Goal: Task Accomplishment & Management: Manage account settings

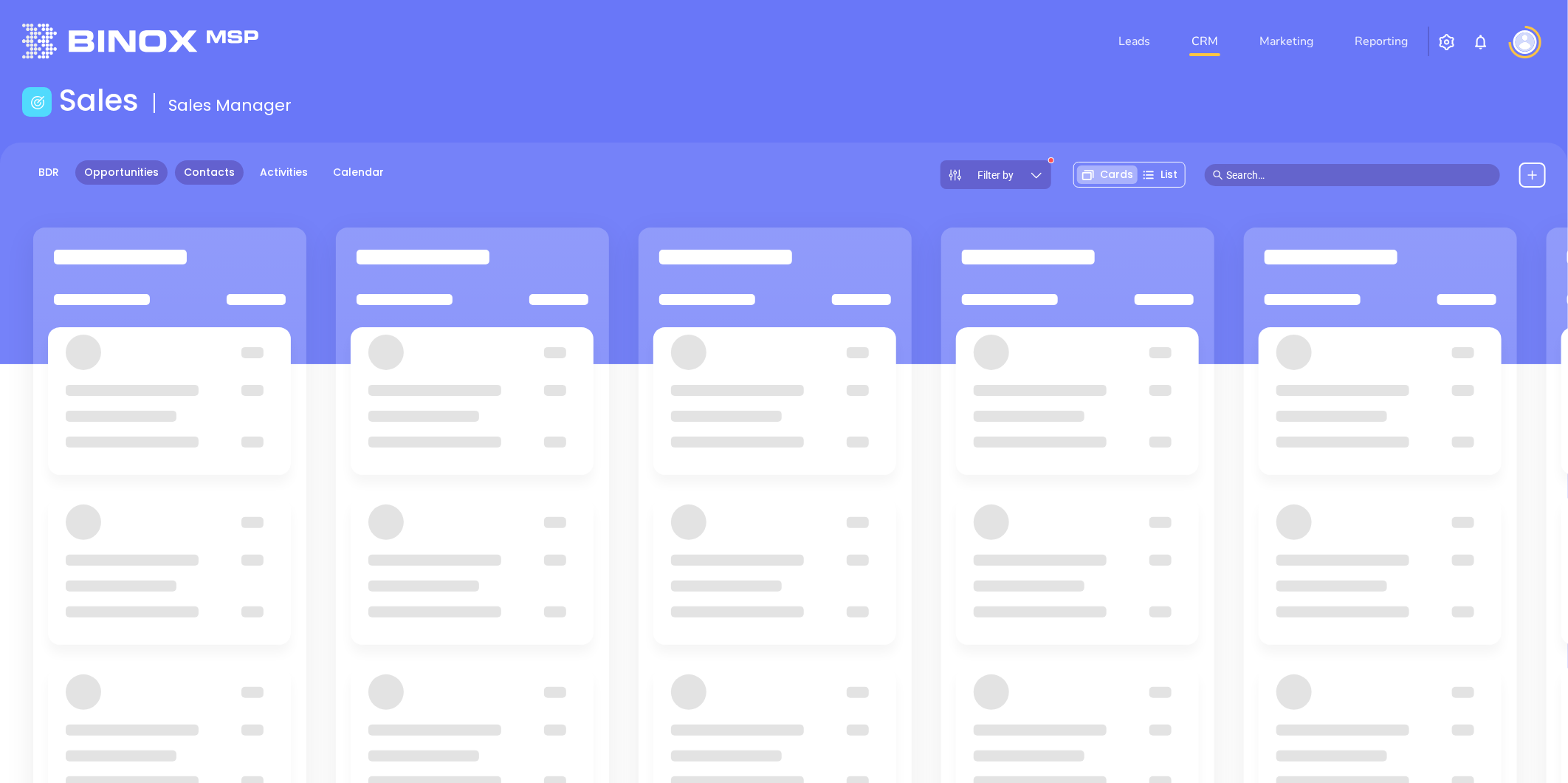
click at [209, 171] on link "Contacts" at bounding box center [209, 172] width 69 height 25
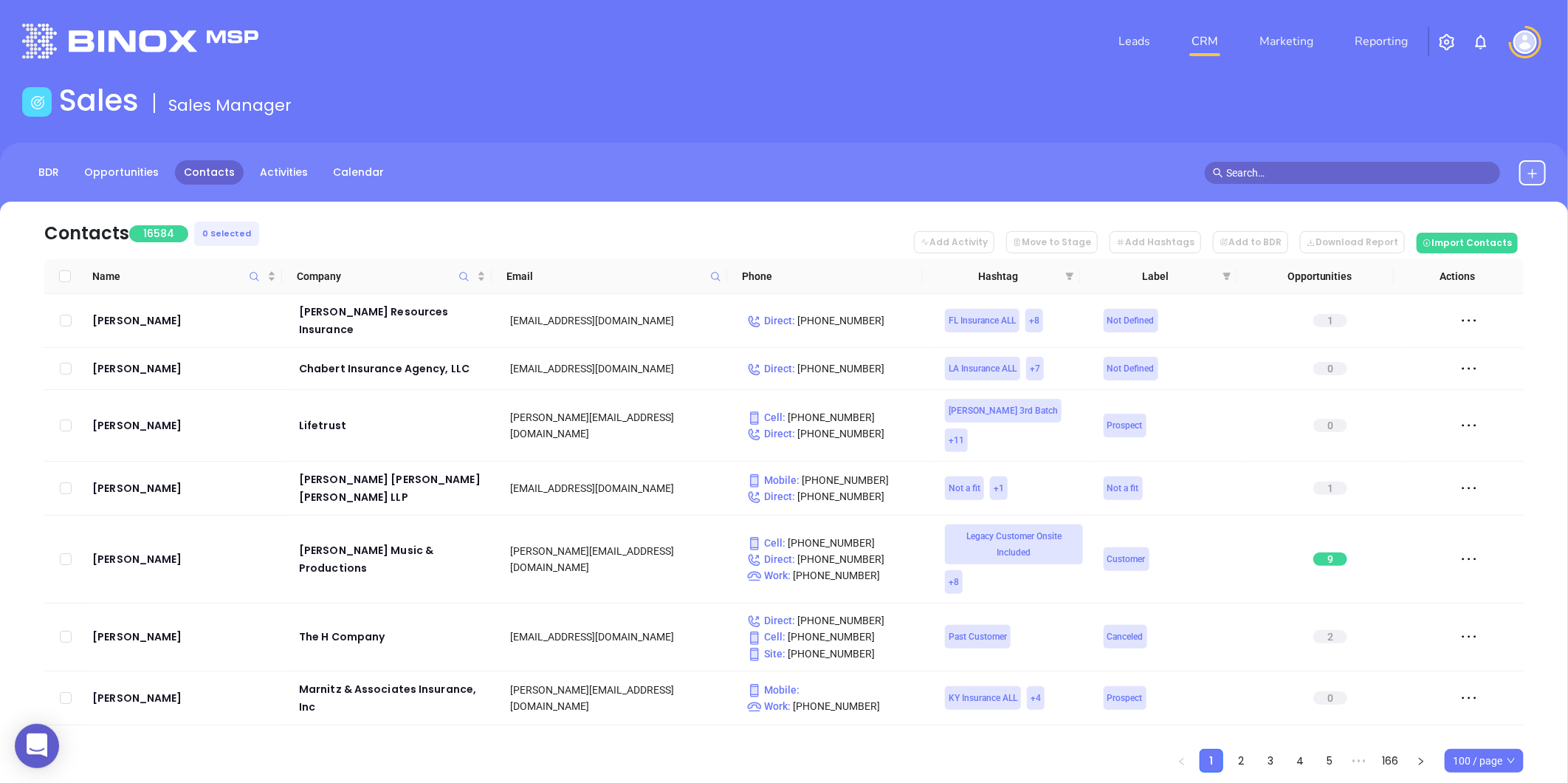
click at [135, 137] on main "Sales Sales Manager BDR Opportunities Contacts Activities Calendar Contacts 165…" at bounding box center [784, 453] width 1568 height 742
click at [715, 274] on icon at bounding box center [716, 277] width 11 height 11
paste input "decotis.com"
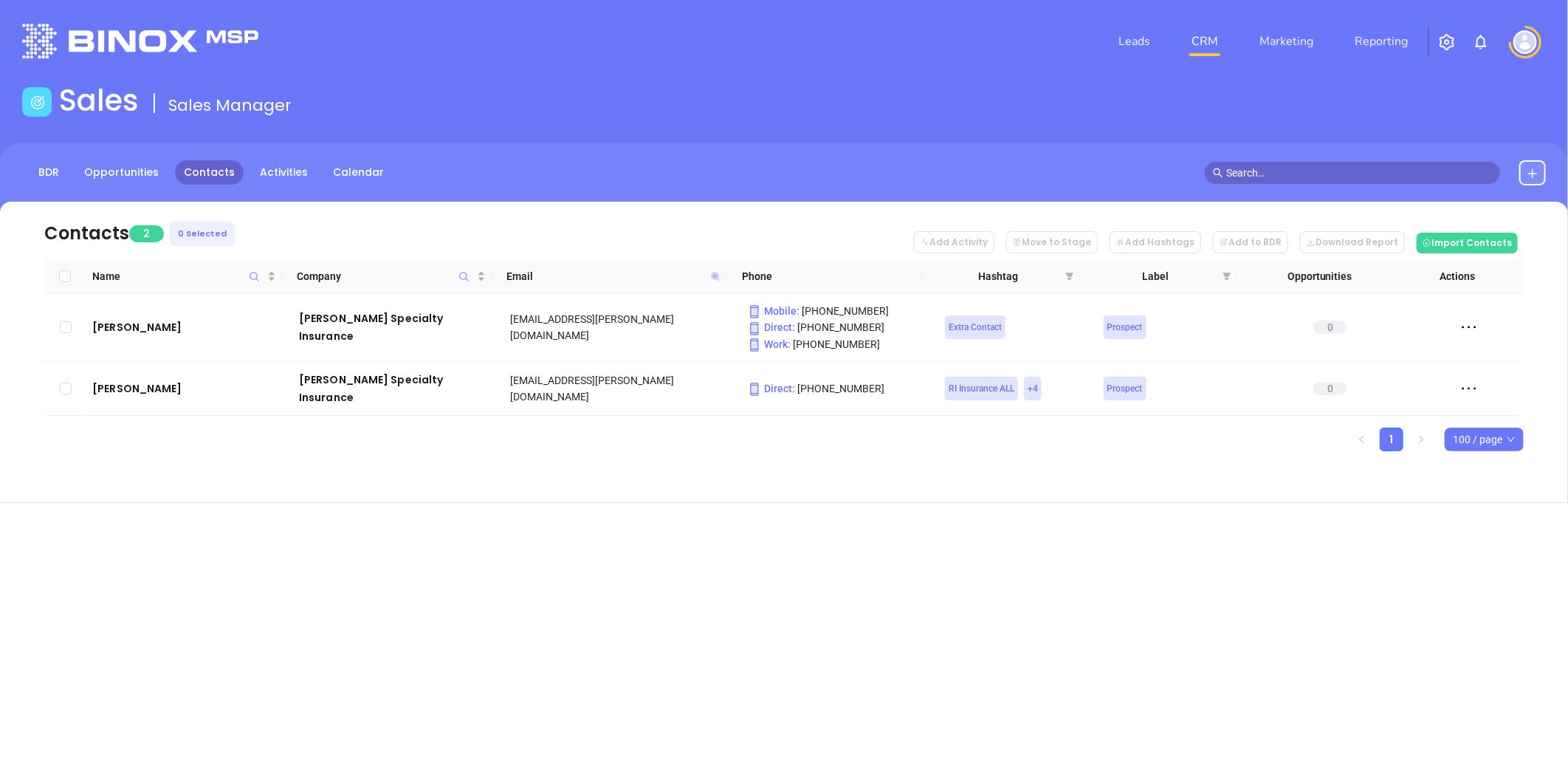
click at [712, 274] on icon at bounding box center [716, 277] width 11 height 11
paste input "msure"
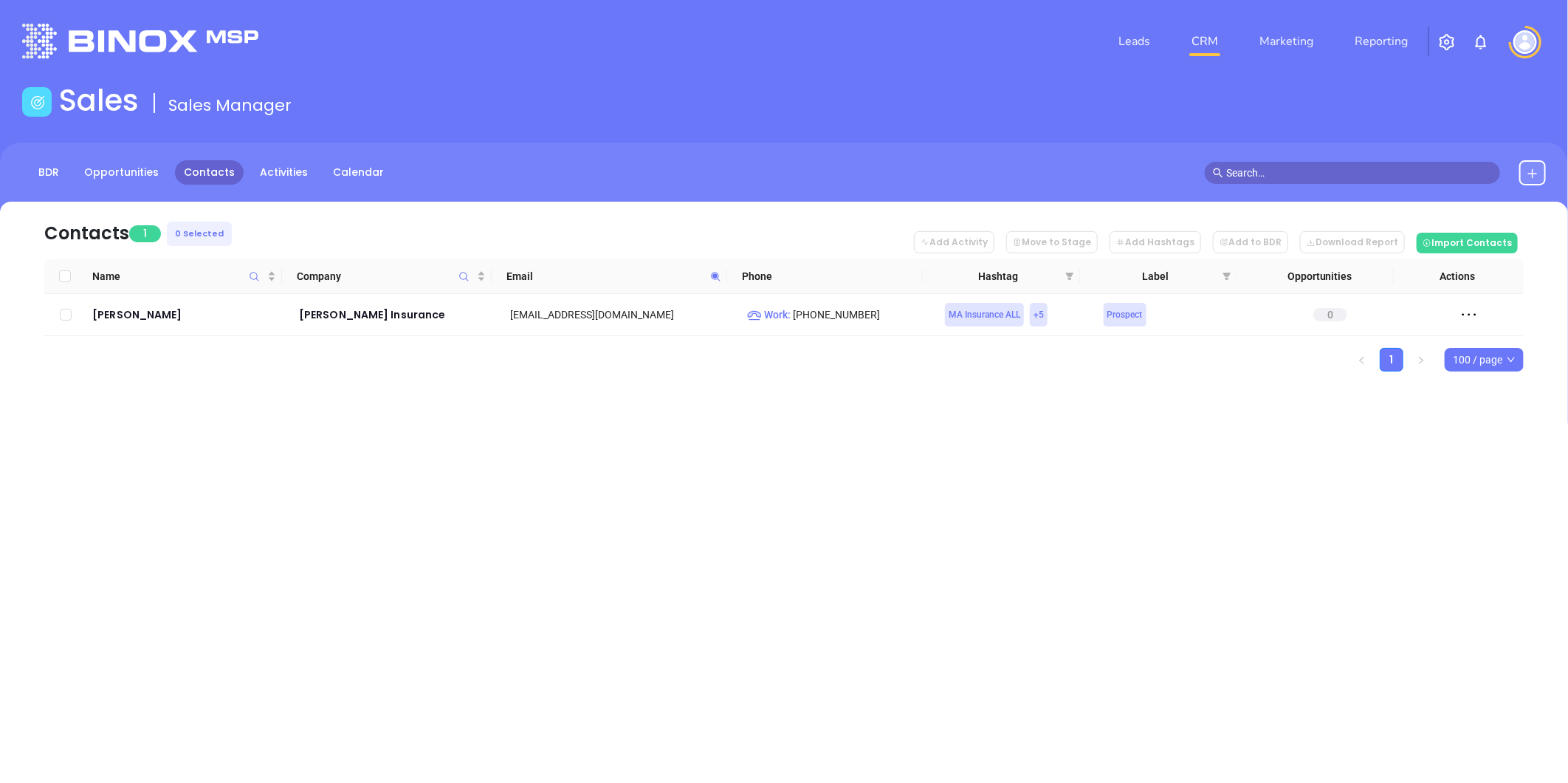
click at [713, 273] on icon at bounding box center [716, 277] width 11 height 11
paste input "ickinsuranceagency"
click at [714, 272] on icon at bounding box center [716, 277] width 9 height 9
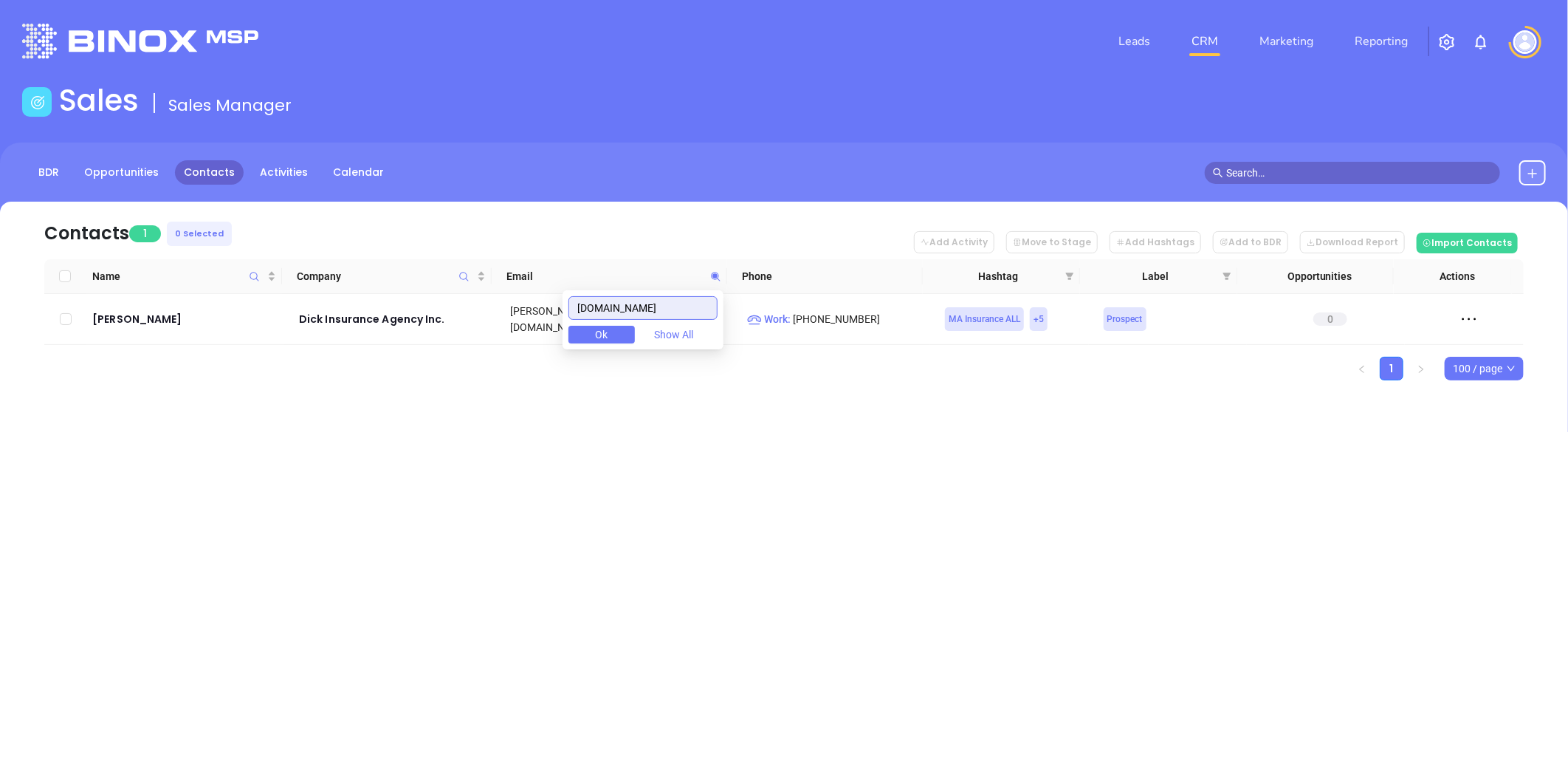
paste input "mia"
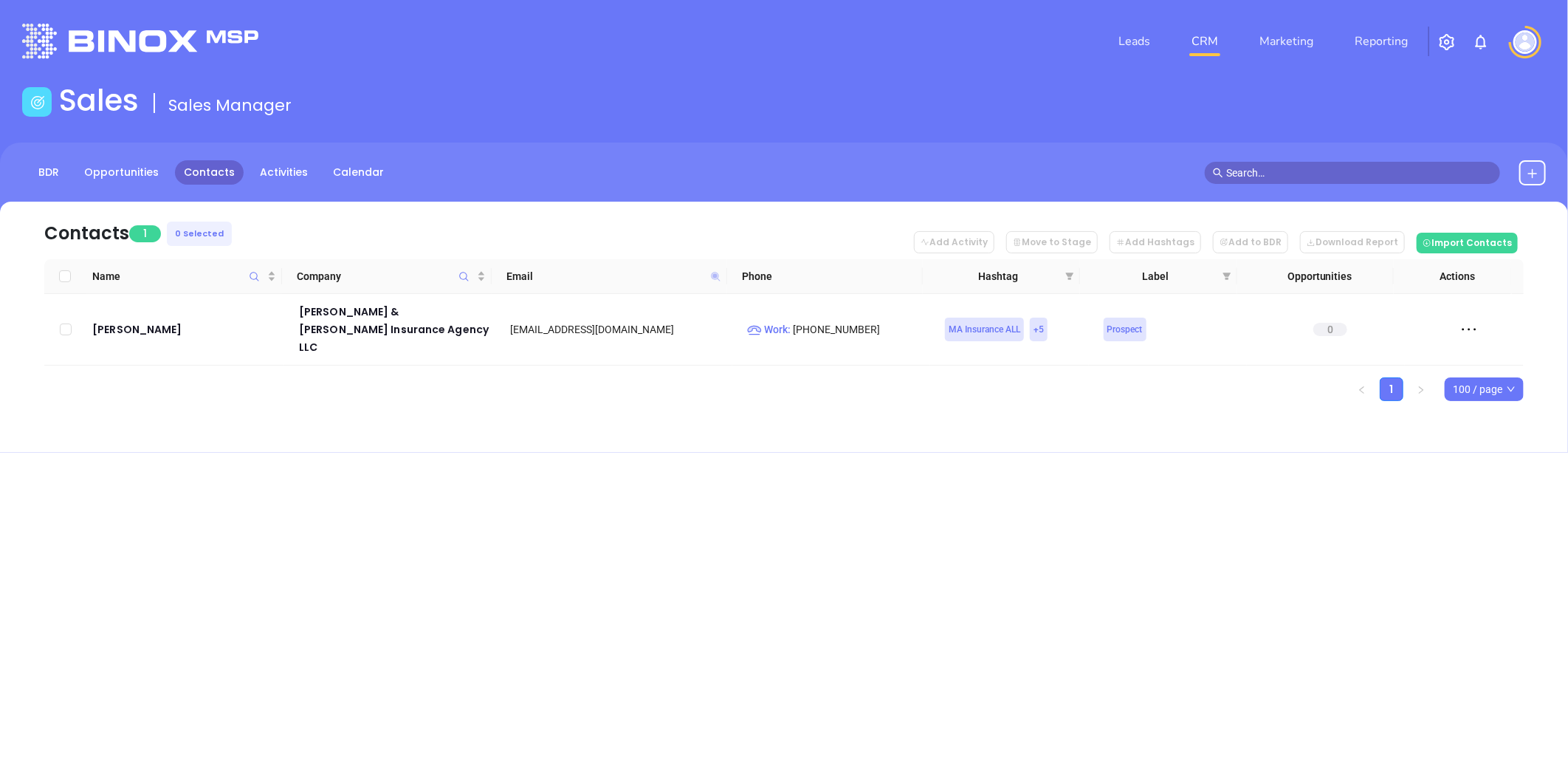
click at [716, 275] on icon at bounding box center [716, 277] width 9 height 9
paste input "onmedeirosinsurance"
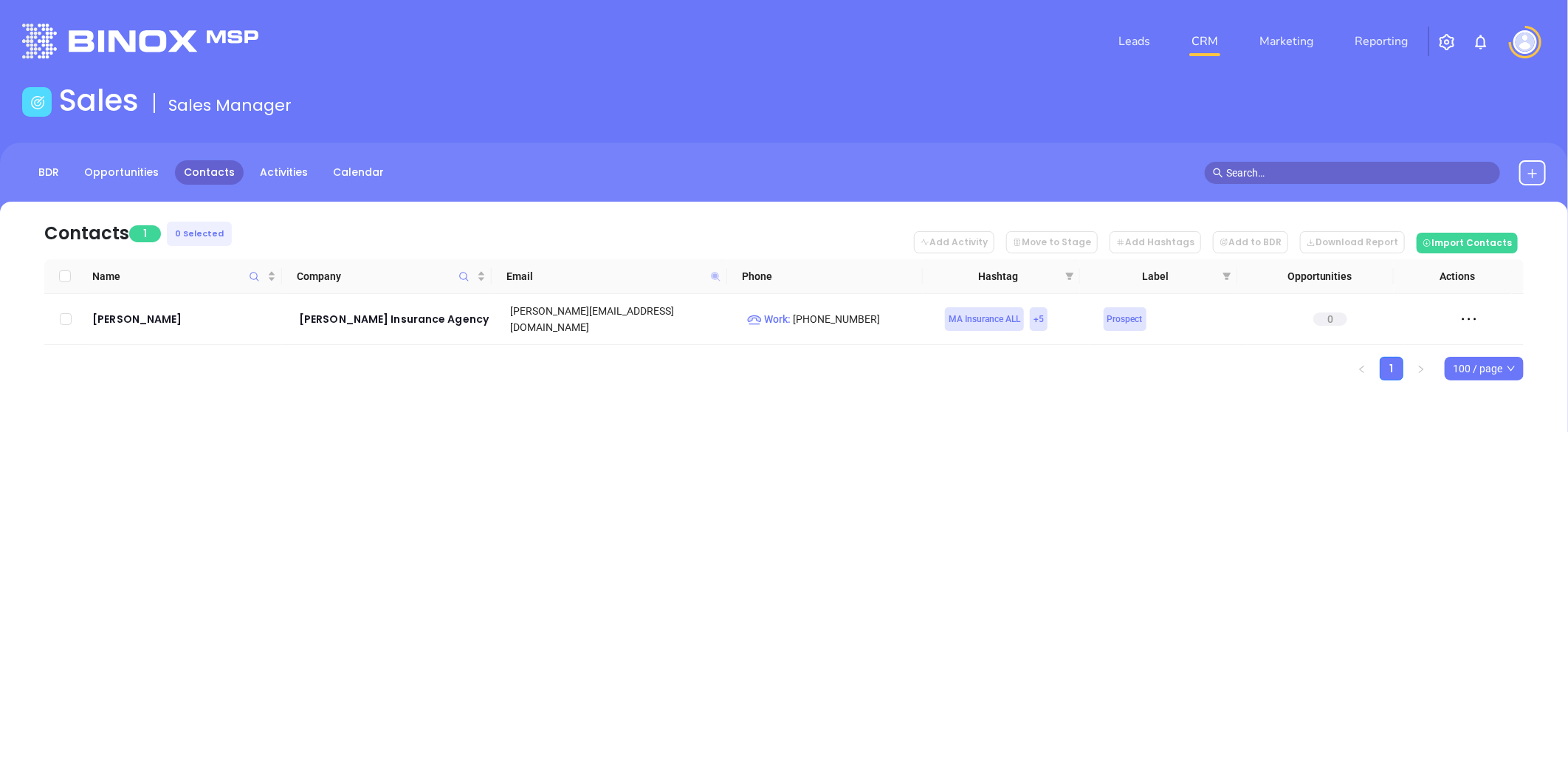
click at [715, 273] on icon at bounding box center [716, 277] width 9 height 9
paste input "srcpa"
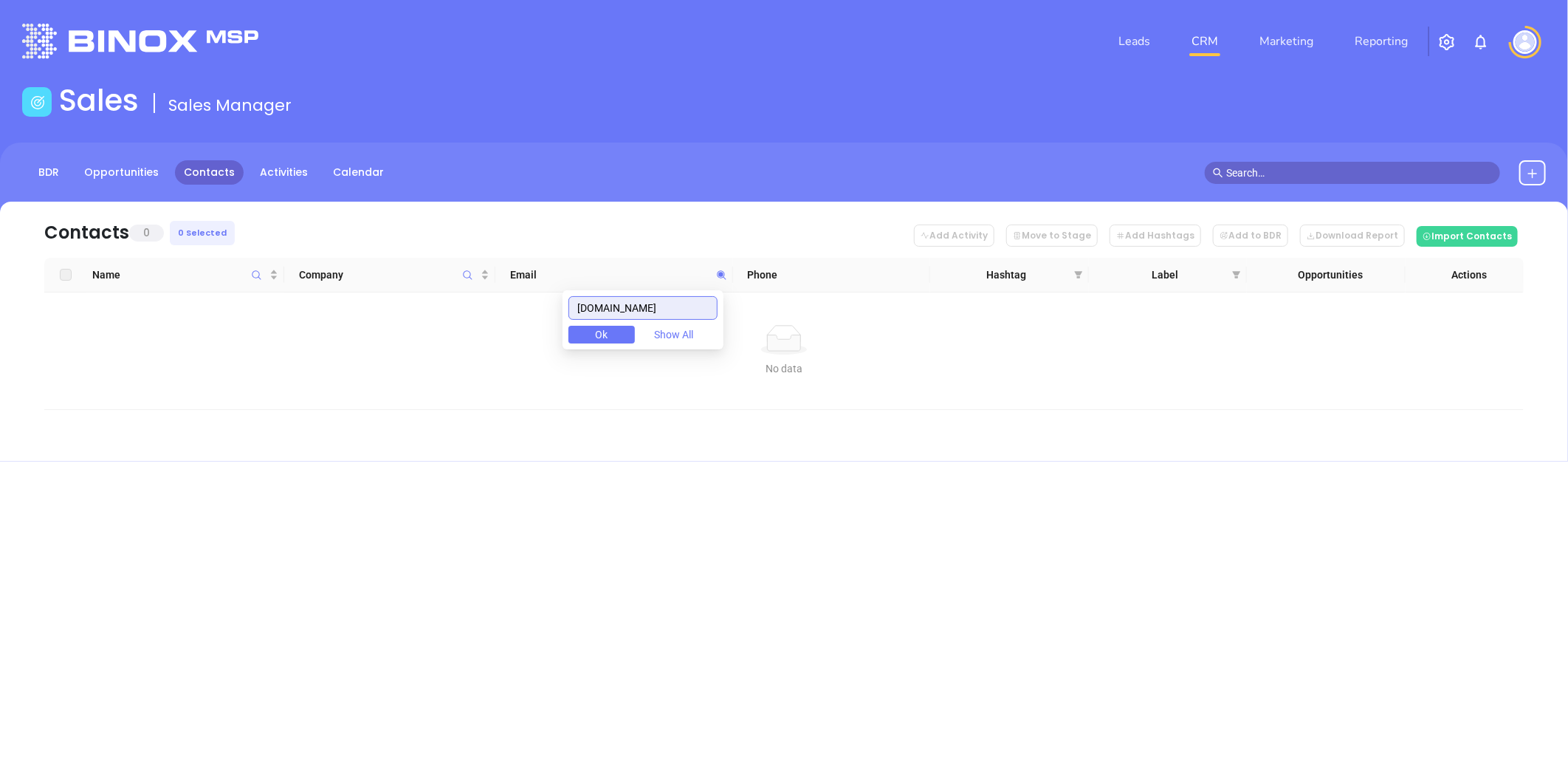
drag, startPoint x: 577, startPoint y: 306, endPoint x: 552, endPoint y: 307, distance: 25.0
click at [552, 307] on body "0 Leads CRM Marketing Reporting Financial Leads Leads Sales Sales Manager BDR O…" at bounding box center [784, 392] width 1568 height 783
paste input "uffyins"
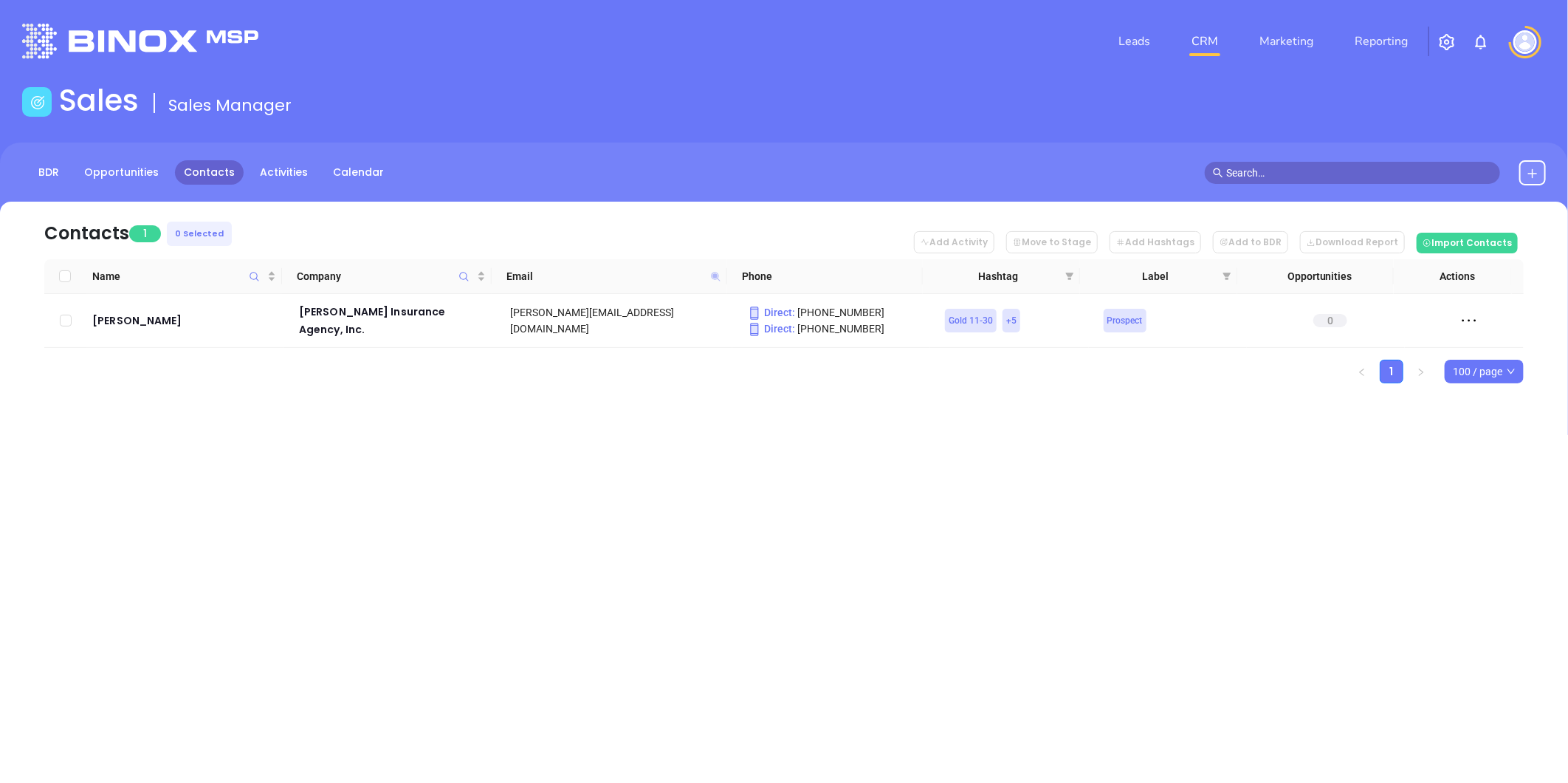
click at [713, 275] on icon at bounding box center [716, 277] width 9 height 9
paste input "DuncanMacKellar"
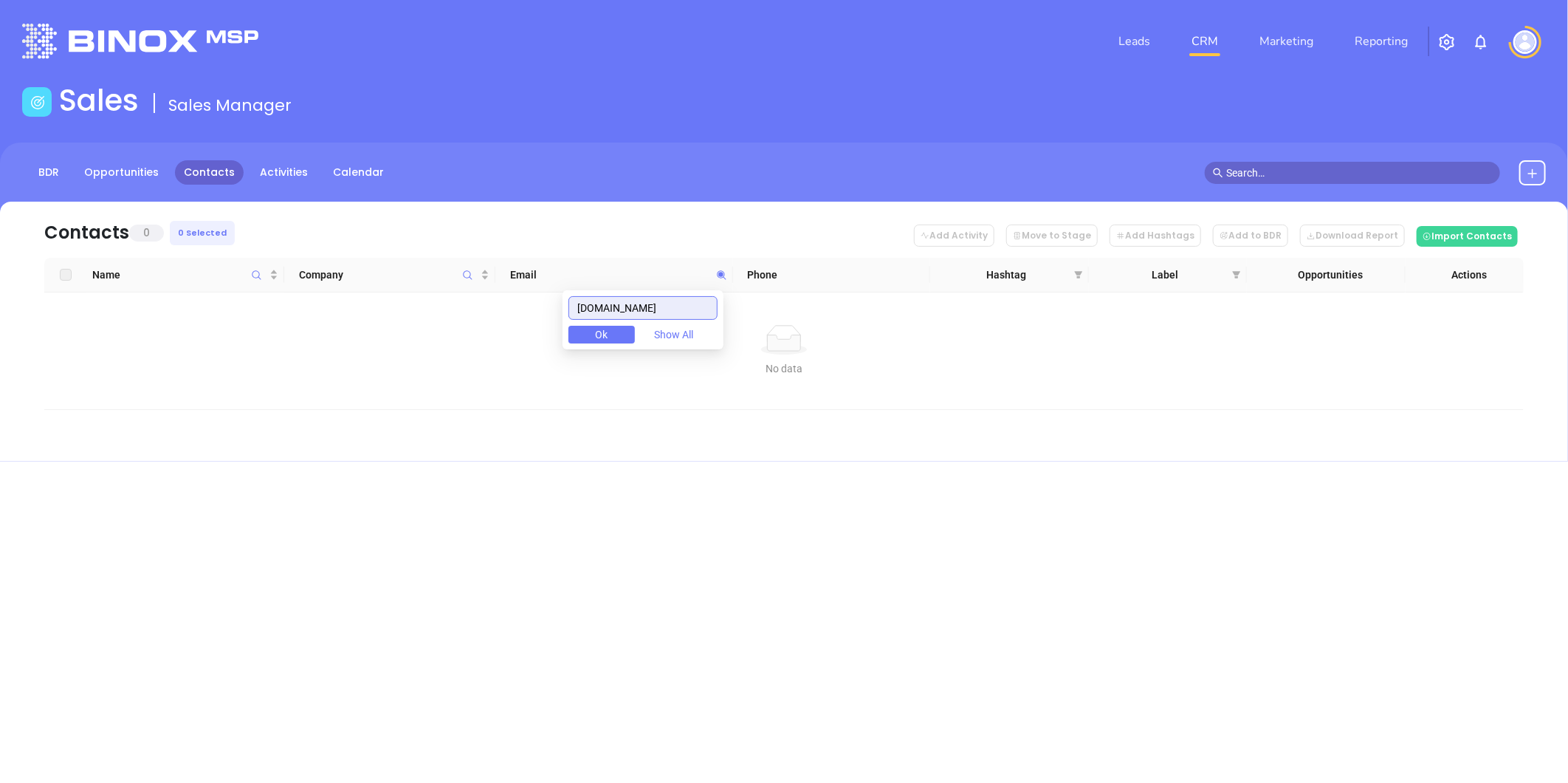
drag, startPoint x: 585, startPoint y: 304, endPoint x: 599, endPoint y: 303, distance: 14.0
click at [586, 304] on input "DuncanMacKellar.com" at bounding box center [643, 308] width 149 height 24
click at [705, 311] on input "DuncanMacKellar.com" at bounding box center [643, 308] width 149 height 24
click at [725, 271] on icon at bounding box center [722, 275] width 11 height 11
paste input "dwightrudd"
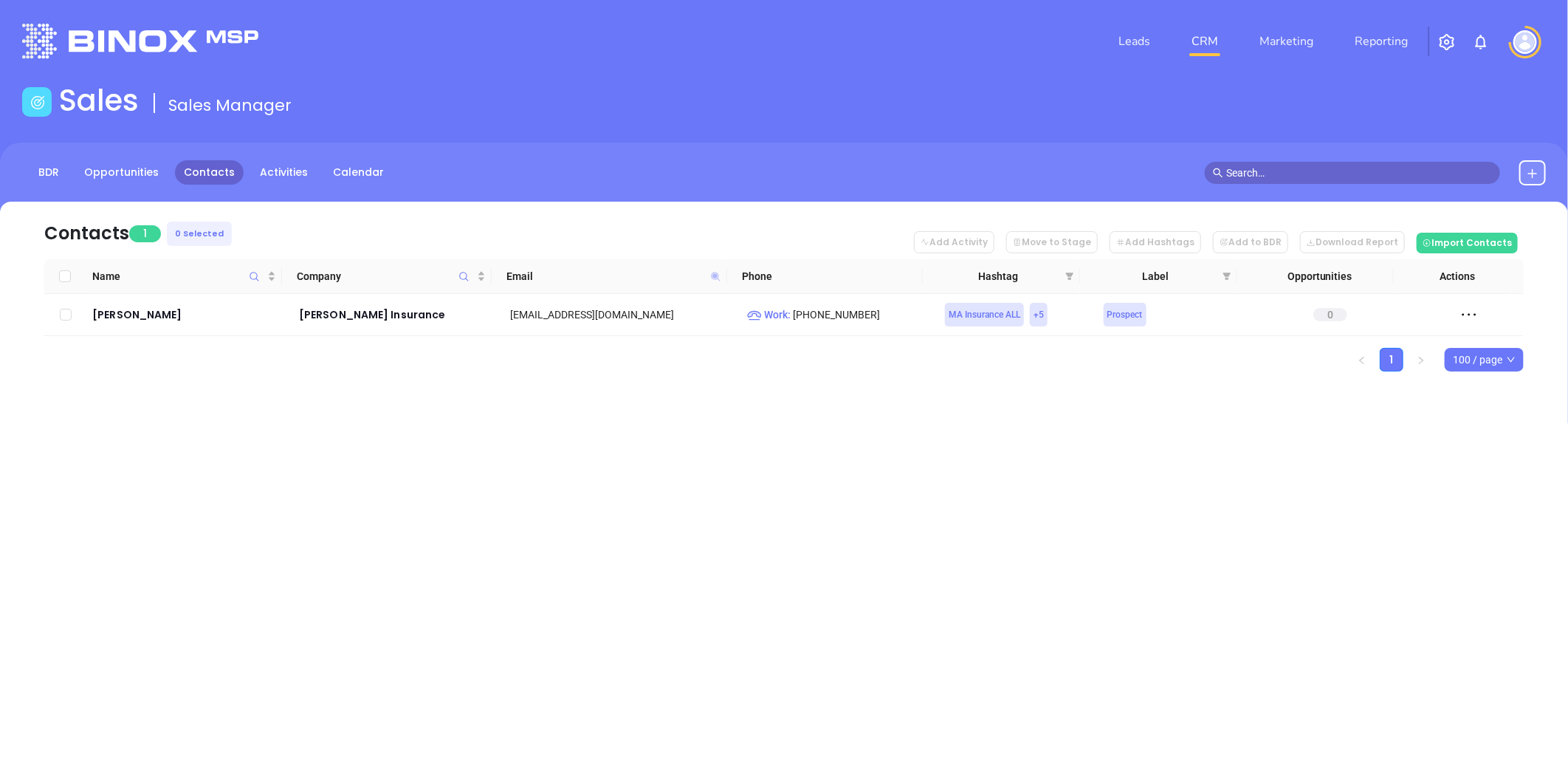
click at [713, 277] on icon at bounding box center [716, 277] width 9 height 9
paste input "econosurance"
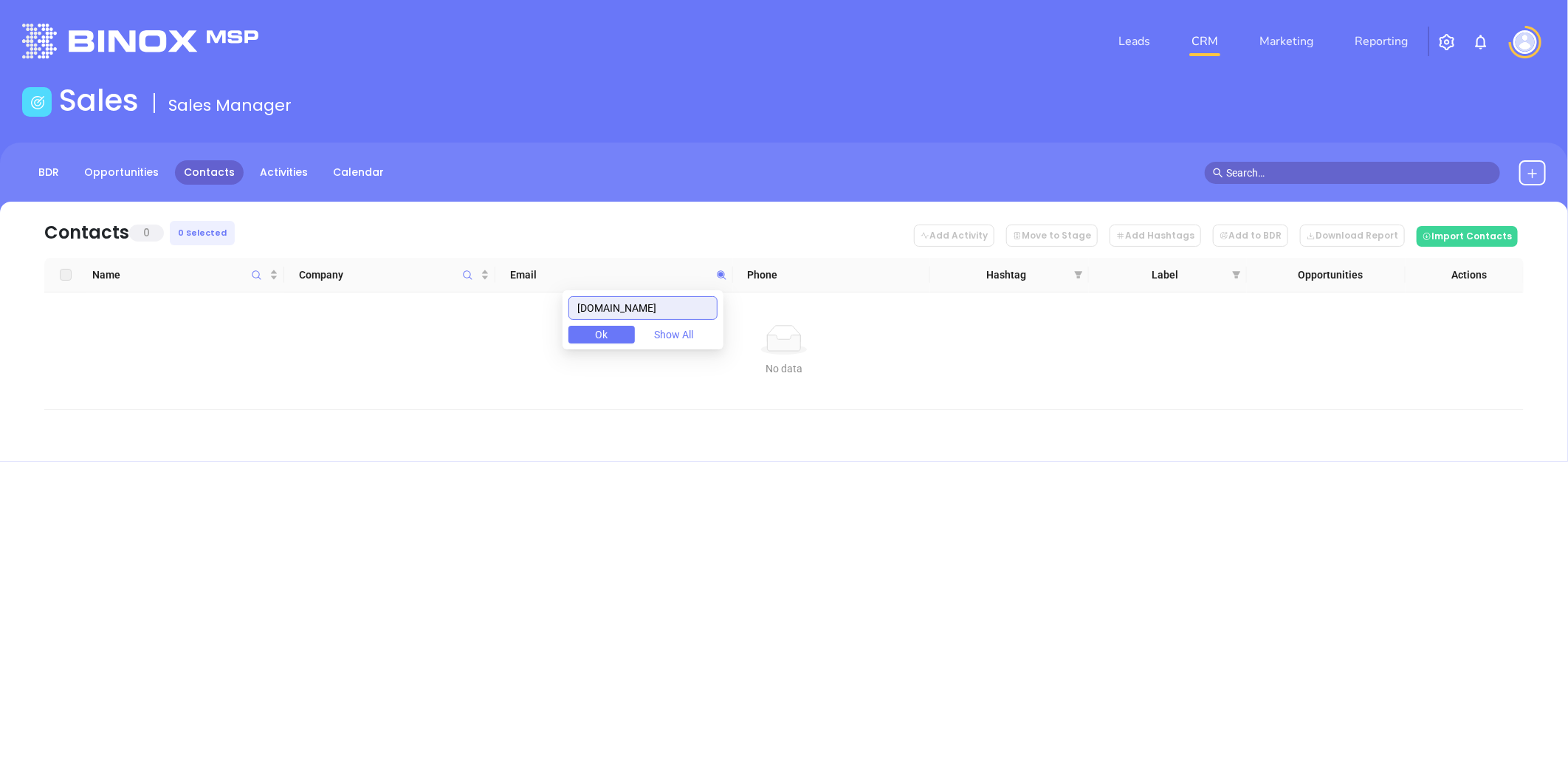
click at [584, 311] on input "econosurance.com" at bounding box center [643, 308] width 149 height 24
drag, startPoint x: 685, startPoint y: 304, endPoint x: 483, endPoint y: 343, distance: 205.7
click at [483, 343] on body "0 Leads CRM Marketing Reporting Financial Leads Leads Sales Sales Manager BDR O…" at bounding box center [784, 392] width 1568 height 783
paste input "fairwayinsur"
drag, startPoint x: 682, startPoint y: 309, endPoint x: 446, endPoint y: 337, distance: 237.7
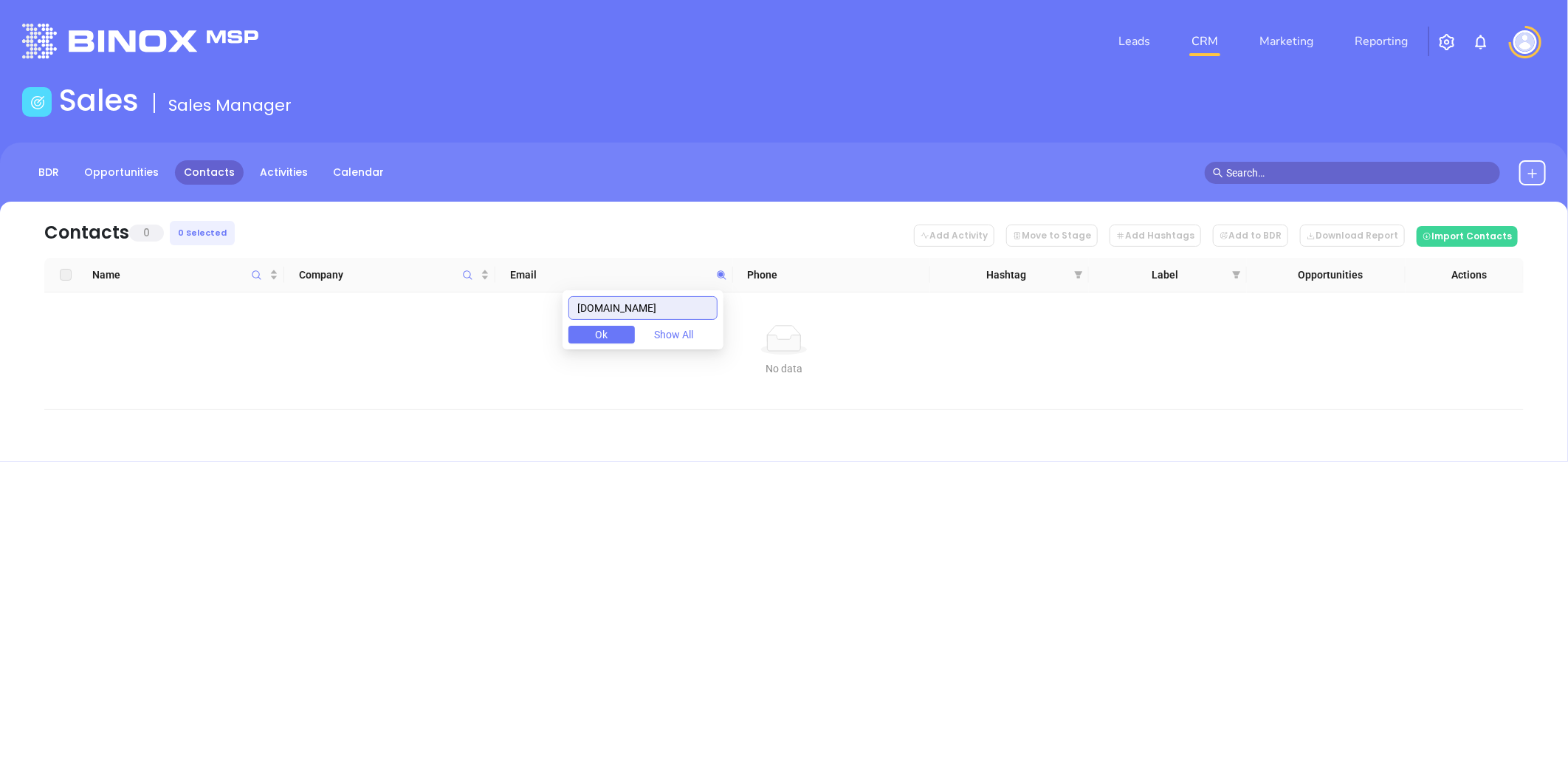
click at [382, 340] on body "0 Leads CRM Marketing Reporting Financial Leads Leads Sales Sales Manager BDR O…" at bounding box center [784, 392] width 1568 height 783
paste input "brokers"
drag, startPoint x: 705, startPoint y: 307, endPoint x: 457, endPoint y: 344, distance: 250.7
click at [454, 342] on body "0 Leads CRM Marketing Reporting Financial Leads Leads Sales Sales Manager BDR O…" at bounding box center [784, 392] width 1568 height 783
paste input "binsure"
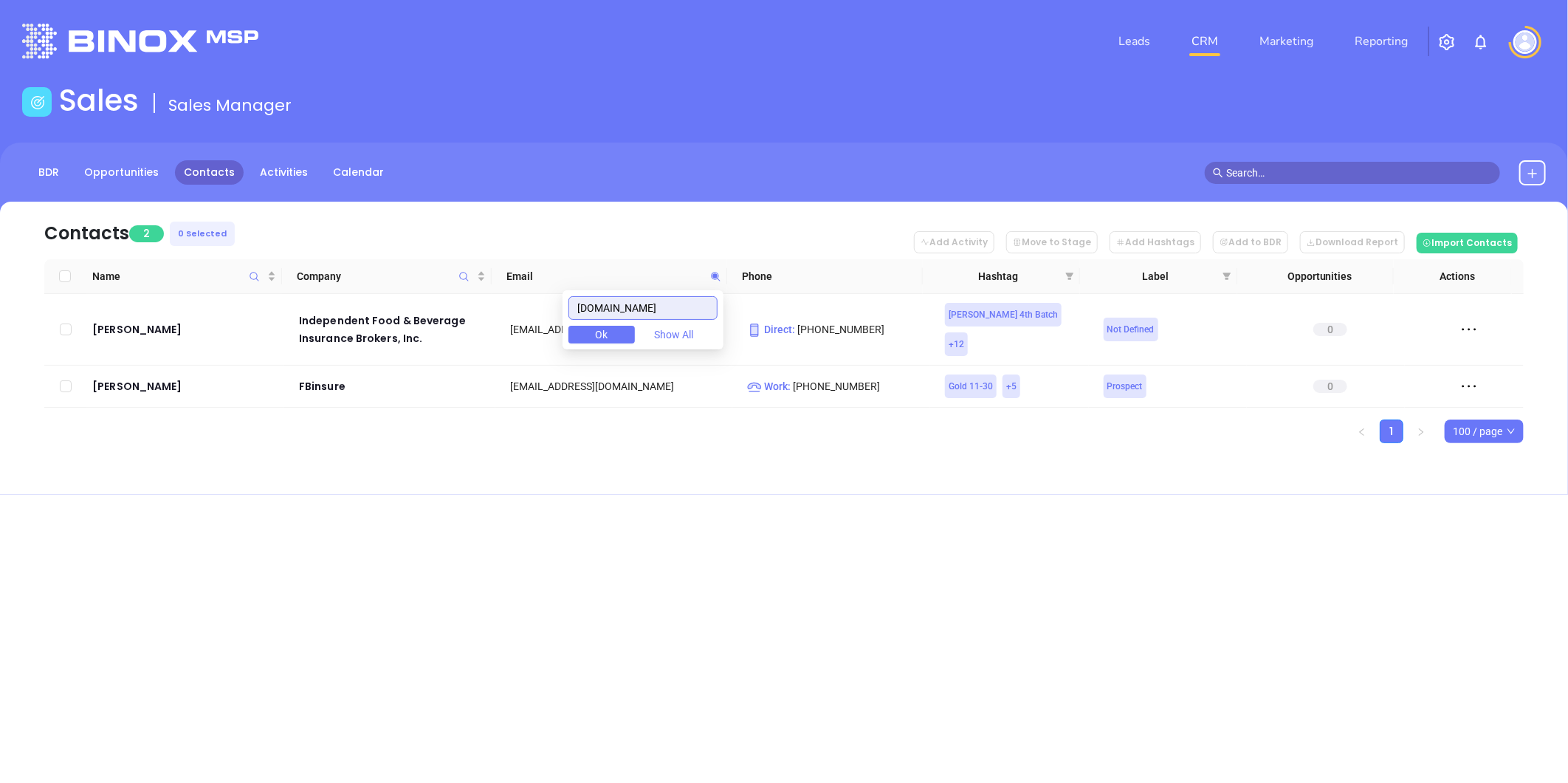
type input "fbinsure.com"
click at [630, 458] on div "Contacts 2 0 Selected Add Activity Move to Stage Add Hashtags Add to BDR Downlo…" at bounding box center [784, 347] width 1568 height 293
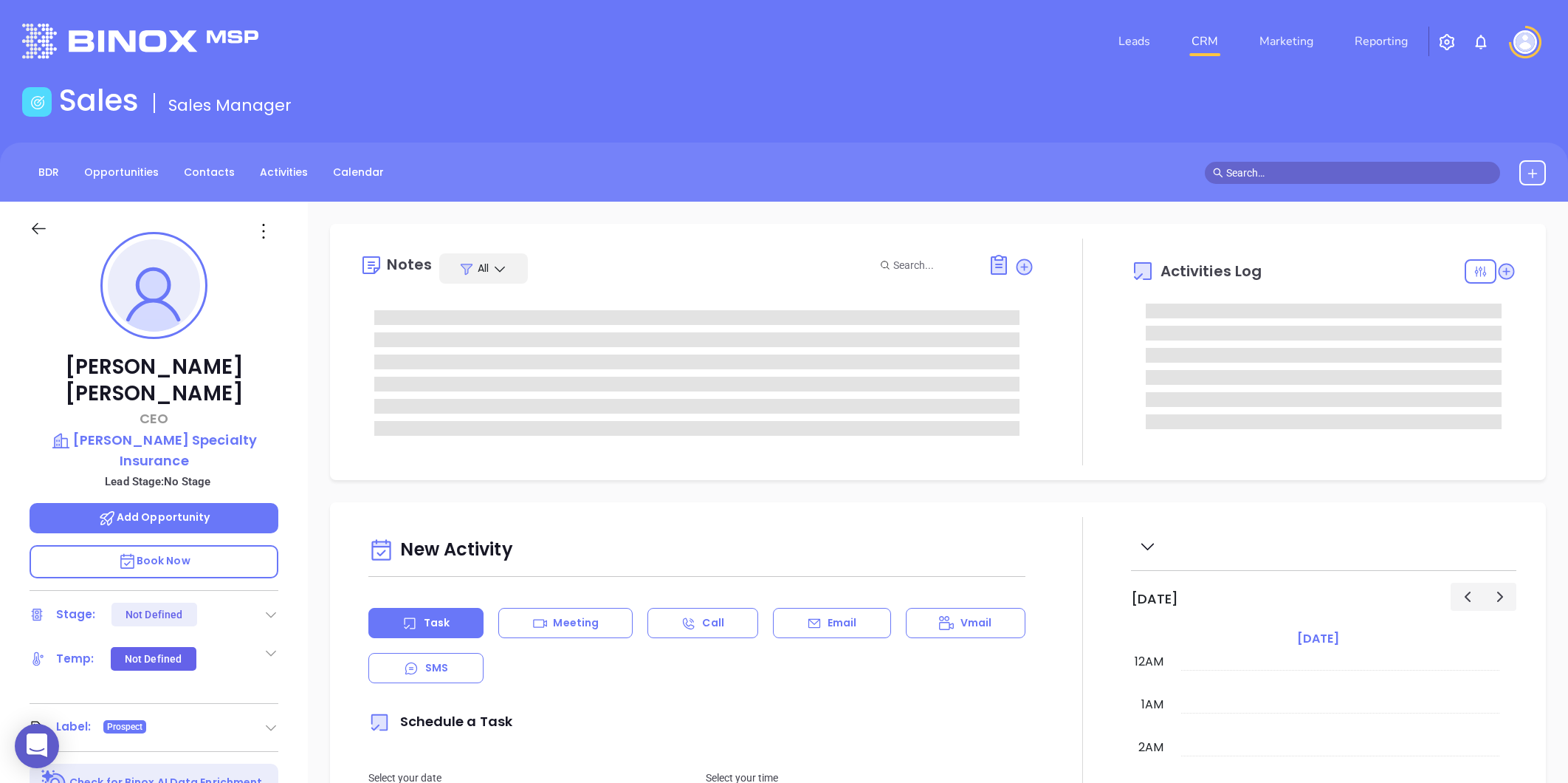
type input "09/12/2025"
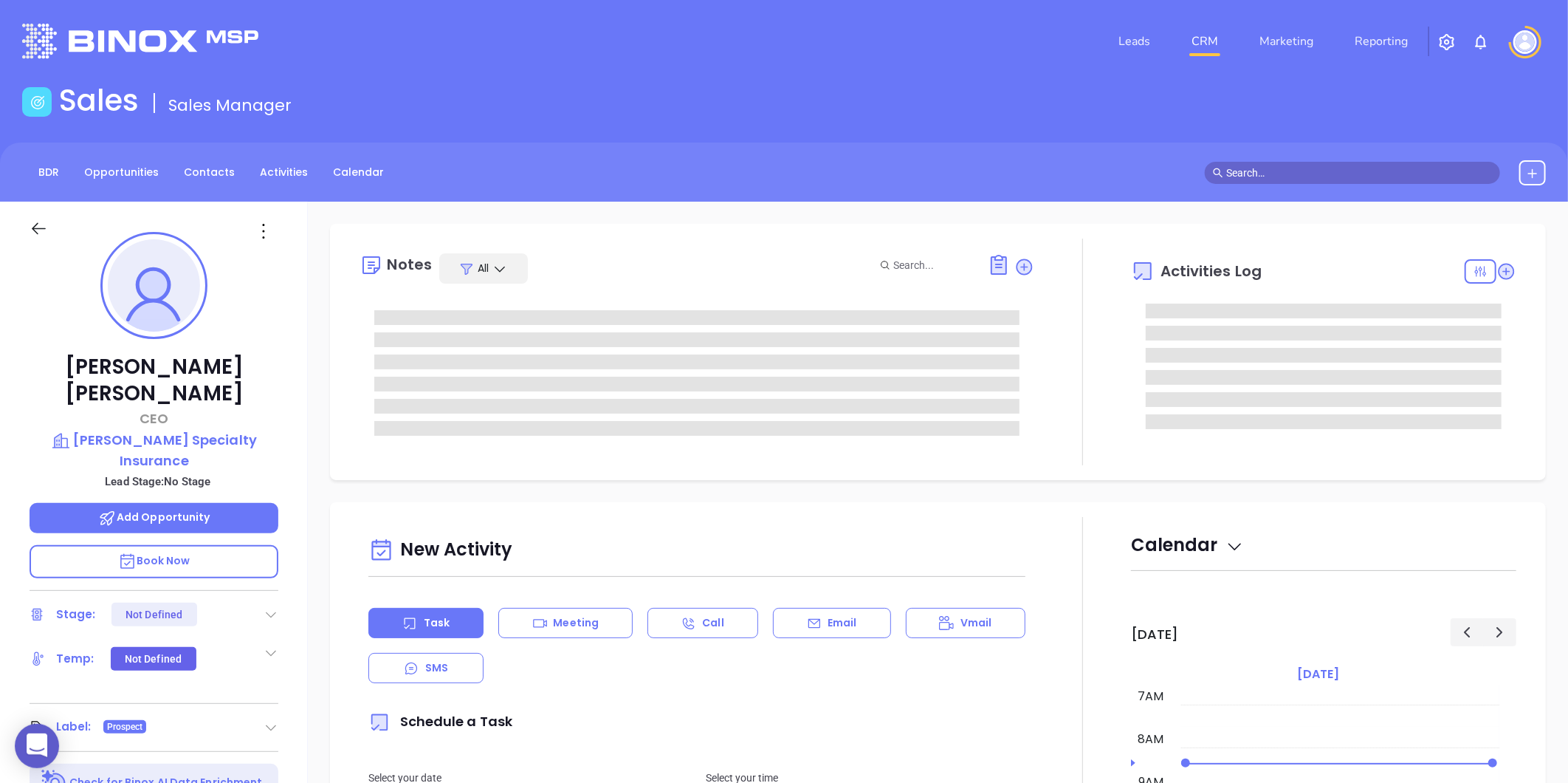
type input "Liz Cruz"
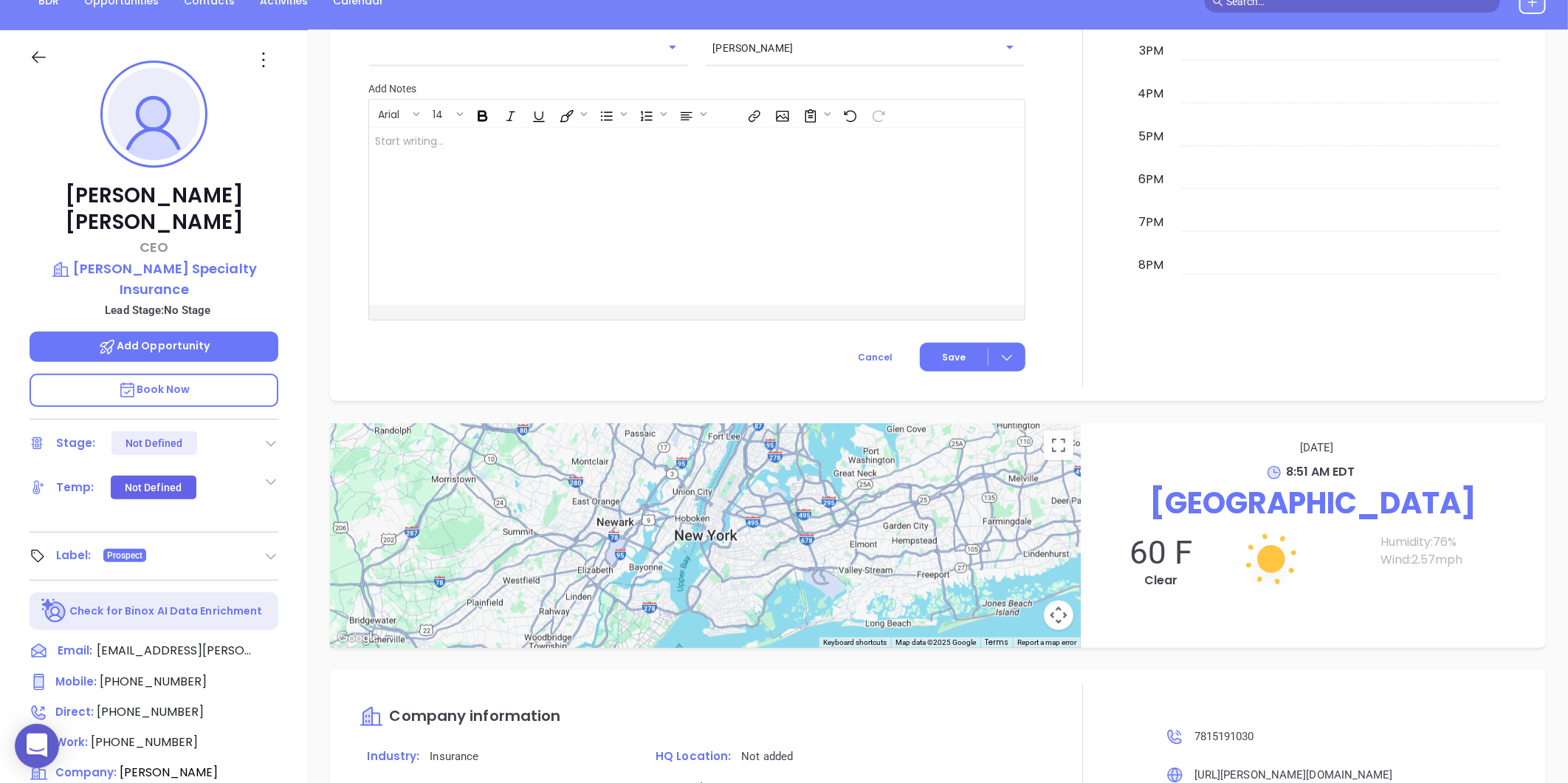
scroll to position [0, 0]
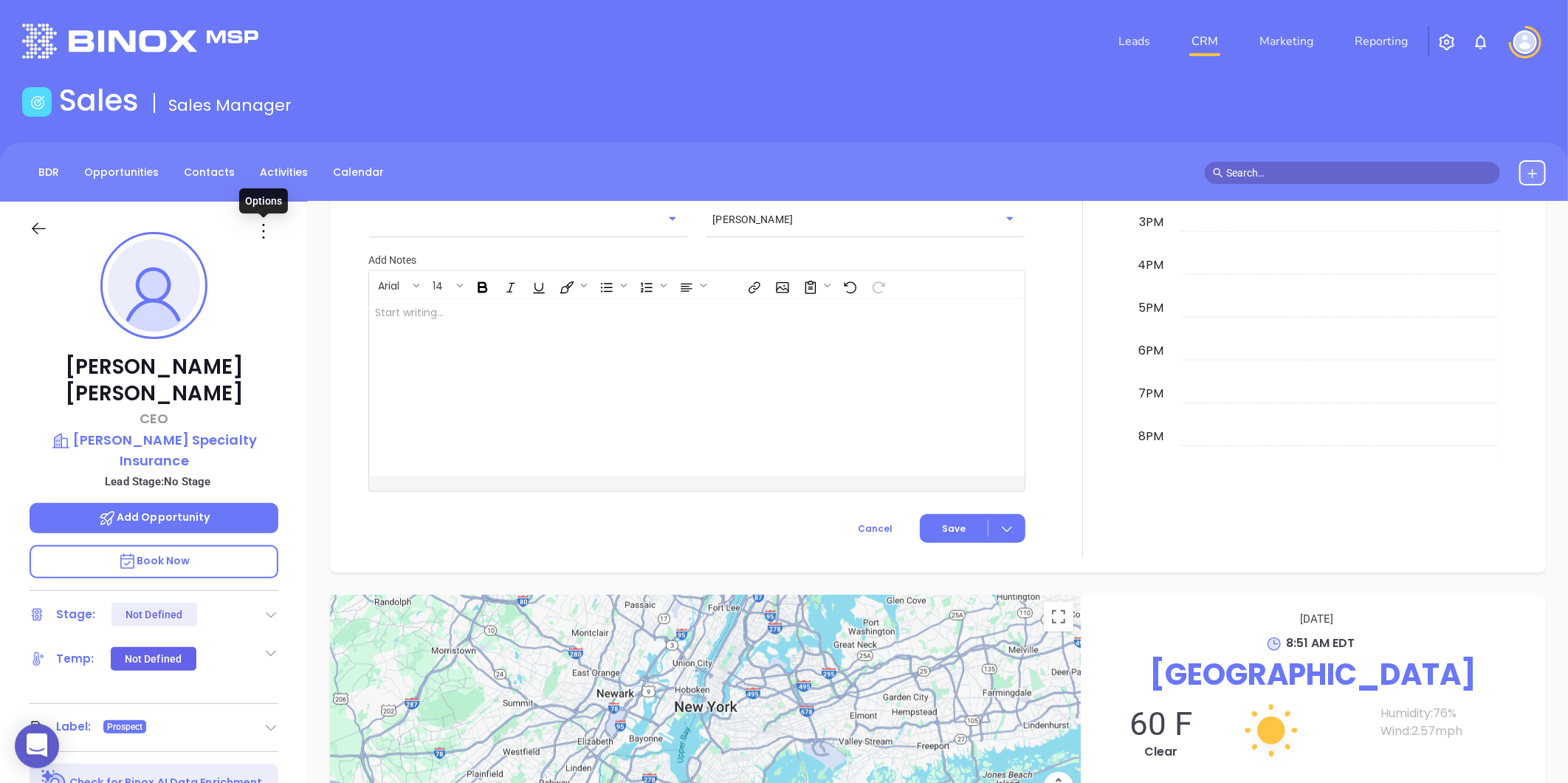
click at [263, 226] on icon at bounding box center [264, 232] width 24 height 24
click at [299, 390] on div "Edit" at bounding box center [336, 390] width 145 height 17
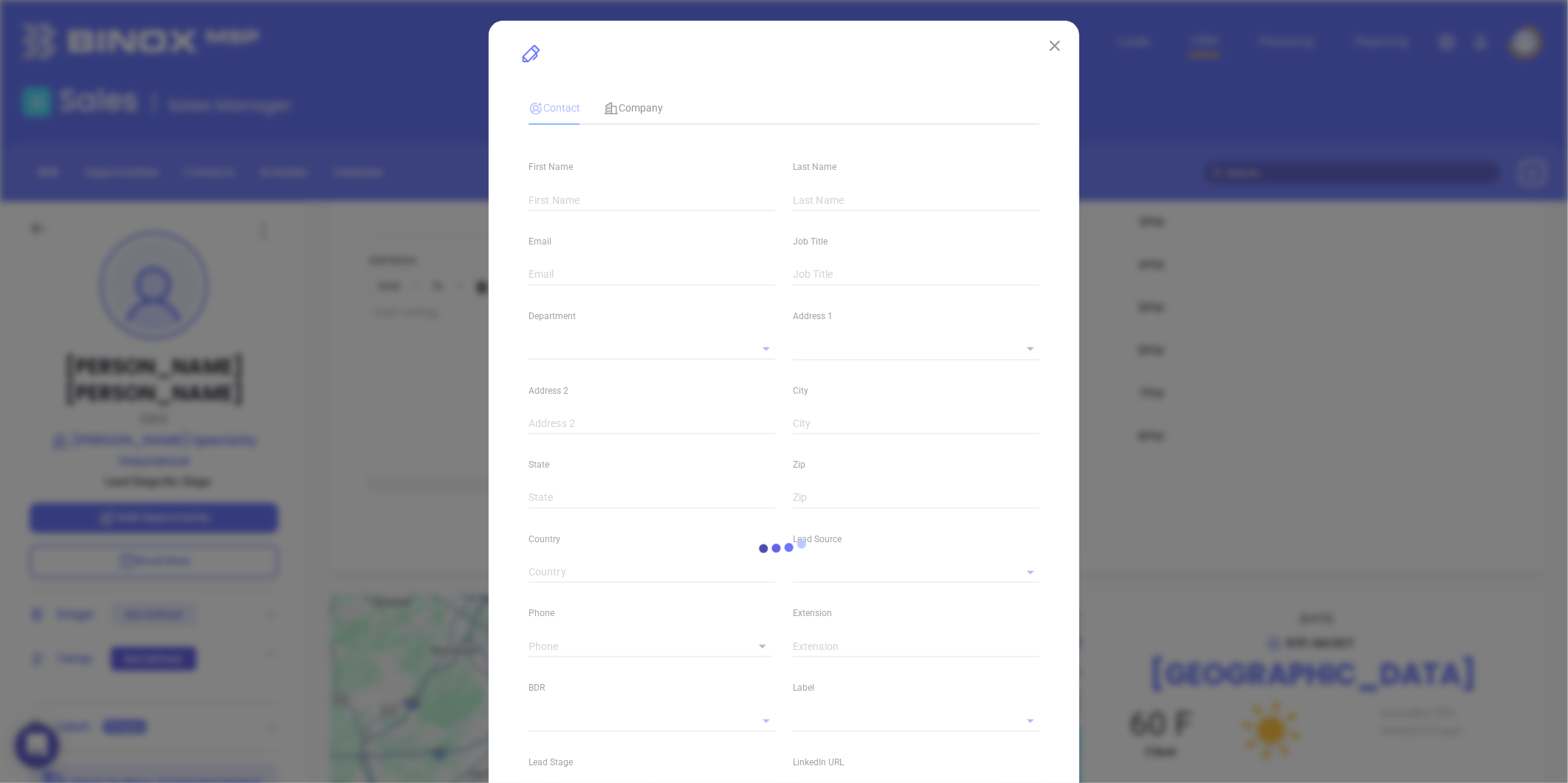
type input "Thomas"
type input "DeCotis"
type input "tdecotis@decotis.com"
type input "CEO"
type textarea "245 Waterman Street"
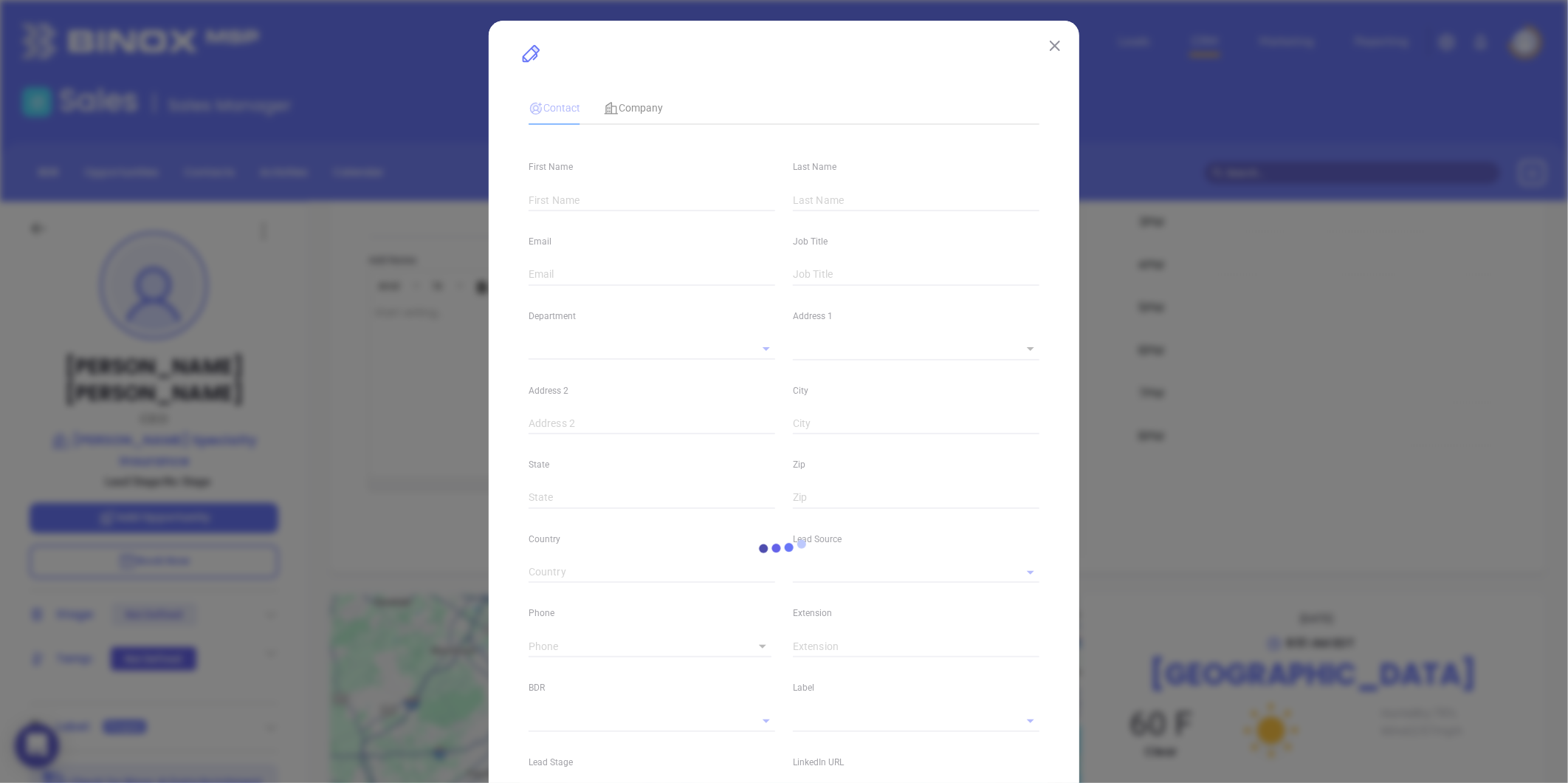
type input "1"
type input "Suite 501"
type input "Providence"
type input "RI"
type input "02906"
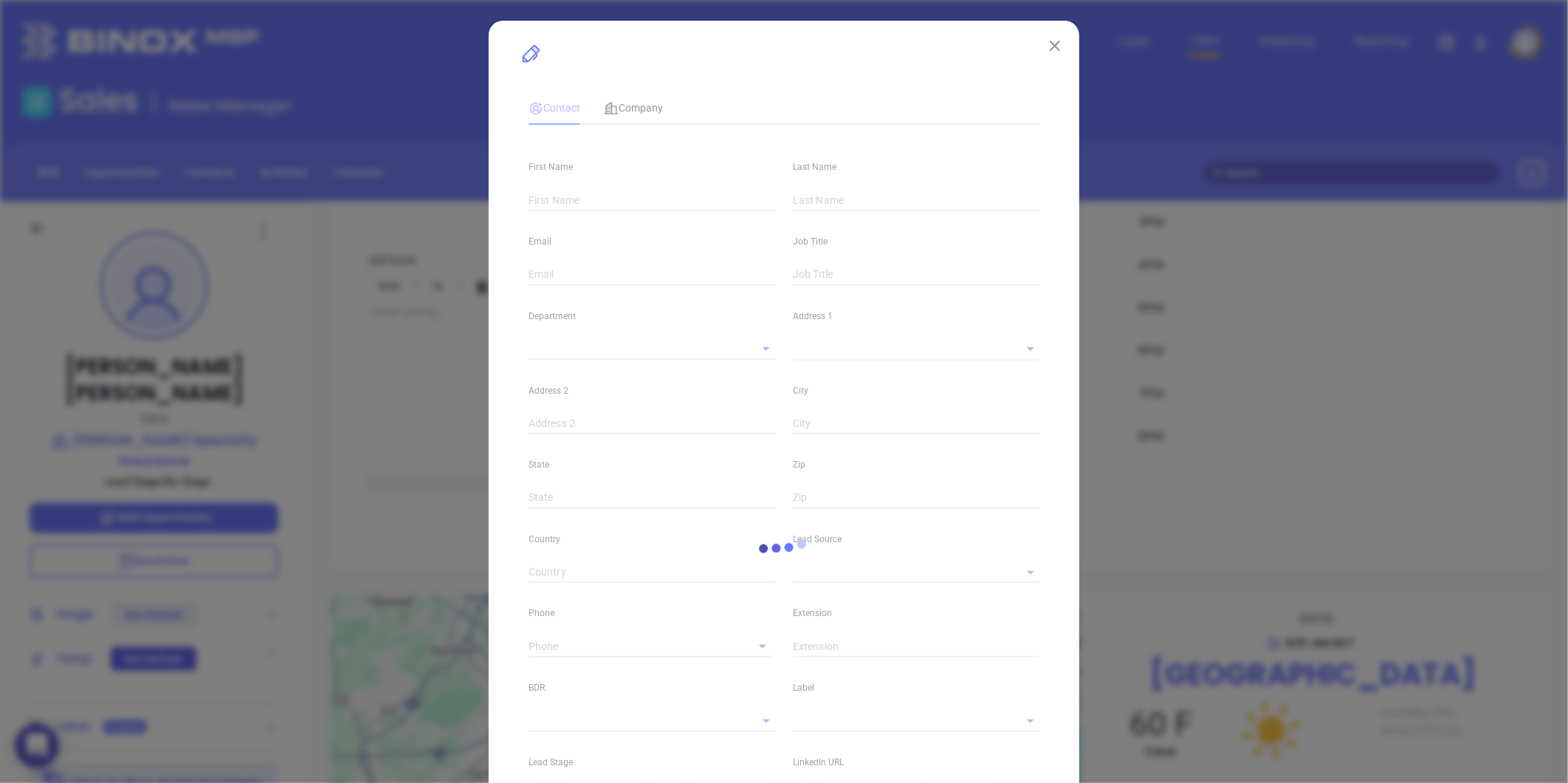
type input "www.linkedin.com/in/thomas-decotis-cic-8198515"
type input "Marketing"
type input "Other"
type input "undefined undefined"
type input "(781) 519-1030"
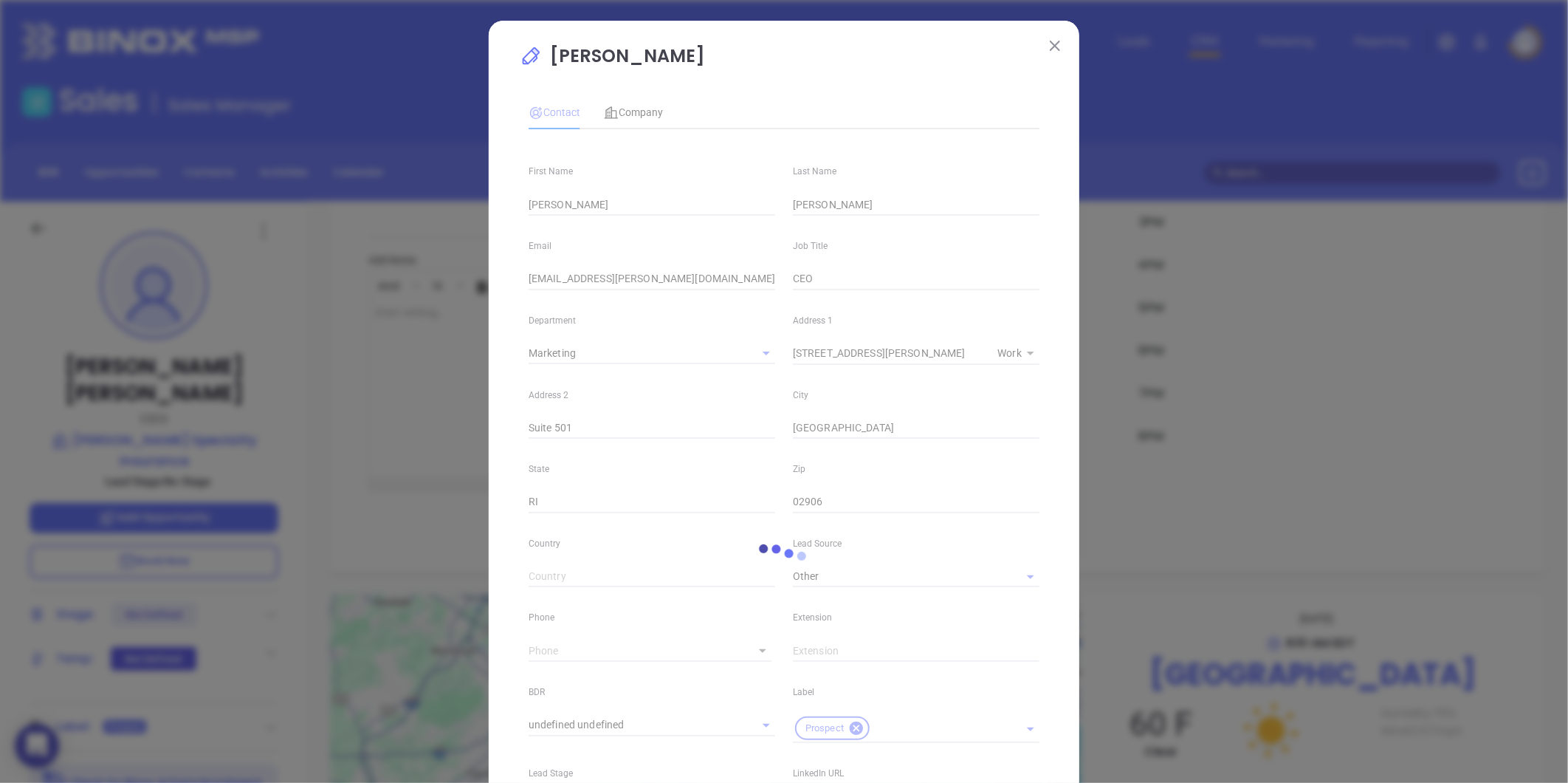
type input "1"
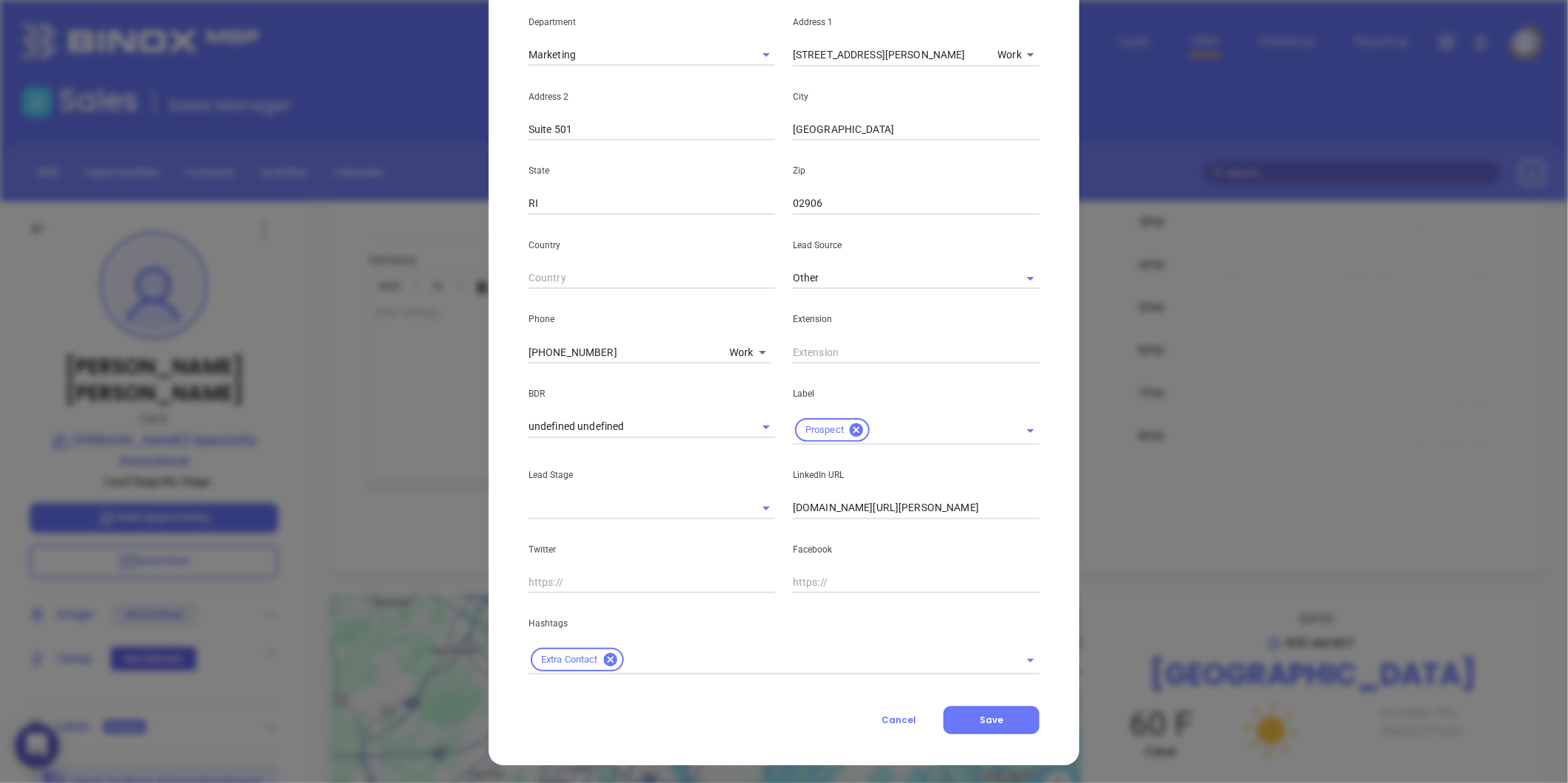
scroll to position [301, 0]
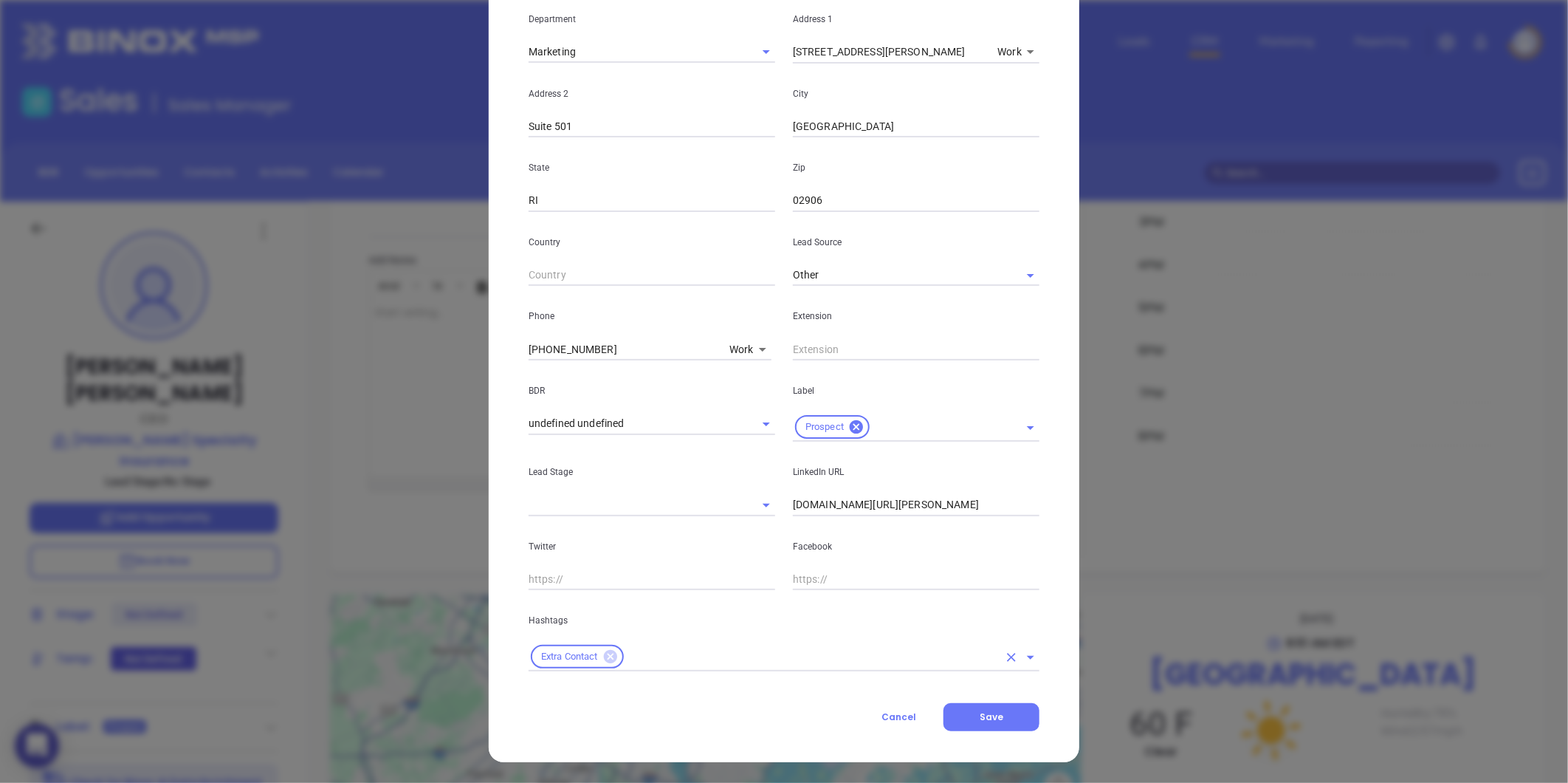
click at [603, 657] on icon at bounding box center [611, 657] width 17 height 17
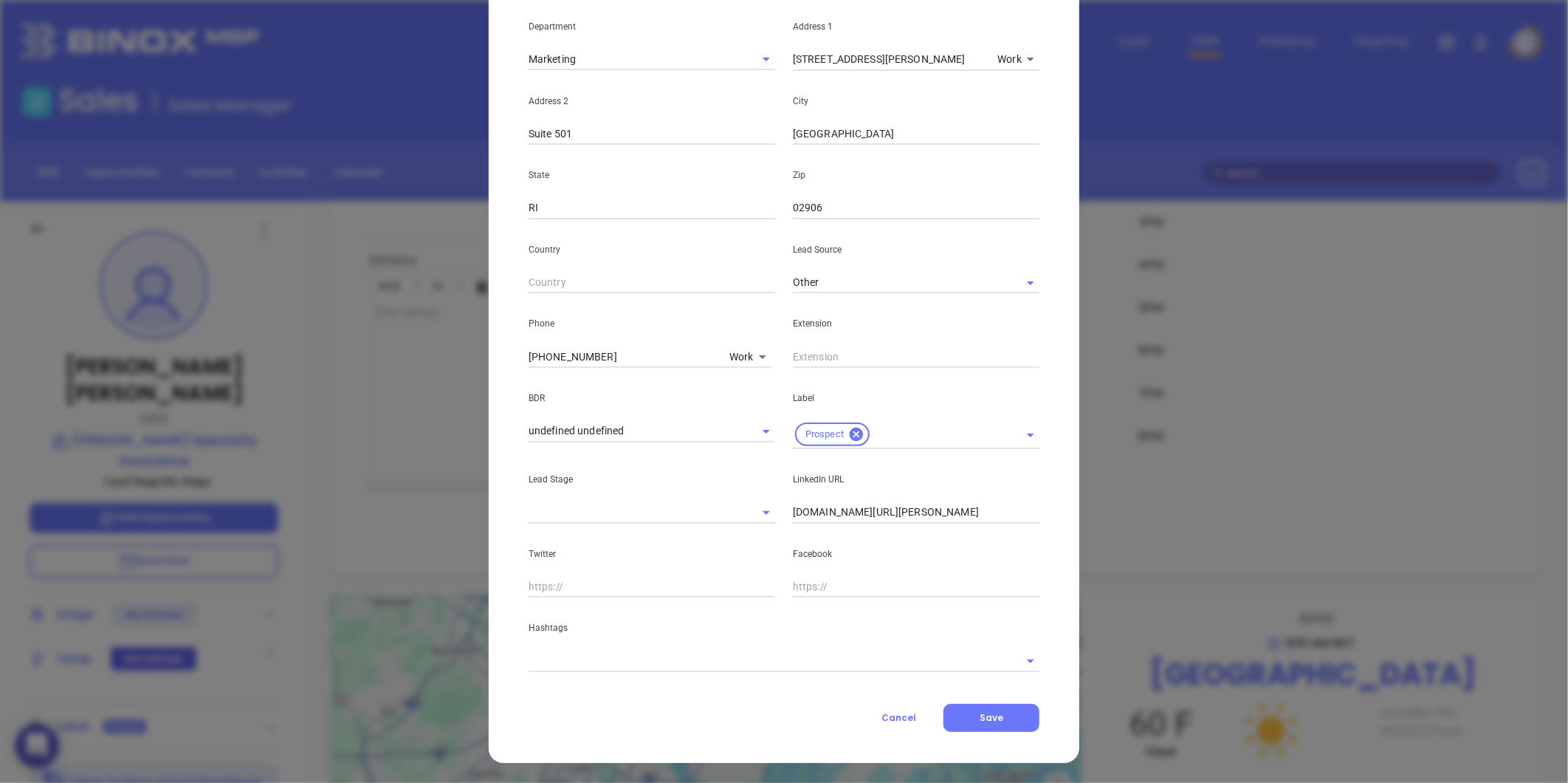
click at [607, 659] on input "text" at bounding box center [762, 660] width 469 height 21
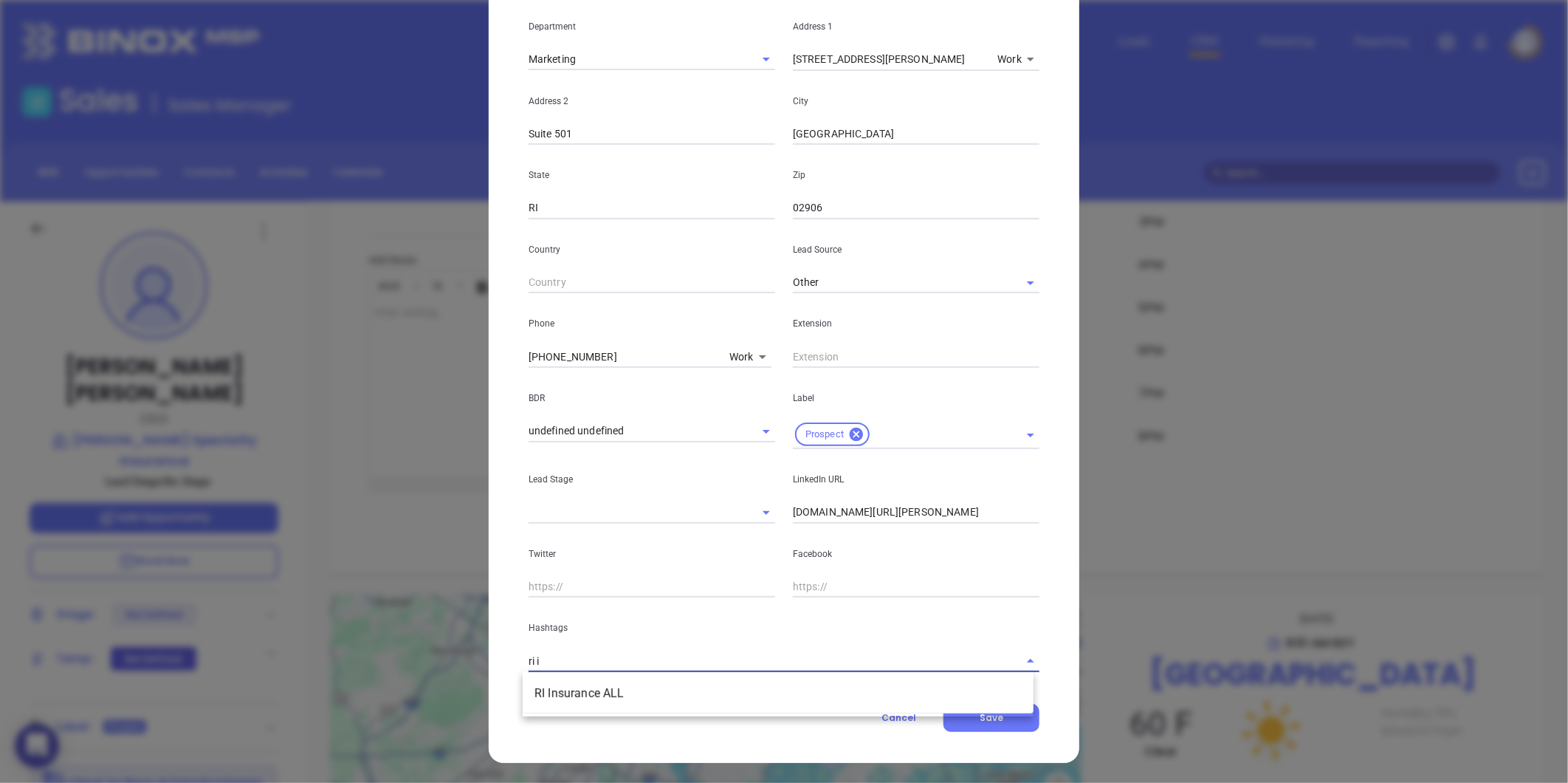
type input "ri in"
click at [601, 688] on li "RI Insurance ALL" at bounding box center [778, 693] width 511 height 27
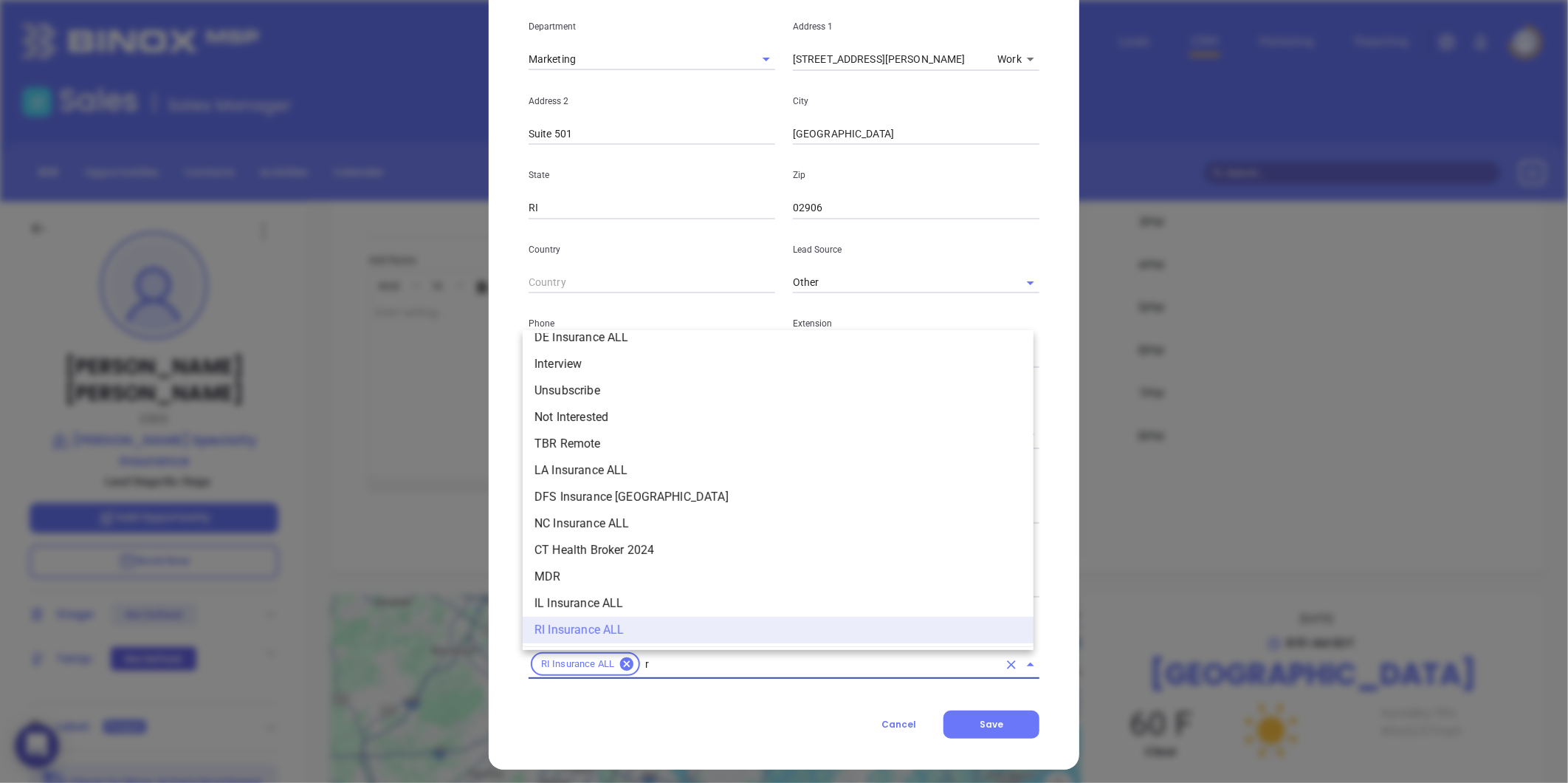
type input "ri"
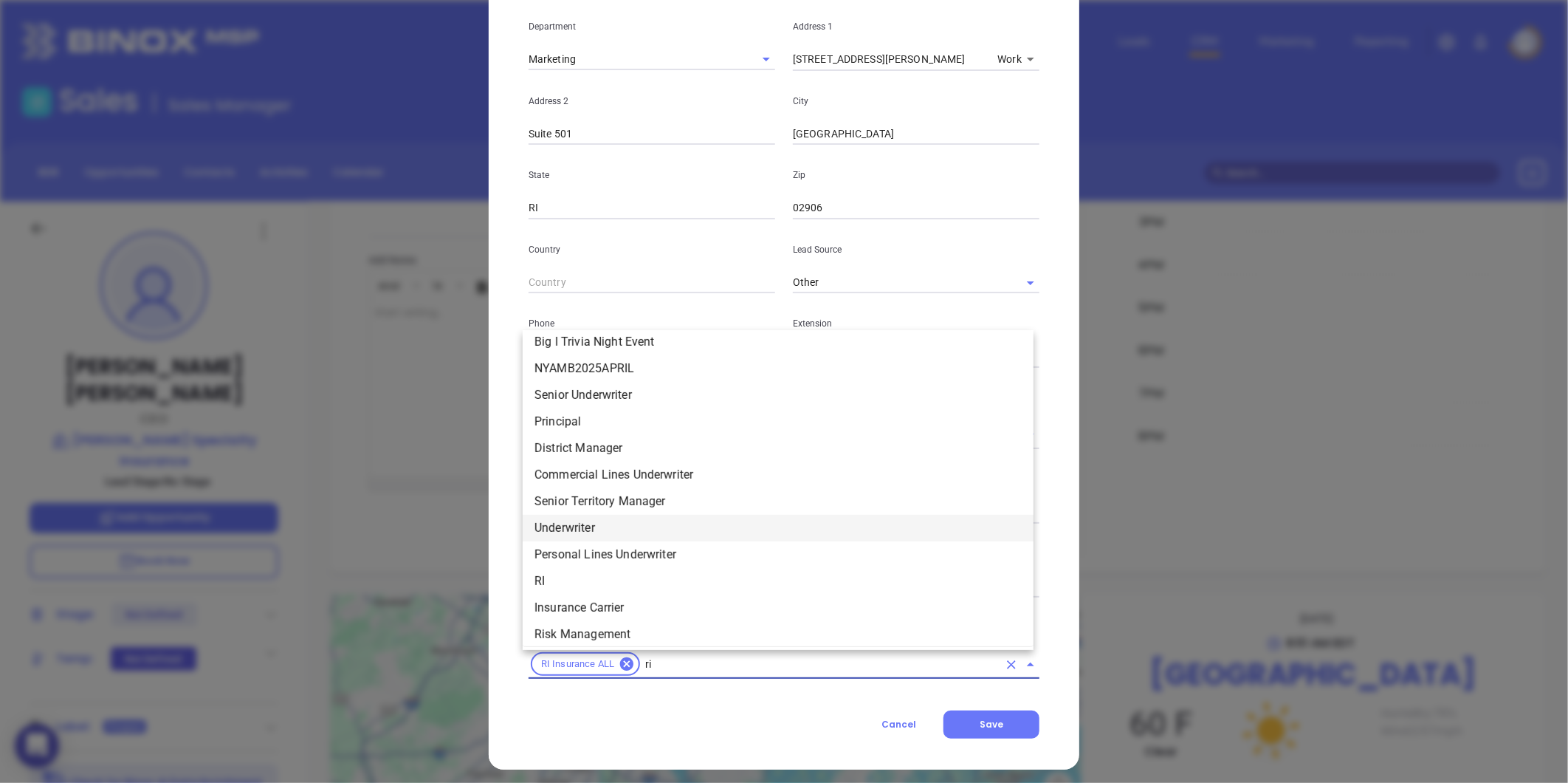
scroll to position [308, 0]
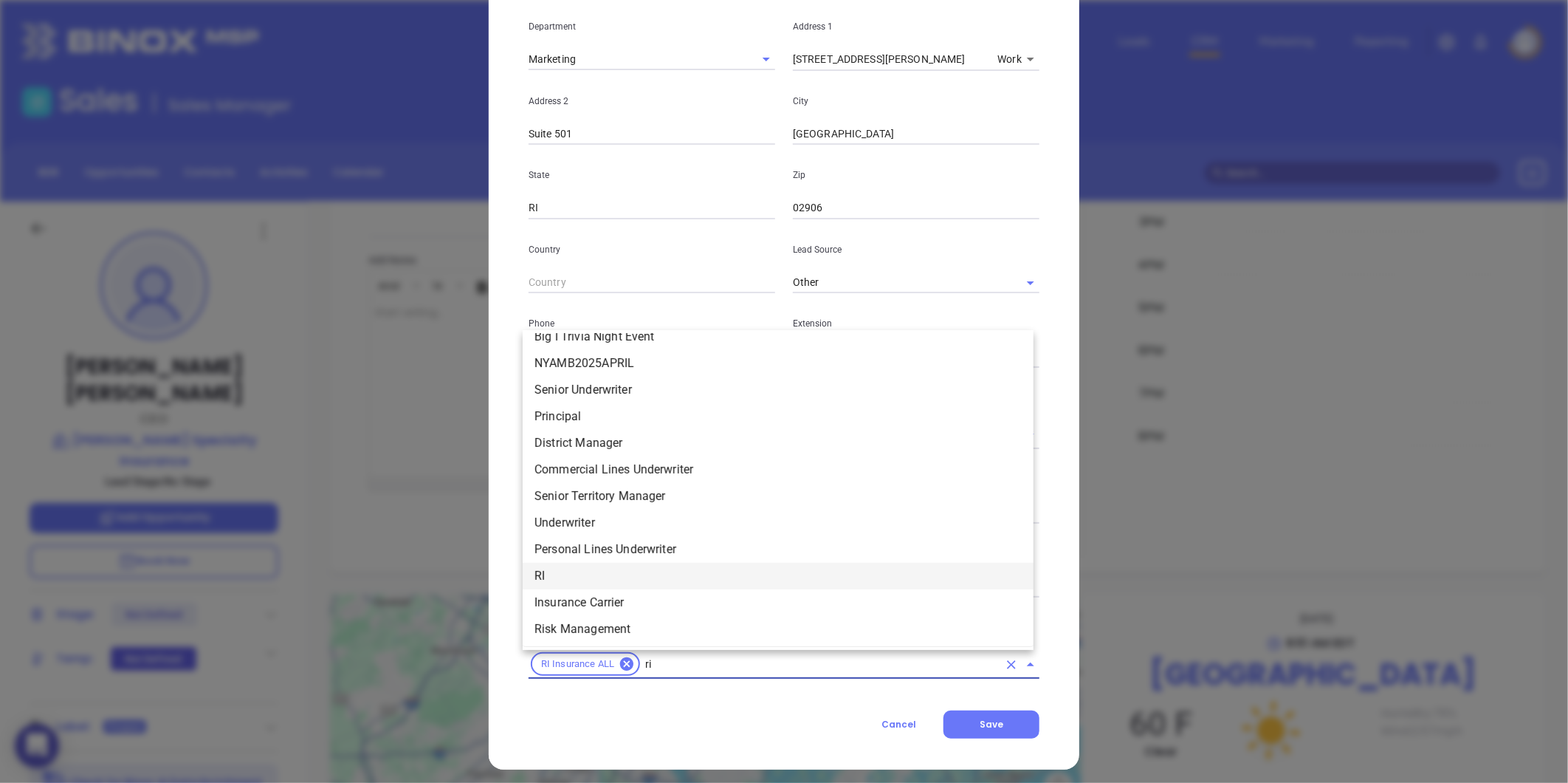
click at [579, 579] on li "RI" at bounding box center [778, 575] width 511 height 27
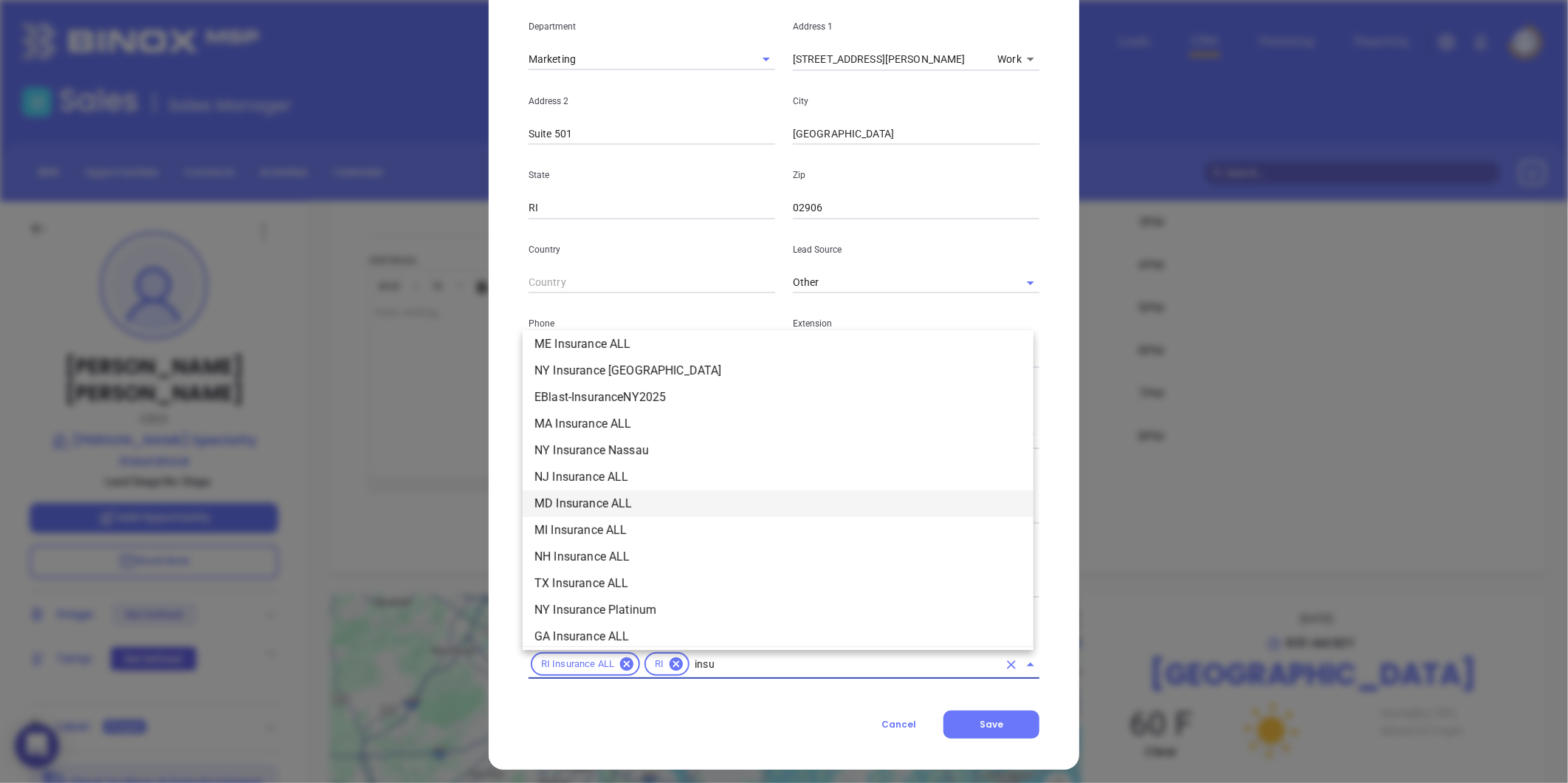
scroll to position [221, 0]
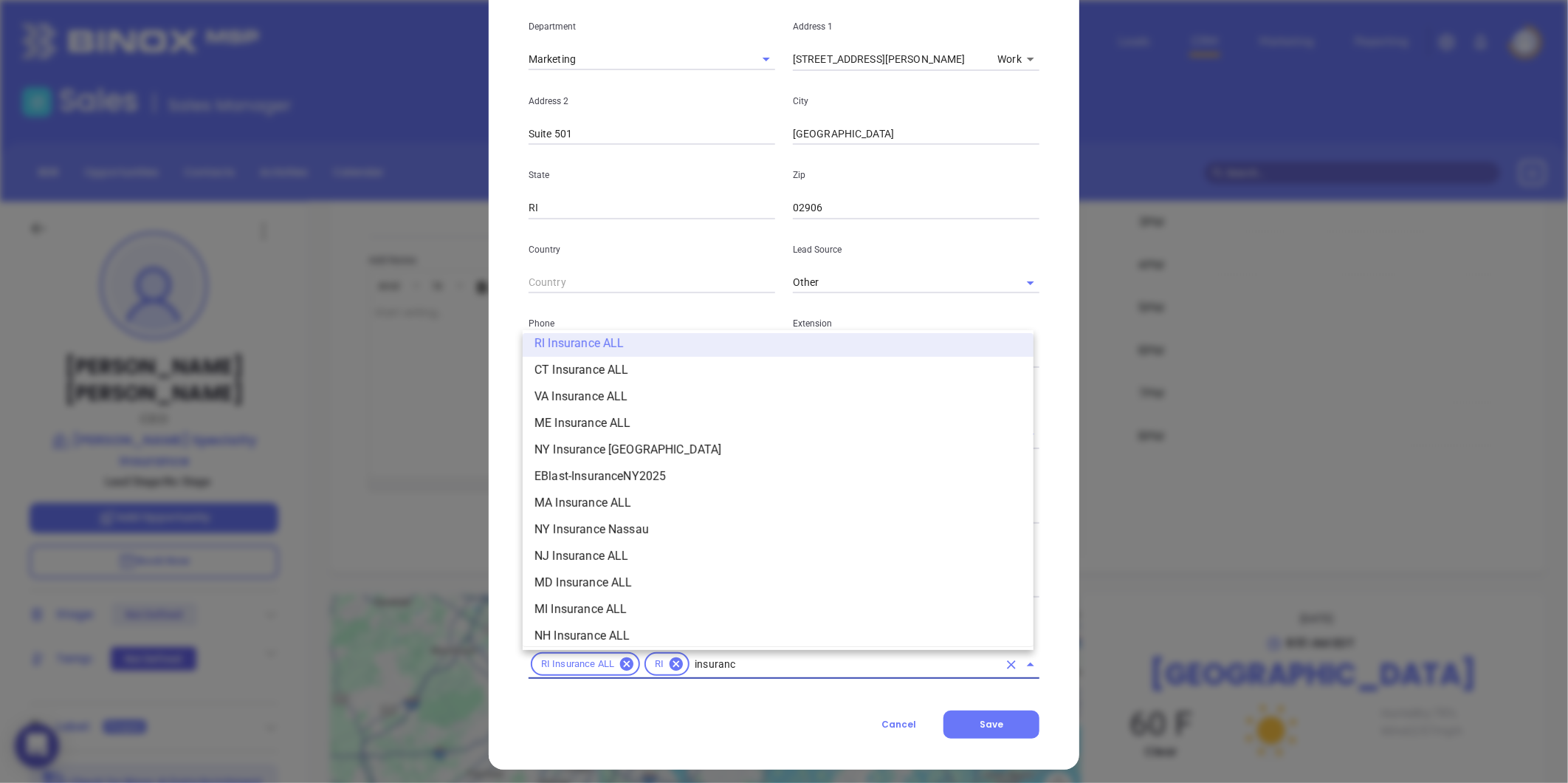
type input "insurance"
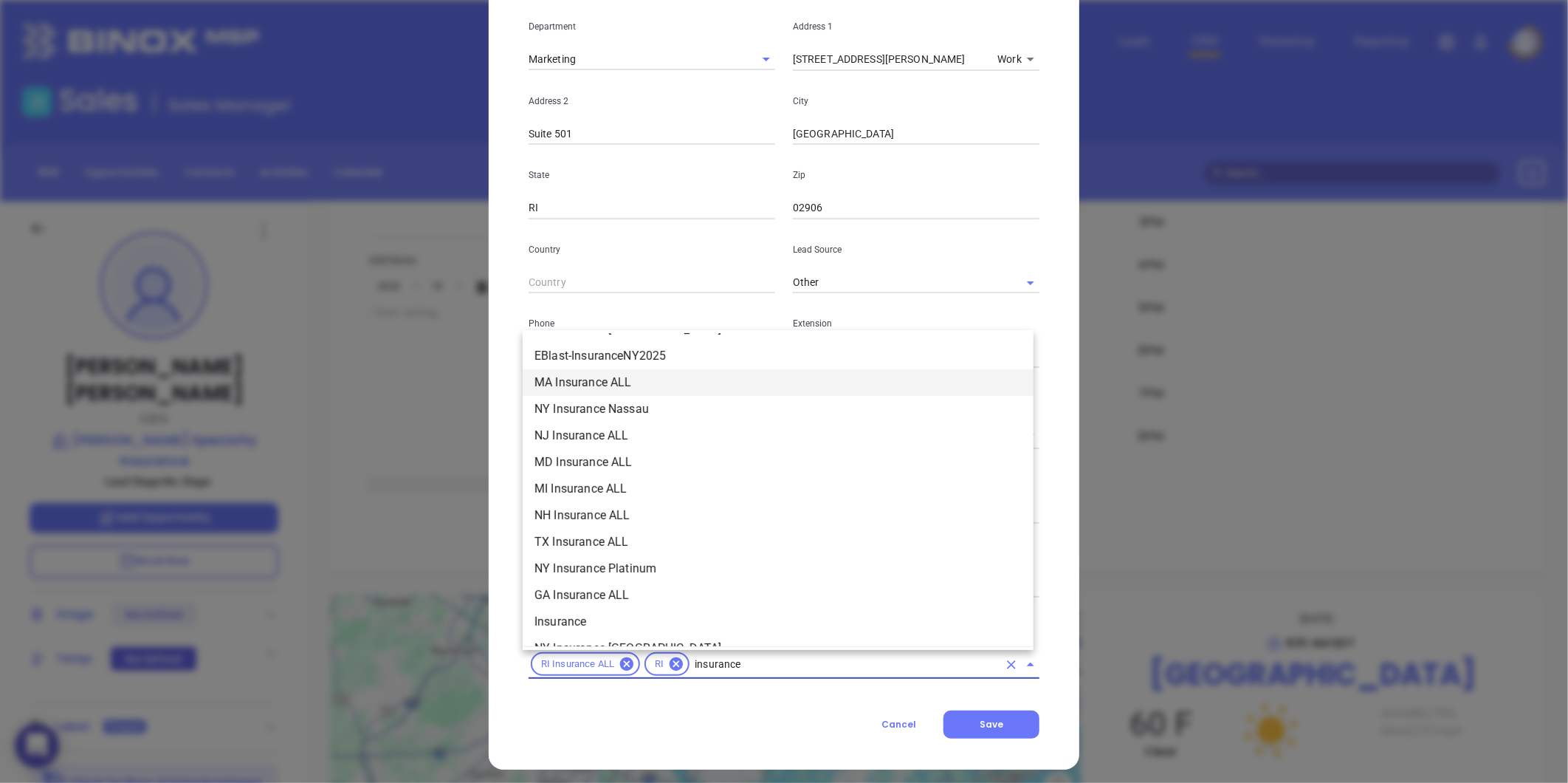
scroll to position [386, 0]
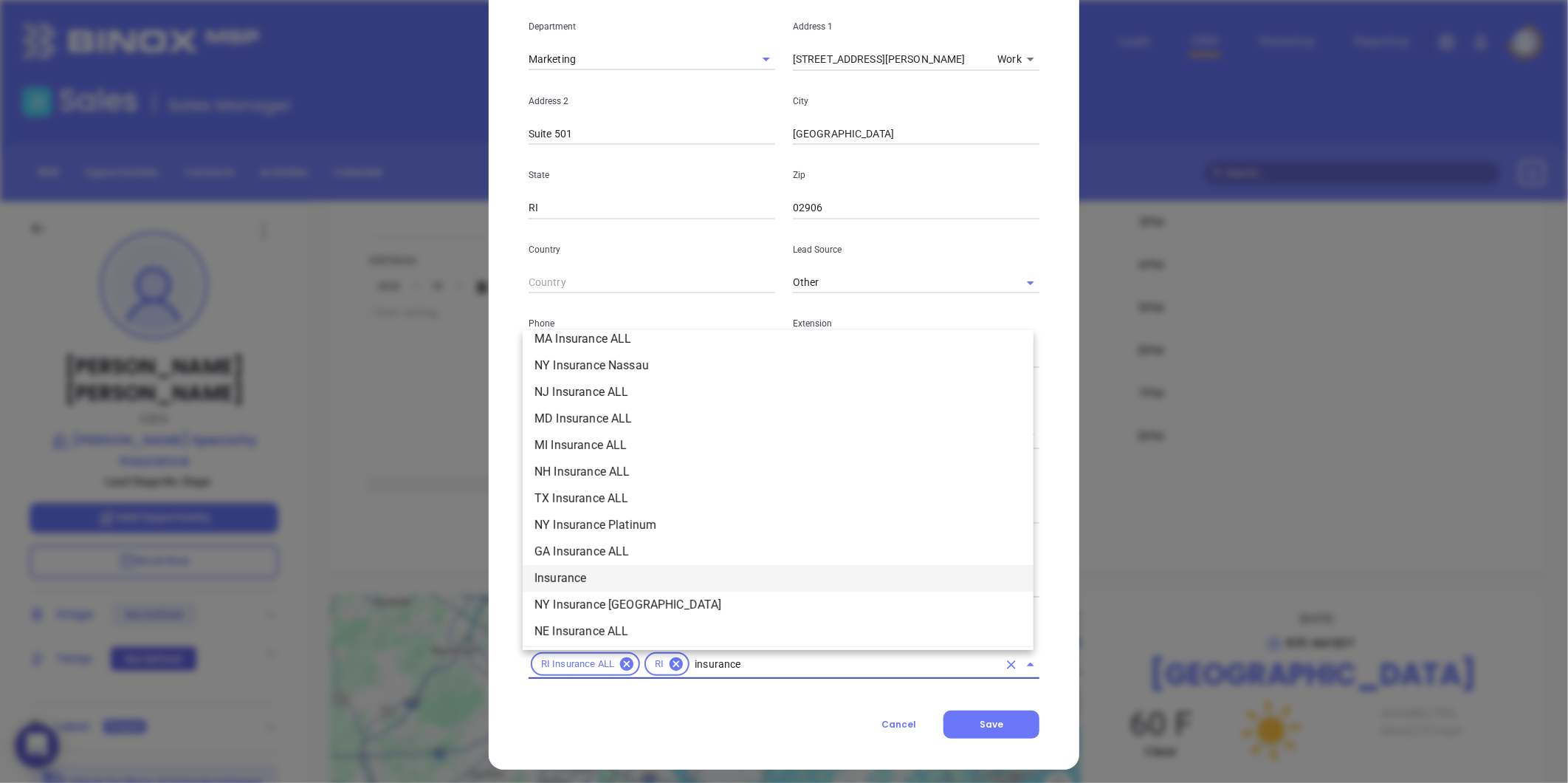
click at [583, 573] on li "Insurance" at bounding box center [778, 578] width 511 height 27
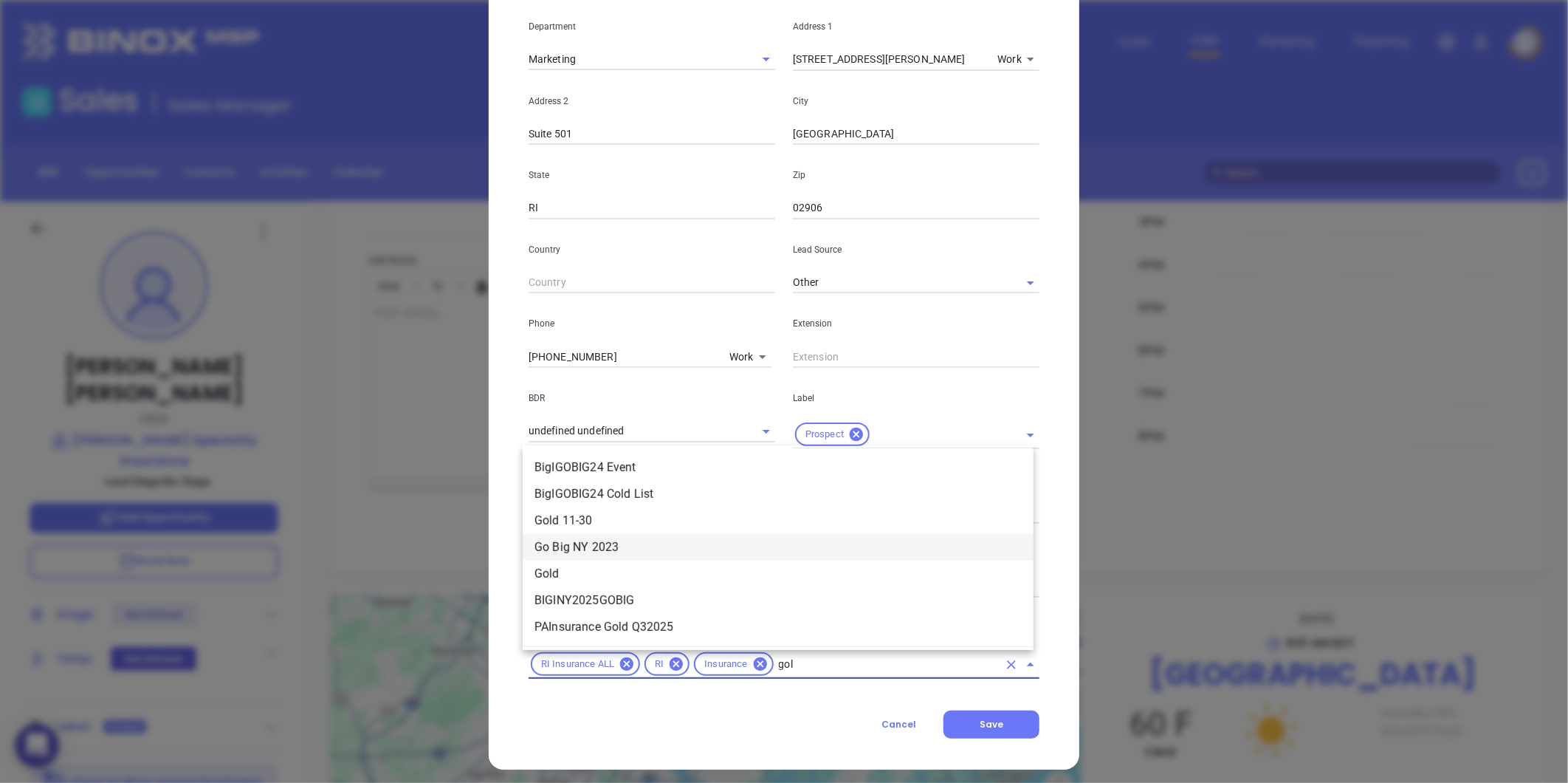
type input "gold"
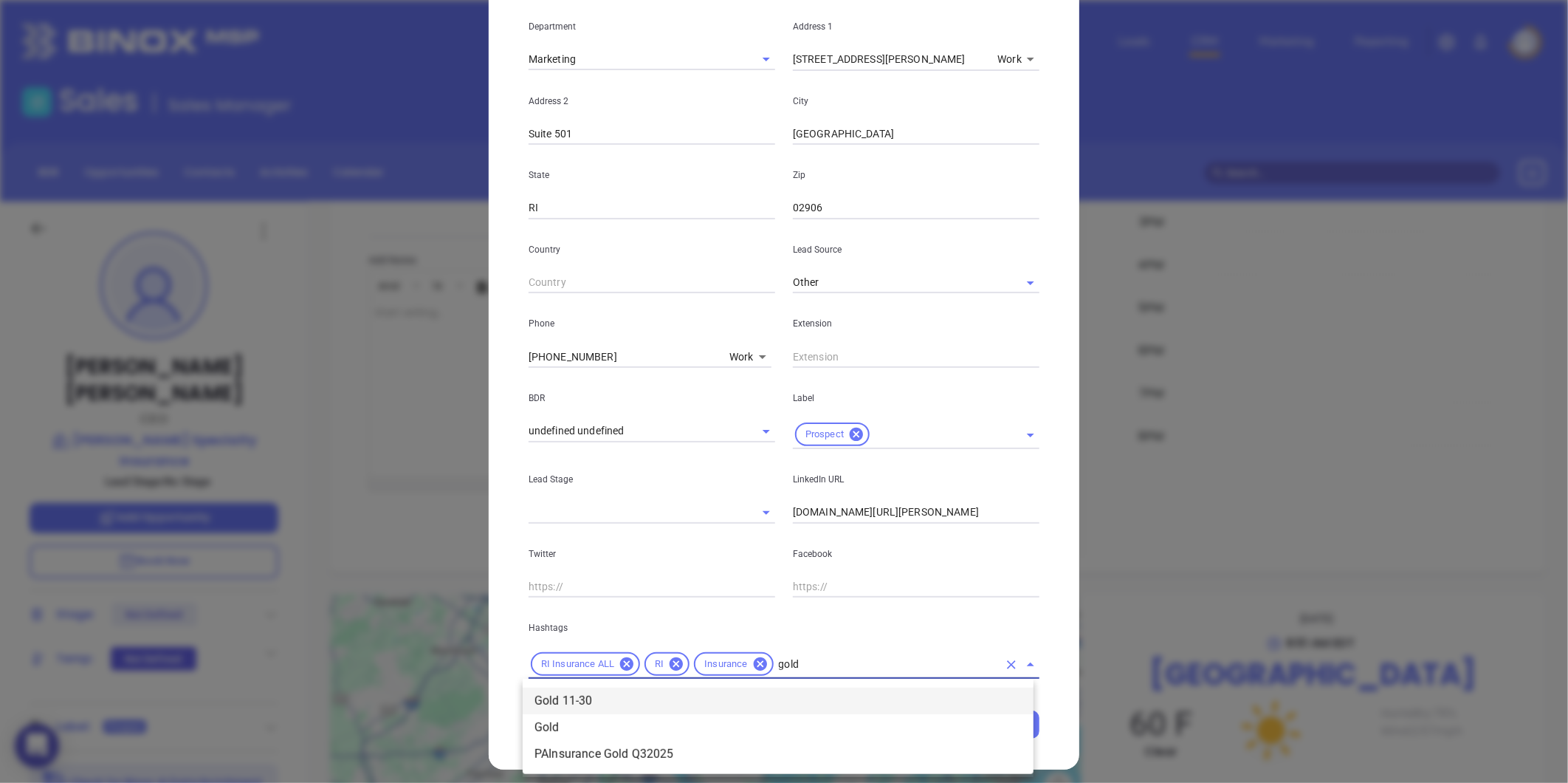
click at [596, 705] on li "Gold 11-30" at bounding box center [778, 700] width 511 height 27
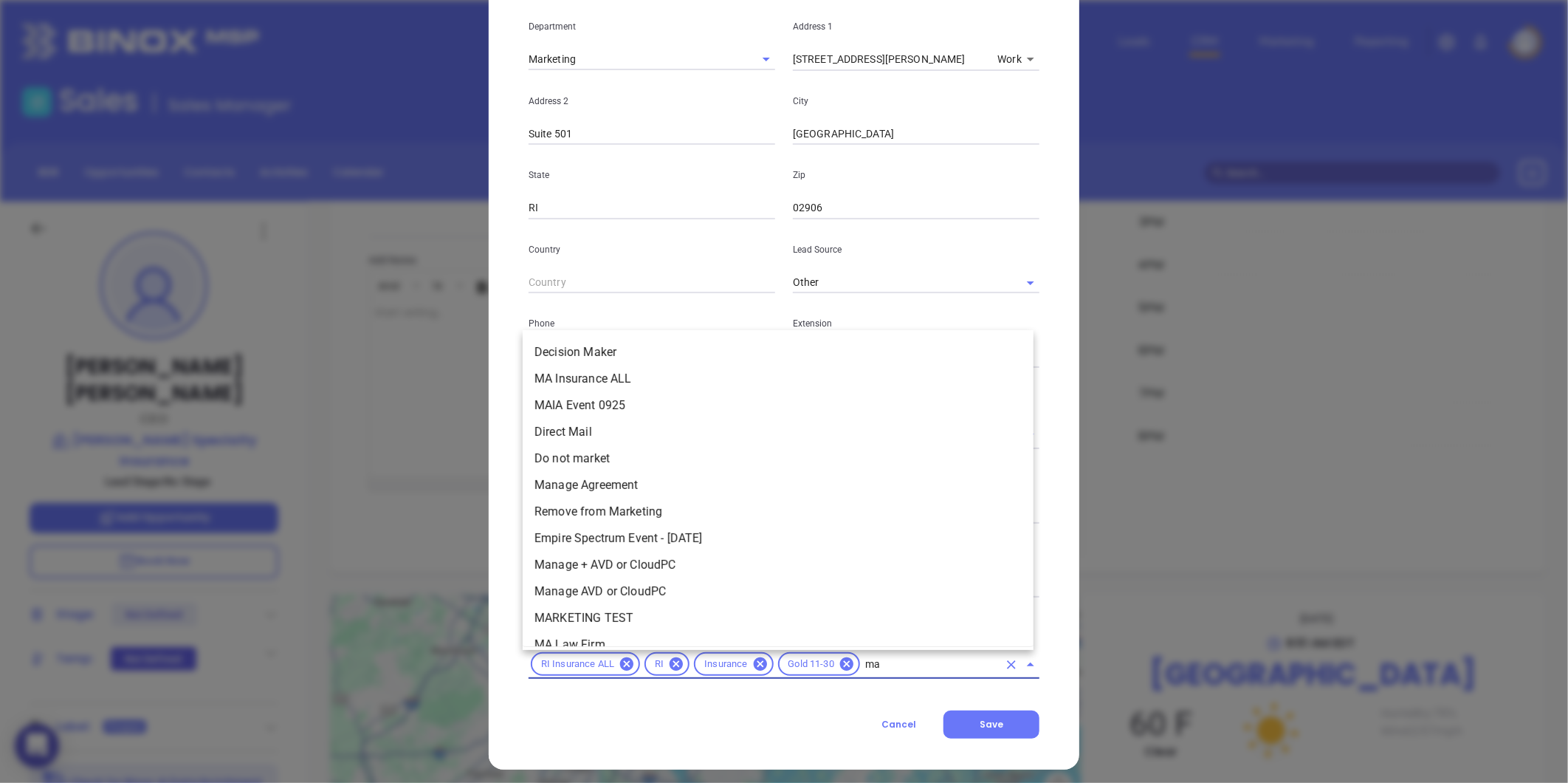
type input "mai"
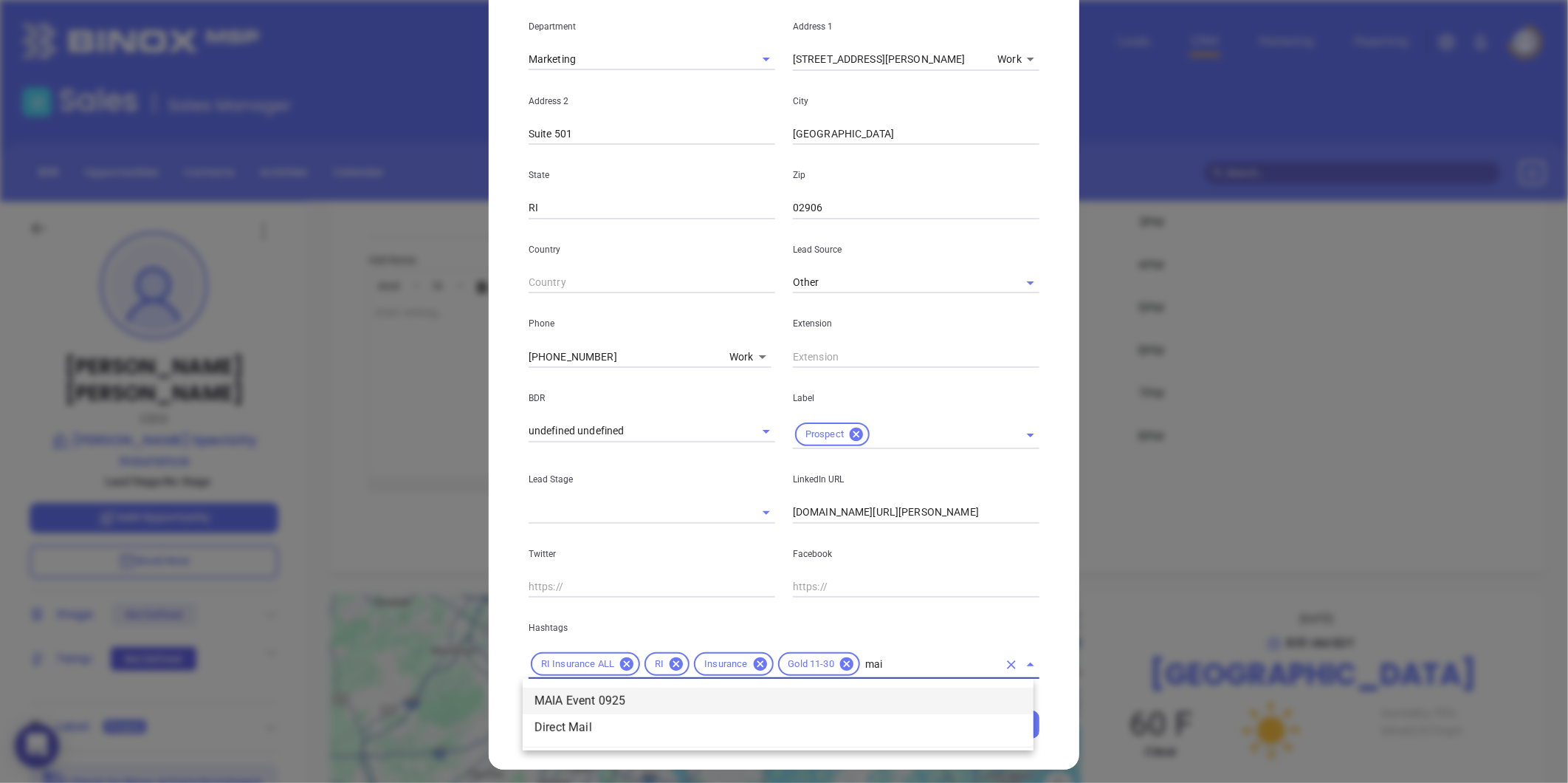
click at [580, 699] on li "MAIA Event 0925" at bounding box center [778, 700] width 511 height 27
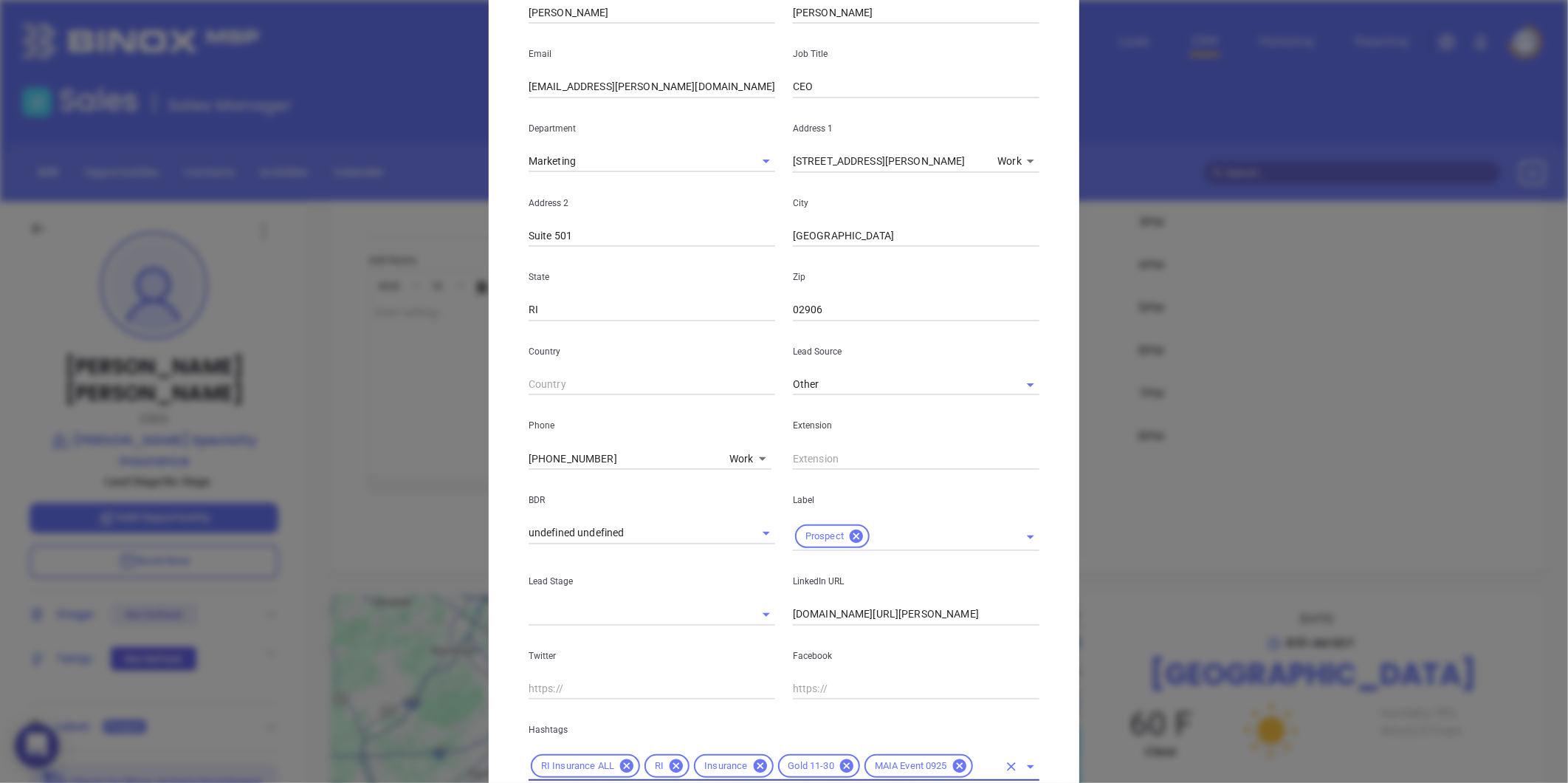
scroll to position [0, 0]
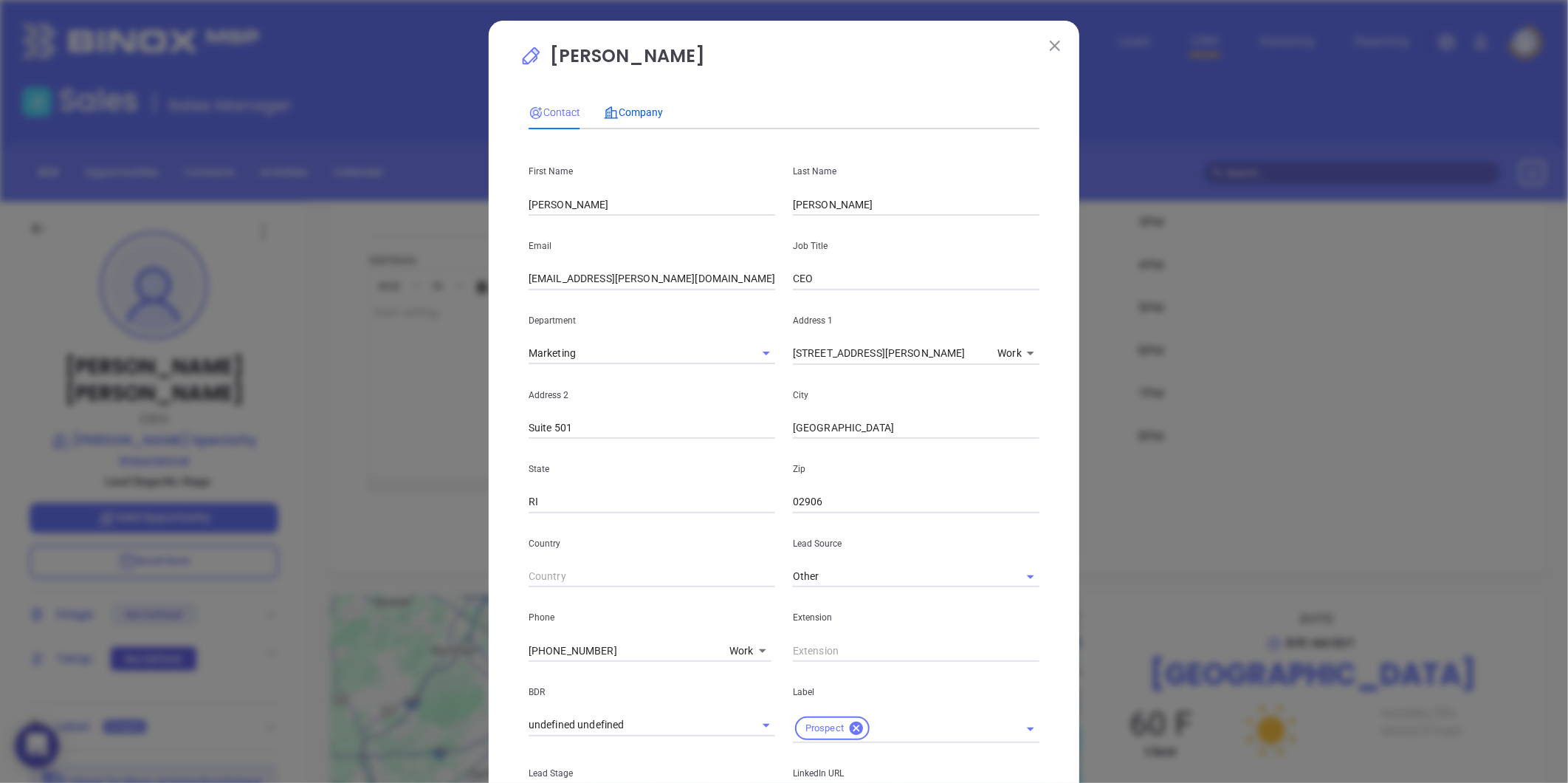
click at [623, 119] on span "Company" at bounding box center [633, 112] width 59 height 12
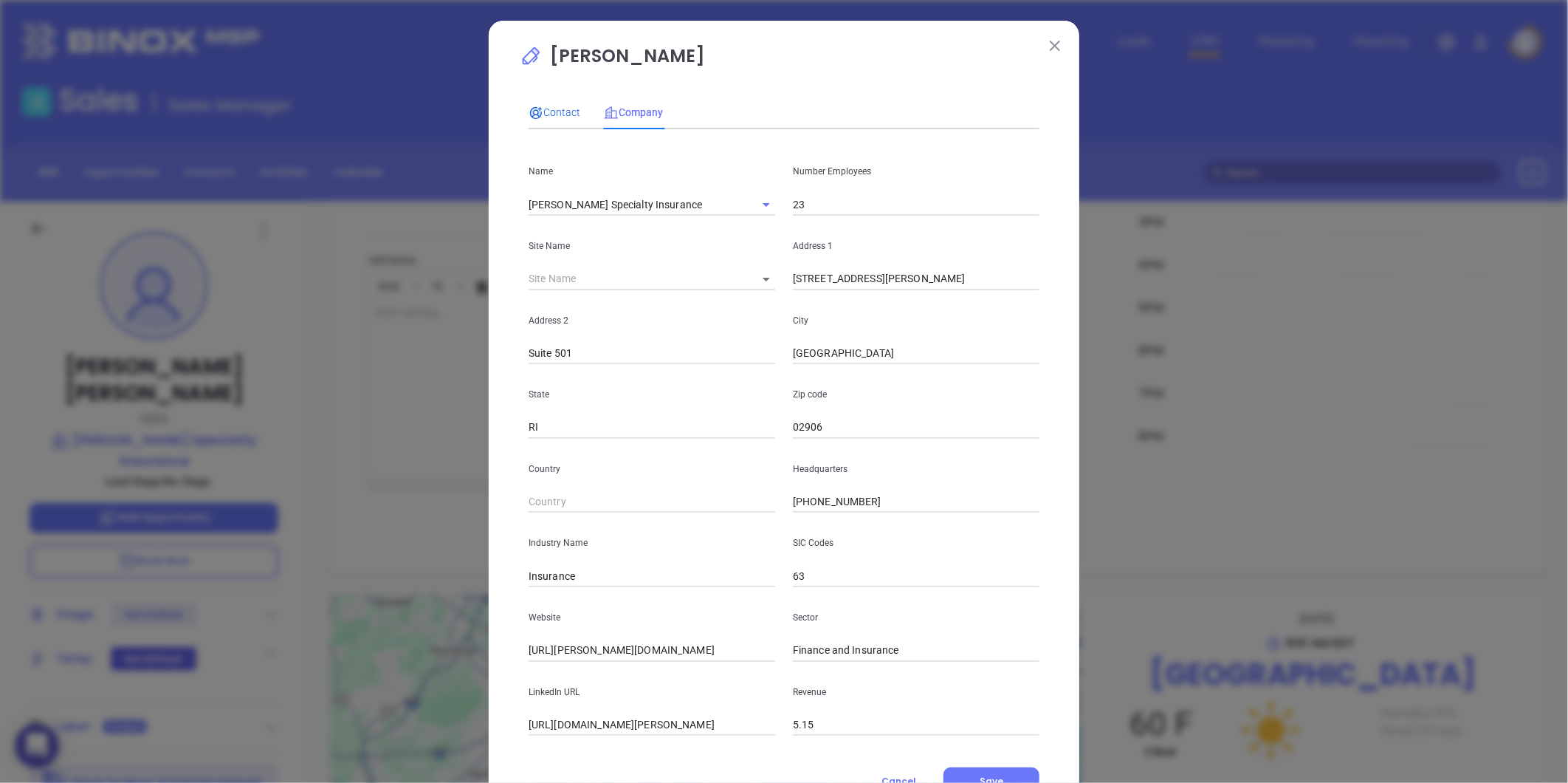
drag, startPoint x: 551, startPoint y: 112, endPoint x: 567, endPoint y: 128, distance: 22.6
click at [555, 109] on span "Contact" at bounding box center [554, 112] width 51 height 12
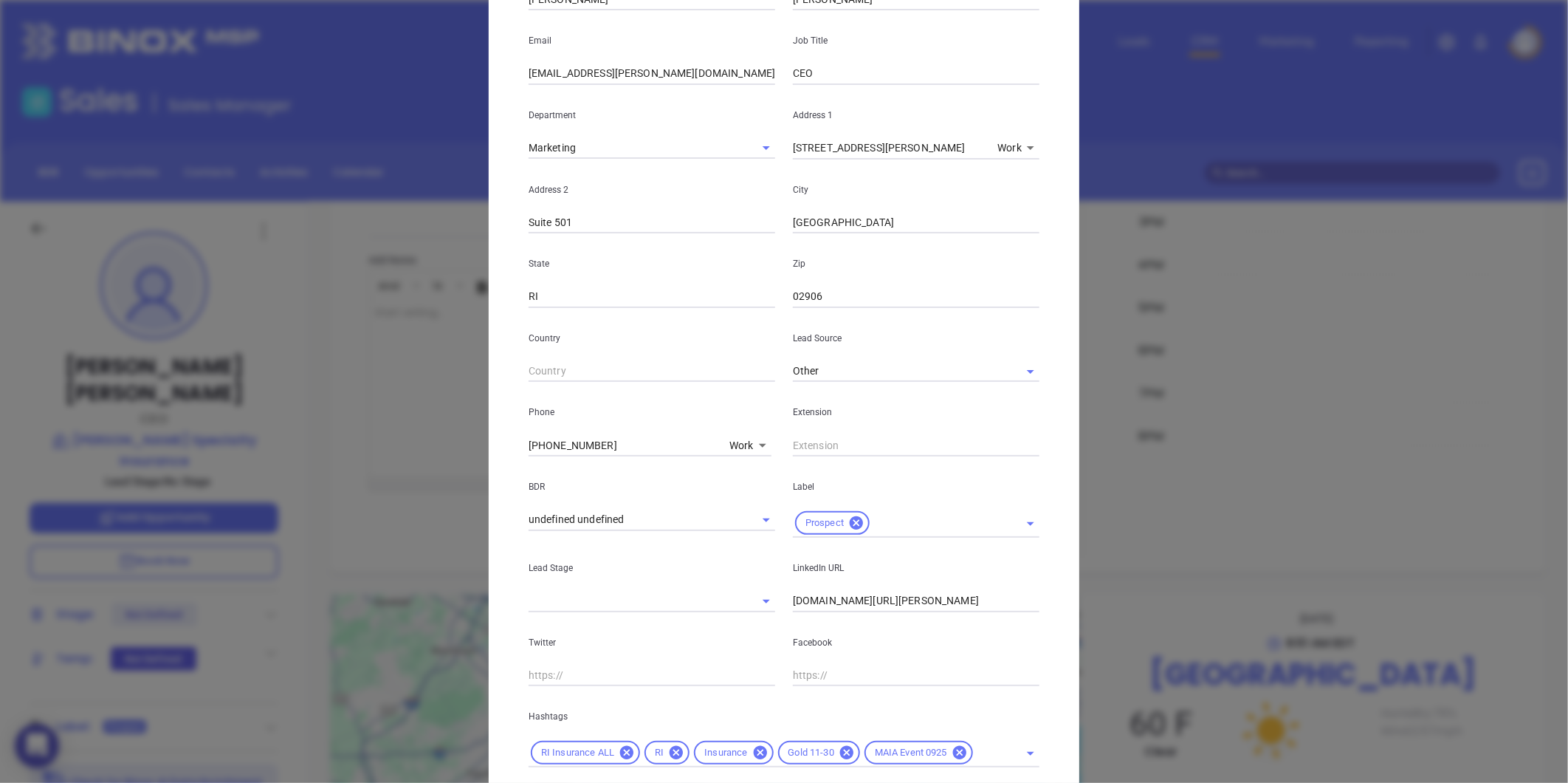
scroll to position [301, 0]
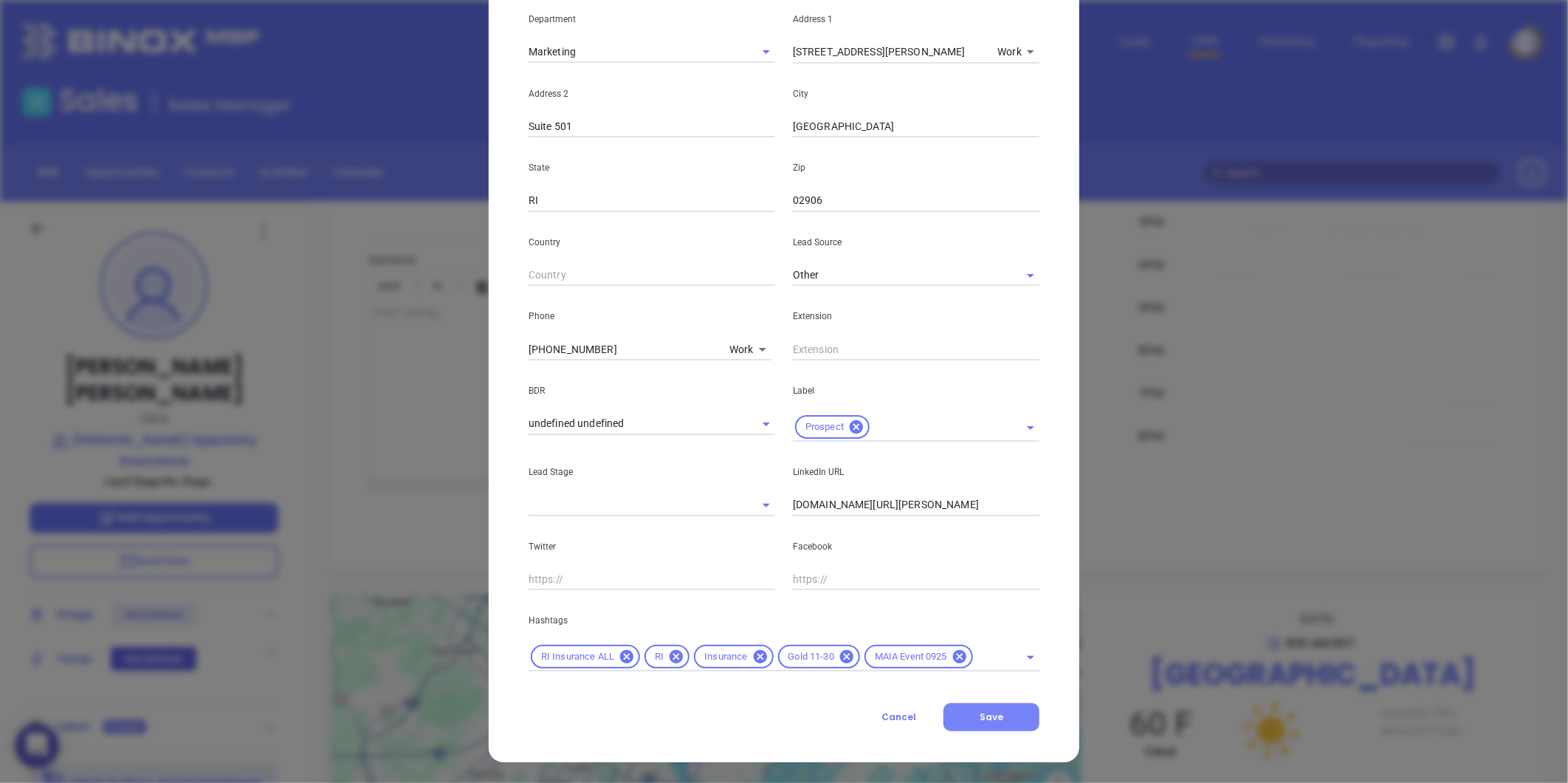
click at [1001, 711] on button "Save" at bounding box center [991, 717] width 96 height 28
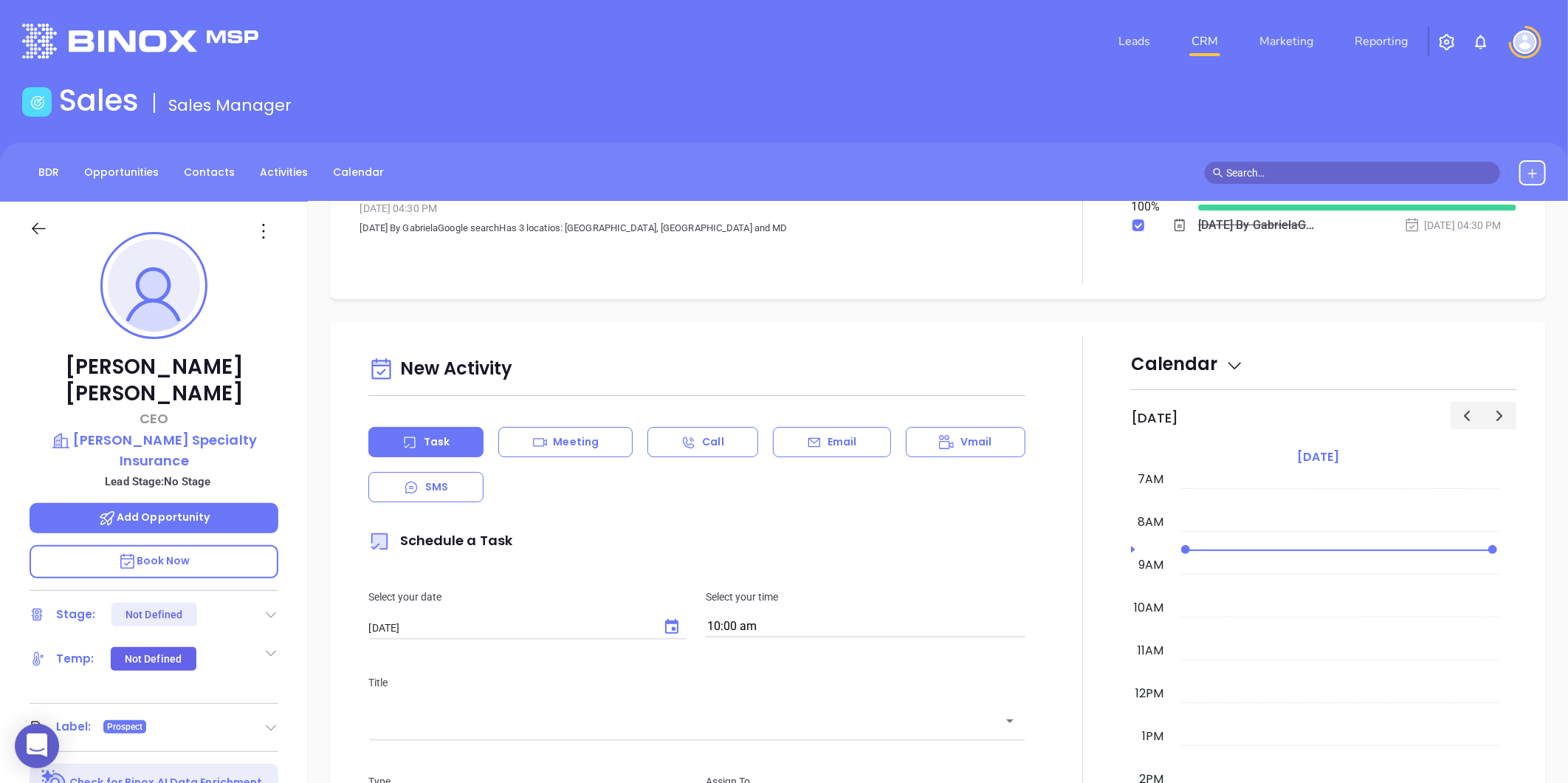
scroll to position [0, 0]
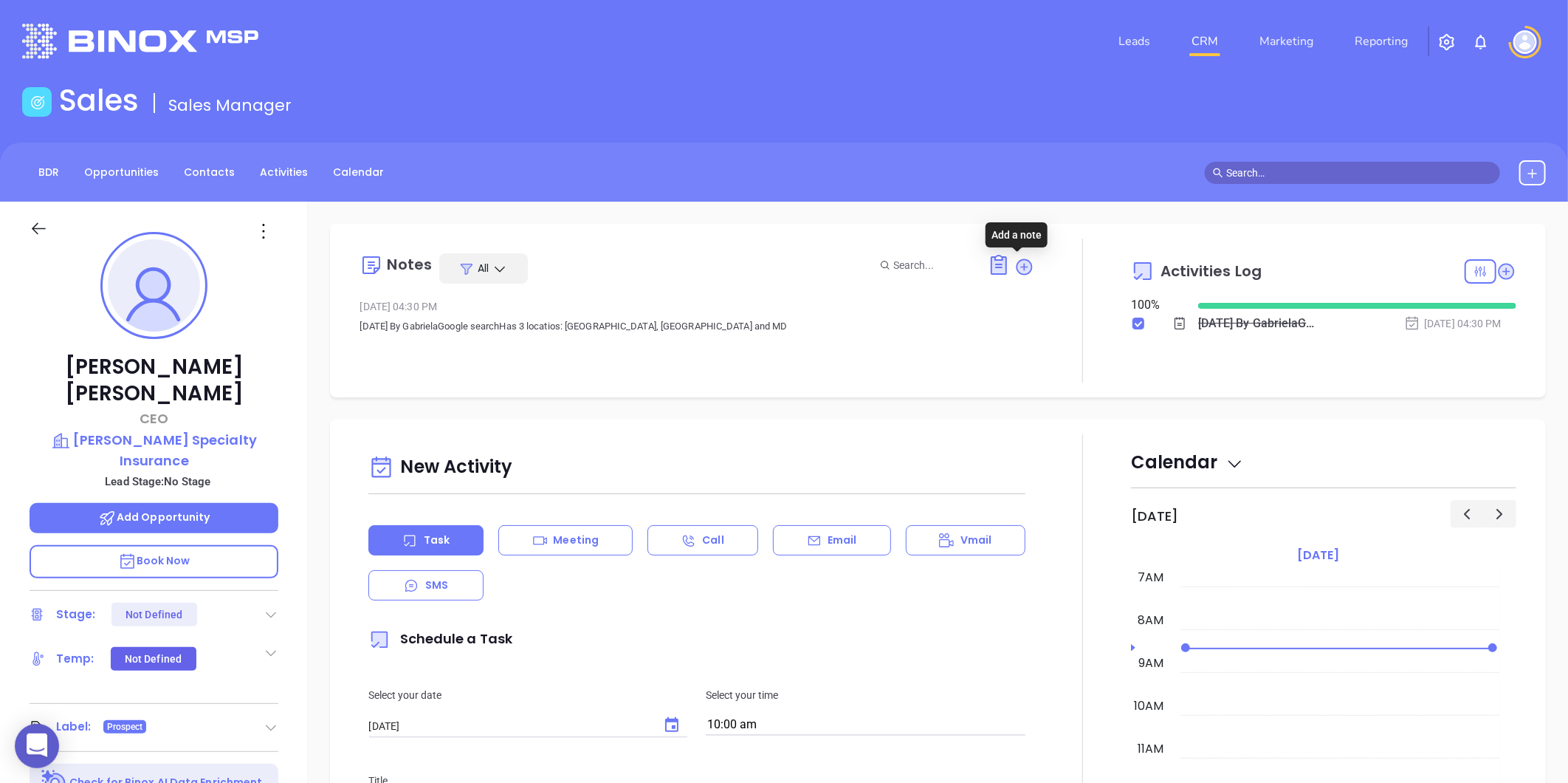
click at [1017, 264] on icon at bounding box center [1024, 267] width 15 height 15
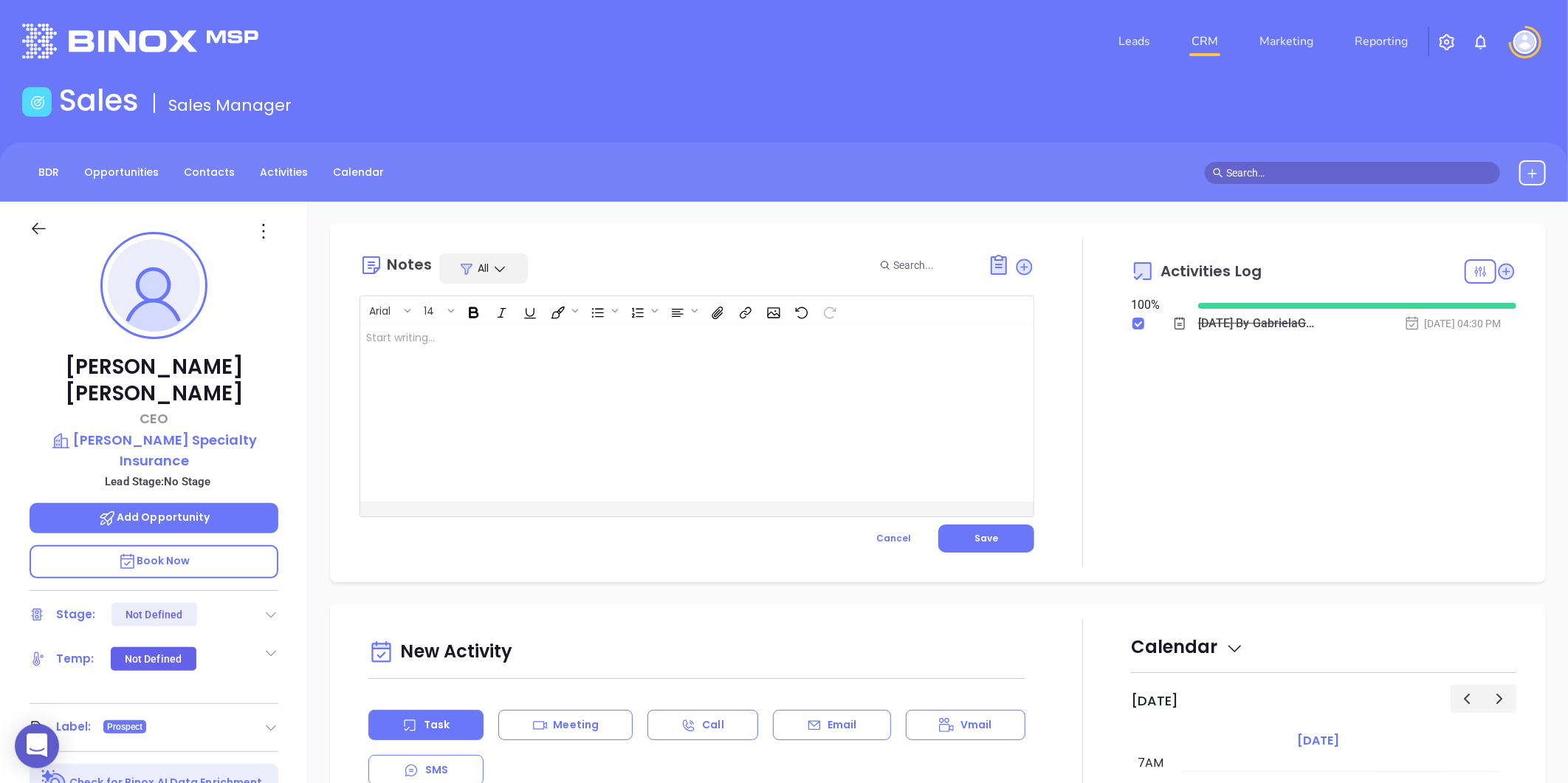
click at [598, 347] on div at bounding box center [673, 413] width 626 height 177
click at [992, 536] on button "Save" at bounding box center [986, 539] width 96 height 28
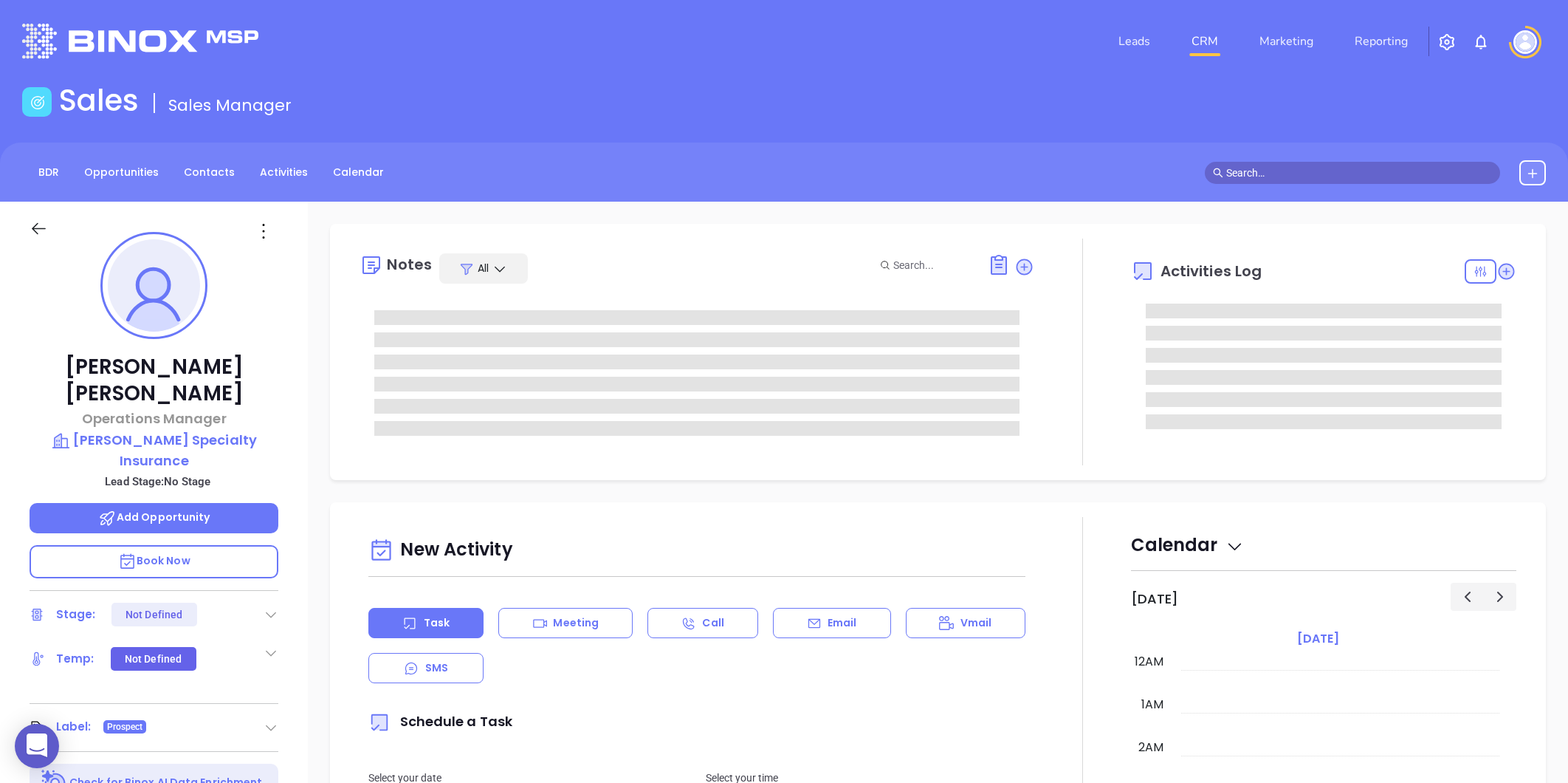
type input "[PERSON_NAME]"
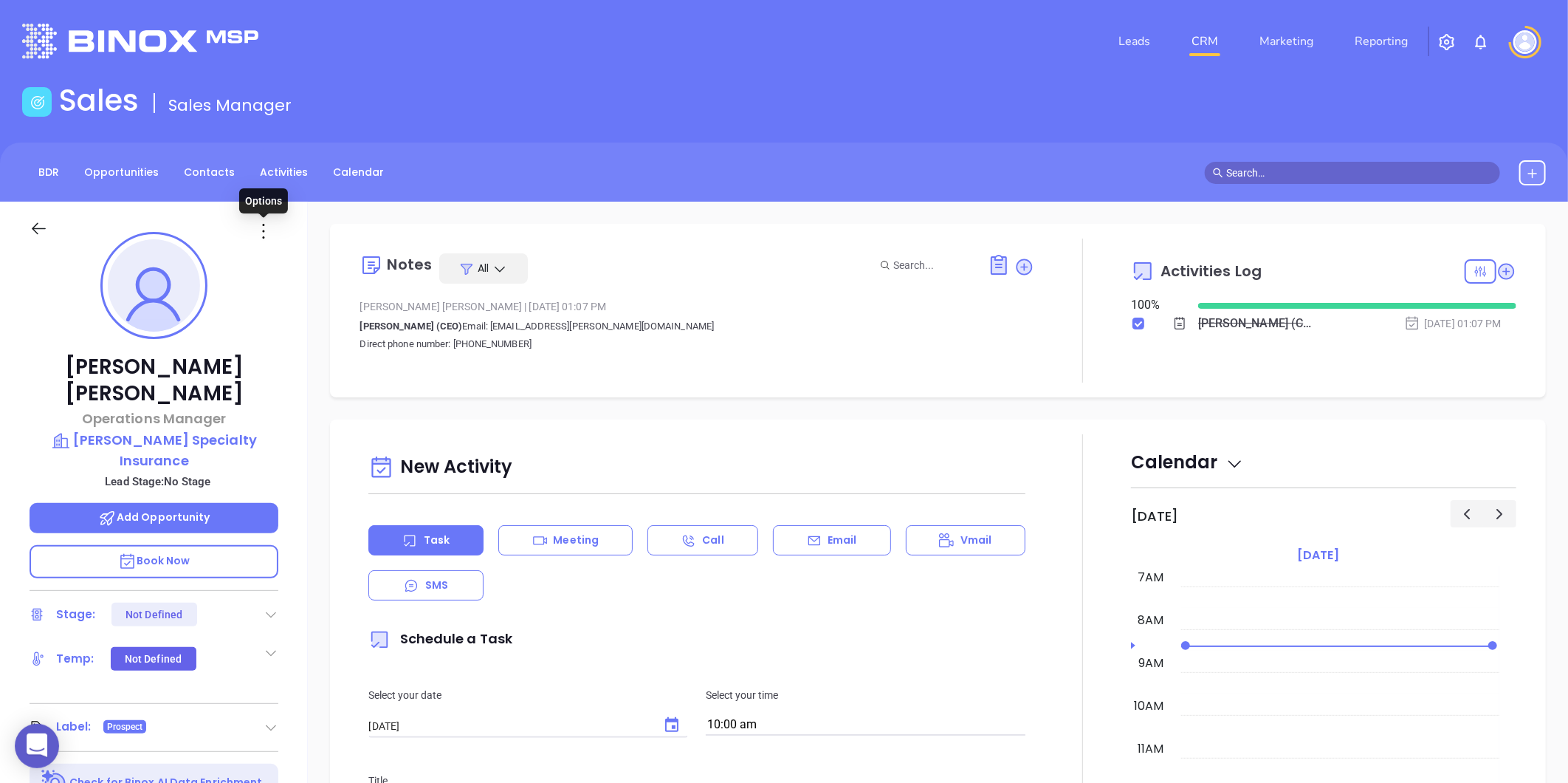
click at [262, 233] on icon at bounding box center [264, 232] width 24 height 24
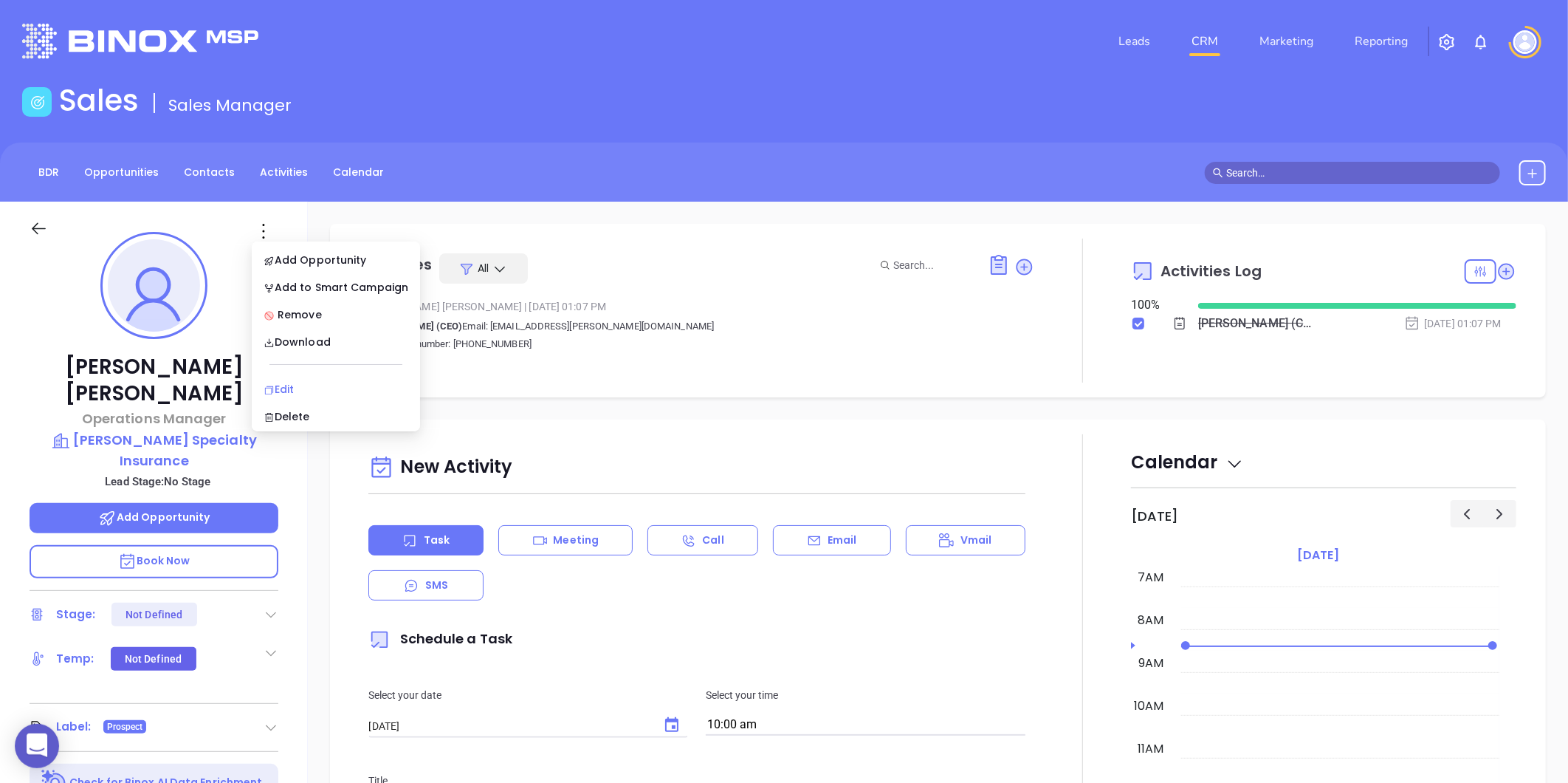
click at [288, 384] on div "Edit" at bounding box center [336, 390] width 145 height 17
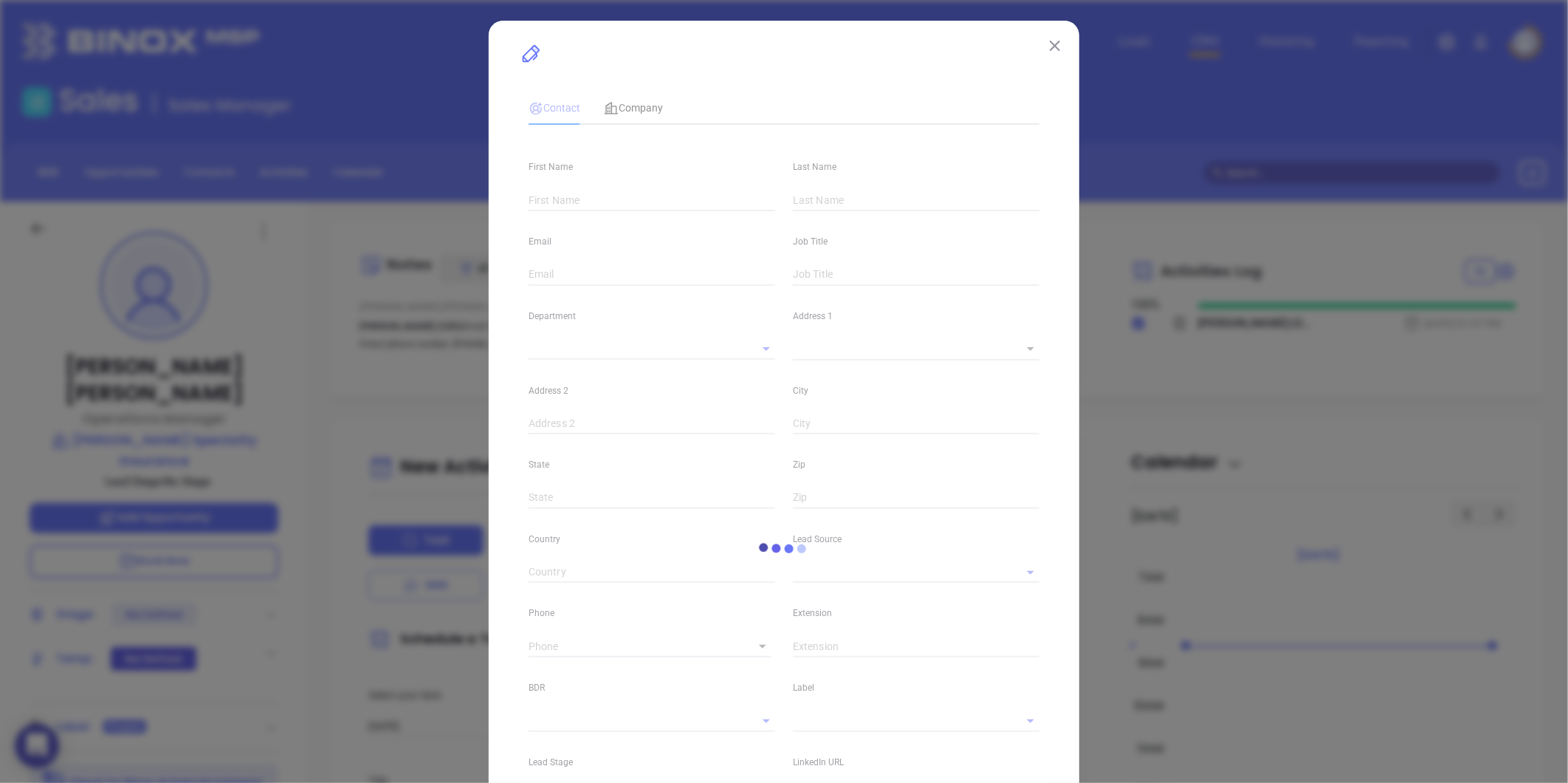
type input "Susan"
type input "Wilson"
type input "swilson@decotis.com"
type input "Operations Manager"
type textarea "245 Waterman Street"
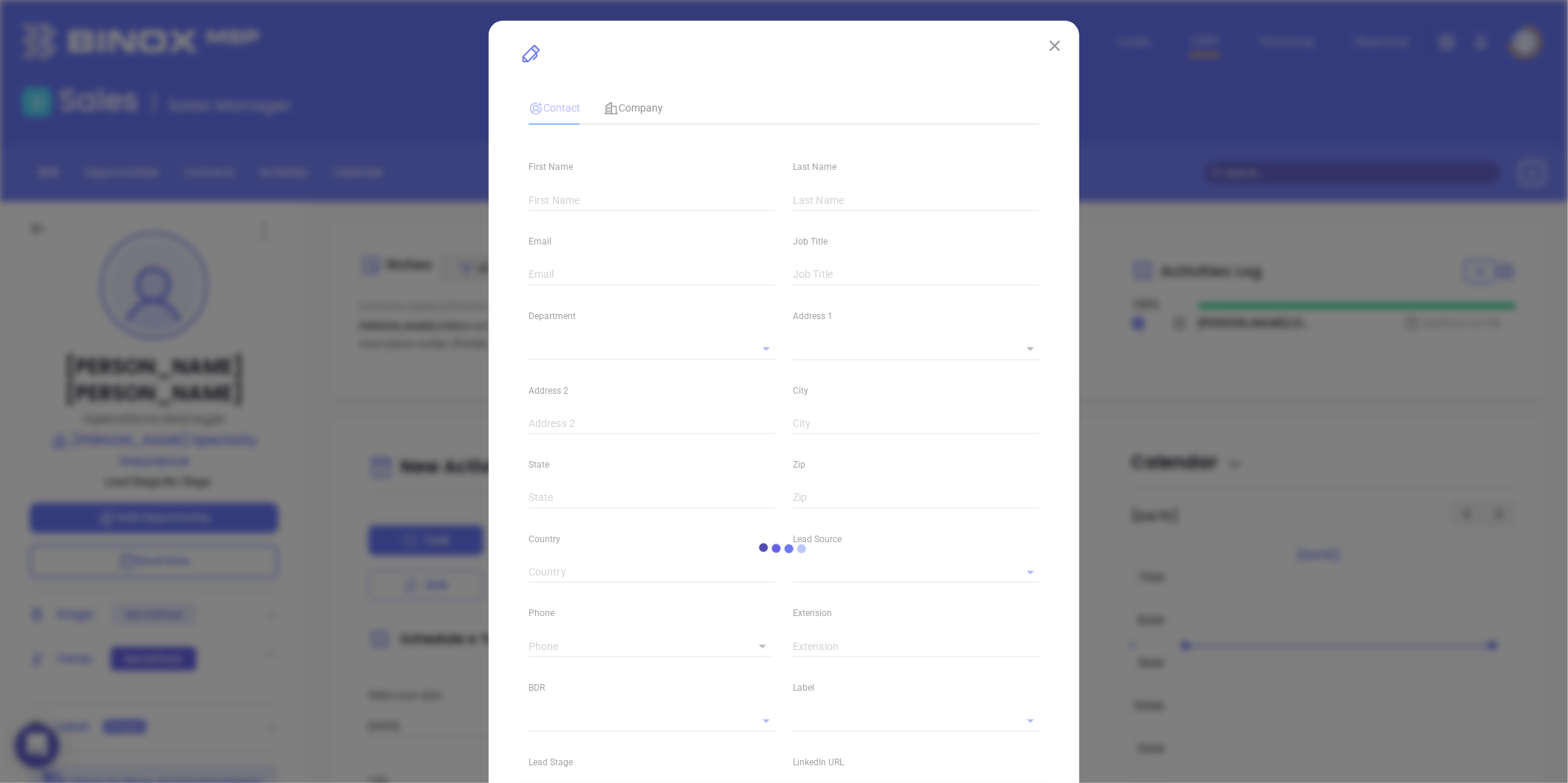
type input "1"
type input "Suite 501"
type input "Providence"
type input "RI"
type input "02906"
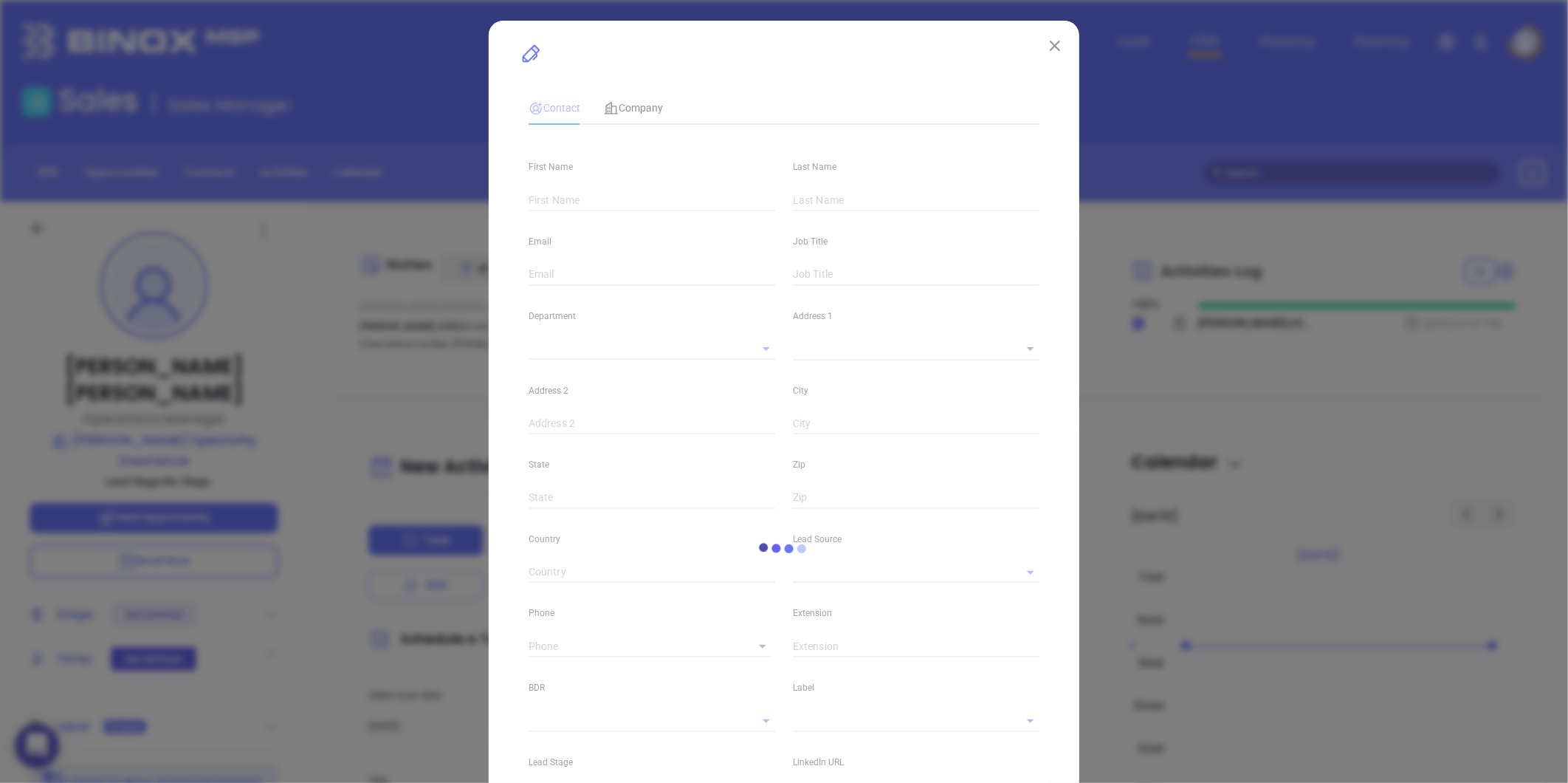
type input "www.linkedin.com/in/susan-wilson-aai-1033b130"
type input "Marketing"
type input "Binox"
type input "undefined undefined"
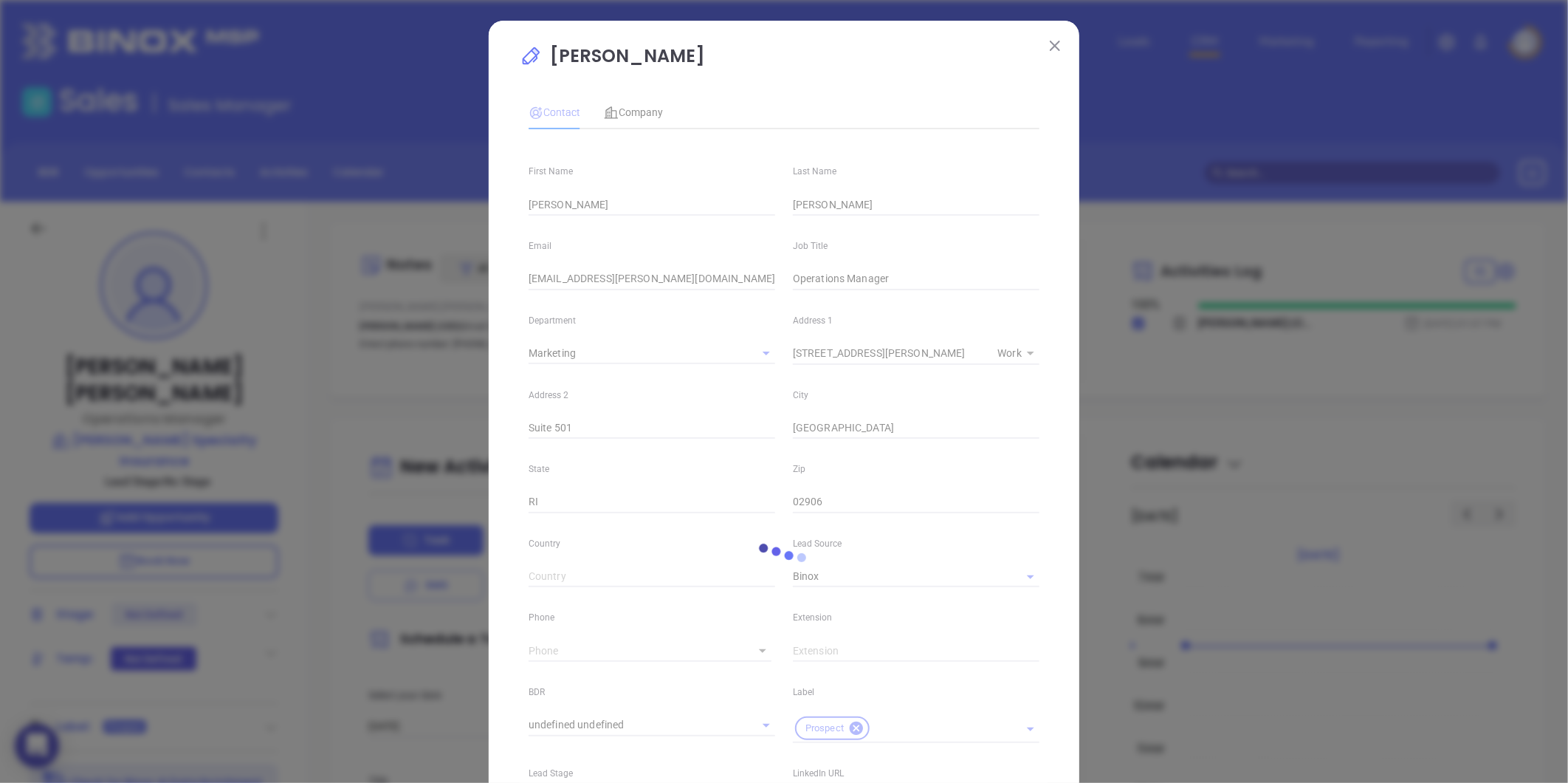
type input "(781) 794-1400"
type input "1"
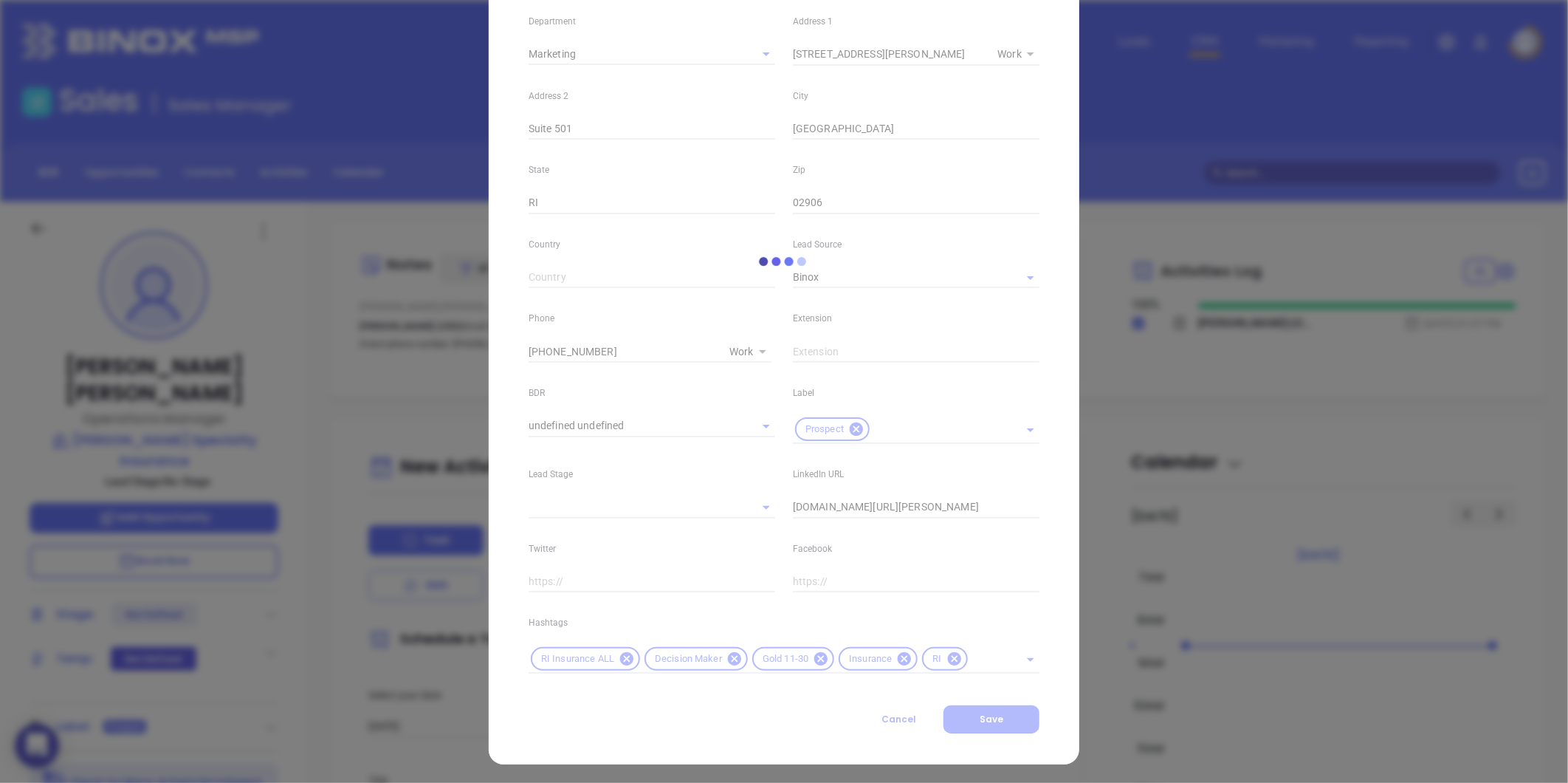
scroll to position [301, 0]
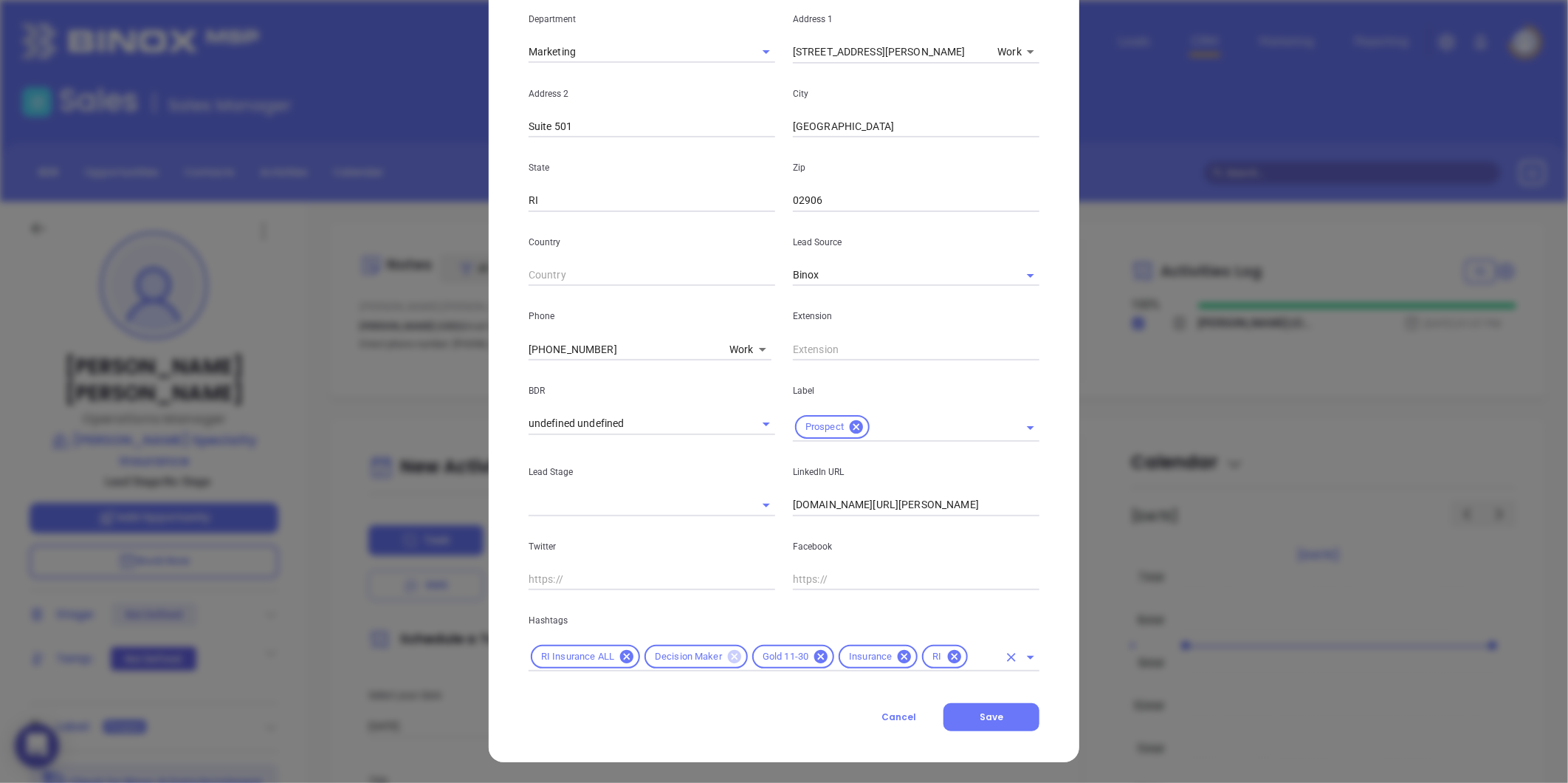
click at [728, 659] on icon at bounding box center [734, 656] width 13 height 13
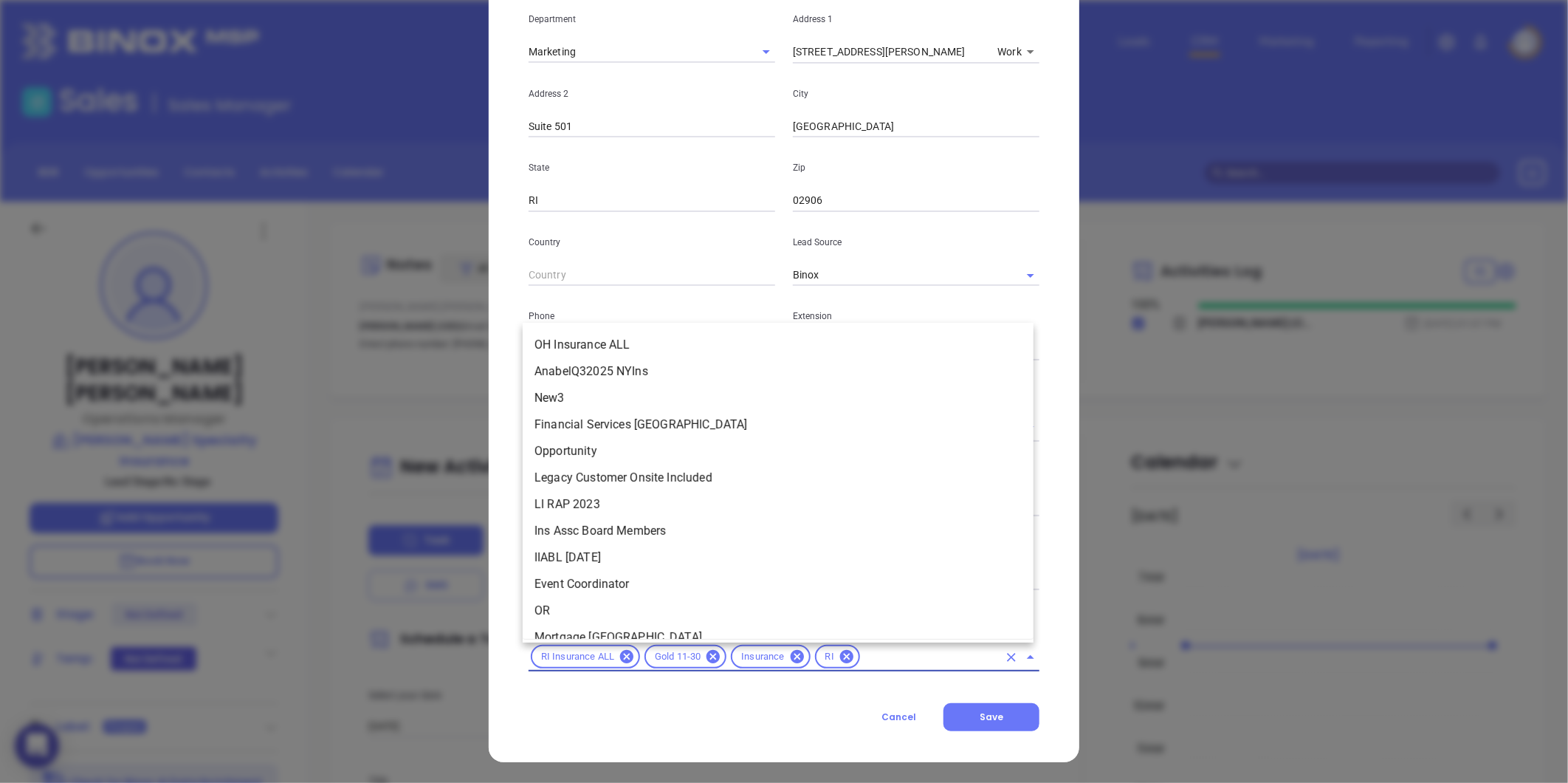
click at [863, 657] on input "text" at bounding box center [931, 657] width 136 height 18
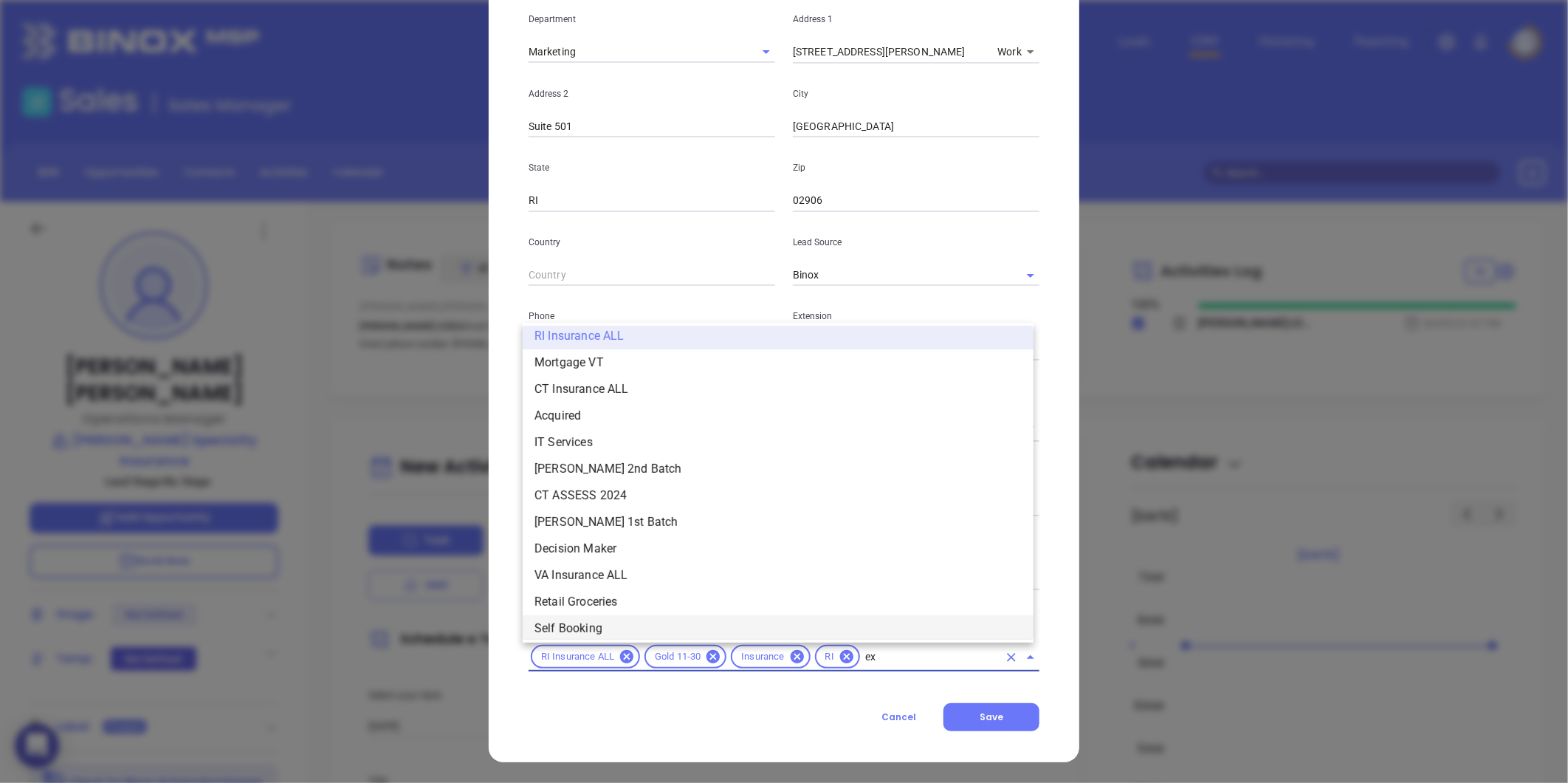
scroll to position [0, 0]
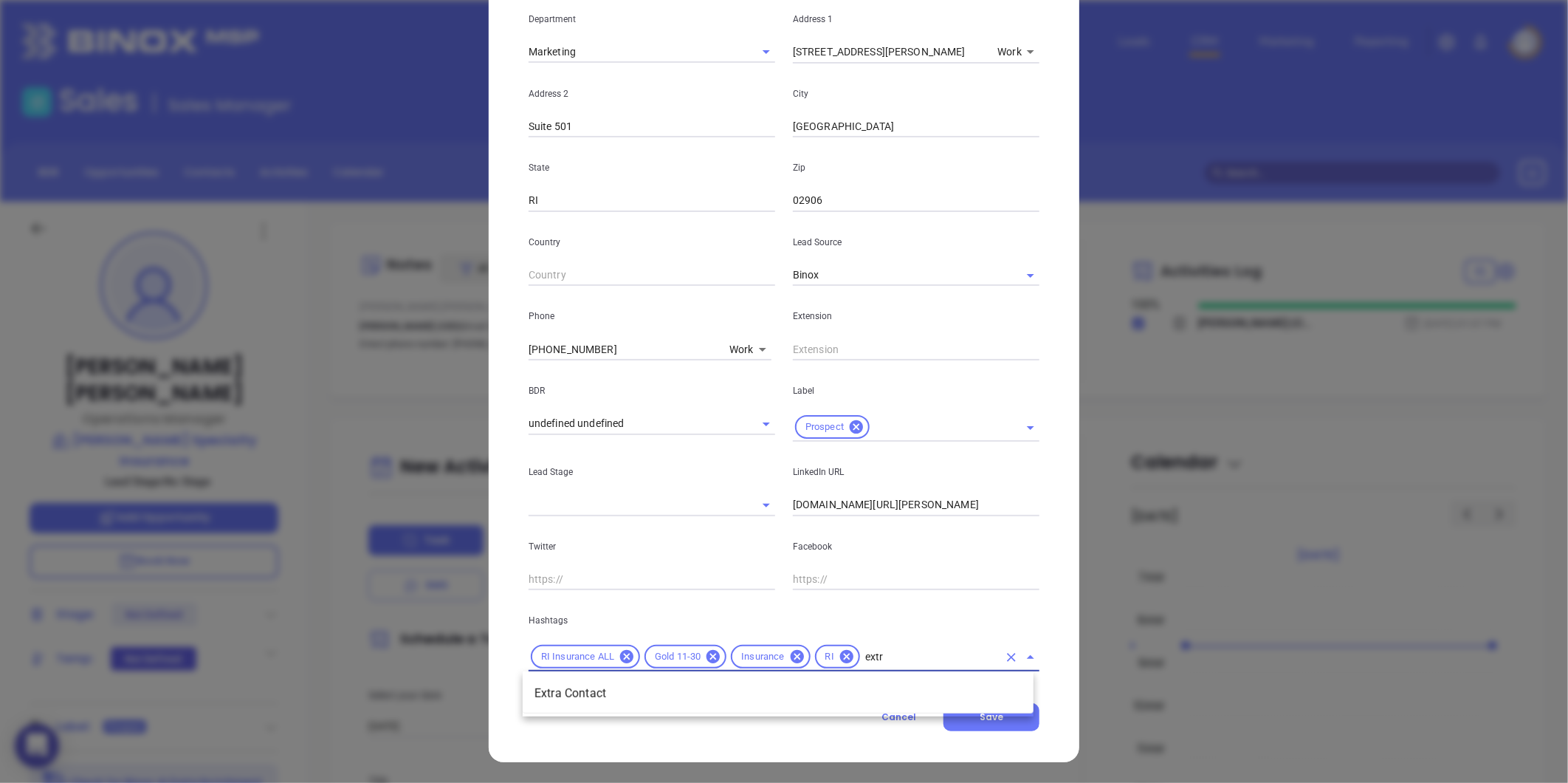
type input "extra"
click at [671, 700] on li "Extra Contact" at bounding box center [778, 693] width 511 height 27
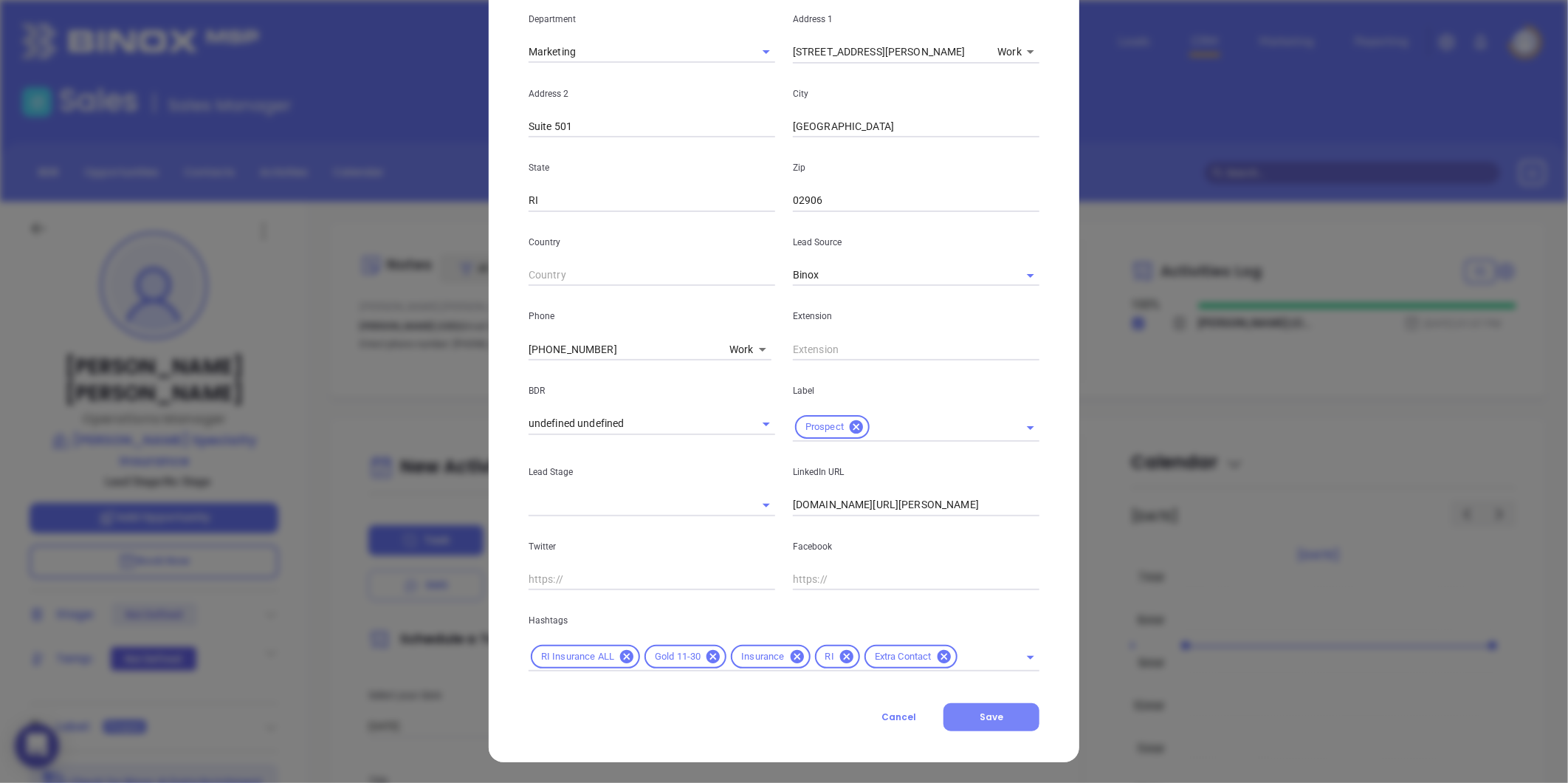
click at [1009, 710] on button "Save" at bounding box center [991, 717] width 96 height 28
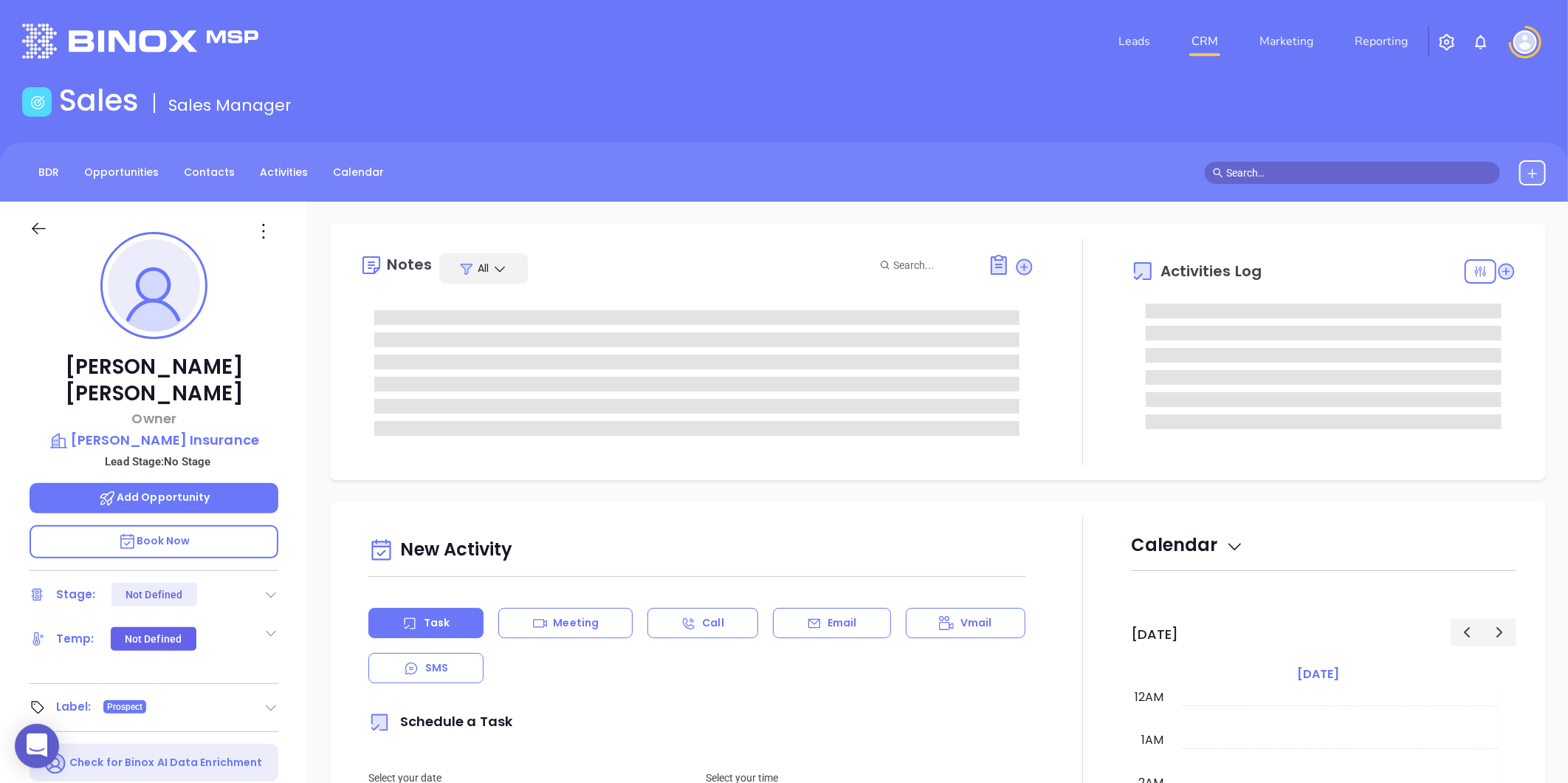
type input "[DATE]"
type input "[PERSON_NAME]"
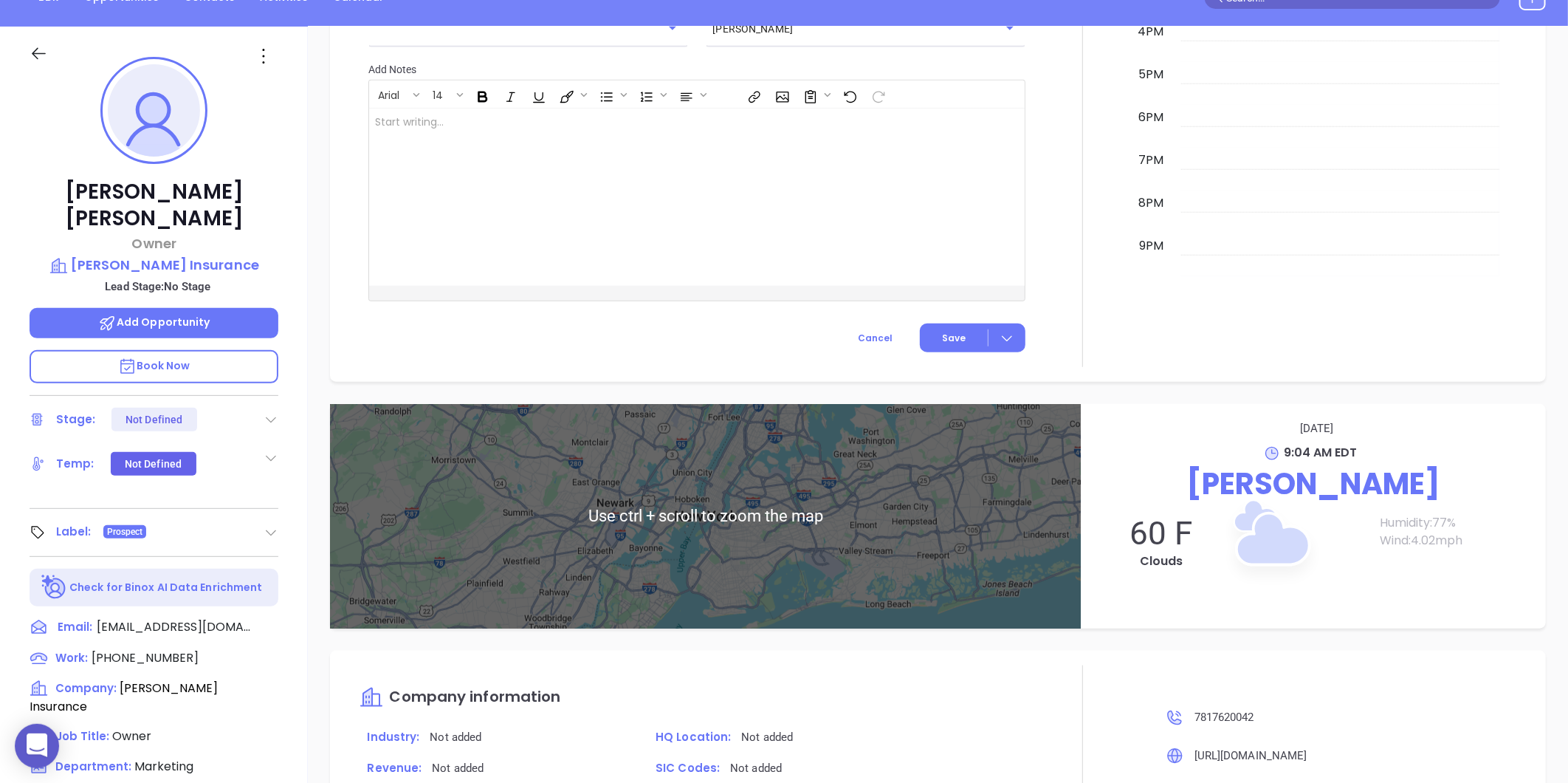
scroll to position [453, 0]
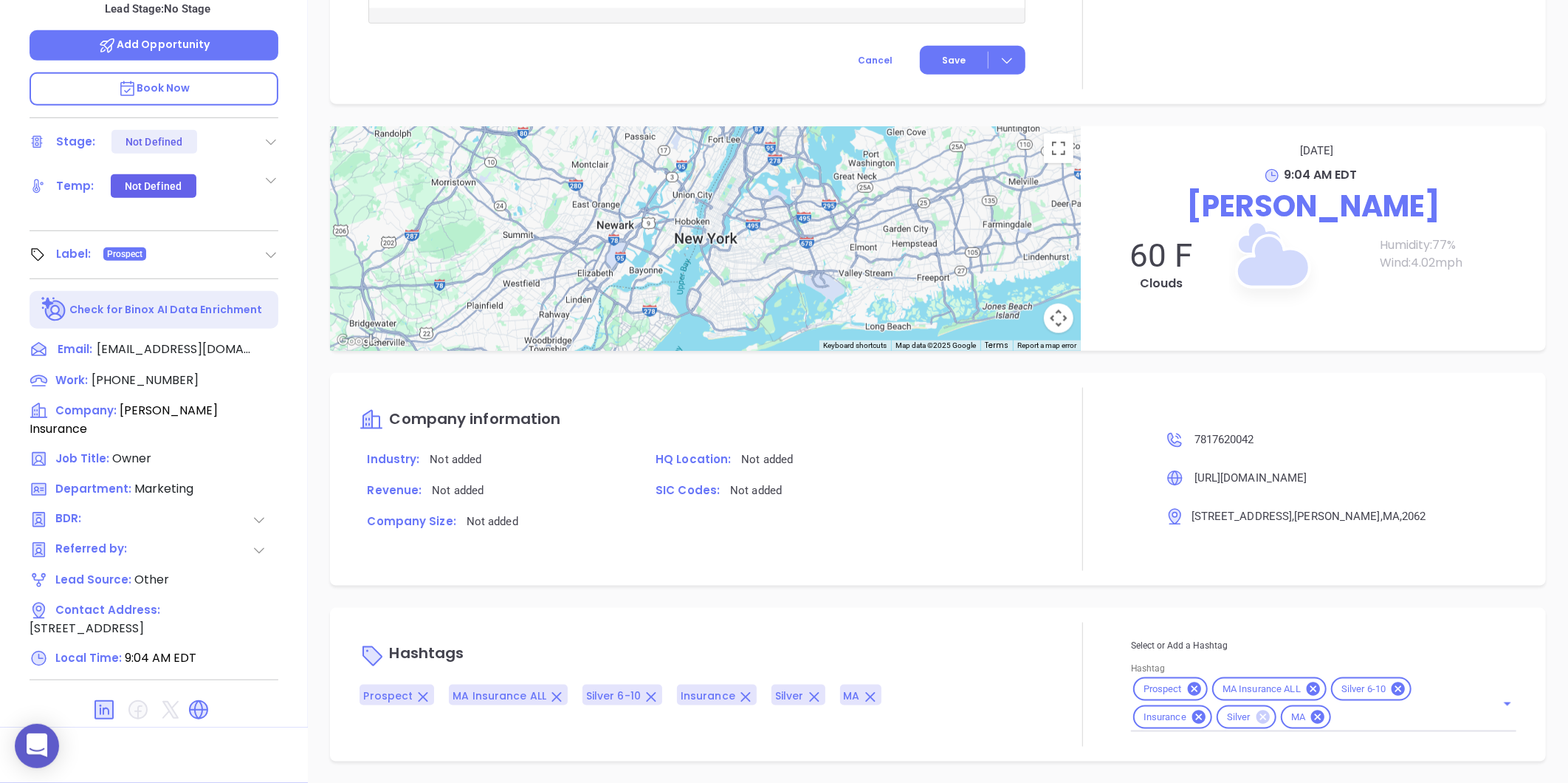
click at [1257, 710] on icon at bounding box center [1263, 717] width 13 height 13
click at [1392, 685] on icon at bounding box center [1398, 689] width 13 height 13
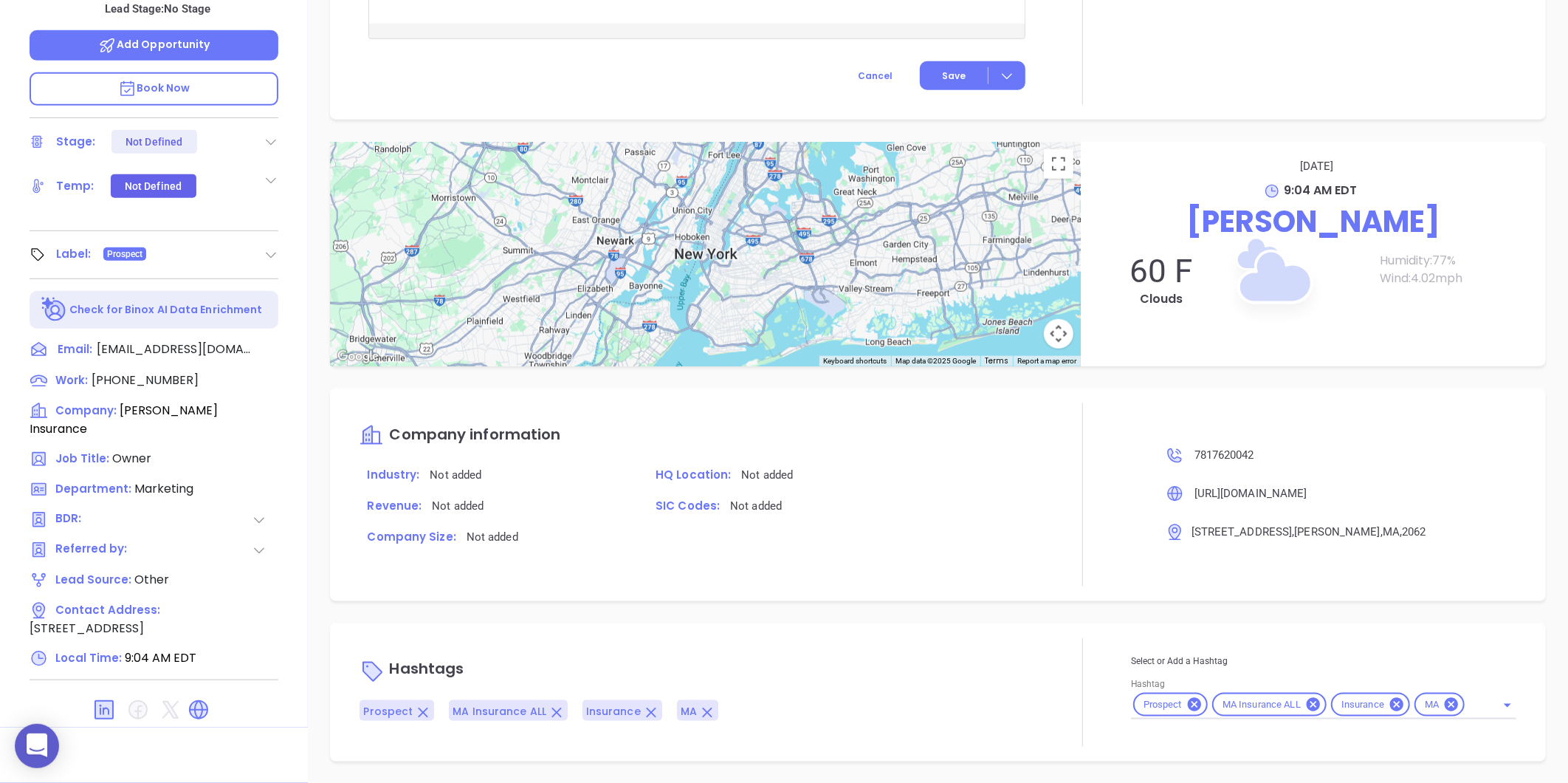
click at [1463, 699] on div "Prospect MA Insurance ALL Insurance MA" at bounding box center [1324, 704] width 386 height 28
type input "gold"
click at [1199, 735] on li "Gold 11-30" at bounding box center [1322, 741] width 382 height 27
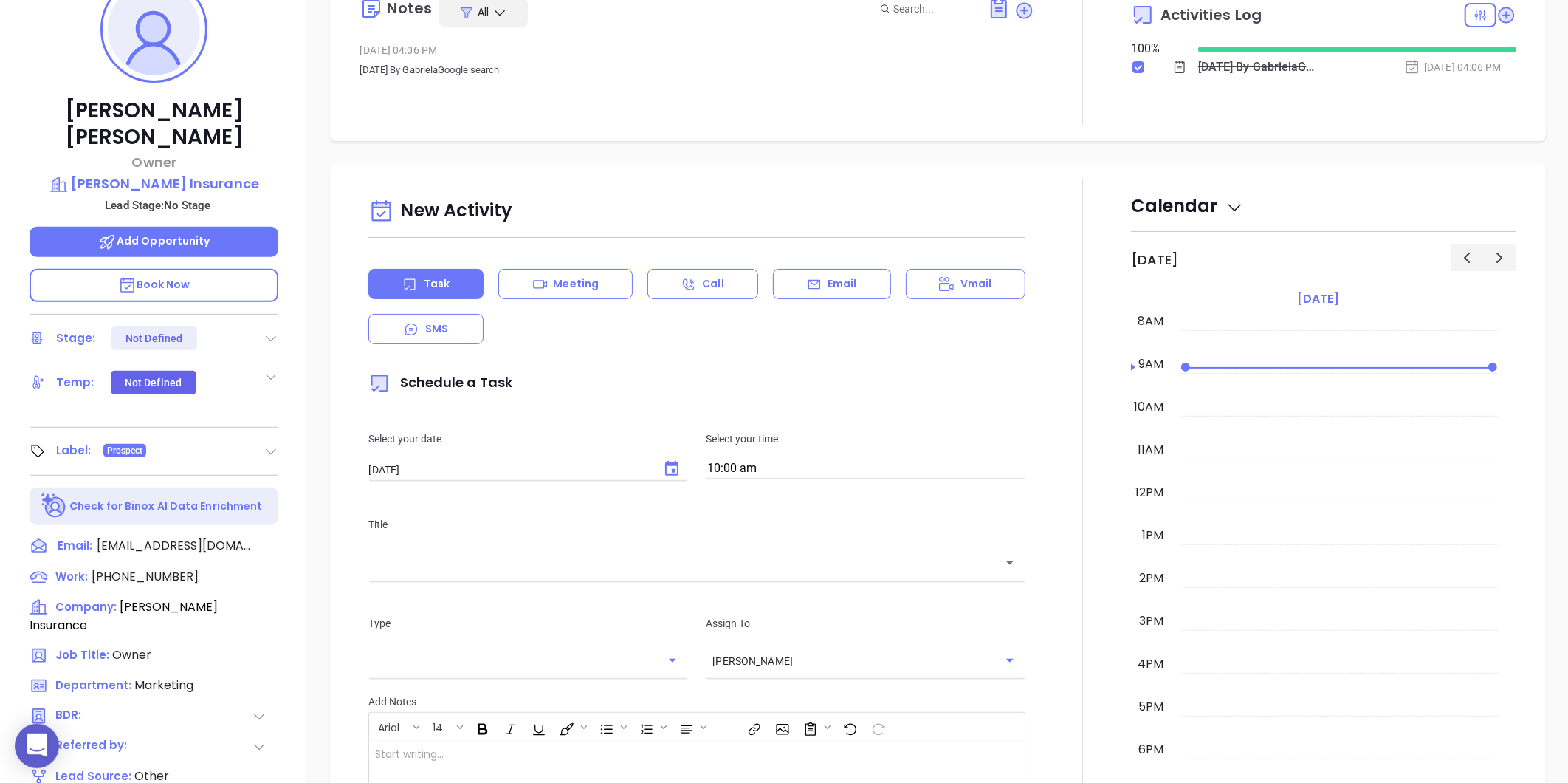
scroll to position [0, 0]
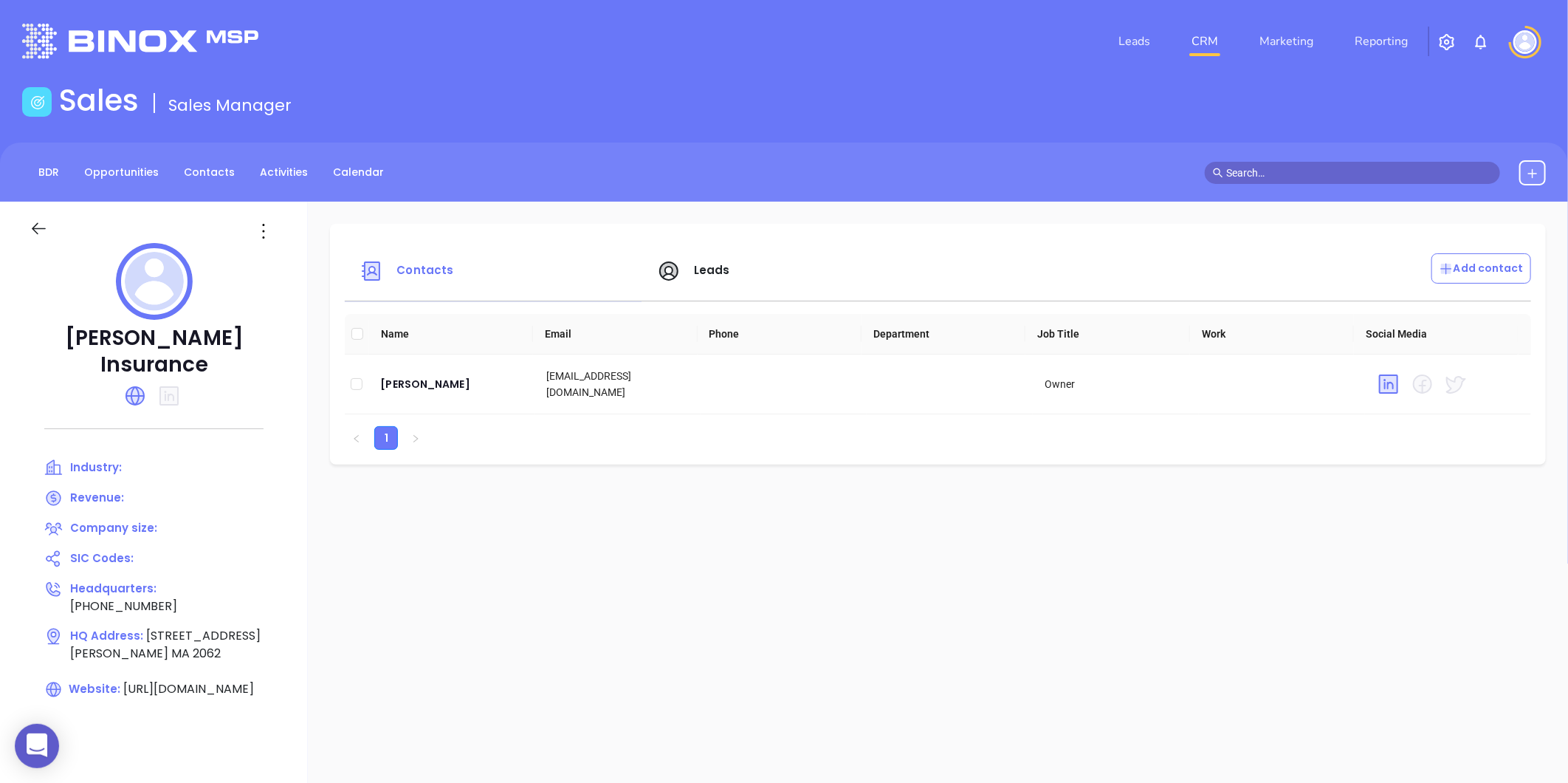
click at [713, 267] on span "Leads" at bounding box center [711, 269] width 36 height 16
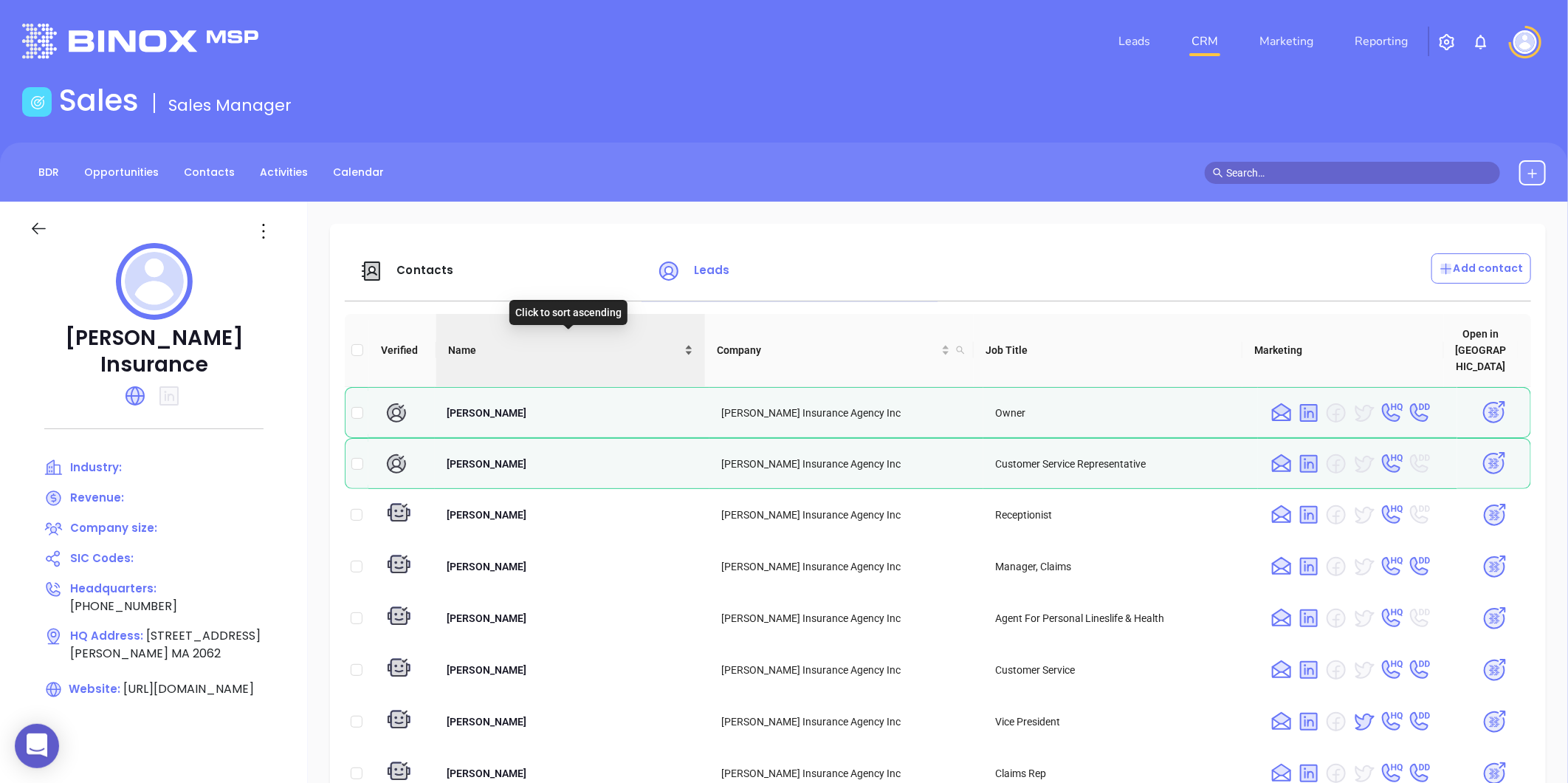
click at [682, 342] on div "Name" at bounding box center [570, 350] width 245 height 17
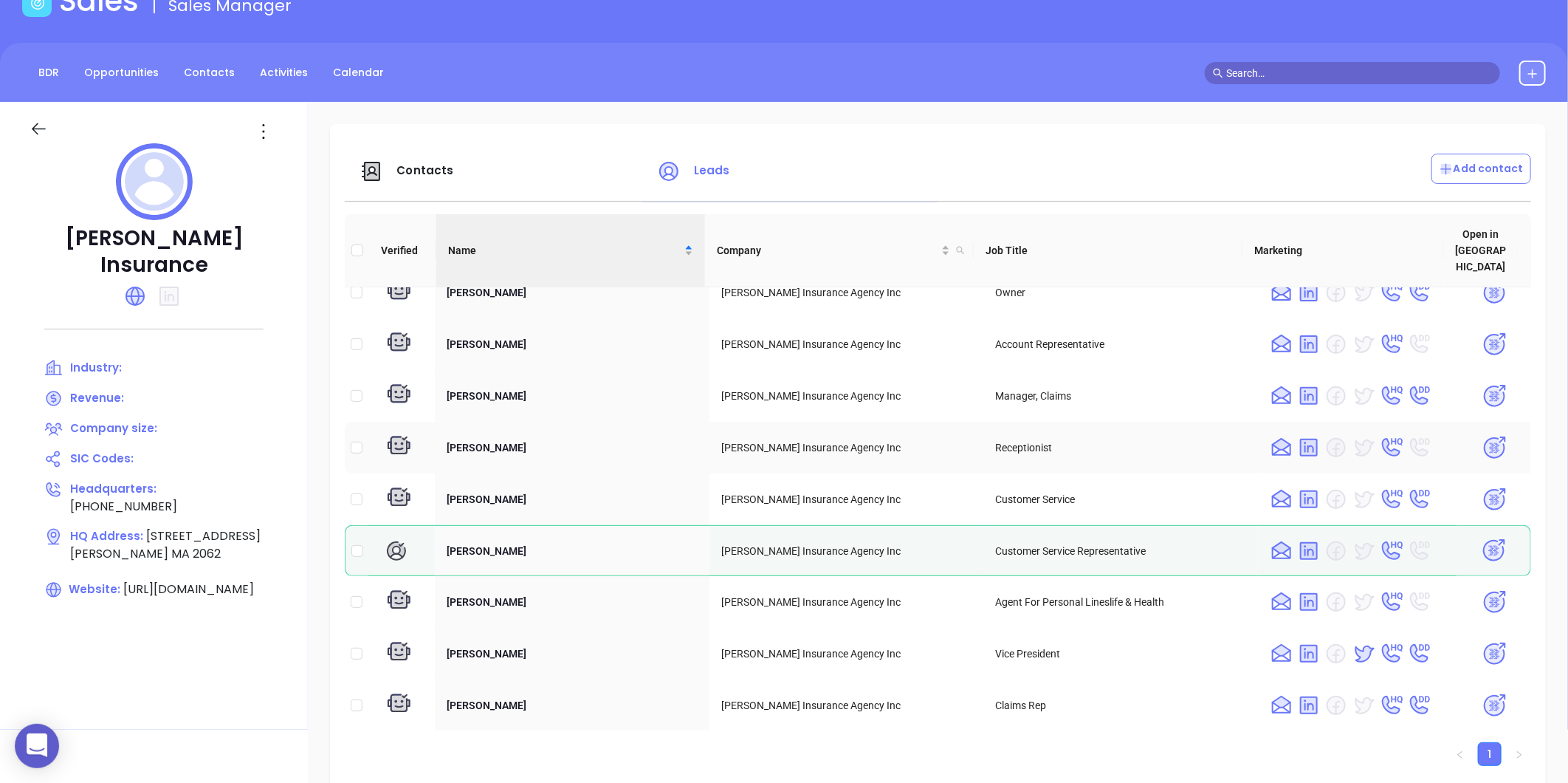
scroll to position [453, 0]
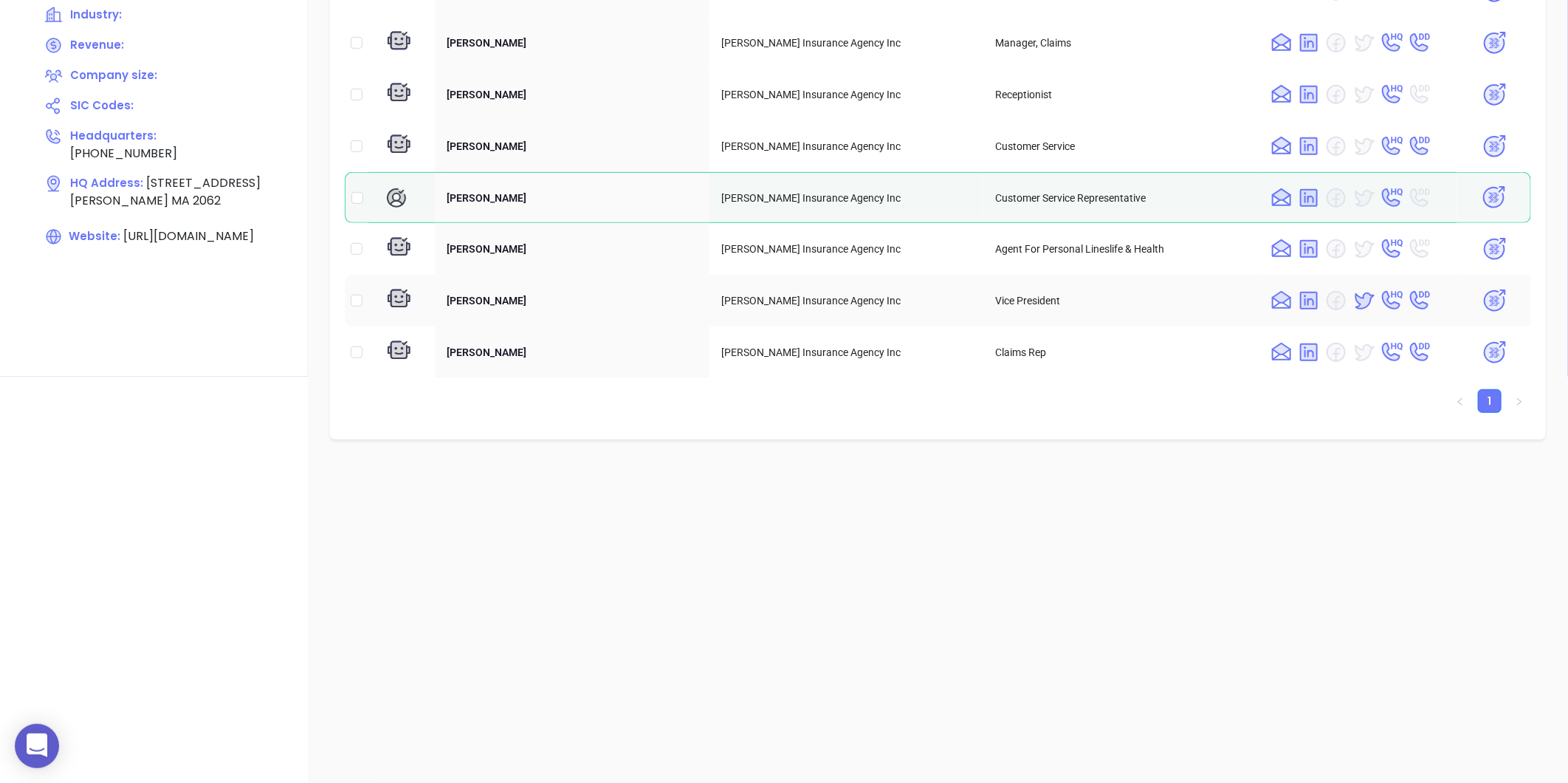
click at [1482, 288] on img at bounding box center [1495, 301] width 26 height 26
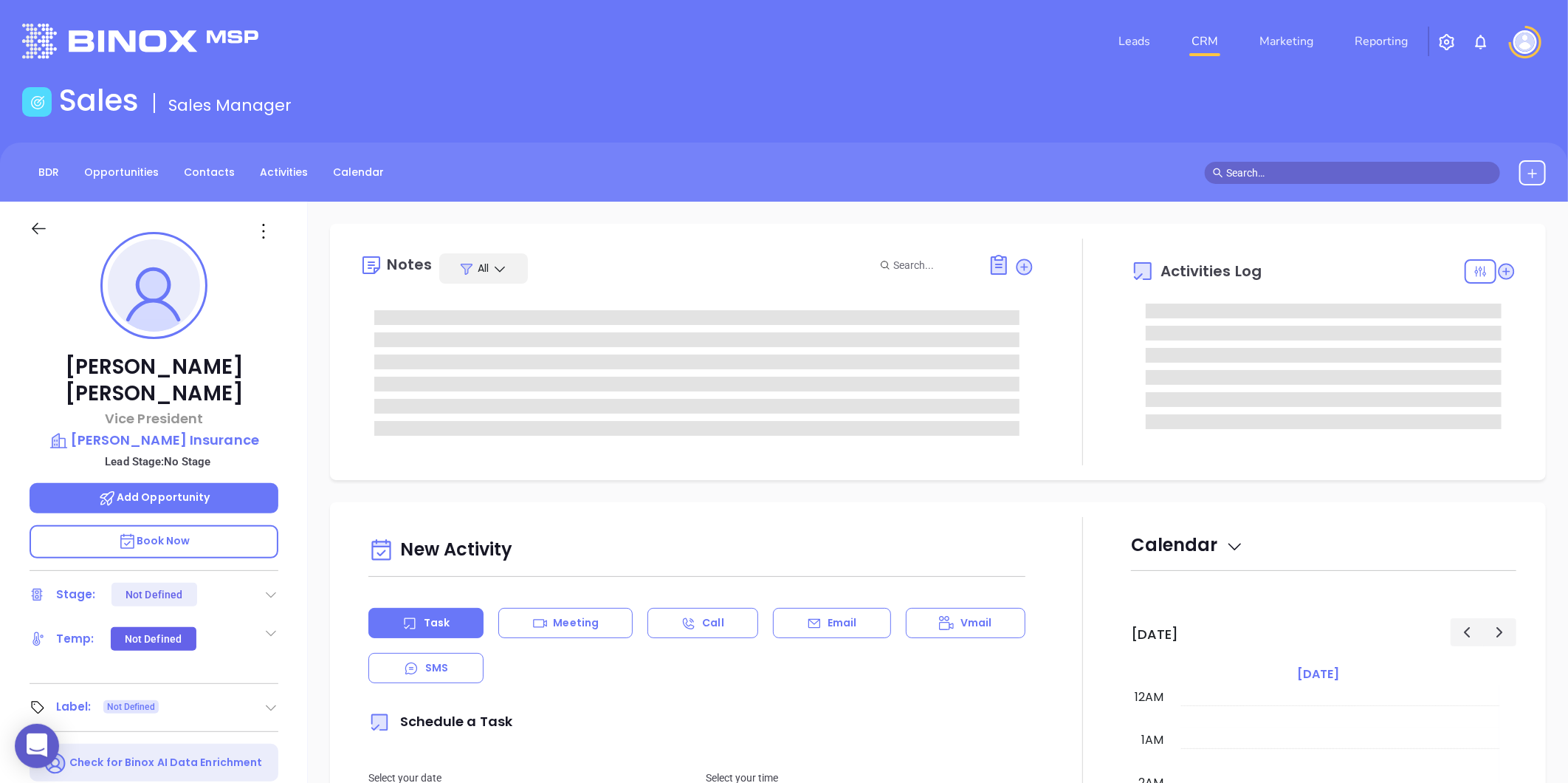
type input "[DATE]"
type input "[PERSON_NAME]"
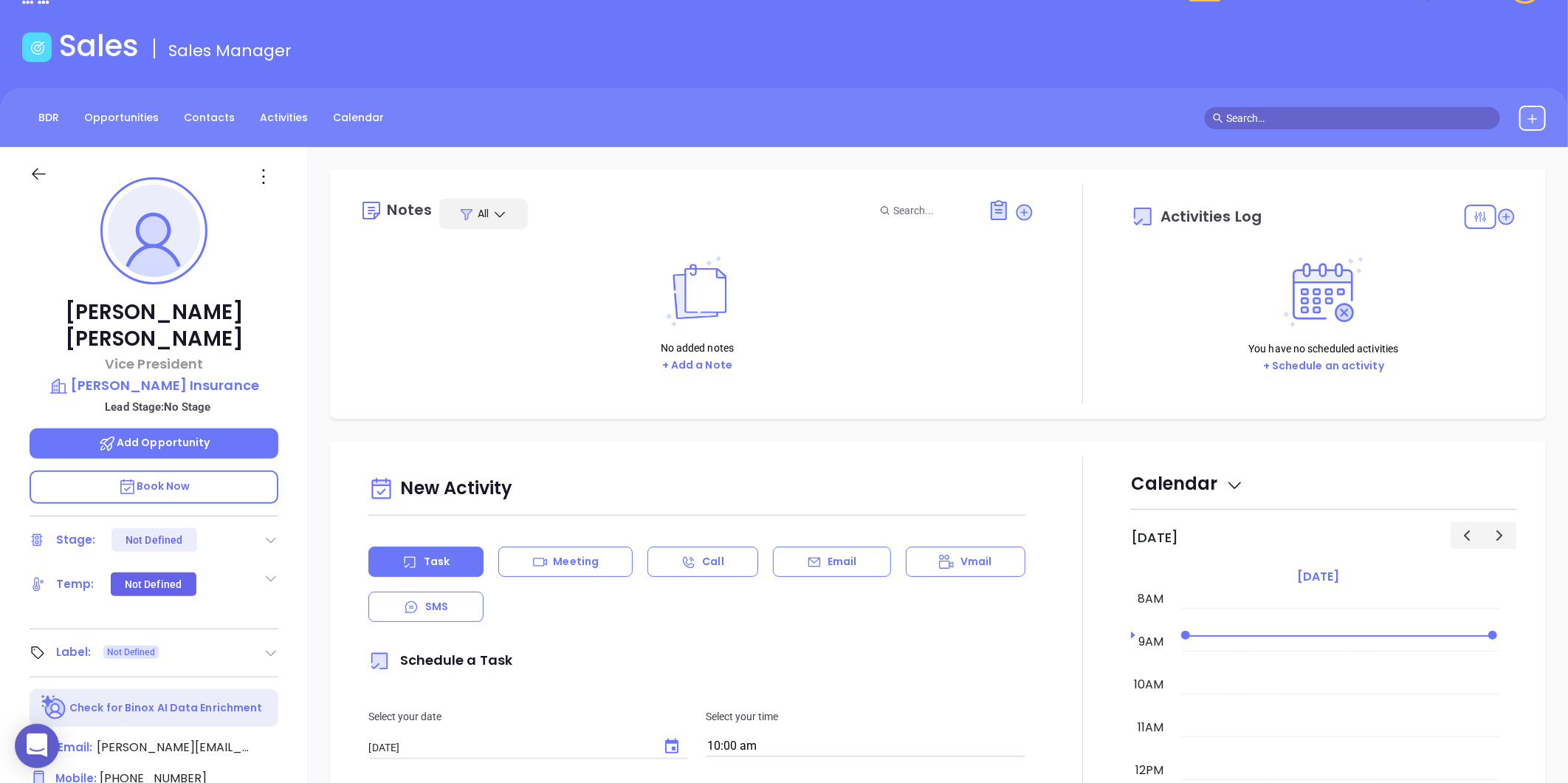
scroll to position [42, 0]
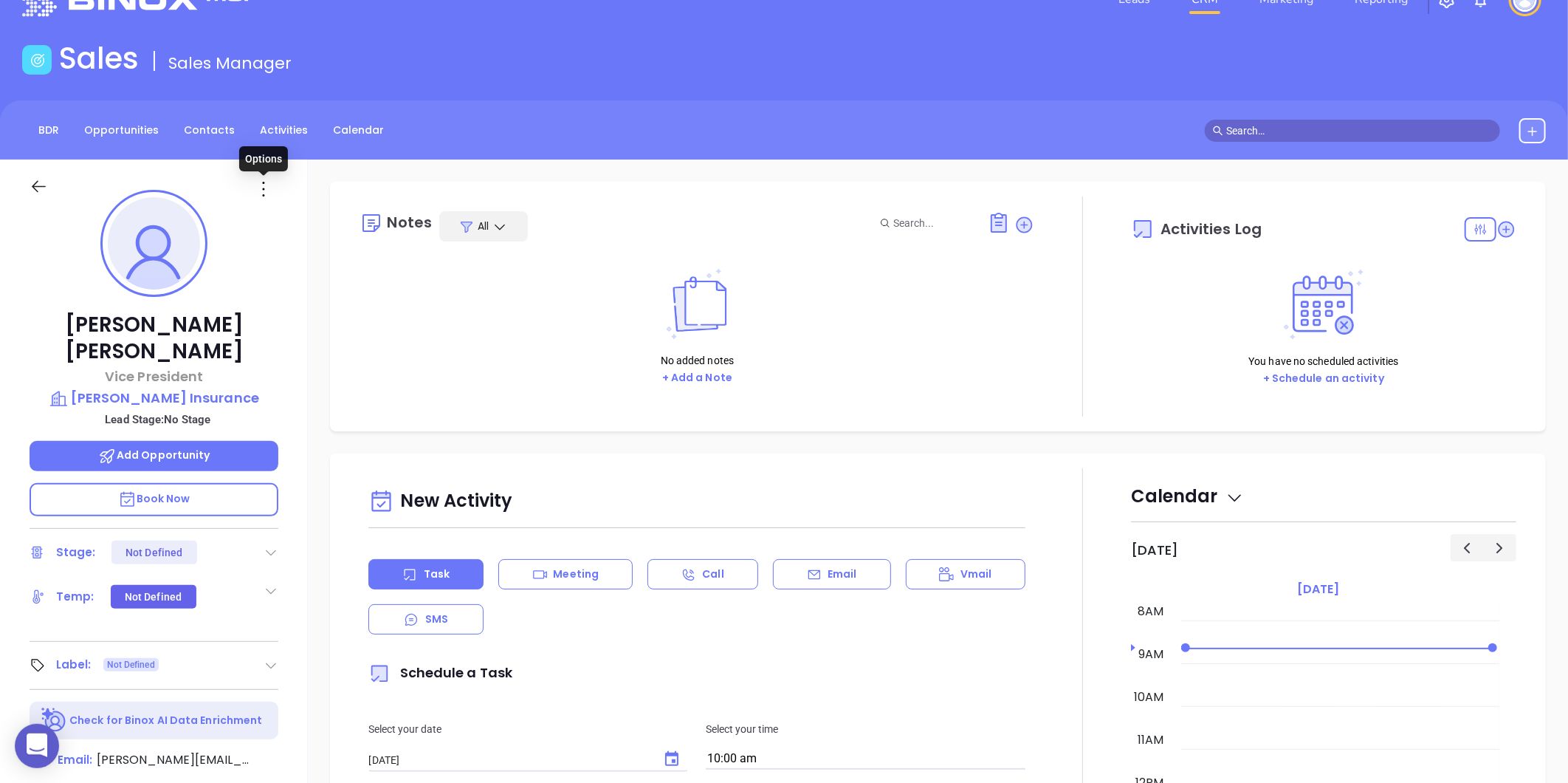
click at [259, 187] on icon at bounding box center [264, 189] width 24 height 24
click at [291, 345] on div "Edit" at bounding box center [336, 347] width 145 height 17
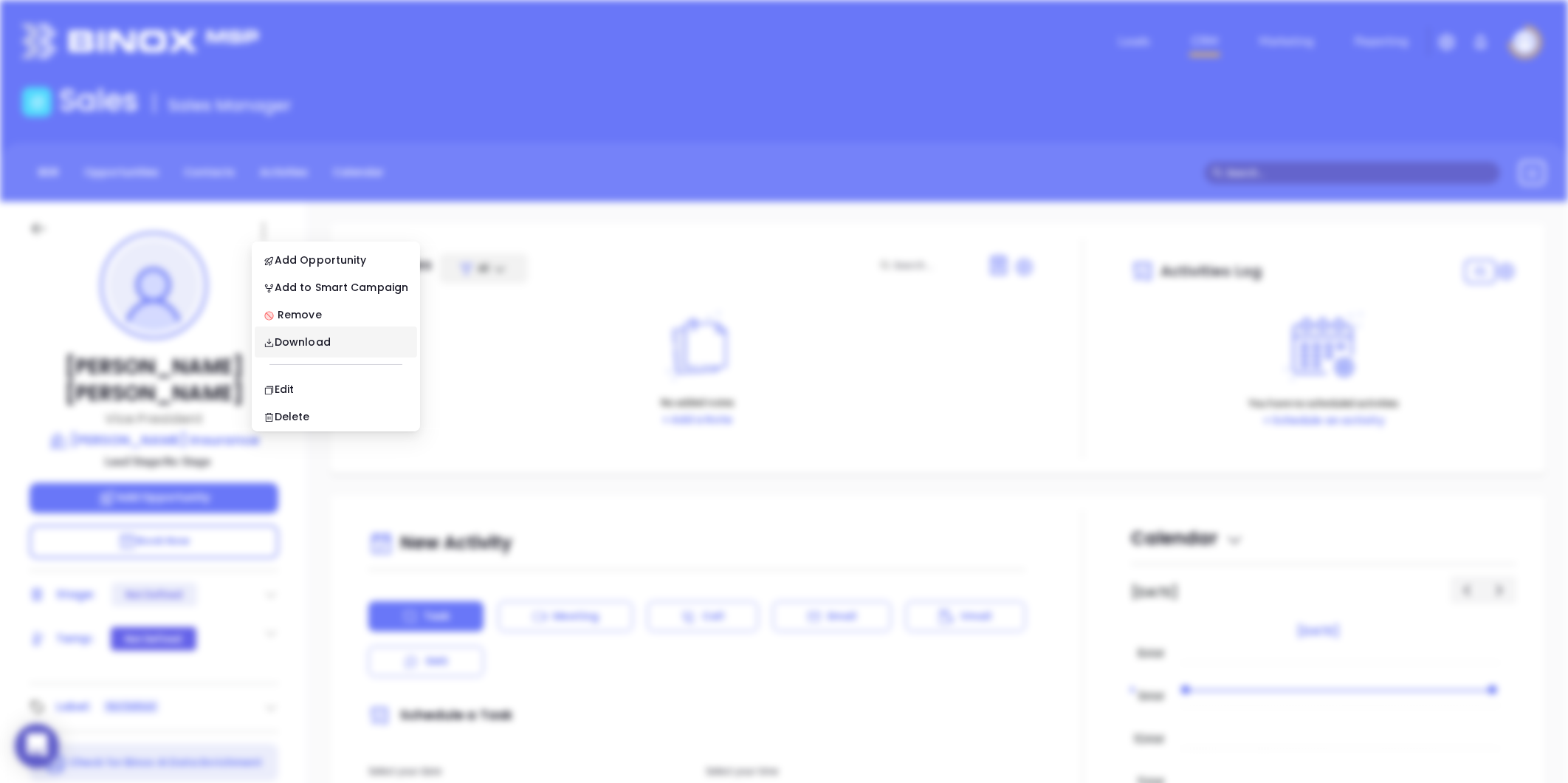
scroll to position [0, 0]
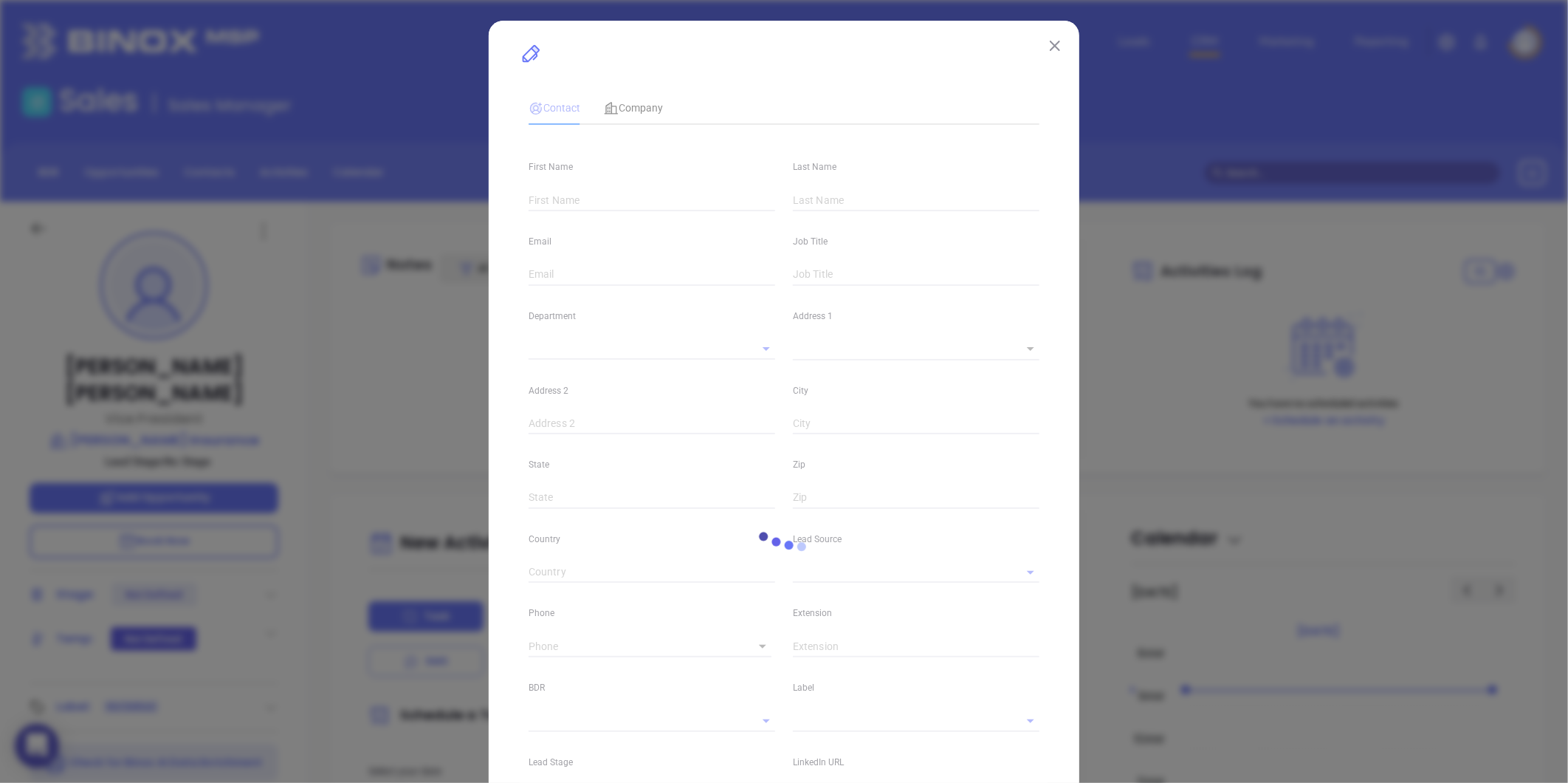
type input "Patrick"
type input "Dempsey"
type input "patrick@demsure.com"
type input "Vice President"
type textarea "145 Railroad Avenue"
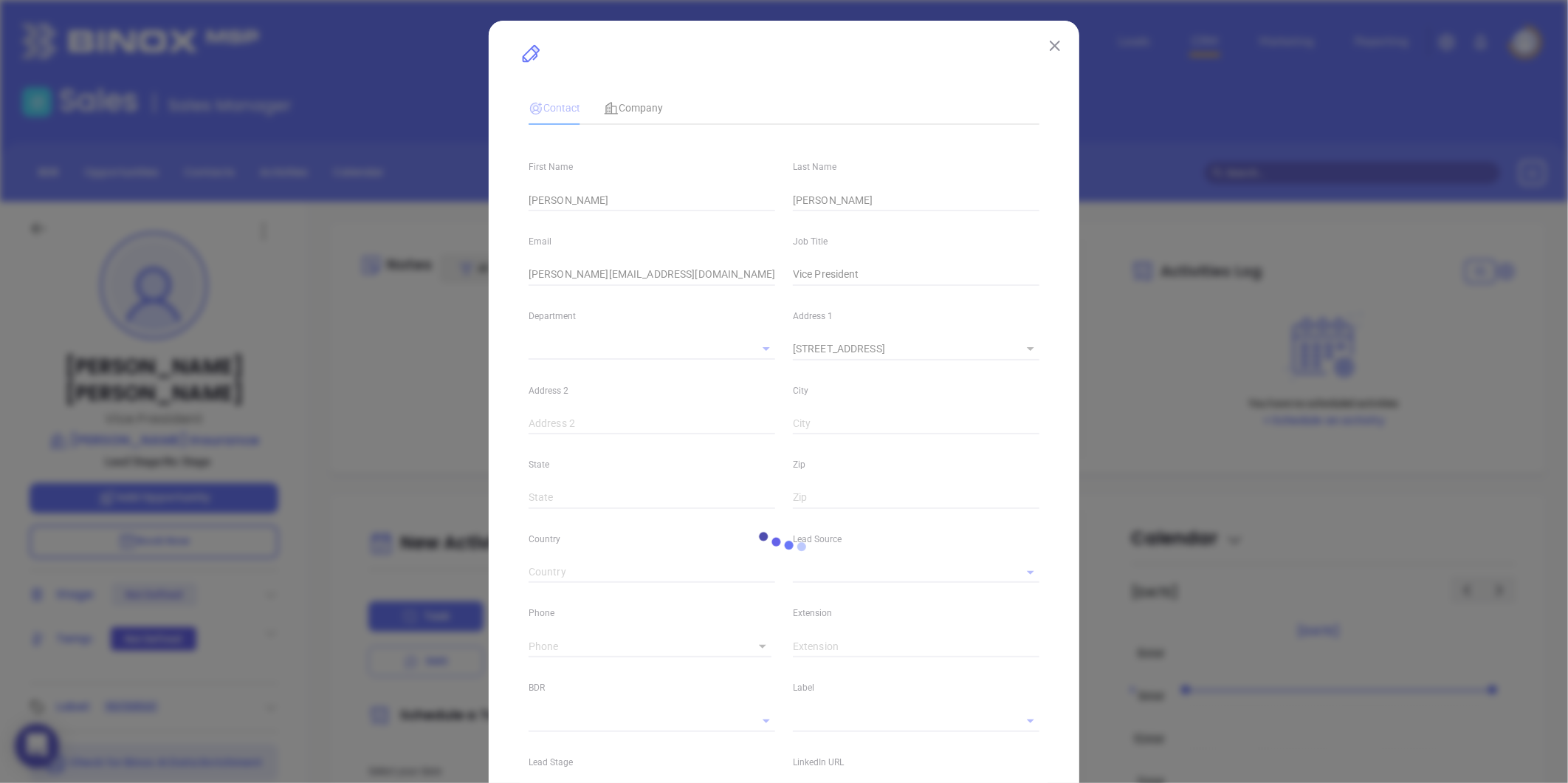
type input "1"
type input "Norwood"
type input "MA"
type input "2062"
type input "linkedin.com/in/dempseyinsurancepatrick"
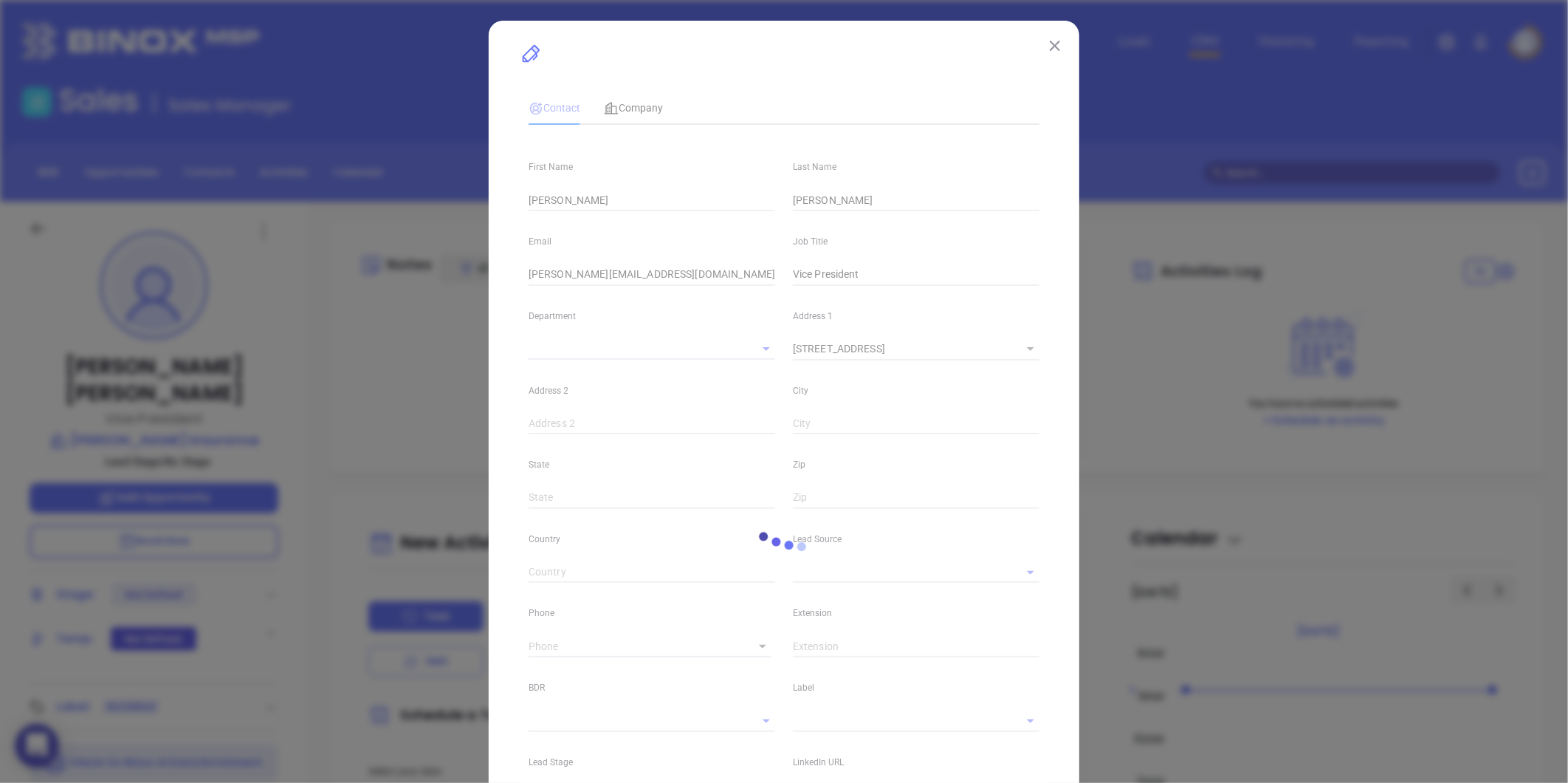
type input "twitter.com/Demsure"
type input "(781) 762-0042"
type input "1"
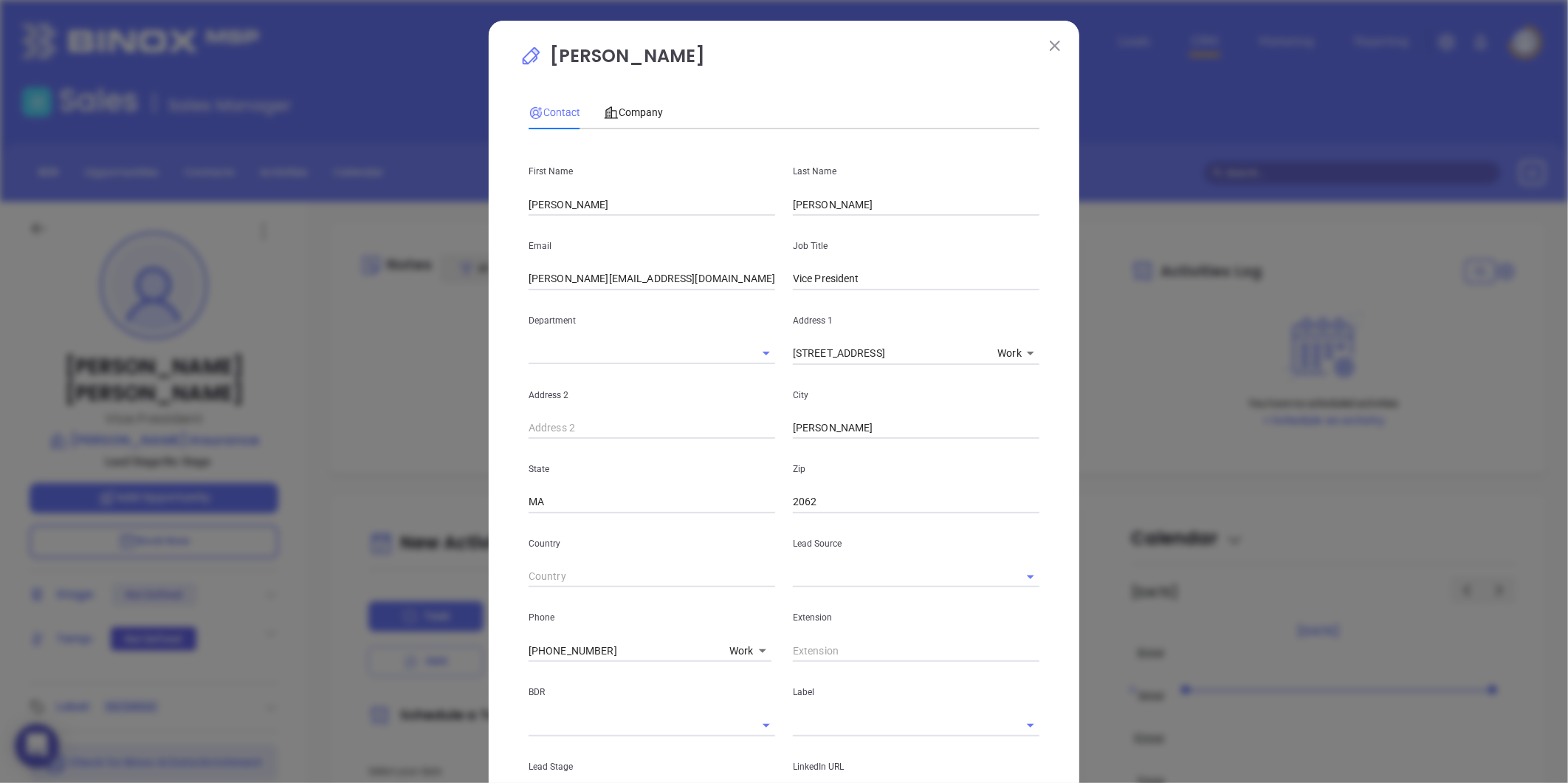
drag, startPoint x: 610, startPoint y: 651, endPoint x: 363, endPoint y: 688, distance: 249.8
click at [310, 698] on div "Patrick Dempsey Contact Company First Name Patrick Last Name Dempsey Email patr…" at bounding box center [784, 392] width 1568 height 783
type input "( ) -"
click at [732, 652] on body "0 Leads CRM Marketing Reporting Financial Leads Leads Sales Sales Manager BDR O…" at bounding box center [784, 392] width 1568 height 783
click at [753, 694] on li "Site" at bounding box center [773, 698] width 99 height 27
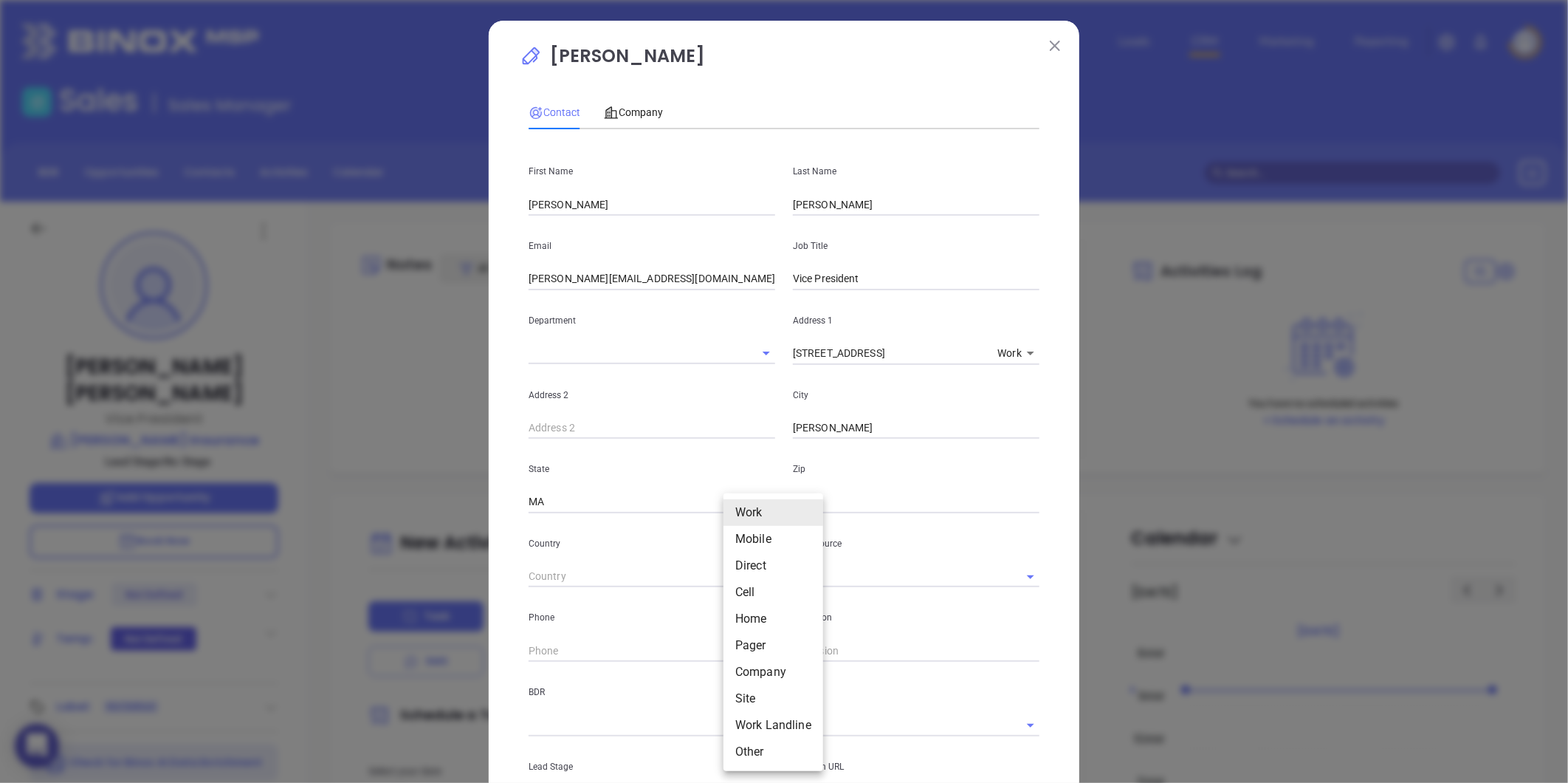
type input "11"
click at [653, 655] on input "( ) -" at bounding box center [628, 651] width 201 height 22
paste input "781) 762-0042"
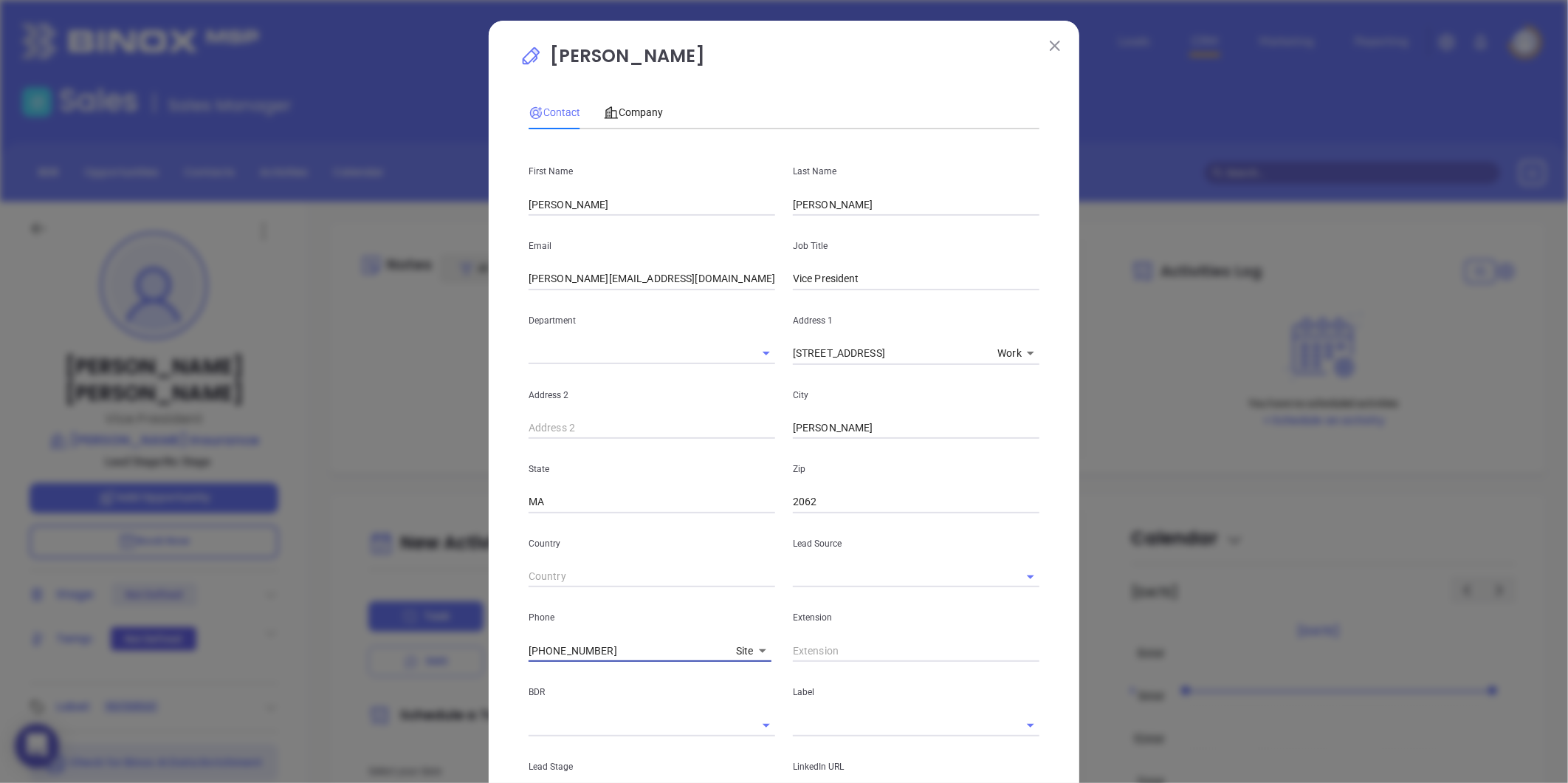
type input "(781) 762-0042"
drag, startPoint x: 637, startPoint y: 276, endPoint x: 299, endPoint y: 329, distance: 342.1
click at [299, 329] on div "Patrick Dempsey Contact Company First Name Patrick Last Name Dempsey Email patr…" at bounding box center [784, 392] width 1568 height 783
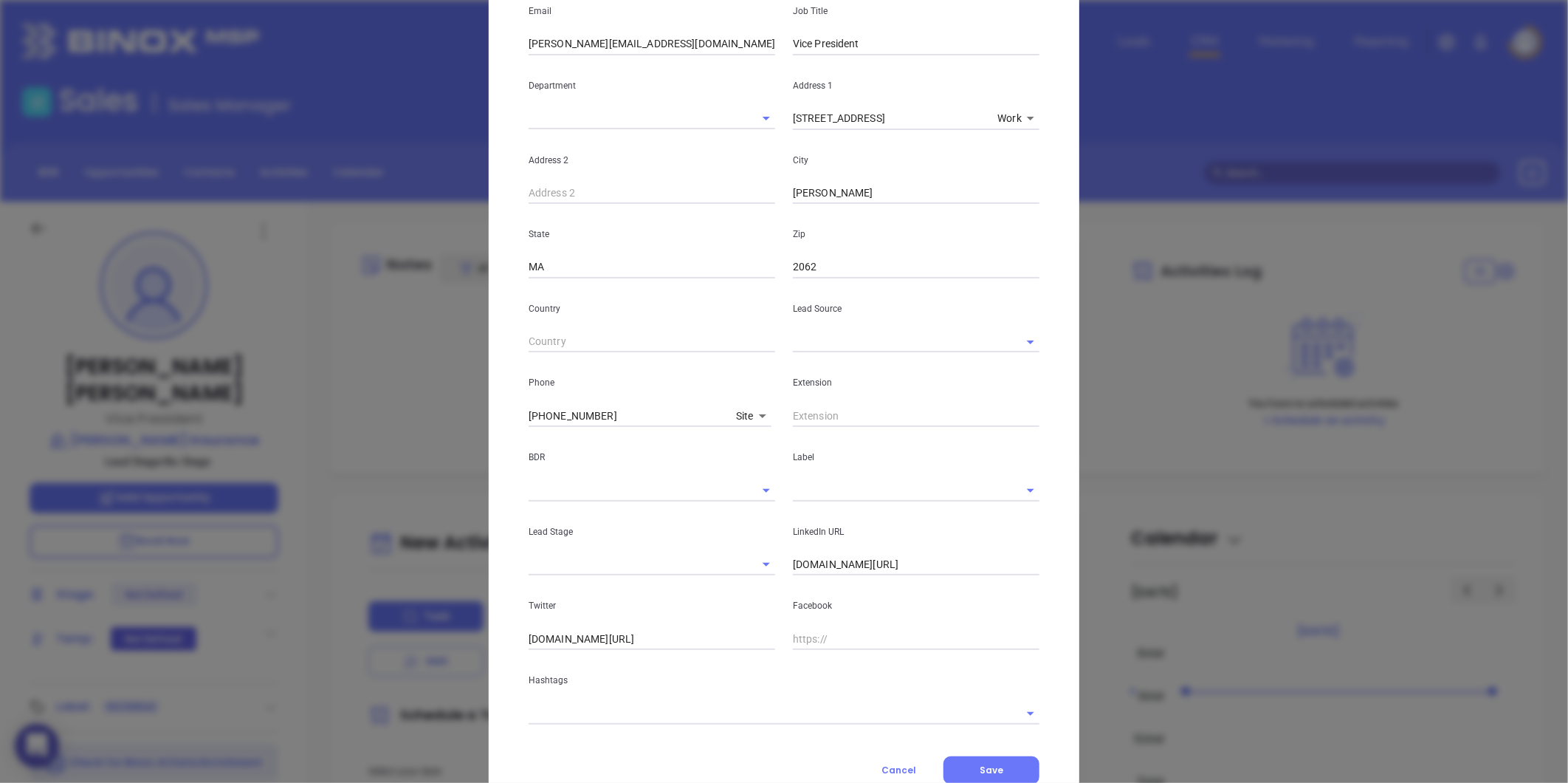
scroll to position [246, 0]
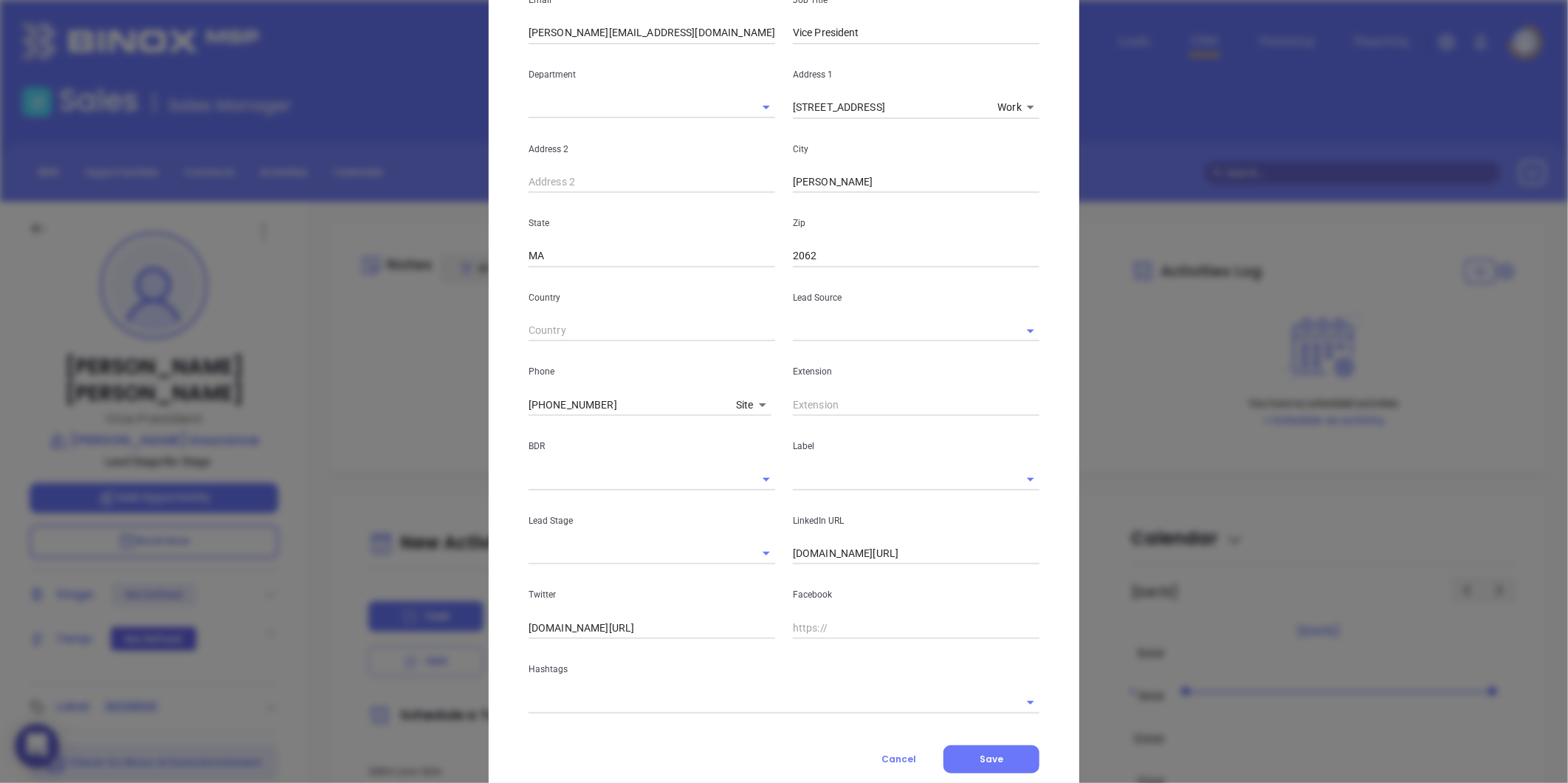
click at [848, 555] on input "linkedin.com/in/dempseyinsurancepatrick" at bounding box center [916, 554] width 246 height 22
click at [848, 552] on input "linkedin.com/in/dempseyinsurancepatrick" at bounding box center [916, 554] width 246 height 22
click at [890, 557] on input "linkedin.com/in/dempseyinsurancepatrick" at bounding box center [916, 554] width 246 height 22
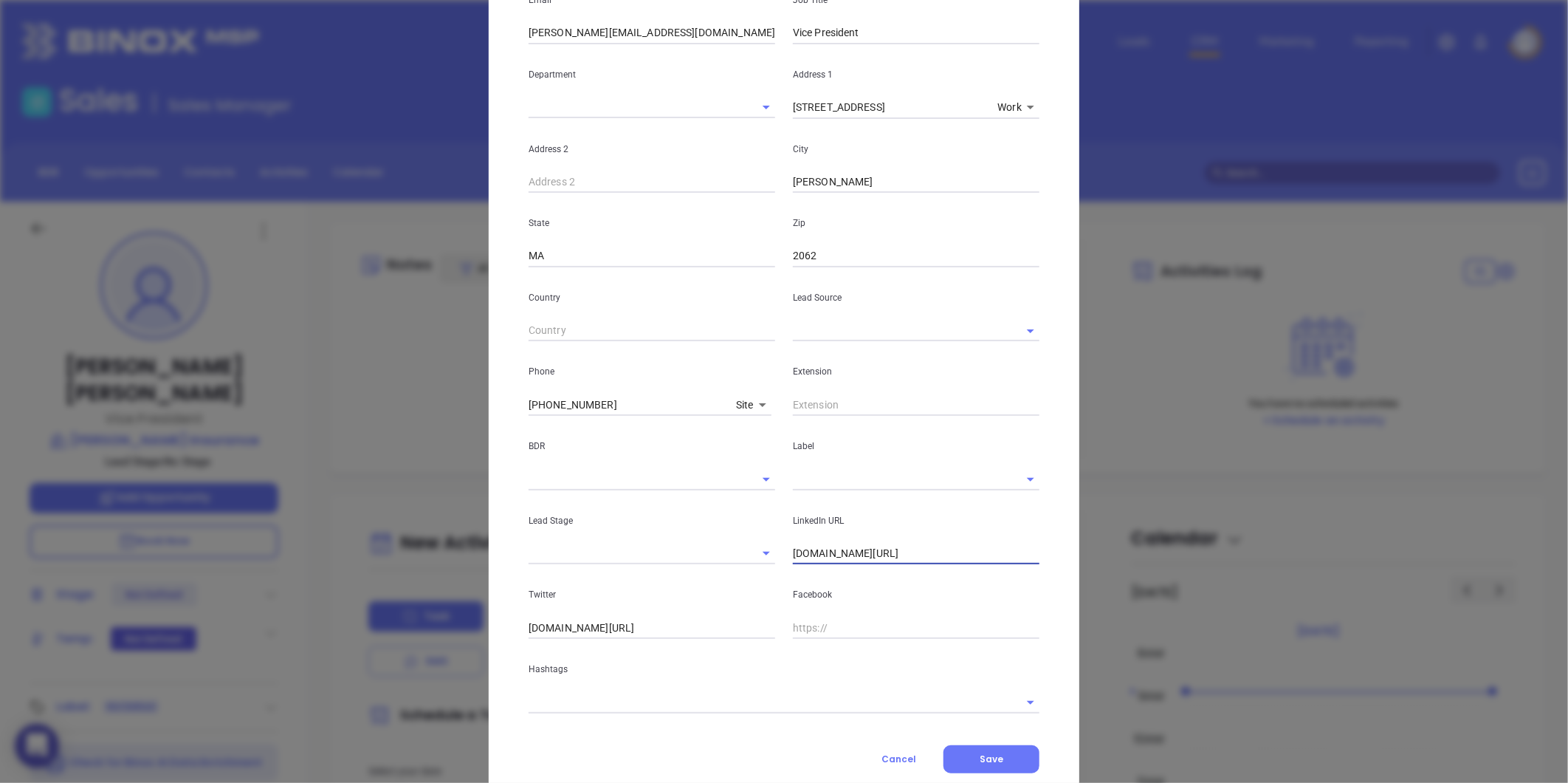
click at [889, 557] on input "linkedin.com/in/dempseyinsurancepatrick" at bounding box center [916, 554] width 246 height 22
paste input "linkedin.com/in/dempseyinsurancepatrick"
type input "www.linkedin.com/in/dempseyinsurancepatrick"
click at [822, 335] on input "text" at bounding box center [895, 330] width 205 height 21
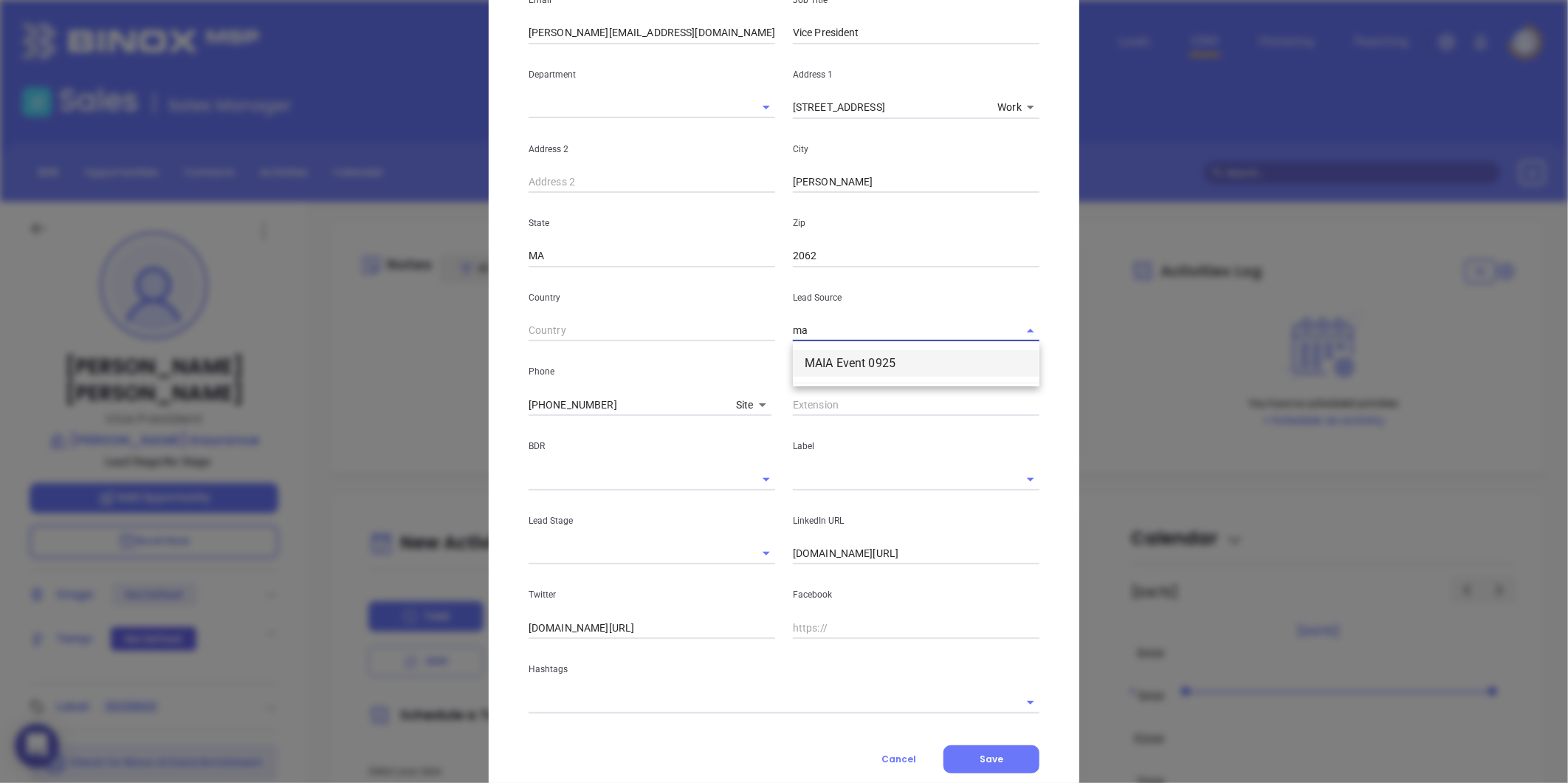
click at [838, 367] on li "MAIA Event 0925" at bounding box center [916, 363] width 246 height 27
type input "MAIA Event 0925"
click at [829, 471] on input "text" at bounding box center [895, 479] width 205 height 21
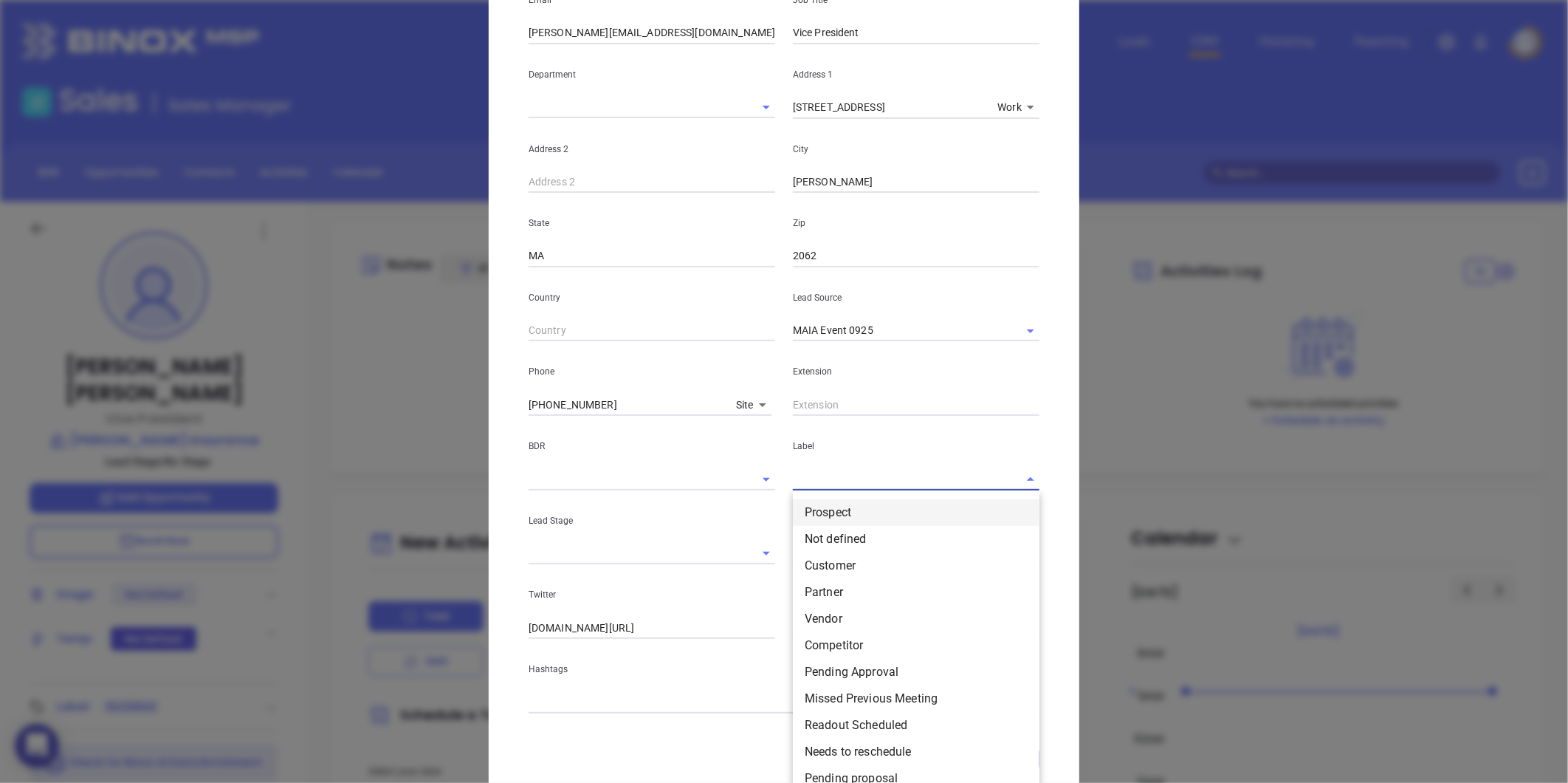
drag, startPoint x: 818, startPoint y: 510, endPoint x: 756, endPoint y: 487, distance: 66.1
click at [818, 510] on li "Prospect" at bounding box center [916, 512] width 246 height 27
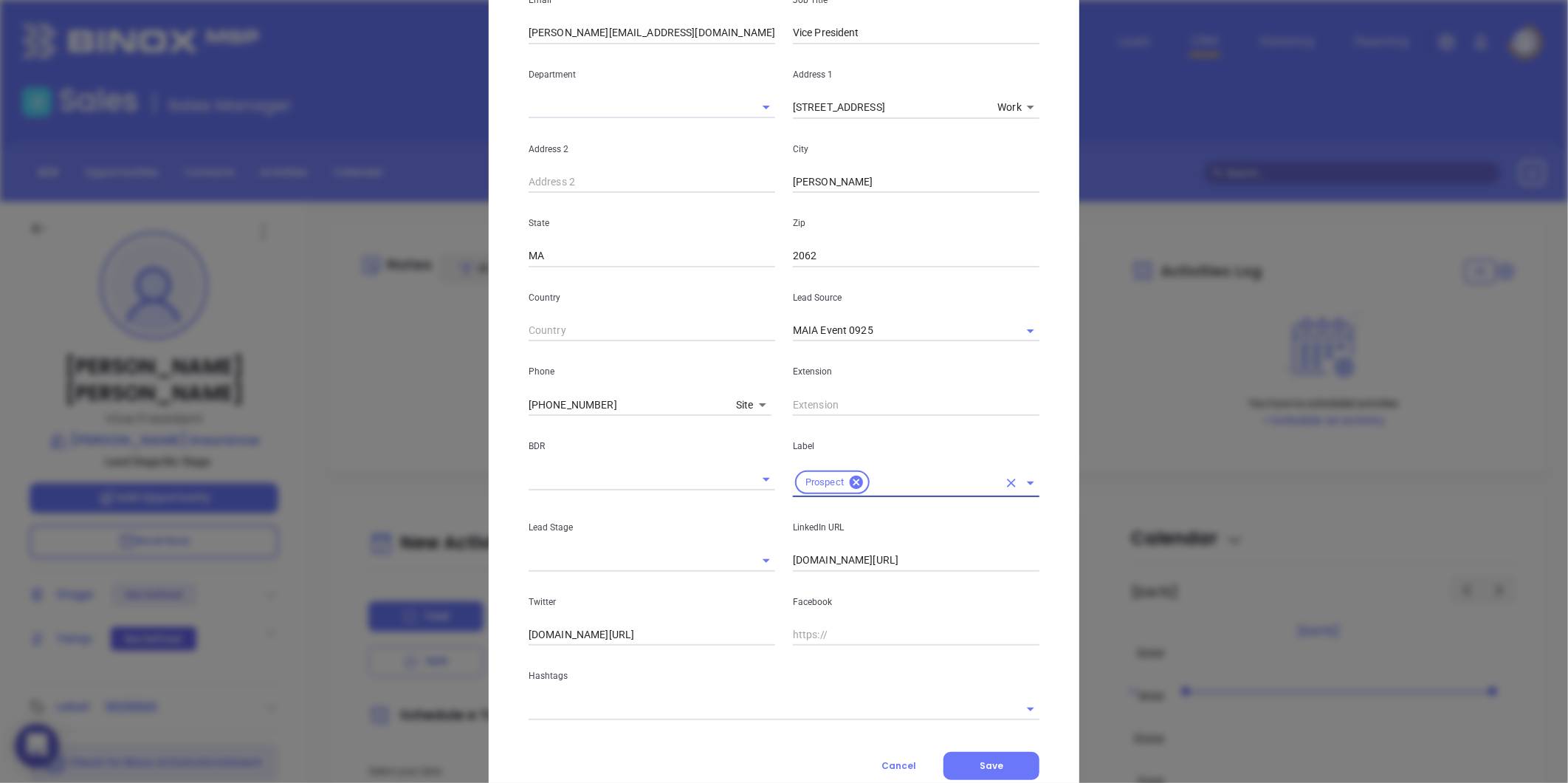
scroll to position [0, 0]
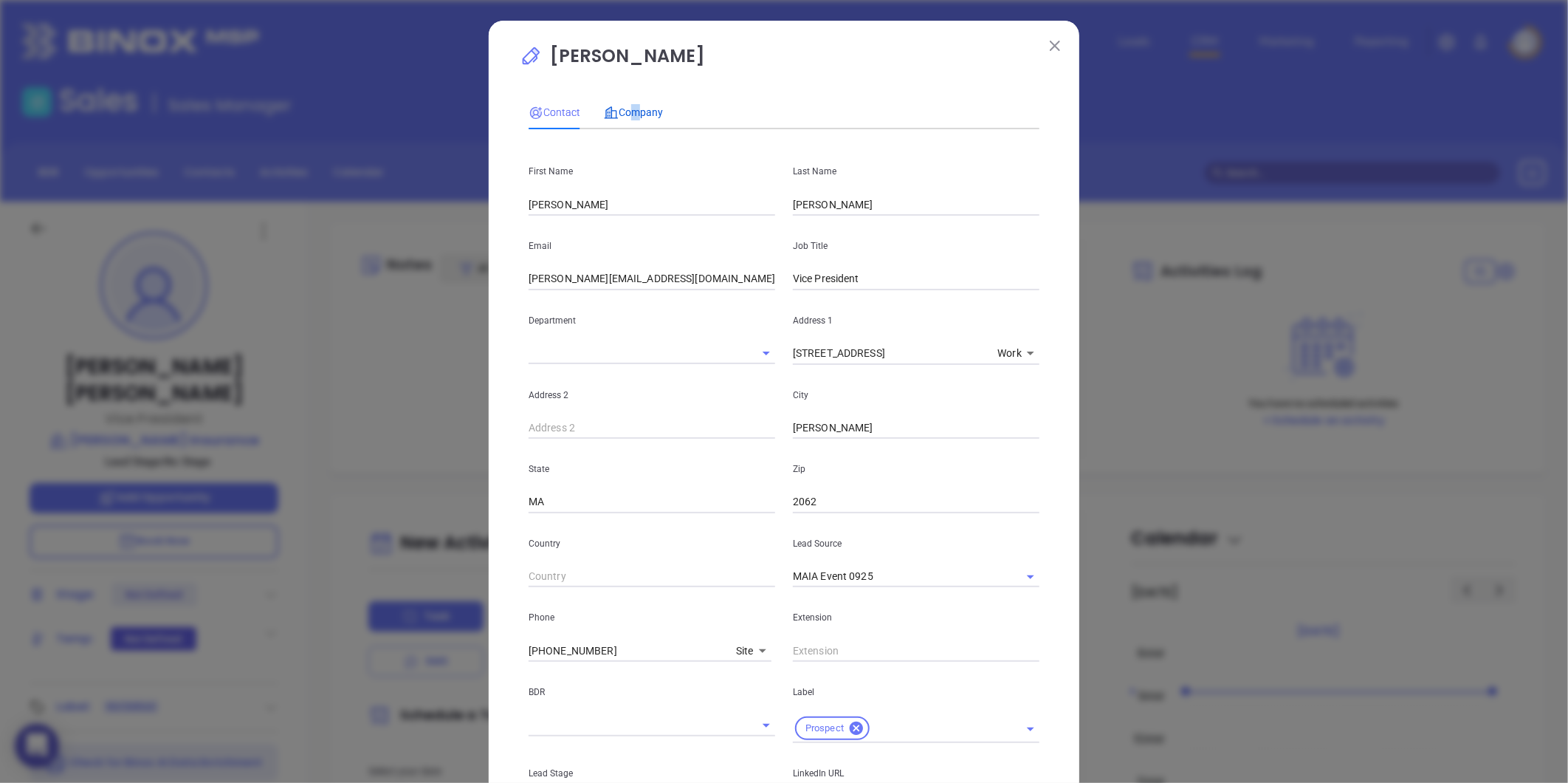
click at [626, 115] on span "Company" at bounding box center [633, 112] width 59 height 12
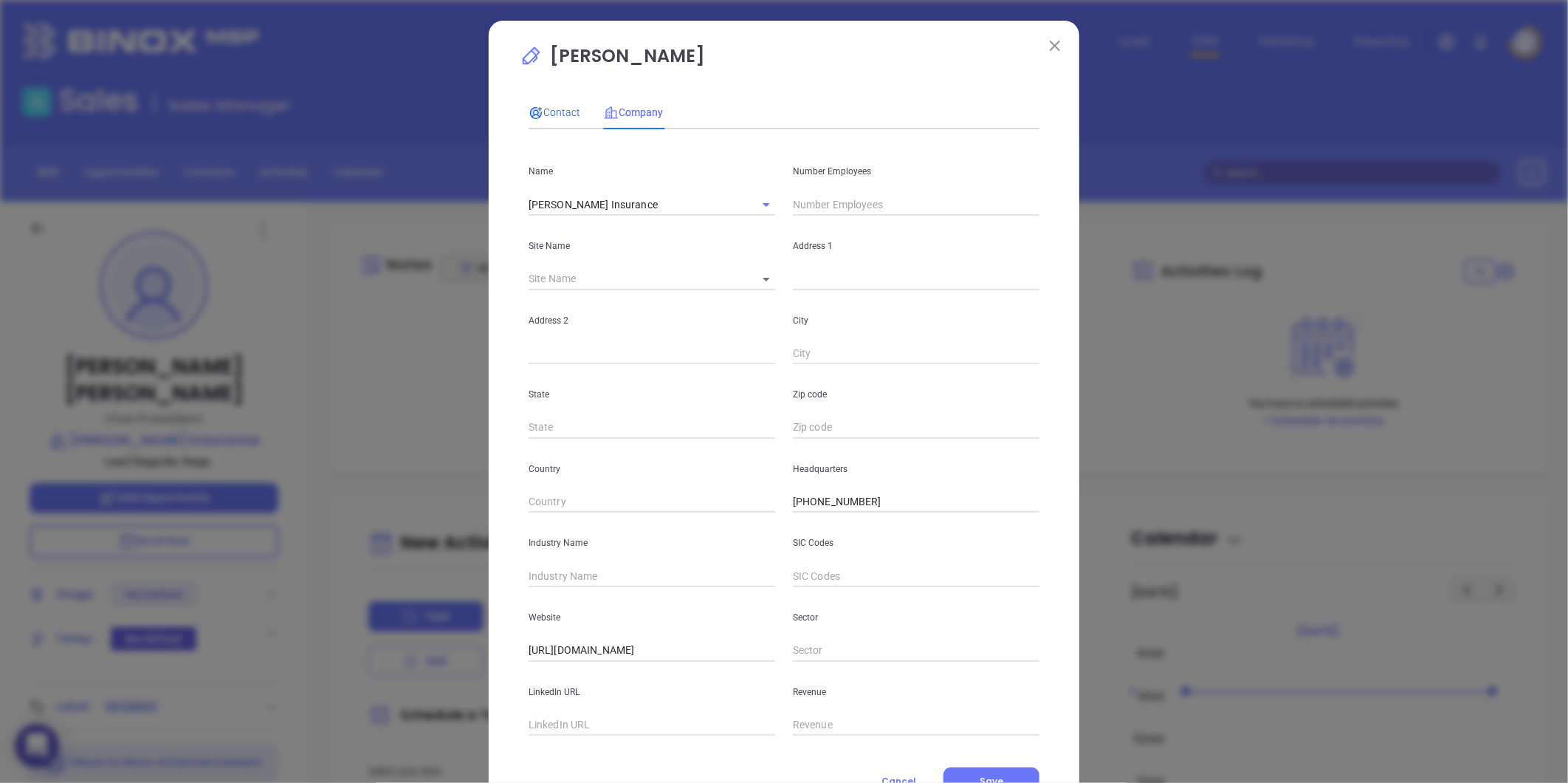
drag, startPoint x: 621, startPoint y: 114, endPoint x: 556, endPoint y: 113, distance: 65.0
click at [556, 113] on span "Contact" at bounding box center [554, 112] width 51 height 12
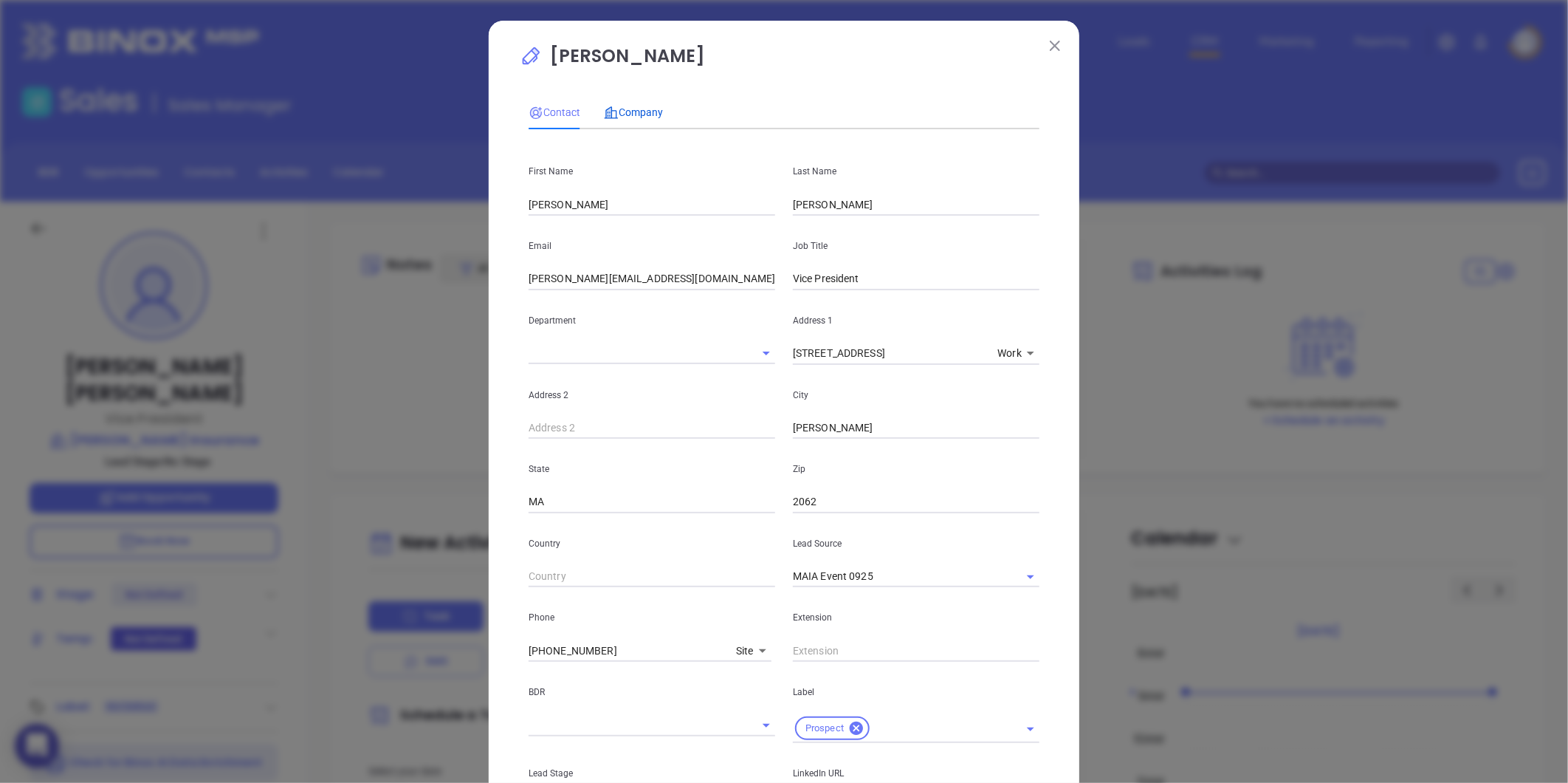
click at [631, 109] on span "Company" at bounding box center [633, 112] width 59 height 12
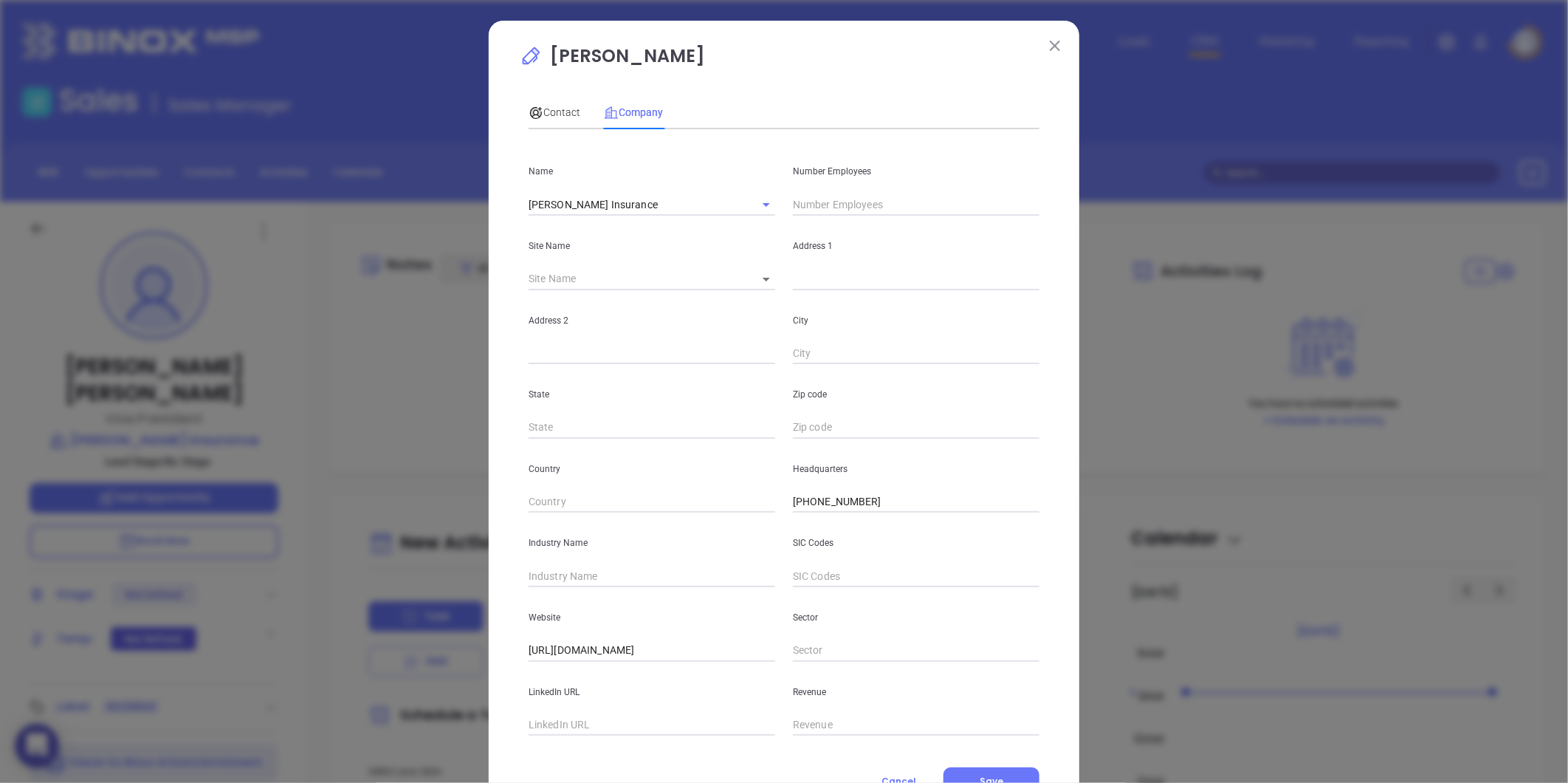
click at [576, 736] on div "Contact Company First Name Patrick Last Name Dempsey Email patrick@demsure.com …" at bounding box center [784, 442] width 511 height 708
click at [592, 721] on input "text" at bounding box center [651, 725] width 246 height 22
paste input "https://www.linkedin.com/company/dempsey-insurance-agency-inc/"
type input "https://www.linkedin.com/company/dempsey-insurance-agency-inc/"
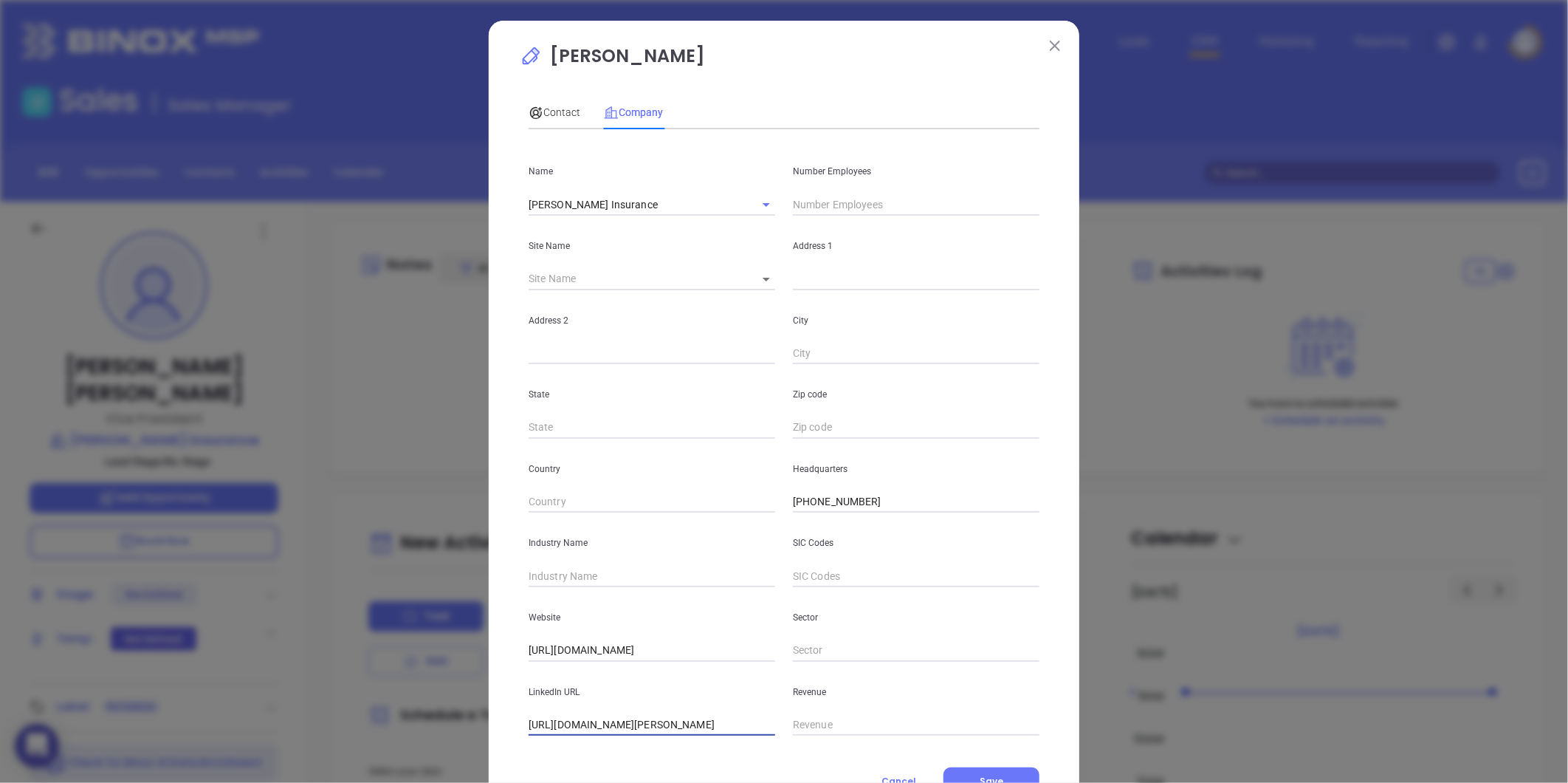
scroll to position [0, 0]
click at [823, 203] on input "text" at bounding box center [916, 205] width 246 height 22
type input "11"
click at [552, 578] on input "text" at bounding box center [651, 576] width 246 height 22
type input "Insurance"
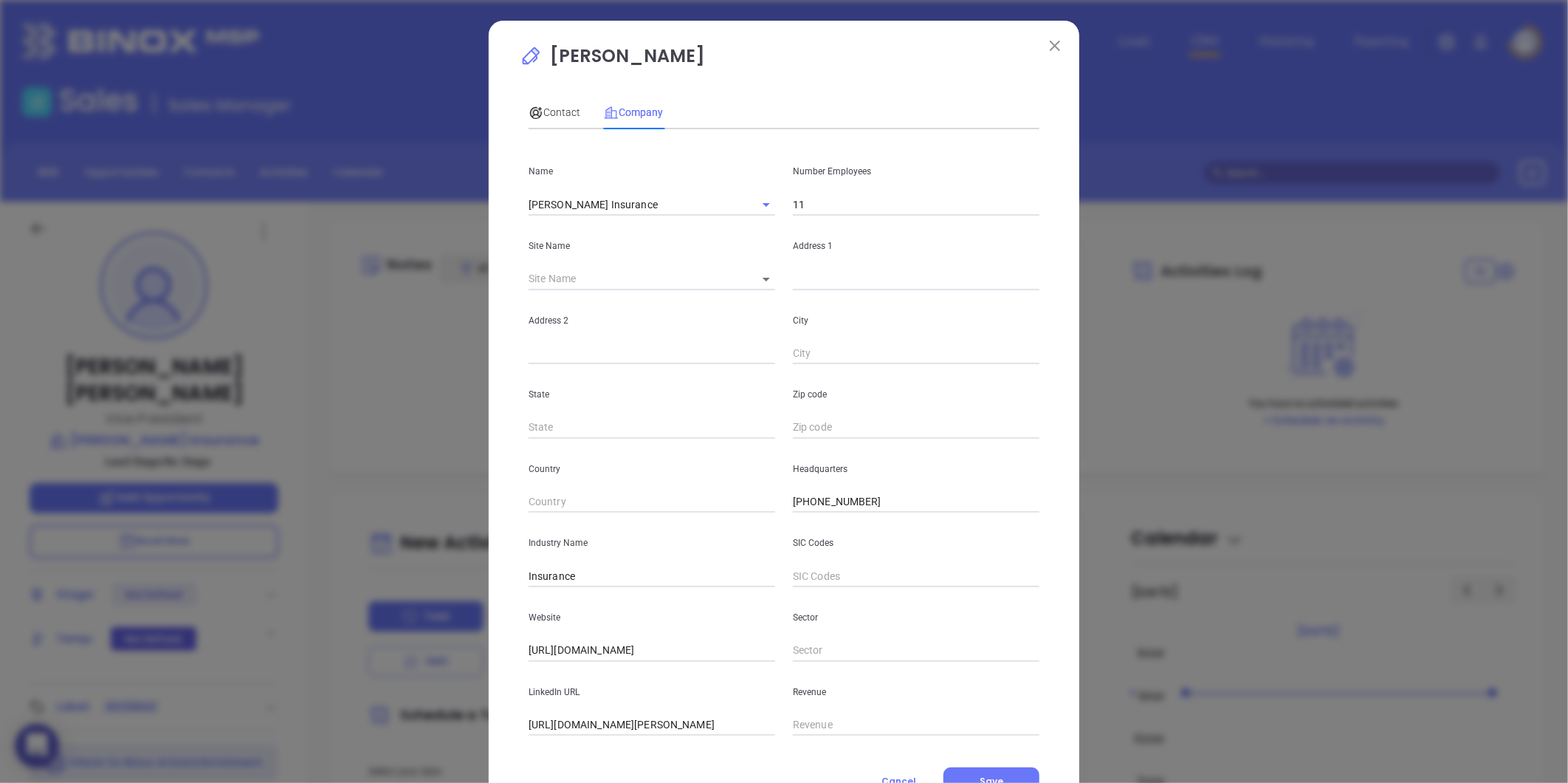
click at [761, 273] on body "0 Leads CRM Marketing Reporting Financial Leads Leads Sales Sales Manager BDR O…" at bounding box center [784, 392] width 1568 height 783
click at [790, 273] on li "Norwood" at bounding box center [796, 279] width 114 height 27
type input "Norwood"
type input "96948"
type input "145 Railroad Avenue"
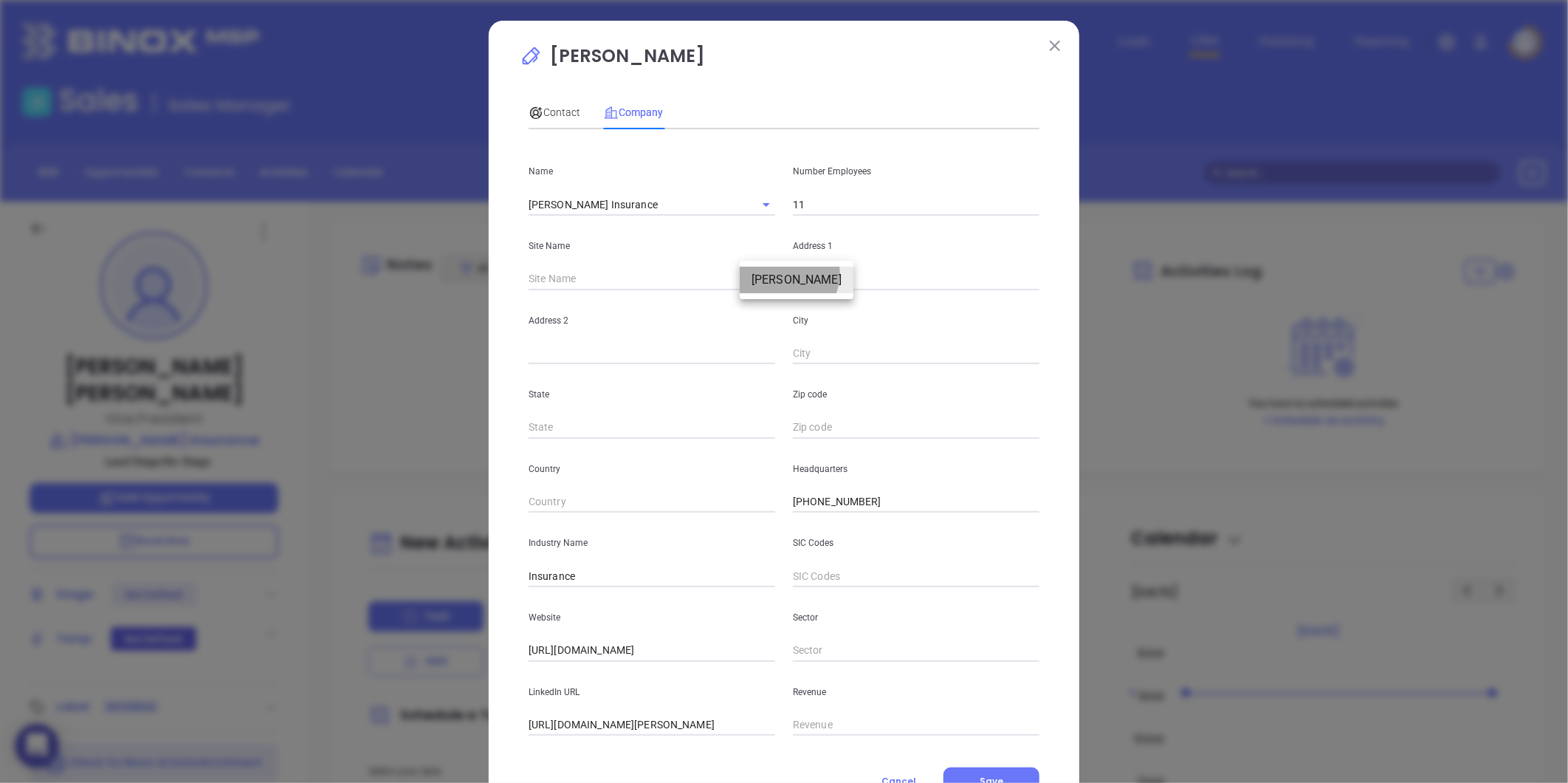
type input "Norwood"
type input "MA"
click at [823, 428] on input "2062" at bounding box center [916, 427] width 246 height 22
type input "02062"
click at [541, 108] on span "Contact" at bounding box center [554, 112] width 51 height 12
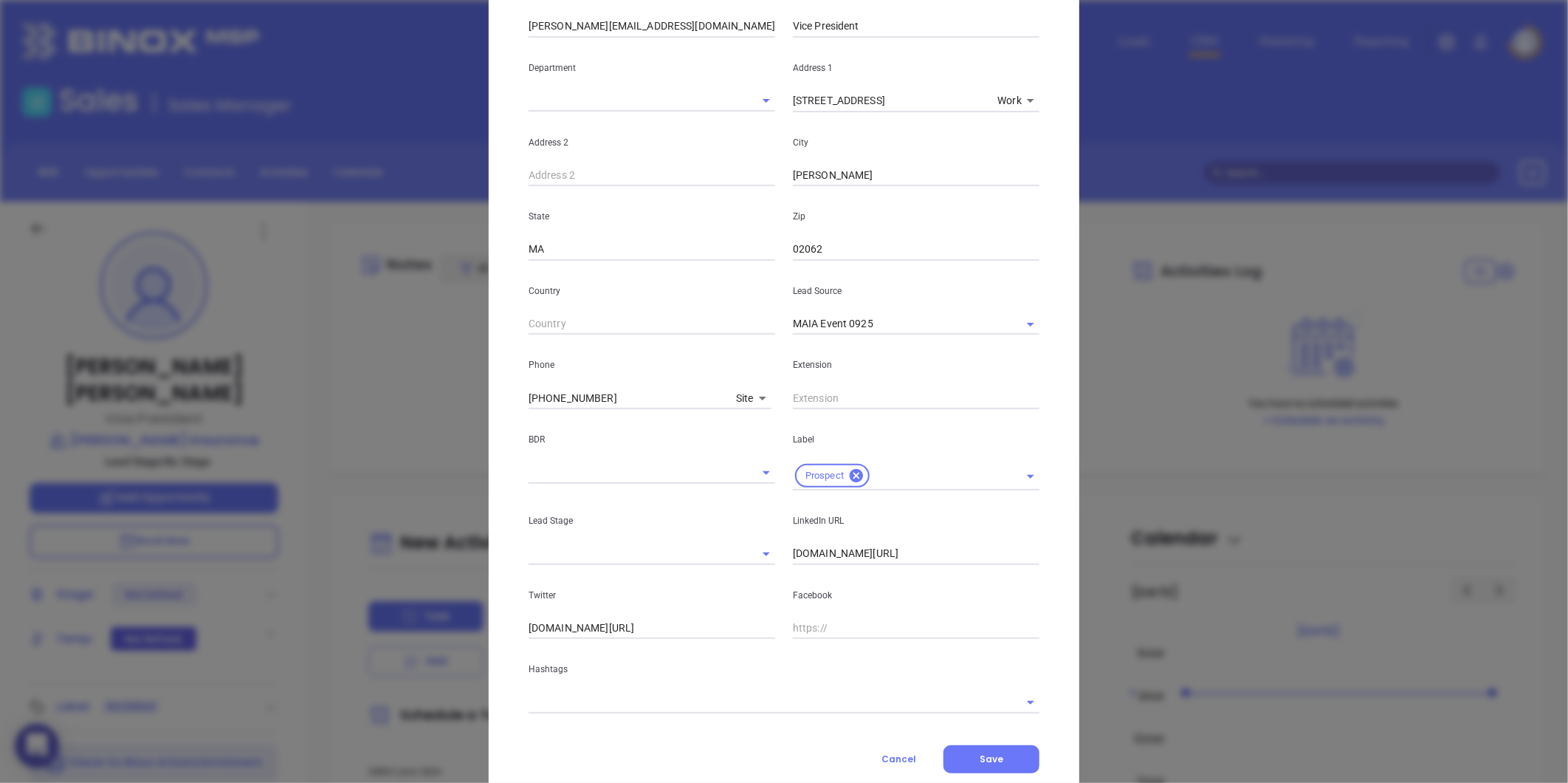
scroll to position [294, 0]
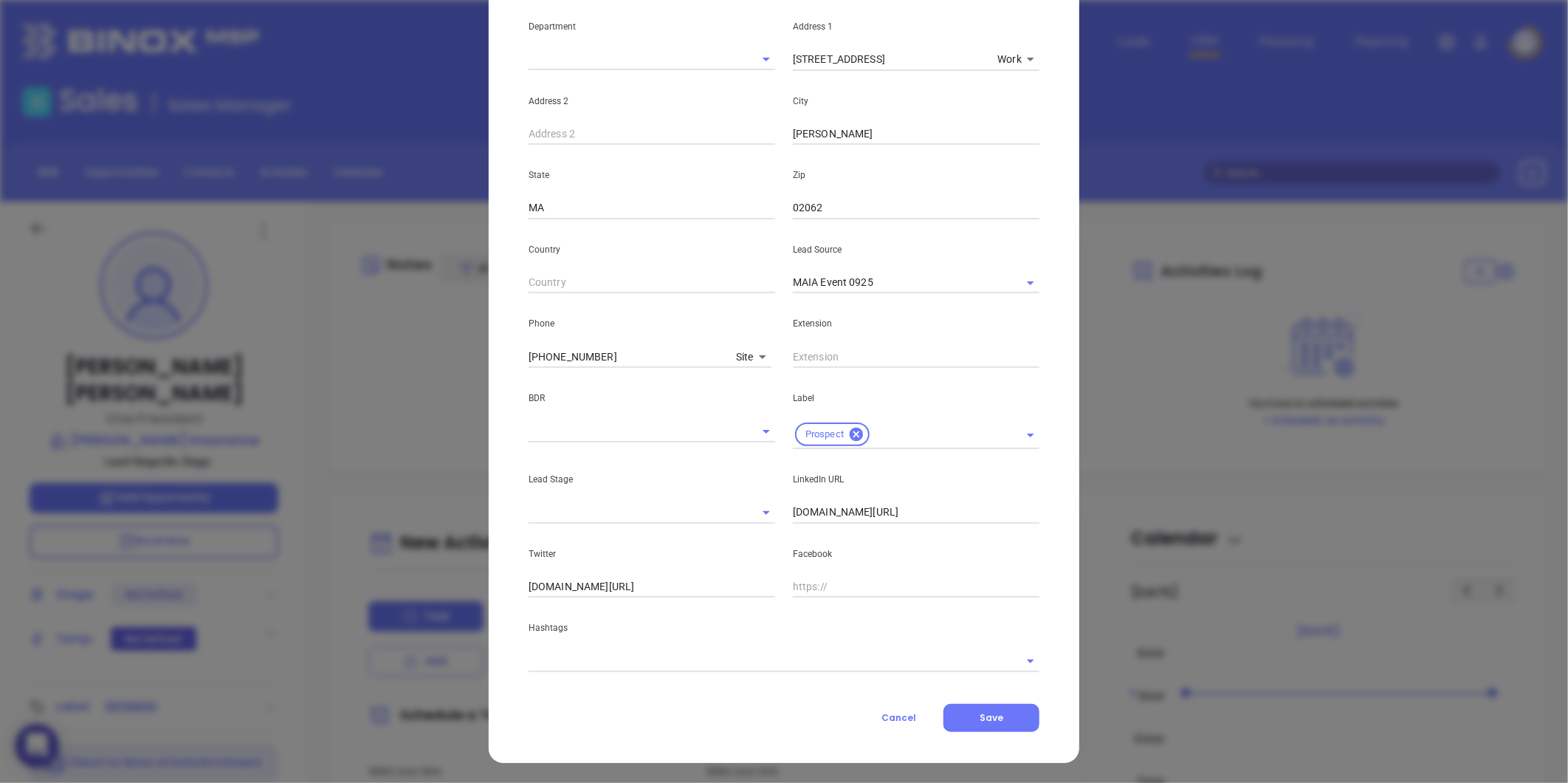
click at [764, 656] on input "text" at bounding box center [762, 660] width 469 height 21
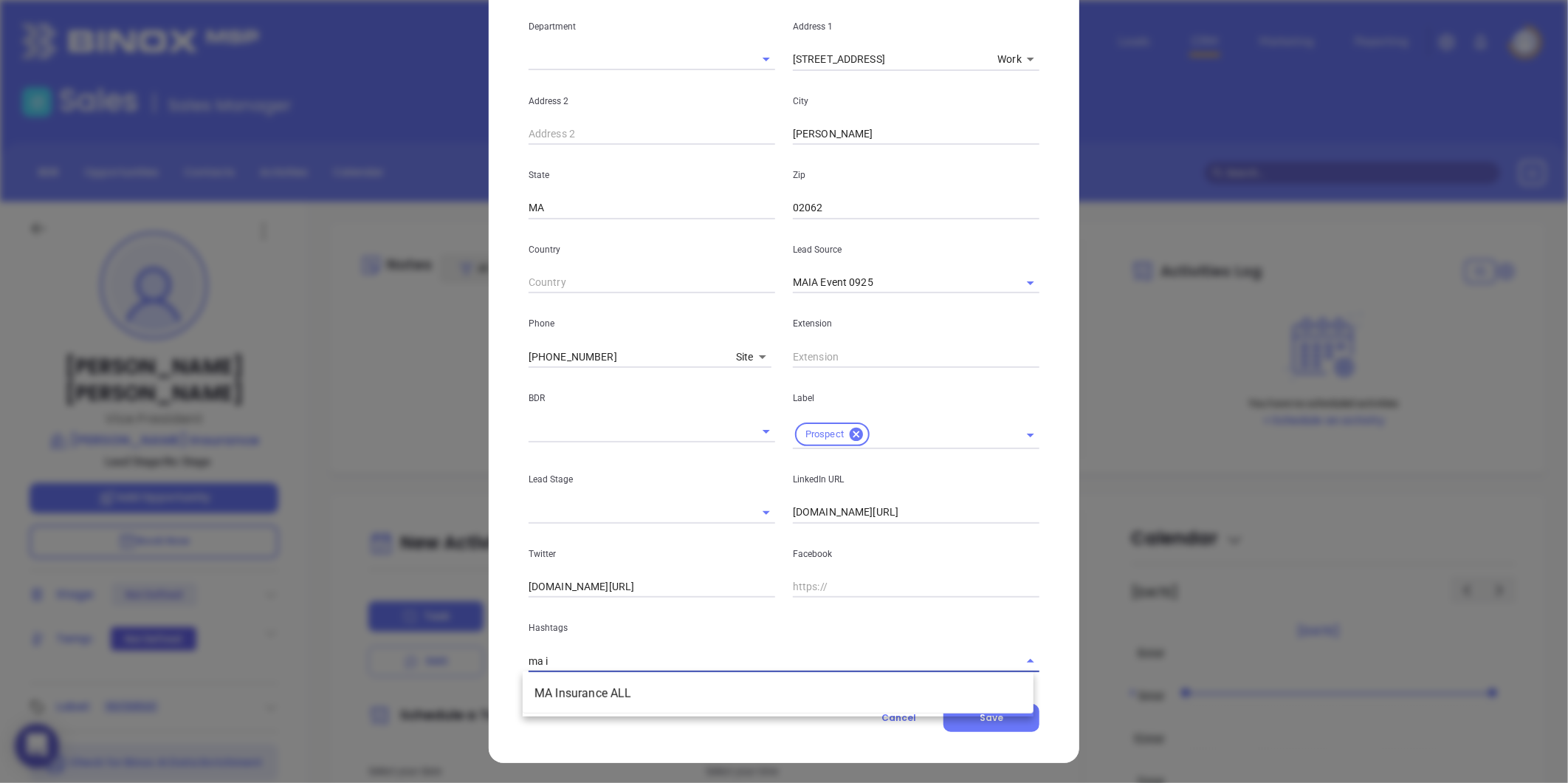
type input "ma in"
click at [656, 692] on li "MA Insurance ALL" at bounding box center [778, 693] width 511 height 27
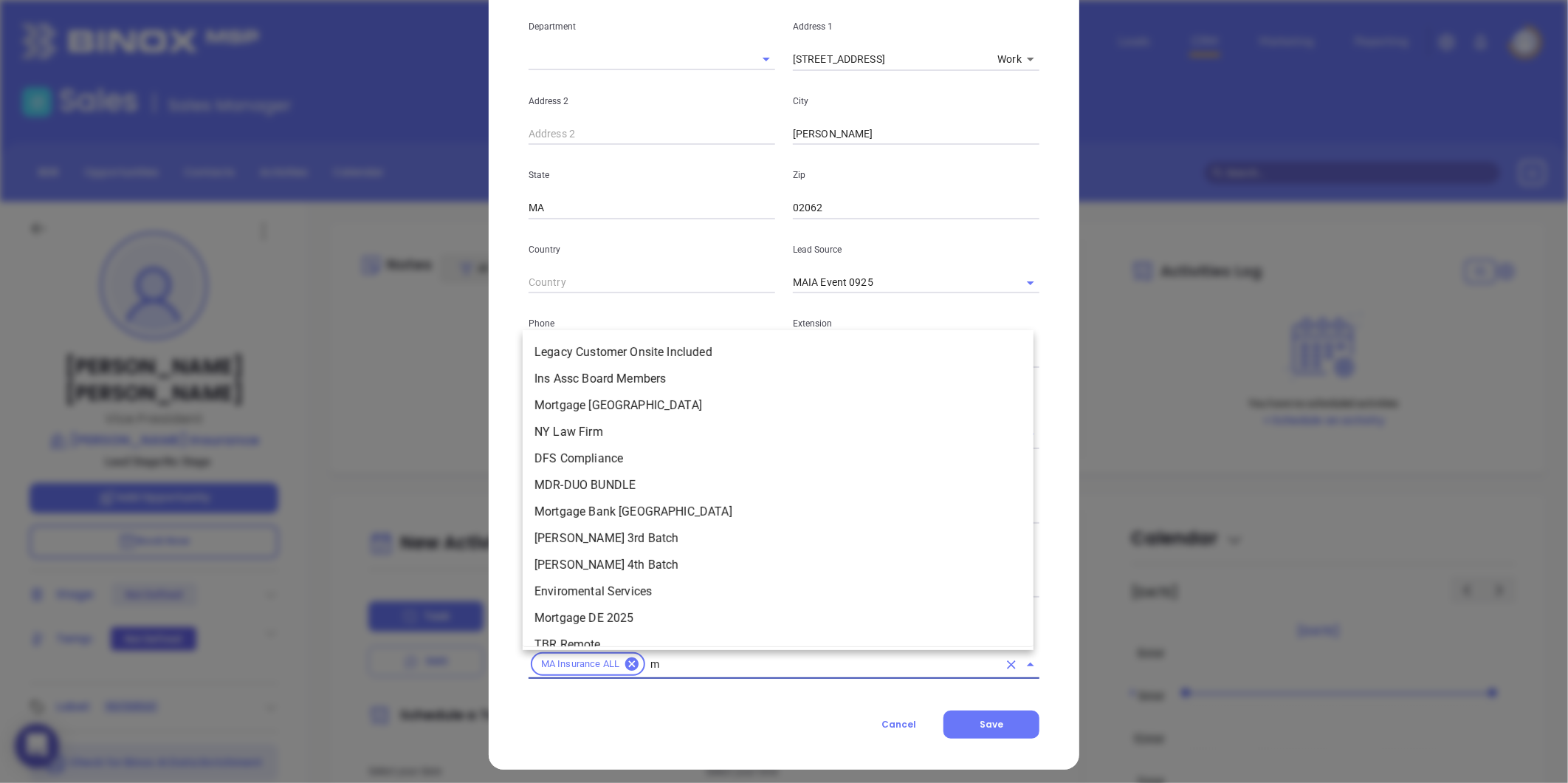
type input "ma"
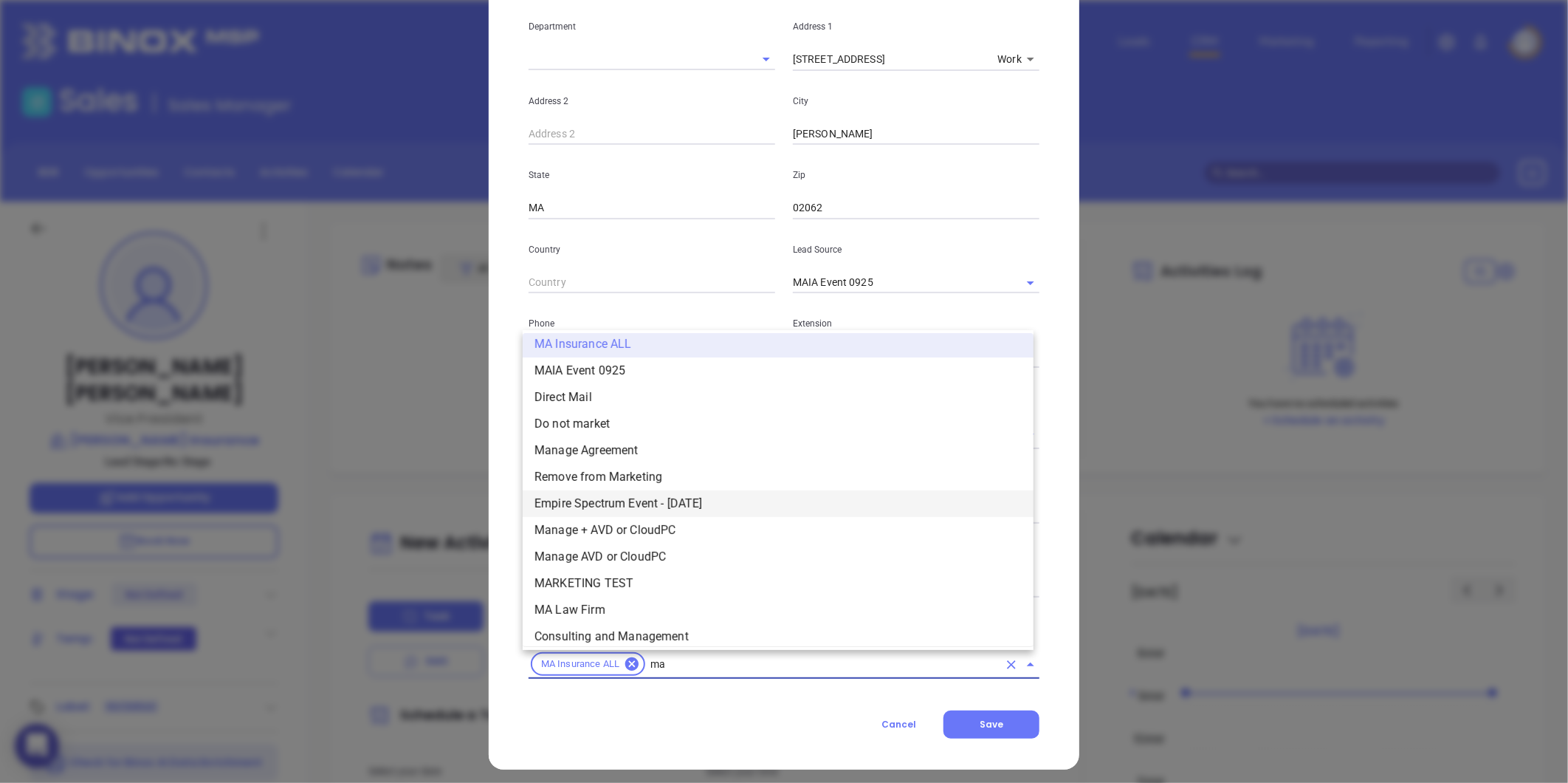
scroll to position [281, 0]
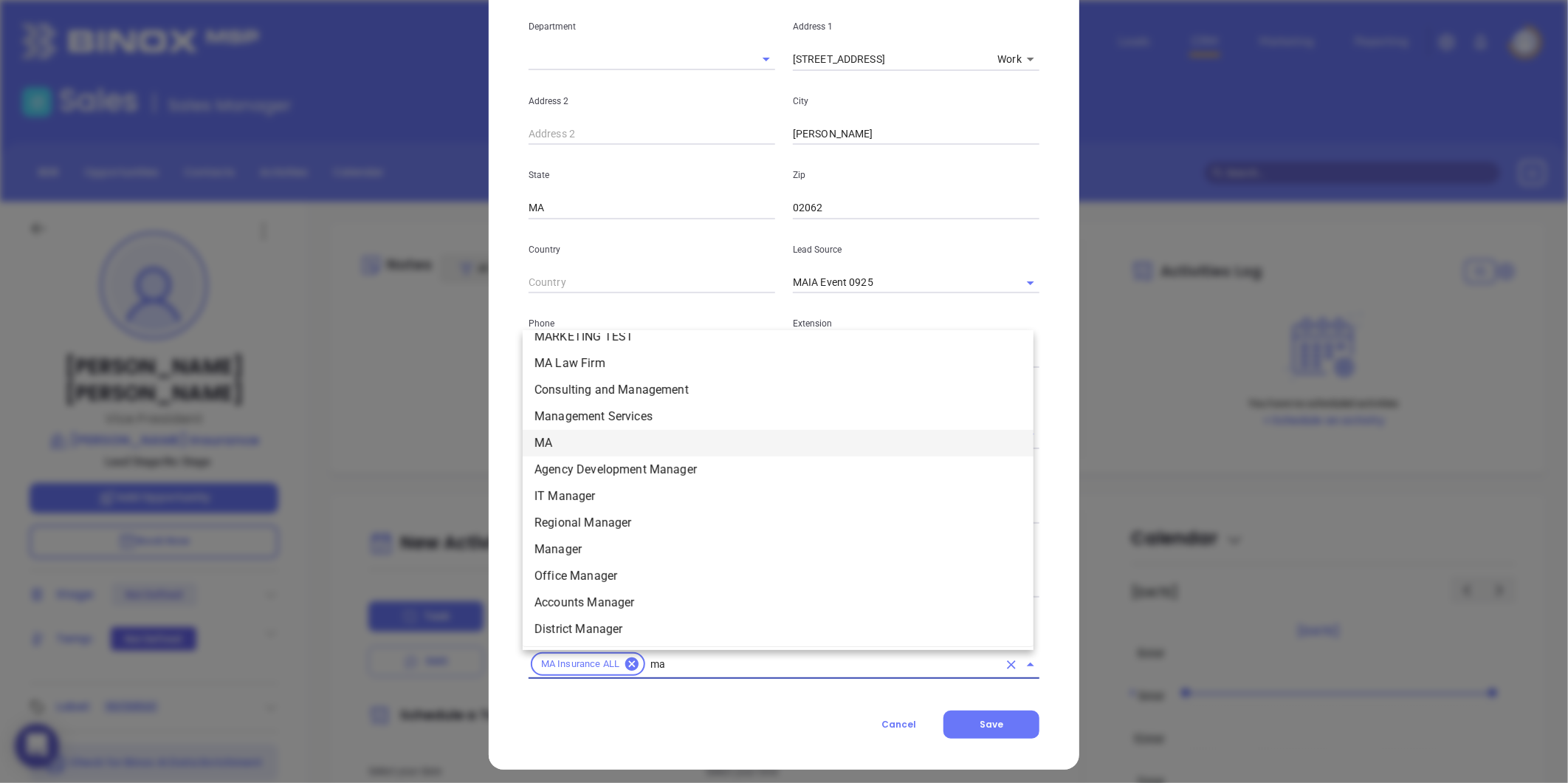
click at [583, 446] on li "MA" at bounding box center [778, 443] width 511 height 27
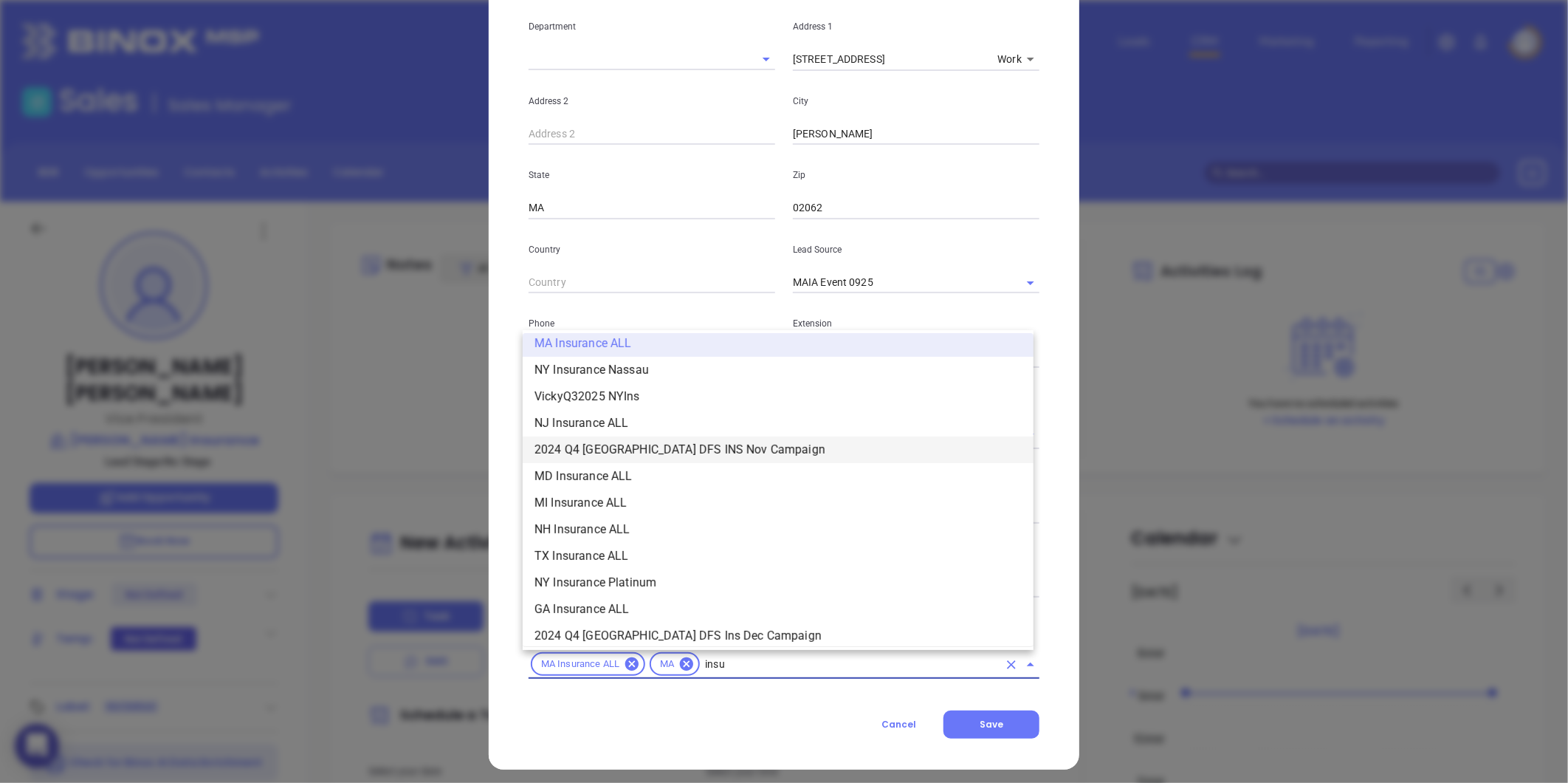
scroll to position [380, 0]
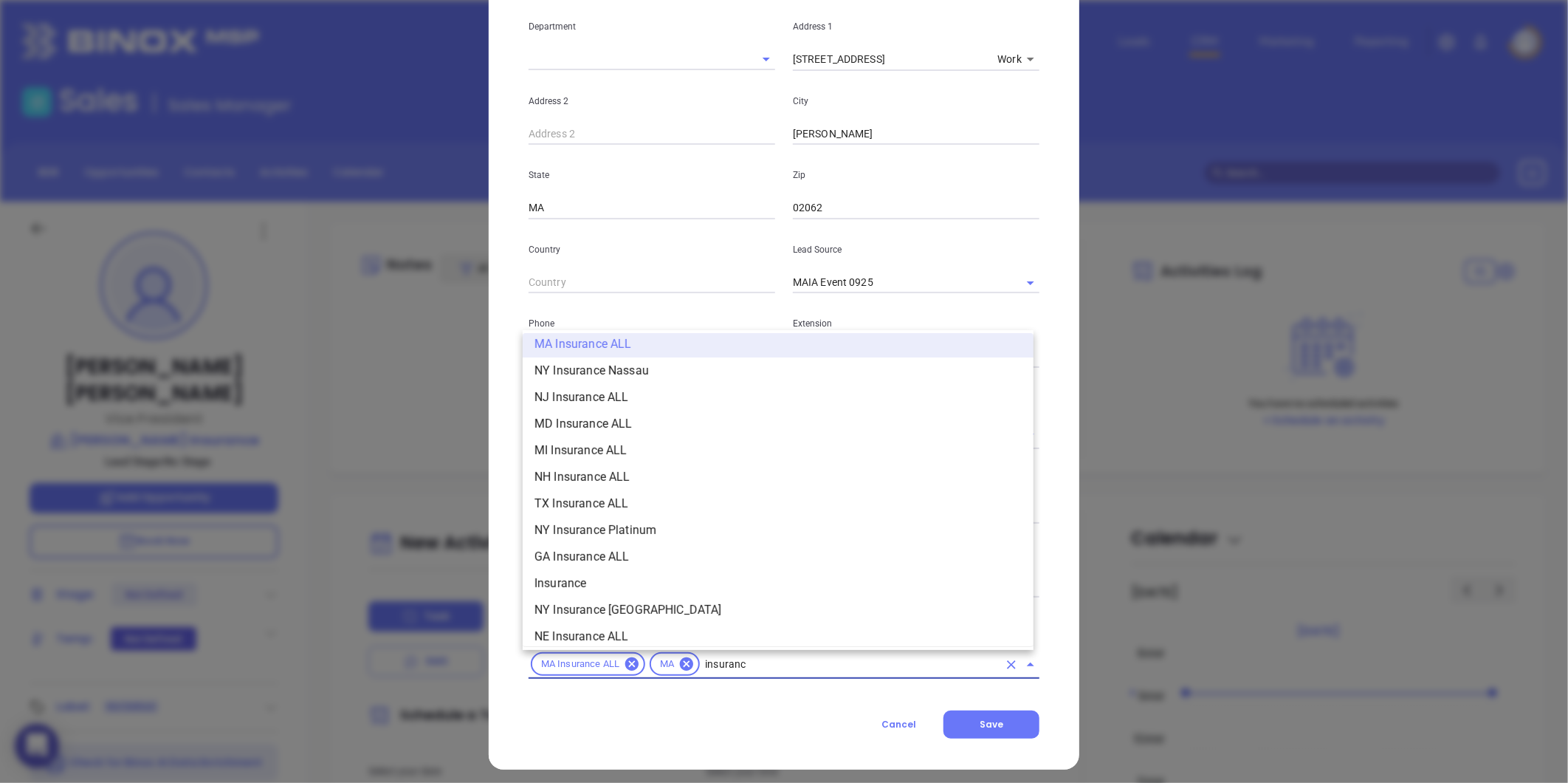
type input "insurance"
click at [569, 572] on li "Insurance" at bounding box center [778, 583] width 511 height 27
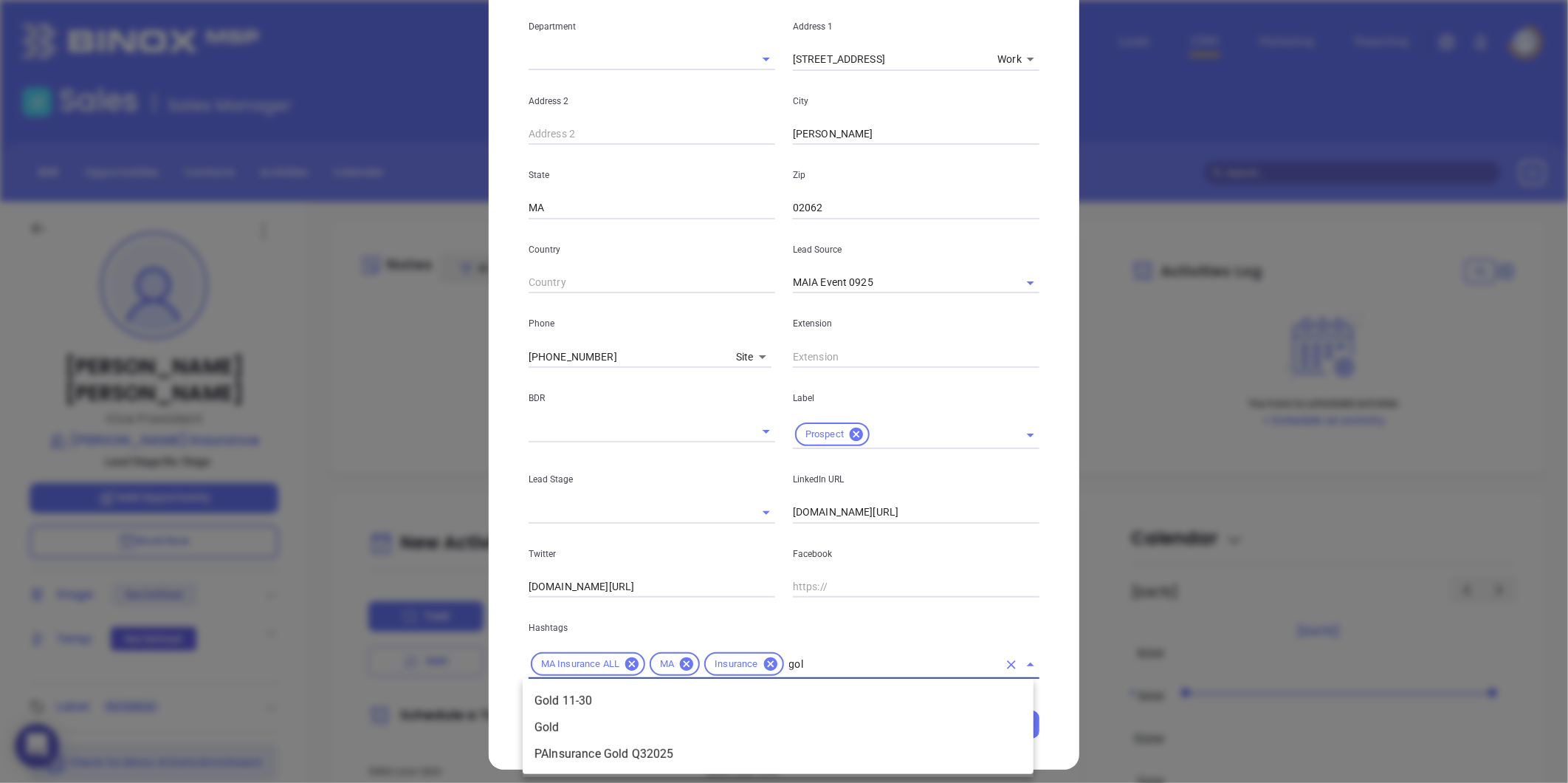
type input "gold"
click at [611, 702] on li "Gold 11-30" at bounding box center [778, 700] width 511 height 27
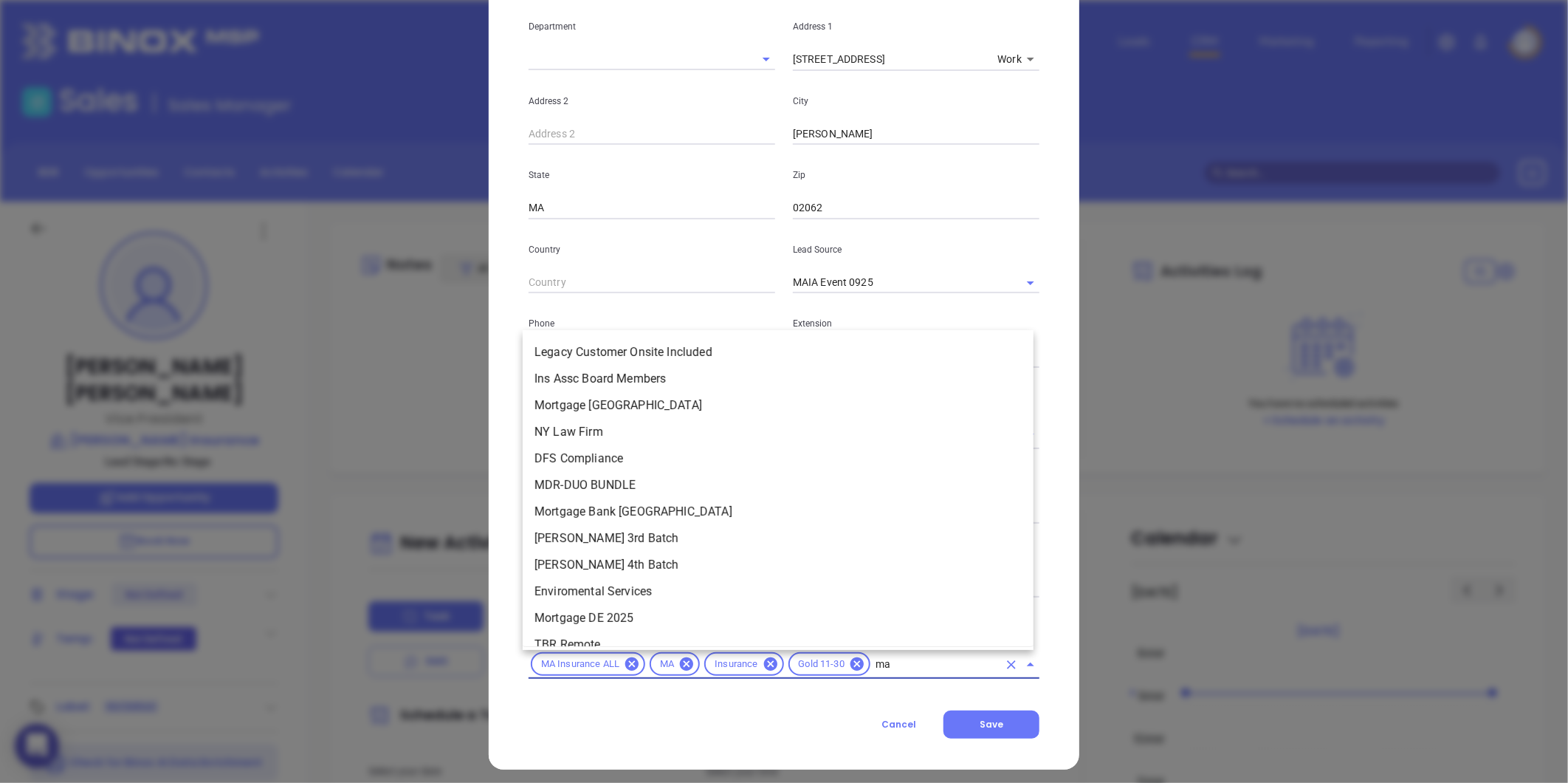
scroll to position [35, 0]
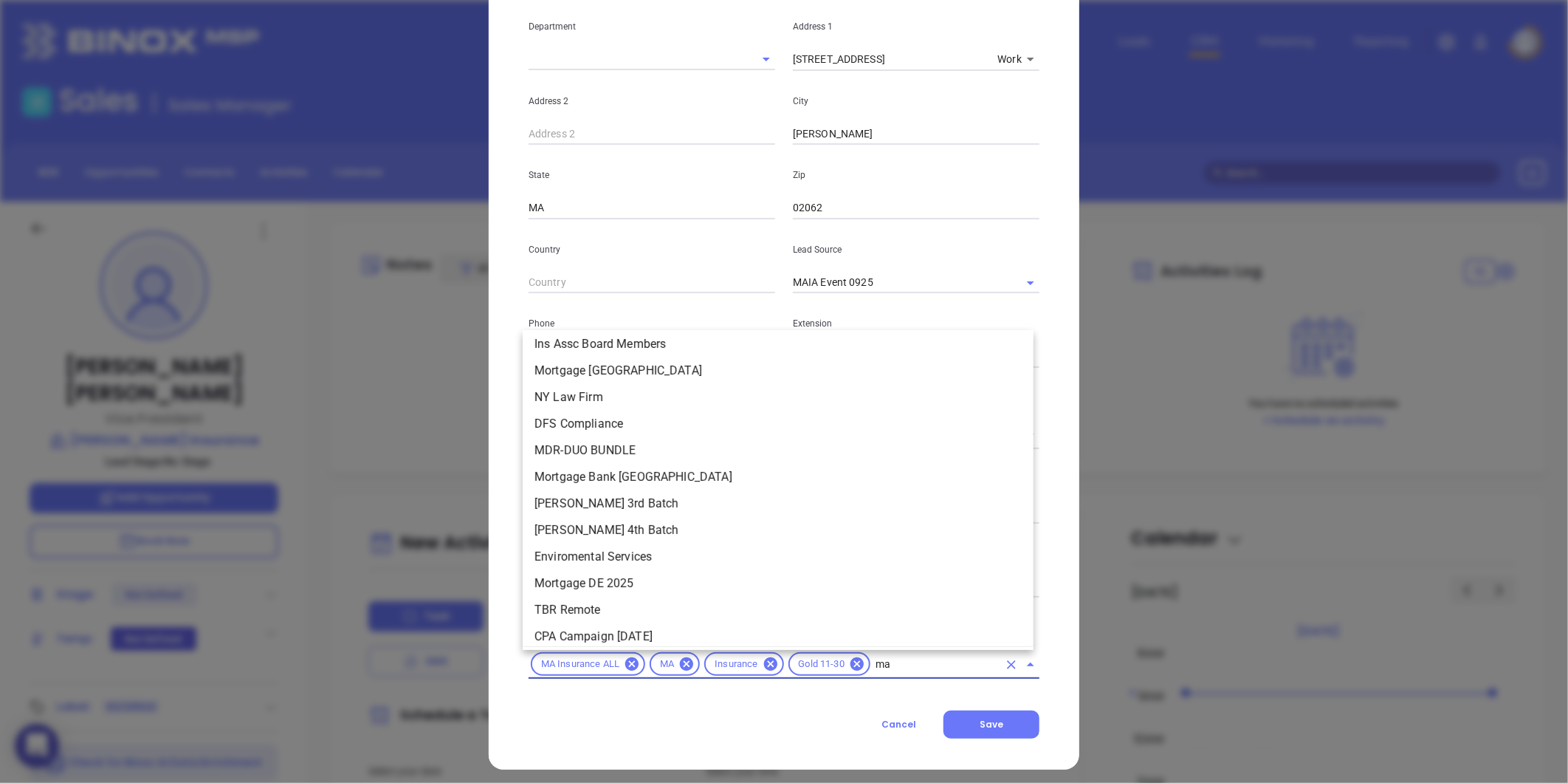
type input "mai"
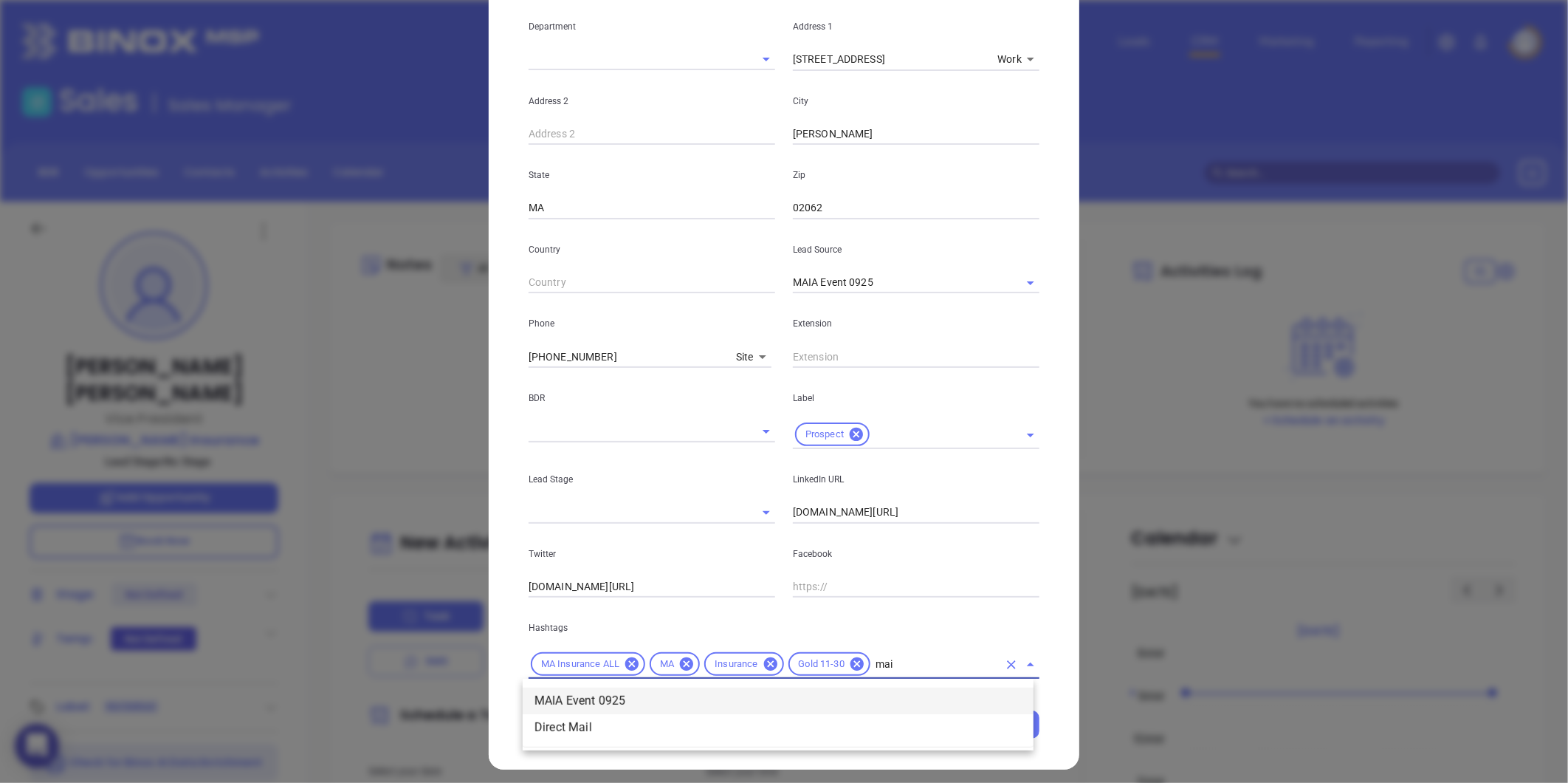
click at [611, 702] on li "MAIA Event 0925" at bounding box center [778, 700] width 511 height 27
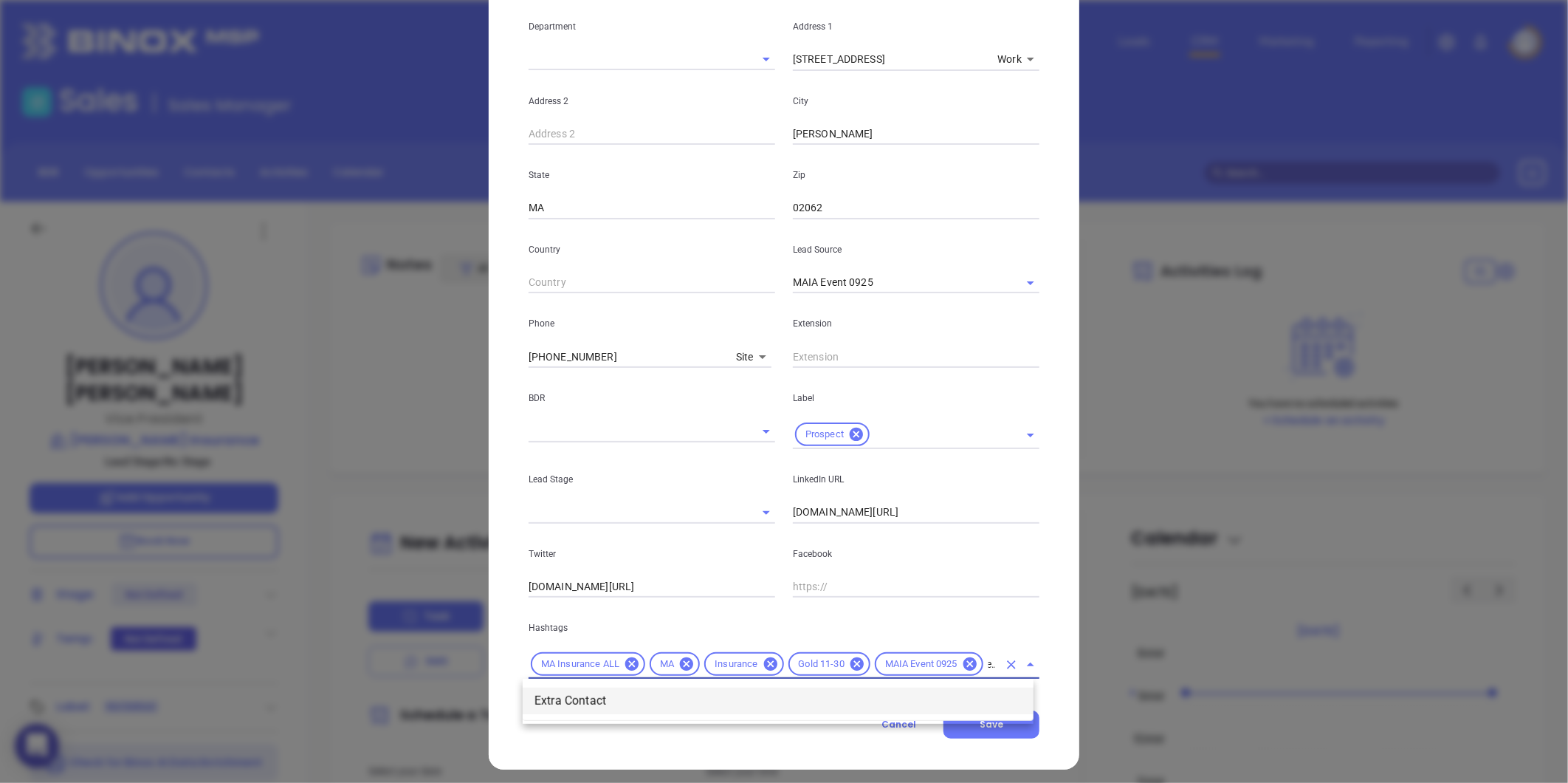
scroll to position [0, 16]
type input "extra"
click at [611, 702] on li "Extra Contact" at bounding box center [778, 700] width 511 height 27
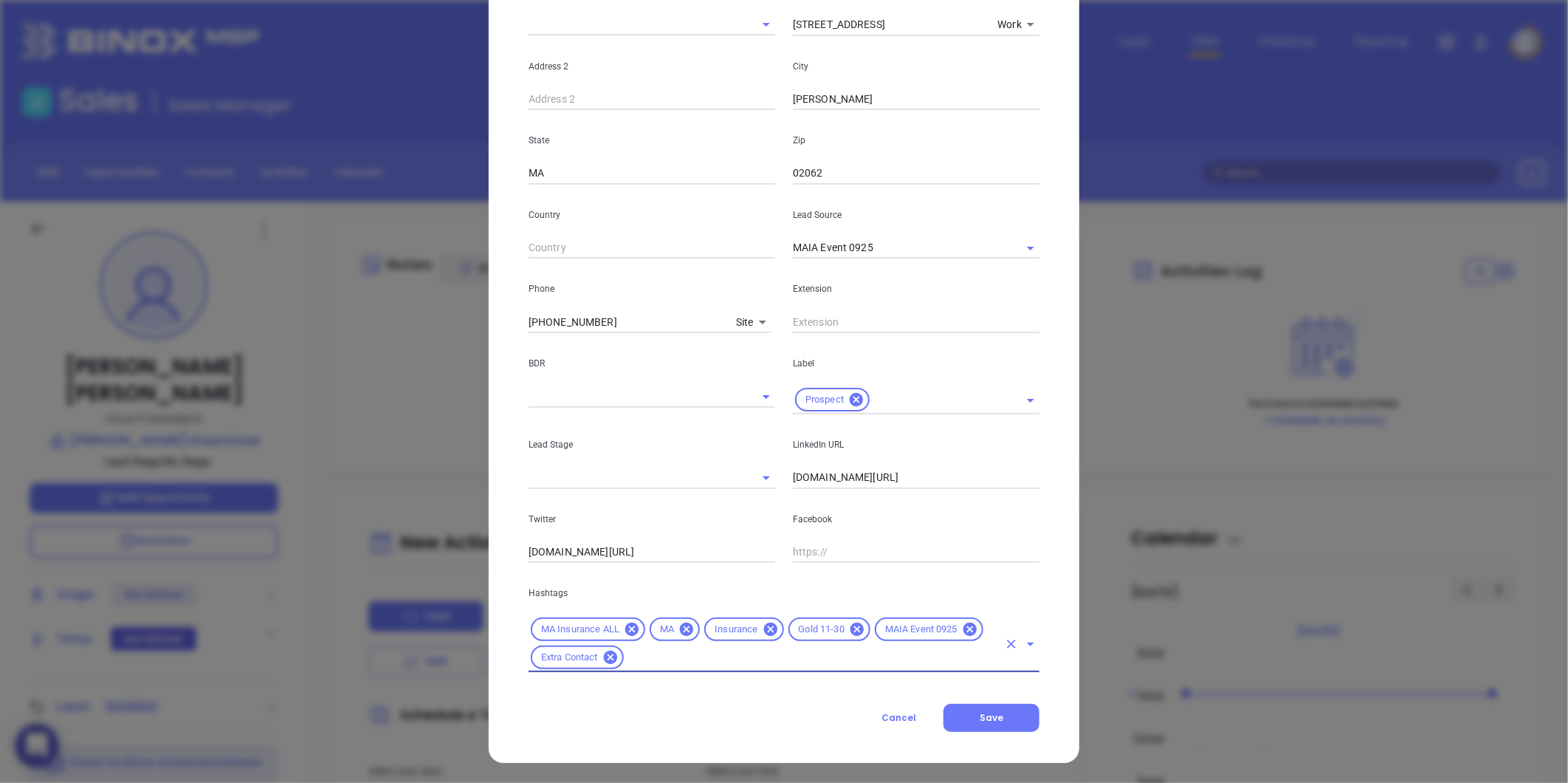
scroll to position [329, 0]
click at [984, 721] on span "Save" at bounding box center [992, 717] width 24 height 13
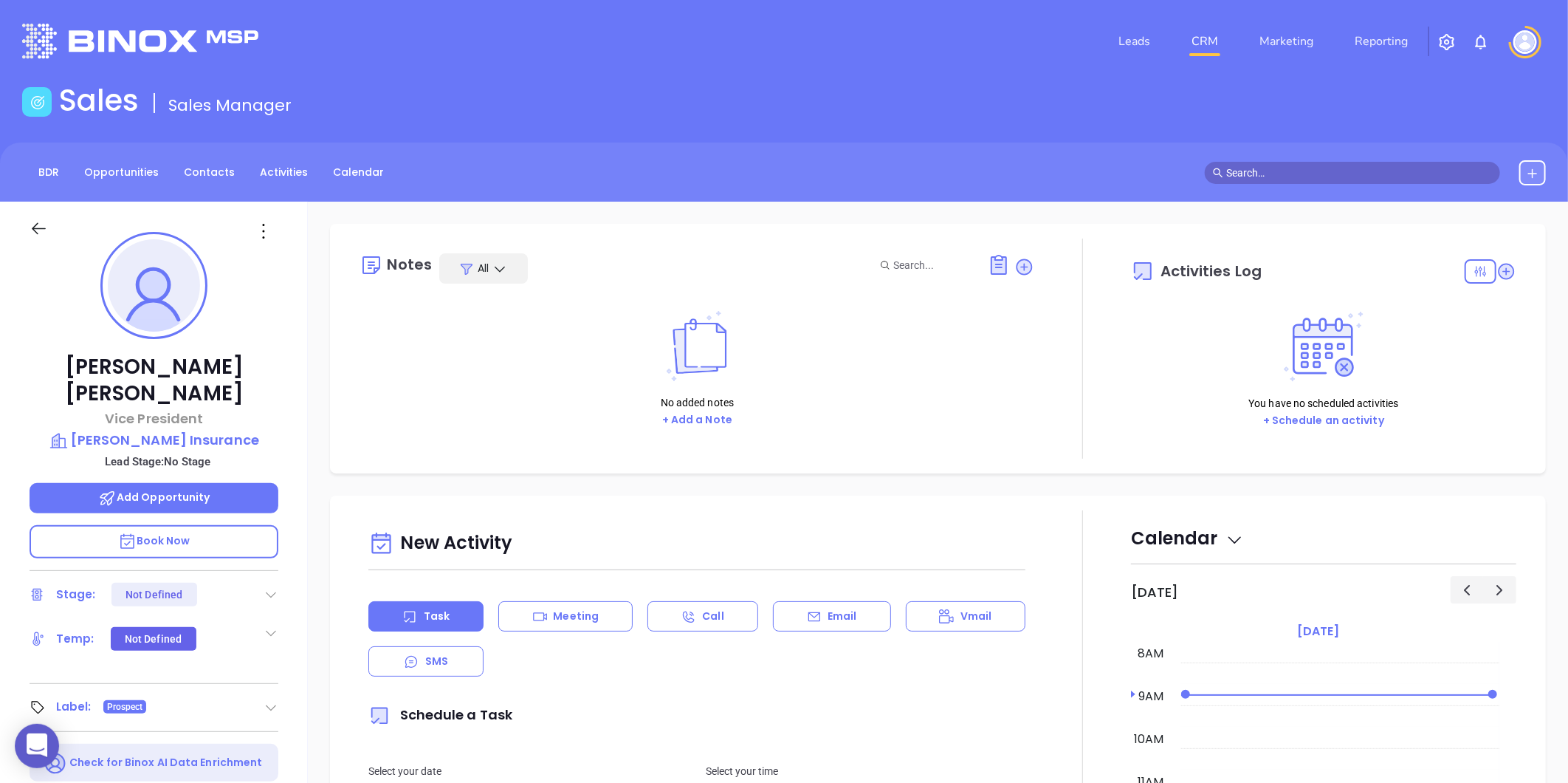
drag, startPoint x: 373, startPoint y: 370, endPoint x: 581, endPoint y: 329, distance: 212.0
click at [374, 370] on div "No added notes + Add a Note" at bounding box center [696, 369] width 675 height 148
click at [1017, 263] on icon at bounding box center [1025, 267] width 17 height 17
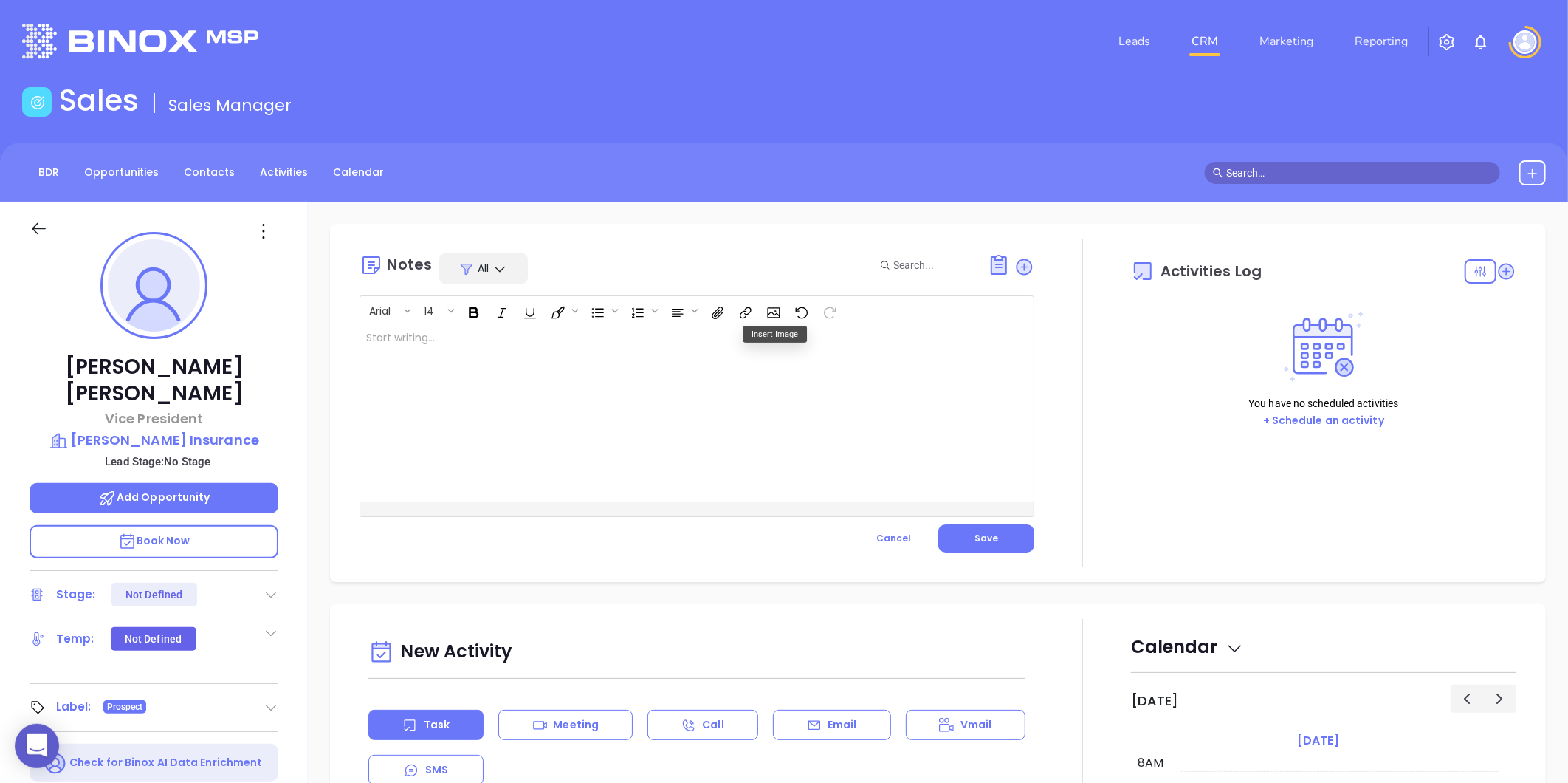
click at [430, 347] on div at bounding box center [673, 413] width 626 height 177
click at [539, 341] on p "MAIA event pre-attendance list ﻿" at bounding box center [673, 346] width 615 height 31
click at [975, 535] on span "Save" at bounding box center [987, 539] width 24 height 13
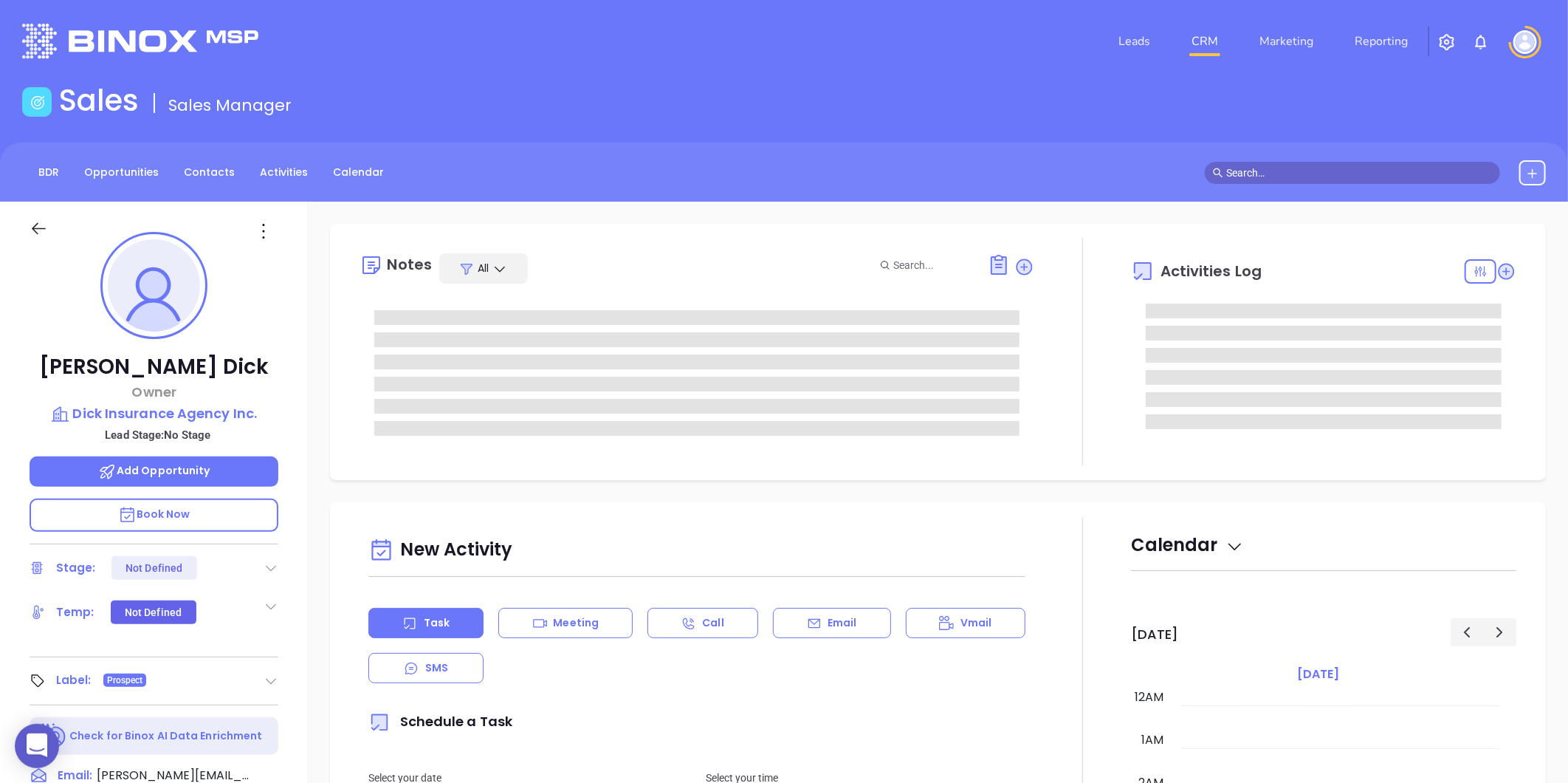
scroll to position [344, 0]
type input "[PERSON_NAME]"
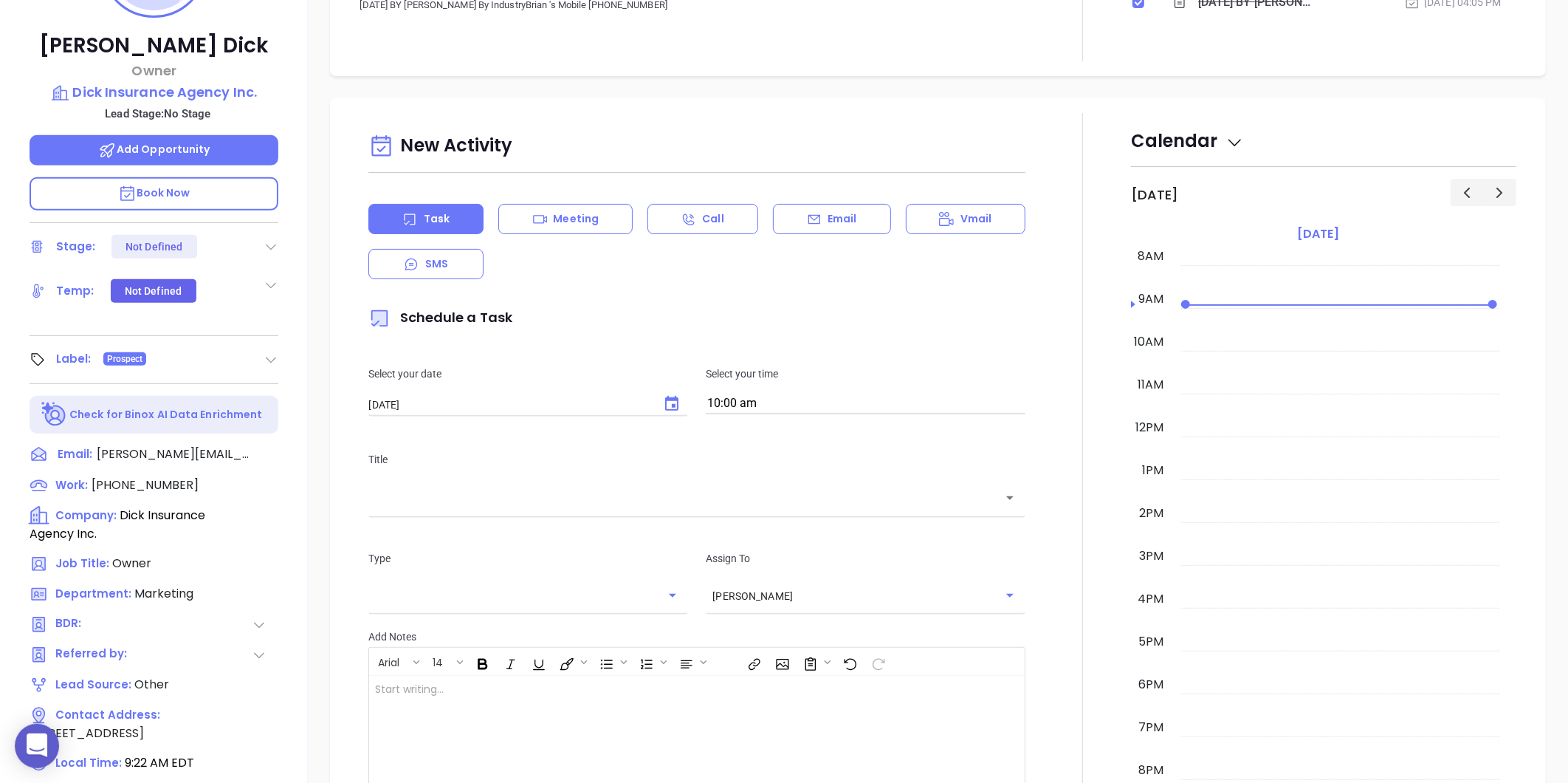
scroll to position [0, 0]
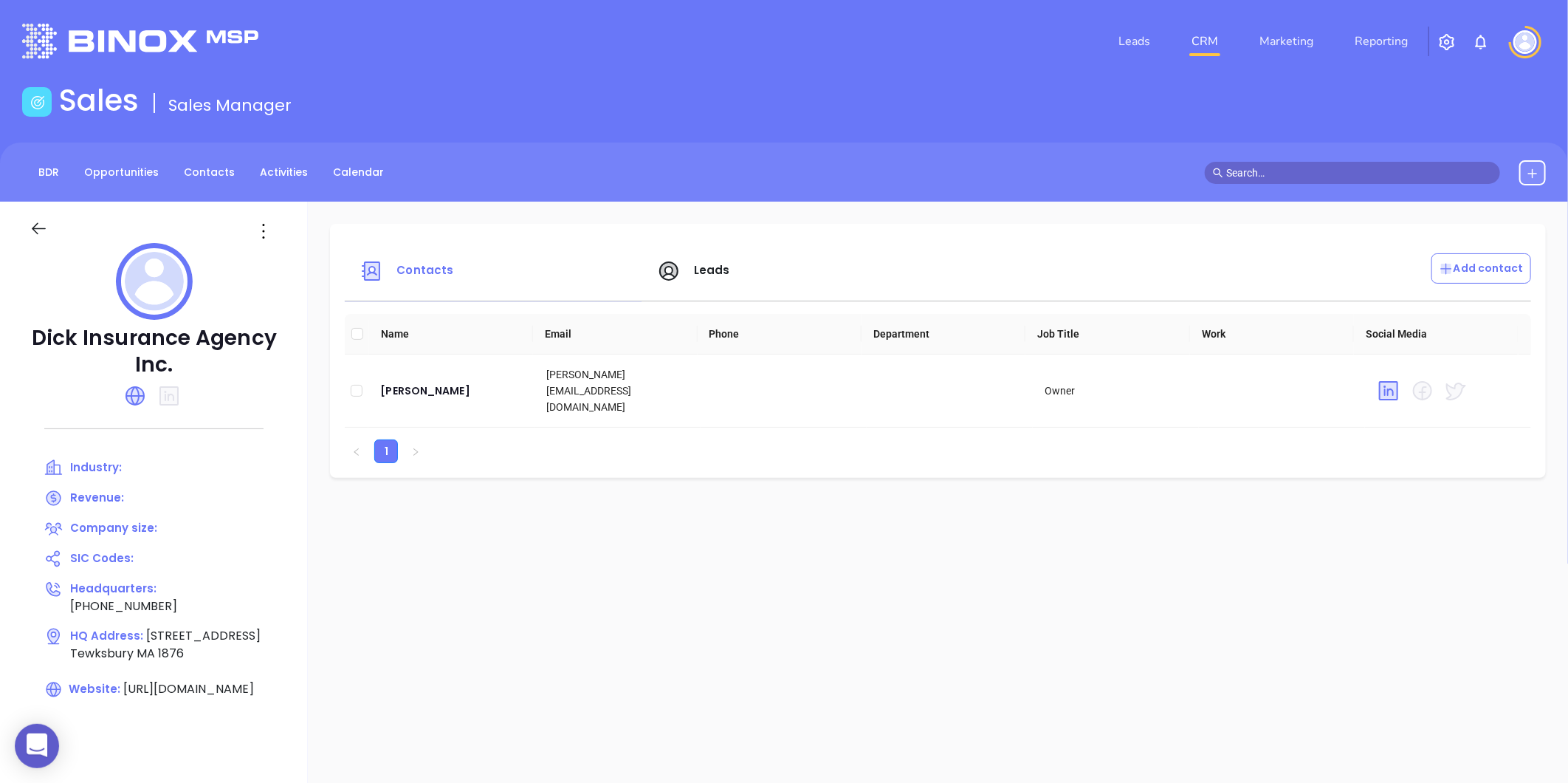
click at [713, 263] on span "Leads" at bounding box center [711, 269] width 36 height 16
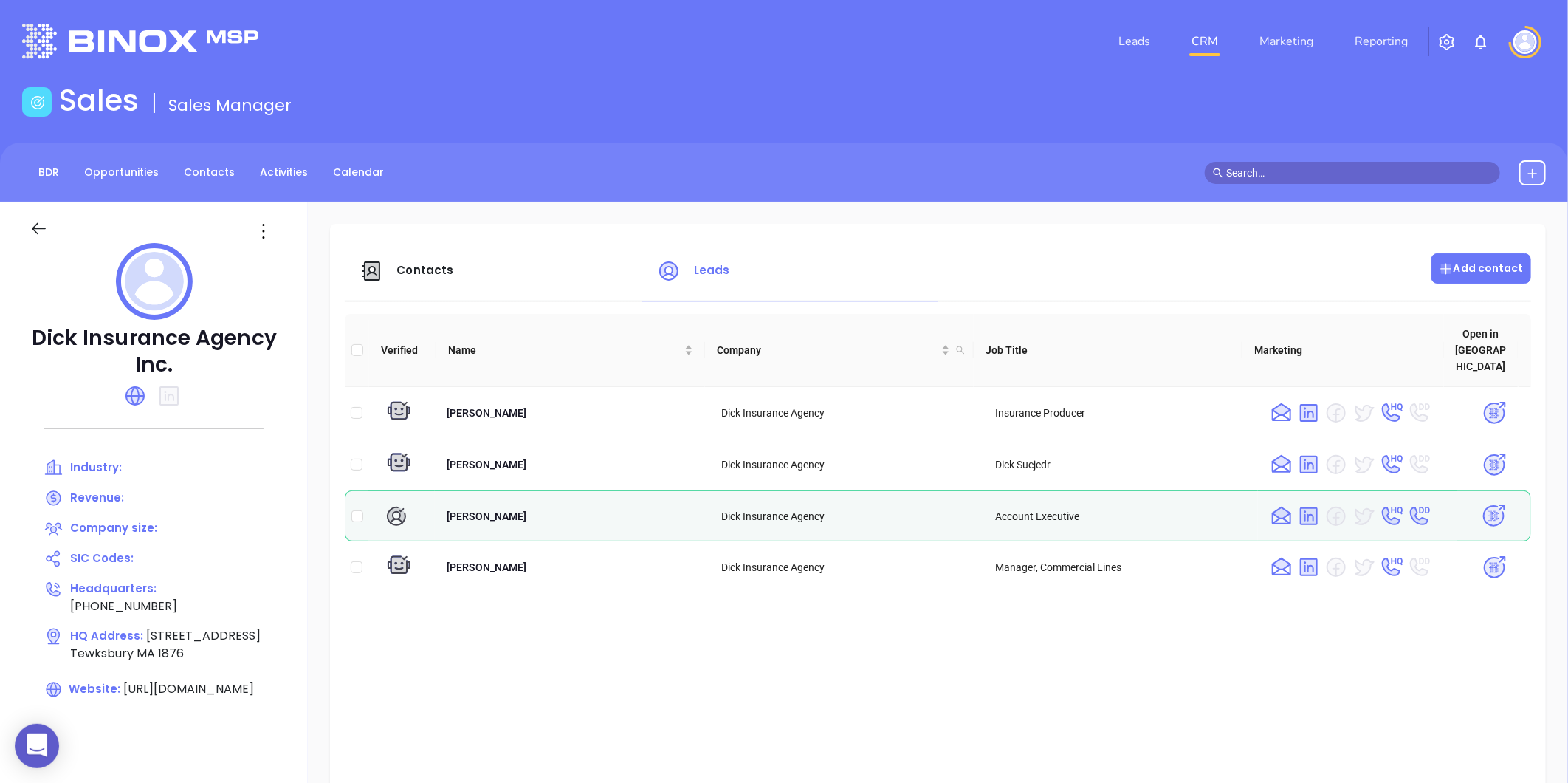
click at [1475, 258] on div "Add contact" at bounding box center [1481, 268] width 99 height 30
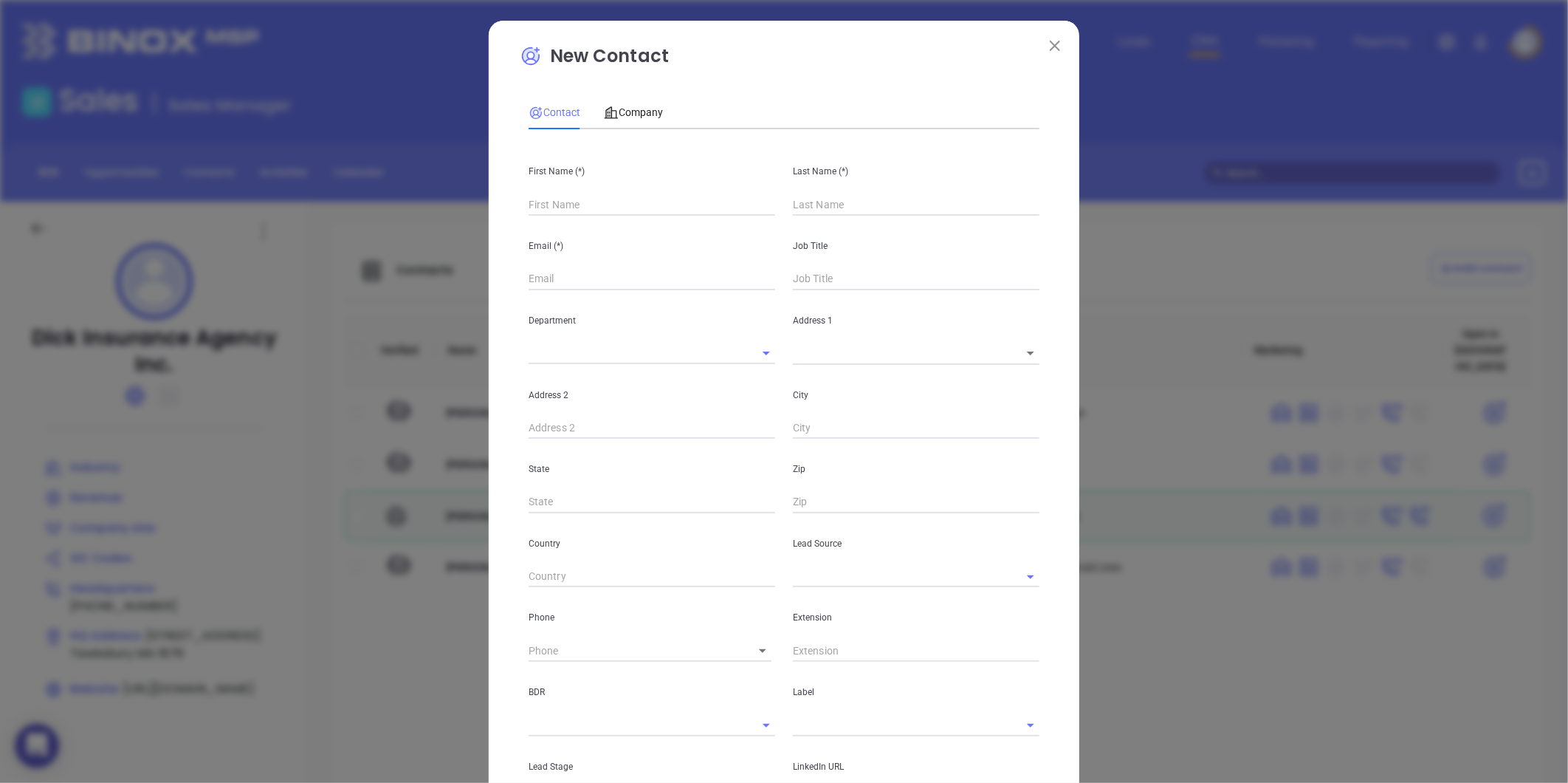
click at [624, 203] on input "text" at bounding box center [651, 205] width 246 height 22
type input "Kec"
type input "Fourth Phone Call"
type input "Kevin"
type input "1"
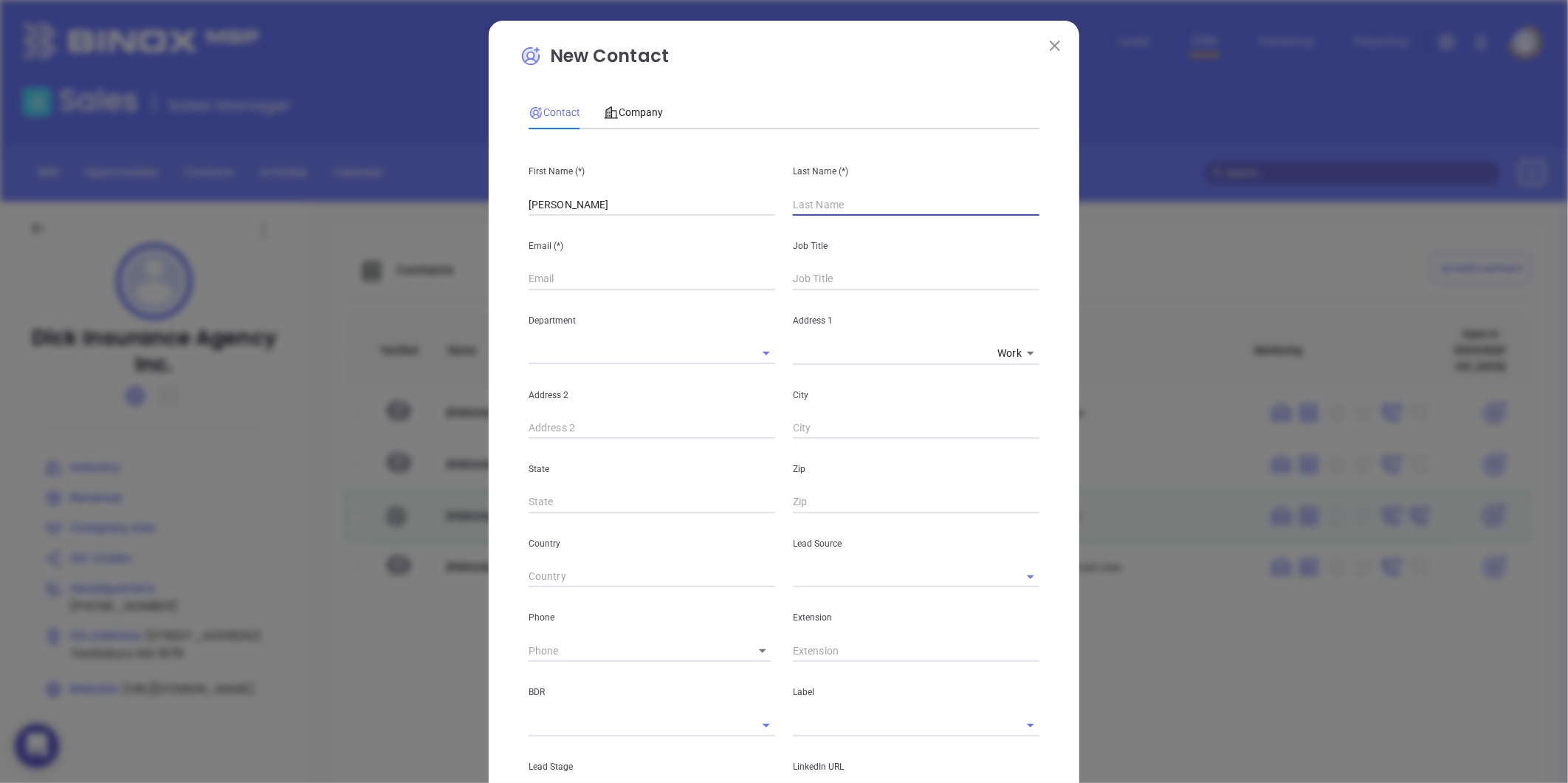
type input "1"
drag, startPoint x: 807, startPoint y: 209, endPoint x: 942, endPoint y: 189, distance: 136.5
click at [942, 189] on div "Last Name (*) Dickerson" at bounding box center [917, 178] width 265 height 74
type input "Dick"
drag, startPoint x: 517, startPoint y: 283, endPoint x: 525, endPoint y: 282, distance: 8.1
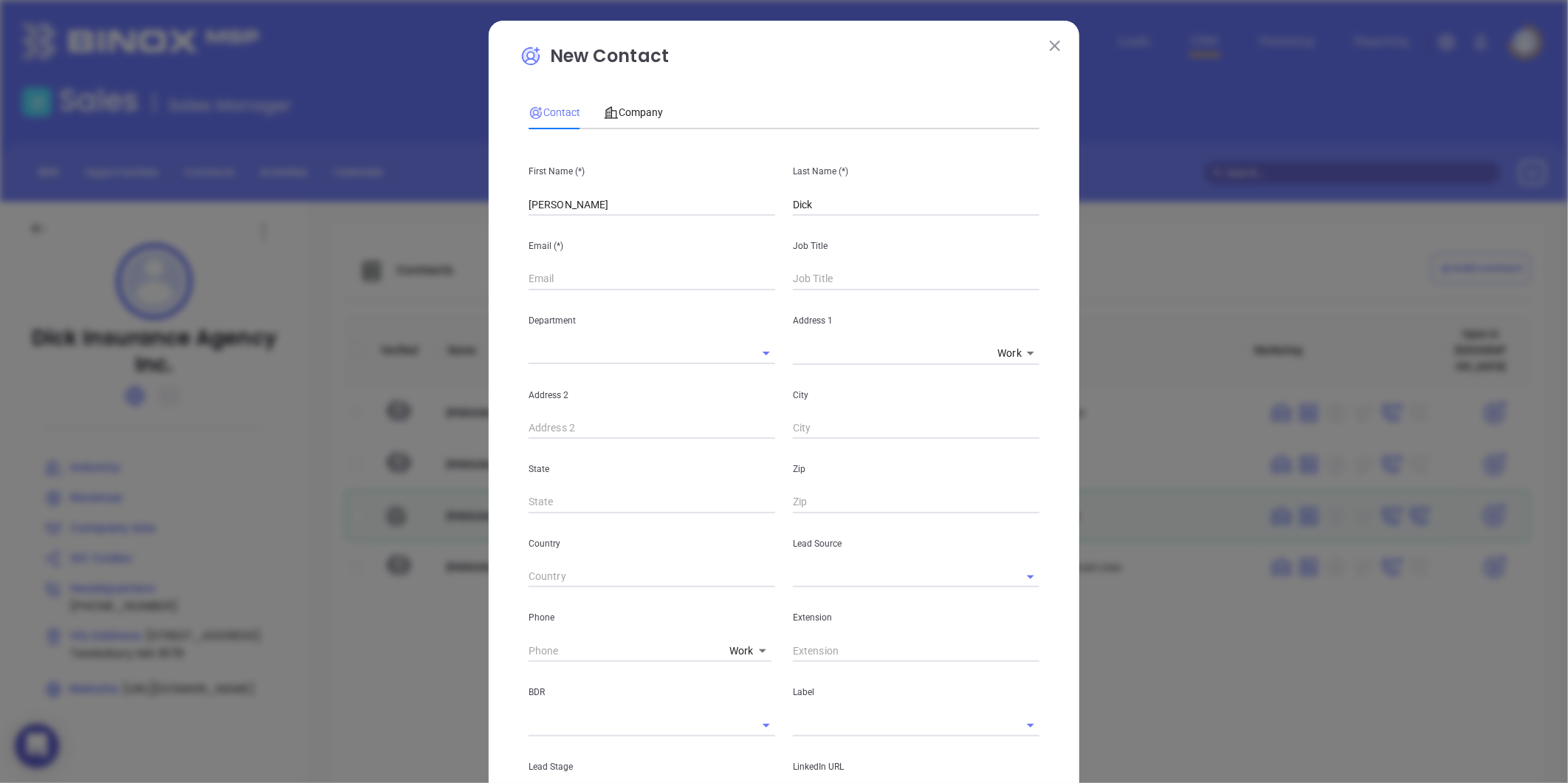
click at [520, 283] on div "Email (*)" at bounding box center [652, 253] width 265 height 74
click at [528, 282] on input "text" at bounding box center [651, 279] width 246 height 22
paste input "Kevin@MerrimackWealth.com"
type input "Kevin@MerrimackWealth.com"
click at [846, 278] on input "text" at bounding box center [916, 279] width 246 height 22
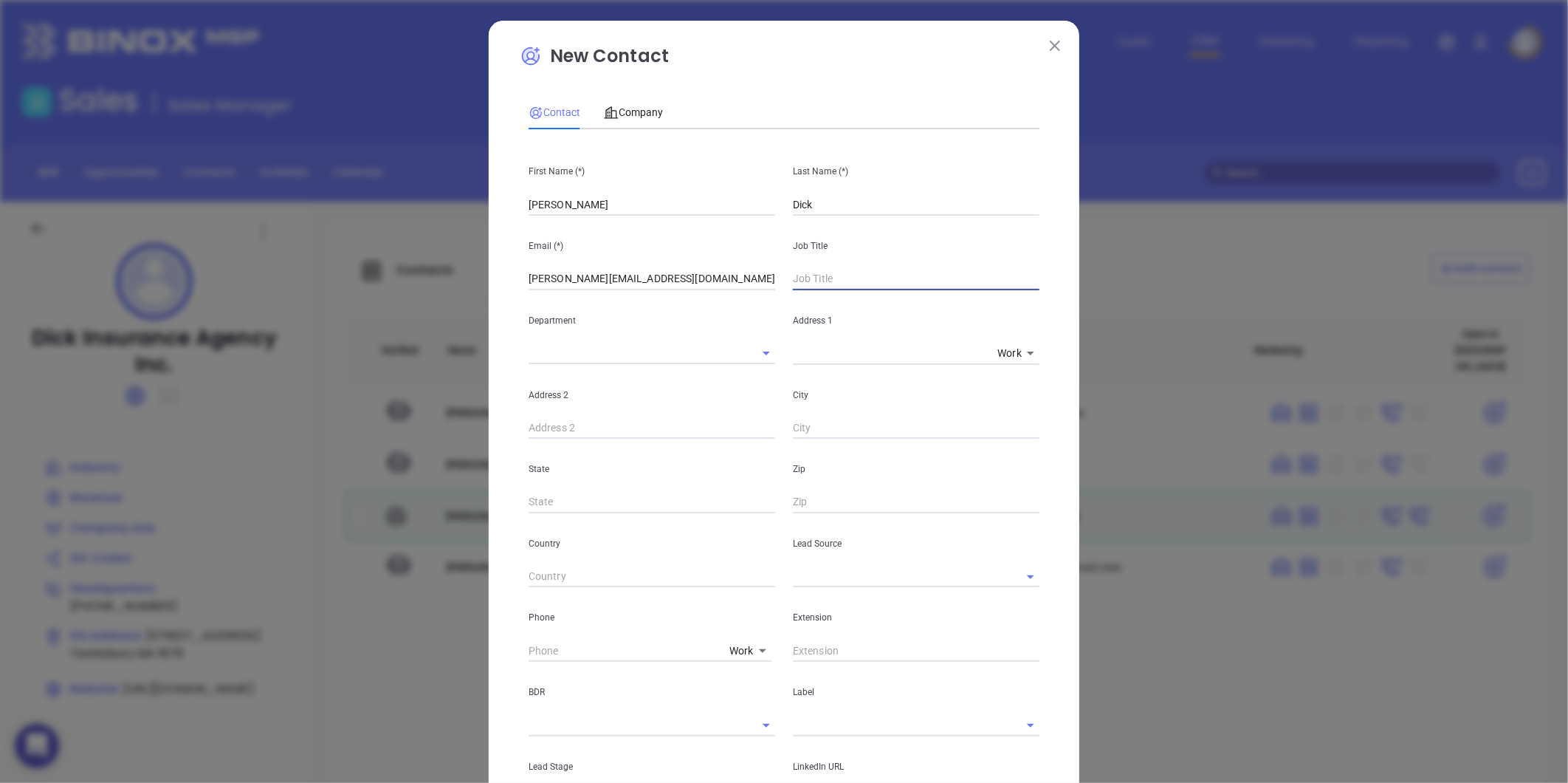
click at [807, 279] on input "text" at bounding box center [916, 279] width 246 height 22
paste input "Account Executive"
type input "Account Executive"
drag, startPoint x: 799, startPoint y: 573, endPoint x: 788, endPoint y: 570, distance: 11.4
click at [799, 573] on input "text" at bounding box center [895, 576] width 205 height 21
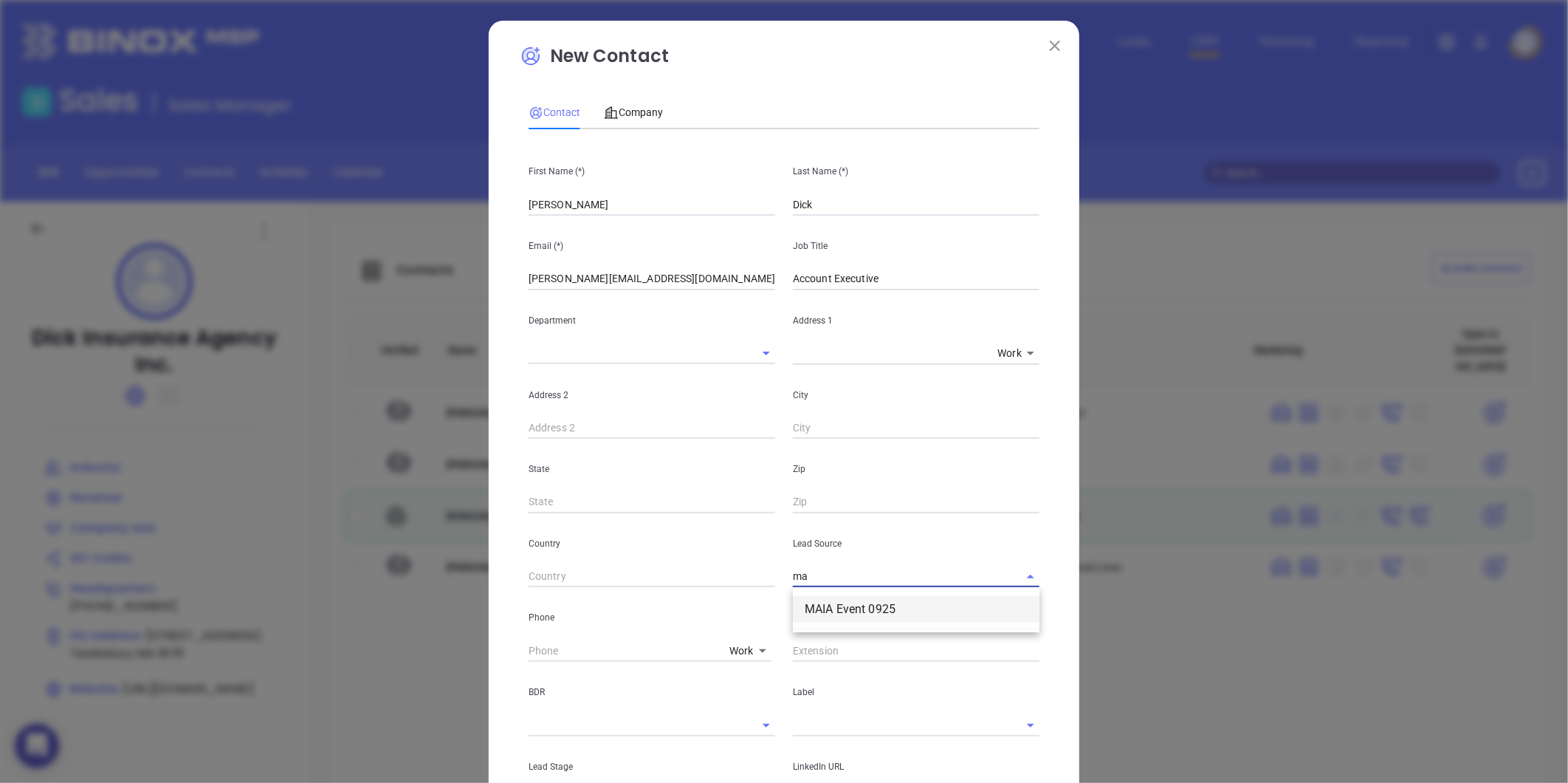
click at [843, 618] on li "MAIA Event 0925" at bounding box center [916, 609] width 246 height 27
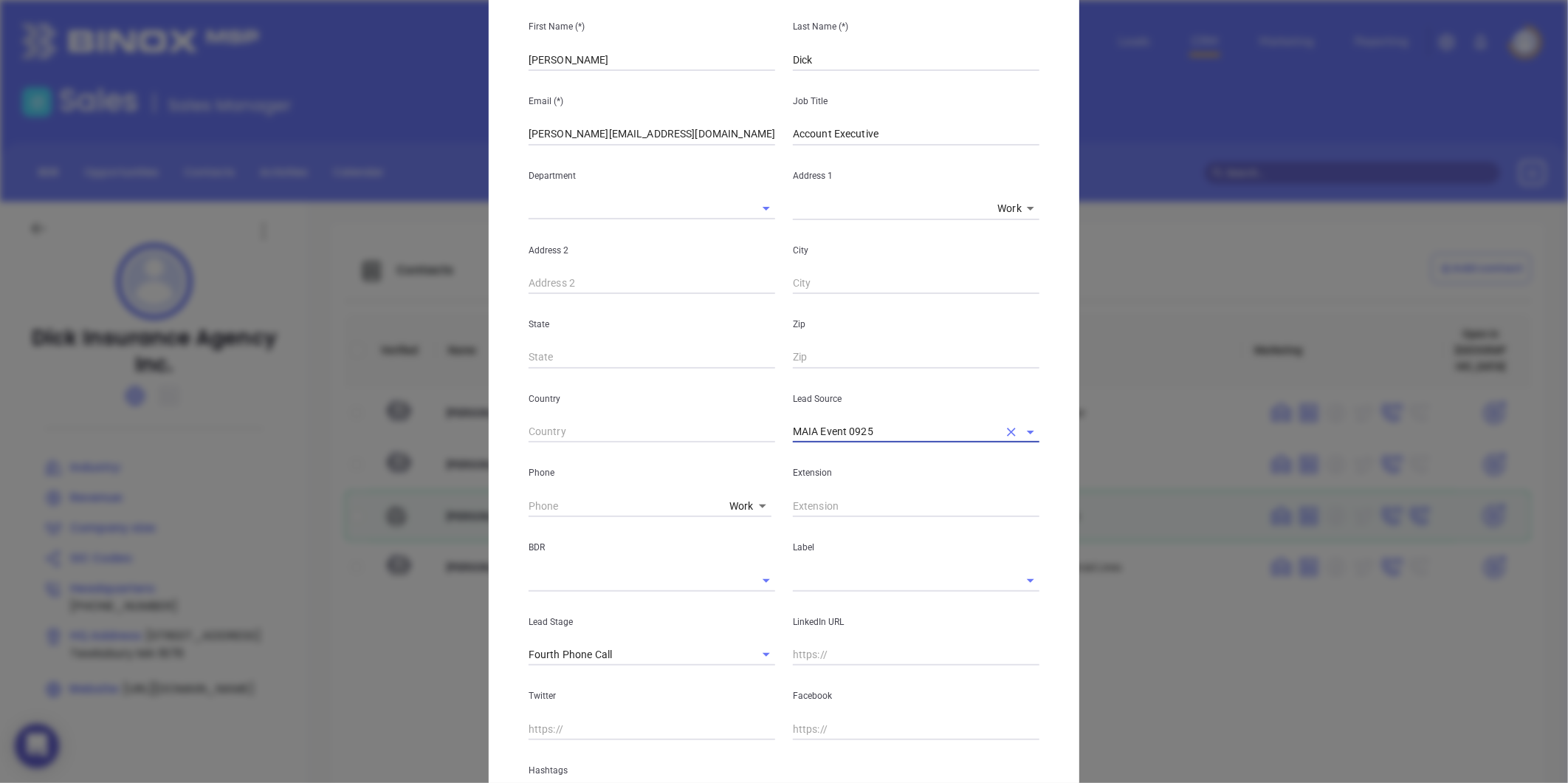
scroll to position [164, 0]
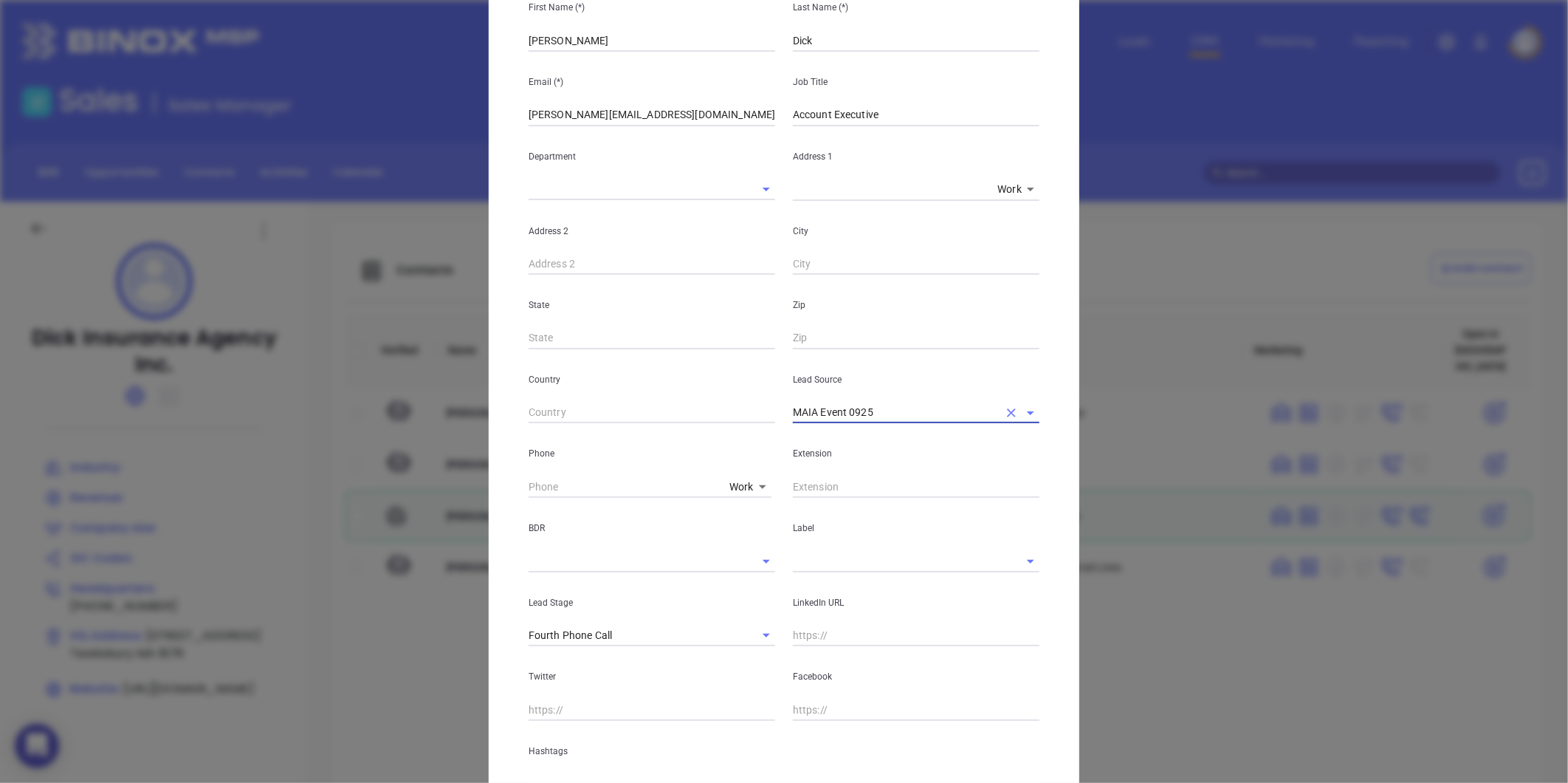
type input "MAIA Event 0925"
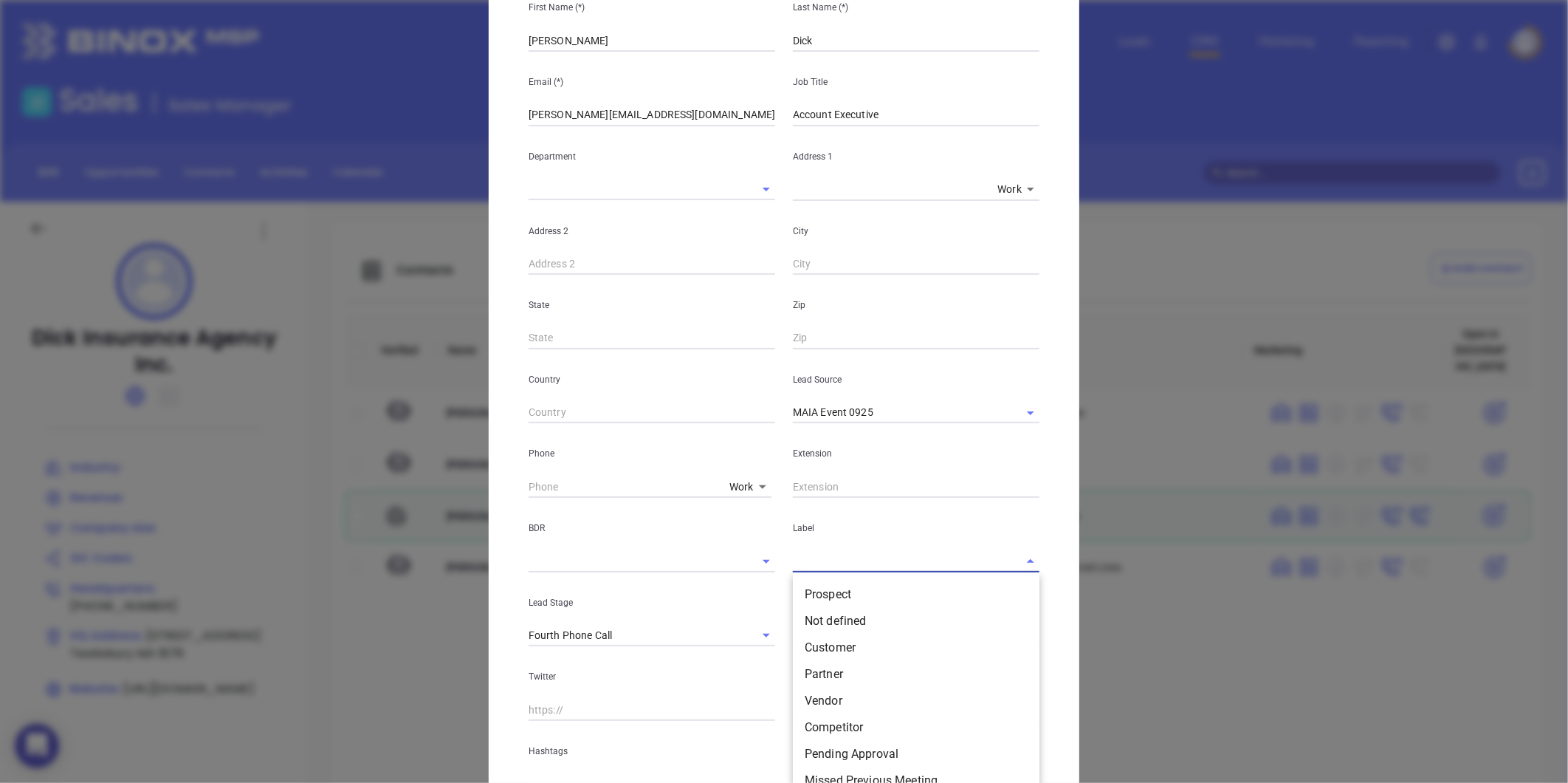
click at [821, 571] on input "text" at bounding box center [895, 561] width 205 height 21
click at [843, 596] on li "Prospect" at bounding box center [916, 595] width 246 height 27
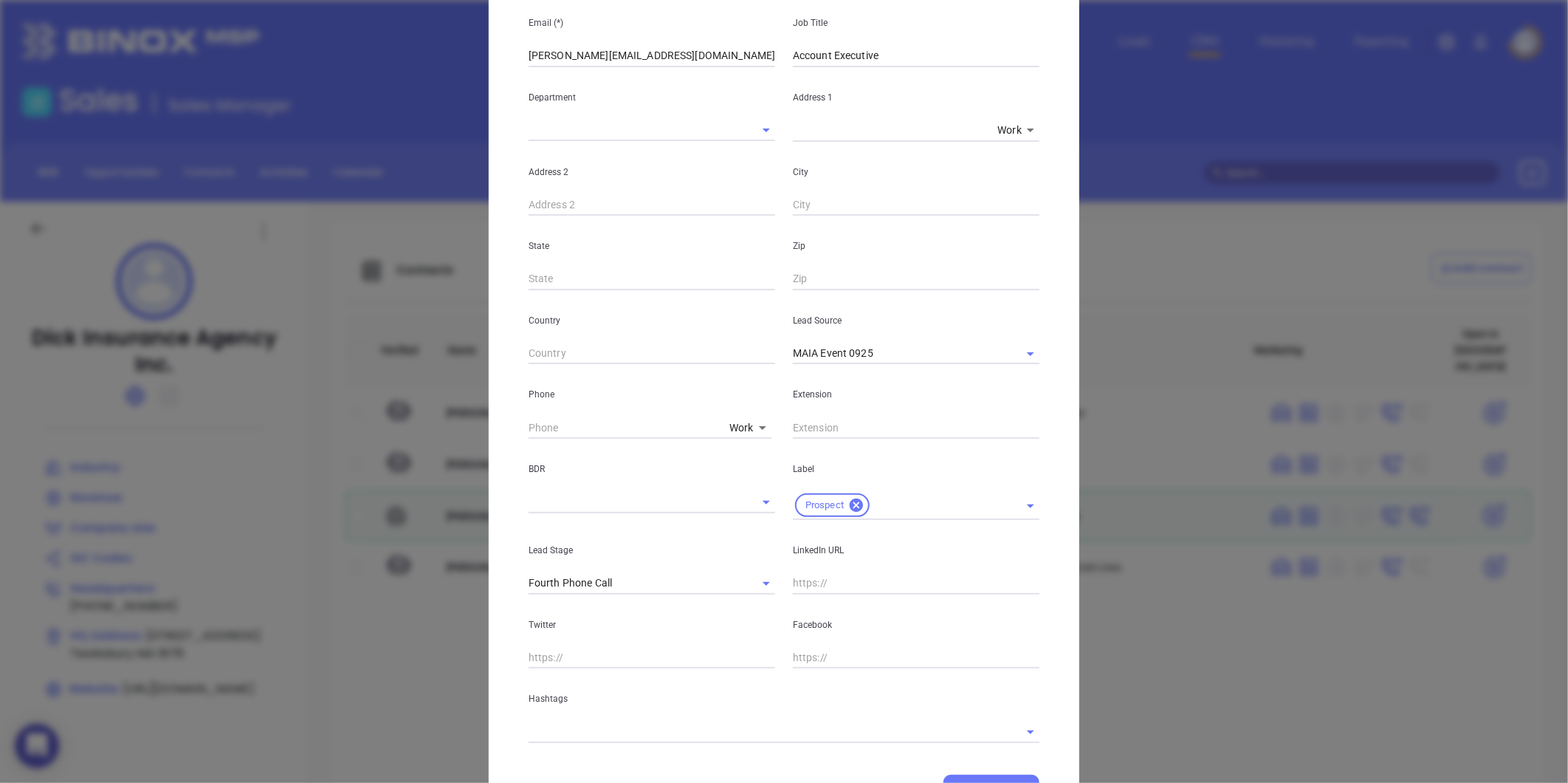
scroll to position [294, 0]
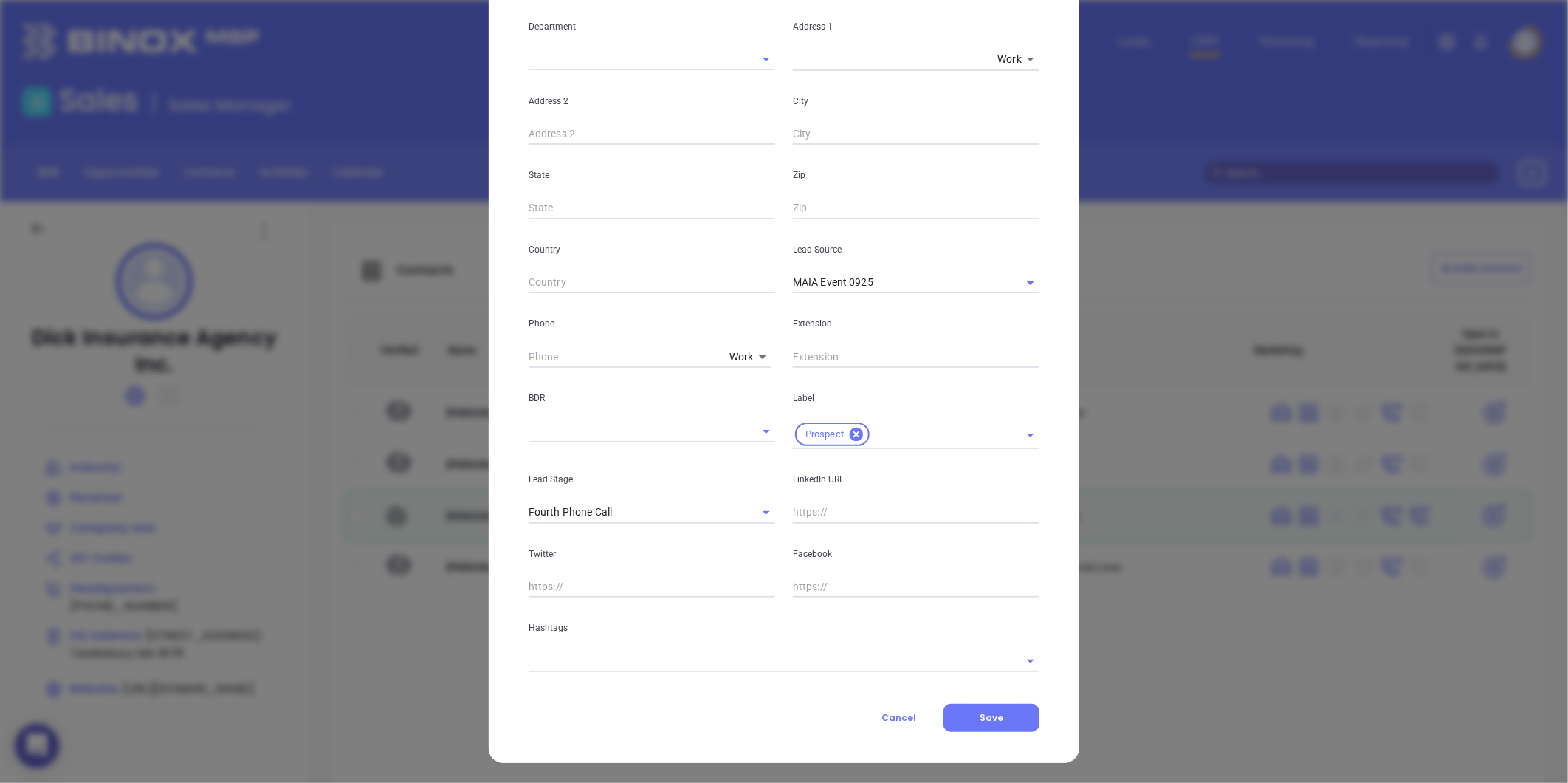
click at [813, 514] on input "text" at bounding box center [916, 513] width 246 height 22
paste input "linkedin.com/in/kevin-dick-31036511a"
type input "www.linkedin.com/in/kevin-dick-31036511a"
click at [833, 352] on input "text" at bounding box center [916, 357] width 246 height 22
click at [739, 351] on body "0 Leads CRM Marketing Reporting Financial Leads Leads Sales Sales Manager BDR O…" at bounding box center [784, 392] width 1568 height 783
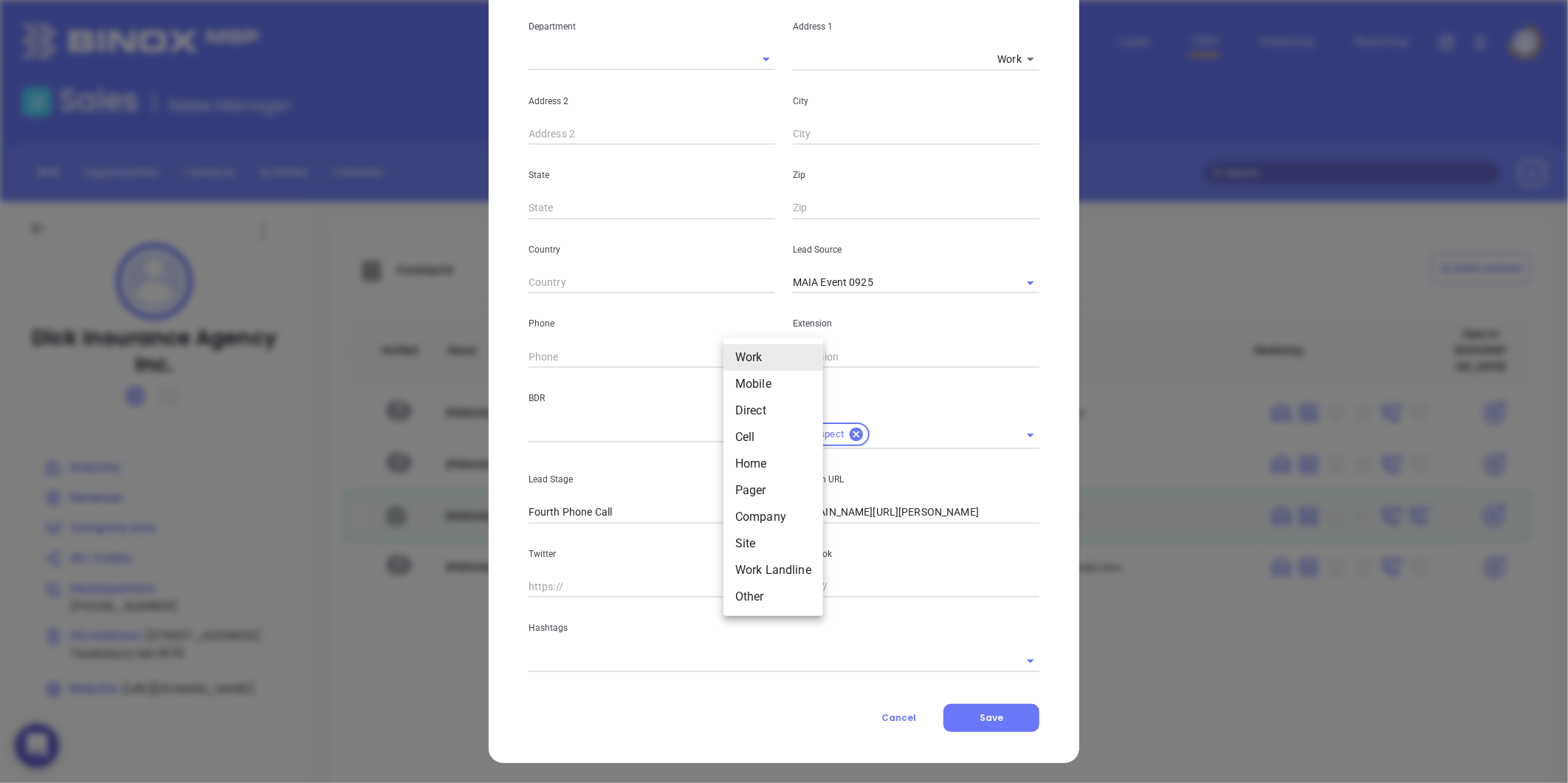
click at [751, 388] on li "Mobile" at bounding box center [773, 383] width 99 height 27
click at [742, 350] on body "0 Leads CRM Marketing Reporting Financial Leads Leads Sales Sales Manager BDR O…" at bounding box center [784, 392] width 1568 height 783
drag, startPoint x: 735, startPoint y: 514, endPoint x: 756, endPoint y: 473, distance: 46.1
click at [736, 511] on li "Site" at bounding box center [765, 516] width 99 height 27
type input "11"
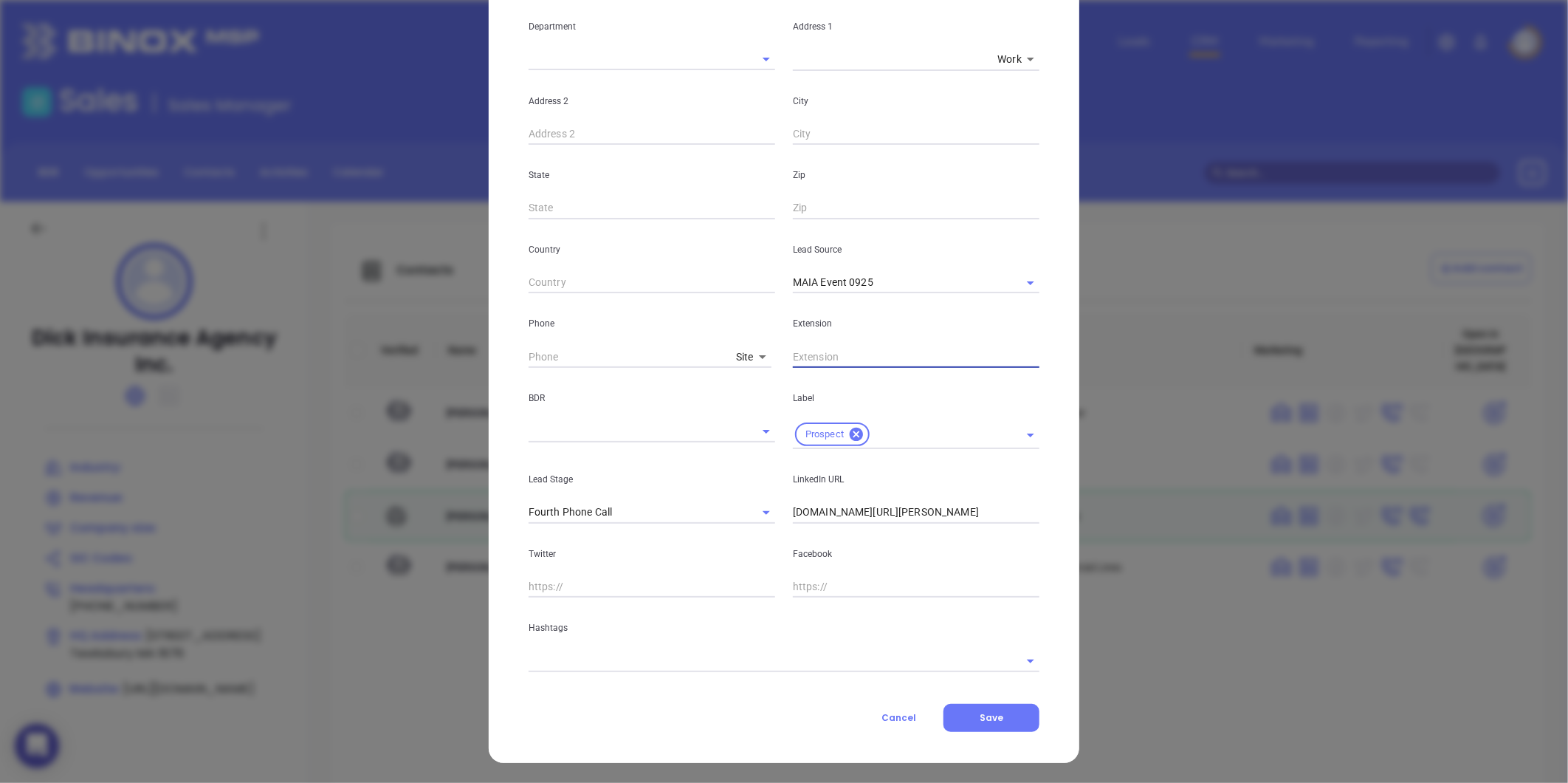
click at [830, 352] on input "text" at bounding box center [916, 357] width 246 height 22
type input "110"
click at [563, 349] on input "( ) -" at bounding box center [628, 357] width 201 height 22
paste input "978) 851-3323"
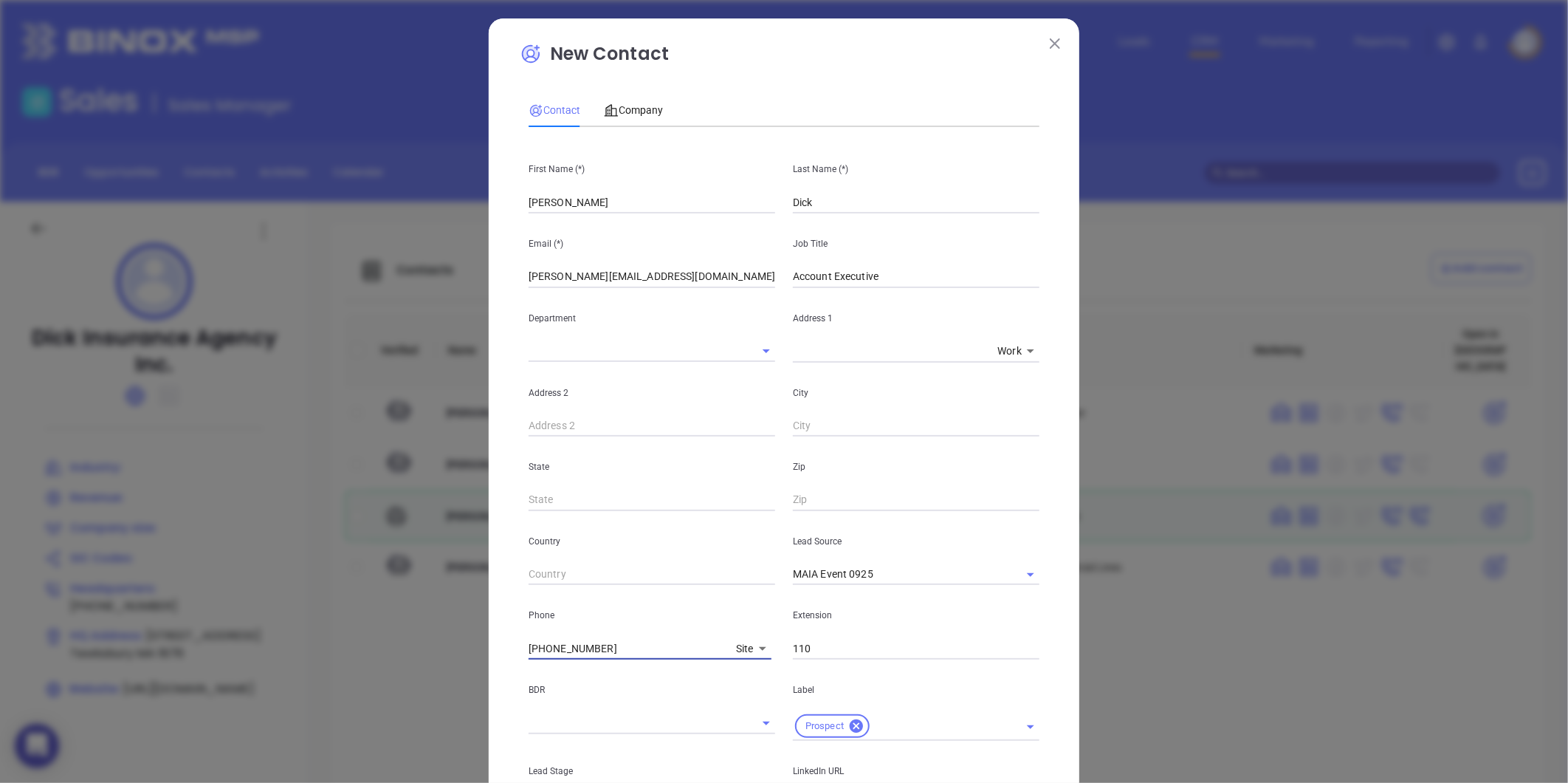
scroll to position [0, 0]
type input "(978) 851-3323"
click at [638, 107] on span "Company" at bounding box center [633, 112] width 59 height 12
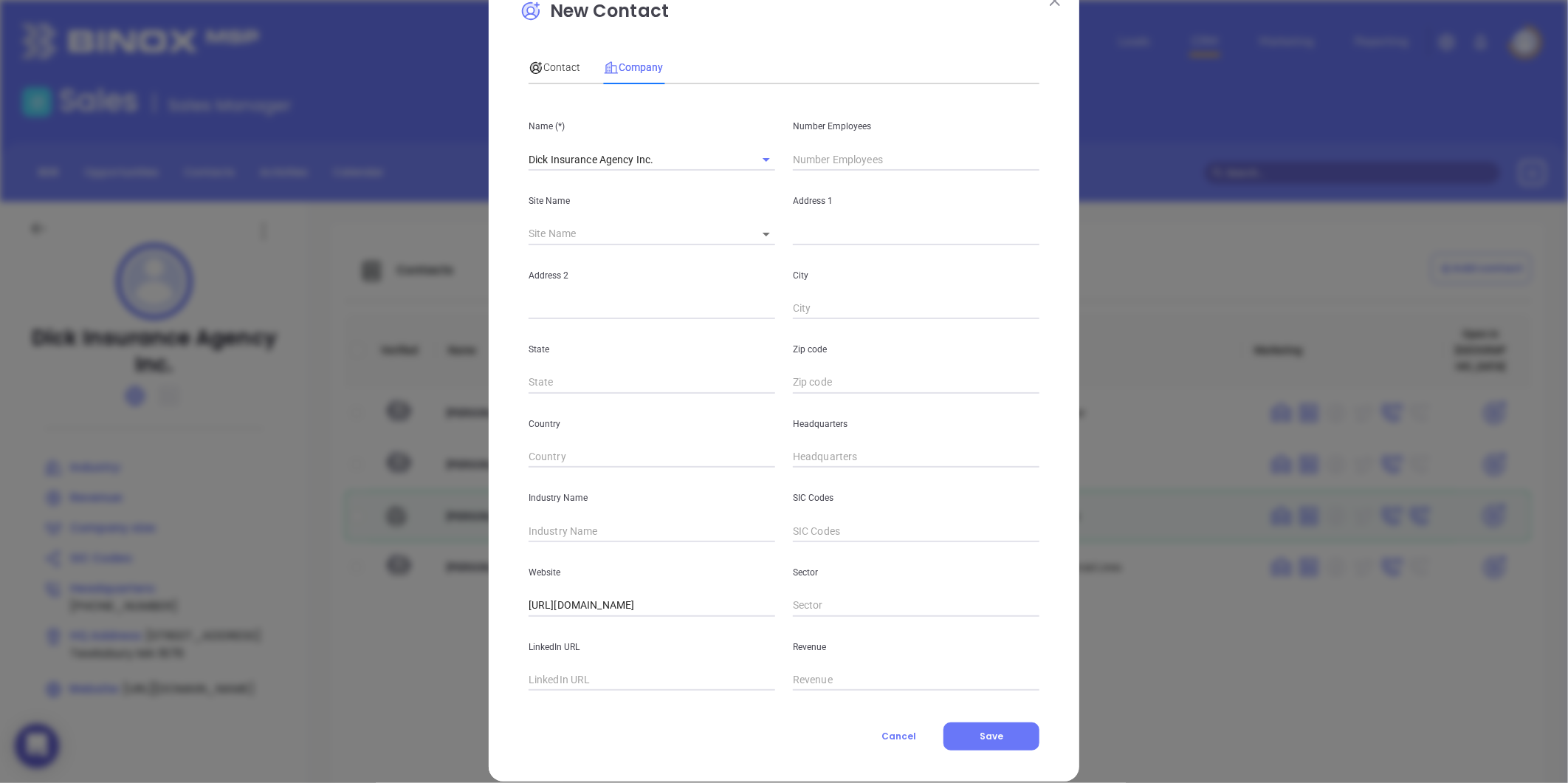
scroll to position [64, 0]
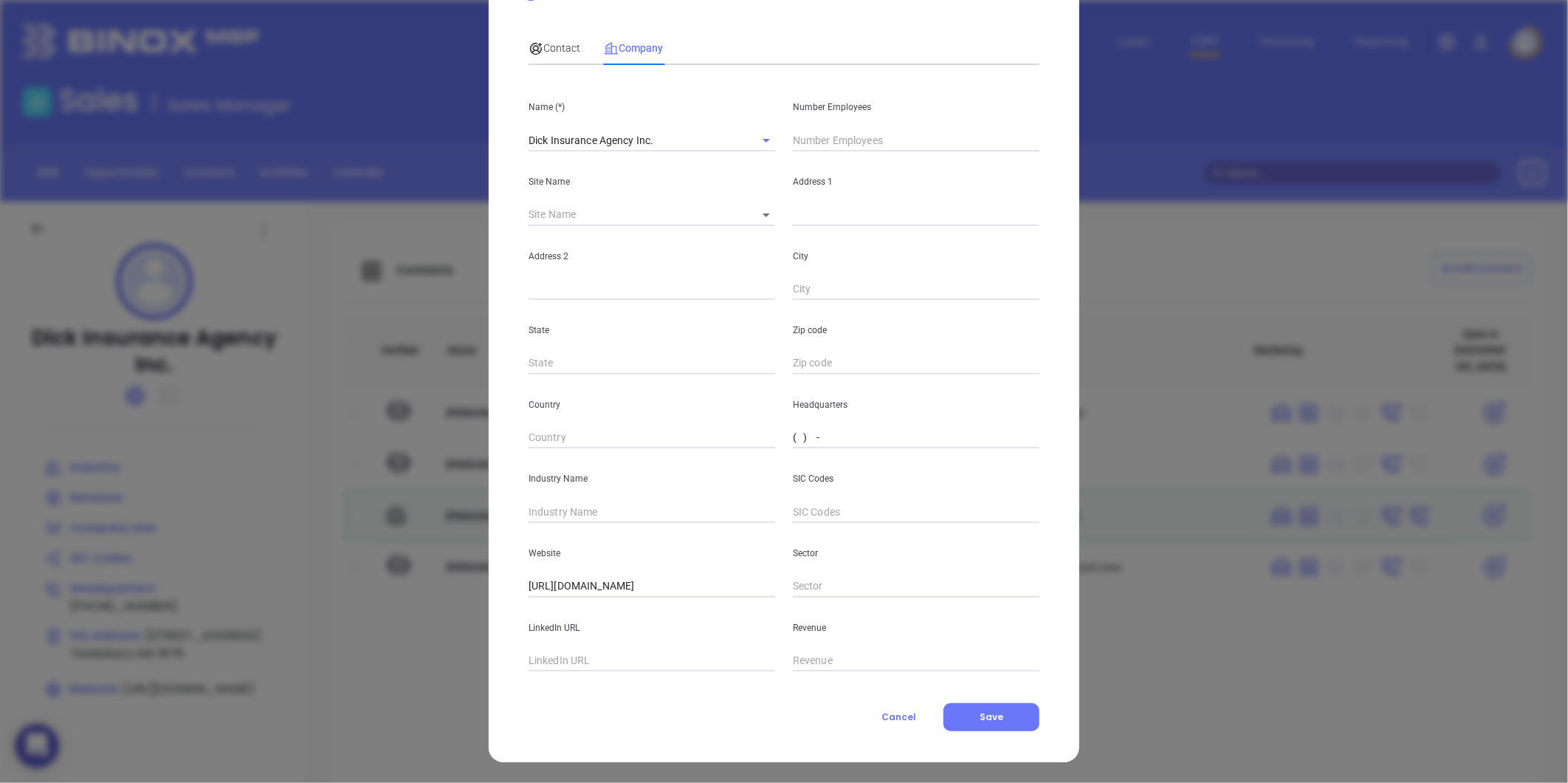
click at [838, 427] on input "( ) -" at bounding box center [916, 438] width 246 height 22
paste input "978) 851-3323"
type input "(978) 851-3323"
click at [762, 210] on body "0 Leads CRM Marketing Reporting Financial Leads Leads Sales Sales Manager BDR O…" at bounding box center [784, 392] width 1568 height 783
click at [788, 216] on li "Tewksbury" at bounding box center [780, 215] width 81 height 27
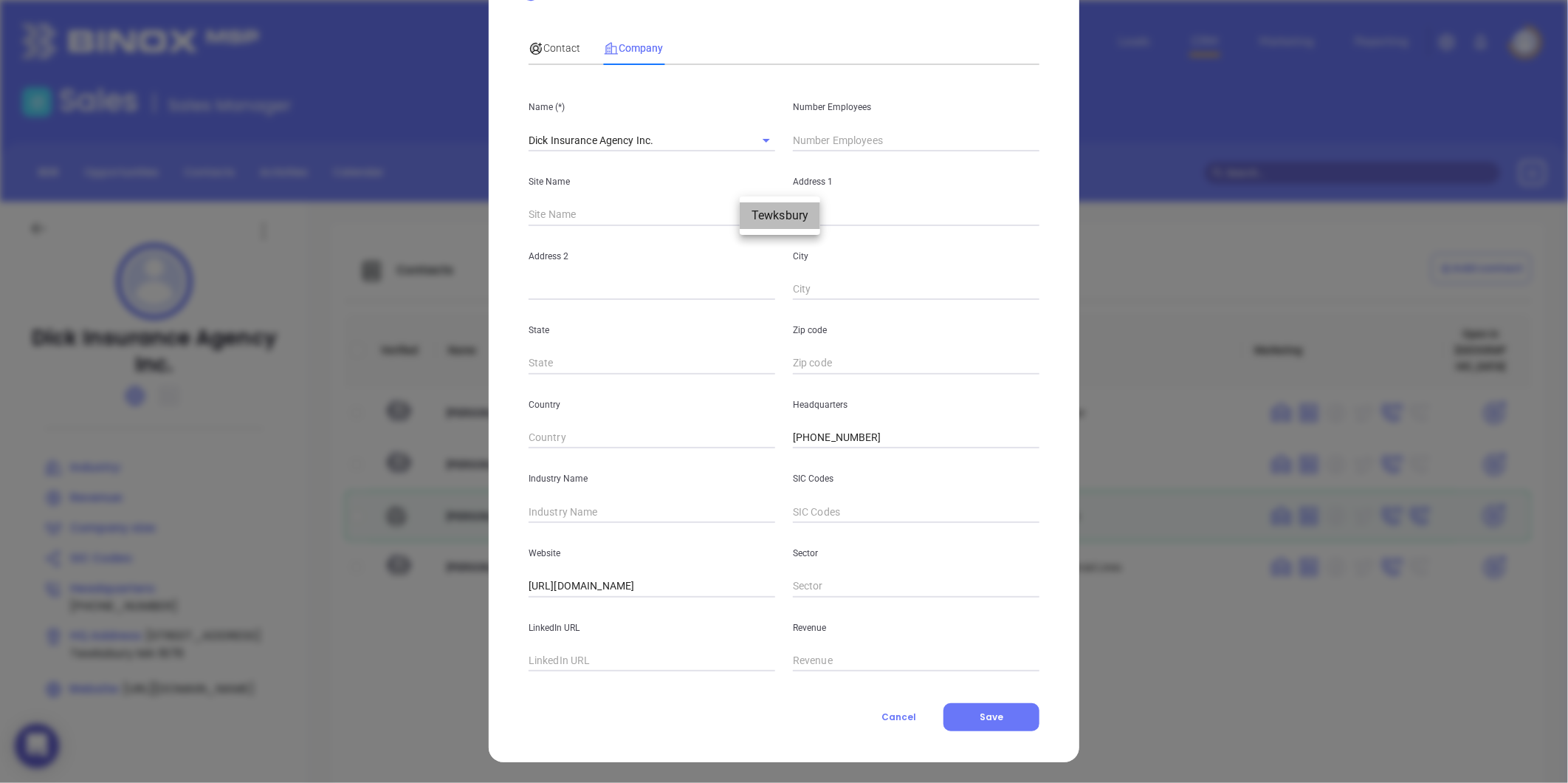
type input "Tewksbury"
type input "96929"
type input "461 Main Street"
type input "Tewksbury"
type input "MA"
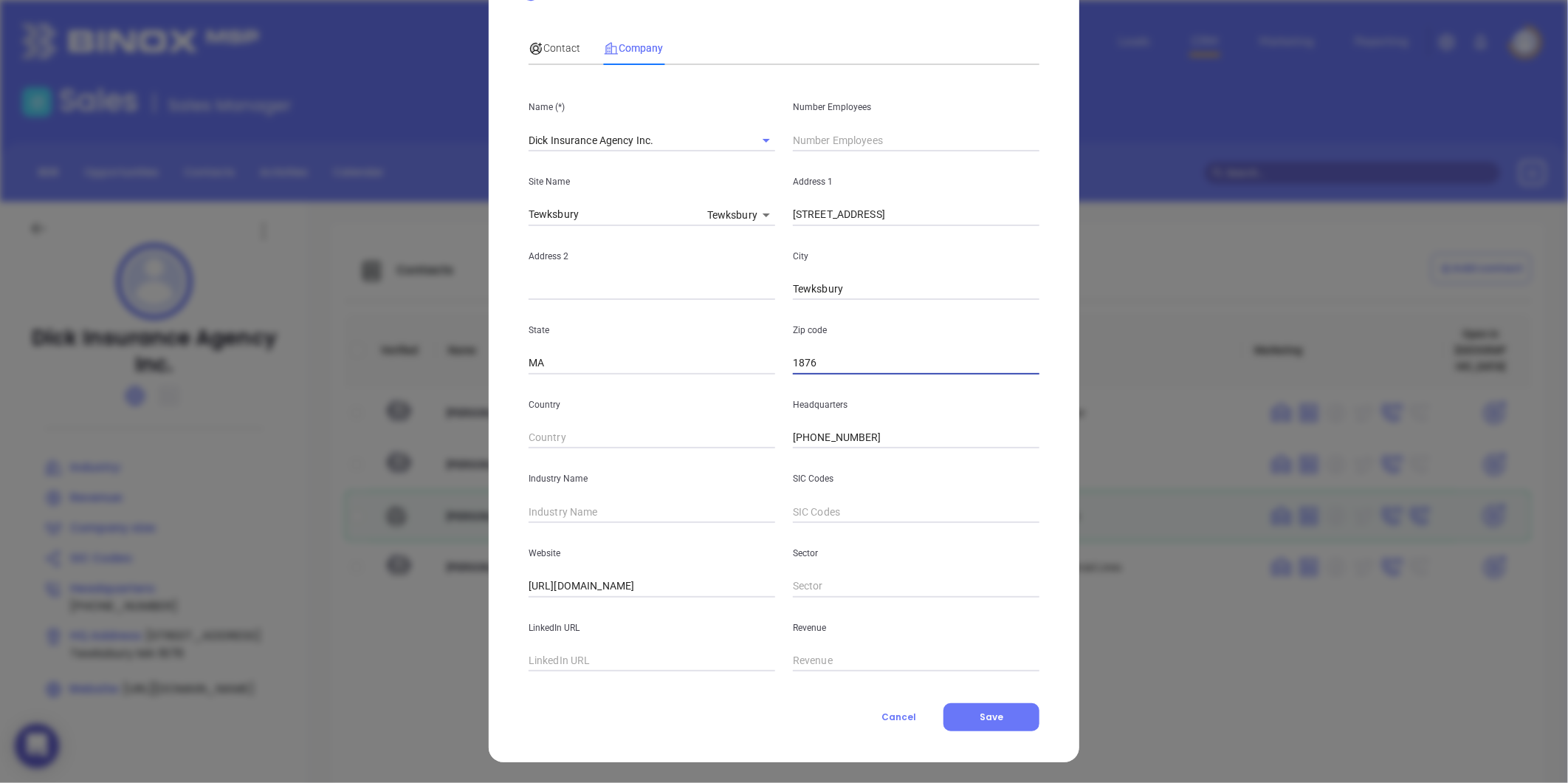
click at [844, 365] on input "1876" at bounding box center [916, 363] width 246 height 22
type input "01876"
click at [562, 659] on input "text" at bounding box center [651, 661] width 246 height 22
paste input "https://www.linkedin.com/company/dick-insurance-agency/"
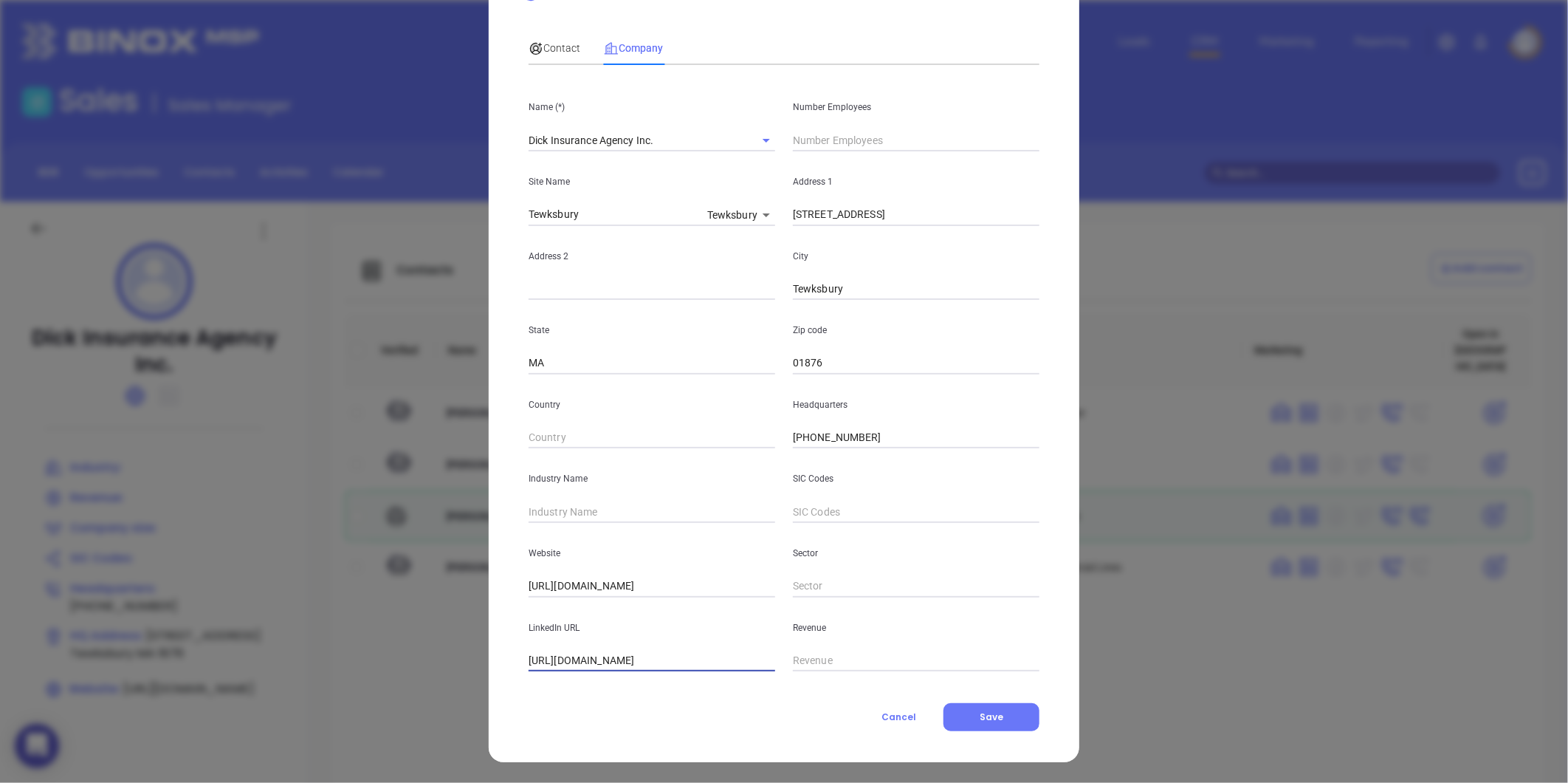
type input "https://www.linkedin.com/company/dick-insurance-agency/"
click at [883, 137] on input "text" at bounding box center [916, 141] width 246 height 22
type input "10"
click at [549, 48] on span "Contact" at bounding box center [554, 48] width 51 height 12
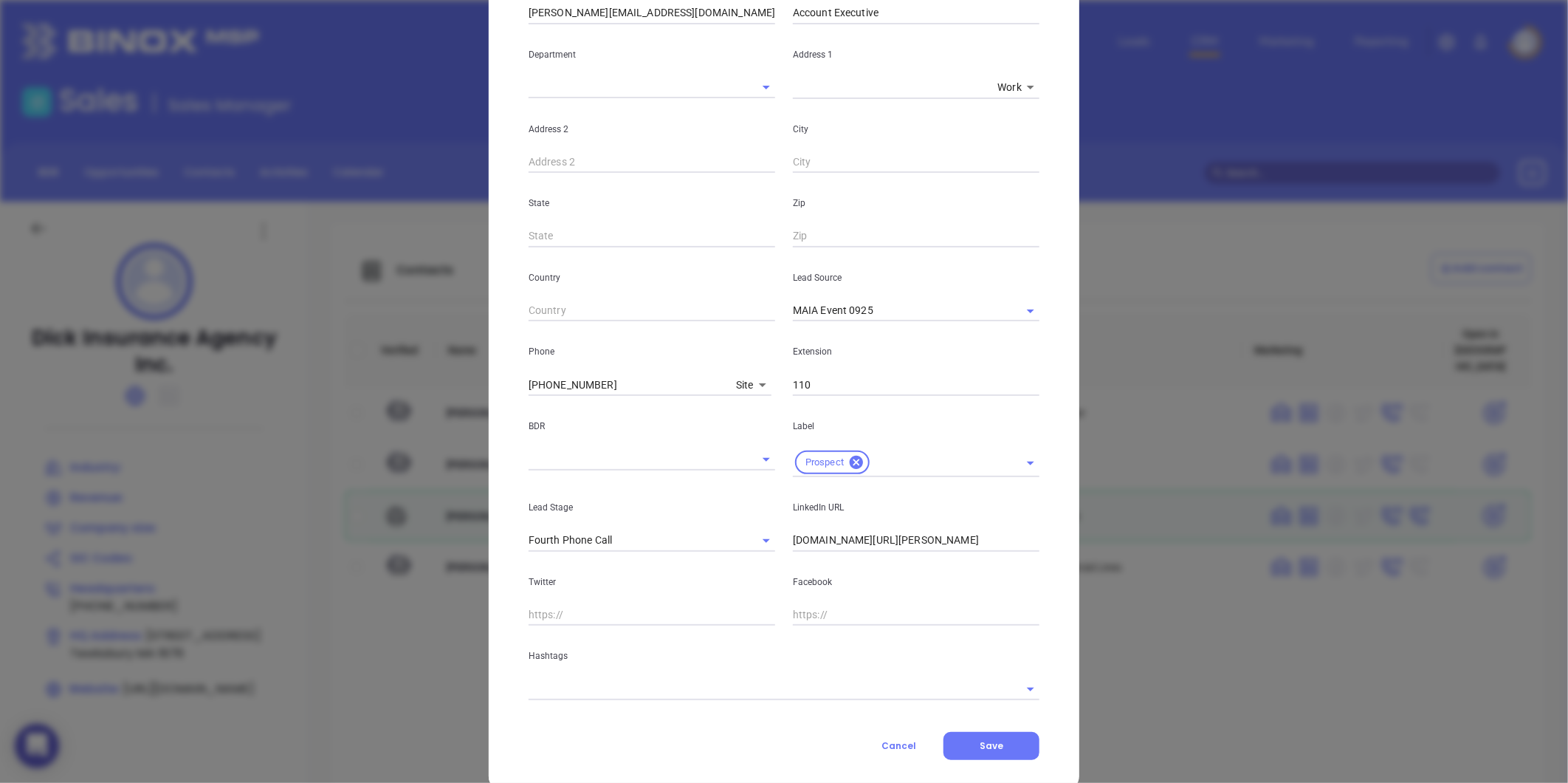
scroll to position [294, 0]
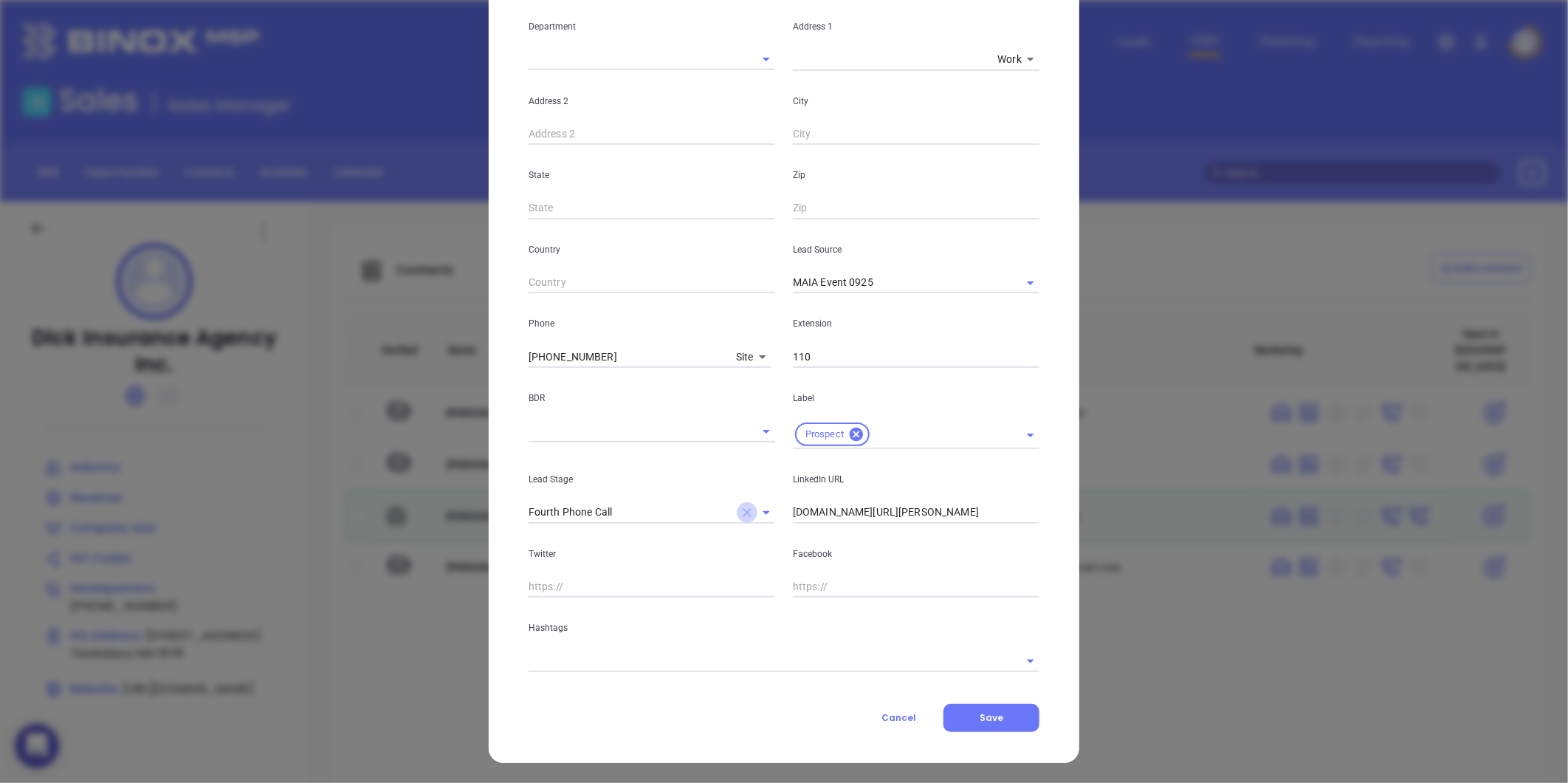
click at [743, 511] on icon "Clear" at bounding box center [748, 513] width 9 height 9
click at [726, 664] on input "text" at bounding box center [762, 660] width 469 height 21
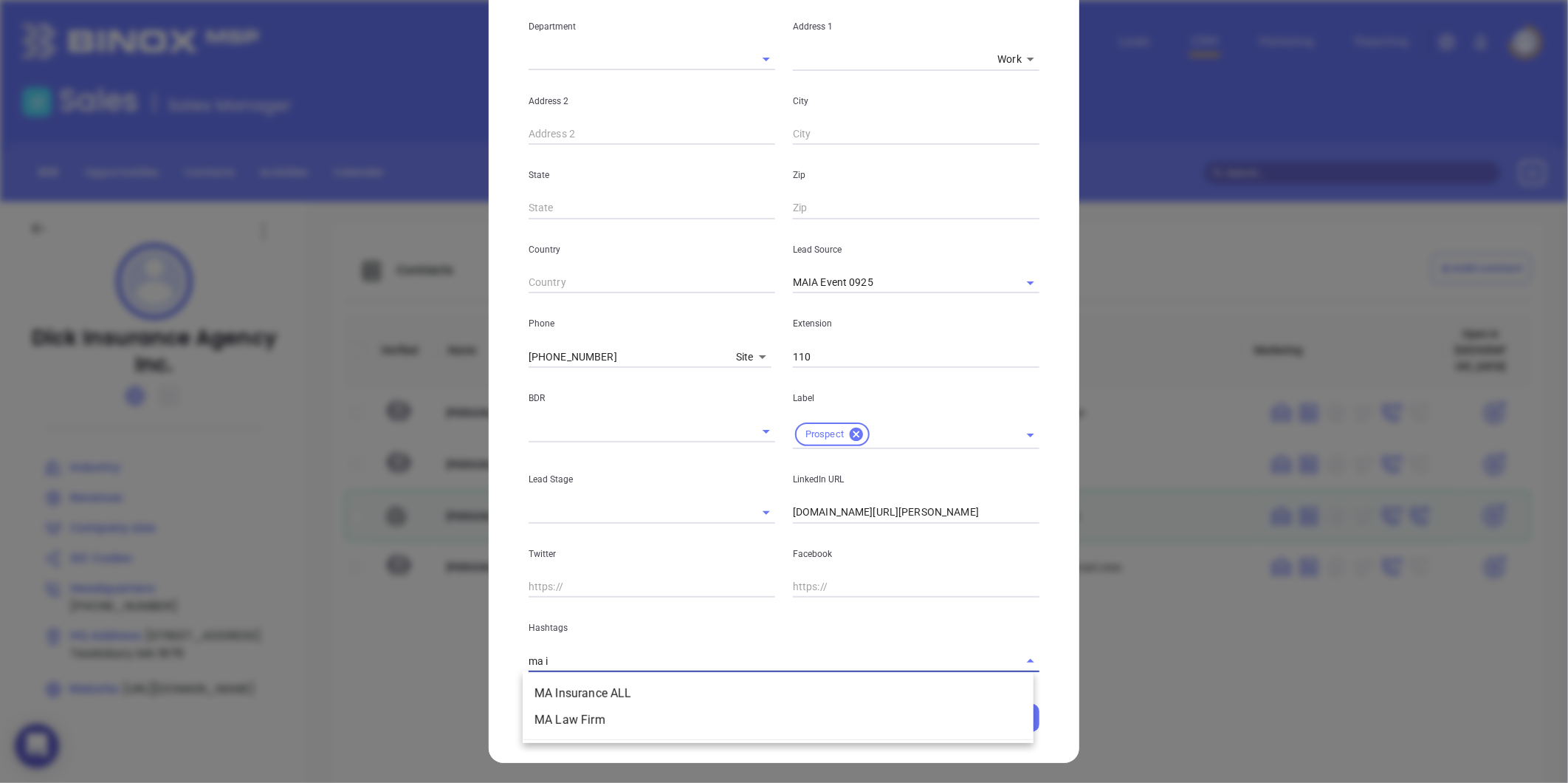
type input "ma in"
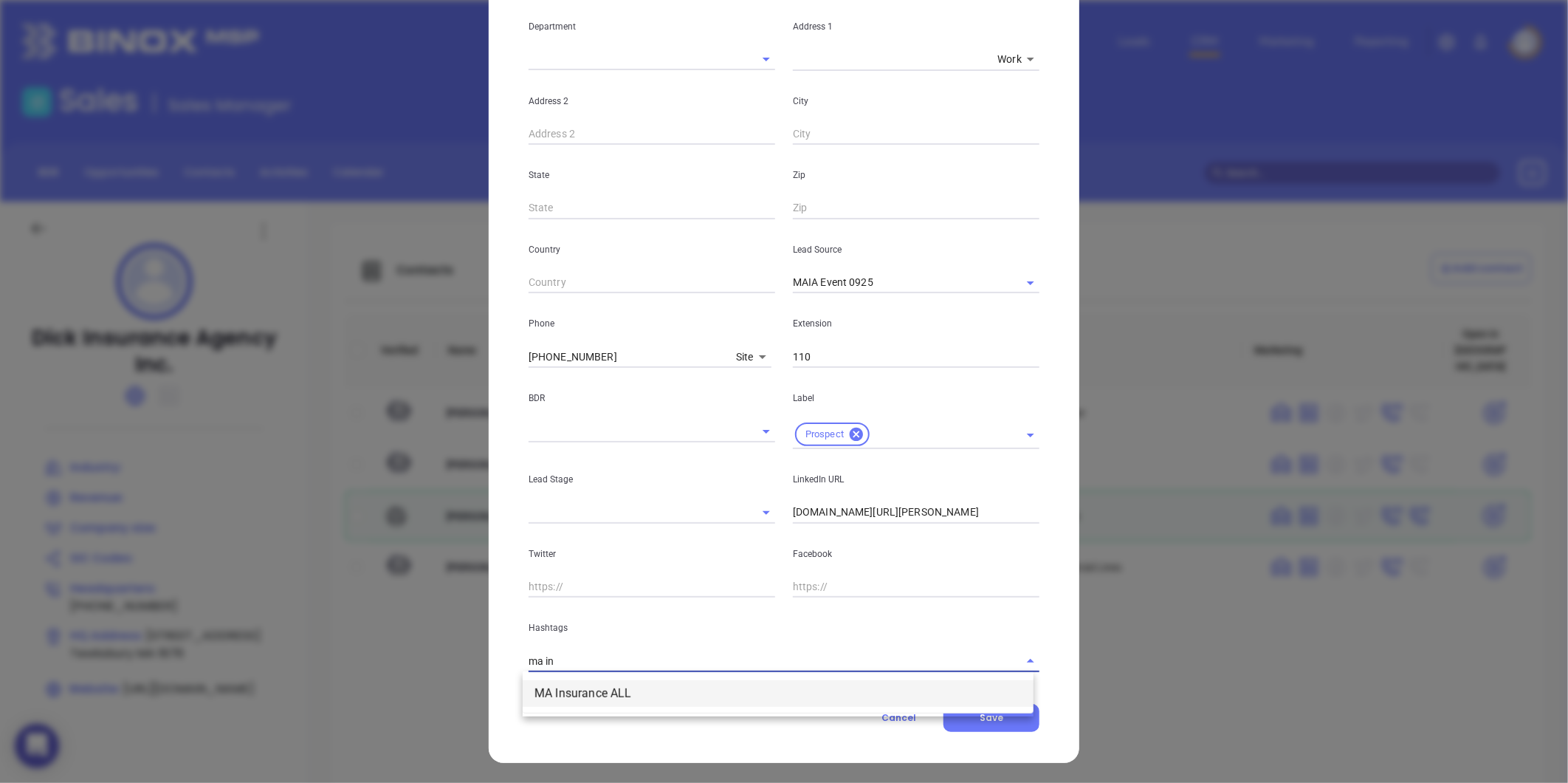
click at [656, 698] on li "MA Insurance ALL" at bounding box center [778, 693] width 511 height 27
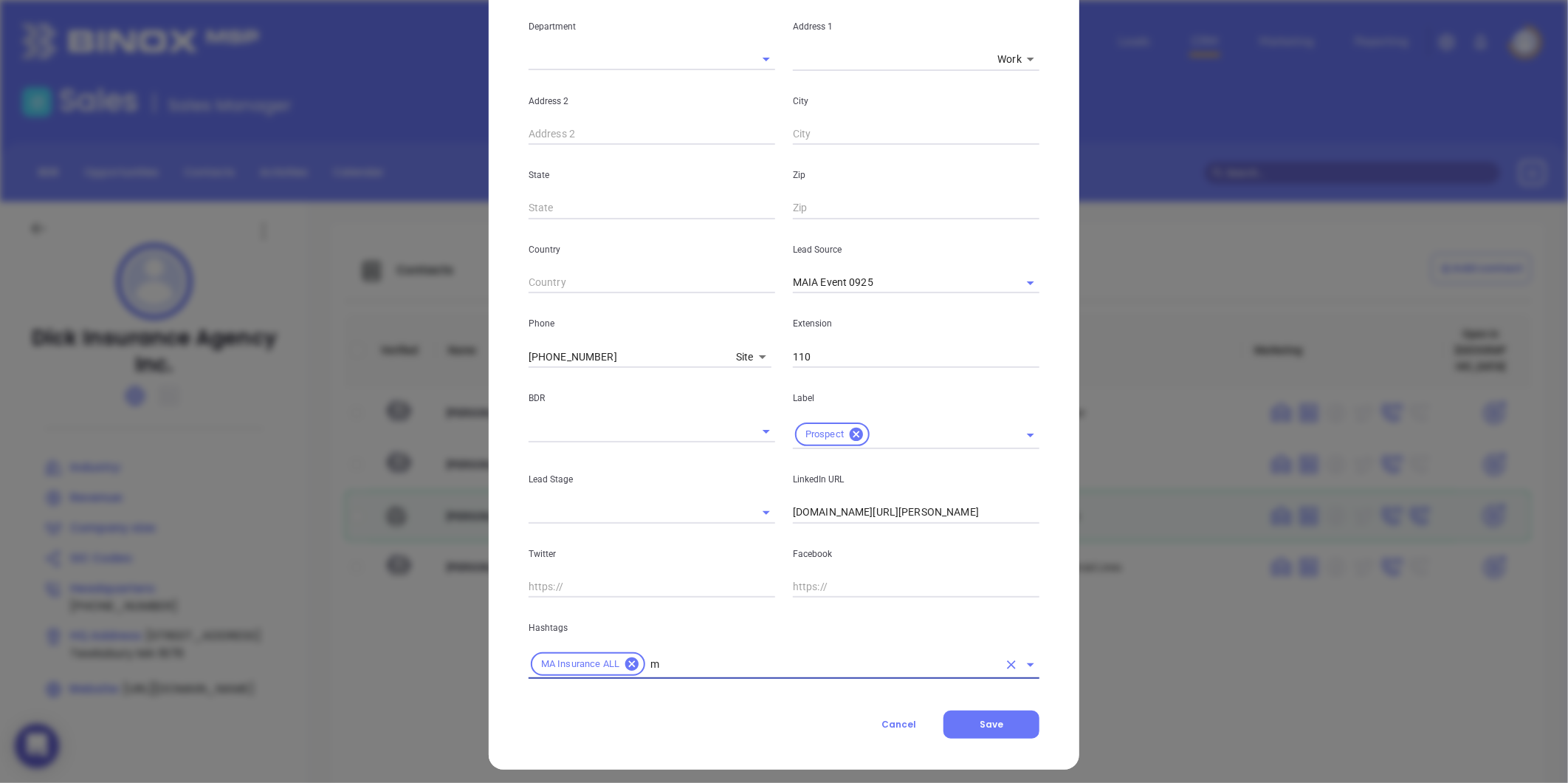
type input "ma"
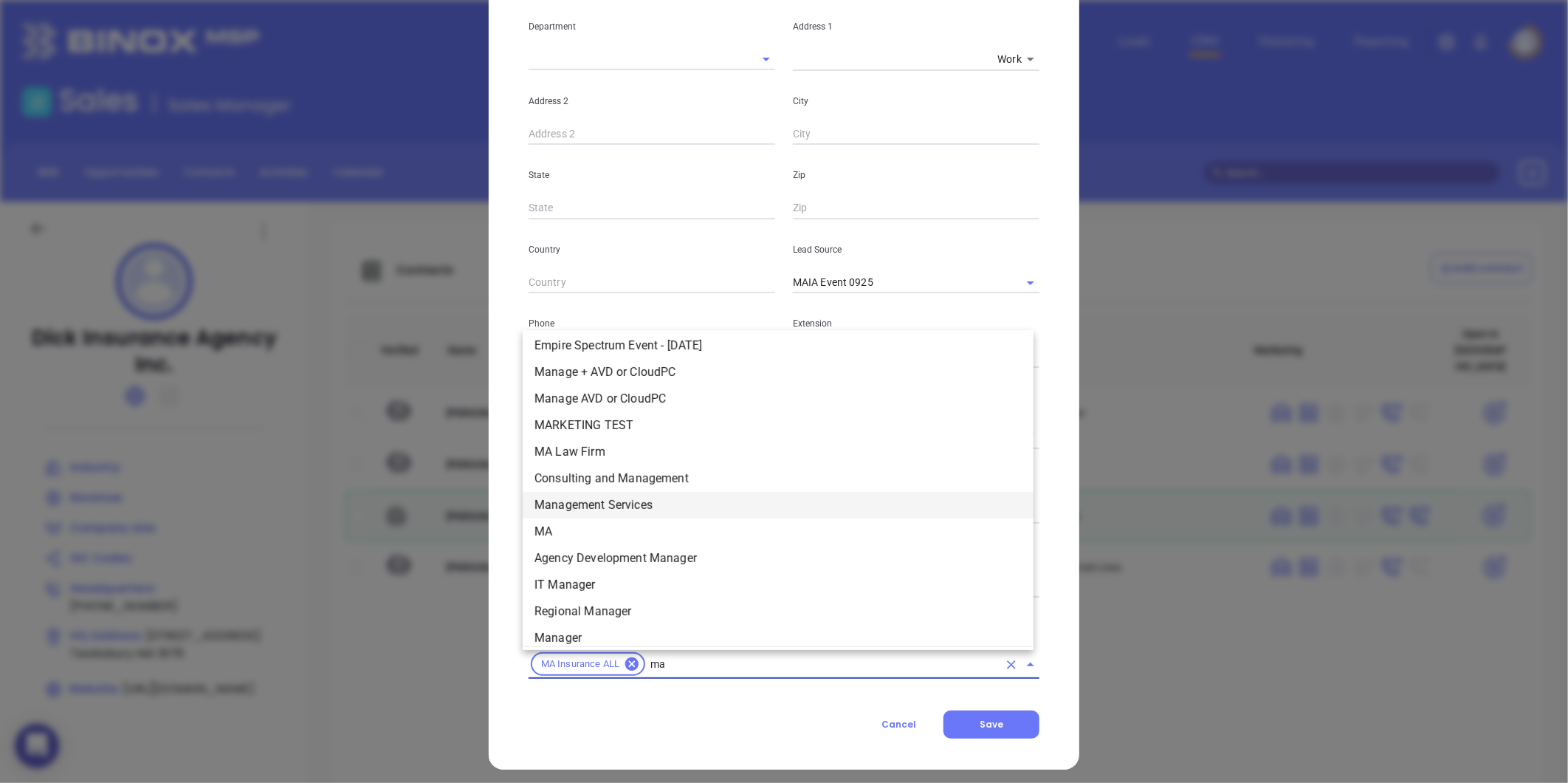
scroll to position [192, 0]
click at [557, 526] on li "MA" at bounding box center [778, 532] width 511 height 27
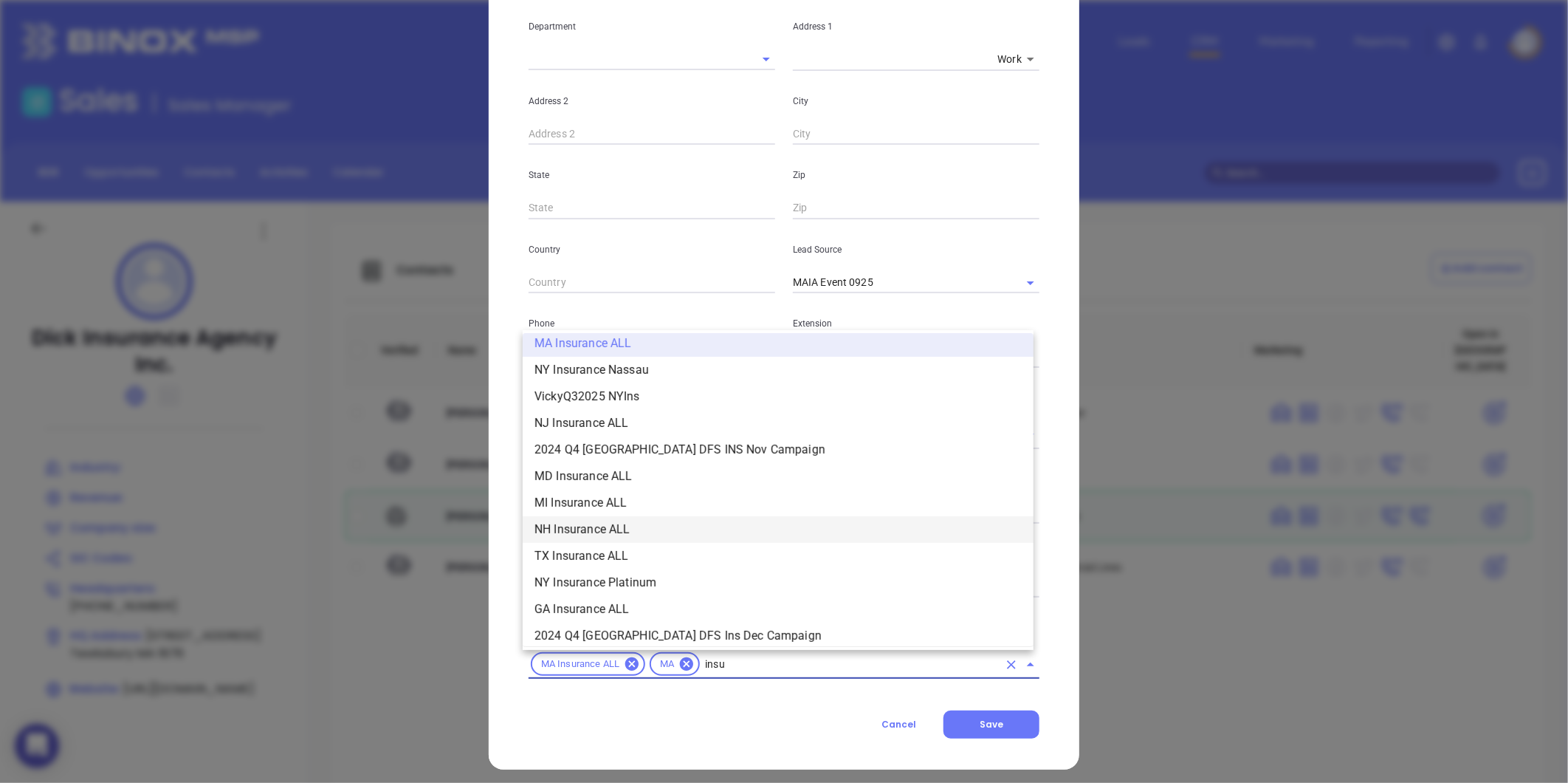
scroll to position [380, 0]
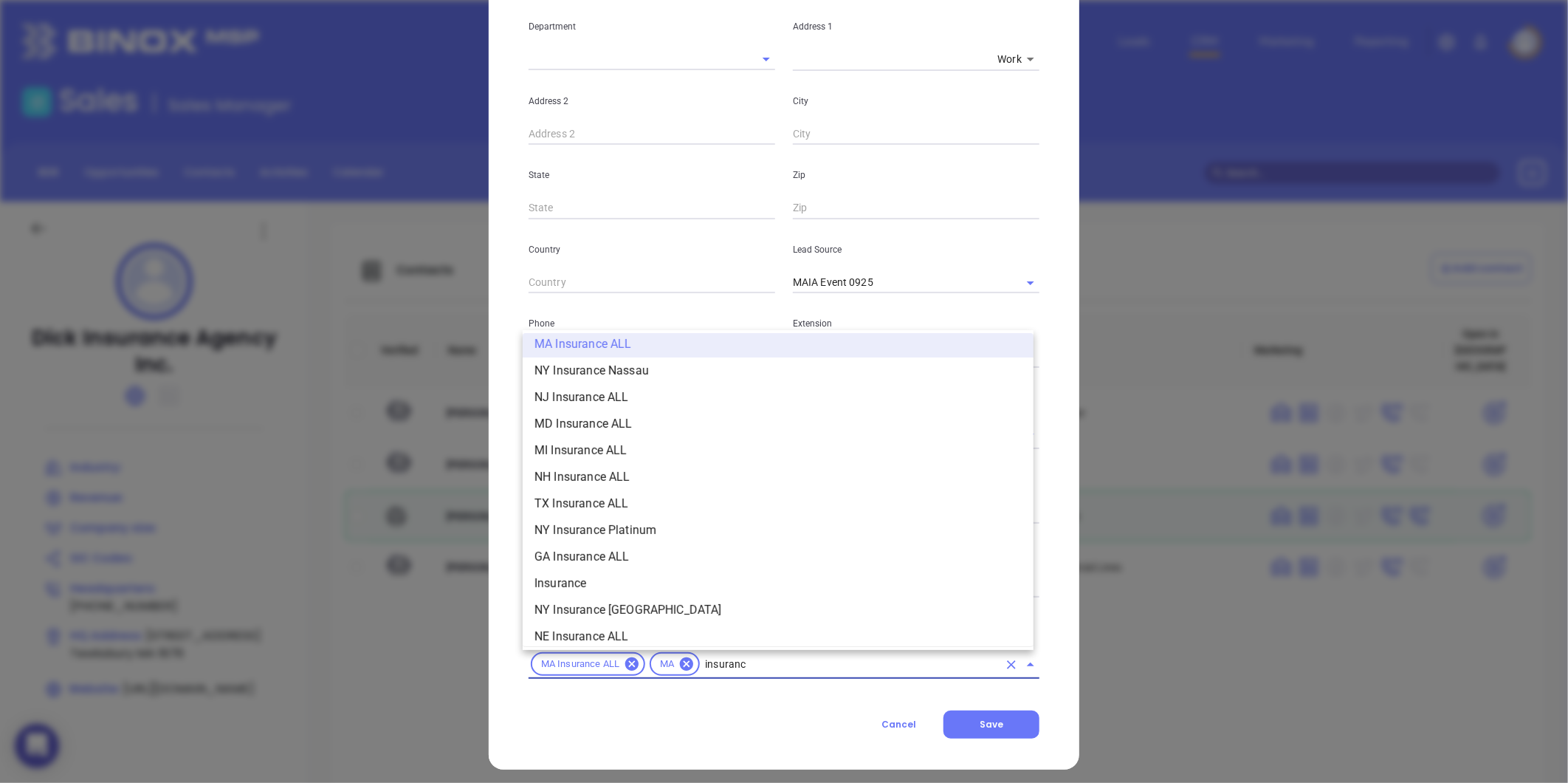
type input "insurance"
click at [554, 584] on li "Insurance" at bounding box center [778, 583] width 511 height 27
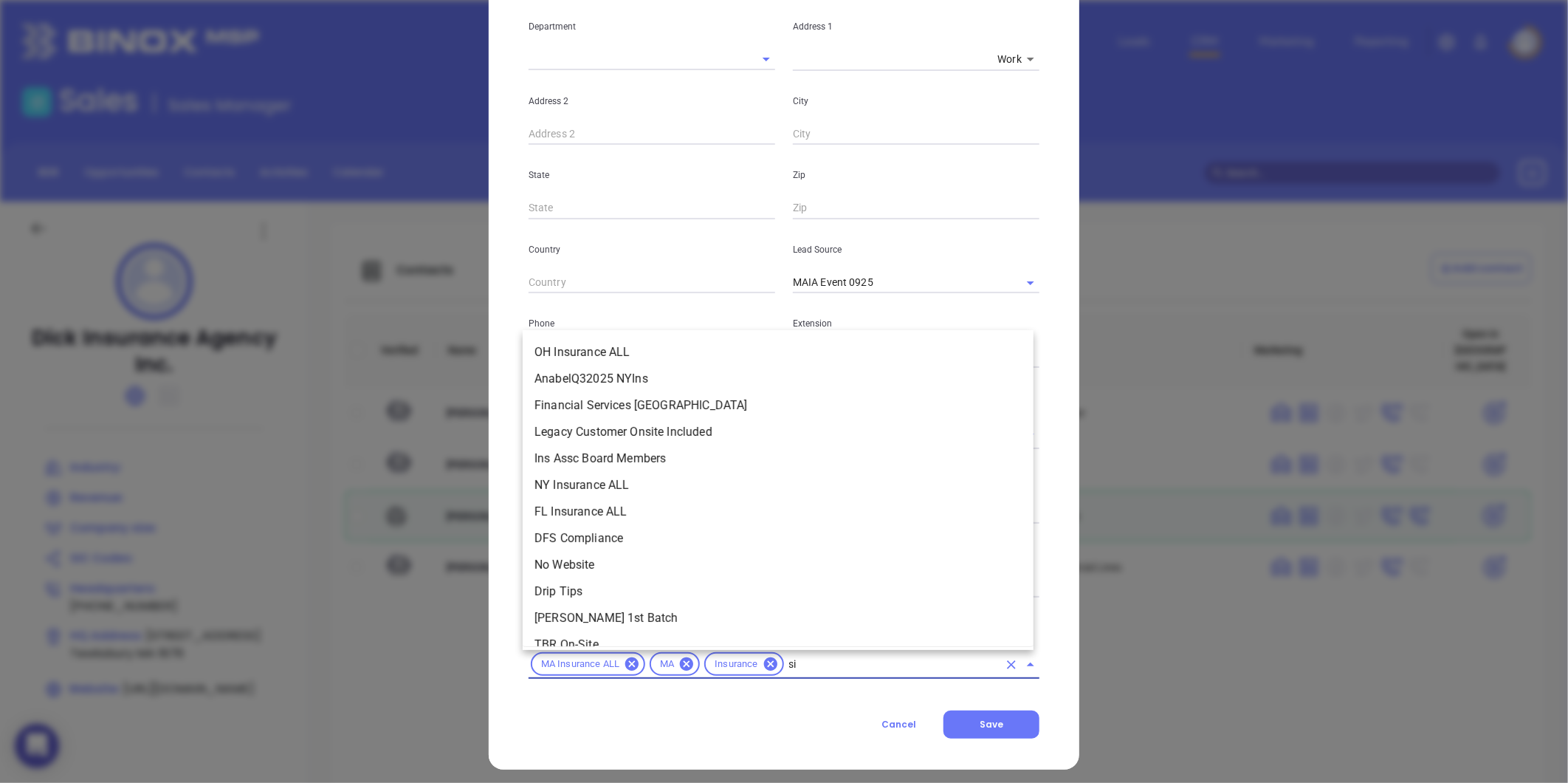
scroll to position [0, 0]
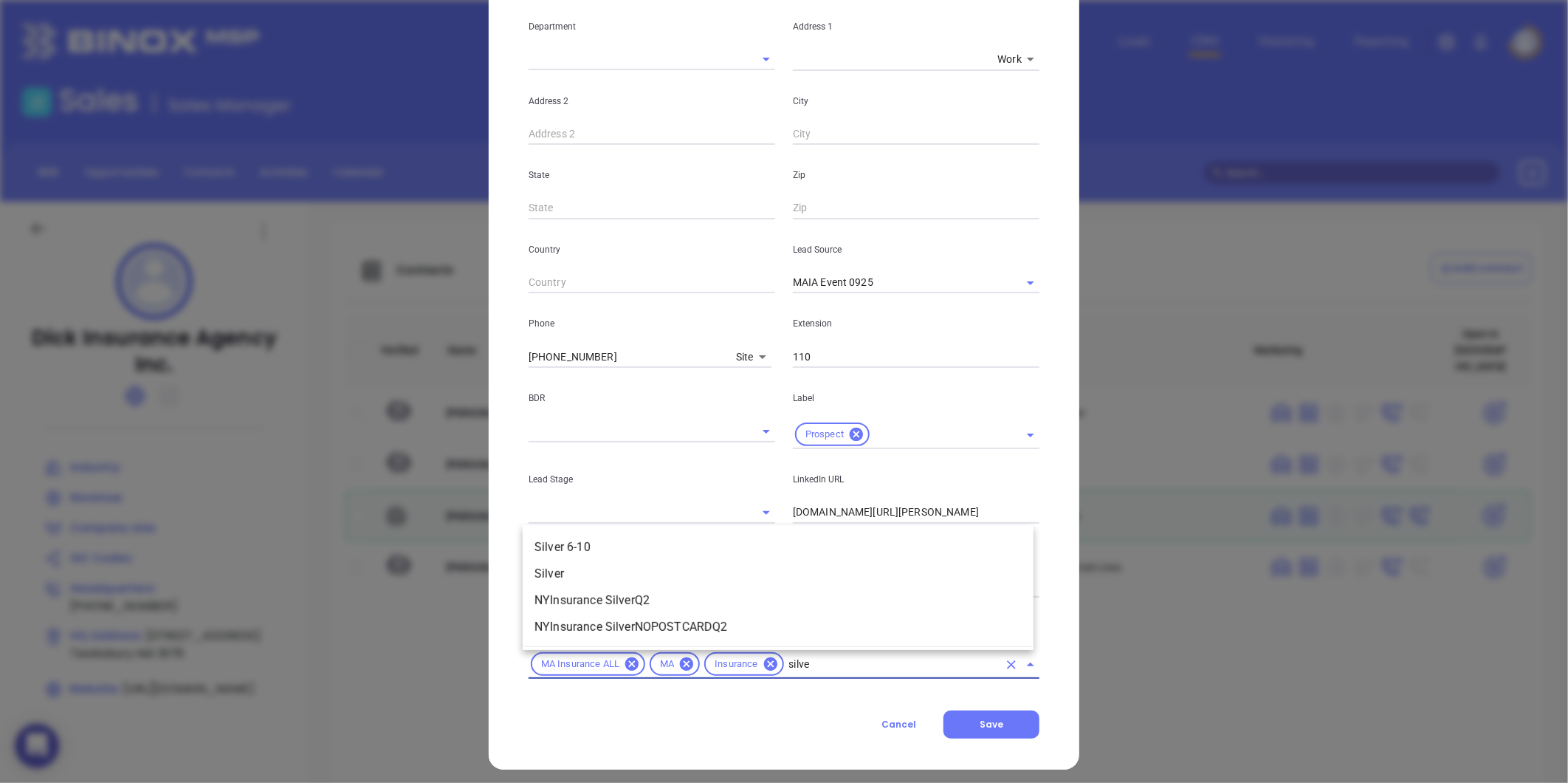
type input "silver"
click at [589, 540] on li "Silver 6-10" at bounding box center [778, 547] width 511 height 27
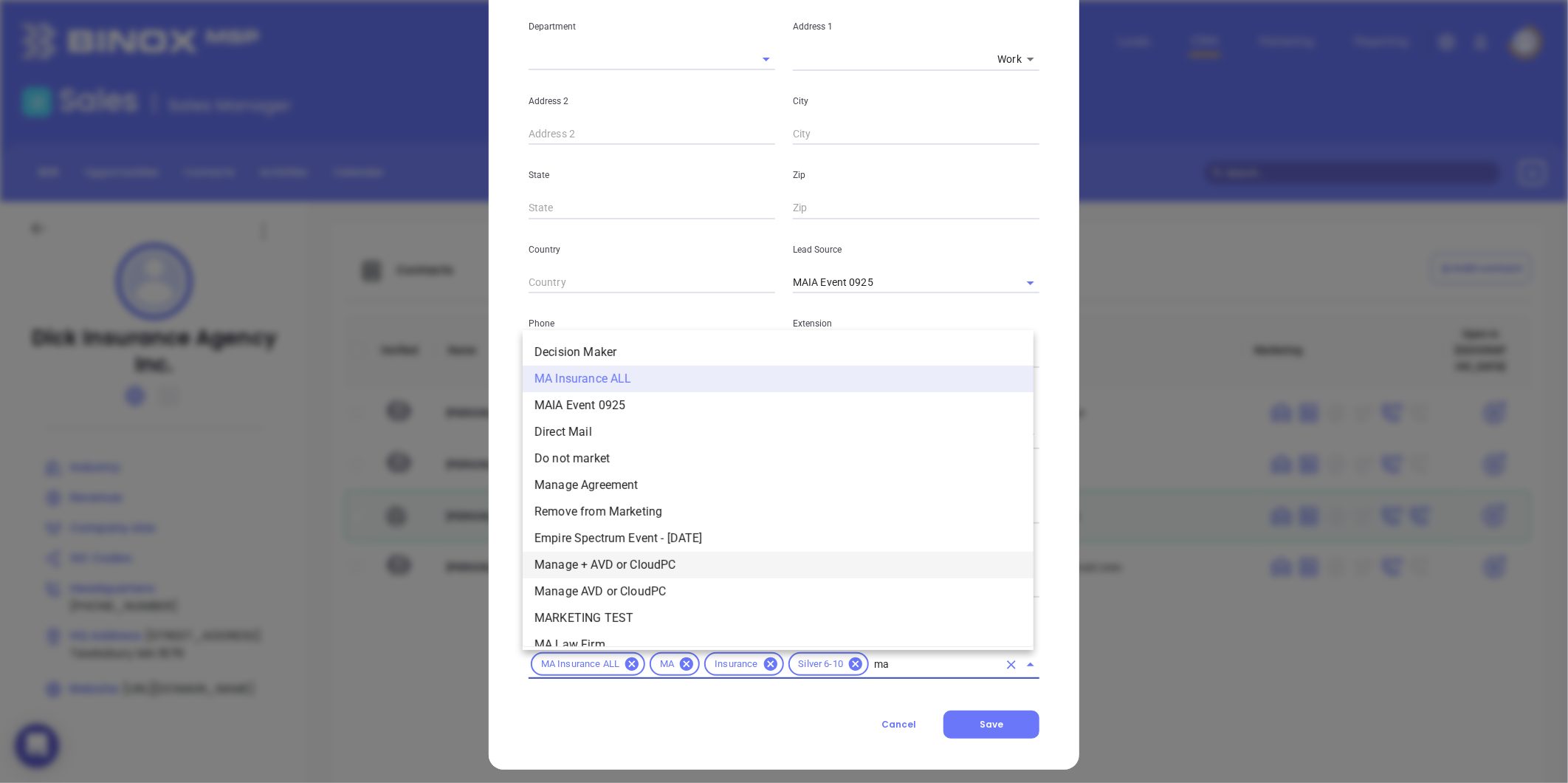
type input "mai"
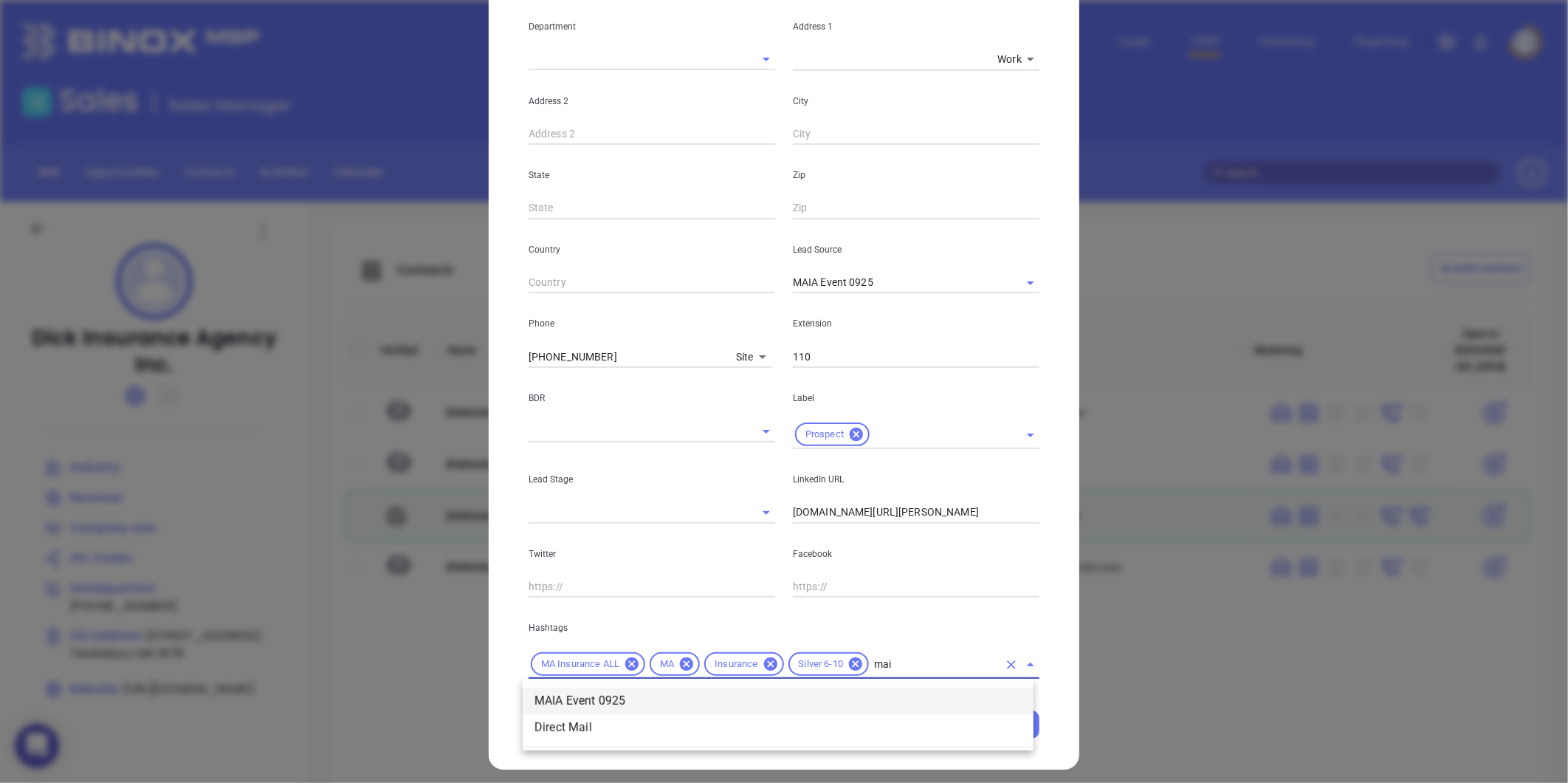
drag, startPoint x: 599, startPoint y: 702, endPoint x: 604, endPoint y: 696, distance: 7.8
click at [611, 702] on li "MAIA Event 0925" at bounding box center [778, 700] width 511 height 27
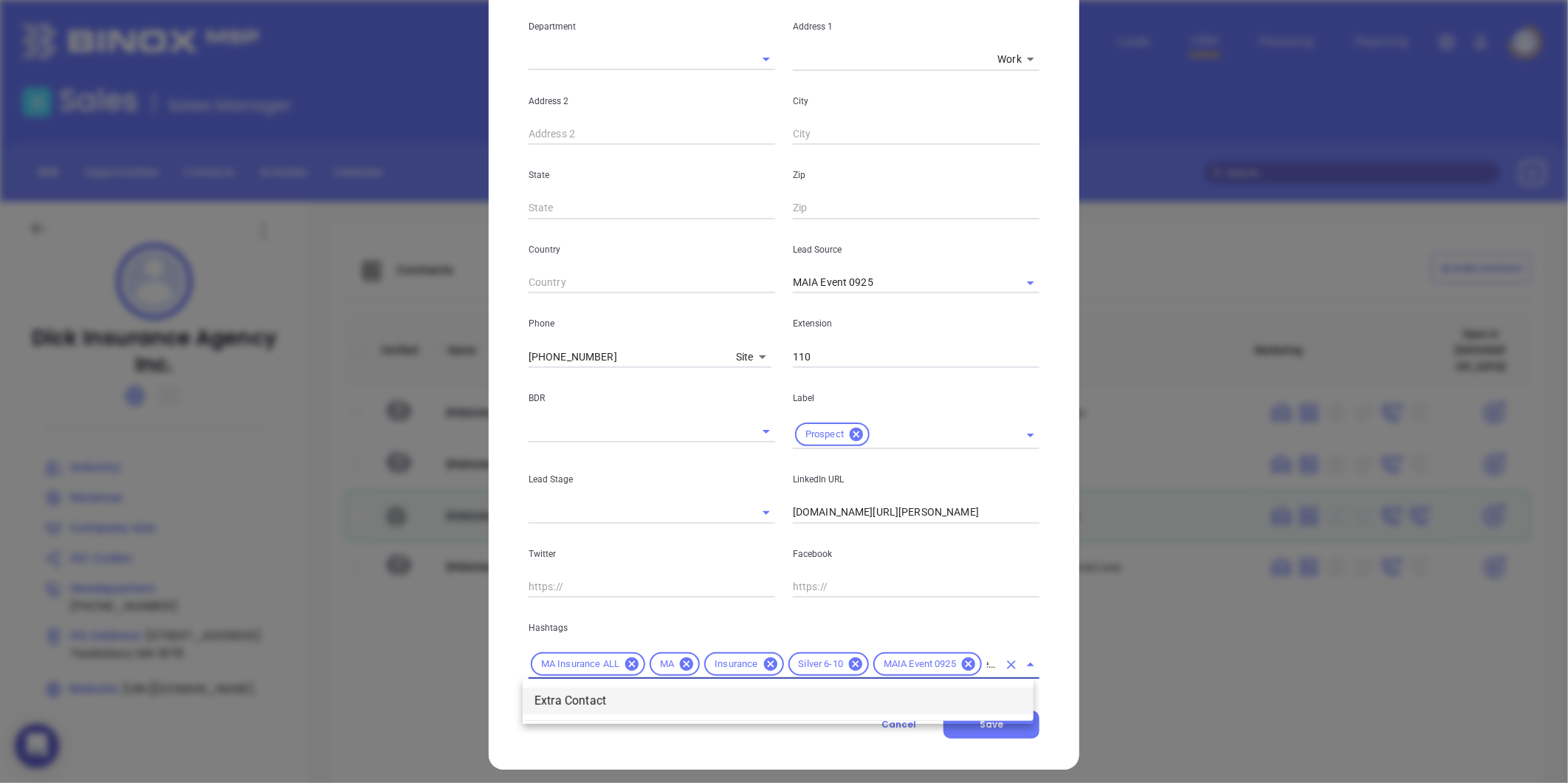
type input "extra"
click at [604, 696] on li "Extra Contact" at bounding box center [778, 700] width 511 height 27
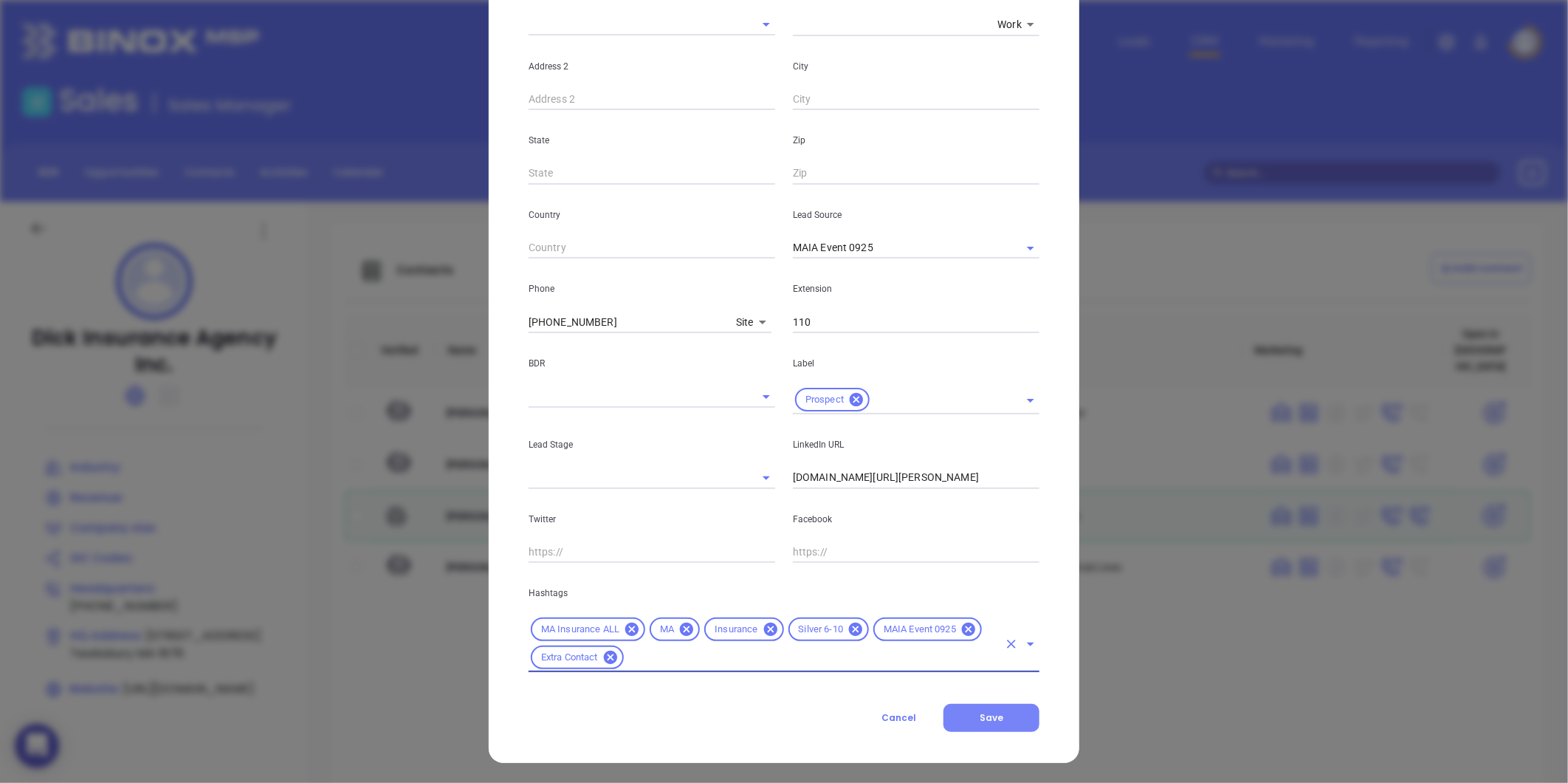
scroll to position [329, 0]
click at [984, 709] on button "Save" at bounding box center [991, 717] width 96 height 28
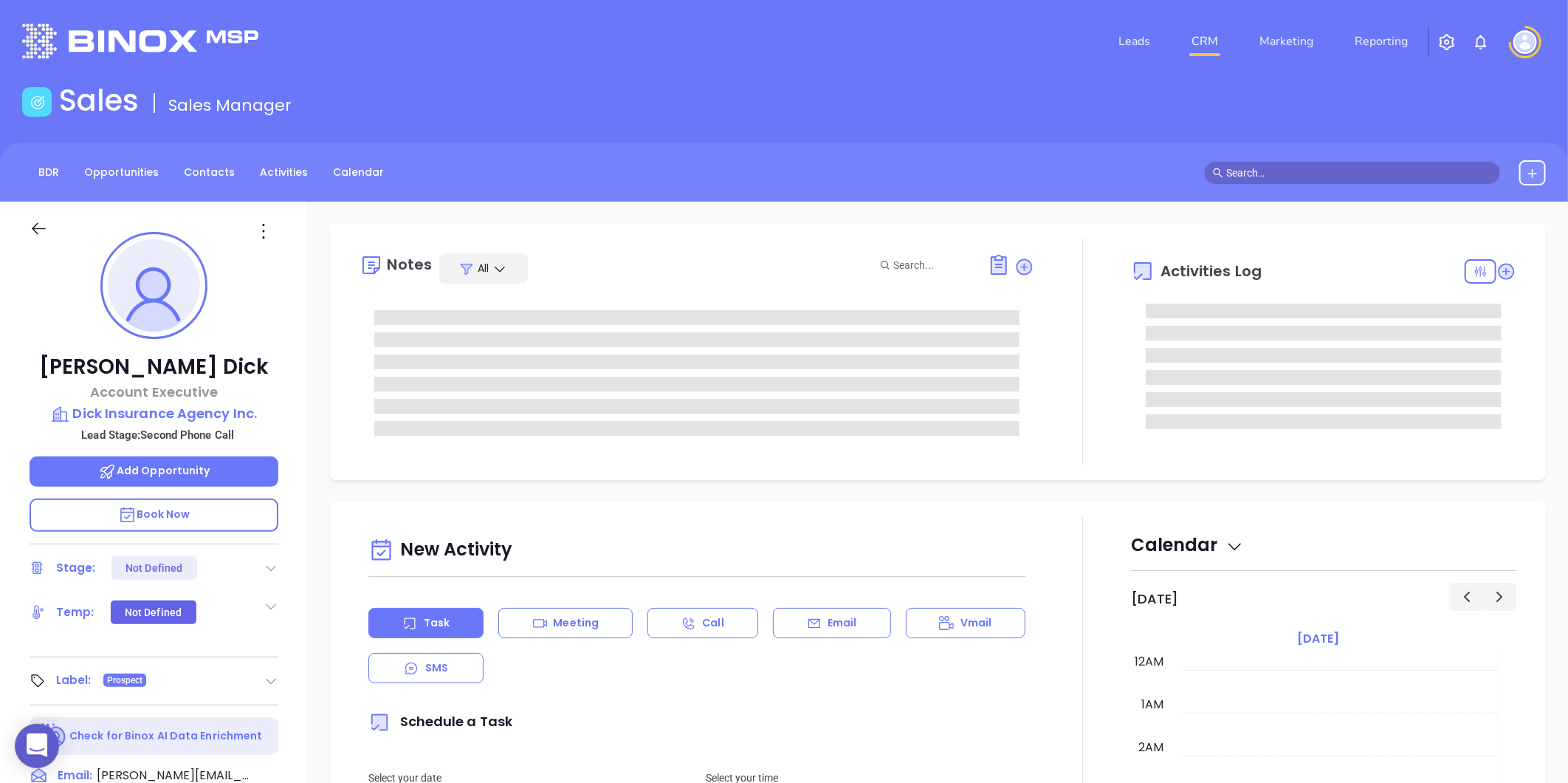
type input "[DATE]"
type input "[PERSON_NAME]"
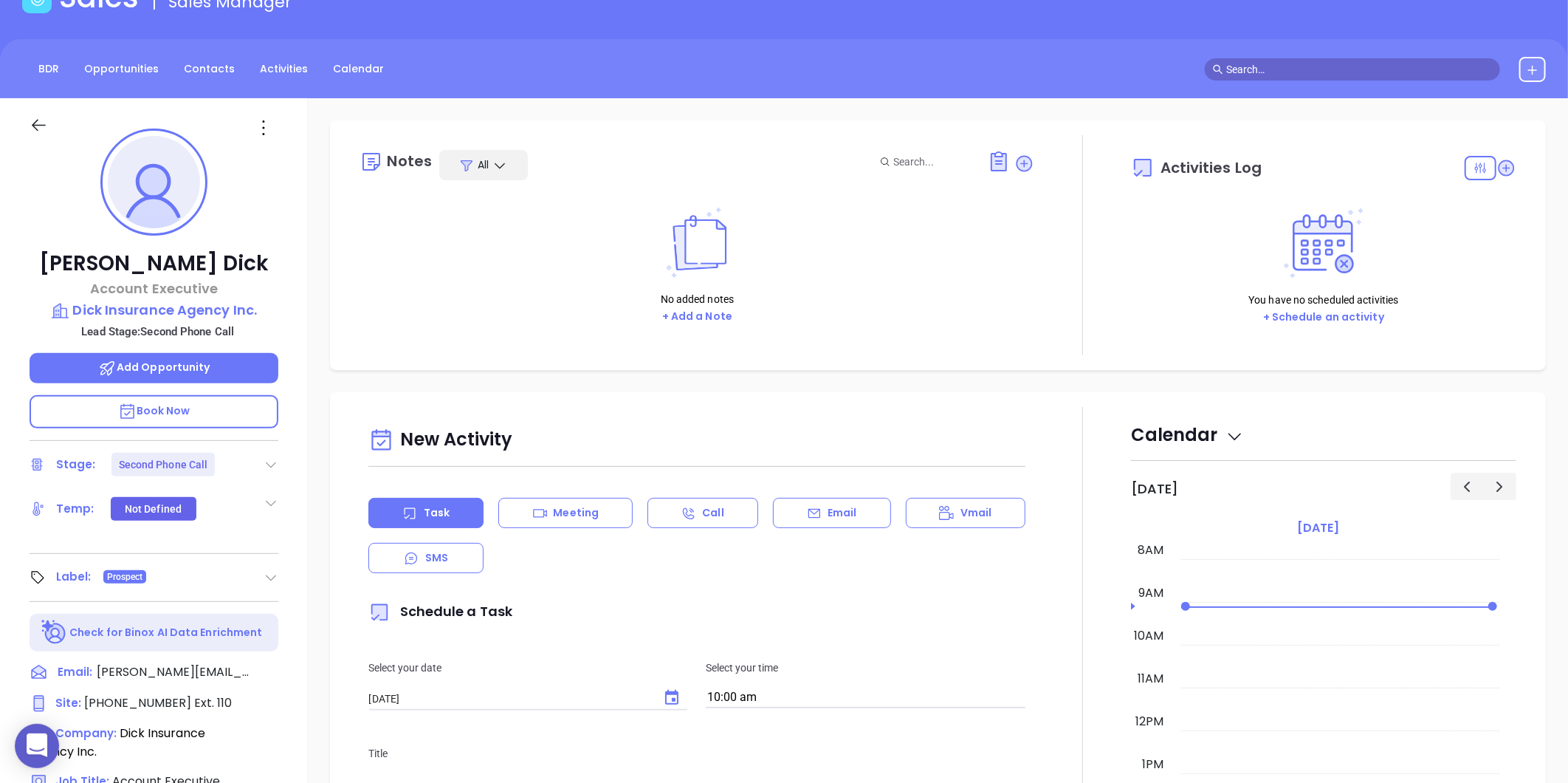
scroll to position [246, 0]
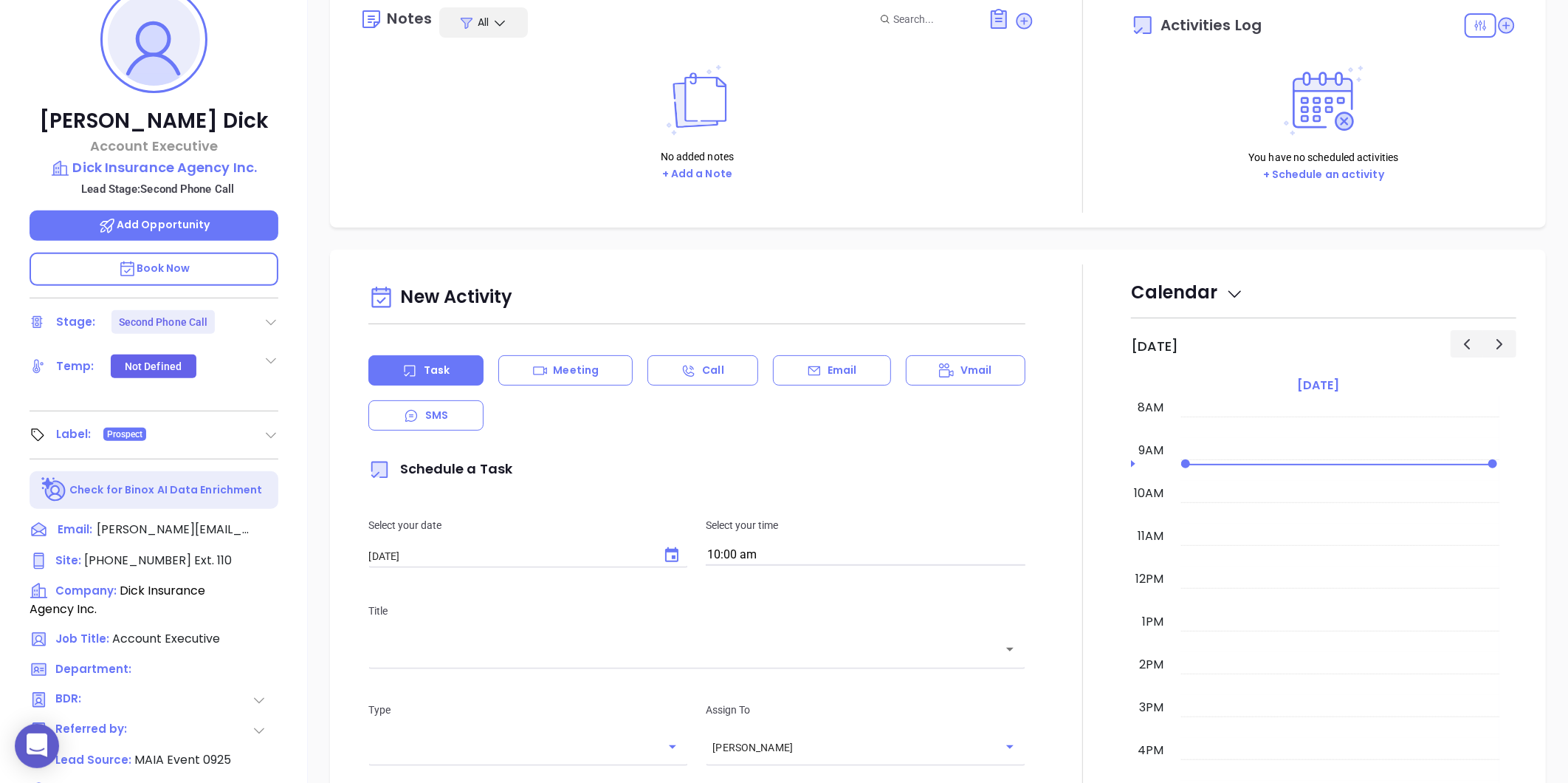
click at [276, 316] on icon at bounding box center [271, 322] width 15 height 15
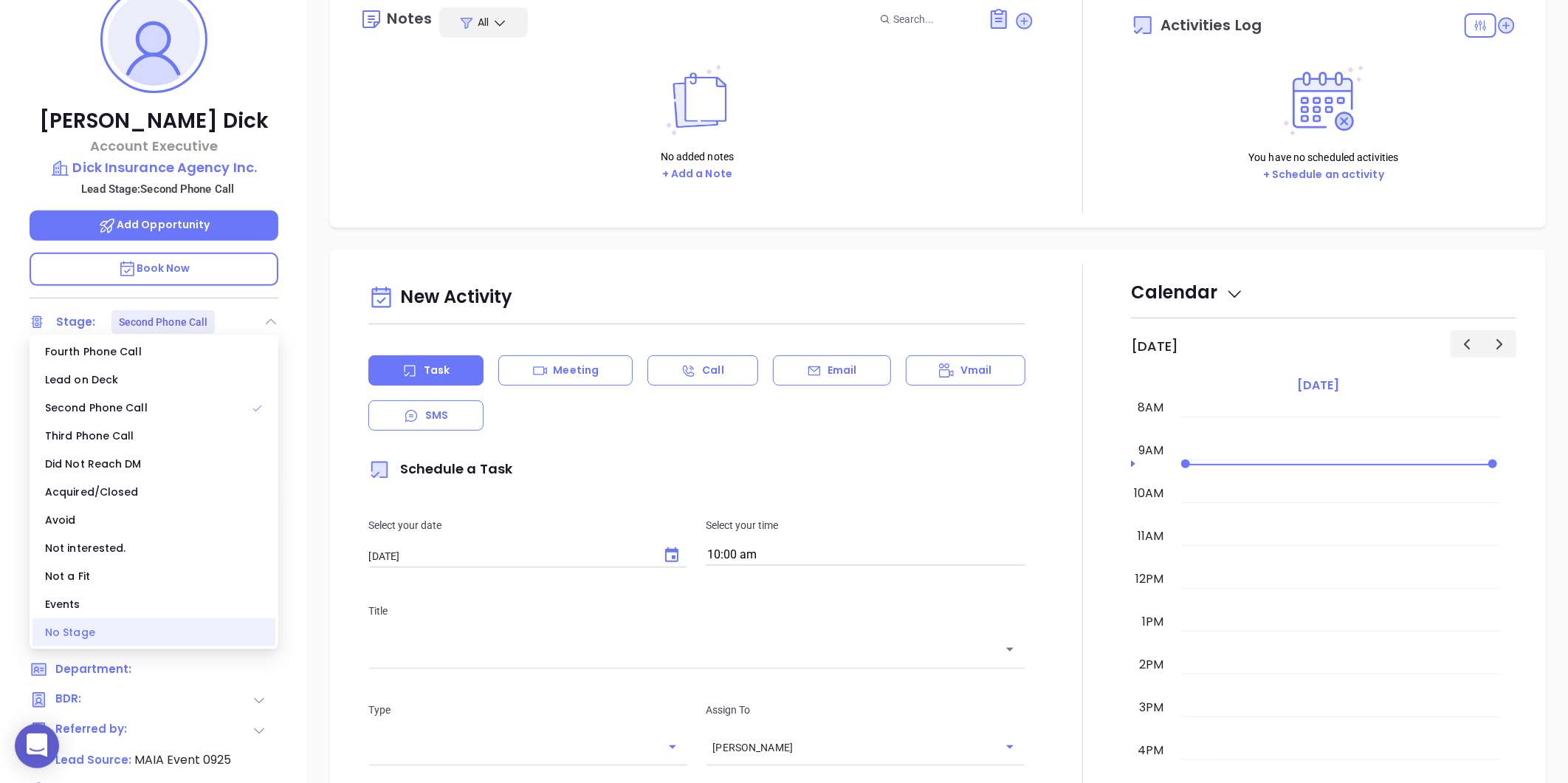
click at [107, 630] on div "No Stage" at bounding box center [153, 632] width 243 height 28
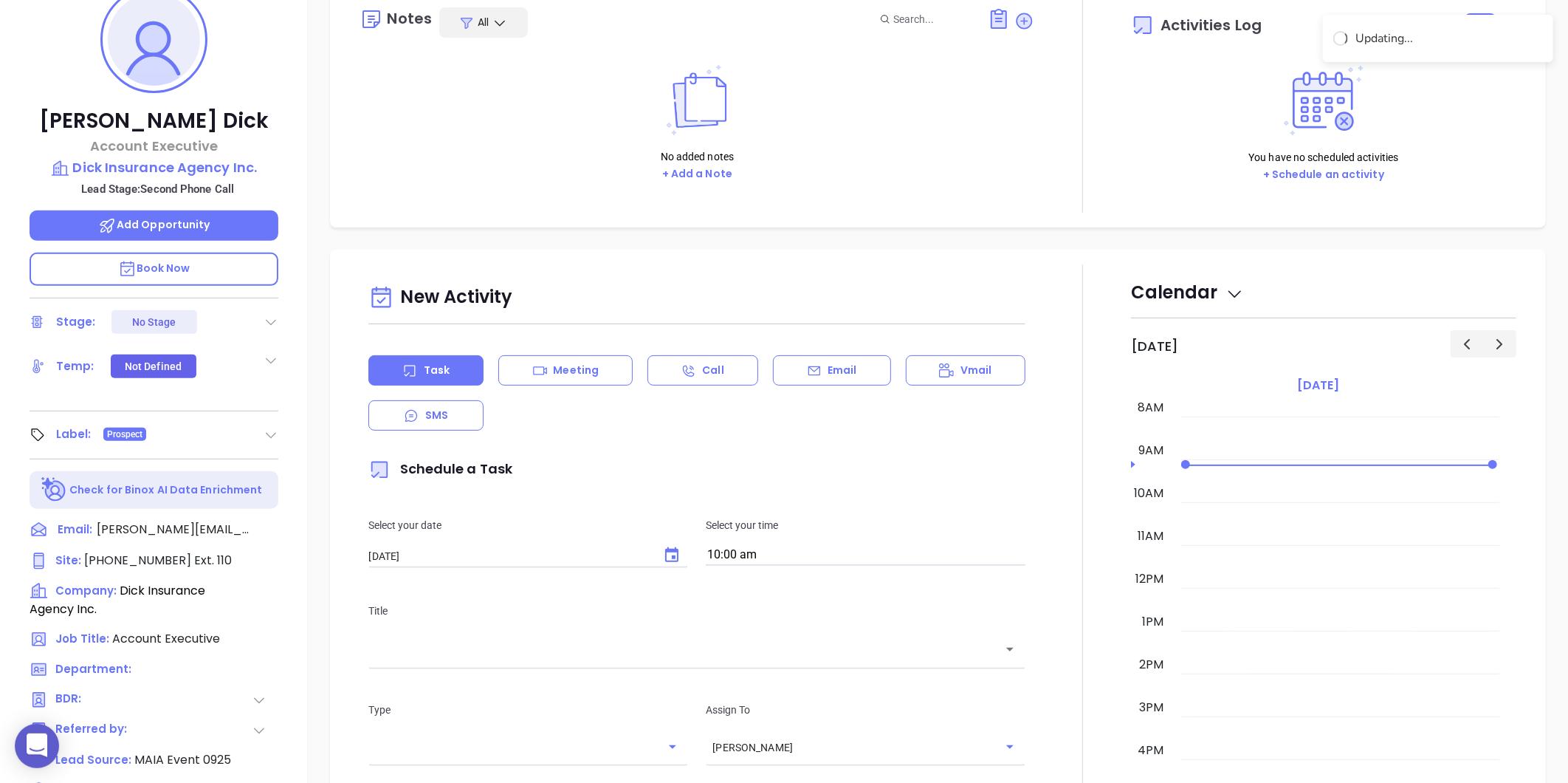
scroll to position [0, 0]
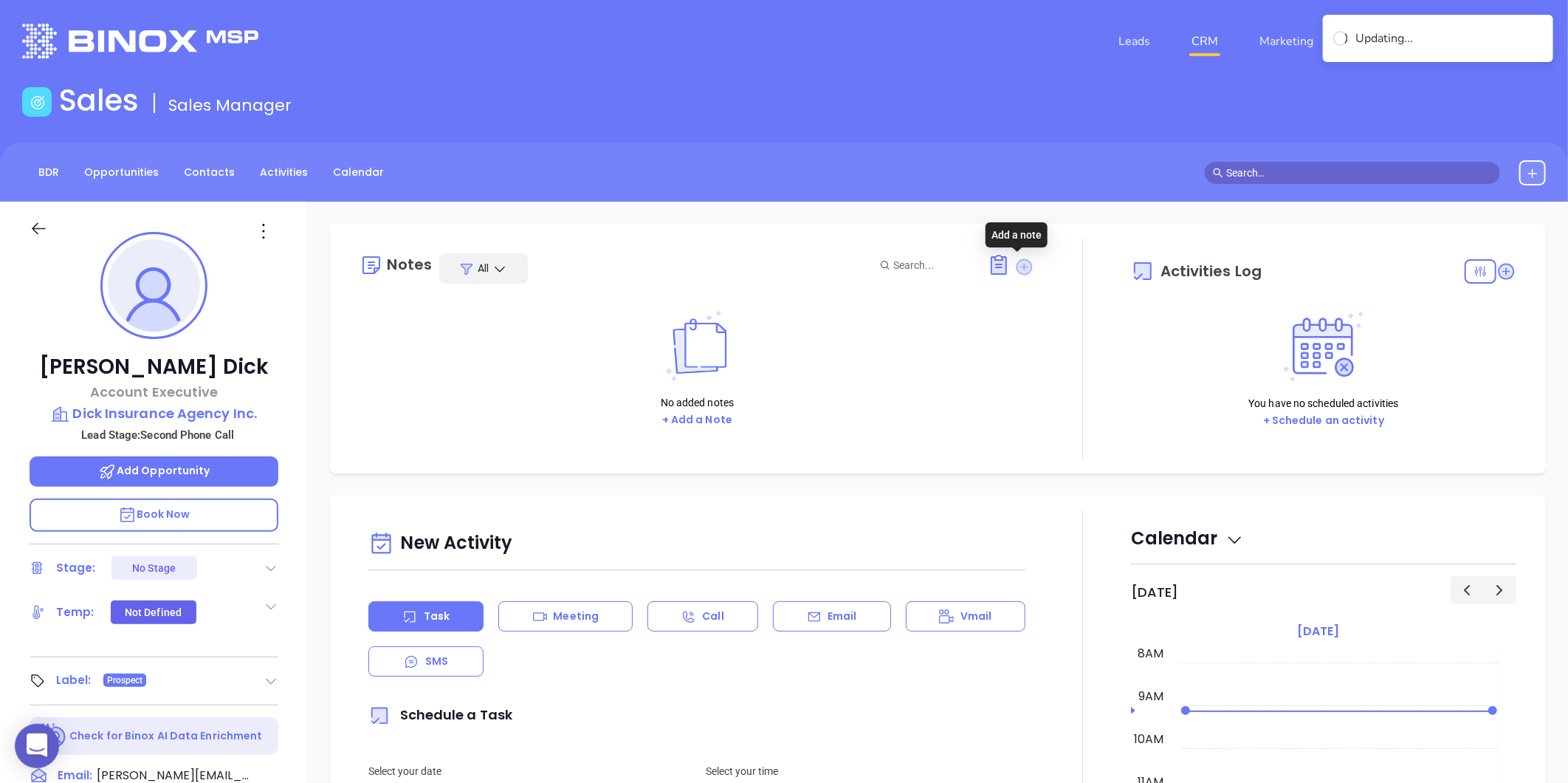
click at [1017, 259] on icon at bounding box center [1025, 267] width 17 height 17
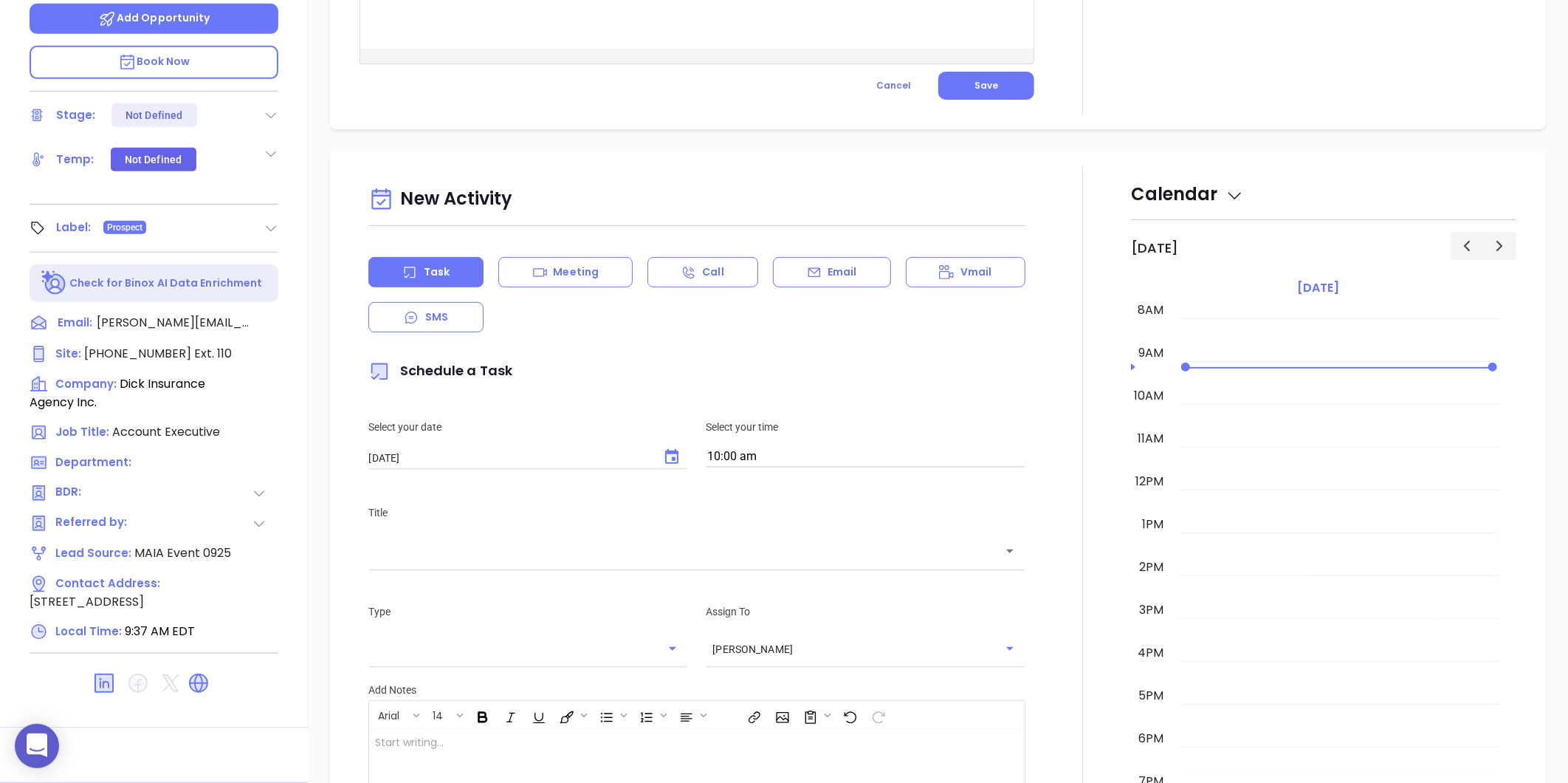
scroll to position [42, 0]
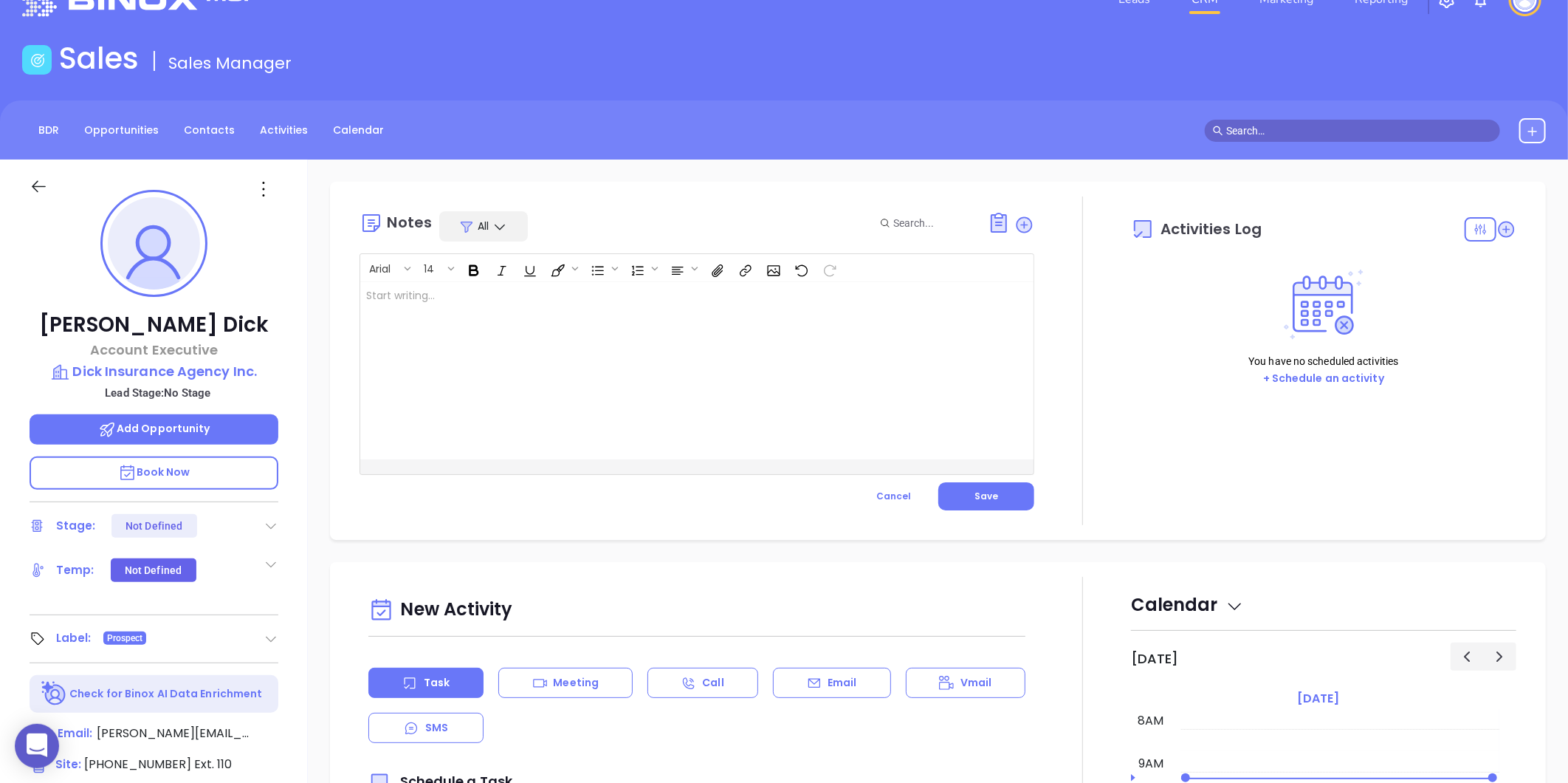
click at [419, 294] on div at bounding box center [673, 370] width 626 height 177
click at [978, 487] on button "Save" at bounding box center [986, 496] width 96 height 28
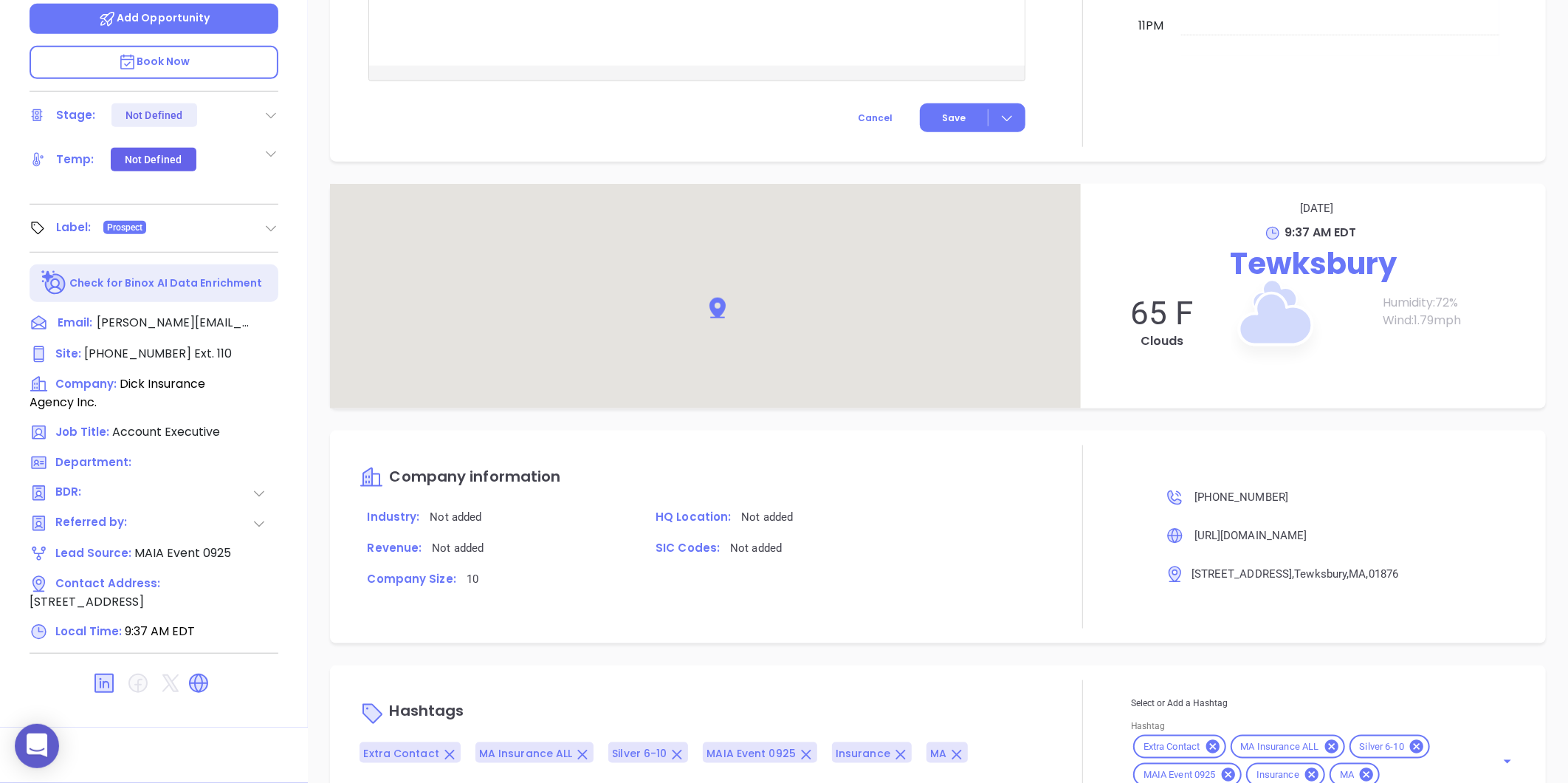
scroll to position [713, 0]
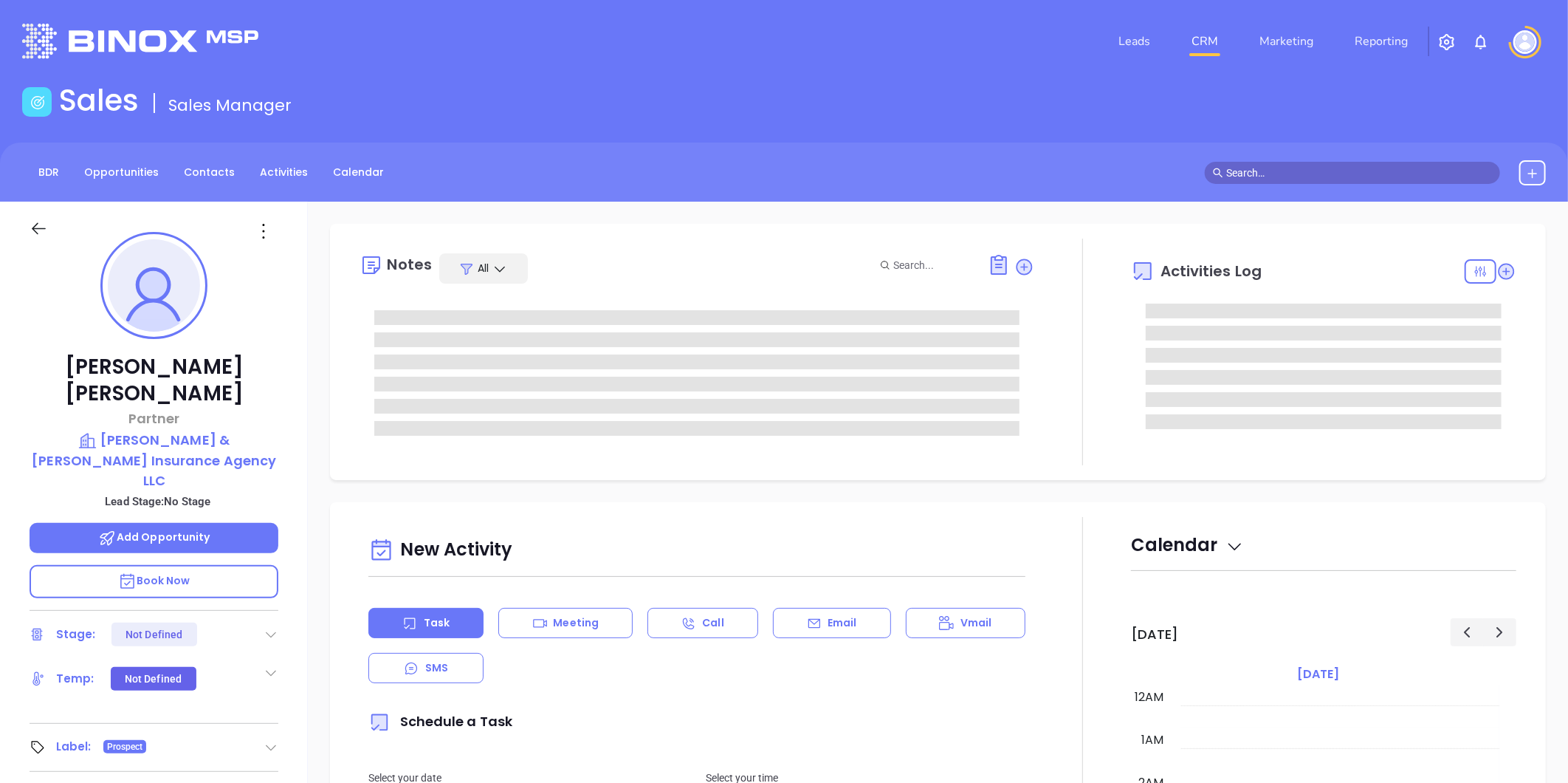
type input "[DATE]"
type input "[PERSON_NAME]"
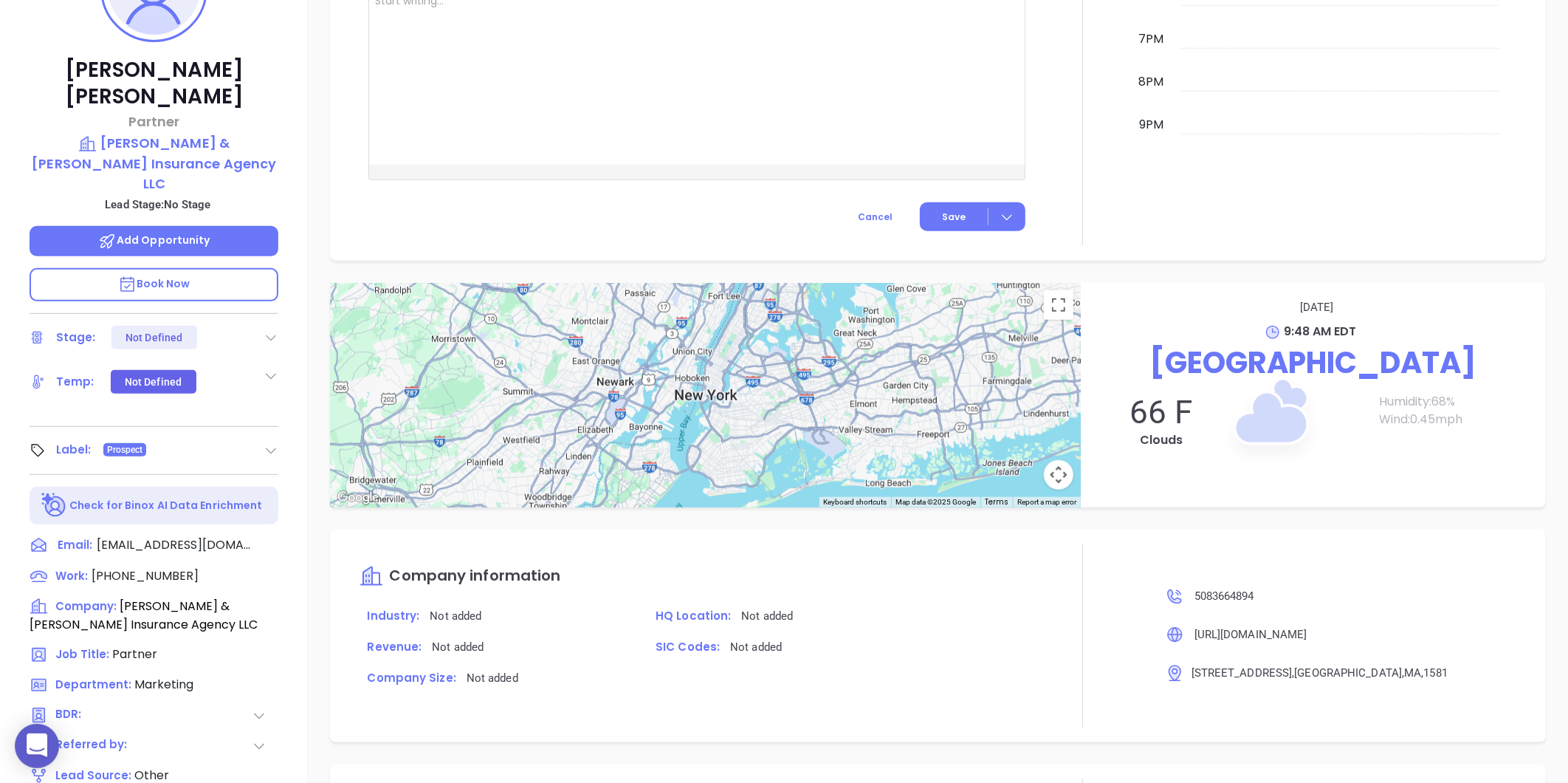
scroll to position [0, 0]
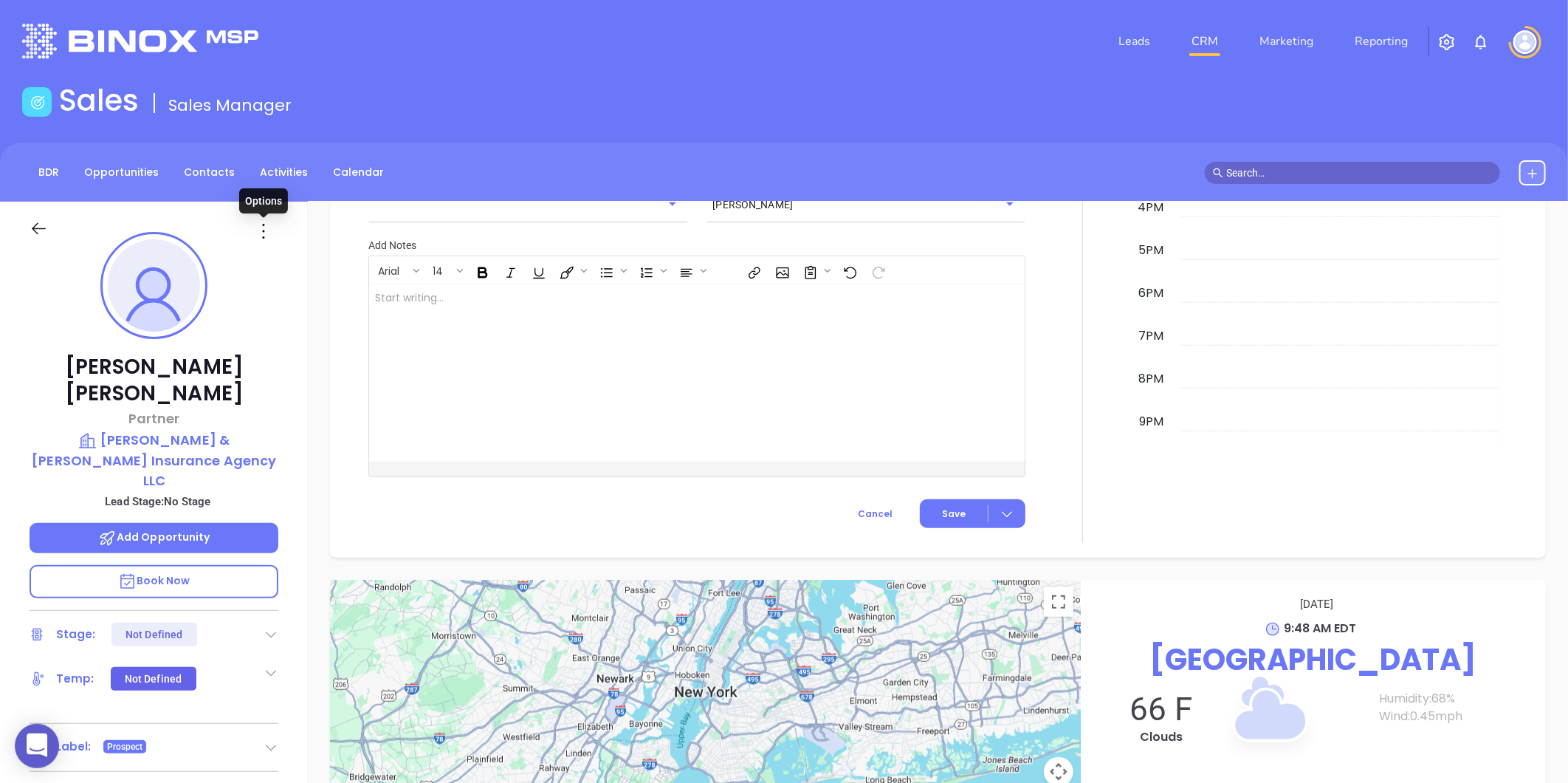
drag, startPoint x: 259, startPoint y: 225, endPoint x: 265, endPoint y: 246, distance: 21.8
click at [259, 225] on icon at bounding box center [264, 232] width 24 height 24
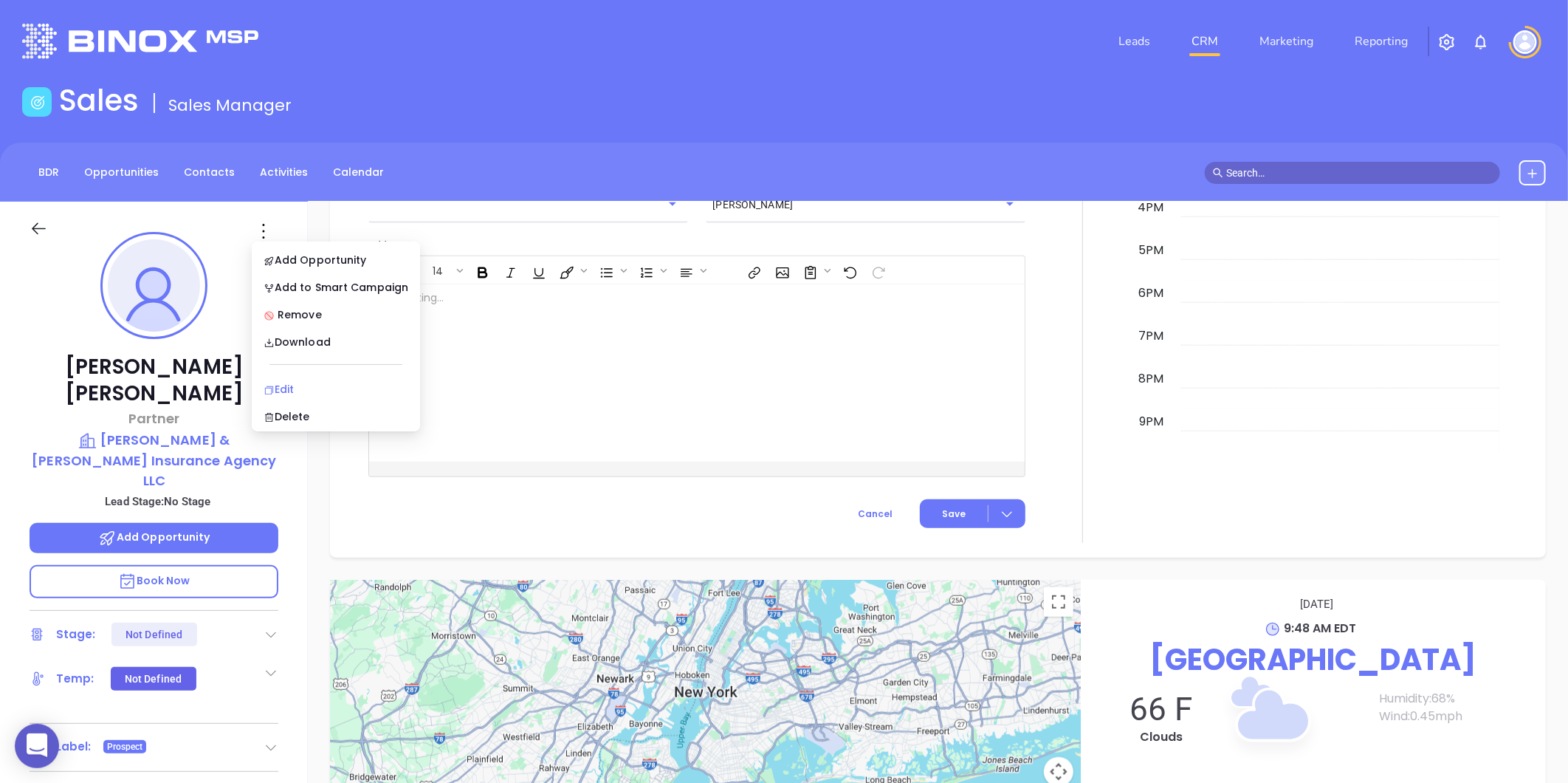
click at [296, 392] on div "Edit" at bounding box center [336, 390] width 145 height 17
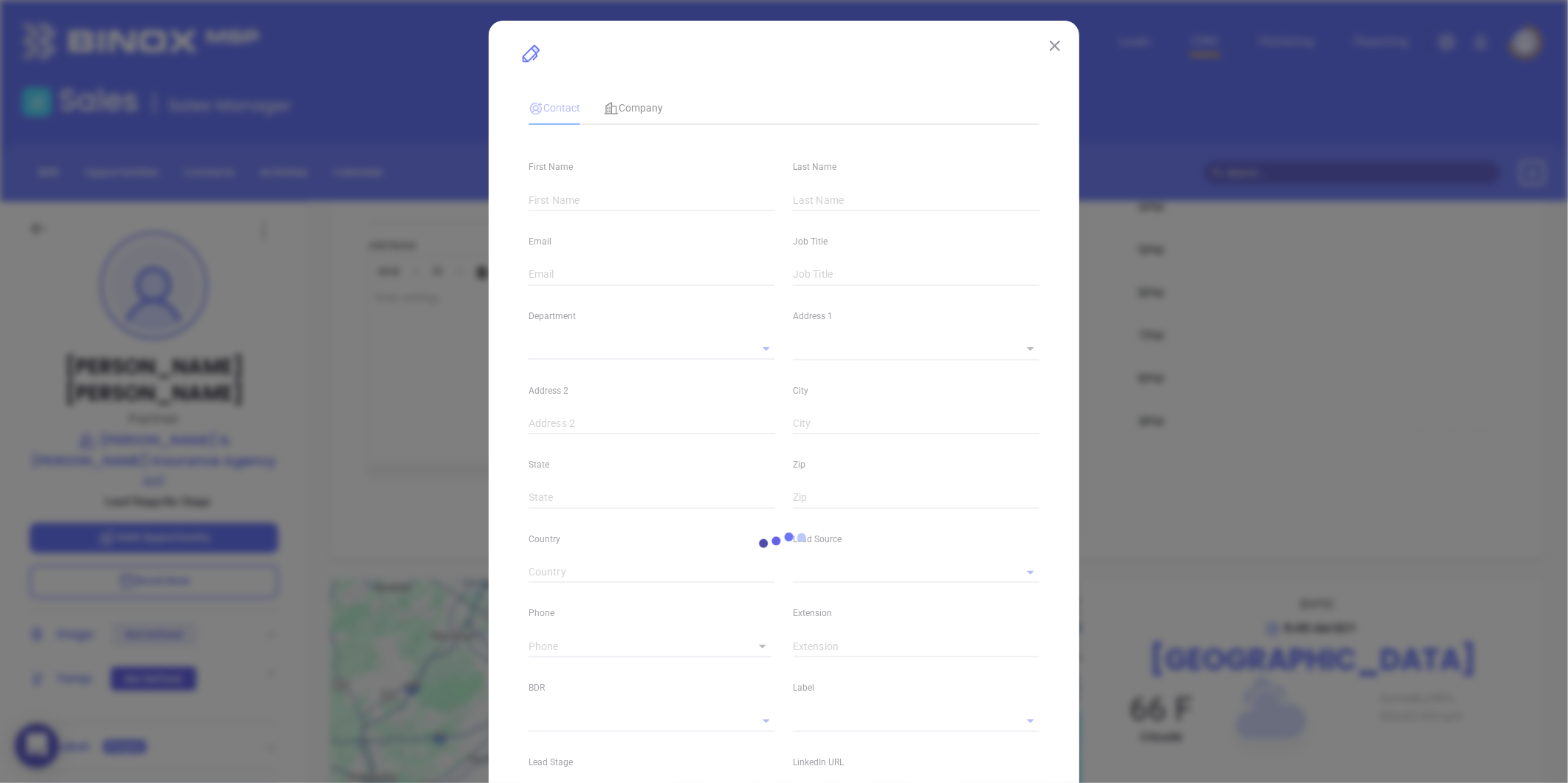
type input "[PERSON_NAME]"
type input "[EMAIL_ADDRESS][DOMAIN_NAME]"
type input "Partner"
type input "1"
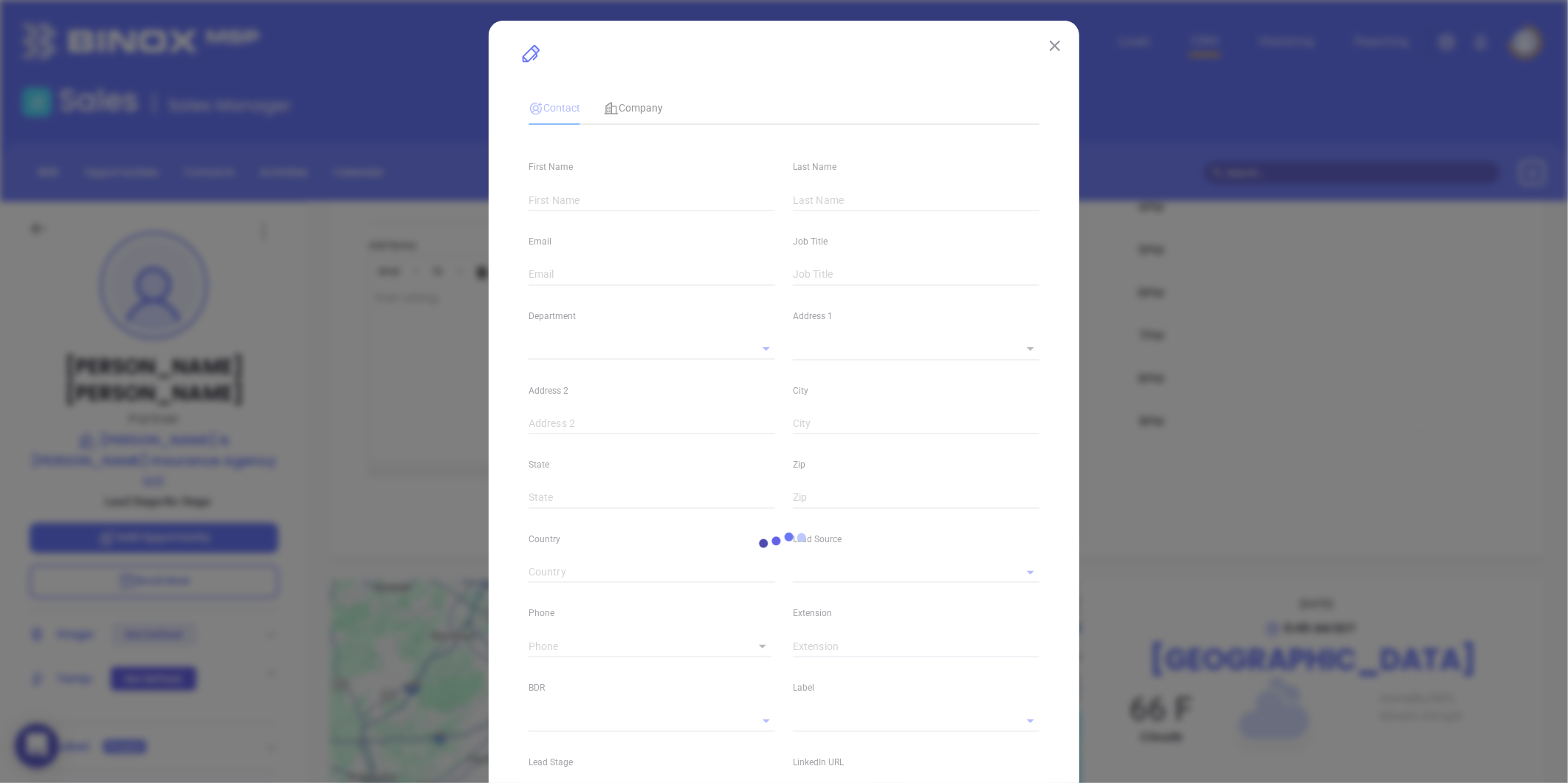
type input "[DOMAIN_NAME][URL][PERSON_NAME]"
type input "Marketing"
type input "Other"
type input "undefined undefined"
type input "[PHONE_NUMBER]"
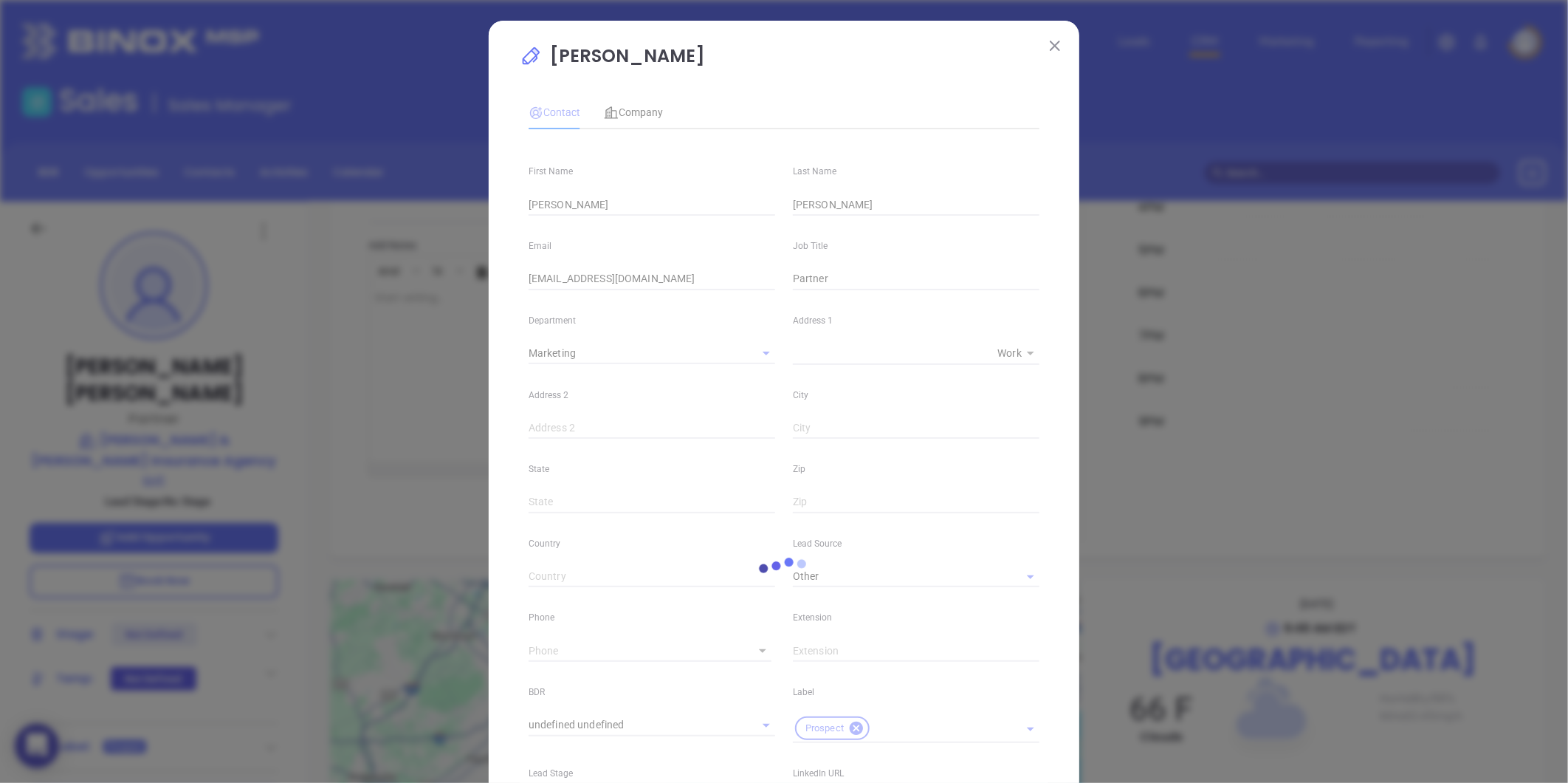
type input "1"
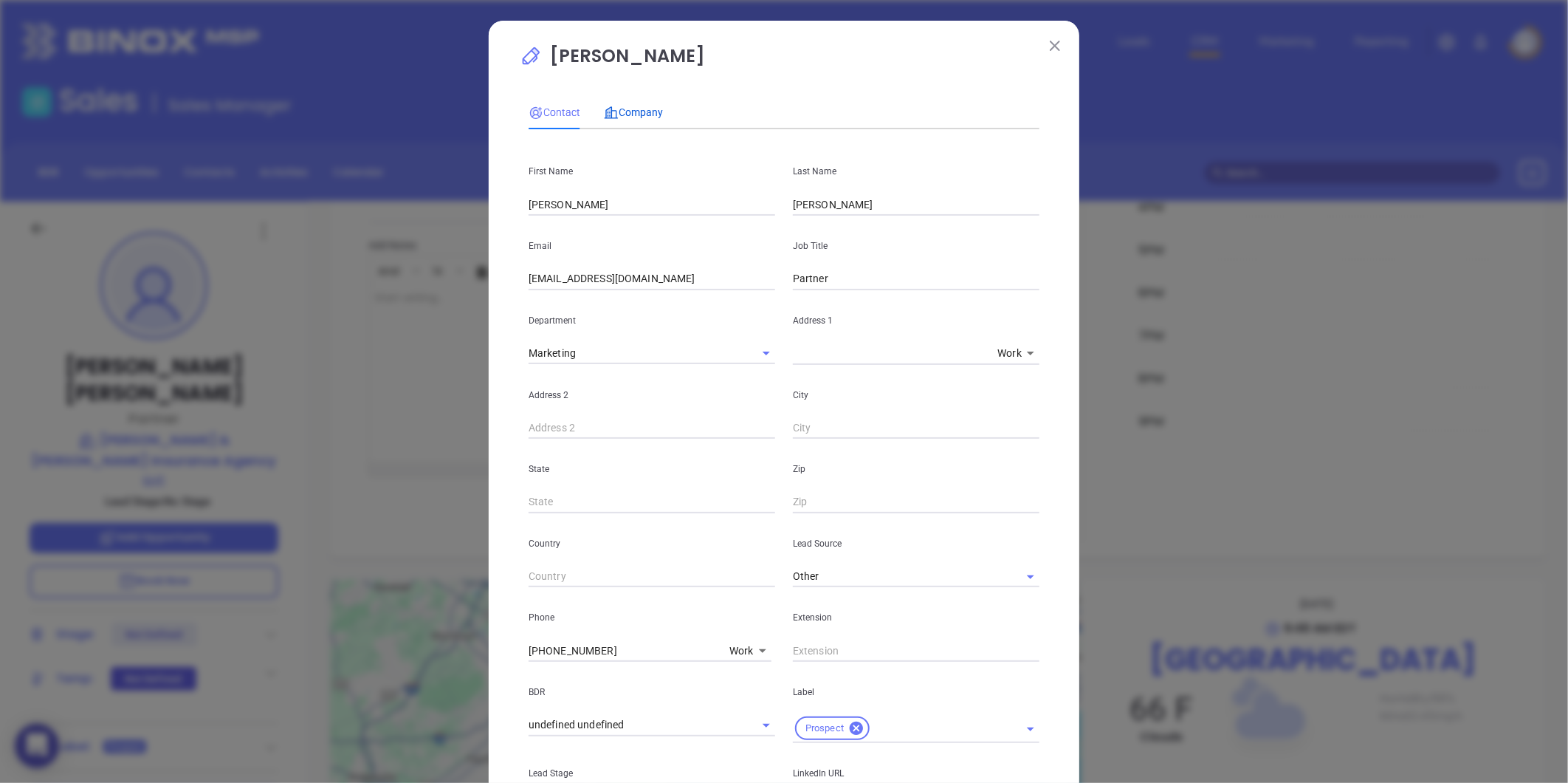
click at [630, 114] on span "Company" at bounding box center [633, 112] width 59 height 12
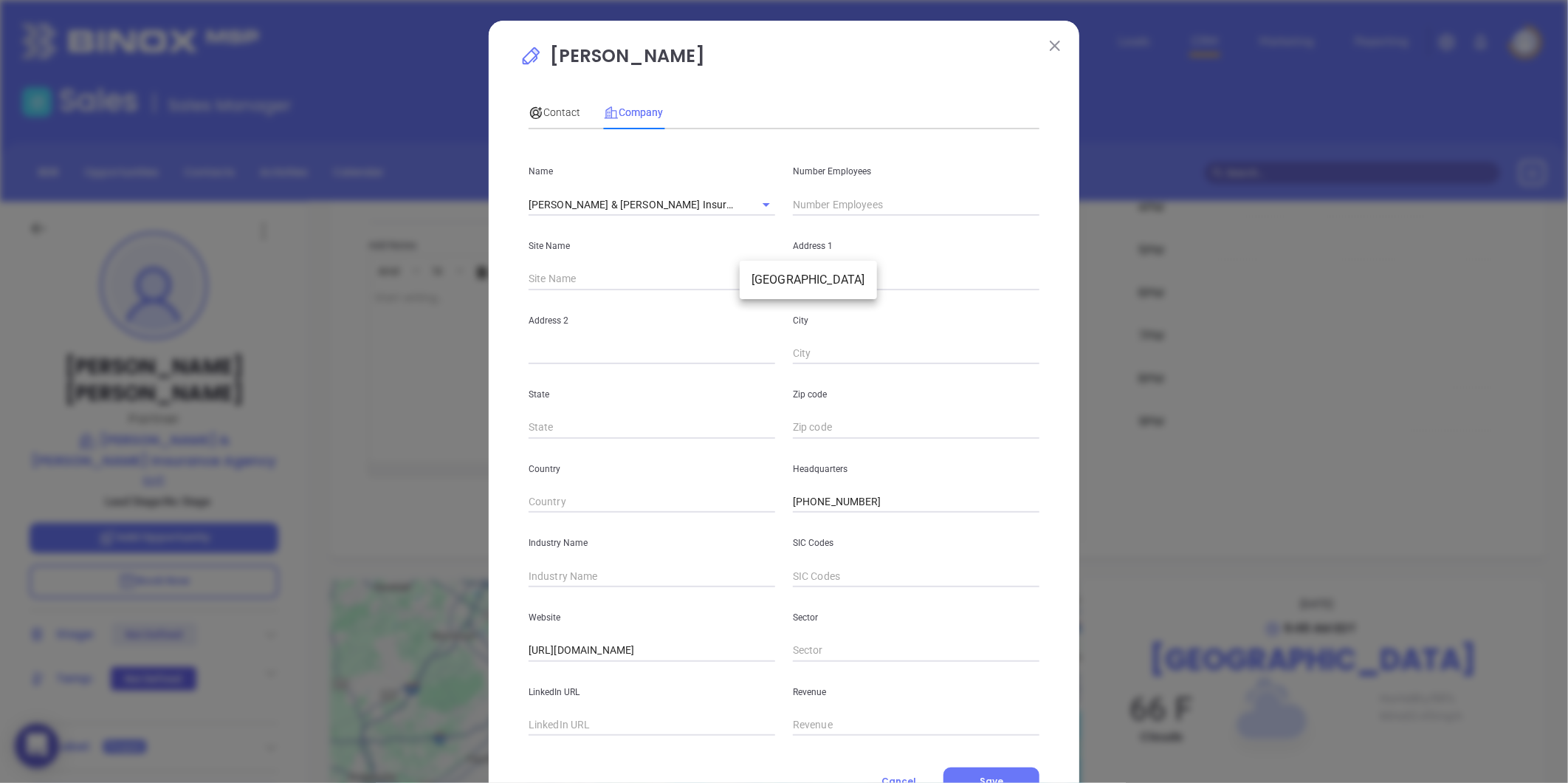
click at [754, 276] on body "0 Leads CRM Marketing Reporting Financial Leads Leads Sales Sales Manager BDR O…" at bounding box center [784, 392] width 1568 height 783
click at [766, 289] on li "Westborough" at bounding box center [807, 279] width 137 height 27
type input "Westborough"
type input "97442"
type input "141 Turnpike Road"
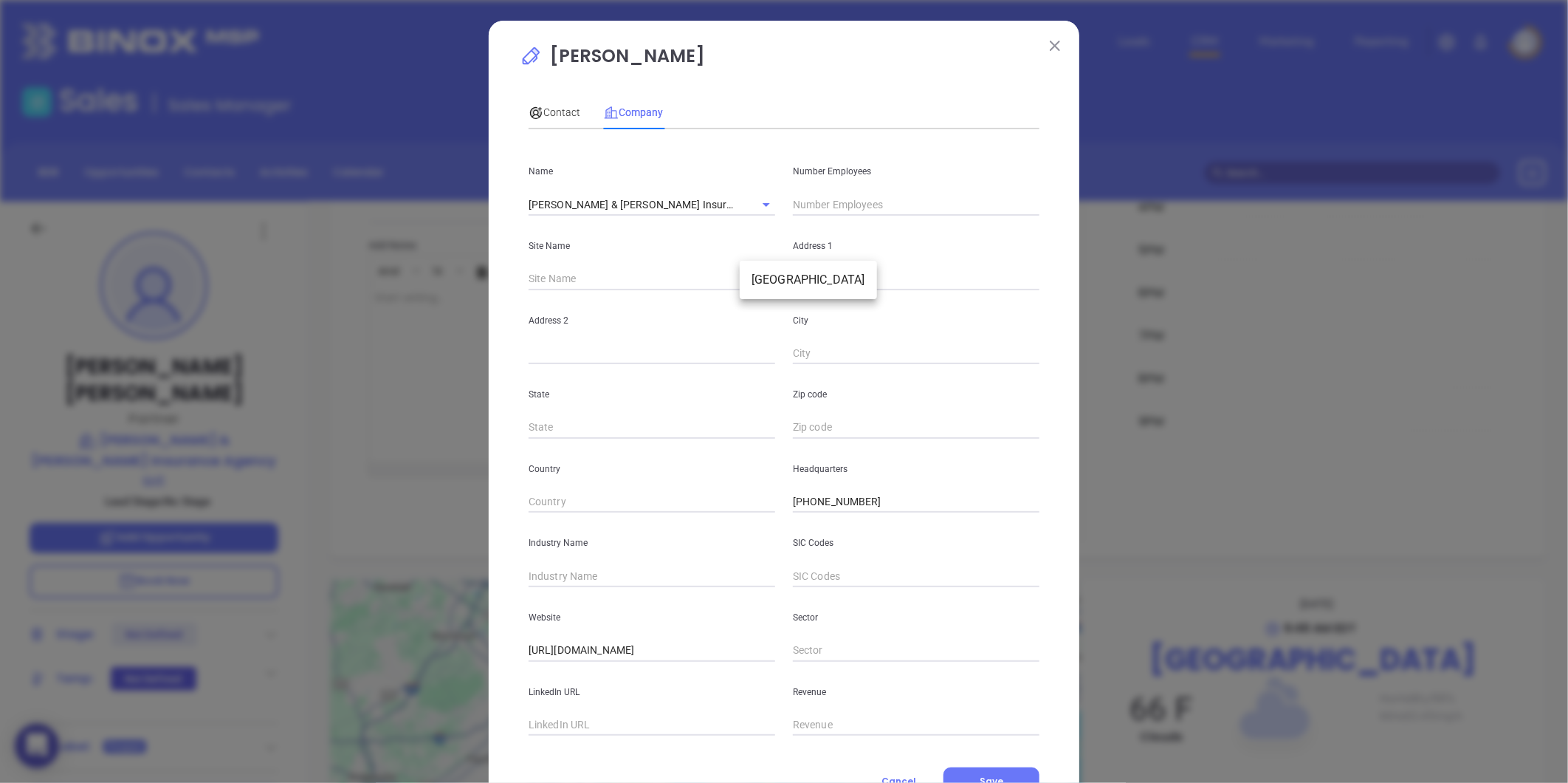
type input "Westborough"
type input "MA"
type input "1581"
click at [626, 198] on input "Dolan & Maloney Insurance Agency LLC" at bounding box center [630, 204] width 205 height 21
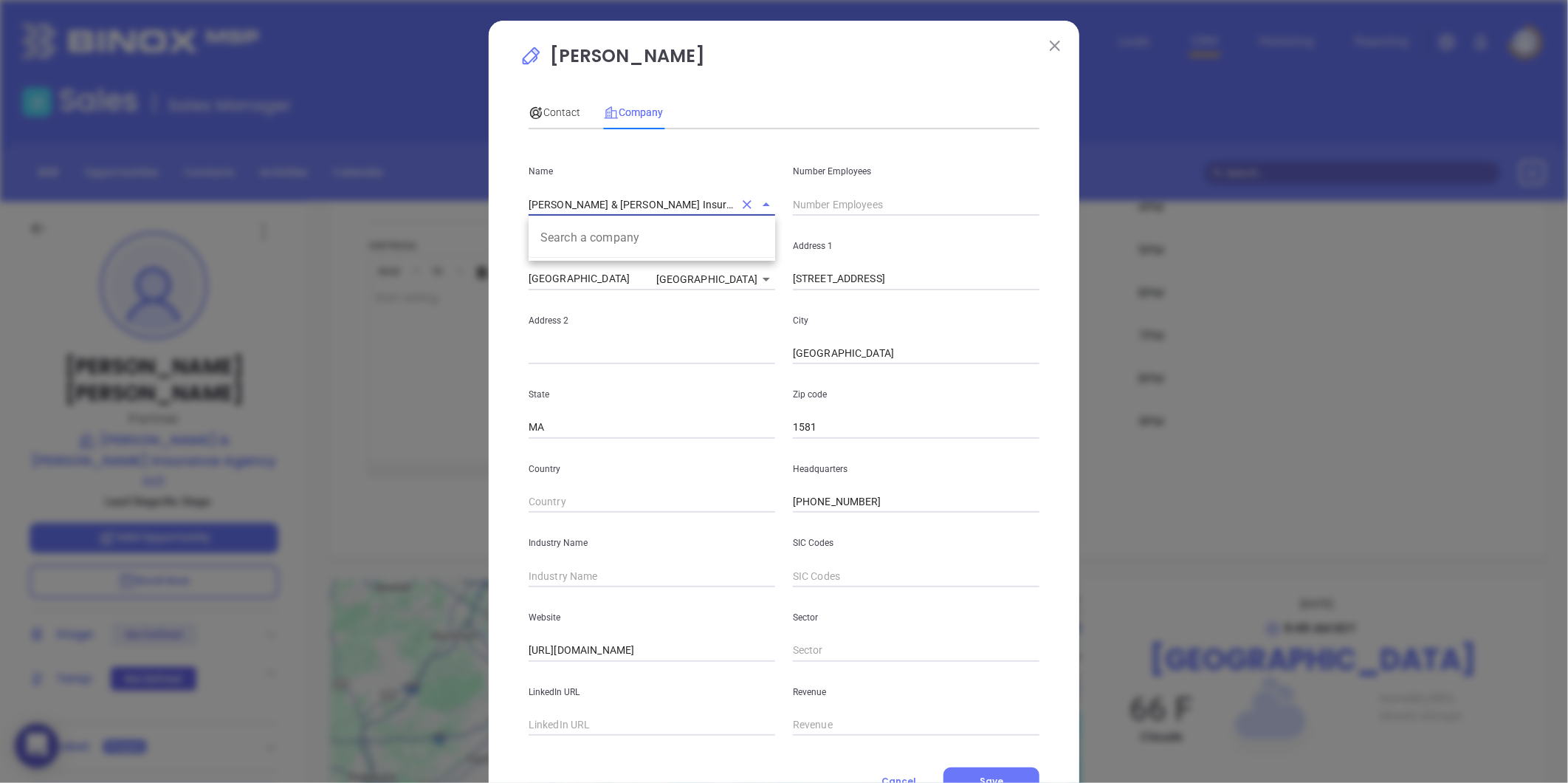
click at [623, 200] on input "Dolan & Maloney Insurance Agency LLC" at bounding box center [630, 204] width 205 height 21
click at [624, 200] on input "Dolan & Maloney Insurance Agency LLC" at bounding box center [630, 204] width 205 height 21
drag, startPoint x: 850, startPoint y: 187, endPoint x: 822, endPoint y: 195, distance: 29.1
click at [849, 187] on div "Number Employees" at bounding box center [917, 178] width 265 height 74
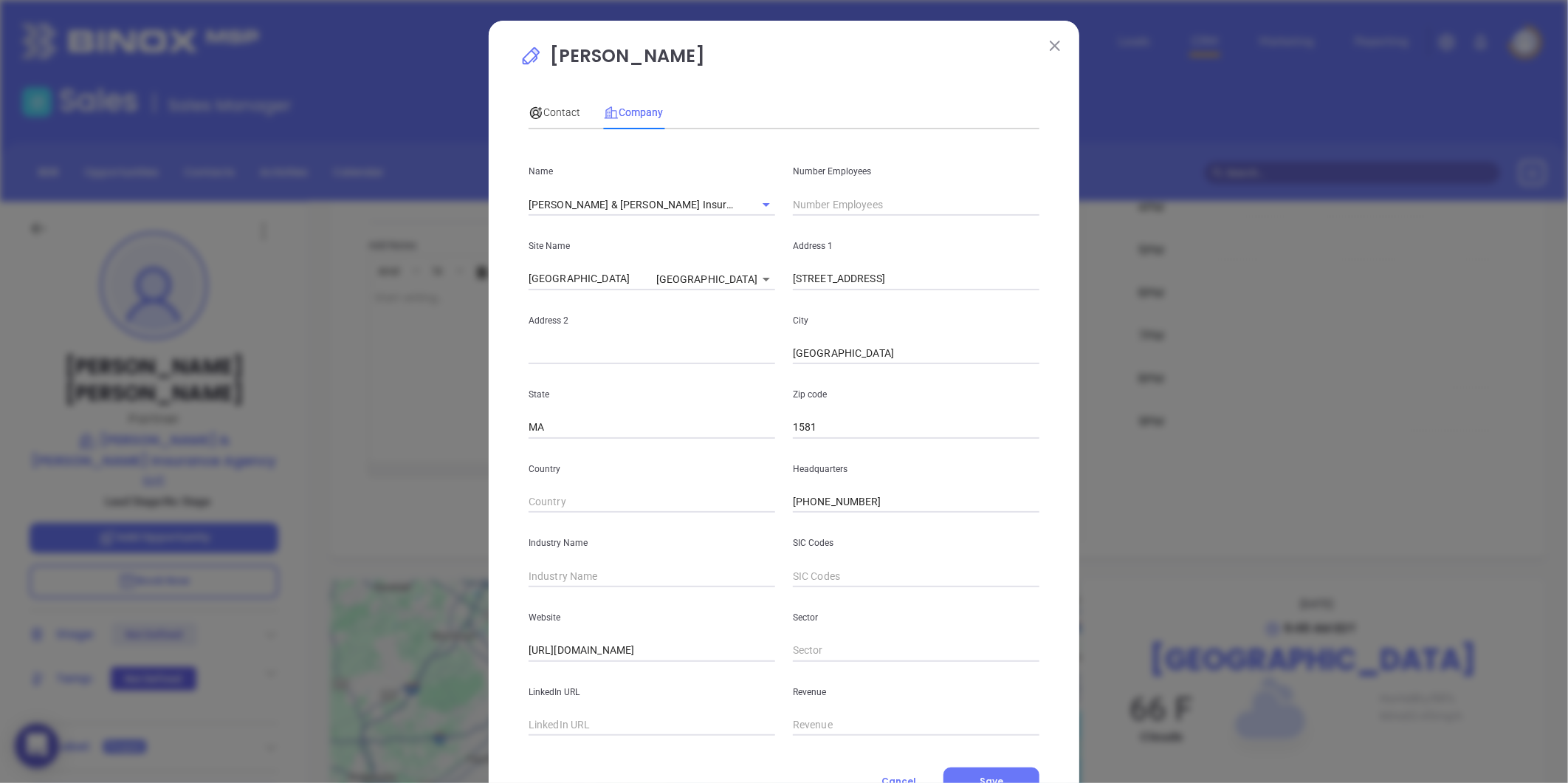
click at [822, 197] on input "text" at bounding box center [916, 205] width 246 height 22
type input "5"
click at [565, 577] on input "text" at bounding box center [651, 576] width 246 height 22
type input "Insurance"
click at [537, 107] on span "Contact" at bounding box center [554, 112] width 51 height 12
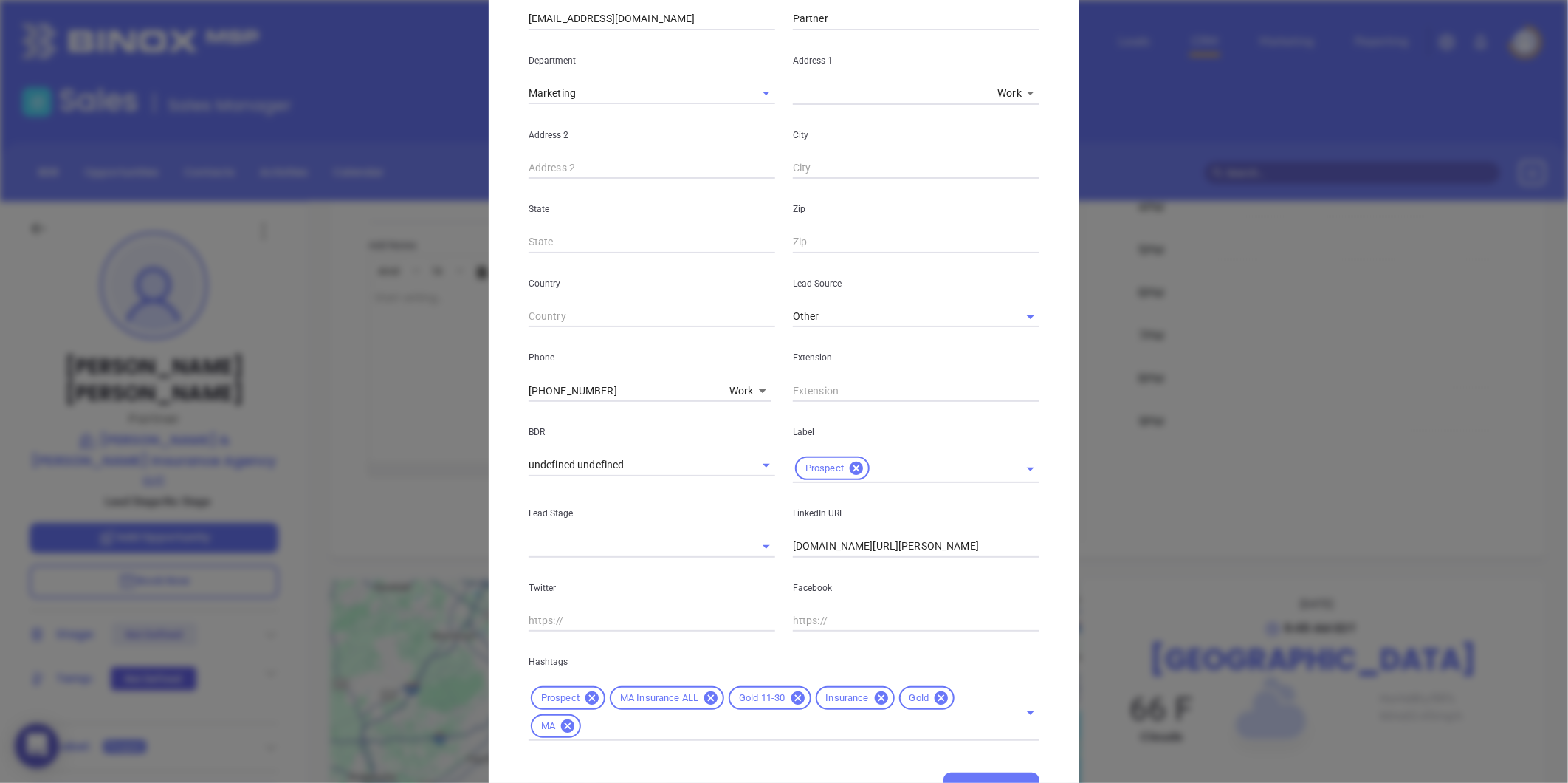
scroll to position [329, 0]
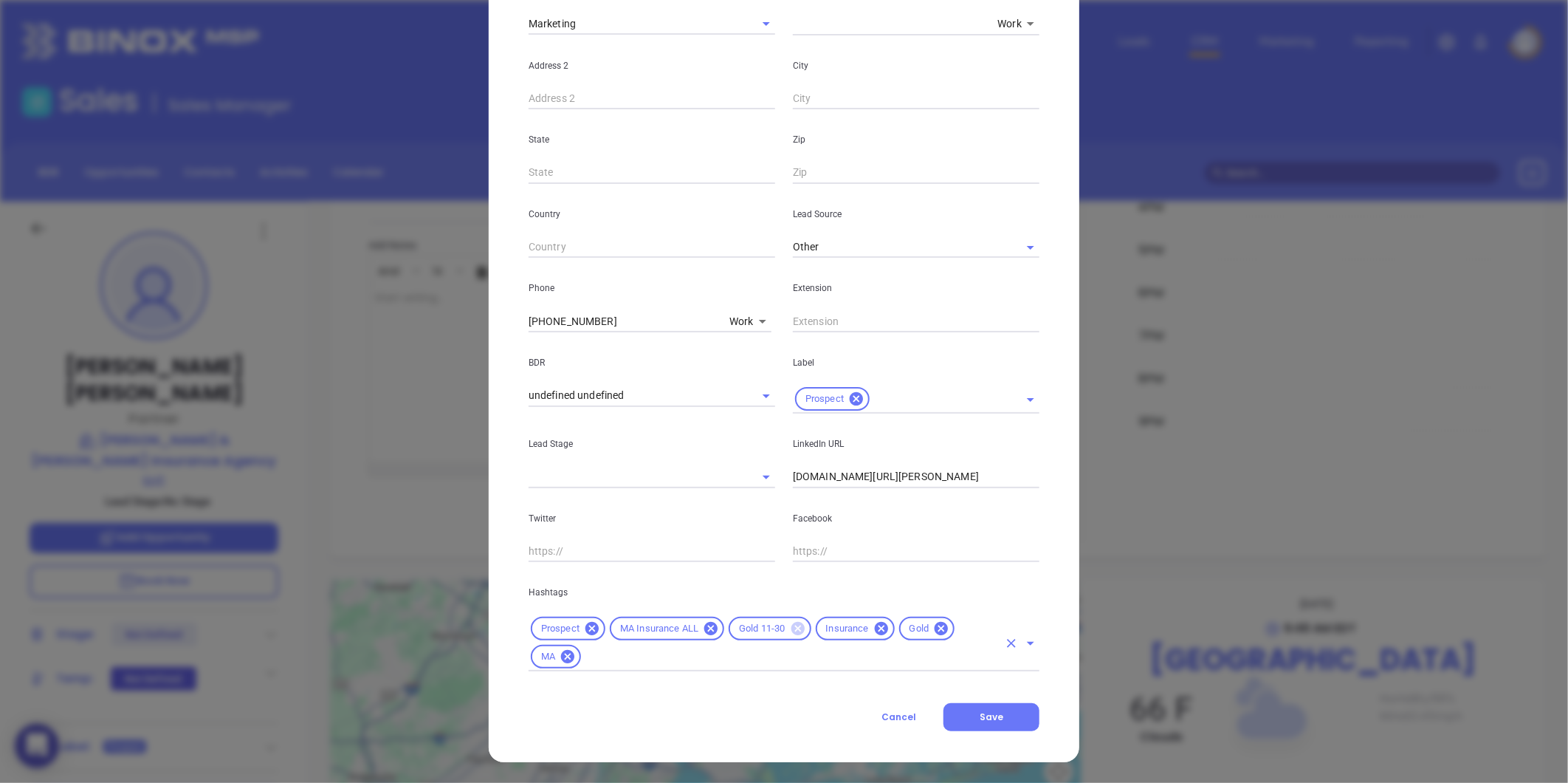
click at [794, 623] on icon at bounding box center [797, 629] width 13 height 13
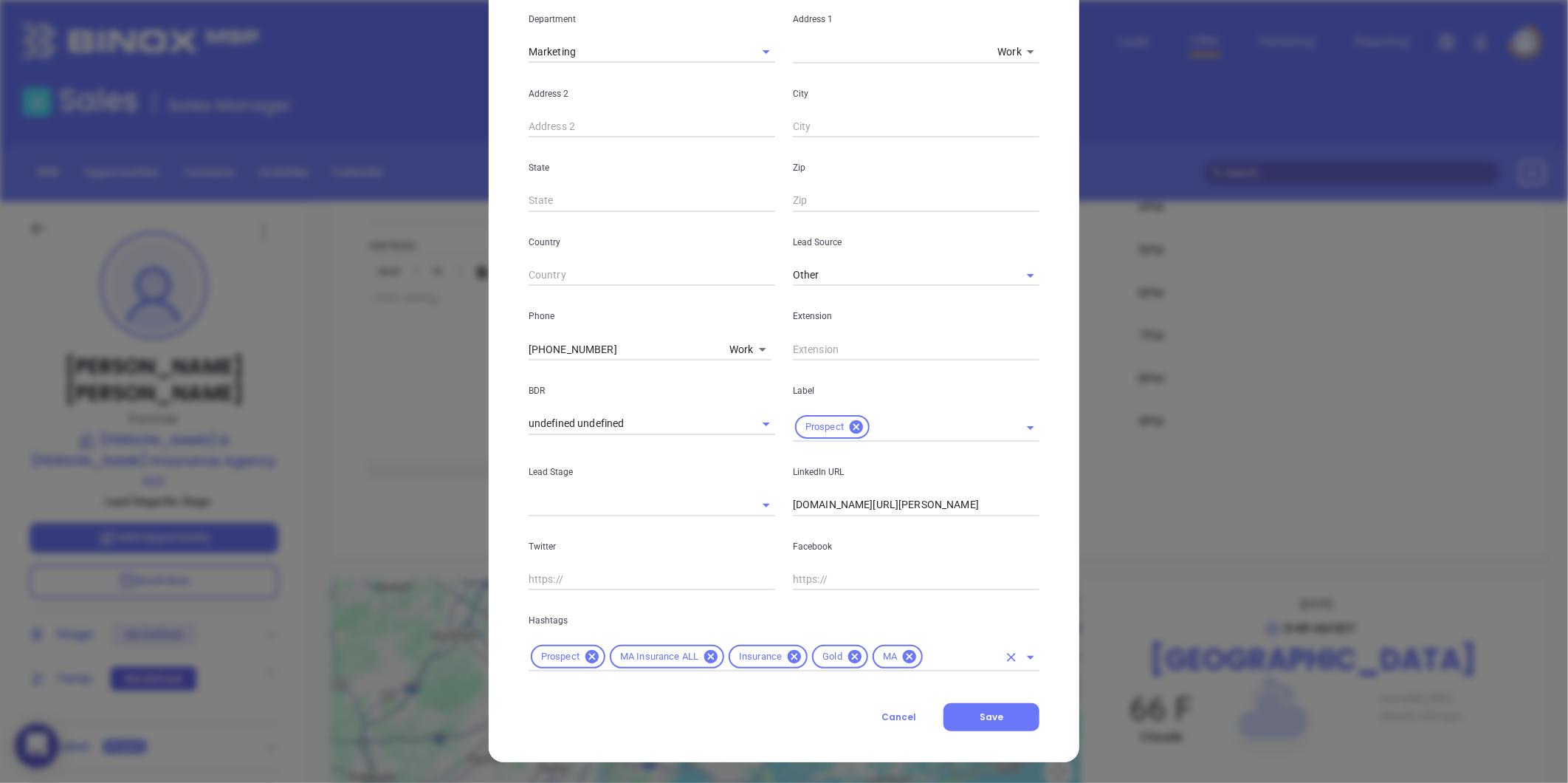
scroll to position [301, 0]
click at [925, 662] on input "text" at bounding box center [962, 657] width 73 height 18
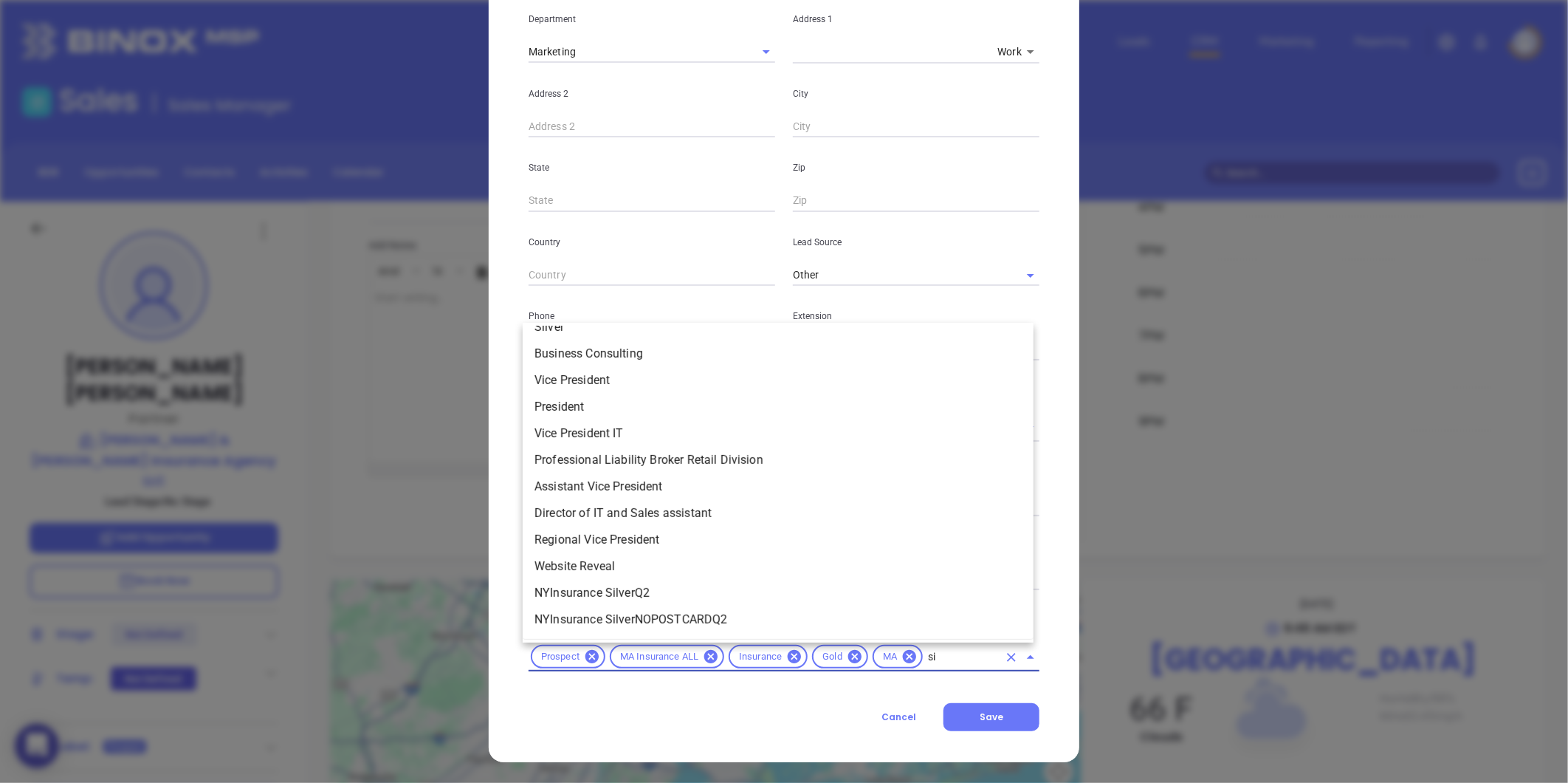
scroll to position [0, 0]
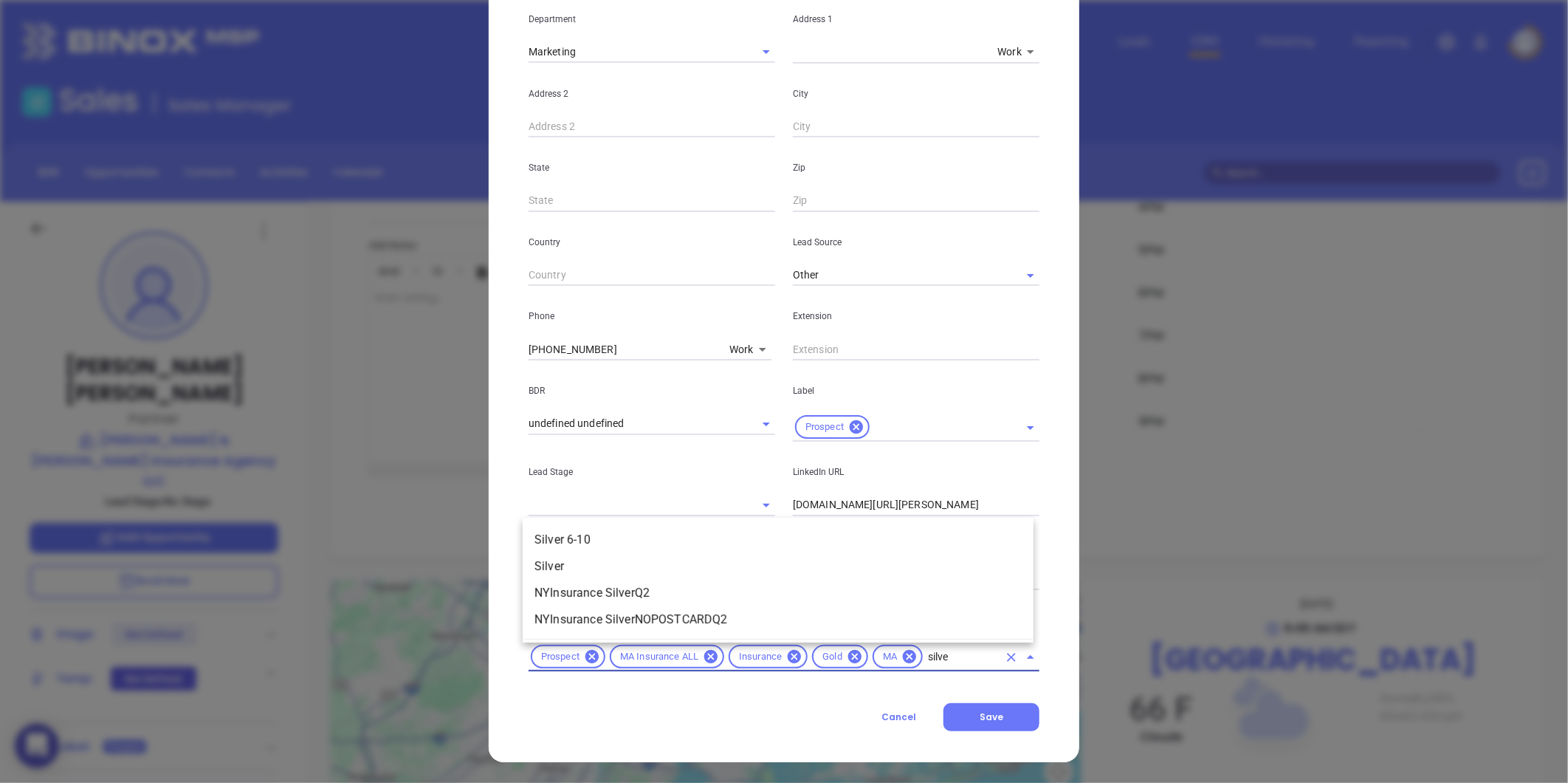
type input "silver"
click at [583, 529] on li "Silver 6-10" at bounding box center [778, 539] width 511 height 27
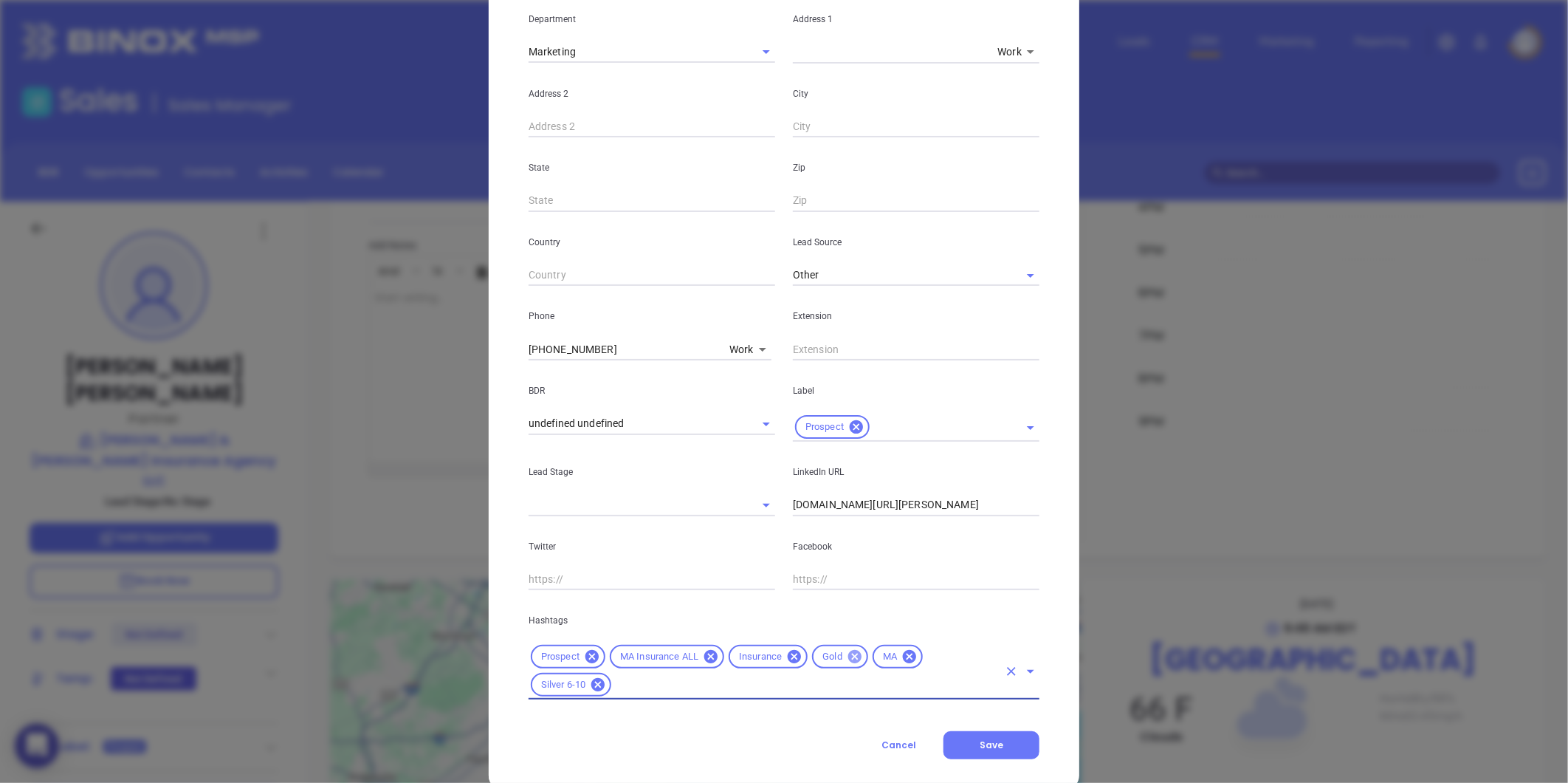
click at [847, 655] on icon at bounding box center [855, 657] width 17 height 17
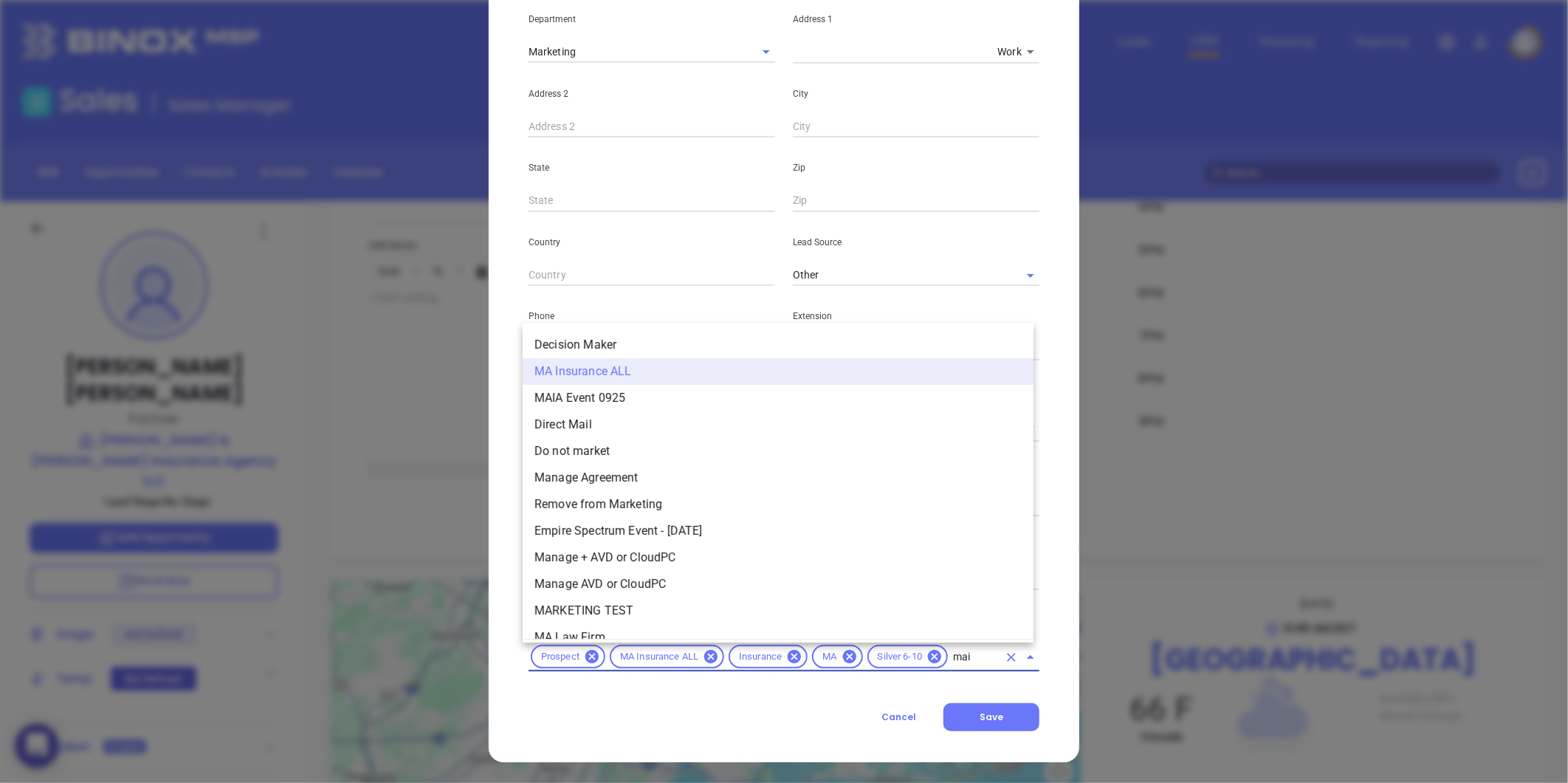
type input "maia"
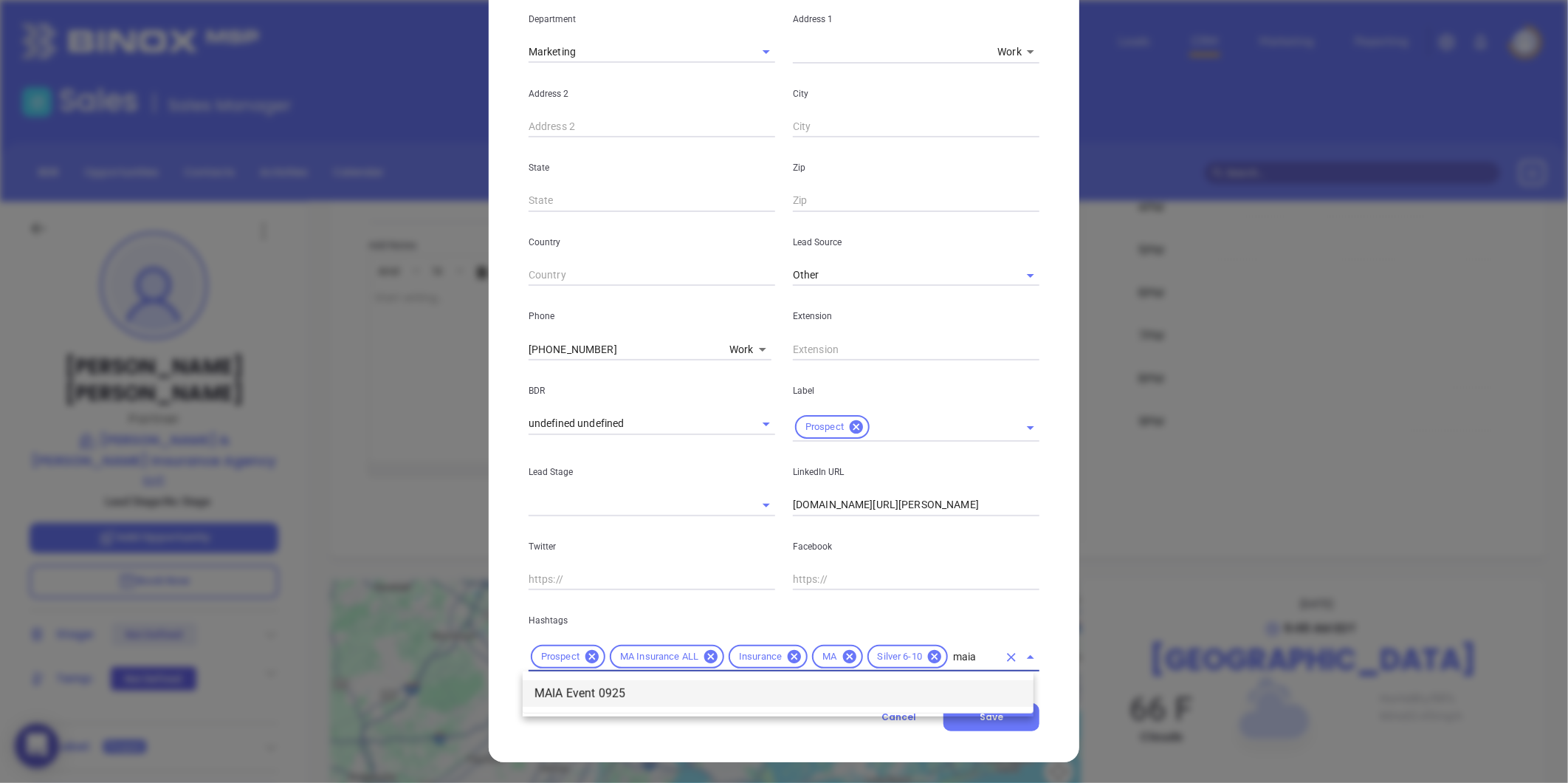
drag, startPoint x: 611, startPoint y: 690, endPoint x: 648, endPoint y: 690, distance: 37.0
click at [615, 691] on li "MAIA Event 0925" at bounding box center [778, 693] width 511 height 27
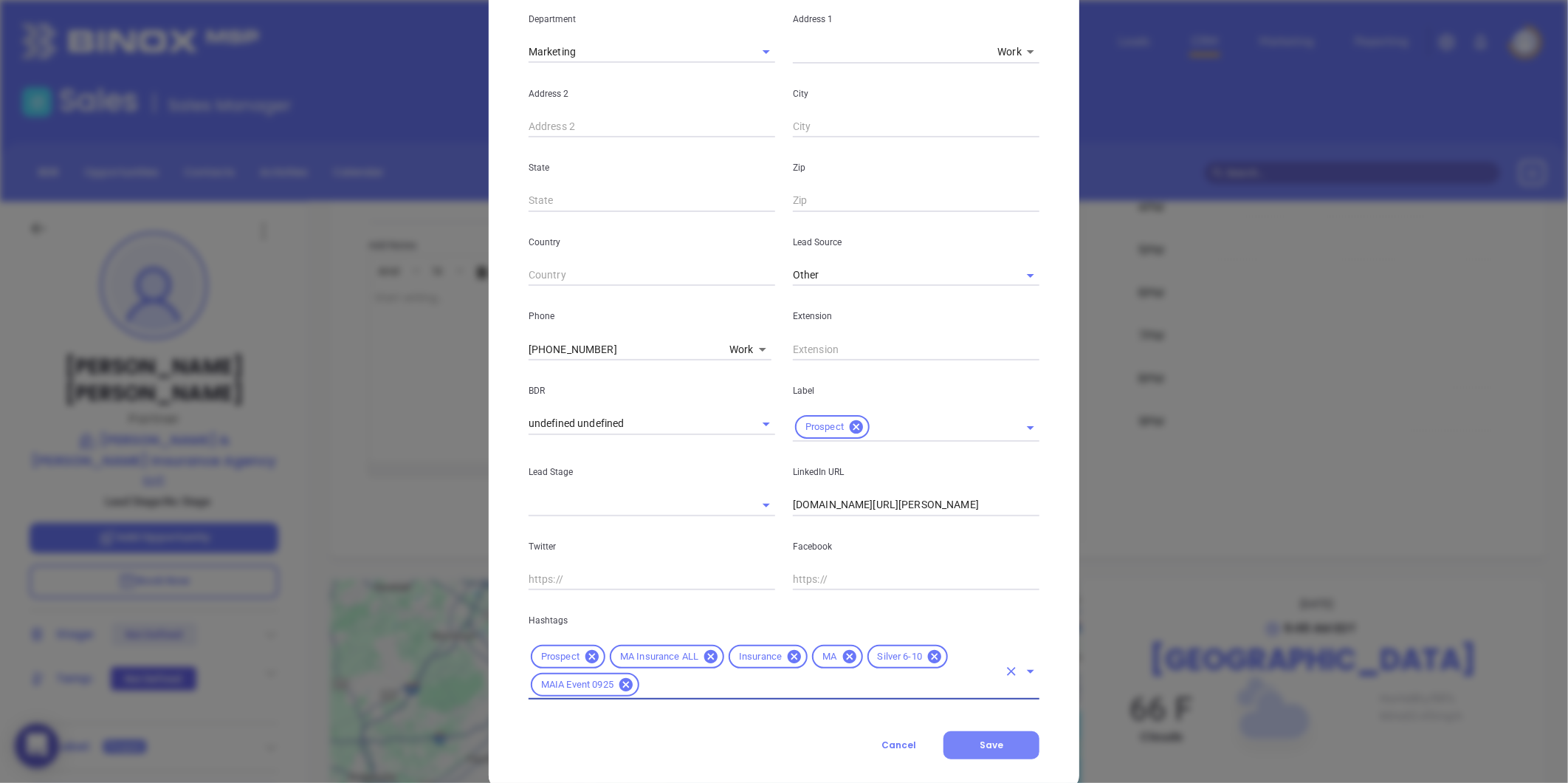
click at [992, 739] on span "Save" at bounding box center [992, 745] width 24 height 13
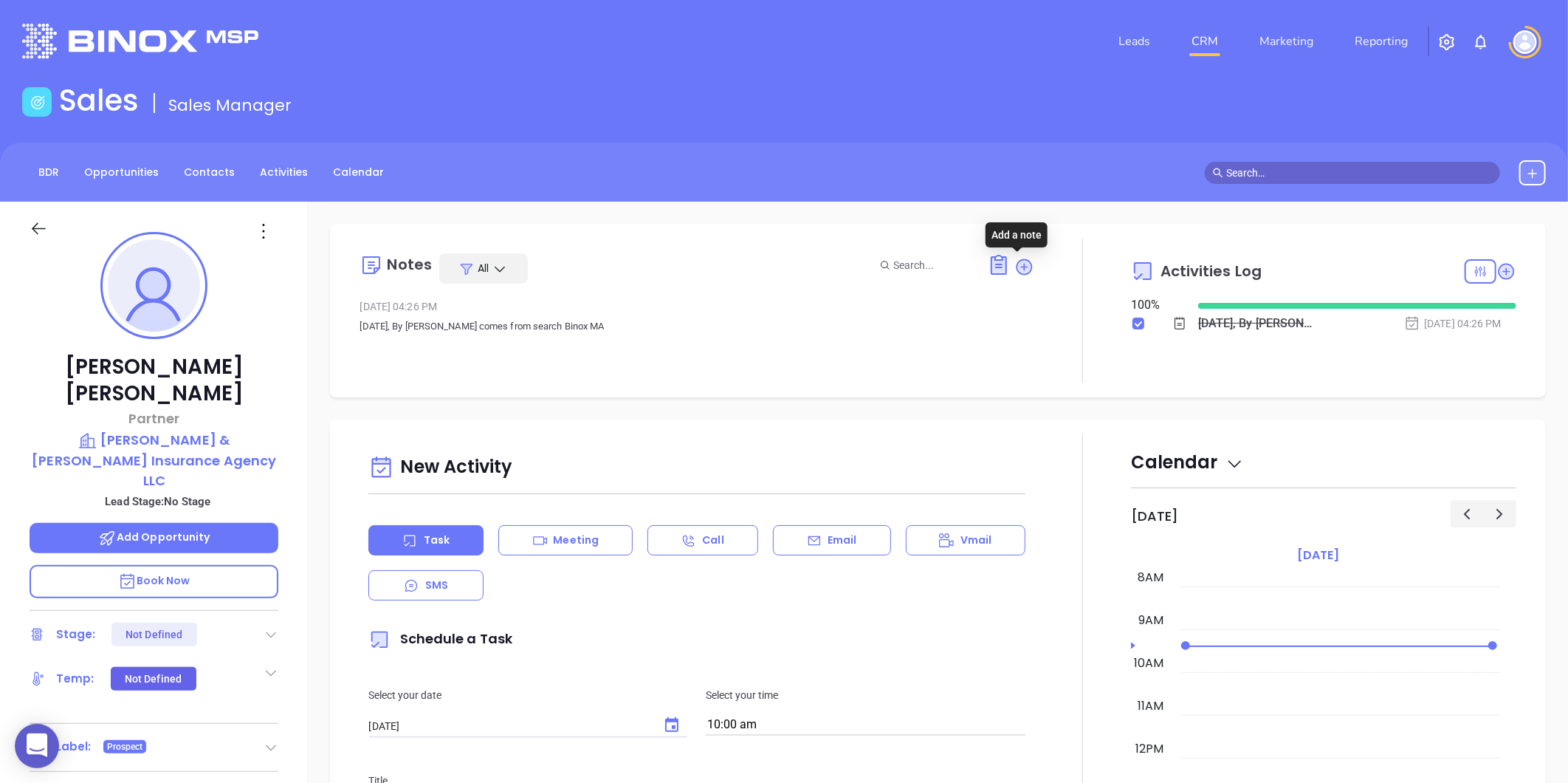
drag, startPoint x: 1011, startPoint y: 265, endPoint x: 913, endPoint y: 264, distance: 98.0
click at [1017, 265] on icon at bounding box center [1024, 267] width 15 height 15
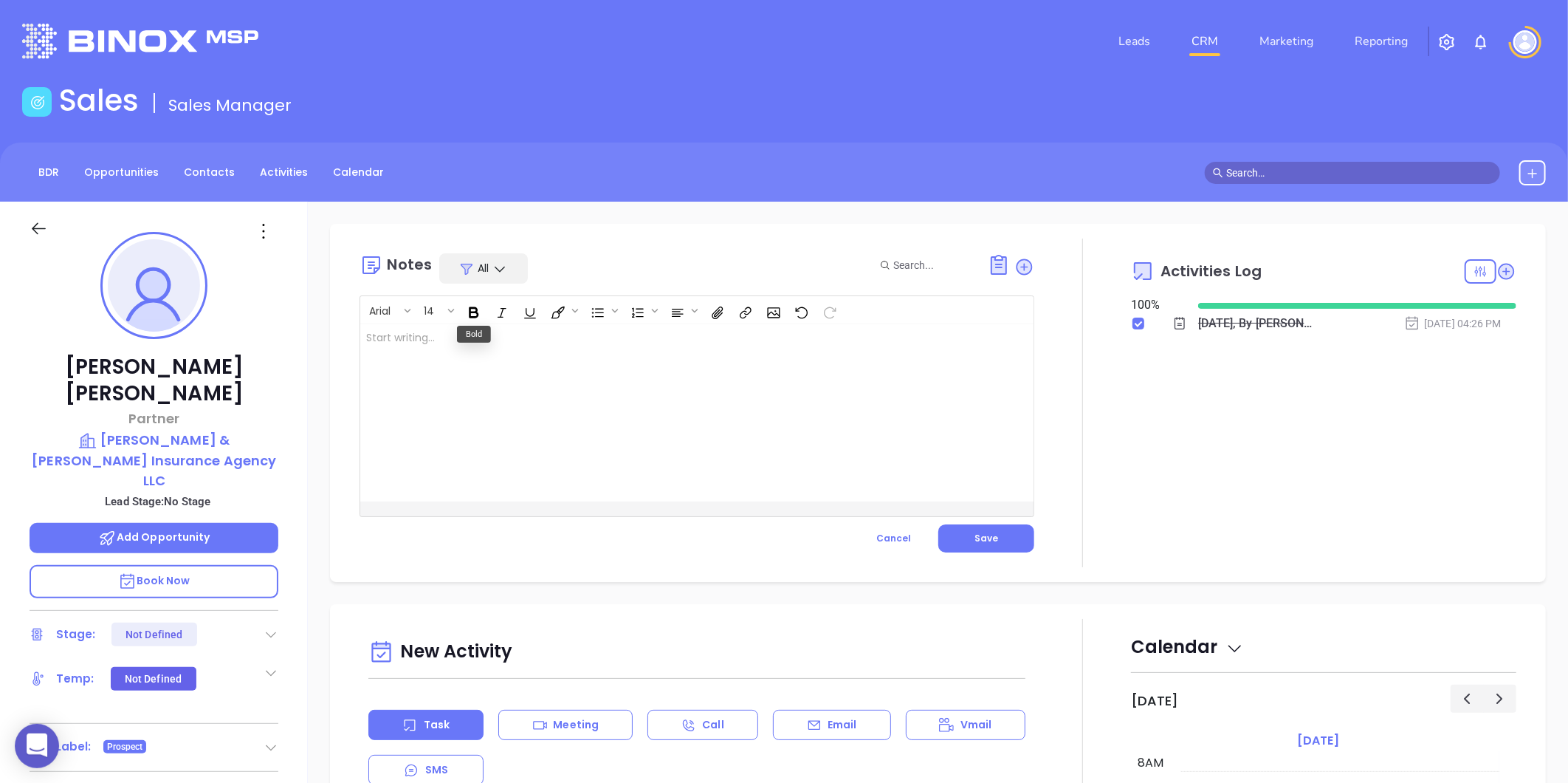
click at [436, 341] on div at bounding box center [673, 413] width 626 height 177
click at [976, 534] on span "Save" at bounding box center [987, 539] width 24 height 13
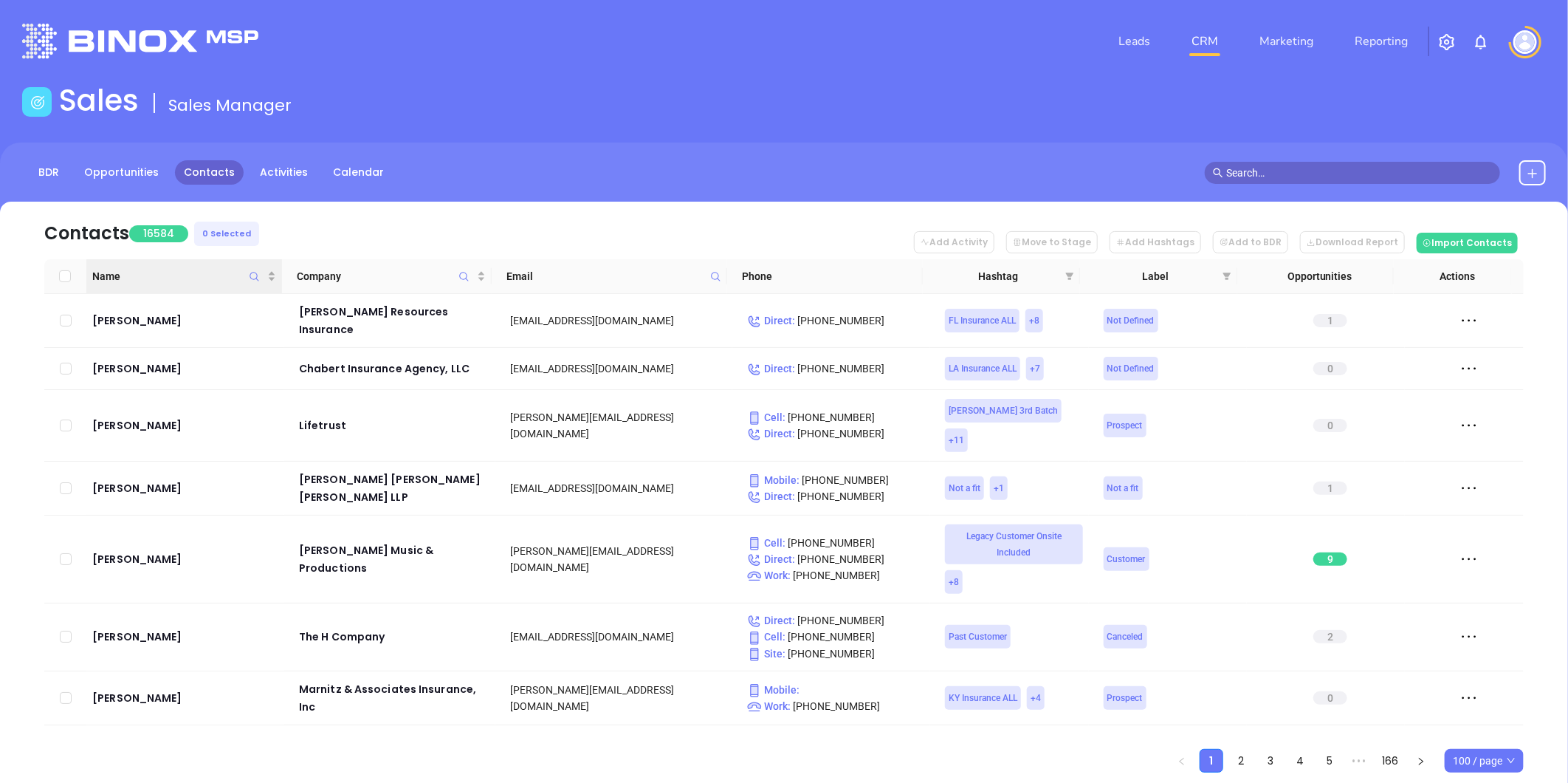
click at [252, 276] on icon "Name" at bounding box center [254, 277] width 11 height 11
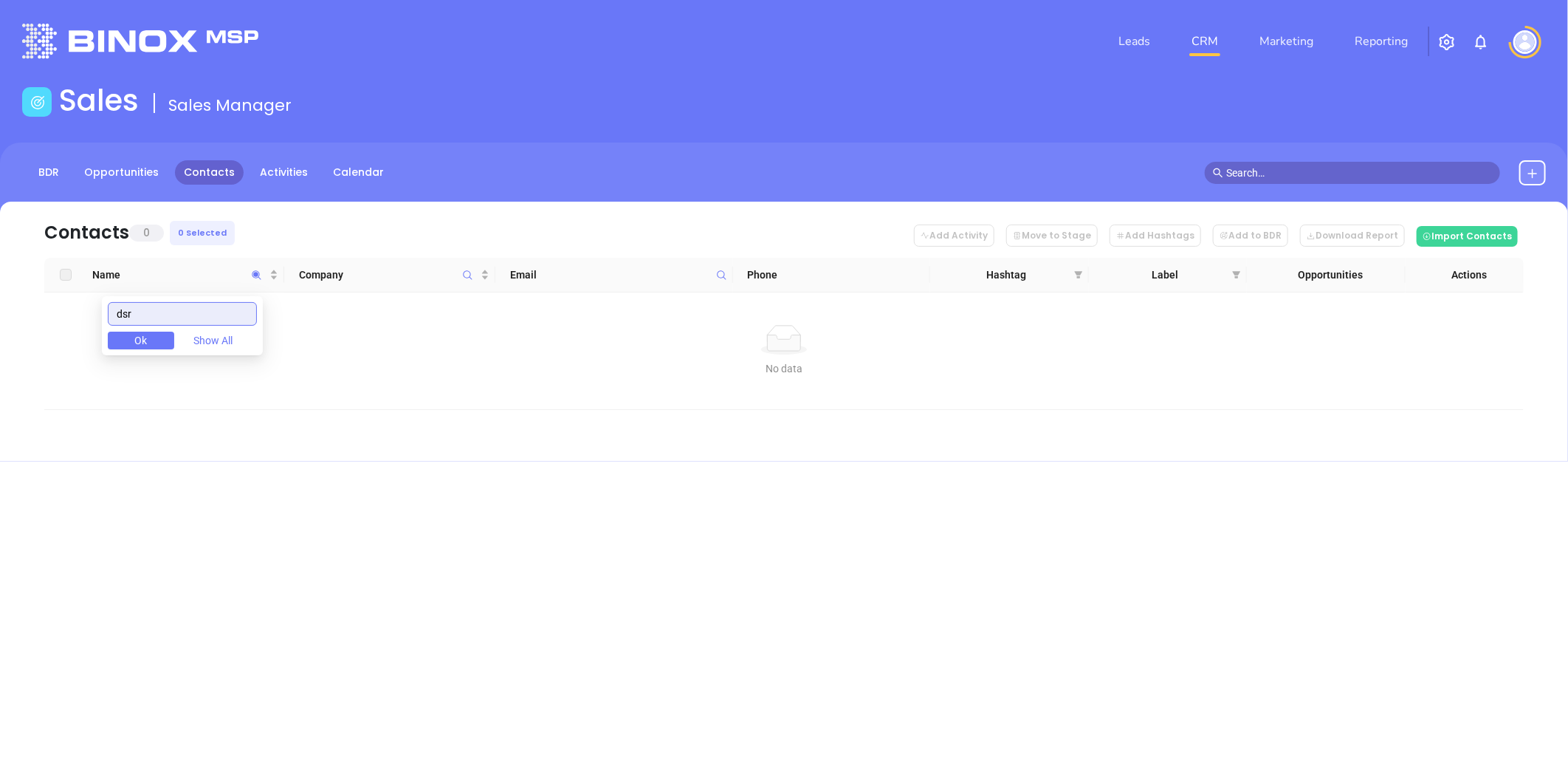
drag, startPoint x: 93, startPoint y: 314, endPoint x: 69, endPoint y: 313, distance: 24.0
click at [69, 315] on body "0 Leads CRM Marketing Reporting Financial Leads Leads Sales Sales Manager BDR O…" at bounding box center [784, 392] width 1568 height 783
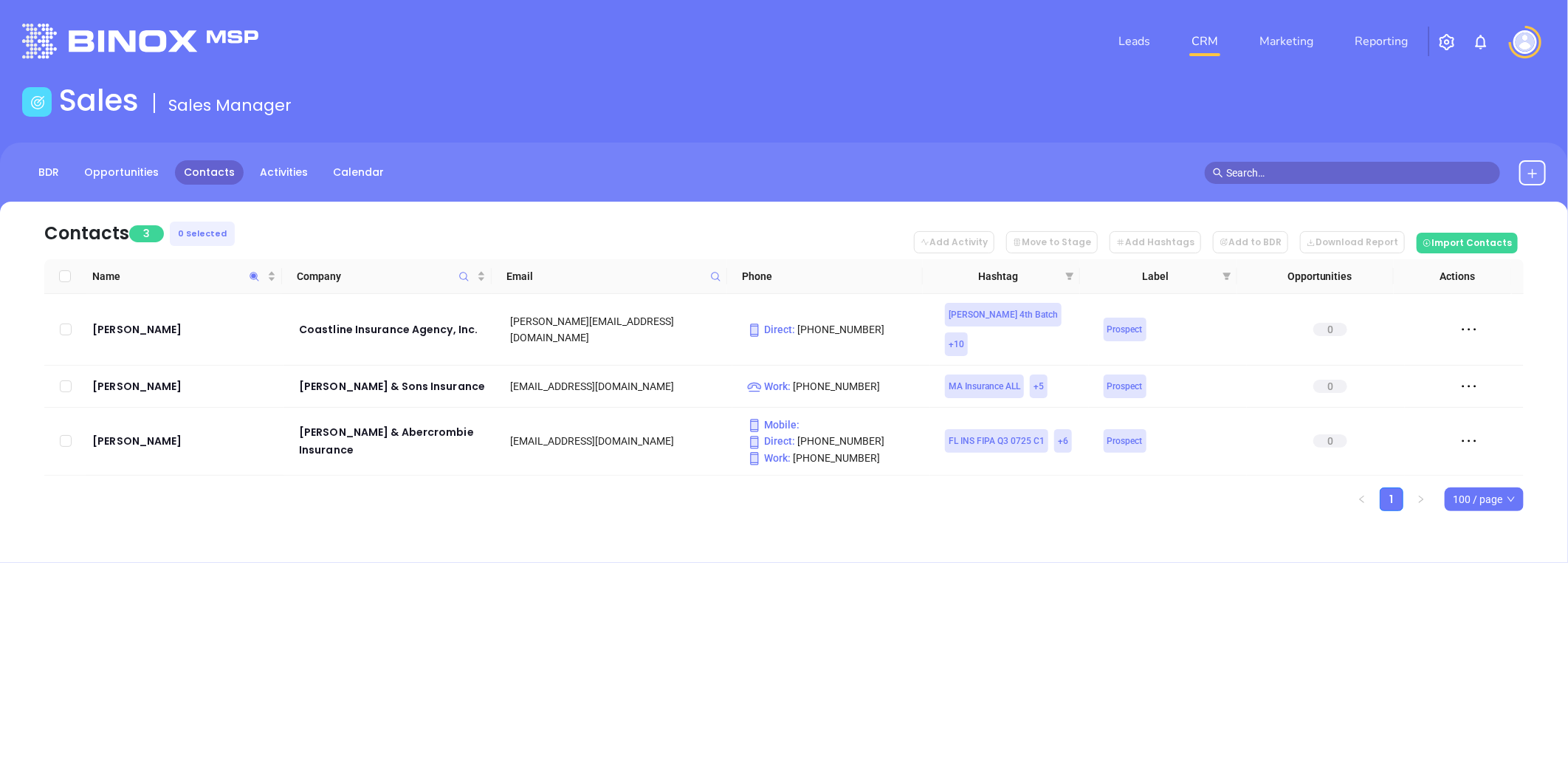
click at [395, 559] on div "Leads CRM Marketing Reporting Financial Leads Leads Sales Sales Manager BDR Opp…" at bounding box center [784, 392] width 1568 height 783
click at [253, 273] on icon "Name" at bounding box center [254, 277] width 11 height 11
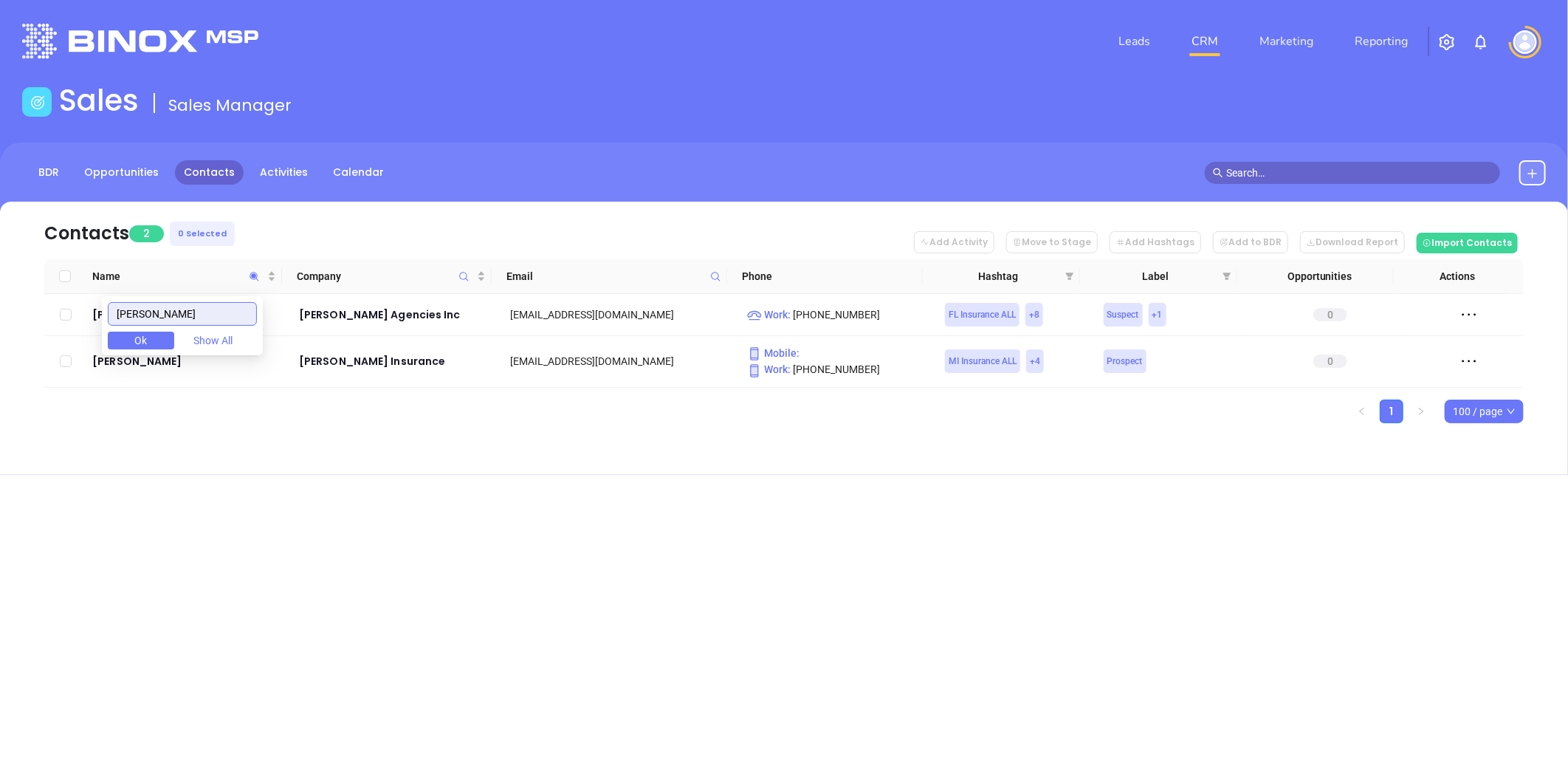
type input "[PERSON_NAME]"
click at [581, 626] on div "Leads CRM Marketing Reporting Financial Leads Leads Sales Sales Manager BDR Opp…" at bounding box center [784, 392] width 1568 height 783
click at [251, 273] on icon "Name" at bounding box center [254, 277] width 11 height 11
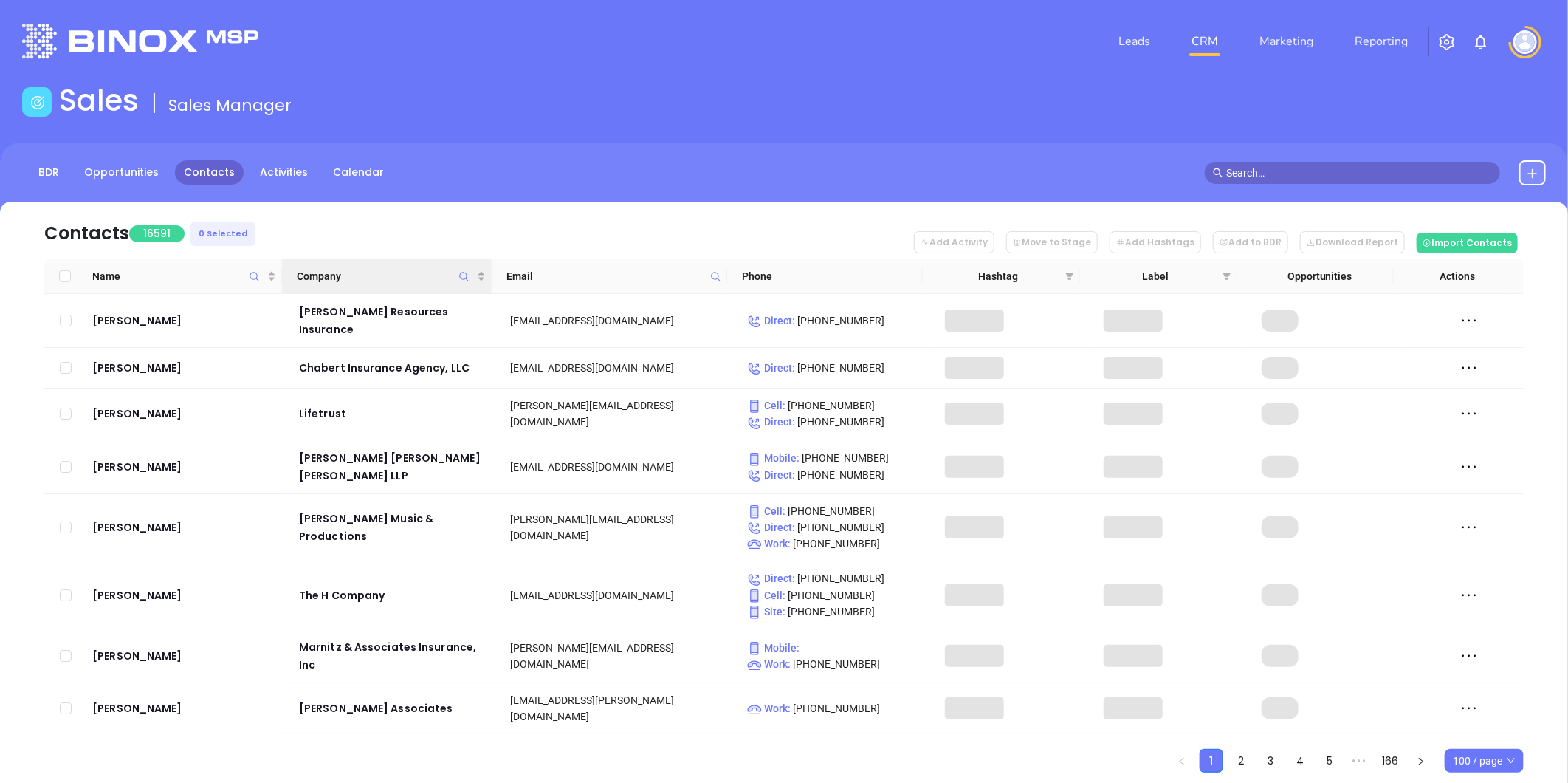
click at [462, 275] on icon "Company" at bounding box center [464, 277] width 11 height 11
click at [446, 311] on input "text" at bounding box center [391, 314] width 149 height 24
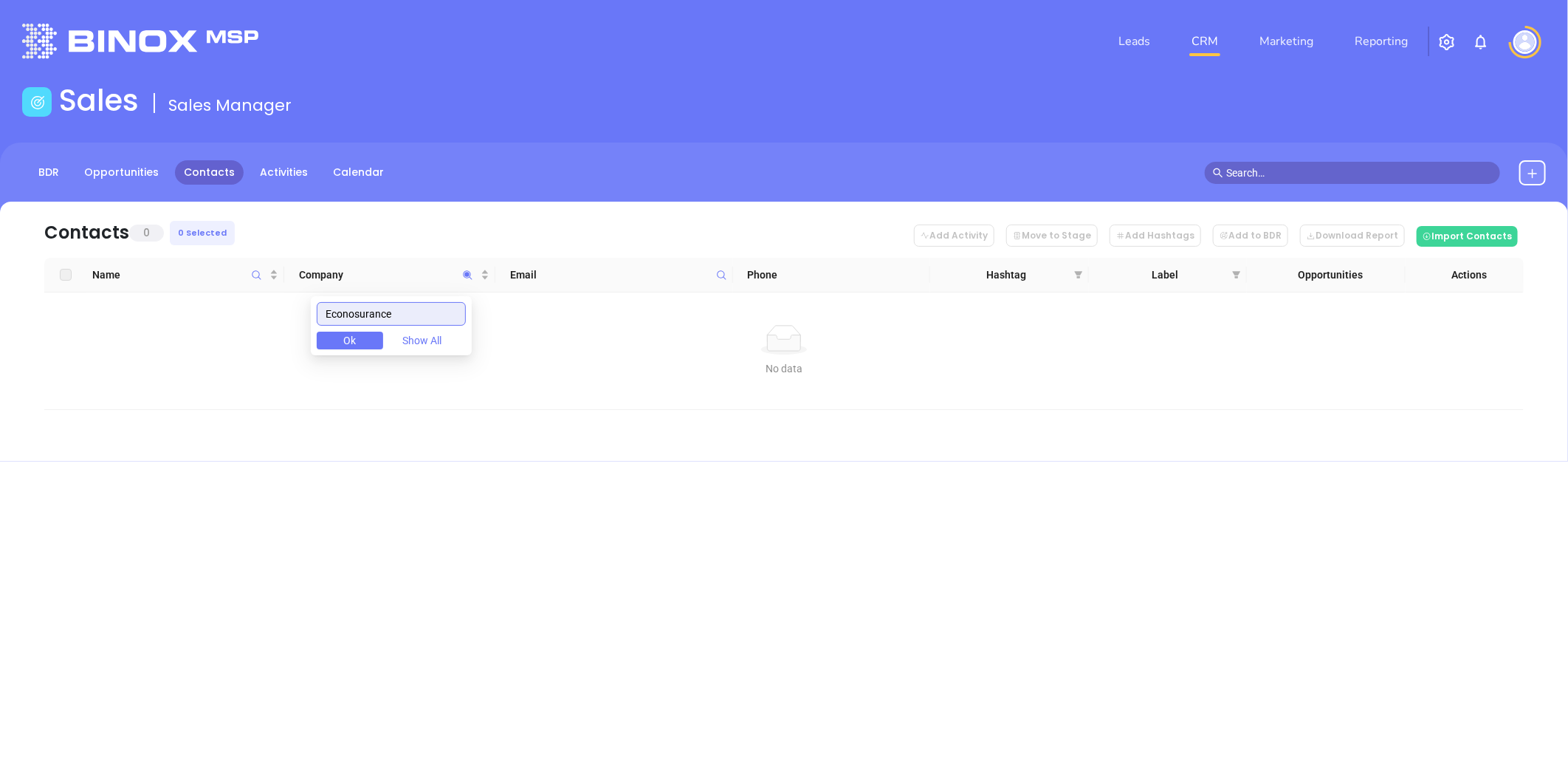
drag, startPoint x: 421, startPoint y: 322, endPoint x: 197, endPoint y: 345, distance: 225.2
click at [194, 345] on body "0 Leads CRM Marketing Reporting Financial Leads Leads Sales Sales Manager BDR O…" at bounding box center [784, 392] width 1568 height 783
drag, startPoint x: 417, startPoint y: 311, endPoint x: 248, endPoint y: 336, distance: 170.8
click at [185, 331] on body "0 Leads CRM Marketing Reporting Financial Leads Leads Sales Sales Manager BDR O…" at bounding box center [784, 392] width 1568 height 783
paste input "Fairway Insurance Brokers"
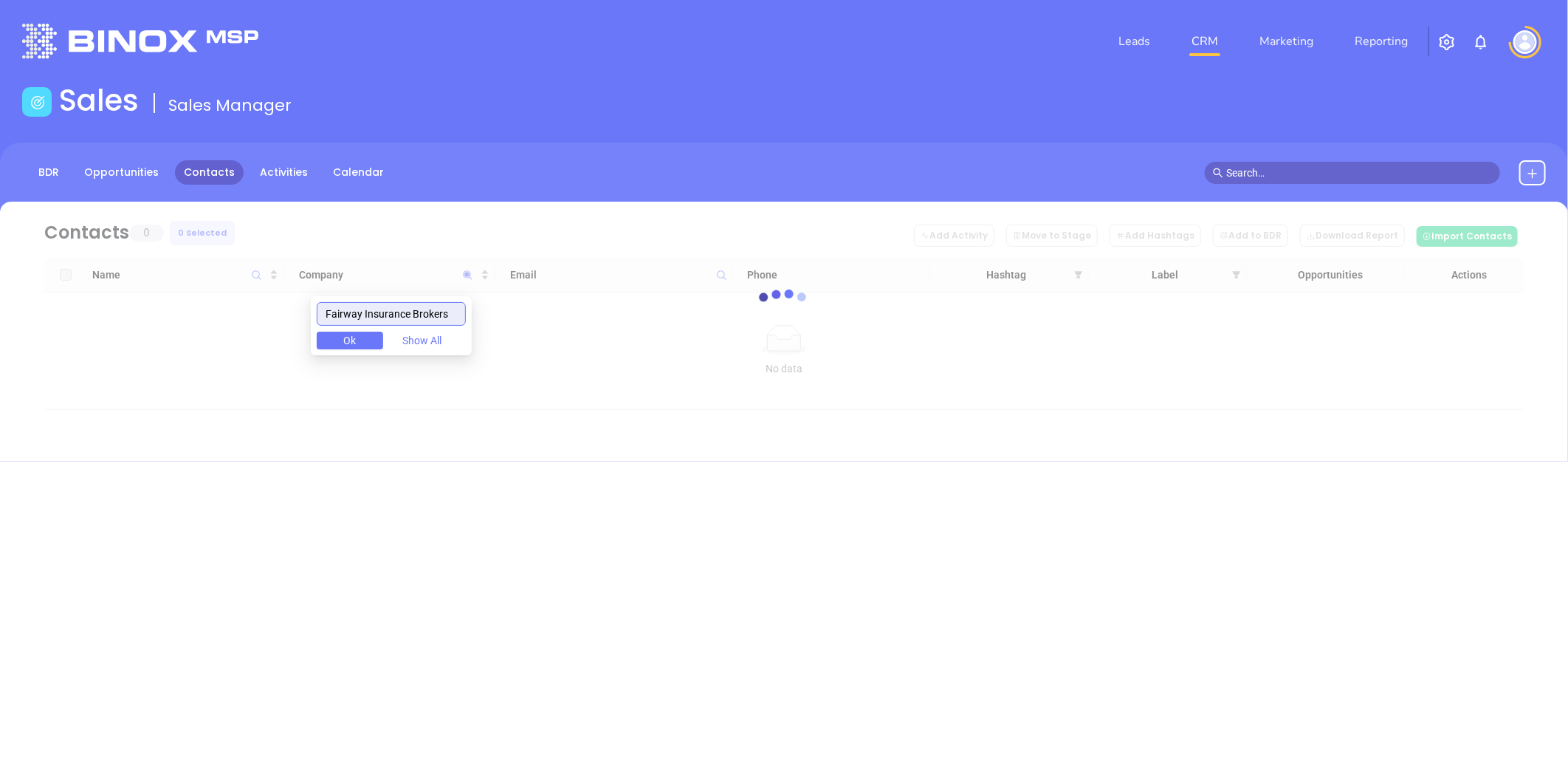
click at [333, 322] on input "Fairway Insurance Brokers" at bounding box center [391, 314] width 149 height 24
type input "Fairway Insurance Brokers"
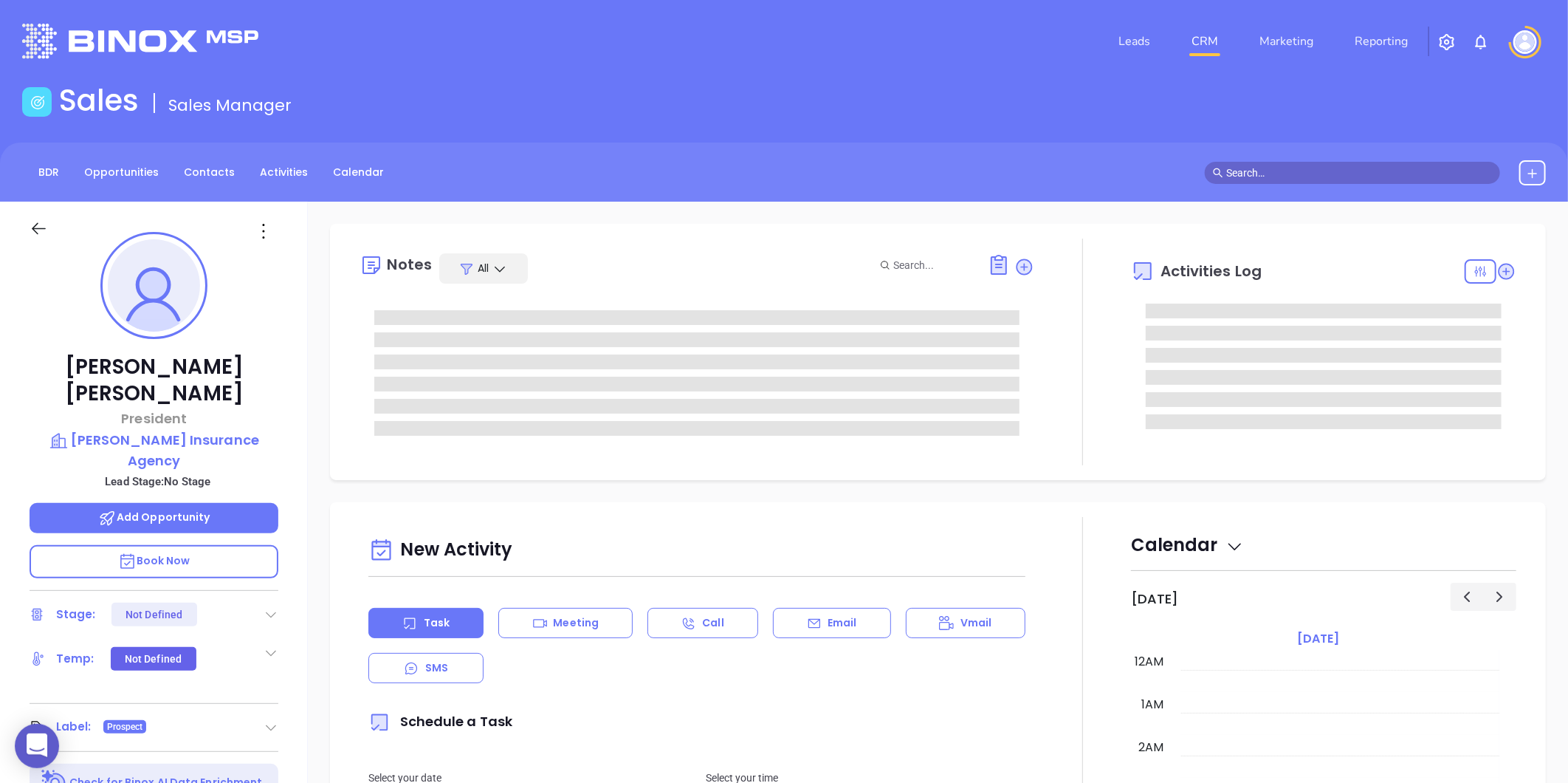
type input "[DATE]"
type input "[PERSON_NAME]"
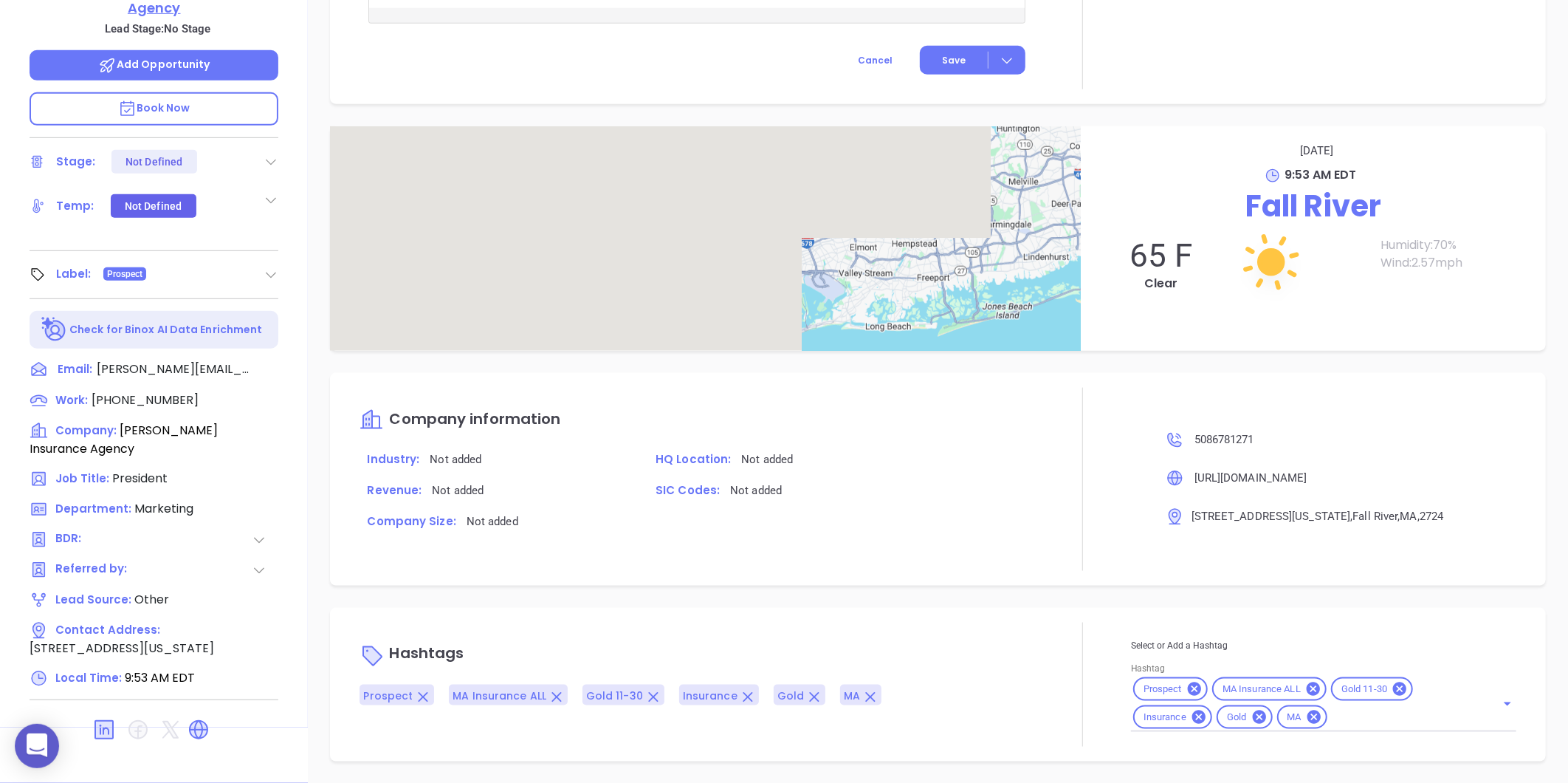
scroll to position [0, 0]
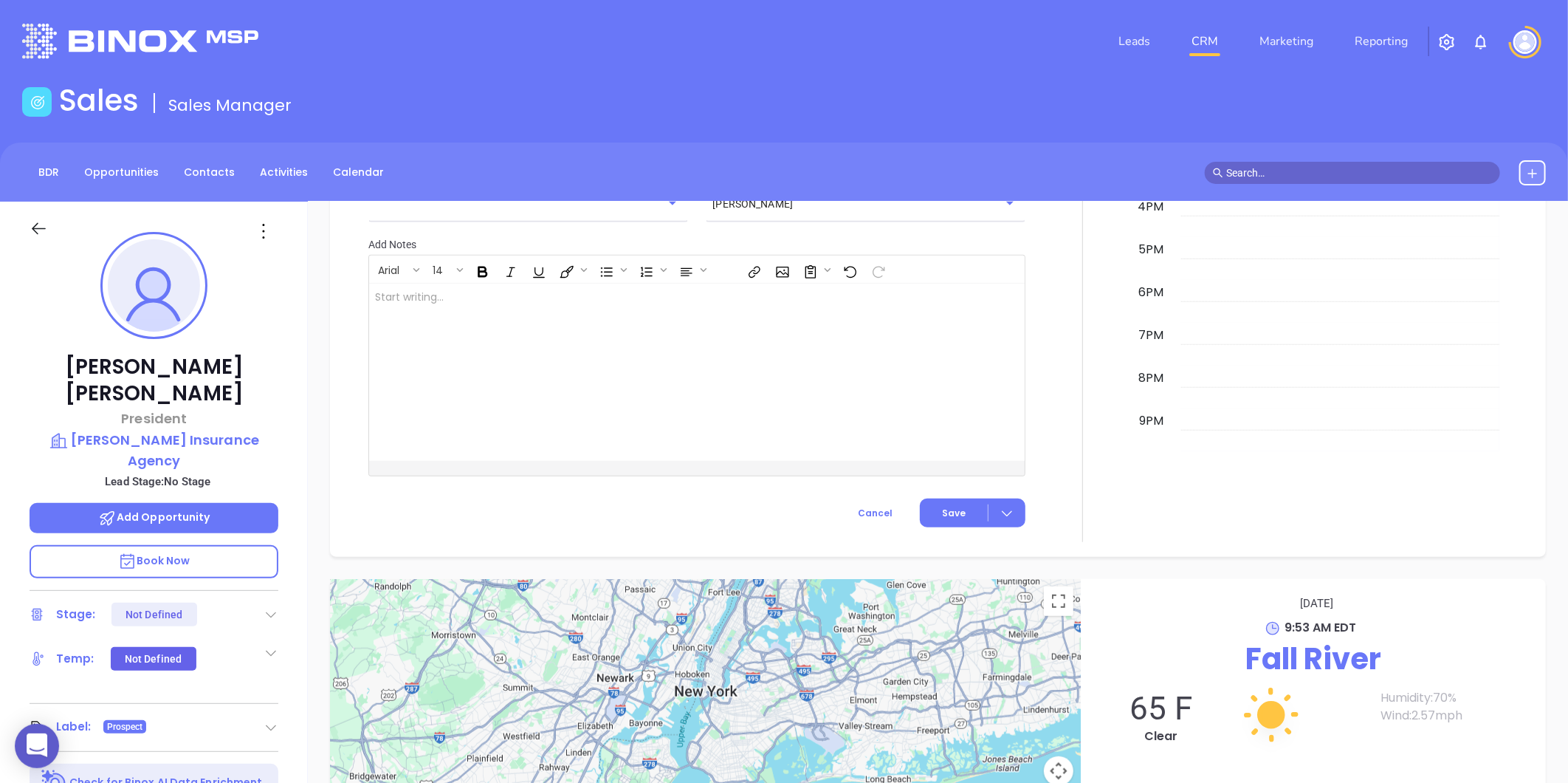
drag, startPoint x: 262, startPoint y: 232, endPoint x: 265, endPoint y: 238, distance: 6.7
click at [262, 231] on icon at bounding box center [264, 232] width 24 height 24
click at [299, 382] on div "Edit" at bounding box center [336, 390] width 145 height 17
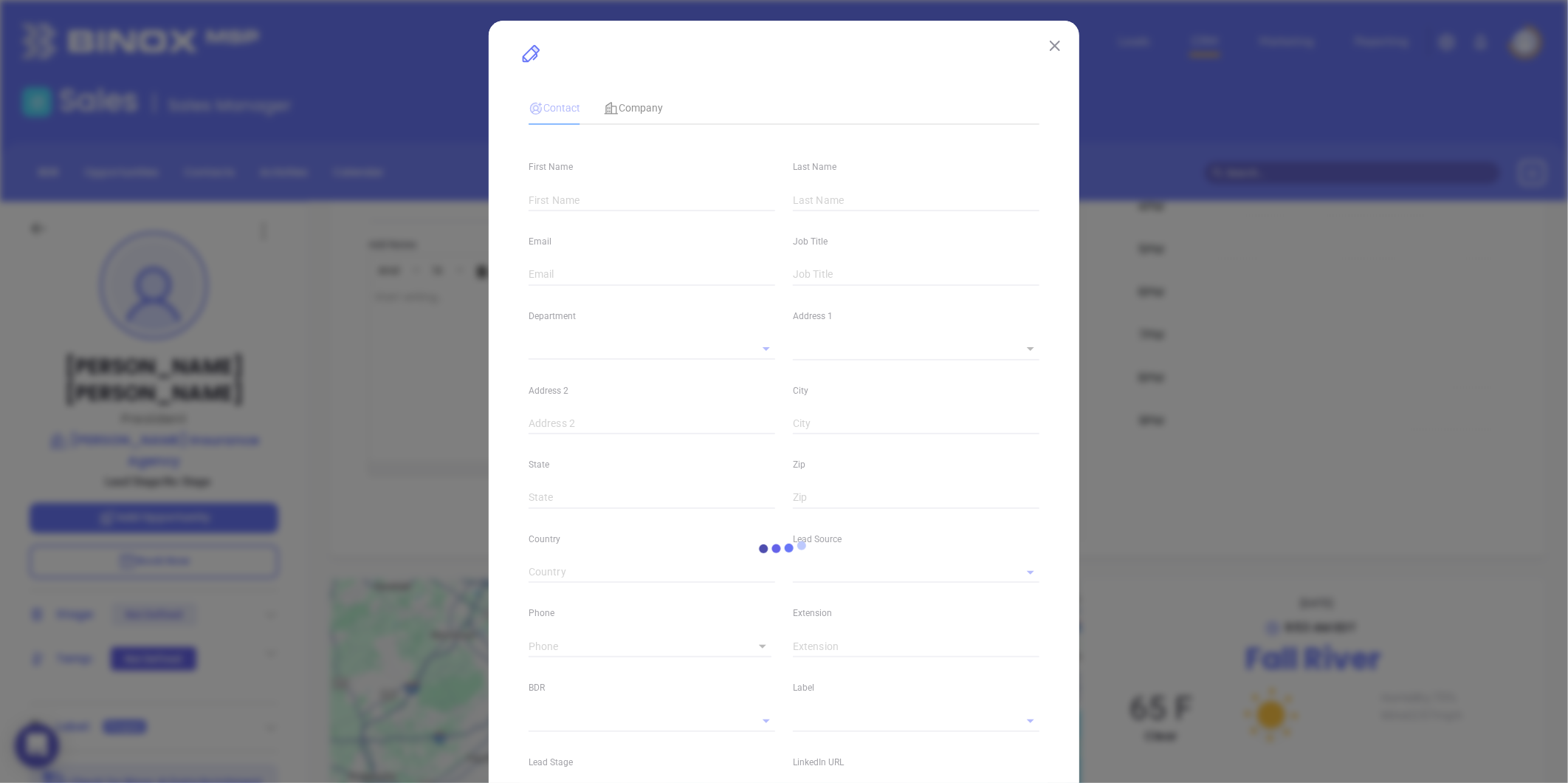
type input "Donald J."
type input "Medeiros"
type input "donald@donmedeirosinsurance.com"
type input "President"
type input "1"
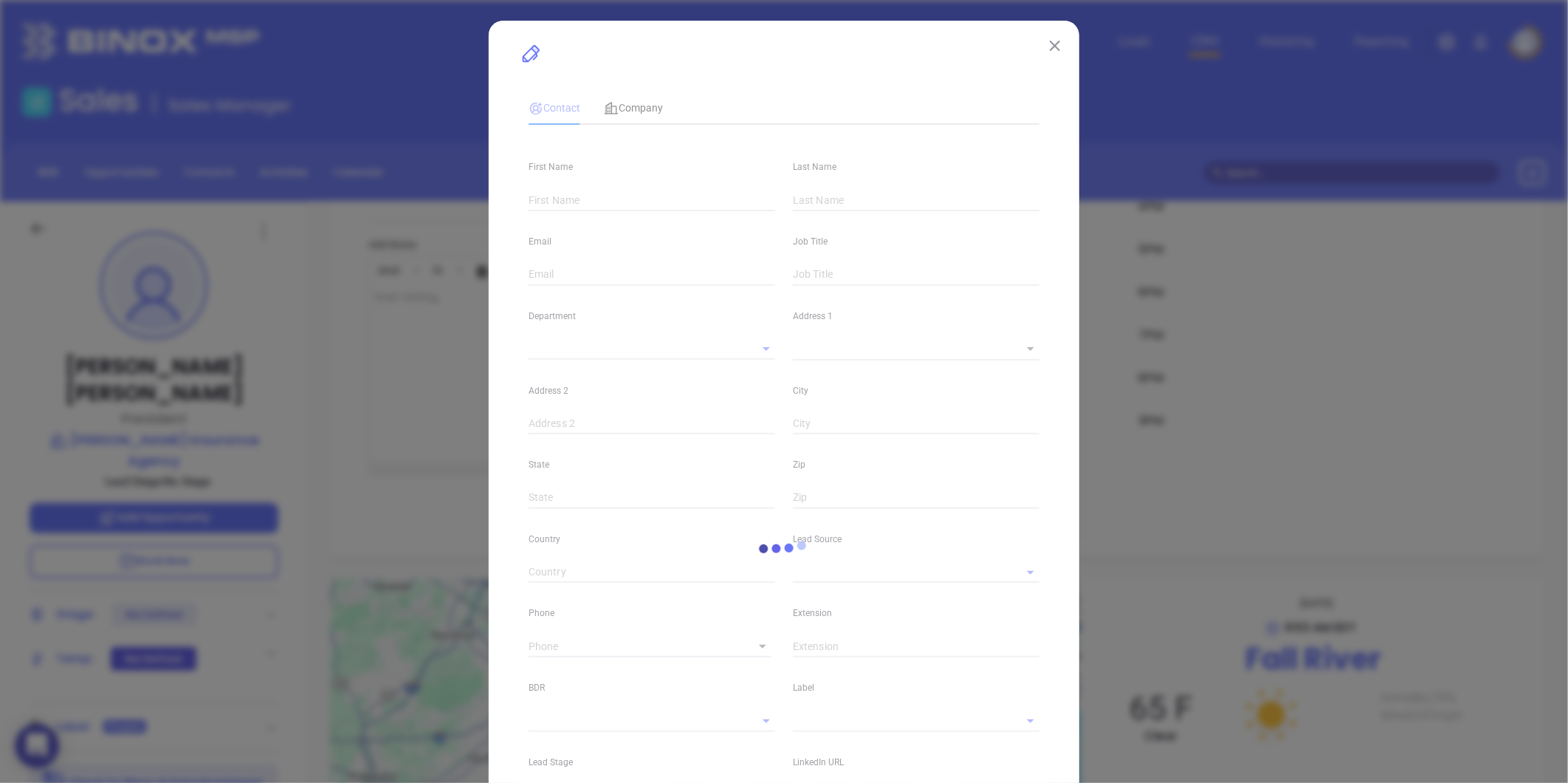
type input "www.linkedin.com/in/donald-j-medeiros-40745618"
type input "Marketing"
type input "Other"
type input "undefined undefined"
type input "(508) 678-1271"
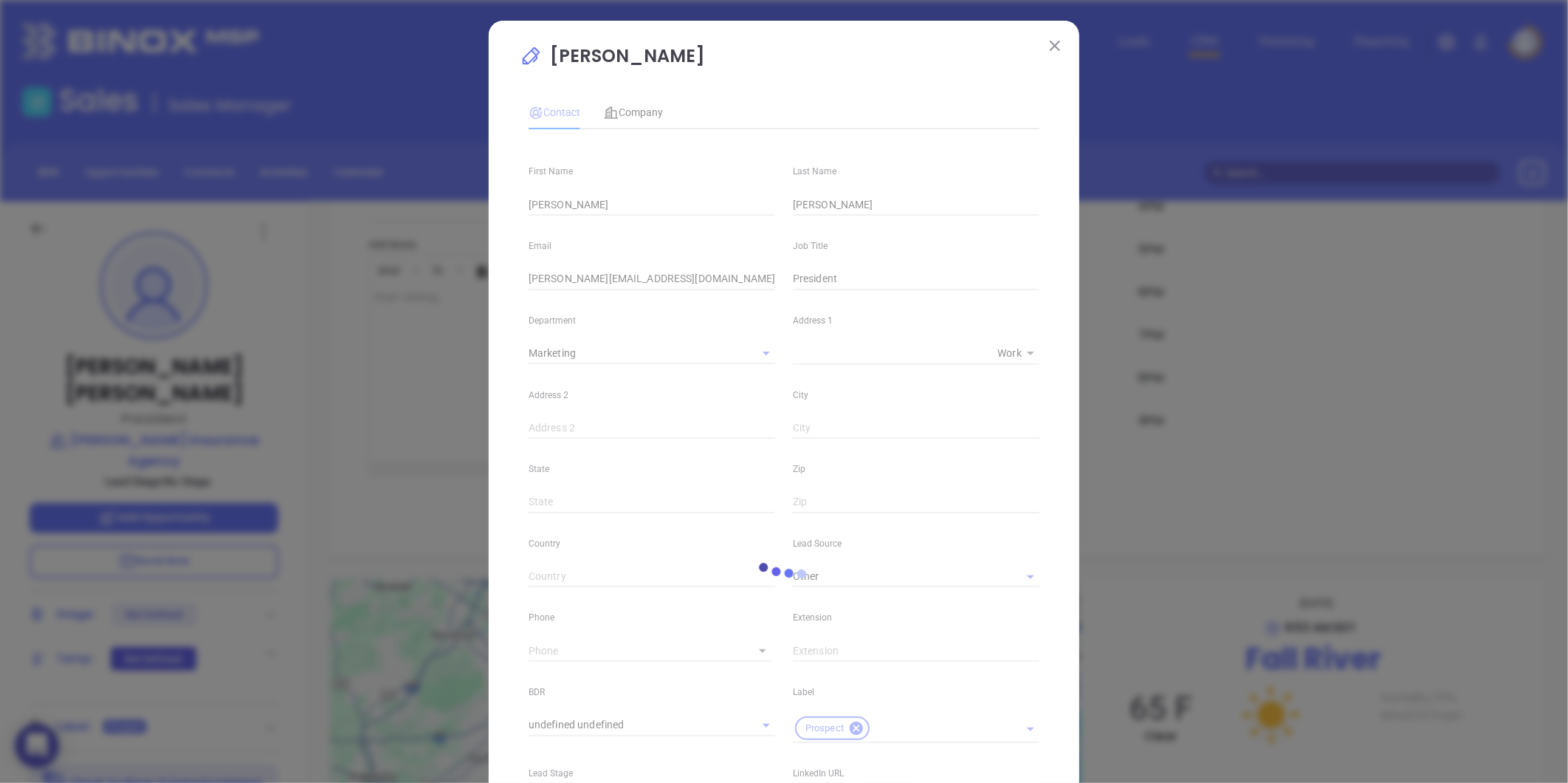
type input "1"
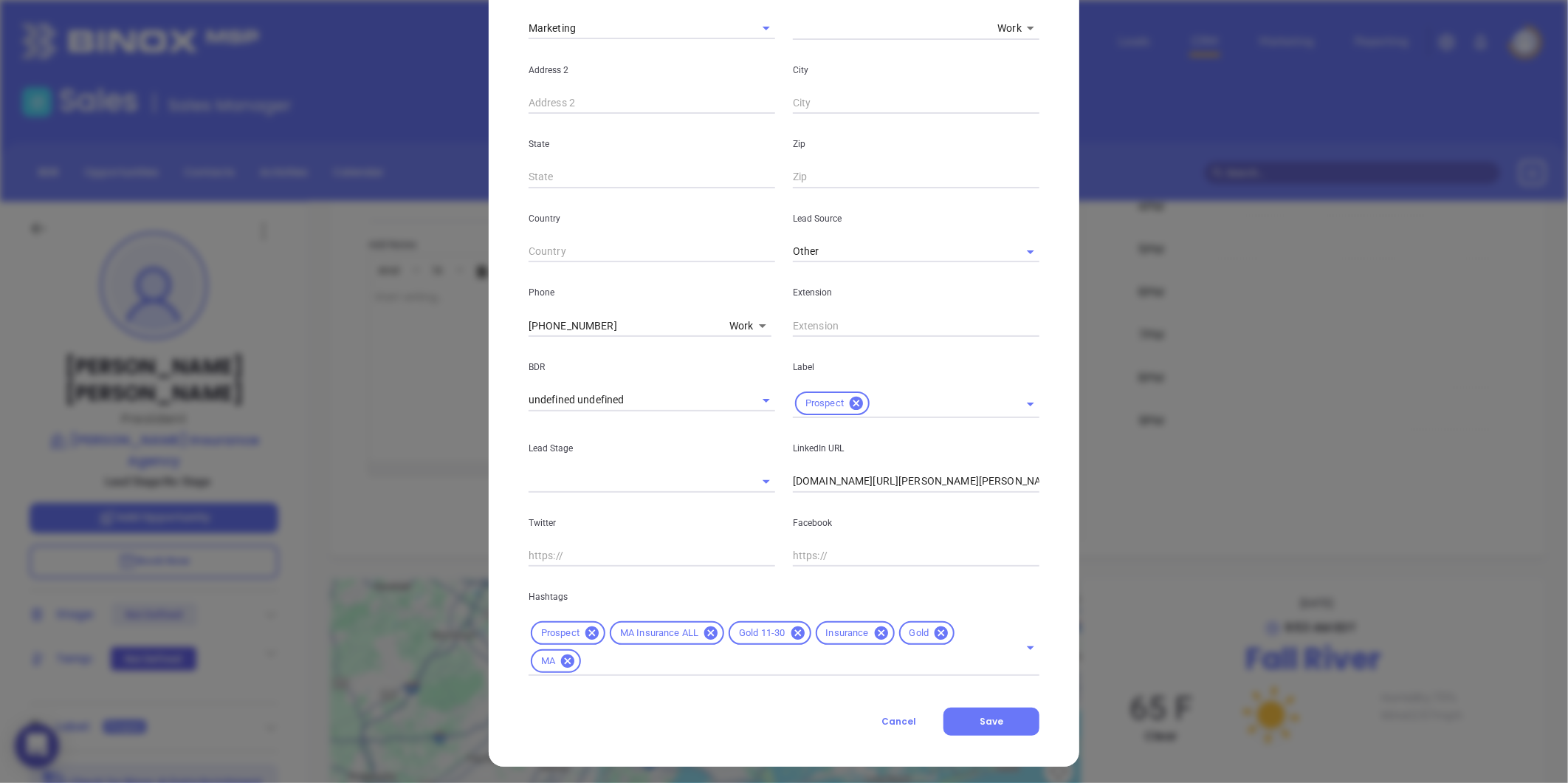
scroll to position [328, 0]
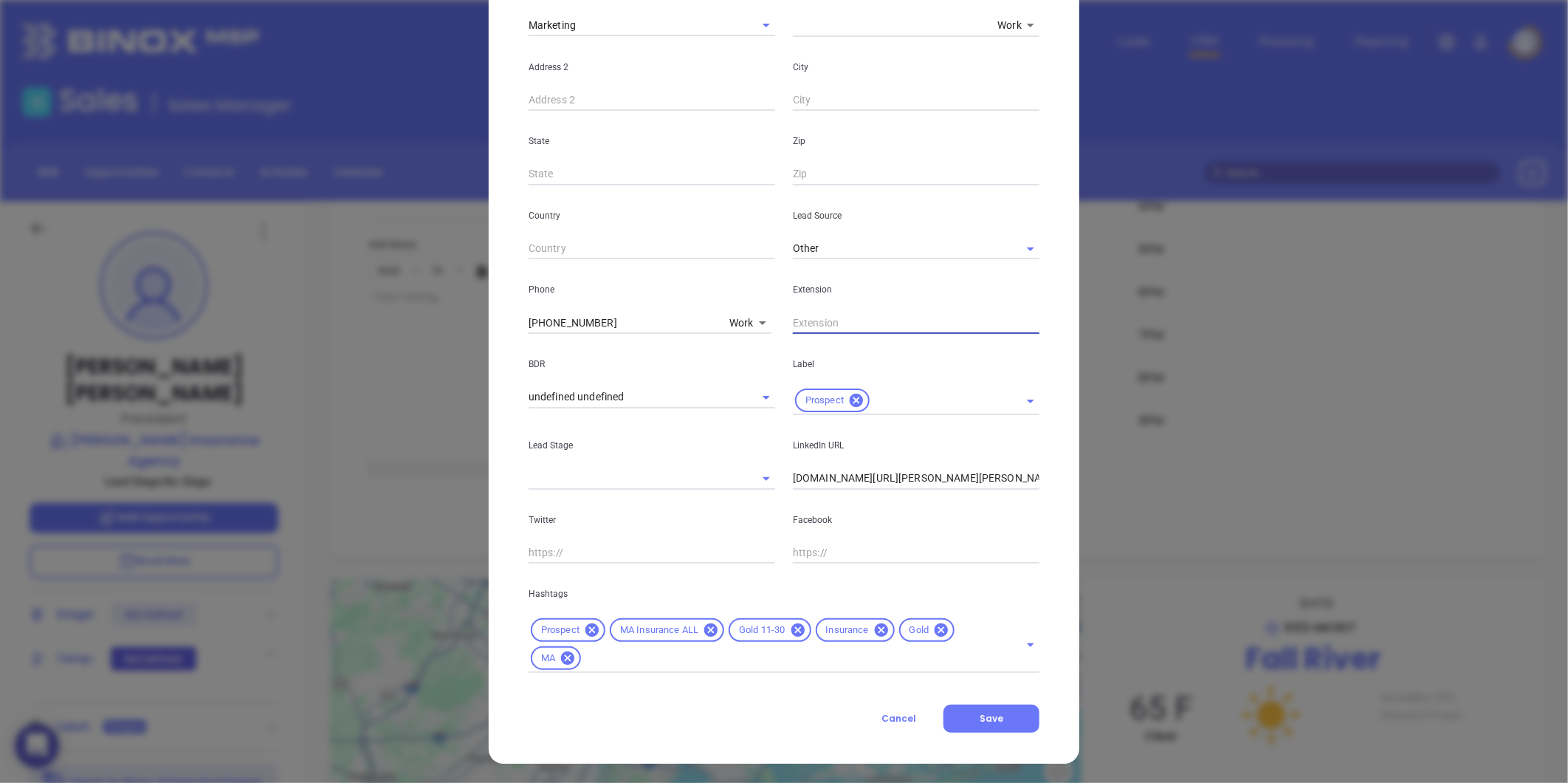
click at [821, 323] on input "text" at bounding box center [916, 323] width 246 height 22
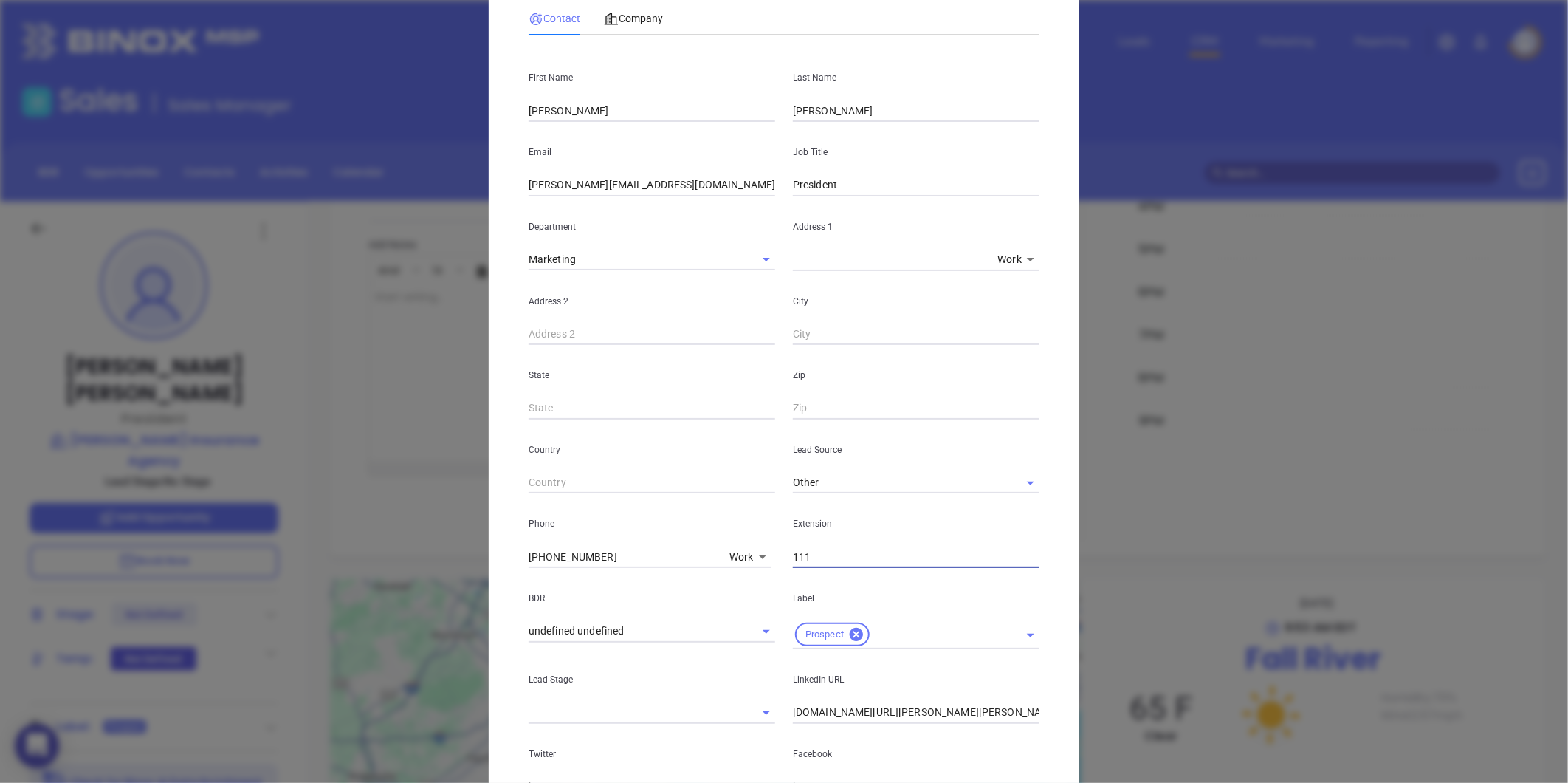
scroll to position [329, 0]
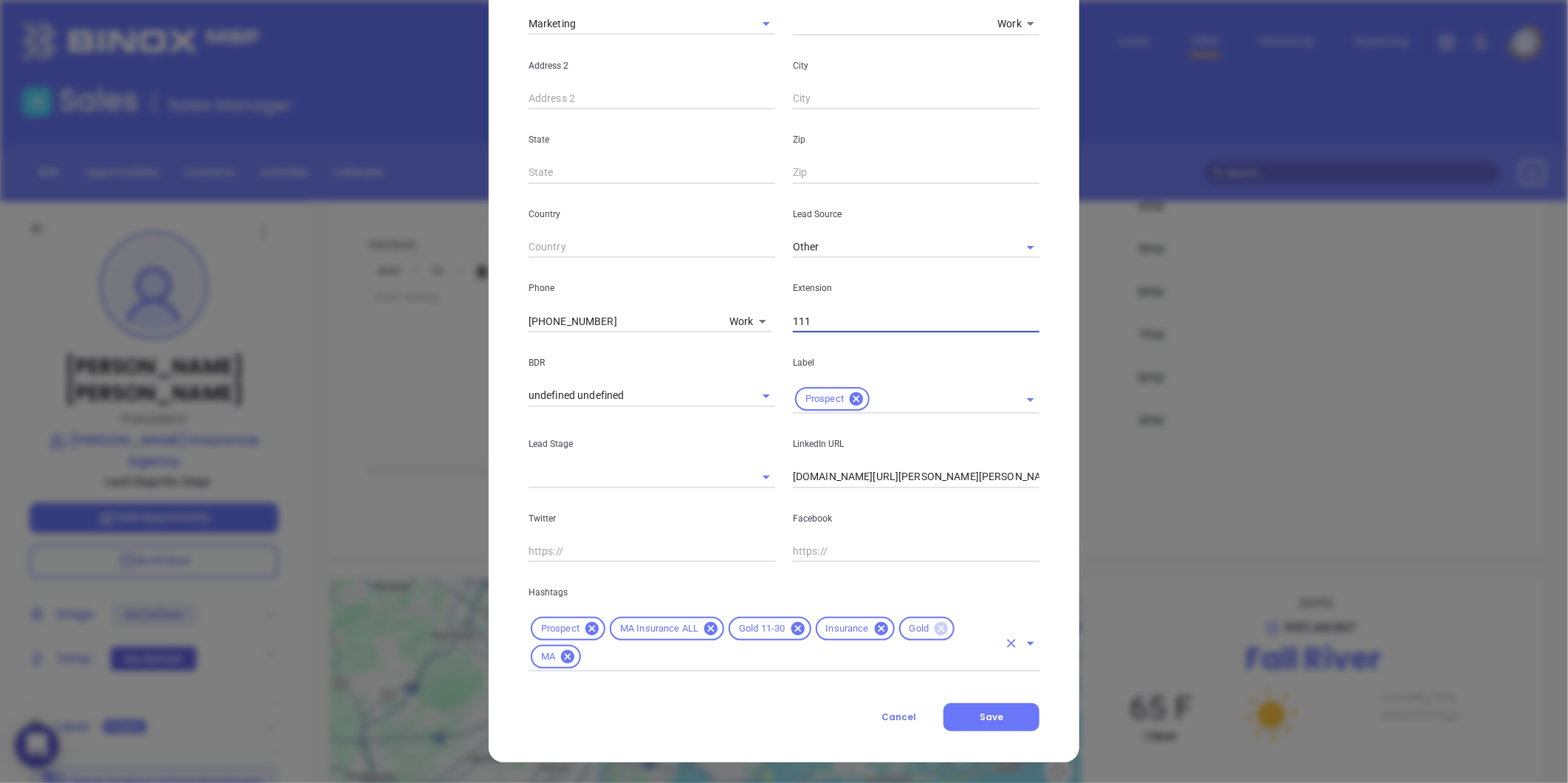
click at [934, 625] on icon at bounding box center [941, 629] width 13 height 13
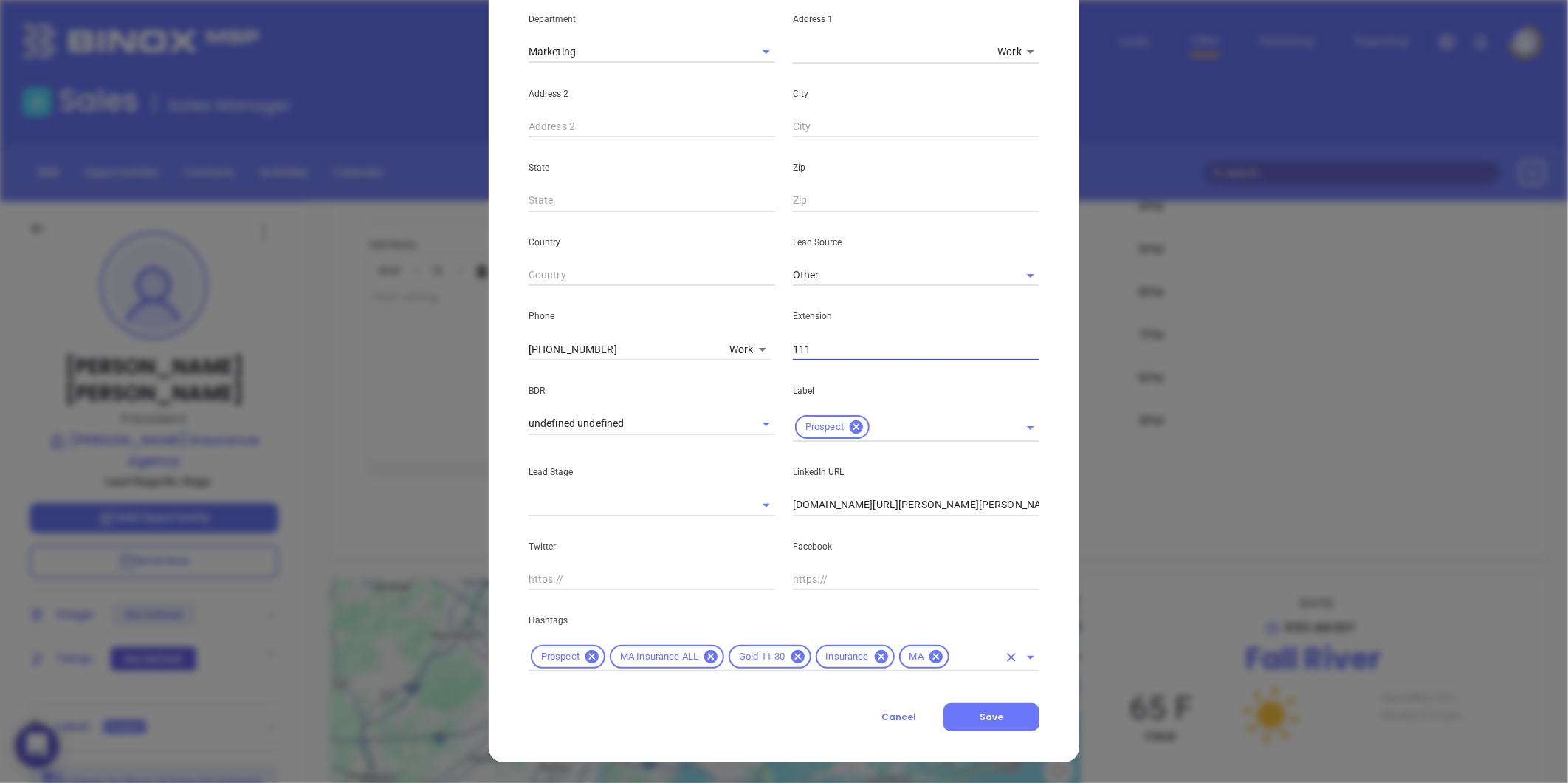
scroll to position [301, 0]
type input "111"
click at [957, 661] on input "text" at bounding box center [975, 657] width 47 height 18
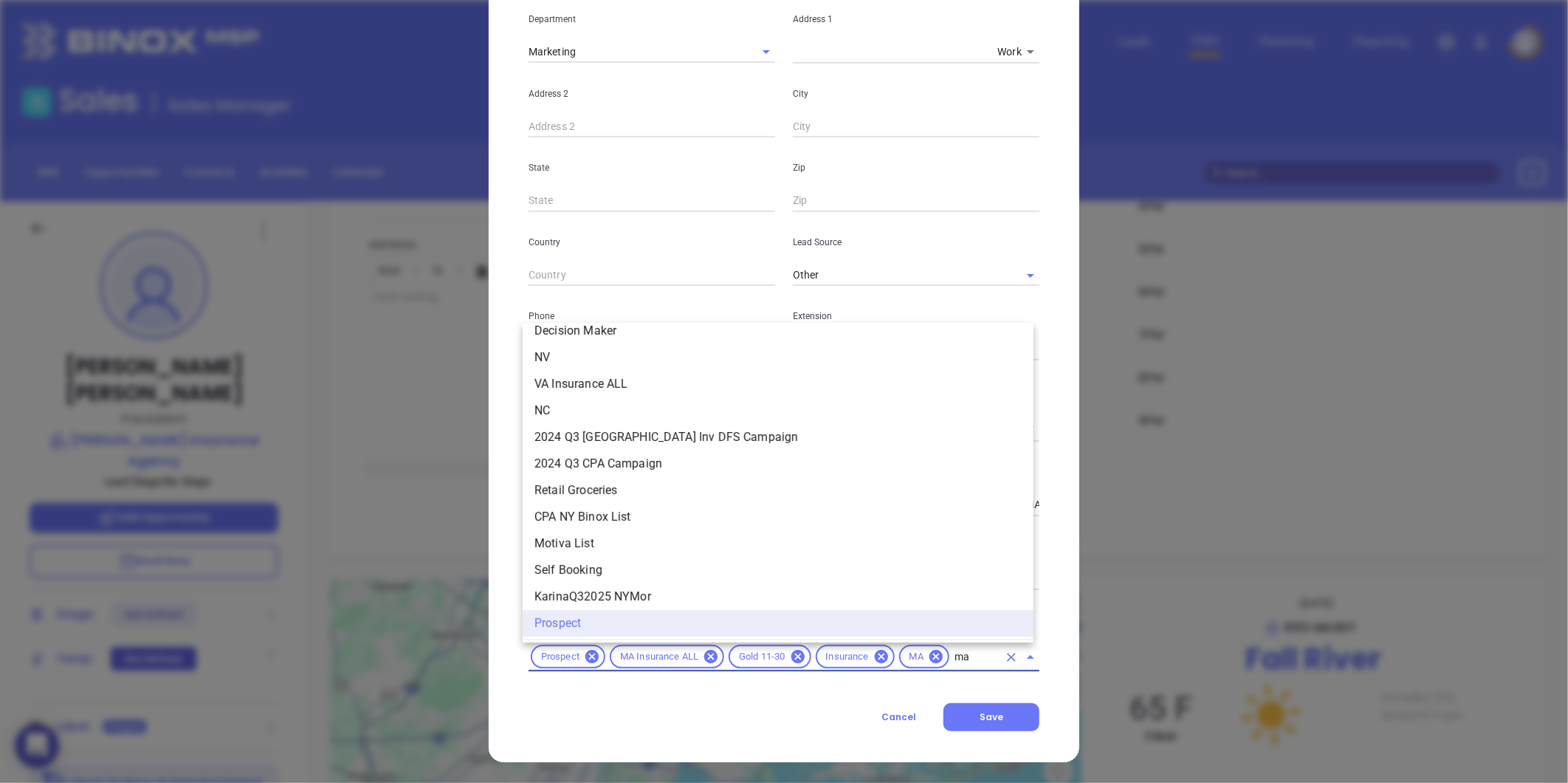
scroll to position [0, 0]
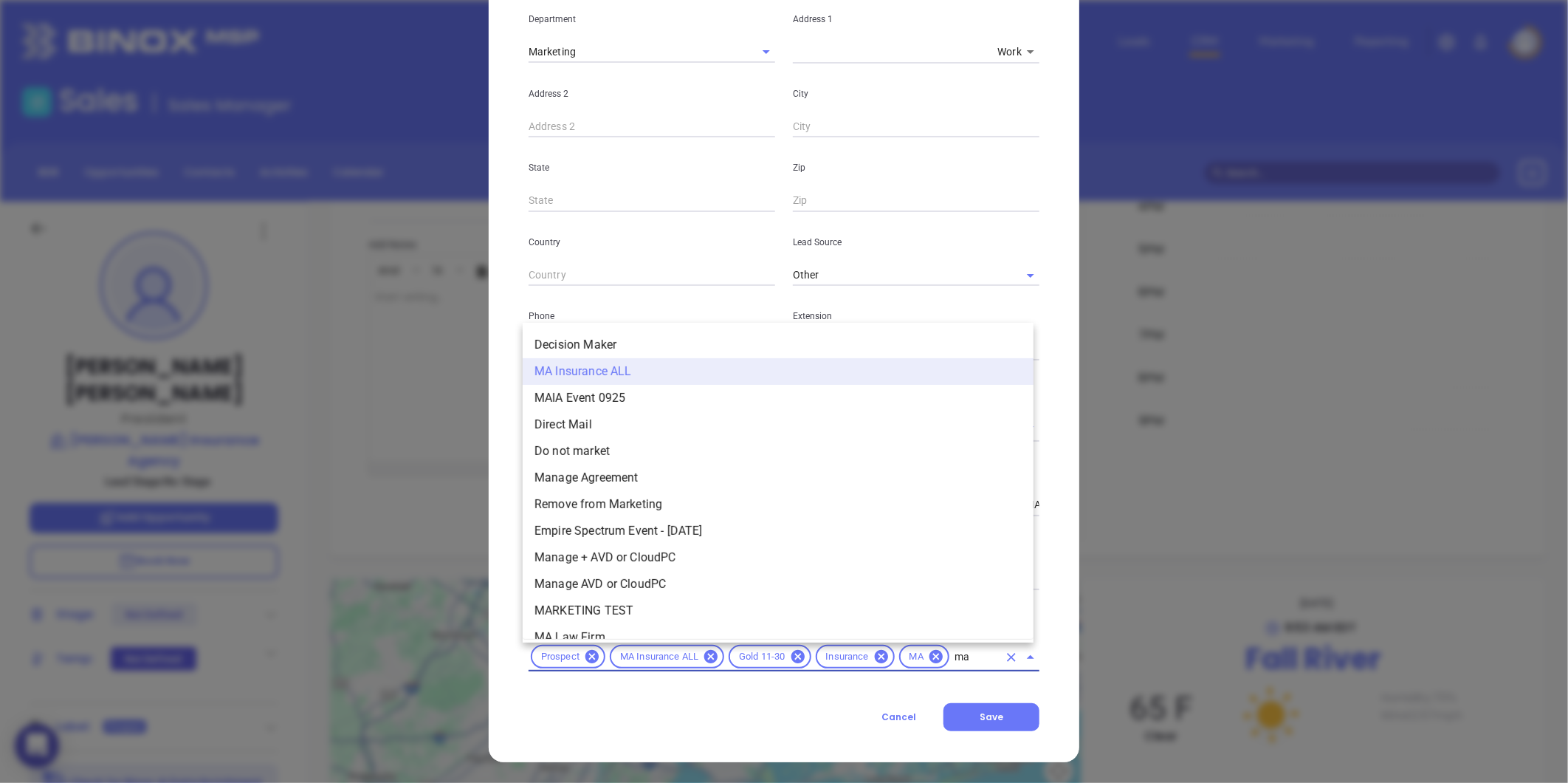
type input "mai"
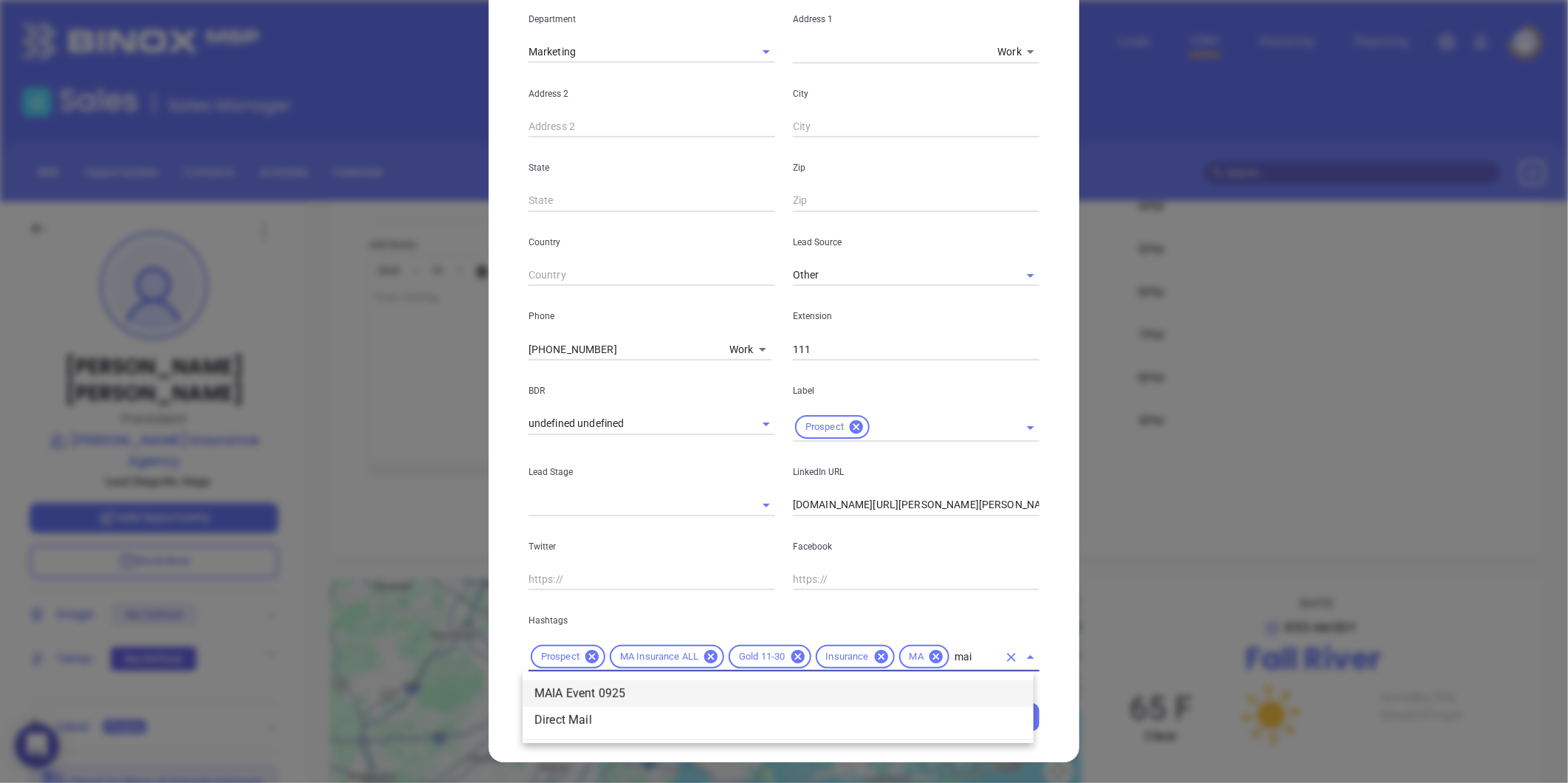
click at [652, 683] on li "MAIA Event 0925" at bounding box center [778, 693] width 511 height 27
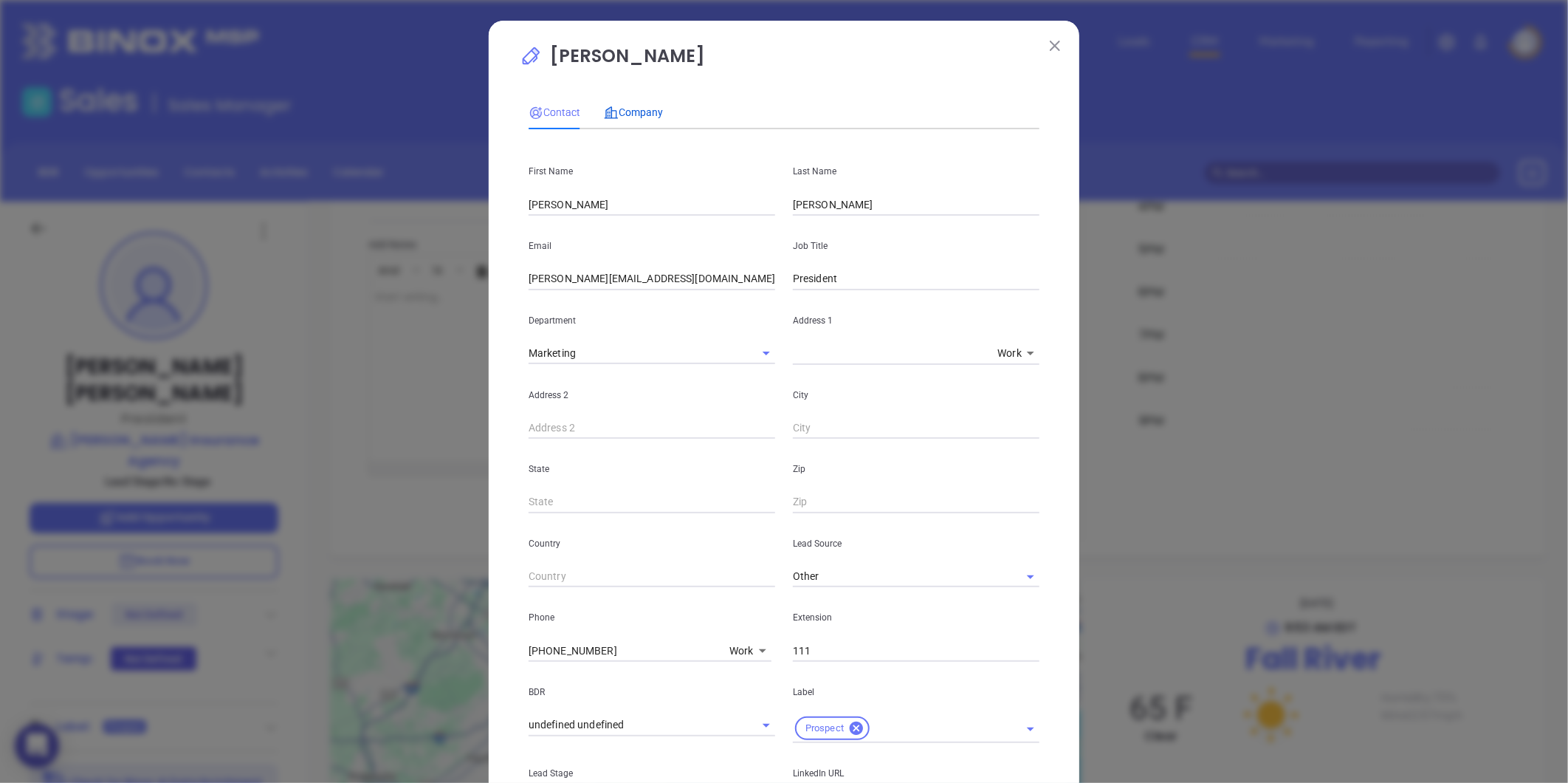
click at [649, 111] on span "Company" at bounding box center [633, 112] width 59 height 12
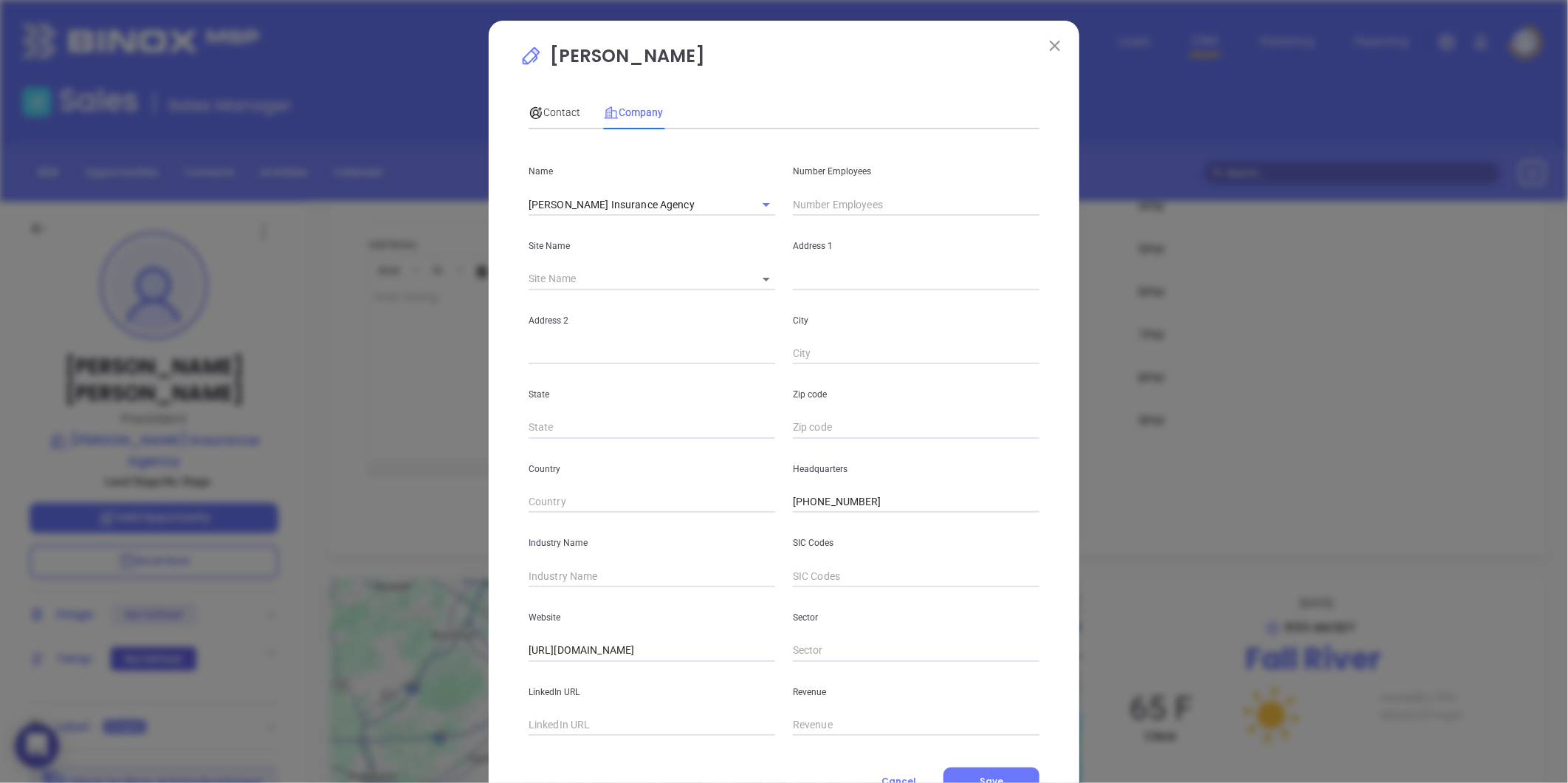
click at [831, 199] on input "text" at bounding box center [916, 205] width 246 height 22
type input "11"
click at [589, 581] on input "text" at bounding box center [651, 576] width 246 height 22
type input "Insurance"
click at [578, 208] on input "Donald J. Medeiros Insurance Agency" at bounding box center [630, 204] width 205 height 21
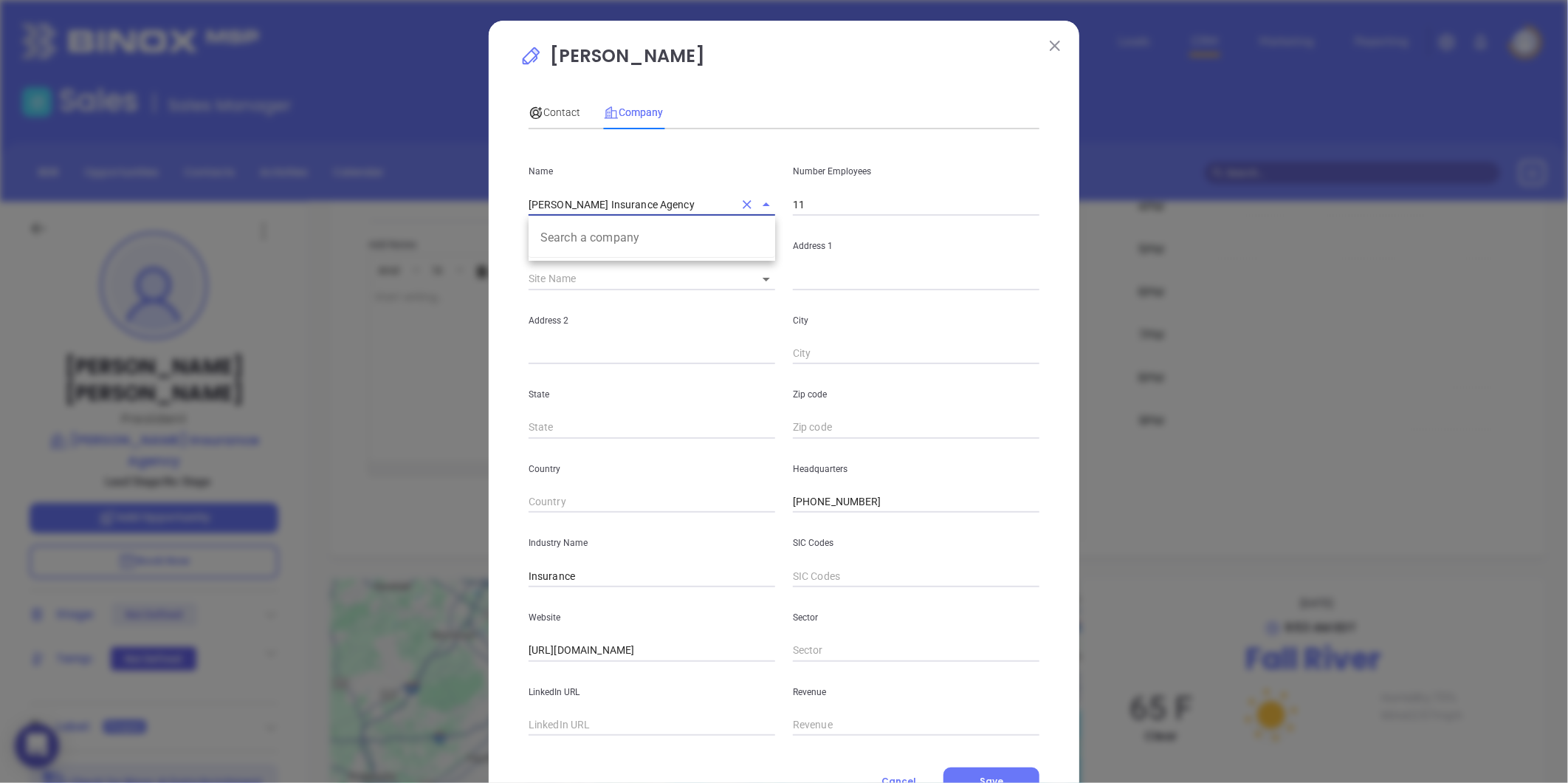
click at [578, 207] on input "Donald J. Medeiros Insurance Agency" at bounding box center [630, 204] width 205 height 21
click at [548, 107] on span "Contact" at bounding box center [554, 112] width 51 height 12
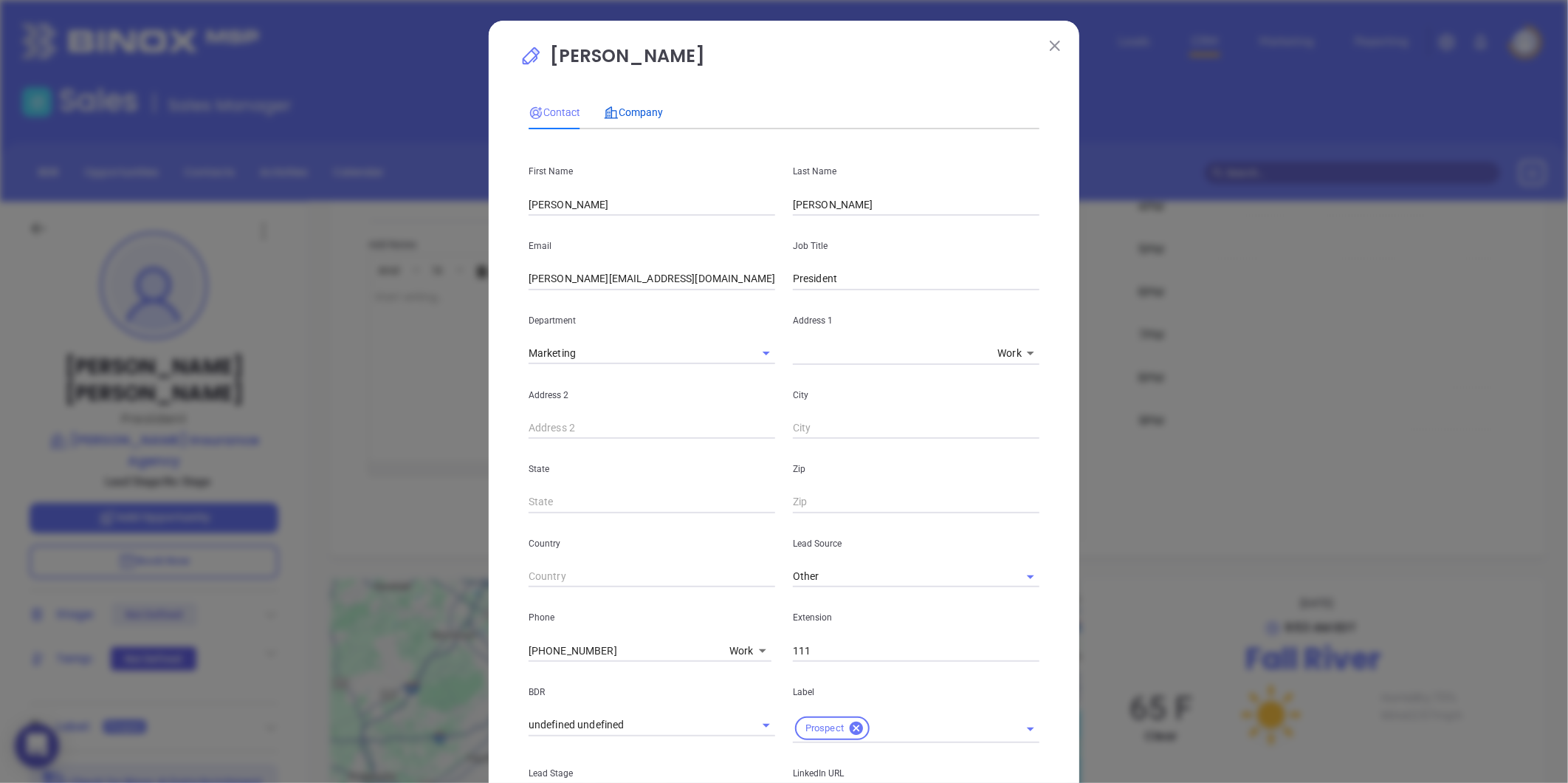
click at [632, 107] on span "Company" at bounding box center [633, 112] width 59 height 12
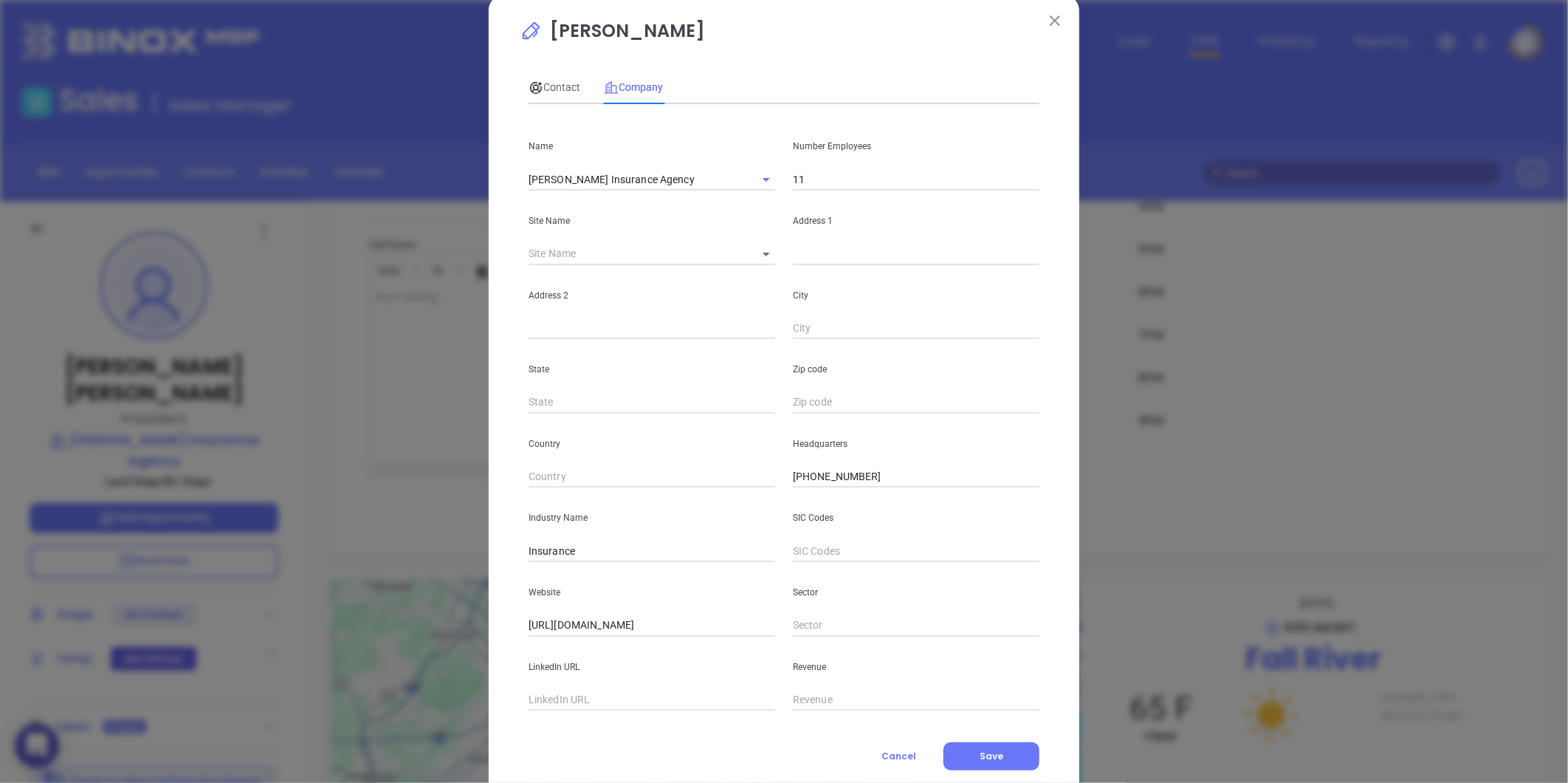
scroll to position [64, 0]
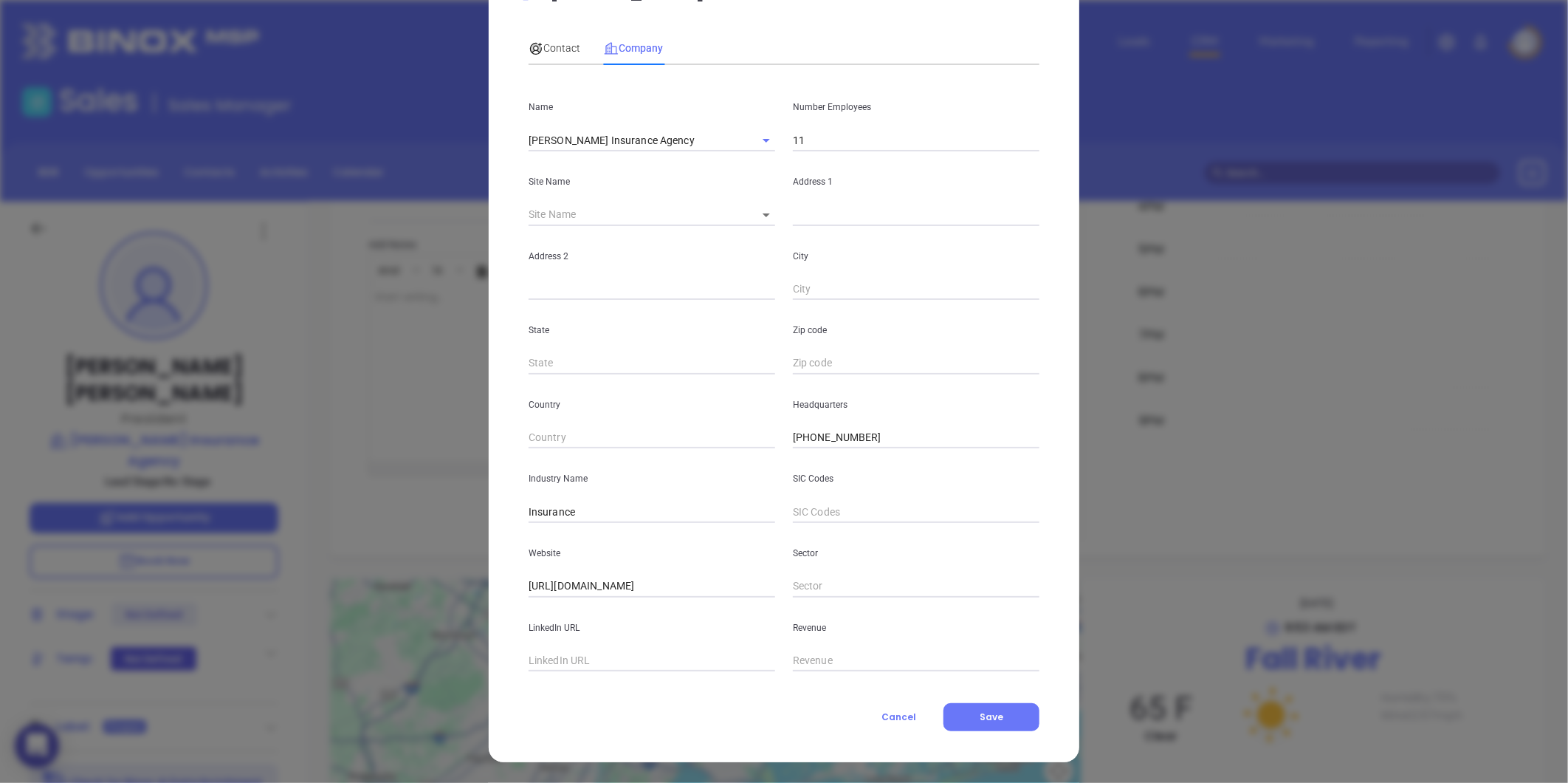
click at [593, 656] on input "text" at bounding box center [651, 661] width 246 height 22
paste input "https://www.linkedin.com/company/donald-j-medeiros-insurance-agency/"
type input "https://www.linkedin.com/company/donald-j-medeiros-insurance-agency/"
click at [748, 210] on body "0 Leads CRM Marketing Reporting Financial Leads Leads Sales Sales Manager BDR O…" at bounding box center [784, 392] width 1568 height 783
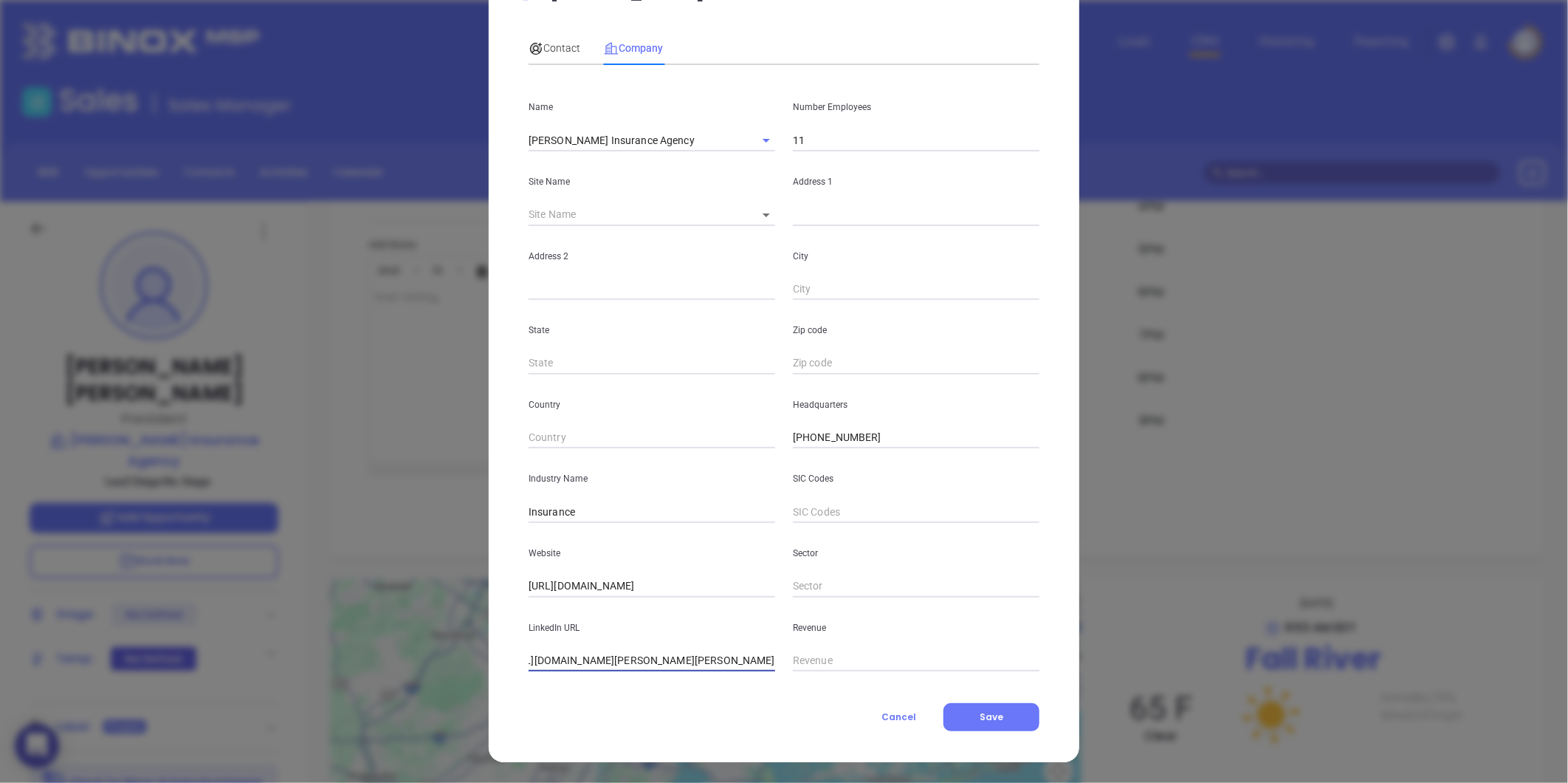
scroll to position [0, 0]
click at [770, 221] on li "Fall River" at bounding box center [776, 215] width 73 height 27
type input "Fall River"
type input "97372"
type input "154 Rhode Island Avenue"
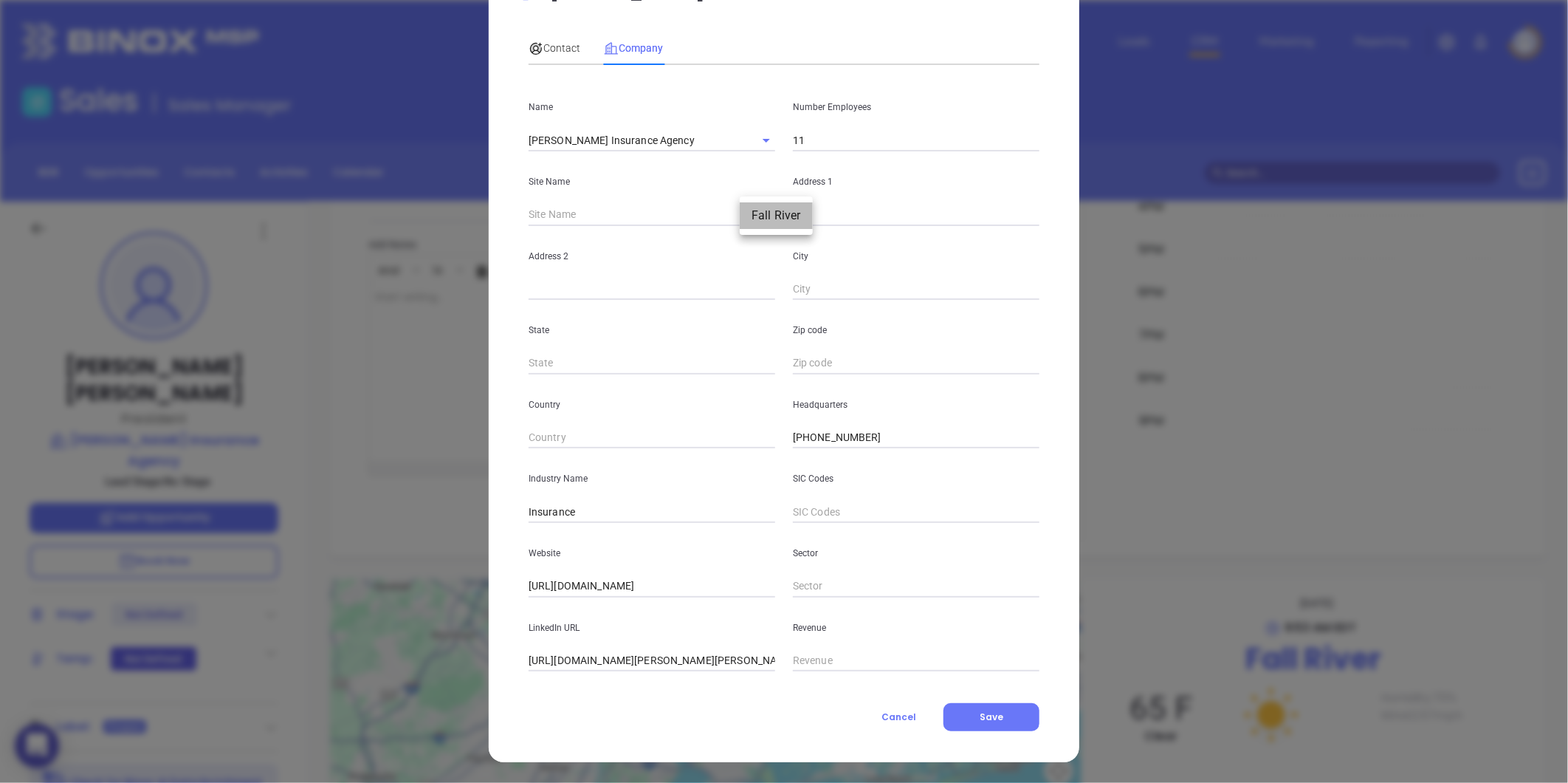
type input "Fall River"
type input "MA"
type input "2724"
click at [793, 364] on input "2724" at bounding box center [916, 363] width 246 height 22
type textarea "154 Rhode Island Avenue"
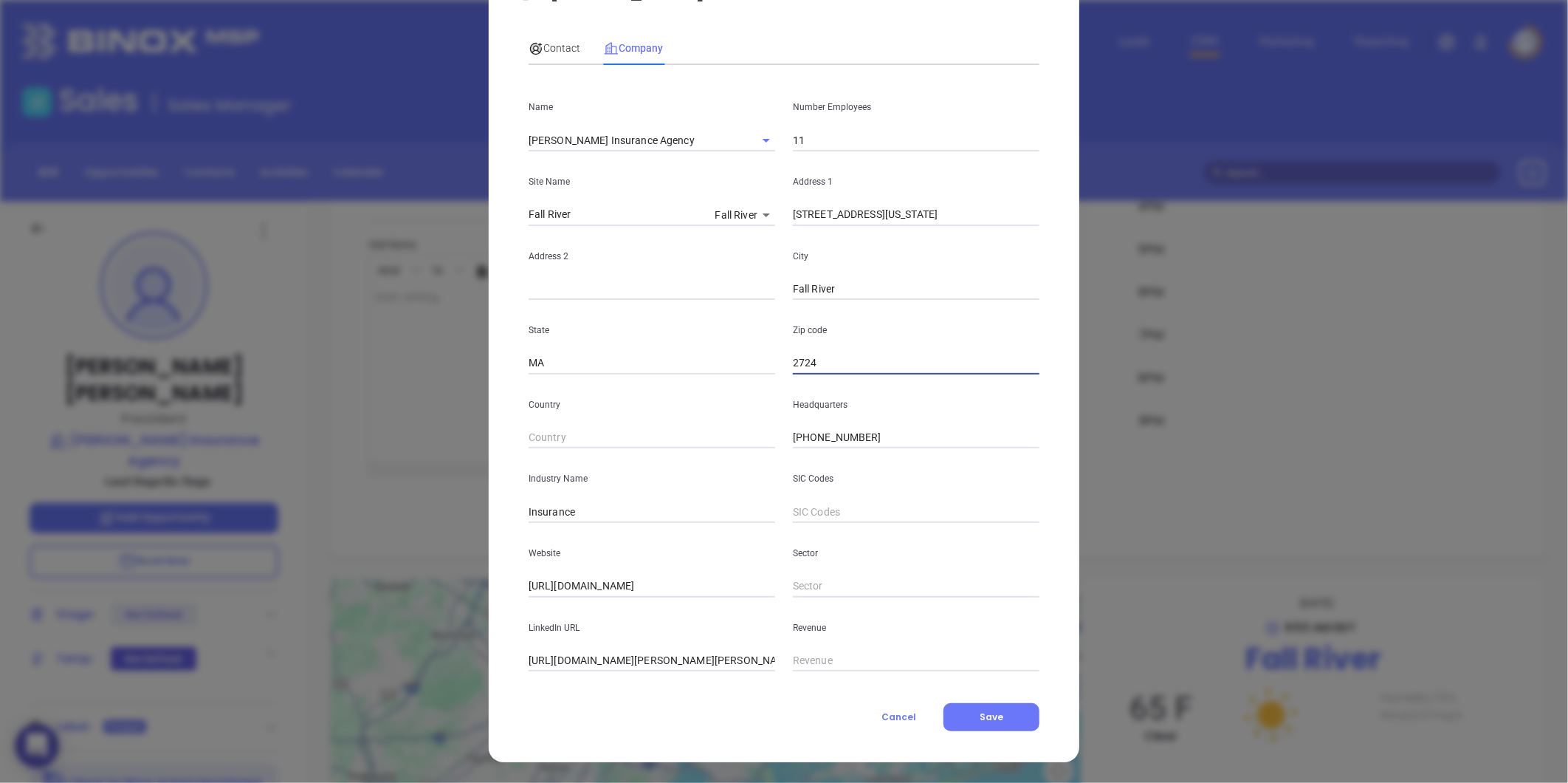
type input "Fall River"
type input "MA"
type input "02724"
click at [551, 45] on span "Contact" at bounding box center [554, 48] width 51 height 12
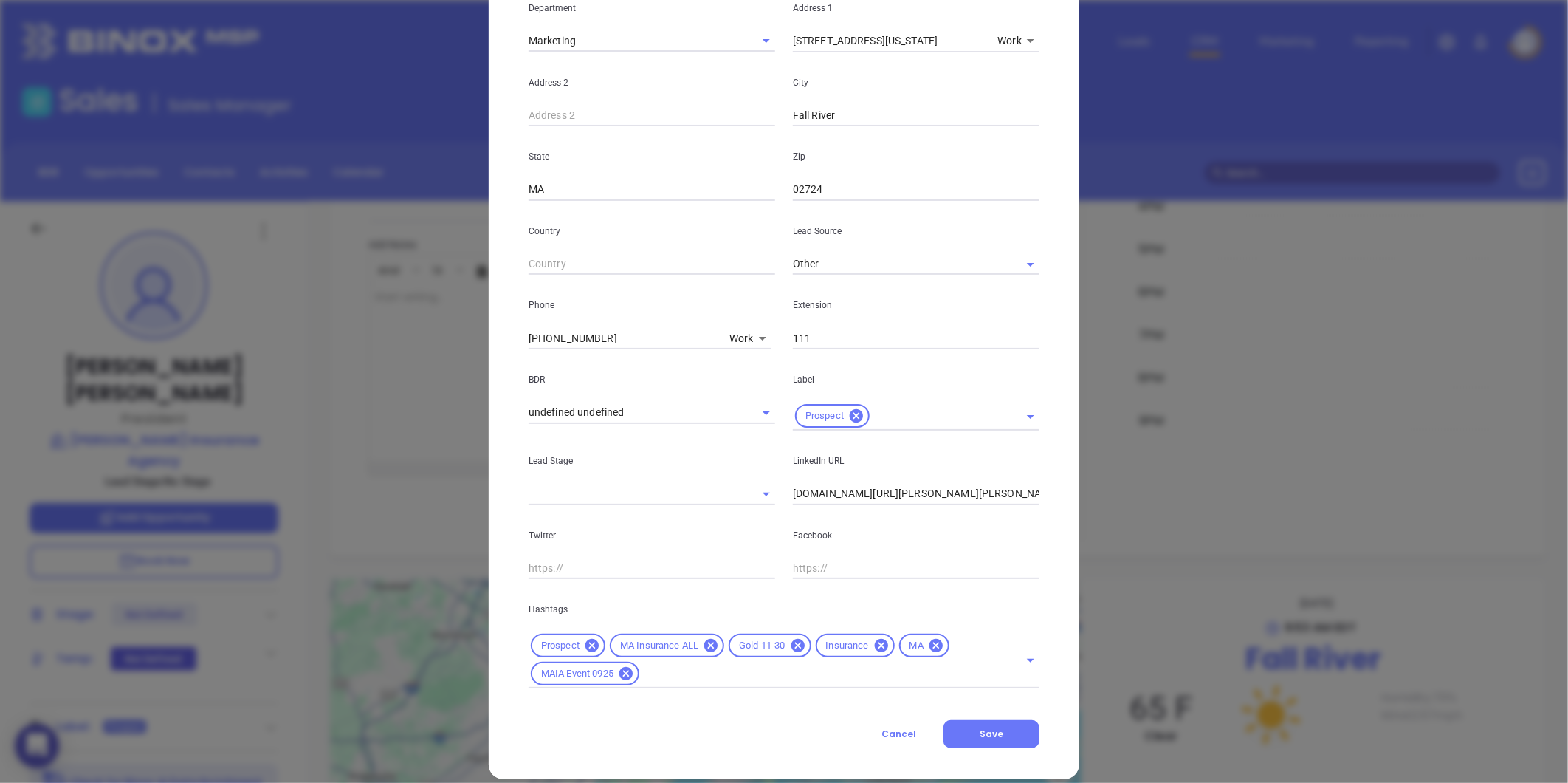
scroll to position [329, 0]
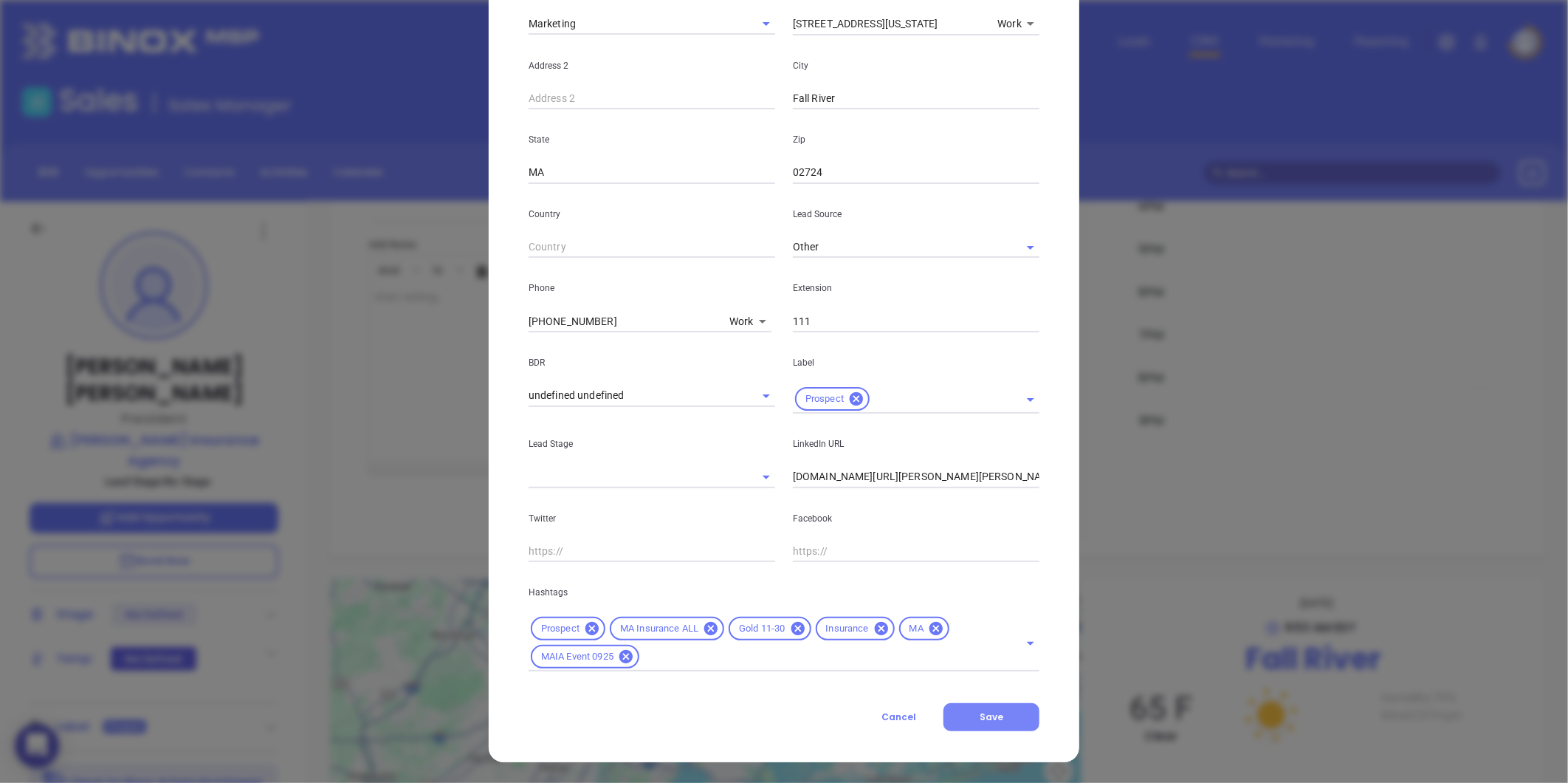
click at [994, 713] on span "Save" at bounding box center [992, 717] width 24 height 13
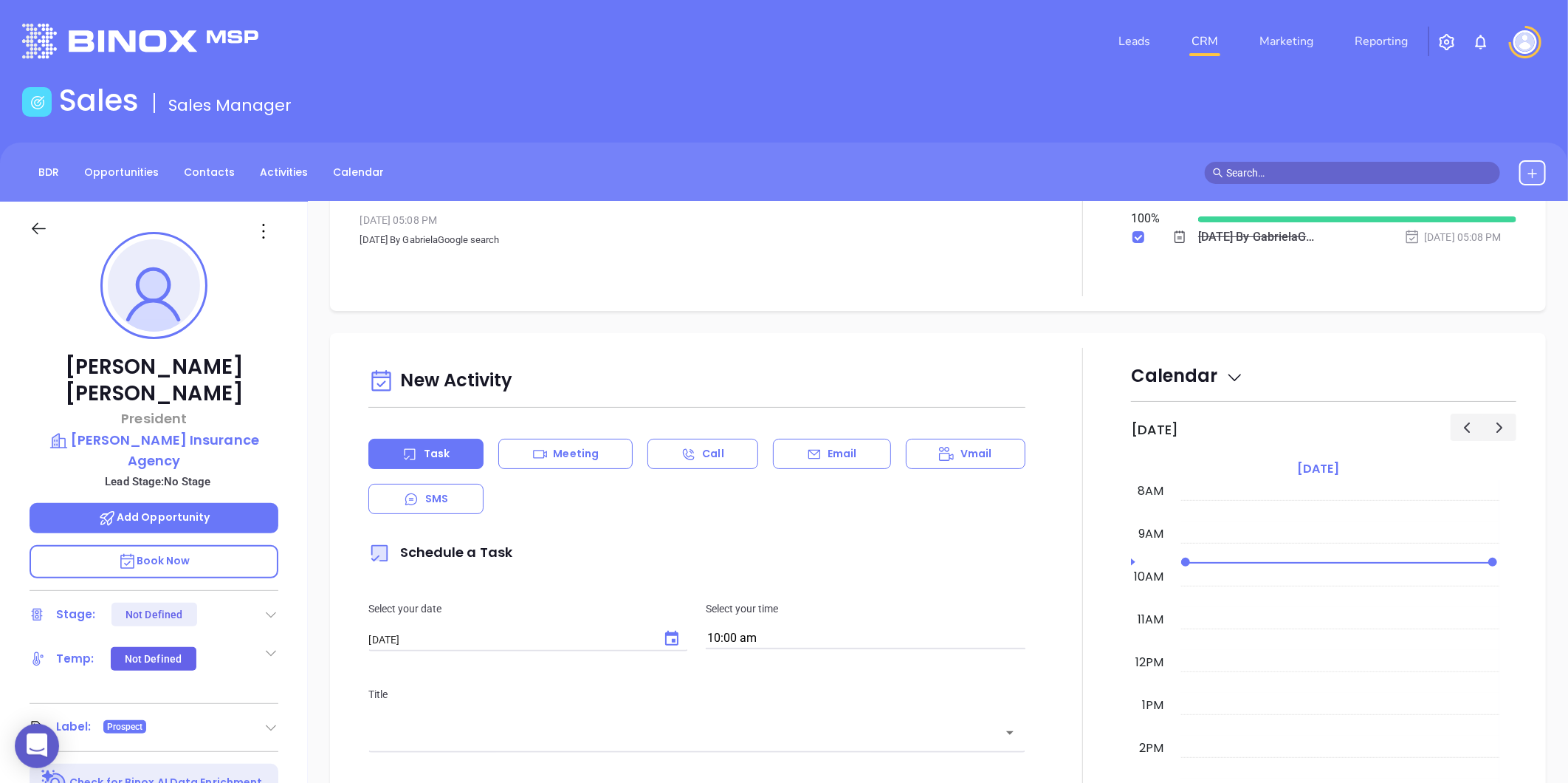
scroll to position [0, 0]
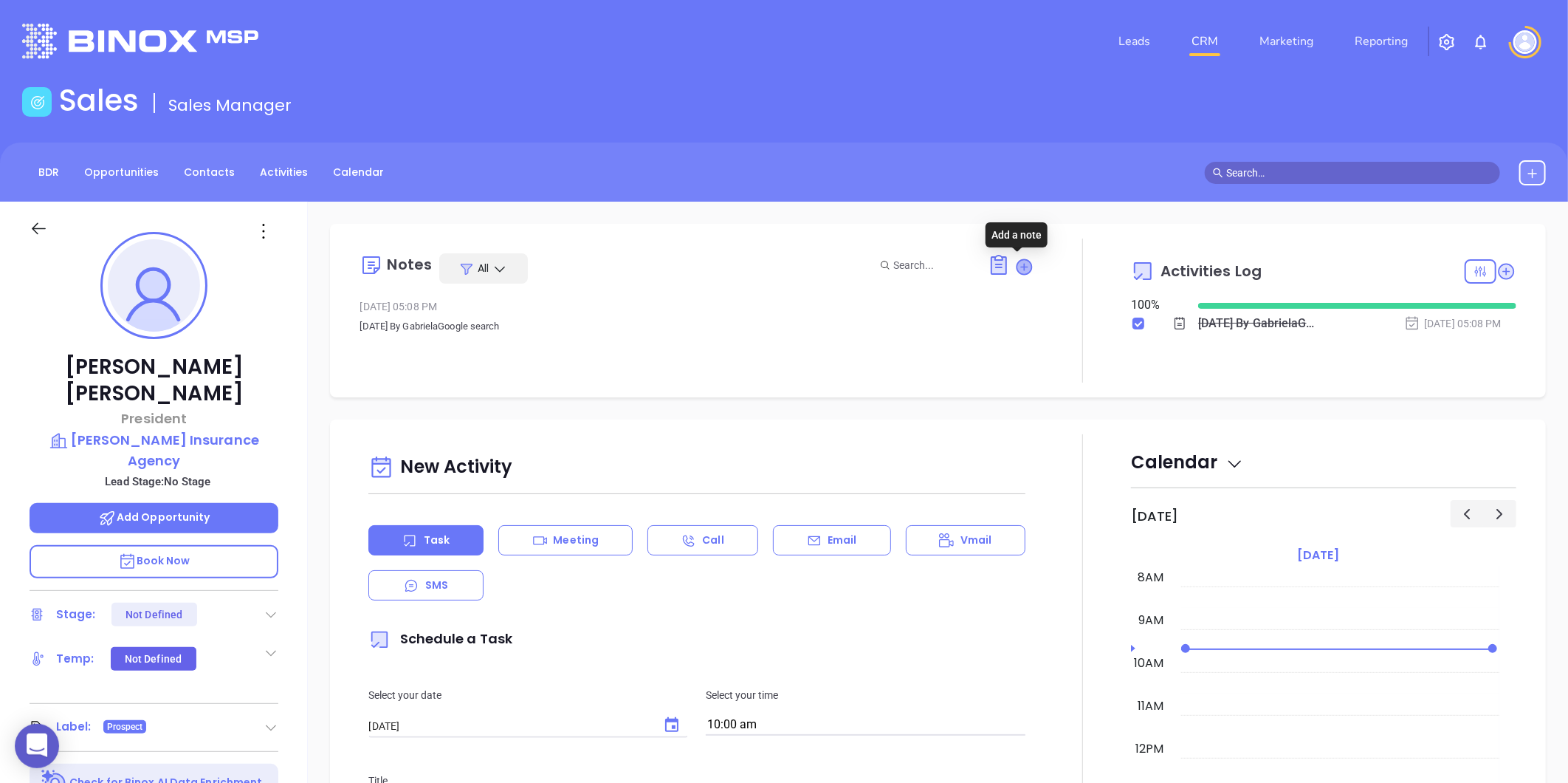
click at [1017, 262] on icon at bounding box center [1024, 267] width 15 height 15
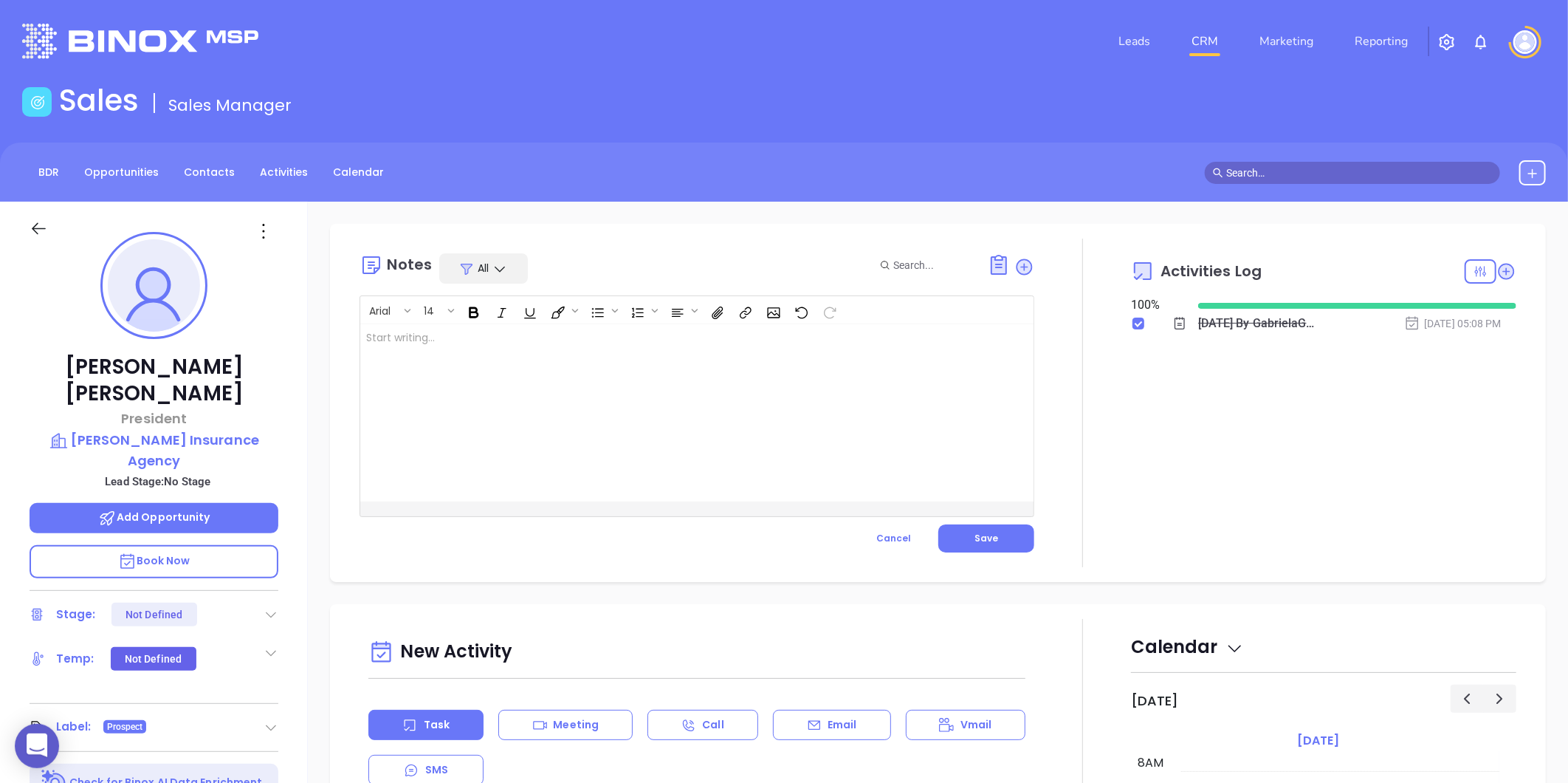
click at [486, 336] on div at bounding box center [673, 413] width 626 height 177
click at [975, 532] on span "Save" at bounding box center [987, 539] width 24 height 13
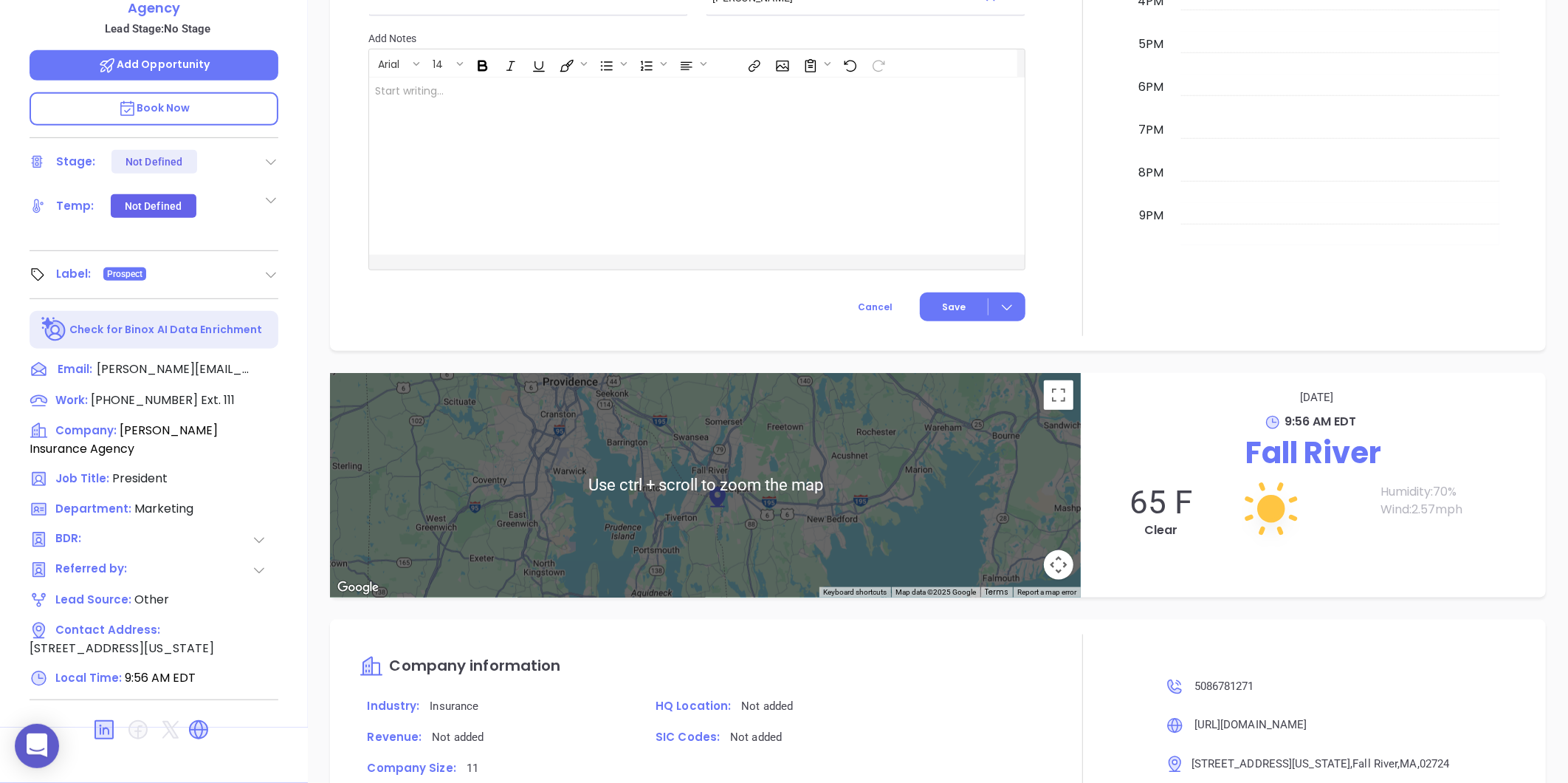
scroll to position [277, 0]
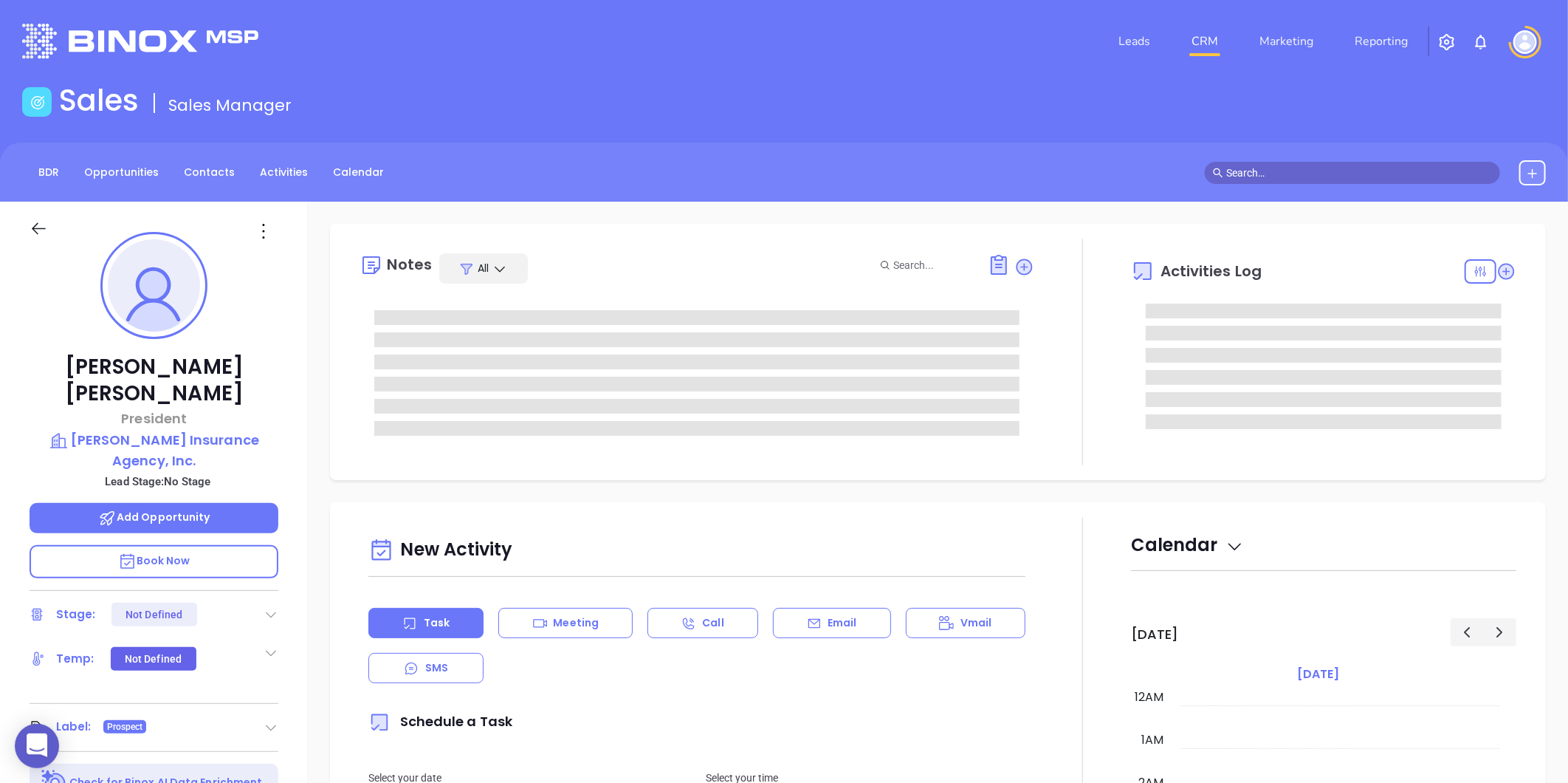
type input "[DATE]"
type input "[PERSON_NAME]"
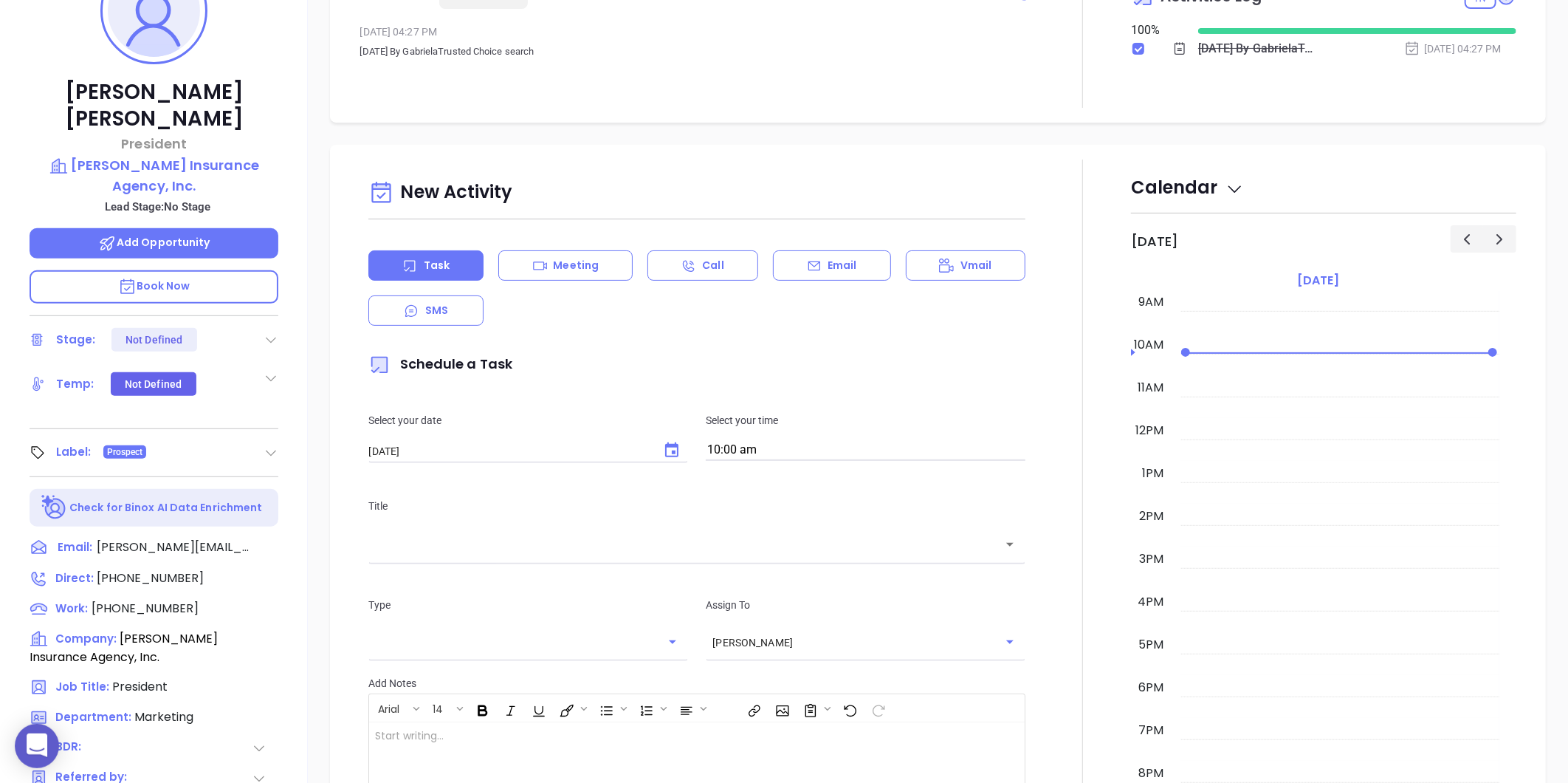
scroll to position [42, 0]
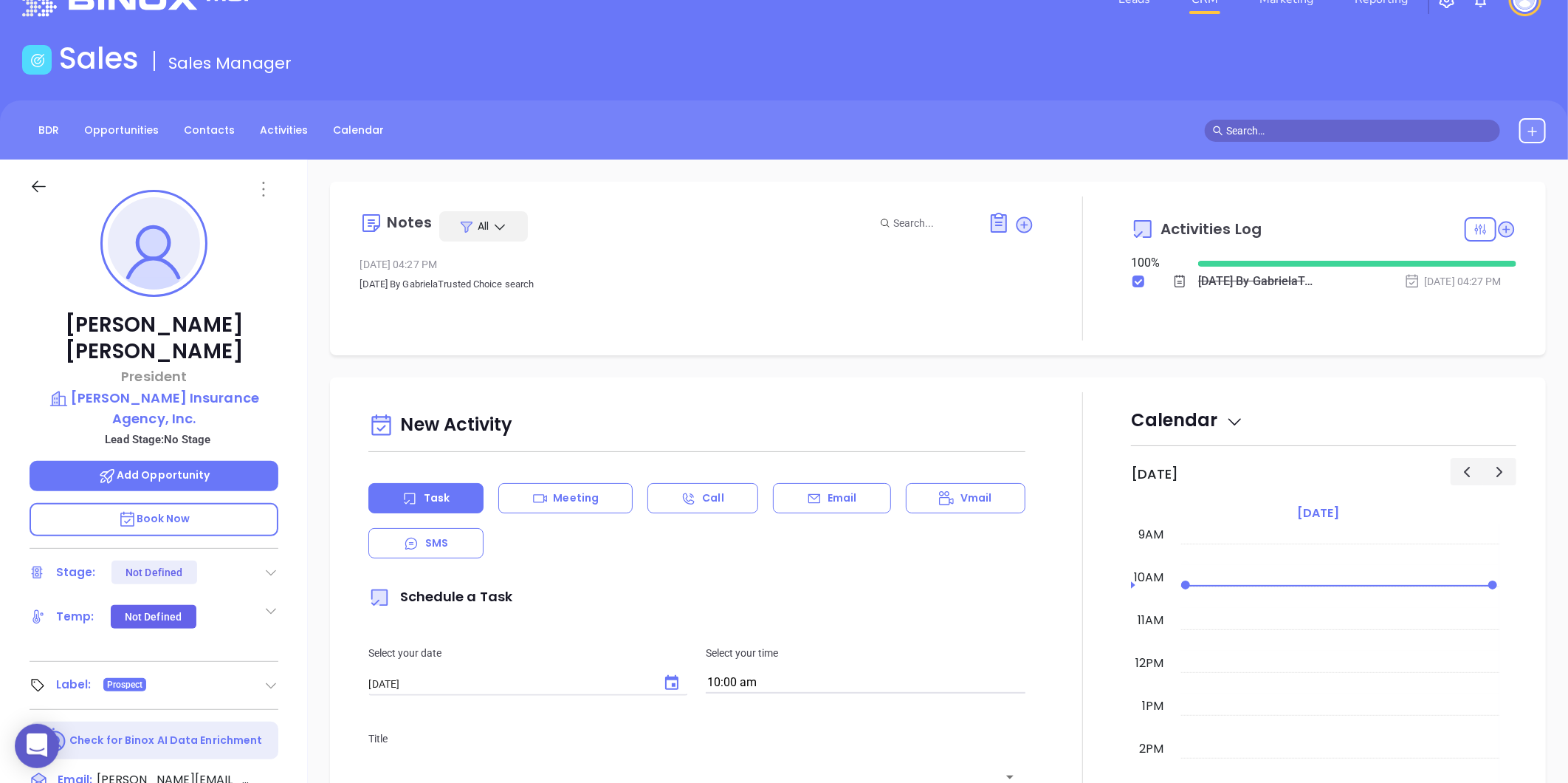
click at [263, 188] on icon at bounding box center [264, 189] width 2 height 15
click at [286, 345] on div "Edit" at bounding box center [336, 347] width 145 height 17
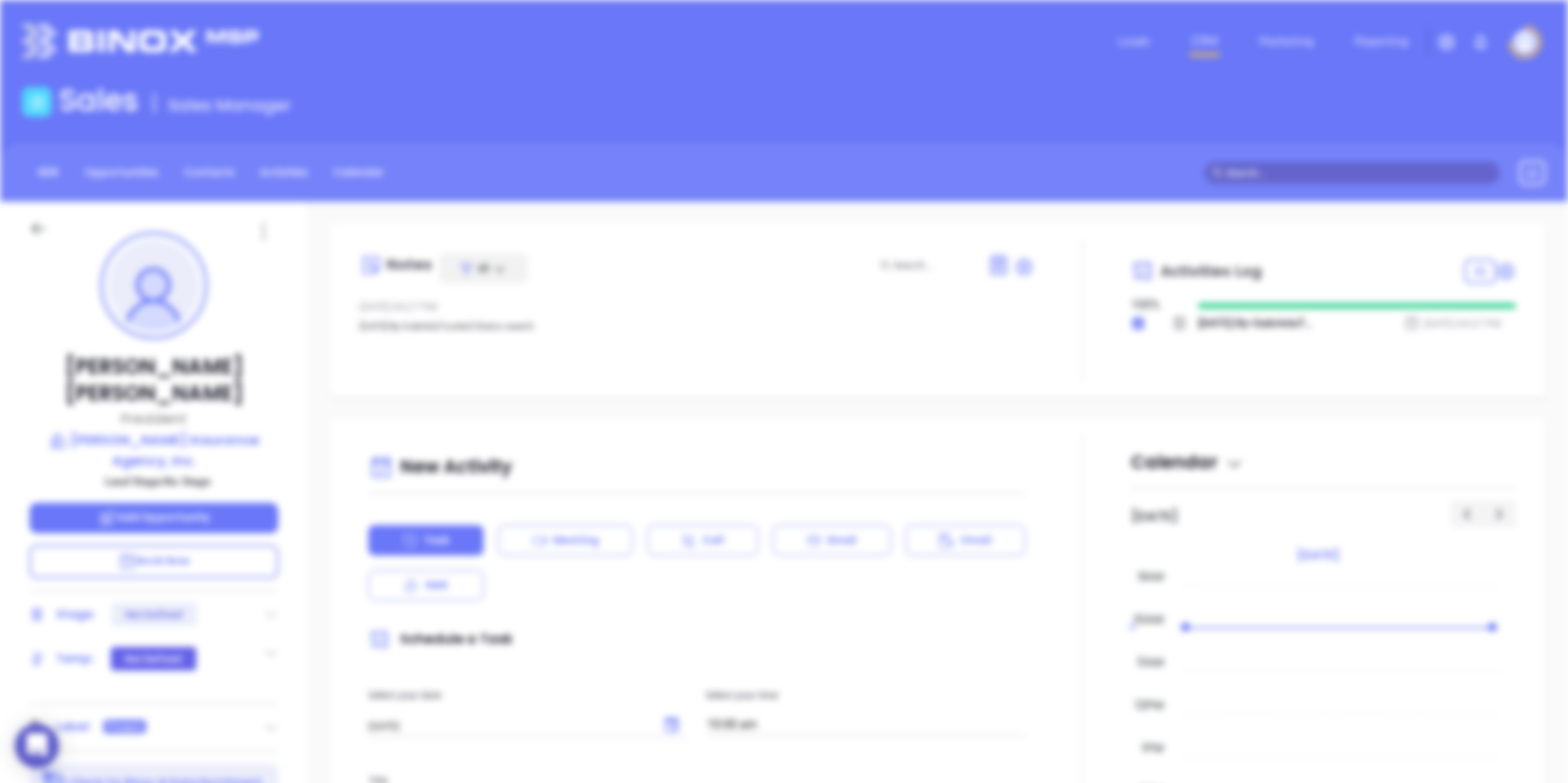
scroll to position [0, 0]
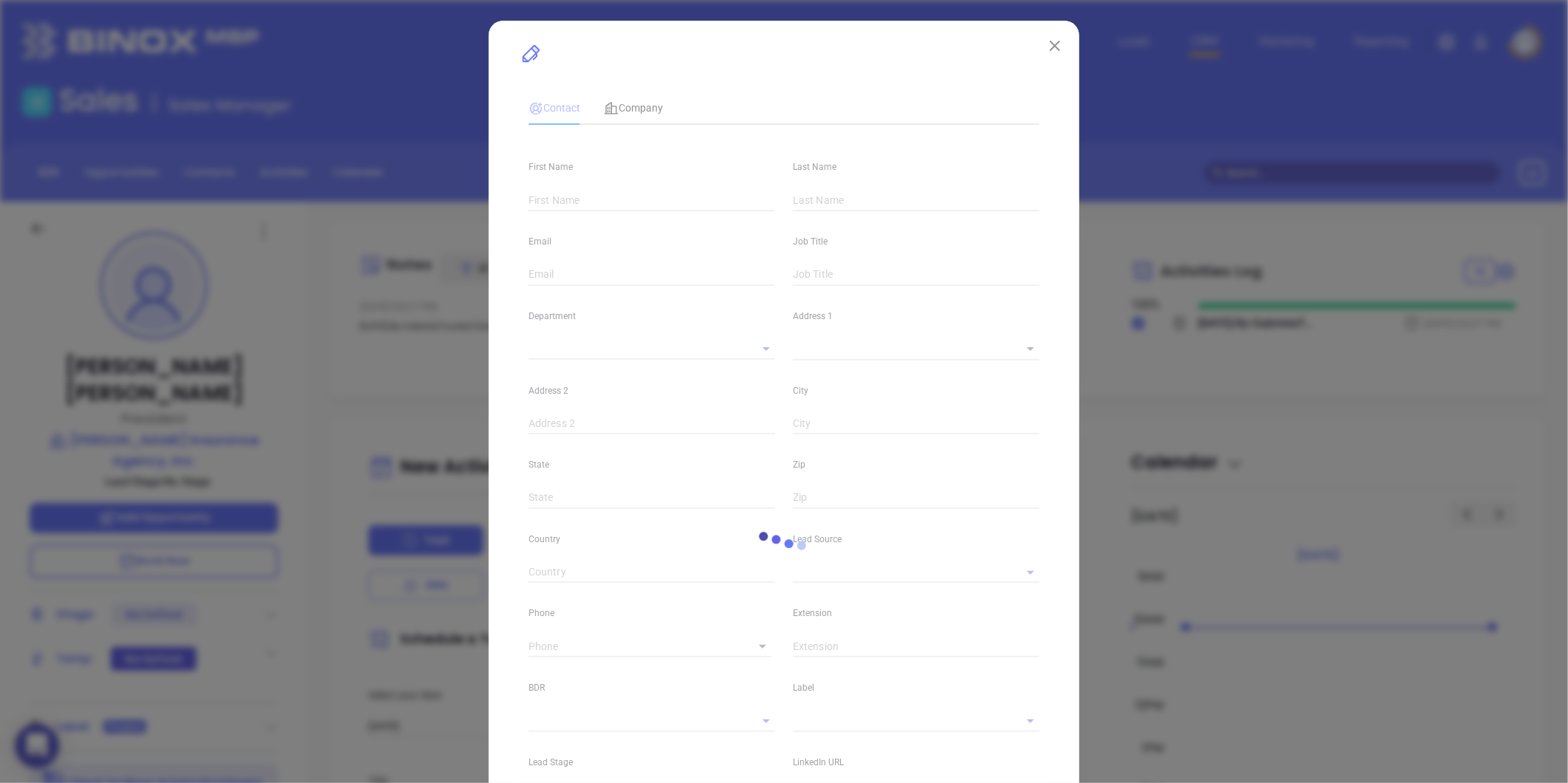
type input "[PERSON_NAME]"
type input "[PERSON_NAME][EMAIL_ADDRESS][DOMAIN_NAME]"
type input "President"
type input "1"
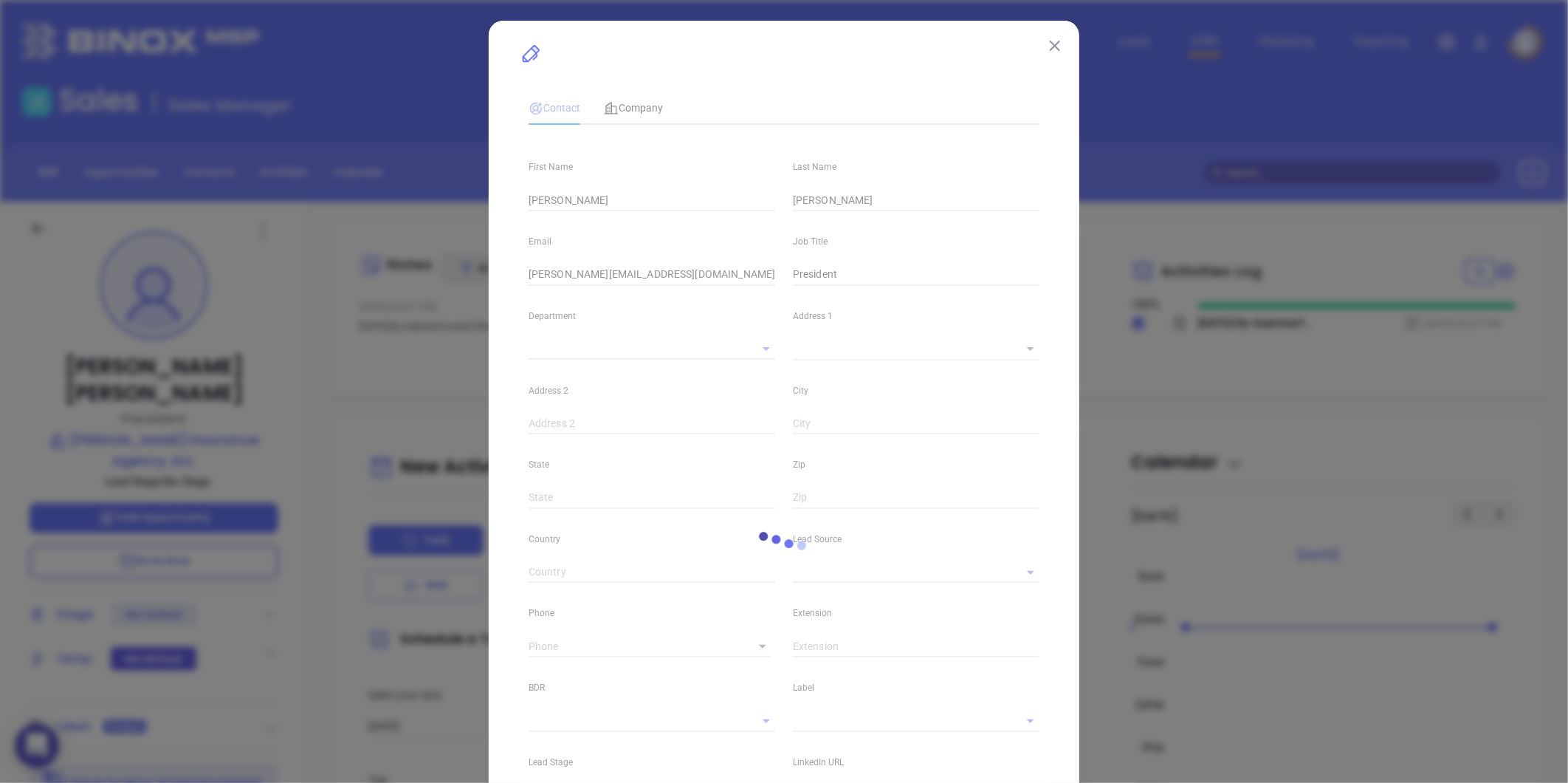
type input "[DOMAIN_NAME][URL]"
type input "Marketing"
type input "Other"
type input "undefined undefined"
type input "[PHONE_NUMBER]"
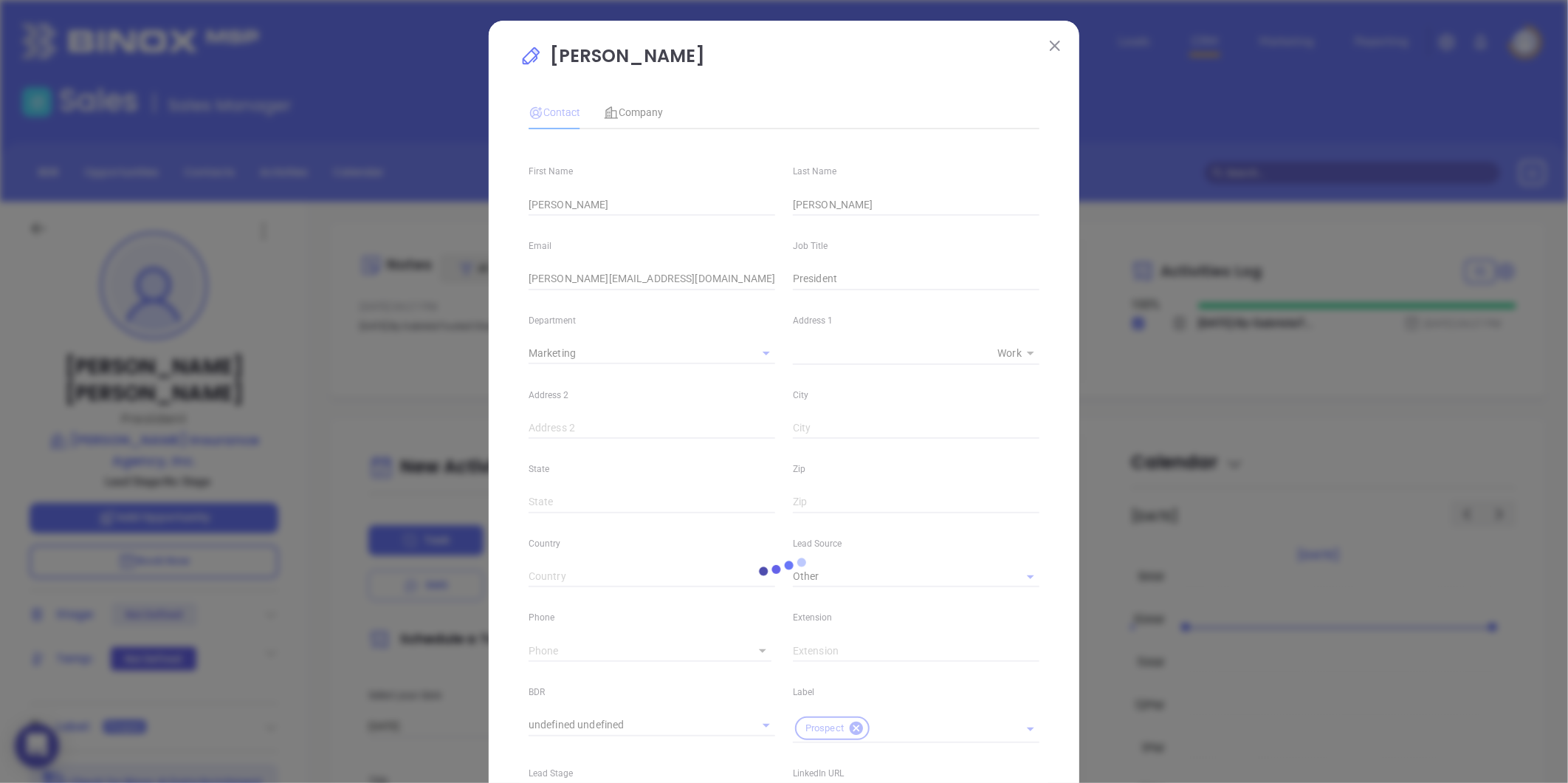
type input "1"
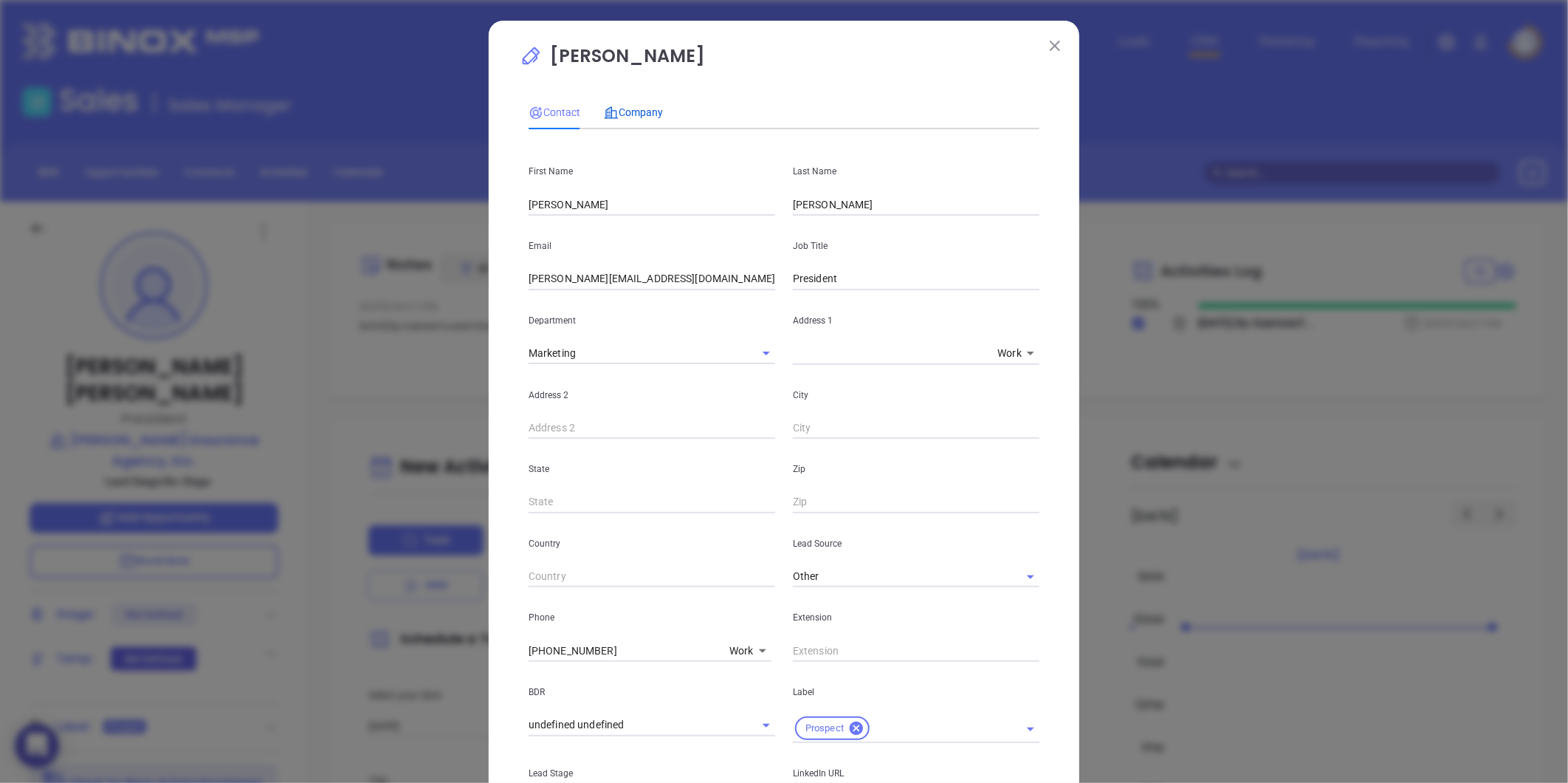
drag, startPoint x: 629, startPoint y: 109, endPoint x: 661, endPoint y: 141, distance: 45.3
click at [630, 109] on span "Company" at bounding box center [633, 112] width 59 height 12
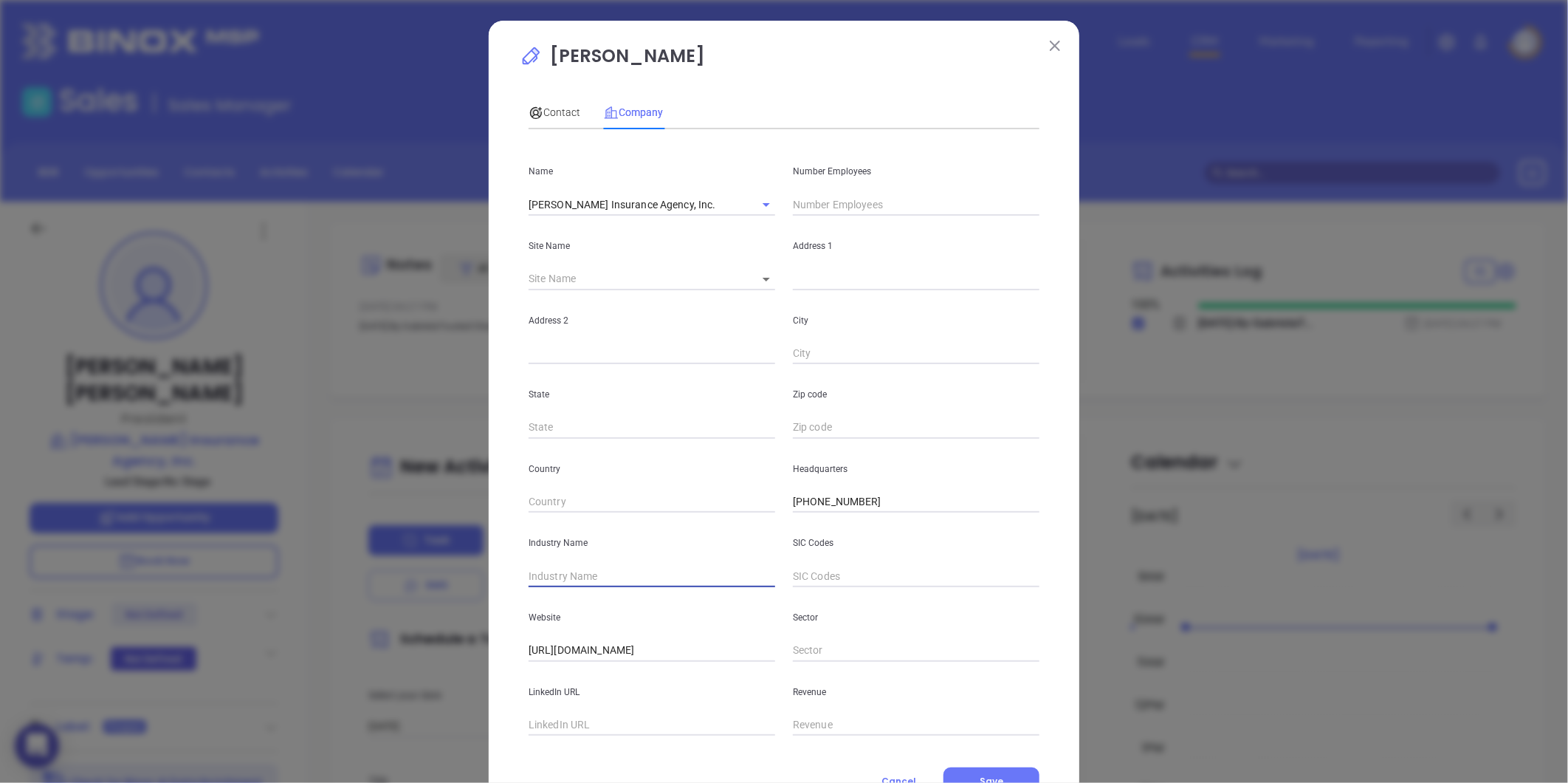
click at [592, 576] on input "text" at bounding box center [651, 576] width 246 height 22
type input "Insurance"
click at [558, 724] on input "text" at bounding box center [651, 725] width 246 height 22
paste input "[URL][DOMAIN_NAME][PERSON_NAME]"
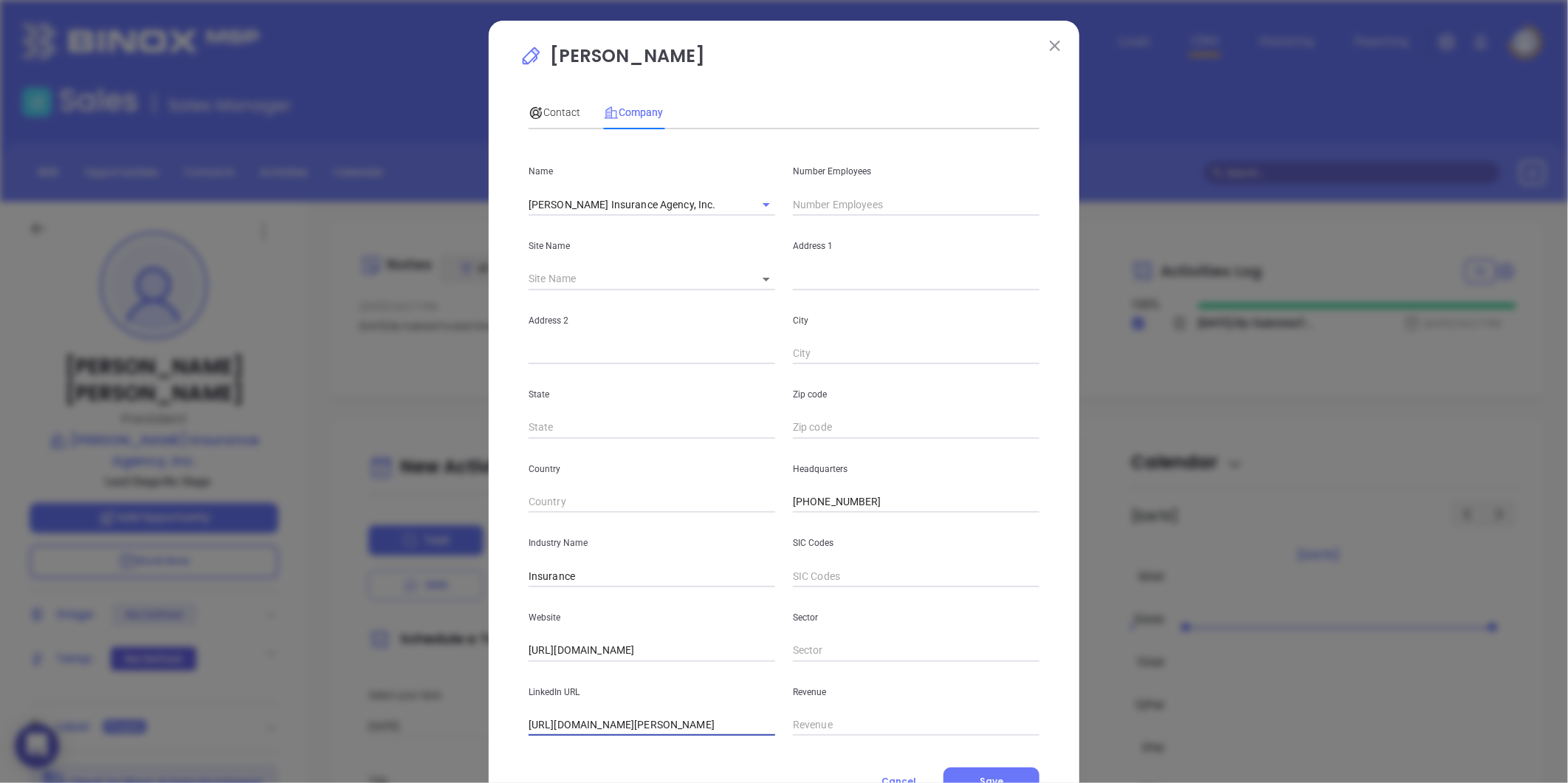
type input "[URL][DOMAIN_NAME][PERSON_NAME]"
click at [836, 204] on input "text" at bounding box center [916, 205] width 246 height 22
type input "37"
click at [649, 297] on div "Address 2" at bounding box center [652, 327] width 265 height 74
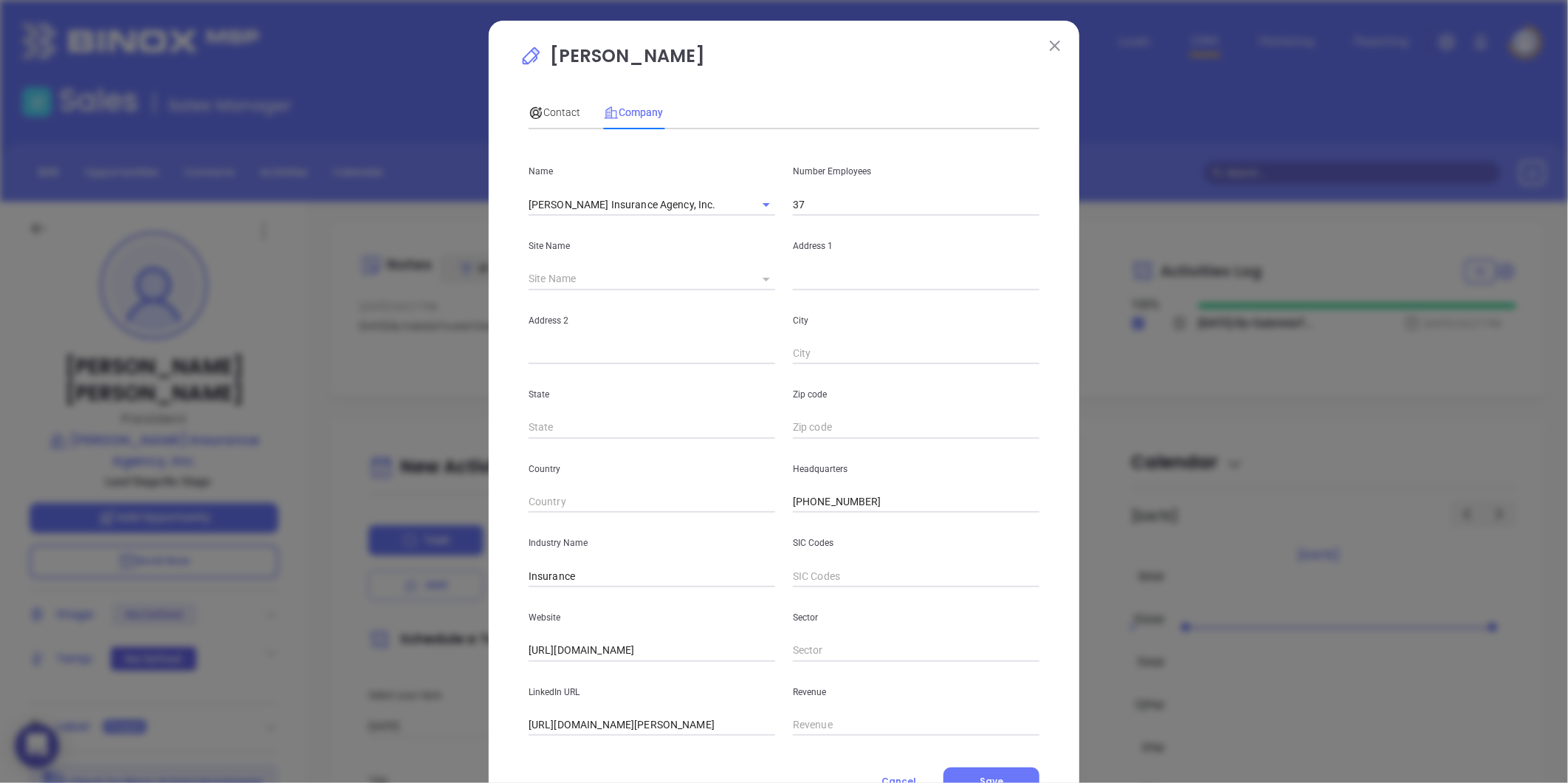
click at [762, 278] on icon at bounding box center [766, 279] width 7 height 4
click at [756, 281] on body "0 Leads CRM Marketing Reporting Financial Leads Leads Sales Sales Manager BDR O…" at bounding box center [784, 392] width 1568 height 783
click at [764, 282] on li "Peabody" at bounding box center [774, 279] width 70 height 27
type input "Peabody"
type input "97389"
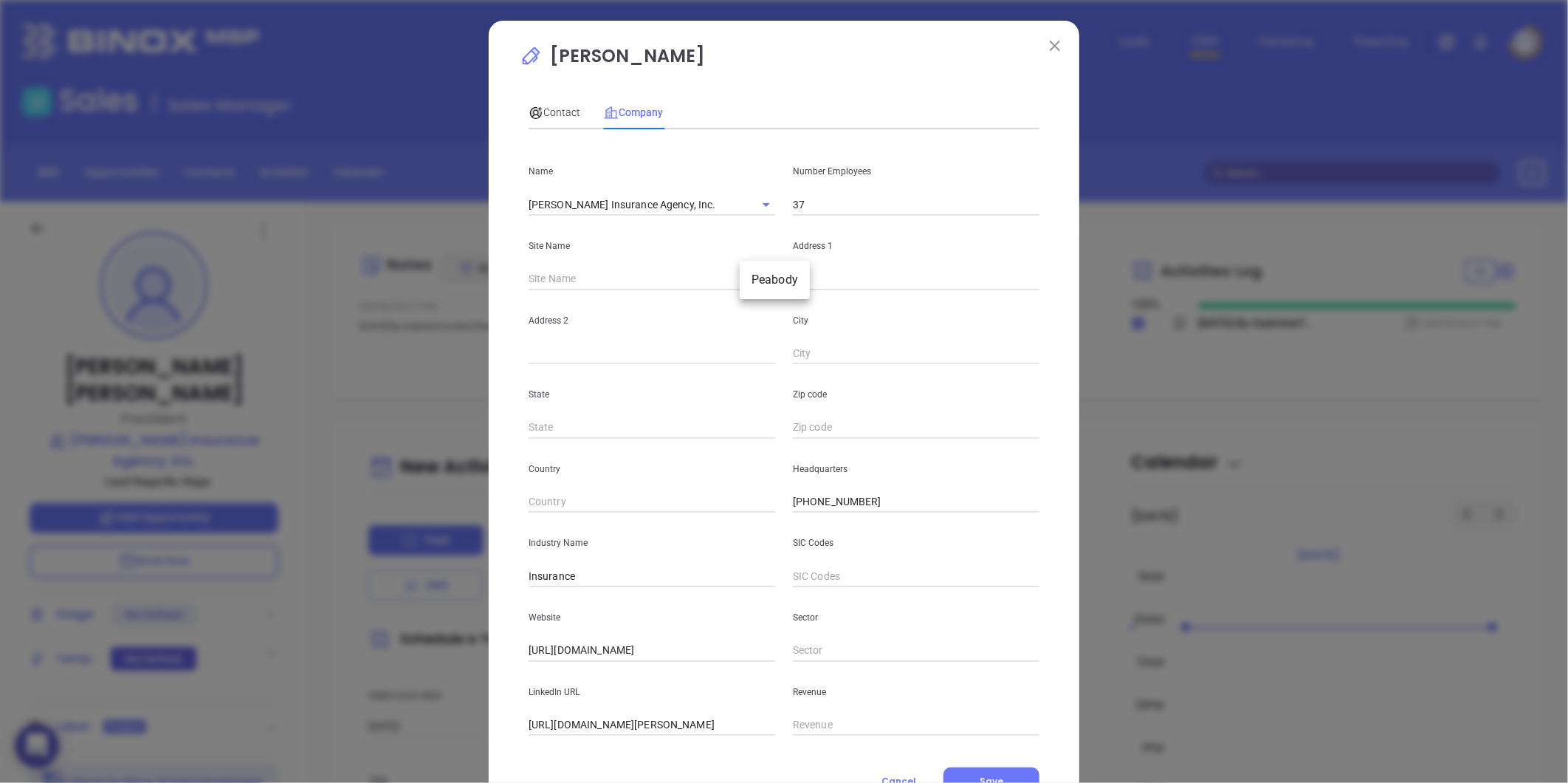
type input "[STREET_ADDRESS]"
type input "Peabody"
type input "MA"
type input "1960"
click at [562, 101] on div "Contact" at bounding box center [554, 112] width 51 height 34
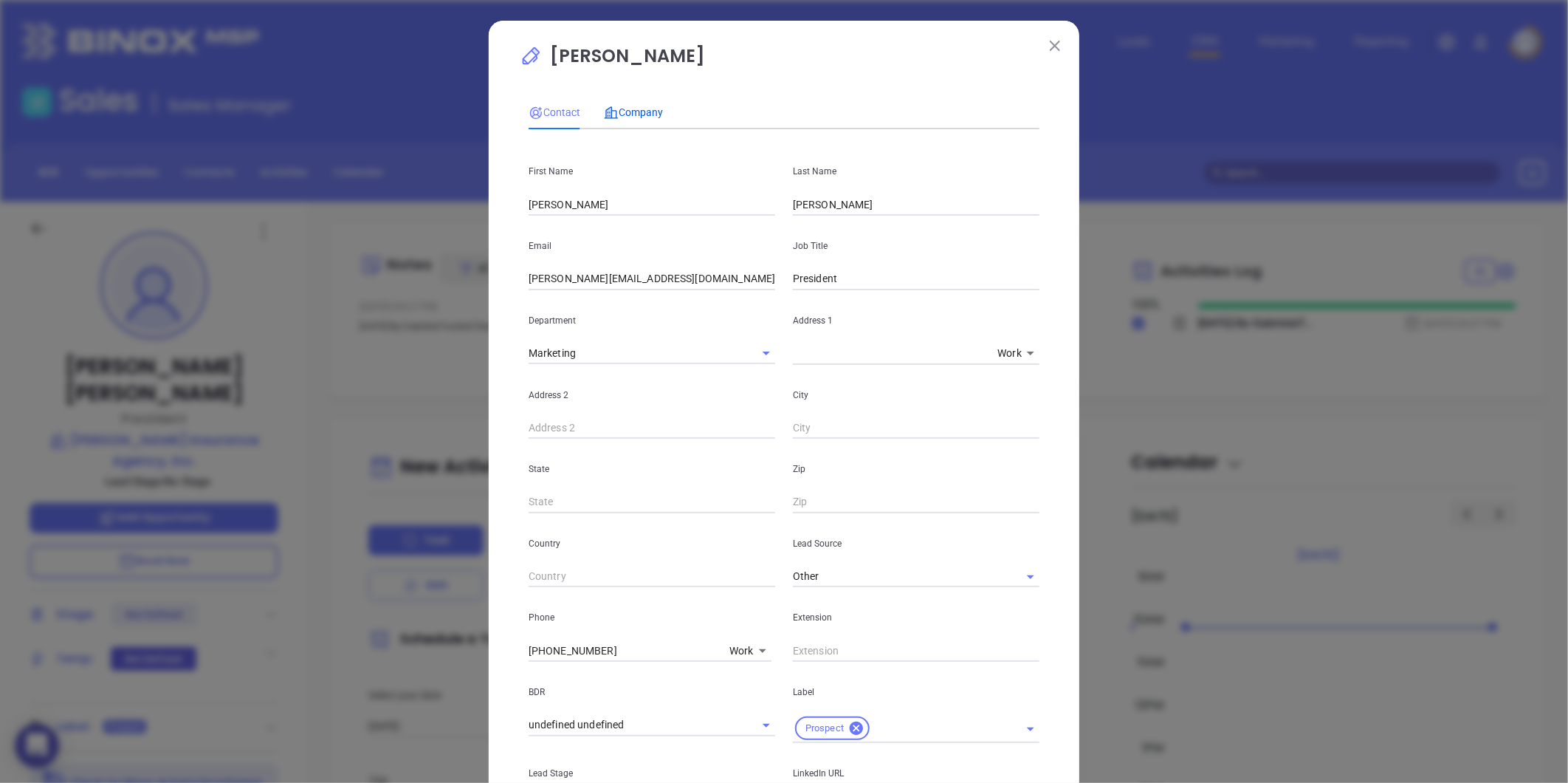
click at [643, 108] on span "Company" at bounding box center [633, 112] width 59 height 12
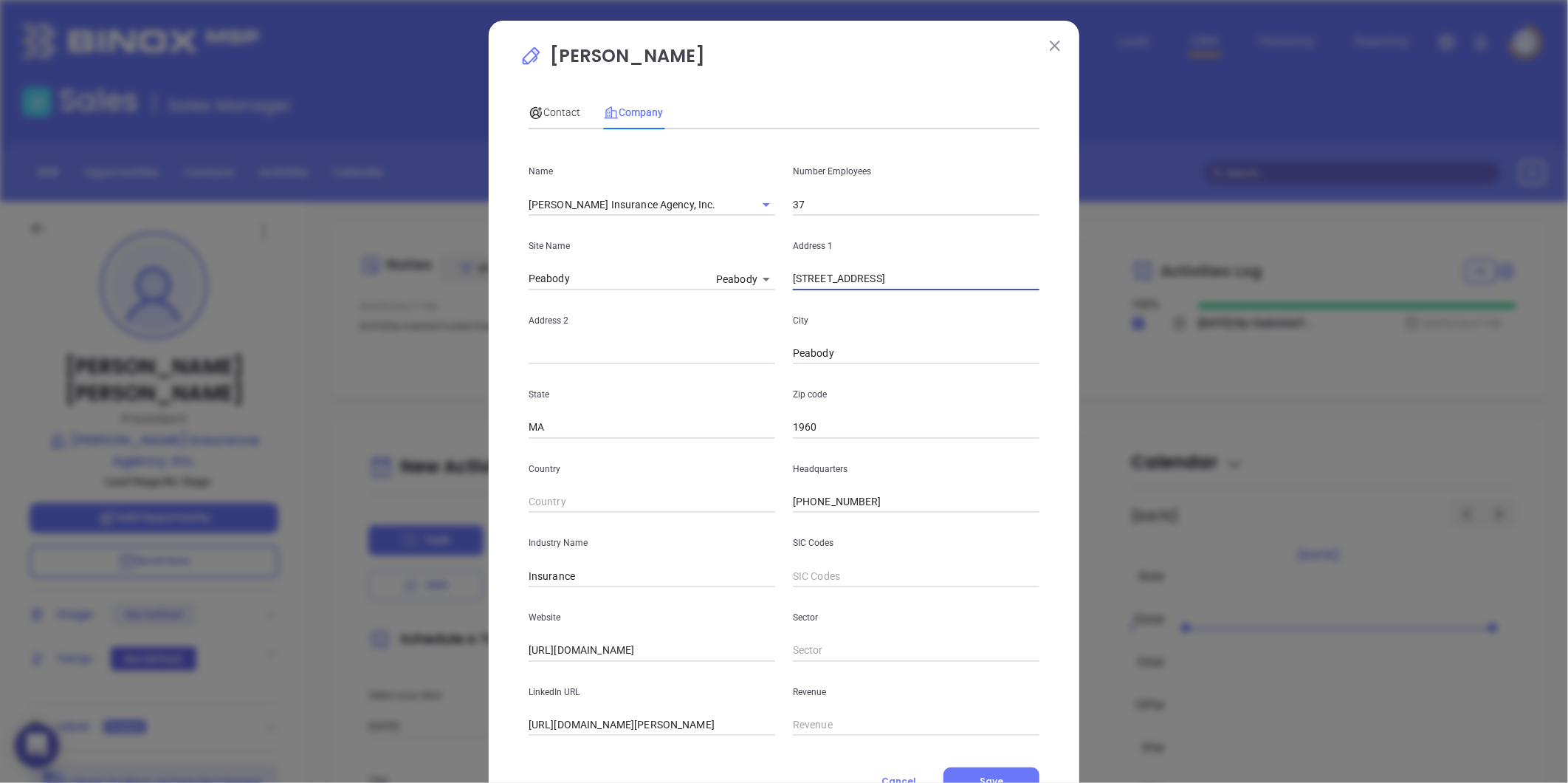
drag, startPoint x: 884, startPoint y: 277, endPoint x: 736, endPoint y: 267, distance: 148.3
click at [736, 267] on div "Site Name Peabody Peabody 97389 Address [STREET_ADDRESS]" at bounding box center [784, 253] width 528 height 74
paste input "[STREET_ADDRESS]"
drag, startPoint x: 863, startPoint y: 279, endPoint x: 1163, endPoint y: 295, distance: 300.4
click at [1163, 295] on div "[PERSON_NAME] Contact Company First Name [PERSON_NAME] Last Name [PERSON_NAME] …" at bounding box center [784, 392] width 1568 height 783
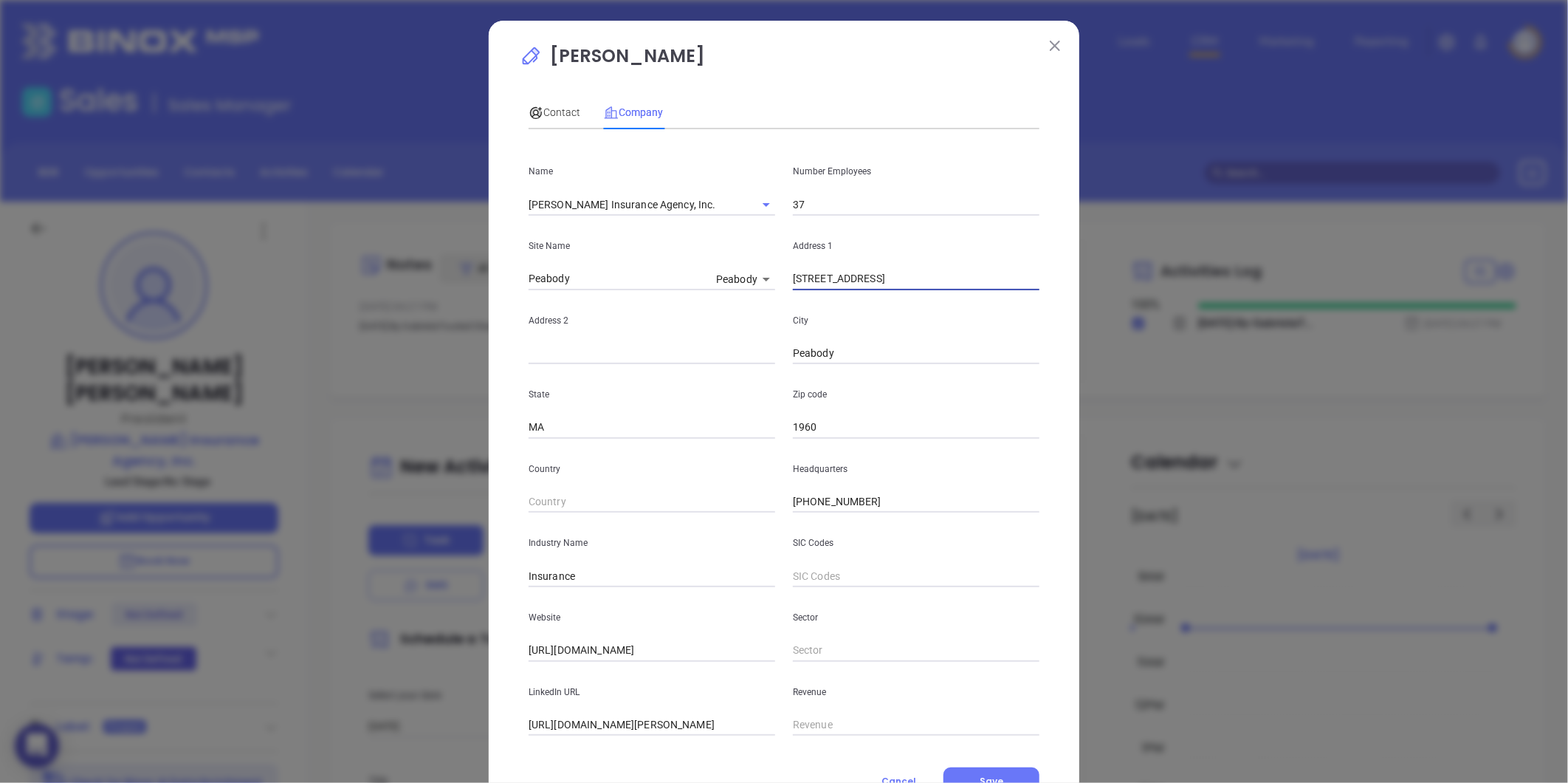
type input "[STREET_ADDRESS]"
paste input "Marblehead, MA 01945"
drag, startPoint x: 849, startPoint y: 353, endPoint x: 1086, endPoint y: 355, distance: 237.0
click at [1086, 355] on div "[PERSON_NAME] Contact Company First Name [PERSON_NAME] Last Name [PERSON_NAME] …" at bounding box center [784, 392] width 1568 height 783
type input "Marblehead"
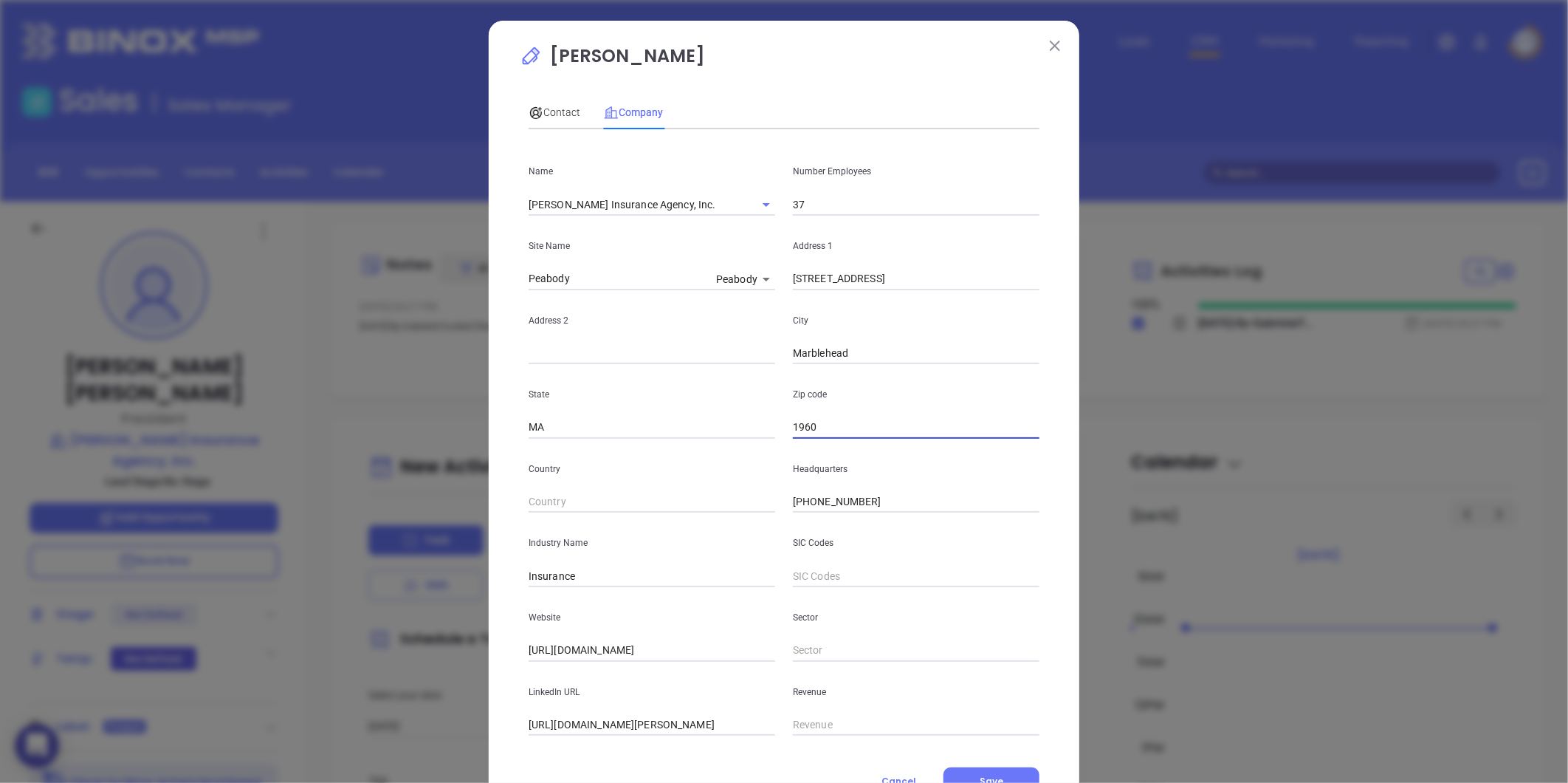
paste input "MA 01945"
click at [1086, 355] on div "[PERSON_NAME] Contact Company First Name [PERSON_NAME] Last Name [PERSON_NAME] …" at bounding box center [784, 392] width 1568 height 783
drag, startPoint x: 803, startPoint y: 430, endPoint x: 694, endPoint y: 439, distance: 109.4
click at [694, 439] on div "Name [PERSON_NAME] Insurance Agency, Inc. Number Employees 37 Site Name Peabody…" at bounding box center [784, 438] width 511 height 595
type input "01945"
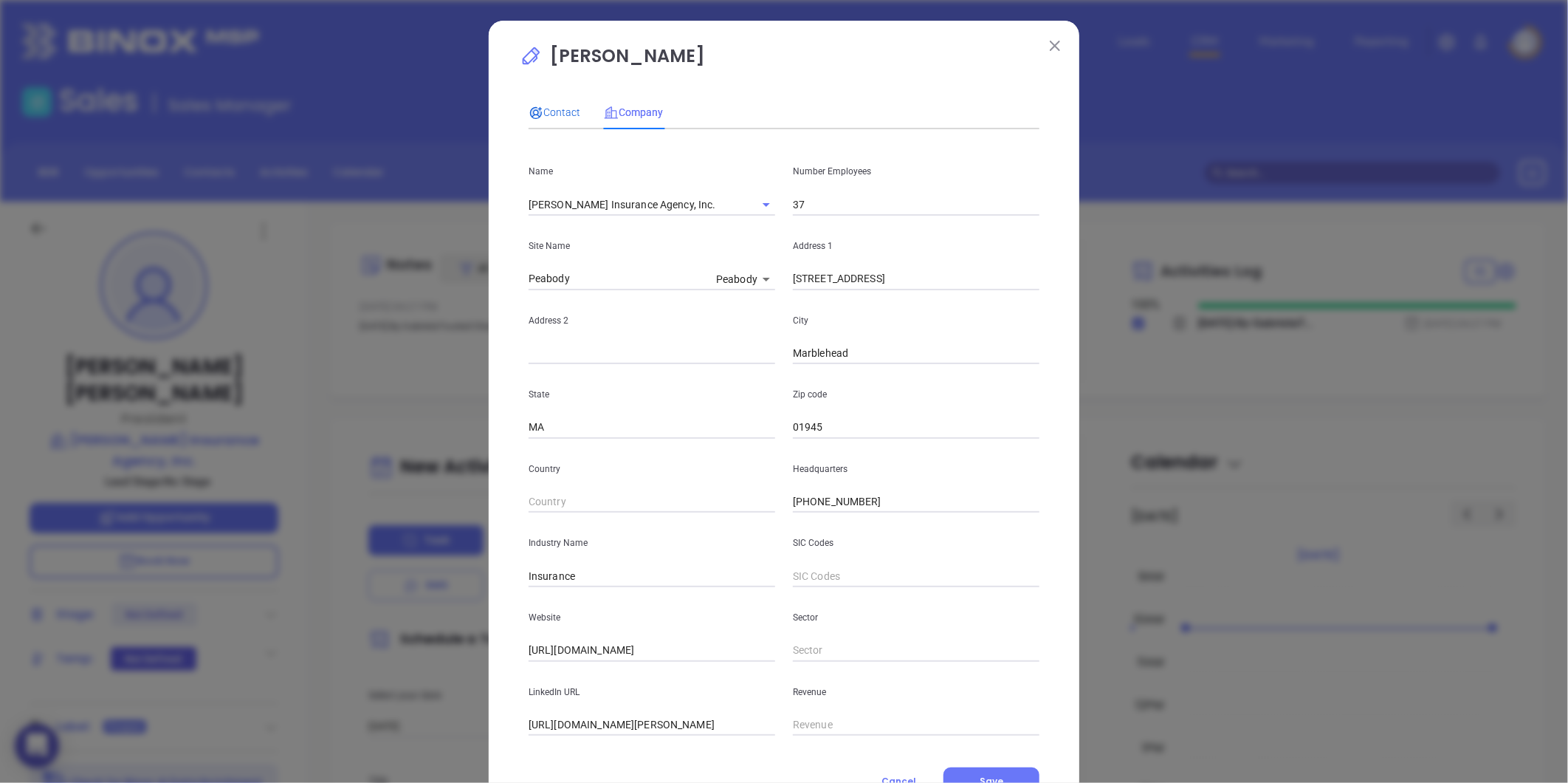
click at [547, 107] on span "Contact" at bounding box center [554, 112] width 51 height 12
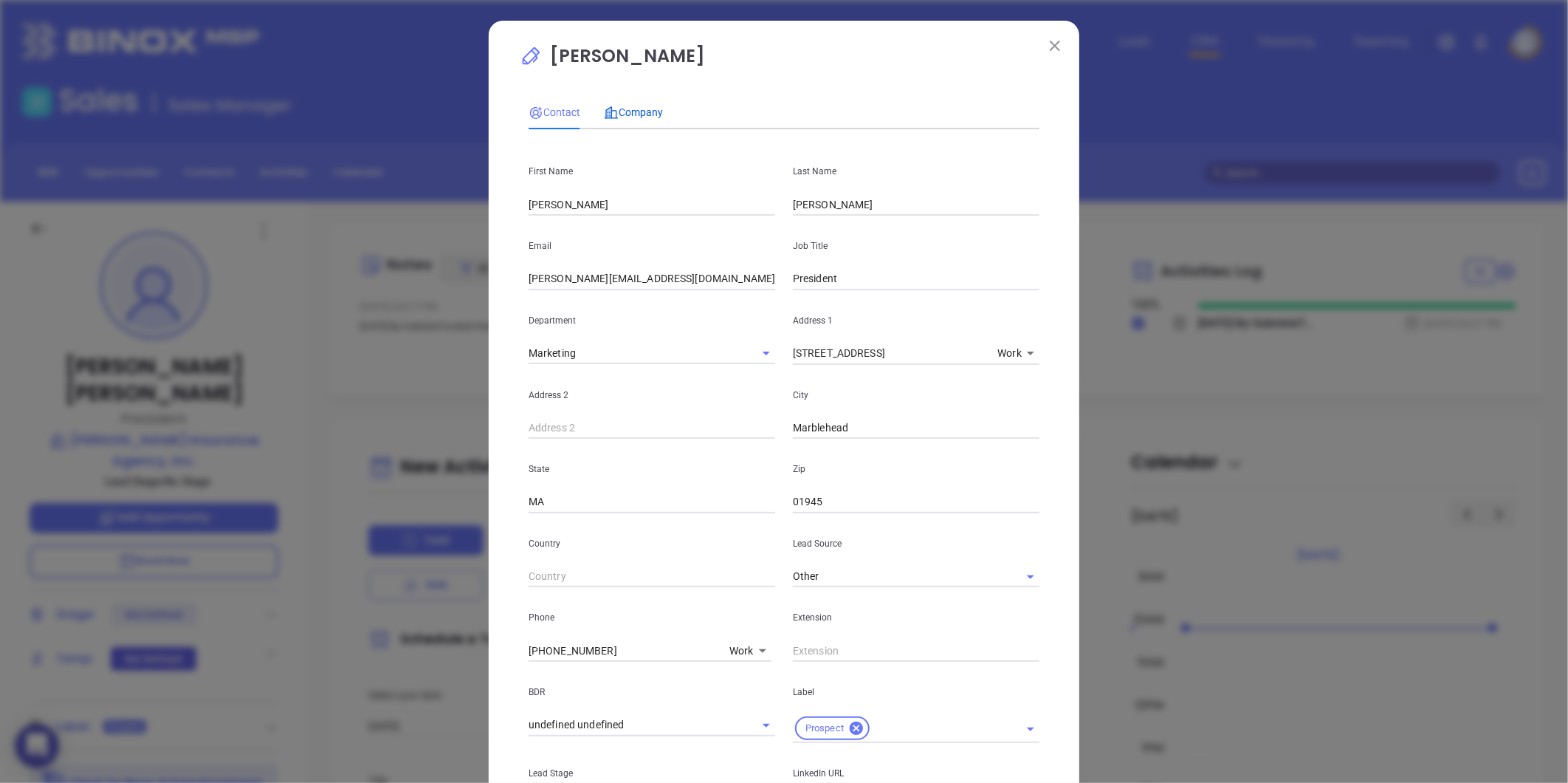
click at [623, 119] on div "Company" at bounding box center [633, 112] width 59 height 17
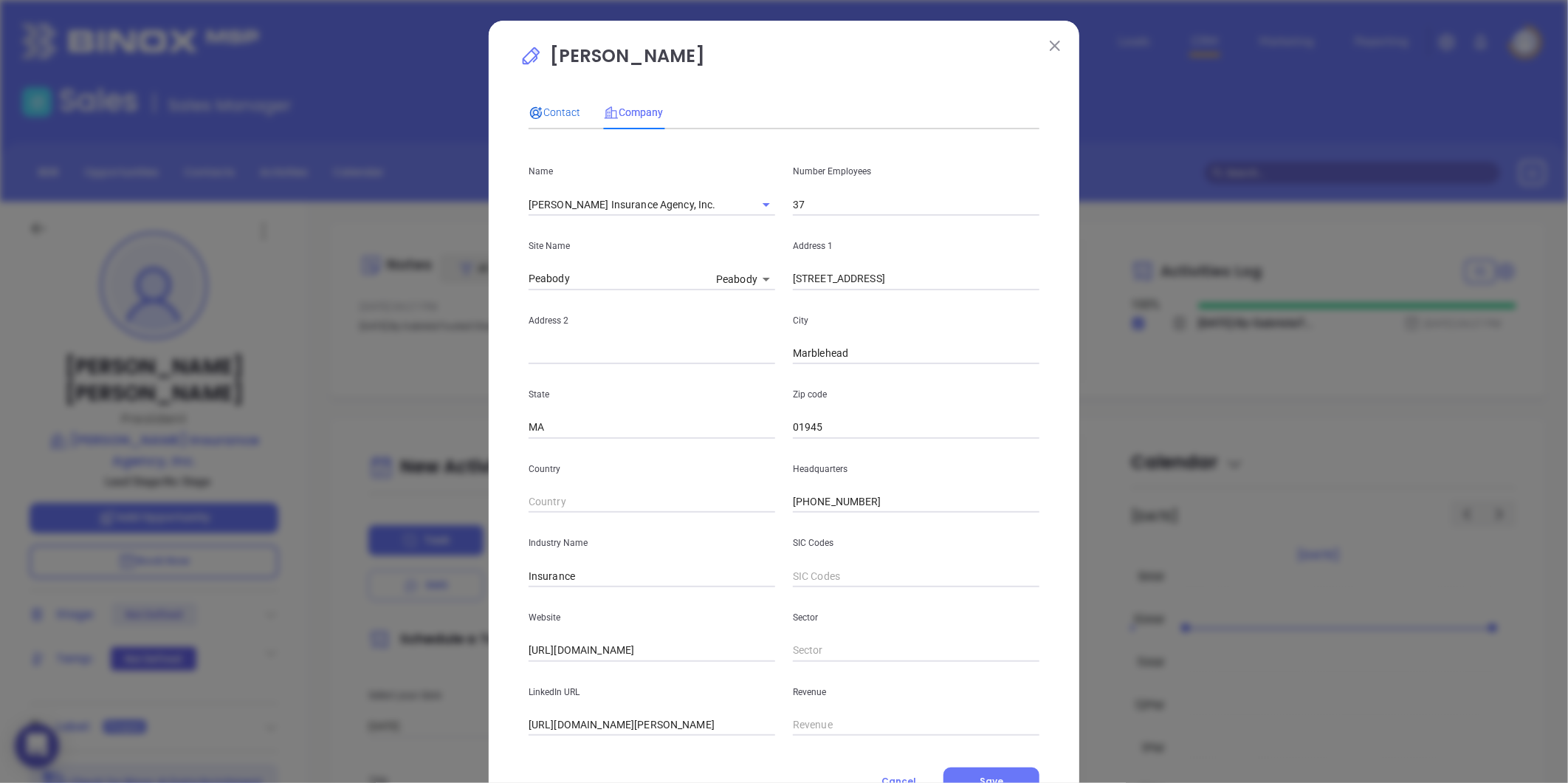
click at [536, 108] on icon at bounding box center [536, 113] width 15 height 15
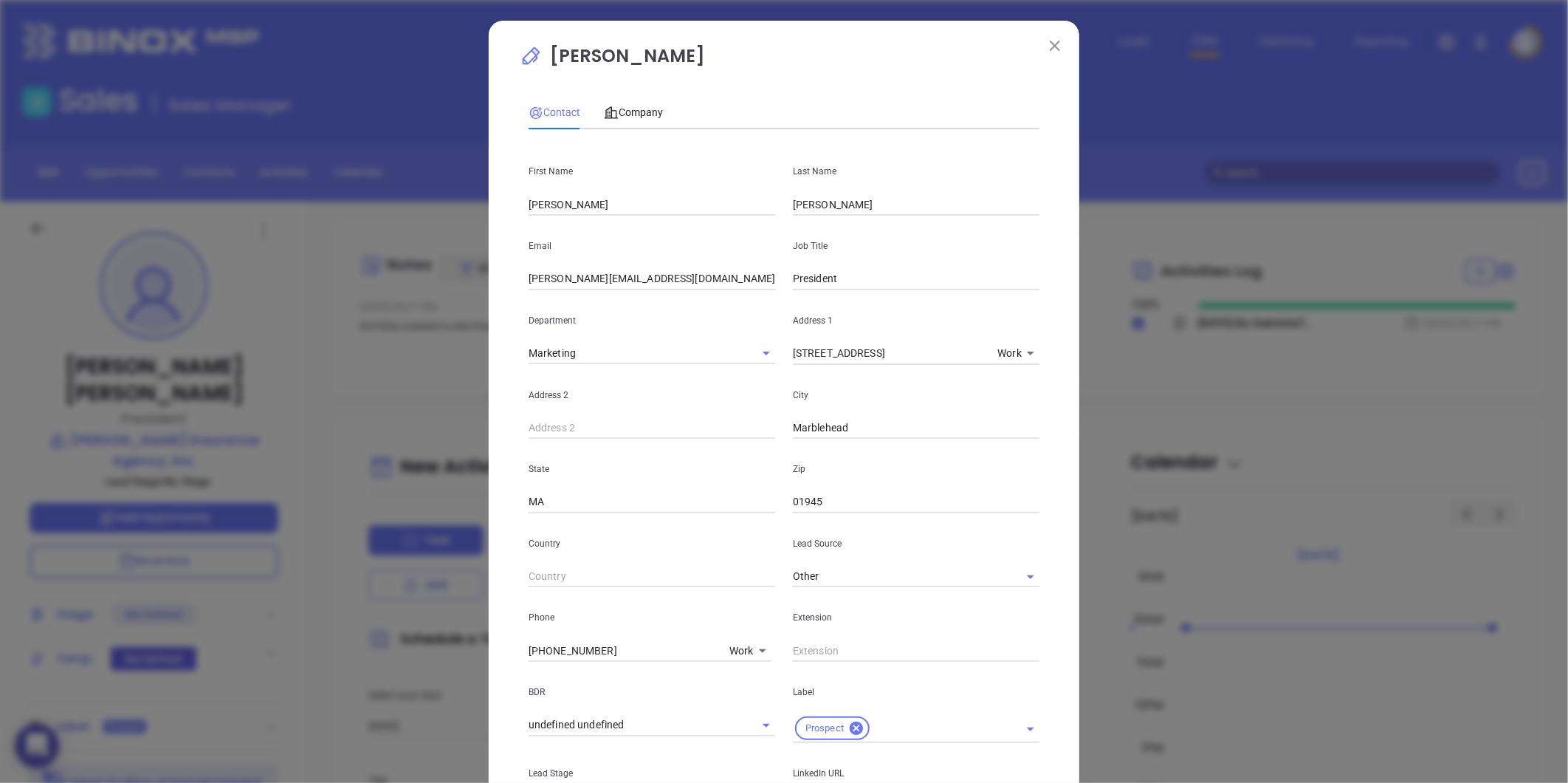
scroll to position [329, 0]
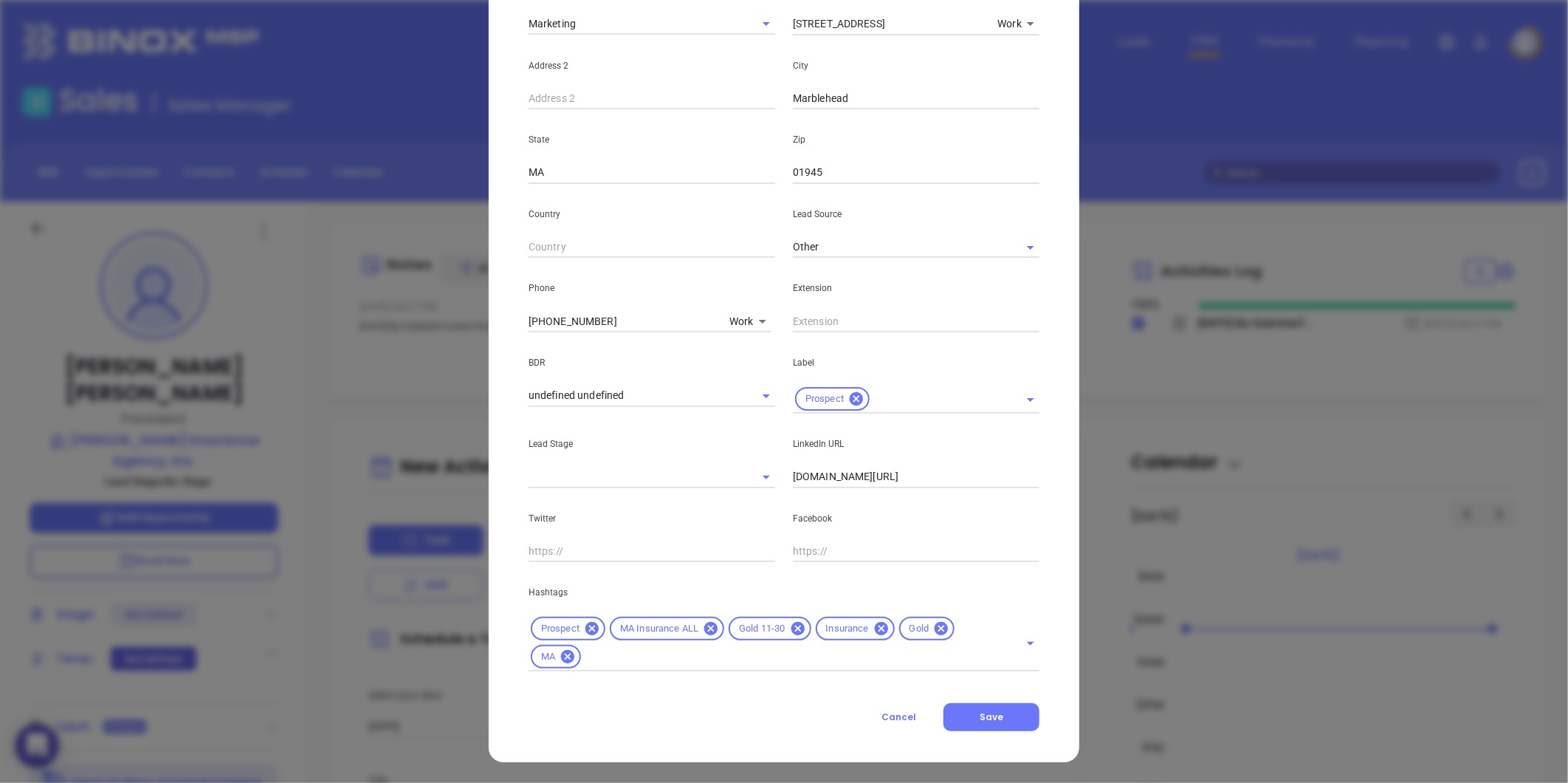
click at [791, 629] on icon at bounding box center [797, 629] width 13 height 13
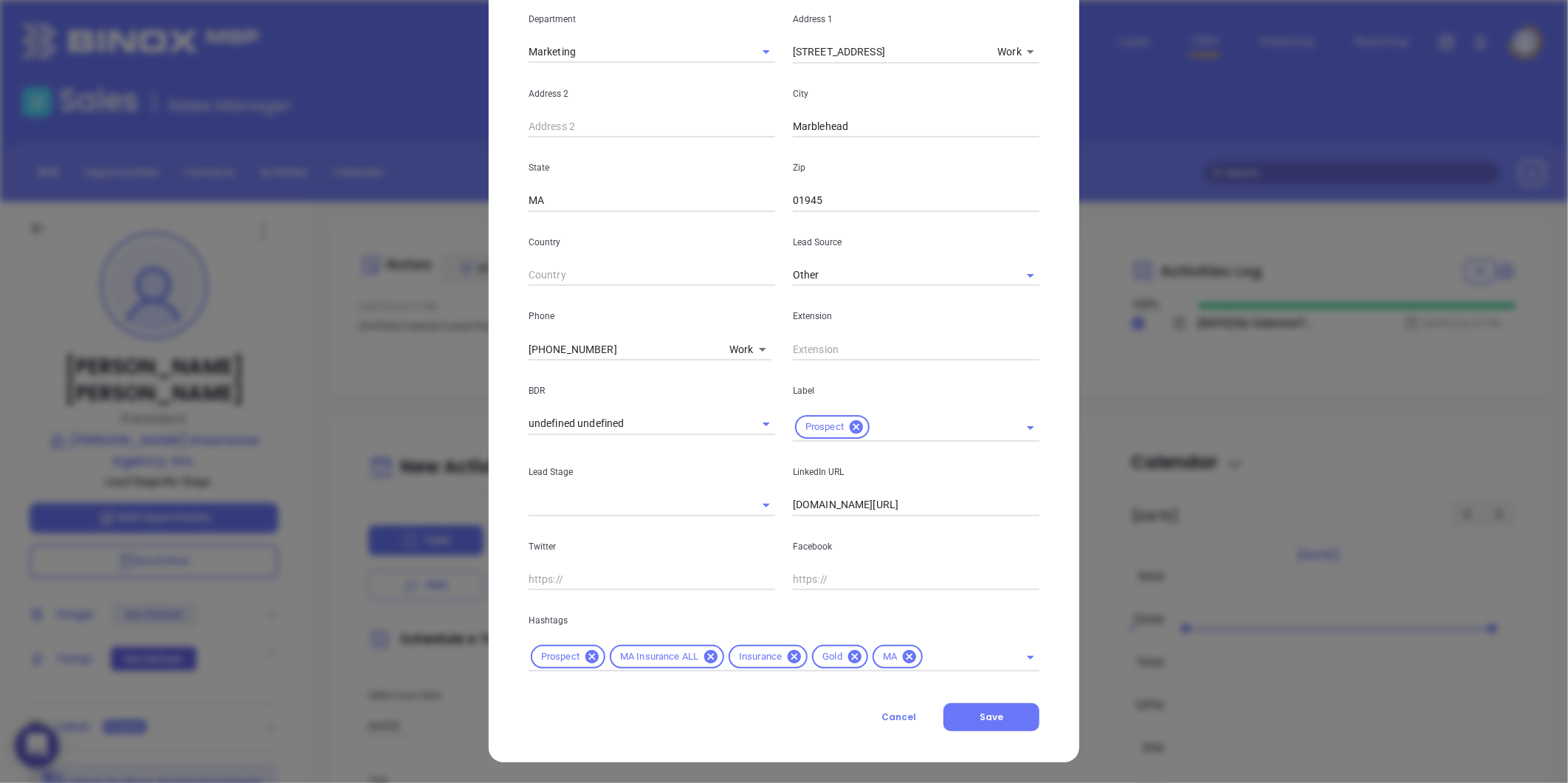
scroll to position [301, 0]
click at [848, 654] on icon at bounding box center [854, 656] width 13 height 13
click at [880, 658] on input "text" at bounding box center [931, 657] width 133 height 18
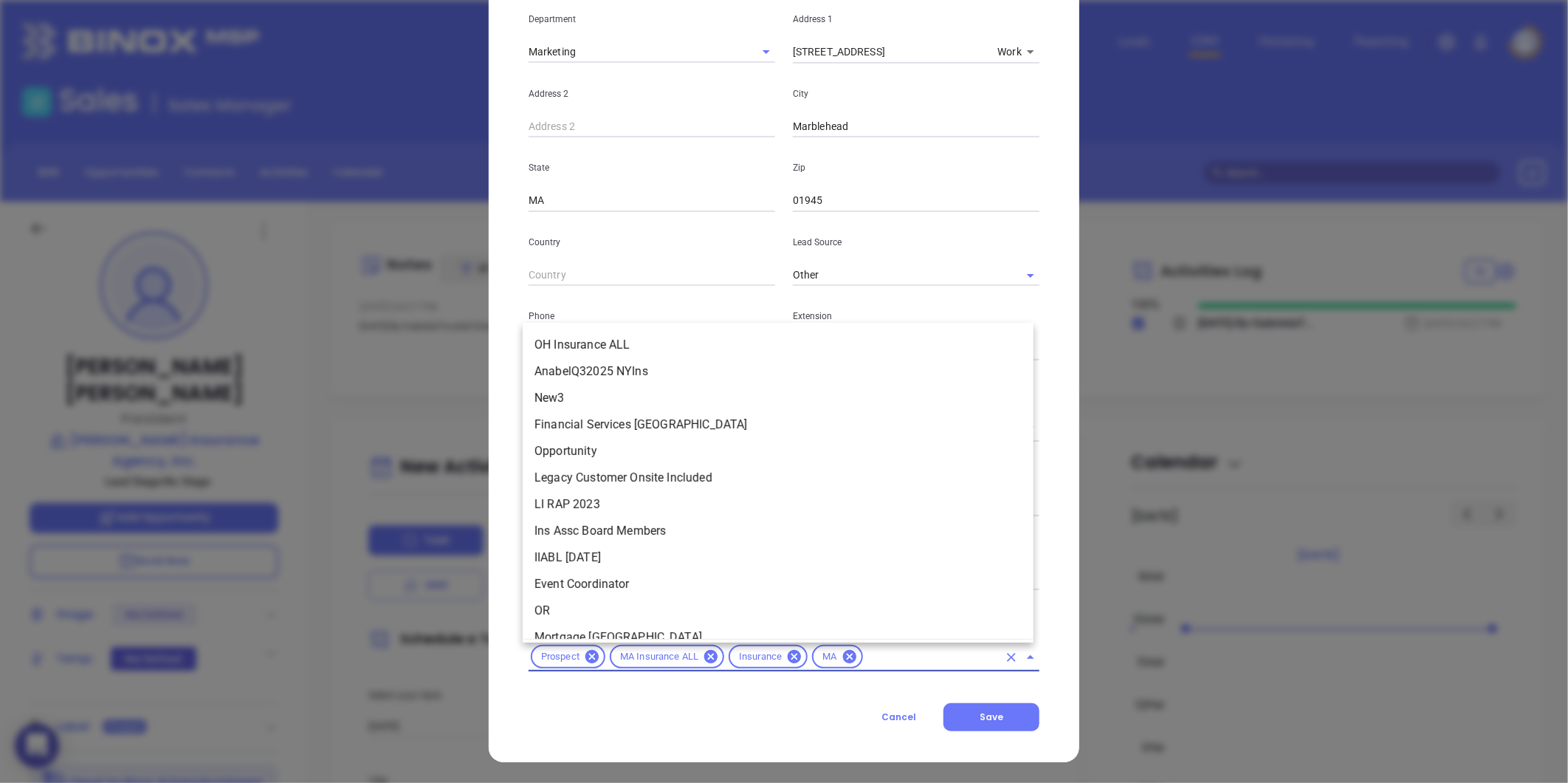
scroll to position [1981, 0]
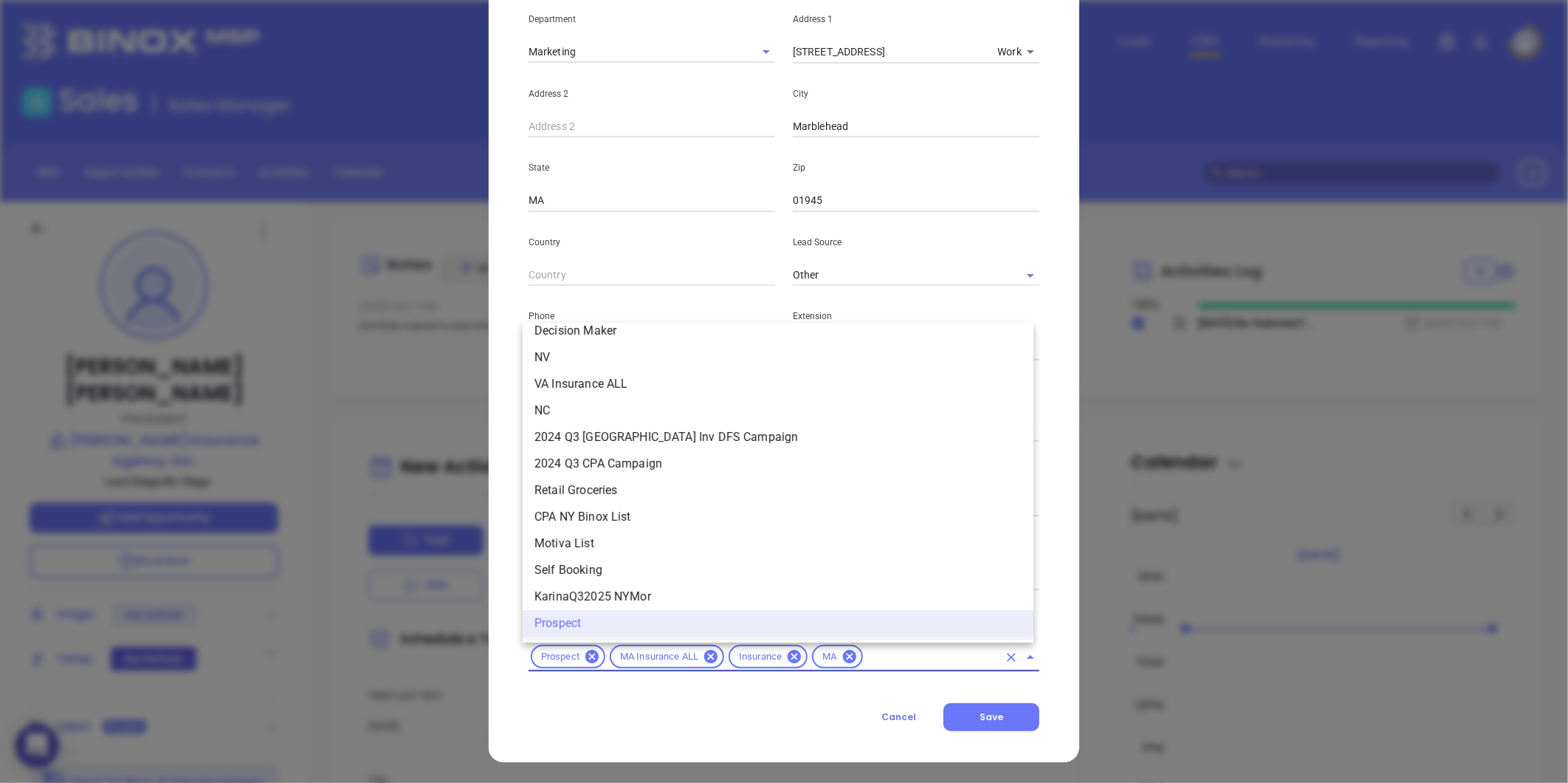
drag, startPoint x: 867, startPoint y: 638, endPoint x: 872, endPoint y: 652, distance: 14.9
click at [872, 652] on body "0 Leads CRM Marketing Reporting Financial Leads Leads Sales Sales Manager BDR O…" at bounding box center [784, 392] width 1568 height 783
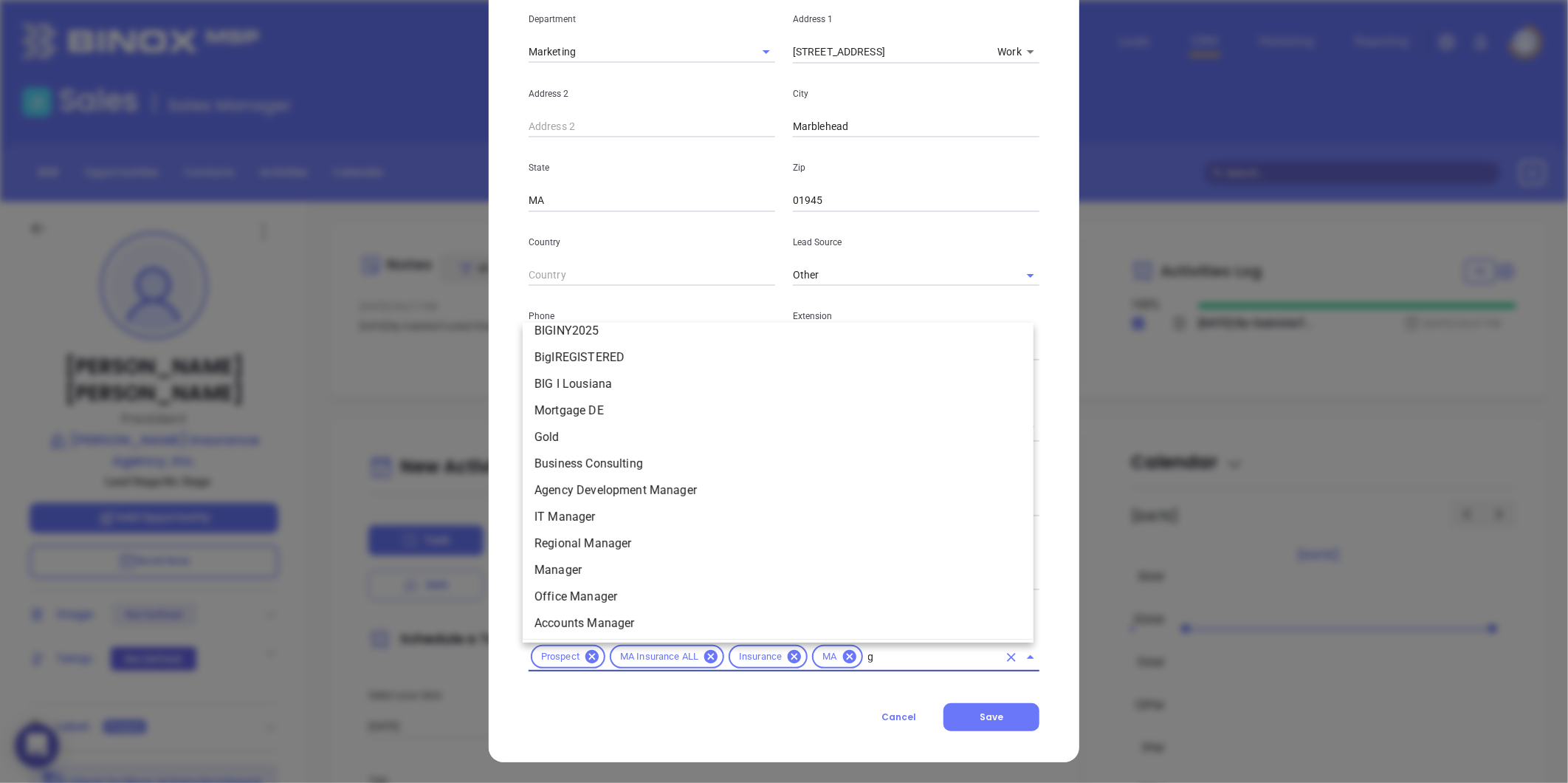
scroll to position [0, 0]
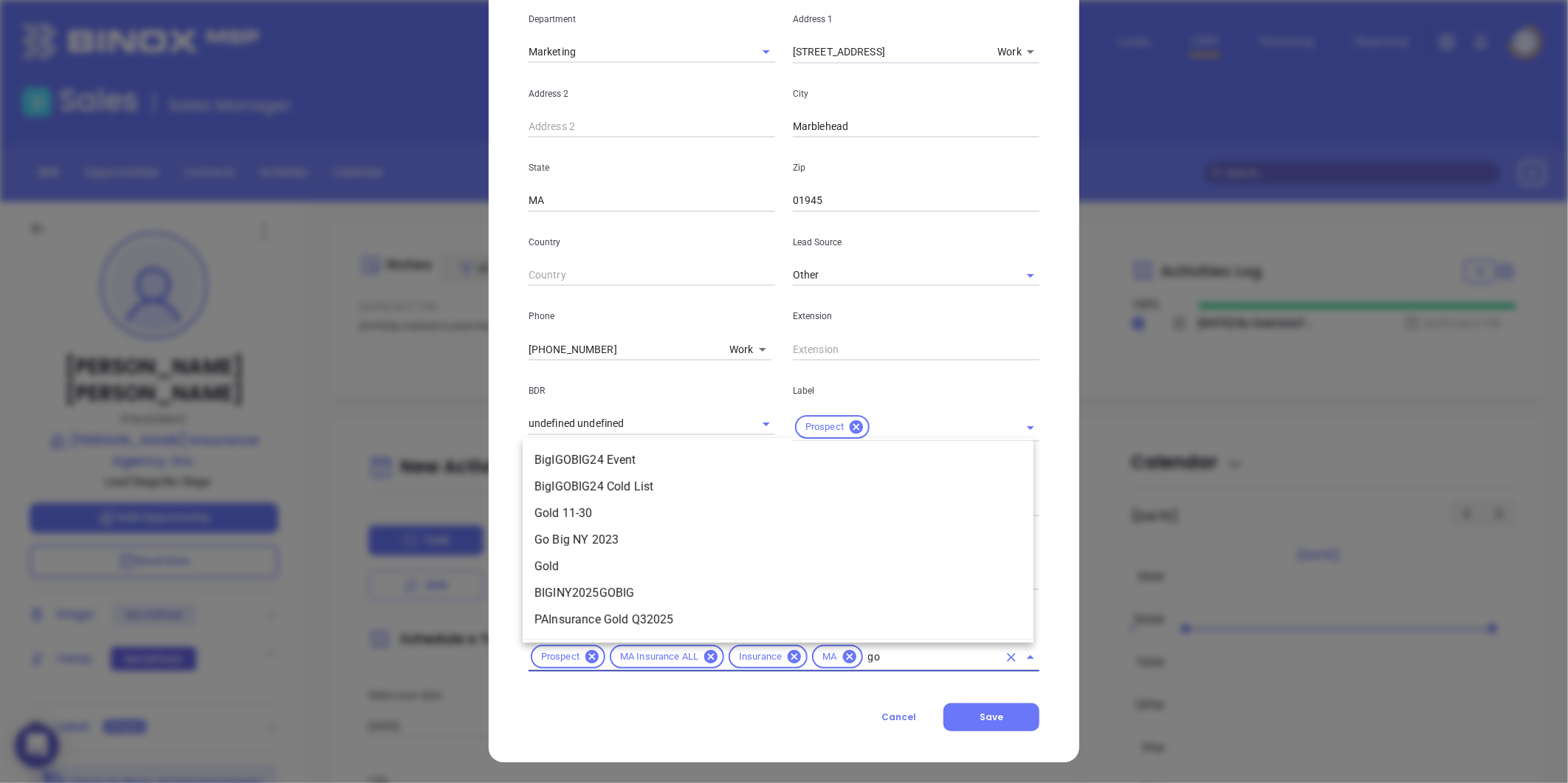
type input "g"
type input "rub"
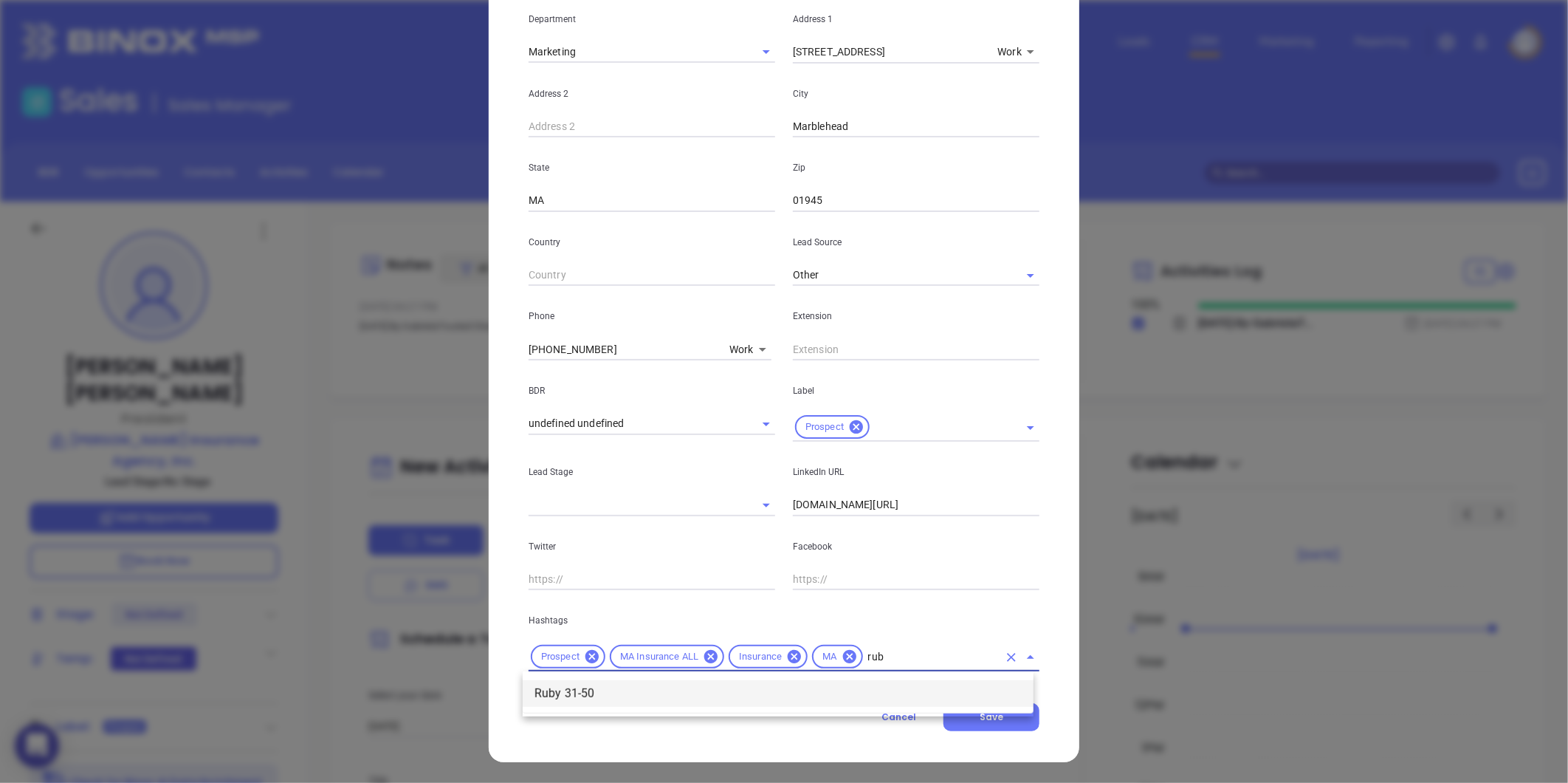
click at [712, 692] on li "Ruby 31-50" at bounding box center [778, 693] width 511 height 27
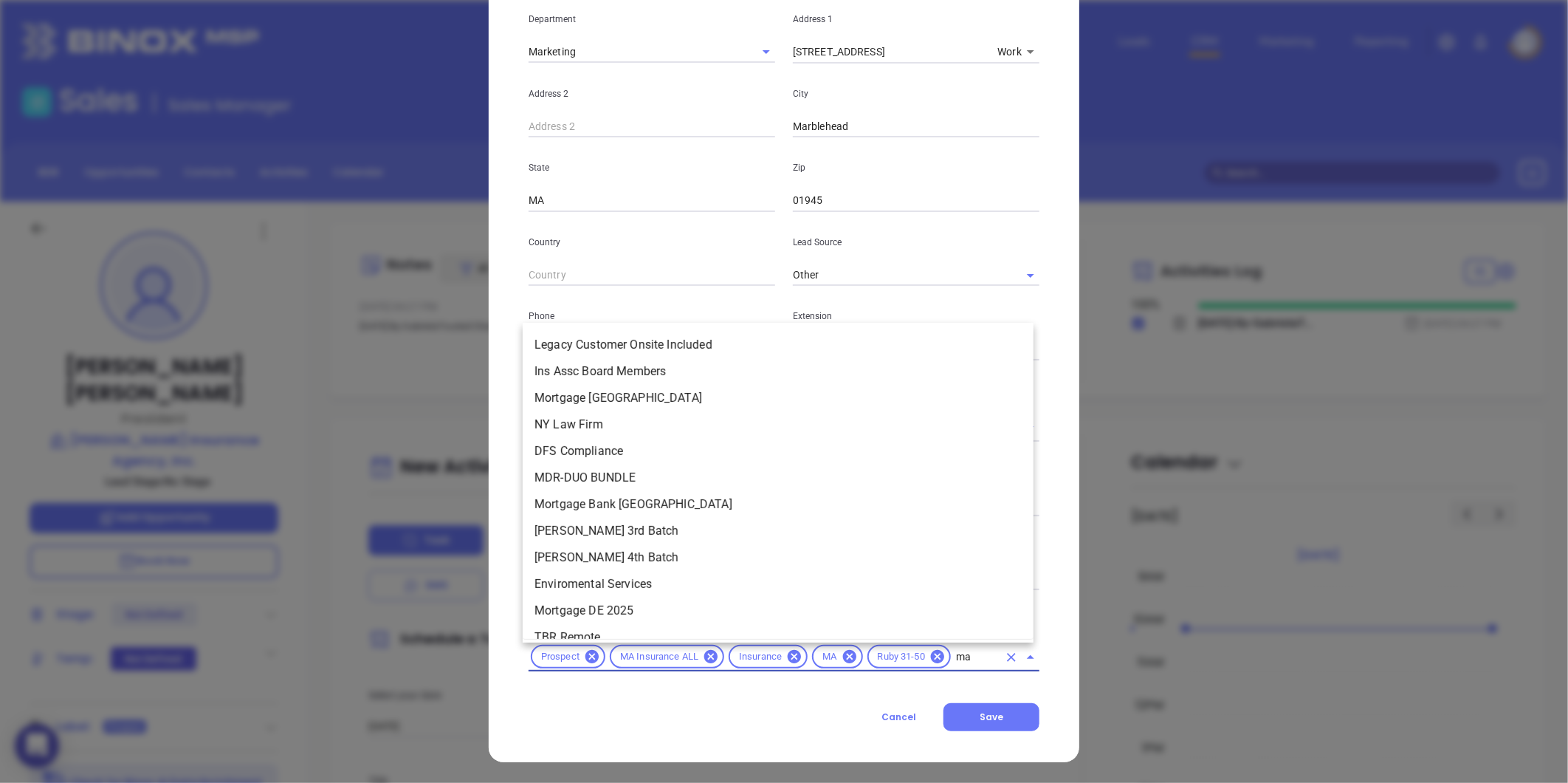
type input "mai"
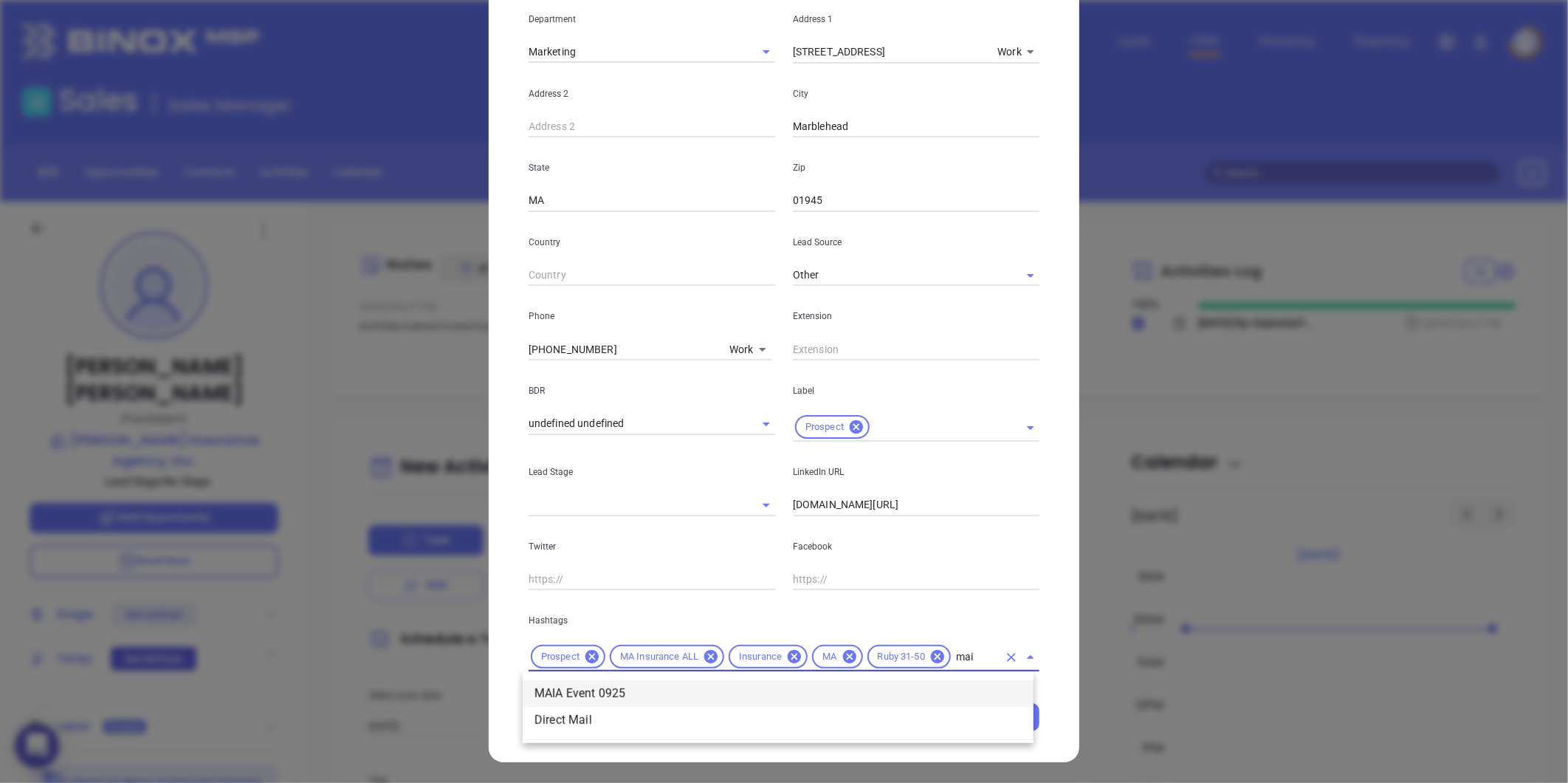
click at [618, 690] on li "MAIA Event 0925" at bounding box center [778, 693] width 511 height 27
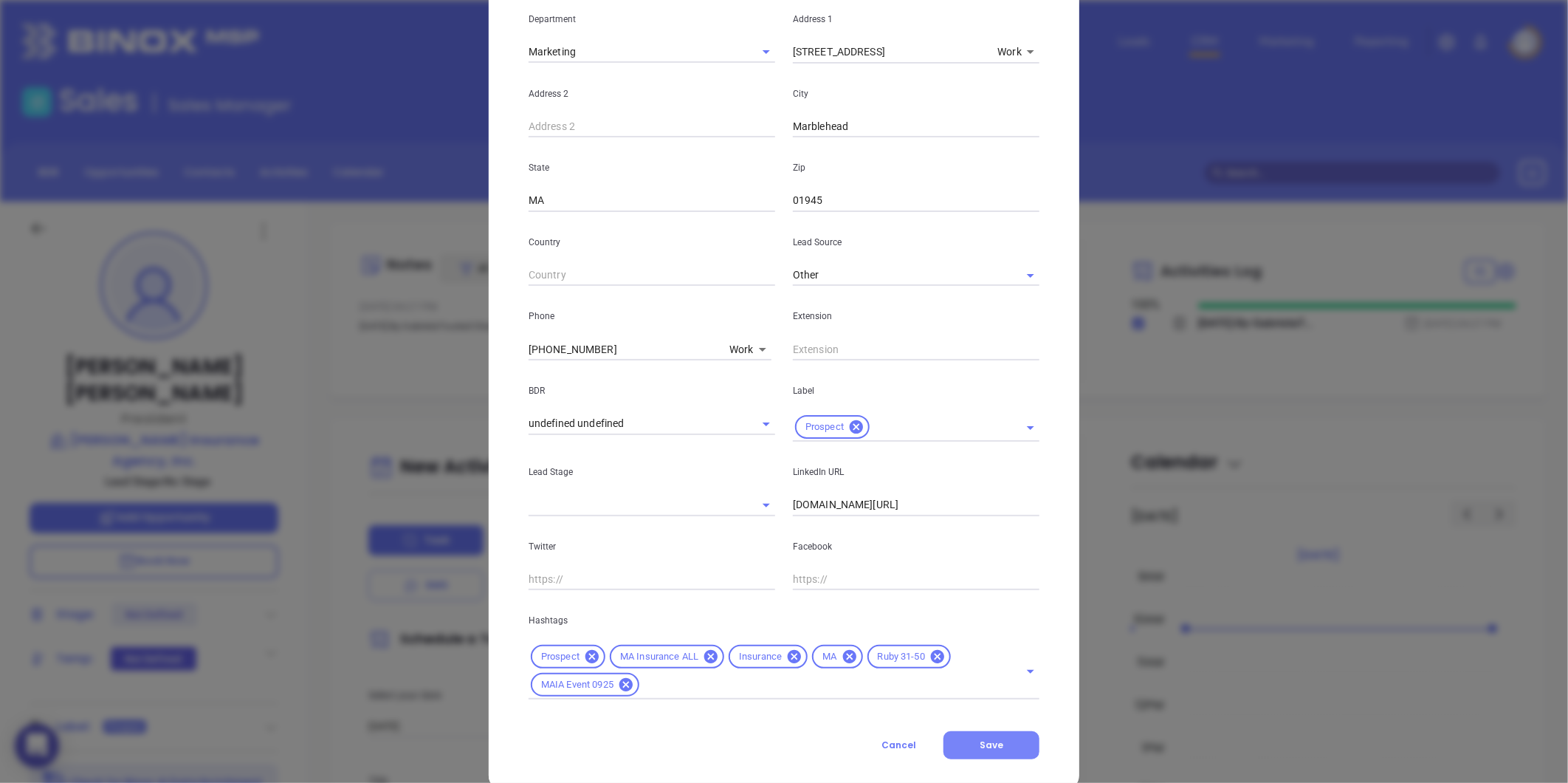
click at [980, 747] on span "Save" at bounding box center [992, 745] width 24 height 13
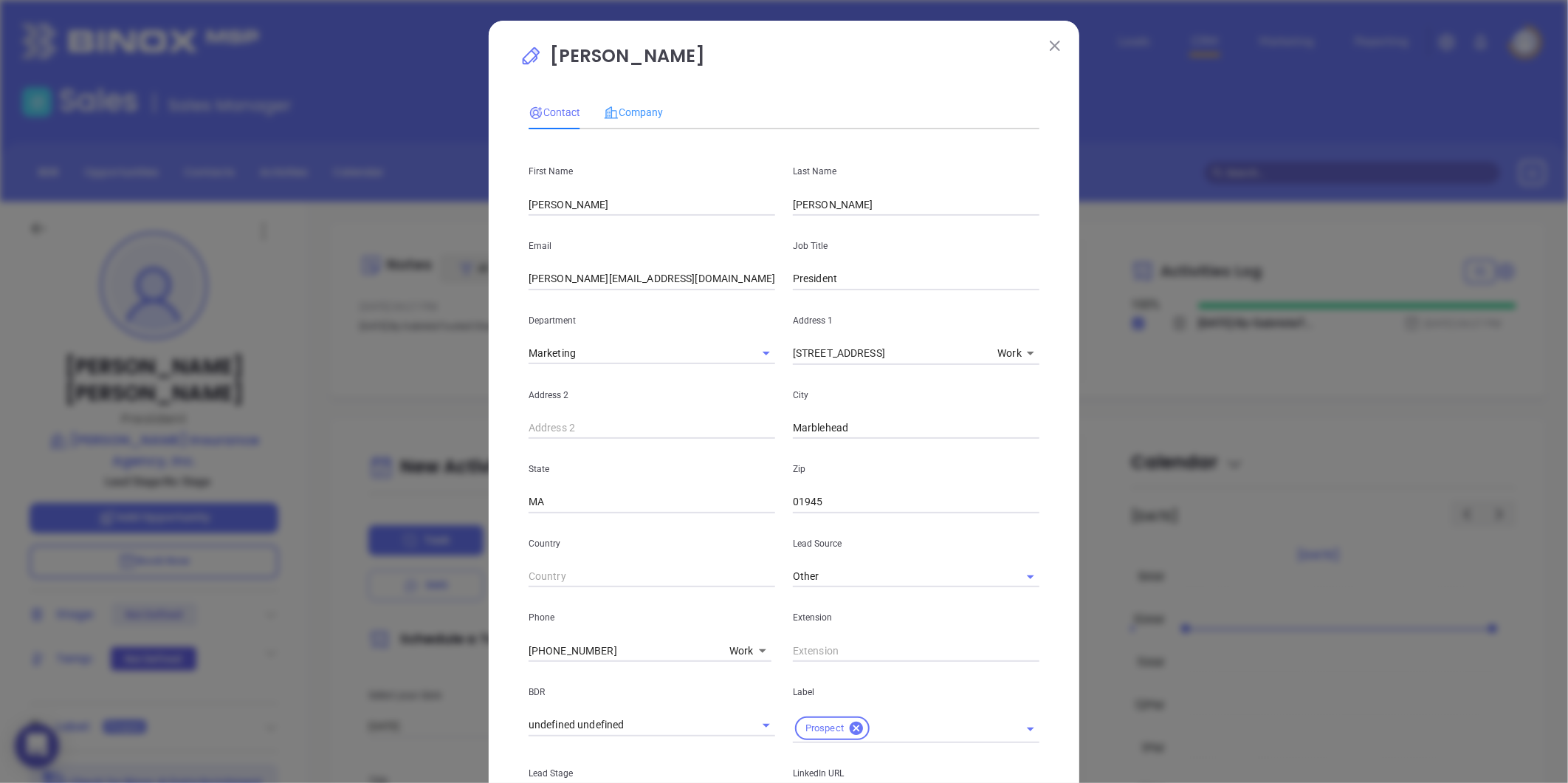
click at [622, 99] on div "Company" at bounding box center [633, 112] width 59 height 34
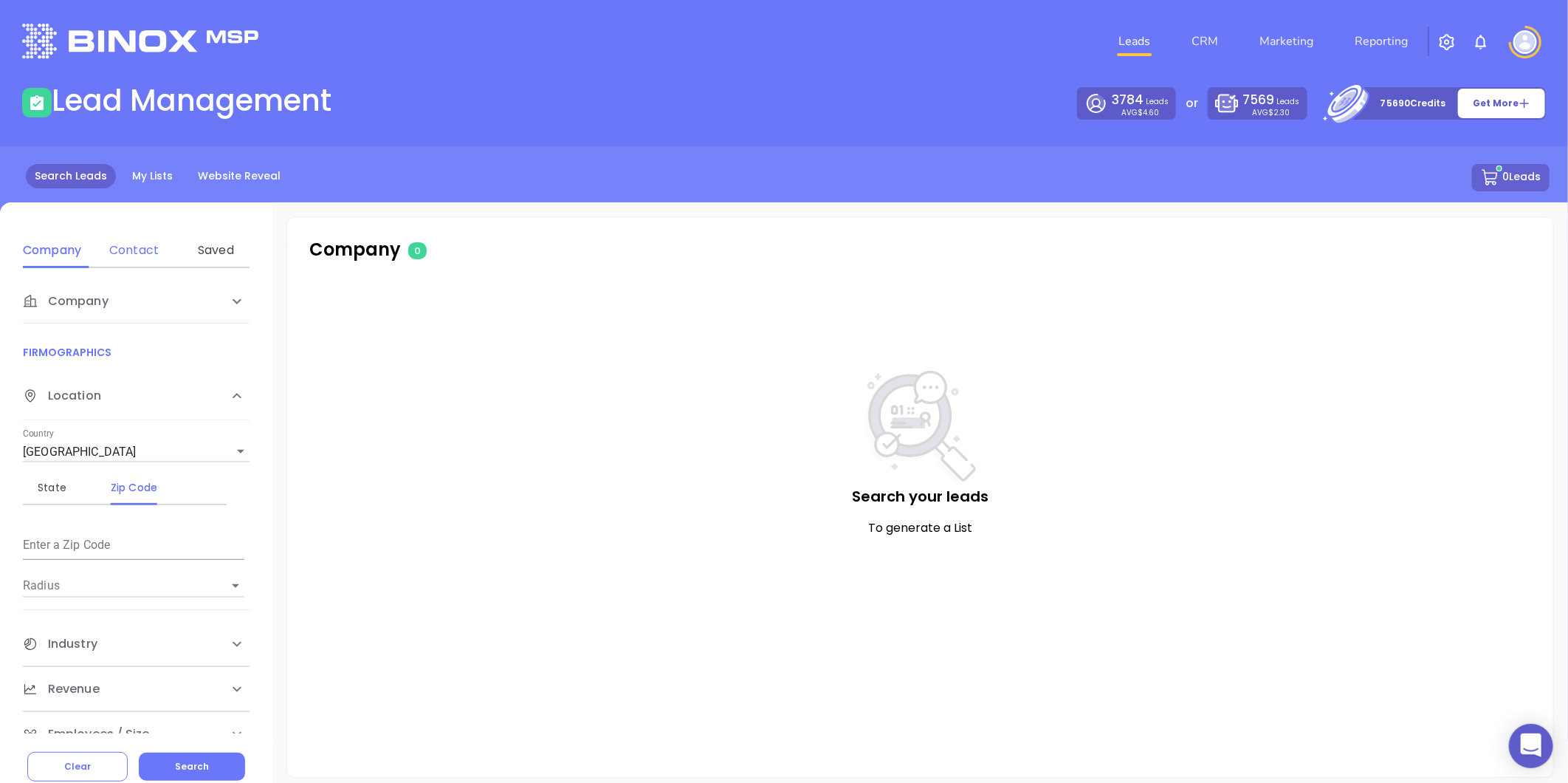
click at [133, 243] on div "Contact" at bounding box center [133, 250] width 58 height 36
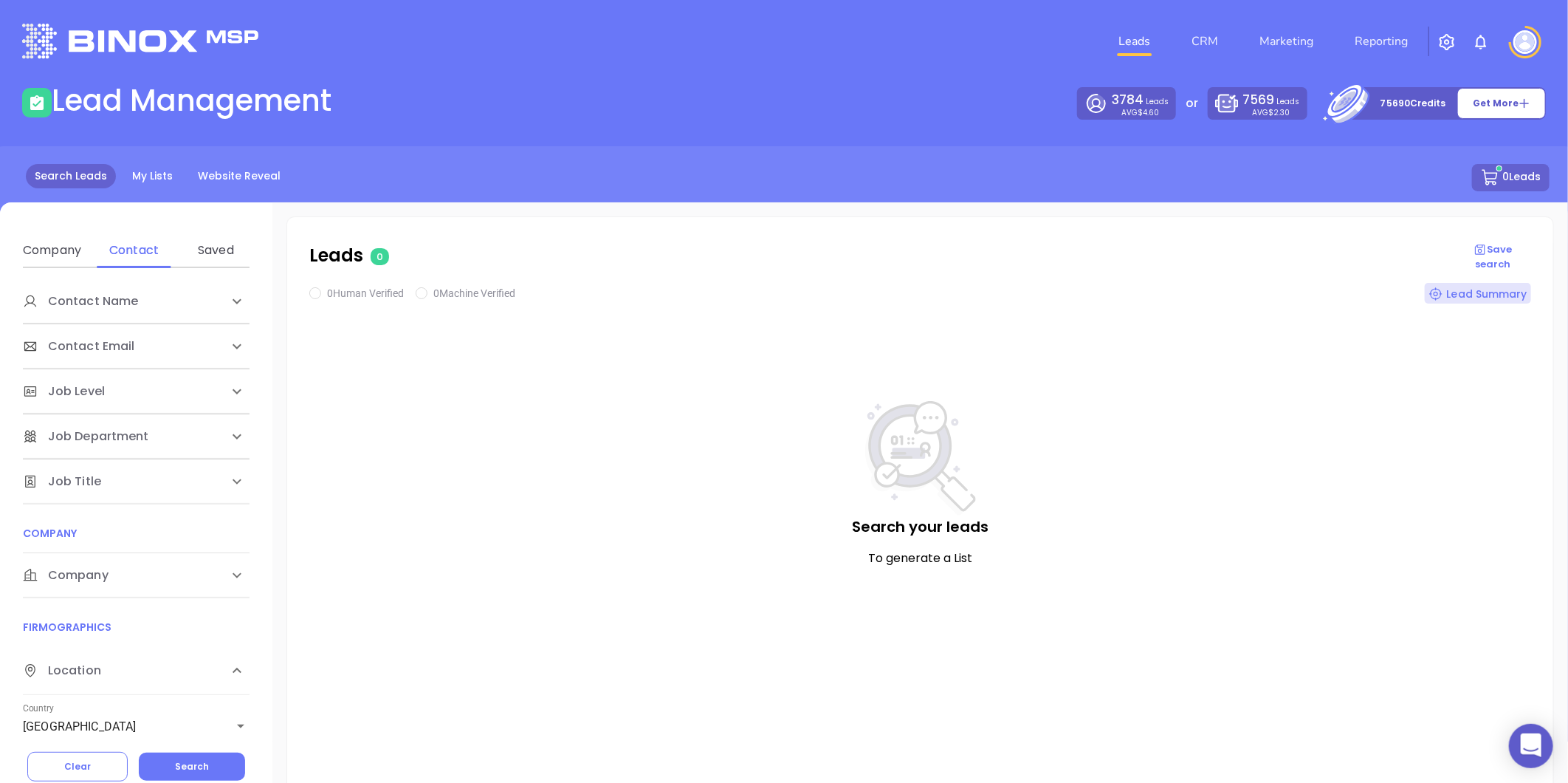
click at [91, 565] on div "Company" at bounding box center [136, 575] width 227 height 44
click at [137, 628] on div "Domain" at bounding box center [133, 631] width 58 height 17
click at [135, 687] on input "Enter a company name" at bounding box center [133, 687] width 221 height 24
paste input "[DOMAIN_NAME]"
type input "[DOMAIN_NAME]"
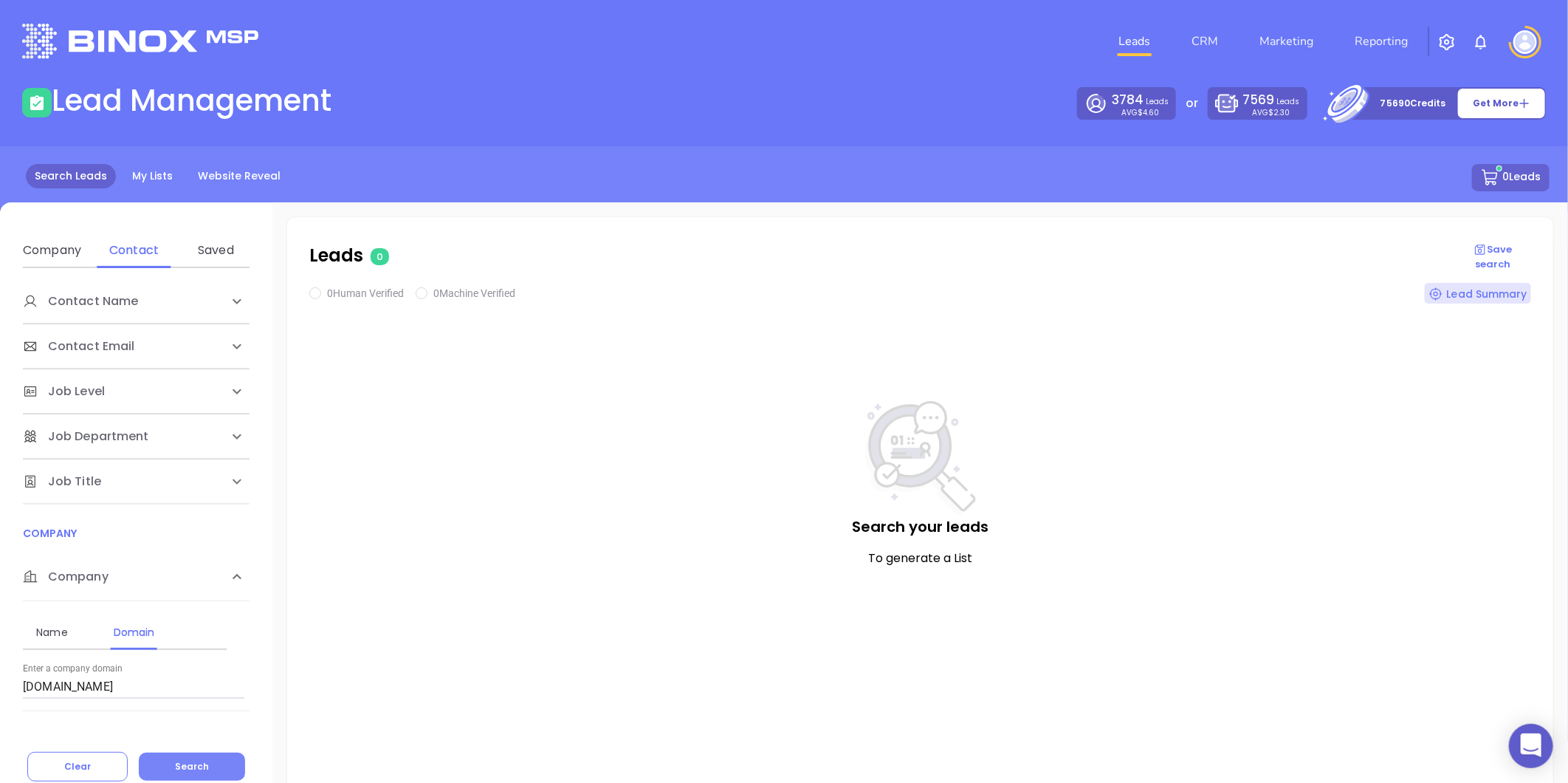
drag, startPoint x: 178, startPoint y: 766, endPoint x: 194, endPoint y: 758, distance: 17.9
click at [179, 765] on span "Search" at bounding box center [191, 766] width 34 height 13
checkbox input "true"
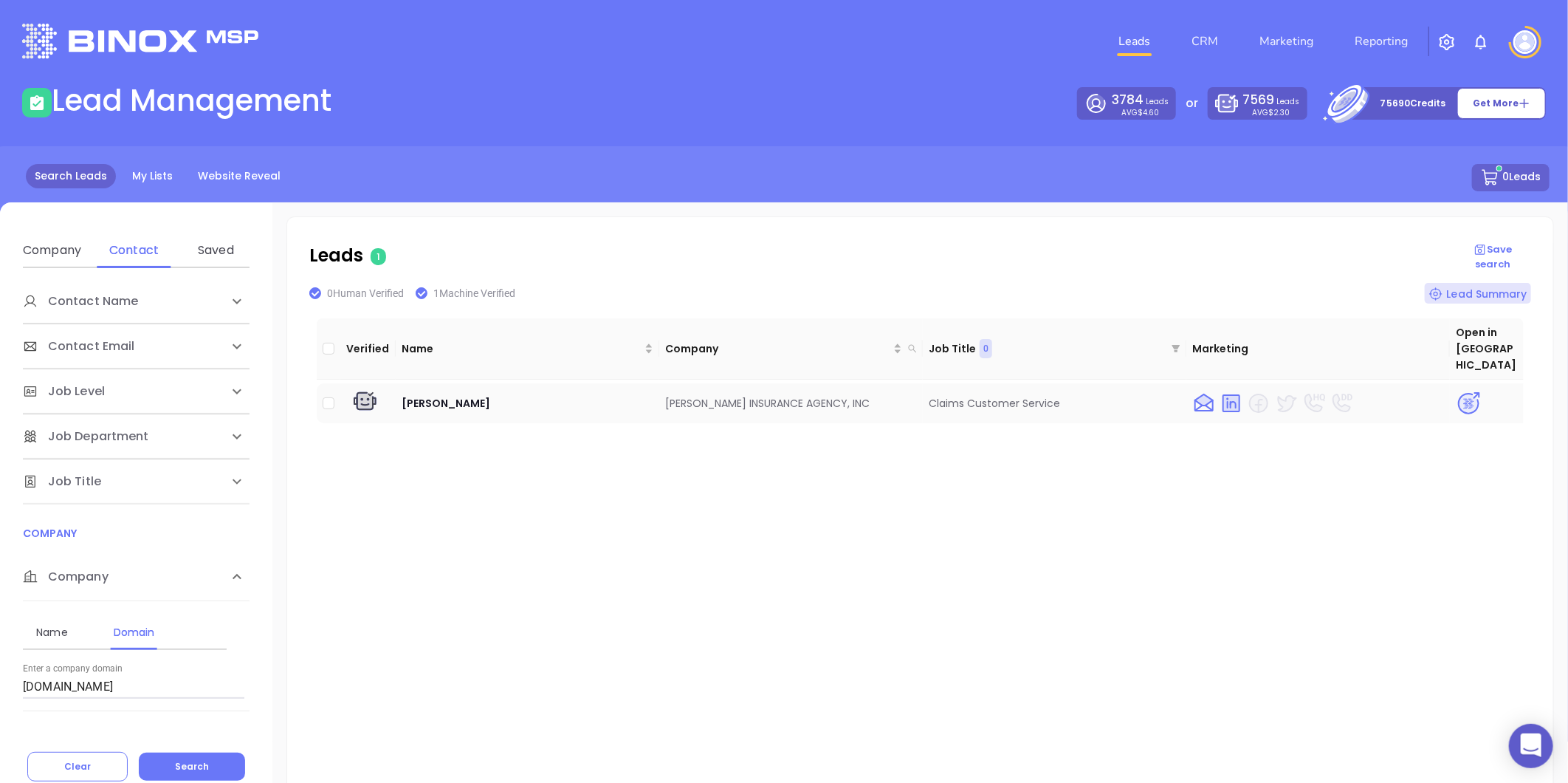
click at [1456, 391] on img at bounding box center [1469, 403] width 26 height 26
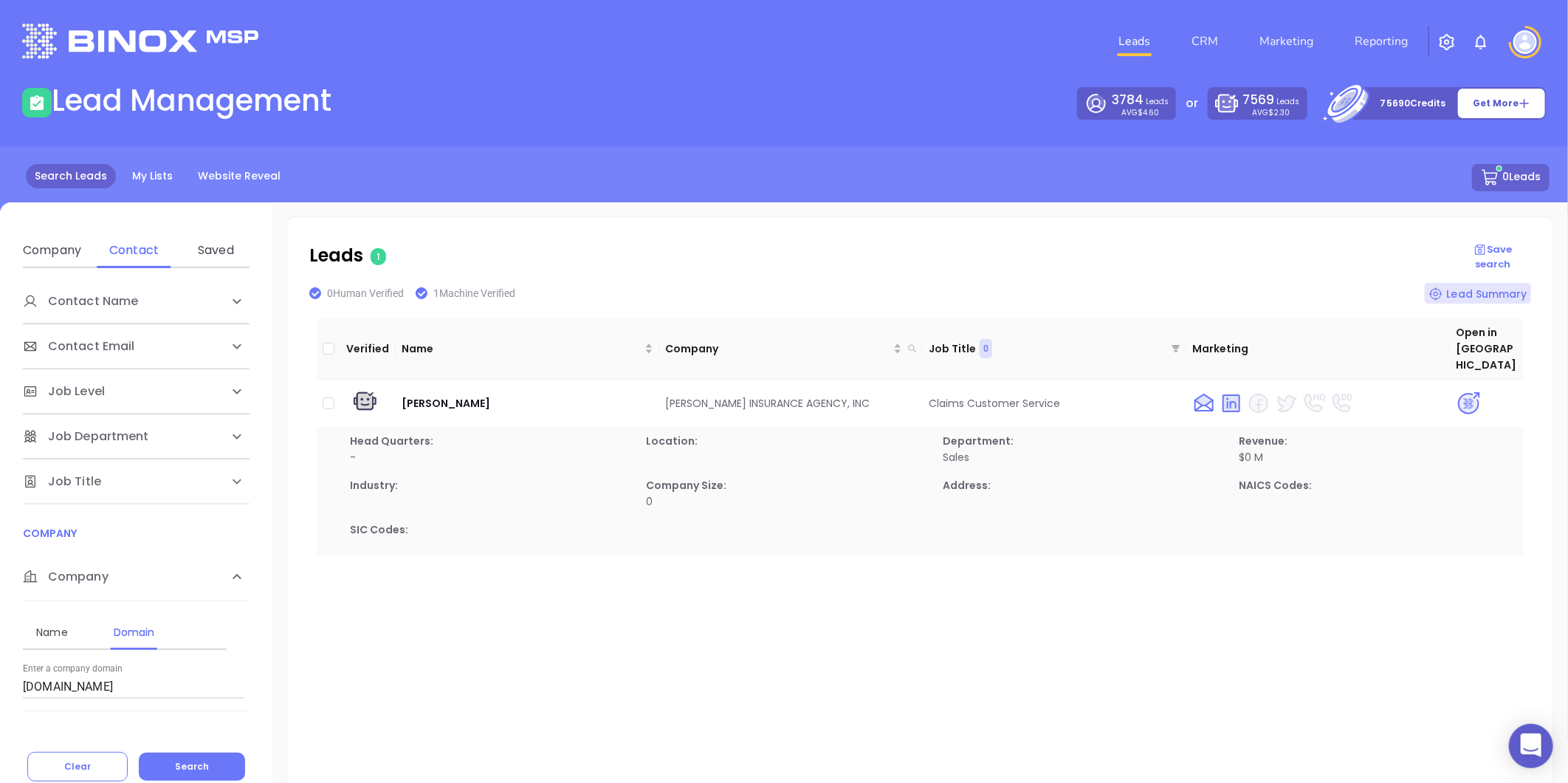
drag, startPoint x: 145, startPoint y: 689, endPoint x: -68, endPoint y: 675, distance: 213.5
click at [0, 675] on html "0 Leads CRM Marketing Reporting Financial Leads Leads Lead Management 3784 Lead…" at bounding box center [784, 392] width 1568 height 783
paste input "econosurance"
click at [201, 763] on span "Search" at bounding box center [191, 766] width 34 height 13
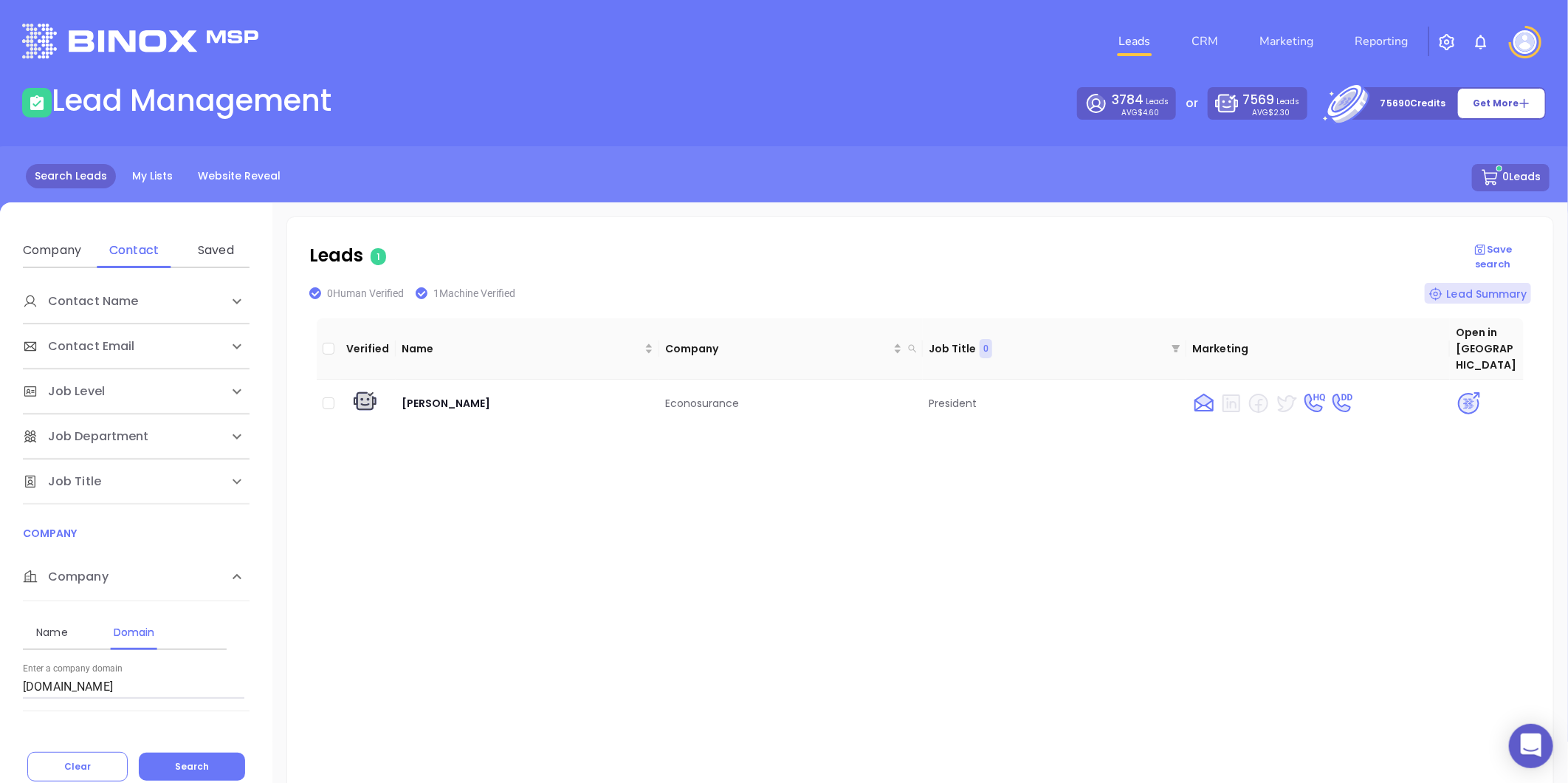
drag, startPoint x: 113, startPoint y: 686, endPoint x: -196, endPoint y: 743, distance: 314.2
click at [0, 743] on html "0 Leads CRM Marketing Reporting Financial Leads Leads Lead Management 3784 Lead…" at bounding box center [784, 392] width 1568 height 783
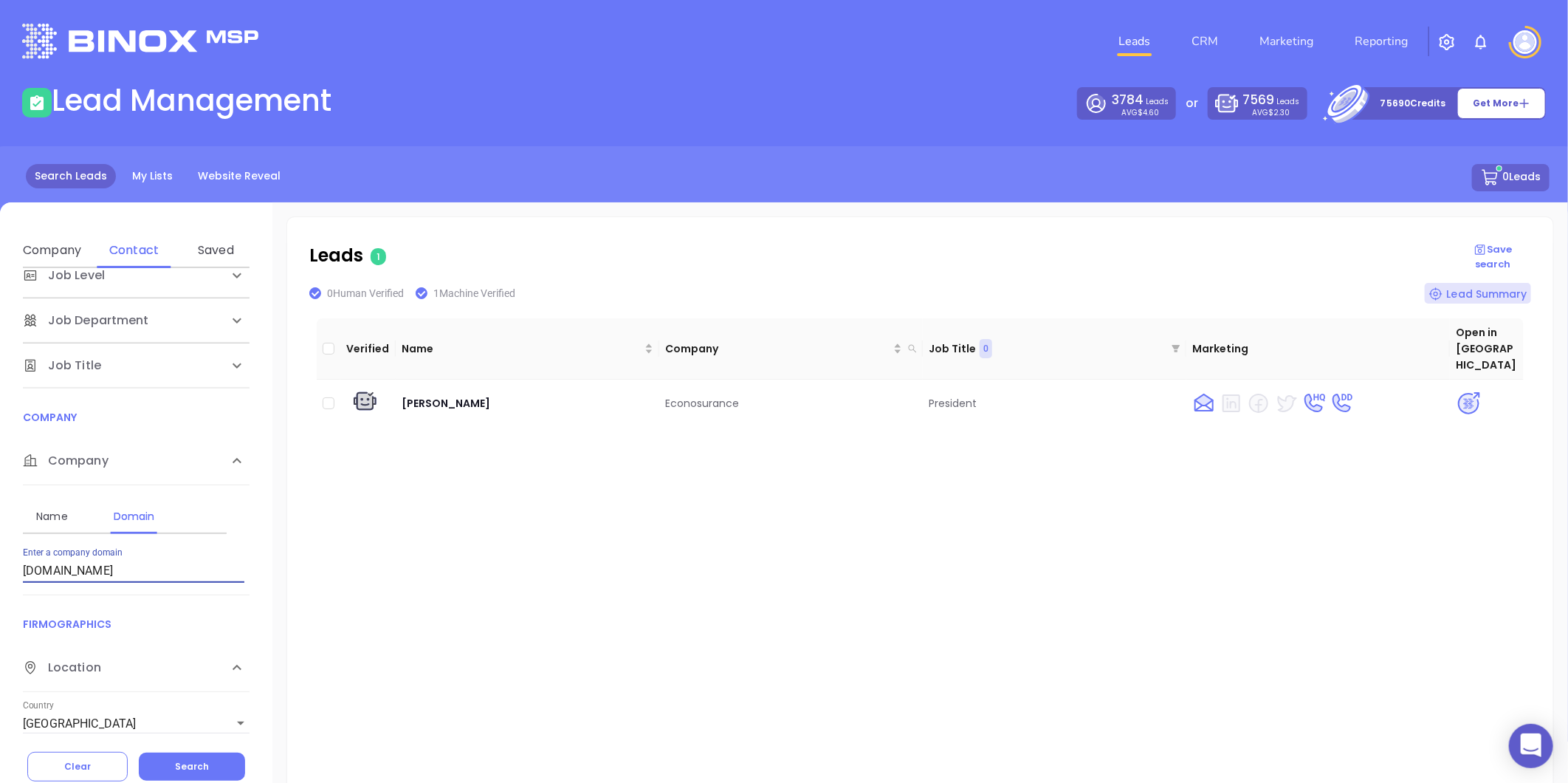
paste input "fairwayinsbrokers"
drag, startPoint x: 149, startPoint y: 571, endPoint x: -457, endPoint y: 630, distance: 608.9
click at [0, 630] on html "0 Leads CRM Marketing Reporting Financial Leads Leads Lead Management 3784 Lead…" at bounding box center [784, 392] width 1568 height 783
paste input "binsure"
type input "fbinsure.com"
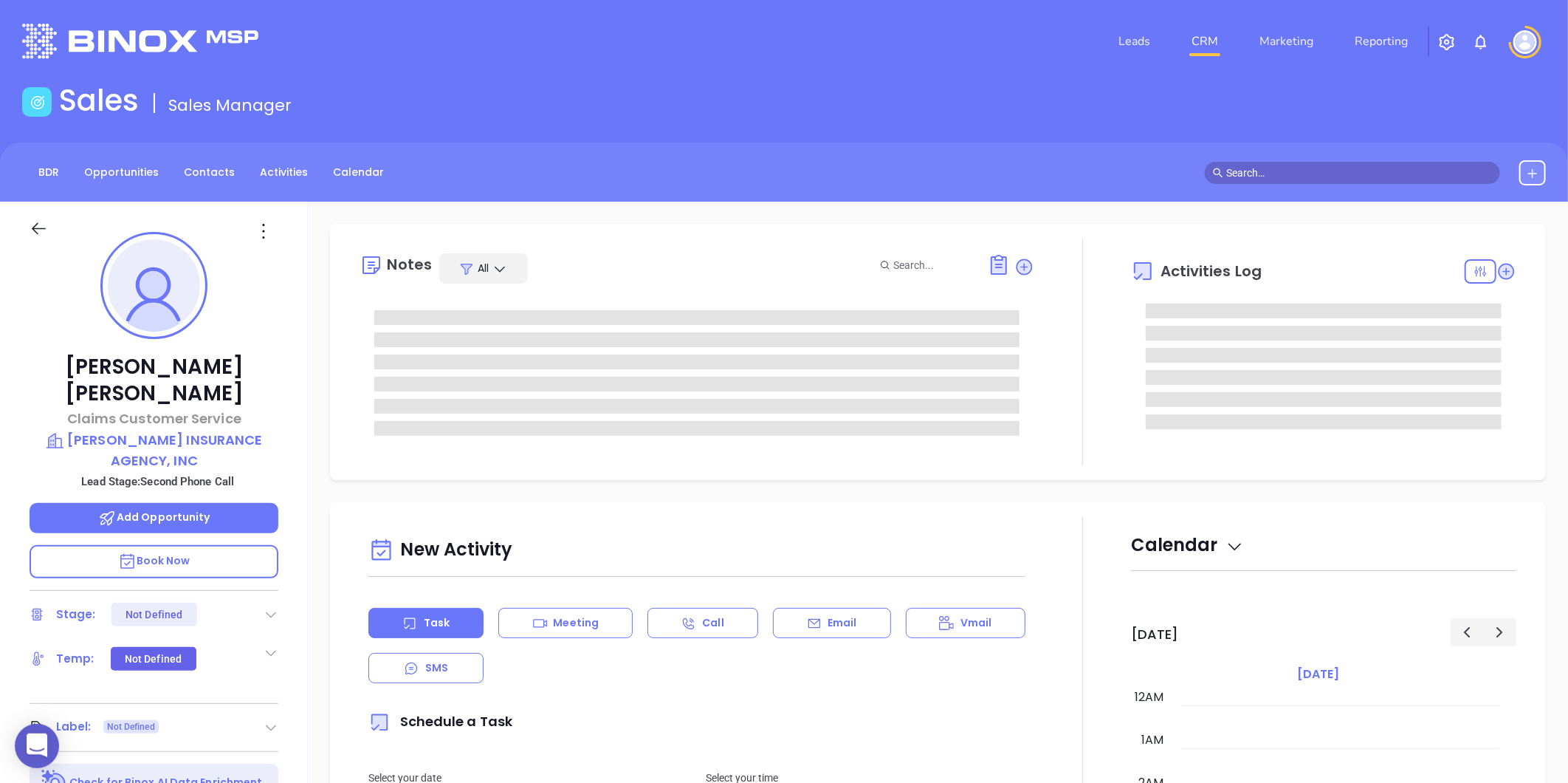
type input "[DATE]"
type input "[PERSON_NAME]"
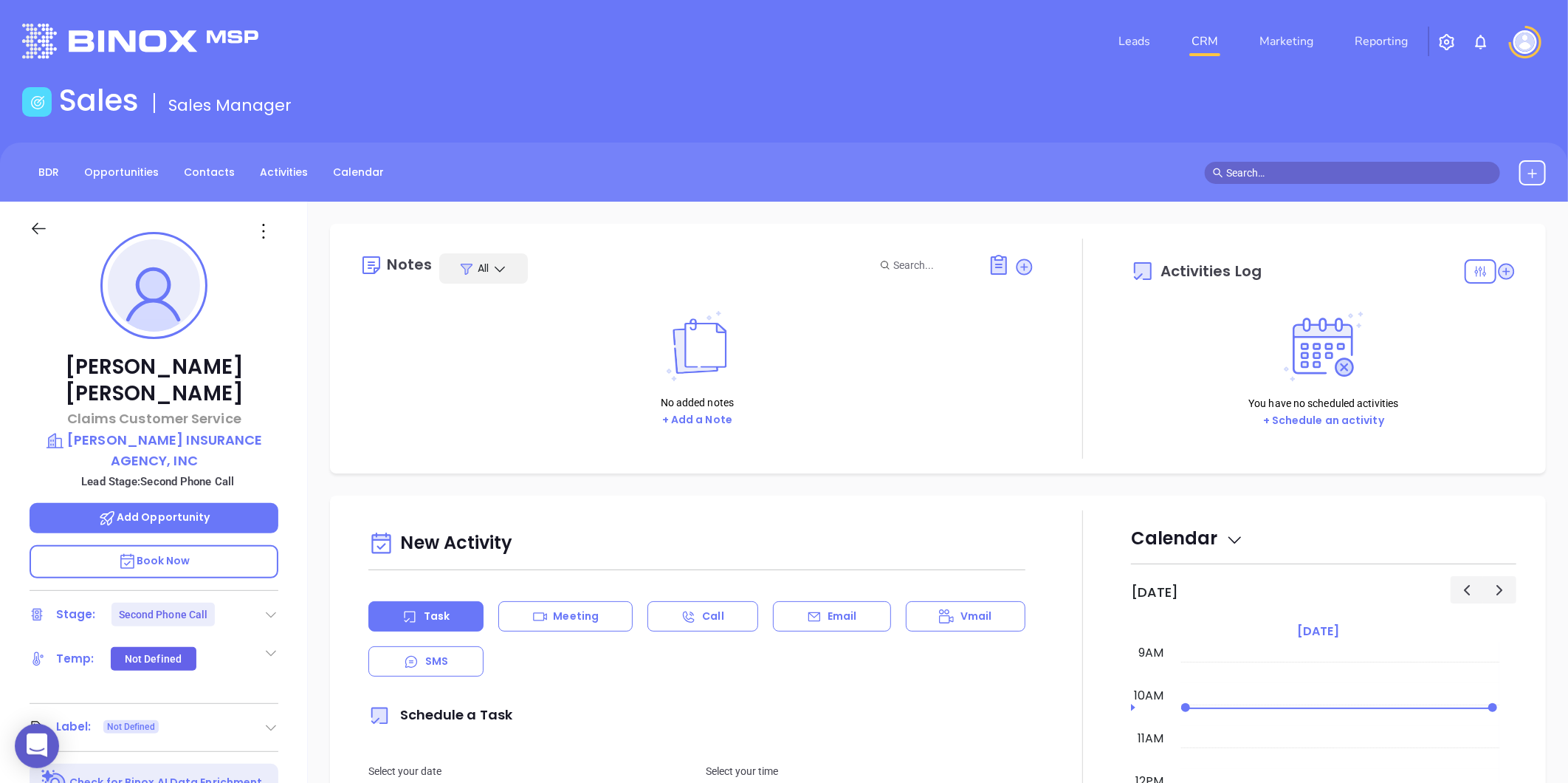
click at [275, 607] on icon at bounding box center [271, 615] width 15 height 15
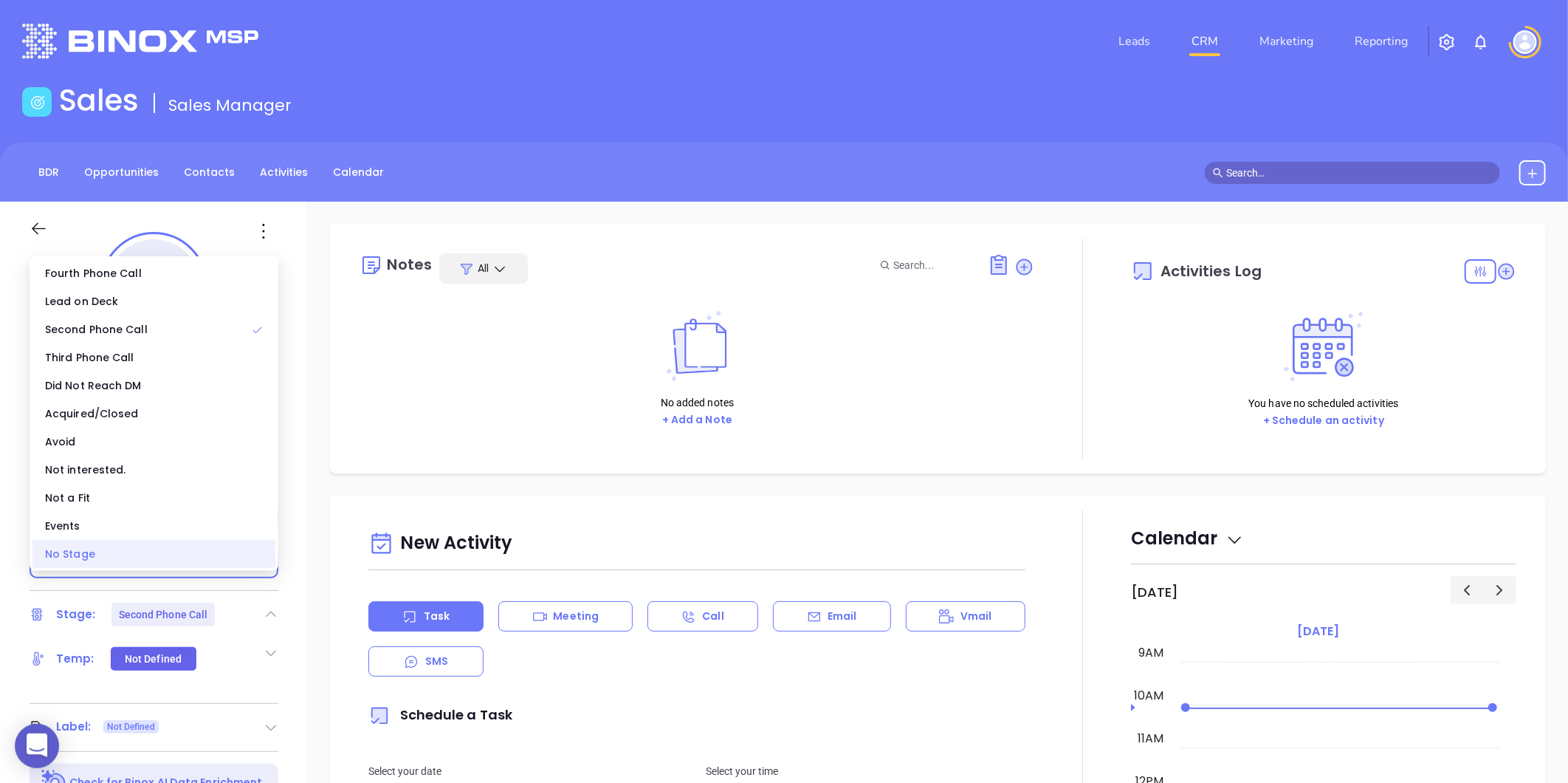
click at [153, 551] on div "No Stage" at bounding box center [153, 554] width 243 height 28
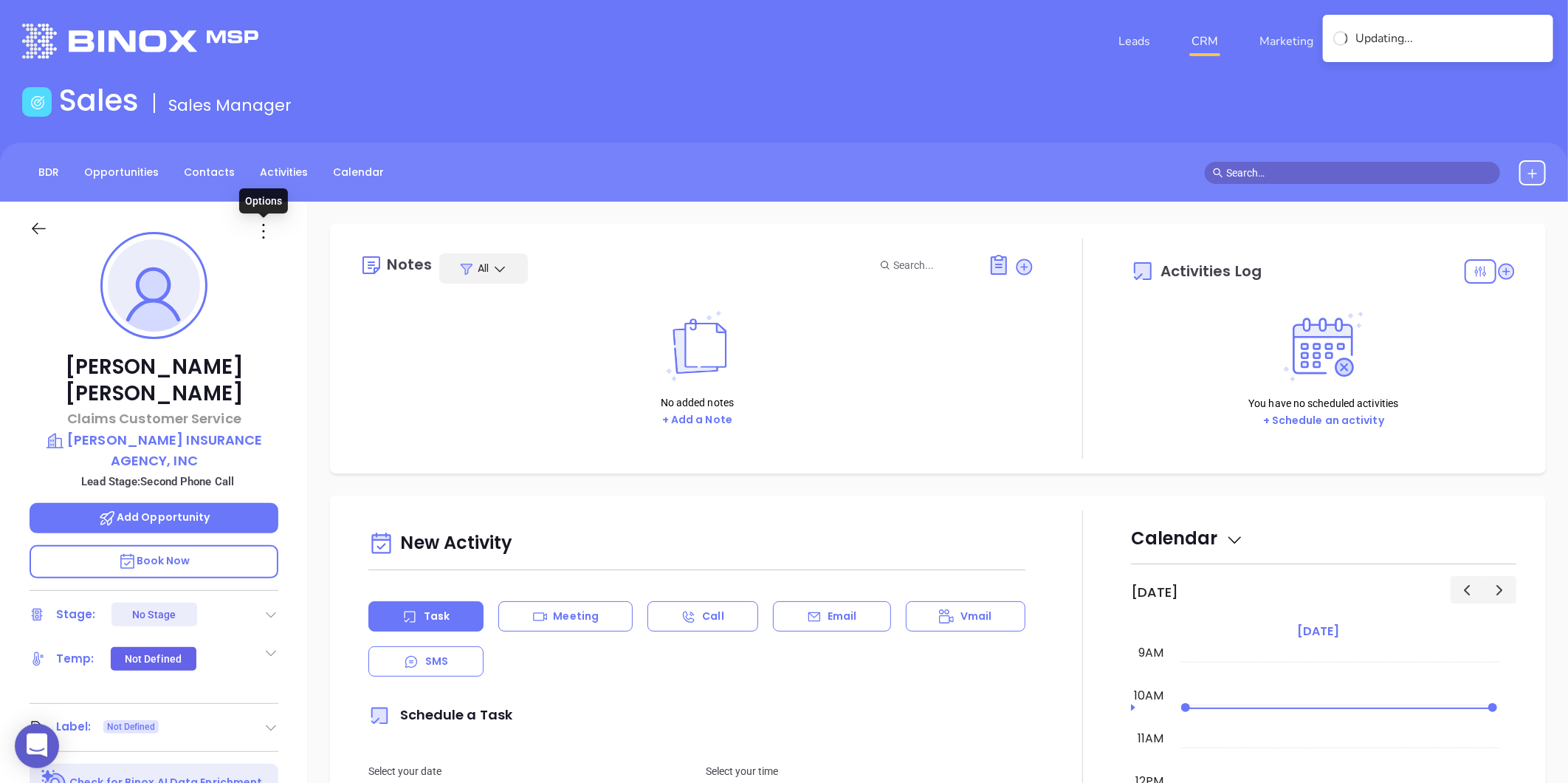
click at [265, 232] on icon at bounding box center [264, 232] width 24 height 24
click at [294, 390] on div "Edit" at bounding box center [336, 390] width 145 height 17
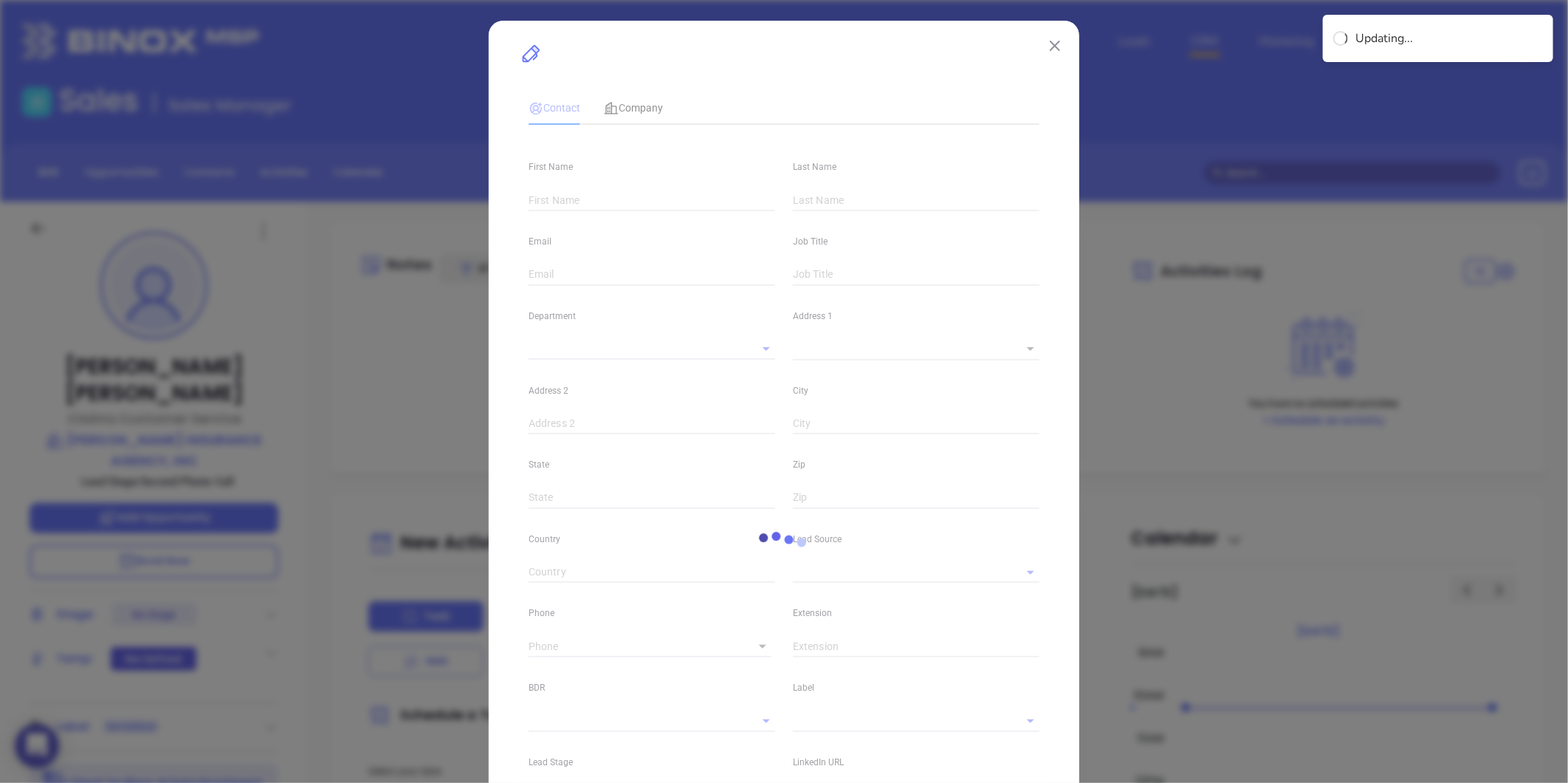
type input "[PERSON_NAME]"
type input "[PERSON_NAME][EMAIL_ADDRESS][DOMAIN_NAME]"
type input "Claims Customer Service"
type input "1"
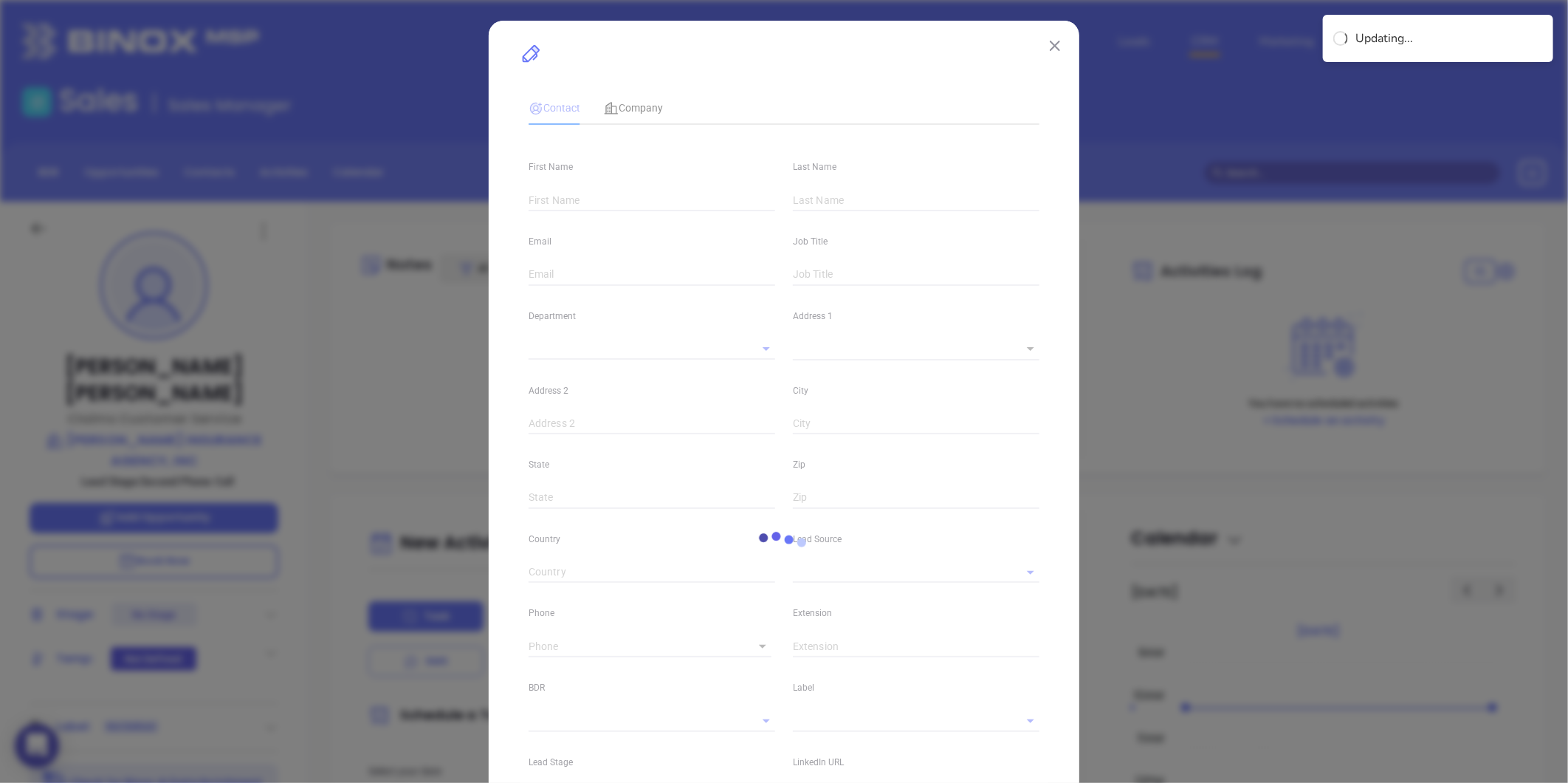
type input "linkedin.com/in/gina-mastrorilli-70a62139"
type input "Marketing"
type input "Website Reveal"
type input "undefined undefined"
type input "1"
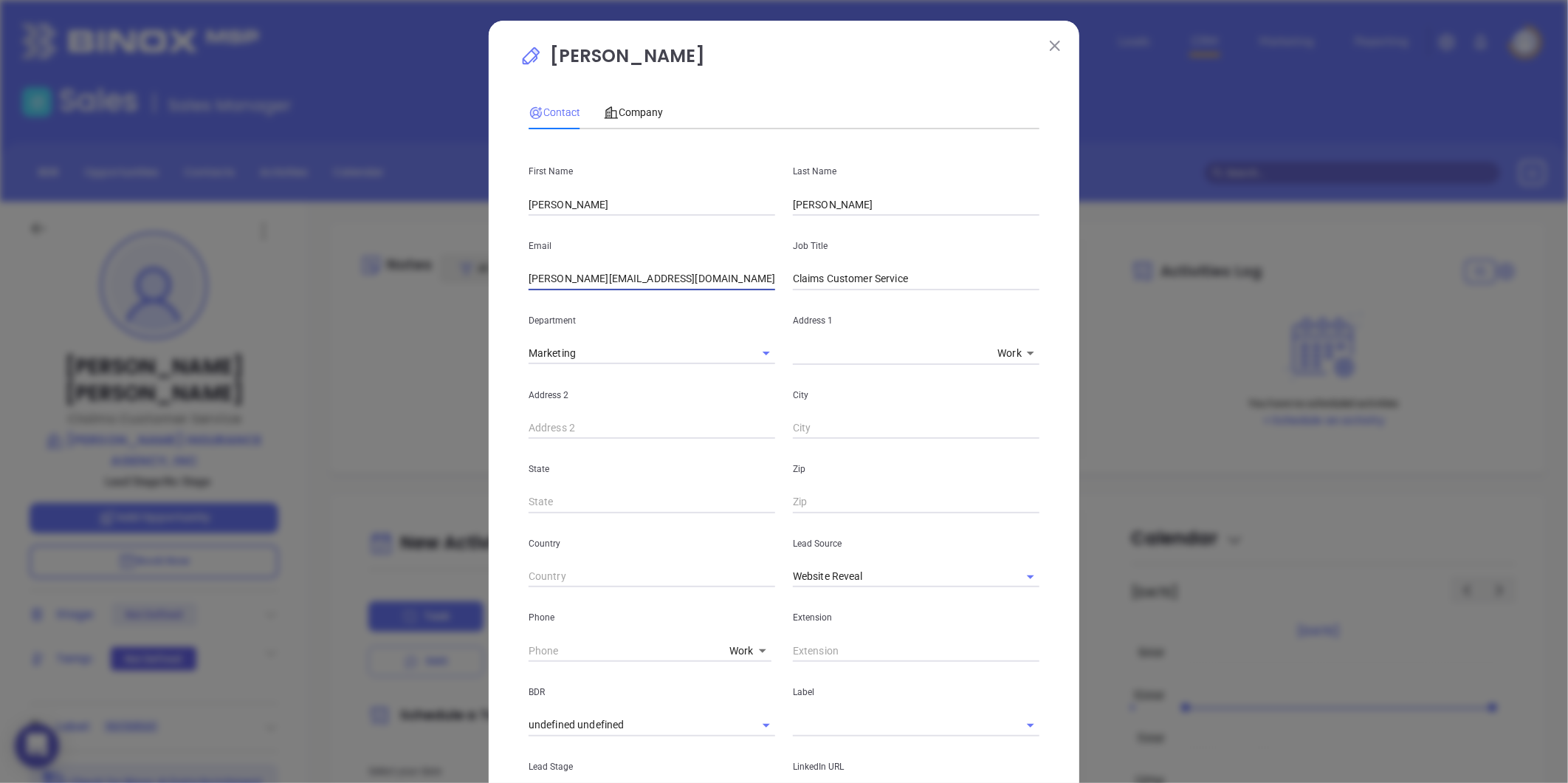
drag, startPoint x: 671, startPoint y: 283, endPoint x: 446, endPoint y: 275, distance: 225.1
click at [382, 276] on div "Gina Mastrorilli Contact Company First Name Gina Last Name Mastrorilli Email gi…" at bounding box center [784, 392] width 1568 height 783
paste input "Rob@DuncanMacK"
type input "Rob@DuncanMacKellar.com"
drag, startPoint x: 552, startPoint y: 201, endPoint x: 423, endPoint y: 207, distance: 129.1
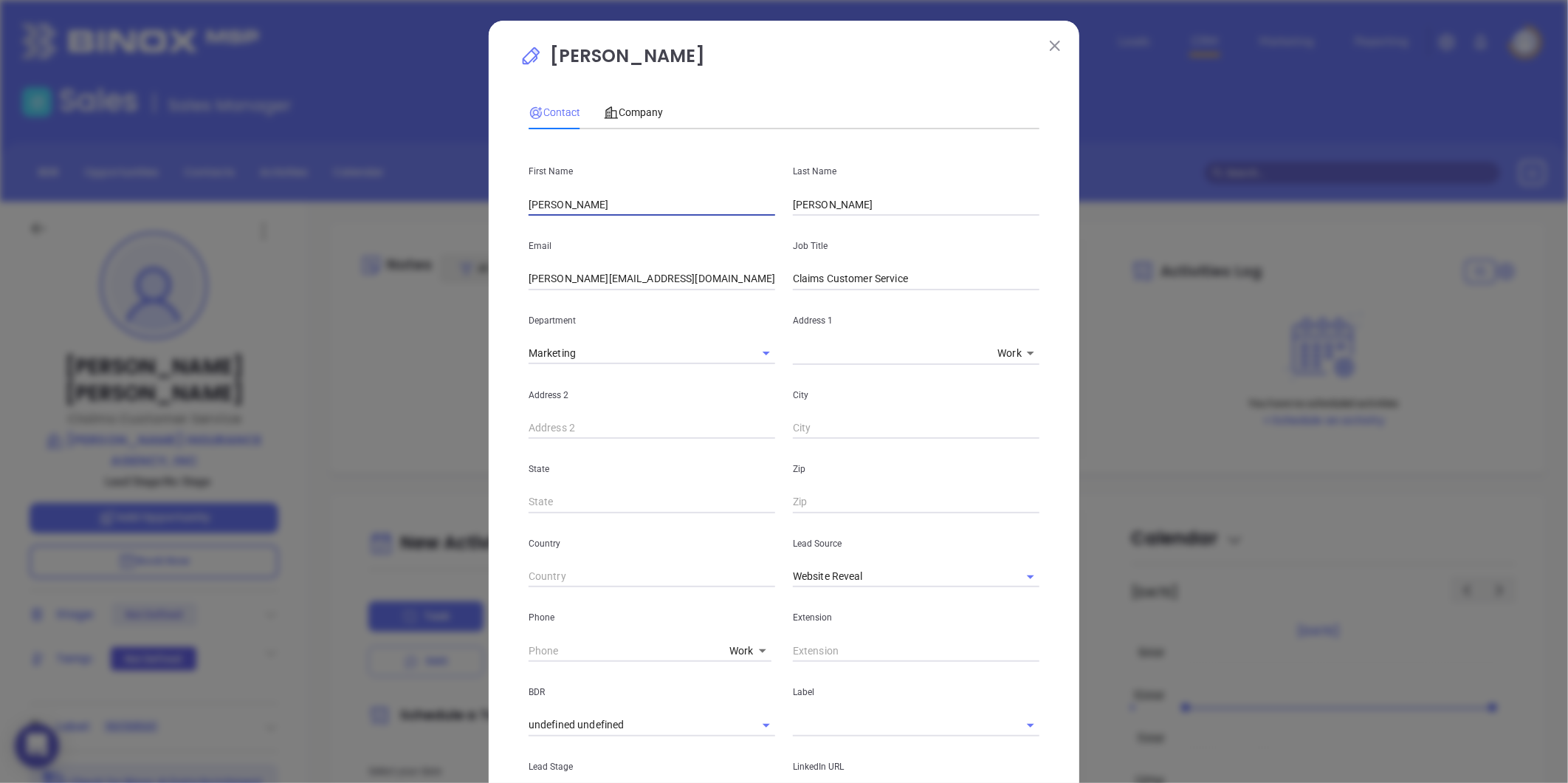
click at [431, 204] on div "Gina Mastrorilli Contact Company First Name Gina Last Name Mastrorilli Email Ro…" at bounding box center [784, 392] width 1568 height 783
type input "Robert"
drag, startPoint x: 828, startPoint y: 207, endPoint x: 678, endPoint y: 210, distance: 150.0
click at [675, 210] on div "First Name Robert Last Name Mastrorilli" at bounding box center [784, 178] width 528 height 74
paste input "cElhiney"
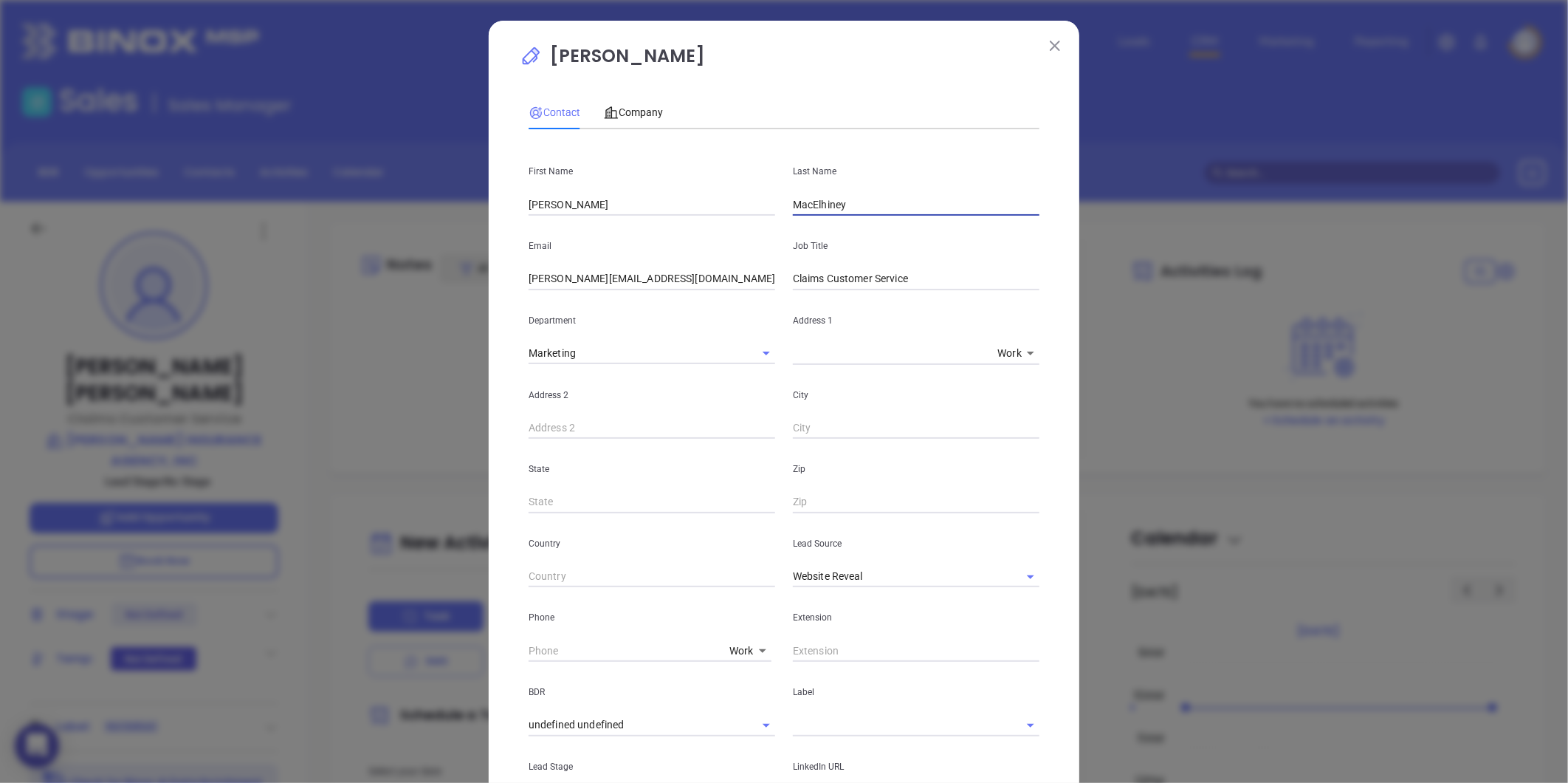
type input "MacElhiney"
click at [652, 108] on span "Company" at bounding box center [633, 112] width 59 height 12
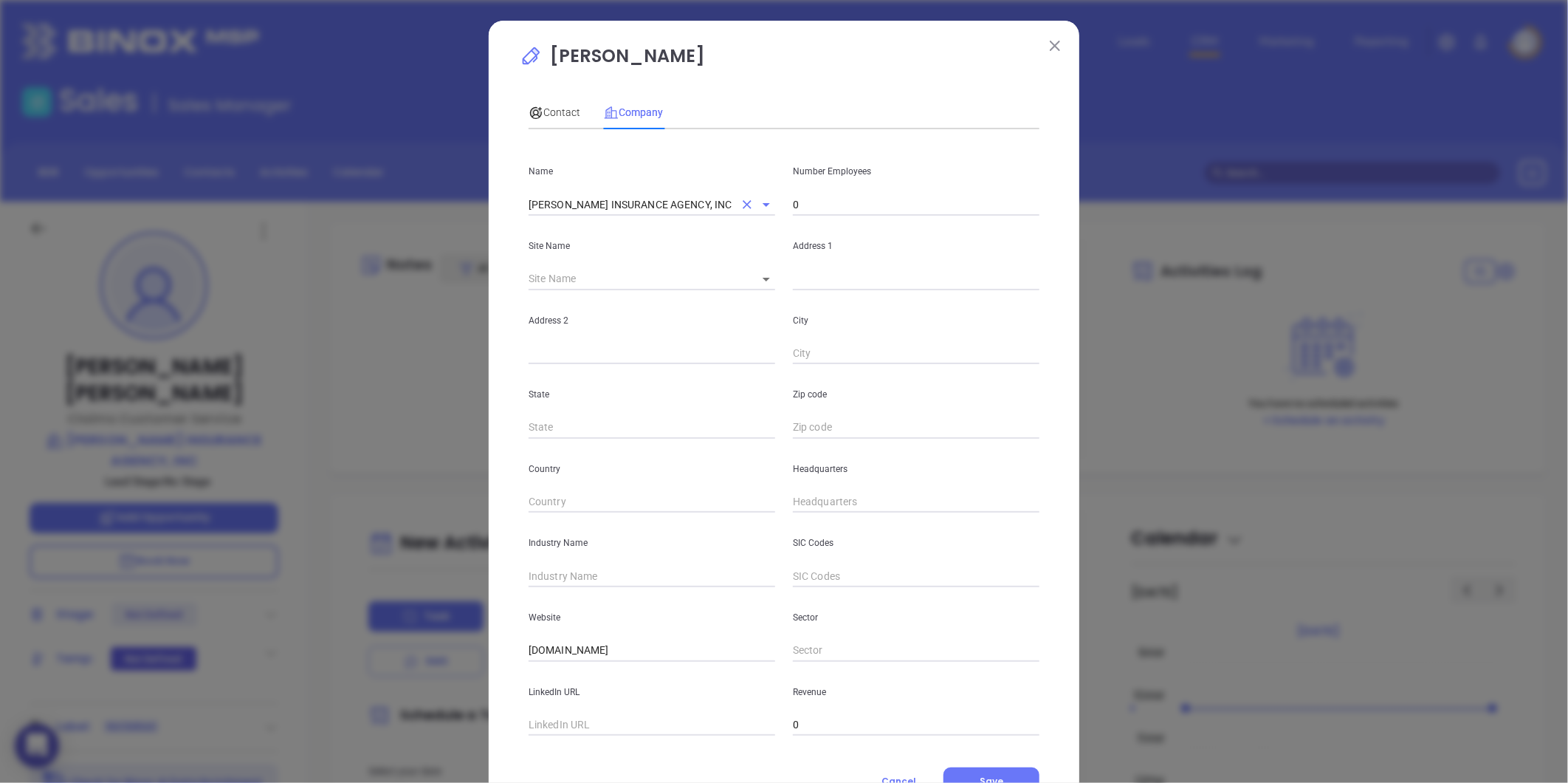
click at [600, 199] on input "DUNCAN MACKELLAR INSURANCE AGENCY, INC" at bounding box center [630, 204] width 205 height 21
click at [555, 101] on div "Contact" at bounding box center [554, 112] width 51 height 34
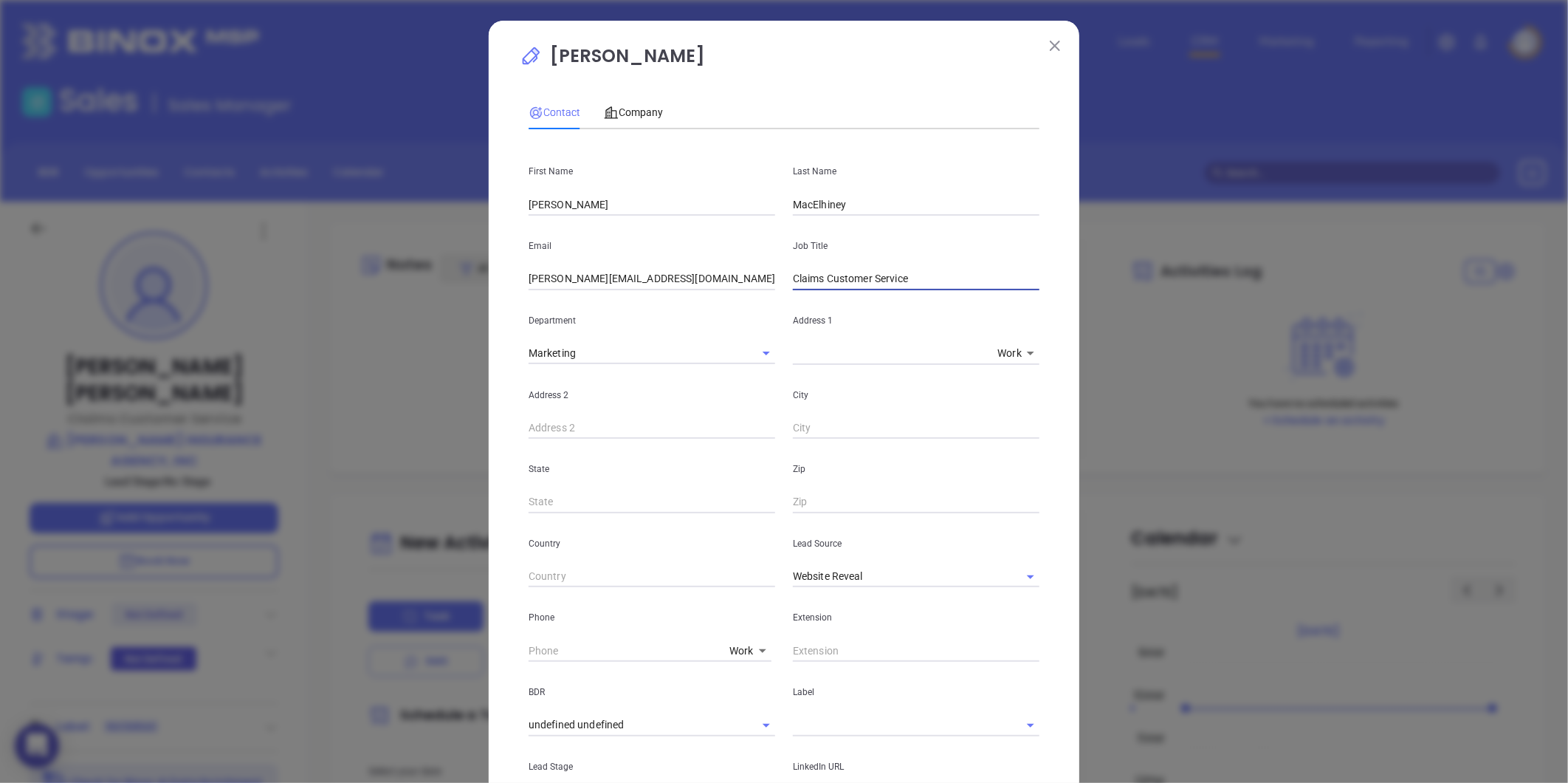
drag, startPoint x: 918, startPoint y: 282, endPoint x: 561, endPoint y: 281, distance: 357.0
click at [592, 289] on div "Email Rob@DuncanMacKellar.com Job Title Claims Customer Service" at bounding box center [784, 253] width 528 height 74
drag, startPoint x: 1001, startPoint y: 574, endPoint x: 919, endPoint y: 577, distance: 82.1
click at [994, 573] on div "Website Reveal" at bounding box center [916, 577] width 246 height 22
type input "Vice President"
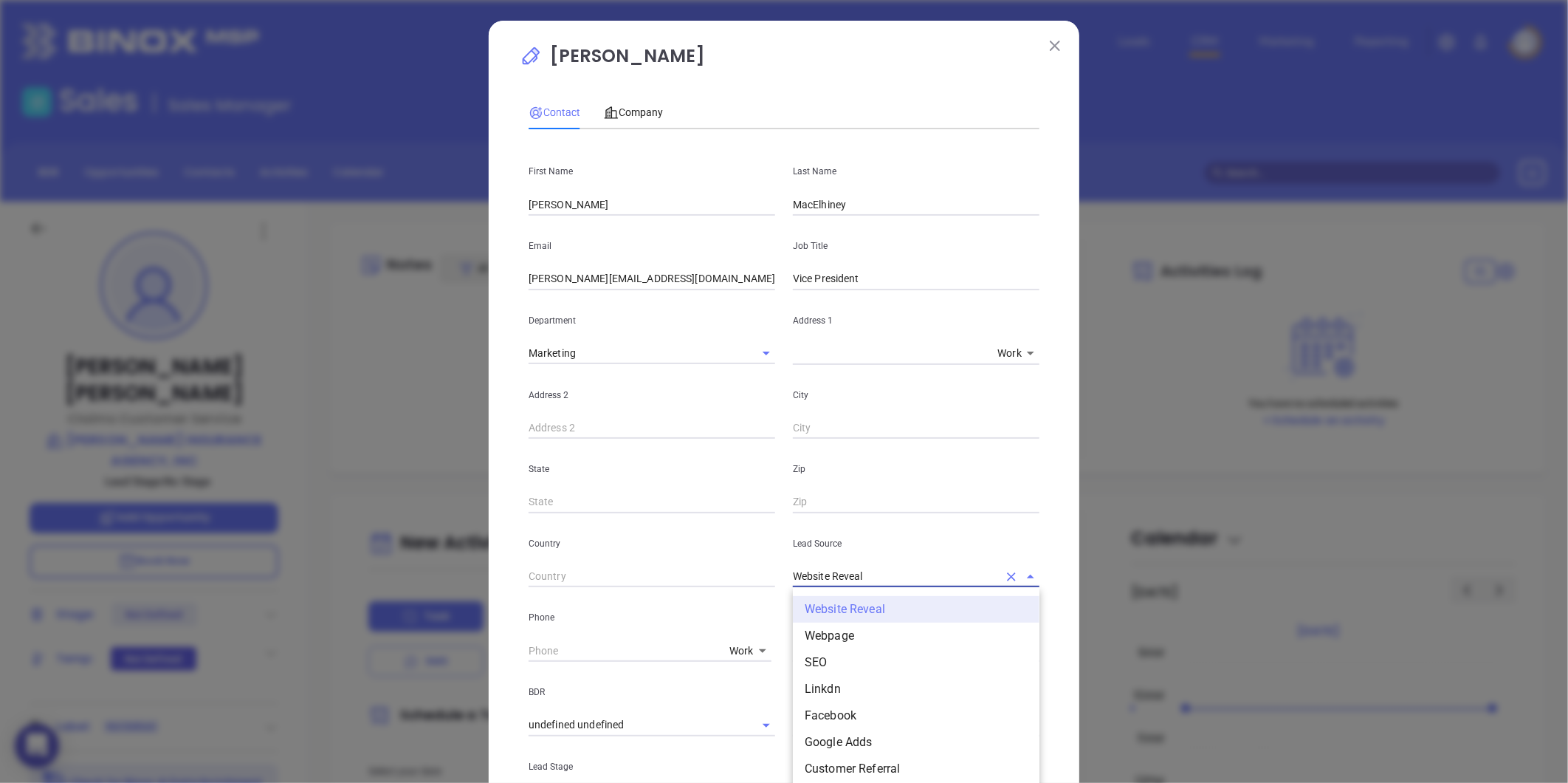
click at [919, 577] on input "Website Reveal" at bounding box center [895, 576] width 205 height 21
type input "W"
click at [874, 607] on li "MAIA Event 0925" at bounding box center [916, 609] width 246 height 27
type input "MAIA Event 0925"
click at [822, 724] on input "text" at bounding box center [895, 724] width 205 height 21
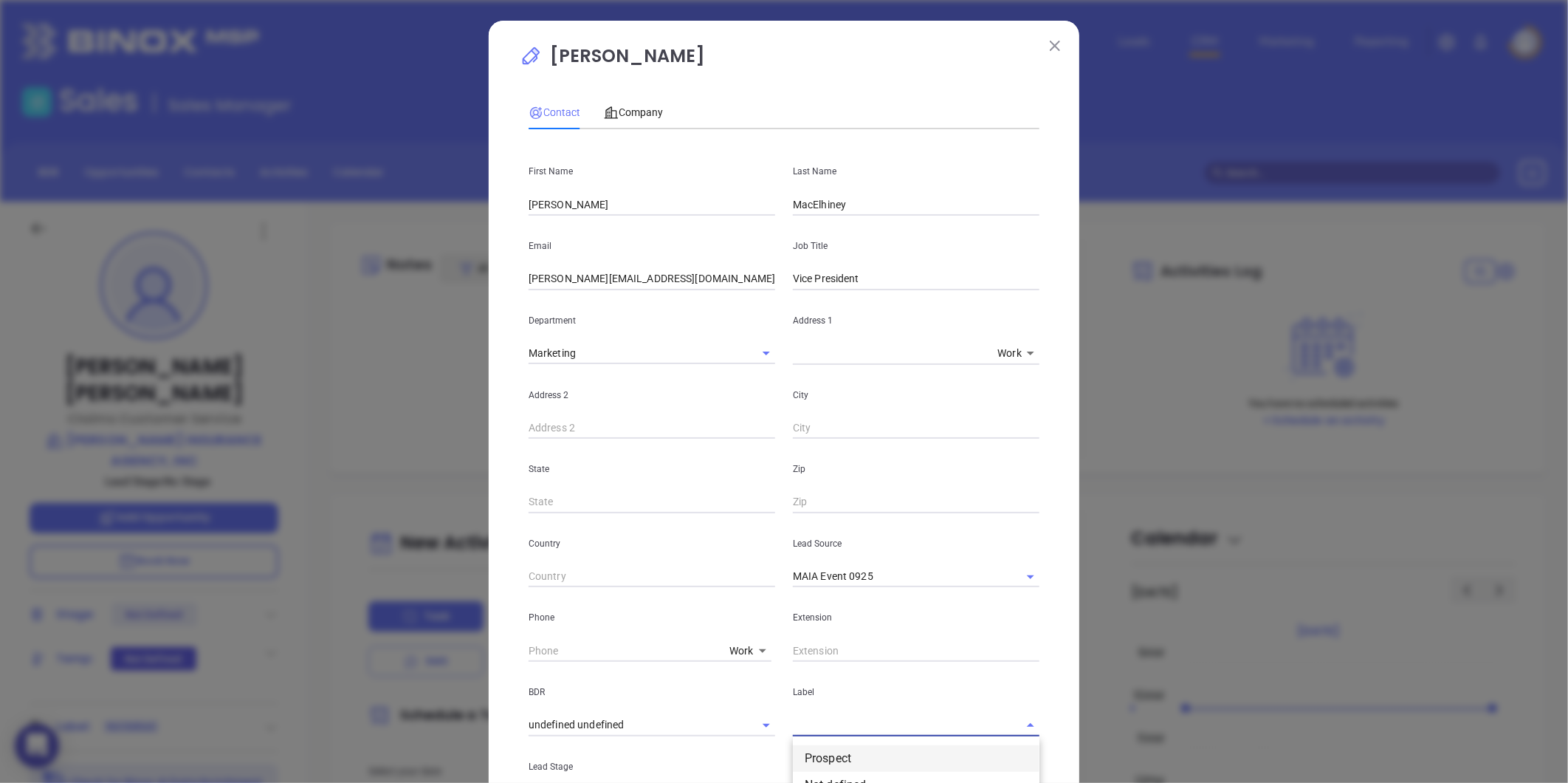
click at [822, 755] on li "Prospect" at bounding box center [916, 758] width 246 height 27
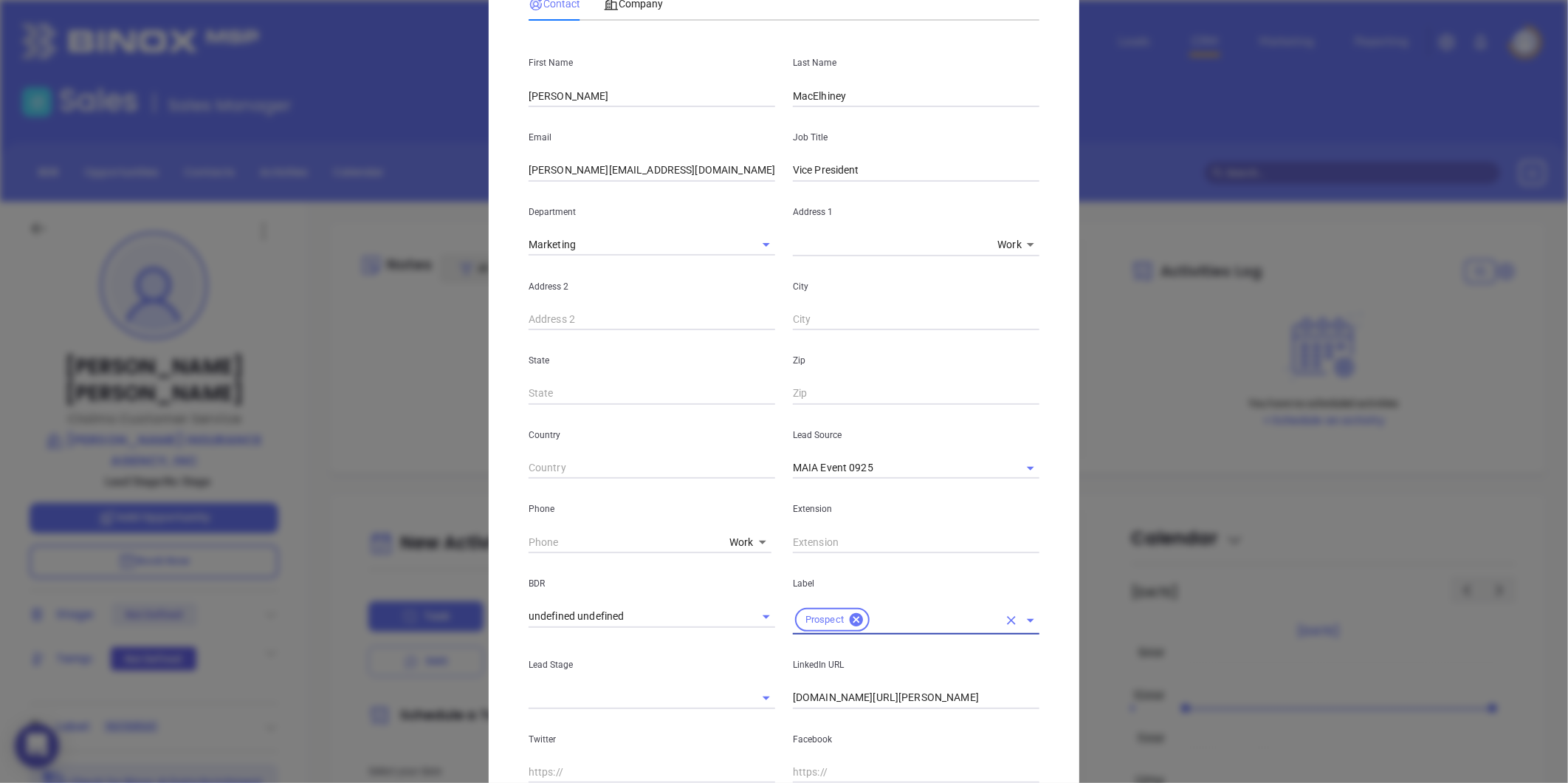
scroll to position [294, 0]
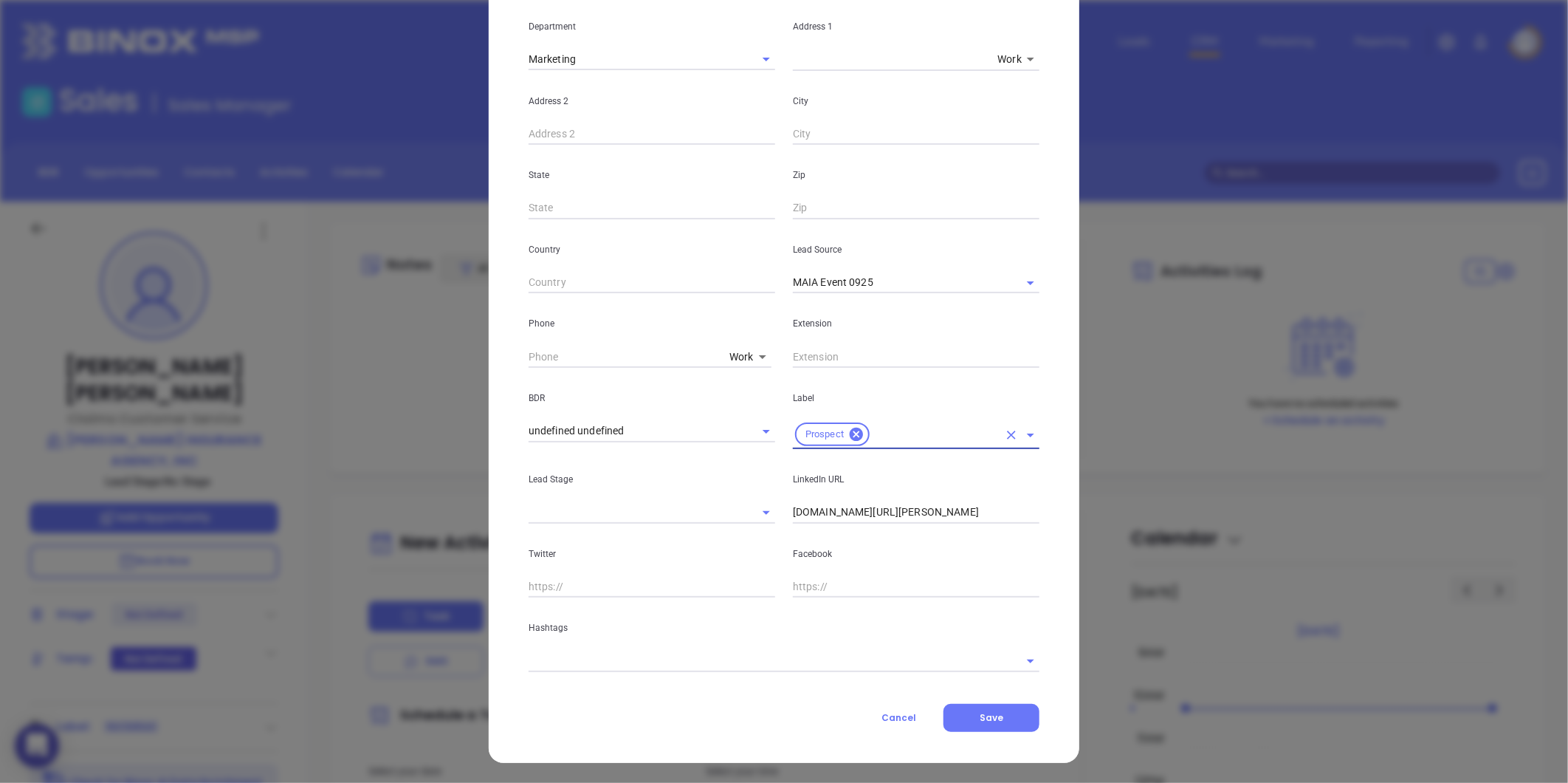
click at [838, 510] on input "linkedin.com/in/gina-mastrorilli-70a62139" at bounding box center [916, 513] width 246 height 22
paste input "linkedin.com/in/rob-macelhiney-b14abb"
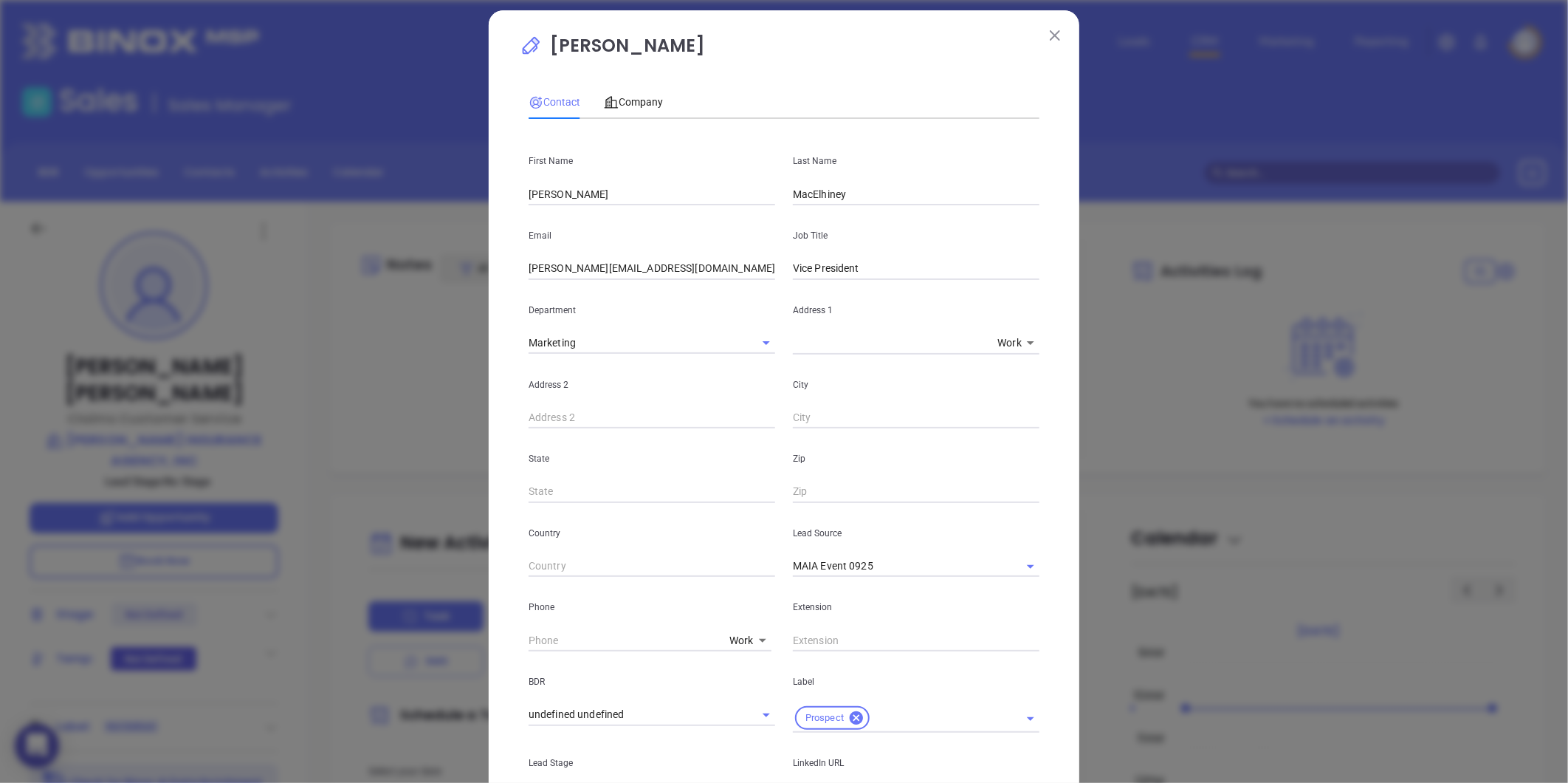
scroll to position [0, 0]
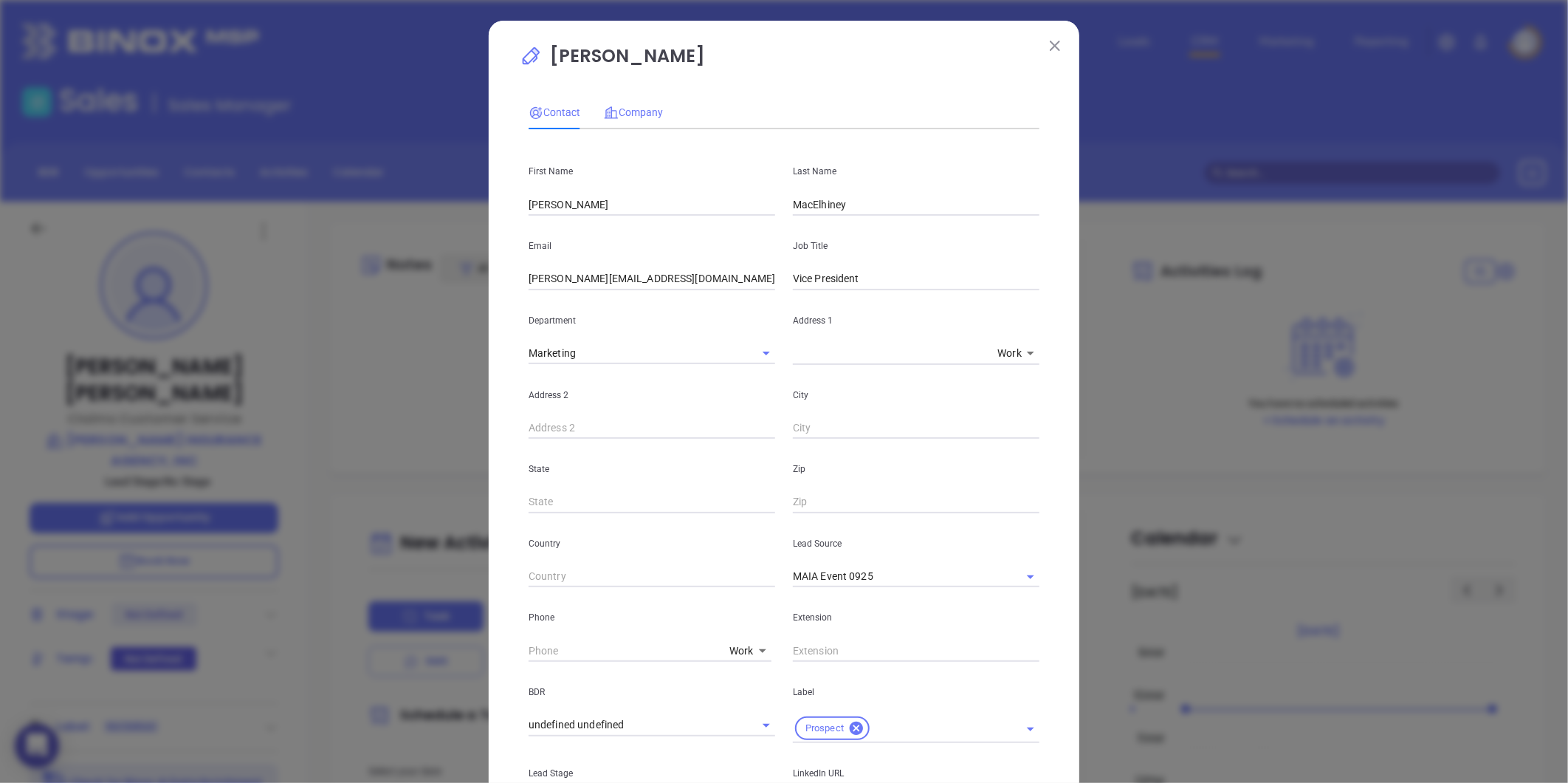
type input "www.linkedin.com/in/rob-macelhiney-b14abb"
click at [623, 104] on div "Company" at bounding box center [633, 112] width 59 height 17
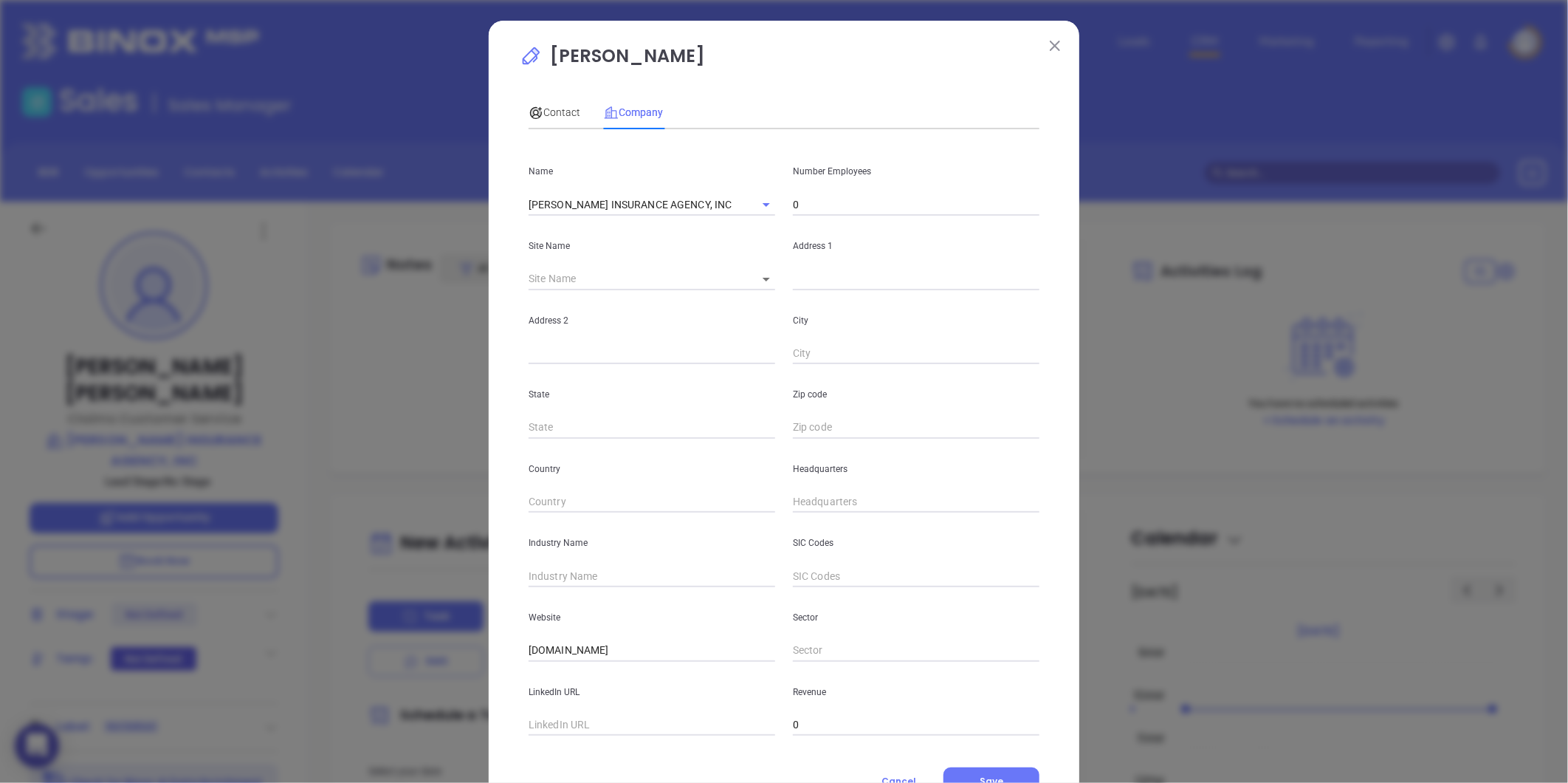
click at [820, 203] on input "0" at bounding box center [916, 205] width 246 height 22
type input "5"
click at [653, 374] on div "State" at bounding box center [652, 401] width 265 height 74
click at [840, 506] on input "( ) -" at bounding box center [916, 502] width 246 height 22
paste input "781) 335-1170"
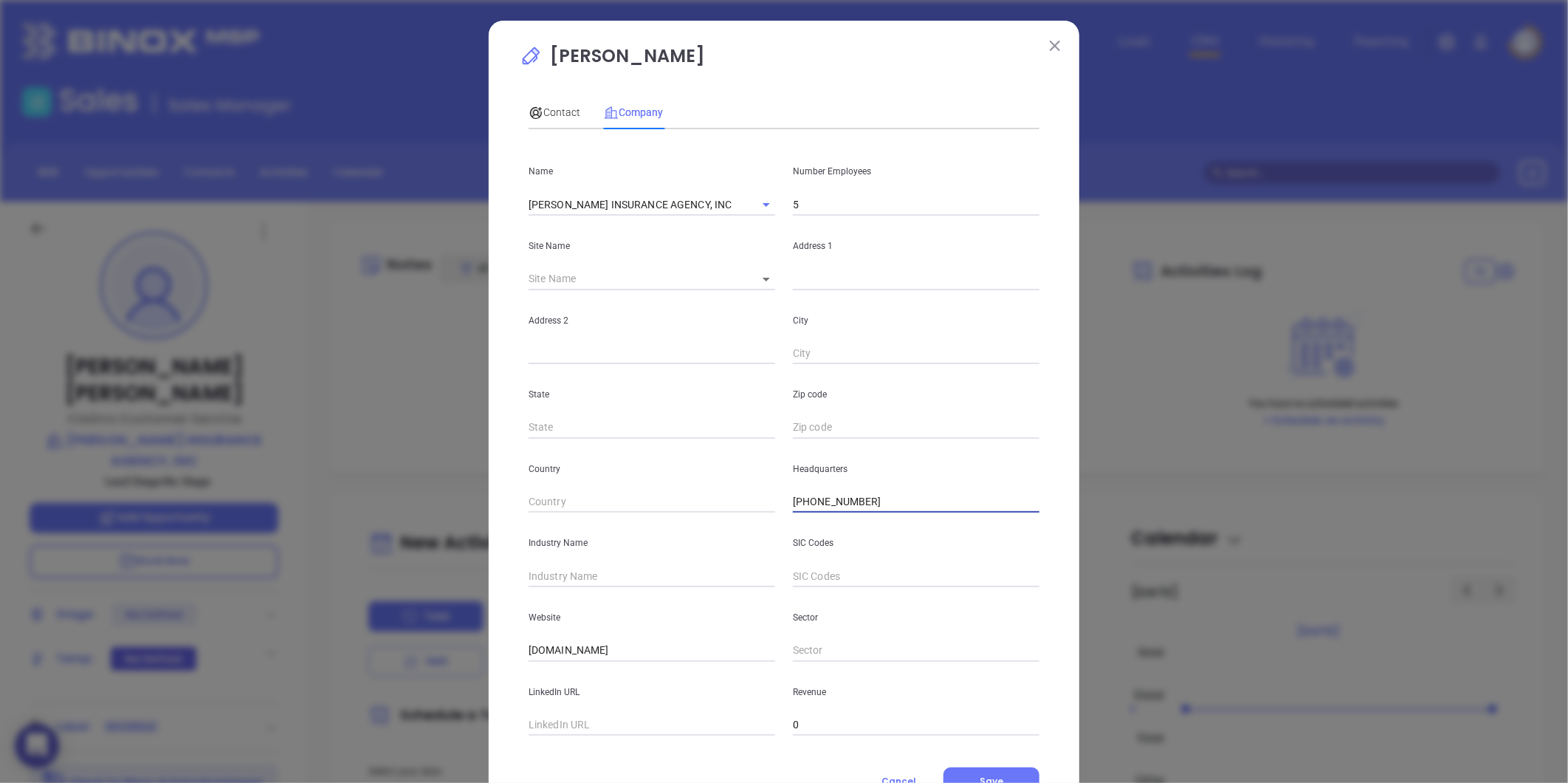
drag, startPoint x: 839, startPoint y: 505, endPoint x: 822, endPoint y: 463, distance: 45.3
click at [844, 495] on input "(781) 335-1170" at bounding box center [916, 502] width 246 height 22
type input "(781) 335-1170"
click at [536, 101] on div "Contact" at bounding box center [554, 112] width 51 height 34
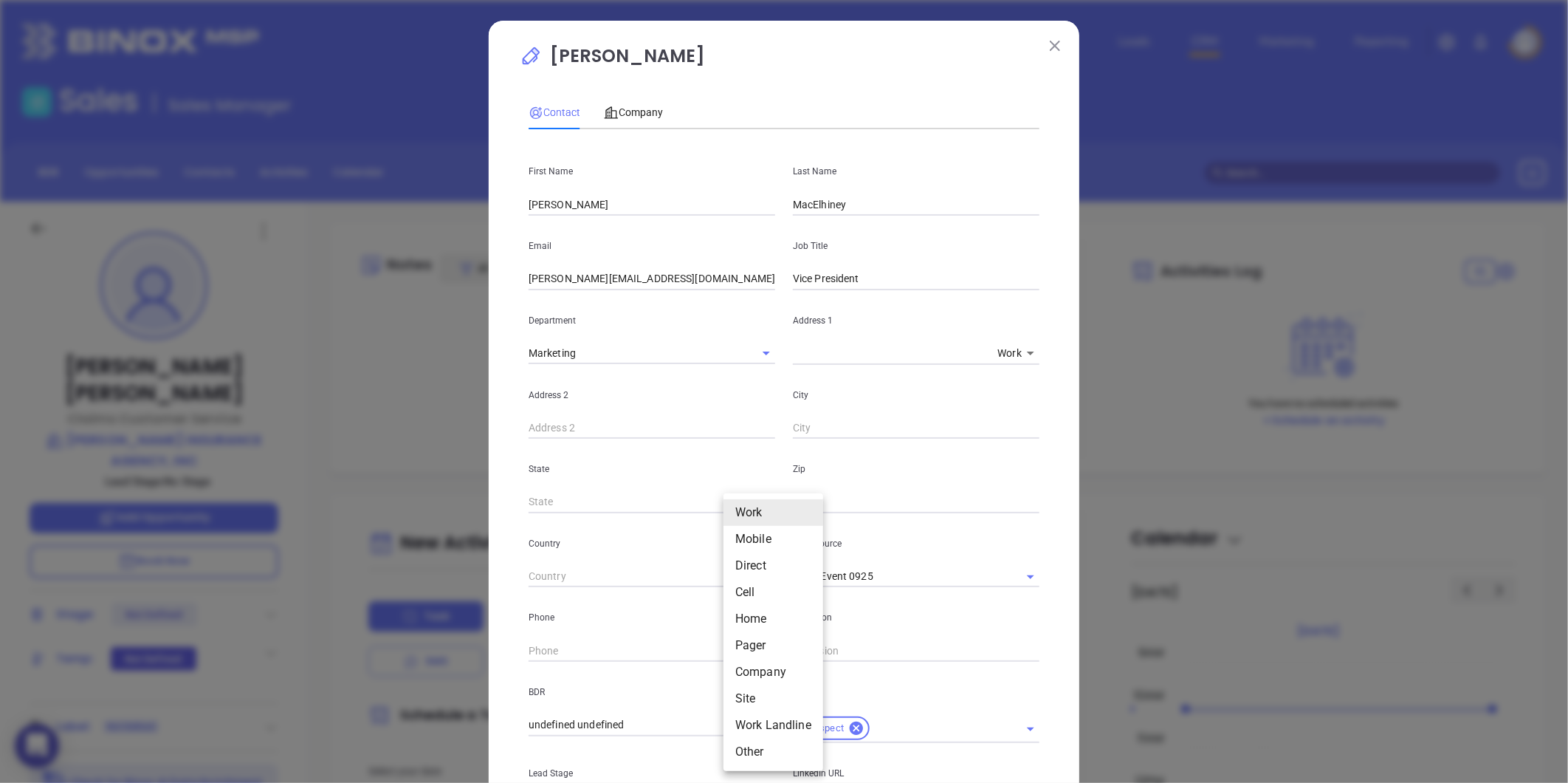
click at [737, 648] on body "0 Leads CRM Marketing Reporting Financial Leads Leads Sales Sales Manager BDR O…" at bounding box center [784, 392] width 1568 height 783
click at [750, 698] on li "Site" at bounding box center [773, 698] width 99 height 27
type input "11"
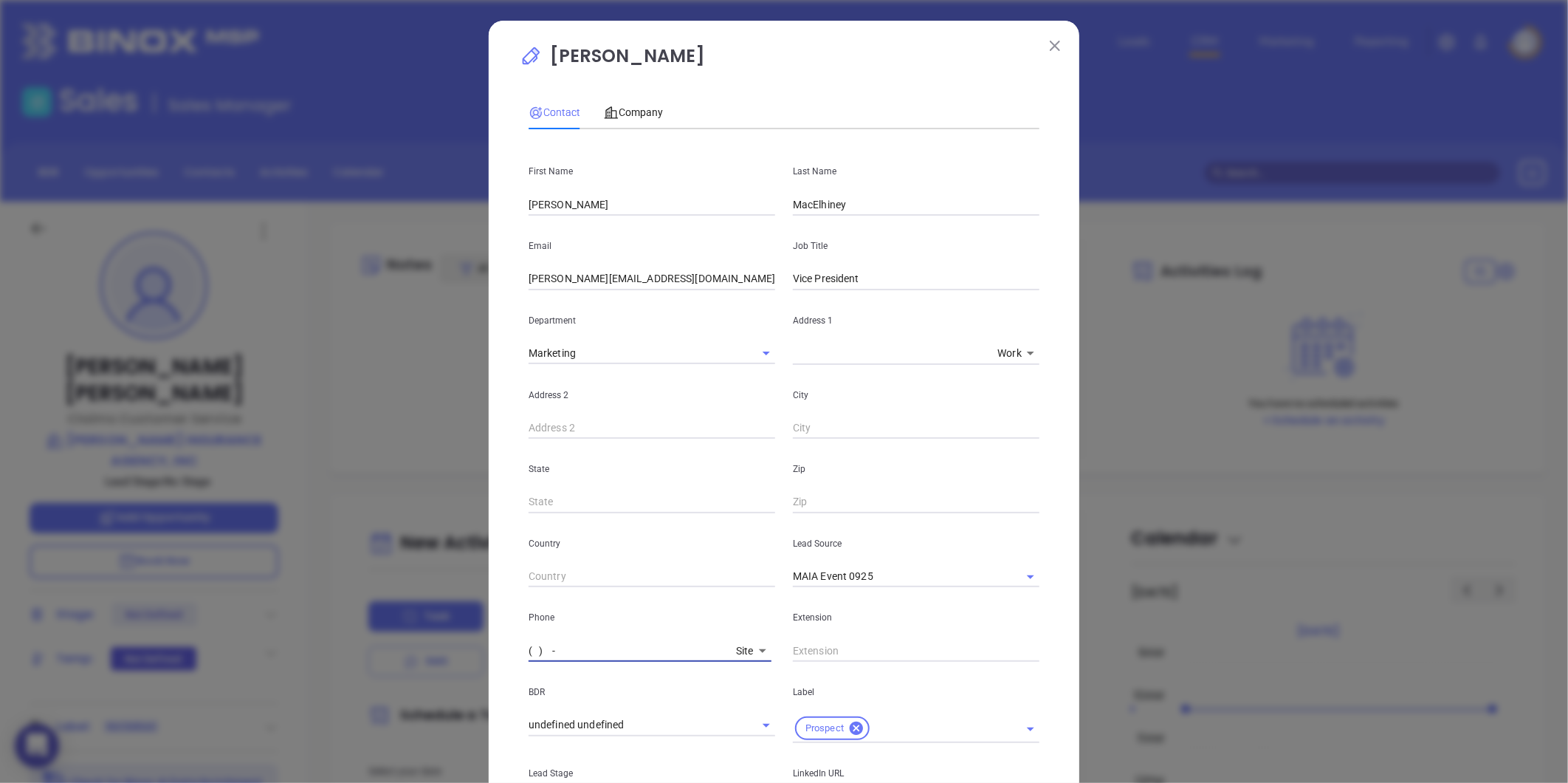
click at [671, 653] on input "( ) -" at bounding box center [628, 651] width 201 height 22
paste input "781) 335-1170"
type input "(781) 335-1170"
click at [637, 111] on span "Company" at bounding box center [633, 112] width 59 height 12
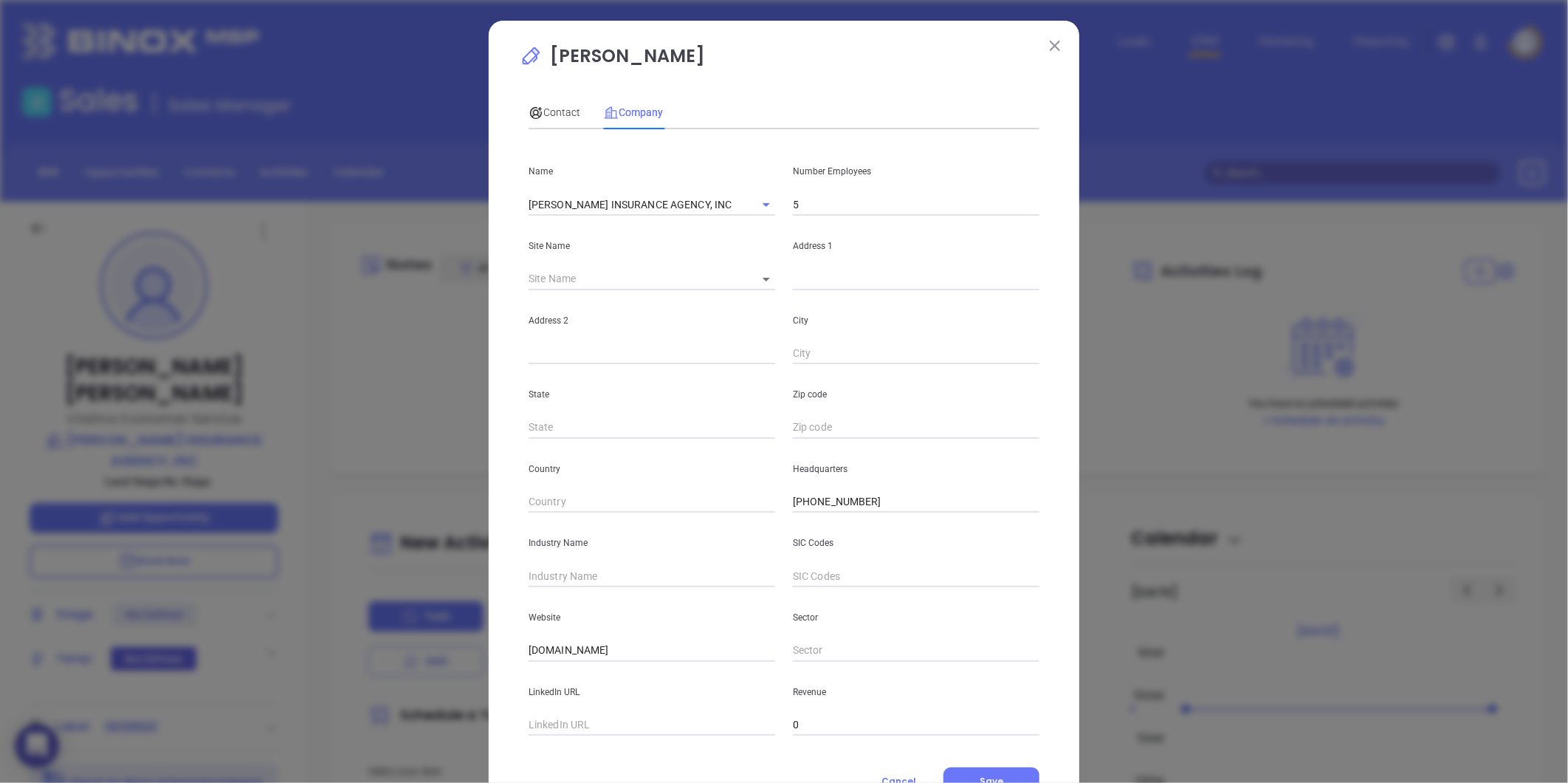
click at [803, 283] on input "text" at bounding box center [916, 279] width 246 height 22
paste input "835 Broad Street Weymouth, MA 02189"
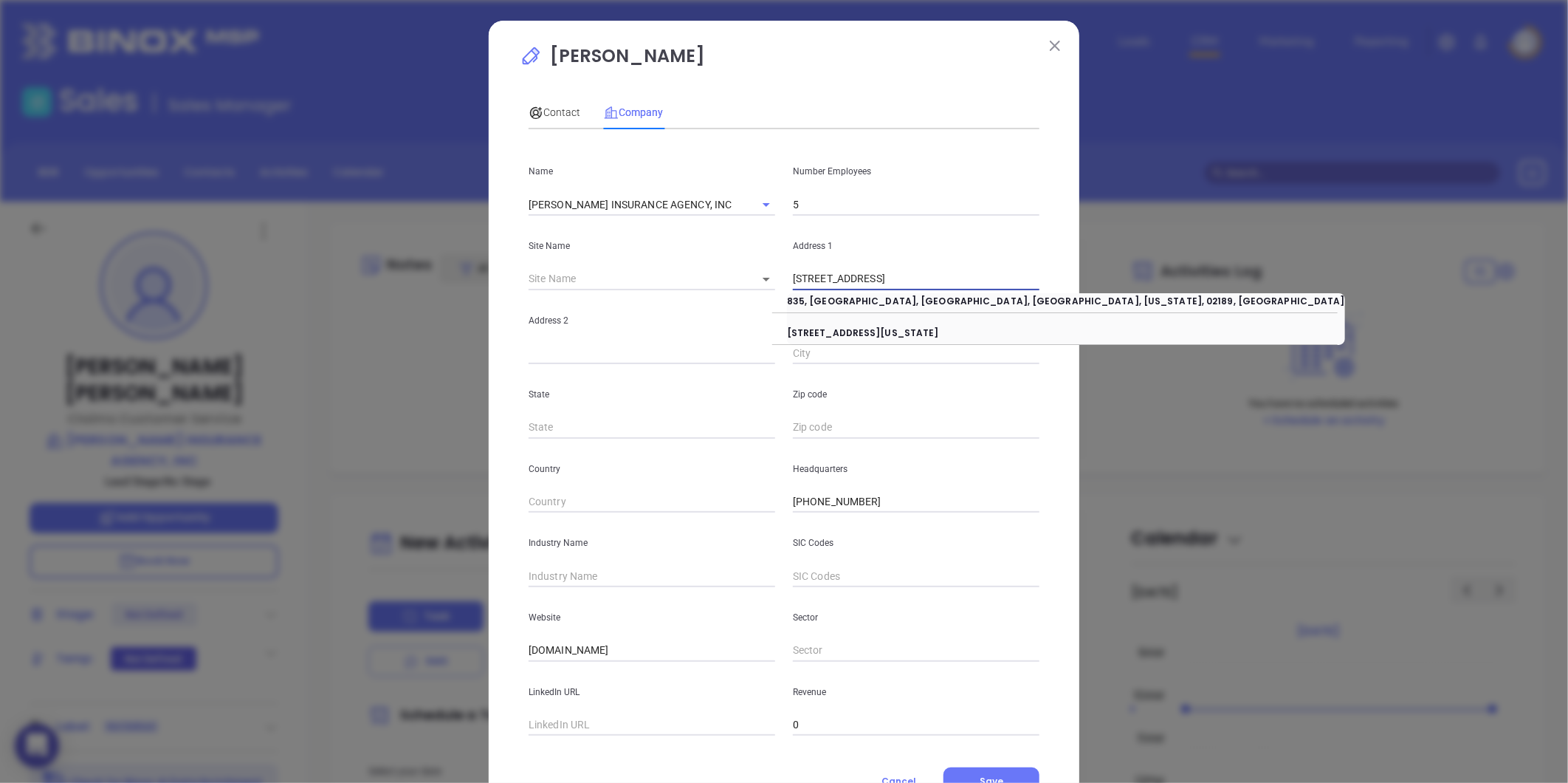
drag, startPoint x: 870, startPoint y: 281, endPoint x: 1175, endPoint y: 291, distance: 305.2
click at [1175, 291] on div "Gina Mastrorilli Contact Company First Name Robert Last Name MacElhiney Email R…" at bounding box center [784, 392] width 1568 height 783
type input "835 Broad Street"
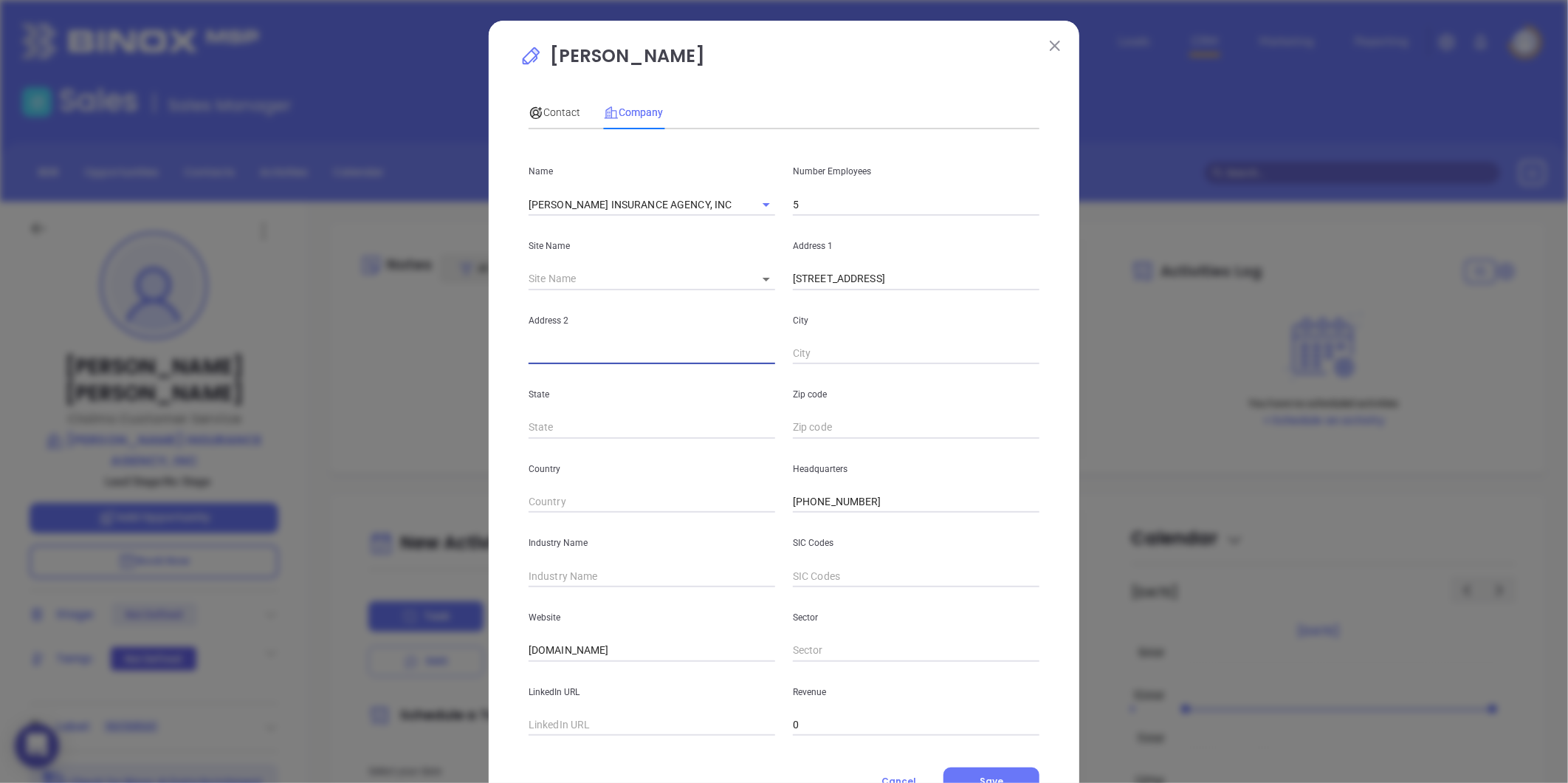
click at [833, 353] on input "text" at bounding box center [916, 354] width 246 height 22
paste input "Weymouth, MA 02189"
drag, startPoint x: 843, startPoint y: 353, endPoint x: 1034, endPoint y: 357, distance: 191.0
click at [1031, 359] on input "Weymouth, MA 02189" at bounding box center [916, 354] width 246 height 22
type input "Weymouth"
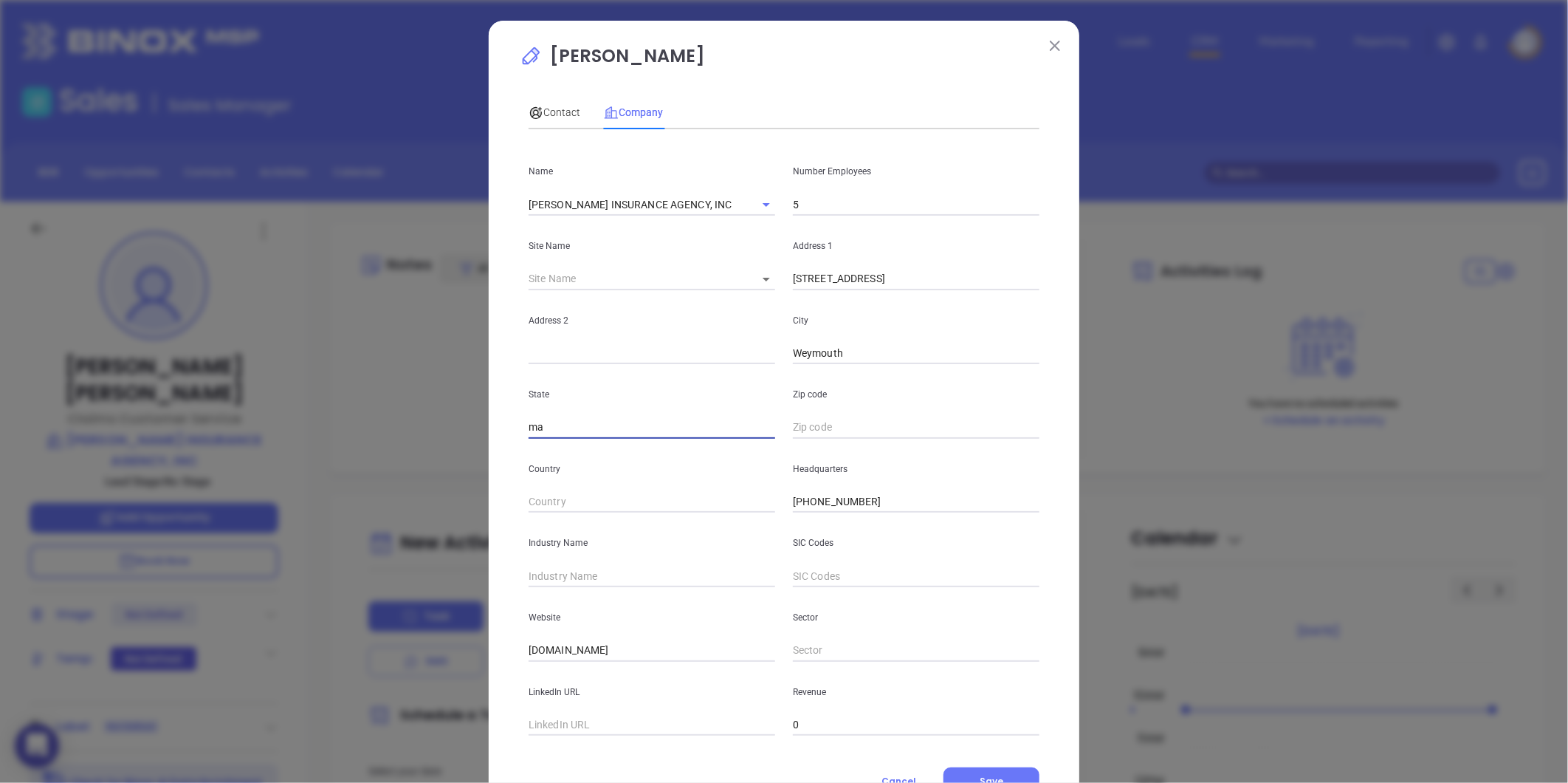
type input "ma"
paste input "MA 02189"
type input "MA 02189"
drag, startPoint x: 555, startPoint y: 437, endPoint x: 429, endPoint y: 446, distance: 126.3
click at [429, 446] on div "Gina Mastrorilli Contact Company First Name Robert Last Name MacElhiney Email R…" at bounding box center [784, 392] width 1568 height 783
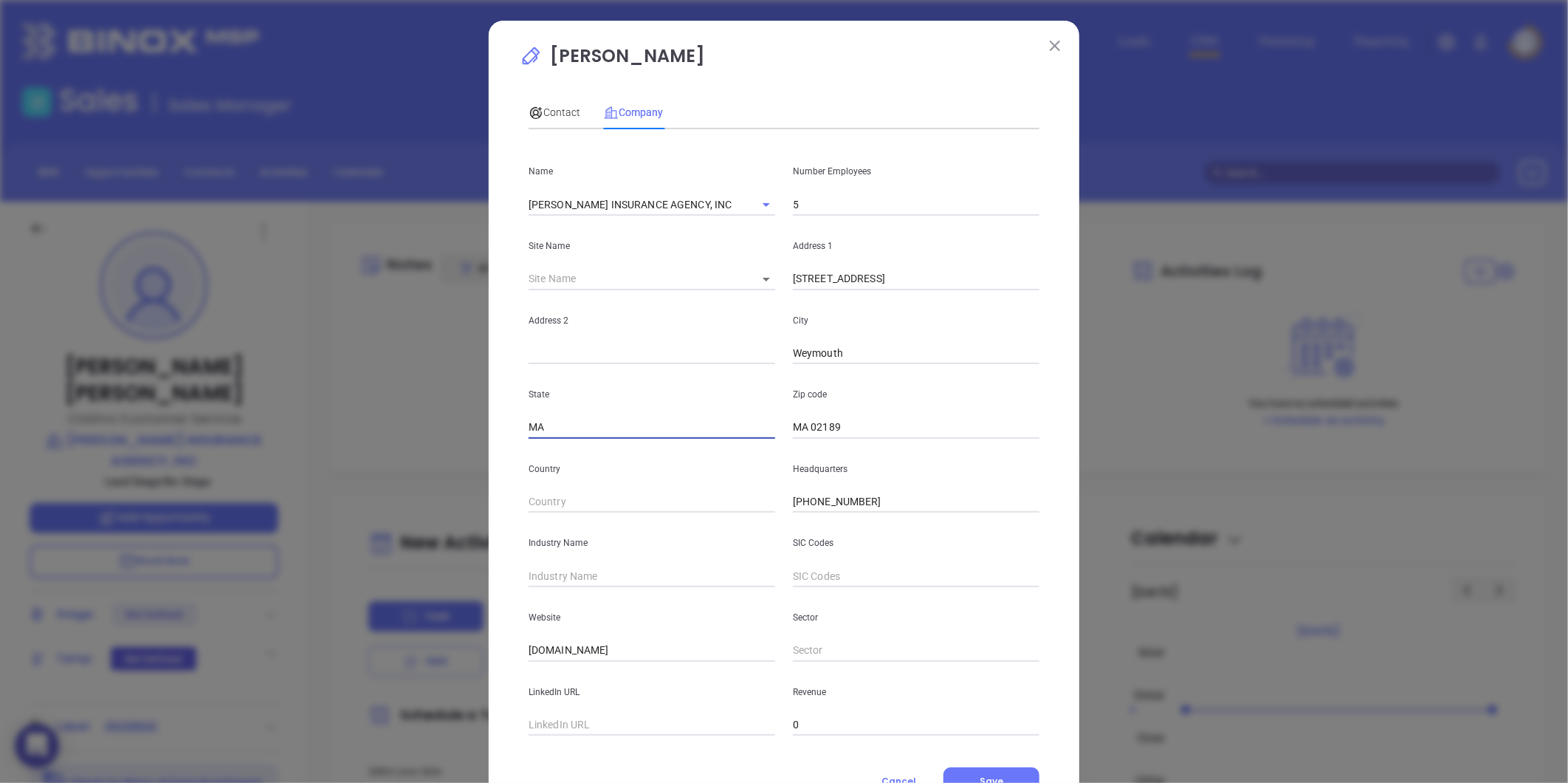
type input "MA"
drag, startPoint x: 807, startPoint y: 429, endPoint x: 731, endPoint y: 423, distance: 76.2
click at [731, 424] on div "State MA Zip code MA 02189" at bounding box center [784, 401] width 528 height 74
type input "02189"
click at [998, 362] on input "Weymouth" at bounding box center [916, 354] width 246 height 22
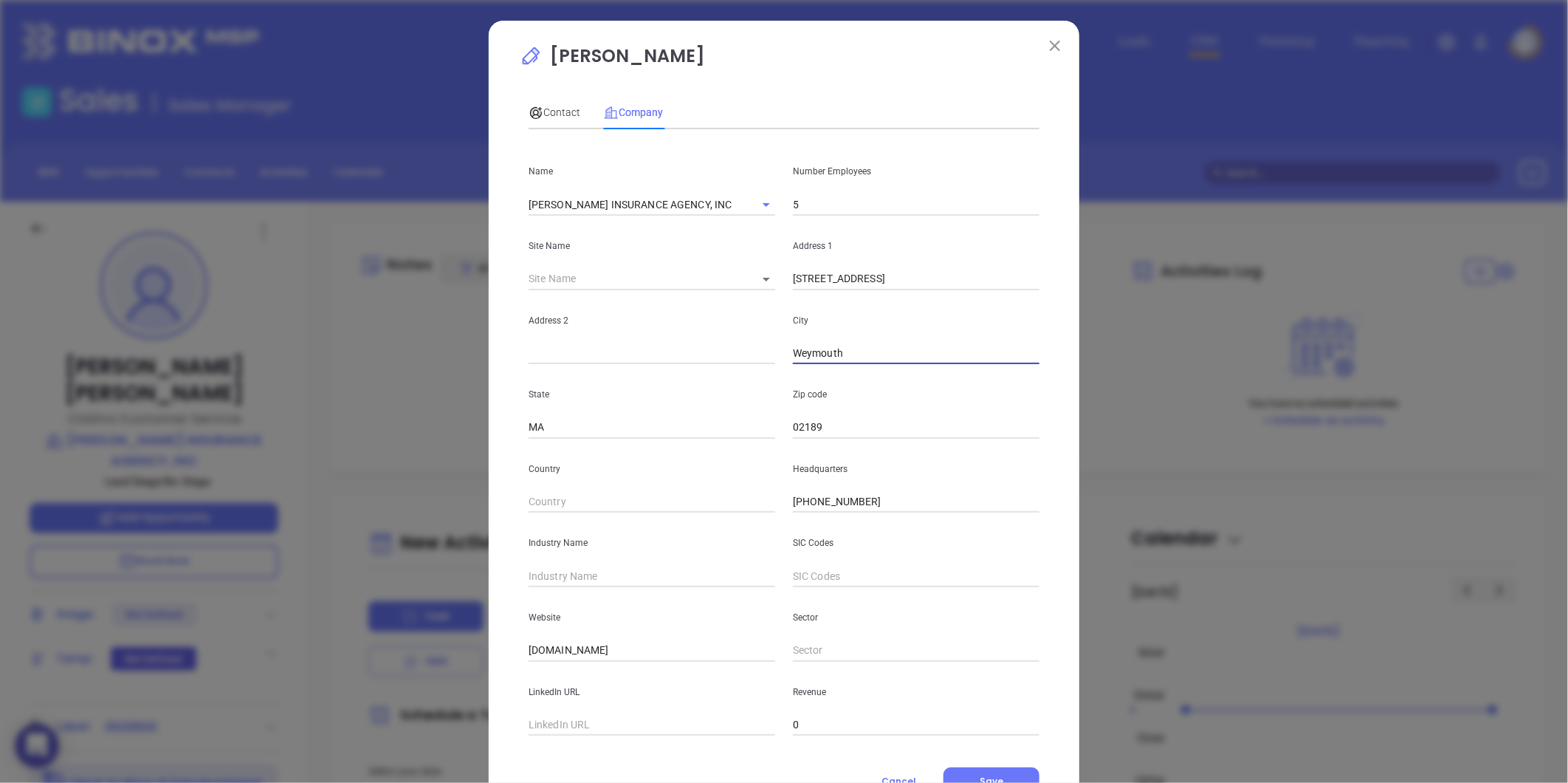
click at [609, 578] on input "text" at bounding box center [651, 576] width 246 height 22
type input "Insurance"
drag, startPoint x: 581, startPoint y: 654, endPoint x: 359, endPoint y: 660, distance: 222.1
click at [349, 664] on div "Gina Mastrorilli Contact Company First Name Robert Last Name MacElhiney Email R…" at bounding box center [784, 392] width 1568 height 783
paste input "https://www.duncanmackellar.com/"
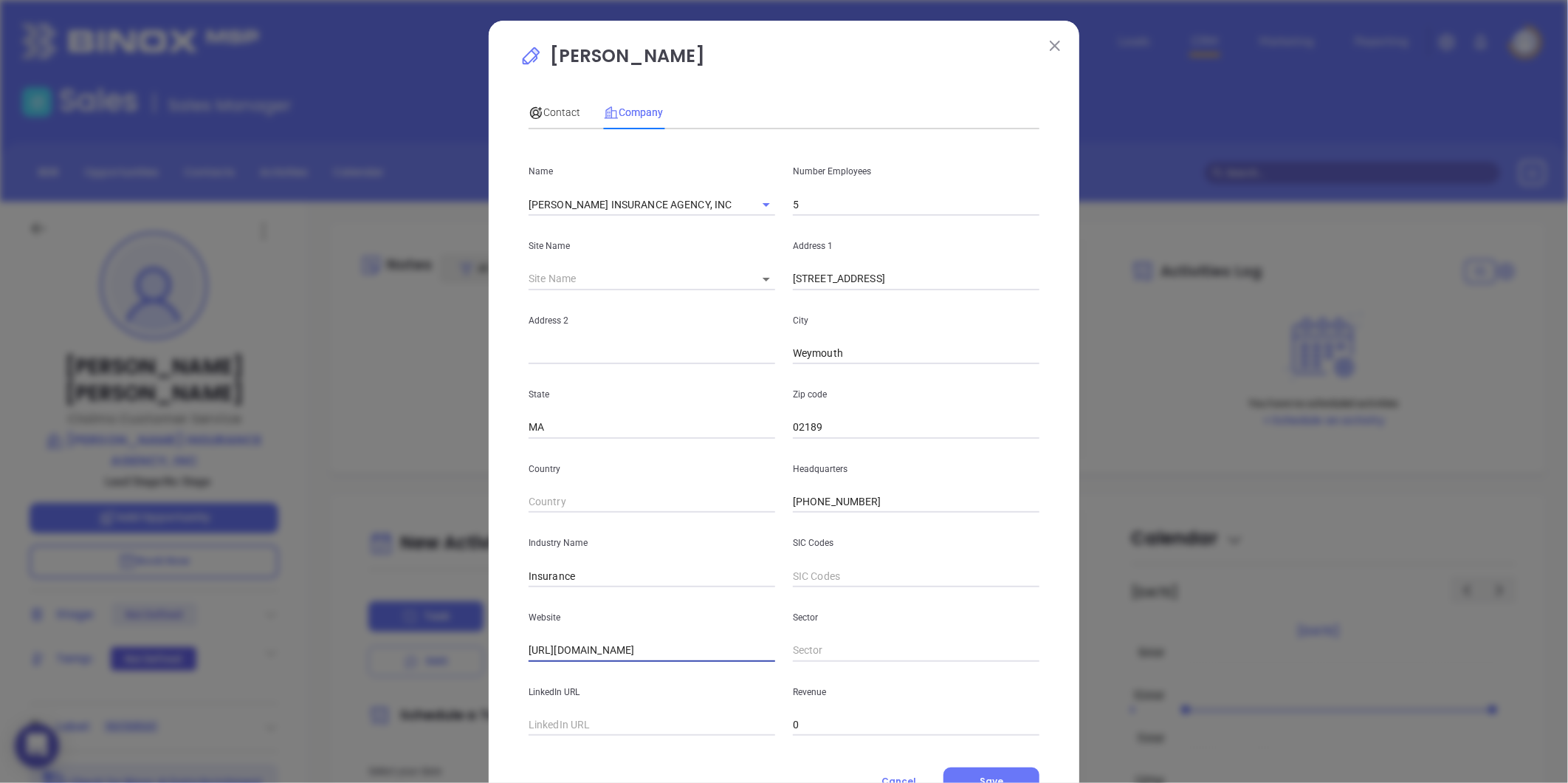
type input "https://www.duncanmackellar.com/"
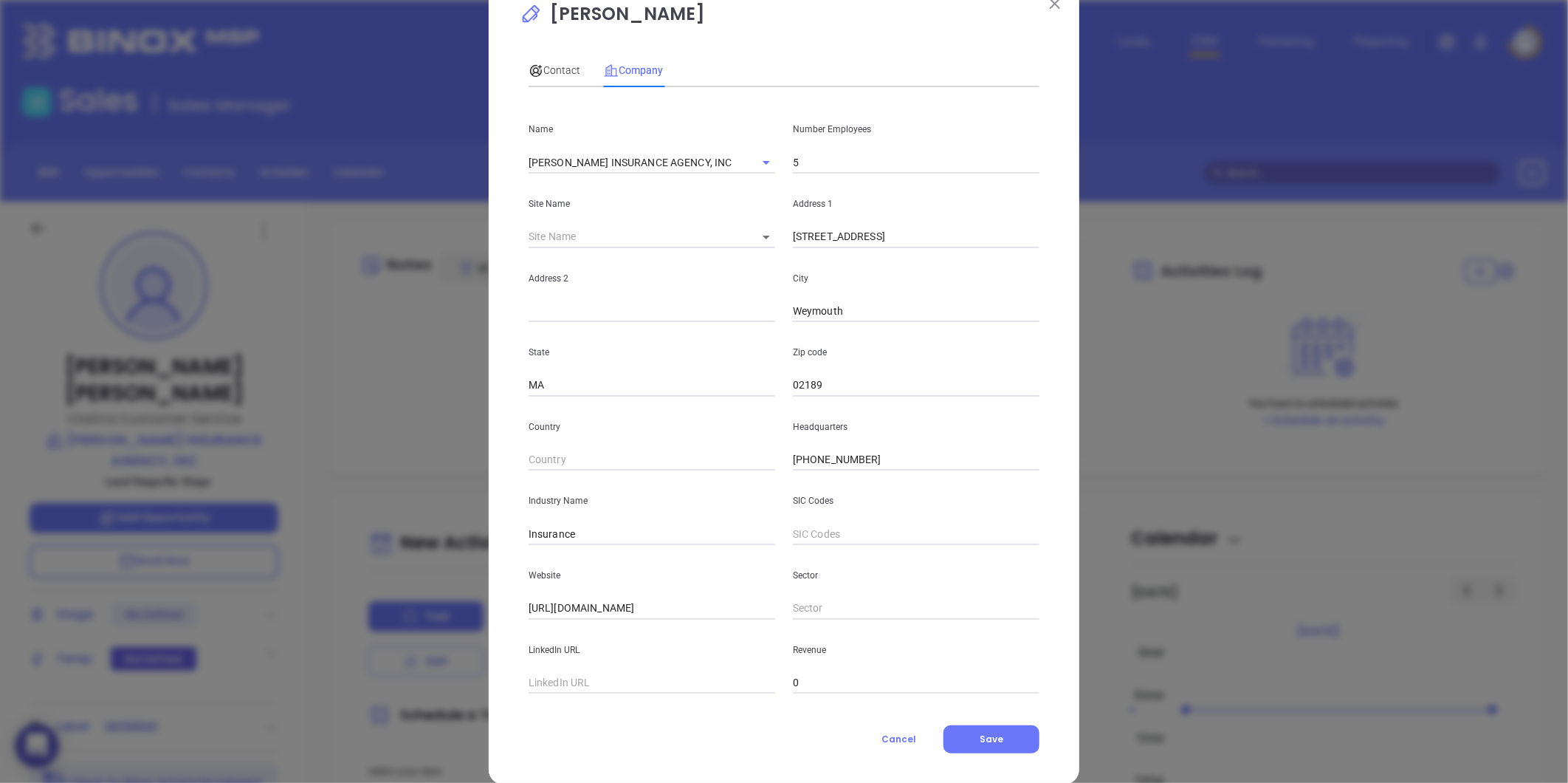
scroll to position [64, 0]
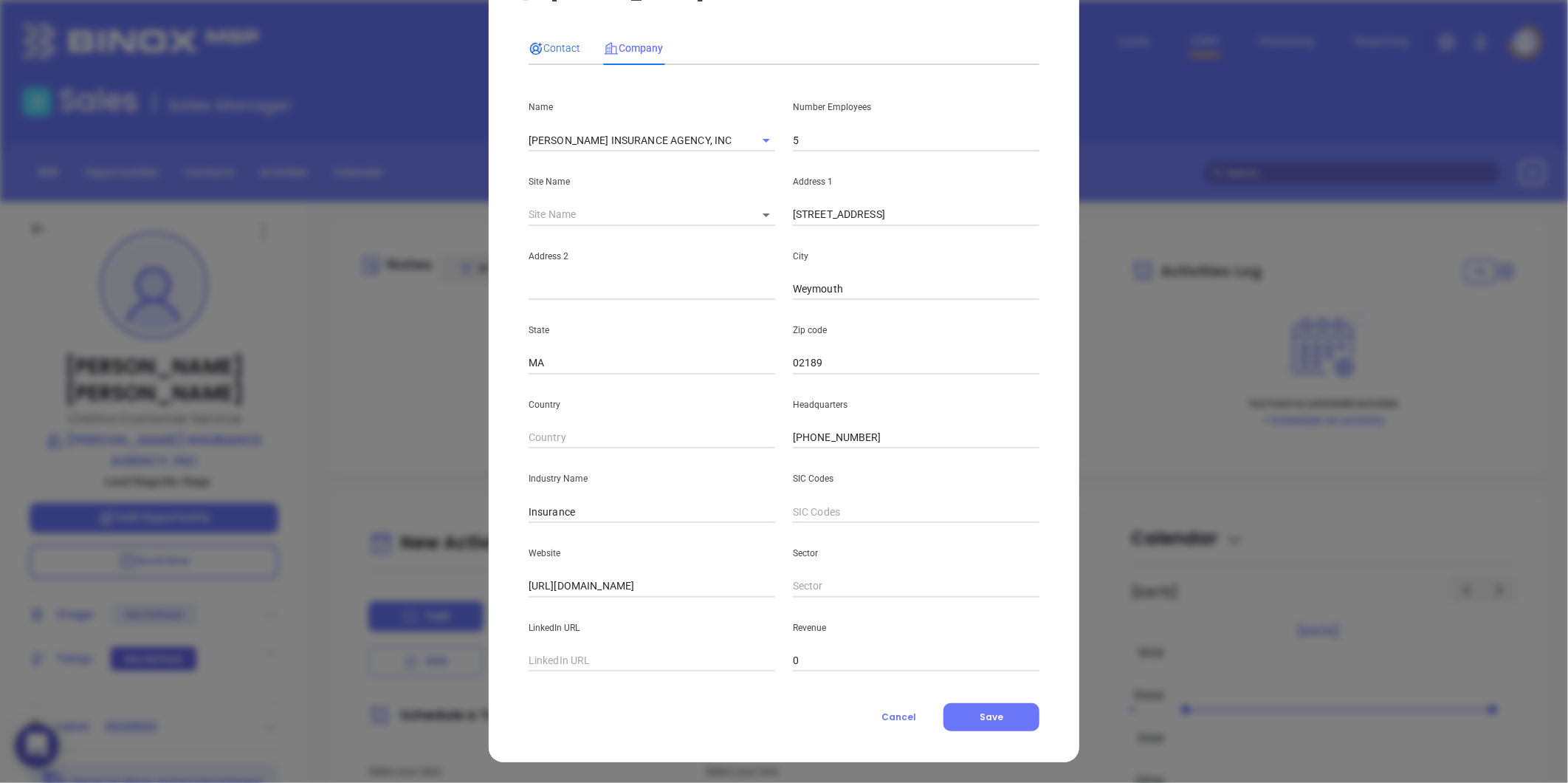
click at [554, 46] on span "Contact" at bounding box center [554, 48] width 51 height 12
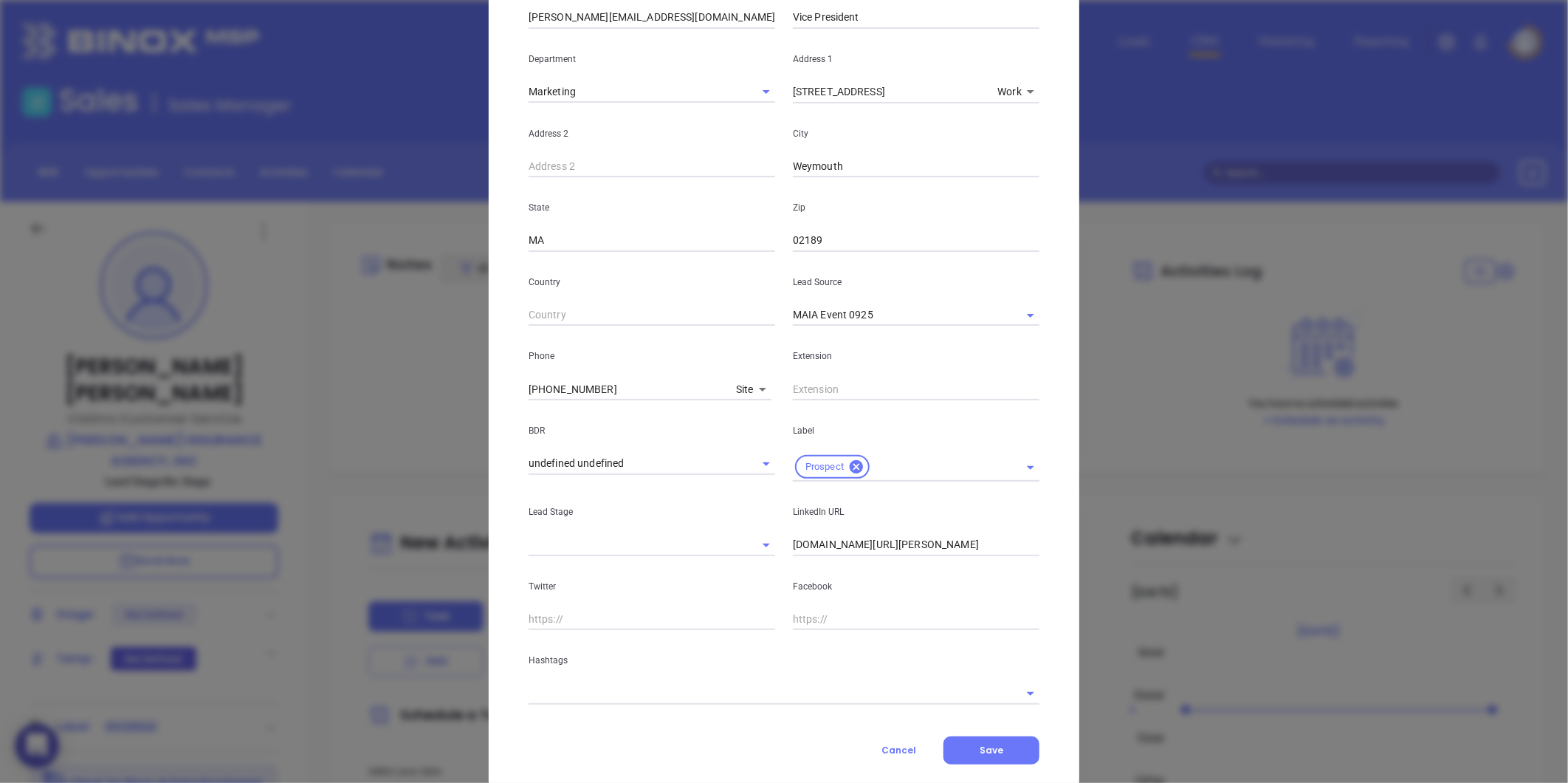
scroll to position [294, 0]
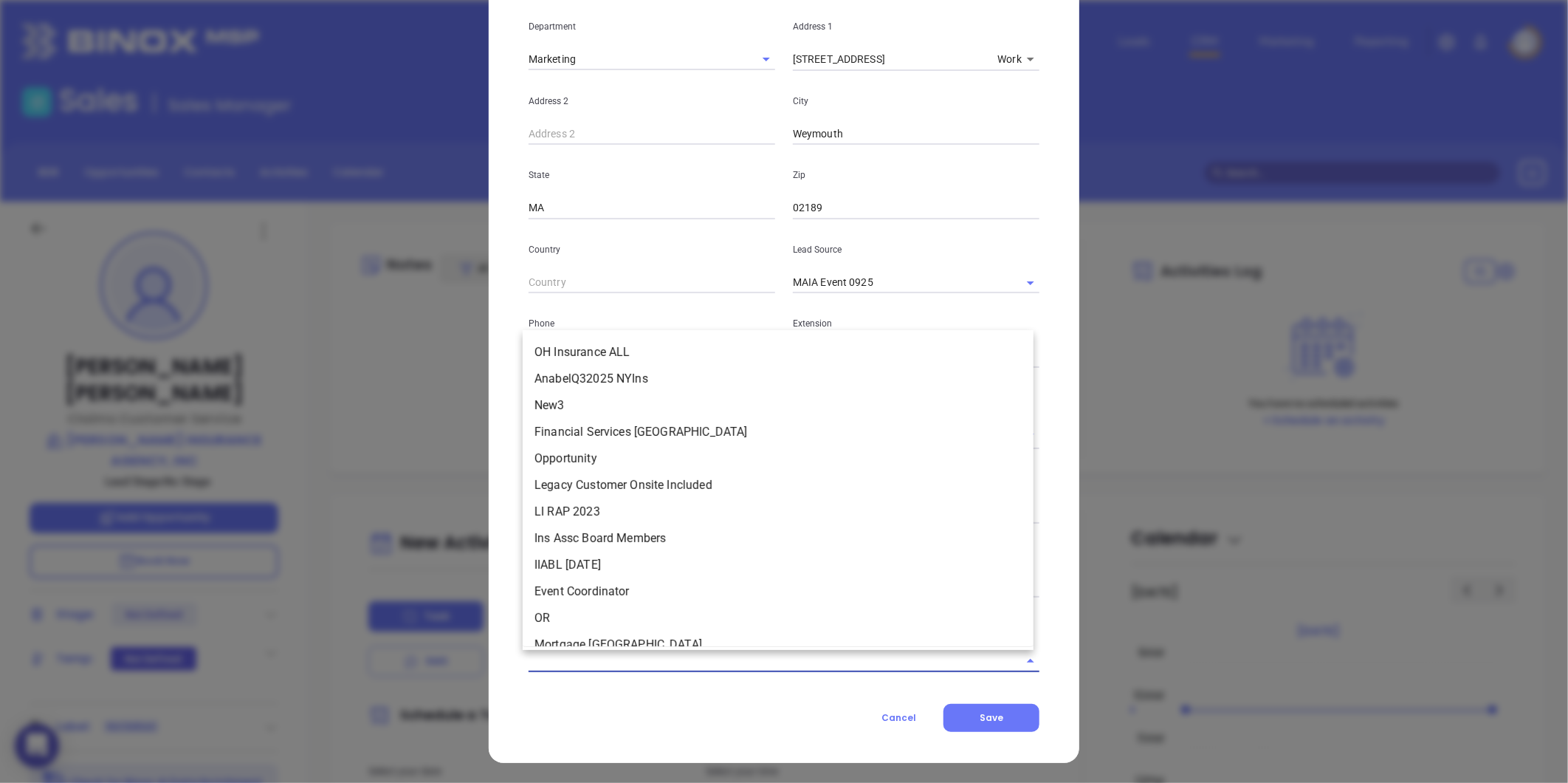
click at [681, 664] on input "text" at bounding box center [762, 660] width 469 height 21
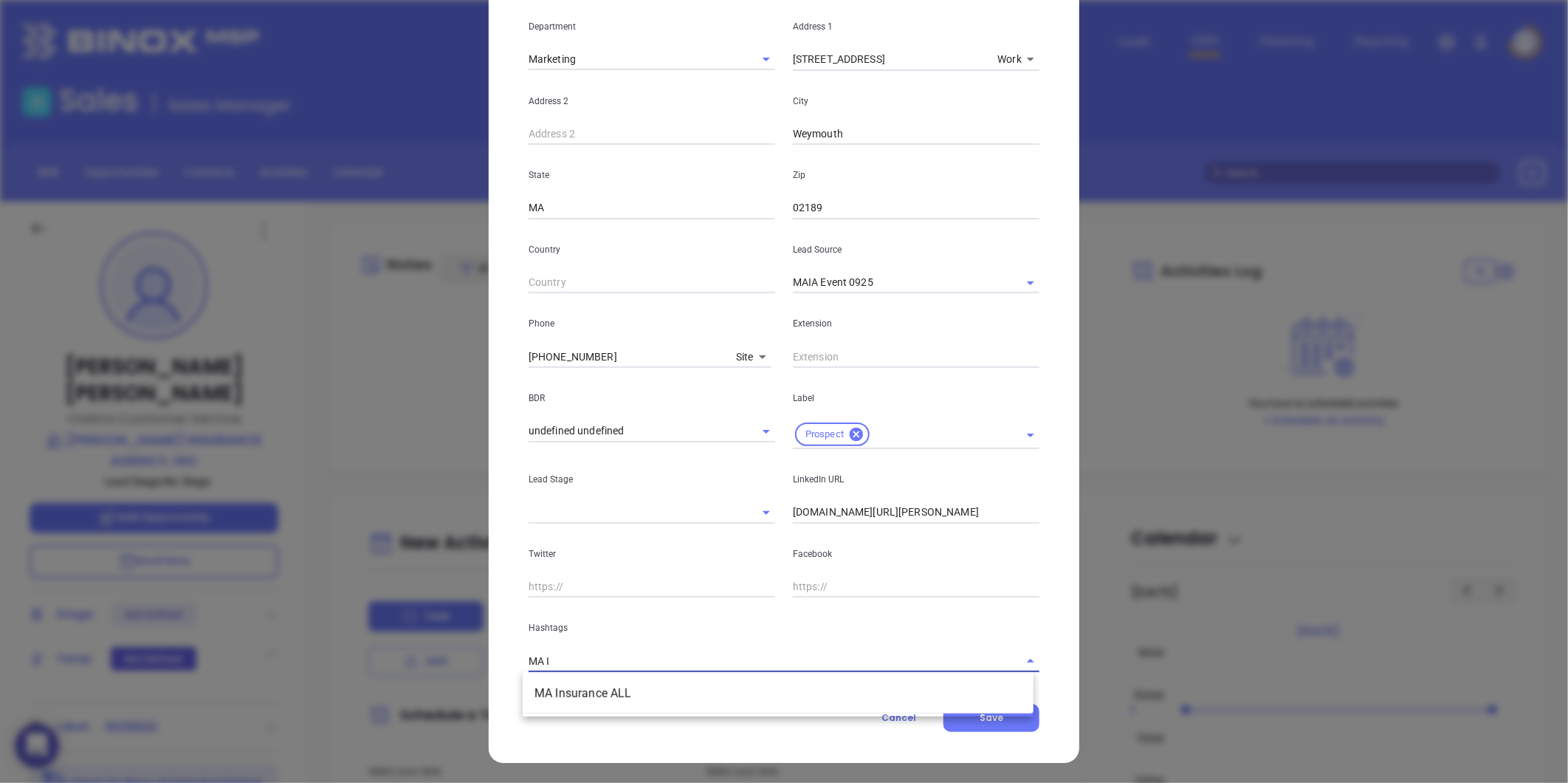
type input "MA IN"
click at [623, 691] on li "MA Insurance ALL" at bounding box center [778, 693] width 511 height 27
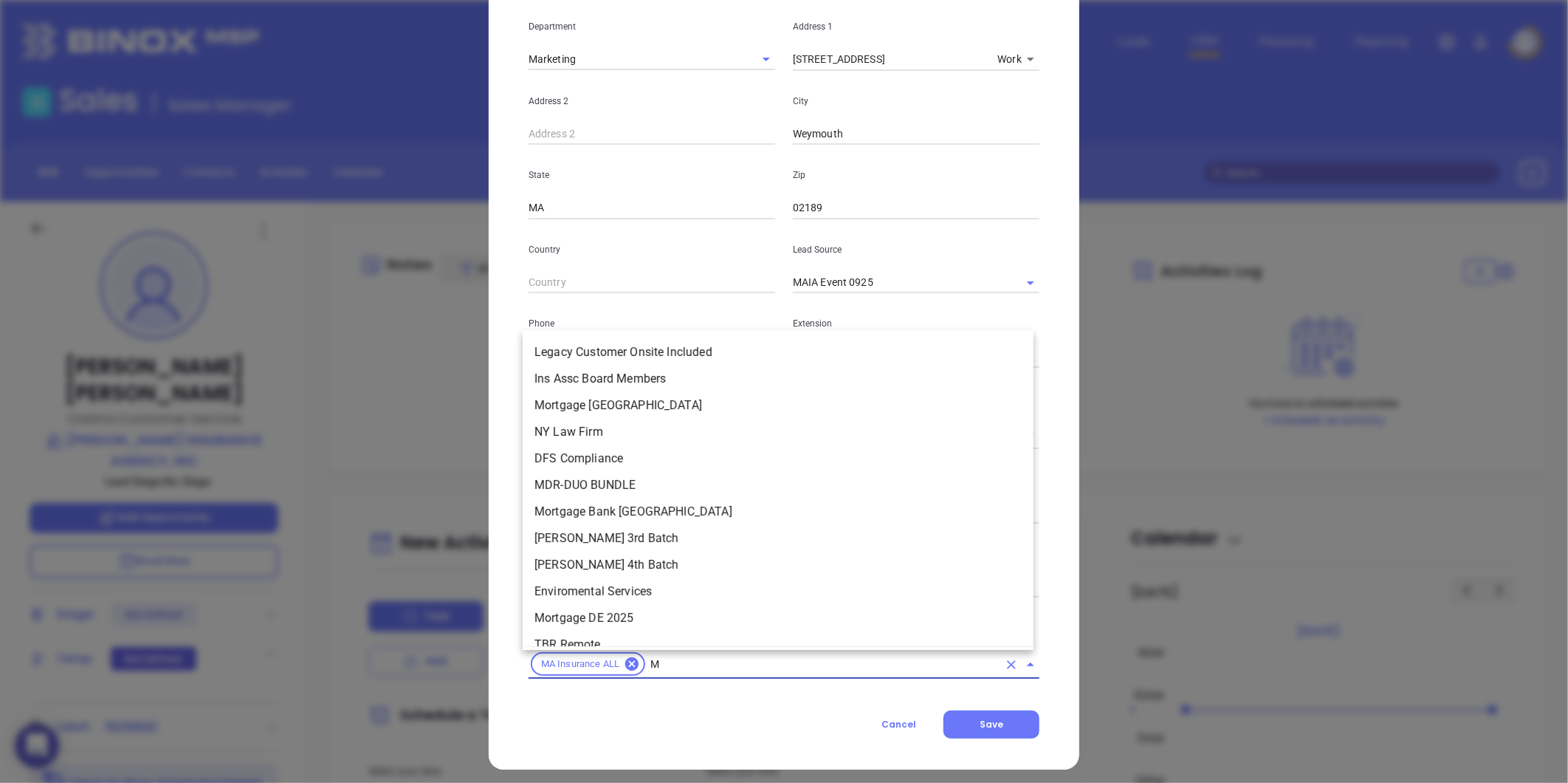
type input "MA"
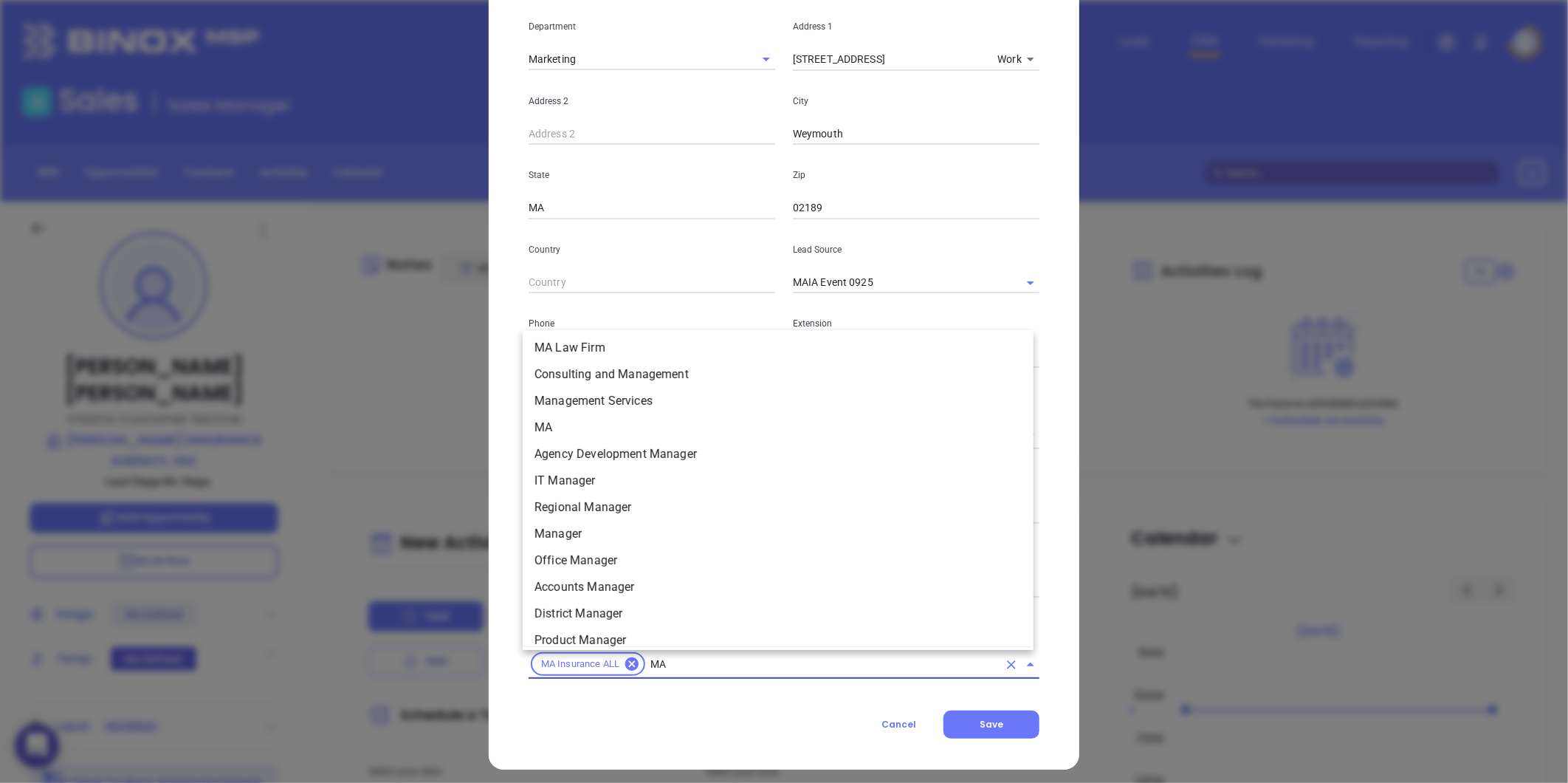
scroll to position [363, 0]
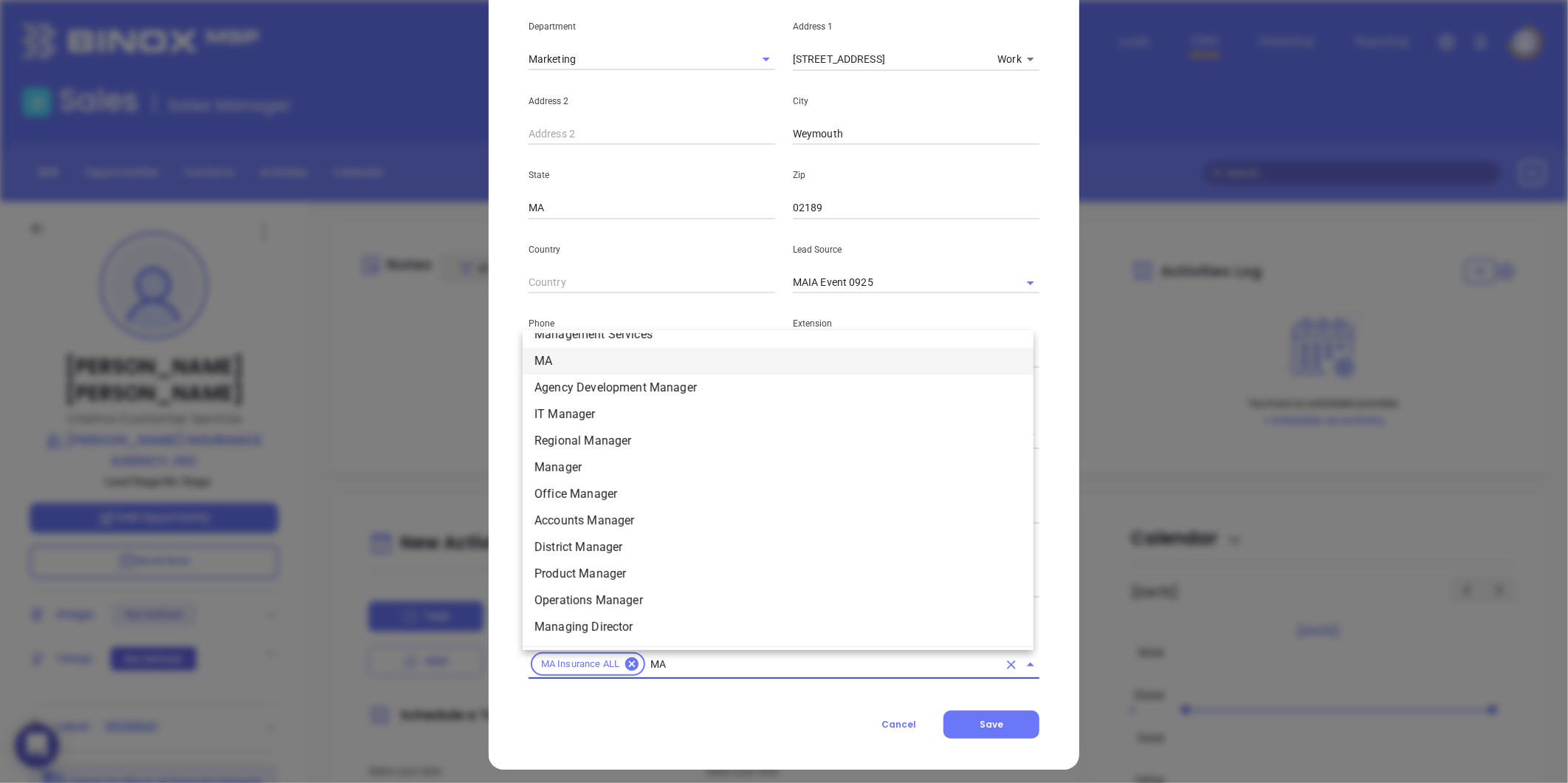
click at [551, 364] on li "MA" at bounding box center [778, 361] width 511 height 27
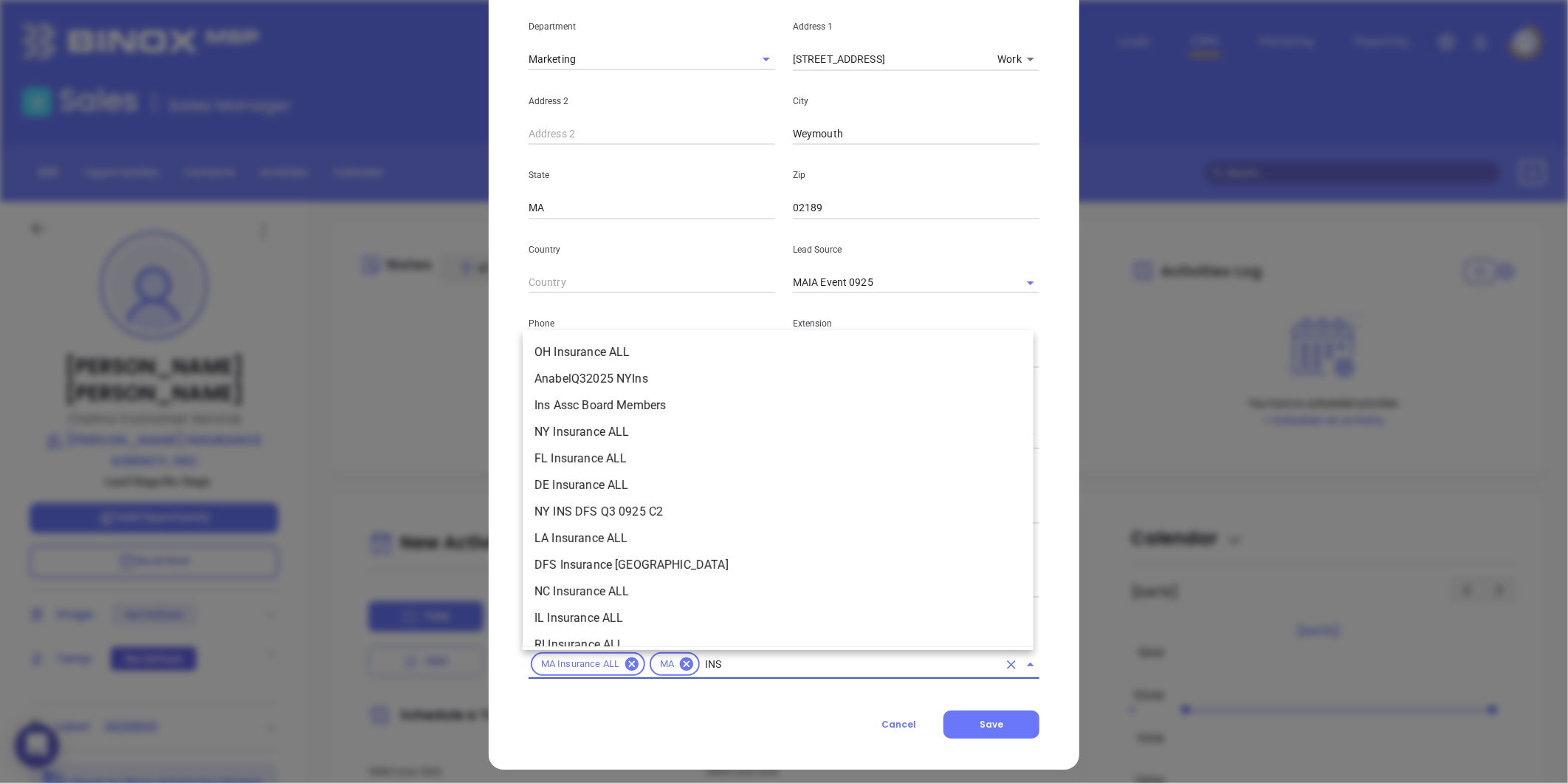
scroll to position [380, 0]
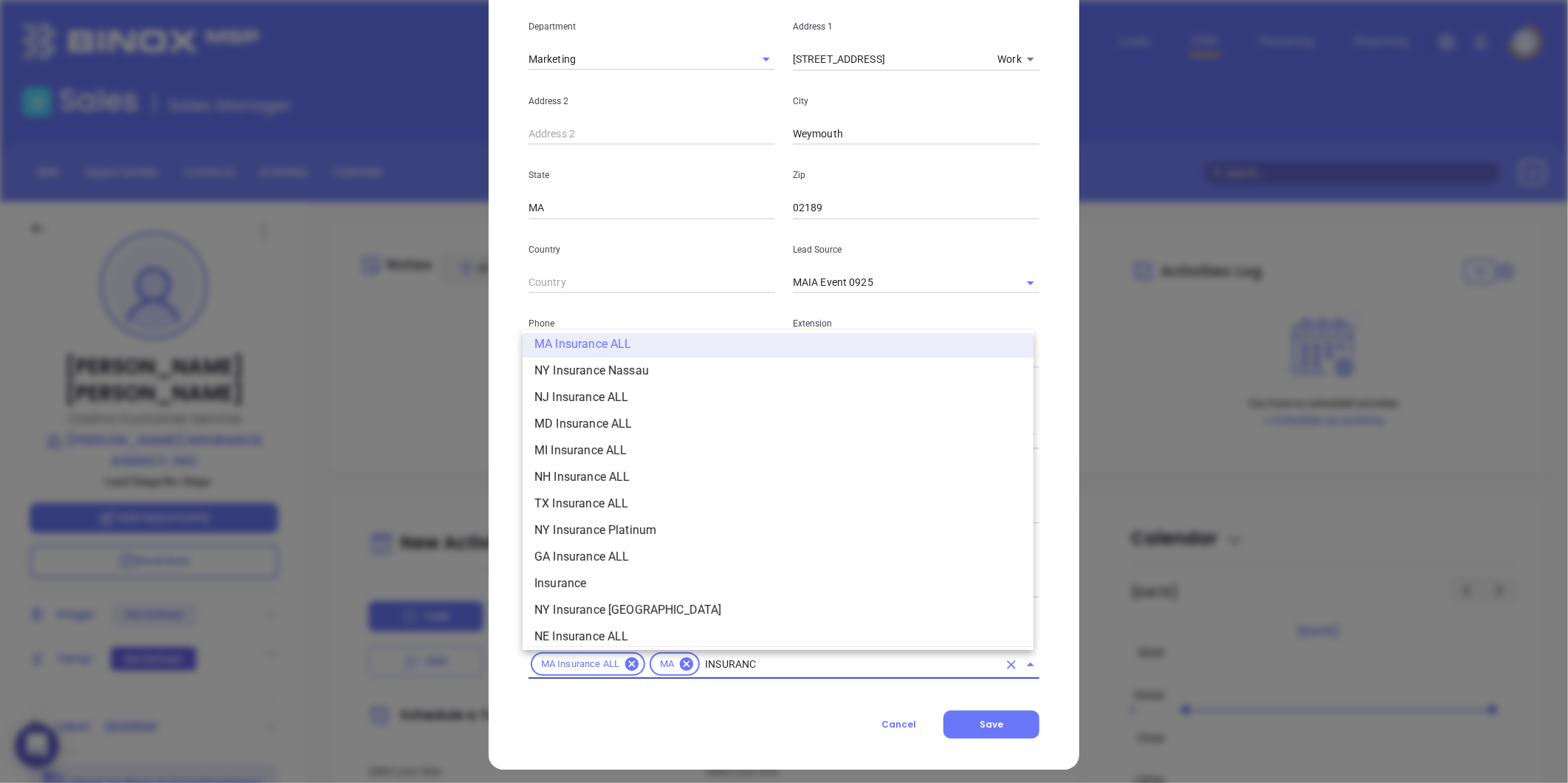
type input "INSURANCE"
click at [591, 574] on li "Insurance" at bounding box center [778, 583] width 511 height 27
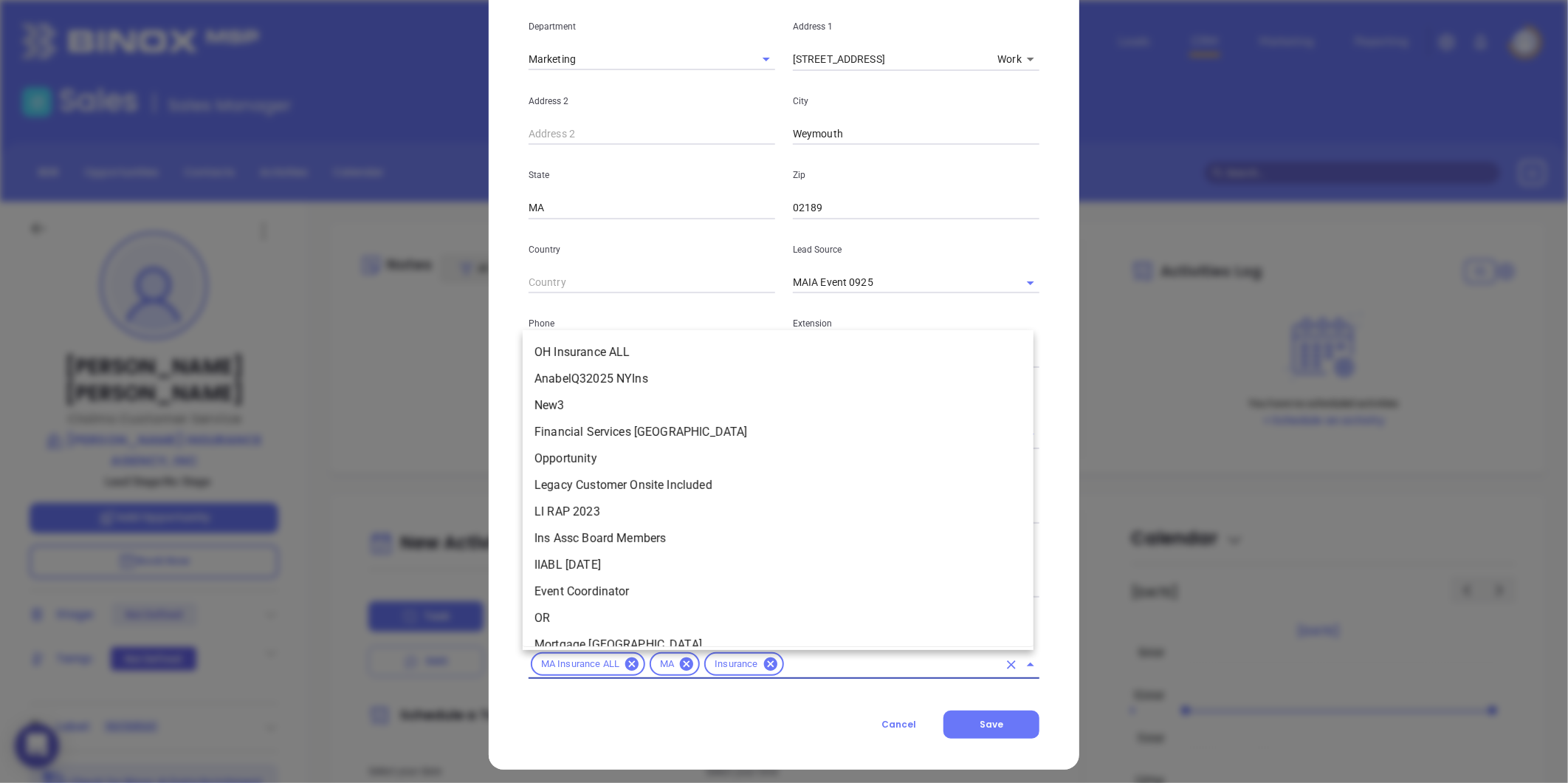
click at [802, 666] on input "text" at bounding box center [892, 664] width 212 height 18
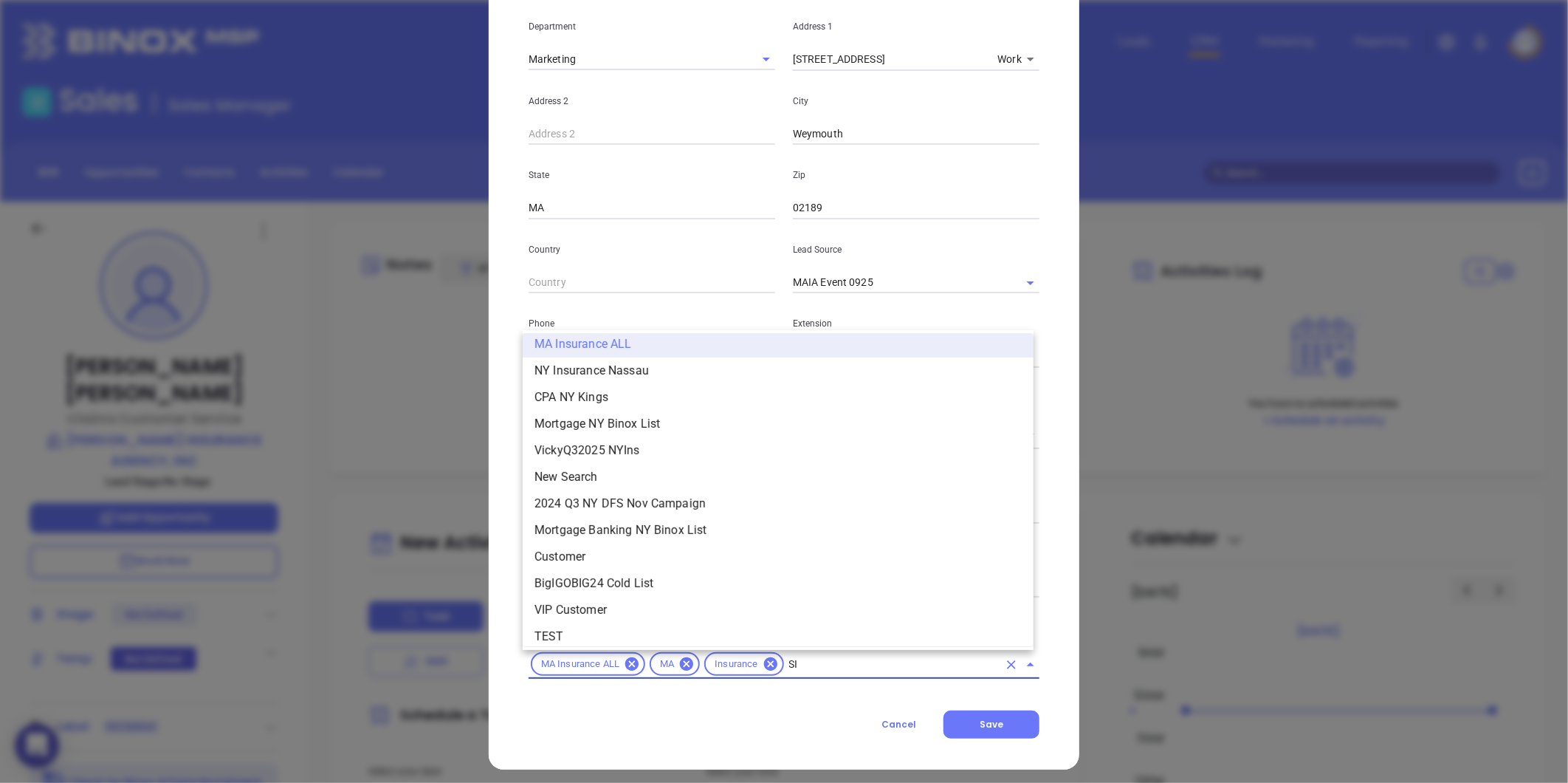
scroll to position [0, 0]
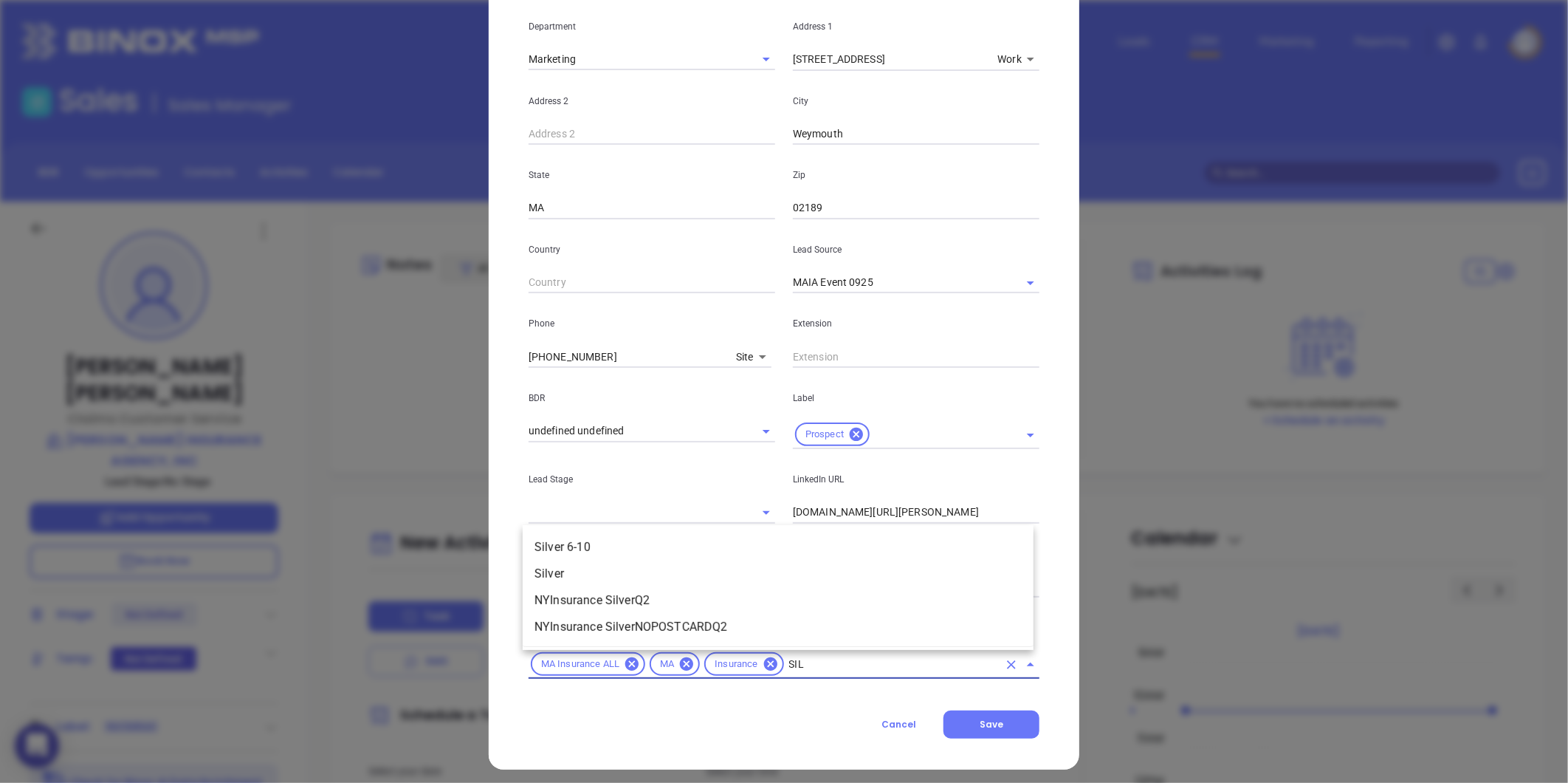
type input "SILV"
click at [637, 541] on li "Silver 6-10" at bounding box center [778, 547] width 511 height 27
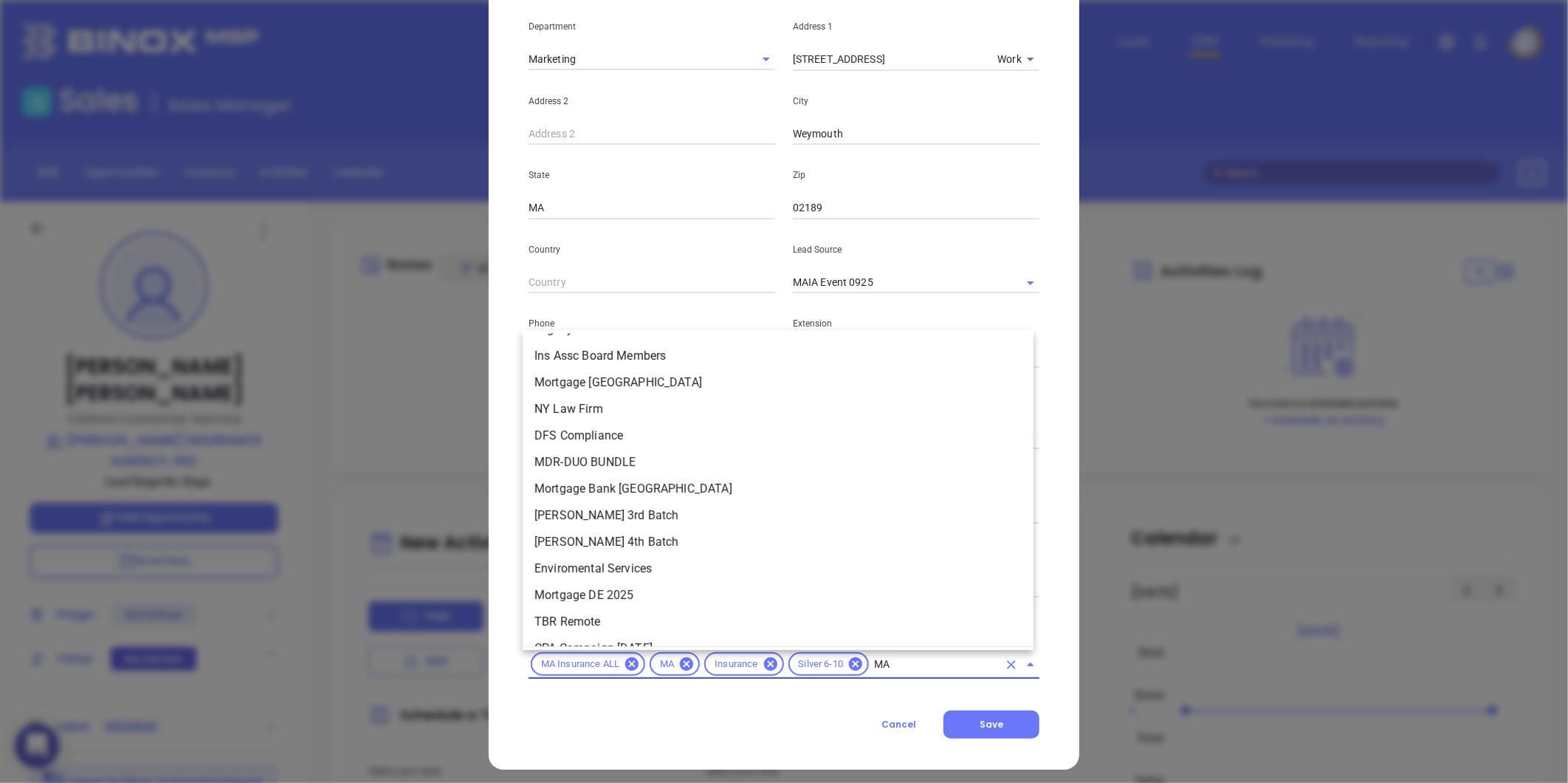
type input "MAI"
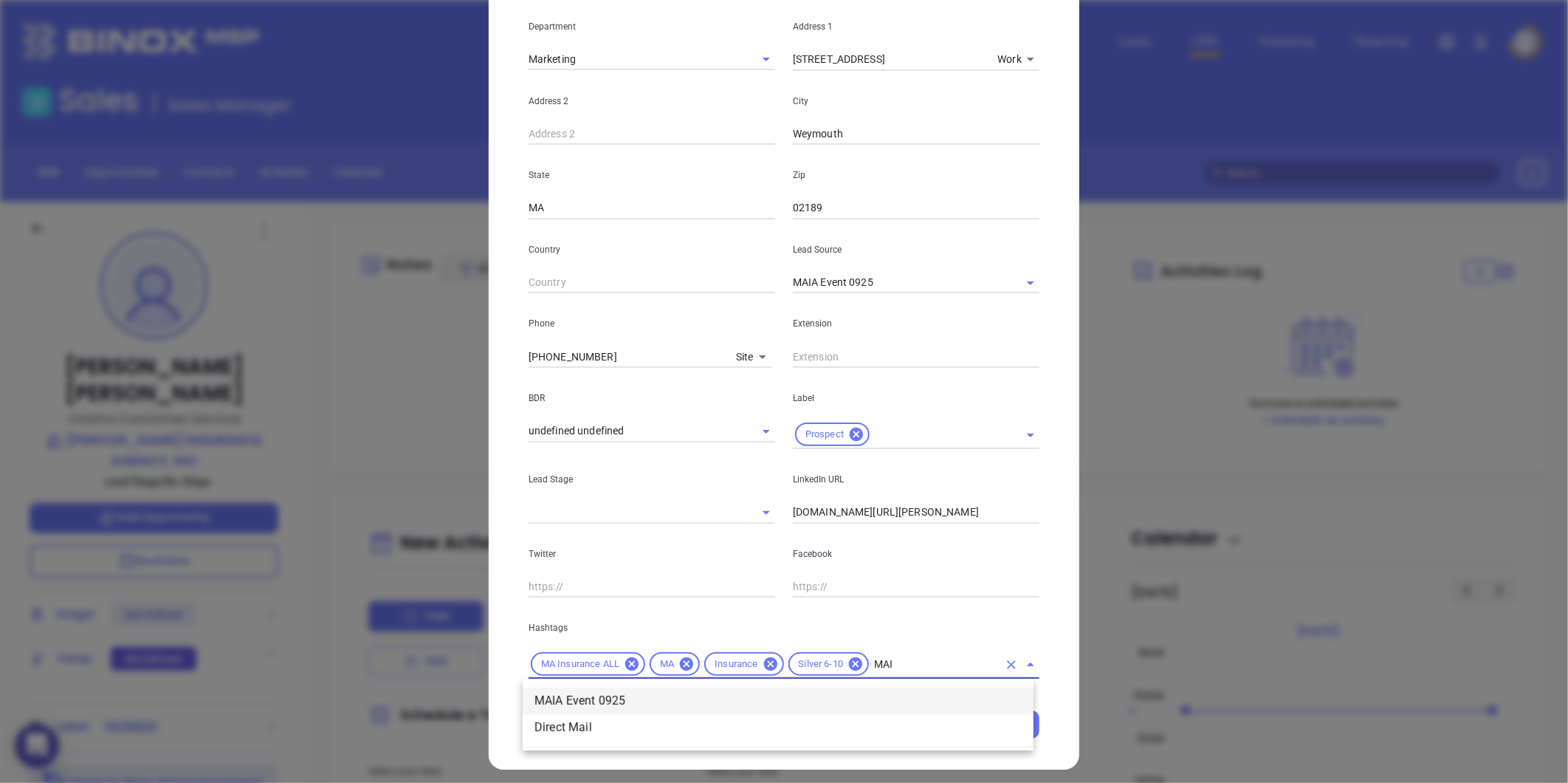
click at [604, 698] on li "MAIA Event 0925" at bounding box center [778, 700] width 511 height 27
type input "PROSP"
click at [901, 689] on li "Prospect" at bounding box center [778, 700] width 511 height 27
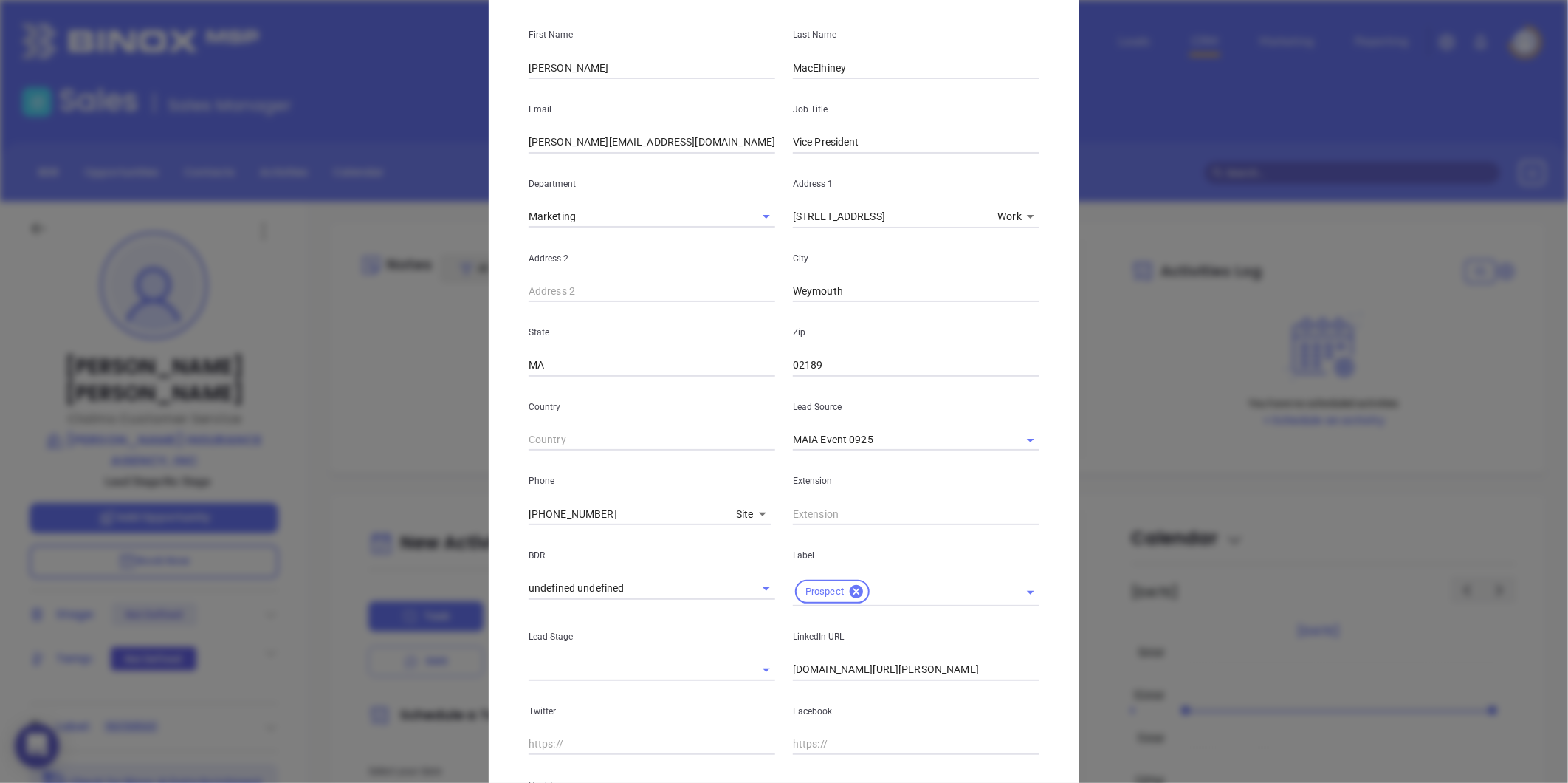
scroll to position [0, 0]
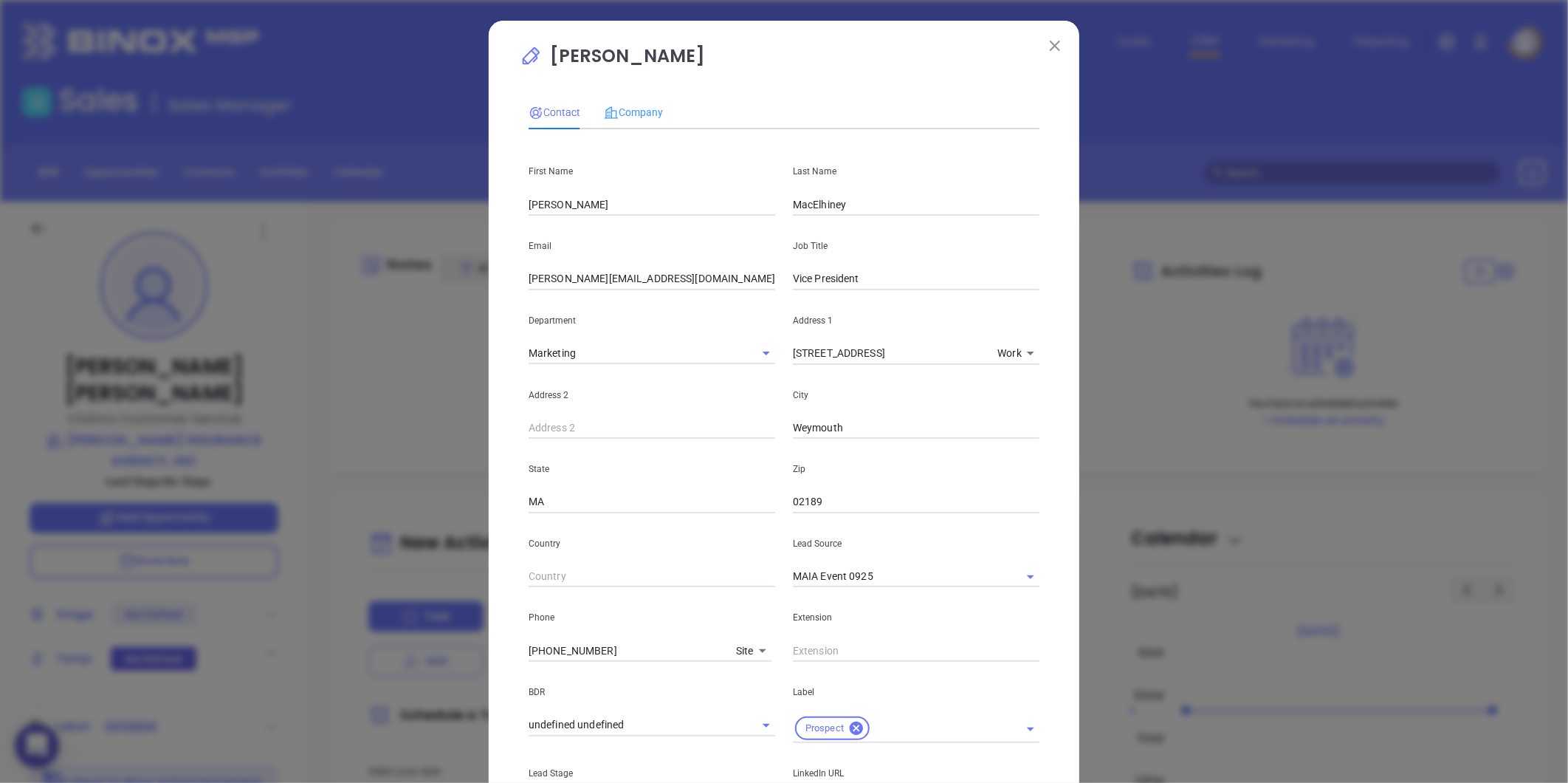
click at [626, 102] on div "Company" at bounding box center [633, 112] width 59 height 34
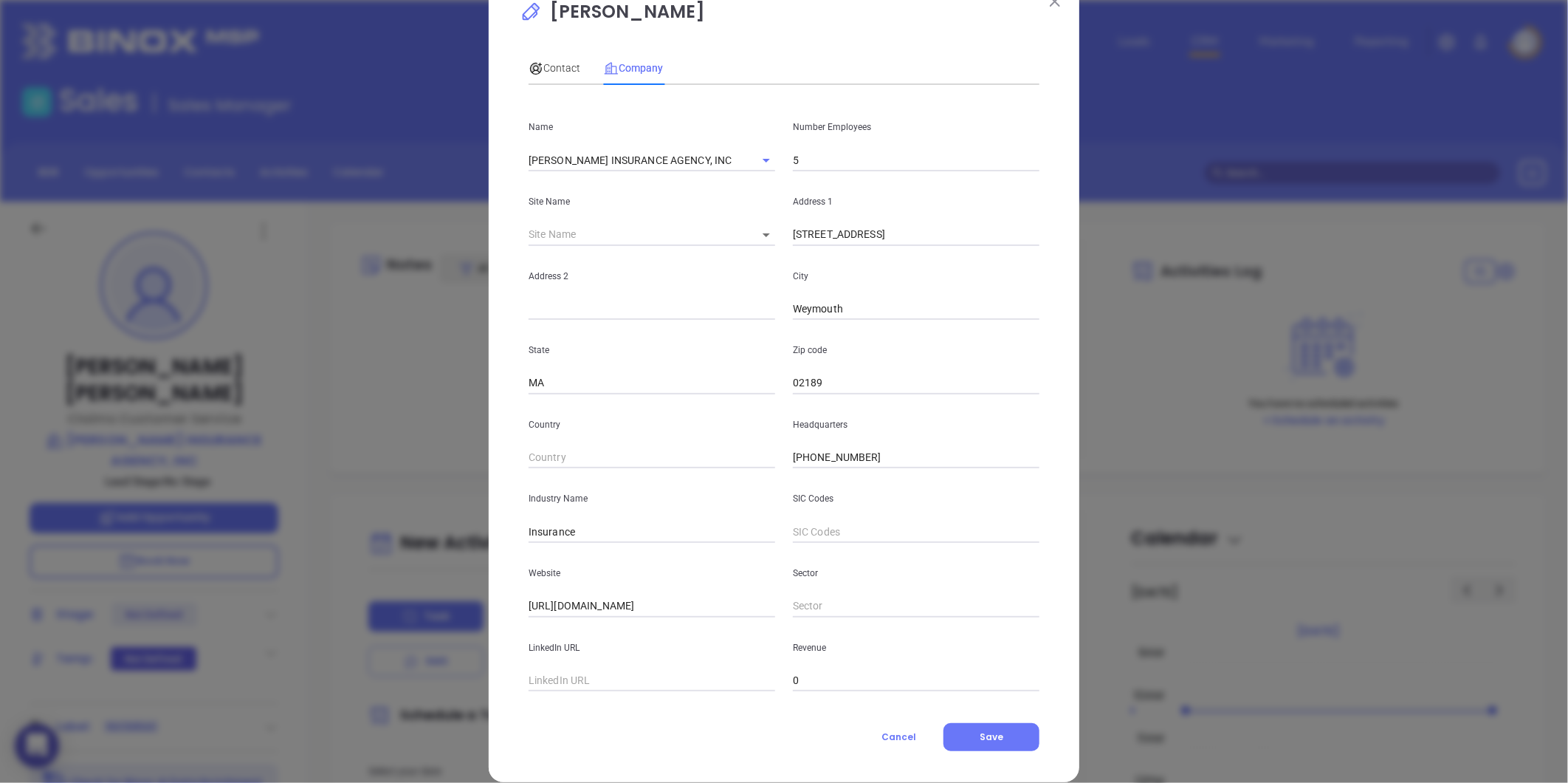
scroll to position [64, 0]
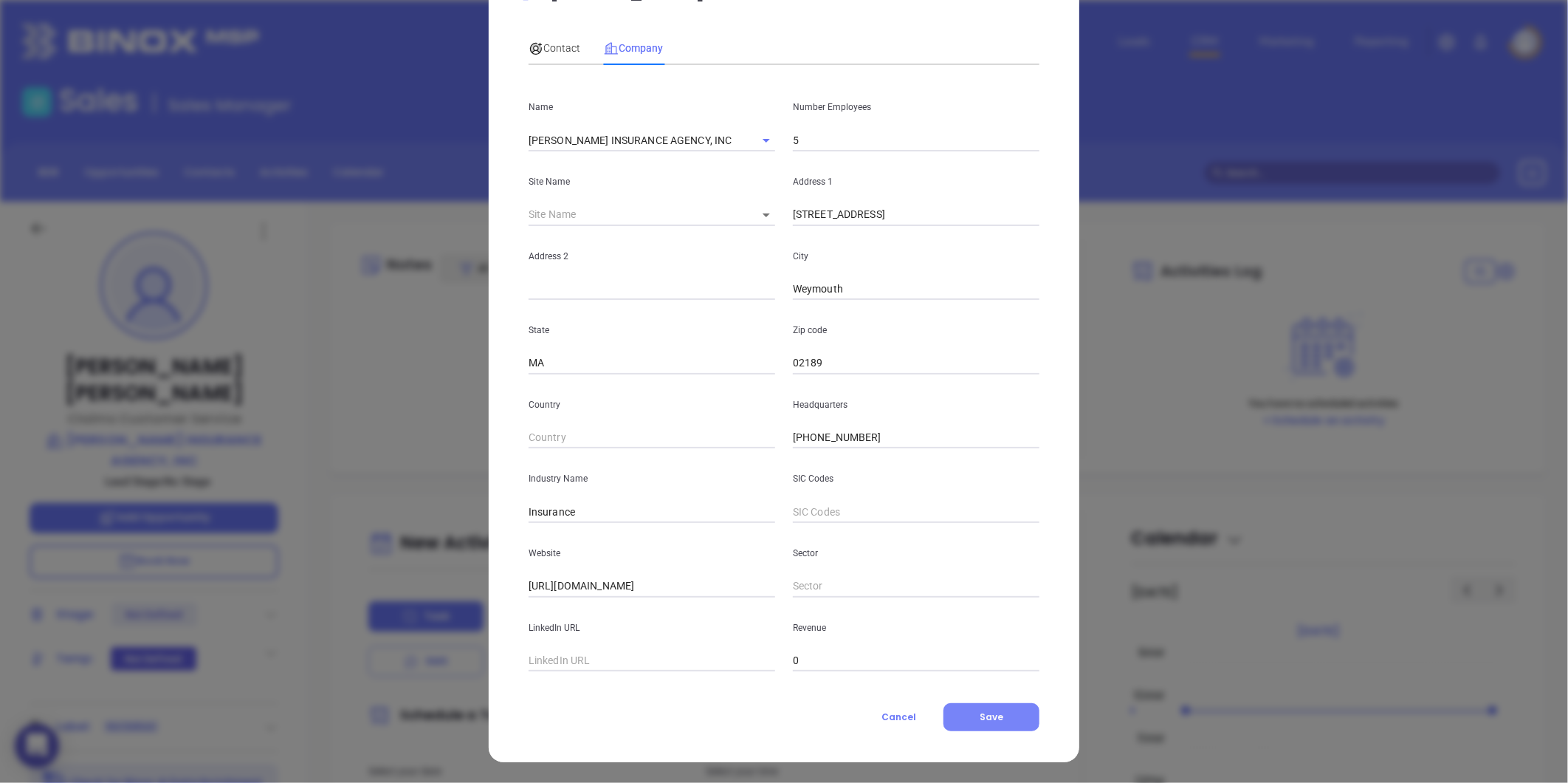
click at [997, 714] on span "Save" at bounding box center [992, 717] width 24 height 13
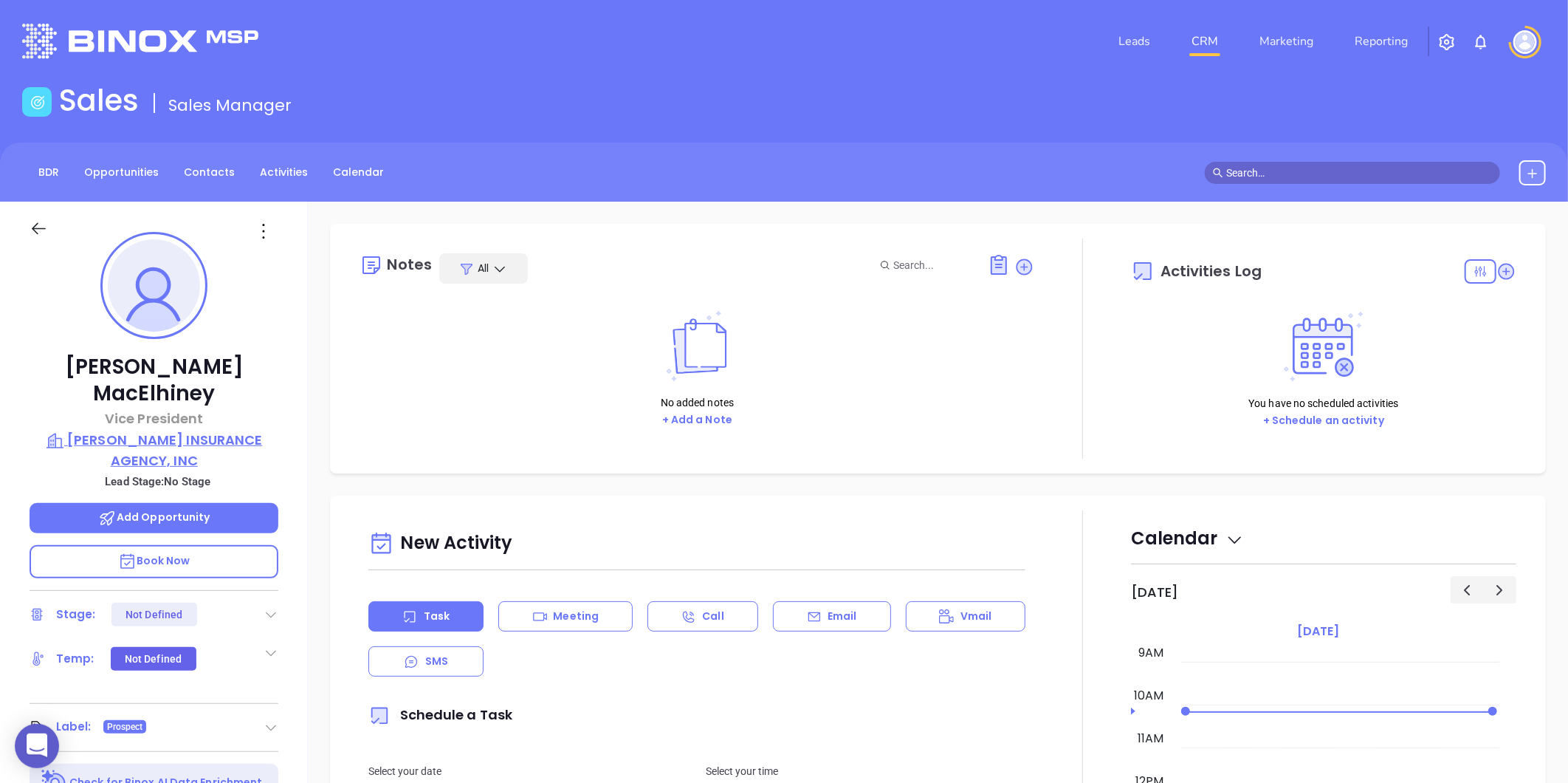
click at [200, 430] on p "DUNCAN MACKELLAR INSURANCE AGENCY, INC" at bounding box center [153, 450] width 249 height 40
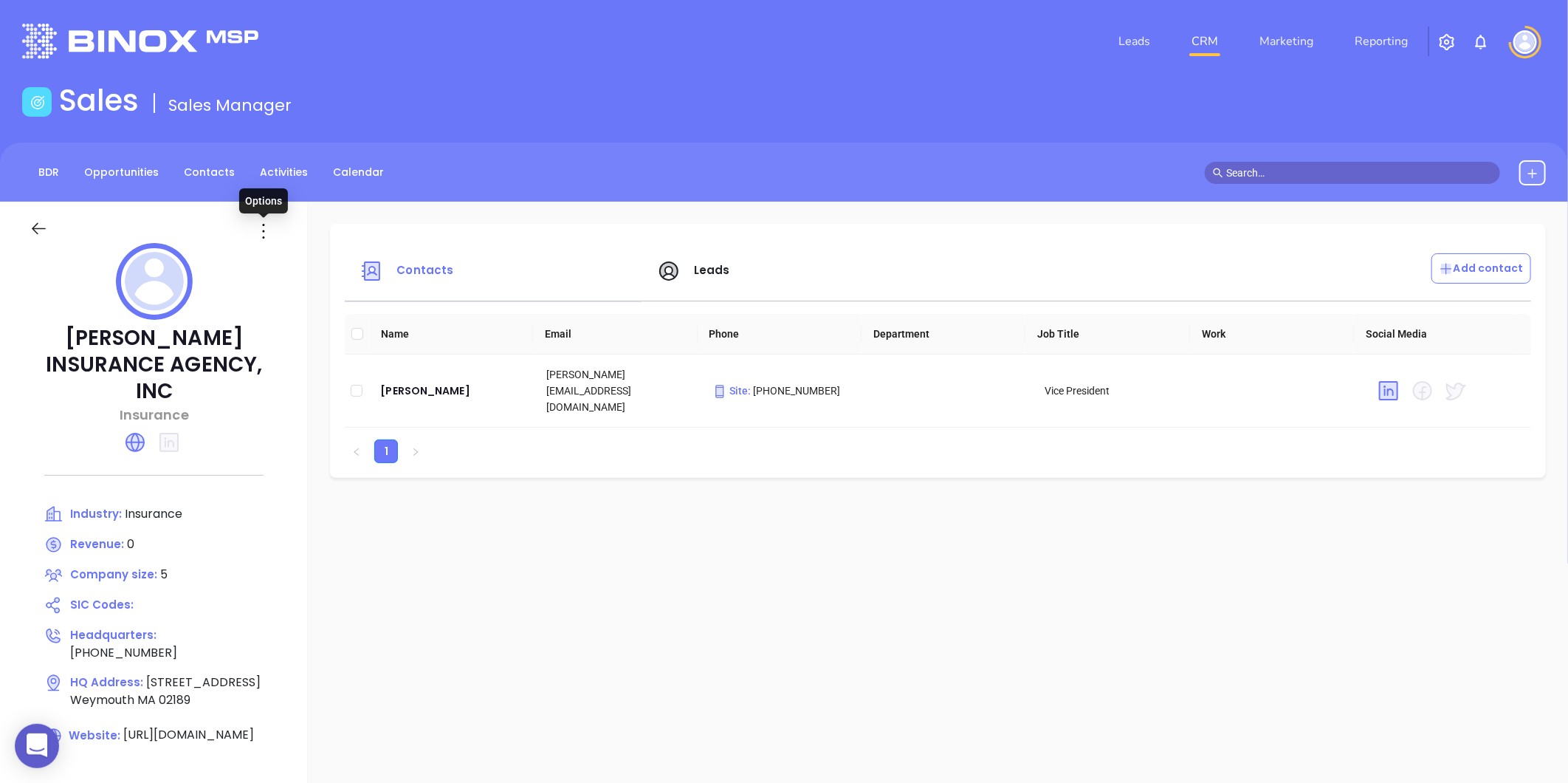
click at [255, 234] on icon at bounding box center [264, 232] width 24 height 24
click at [294, 256] on div "Edit" at bounding box center [330, 260] width 133 height 17
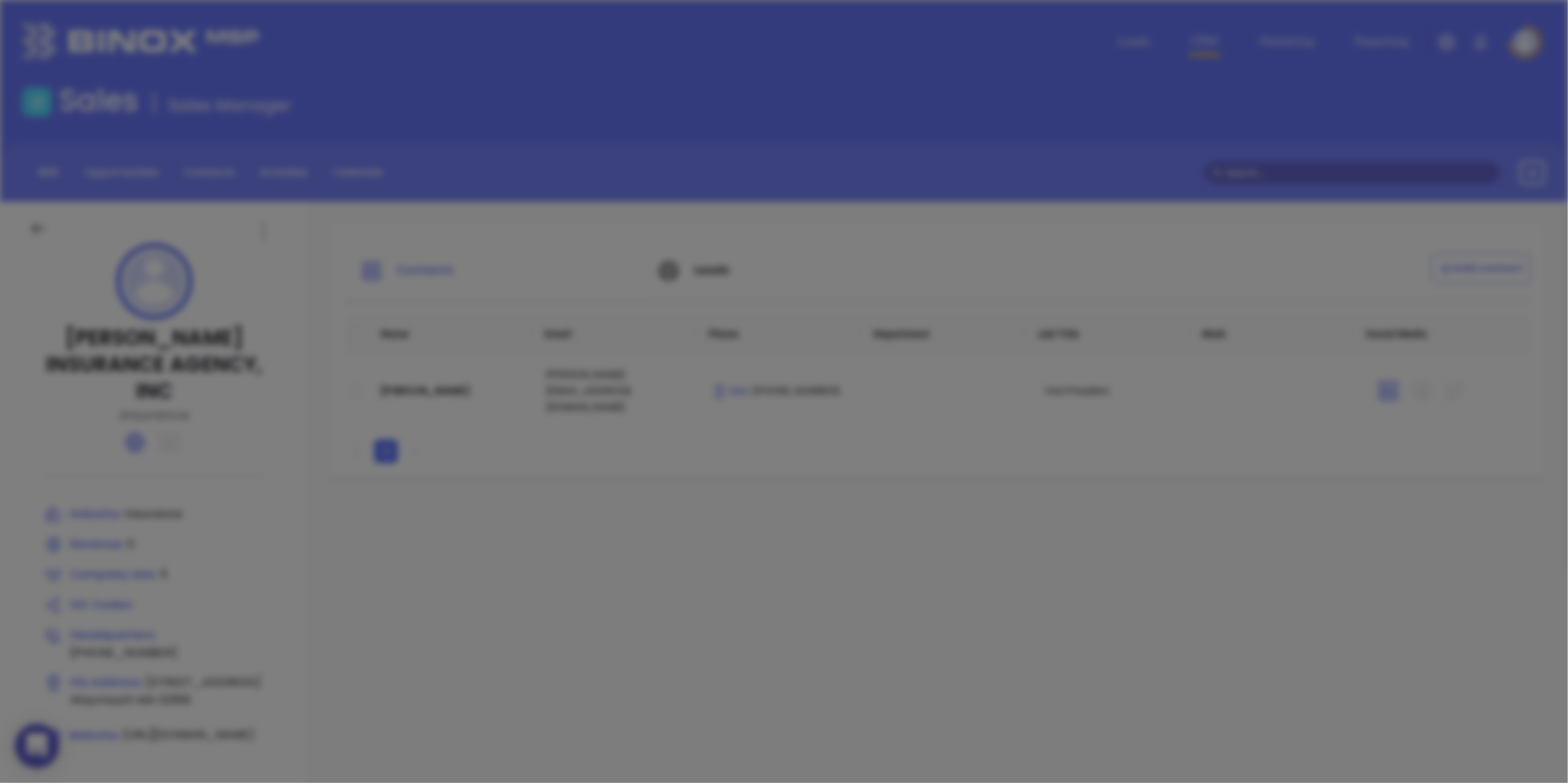
type input "DUNCAN MACKELLAR INSURANCE AGENCY, INC"
type input "5"
type input "835 Broad Street"
type input "Weymouth"
type input "MA"
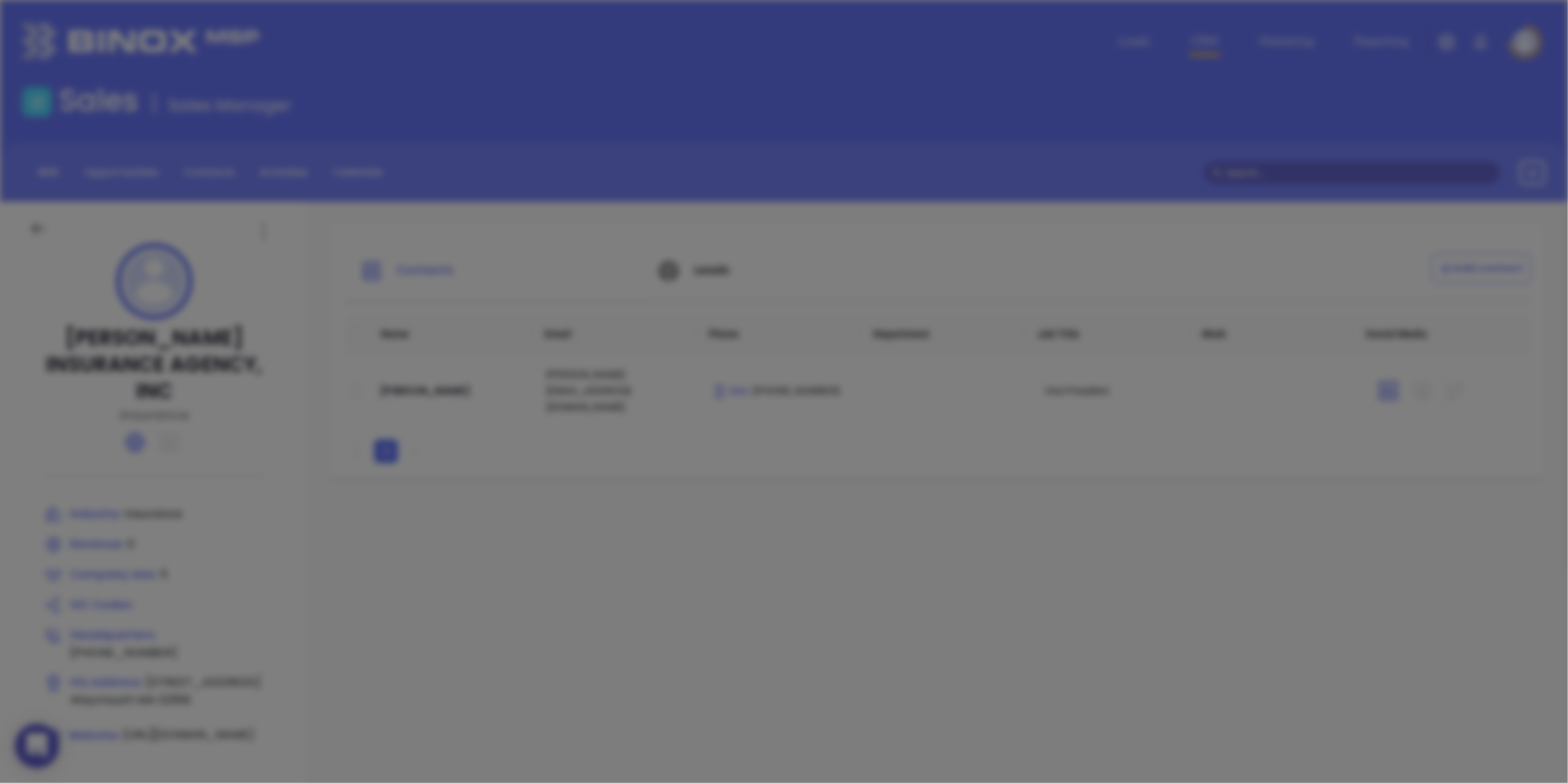
type input "02189"
type input "(781) 335-1170"
type input "Insurance"
type input "https://www.duncanmackellar.com/"
type input "0"
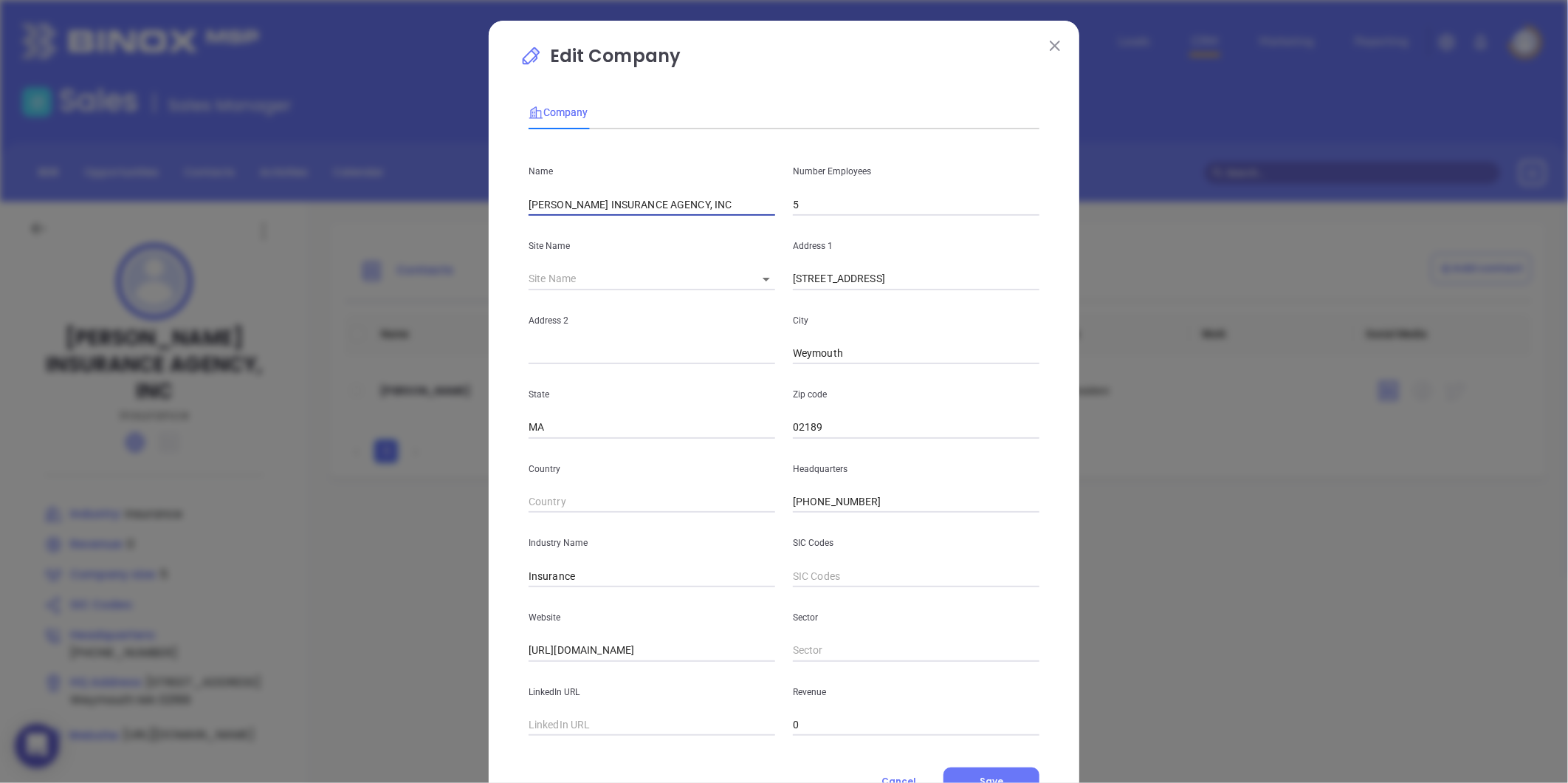
click at [576, 205] on input "DUNCAN MACKELLAR INSURANCE AGENCY, INC" at bounding box center [651, 205] width 246 height 22
click at [577, 205] on input "DUNCAN MACKELLAR INSURANCE AGENCY, INC" at bounding box center [651, 205] width 246 height 22
paste input "uncan Mackellar Insurance Agency"
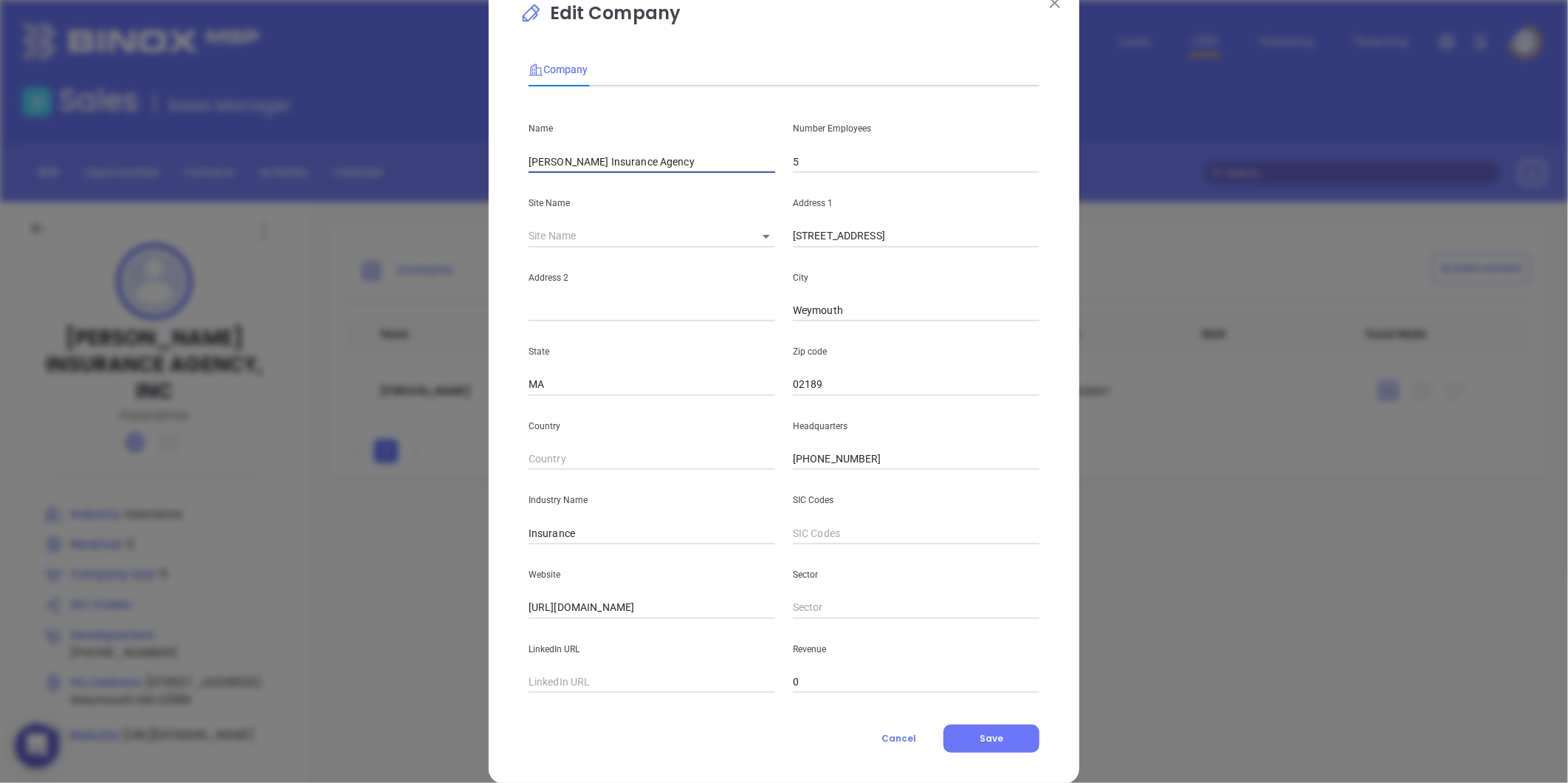
scroll to position [64, 0]
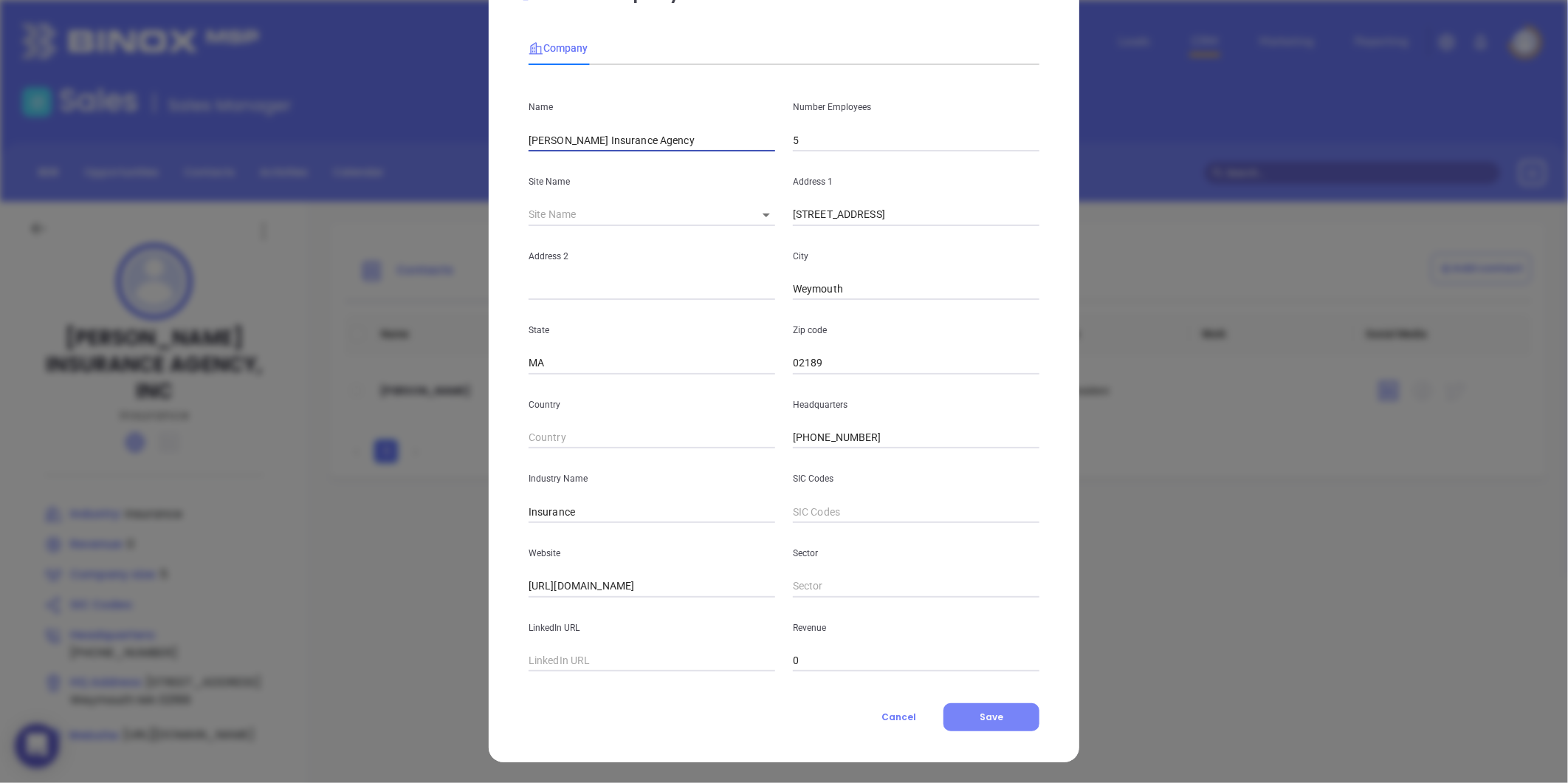
type input "Duncan Mackellar Insurance Agency"
click at [998, 715] on button "Save" at bounding box center [991, 717] width 96 height 28
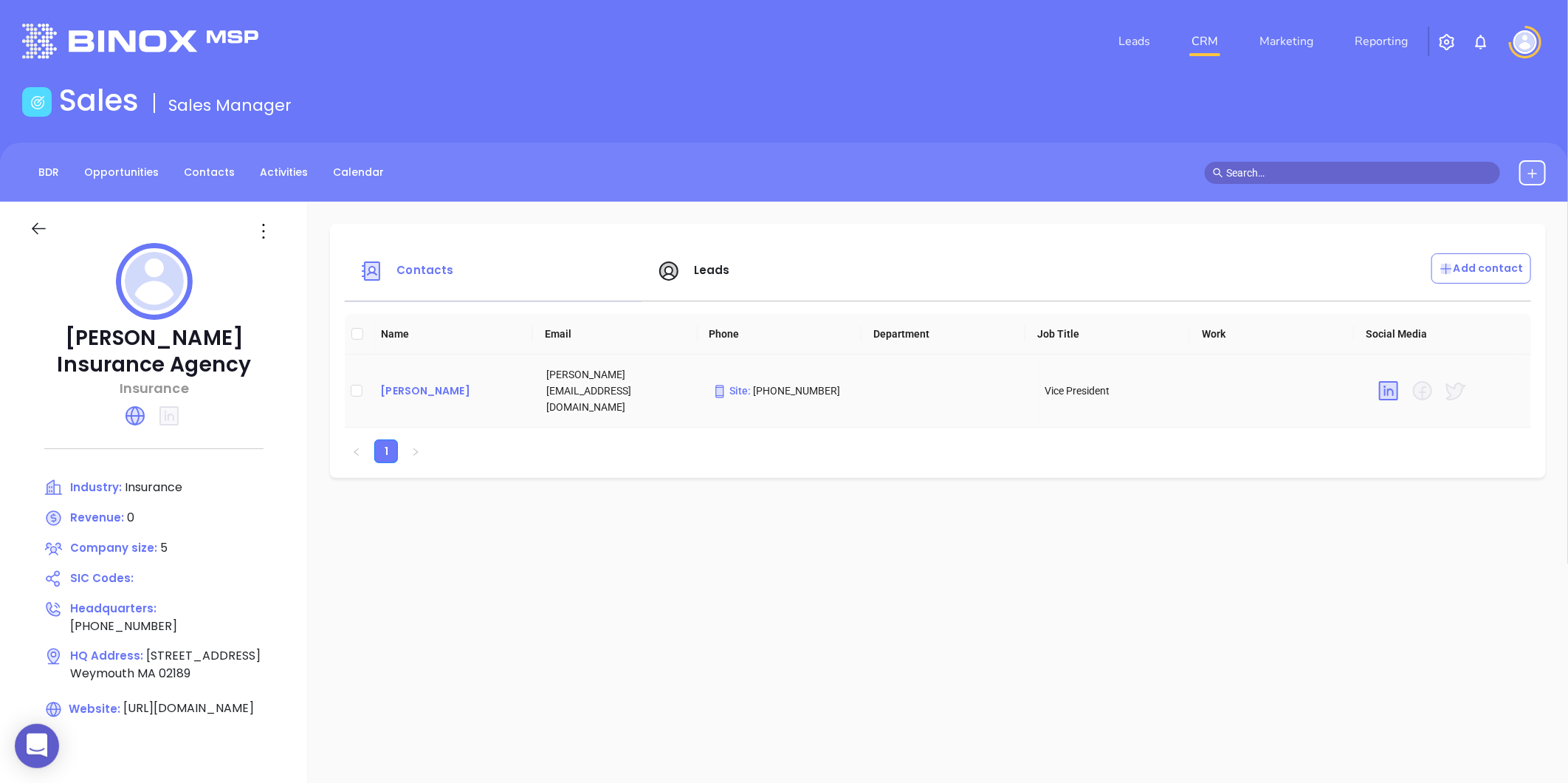
click at [457, 389] on div "Robert MacElhiney" at bounding box center [451, 391] width 142 height 17
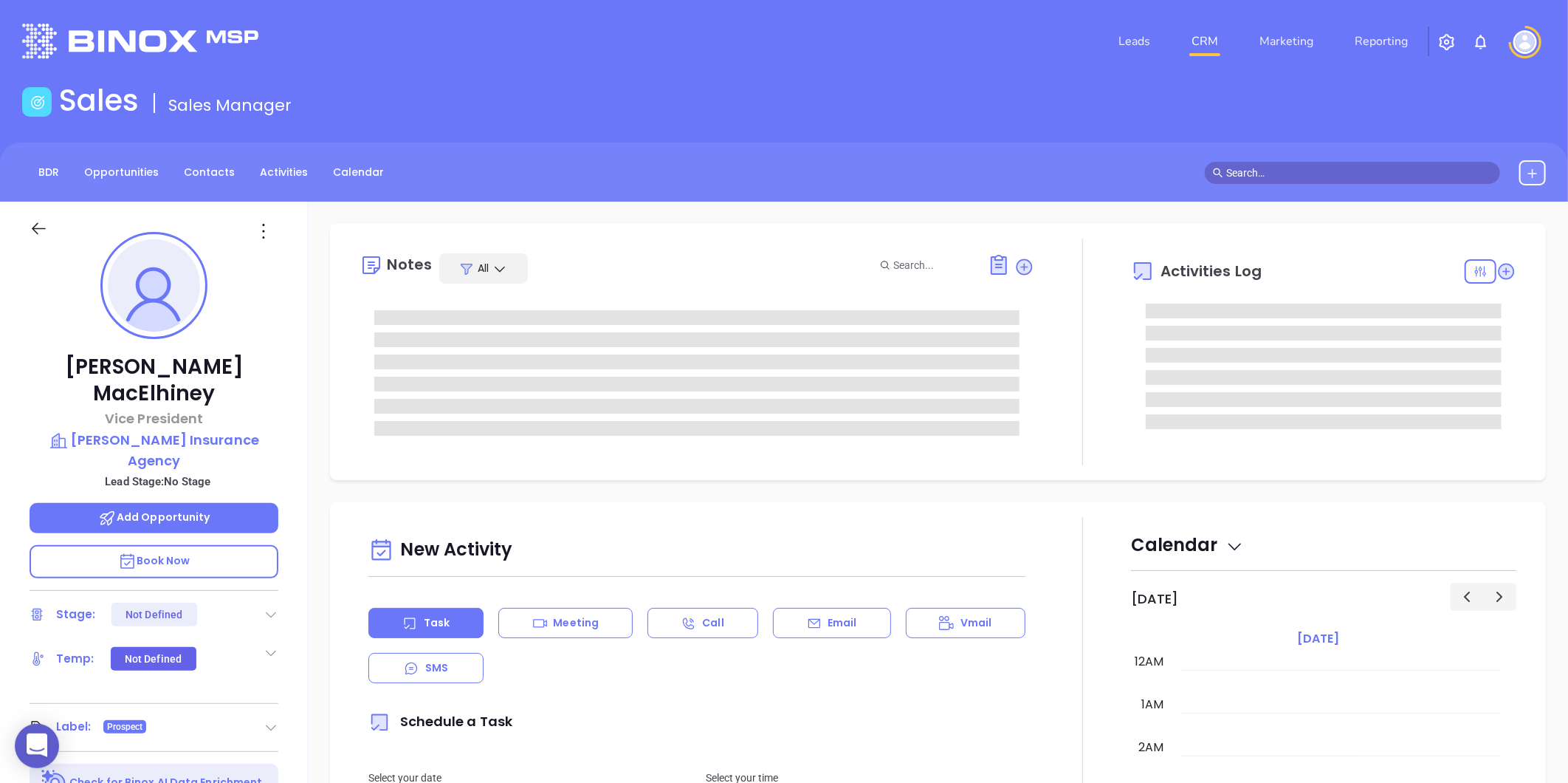
type input "[DATE]"
type input "[PERSON_NAME]"
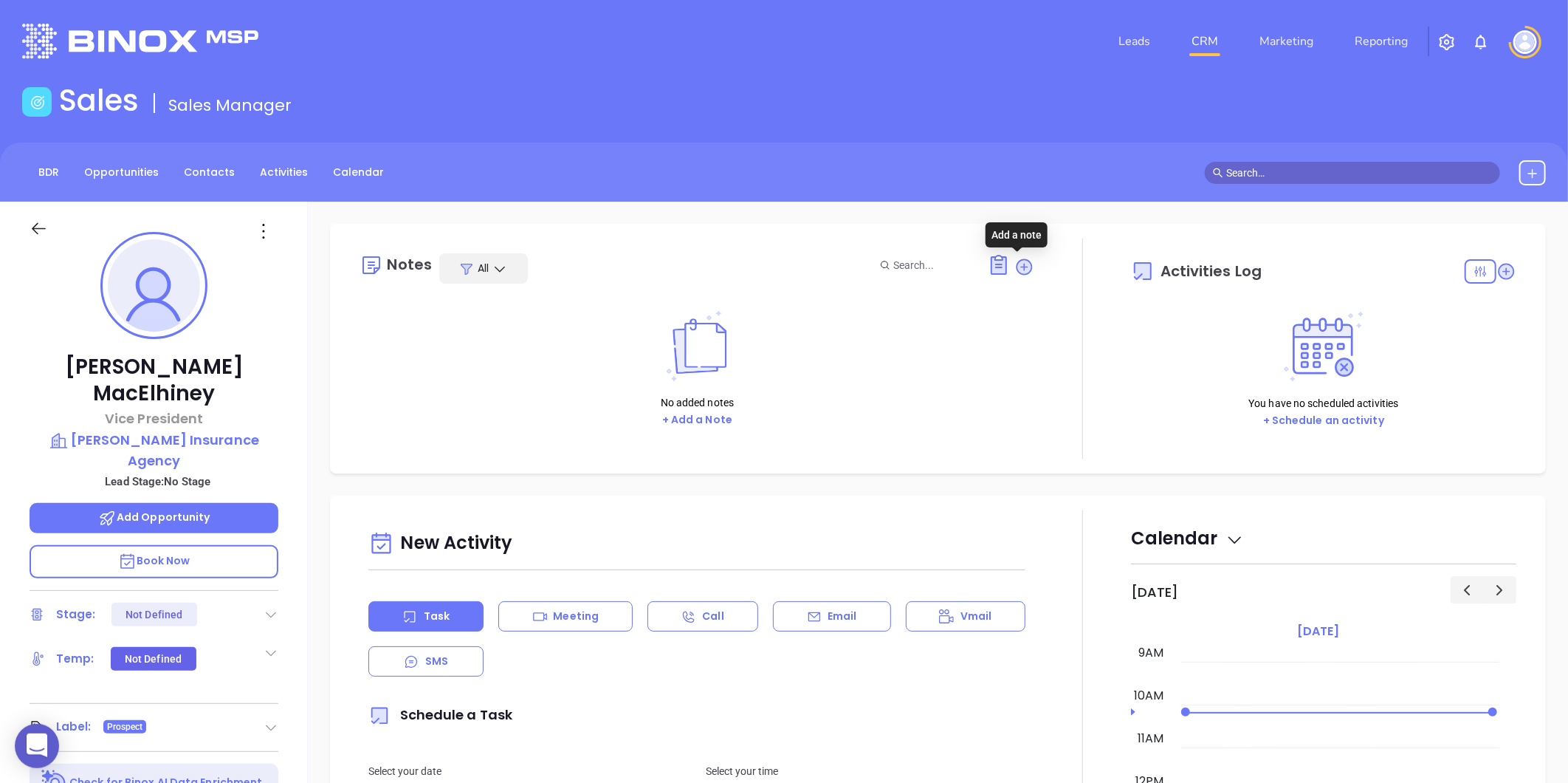
drag, startPoint x: 1016, startPoint y: 268, endPoint x: 941, endPoint y: 279, distance: 75.8
click at [1017, 268] on icon at bounding box center [1024, 267] width 15 height 15
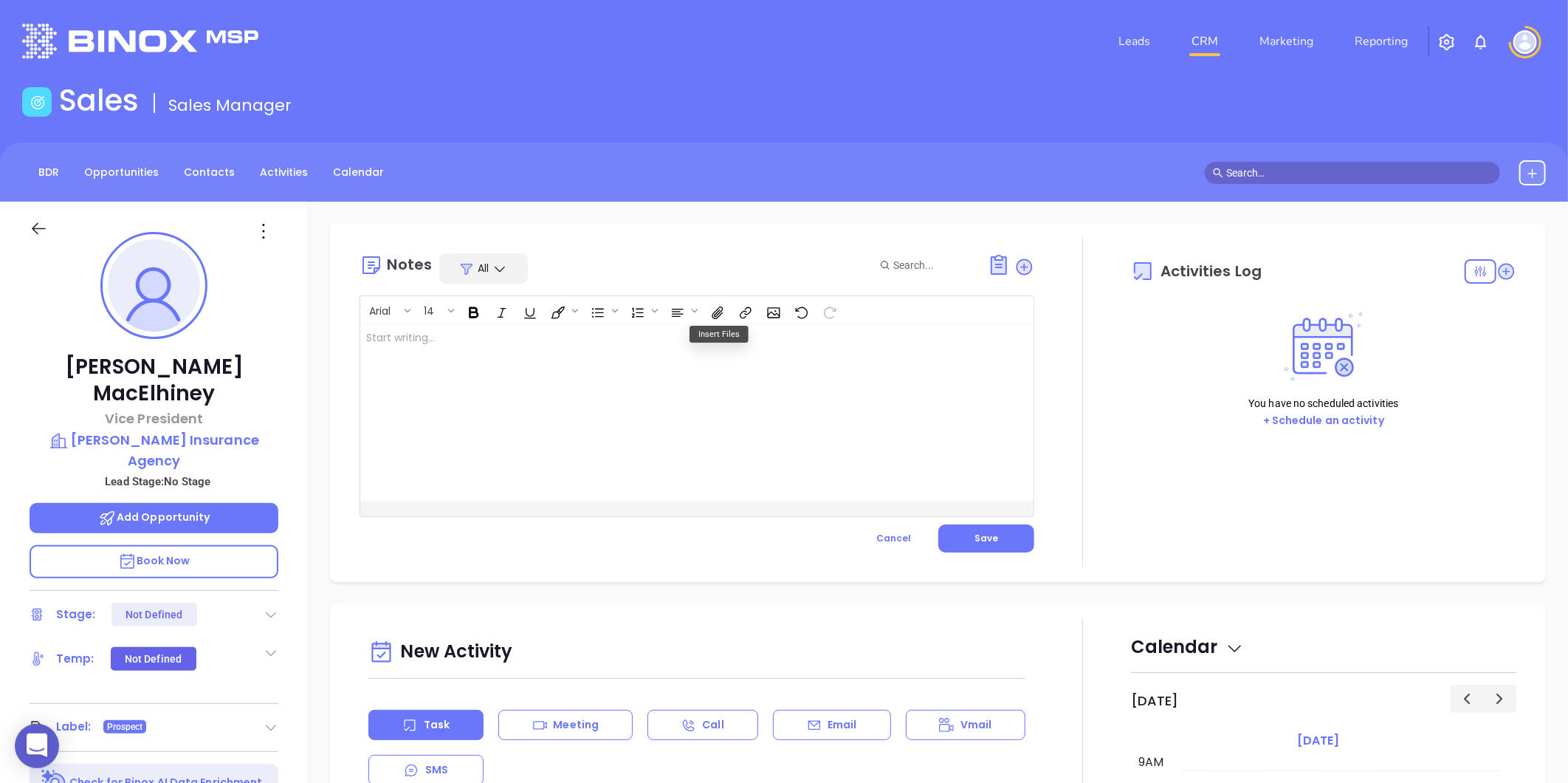
click at [534, 350] on div at bounding box center [673, 413] width 626 height 177
click at [976, 532] on span "Save" at bounding box center [987, 539] width 24 height 13
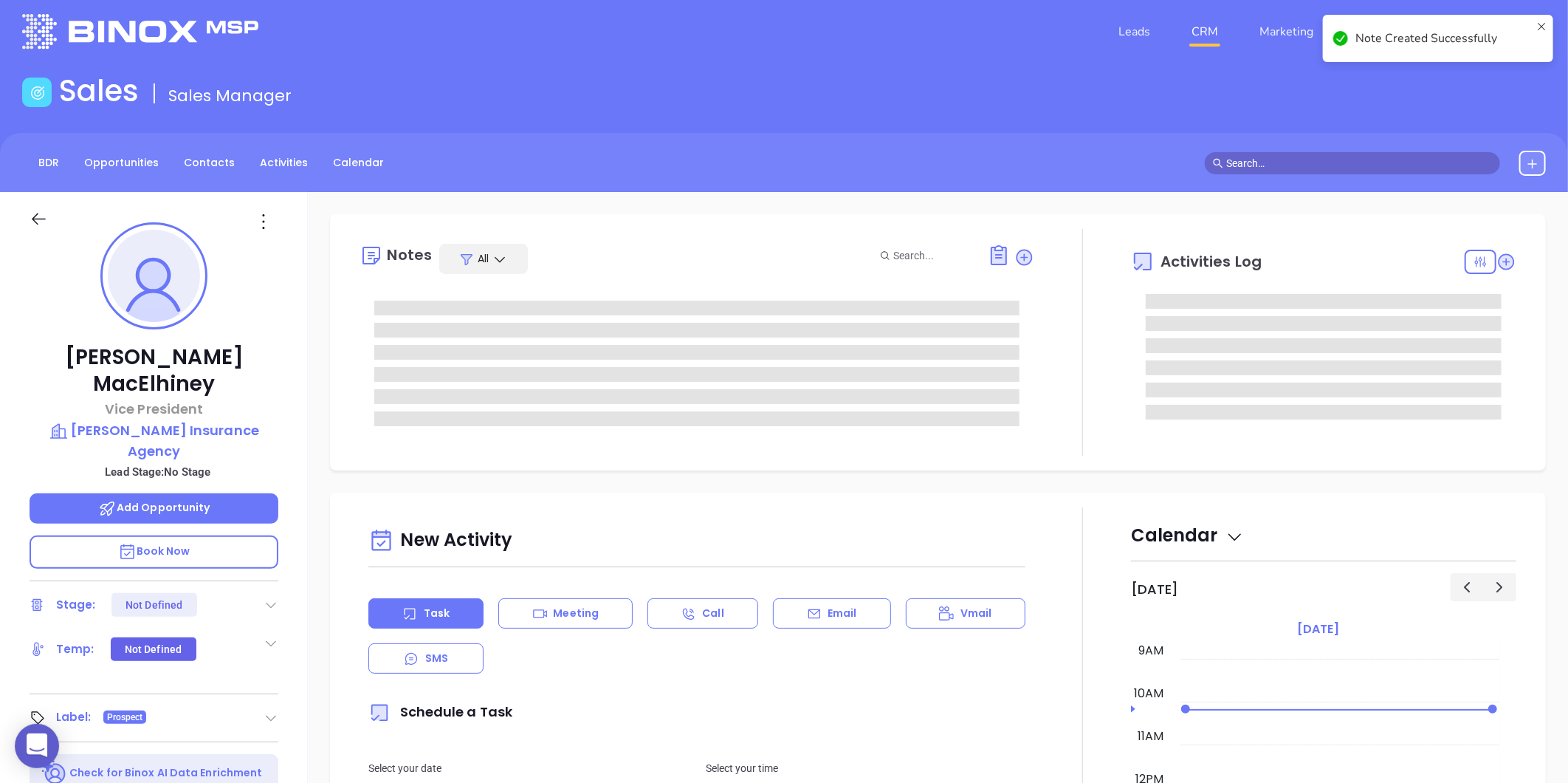
scroll to position [0, 0]
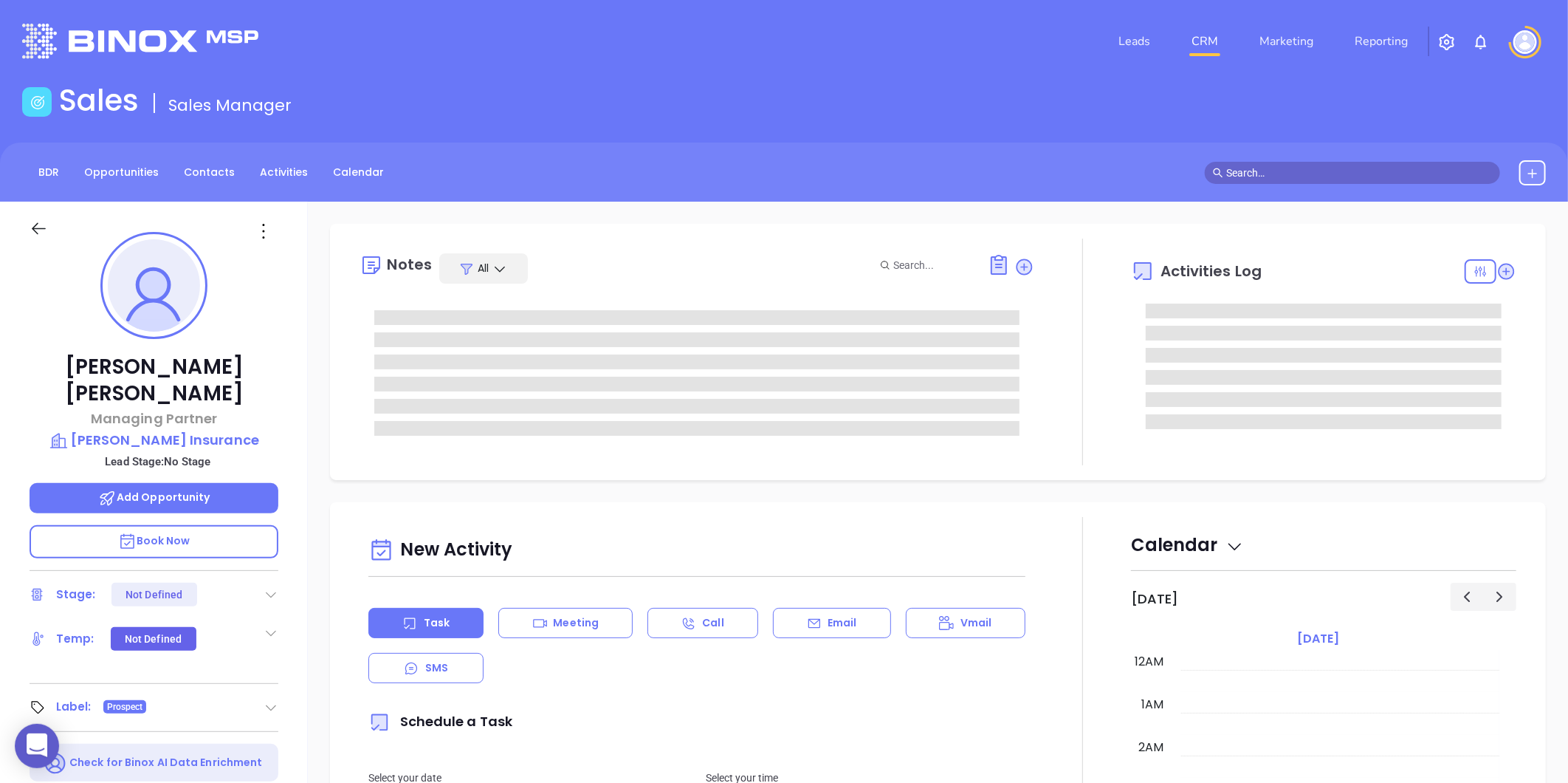
type input "[DATE]"
type input "[PERSON_NAME]"
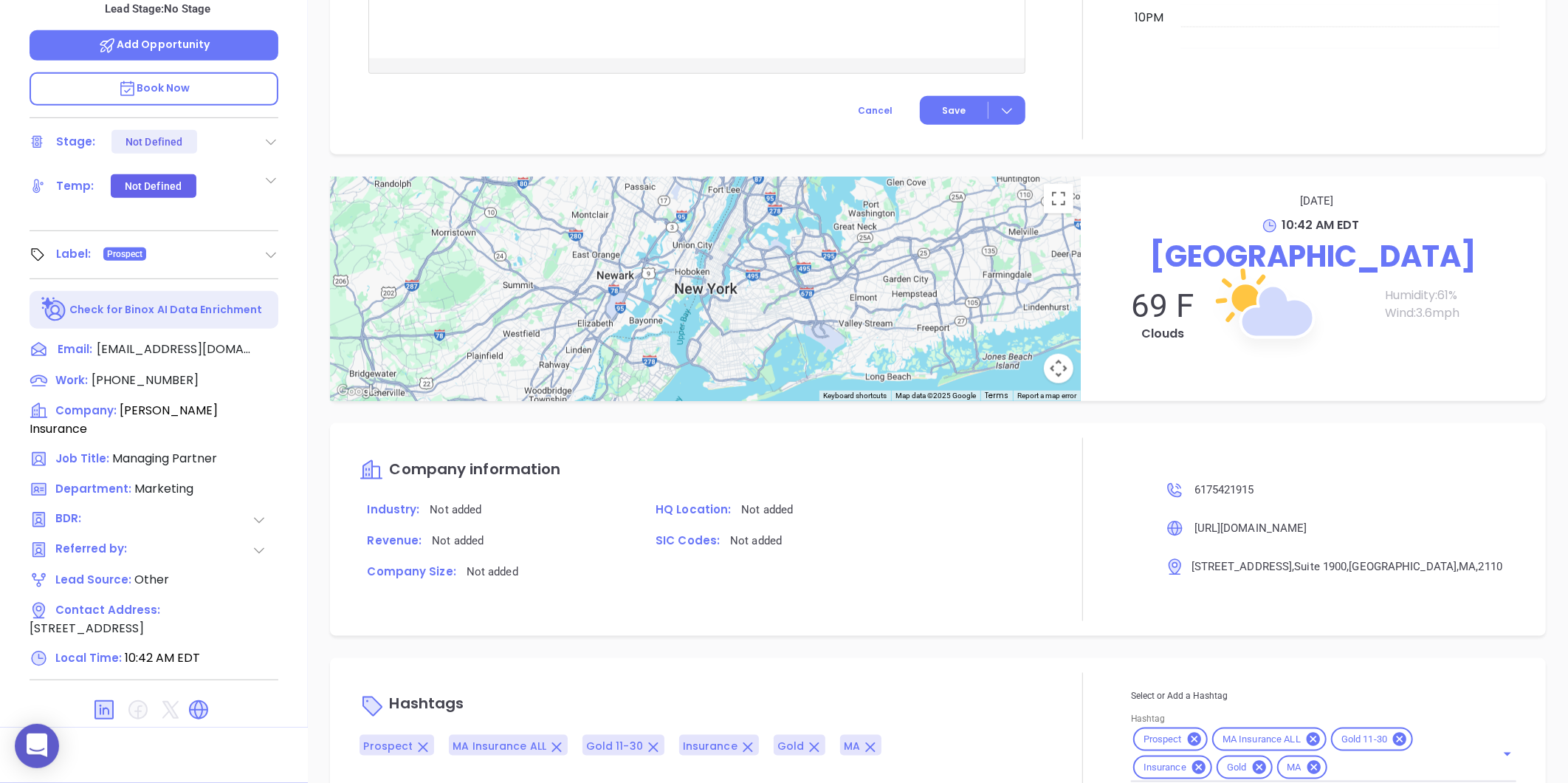
scroll to position [713, 0]
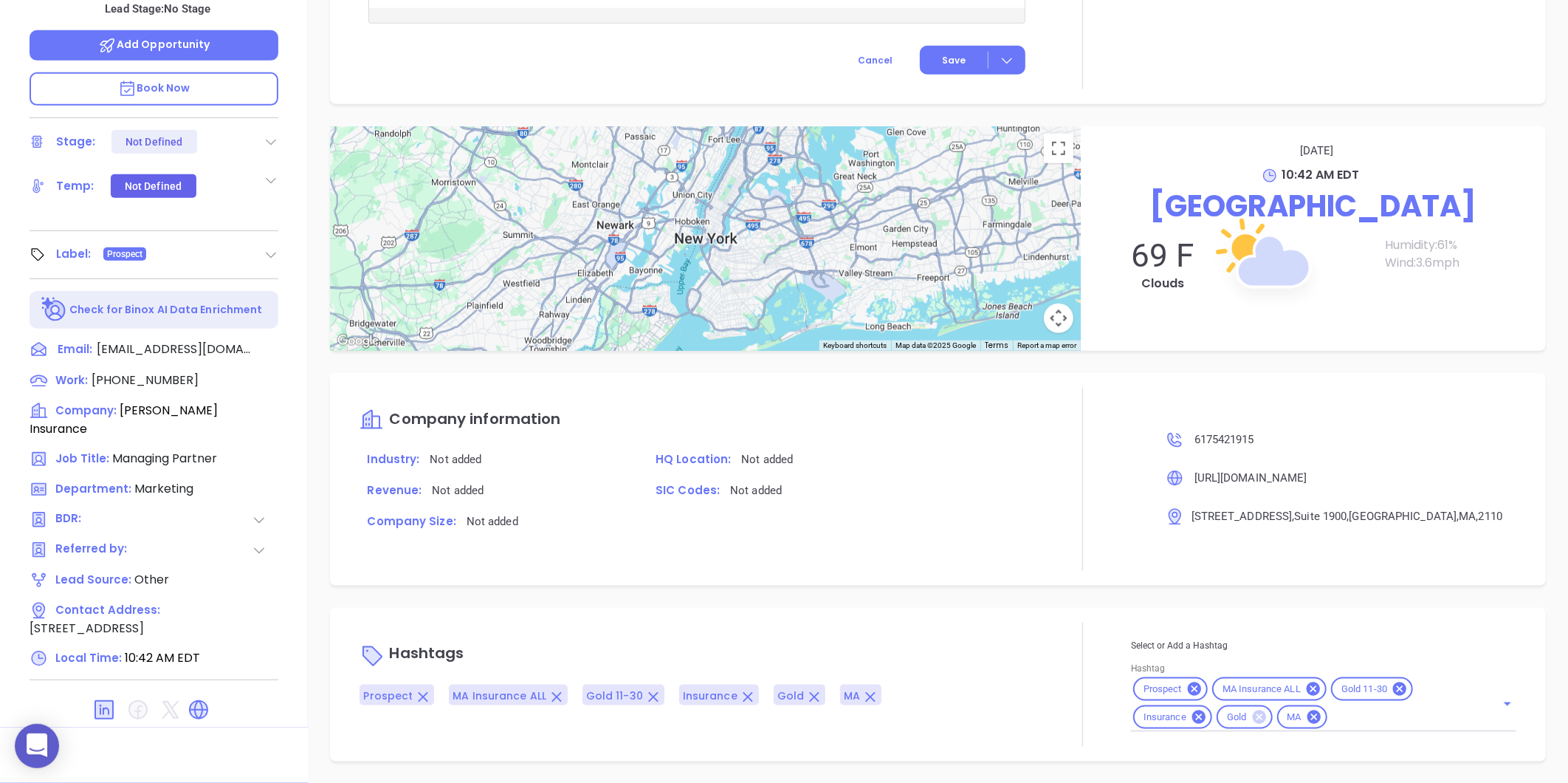
click at [1252, 718] on icon at bounding box center [1258, 717] width 13 height 13
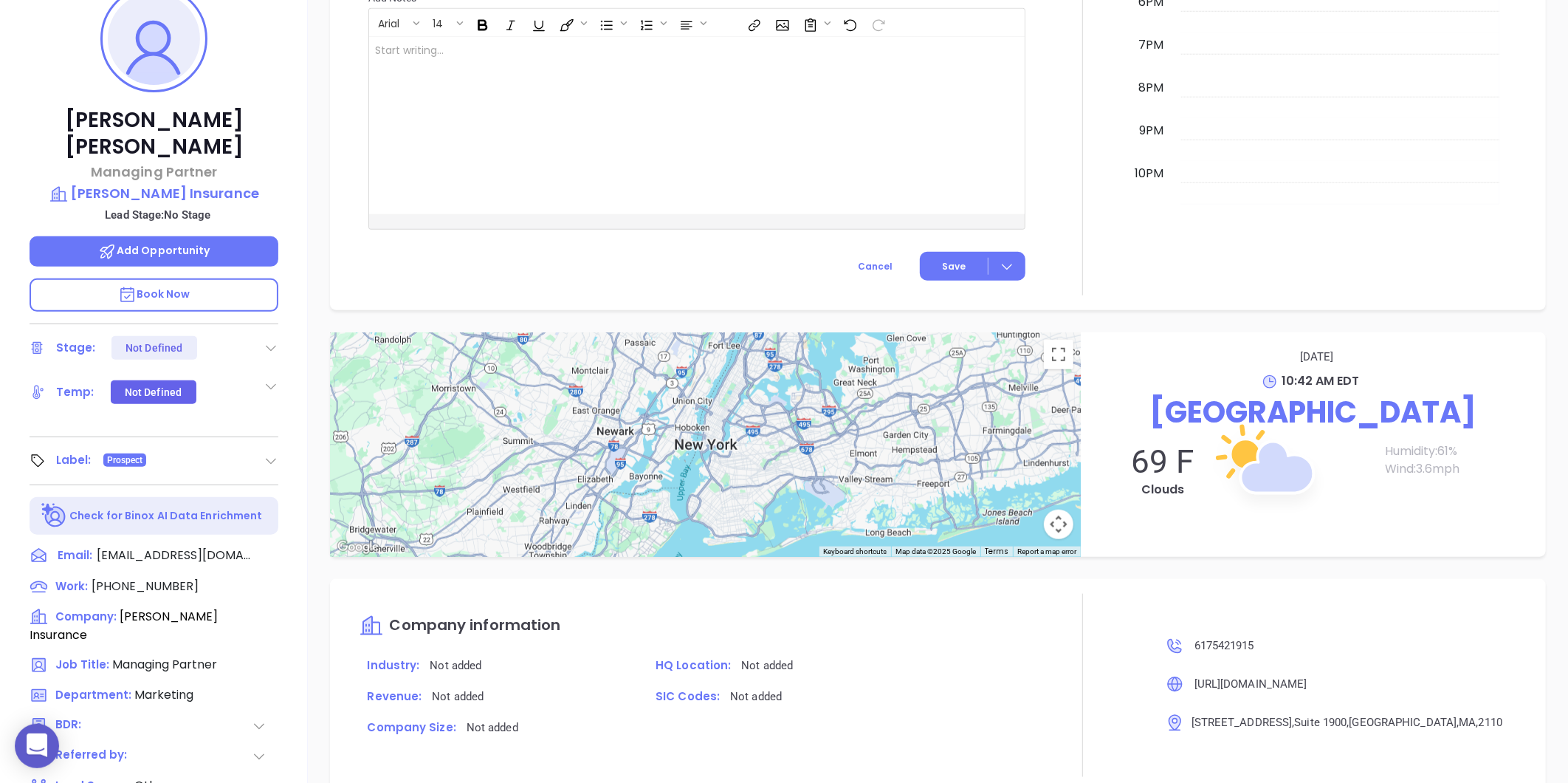
scroll to position [42, 0]
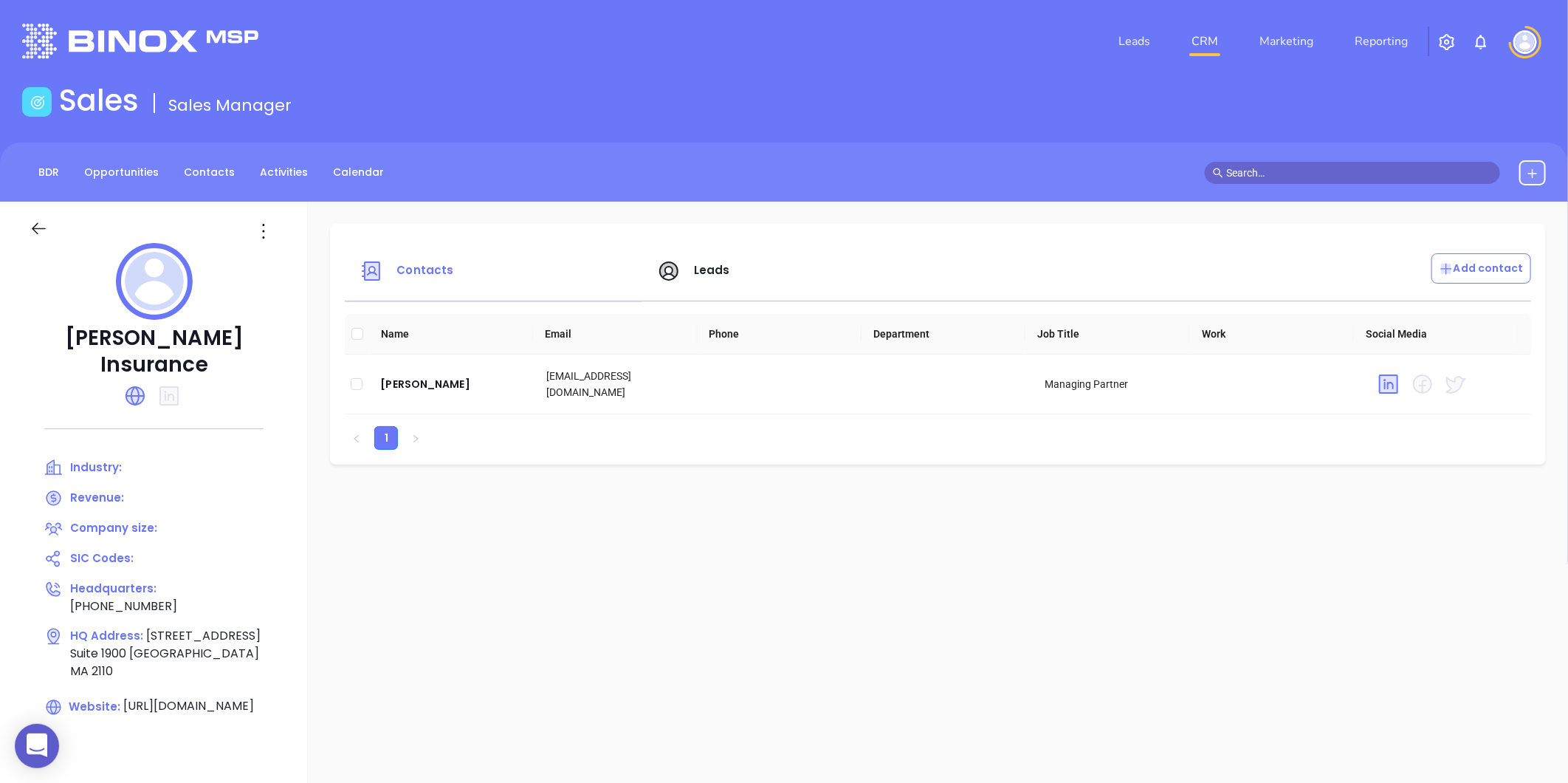
click at [716, 269] on span "Leads" at bounding box center [711, 269] width 36 height 16
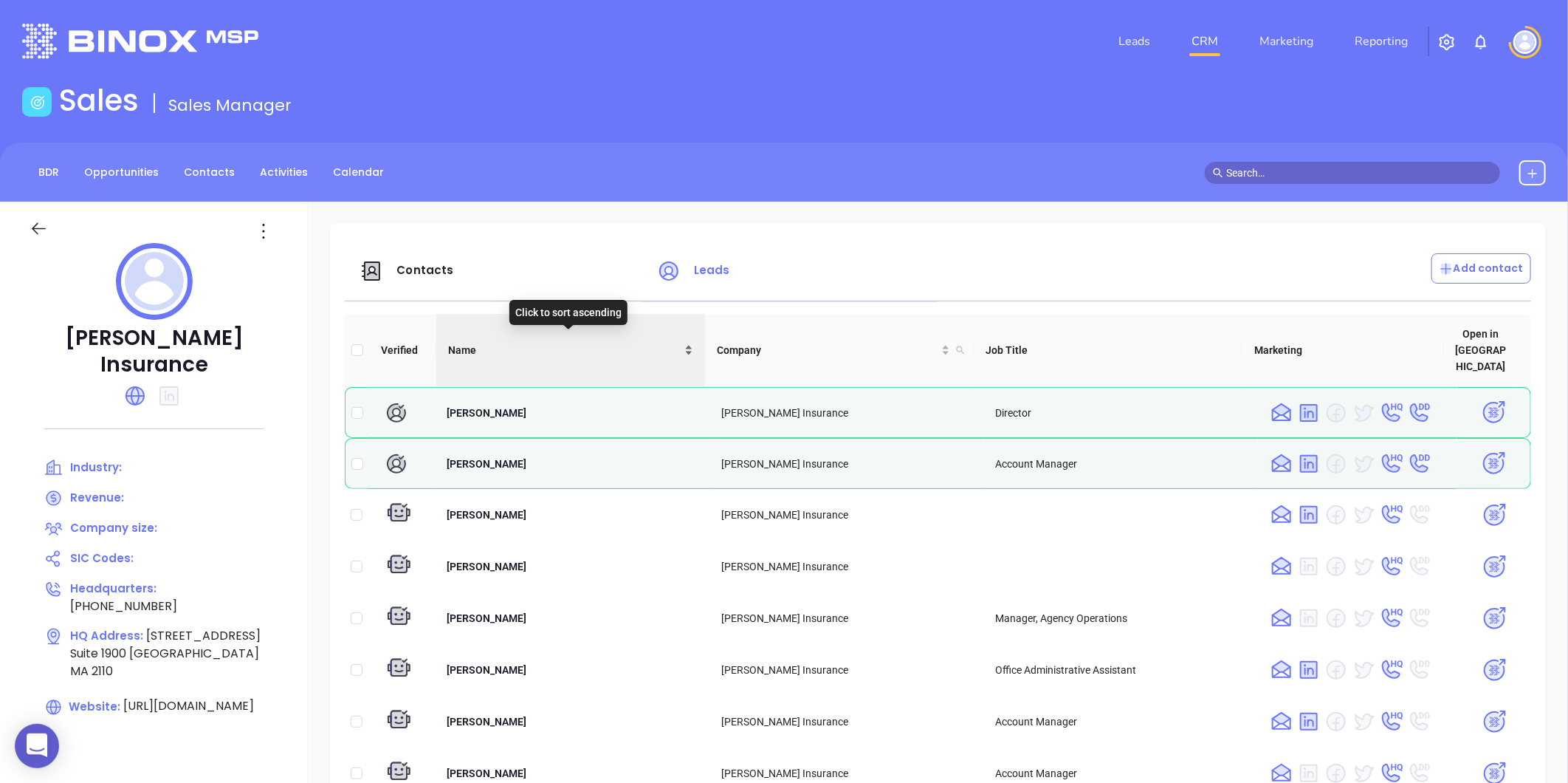
click at [684, 342] on div "Name" at bounding box center [570, 350] width 245 height 17
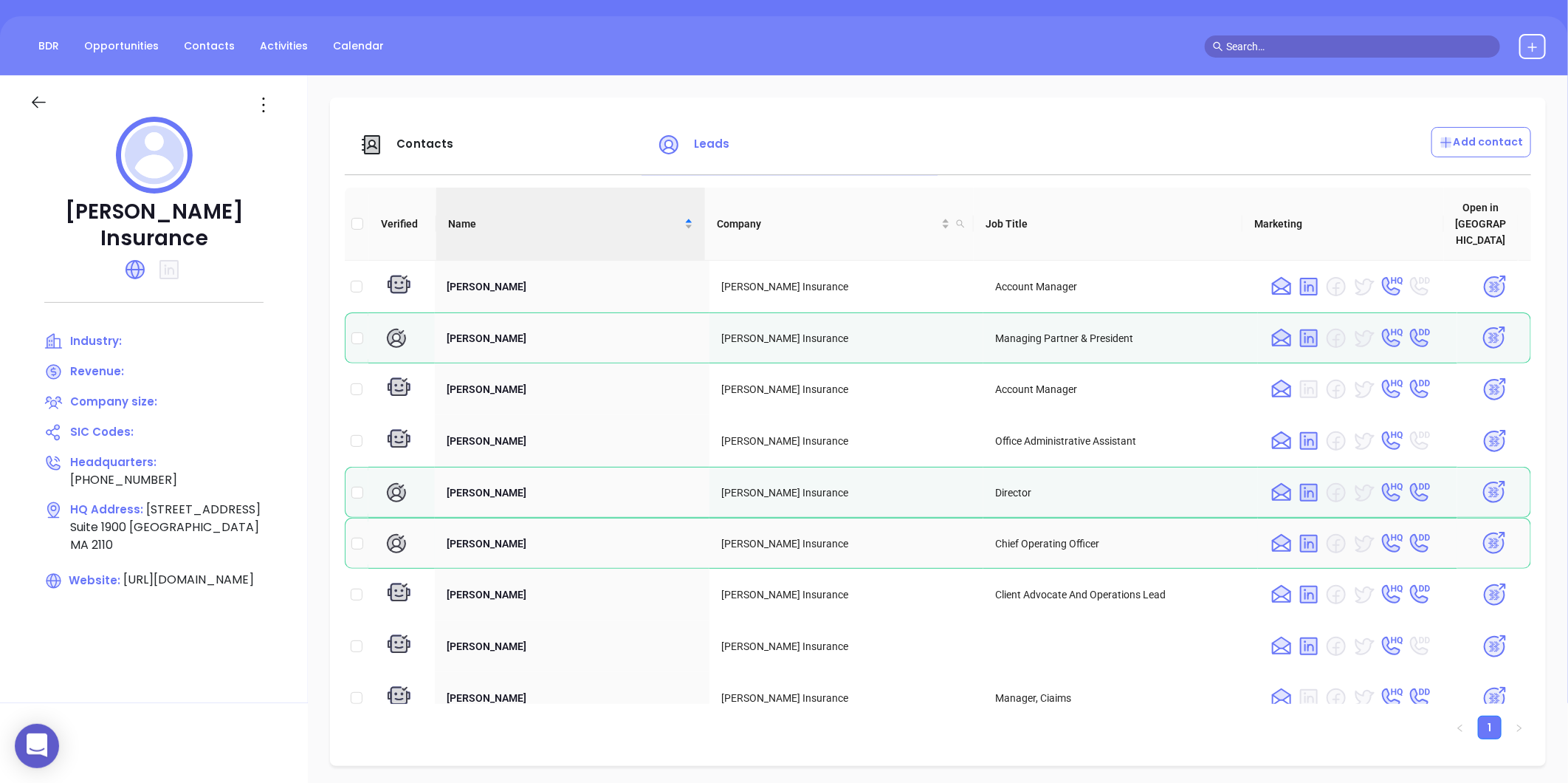
scroll to position [124, 0]
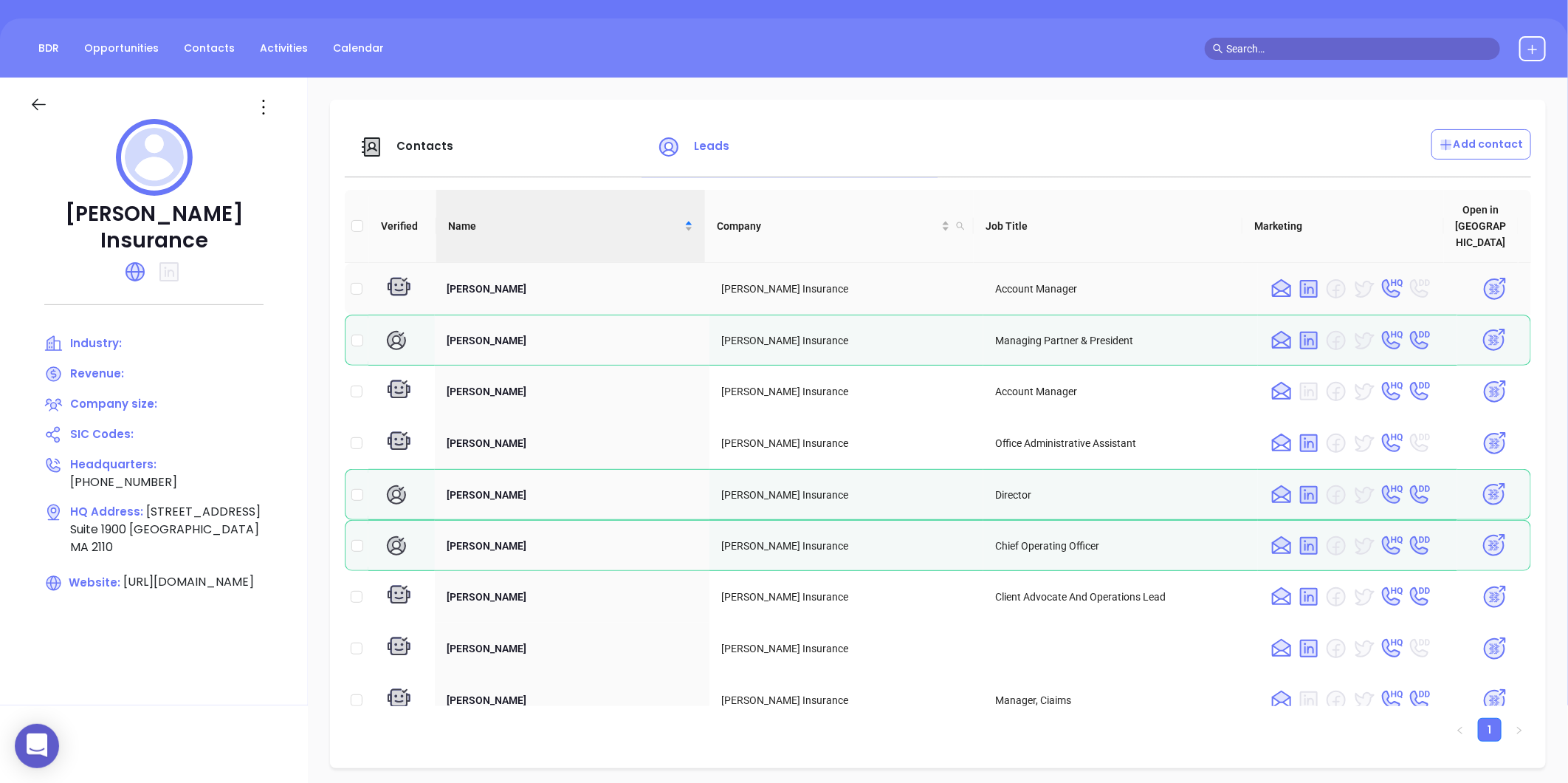
click at [1482, 277] on img at bounding box center [1495, 289] width 26 height 26
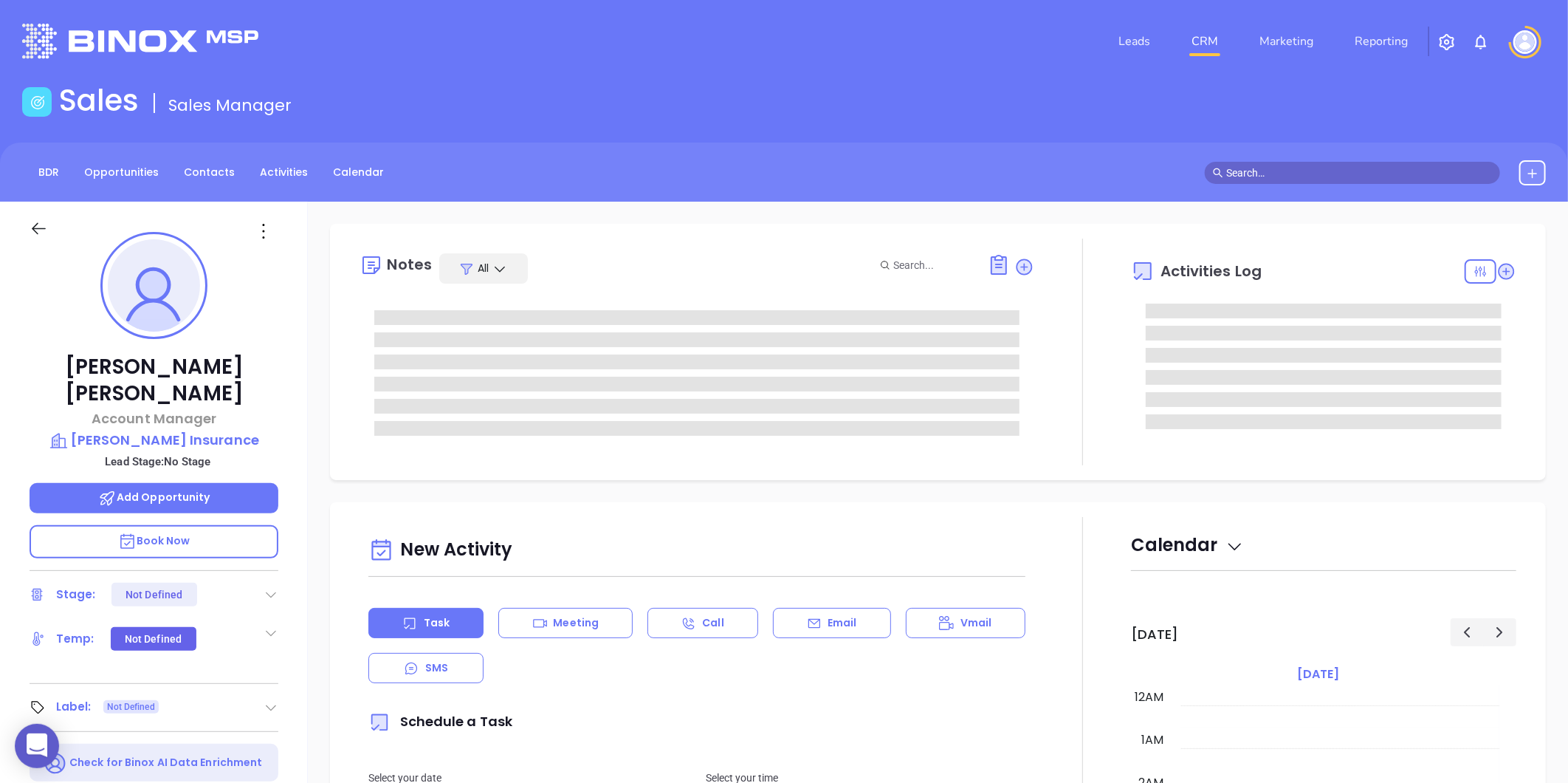
type input "[DATE]"
click at [261, 234] on icon at bounding box center [264, 232] width 24 height 24
type input "[PERSON_NAME]"
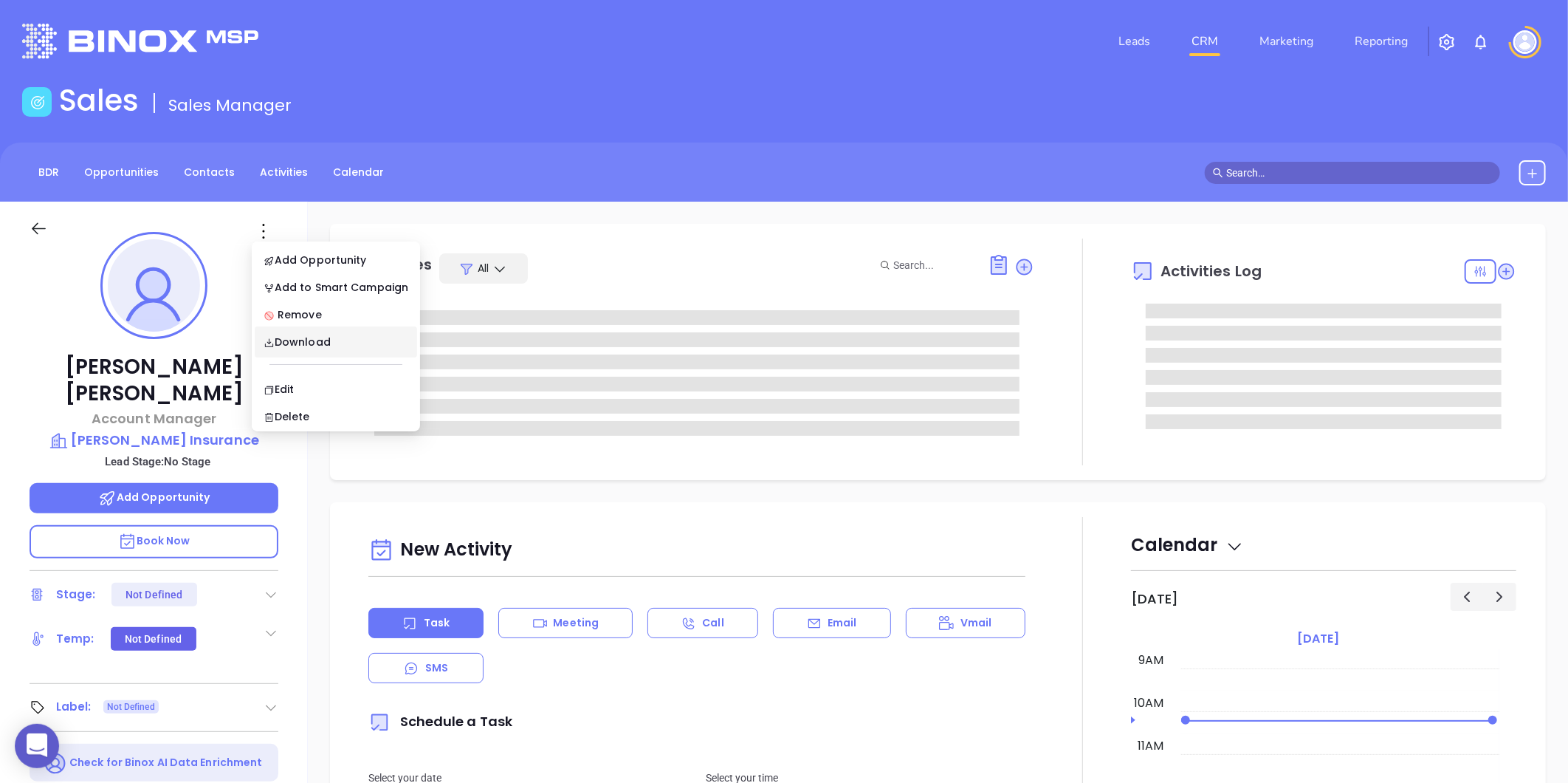
click at [498, 185] on div "BDR Opportunities Contacts Activities Calendar" at bounding box center [784, 172] width 1568 height 59
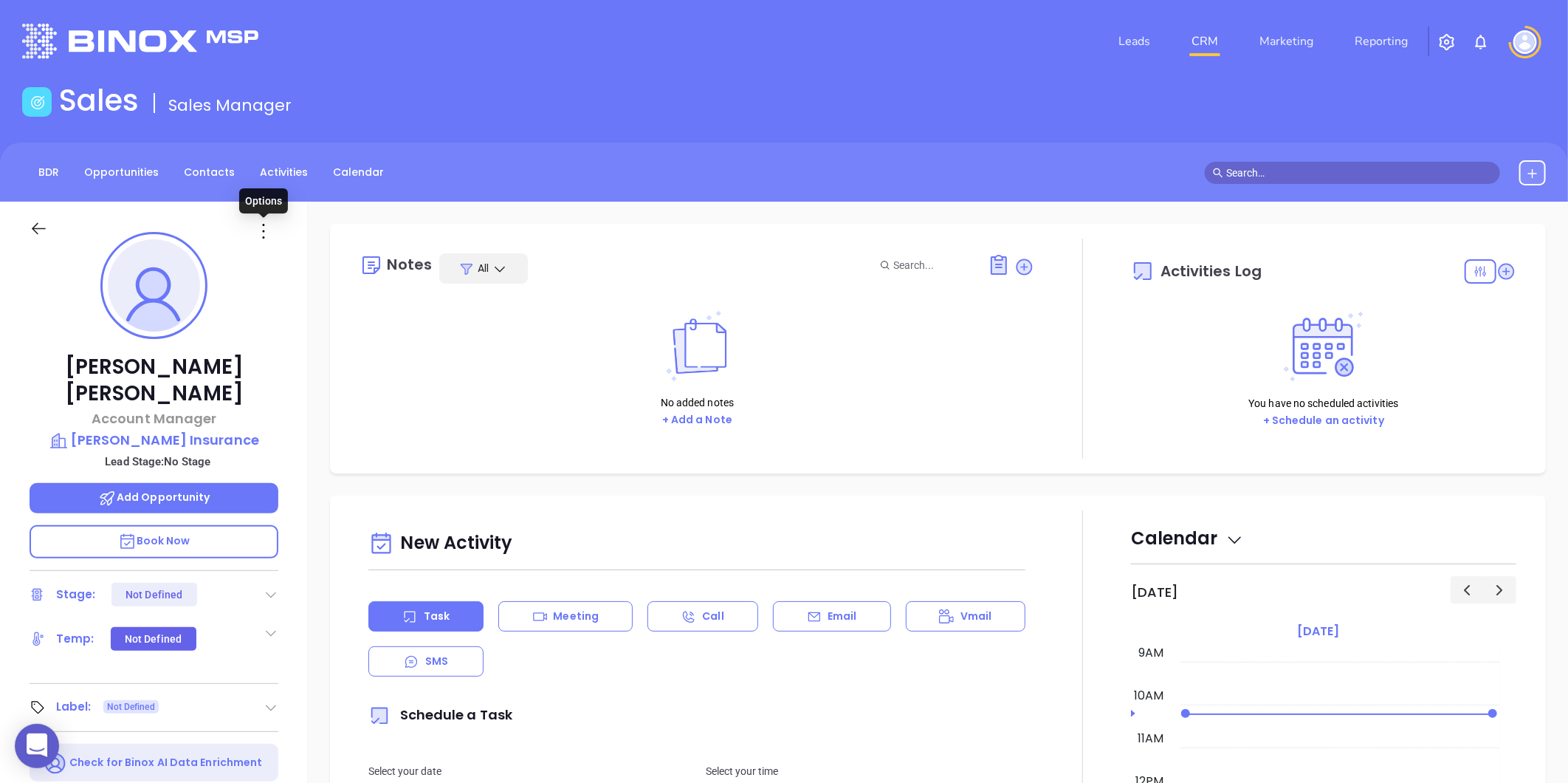
click at [262, 221] on icon at bounding box center [264, 232] width 24 height 24
click at [293, 392] on div "Edit" at bounding box center [336, 390] width 145 height 17
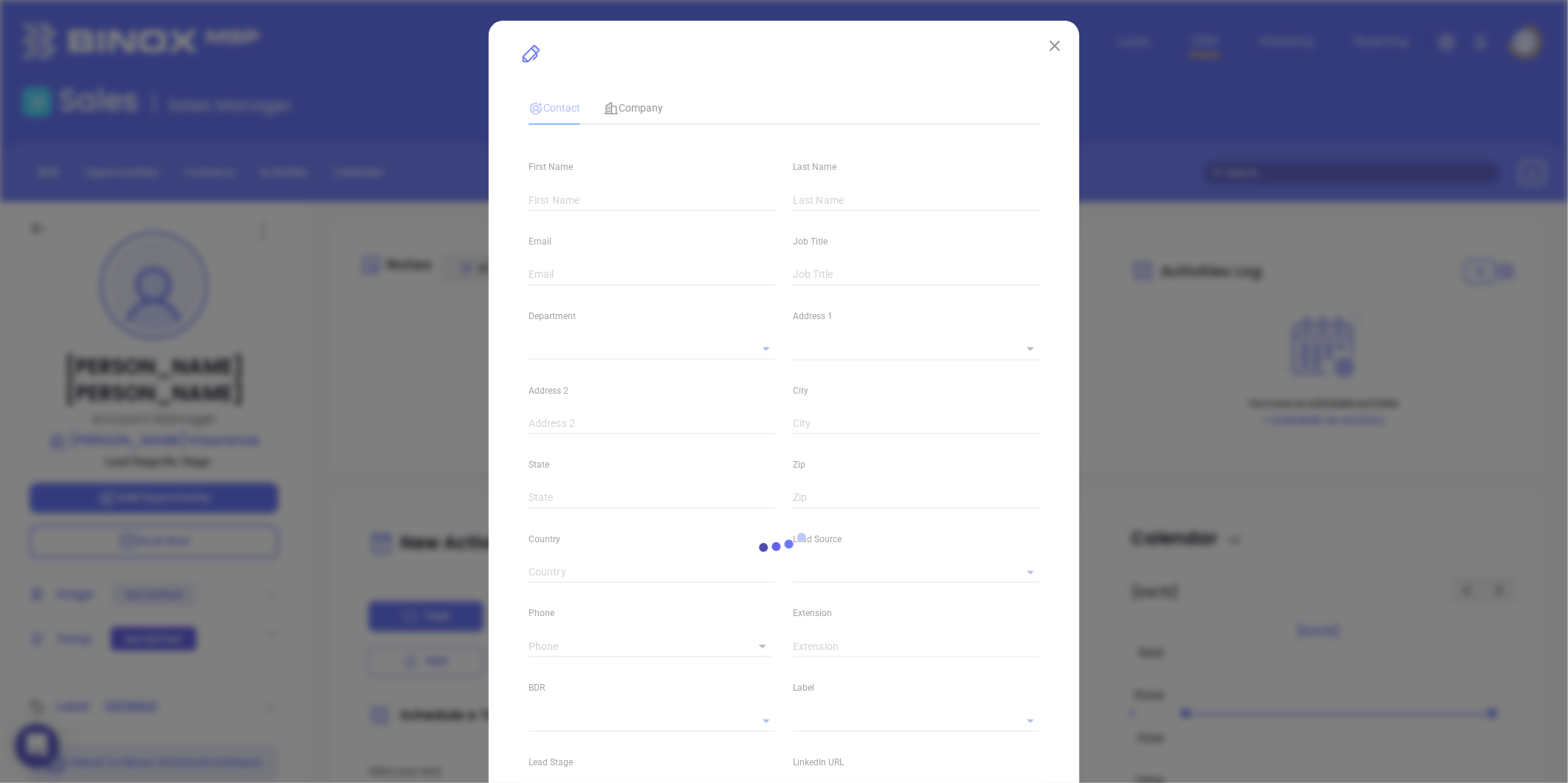
type input "[PERSON_NAME]"
type input "[EMAIL_ADDRESS][DOMAIN_NAME]"
type input "Account Manager"
type textarea "[STREET_ADDRESS]"
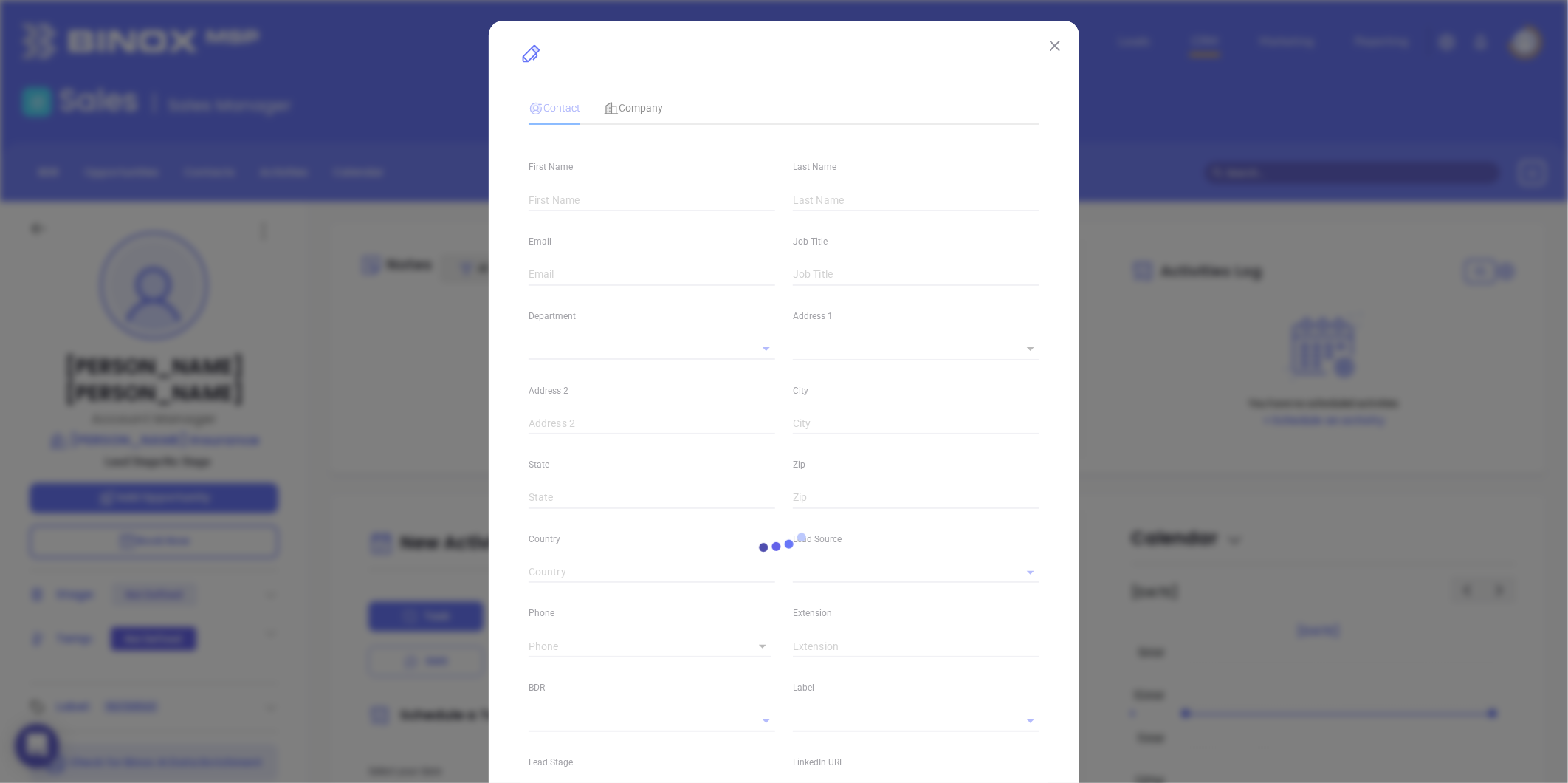
type input "1"
type input "Suite 1900"
type input "[GEOGRAPHIC_DATA]"
type input "MA"
type input "2110"
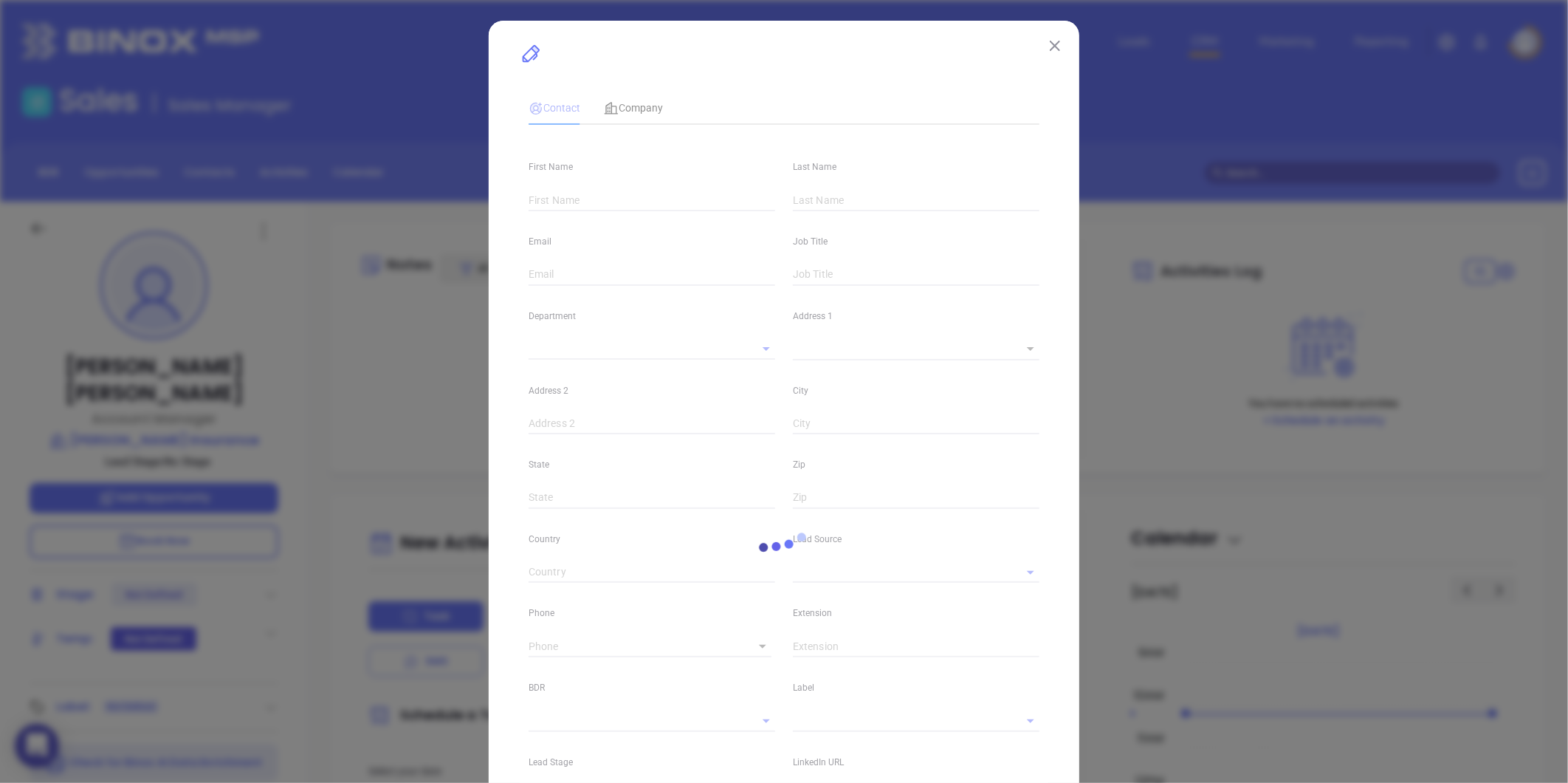
type input "[DOMAIN_NAME][URL][PERSON_NAME]"
type input "[PHONE_NUMBER]"
type input "1"
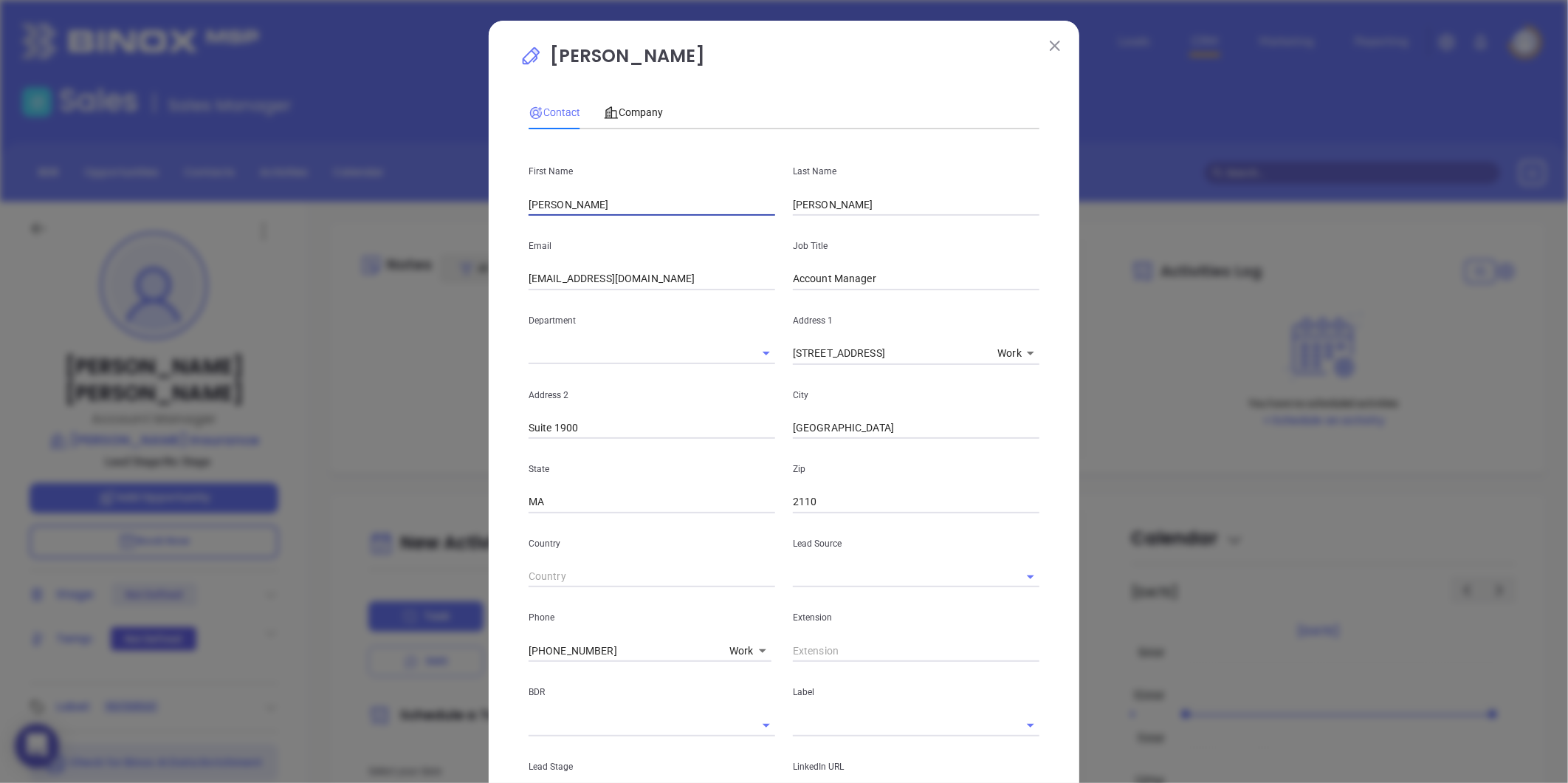
drag, startPoint x: 577, startPoint y: 208, endPoint x: 415, endPoint y: 201, distance: 162.2
click at [415, 201] on div "[PERSON_NAME] Contact Company First Name [PERSON_NAME] Last Name [PERSON_NAME] …" at bounding box center [784, 392] width 1568 height 783
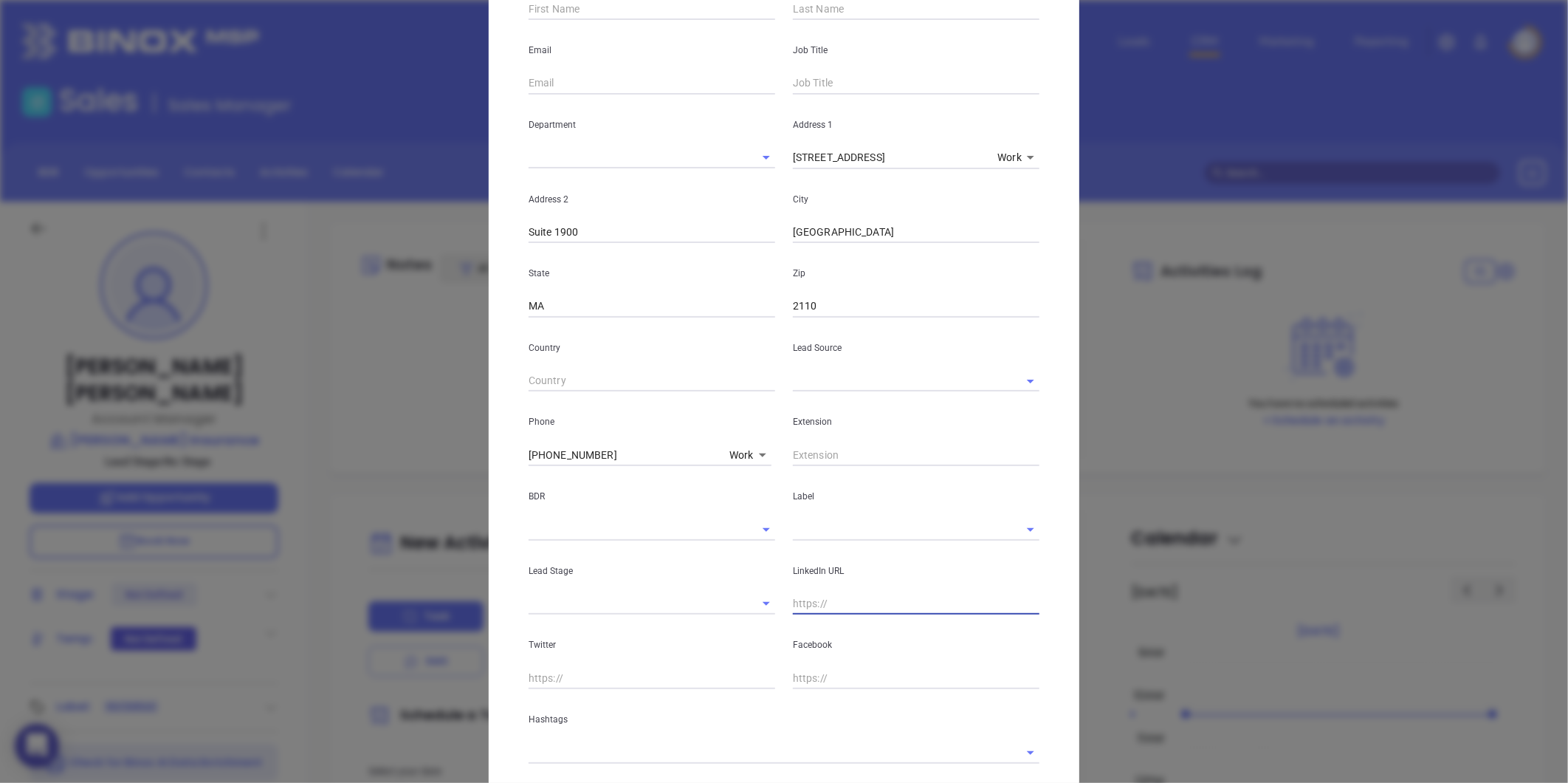
scroll to position [0, 0]
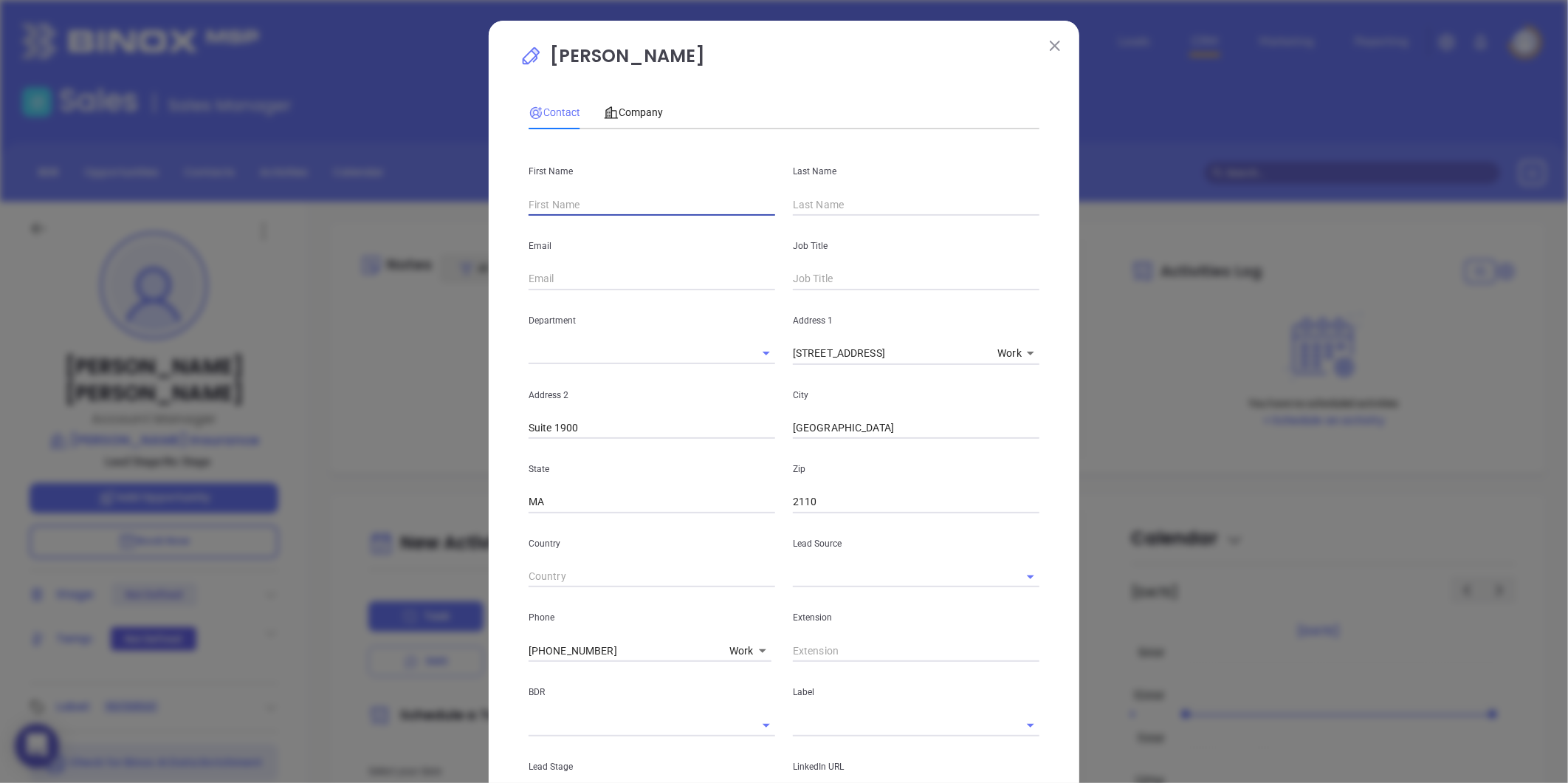
click at [577, 198] on input "text" at bounding box center [651, 205] width 246 height 22
type input "Rena"
paste input "Rena O’Brien"
type input "O’Brien"
drag, startPoint x: 827, startPoint y: 283, endPoint x: 819, endPoint y: 277, distance: 10.0
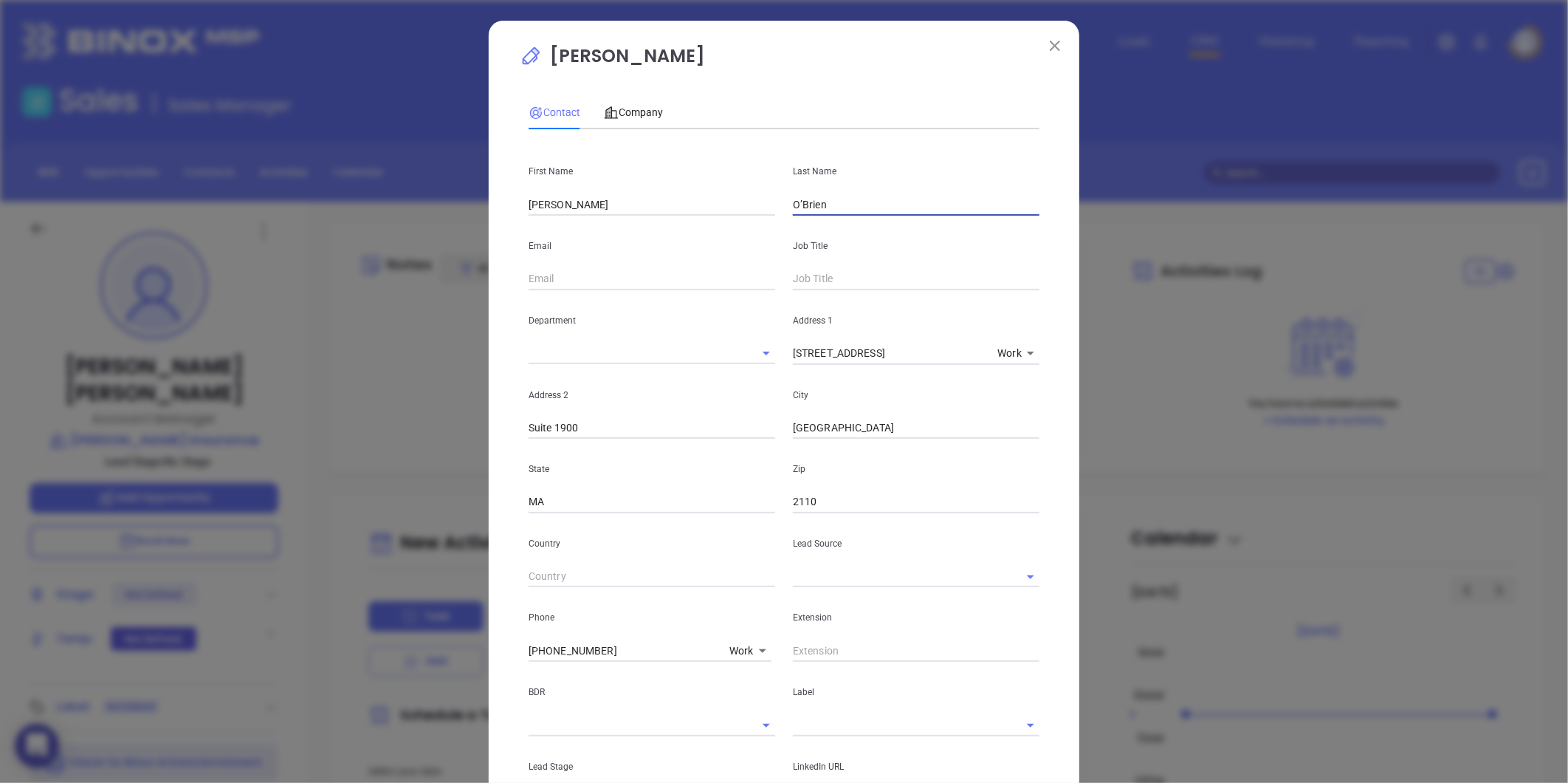
click at [820, 277] on input "text" at bounding box center [916, 279] width 246 height 22
type input "Account Manager"
click at [578, 279] on input "text" at bounding box center [651, 279] width 246 height 22
paste input "robrien@dwightrudd.com"
type input "robrien@dwightrudd.com"
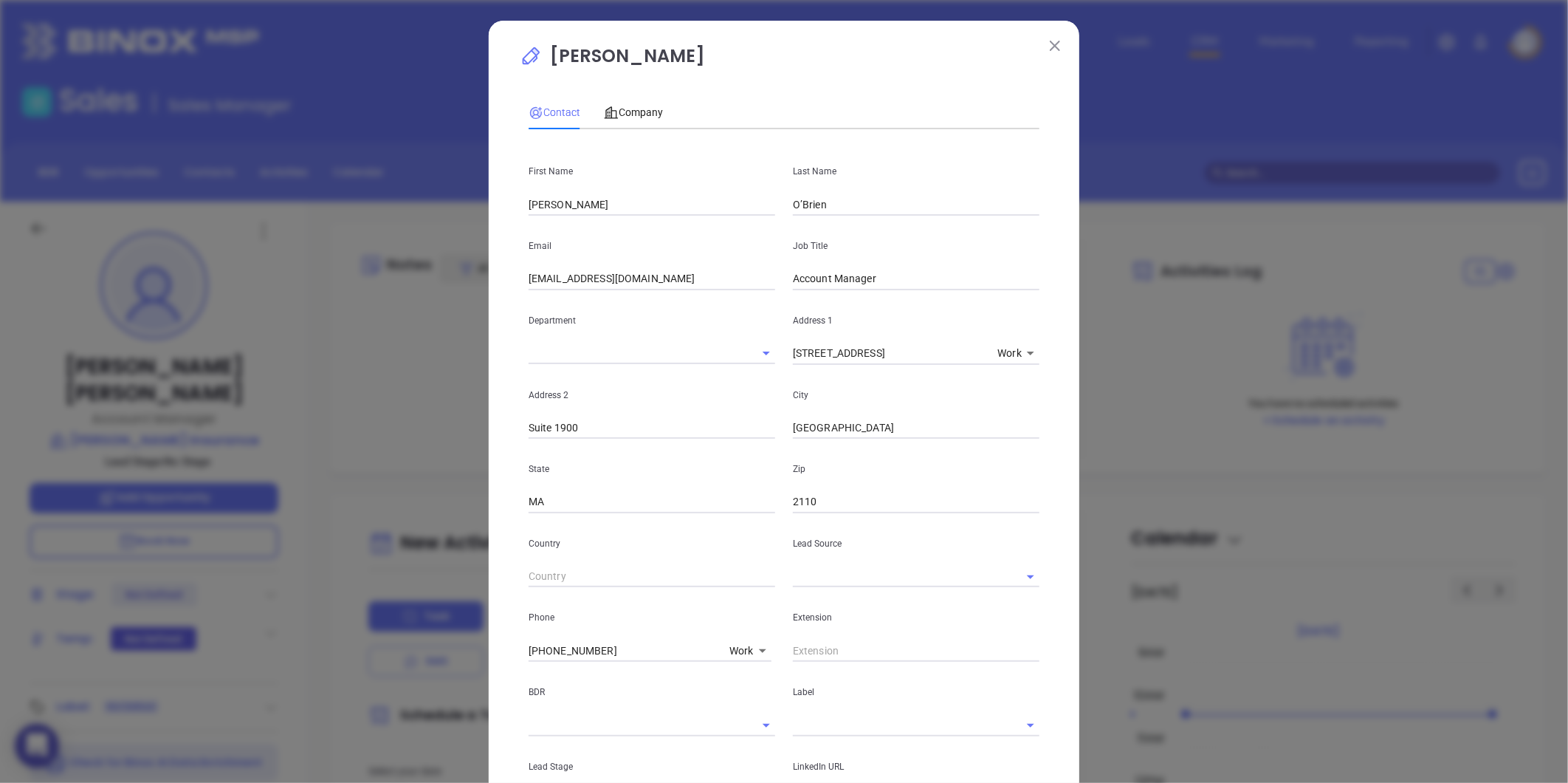
click at [694, 233] on div "Email robrien@dwightrudd.com" at bounding box center [652, 253] width 265 height 74
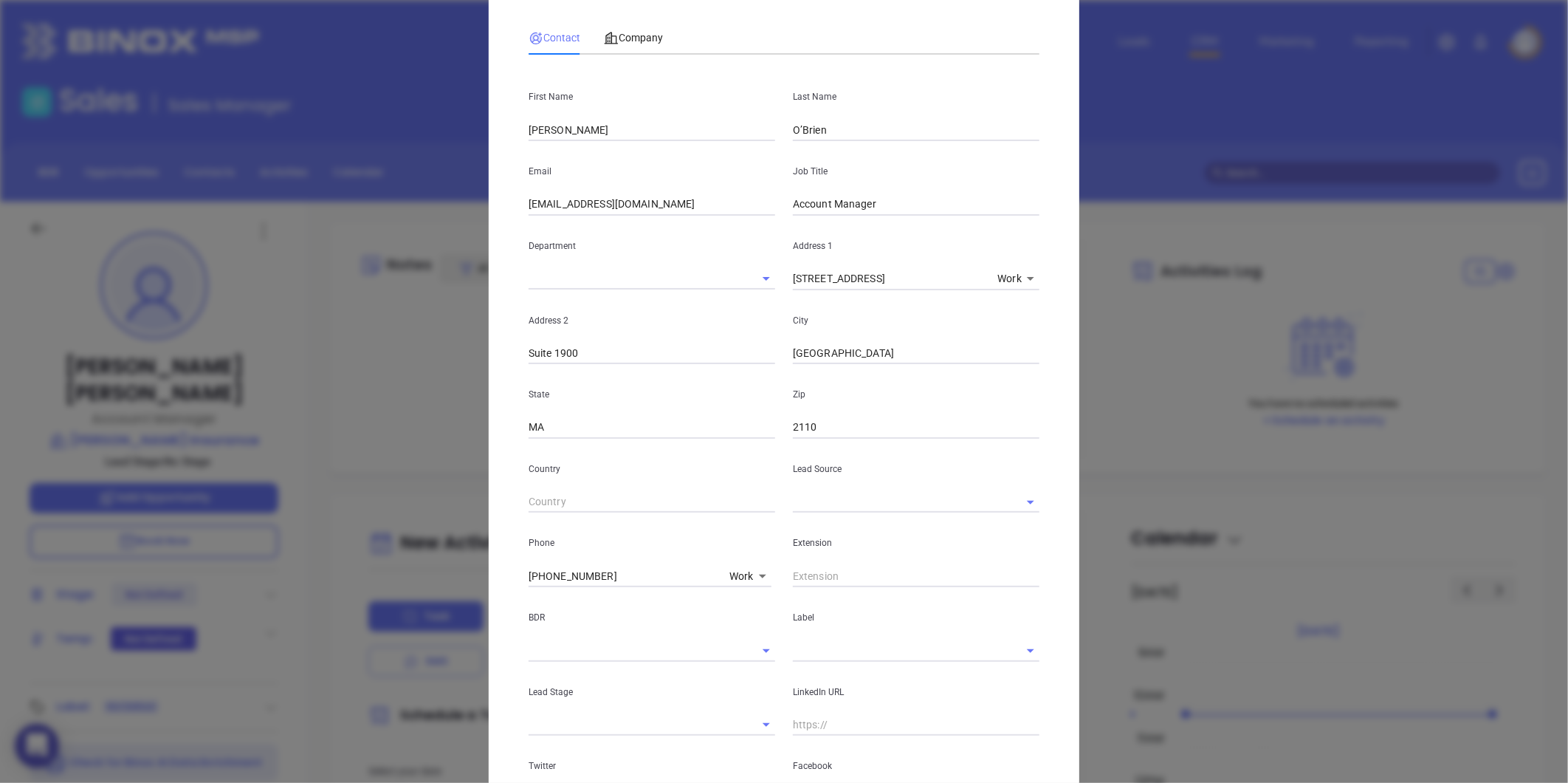
scroll to position [164, 0]
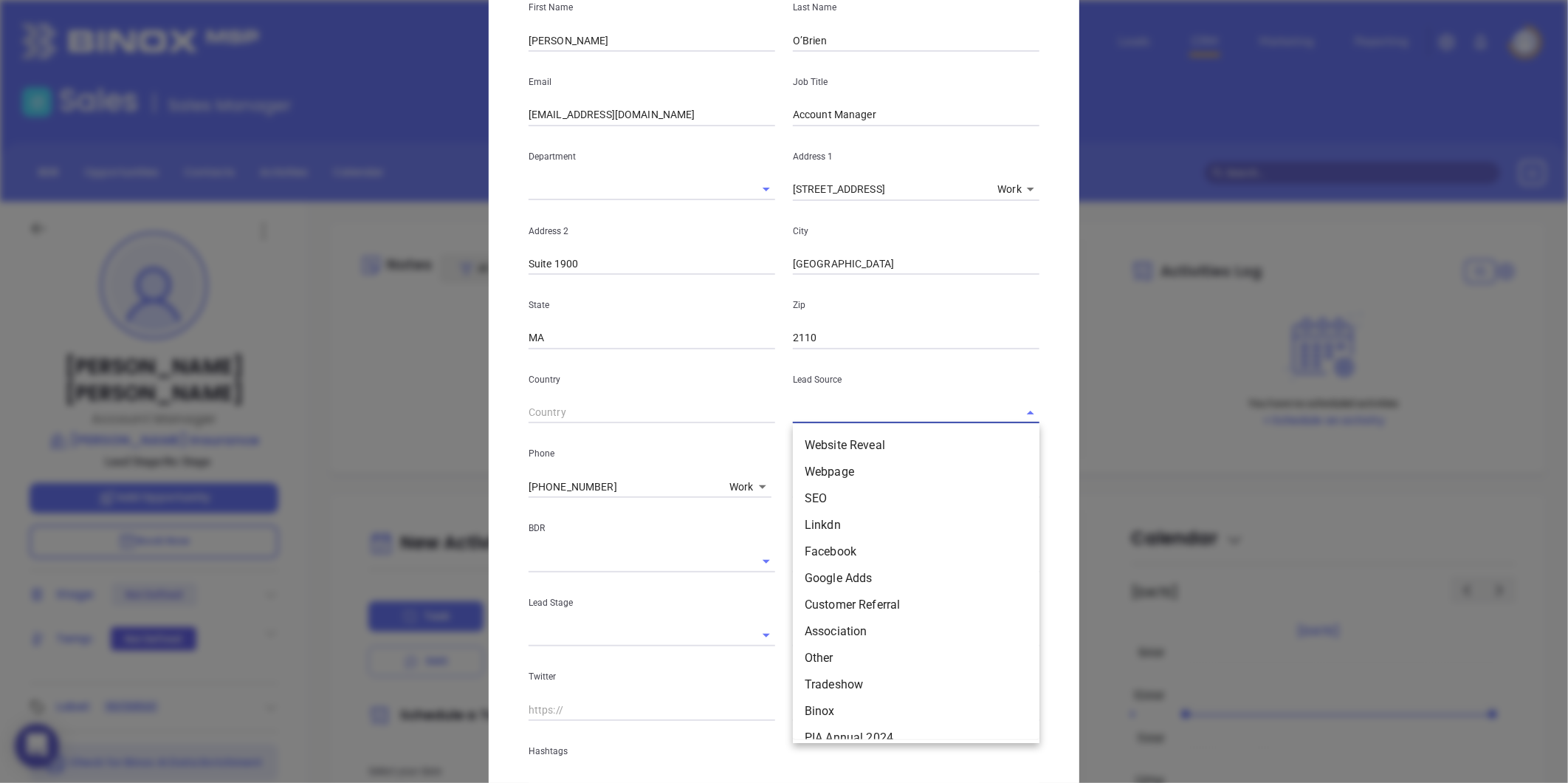
click at [829, 409] on input "text" at bounding box center [895, 412] width 205 height 21
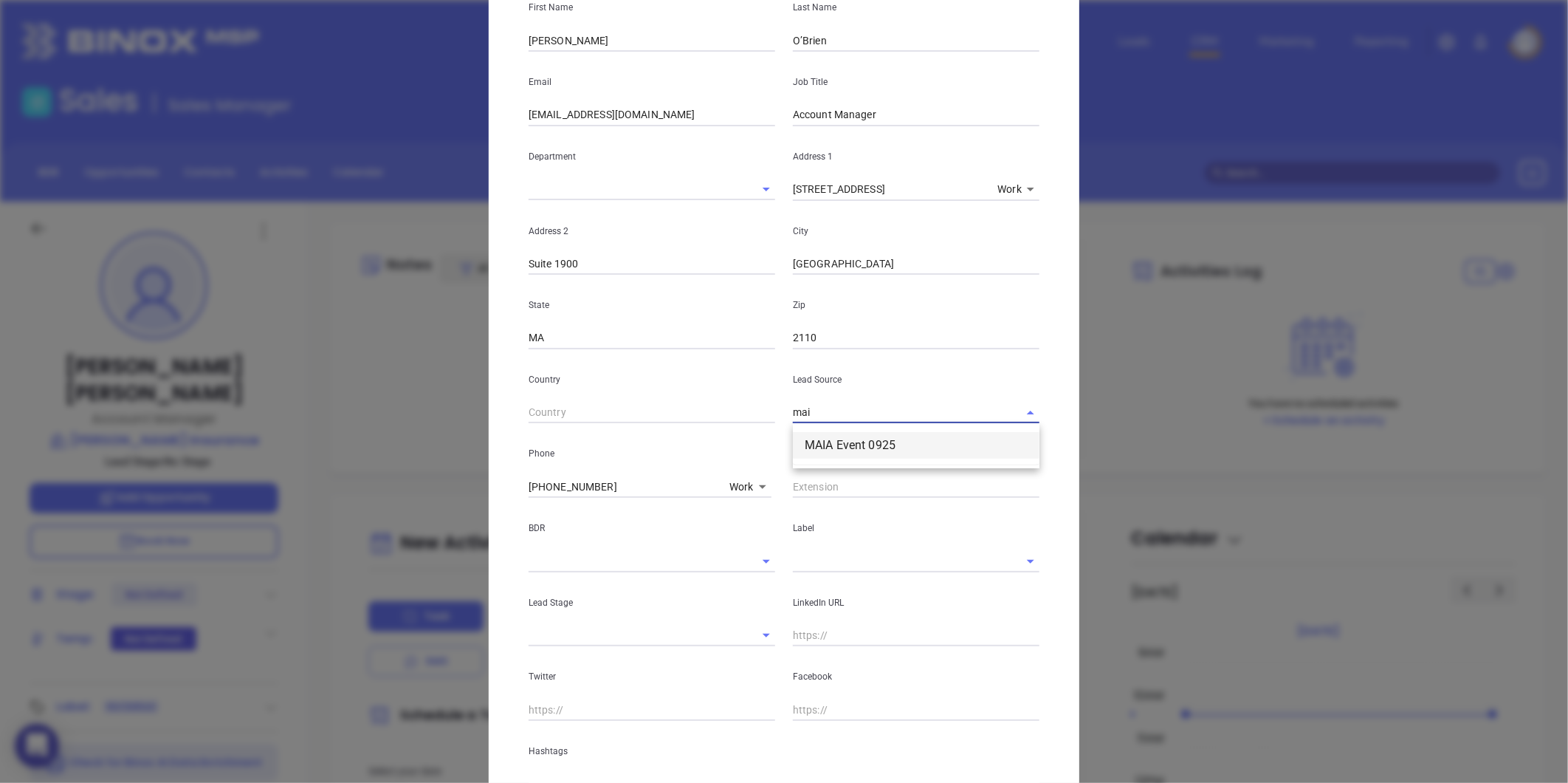
click at [863, 446] on li "MAIA Event 0925" at bounding box center [916, 445] width 246 height 27
type input "MAIA Event 0925"
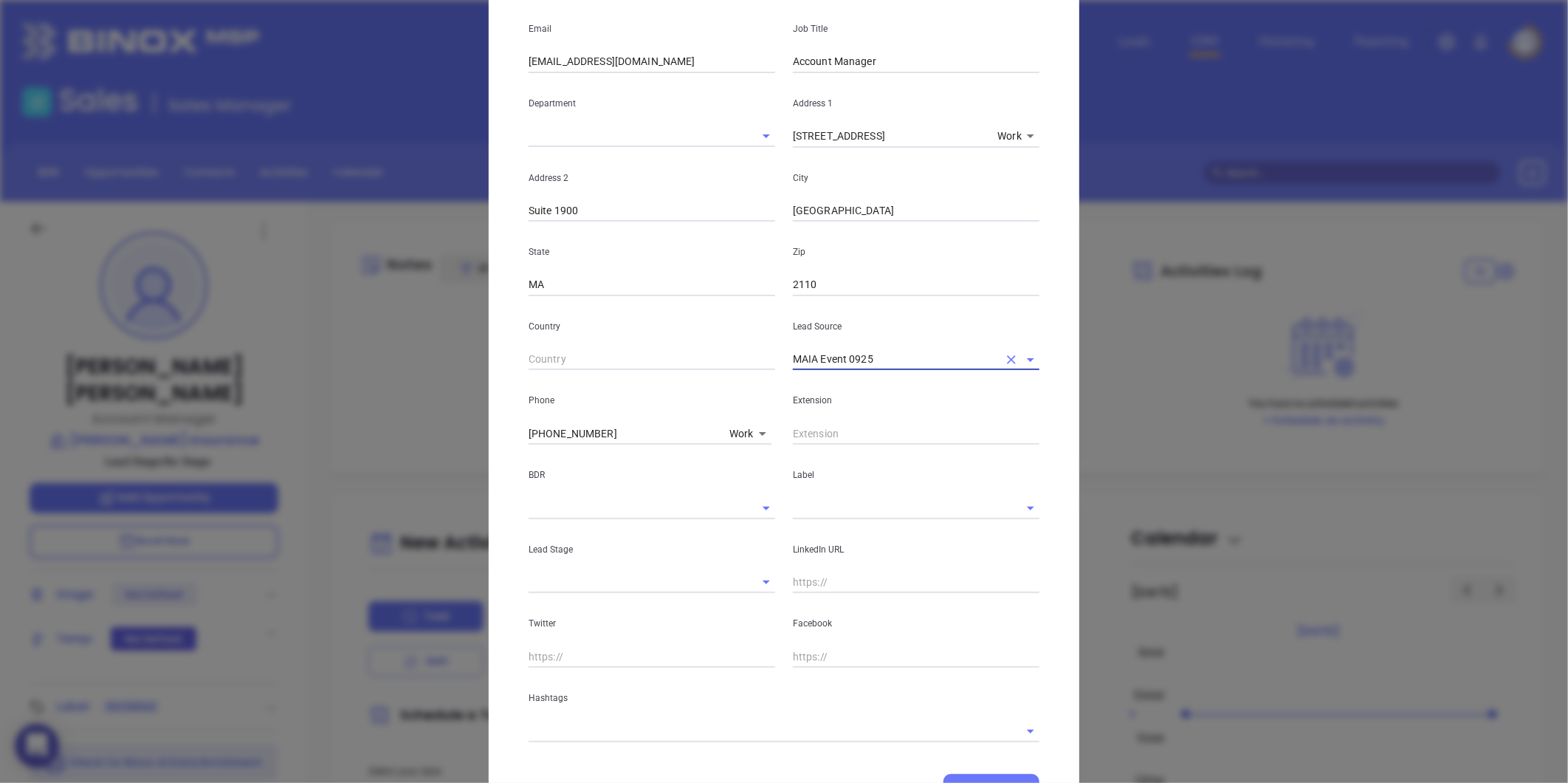
scroll to position [246, 0]
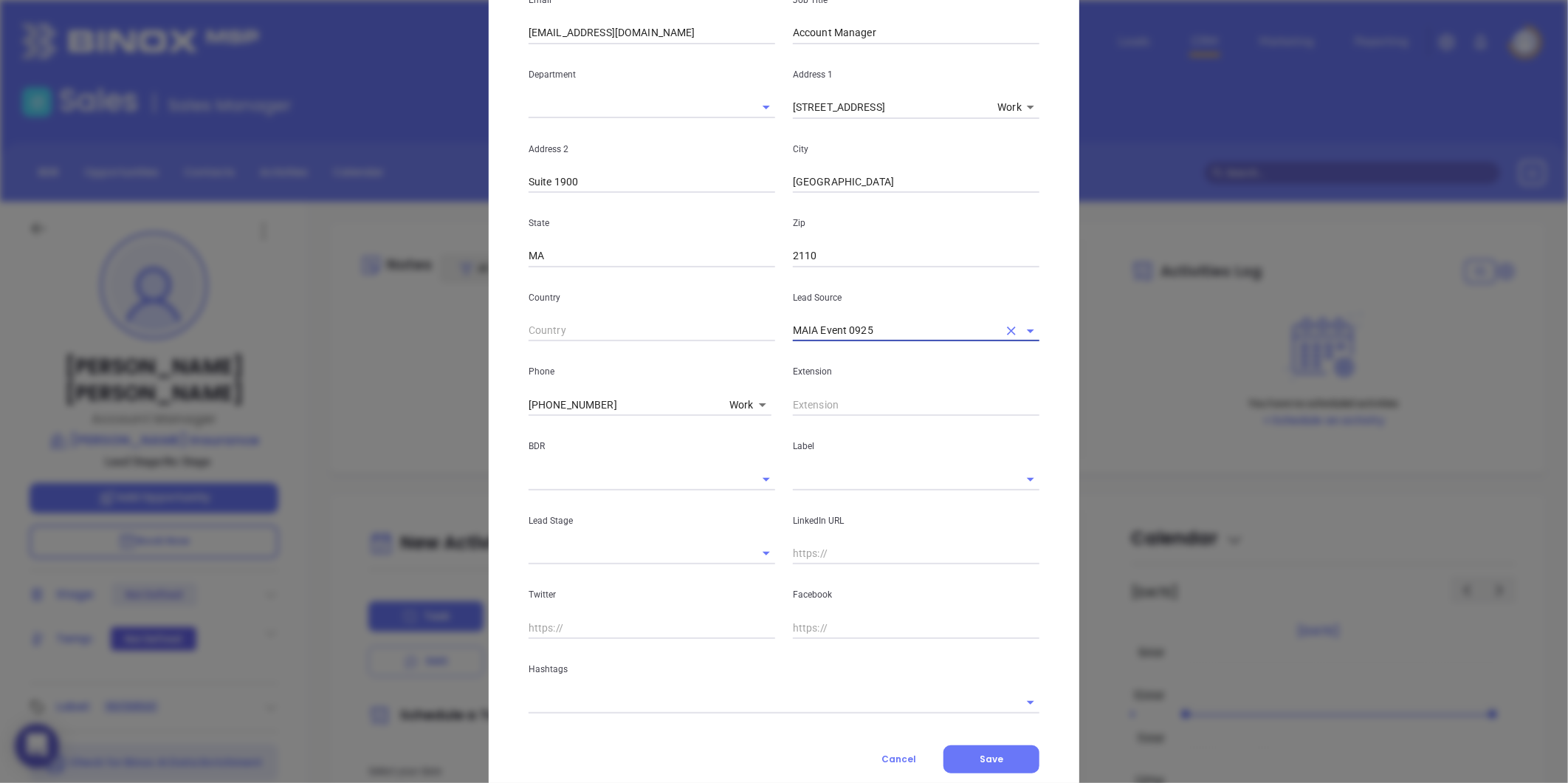
click at [813, 477] on input "text" at bounding box center [895, 479] width 205 height 21
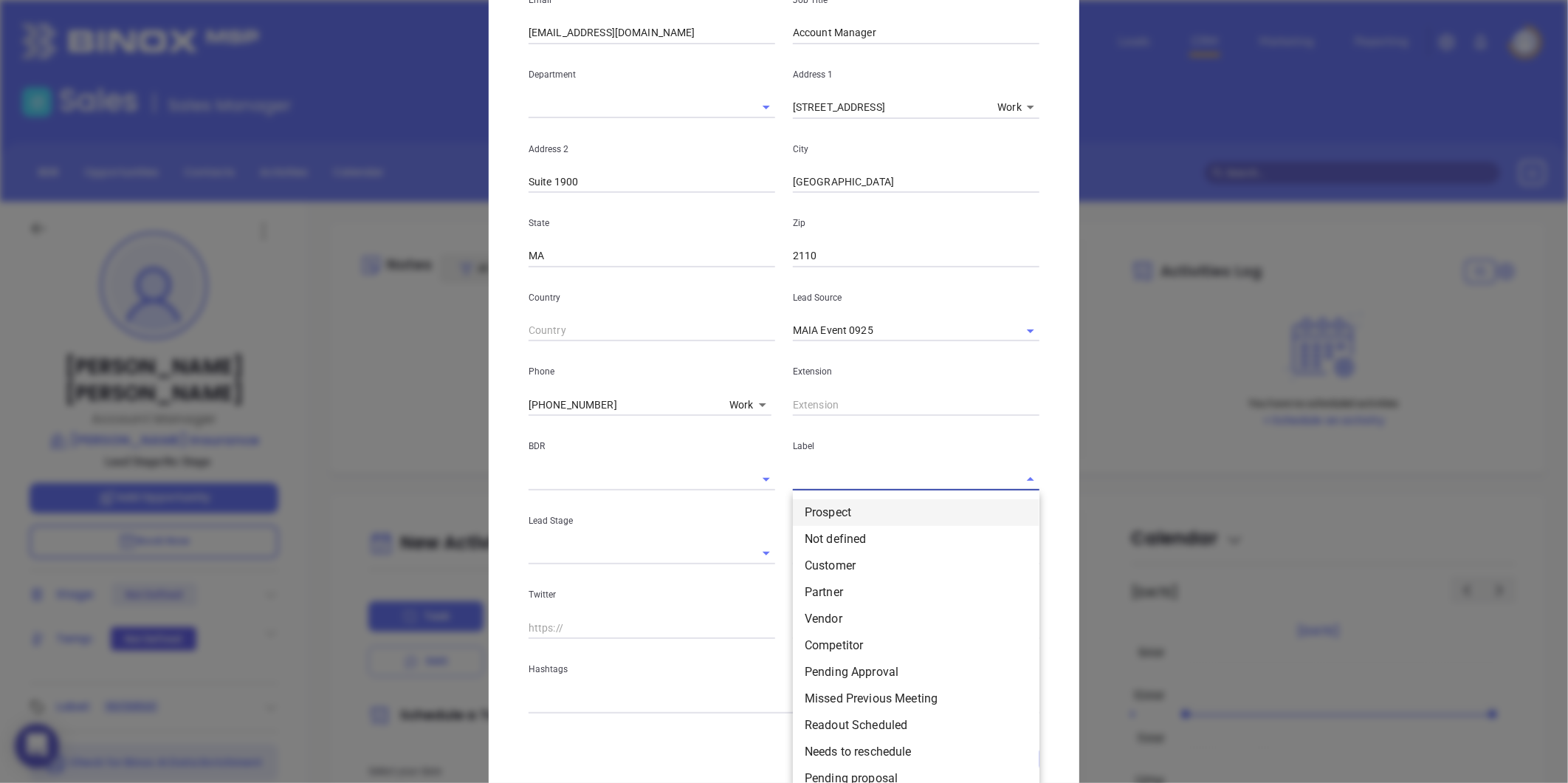
click at [829, 521] on li "Prospect" at bounding box center [916, 512] width 246 height 27
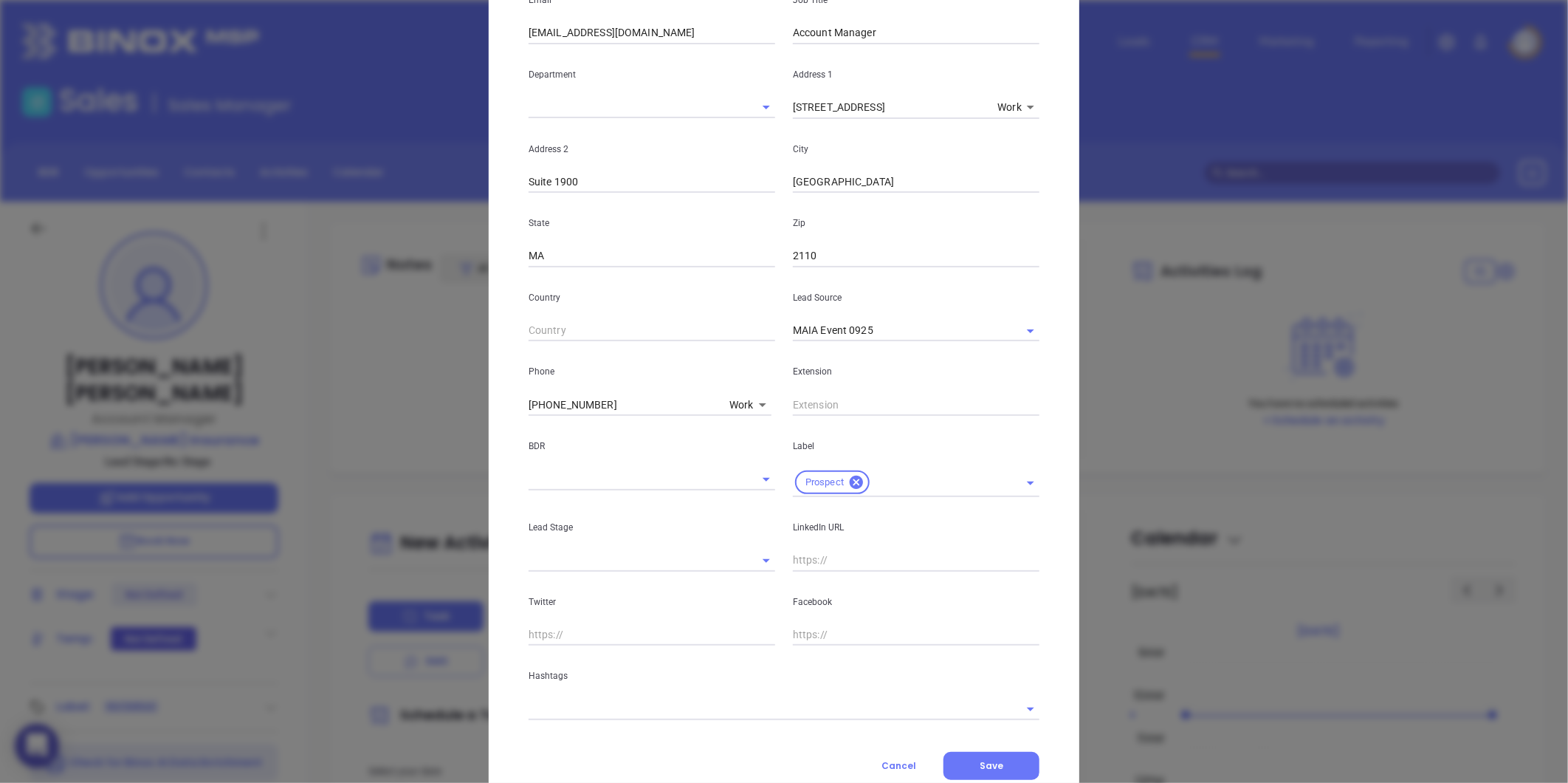
click at [818, 560] on input "text" at bounding box center [916, 561] width 246 height 22
paste input "linkedin.com/in/rena-o’brien-6468a3367"
type input "www.linkedin.com/in/rena-o’brien-6468a3367"
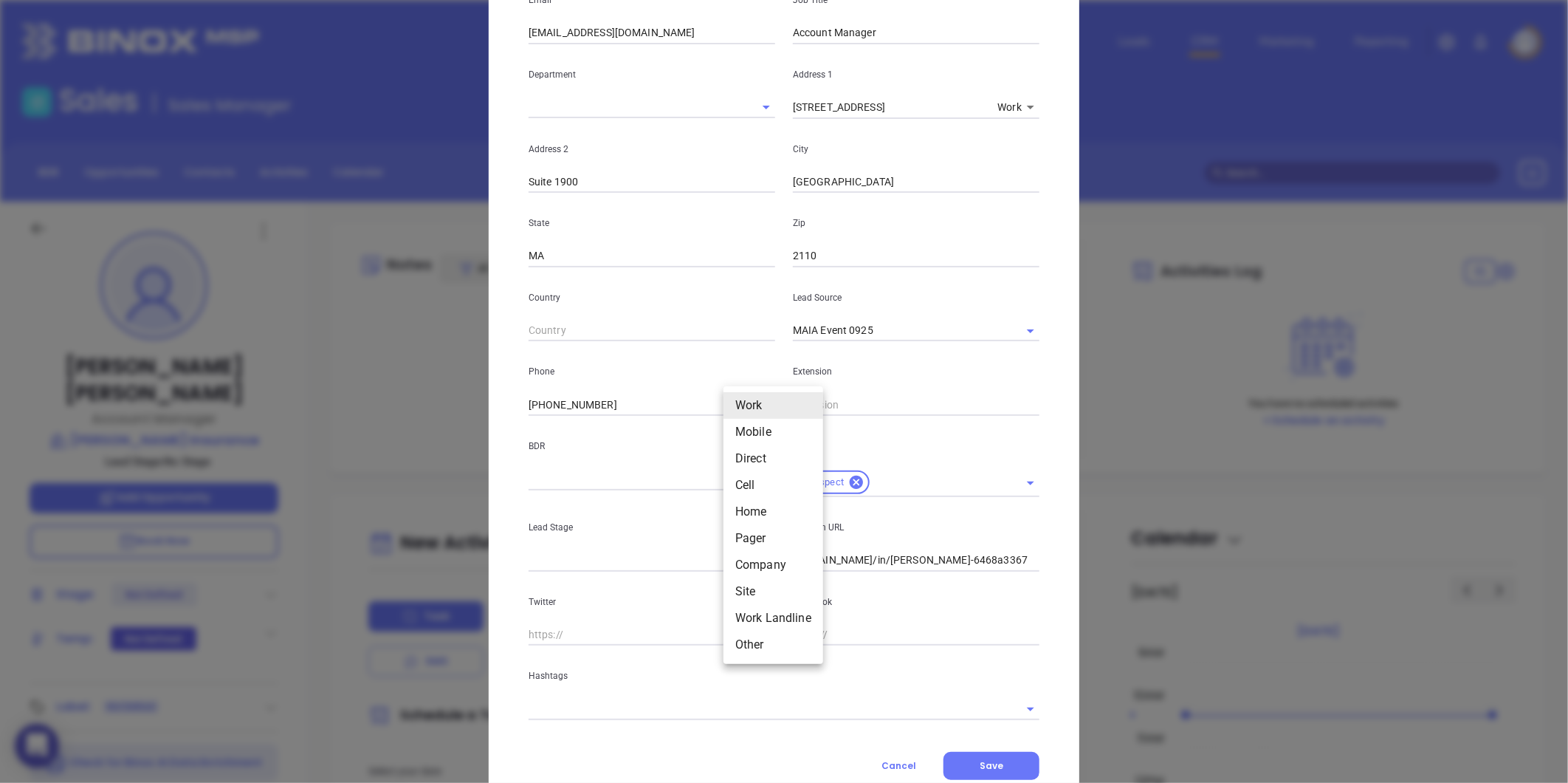
click at [729, 403] on body "0 Leads CRM Marketing Reporting Financial Leads Leads Sales Sales Manager BDR O…" at bounding box center [784, 392] width 1568 height 783
drag, startPoint x: 746, startPoint y: 464, endPoint x: 717, endPoint y: 449, distance: 32.6
click at [746, 463] on li "Direct" at bounding box center [773, 459] width 99 height 27
type input "3"
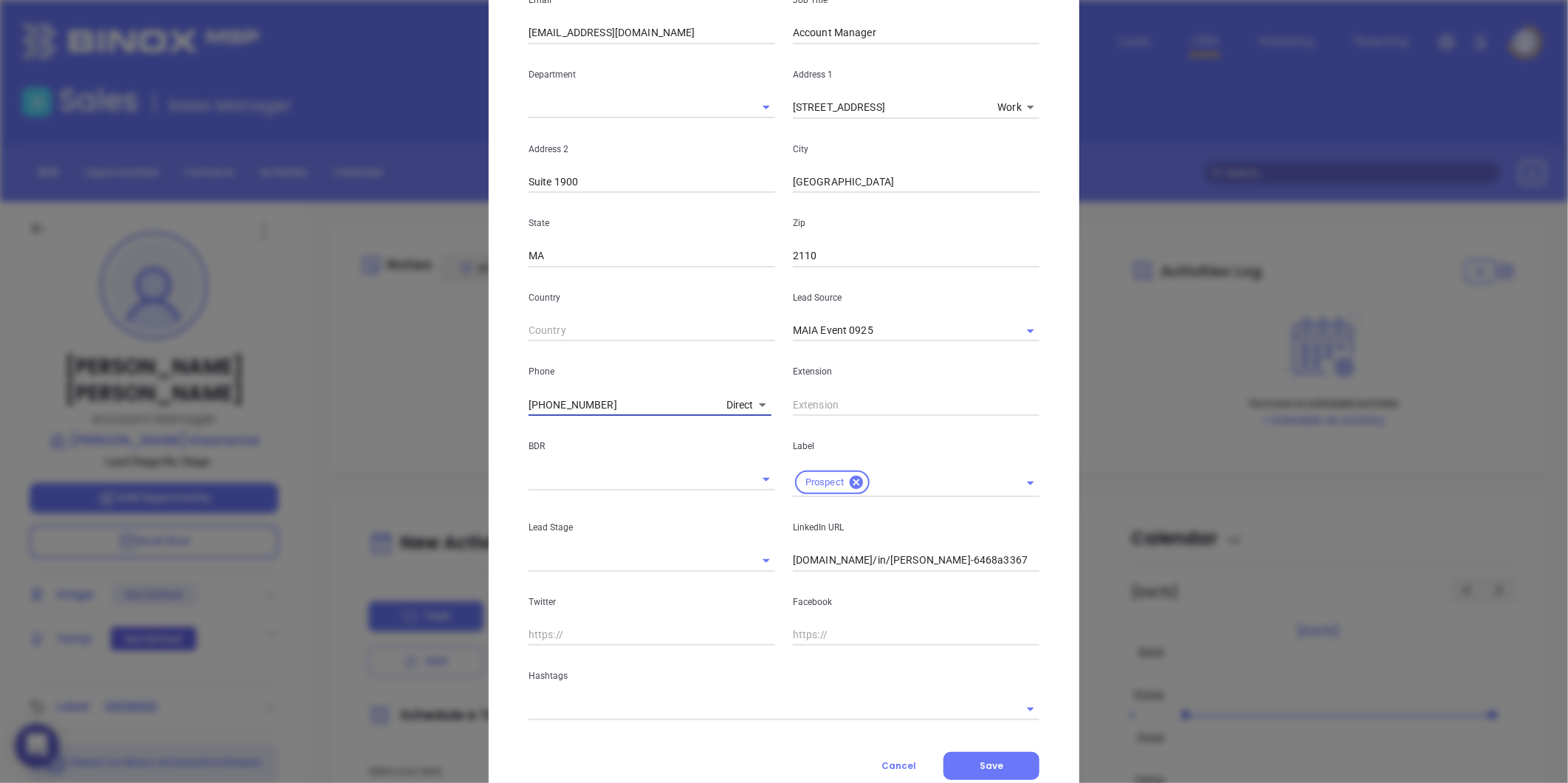
drag, startPoint x: 629, startPoint y: 409, endPoint x: 436, endPoint y: 411, distance: 193.0
click at [430, 411] on div "Andrea Elliott Contact Company First Name Rena Last Name O’Brien Email robrien@…" at bounding box center [784, 392] width 1568 height 783
paste input "912-4947"
click at [737, 403] on body "0 Leads CRM Marketing Reporting Financial Leads Leads Sales Sales Manager BDR O…" at bounding box center [784, 392] width 1568 height 783
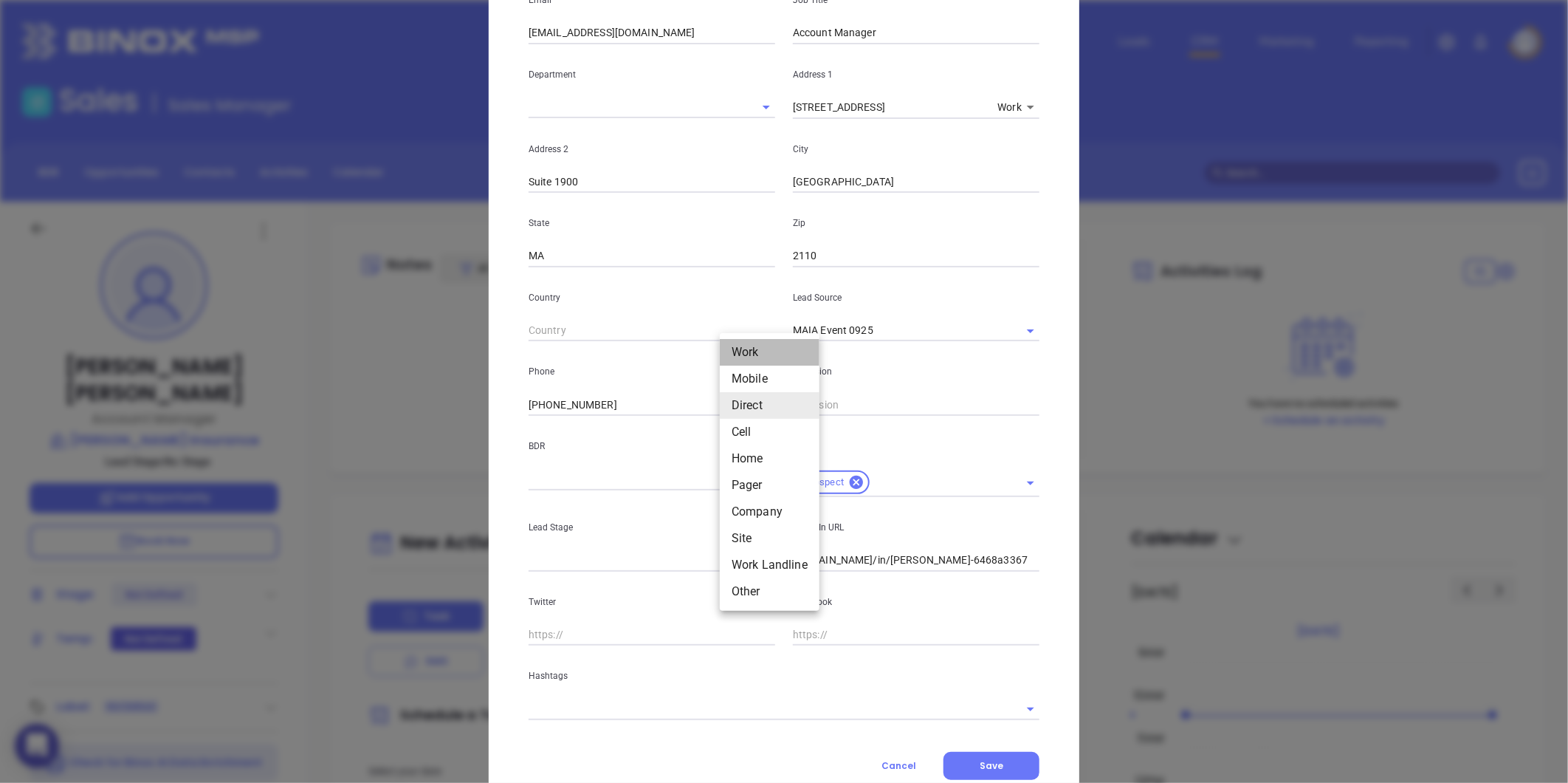
click at [747, 353] on li "Work" at bounding box center [770, 352] width 99 height 27
type input "(617) 542-1915"
type input "1"
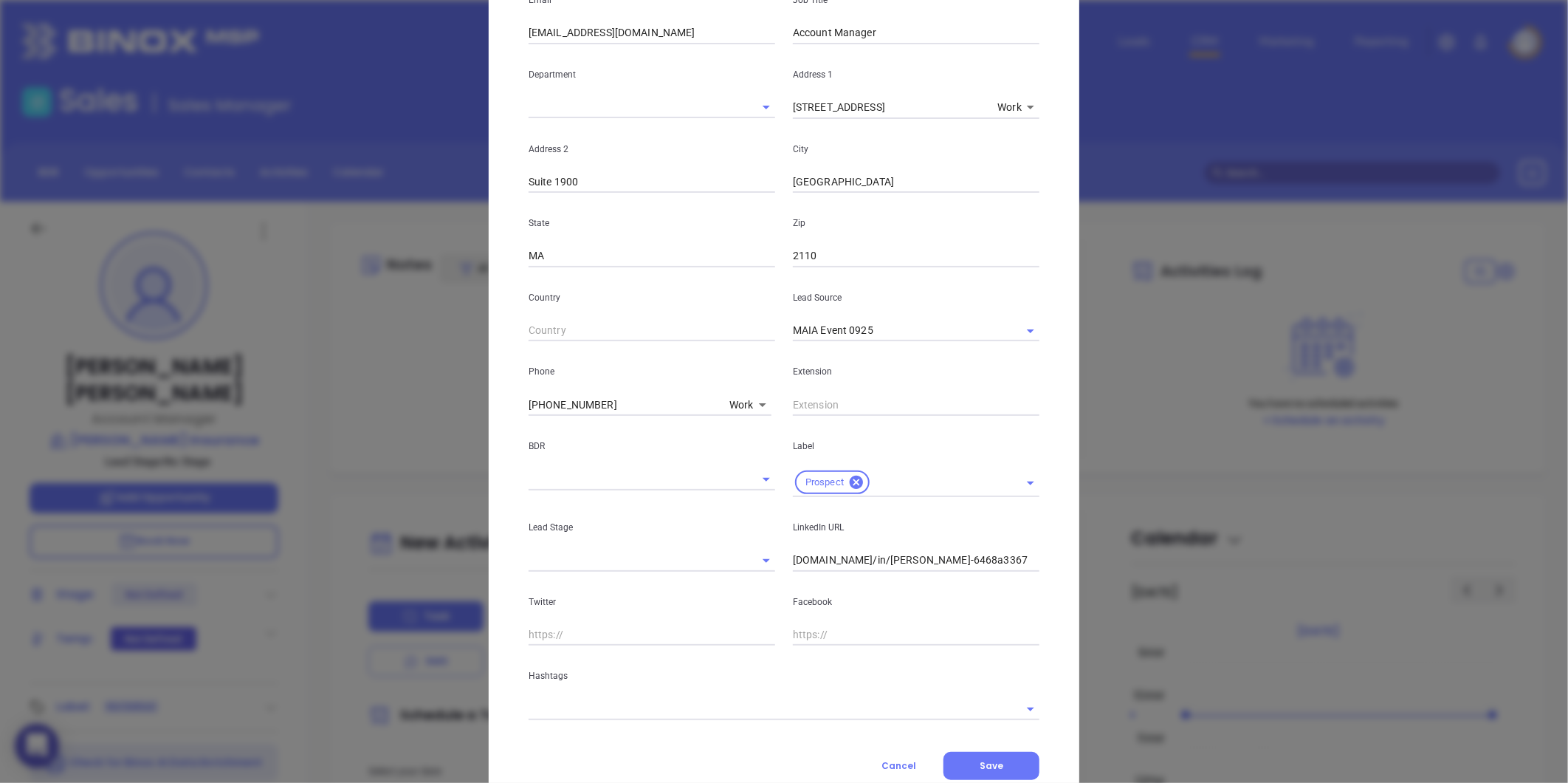
drag, startPoint x: 603, startPoint y: 400, endPoint x: 355, endPoint y: 423, distance: 249.1
click at [355, 423] on div "Andrea Elliott Contact Company First Name Rena Last Name O’Brien Email robrien@…" at bounding box center [784, 392] width 1568 height 783
type input "( ) -"
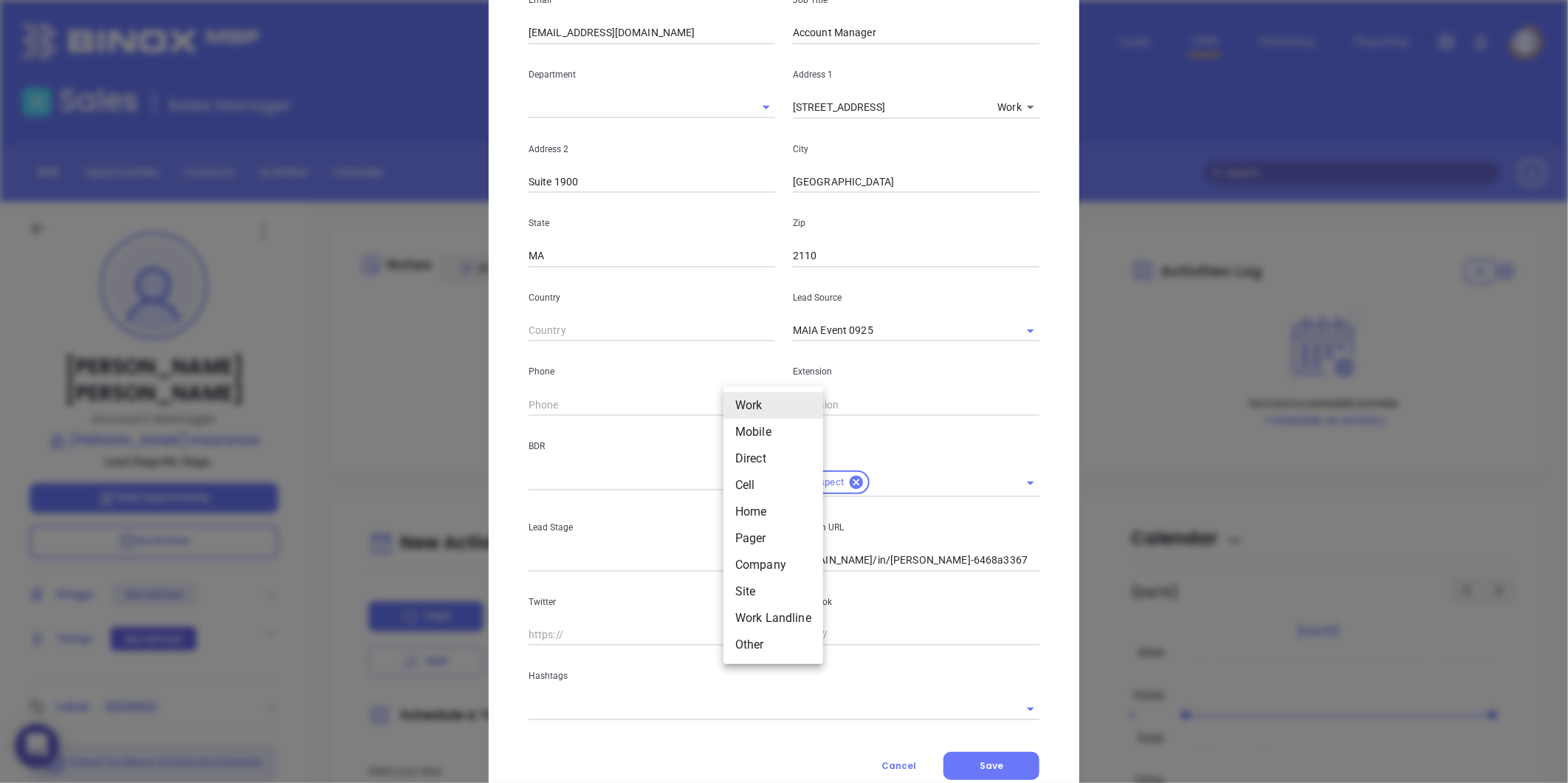
click at [735, 403] on body "0 Leads CRM Marketing Reporting Financial Leads Leads Sales Sales Manager BDR O…" at bounding box center [784, 392] width 1568 height 783
click at [748, 593] on li "Site" at bounding box center [773, 591] width 99 height 27
type input "11"
click at [570, 408] on input "( ) -" at bounding box center [628, 404] width 201 height 22
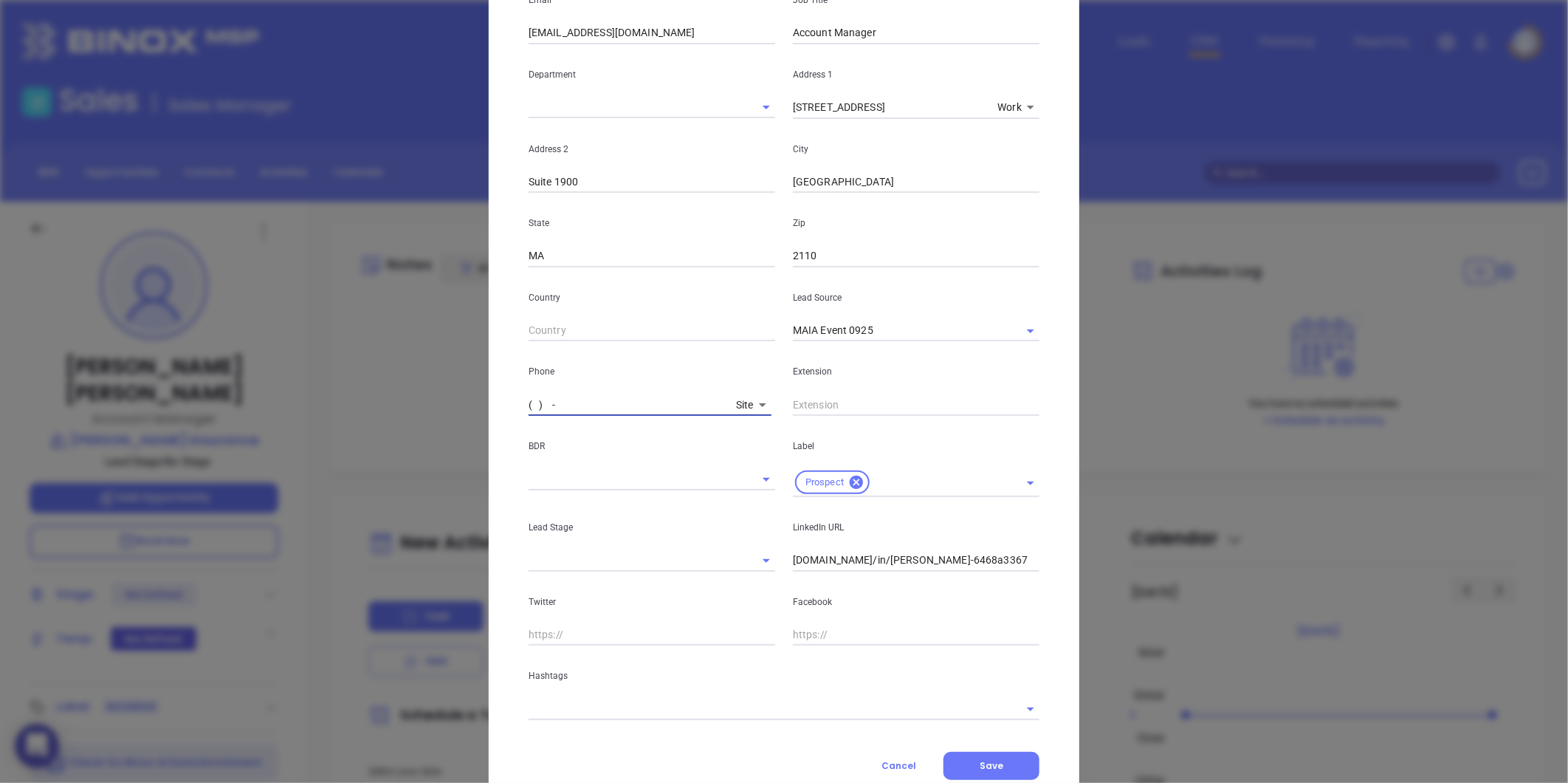
paste input "617) 542-1915"
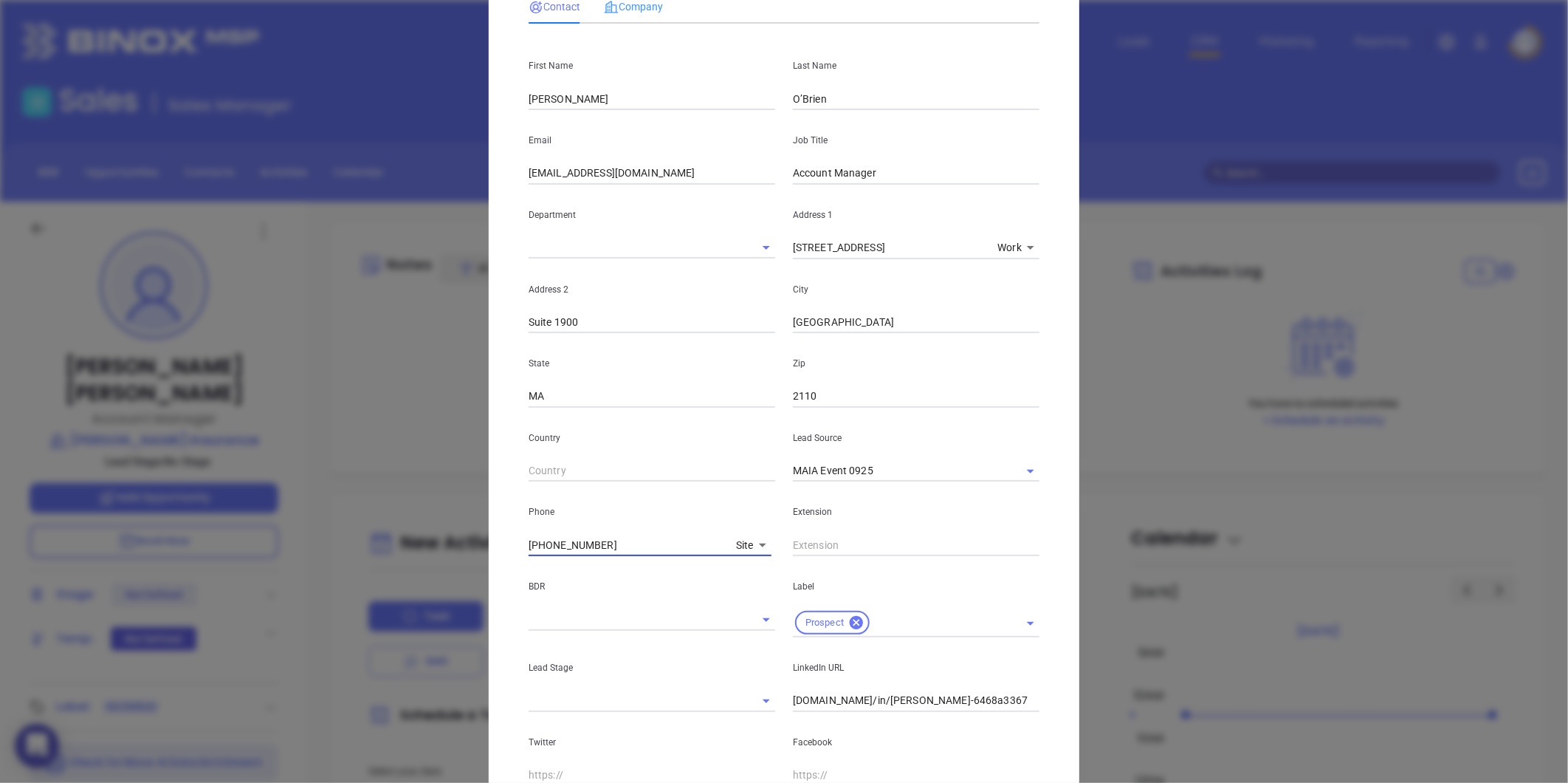
scroll to position [0, 0]
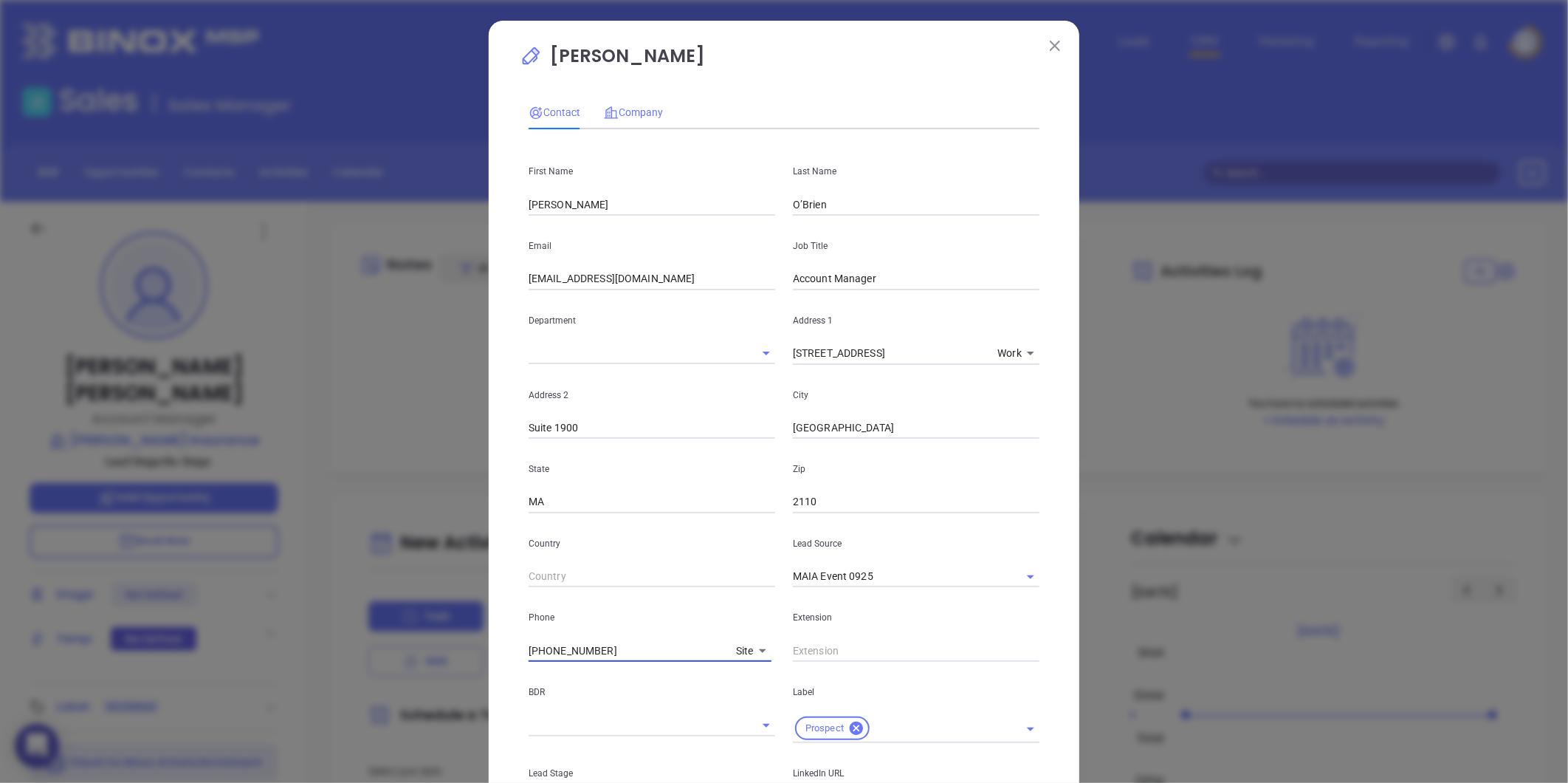
type input "(617) 542-1915"
click at [637, 115] on span "Company" at bounding box center [633, 112] width 59 height 12
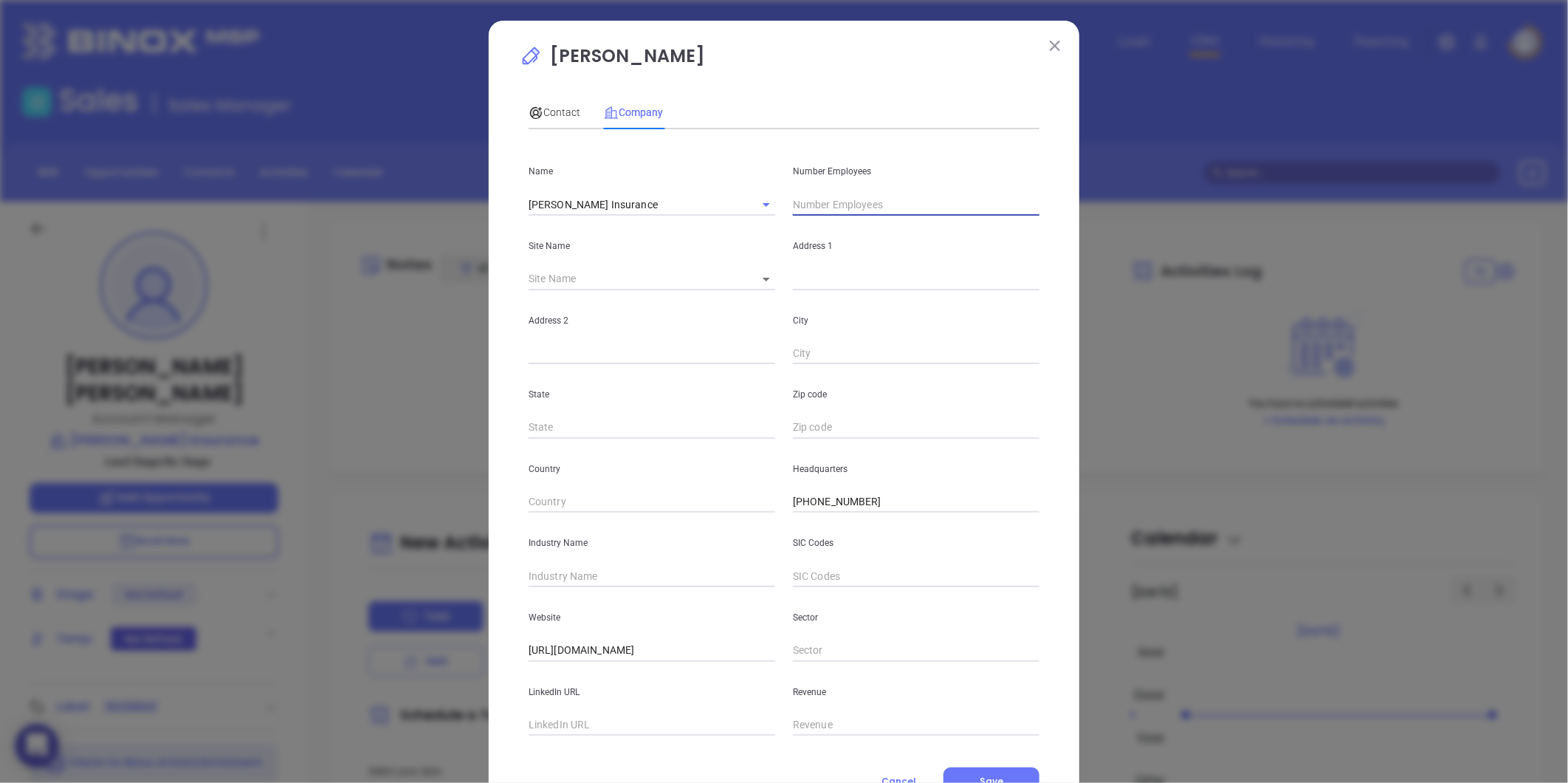
drag, startPoint x: 819, startPoint y: 202, endPoint x: 720, endPoint y: 216, distance: 100.0
click at [819, 202] on input "text" at bounding box center [916, 205] width 246 height 22
type input "23"
click at [563, 577] on input "text" at bounding box center [651, 576] width 246 height 22
type input "Insurance"
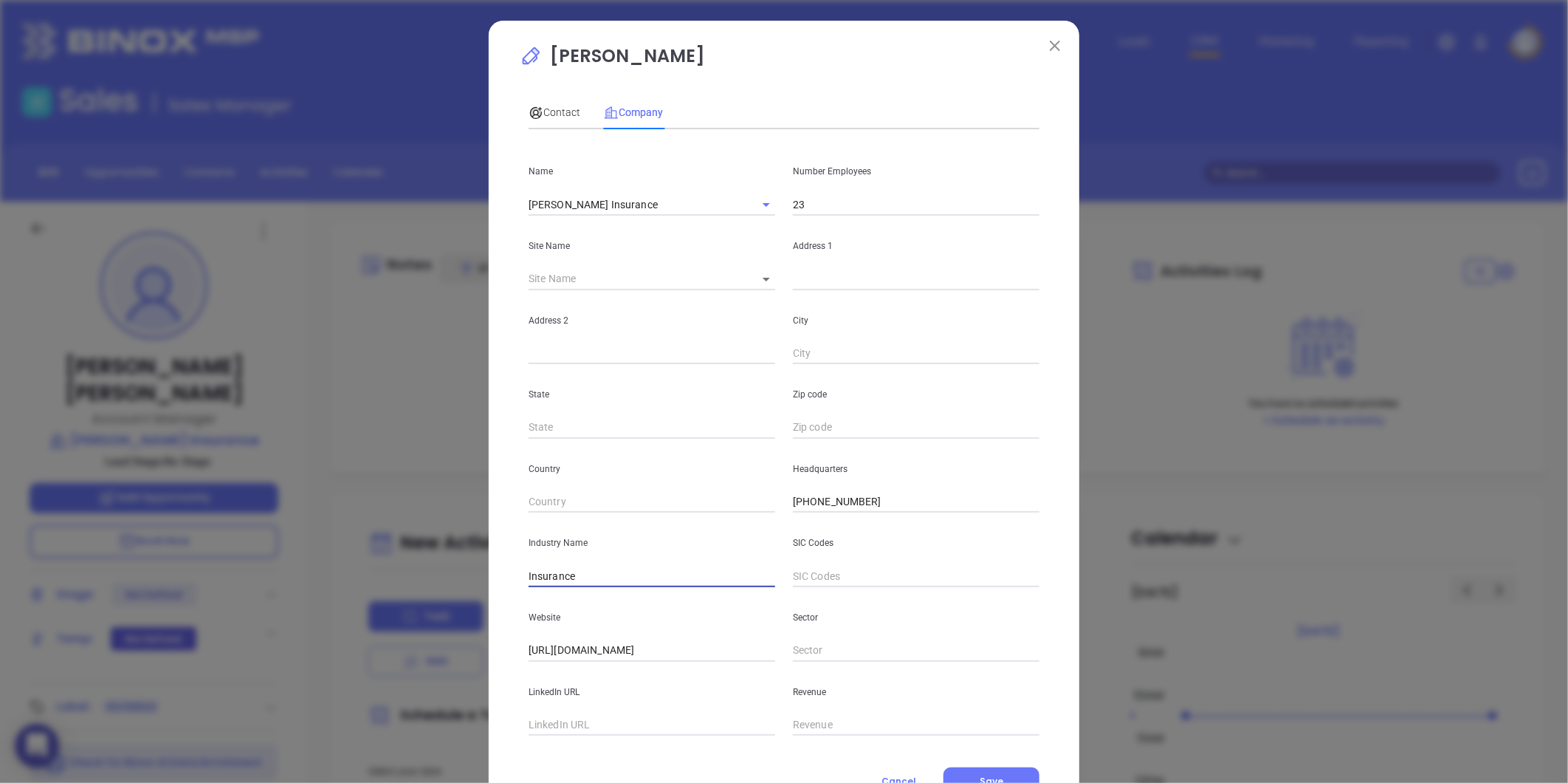
click at [742, 283] on body "0 Leads CRM Marketing Reporting Financial Leads Leads Sales Sales Manager BDR O…" at bounding box center [784, 392] width 1568 height 783
click at [555, 717] on div at bounding box center [784, 392] width 1568 height 783
click at [543, 722] on input "text" at bounding box center [651, 725] width 246 height 22
paste input "https://www.linkedin.com/company/dwight-rudd-insurance/"
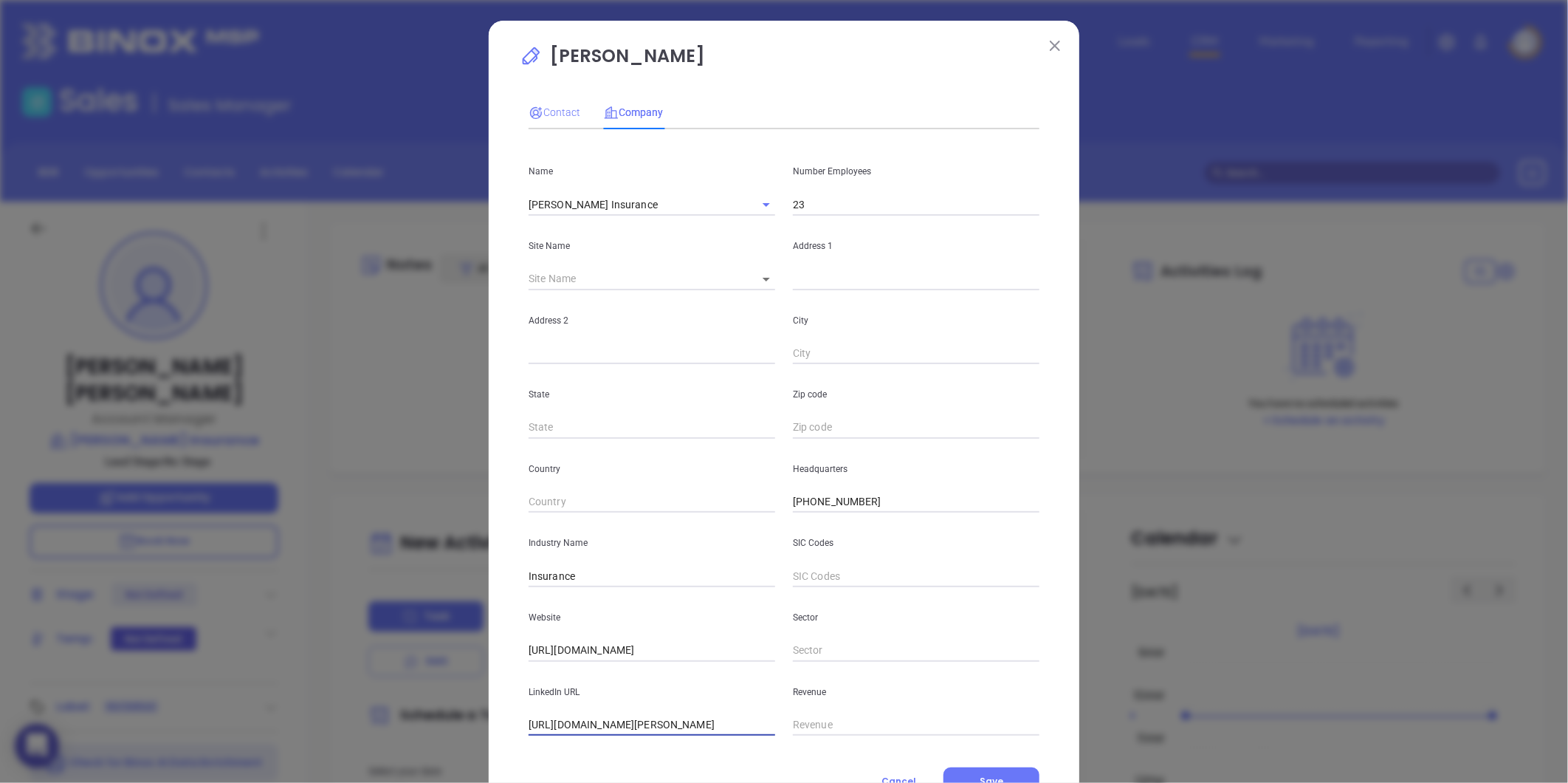
type input "https://www.linkedin.com/company/dwight-rudd-insurance/"
click at [561, 107] on span "Contact" at bounding box center [554, 112] width 51 height 12
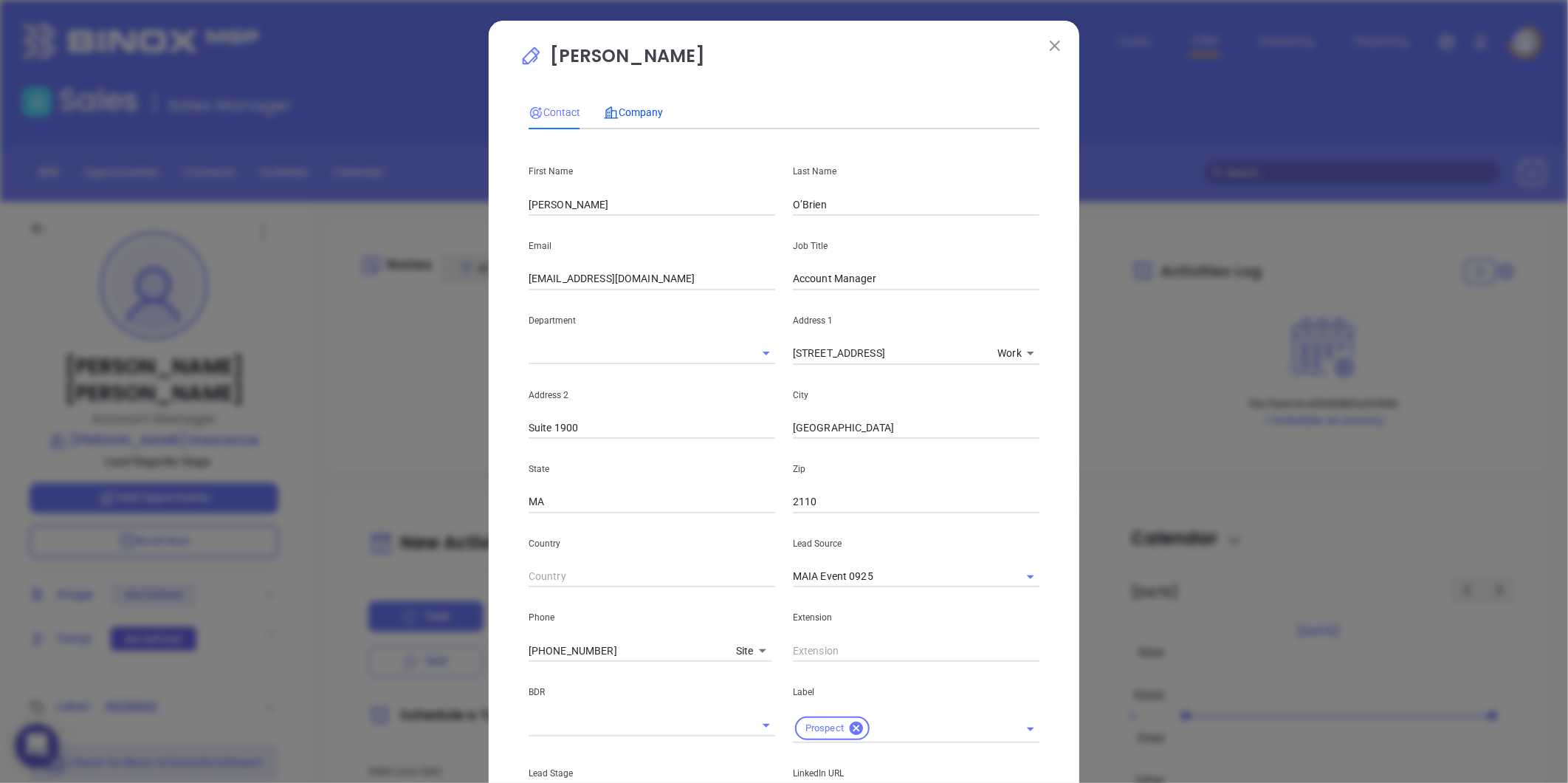
click at [638, 107] on span "Company" at bounding box center [633, 112] width 59 height 12
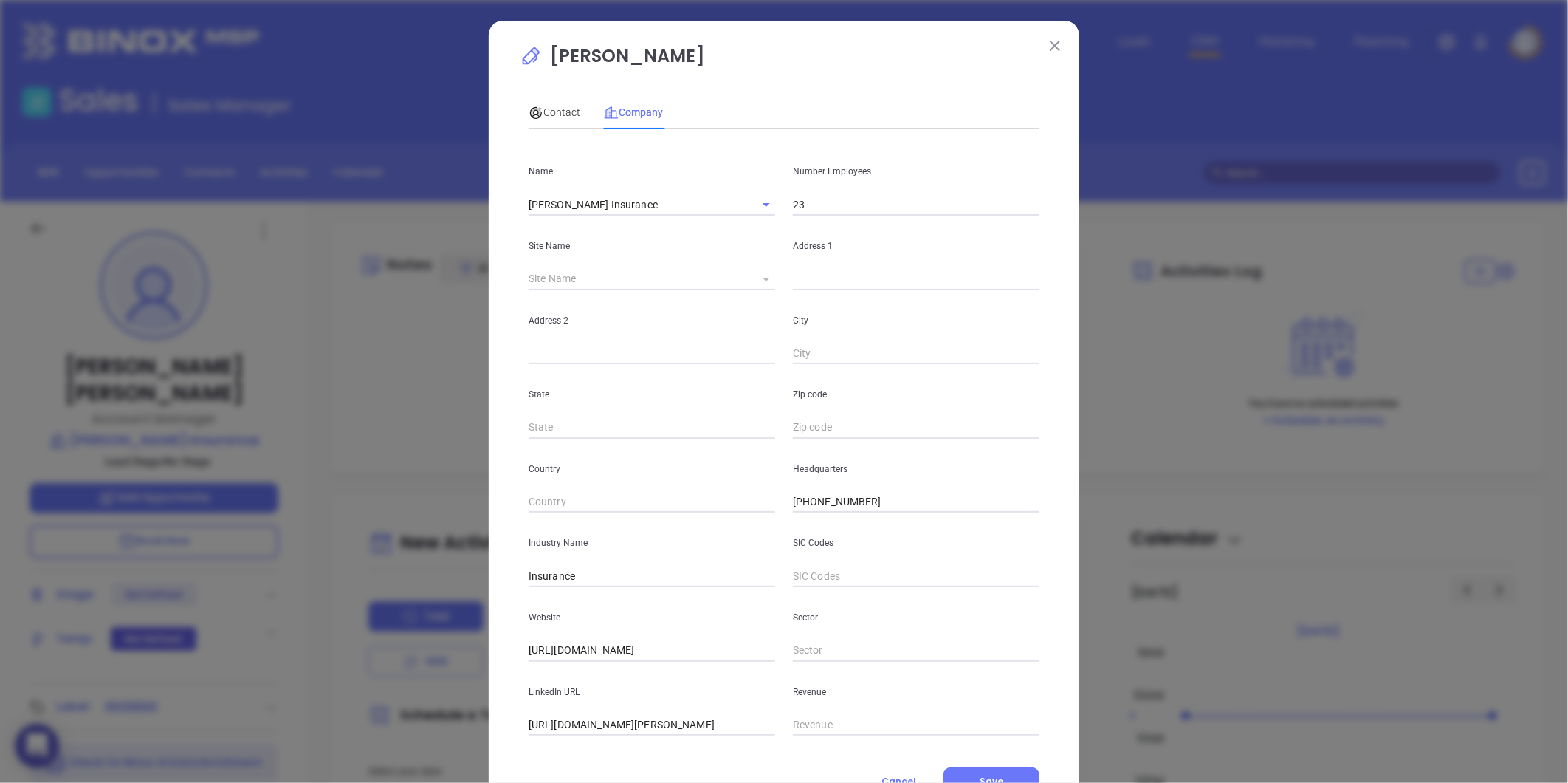
click at [762, 278] on icon at bounding box center [766, 279] width 7 height 4
click at [762, 279] on icon at bounding box center [766, 279] width 7 height 4
click at [762, 278] on icon at bounding box center [766, 279] width 7 height 4
click at [753, 278] on body "0 Leads CRM Marketing Reporting Financial Leads Leads Sales Sales Manager BDR O…" at bounding box center [784, 392] width 1568 height 783
click at [766, 279] on li "Boston" at bounding box center [807, 279] width 137 height 27
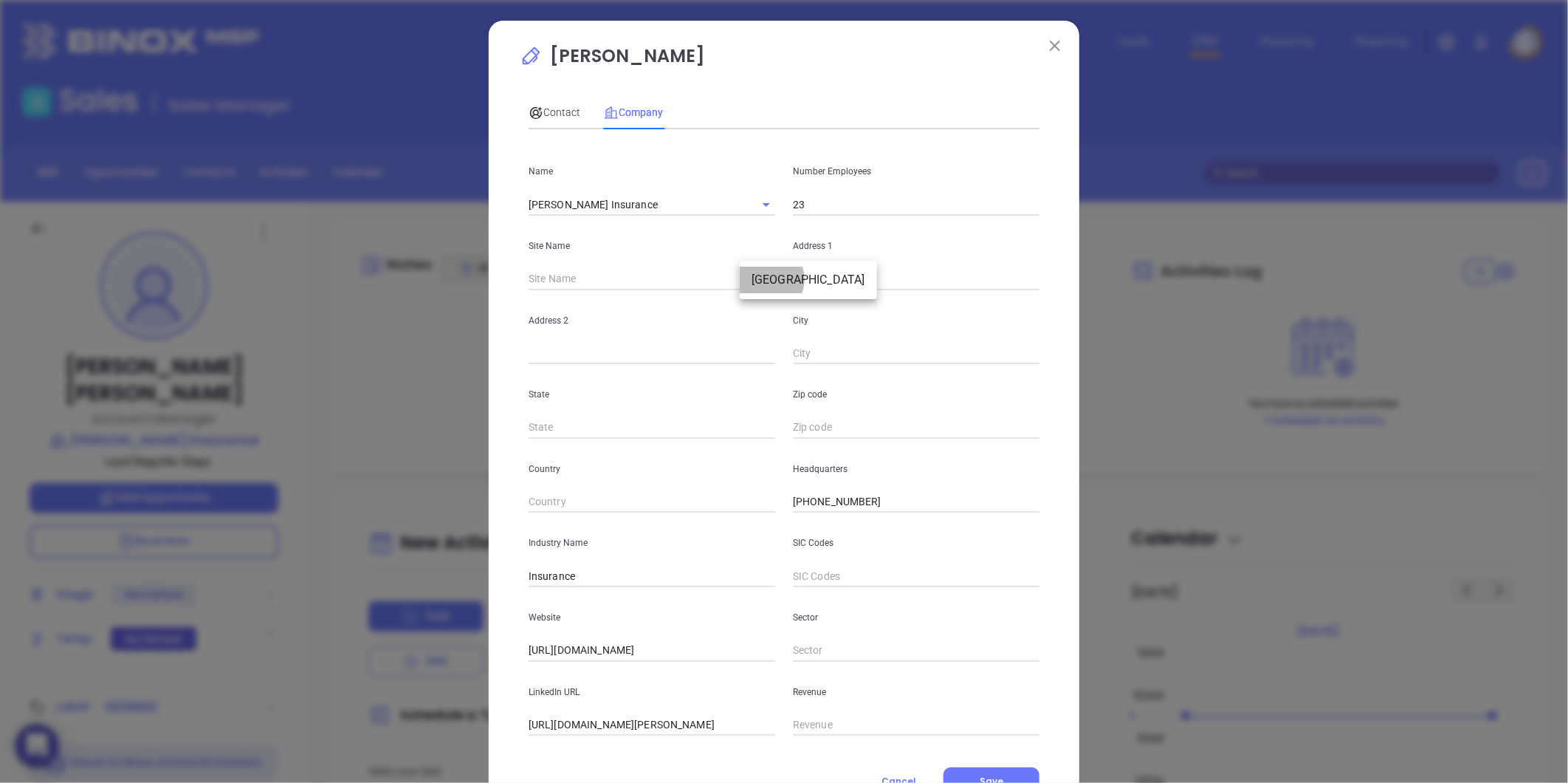
type input "Boston"
type input "97458"
type input "101 Federal Street"
type input "Suite 1900"
type input "Boston"
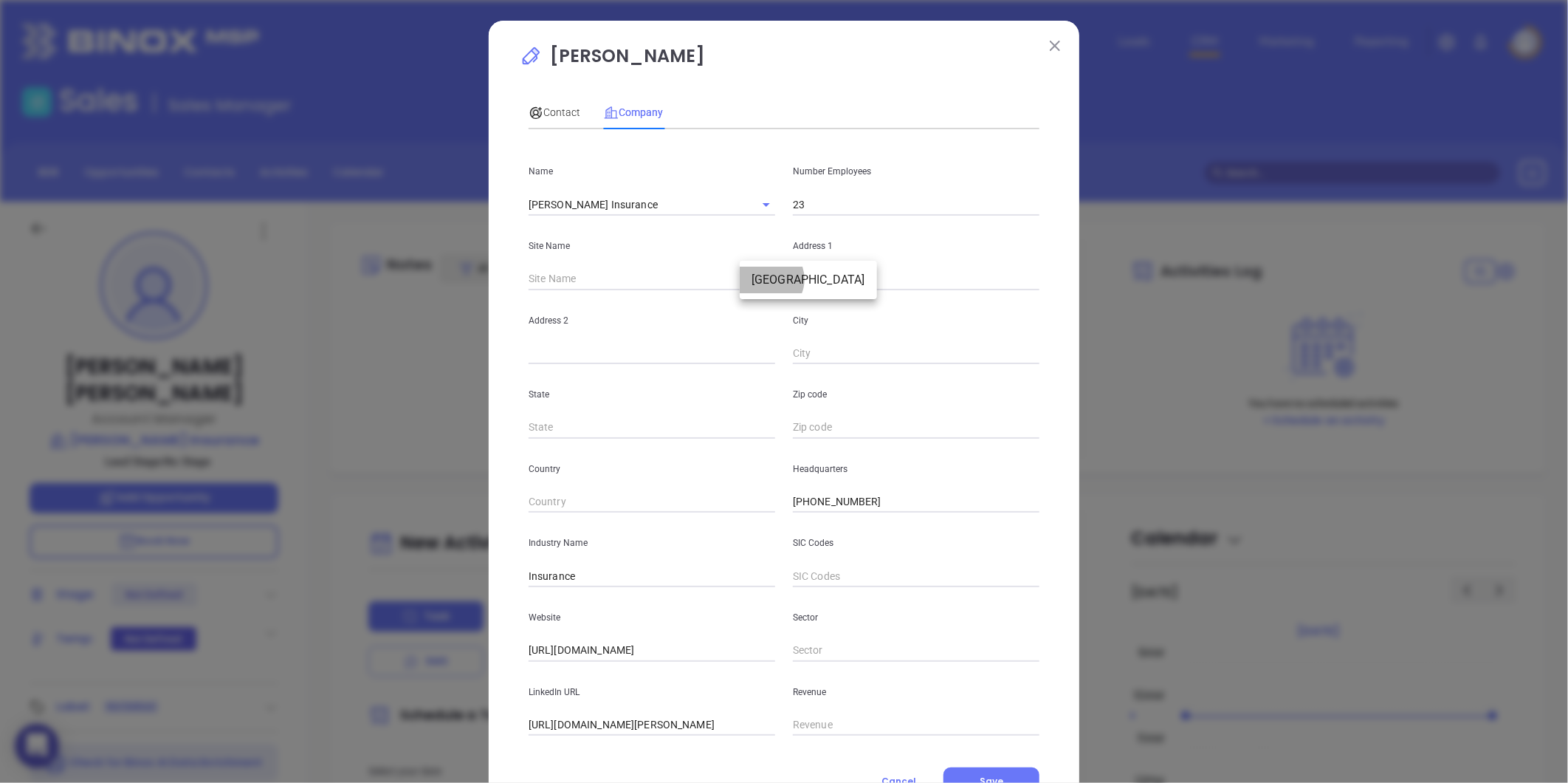
type input "MA"
type input "2110"
drag, startPoint x: 729, startPoint y: 291, endPoint x: 642, endPoint y: 298, distance: 87.3
click at [577, 297] on div "Name Dwight Rudd Insurance Number Employees 23 Site Name Boston Boston 97458 Ad…" at bounding box center [784, 438] width 511 height 595
paste input "Ten Post Office Square Suite 1205 Boston, MA 02109"
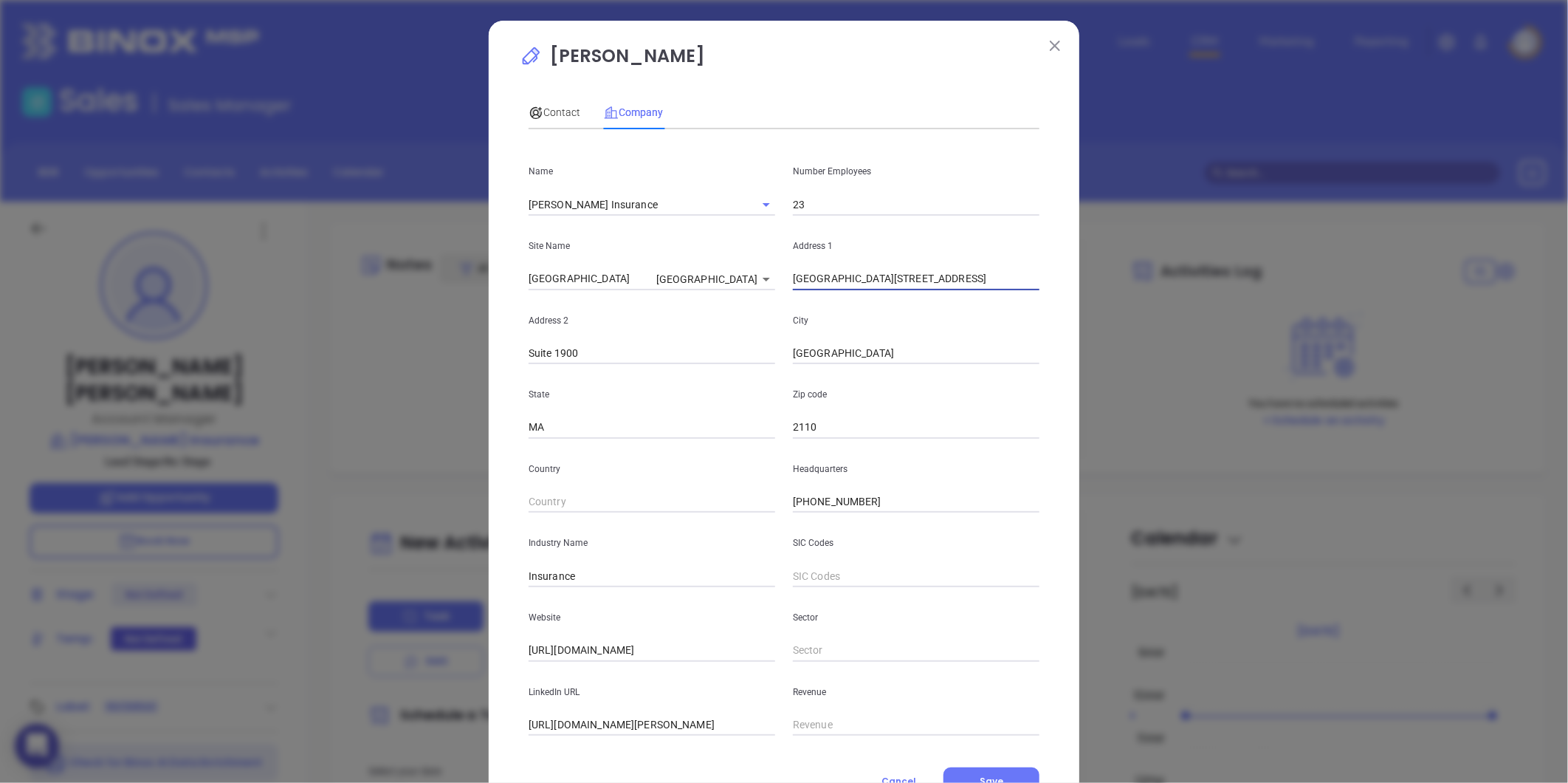
scroll to position [0, 5]
drag, startPoint x: 892, startPoint y: 274, endPoint x: 1329, endPoint y: 261, distance: 437.2
click at [1329, 261] on div "Andrea Elliott Contact Company First Name Rena Last Name O’Brien Email robrien@…" at bounding box center [784, 392] width 1568 height 783
type input "Ten Post Office Square"
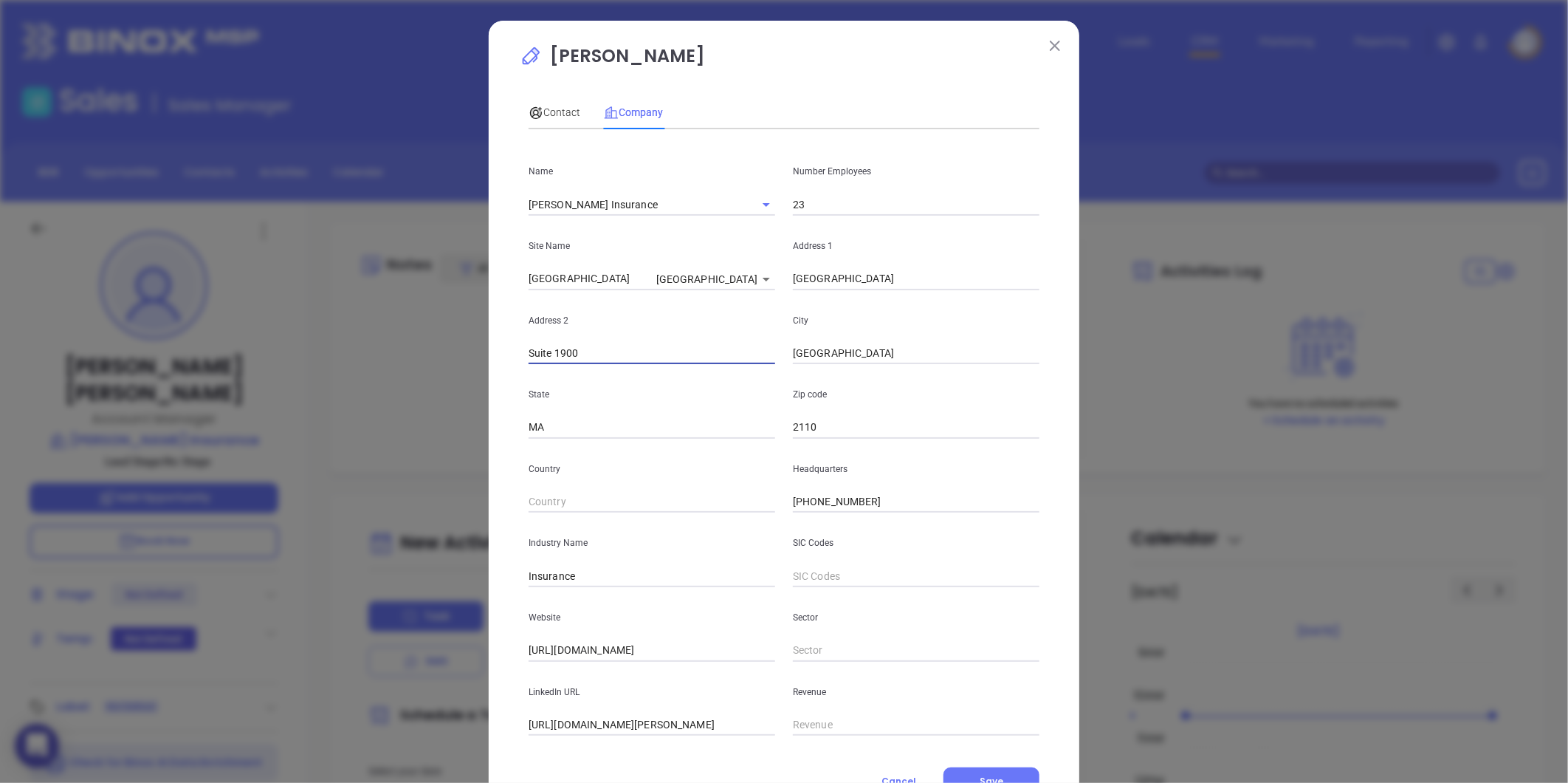
paste input "205 Boston, MA 02109"
drag, startPoint x: 577, startPoint y: 353, endPoint x: 867, endPoint y: 306, distance: 293.8
click at [881, 325] on div "Address 2 Suite 1205 Boston, MA 02109 City Boston" at bounding box center [784, 327] width 528 height 74
type input "Suite 1205"
paste input "Boston, MA 02109"
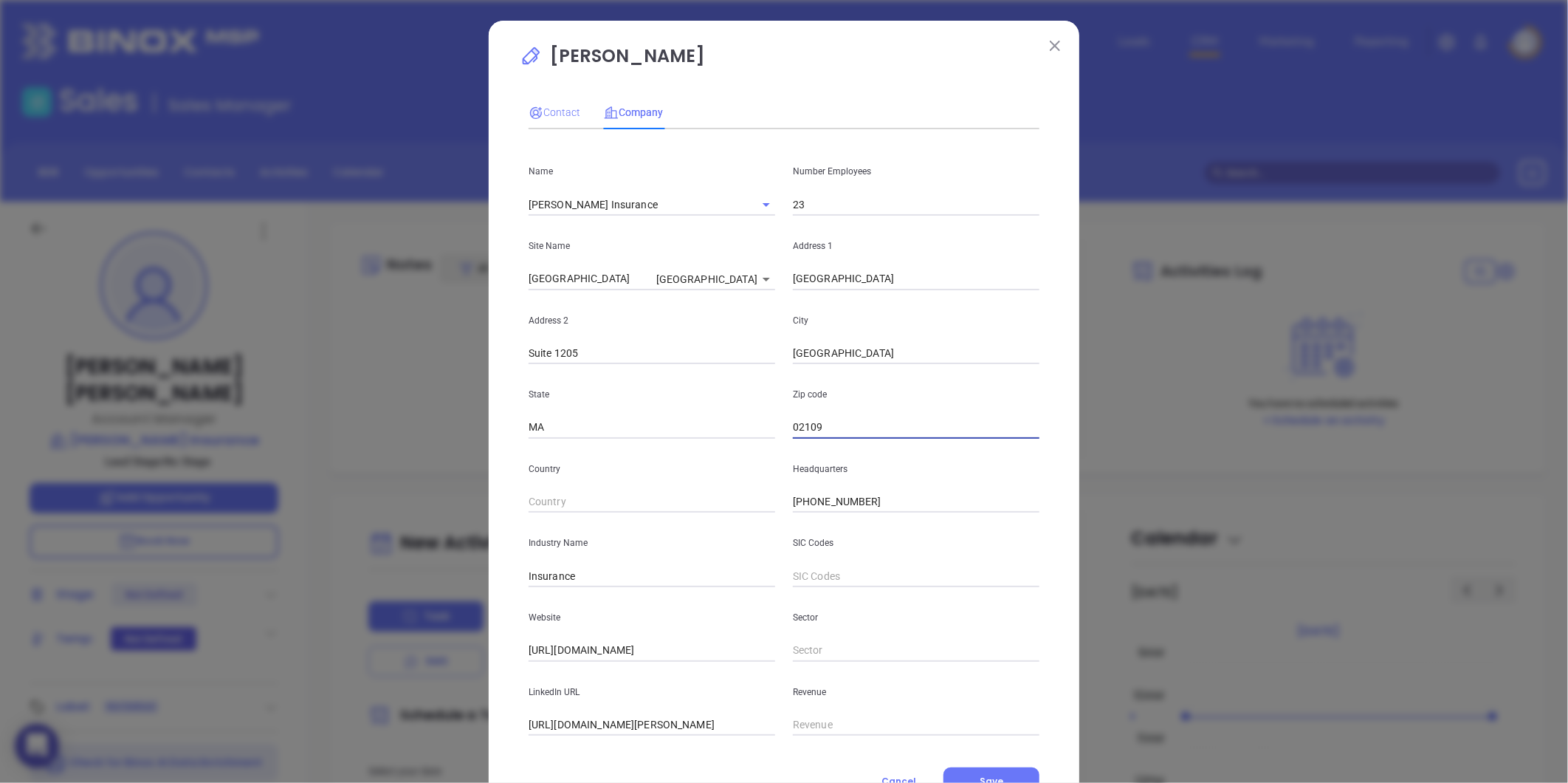
type input "02109"
click at [555, 108] on span "Contact" at bounding box center [554, 112] width 51 height 12
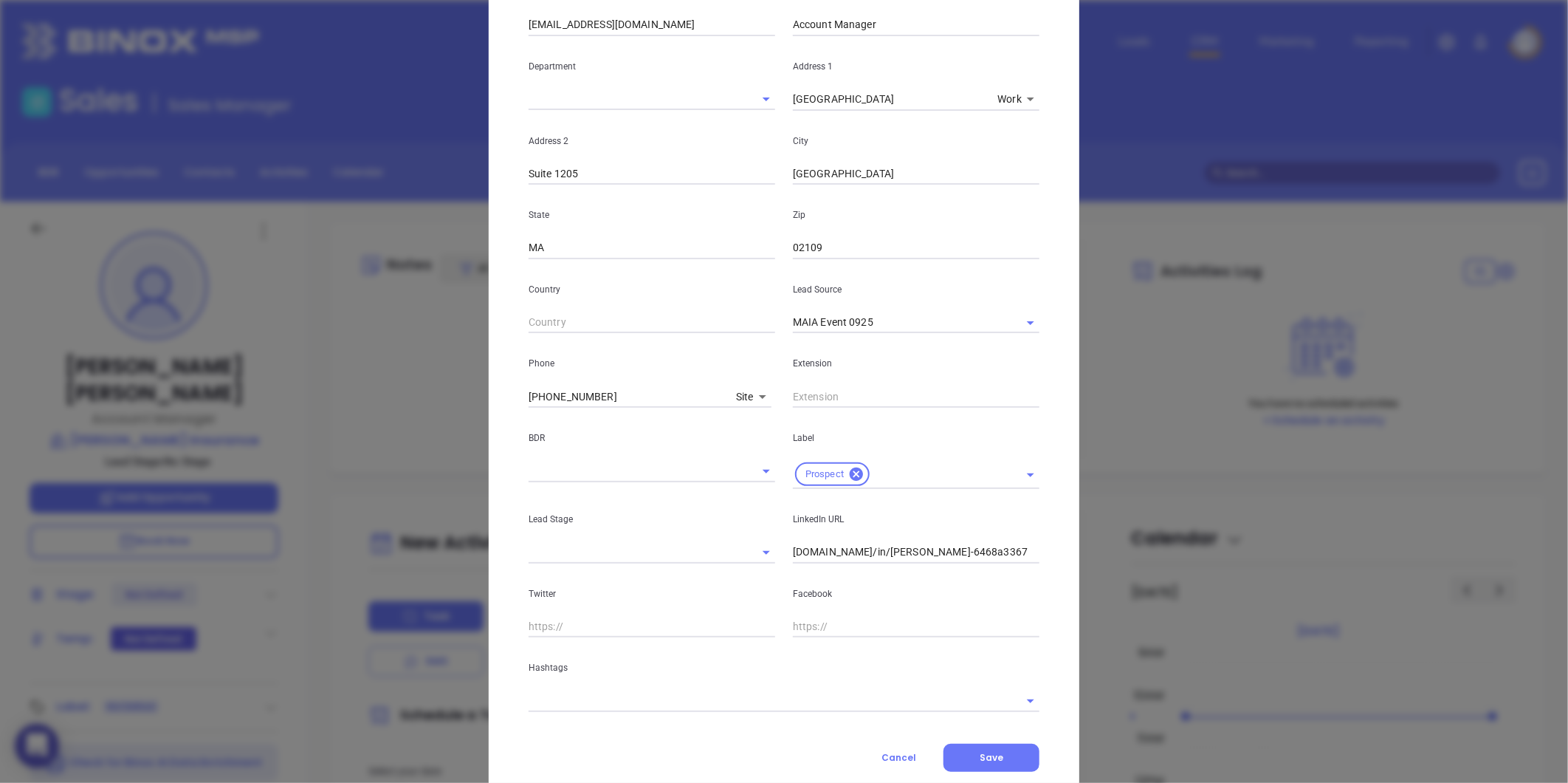
scroll to position [294, 0]
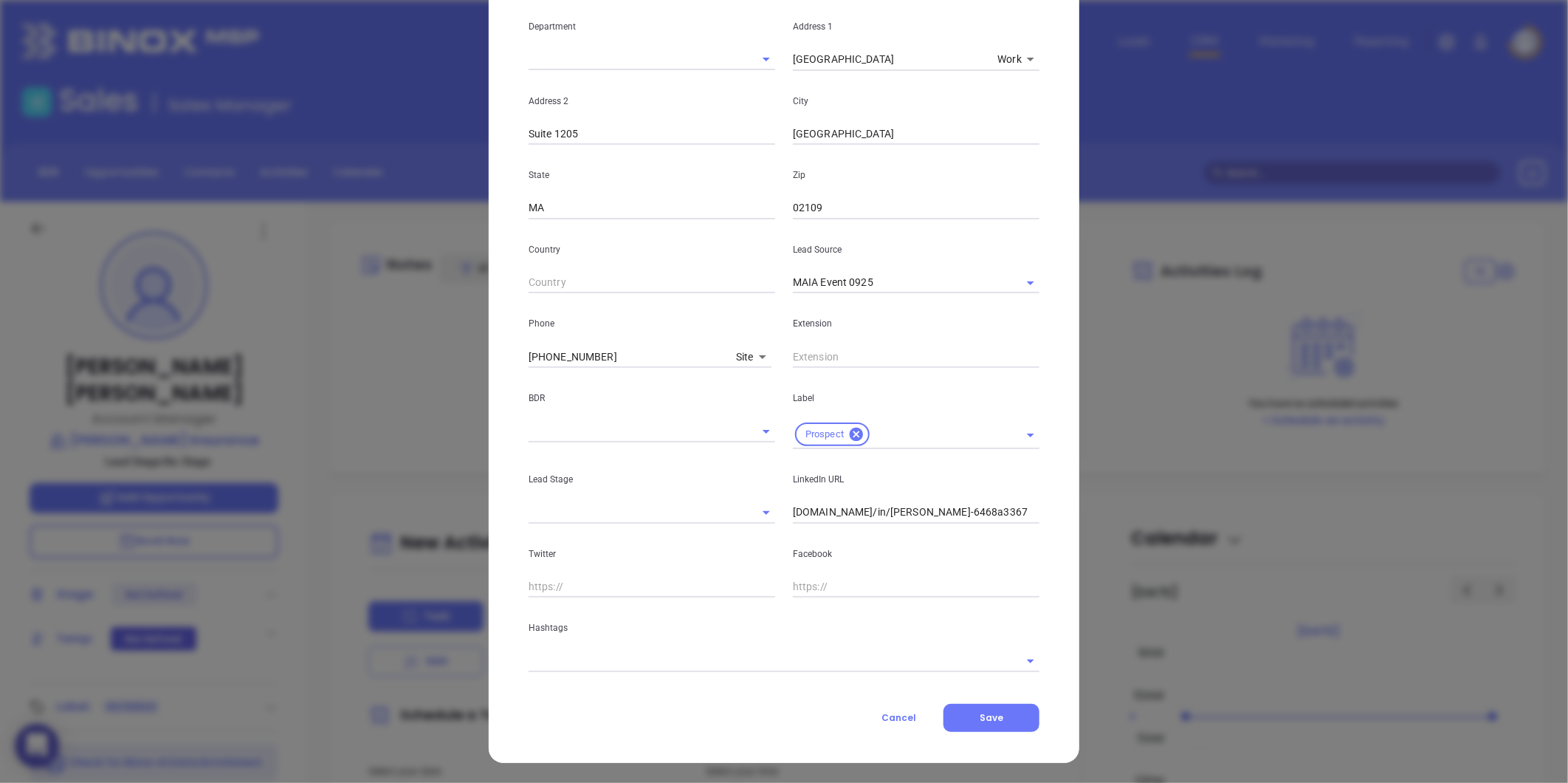
click at [686, 662] on input "text" at bounding box center [762, 660] width 469 height 21
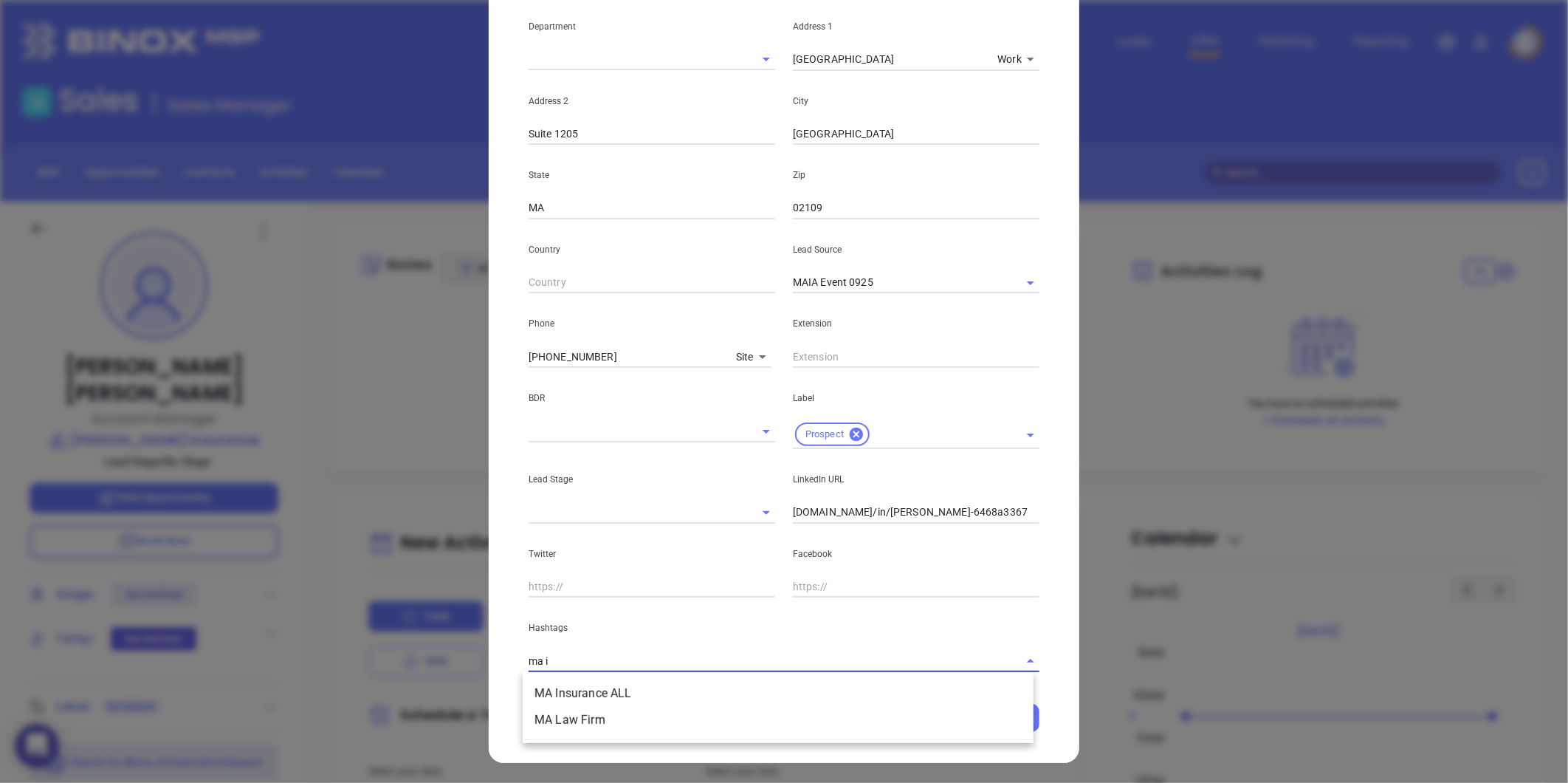
type input "ma in"
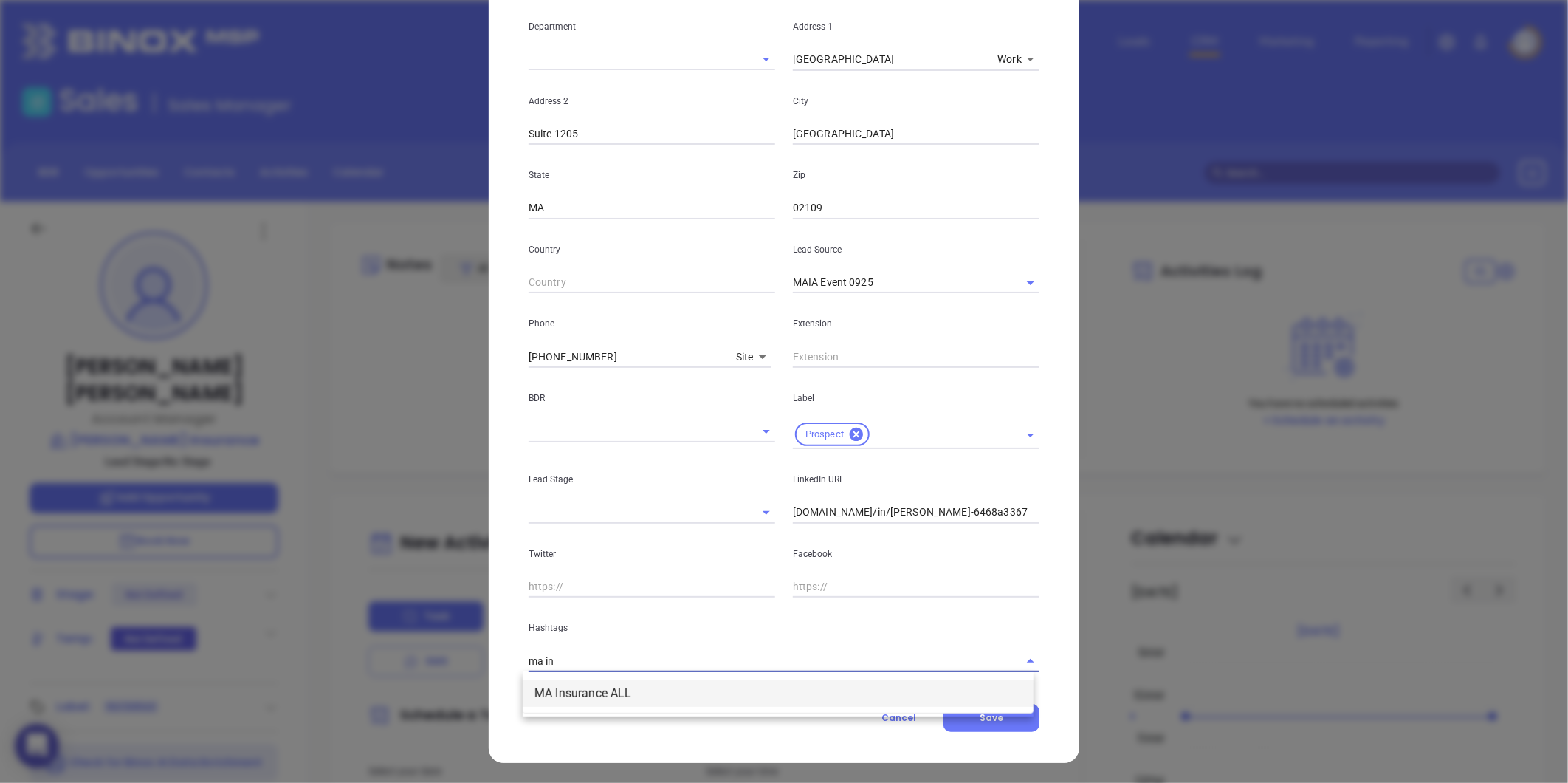
click at [586, 690] on li "MA Insurance ALL" at bounding box center [778, 693] width 511 height 27
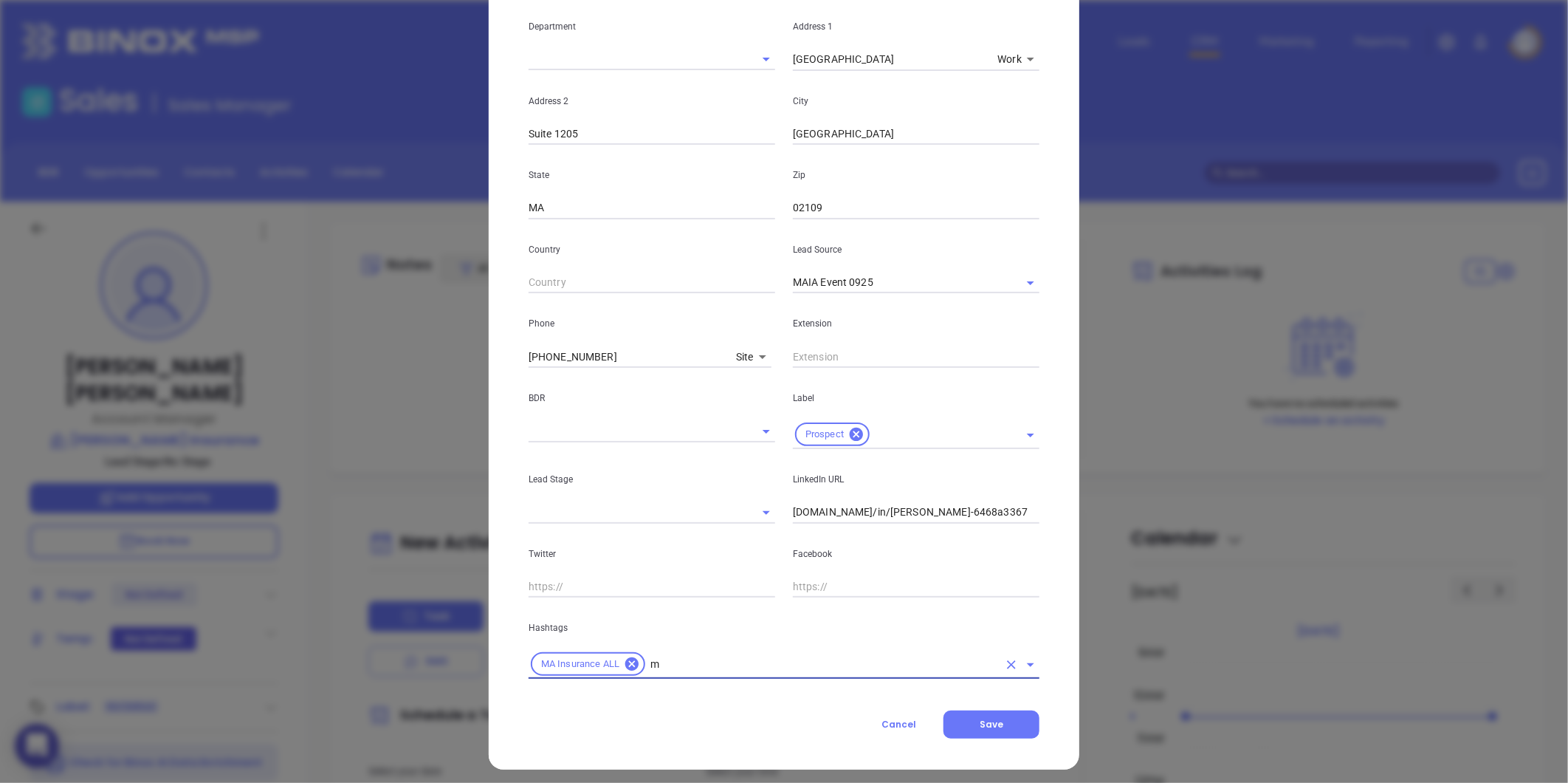
type input "ma"
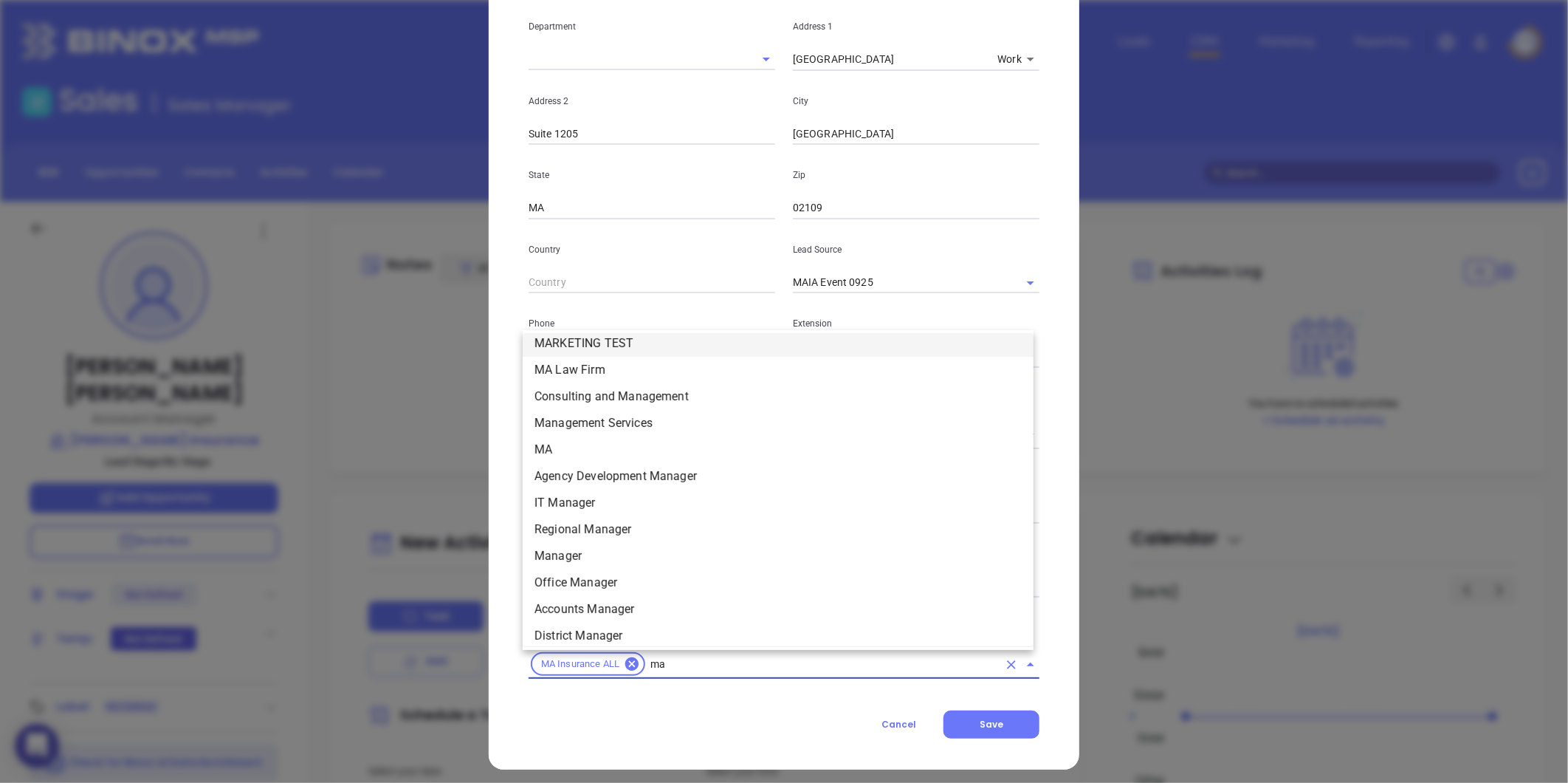
scroll to position [281, 0]
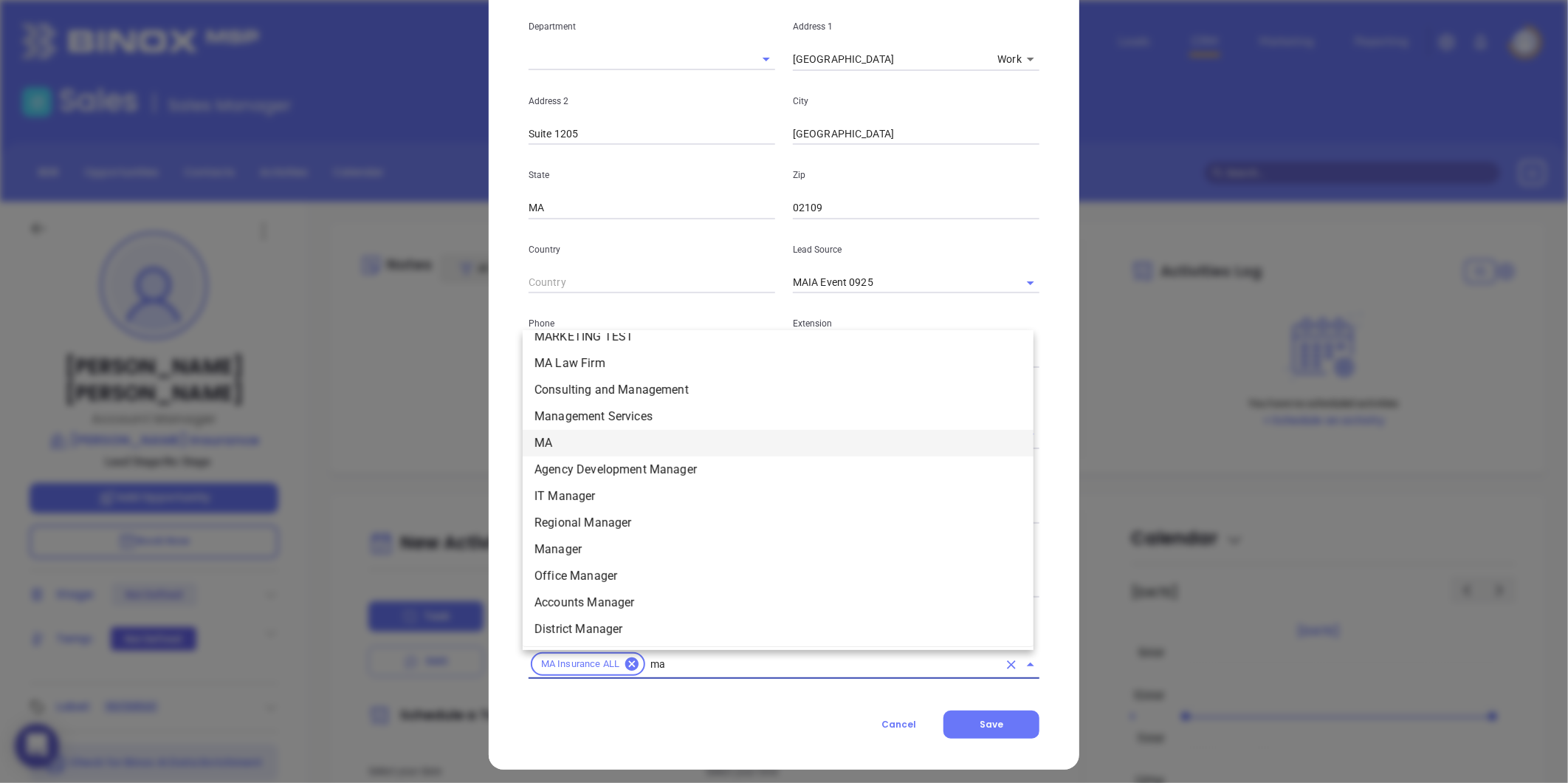
click at [533, 446] on li "MA" at bounding box center [778, 443] width 511 height 27
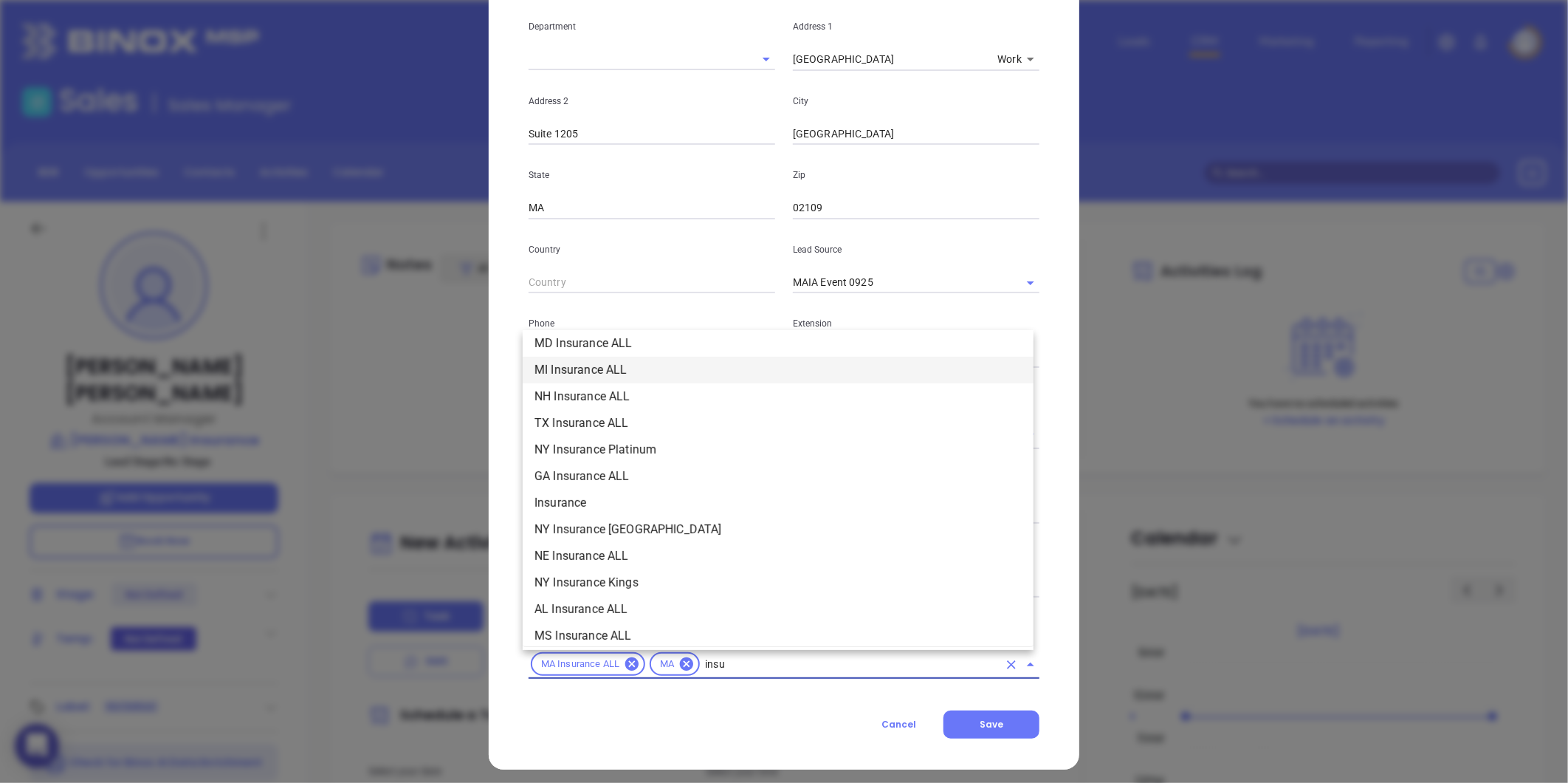
scroll to position [380, 0]
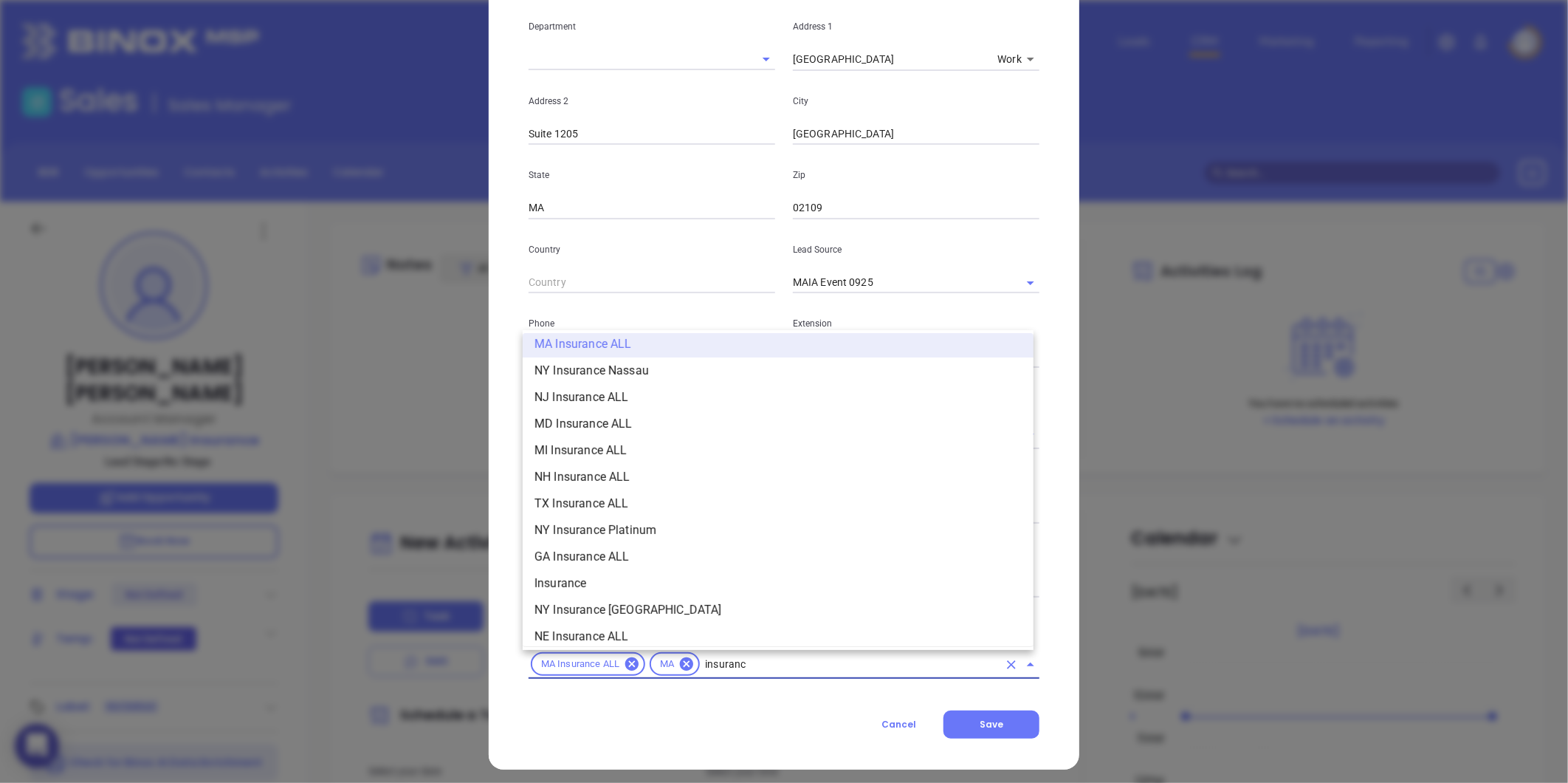
type input "insurance"
click at [562, 576] on li "Insurance" at bounding box center [778, 583] width 511 height 27
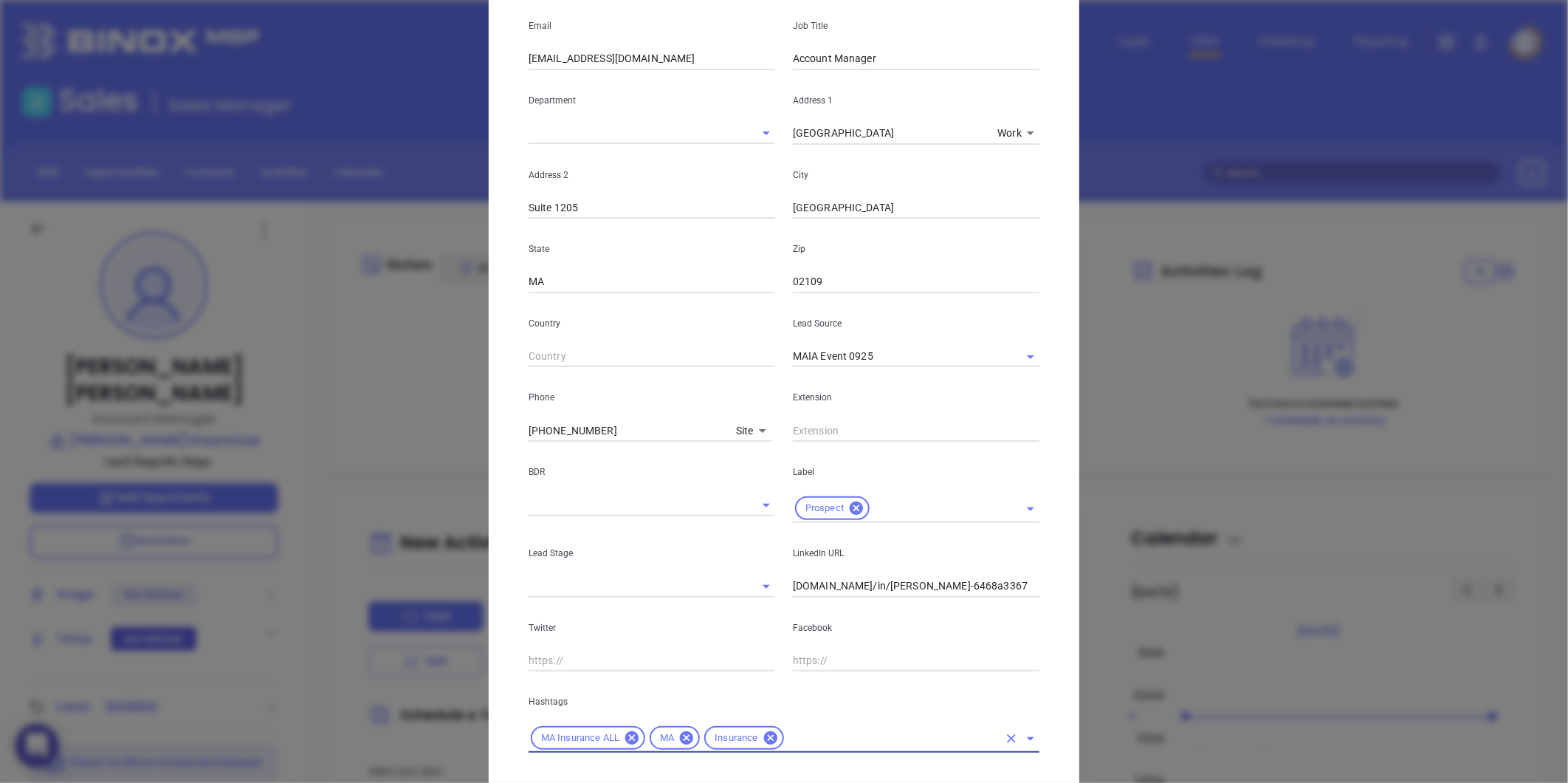
scroll to position [0, 0]
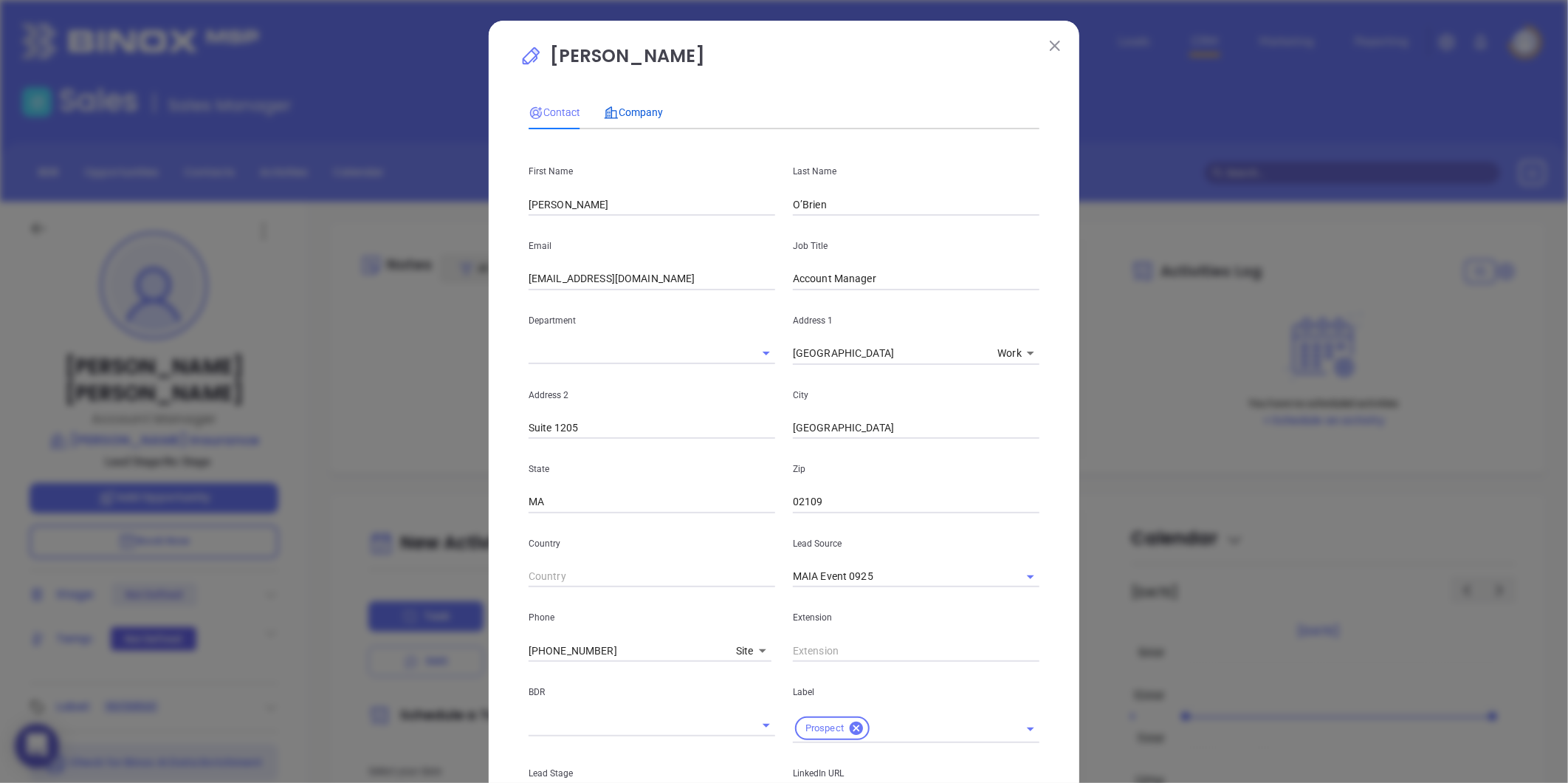
click at [633, 108] on span "Company" at bounding box center [633, 112] width 59 height 12
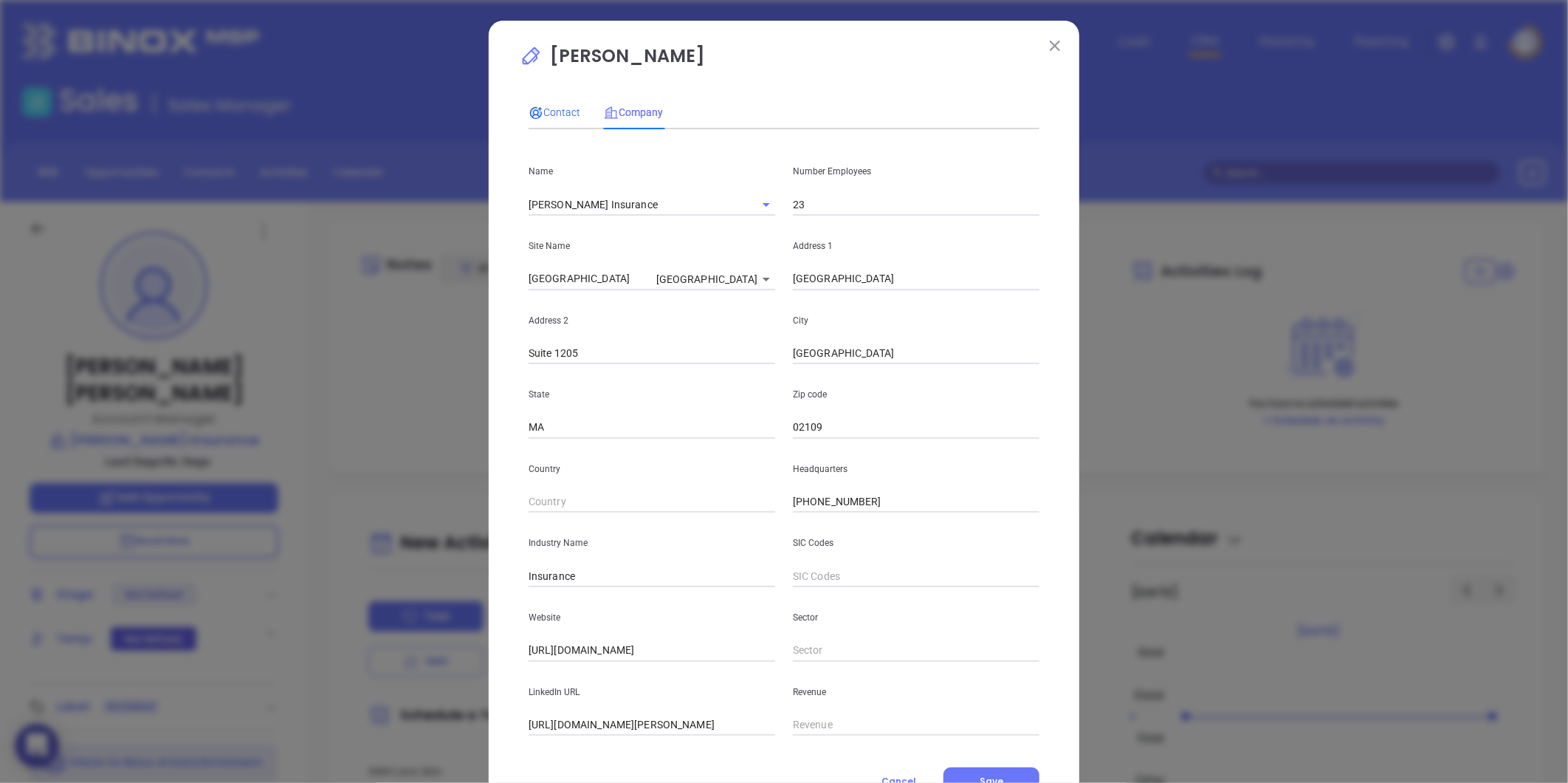
click at [547, 107] on span "Contact" at bounding box center [554, 112] width 51 height 12
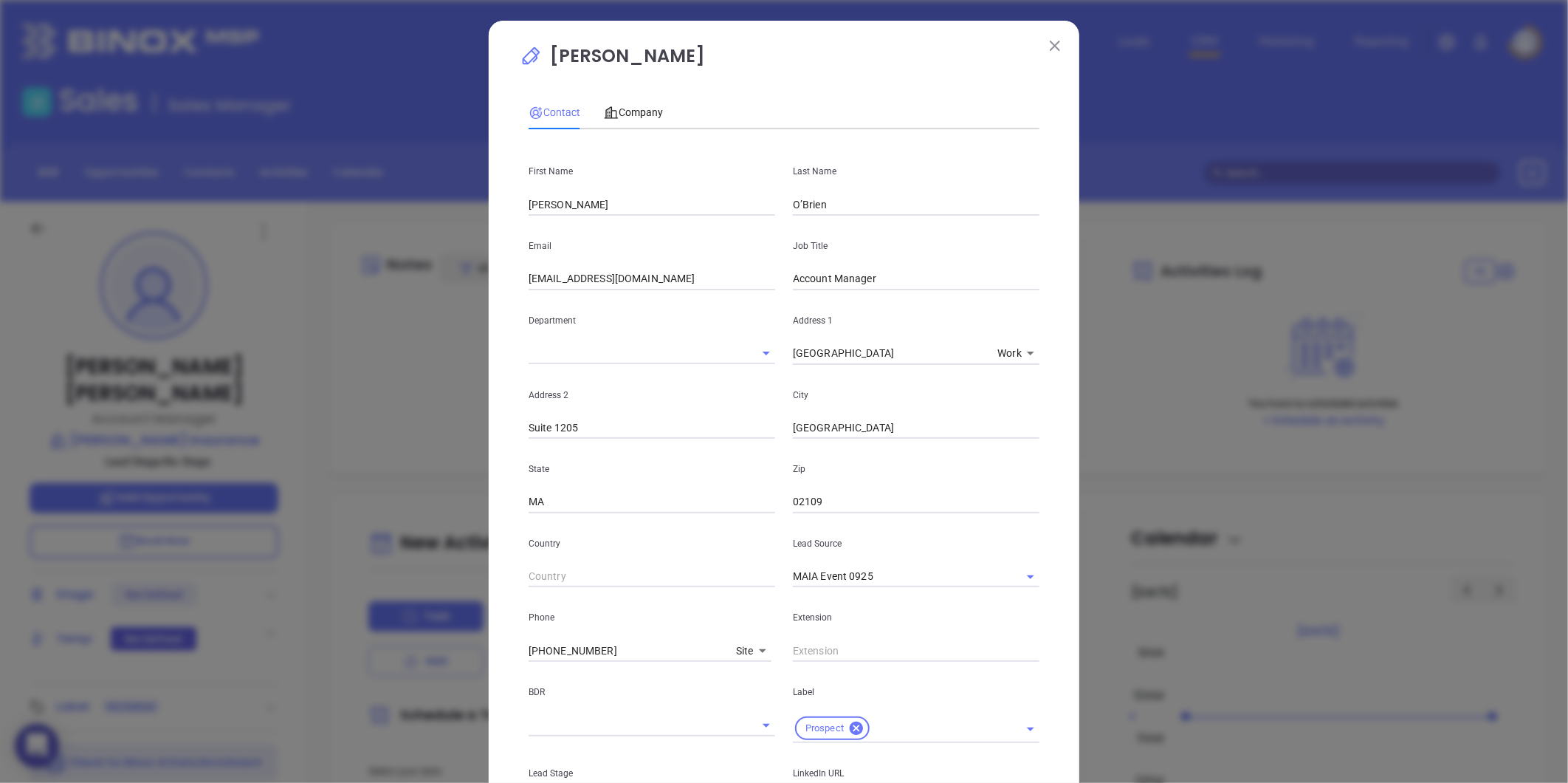
scroll to position [301, 0]
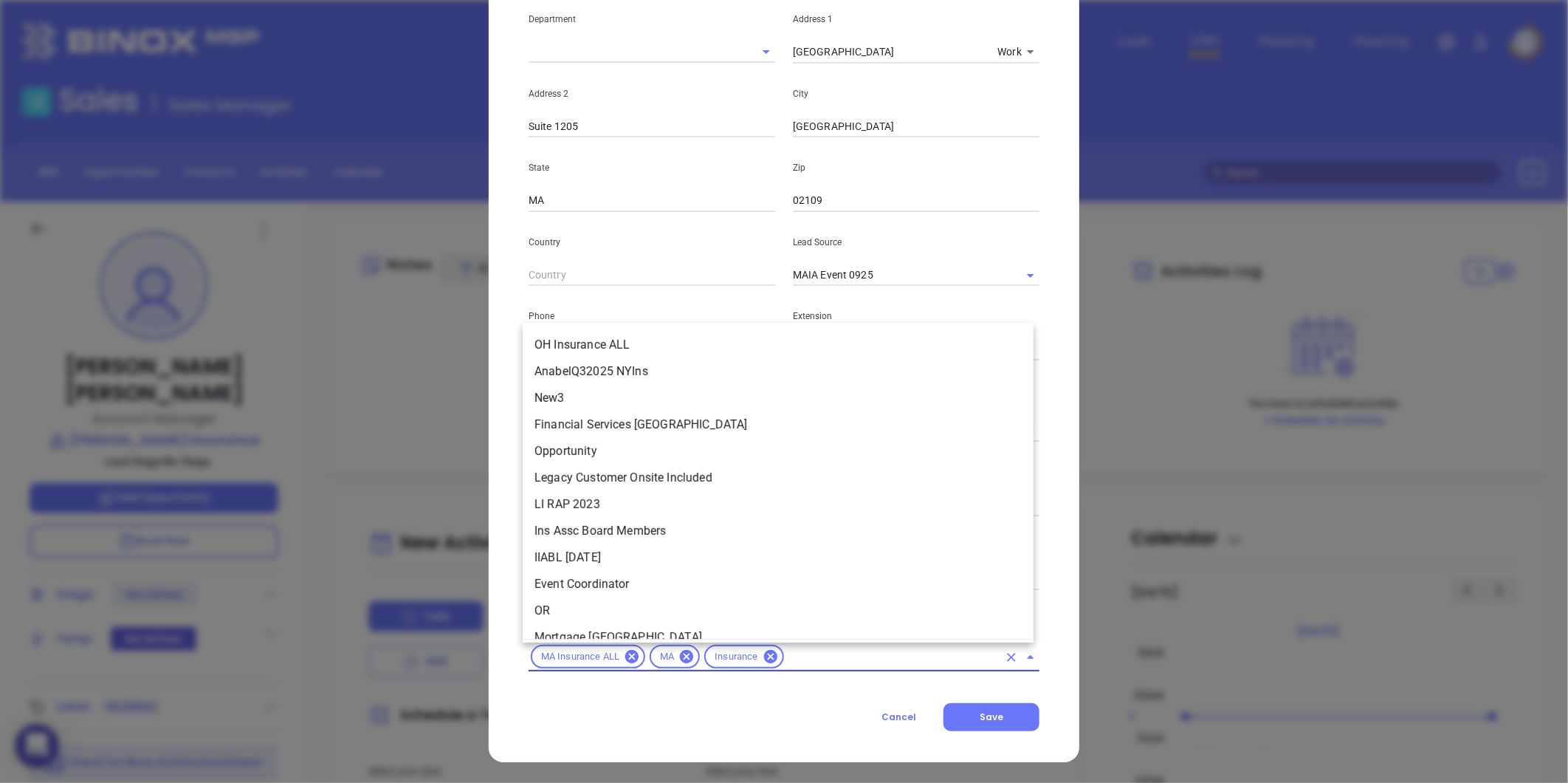
click at [806, 648] on input "text" at bounding box center [892, 657] width 212 height 18
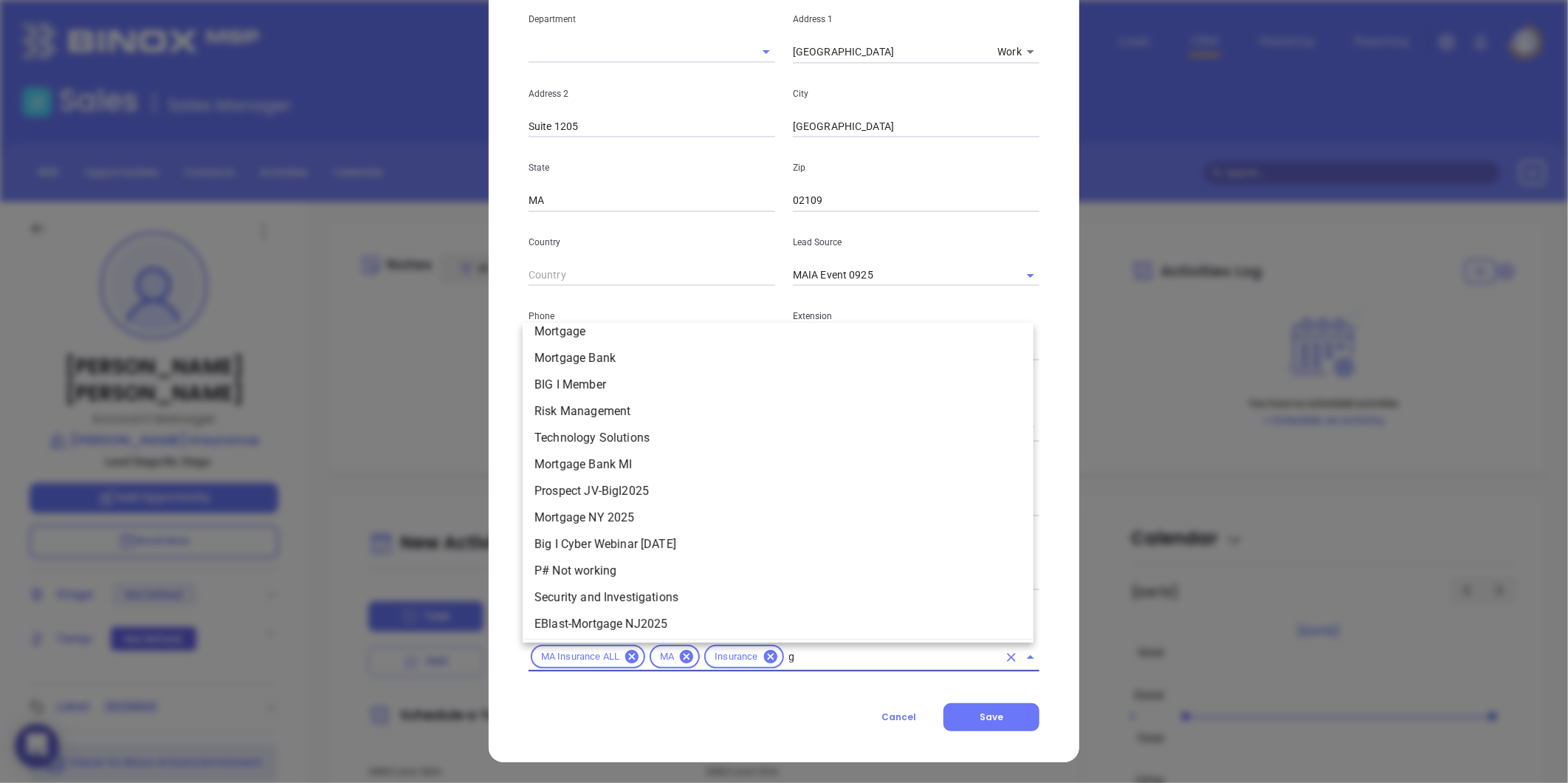
scroll to position [0, 0]
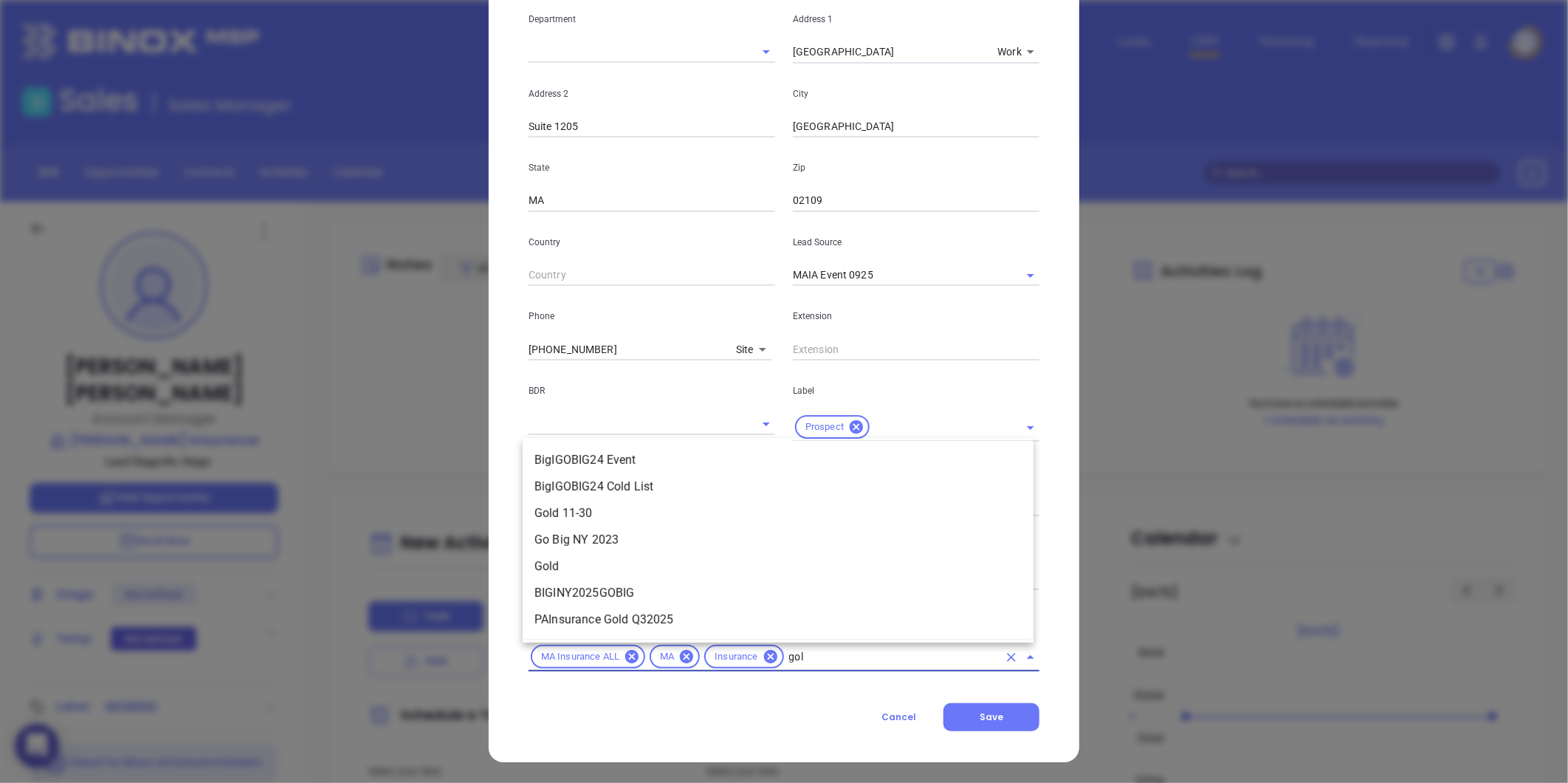
type input "gold"
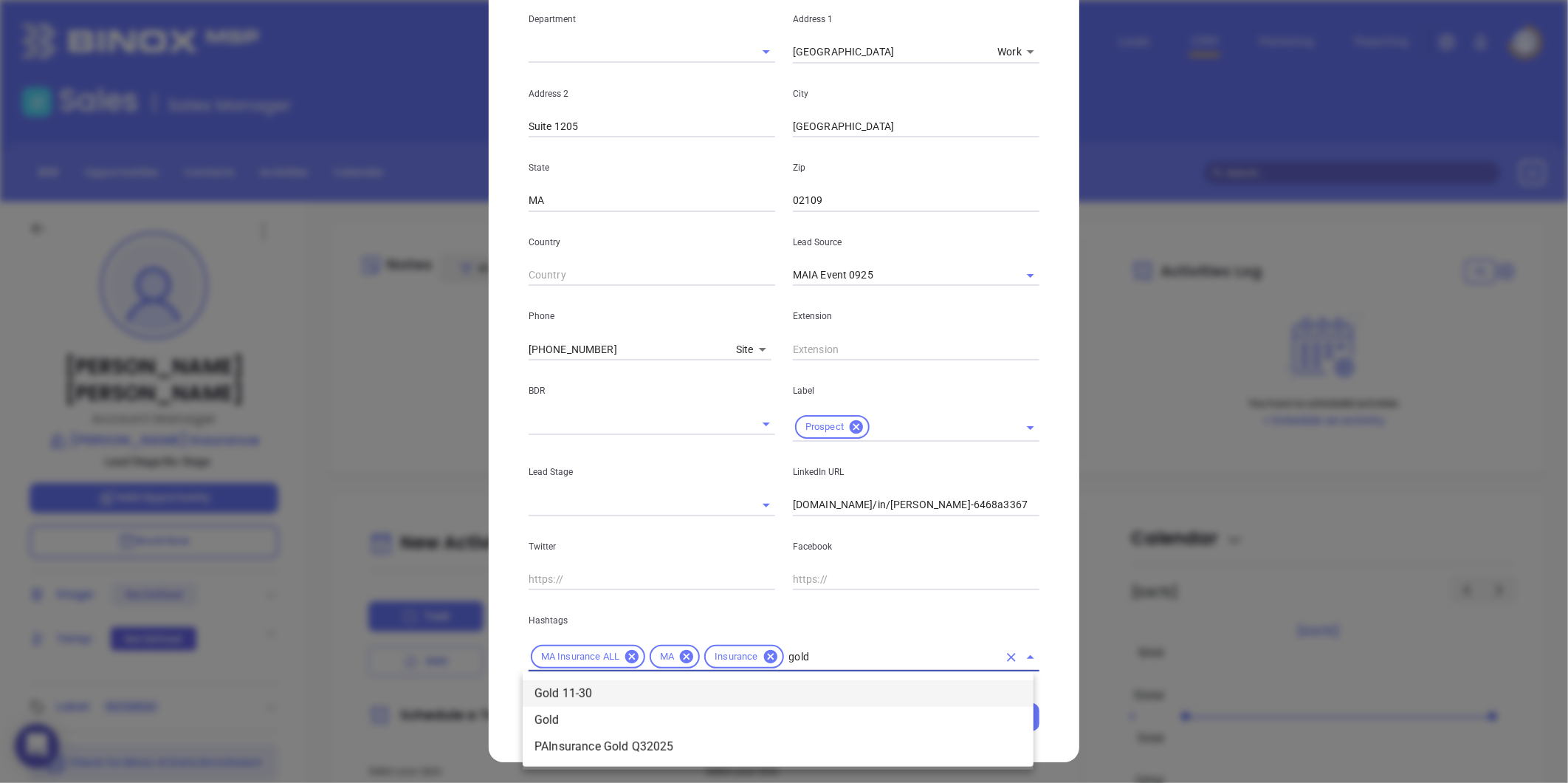
click at [613, 696] on li "Gold 11-30" at bounding box center [778, 693] width 511 height 27
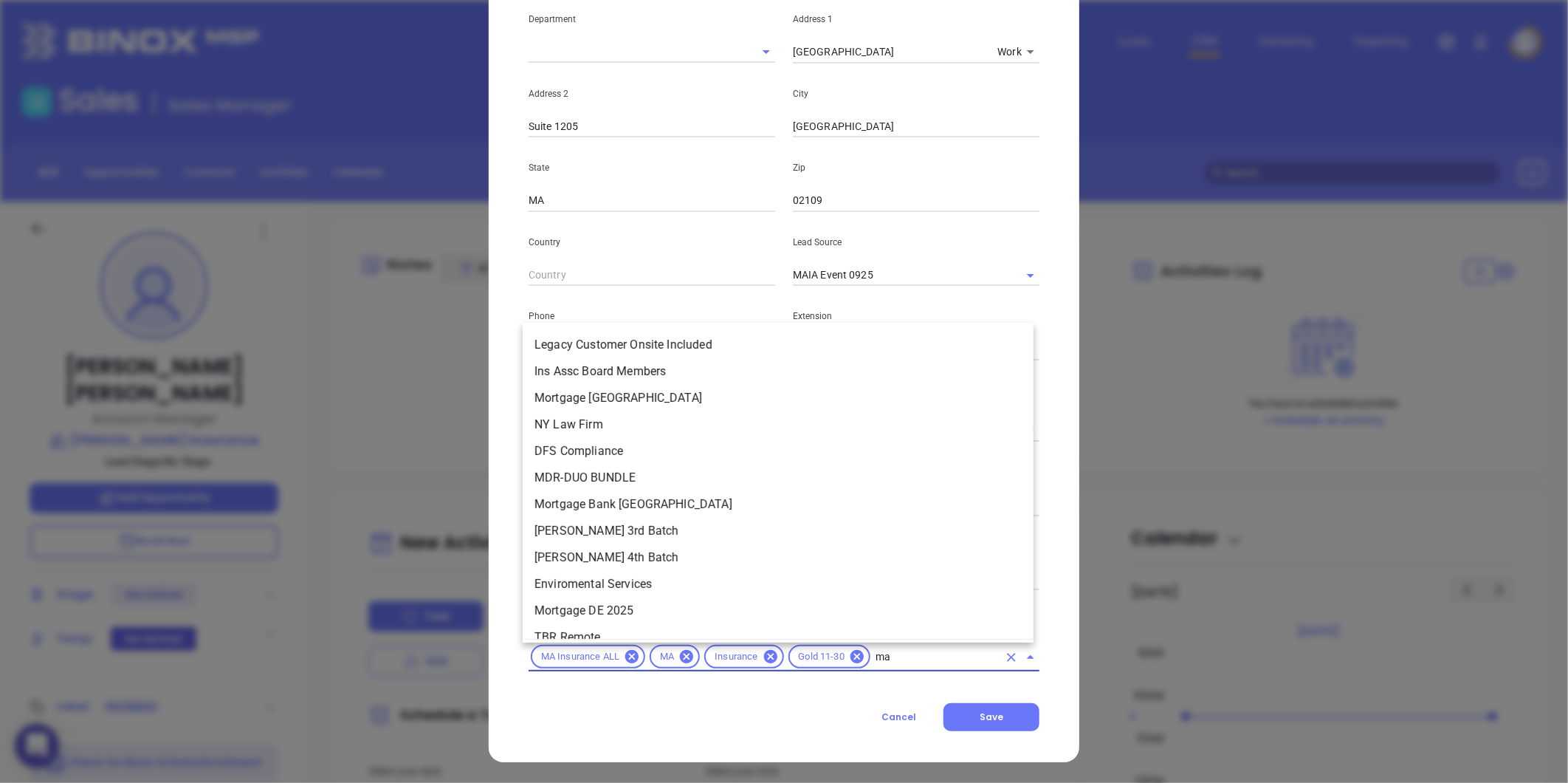
type input "mai"
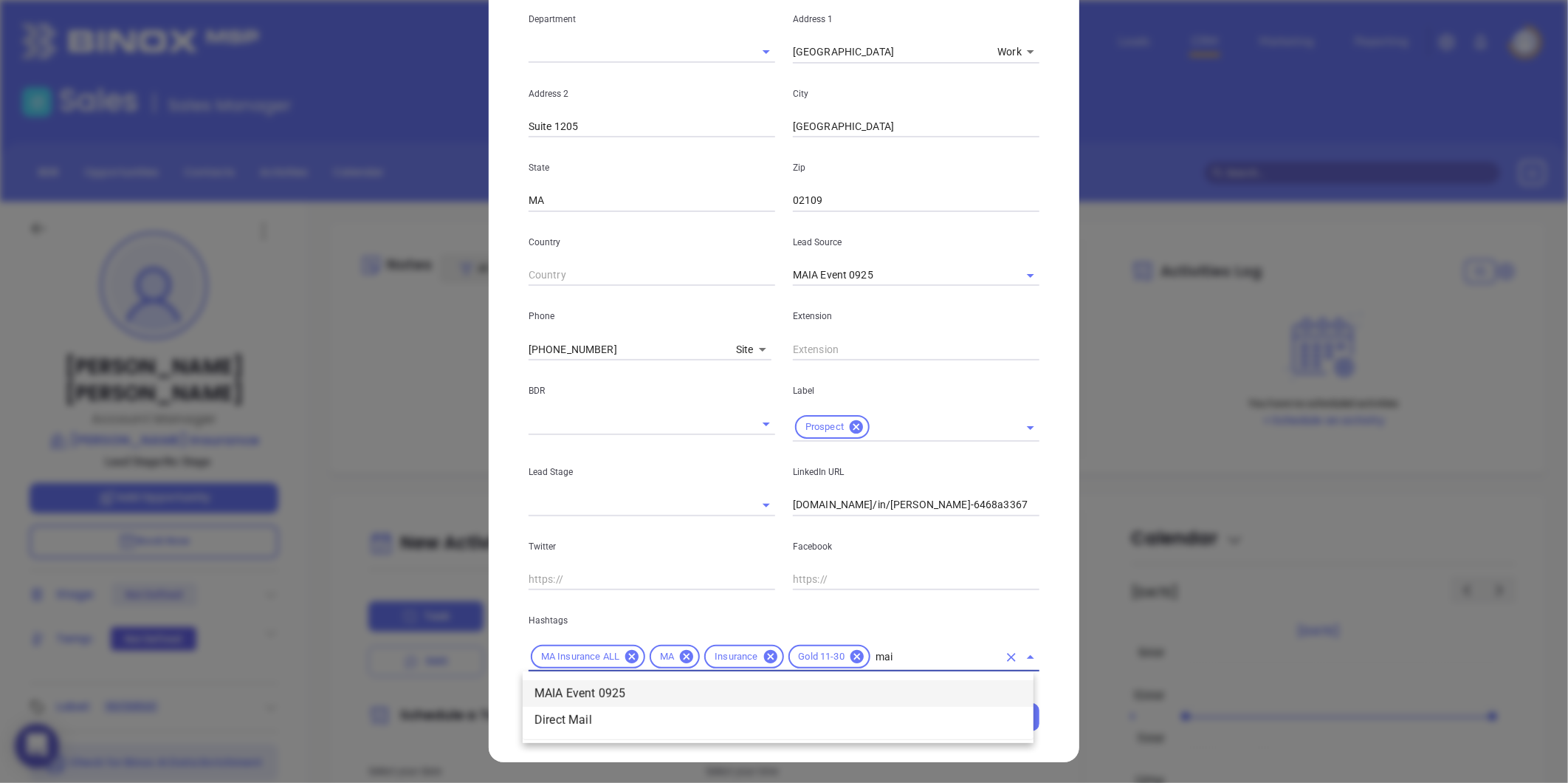
click at [622, 645] on div "MA Insurance ALL" at bounding box center [588, 657] width 115 height 24
click at [598, 689] on li "MAIA Event 0925" at bounding box center [778, 693] width 511 height 27
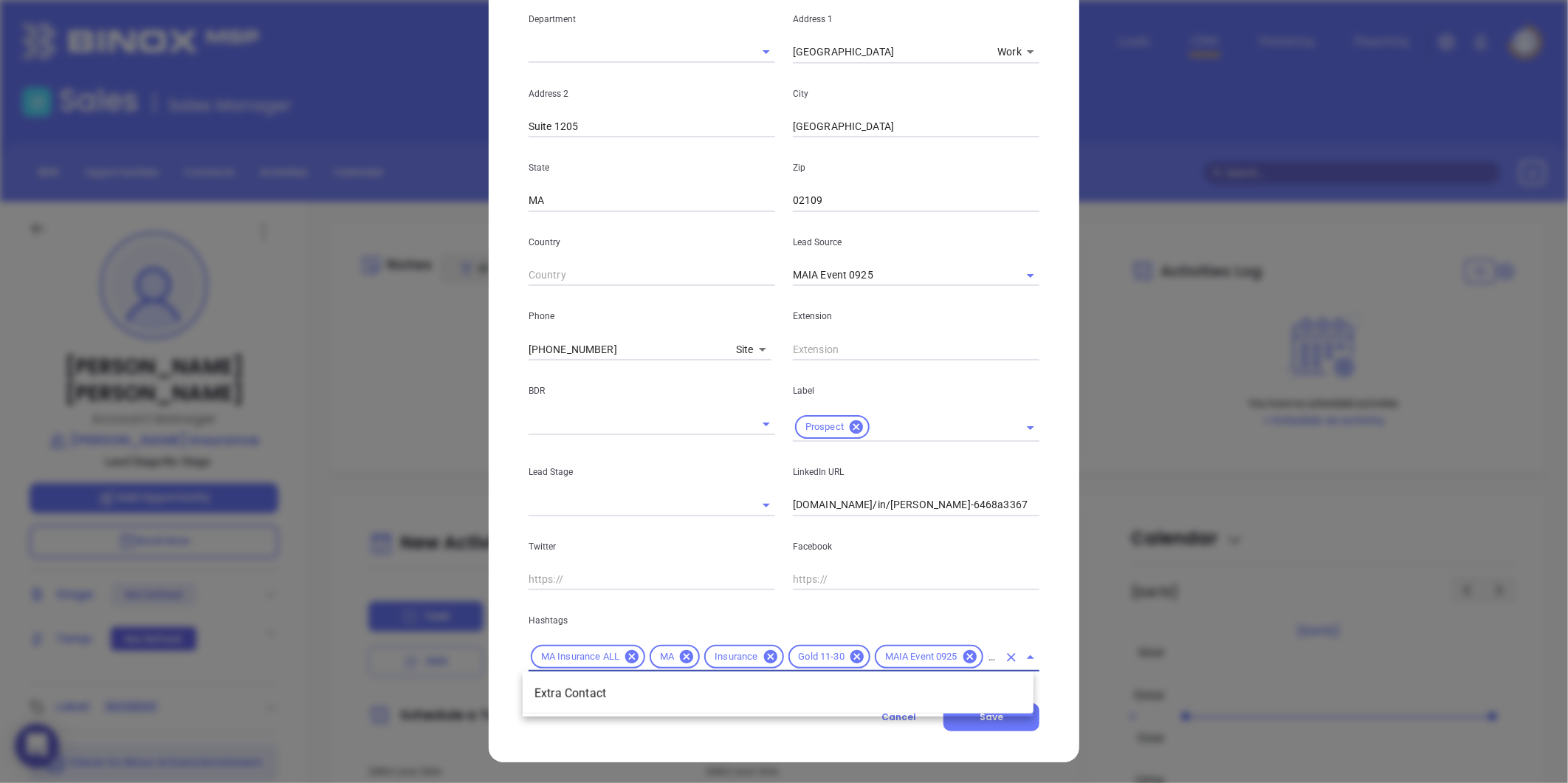
type input "extra"
click at [599, 687] on li "Extra Contact" at bounding box center [778, 693] width 511 height 27
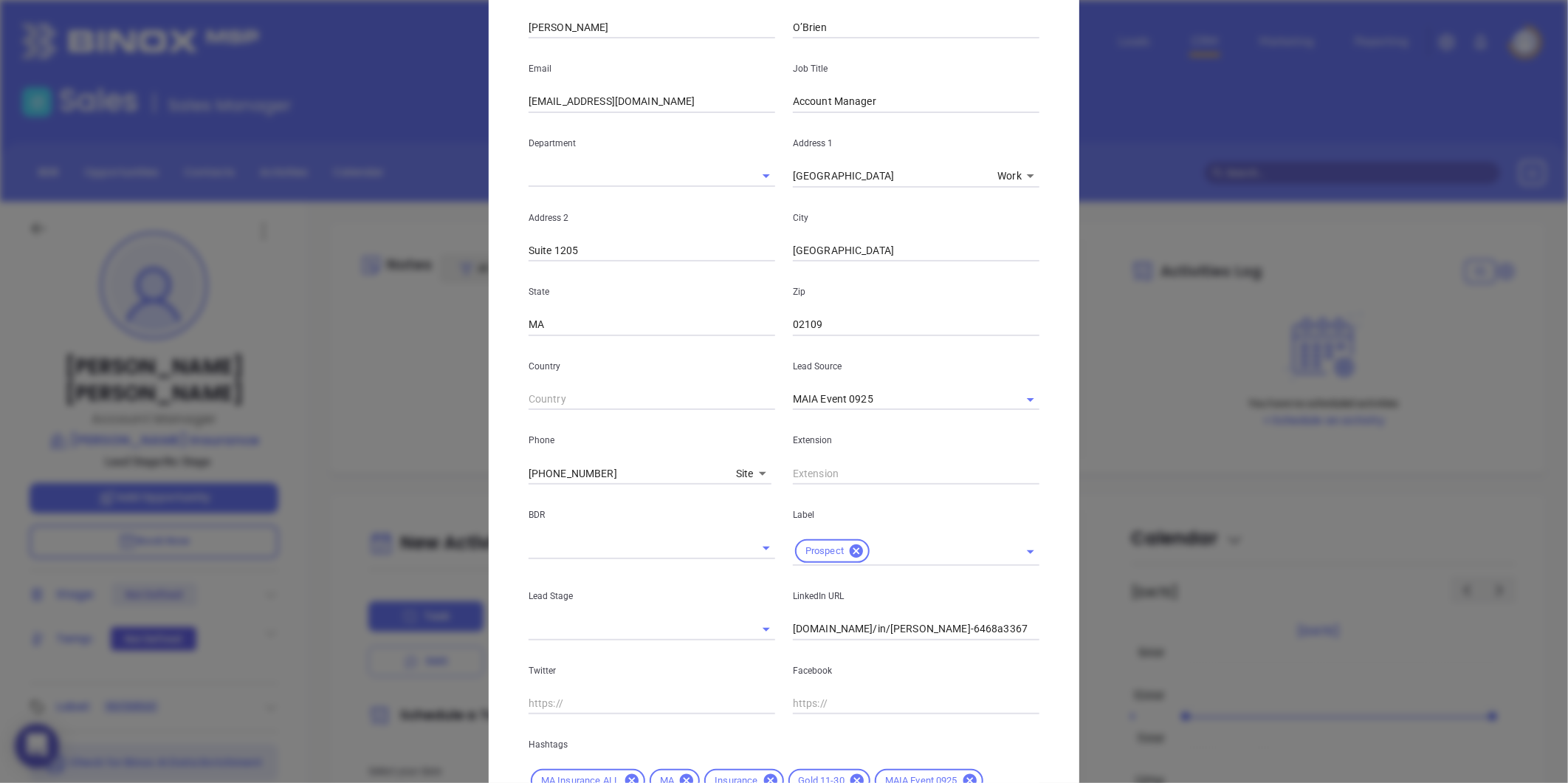
scroll to position [329, 0]
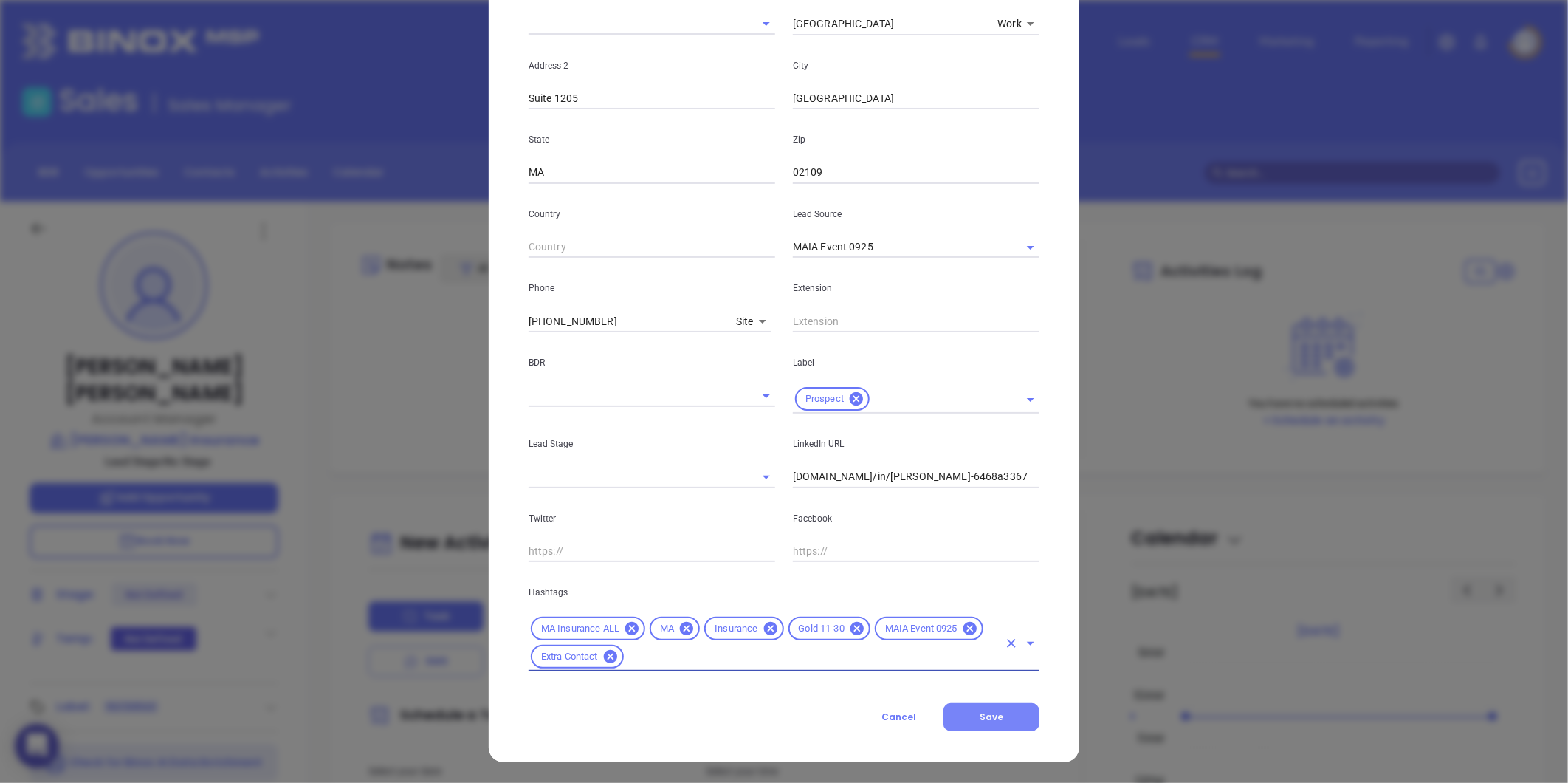
click at [992, 725] on button "Save" at bounding box center [991, 717] width 96 height 28
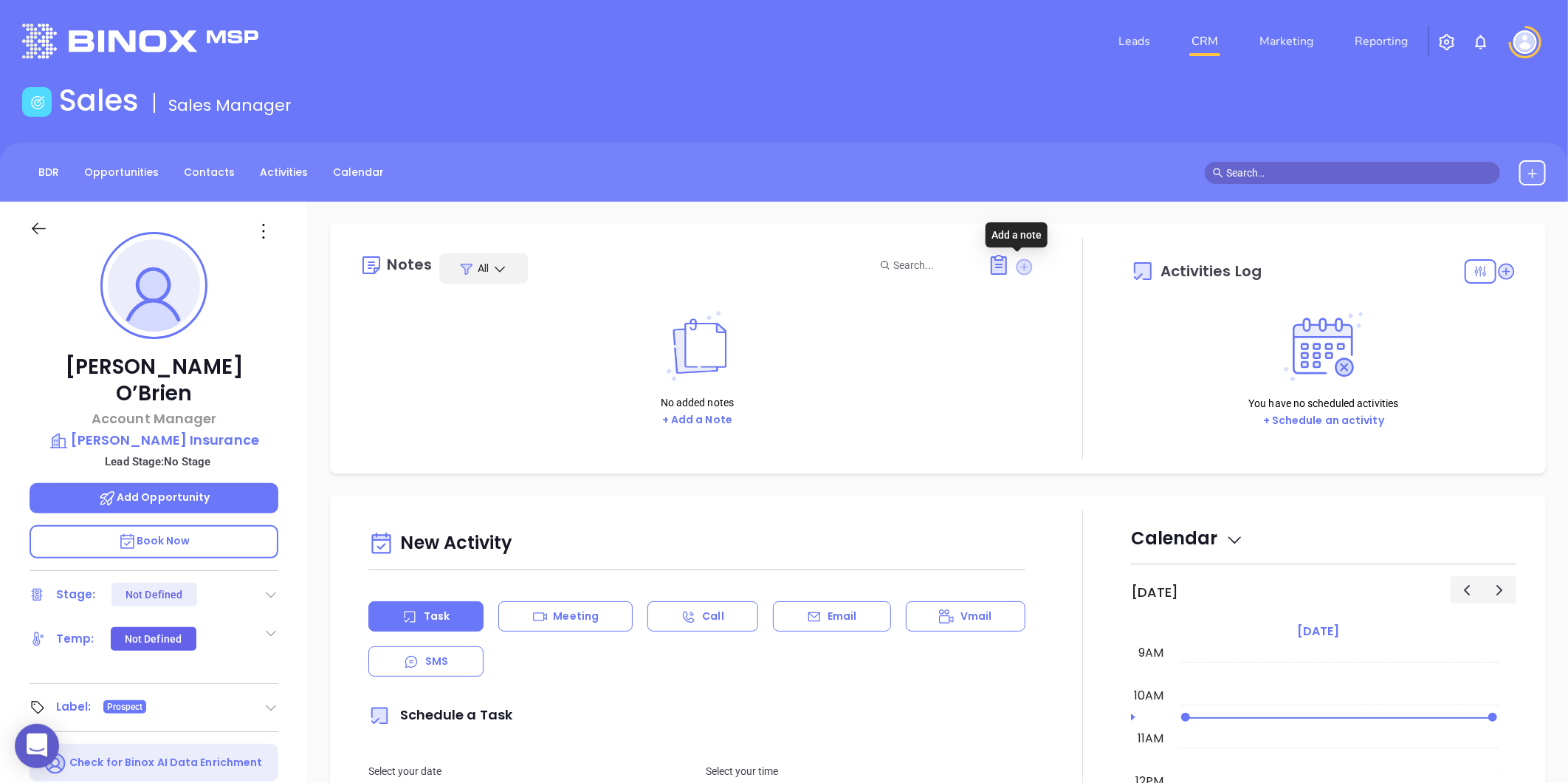
click at [1017, 265] on icon at bounding box center [1024, 267] width 20 height 20
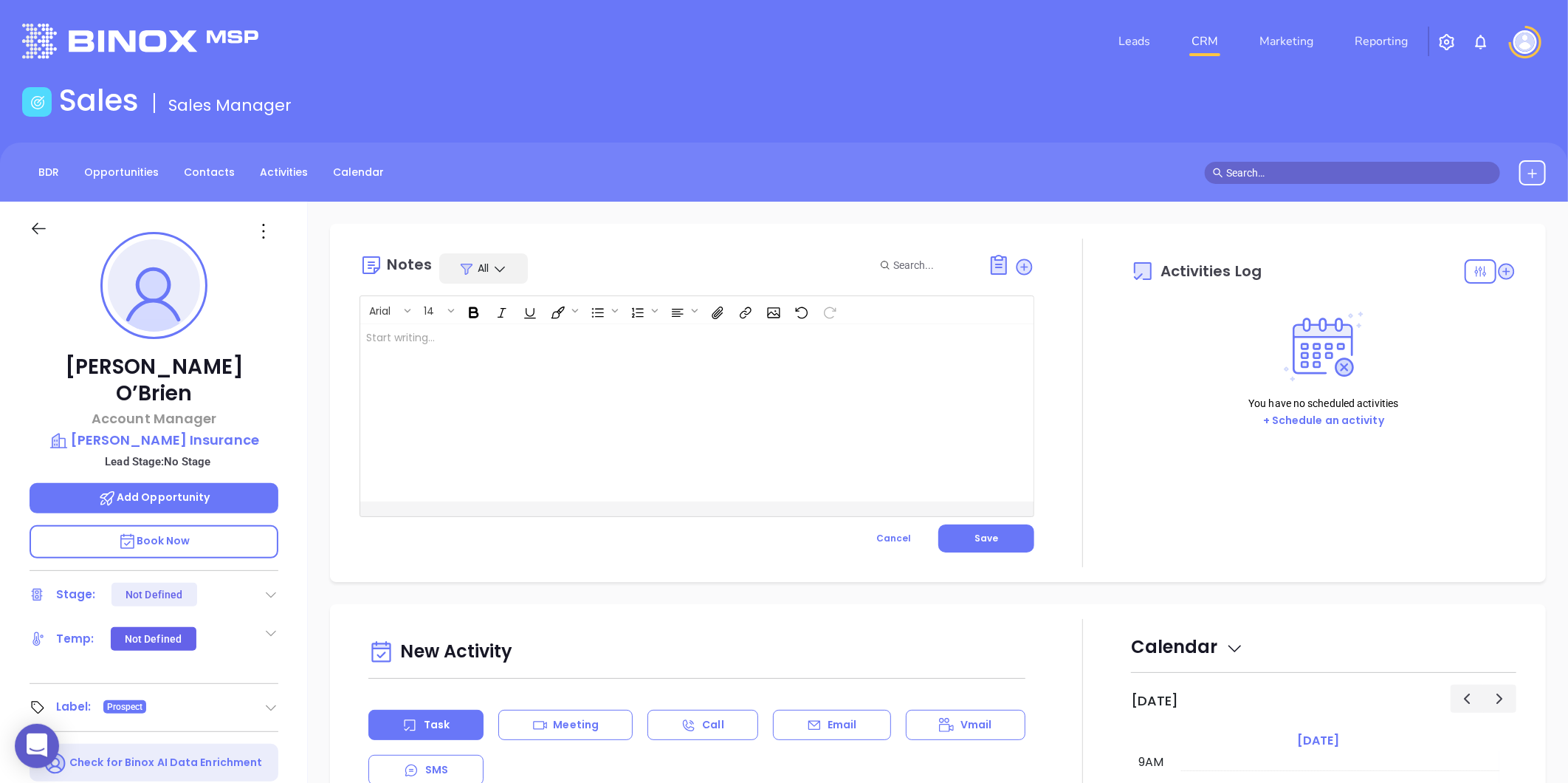
click at [697, 334] on div at bounding box center [673, 413] width 626 height 177
click at [978, 534] on span "Save" at bounding box center [987, 539] width 24 height 13
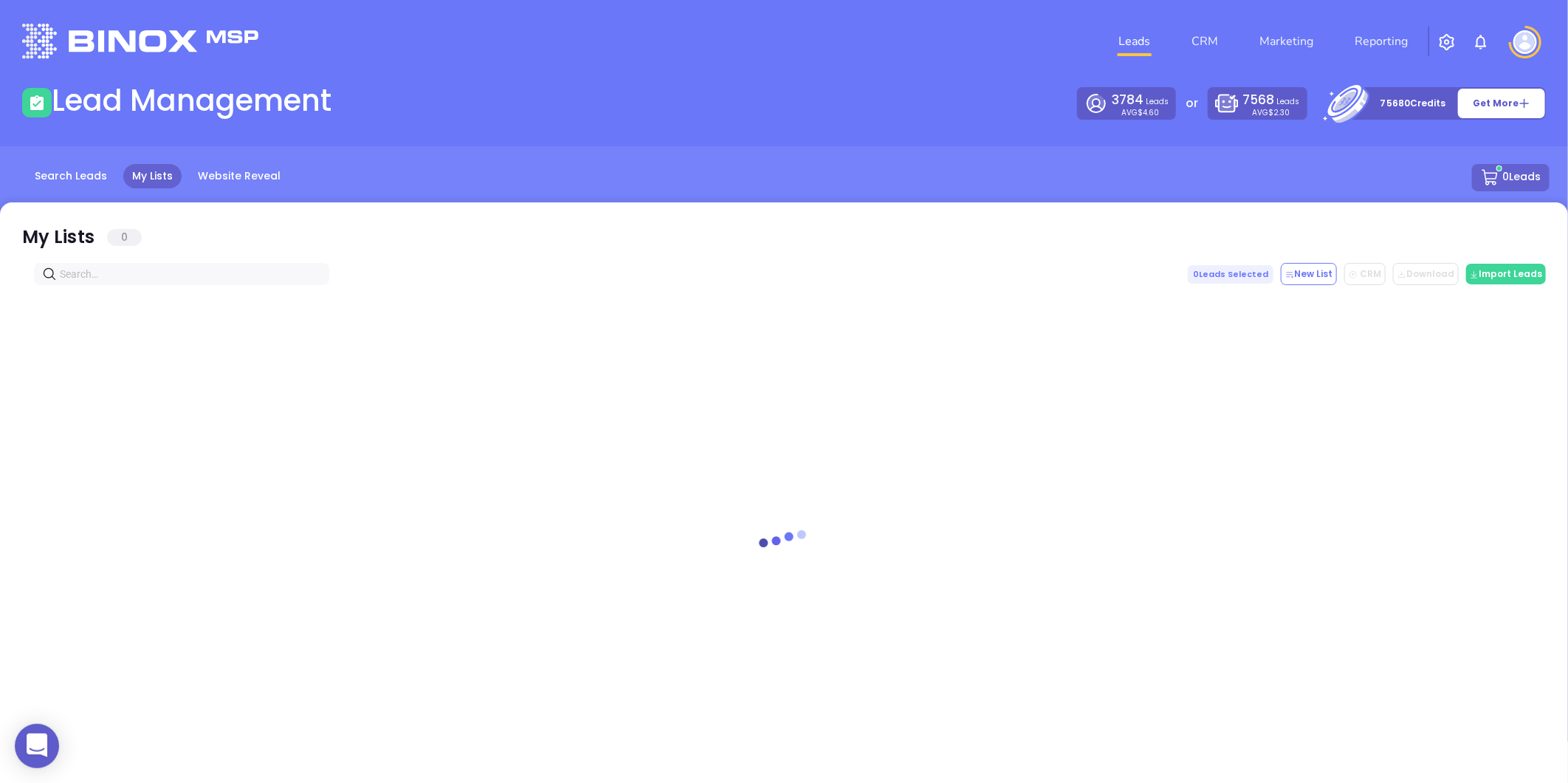
click at [182, 275] on input "text" at bounding box center [185, 274] width 250 height 17
paste input "[DOMAIN_NAME]"
drag, startPoint x: 205, startPoint y: 236, endPoint x: 303, endPoint y: 211, distance: 101.1
click at [303, 211] on div "Found Leads 0 [DOMAIN_NAME] 0 Leads Selected New List CRM Send to PSA Download …" at bounding box center [784, 497] width 1568 height 591
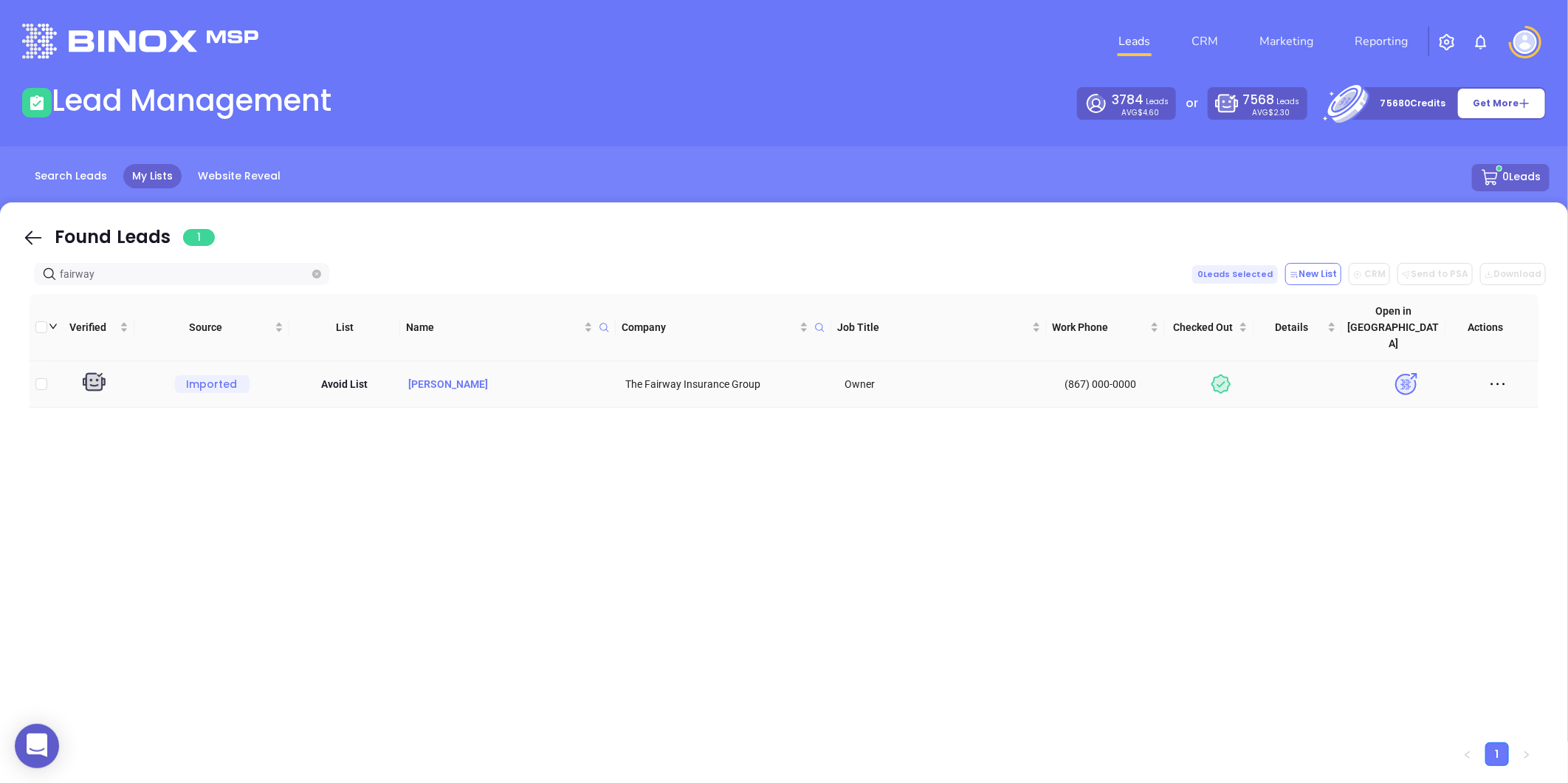
type input "fairway"
click at [453, 376] on p "[PERSON_NAME]" at bounding box center [510, 384] width 208 height 17
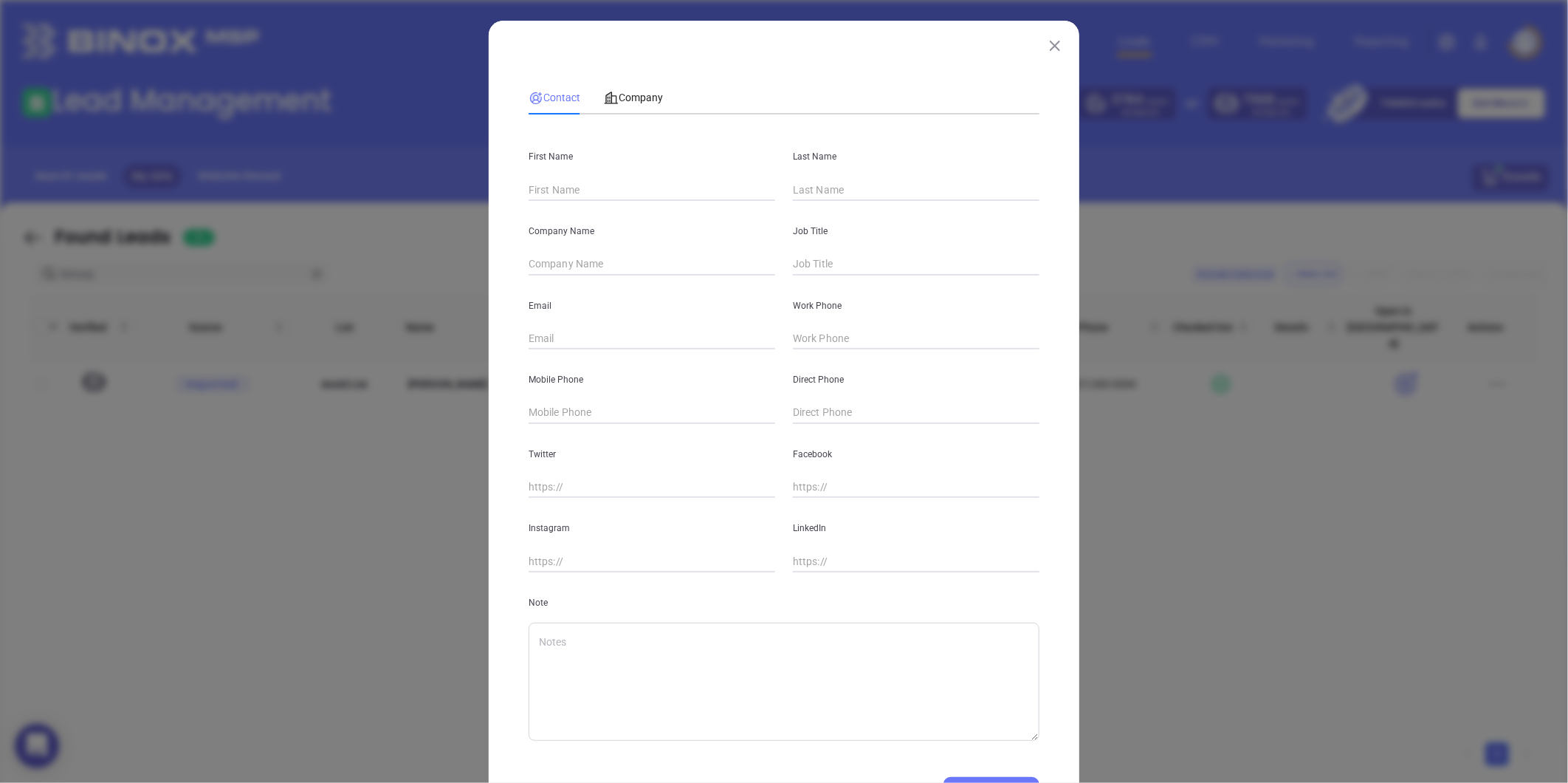
type input "[PERSON_NAME]"
type input "Brown"
type input "The Fairway Insurance Group"
type input "Owner"
type input "[PERSON_NAME][EMAIL_ADDRESS][DOMAIN_NAME]"
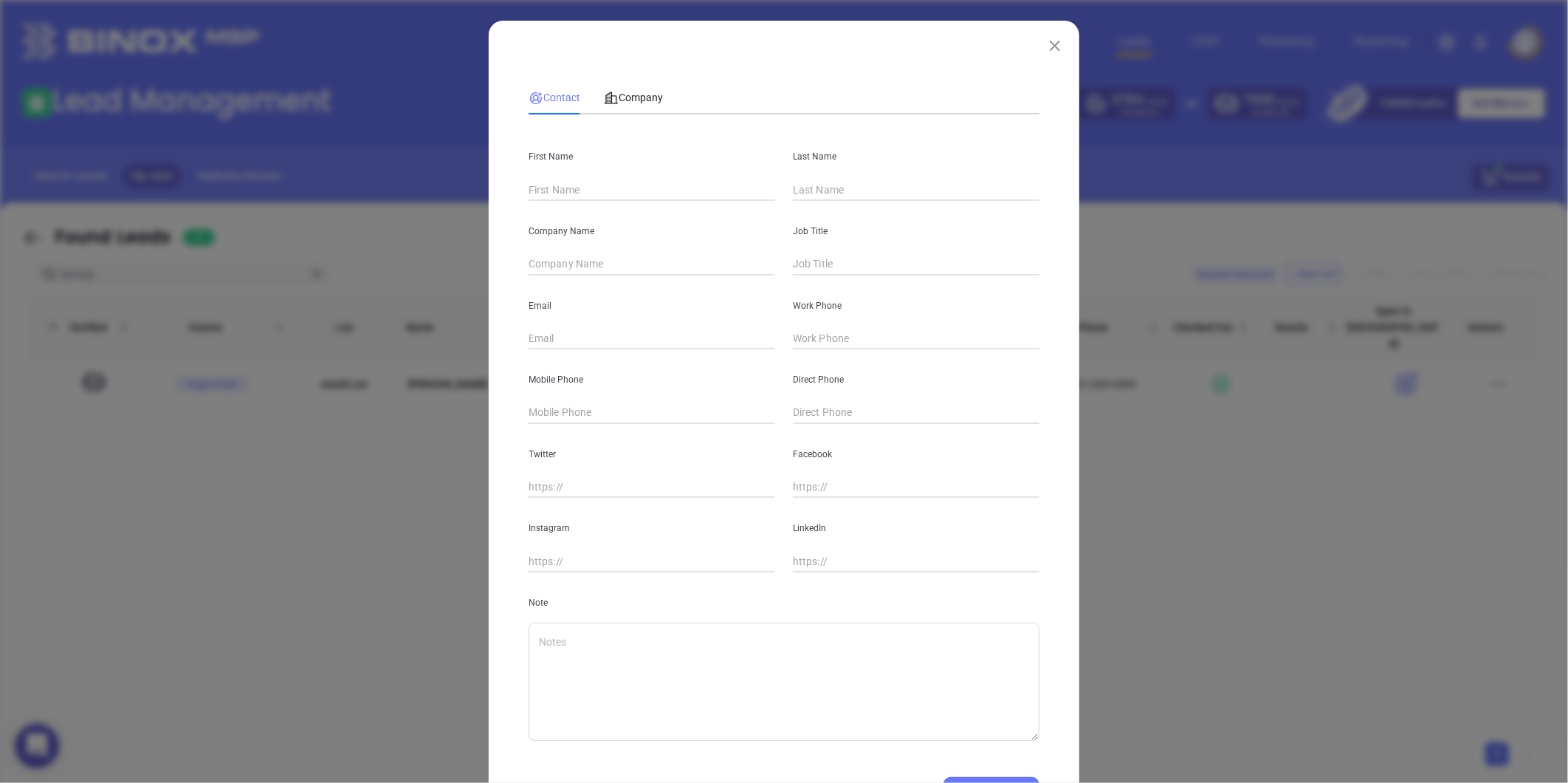
type input "(867) 000-0000"
type input "(955) 000-0000"
type input "(954) 000-0000"
type input "[DOMAIN_NAME][URL]"
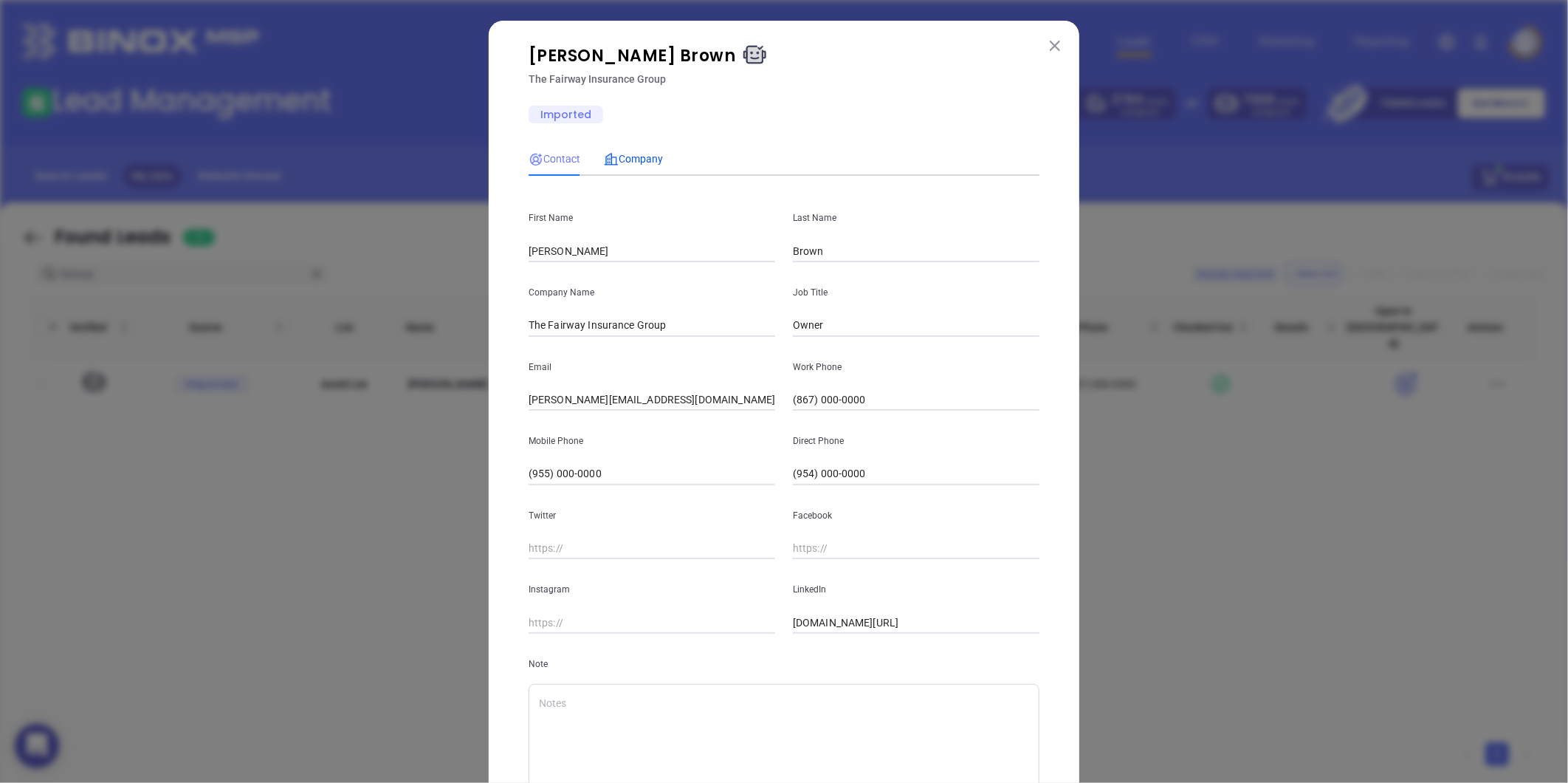
click at [632, 161] on span "Company" at bounding box center [633, 158] width 59 height 12
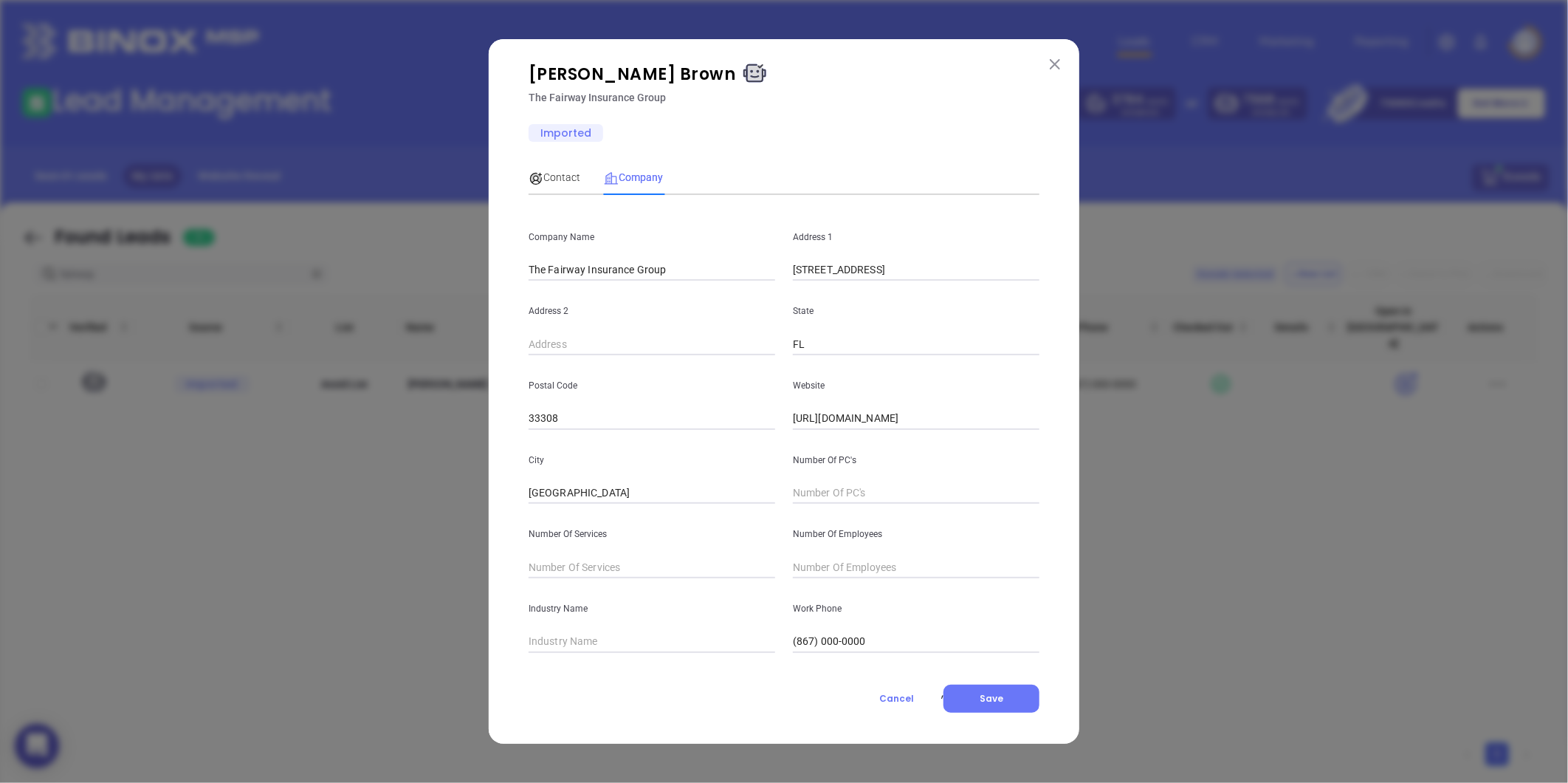
click at [1053, 66] on img at bounding box center [1055, 63] width 10 height 10
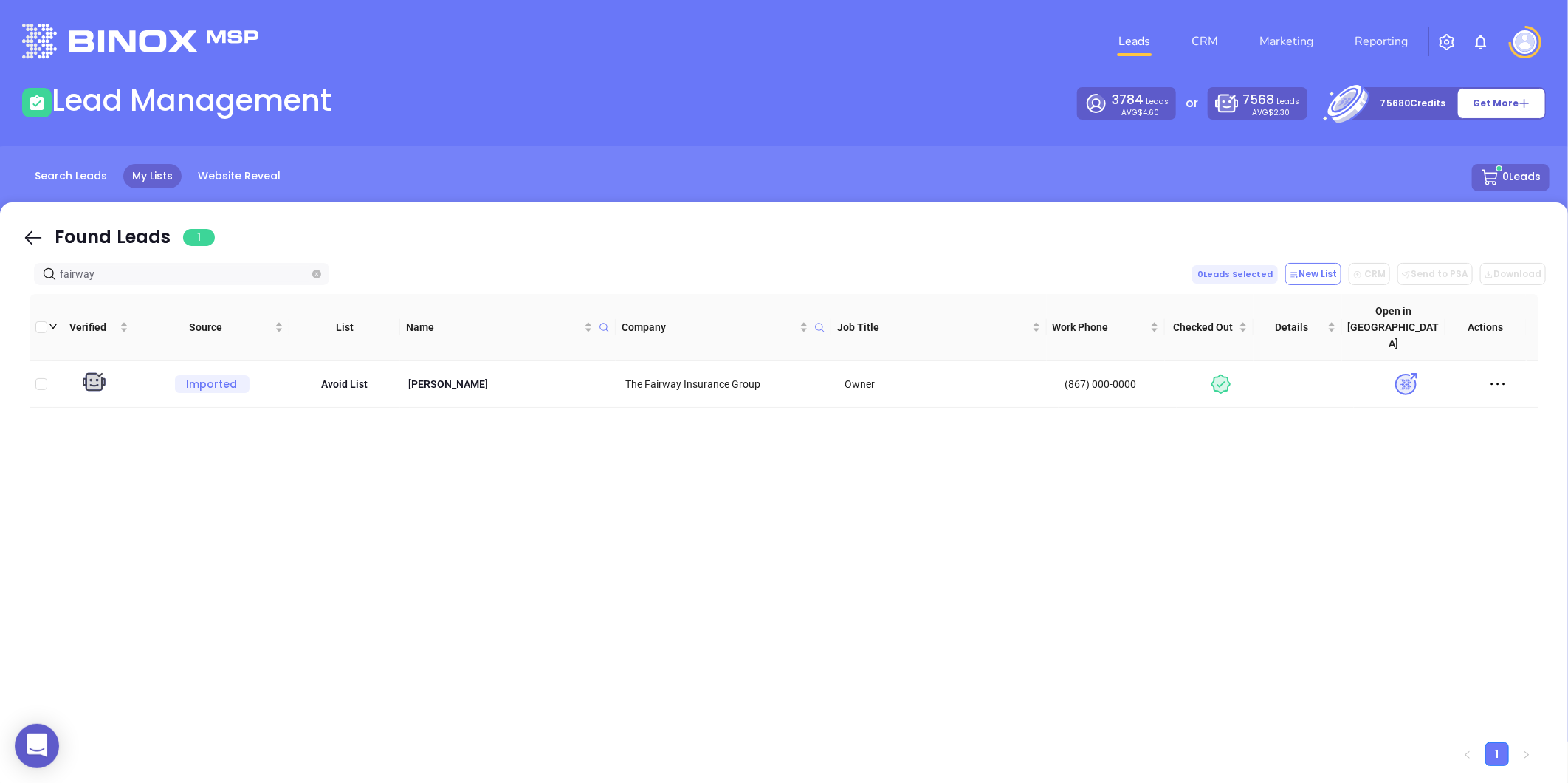
drag, startPoint x: 144, startPoint y: 274, endPoint x: -218, endPoint y: 299, distance: 362.9
click at [0, 299] on html "0 Leads CRM Marketing Reporting Financial Leads Leads Lead Management 3784 Lead…" at bounding box center [784, 392] width 1568 height 783
paste input "[DOMAIN_NAME]"
type input "[DOMAIN_NAME]"
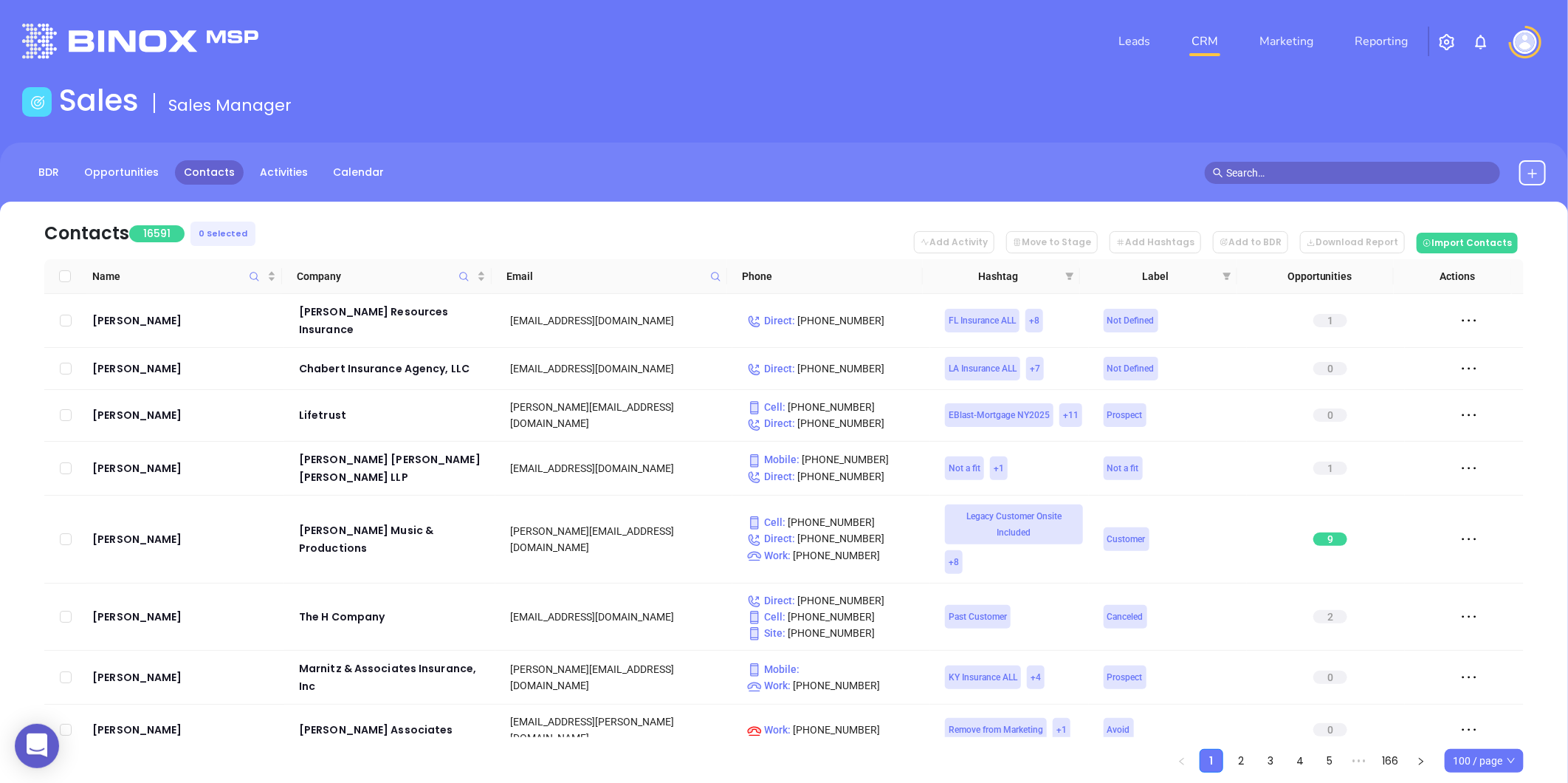
click at [1534, 171] on icon at bounding box center [1532, 173] width 12 height 12
click at [1464, 216] on p "New Contact" at bounding box center [1490, 215] width 122 height 24
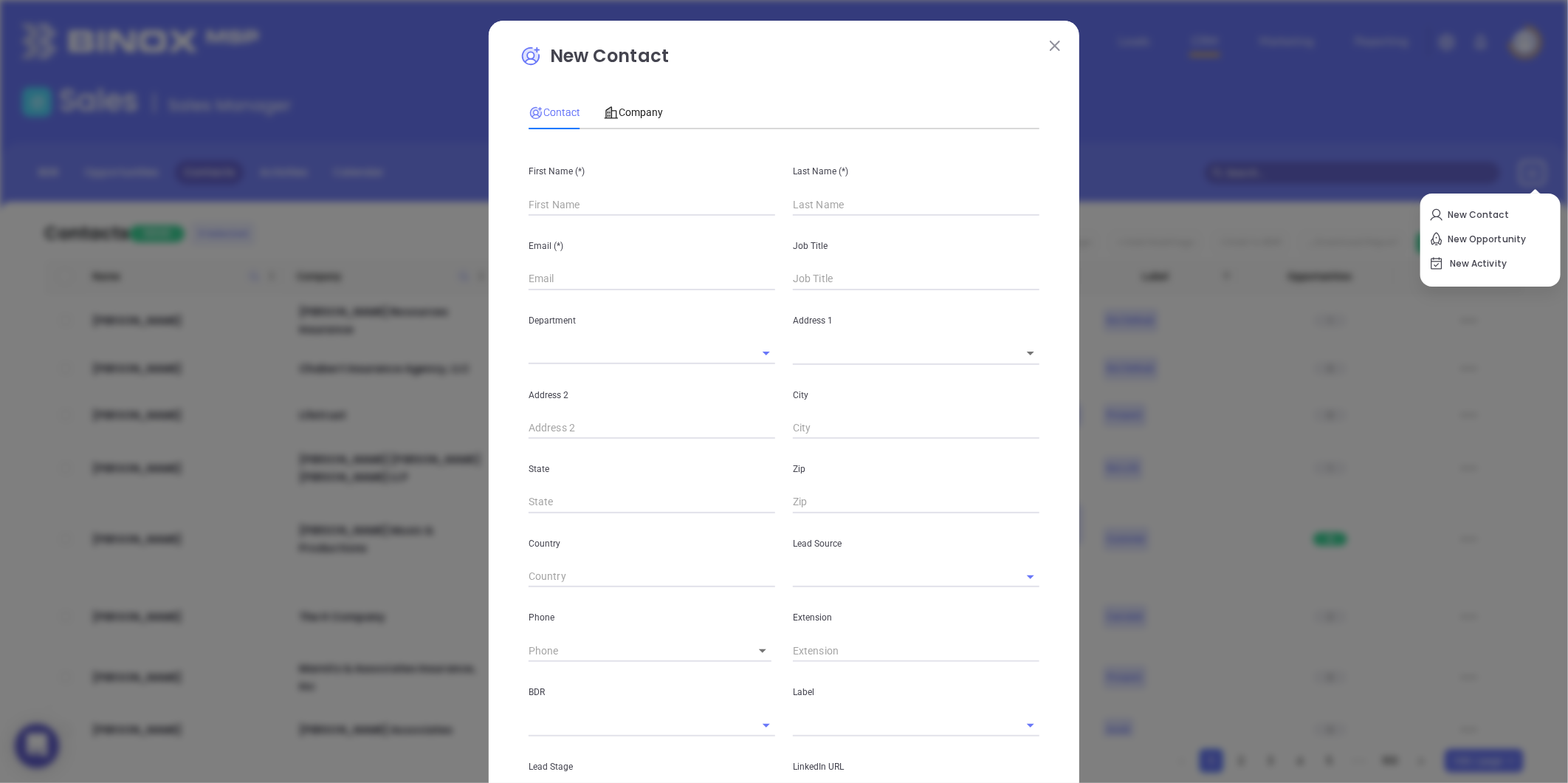
type input "Fourth Phone Call"
type input "1"
click at [544, 207] on input "text" at bounding box center [651, 205] width 246 height 22
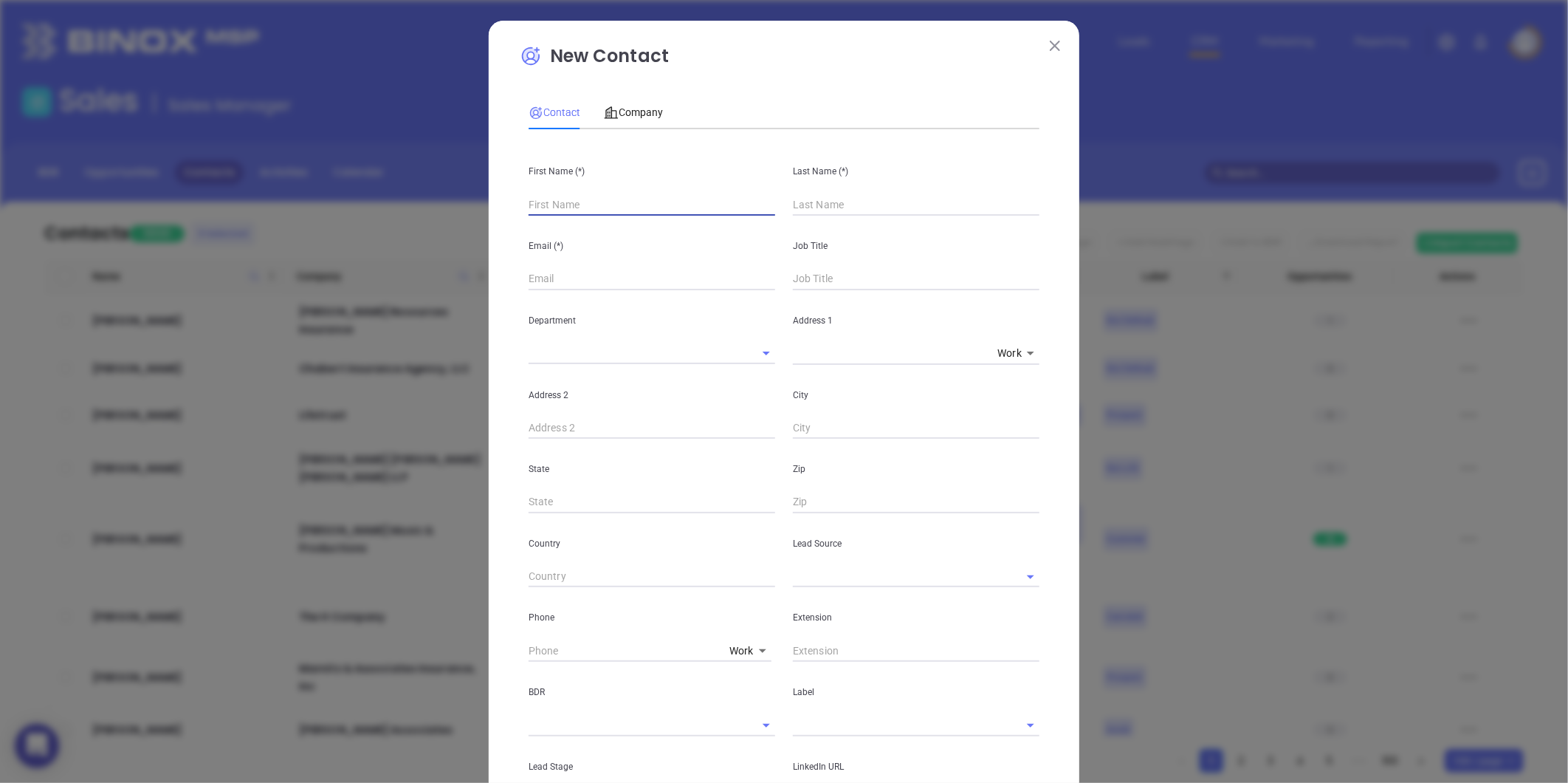
paste input "[PERSON_NAME]"
drag, startPoint x: 558, startPoint y: 205, endPoint x: 772, endPoint y: 178, distance: 215.7
click at [763, 180] on div "First Name (*) [PERSON_NAME]" at bounding box center [652, 178] width 265 height 74
type input "[PERSON_NAME]"
paste input "[PERSON_NAME]"
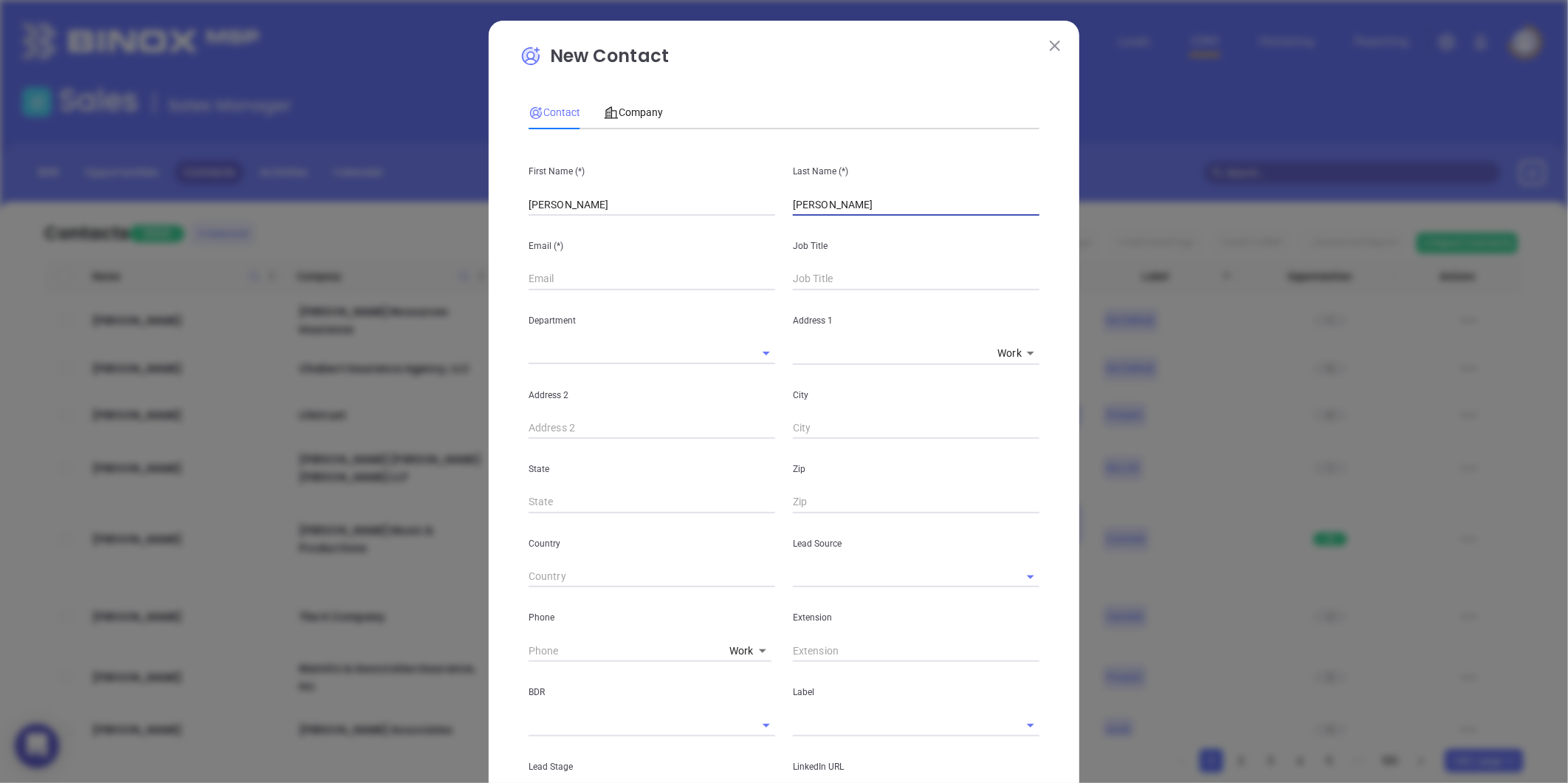
type input "[PERSON_NAME]"
click at [634, 109] on span "Company" at bounding box center [633, 112] width 59 height 12
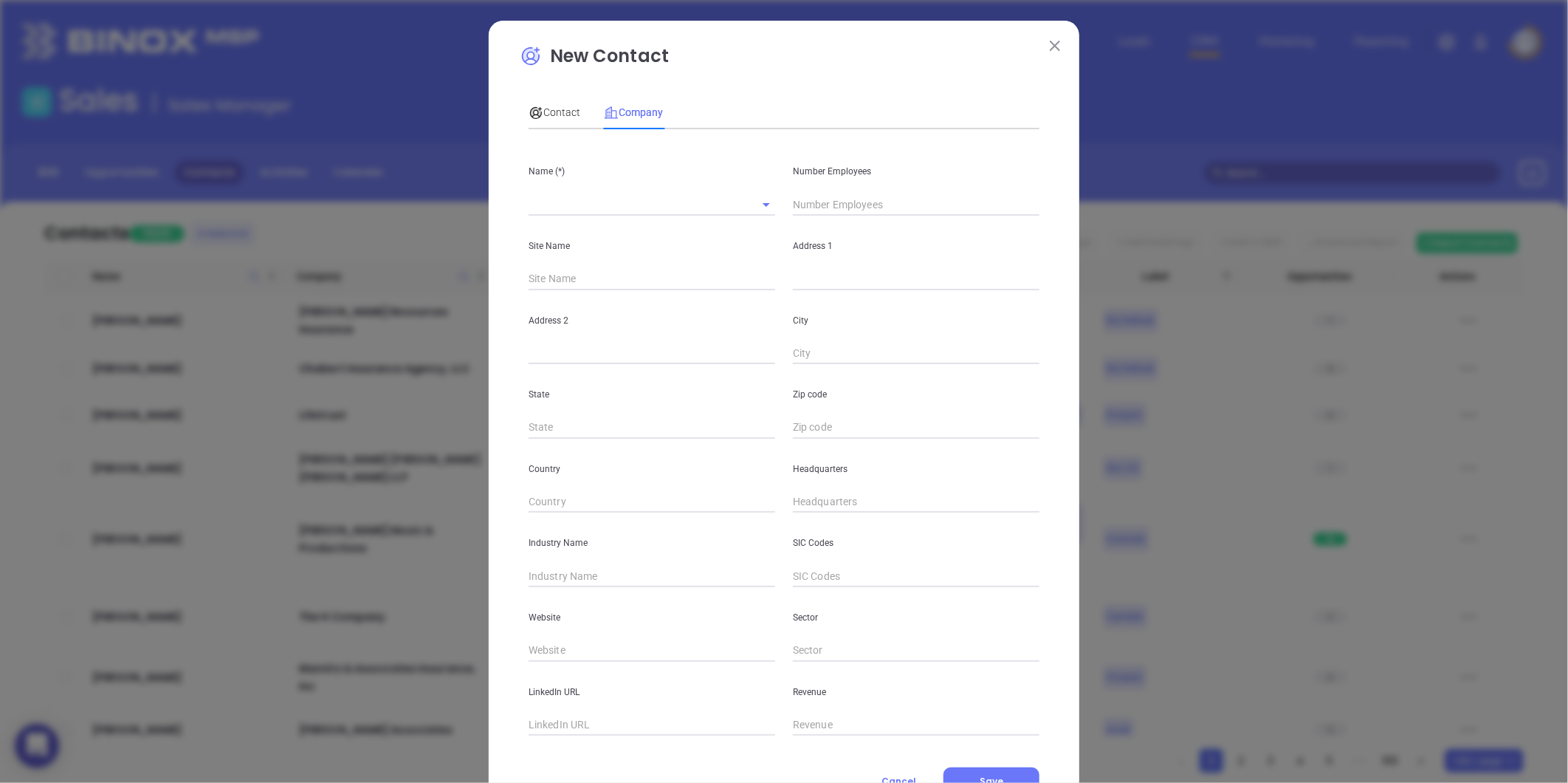
click at [604, 205] on input "text" at bounding box center [630, 204] width 205 height 21
paste input "Fairway Insurance Brokers"
type input "Fairway Insurance Brokers"
click at [618, 719] on input "text" at bounding box center [651, 725] width 246 height 22
paste input "[URL][DOMAIN_NAME]"
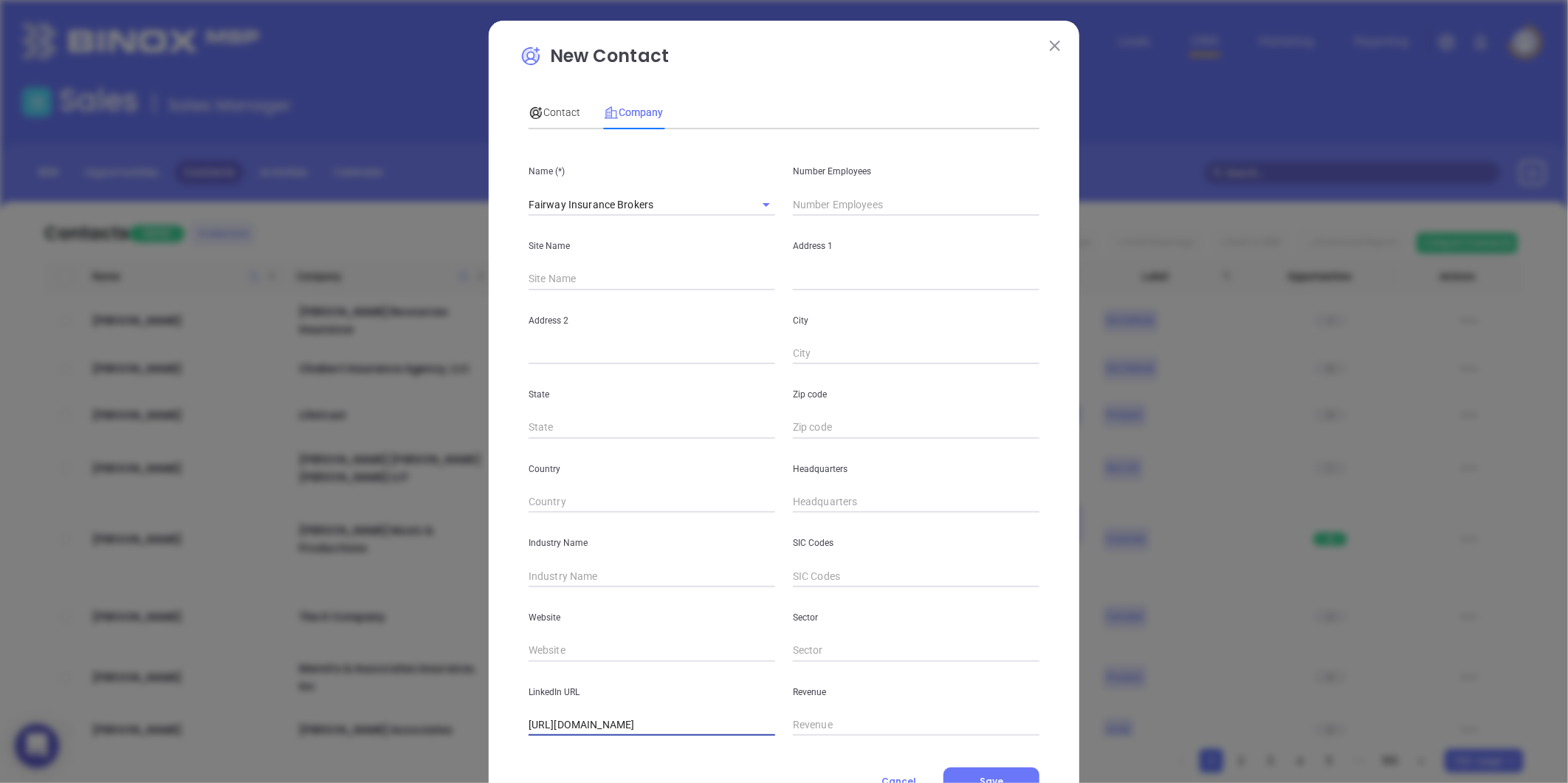
scroll to position [0, 12]
type input "[URL][DOMAIN_NAME]"
click at [825, 205] on input "text" at bounding box center [916, 205] width 246 height 22
type input "12"
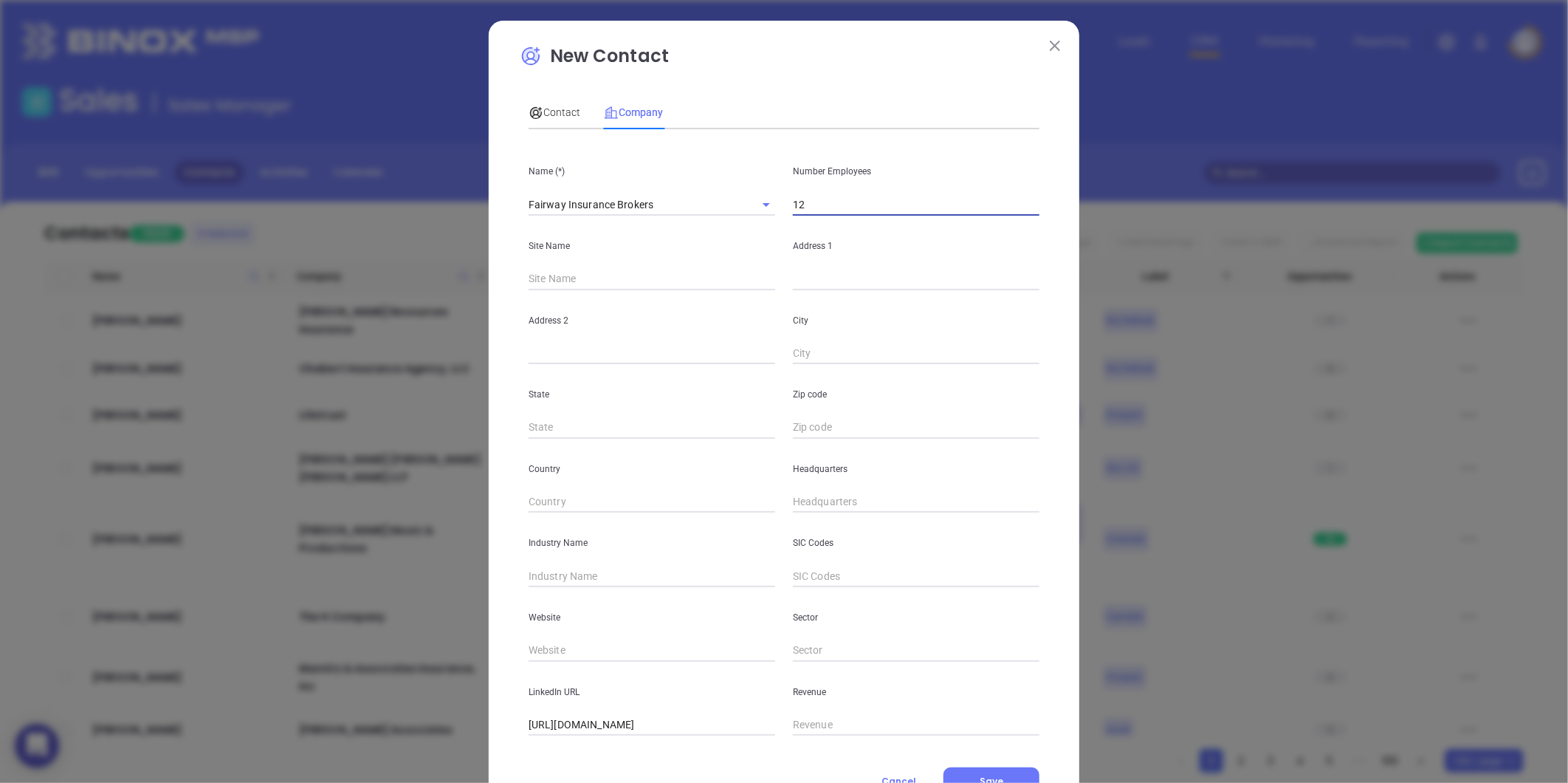
click at [569, 573] on input "text" at bounding box center [651, 576] width 246 height 22
type input "Insurance"
click at [558, 648] on input "text" at bounding box center [651, 651] width 246 height 22
paste input "[URL][DOMAIN_NAME]"
type input "[URL][DOMAIN_NAME]"
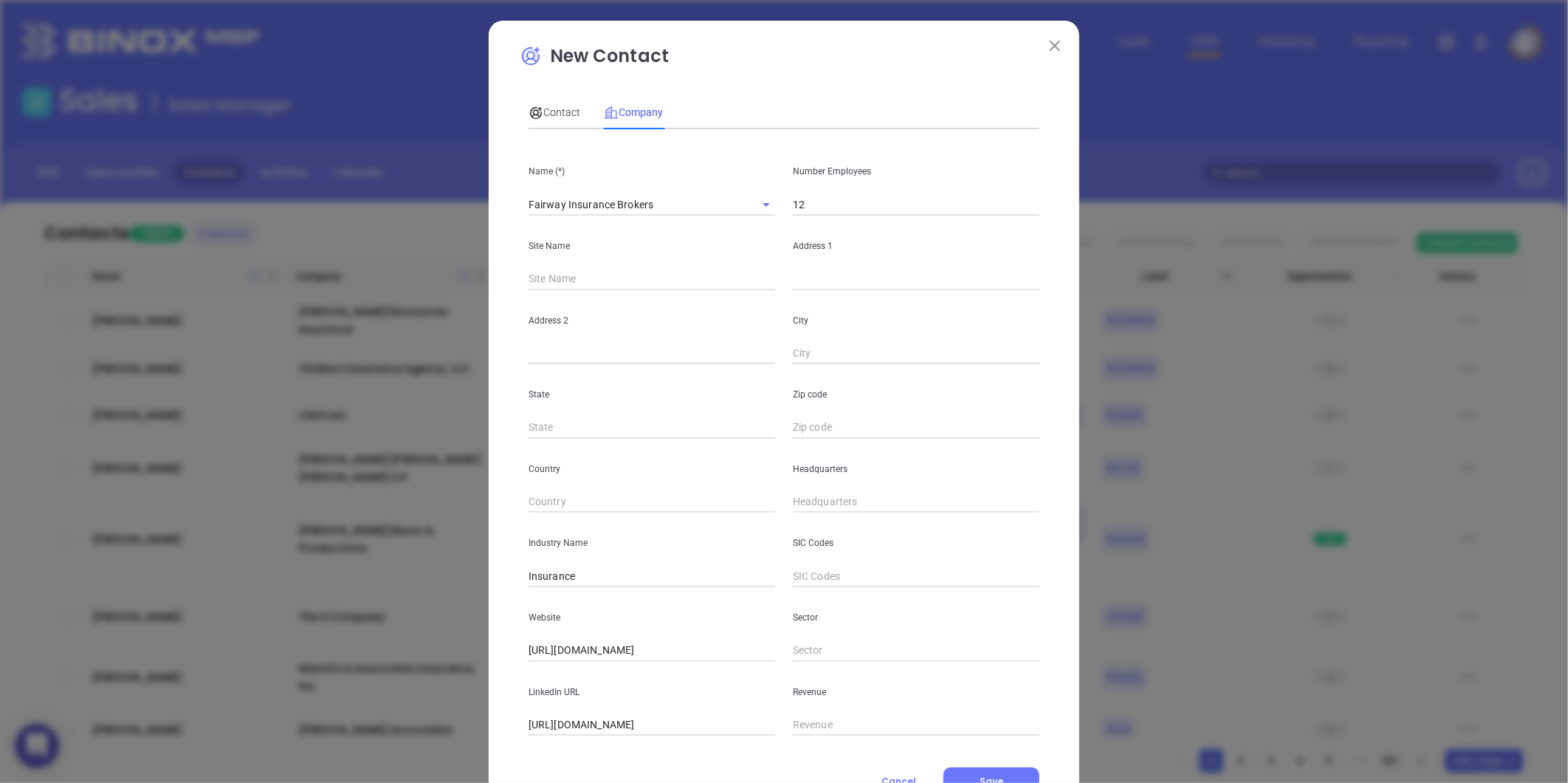
click at [824, 284] on input "text" at bounding box center [916, 279] width 246 height 22
paste input "[STREET_ADDRESS][US_STATE]"
drag, startPoint x: 889, startPoint y: 274, endPoint x: 1356, endPoint y: 245, distance: 467.9
click at [1353, 248] on div "New Contact Contact Company First Name (*) Yvonne Last Name (*) Dawicki Email (…" at bounding box center [784, 392] width 1568 height 783
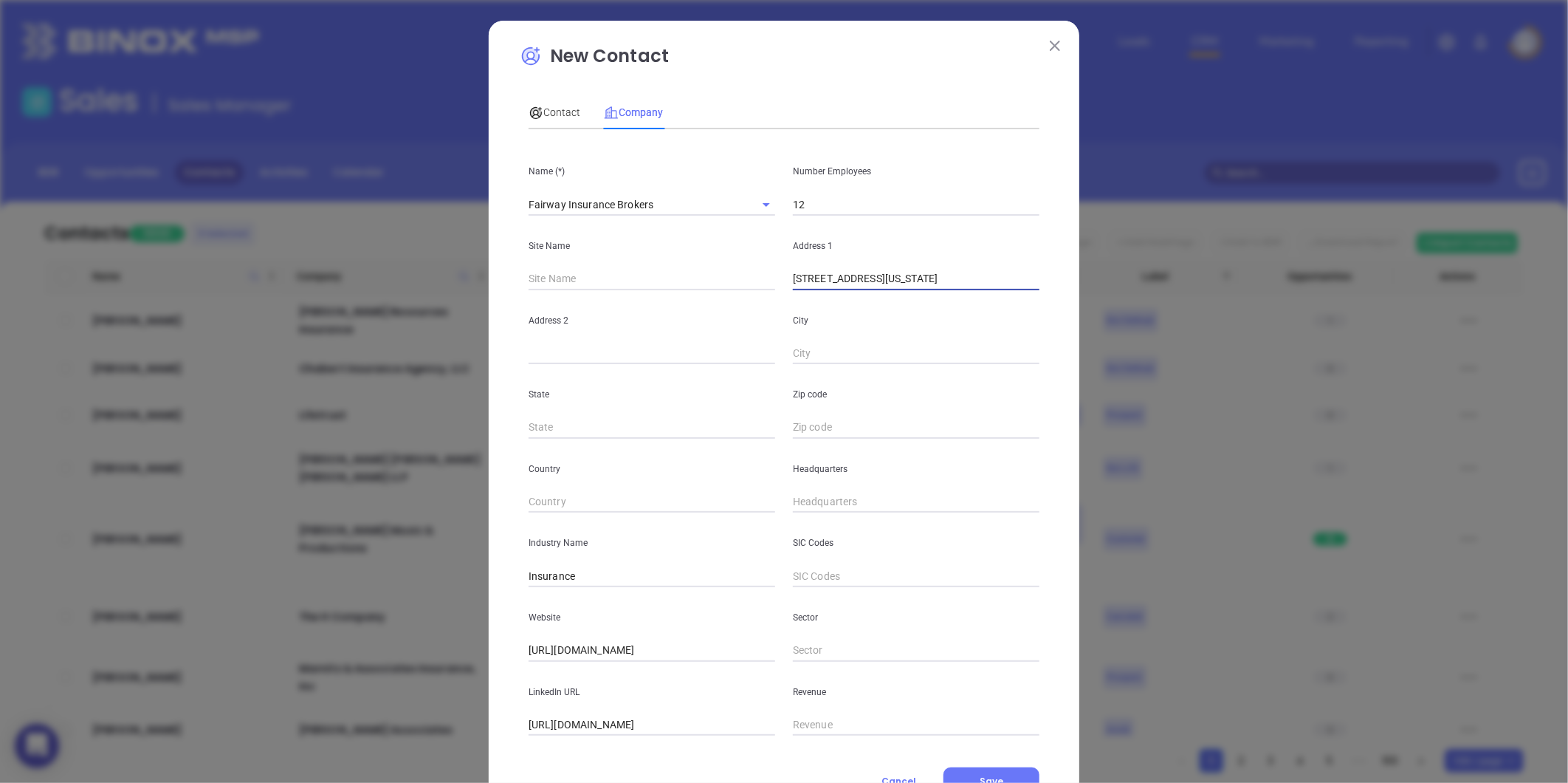
scroll to position [0, 0]
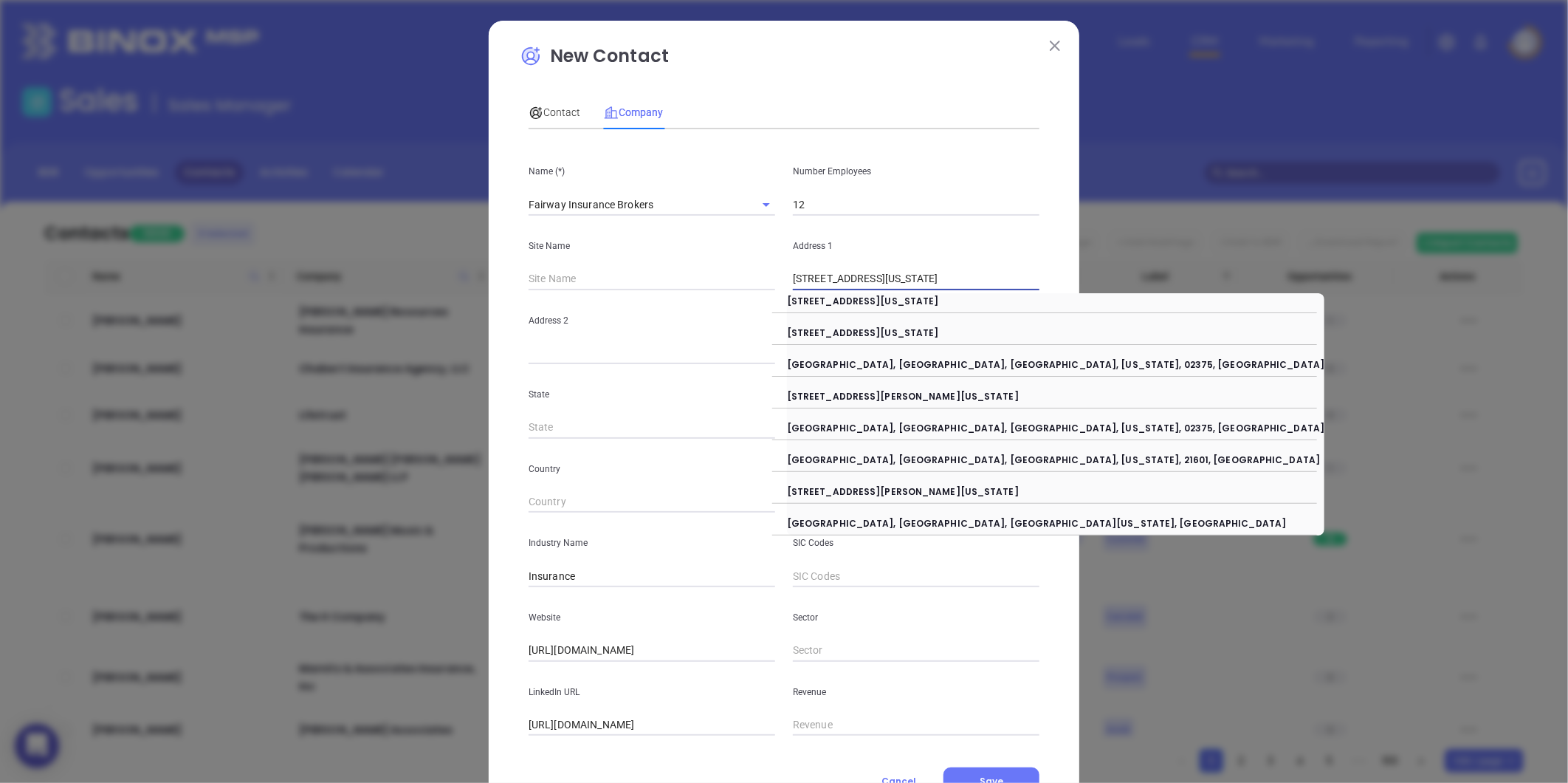
paste input "Suite 2 South Easton, MA 02375"
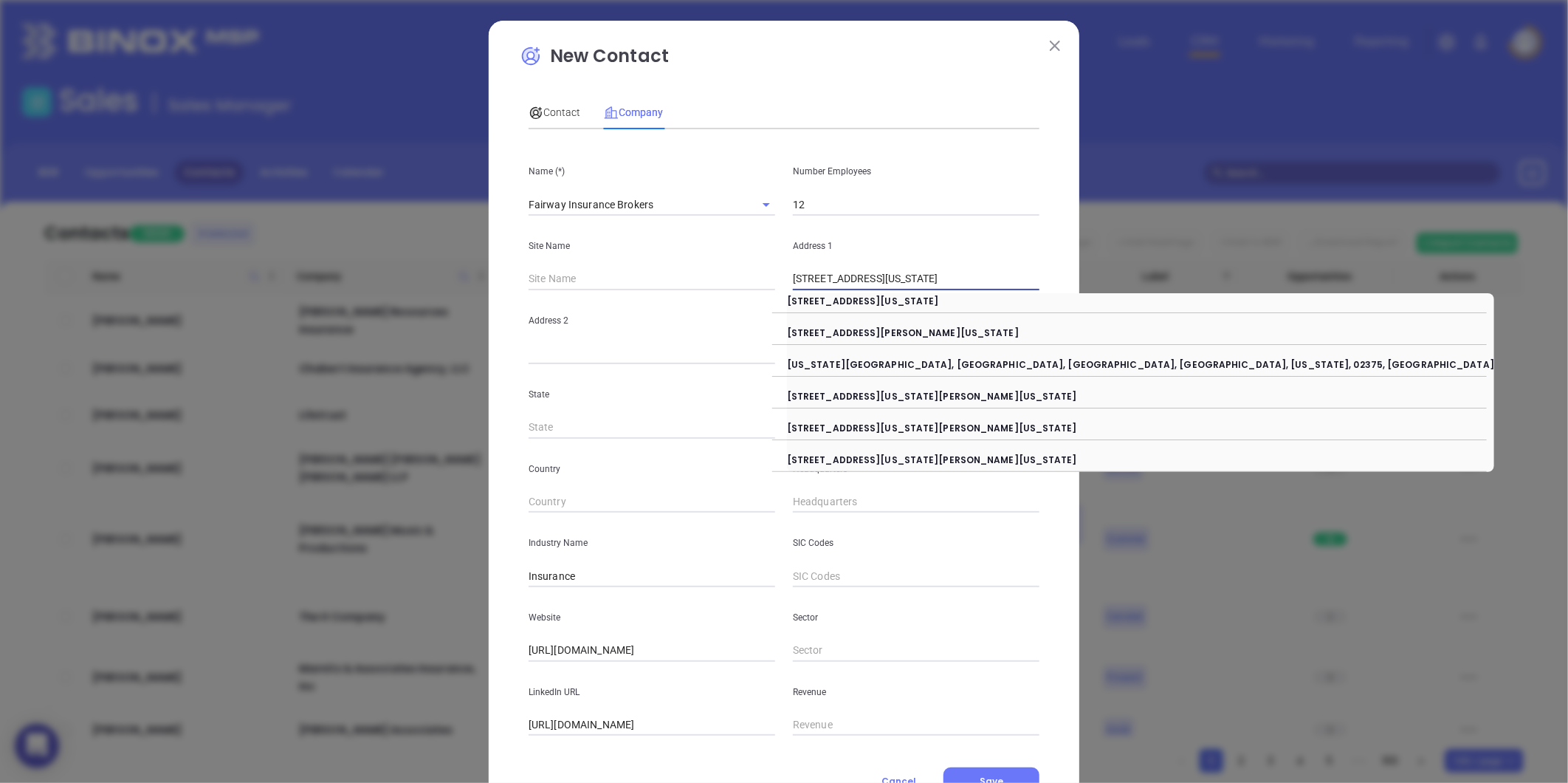
type input "944 Washington Street"
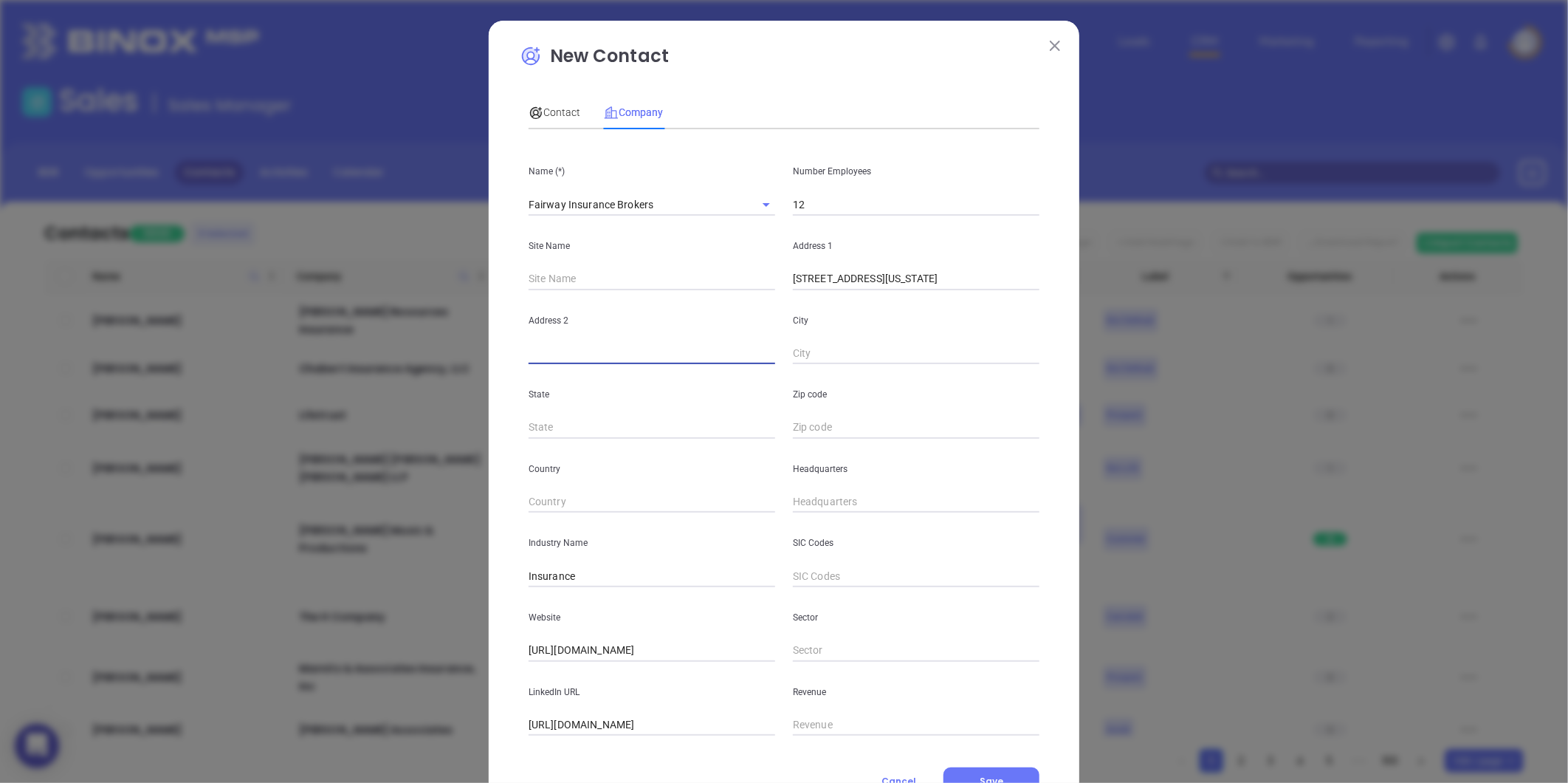
paste input "Suite 2 South Easton, MA 02375"
drag, startPoint x: 621, startPoint y: 282, endPoint x: 592, endPoint y: 315, distance: 43.9
click at [610, 314] on div "Address 2 Suite 2 South Easton, MA 02375 City" at bounding box center [784, 327] width 528 height 74
drag, startPoint x: 592, startPoint y: 315, endPoint x: 602, endPoint y: 352, distance: 38.3
click at [596, 350] on input "Suite 2 South Easton, MA 02375" at bounding box center [651, 354] width 246 height 22
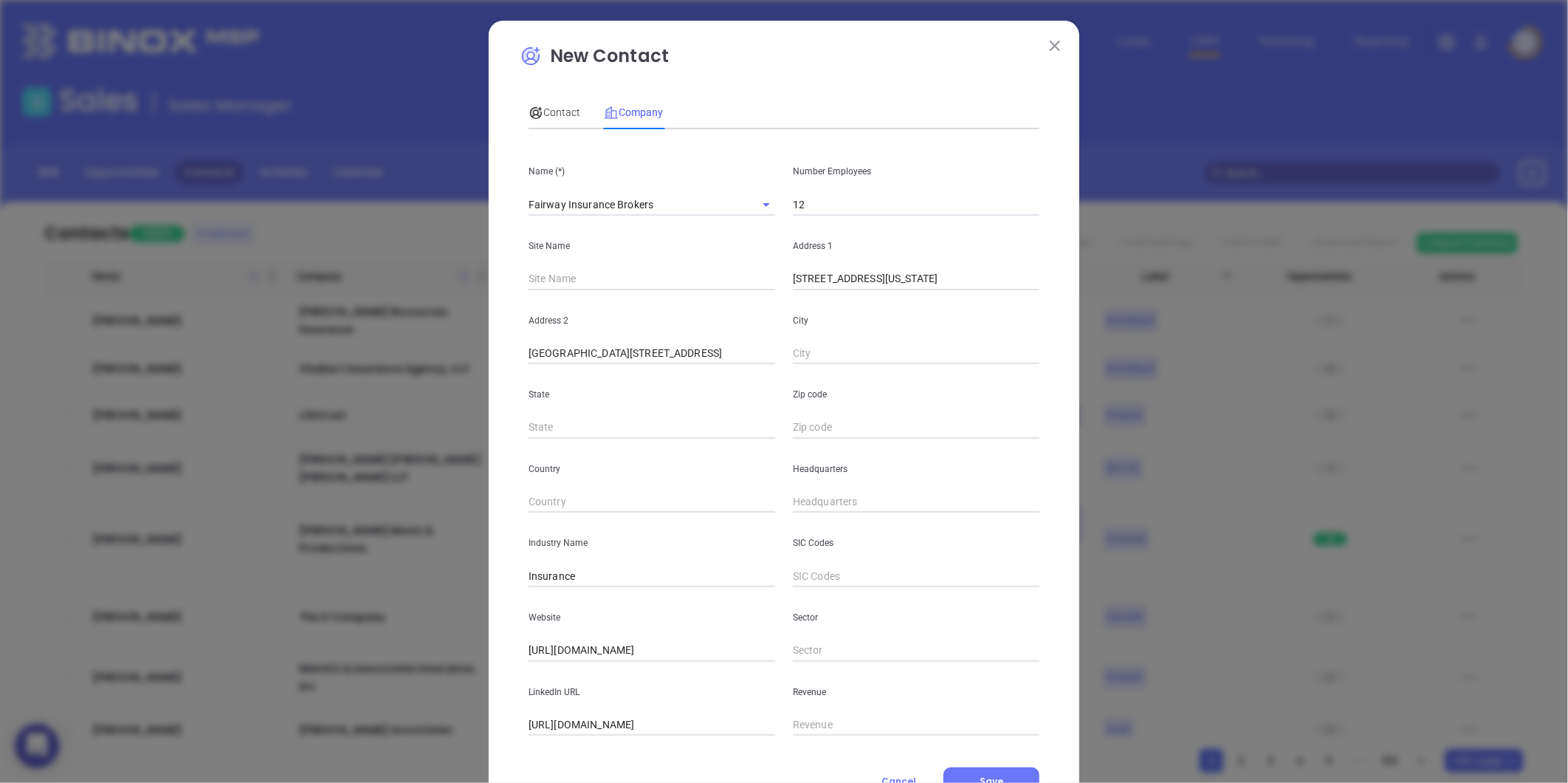
click at [659, 377] on div "State" at bounding box center [652, 401] width 265 height 74
drag, startPoint x: 558, startPoint y: 352, endPoint x: 891, endPoint y: 285, distance: 339.7
click at [919, 292] on div "Address 2 Suite 2 South Easton, MA 02375 City" at bounding box center [784, 327] width 528 height 74
type input "Suite 2"
paste input "South Easton, MA 02375"
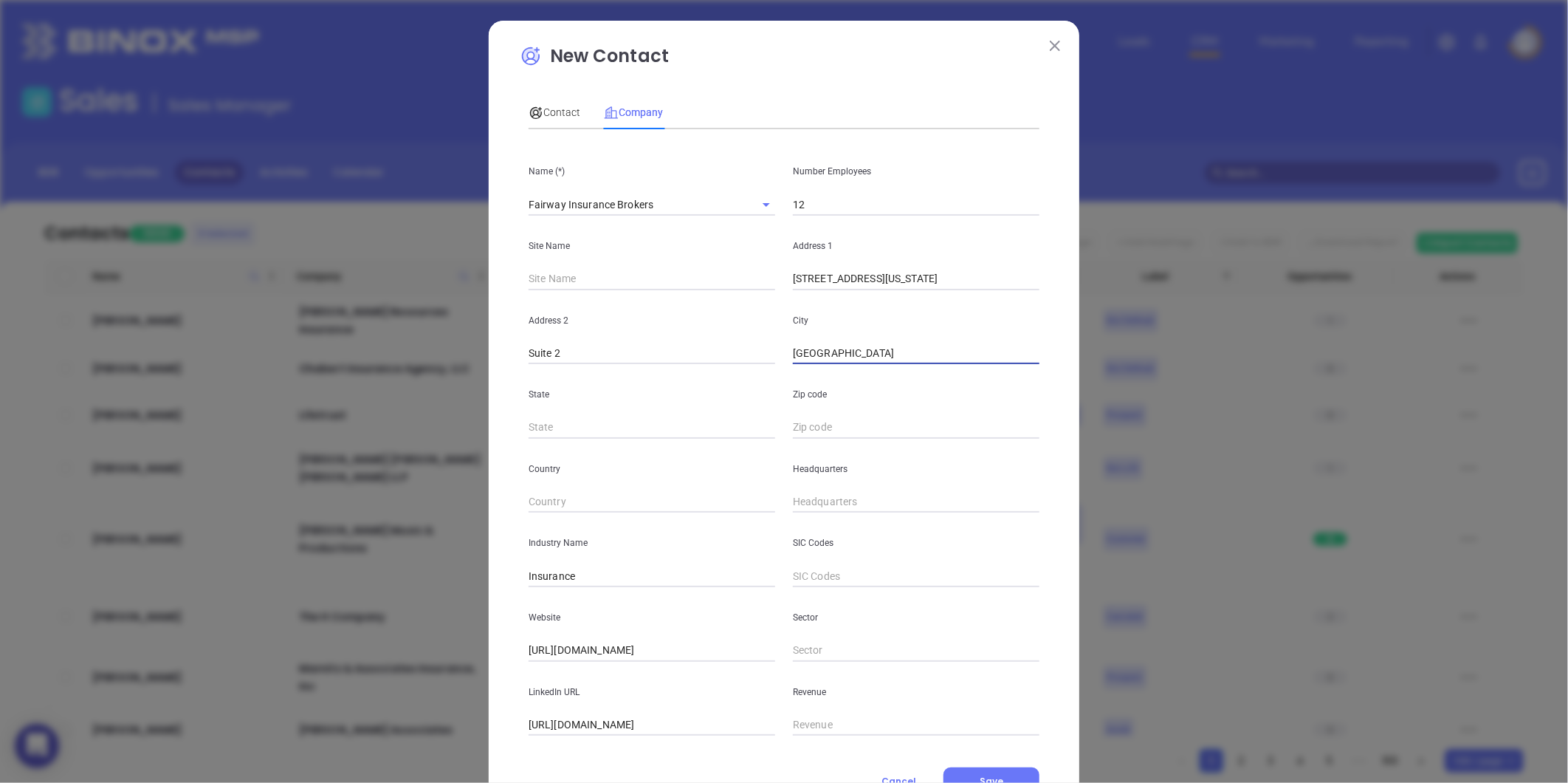
drag, startPoint x: 855, startPoint y: 350, endPoint x: 1262, endPoint y: 273, distance: 414.2
click at [1289, 298] on div "New Contact Contact Company First Name (*) Yvonne Last Name (*) Dawicki Email (…" at bounding box center [784, 392] width 1568 height 783
type input "South Easton"
type input "MA"
click at [1201, 373] on div "New Contact Contact Company First Name (*) Yvonne Last Name (*) Dawicki Email (…" at bounding box center [784, 392] width 1568 height 783
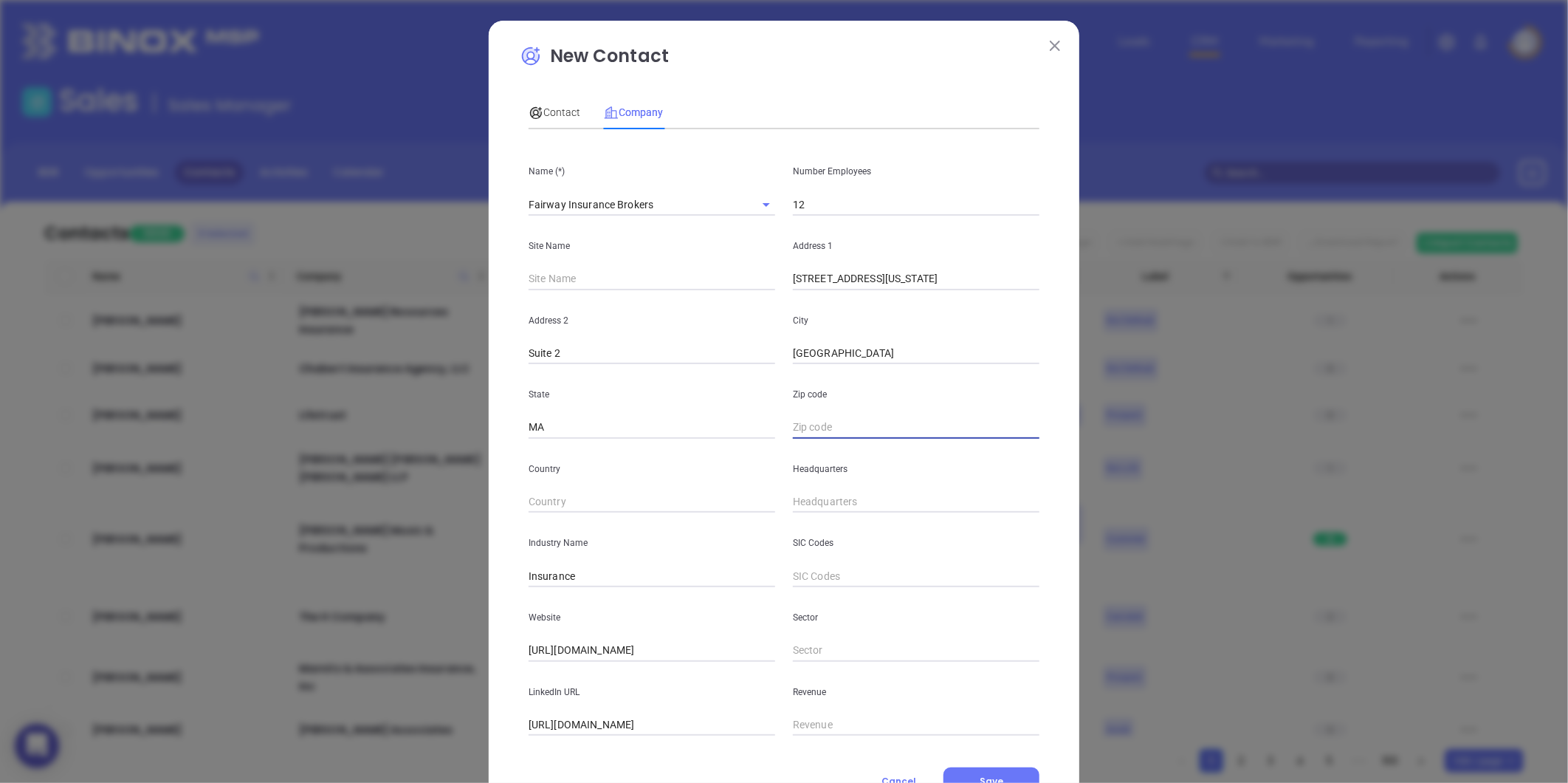
click at [836, 431] on input "text" at bounding box center [916, 427] width 246 height 22
paste input "MA 02375"
type input "02375"
click at [817, 497] on input "text" at bounding box center [916, 502] width 246 height 22
paste input "781) 265-9965"
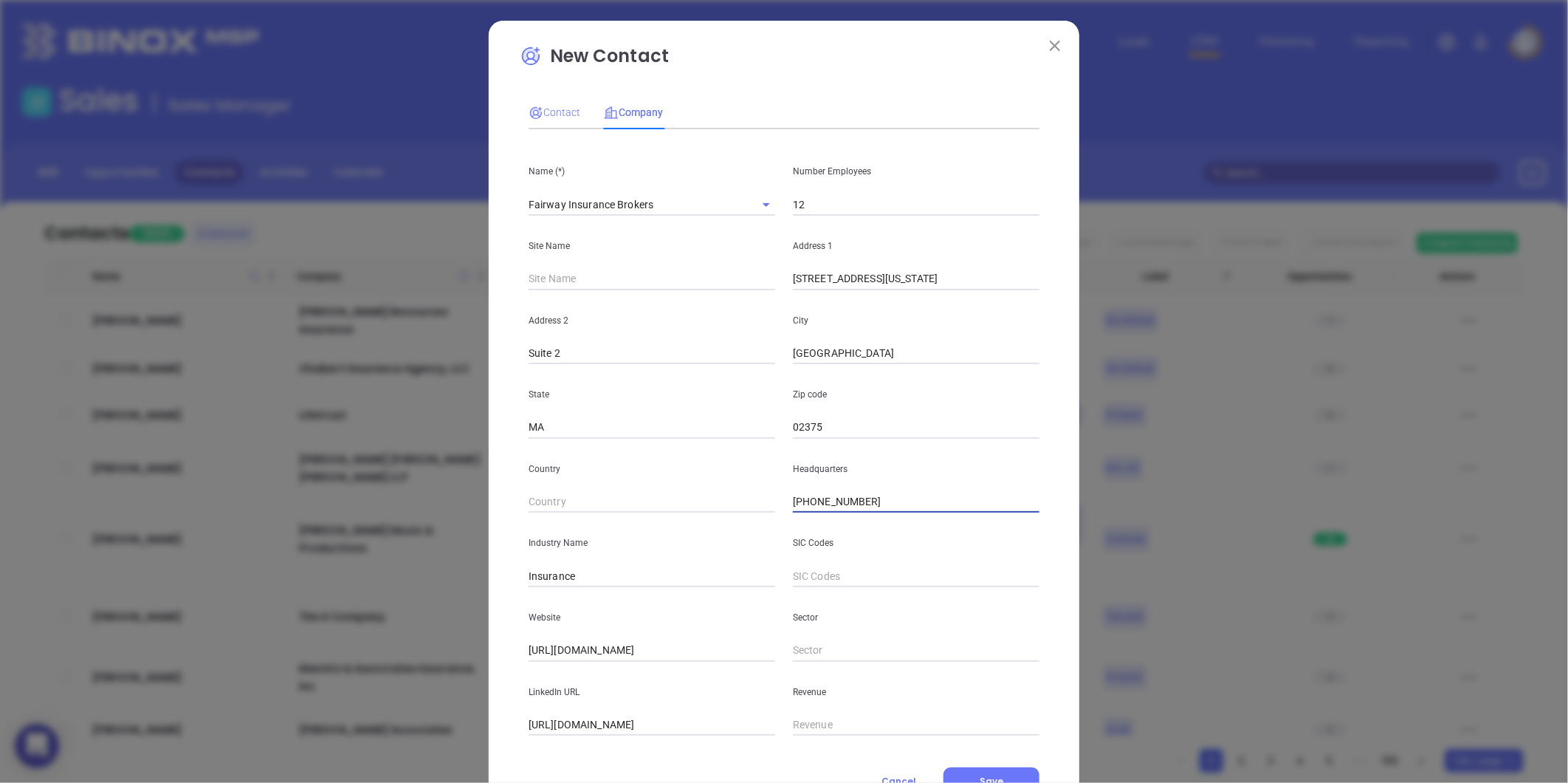
type input "(781) 265-9965"
click at [551, 108] on span "Contact" at bounding box center [554, 112] width 51 height 12
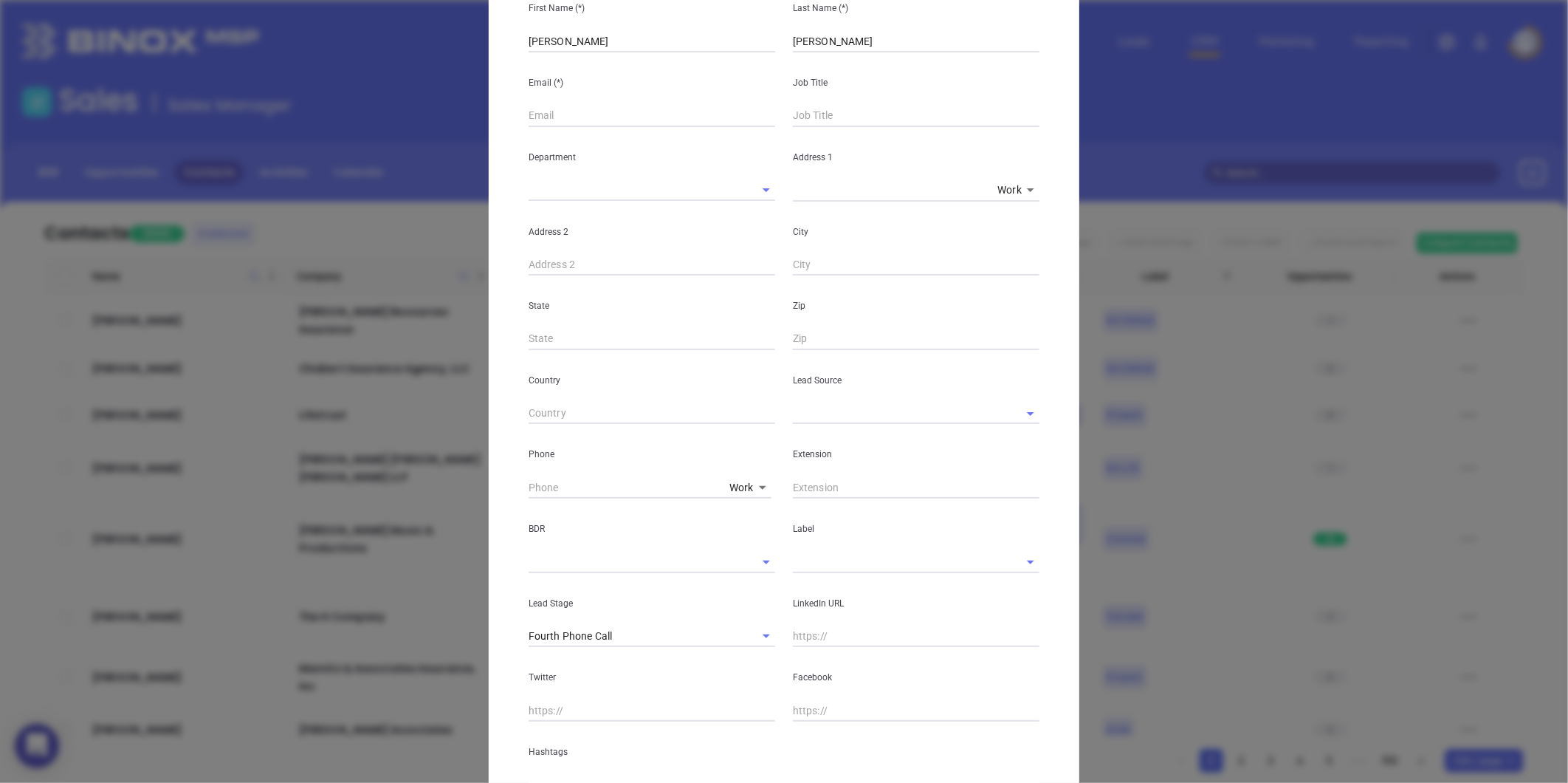
scroll to position [164, 0]
click at [736, 480] on body "0 Leads CRM Marketing Reporting Financial Leads Leads Sales Sales Manager BDR O…" at bounding box center [784, 392] width 1568 height 783
click at [759, 486] on icon at bounding box center [762, 487] width 7 height 4
click at [747, 483] on body "0 Leads CRM Marketing Reporting Financial Leads Leads Sales Sales Manager BDR O…" at bounding box center [784, 392] width 1568 height 783
drag, startPoint x: 747, startPoint y: 675, endPoint x: 772, endPoint y: 618, distance: 62.2
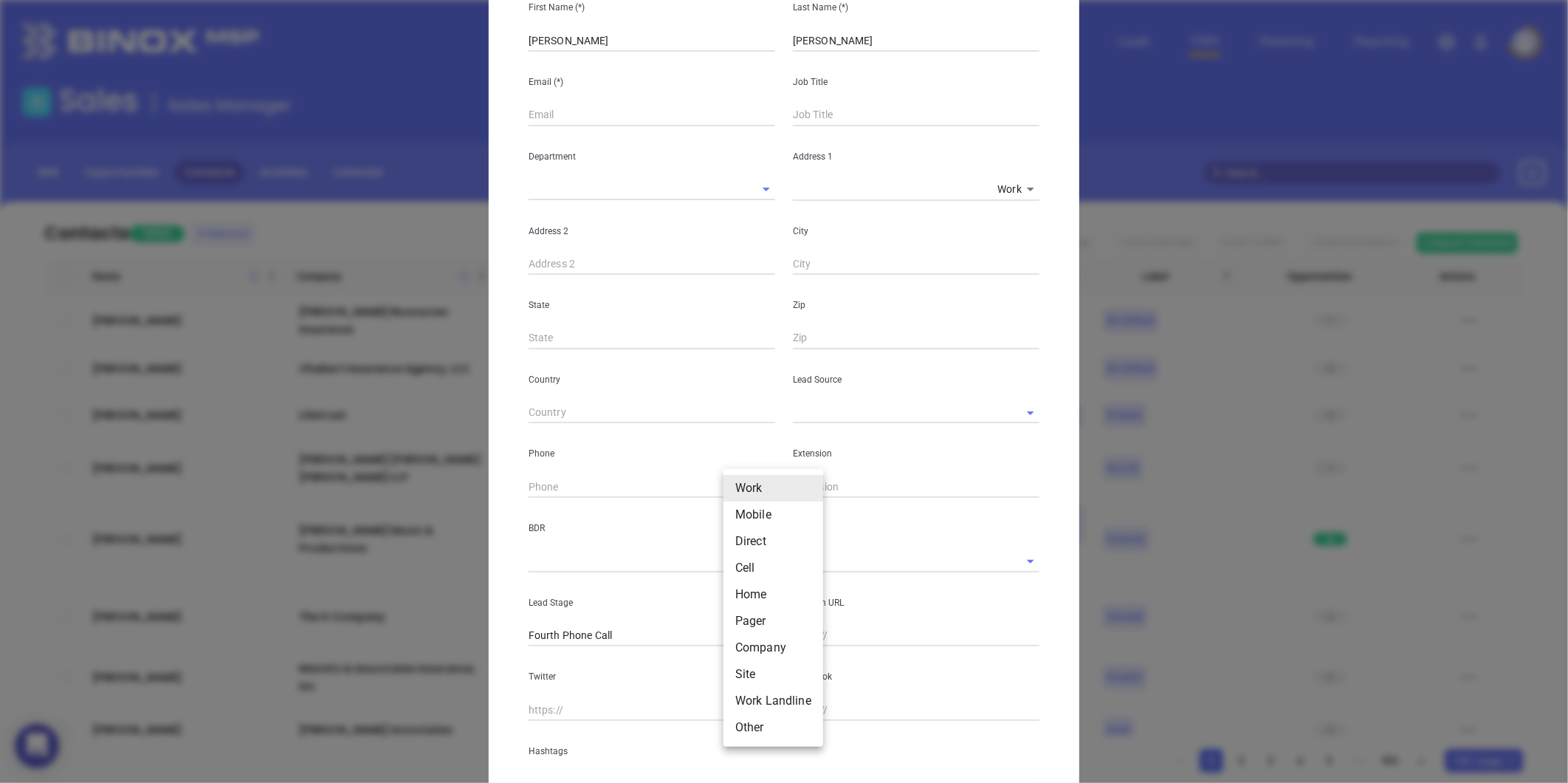
click at [747, 675] on li "Site" at bounding box center [773, 674] width 99 height 27
type input "11"
type input "( ) -"
click at [694, 486] on input "( ) -" at bounding box center [628, 487] width 201 height 22
click at [793, 458] on p "Extension" at bounding box center [916, 454] width 246 height 17
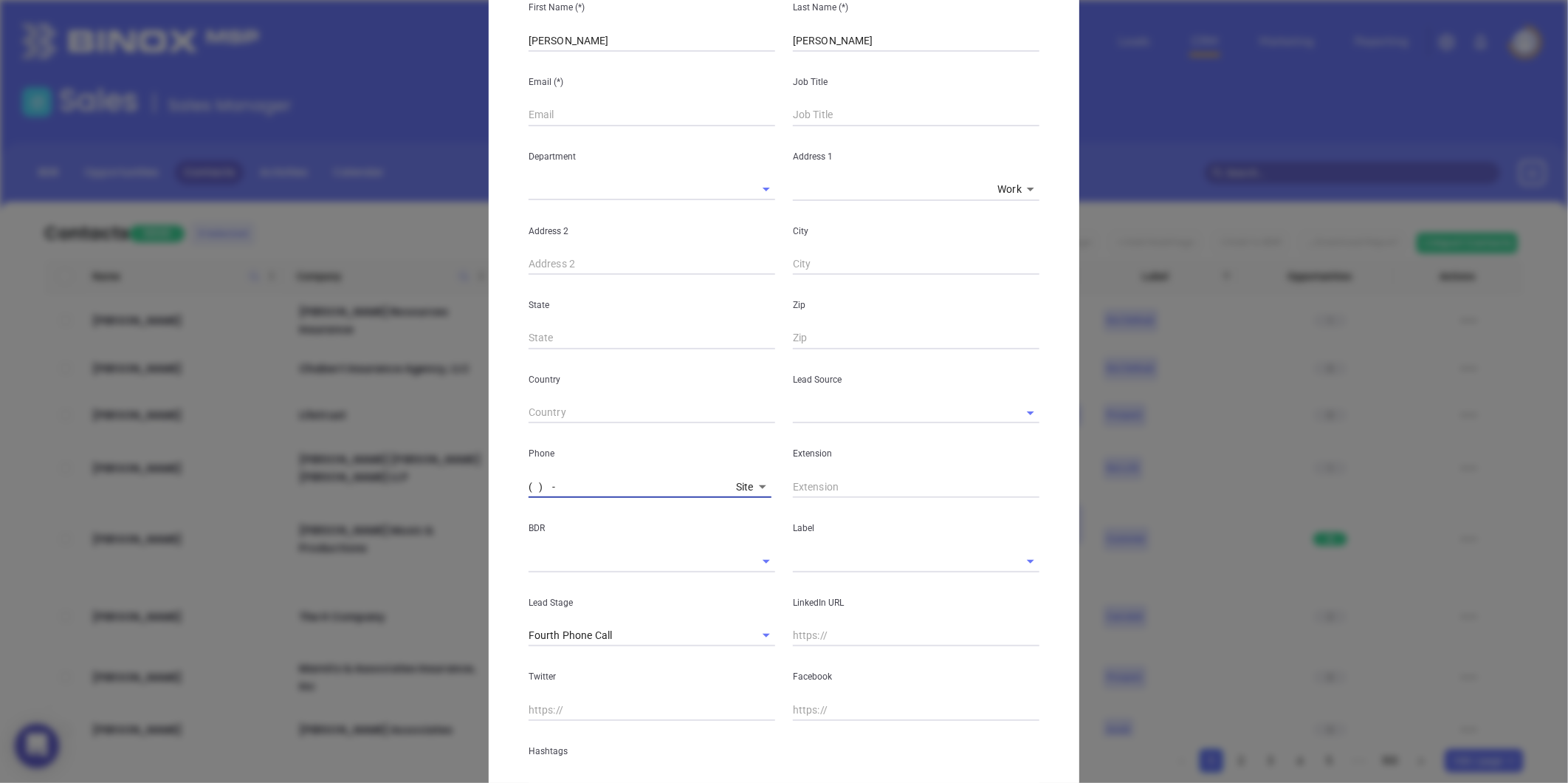
click at [609, 496] on input "( ) -" at bounding box center [628, 487] width 201 height 22
paste input "781) 265-9965"
drag, startPoint x: 595, startPoint y: 494, endPoint x: 603, endPoint y: 512, distance: 19.7
click at [604, 510] on div "First Name (*) Yvonne Last Name (*) Dawicki Email (*) Job Title Department Addr…" at bounding box center [784, 386] width 511 height 818
type input "(781) 265-9965"
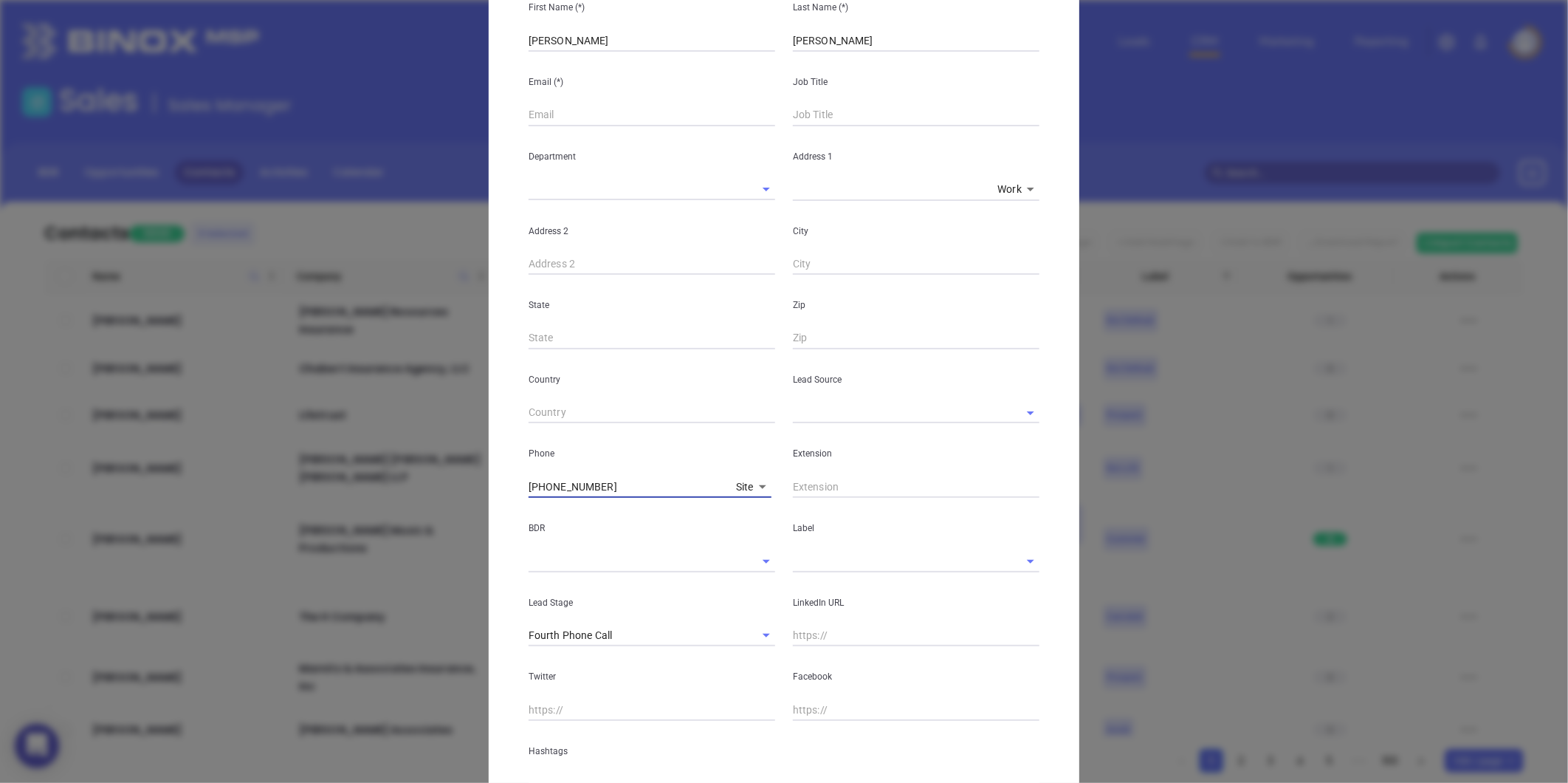
drag, startPoint x: 818, startPoint y: 425, endPoint x: 822, endPoint y: 416, distance: 9.8
click at [818, 423] on div "First Name (*) Yvonne Last Name (*) Dawicki Email (*) Job Title Department Addr…" at bounding box center [784, 386] width 511 height 818
click at [822, 416] on input "text" at bounding box center [895, 412] width 205 height 21
click at [800, 404] on input "MS" at bounding box center [895, 412] width 205 height 21
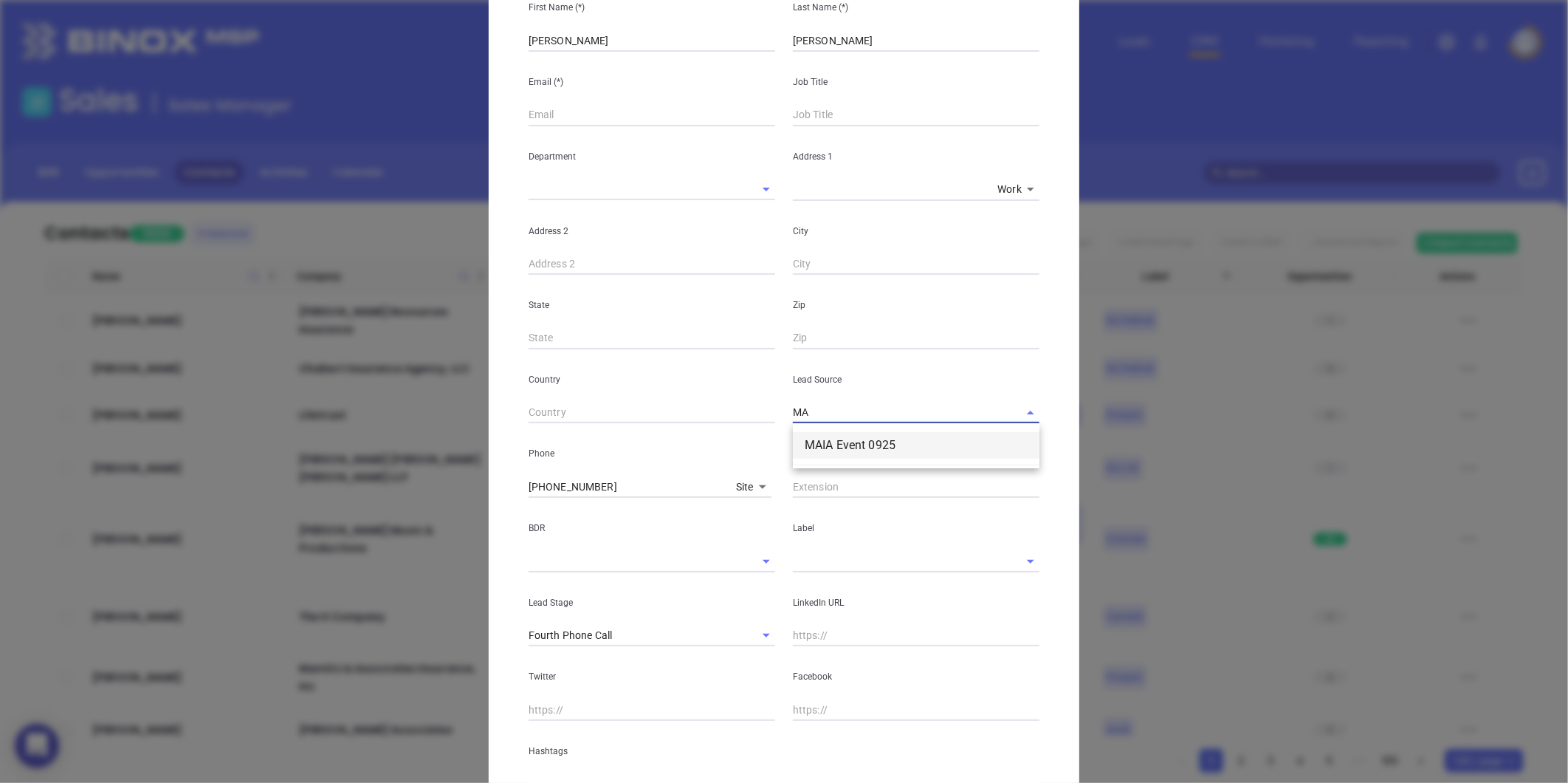
click at [810, 444] on li "MAIA Event 0925" at bounding box center [916, 445] width 246 height 27
type input "MAIA Event 0925"
click at [833, 564] on input "text" at bounding box center [895, 561] width 205 height 21
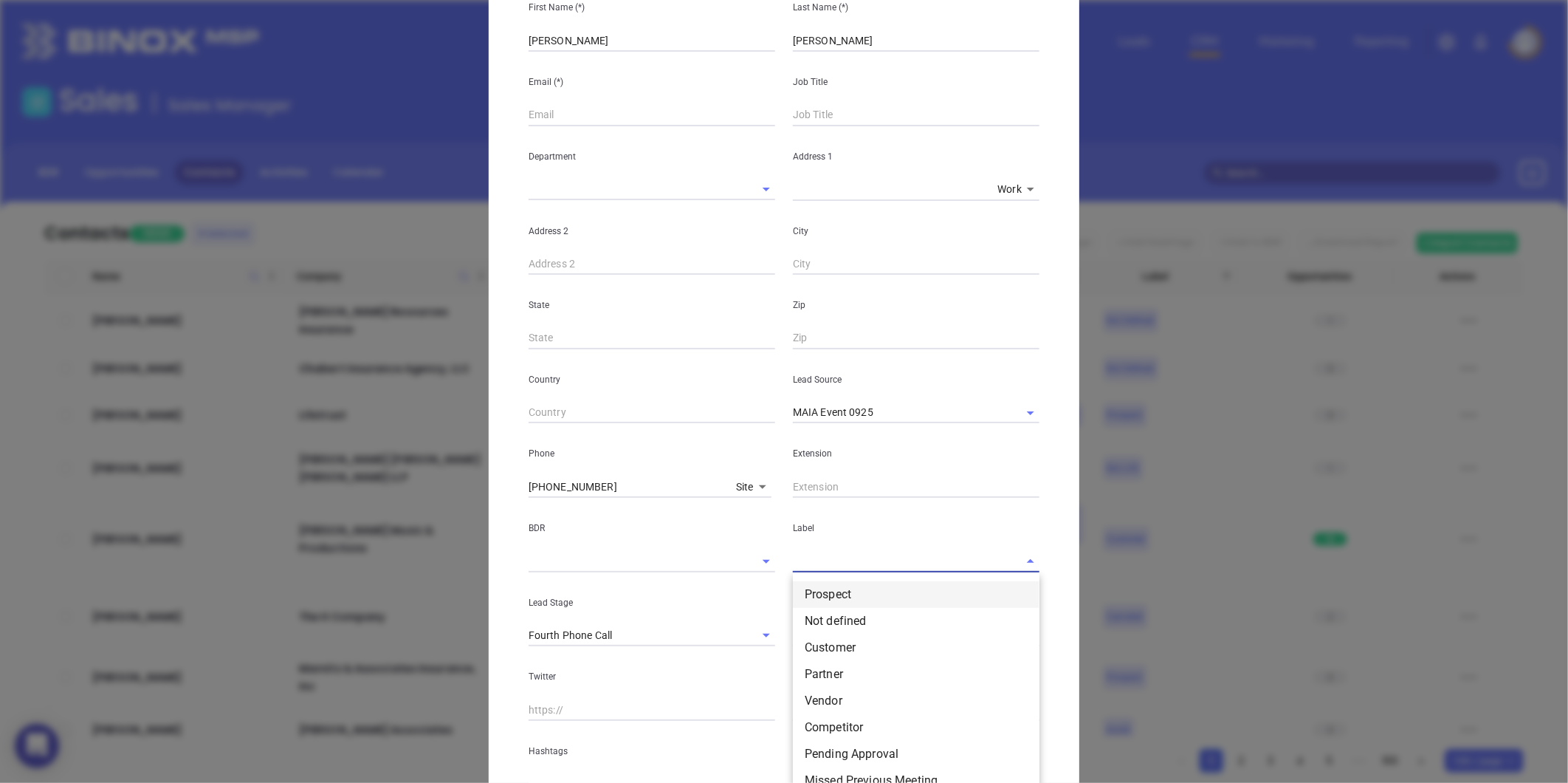
drag, startPoint x: 835, startPoint y: 584, endPoint x: 829, endPoint y: 593, distance: 10.8
click at [832, 585] on li "Prospect" at bounding box center [916, 595] width 246 height 27
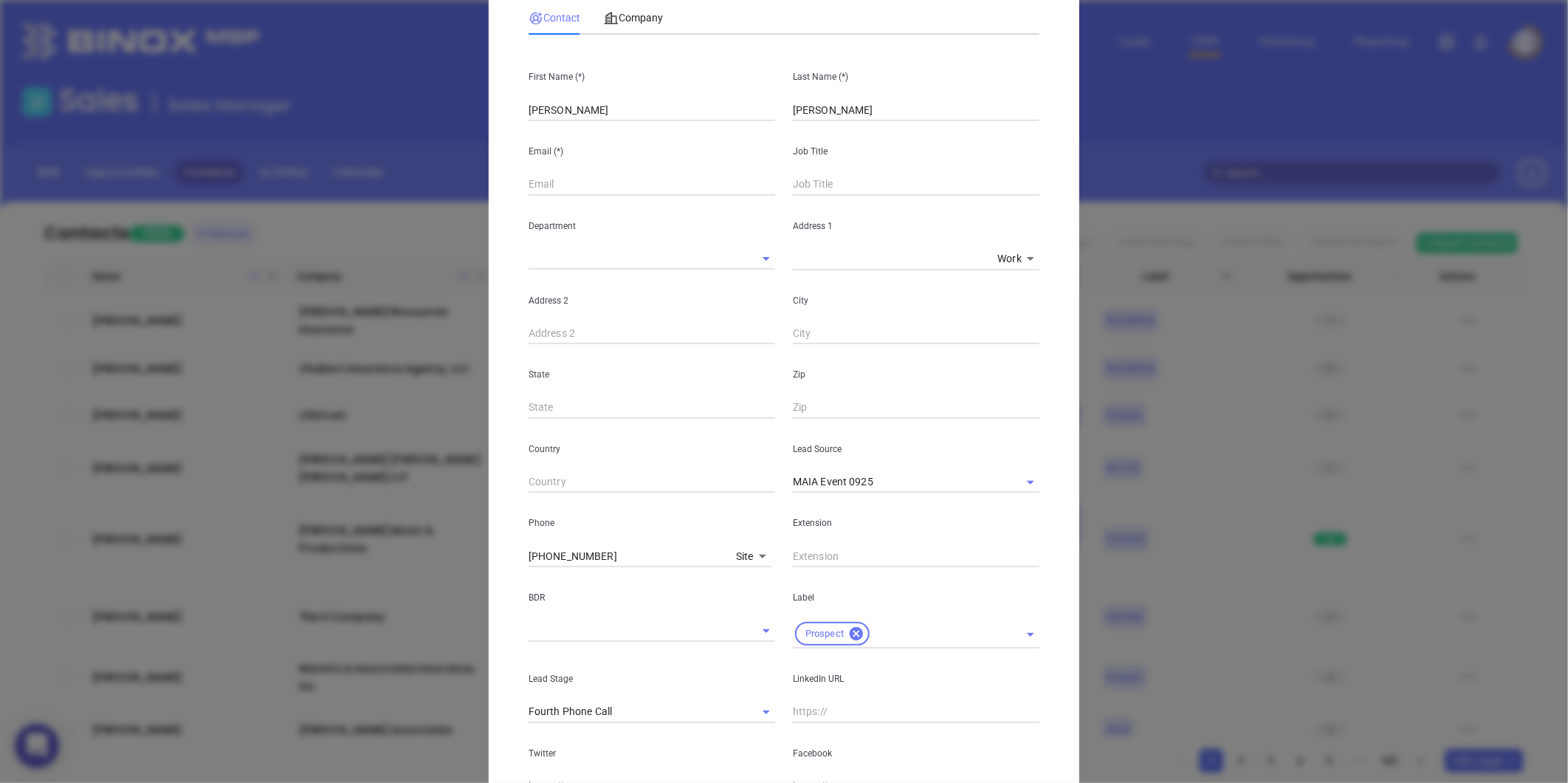
scroll to position [0, 0]
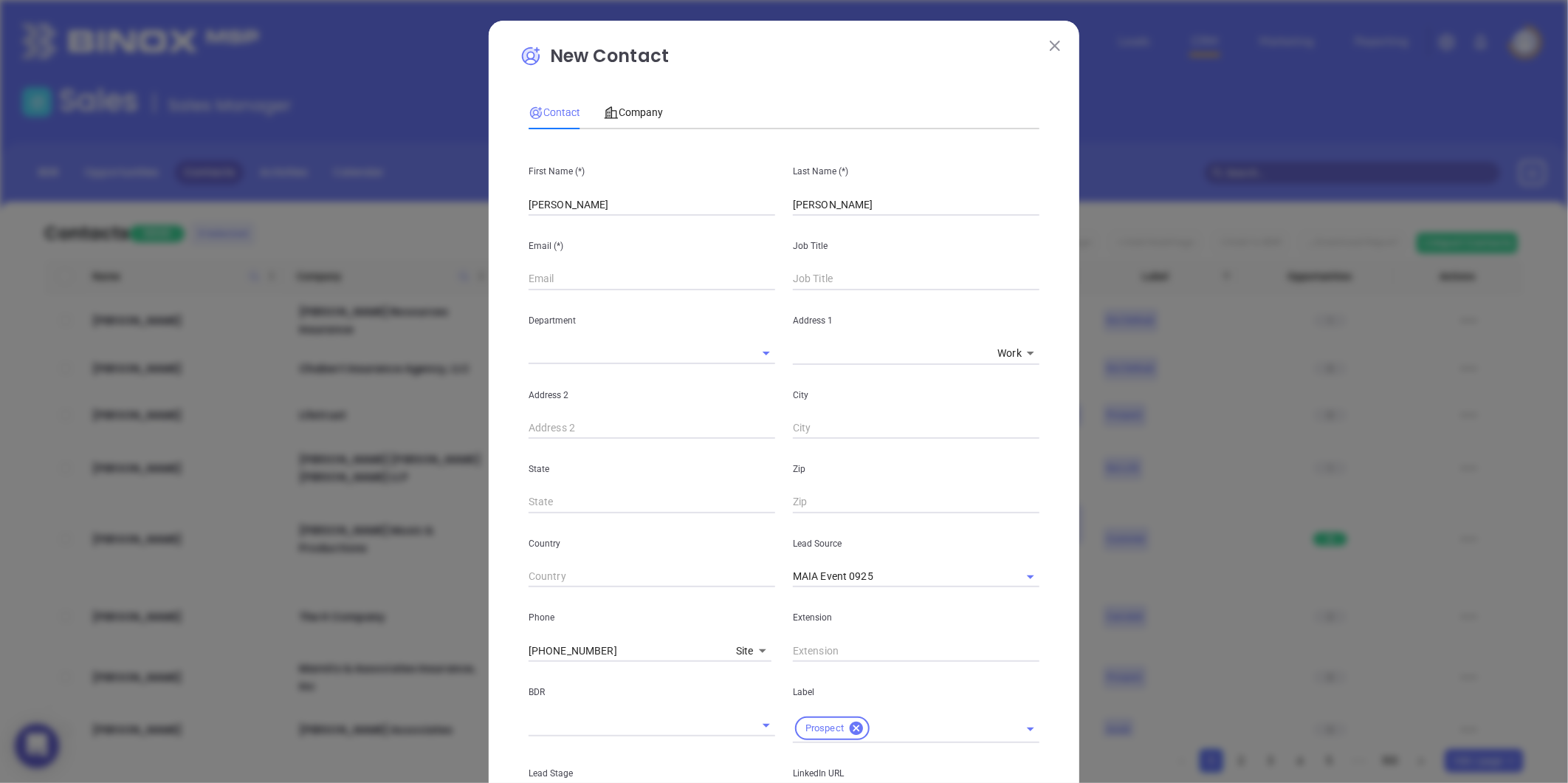
click at [863, 284] on input "text" at bounding box center [916, 279] width 246 height 22
paste input "Operations Supervisor"
type input "Operations Supervisor"
click at [589, 280] on input "text" at bounding box center [651, 279] width 246 height 22
paste input "contactus@thefairwayagency.com"
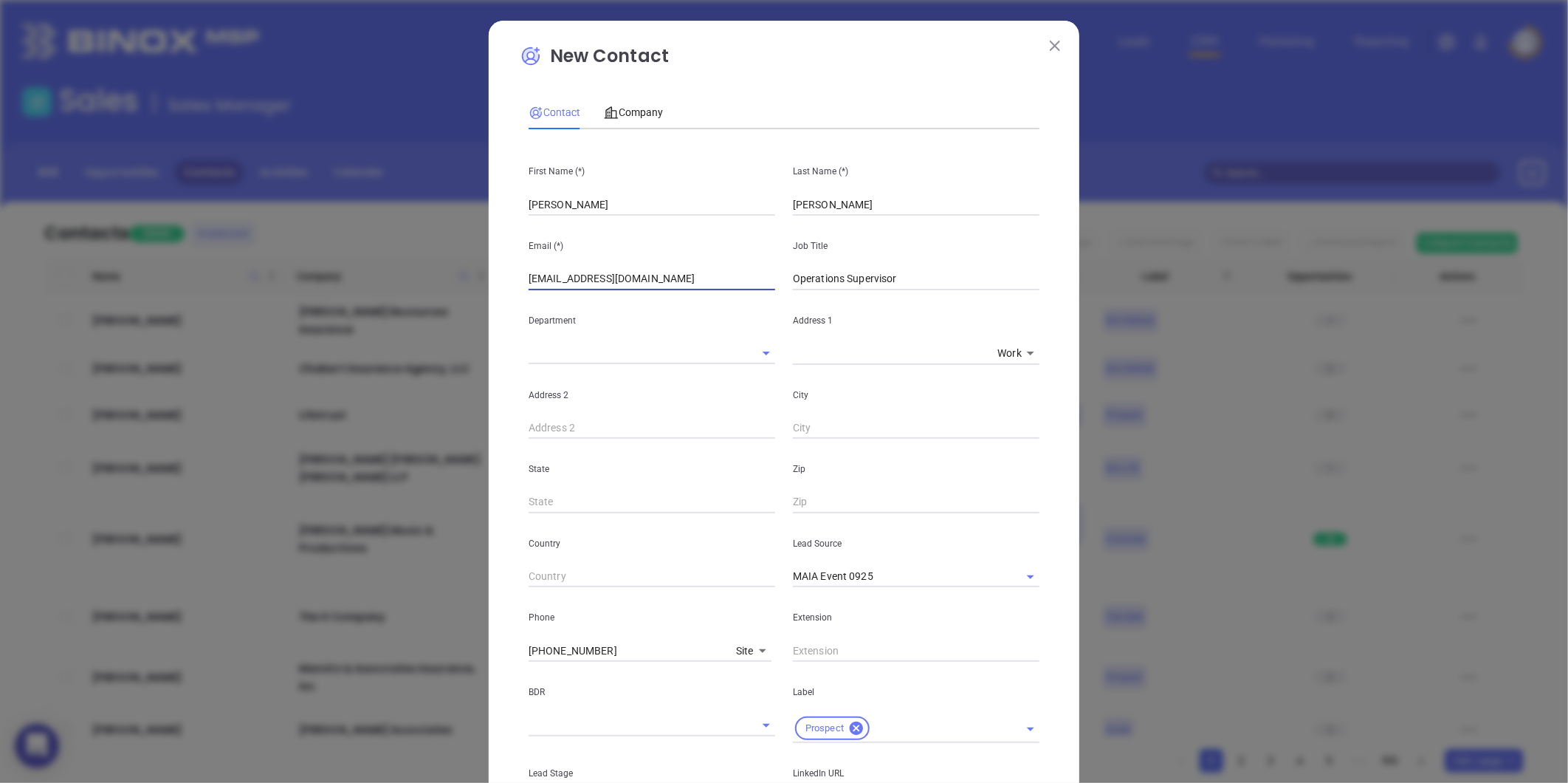
type input "contactus@thefairwayagency.com"
click at [521, 282] on div "Email (*) contactus@thefairwayagency.com" at bounding box center [652, 253] width 265 height 74
click at [528, 282] on input "contactus@thefairwayagency.com" at bounding box center [651, 279] width 246 height 22
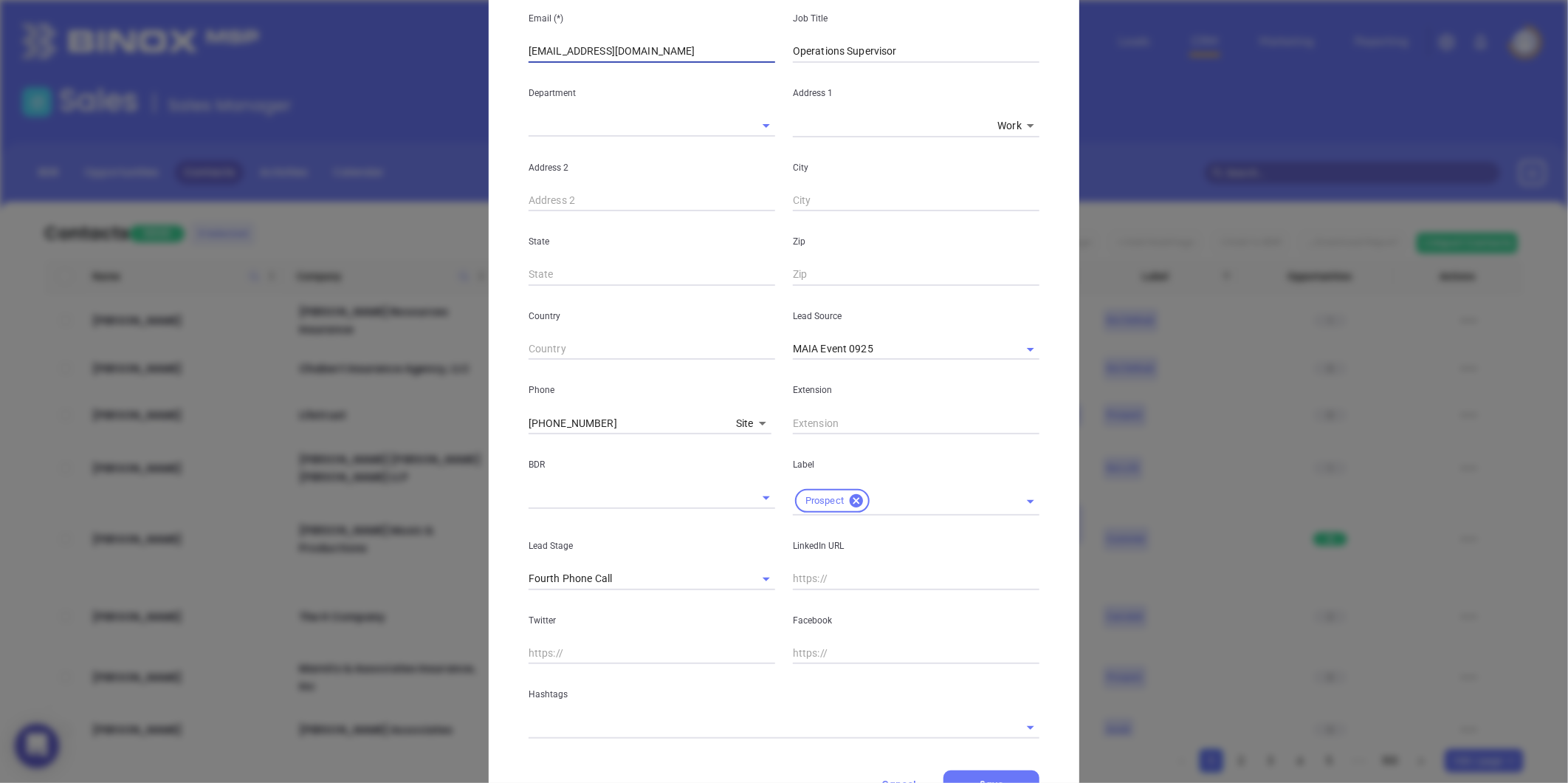
scroll to position [246, 0]
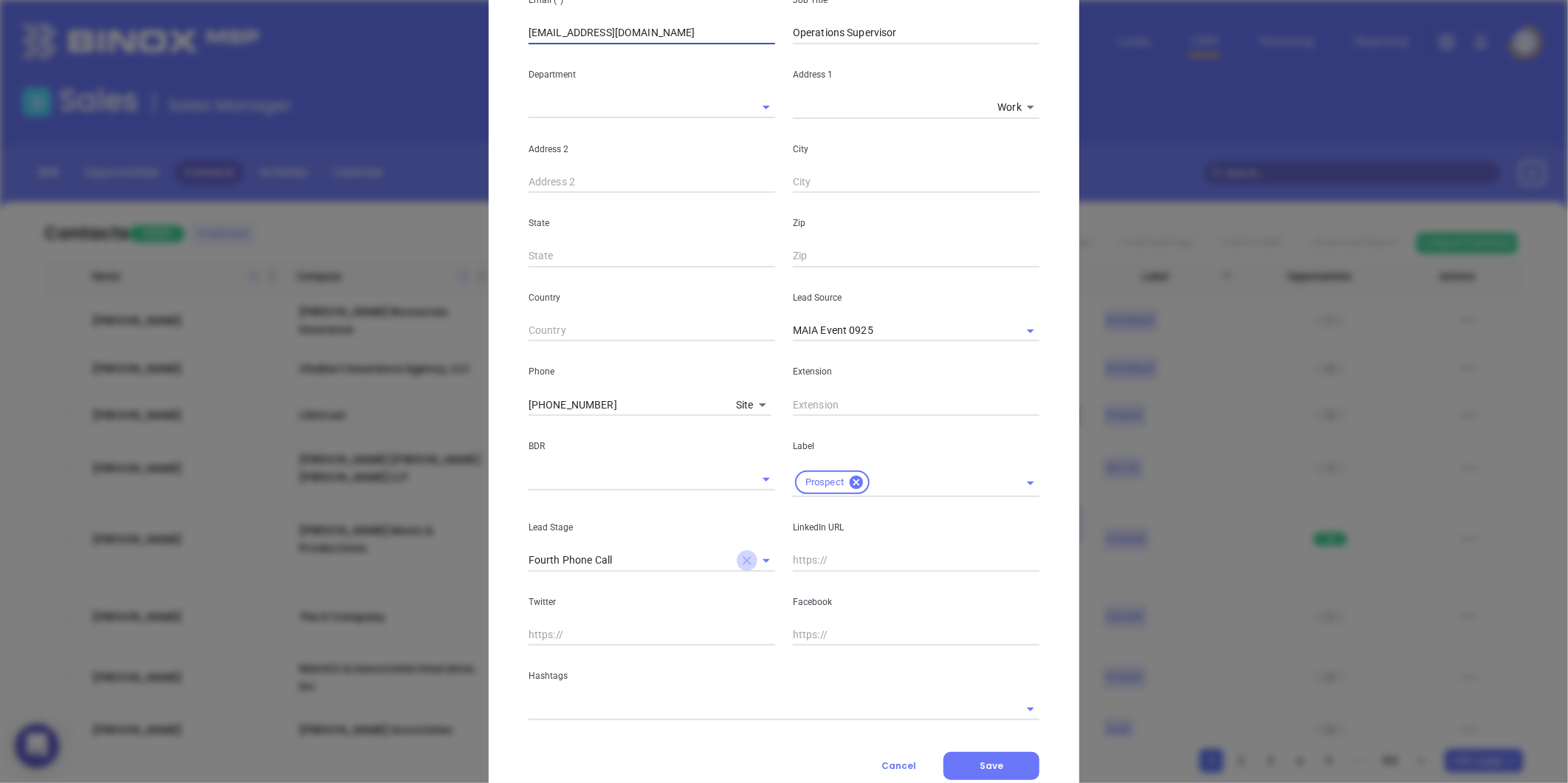
click at [743, 559] on icon "Clear" at bounding box center [748, 561] width 9 height 9
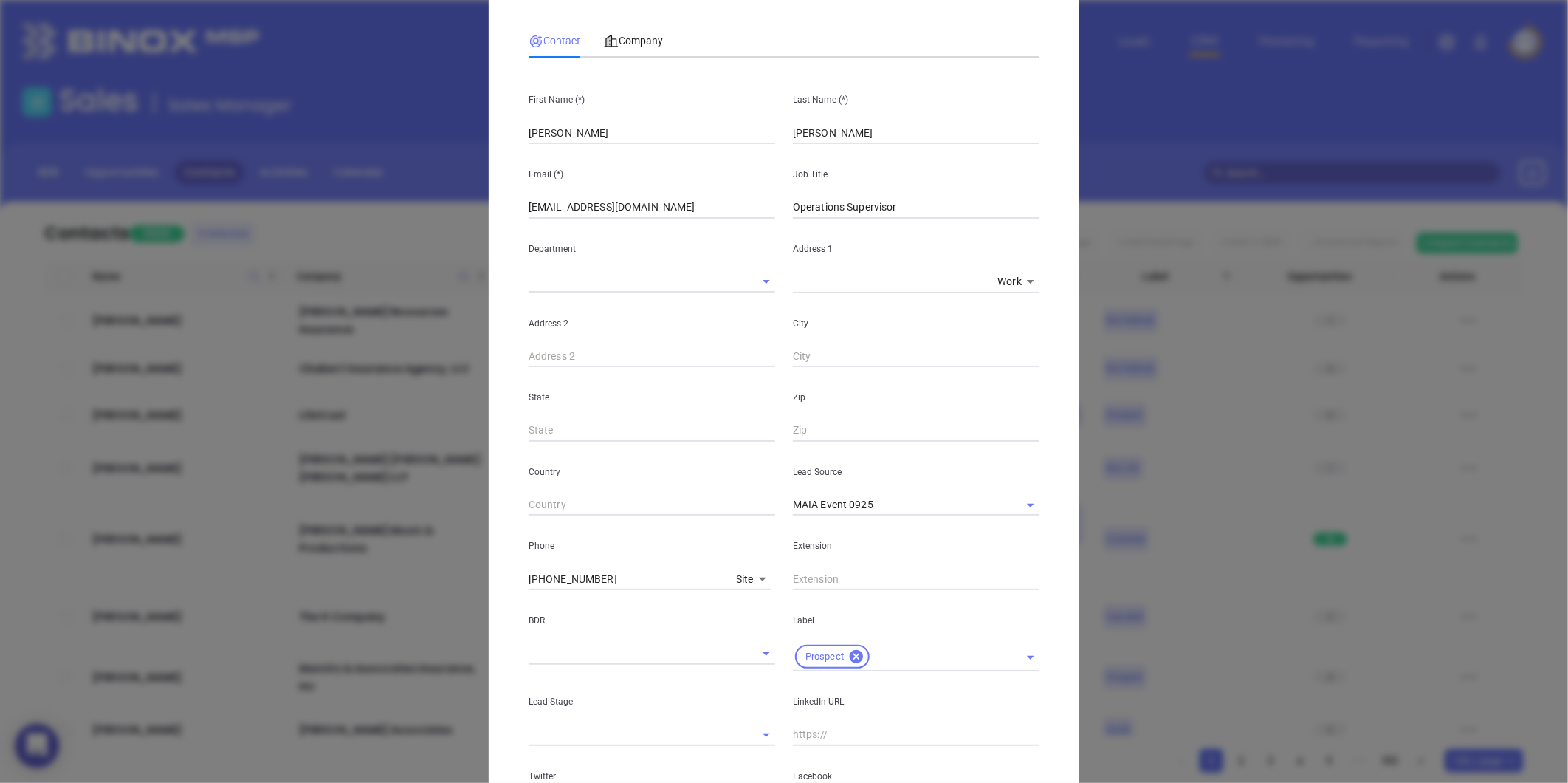
scroll to position [0, 0]
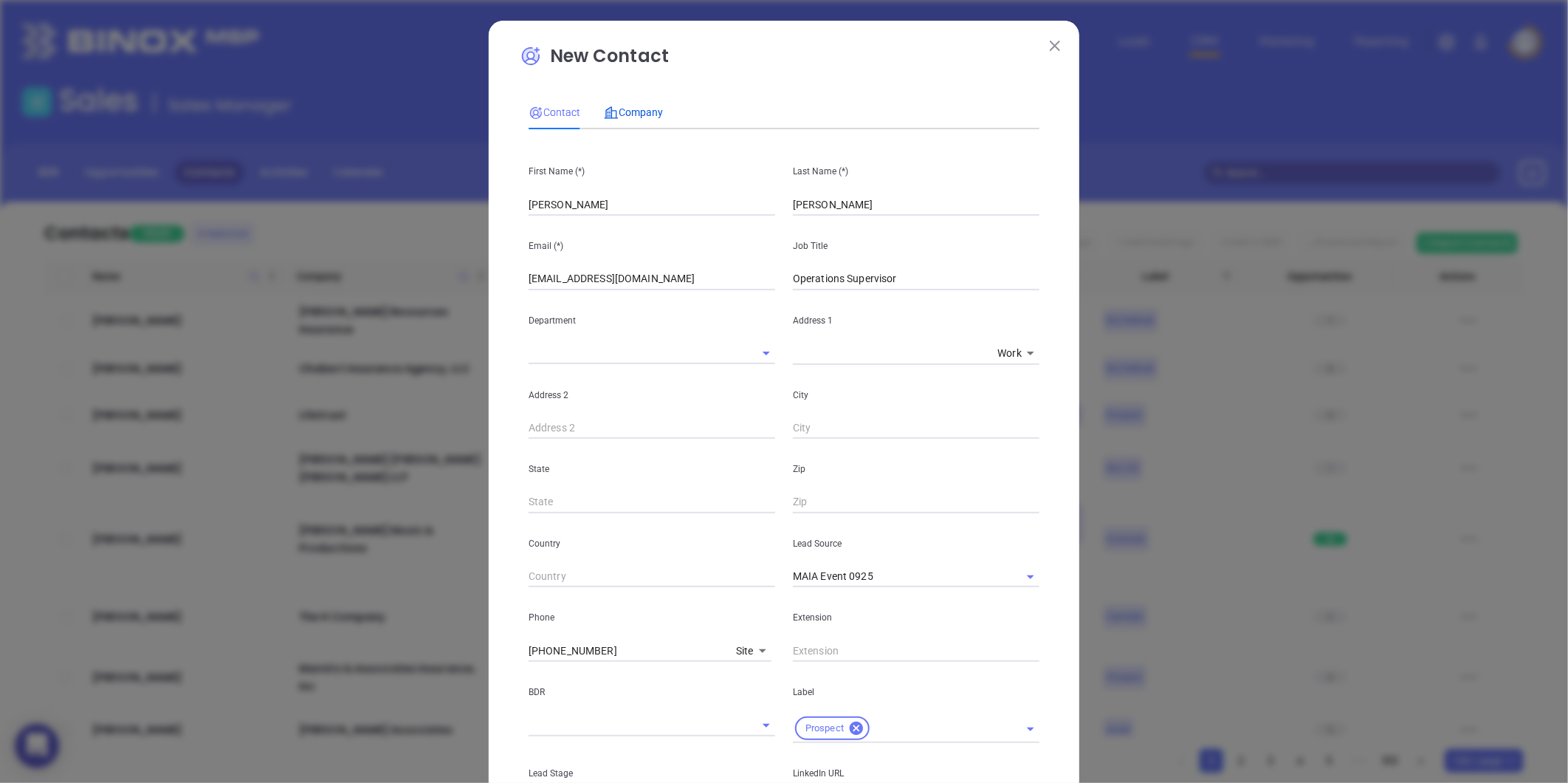
drag, startPoint x: 633, startPoint y: 108, endPoint x: 615, endPoint y: 114, distance: 19.0
click at [633, 108] on span "Company" at bounding box center [633, 112] width 59 height 12
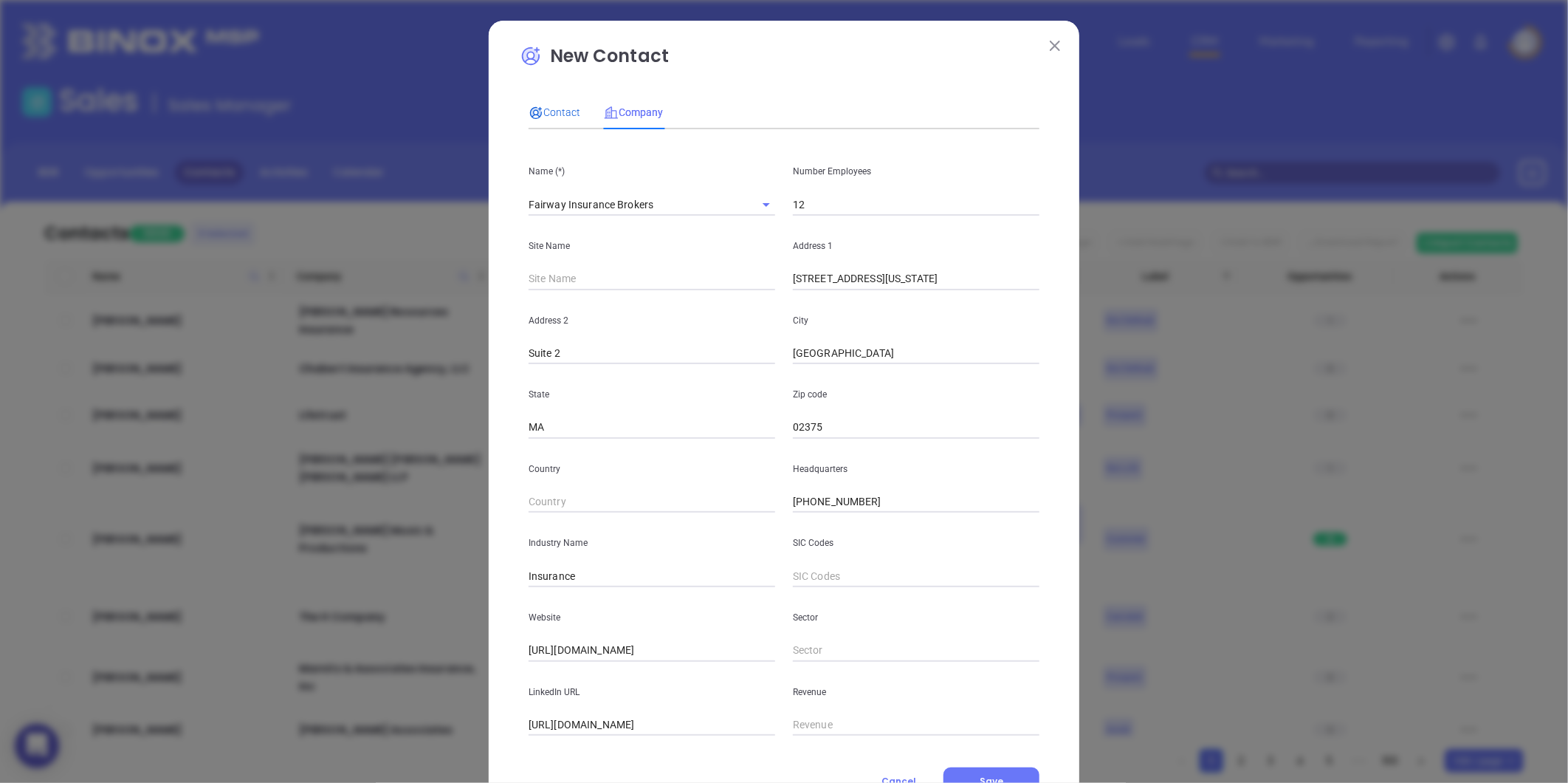
click at [547, 108] on span "Contact" at bounding box center [554, 112] width 51 height 12
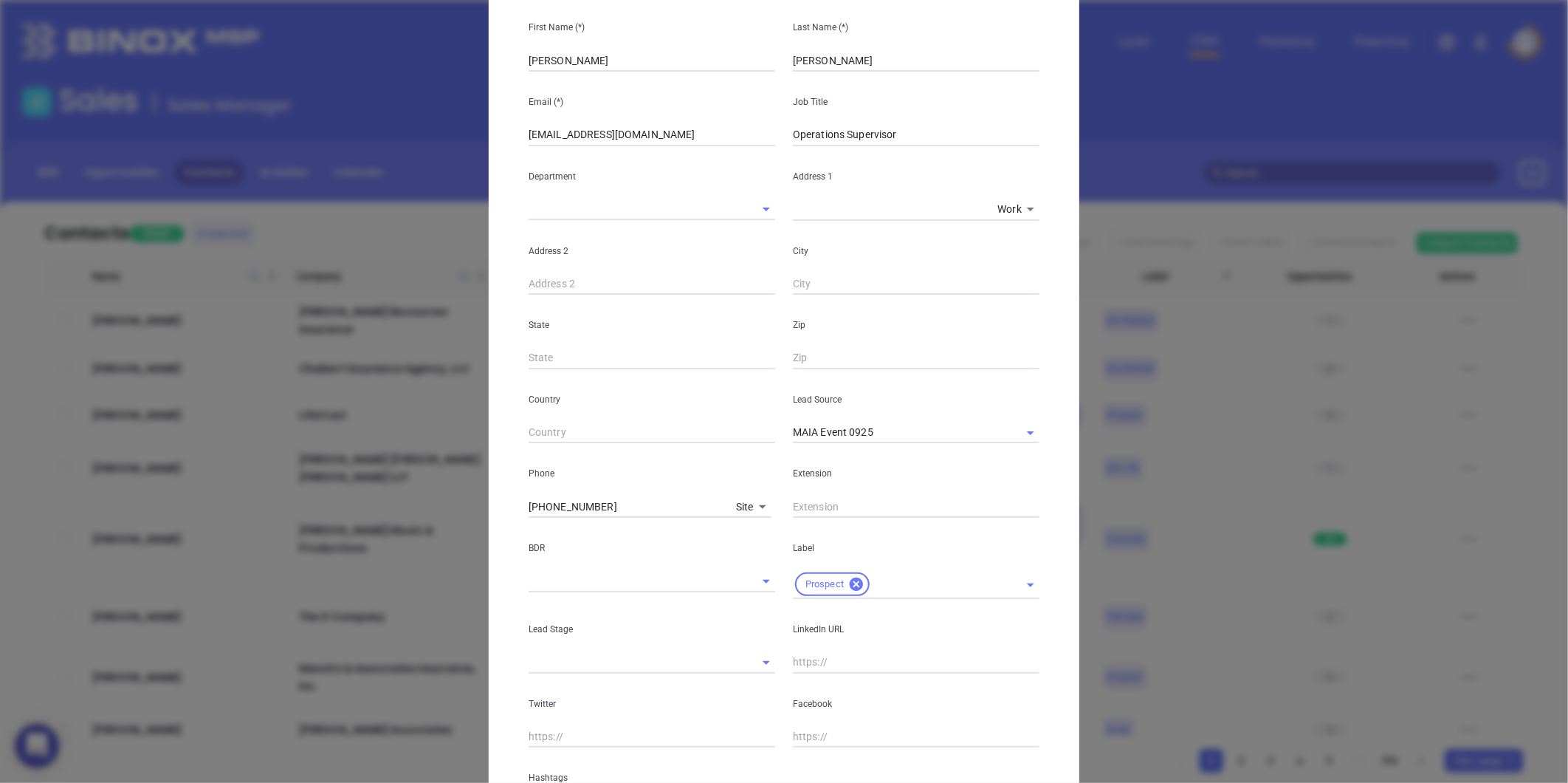
scroll to position [294, 0]
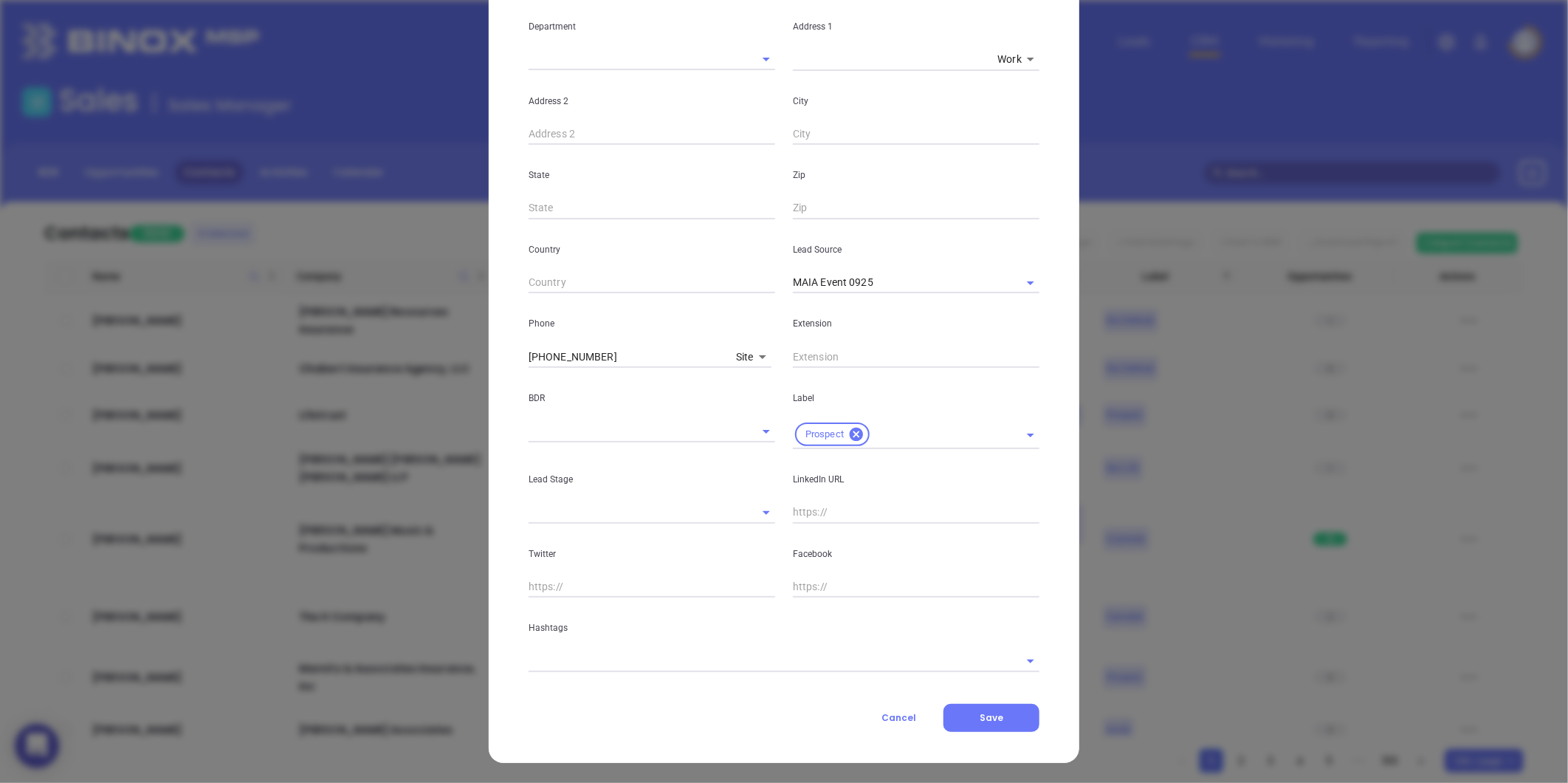
click at [817, 514] on input "text" at bounding box center [916, 513] width 246 height 22
paste input "linkedin.com/in/yvonne-dawicki-22b95444"
type input "www.linkedin.com/in/yvonne-dawicki-22b95444"
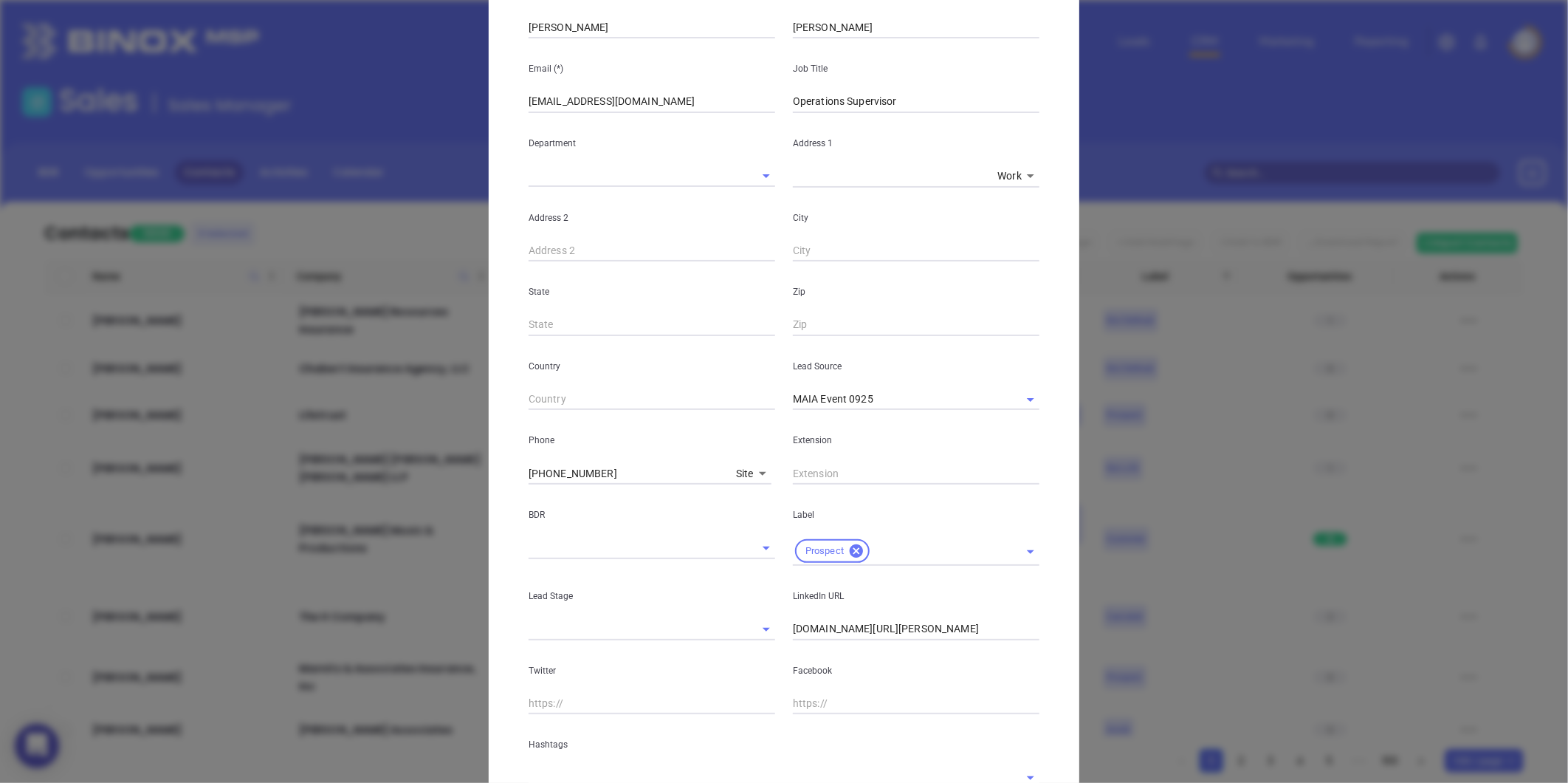
scroll to position [246, 0]
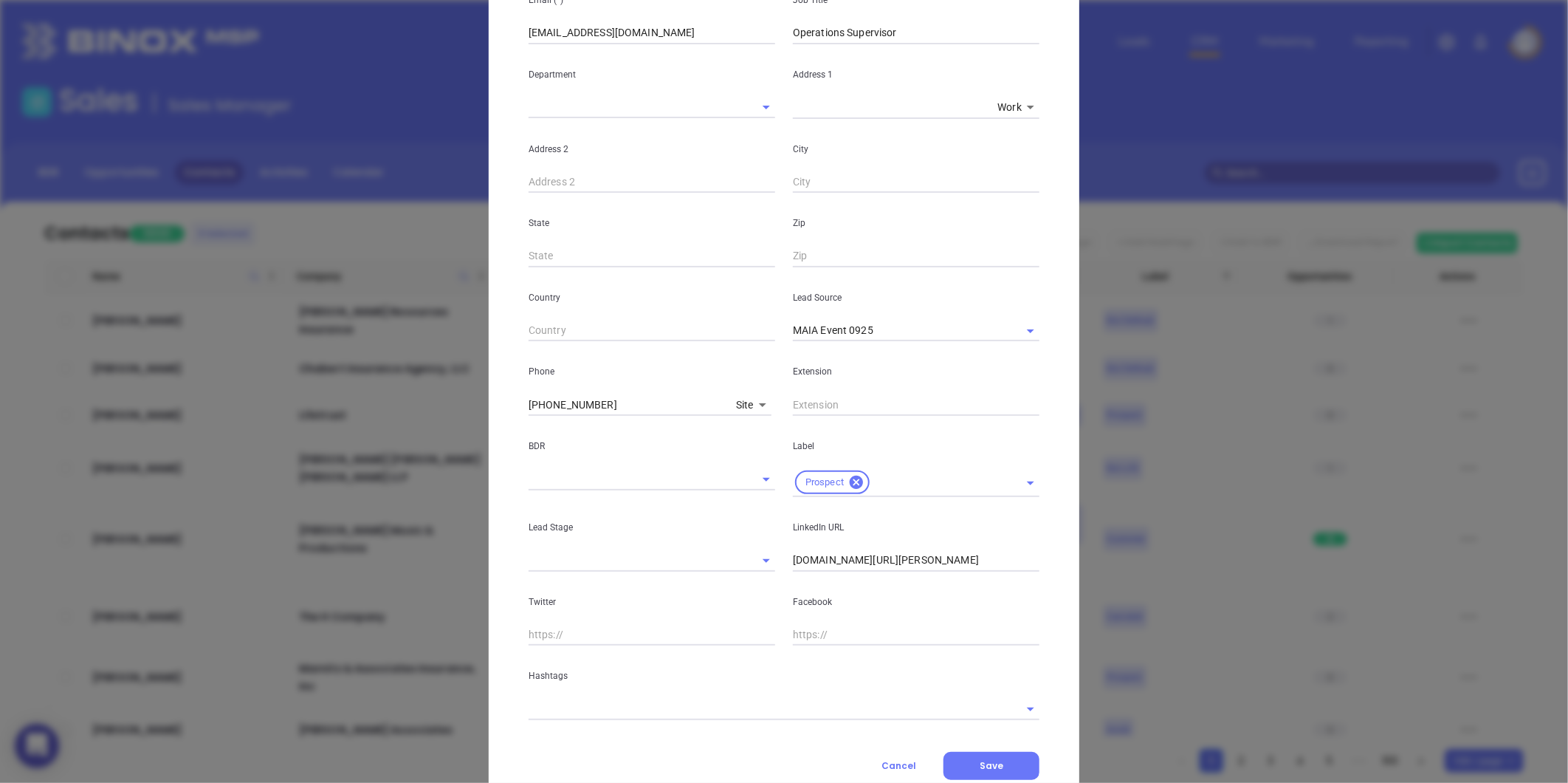
click at [680, 707] on input "text" at bounding box center [762, 708] width 469 height 21
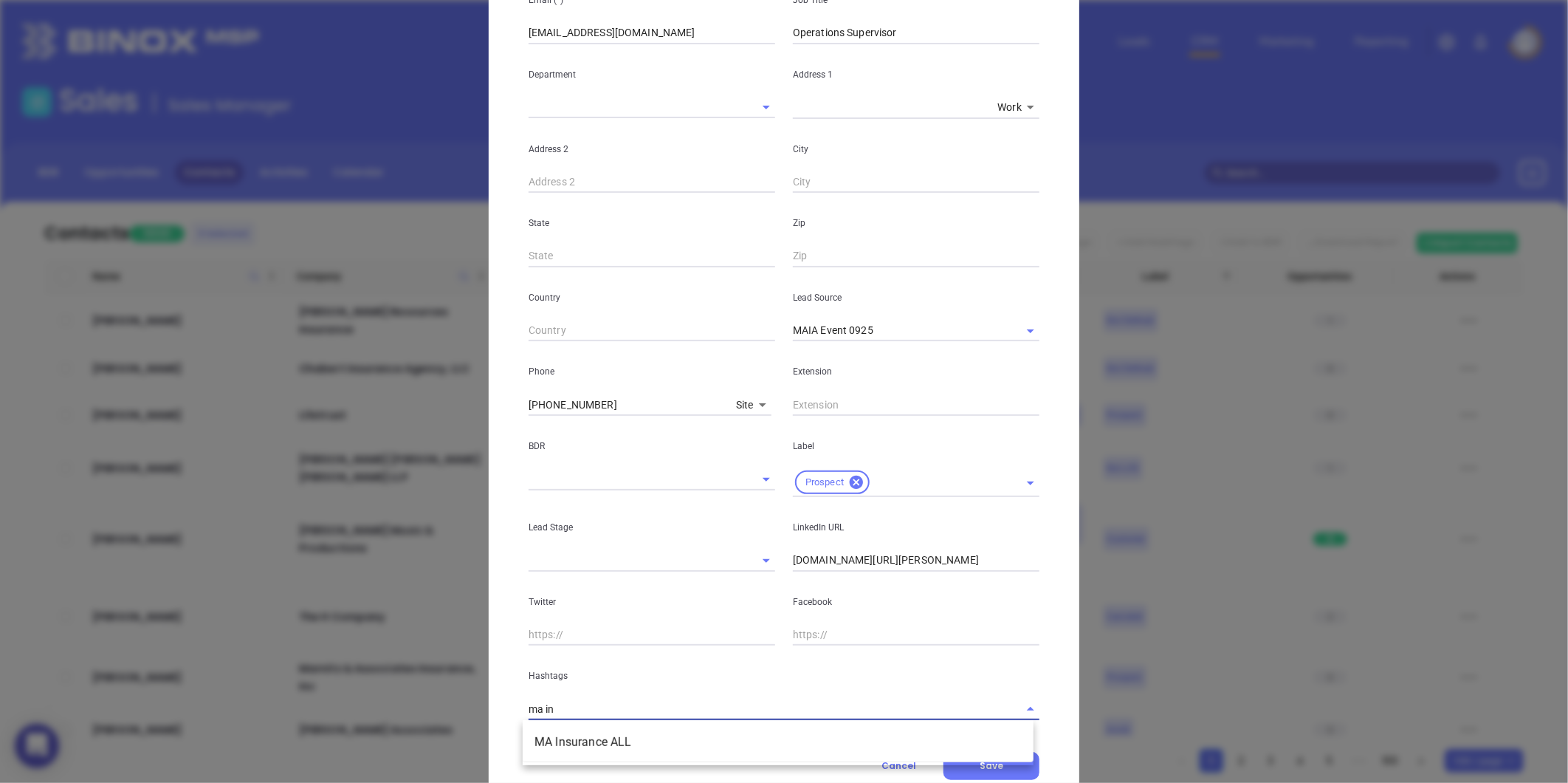
type input "ma ins"
click at [631, 740] on li "MA Insurance ALL" at bounding box center [778, 742] width 511 height 27
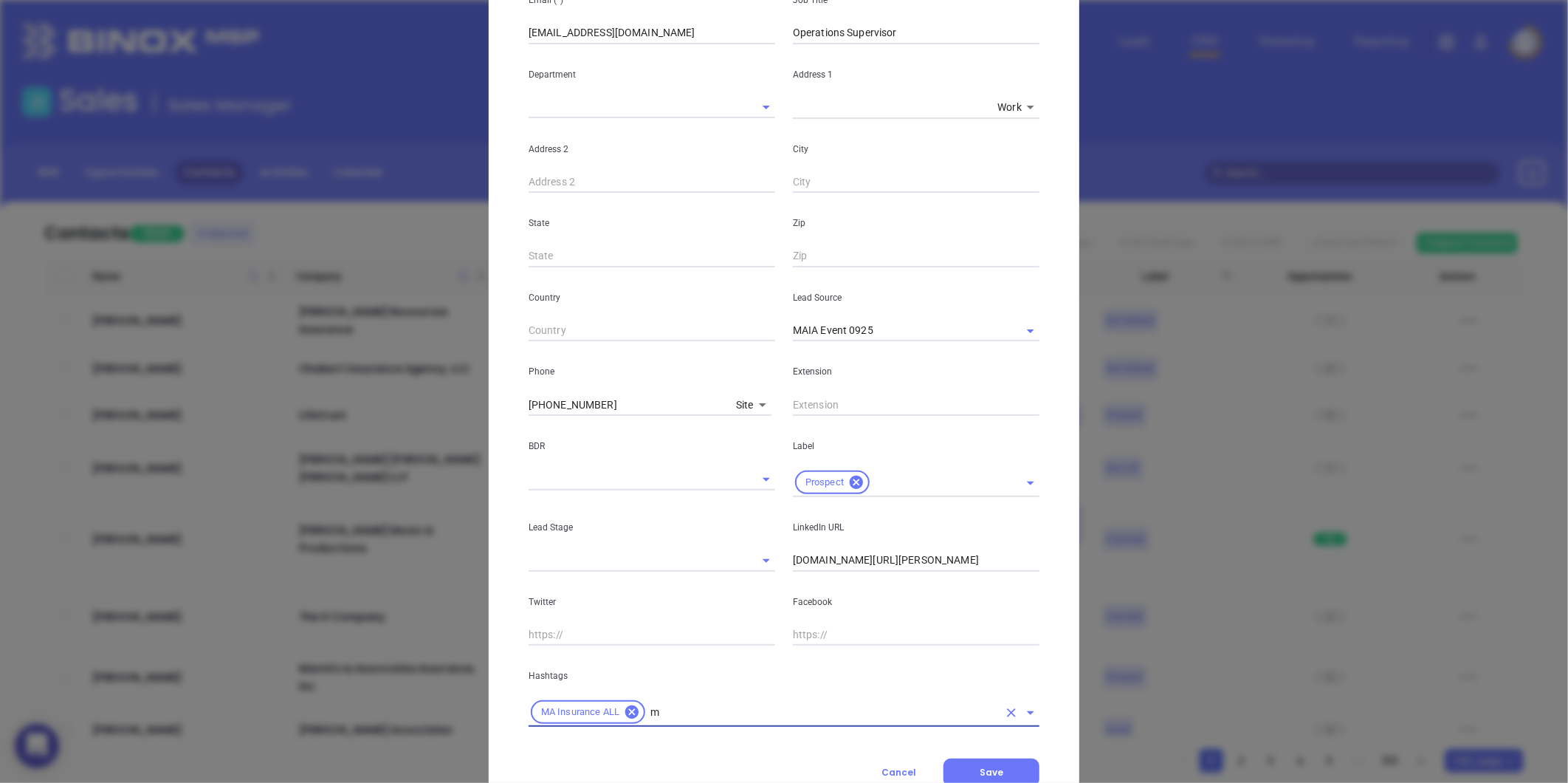
type input "ma"
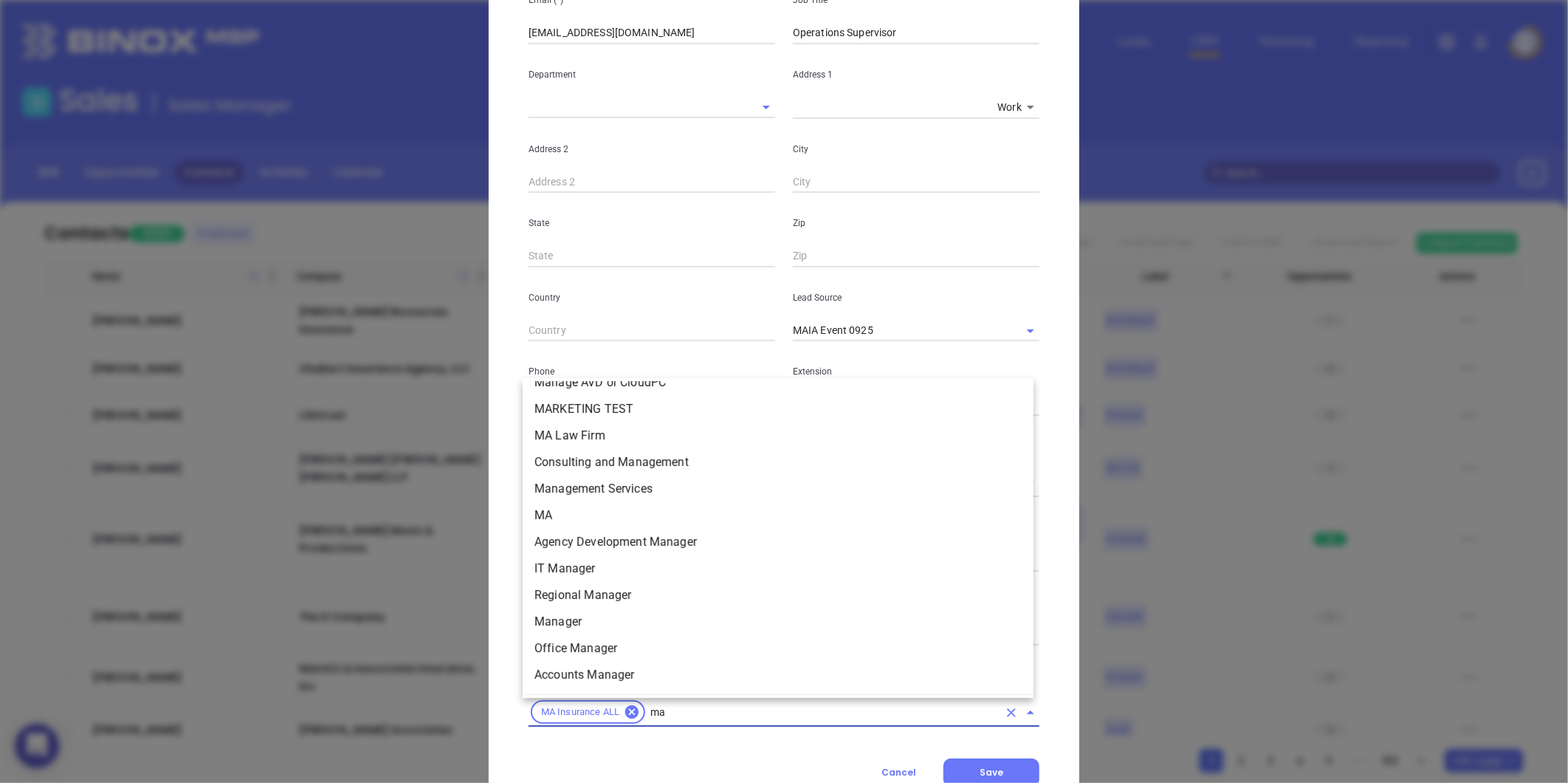
scroll to position [281, 0]
click at [558, 490] on li "MA" at bounding box center [778, 491] width 511 height 27
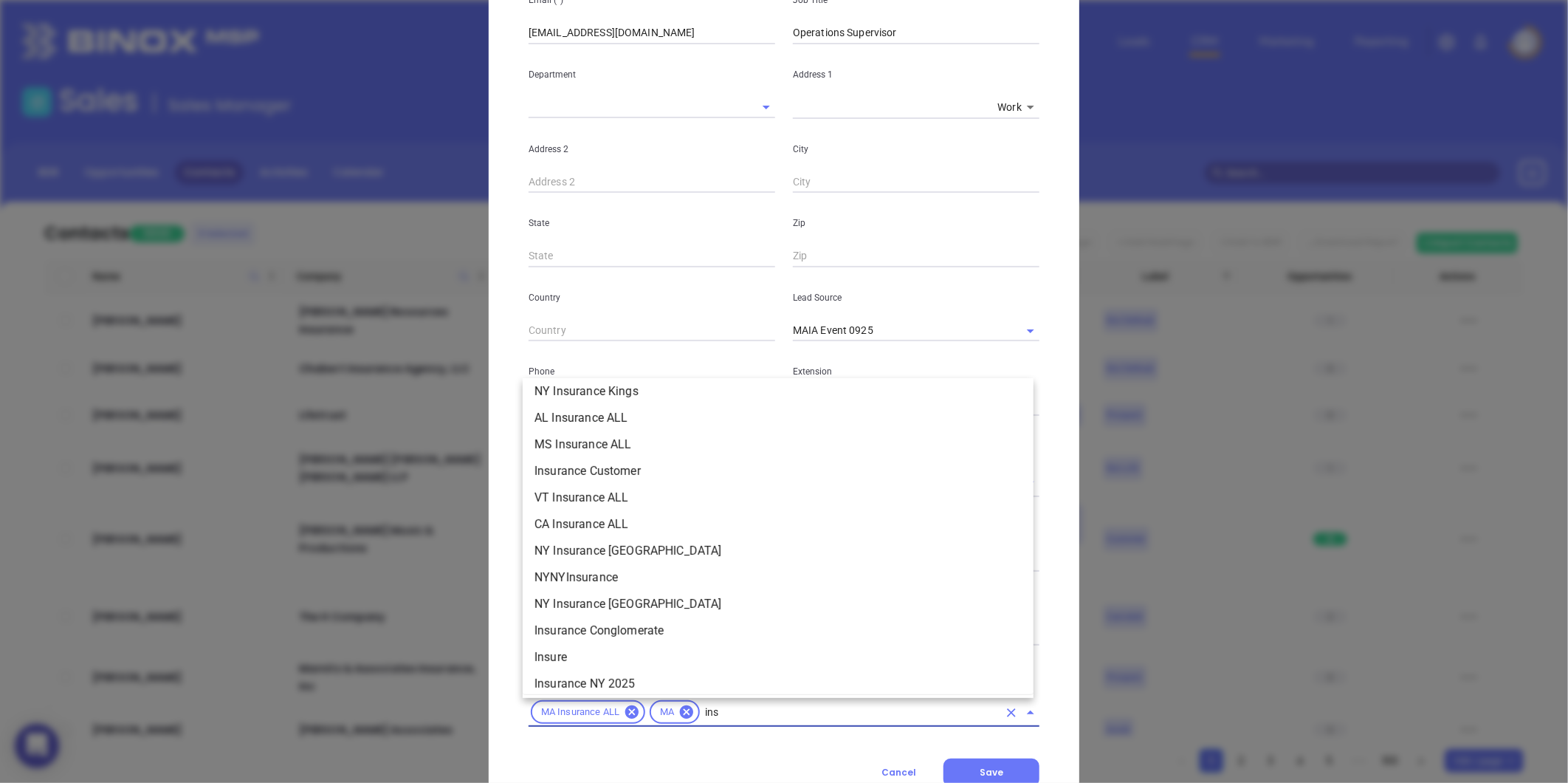
scroll to position [380, 0]
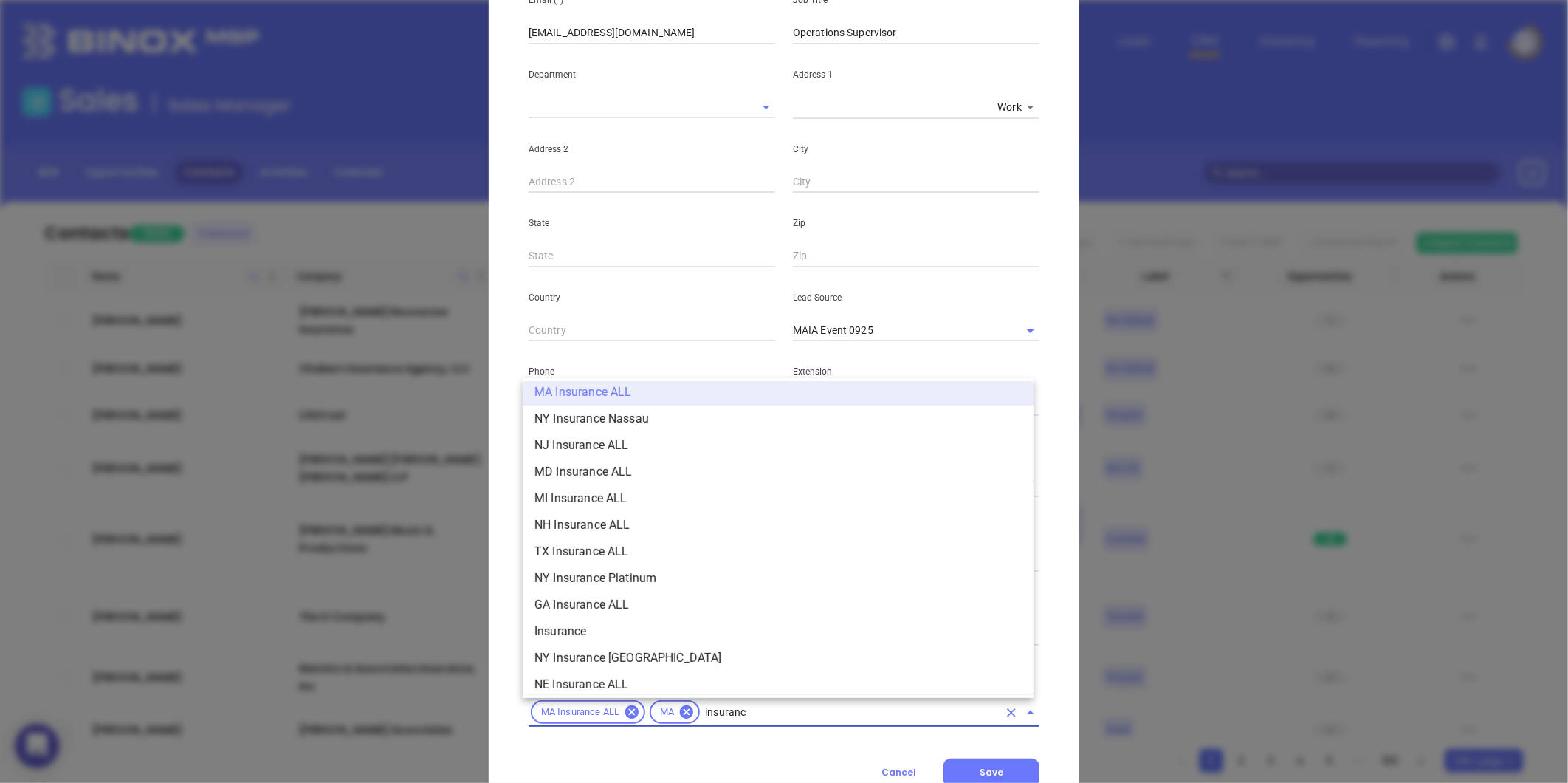
type input "insurance"
click at [620, 638] on li "Insurance" at bounding box center [778, 631] width 511 height 27
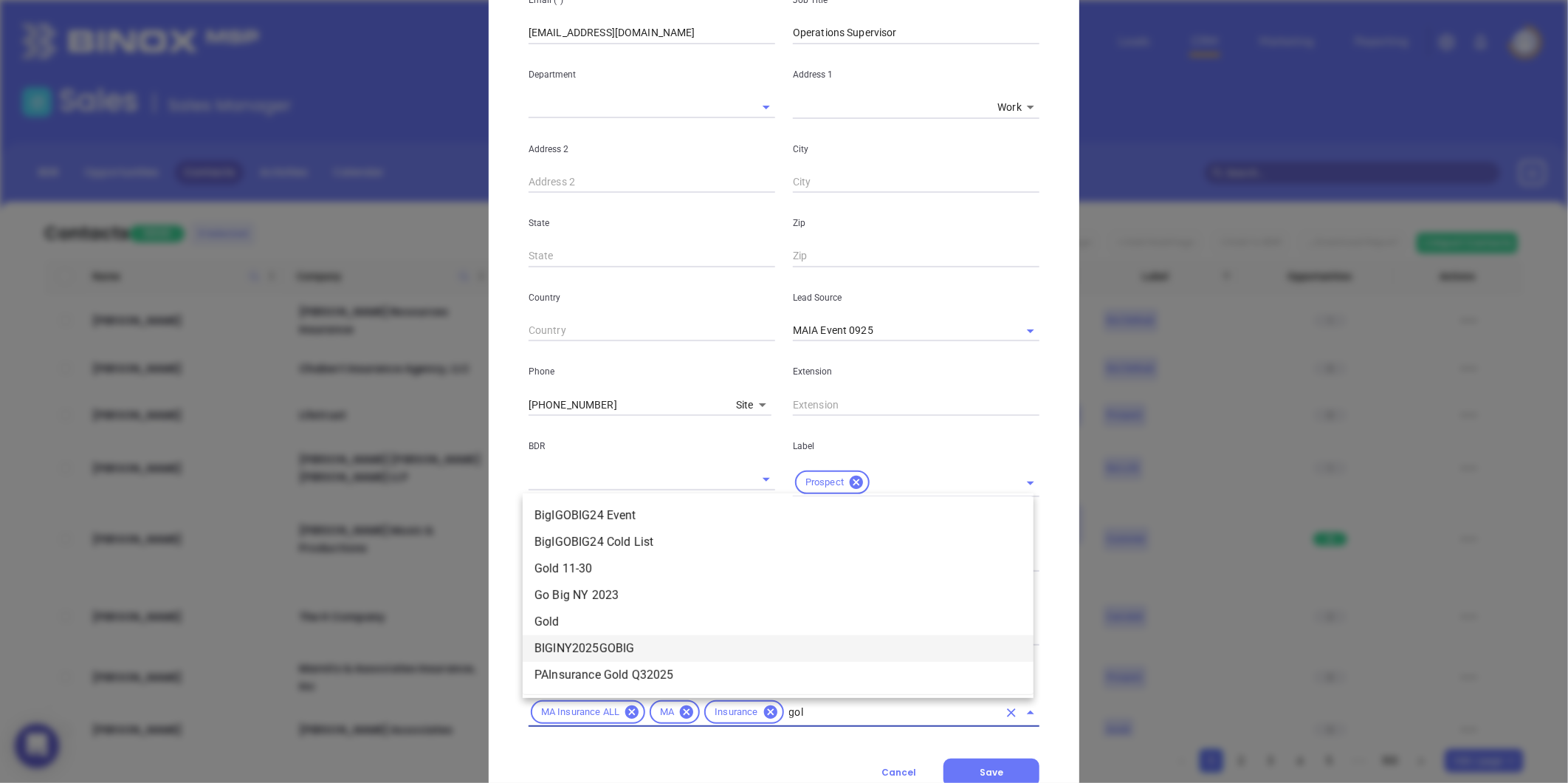
type input "gold"
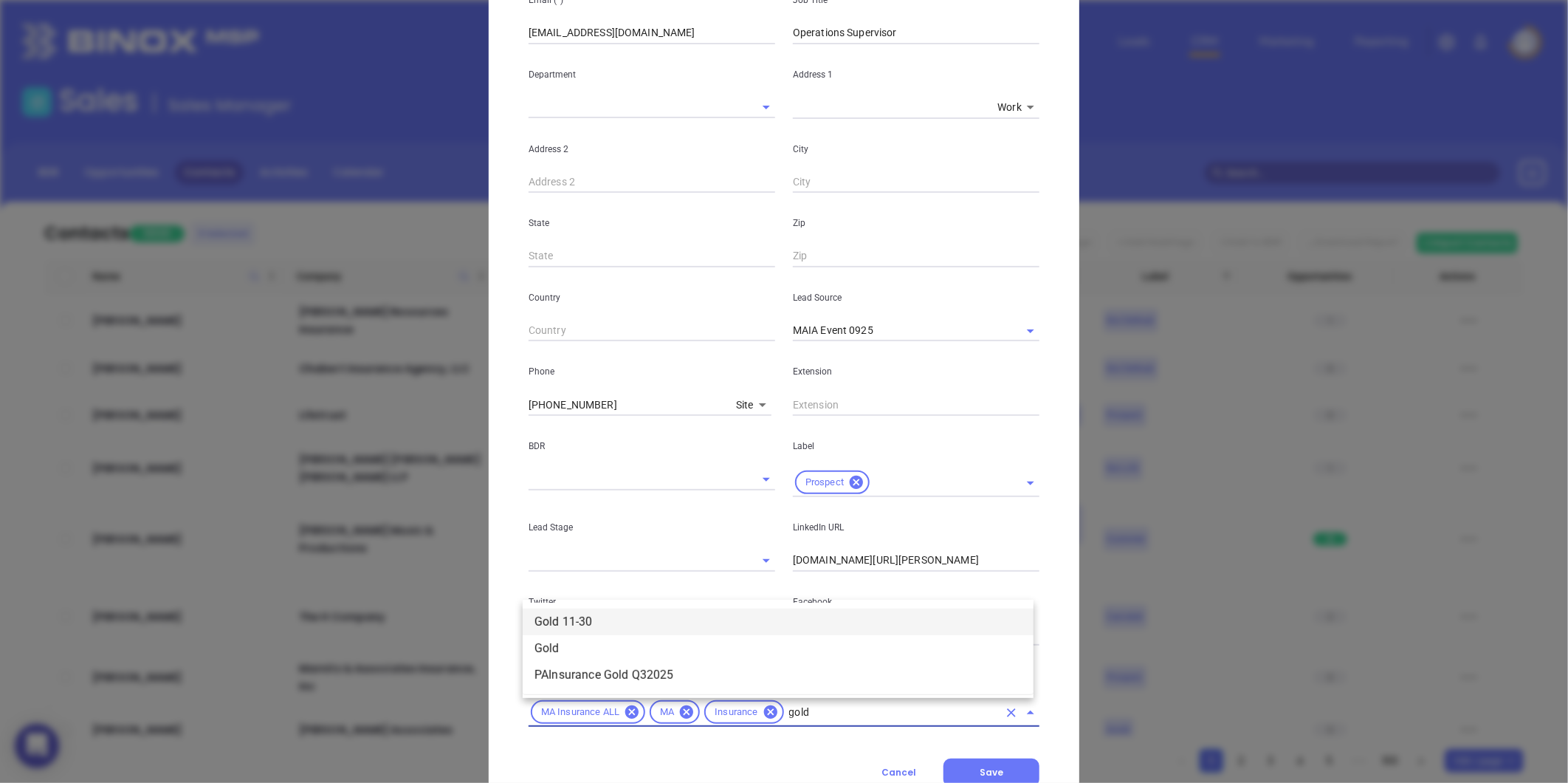
click at [616, 623] on li "Gold 11-30" at bounding box center [778, 621] width 511 height 27
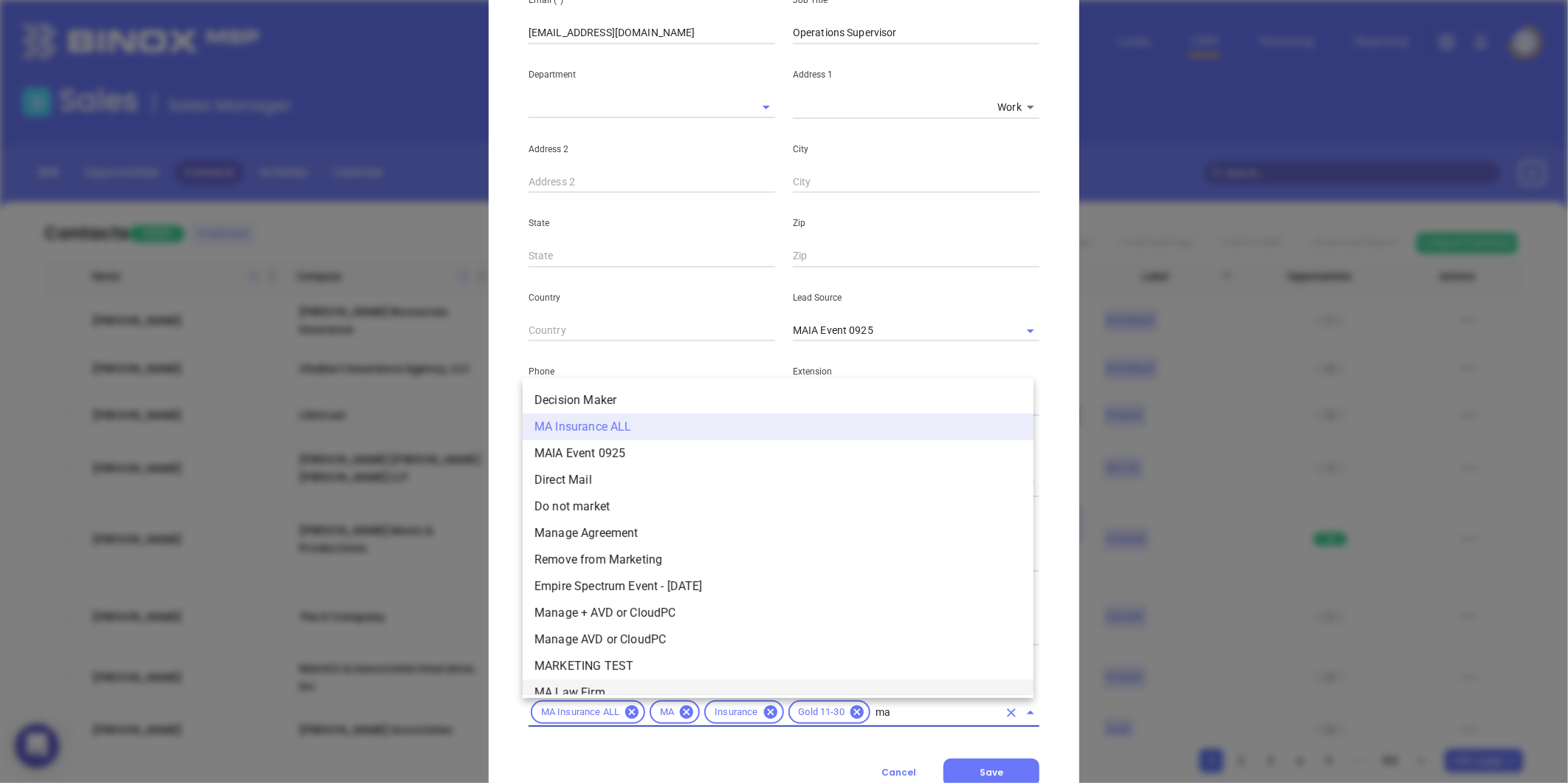
type input "mai"
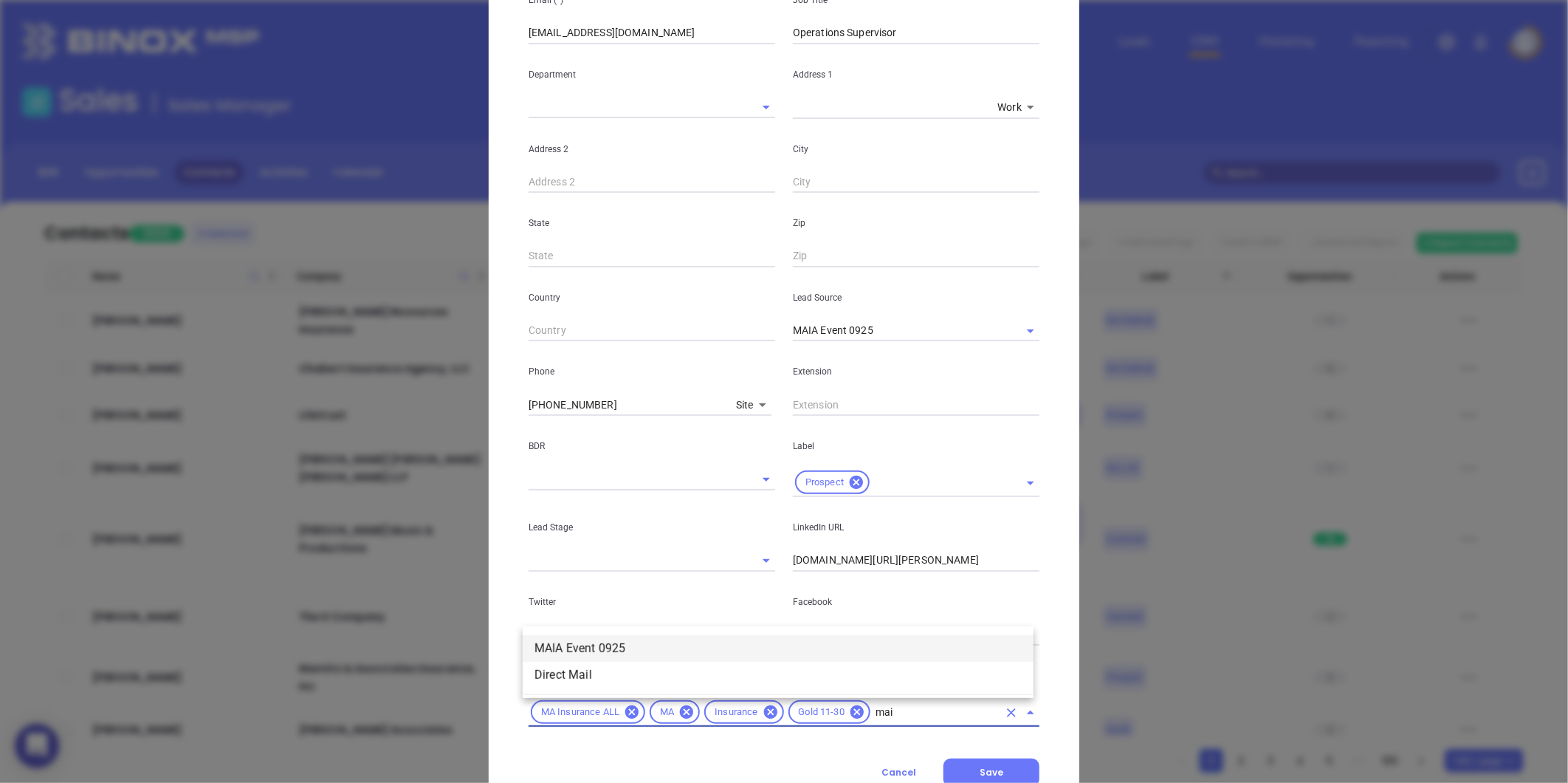
click at [650, 642] on li "MAIA Event 0925" at bounding box center [778, 648] width 511 height 27
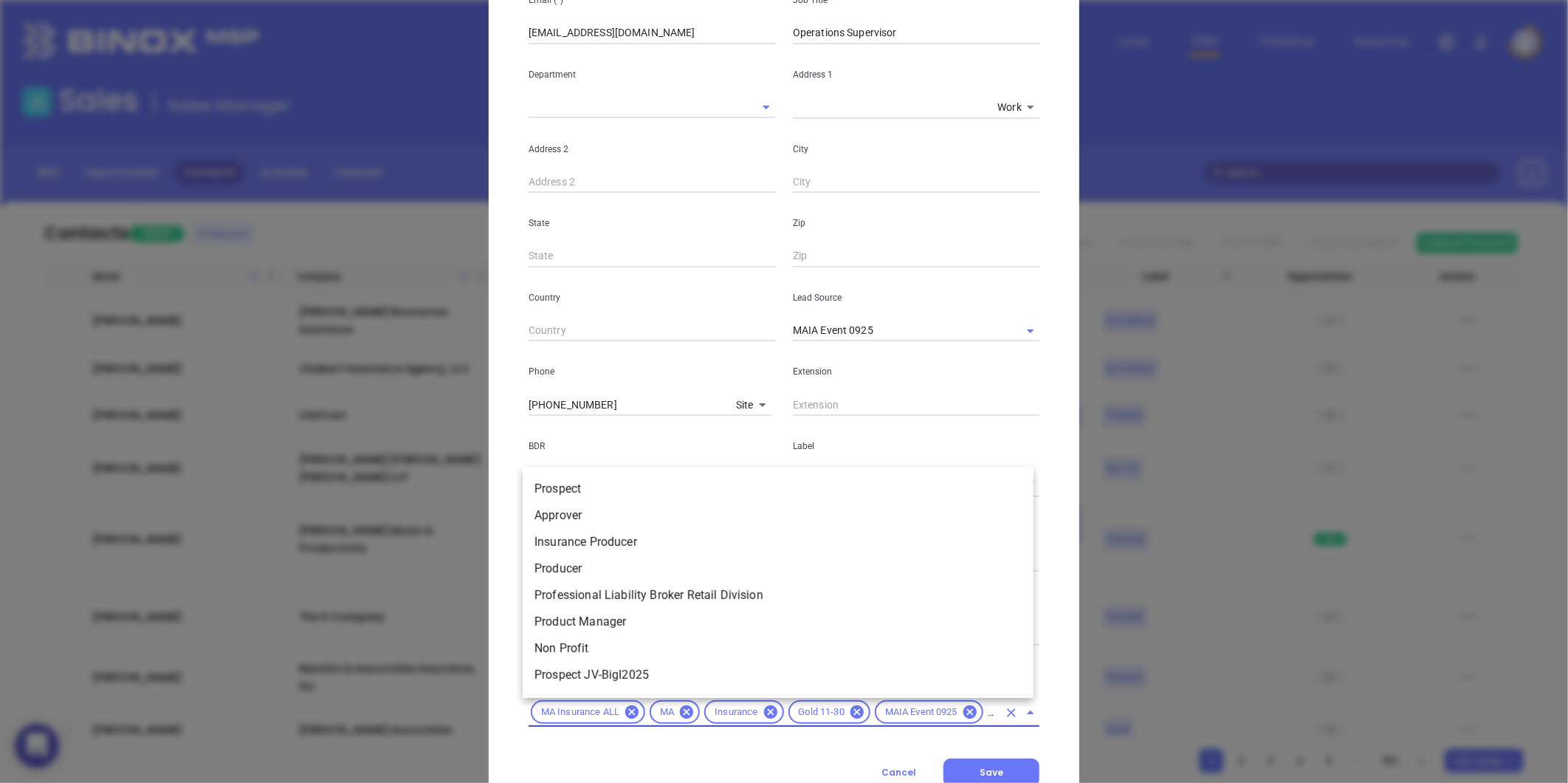
scroll to position [0, 18]
type input "prosp"
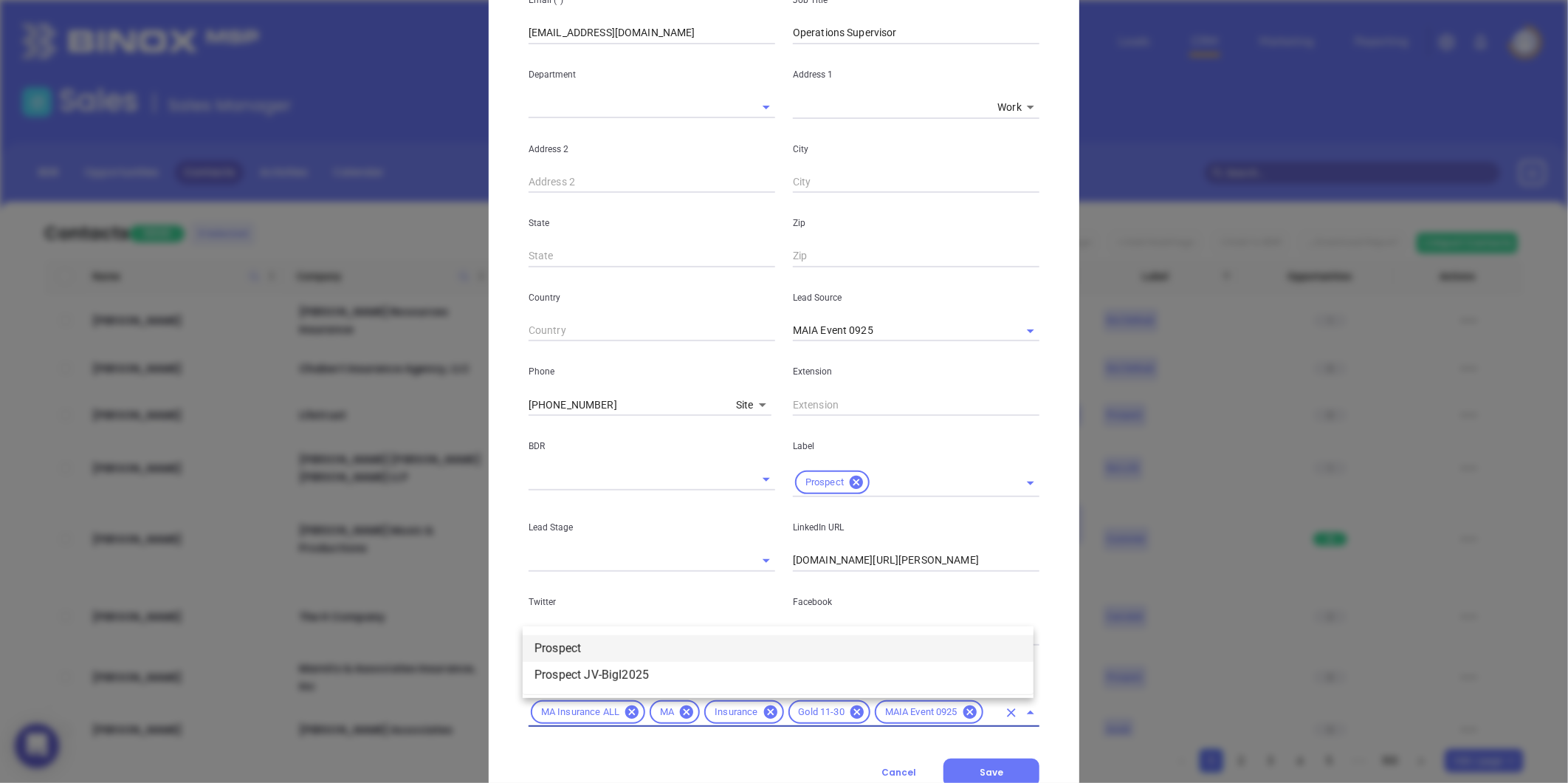
click at [630, 645] on li "Prospect" at bounding box center [778, 648] width 511 height 27
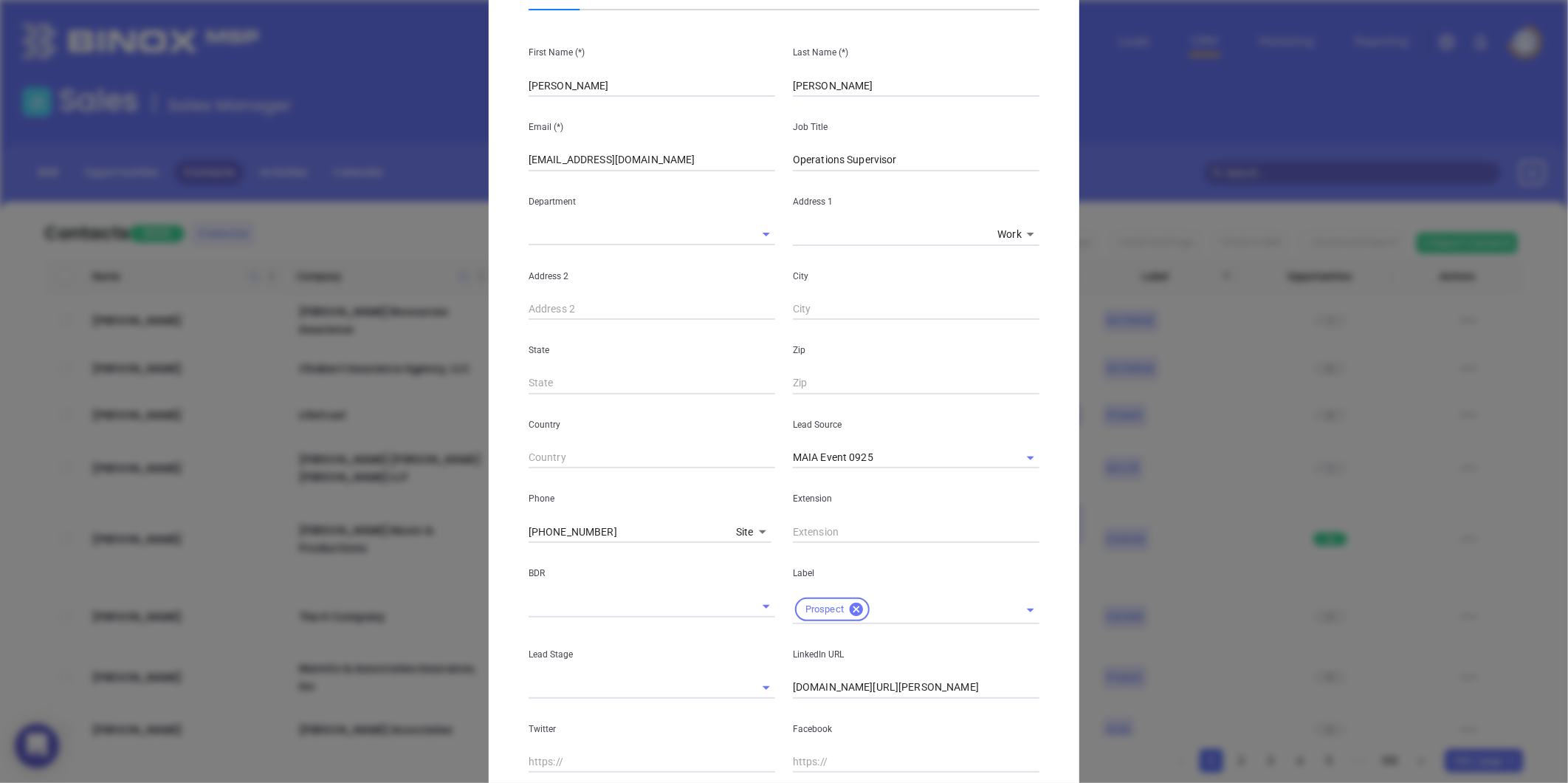
scroll to position [0, 0]
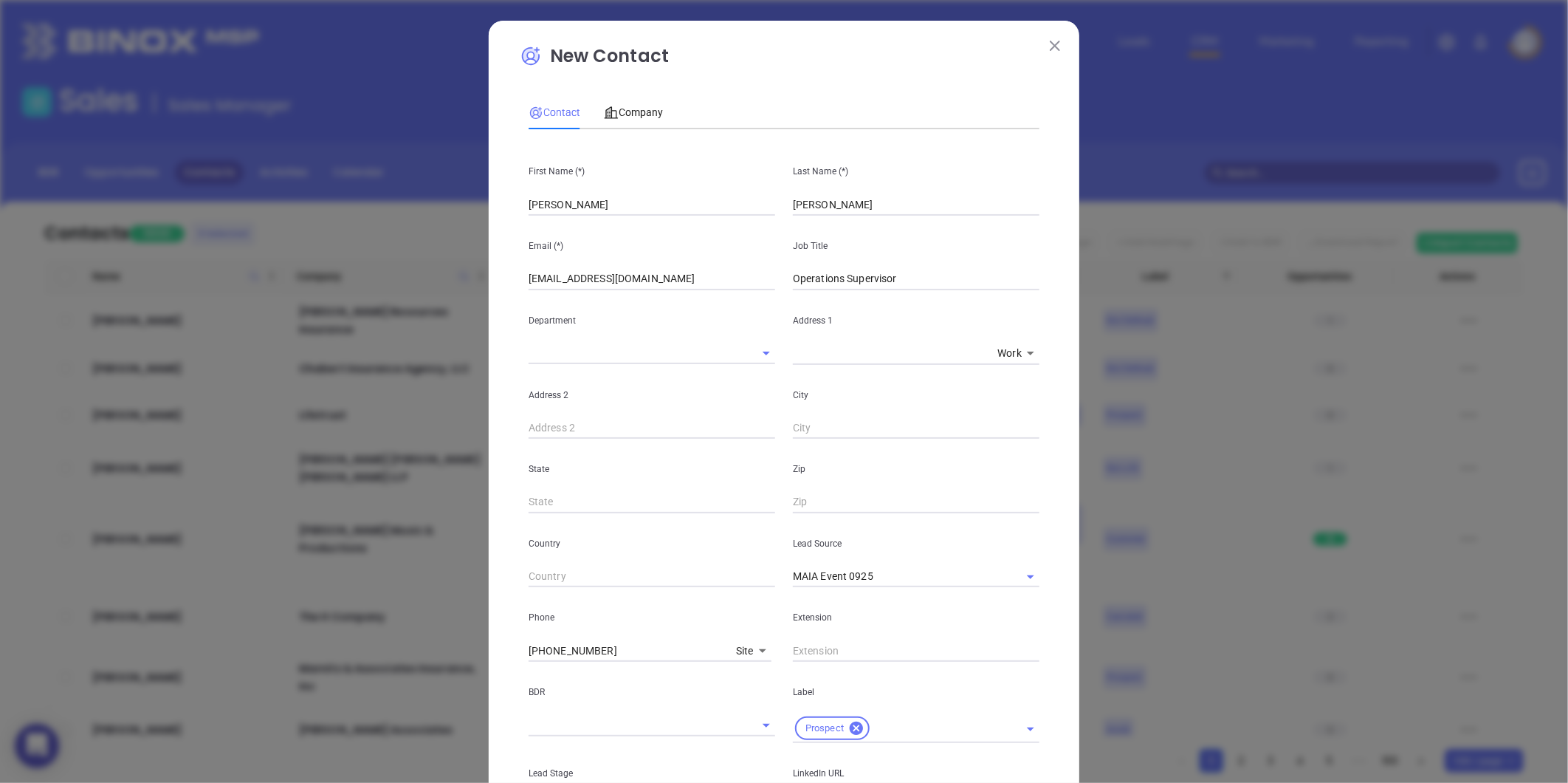
click at [621, 88] on div "Contact Company First Name (*) Yvonne Last Name (*) Dawicki Email (*) contactus…" at bounding box center [784, 544] width 511 height 913
click at [633, 102] on div "Company" at bounding box center [633, 112] width 59 height 34
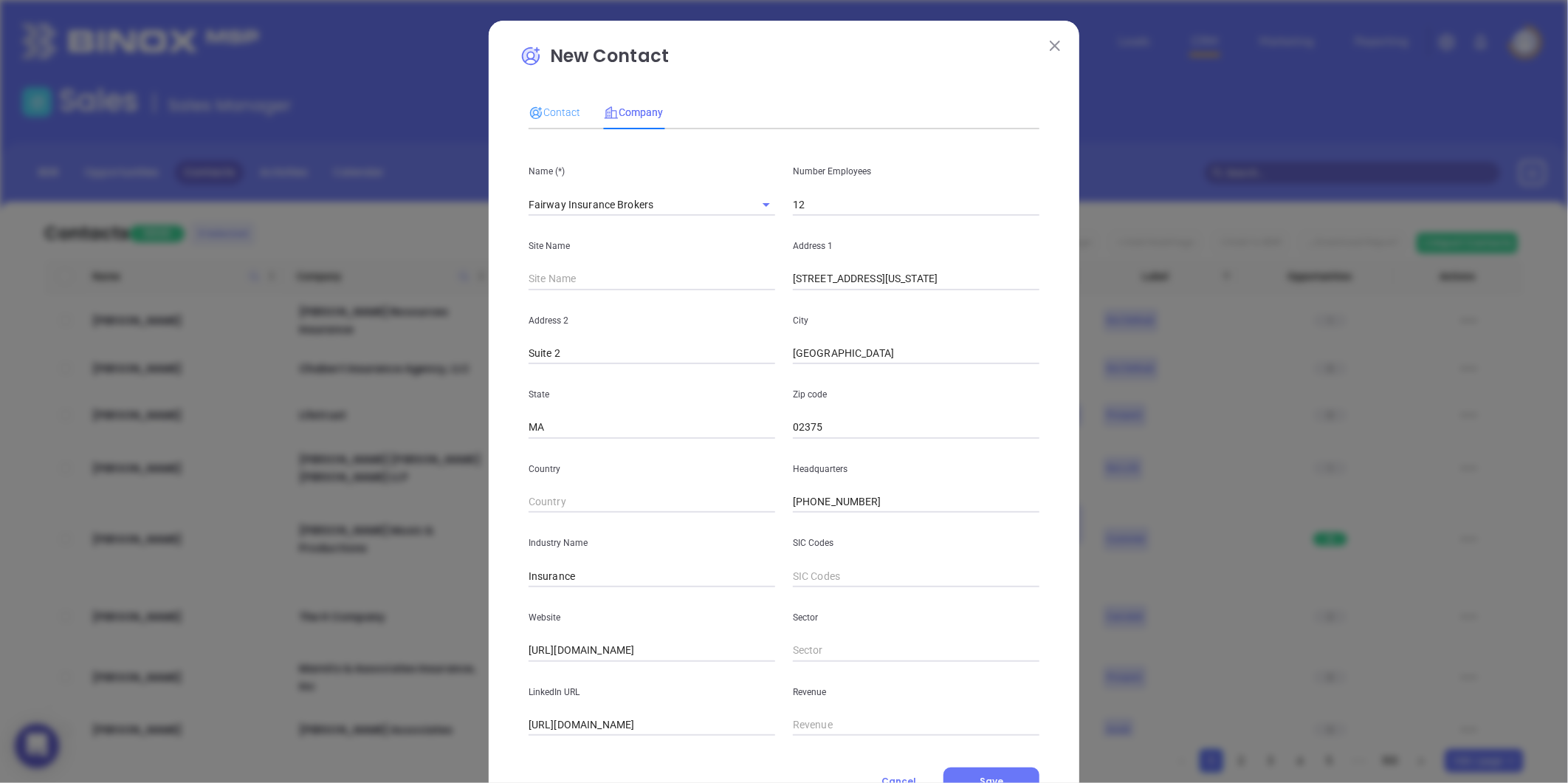
click at [559, 97] on div "Contact" at bounding box center [554, 112] width 51 height 34
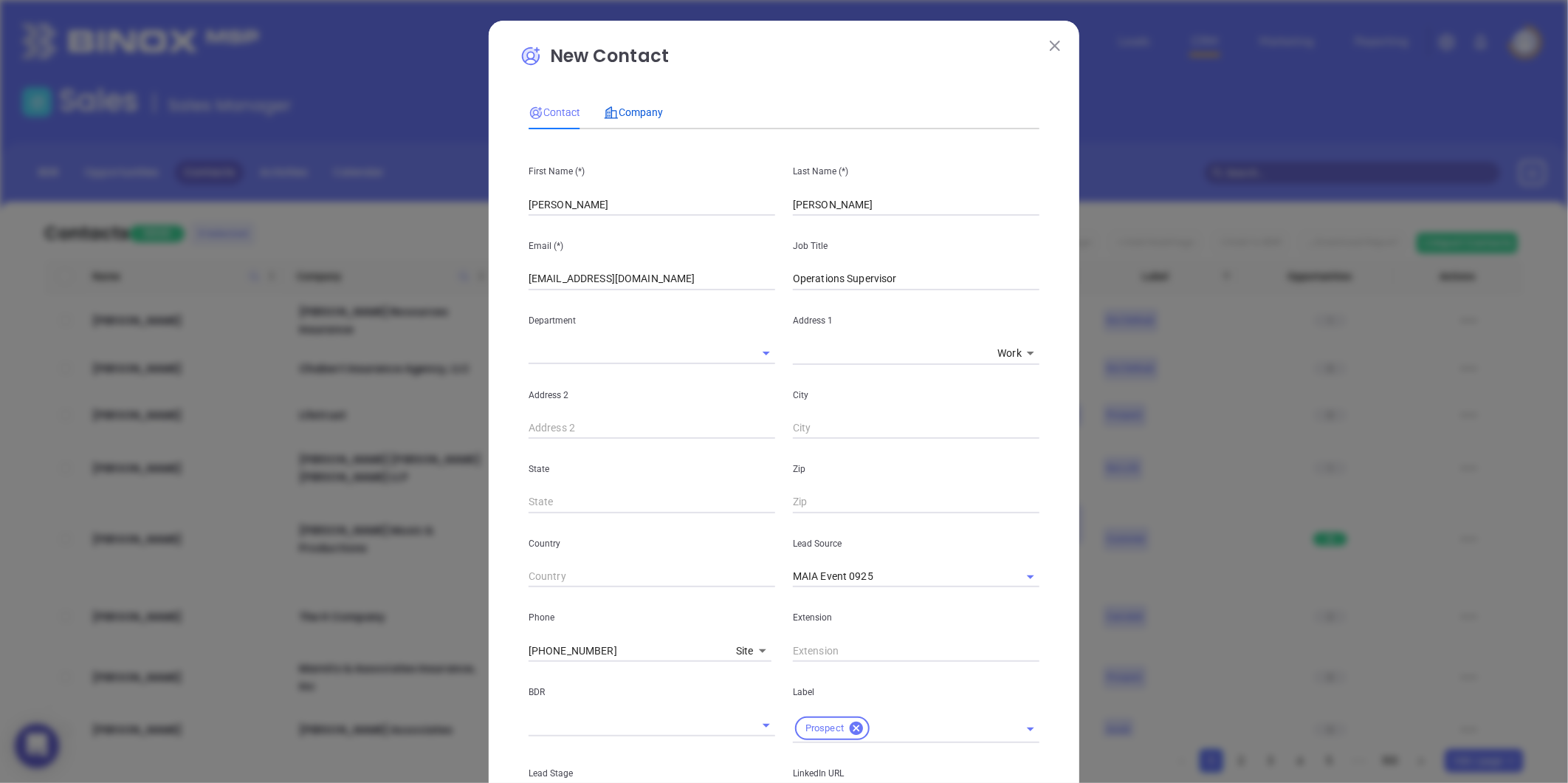
click at [647, 112] on span "Company" at bounding box center [633, 112] width 59 height 12
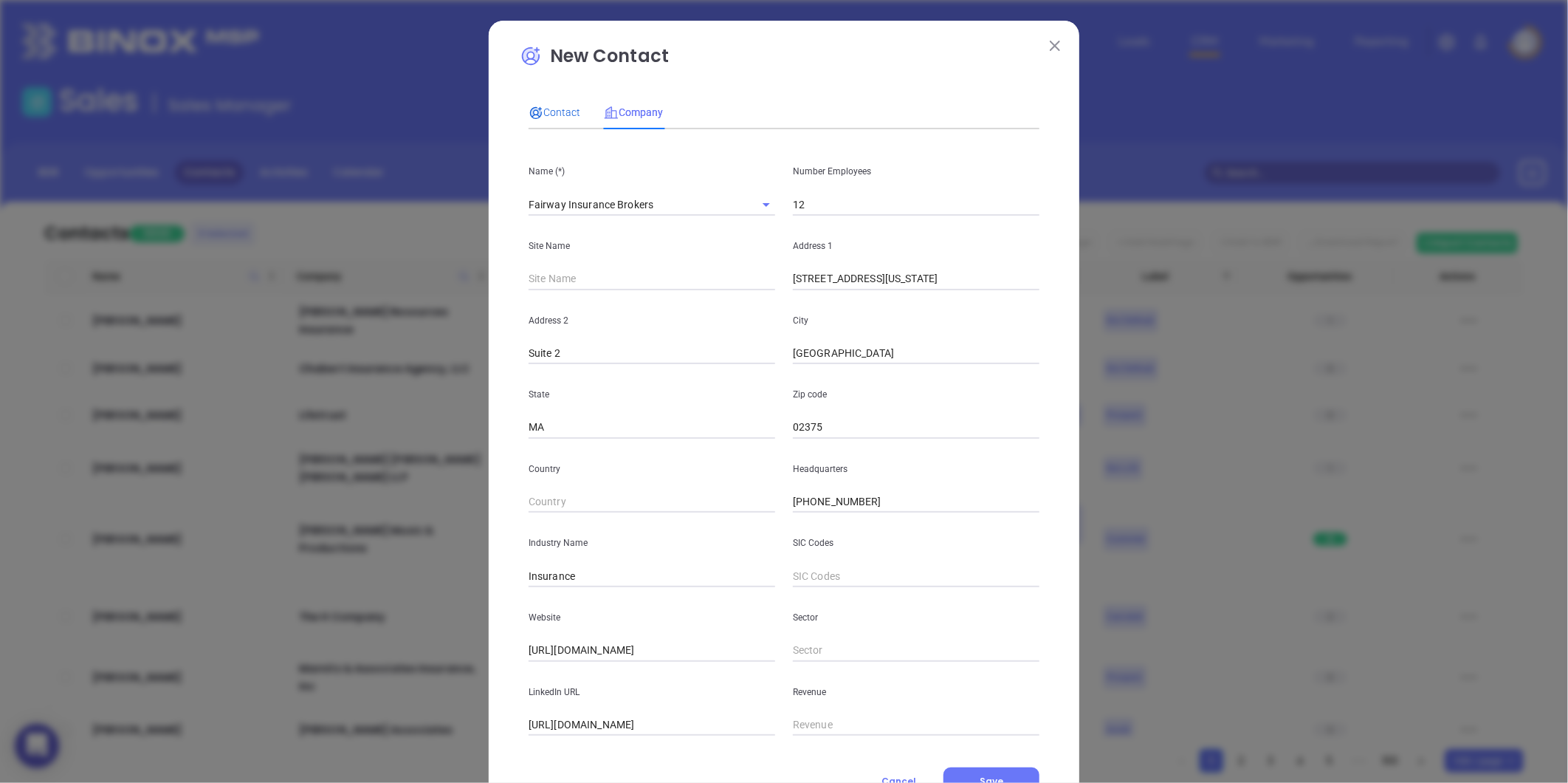
click at [550, 109] on span "Contact" at bounding box center [554, 112] width 51 height 12
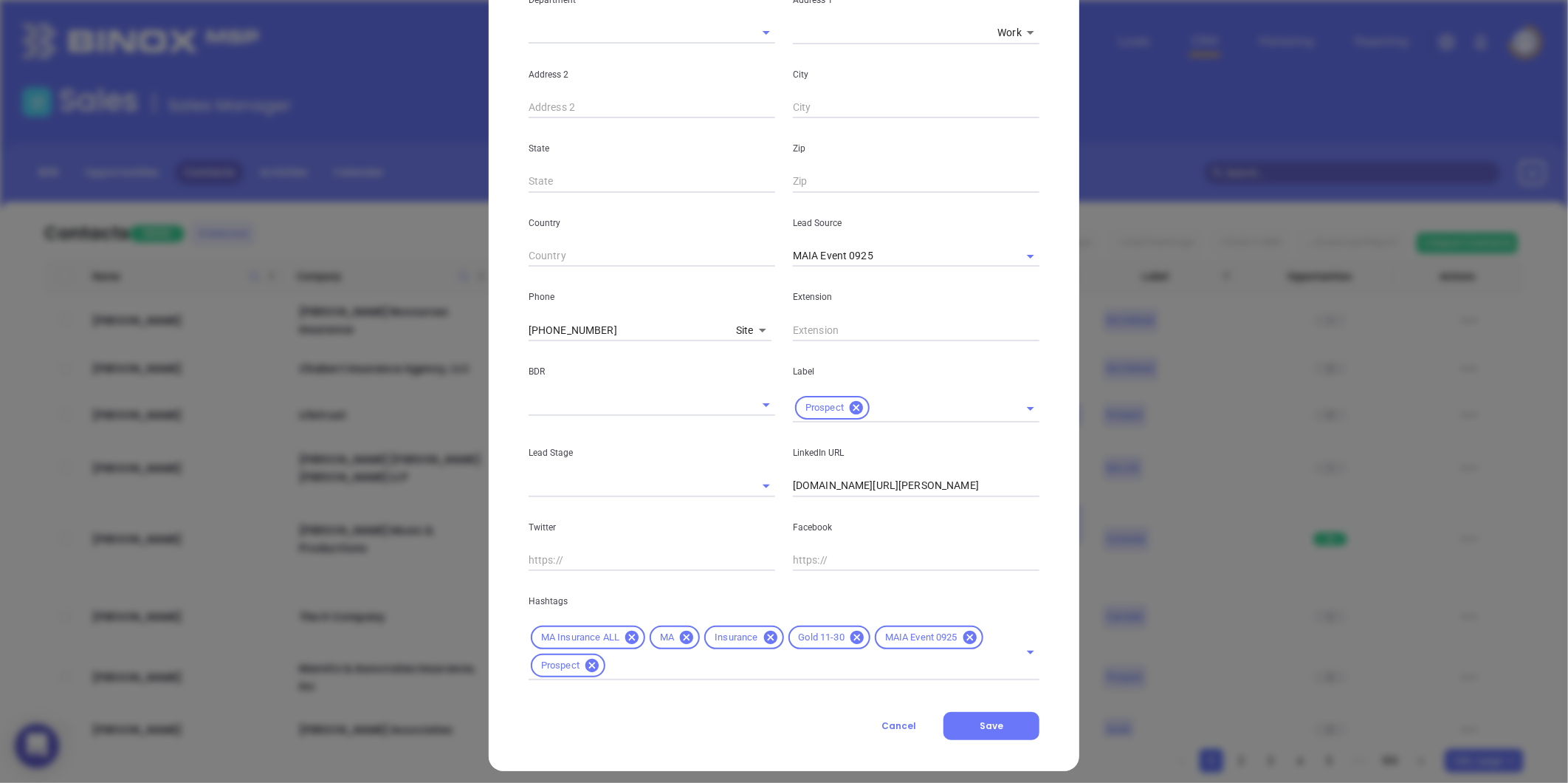
scroll to position [329, 0]
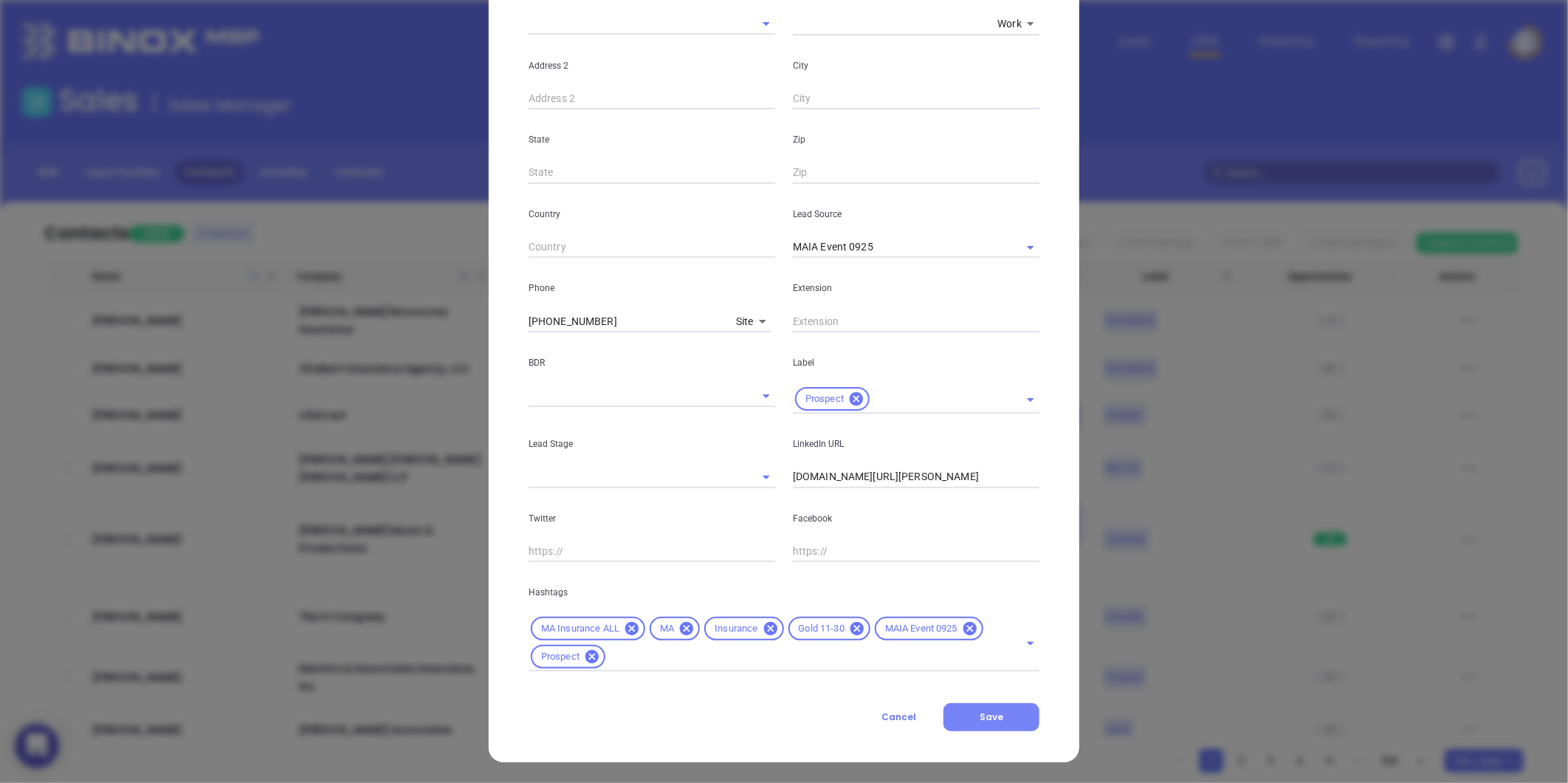
click at [991, 721] on span "Save" at bounding box center [992, 717] width 24 height 13
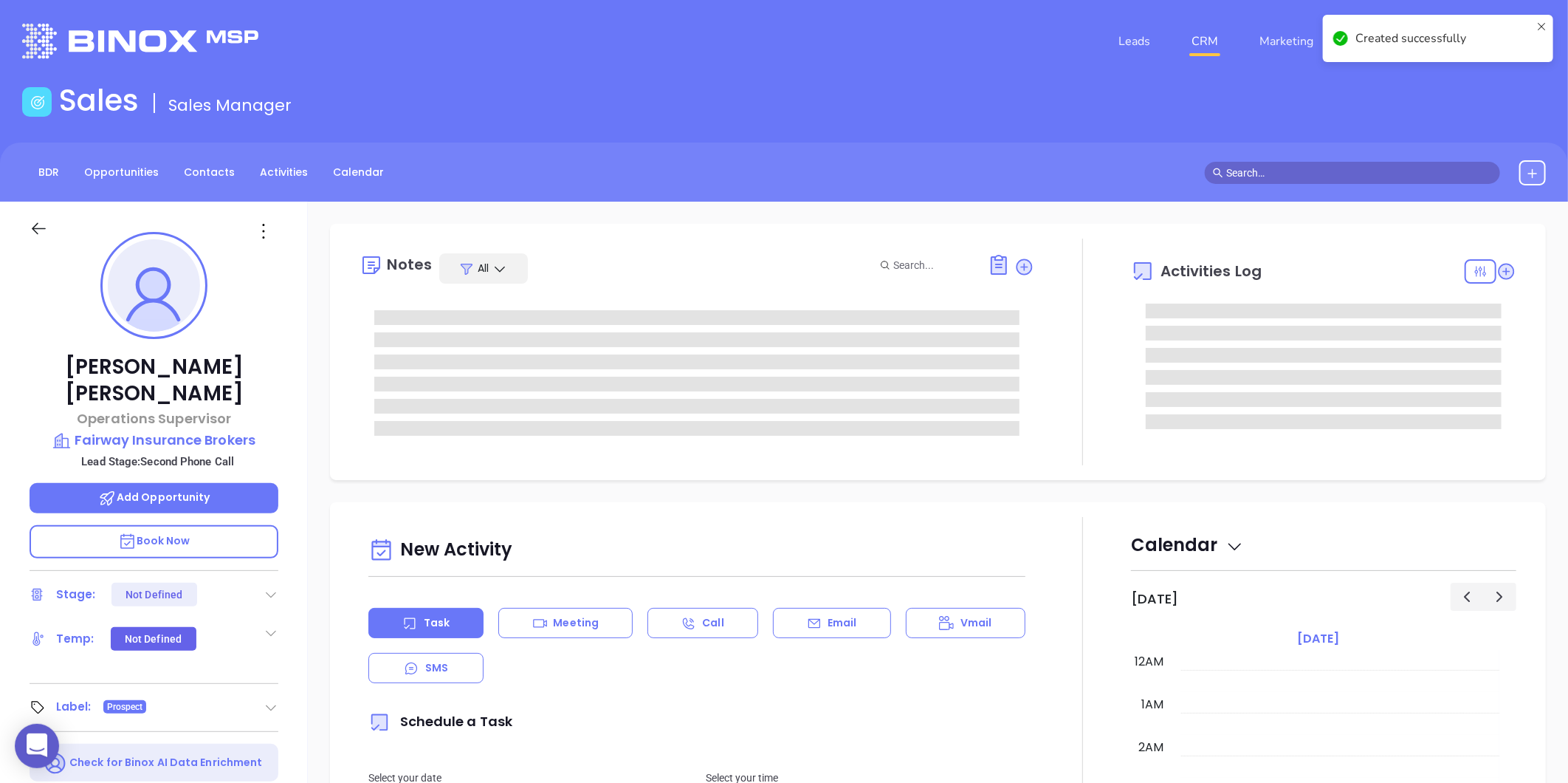
type input "[DATE]"
type input "[PERSON_NAME]"
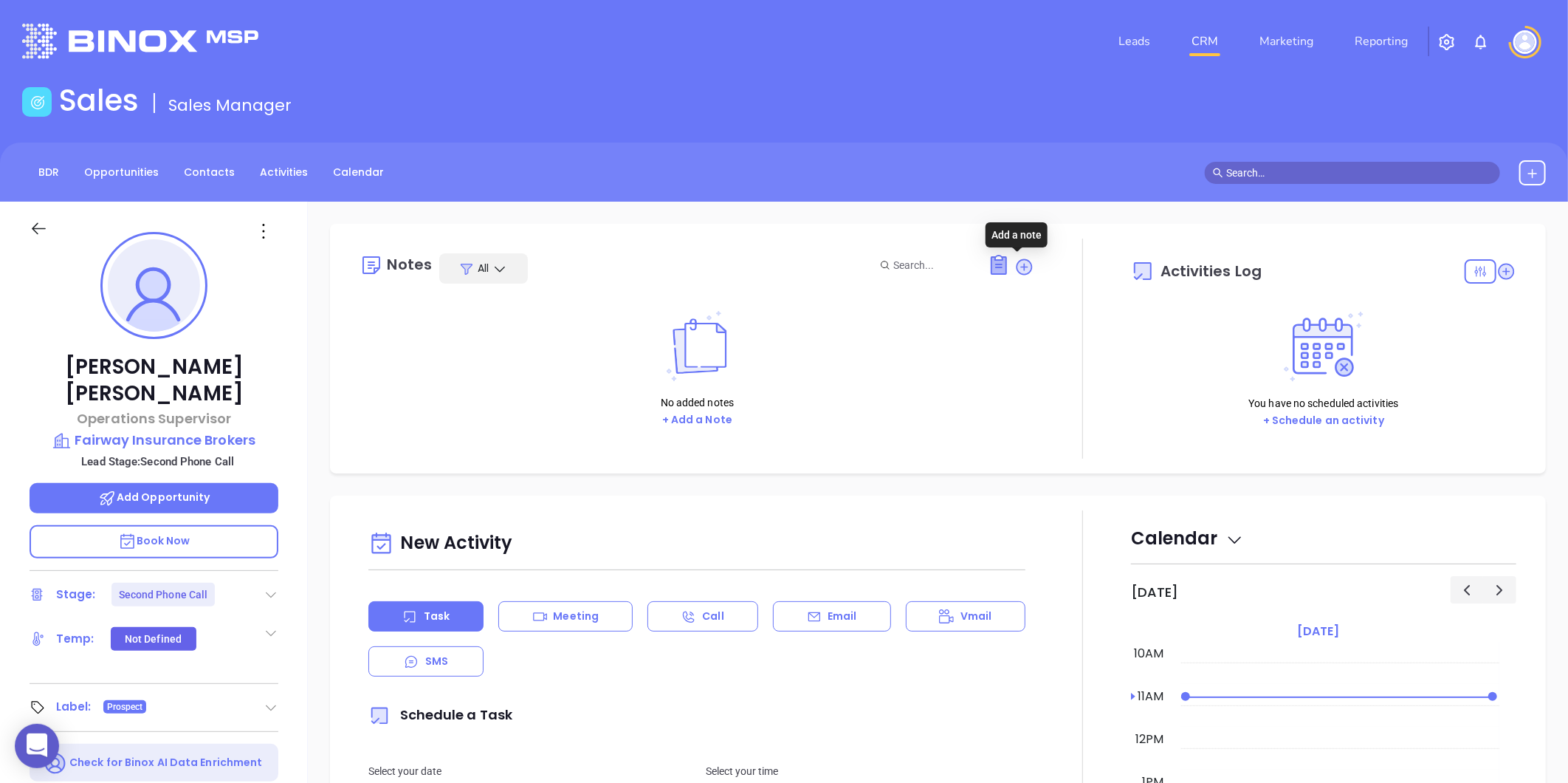
drag, startPoint x: 1013, startPoint y: 266, endPoint x: 992, endPoint y: 270, distance: 21.4
click at [1017, 266] on icon at bounding box center [1024, 267] width 15 height 15
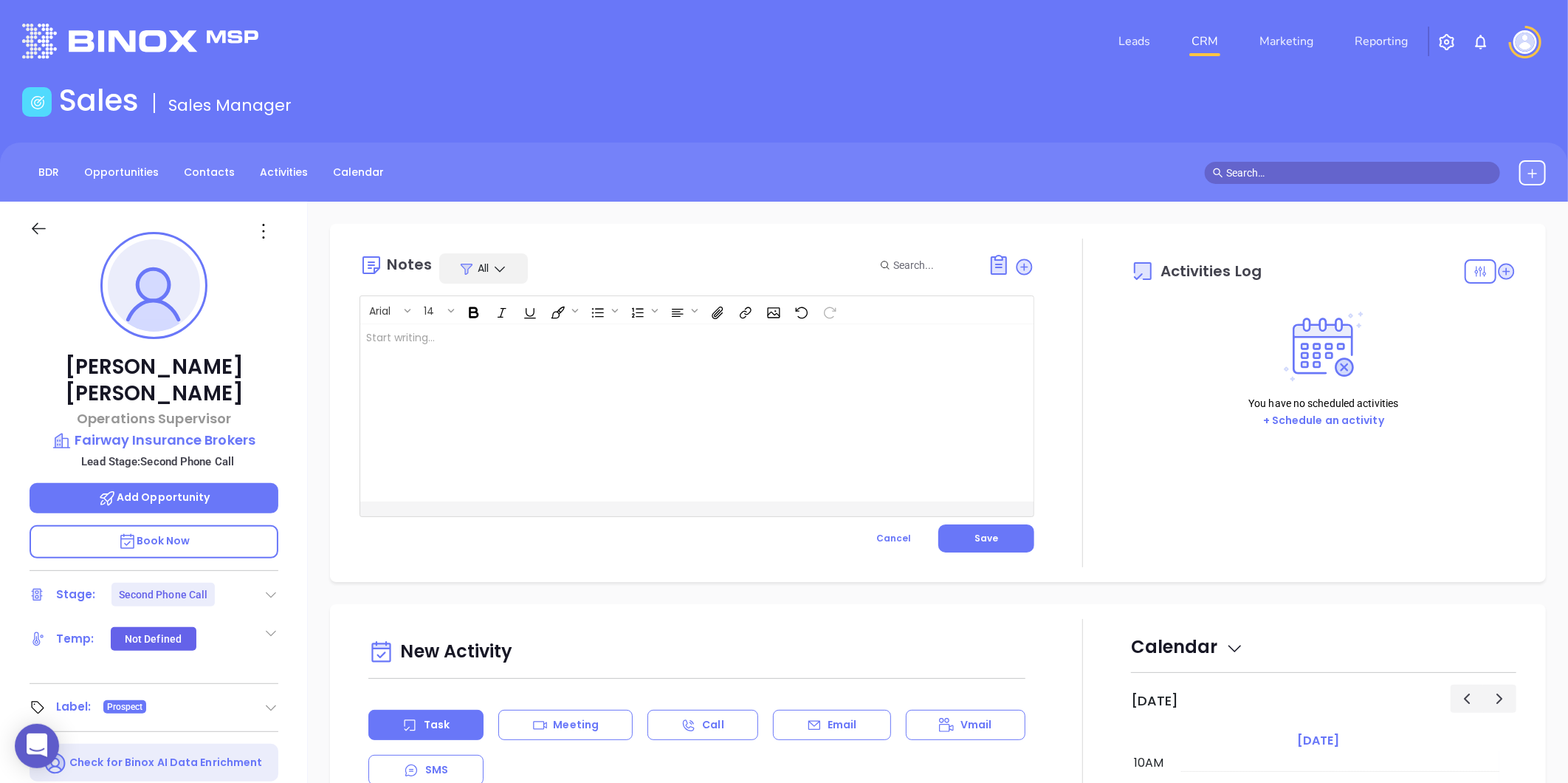
click at [618, 335] on div at bounding box center [673, 413] width 626 height 177
click at [986, 532] on span "Save" at bounding box center [987, 539] width 24 height 13
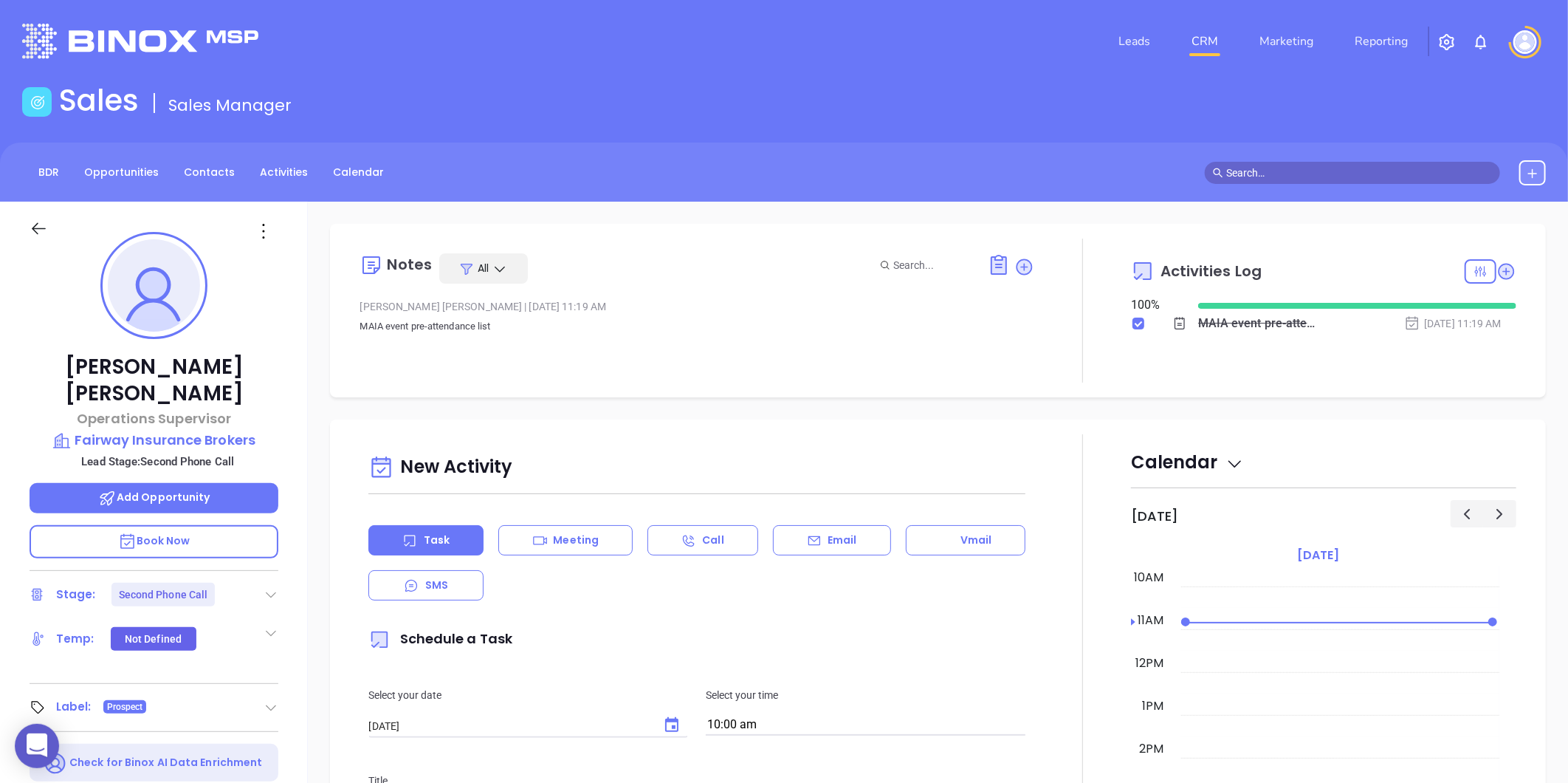
click at [269, 587] on icon at bounding box center [271, 595] width 15 height 15
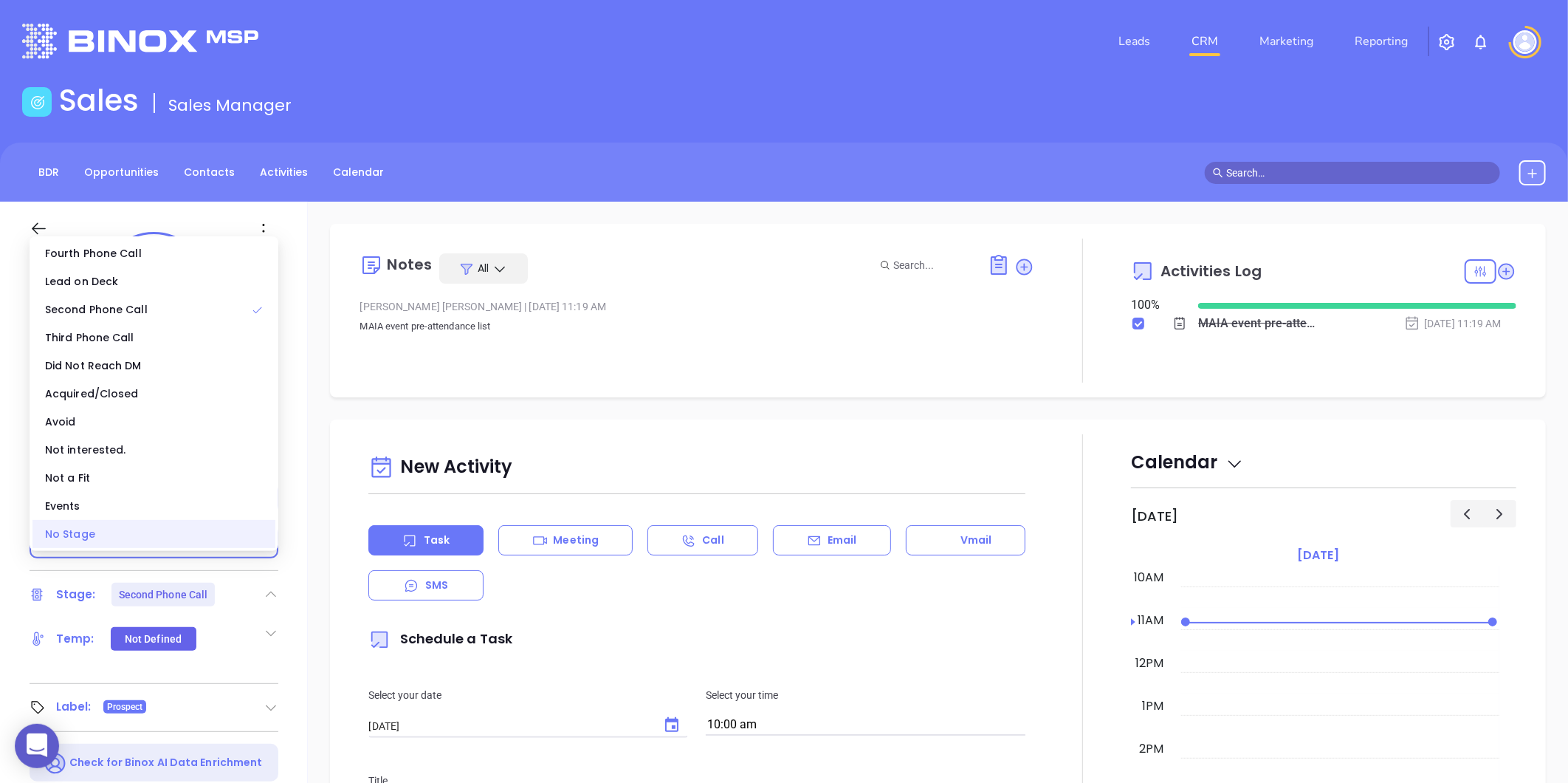
click at [123, 536] on div "No Stage" at bounding box center [153, 534] width 243 height 28
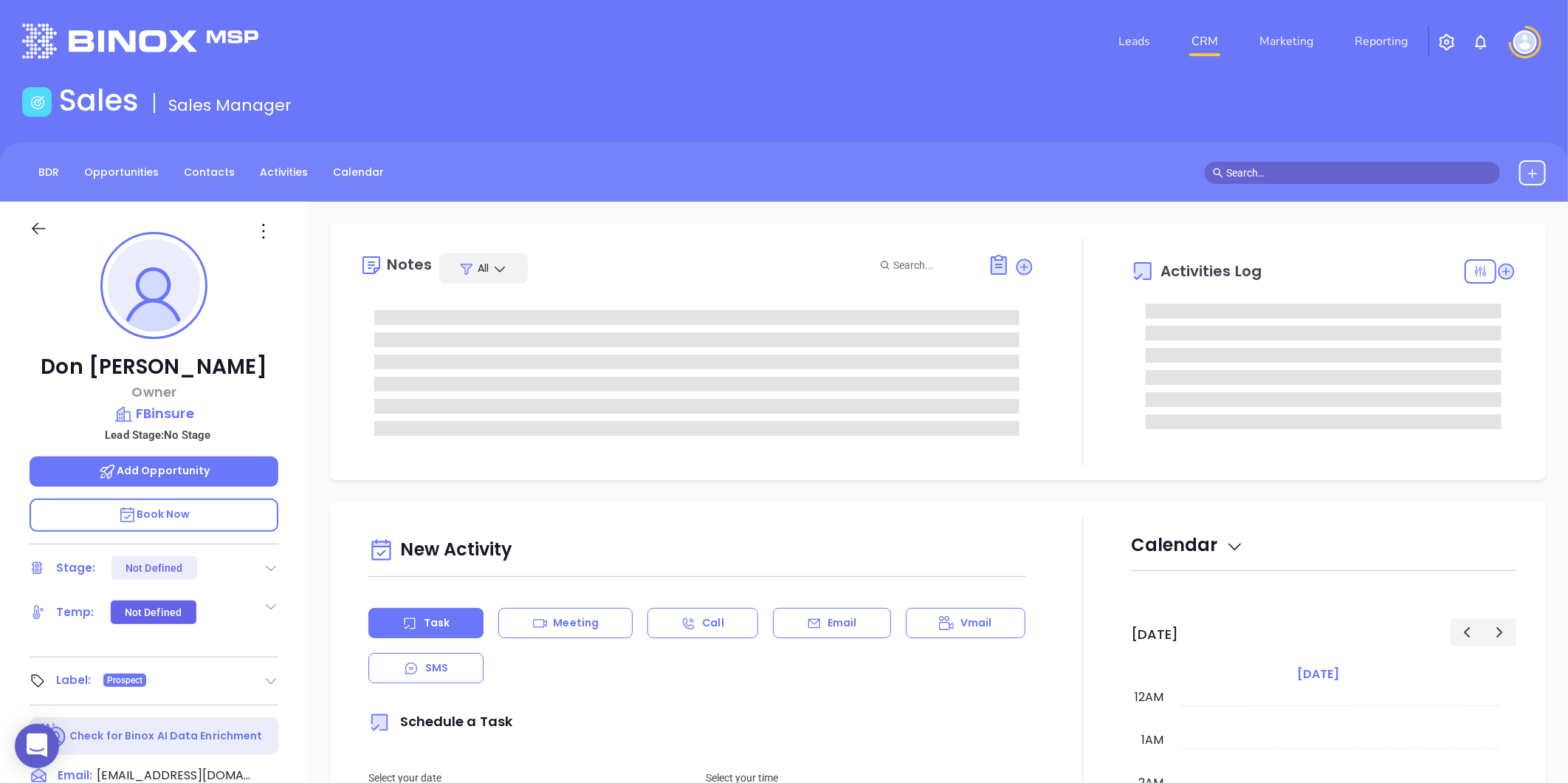
type input "[DATE]"
type input "[PERSON_NAME]"
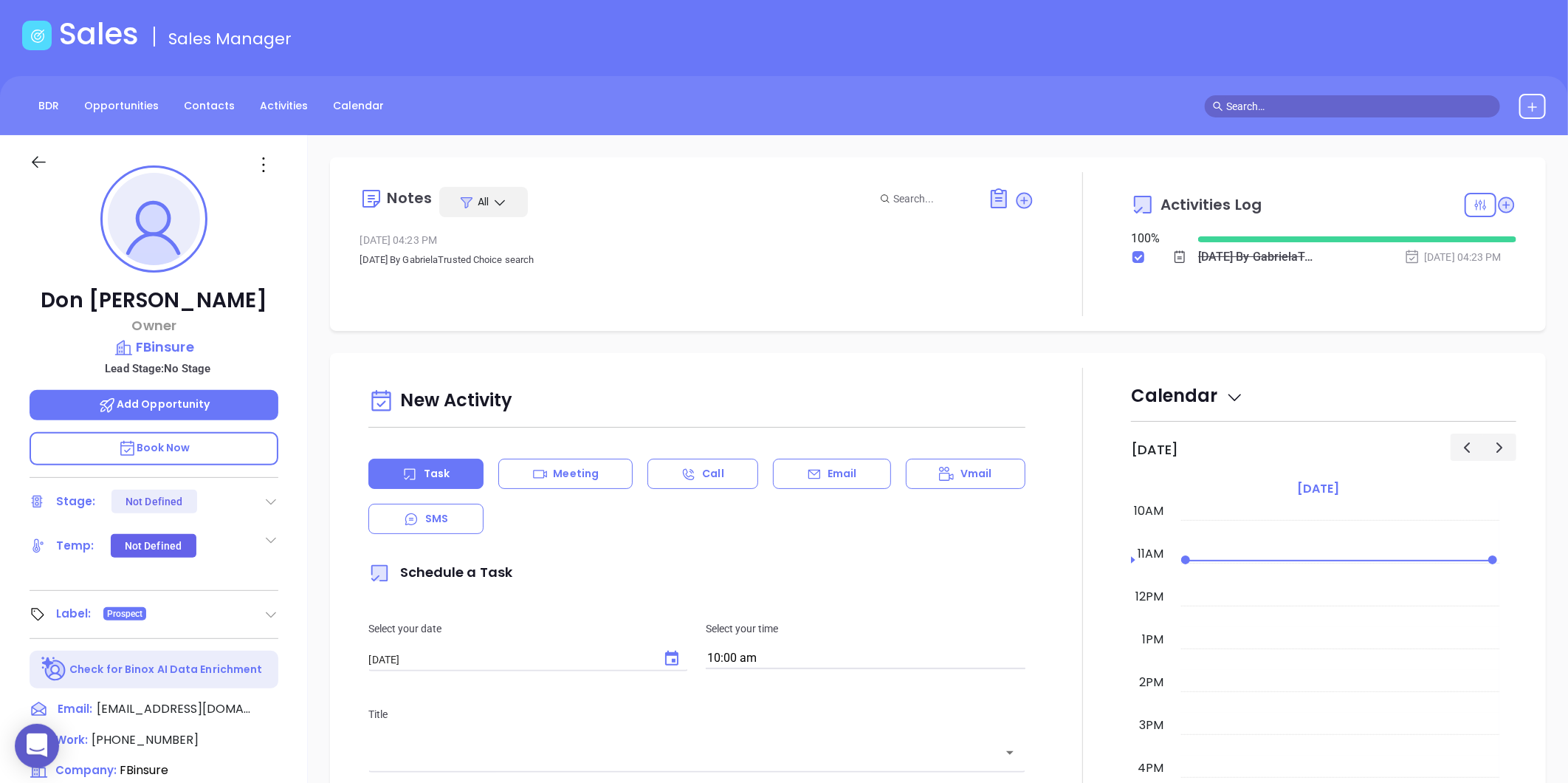
scroll to position [82, 0]
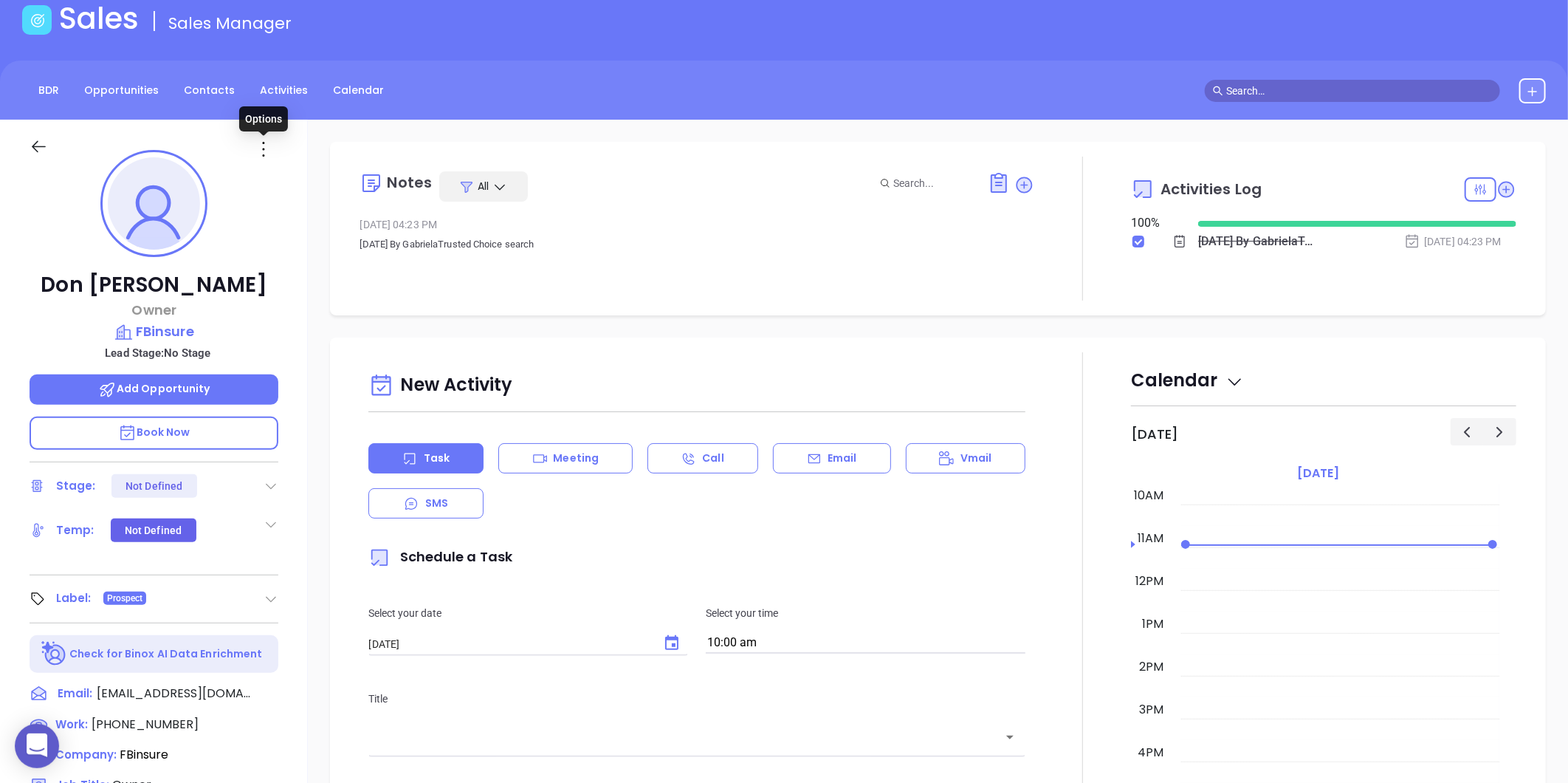
click at [266, 145] on icon at bounding box center [264, 149] width 24 height 24
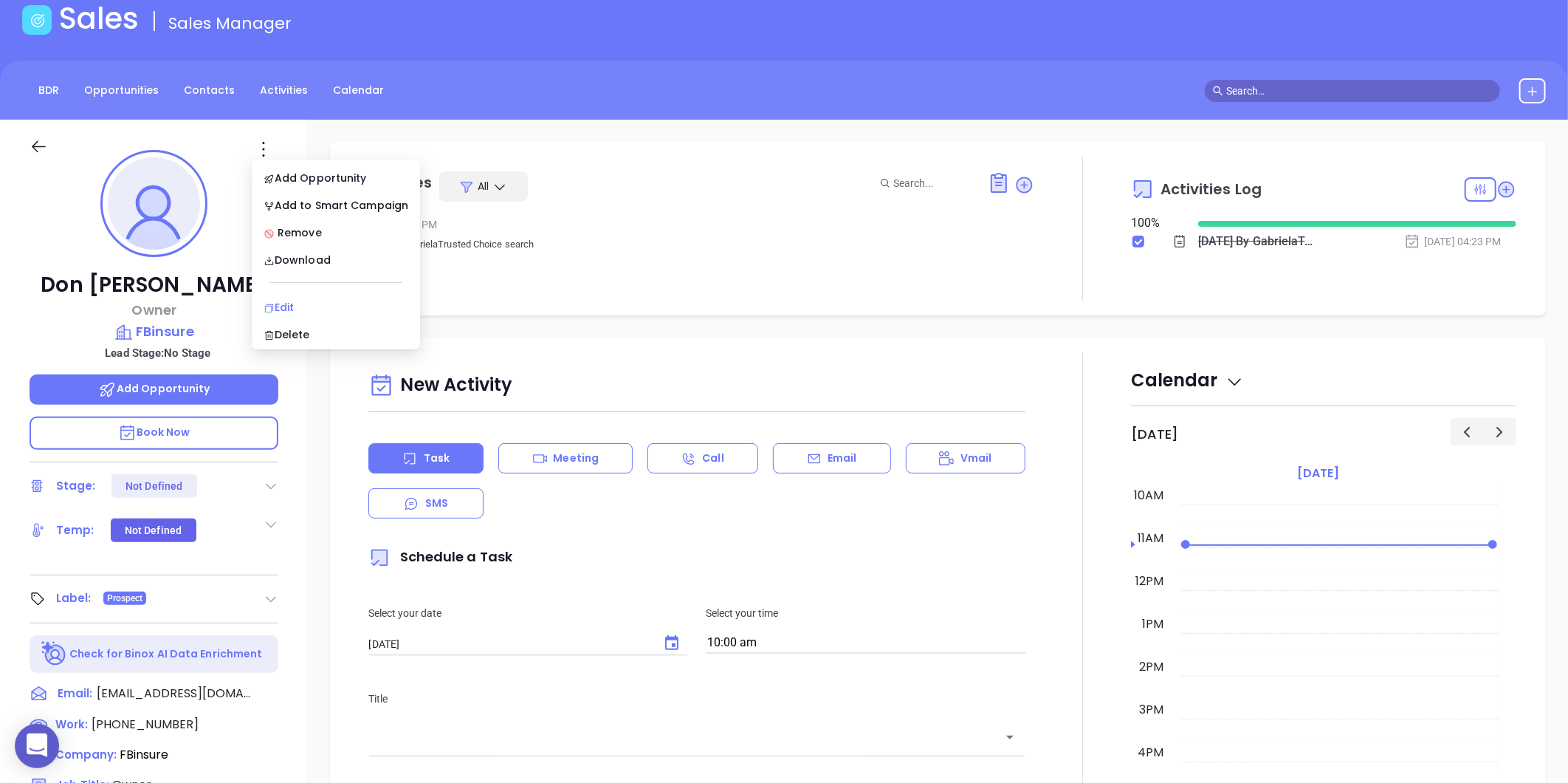
click at [297, 301] on div "Edit" at bounding box center [336, 307] width 145 height 17
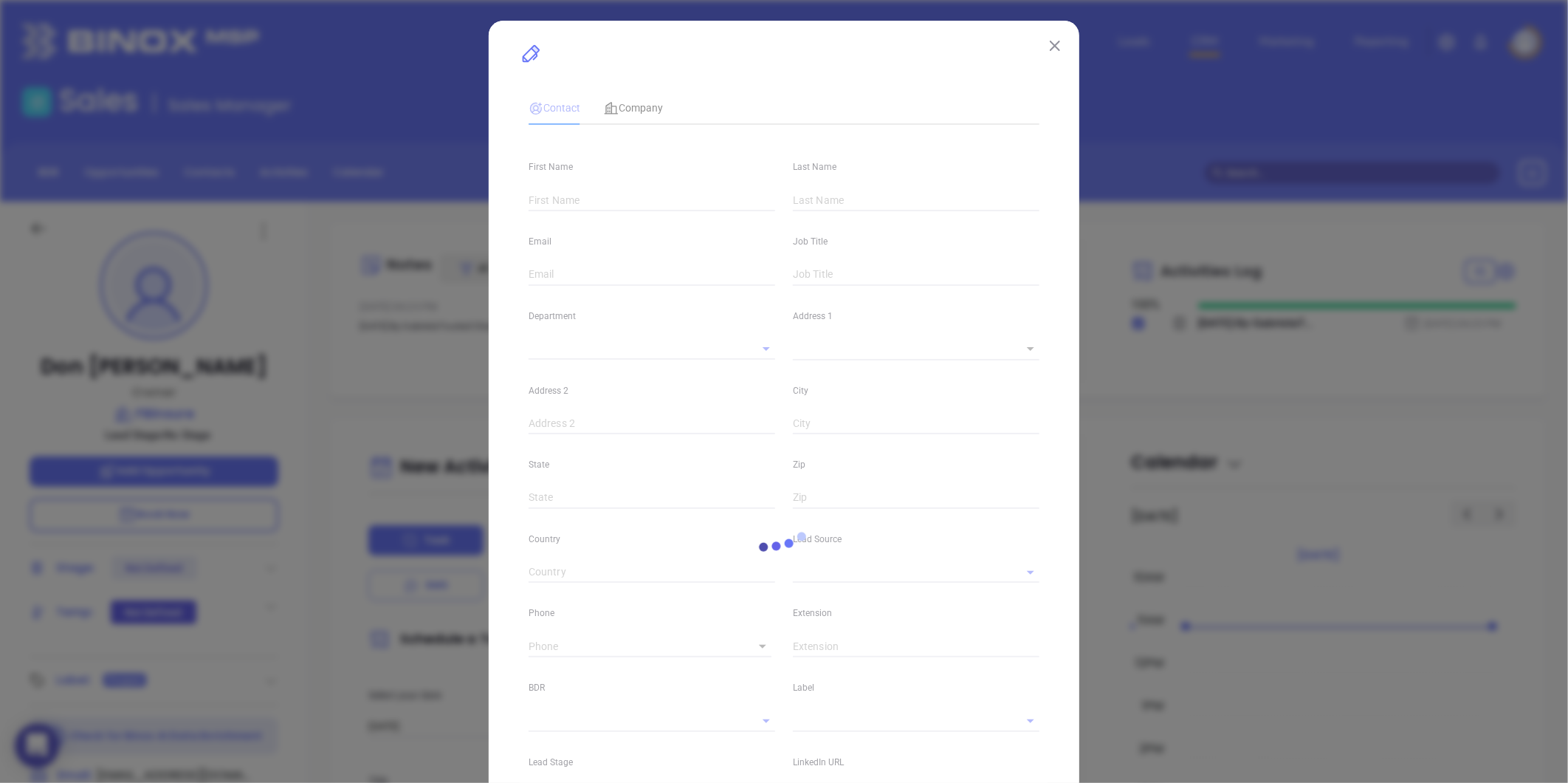
type input "Don"
type input "[PERSON_NAME]"
type input "[EMAIL_ADDRESS][DOMAIN_NAME]"
type input "Owner"
type input "1"
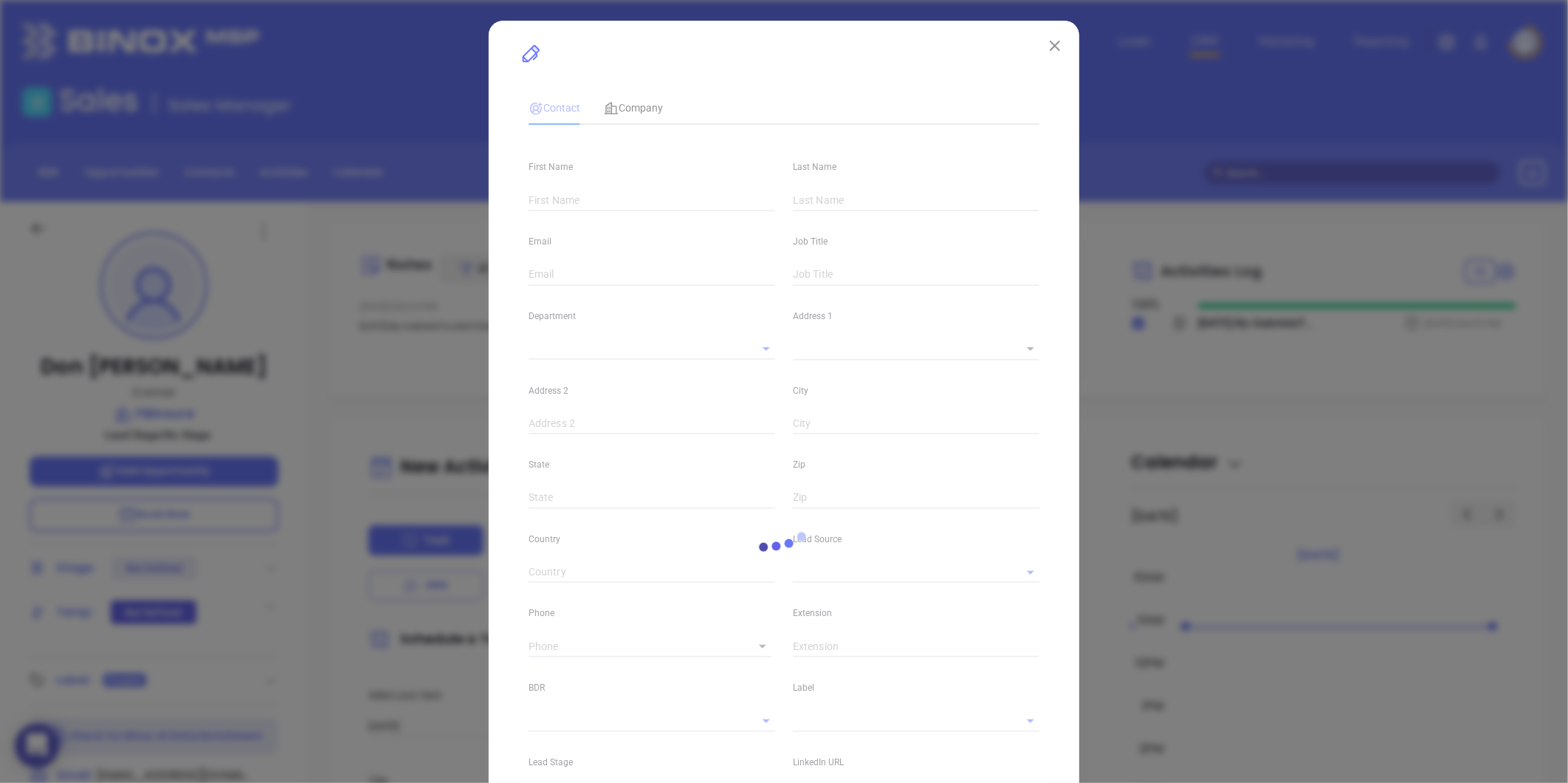
type input "[DOMAIN_NAME][URL]"
type input "Marketing"
type input "Other"
type input "undefined undefined"
type input "[PHONE_NUMBER]"
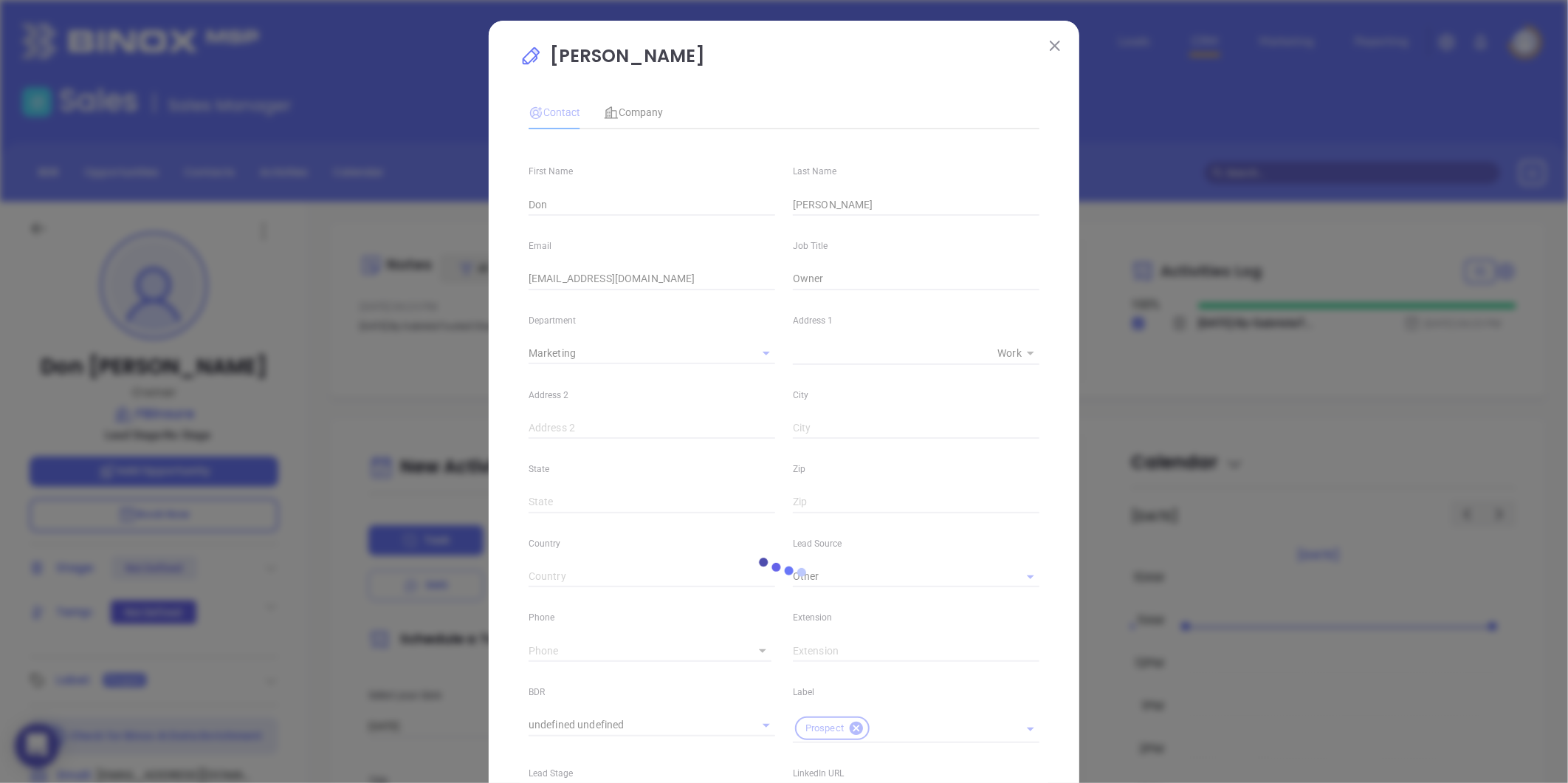
type input "1"
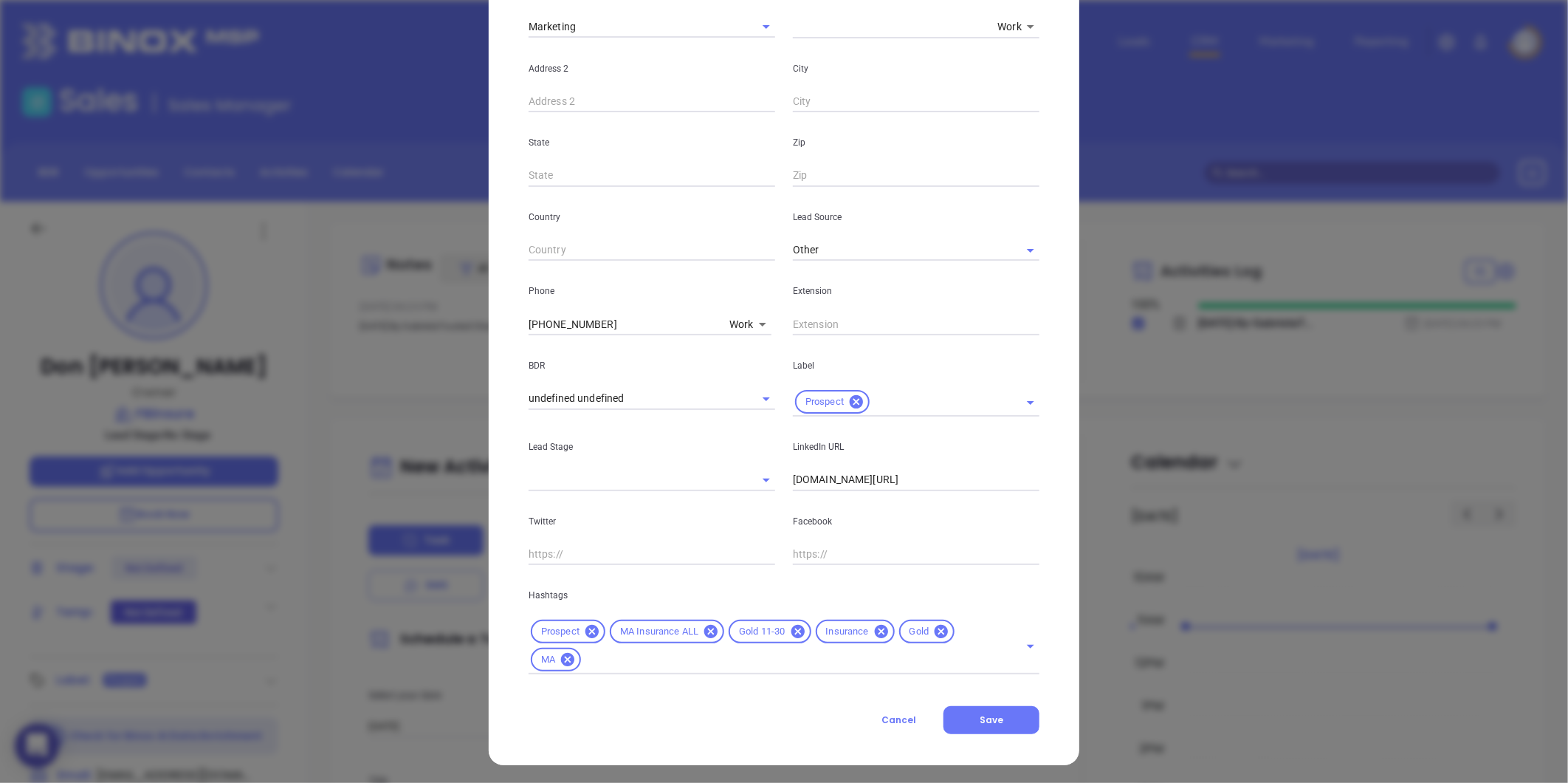
scroll to position [328, 0]
click at [934, 630] on icon at bounding box center [941, 630] width 13 height 13
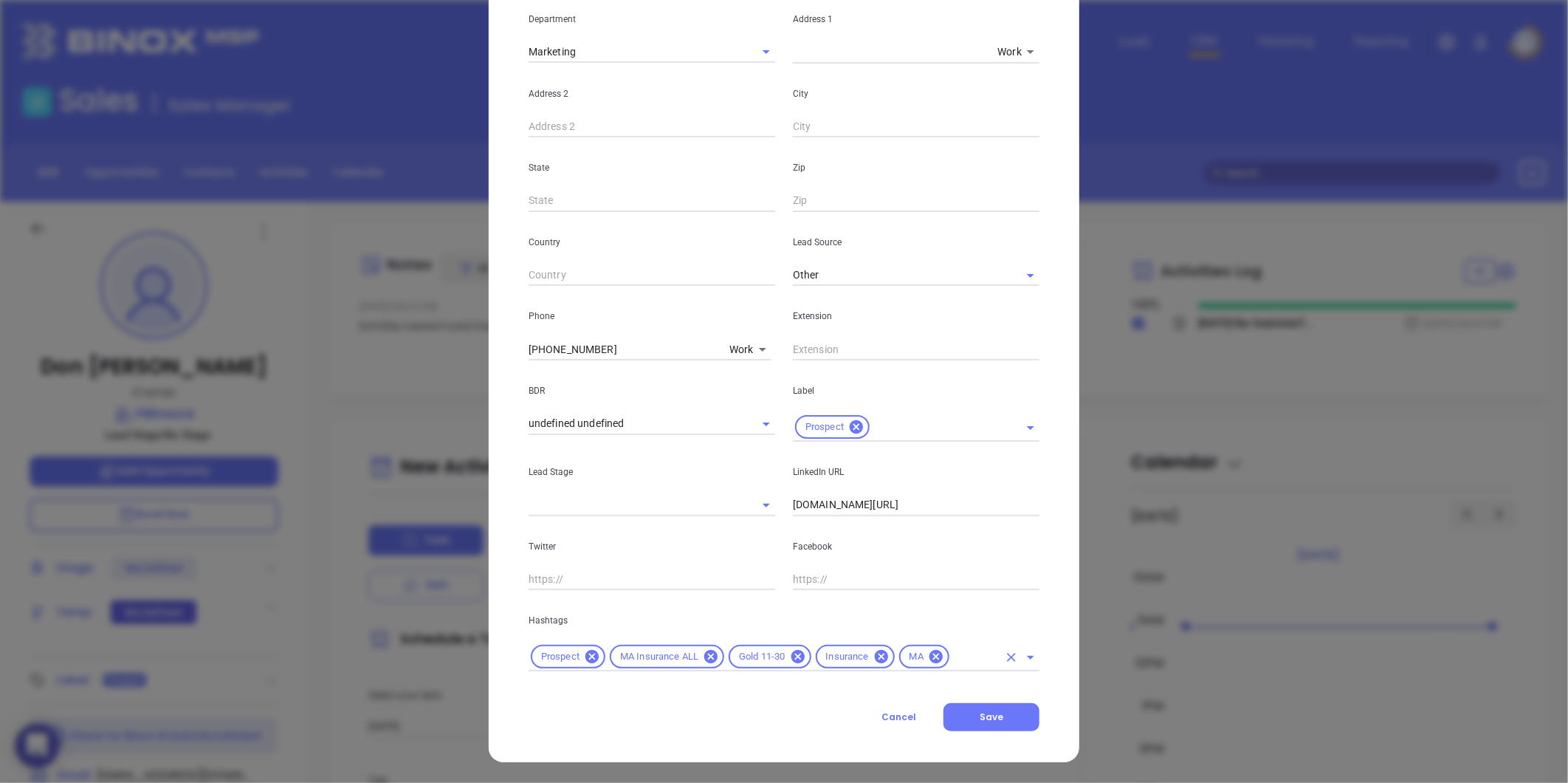
click at [958, 652] on input "text" at bounding box center [975, 657] width 47 height 18
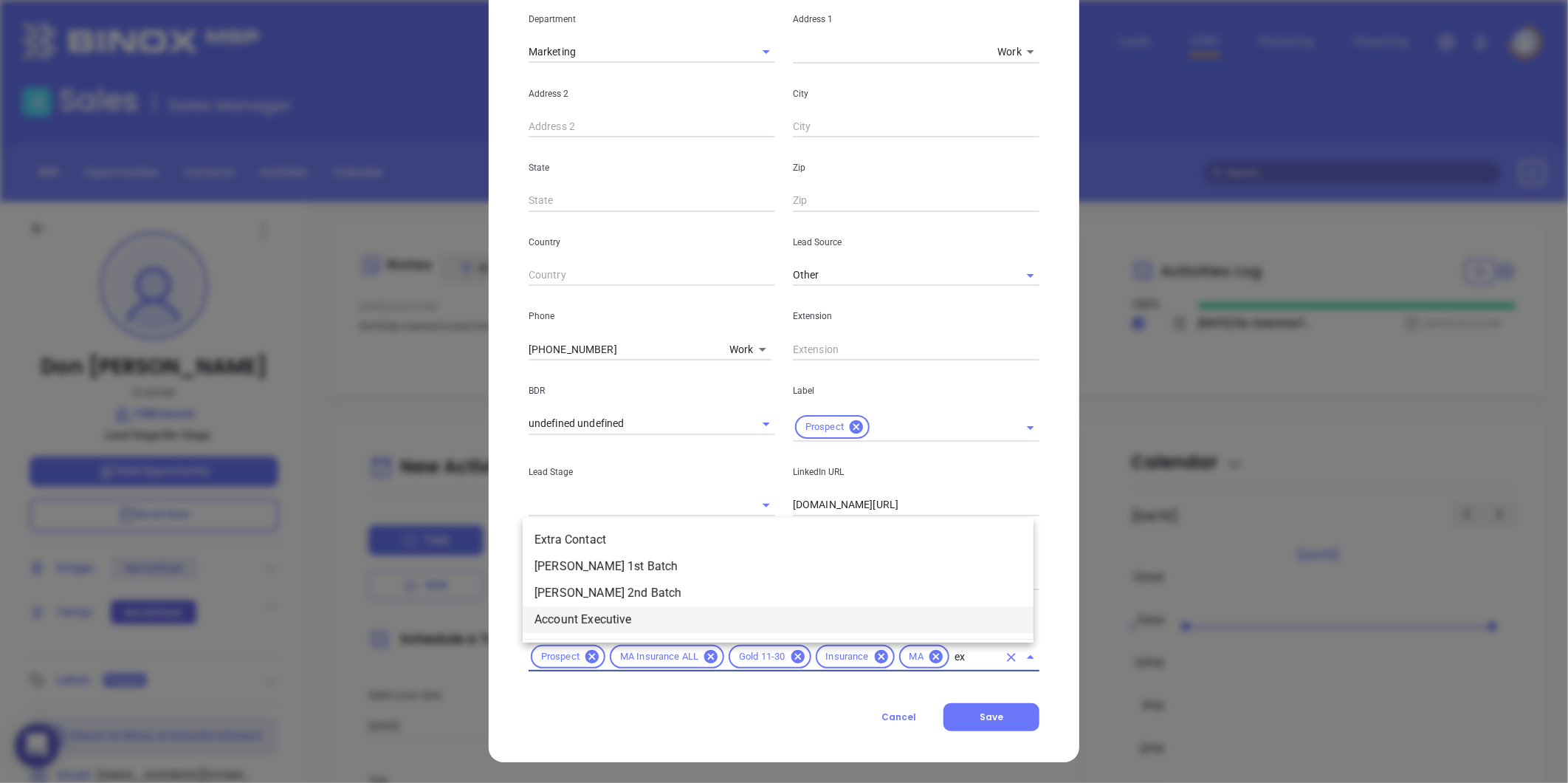
scroll to position [0, 0]
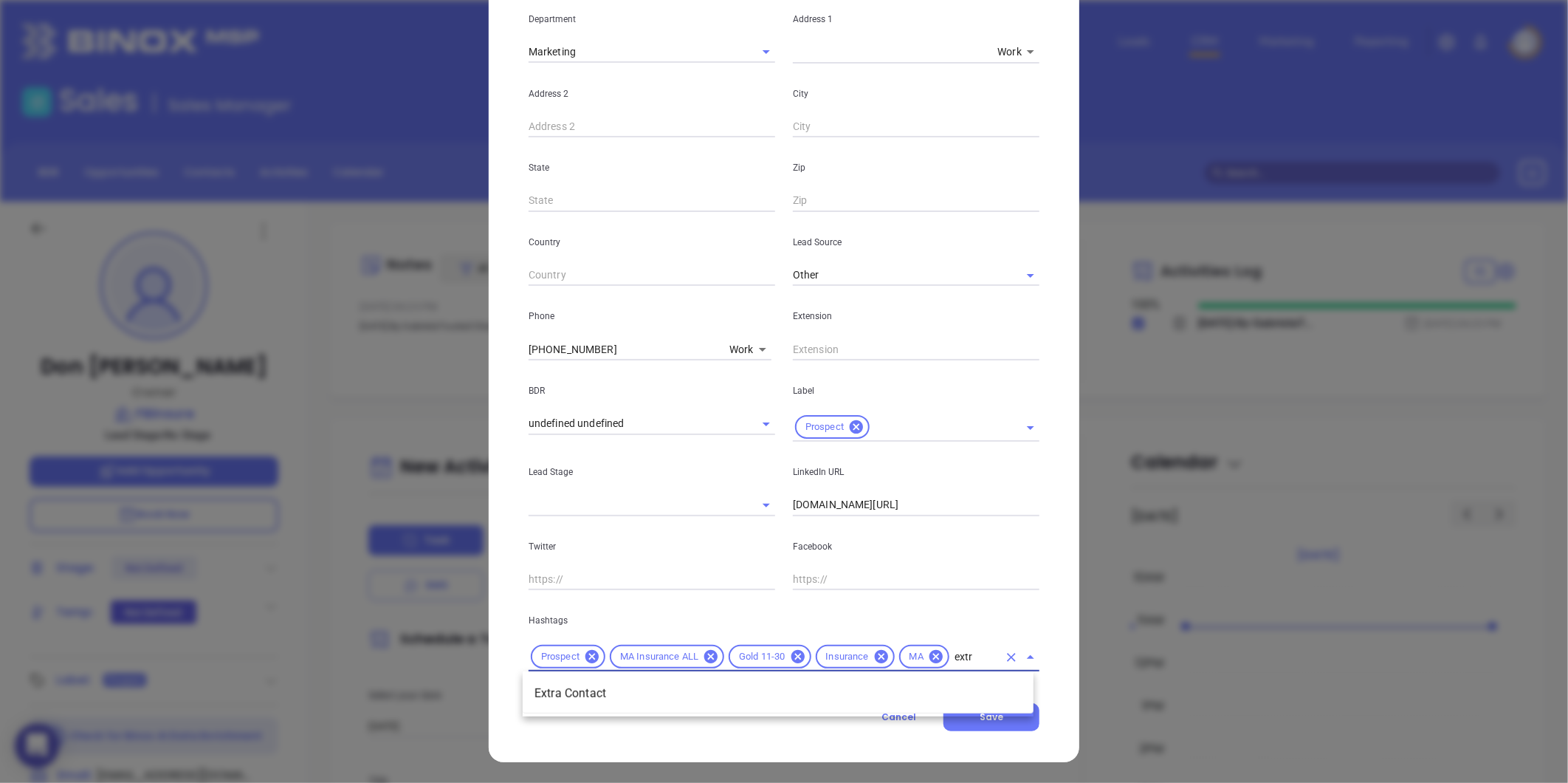
type input "extra"
click at [603, 681] on li "Extra Contact" at bounding box center [778, 693] width 511 height 27
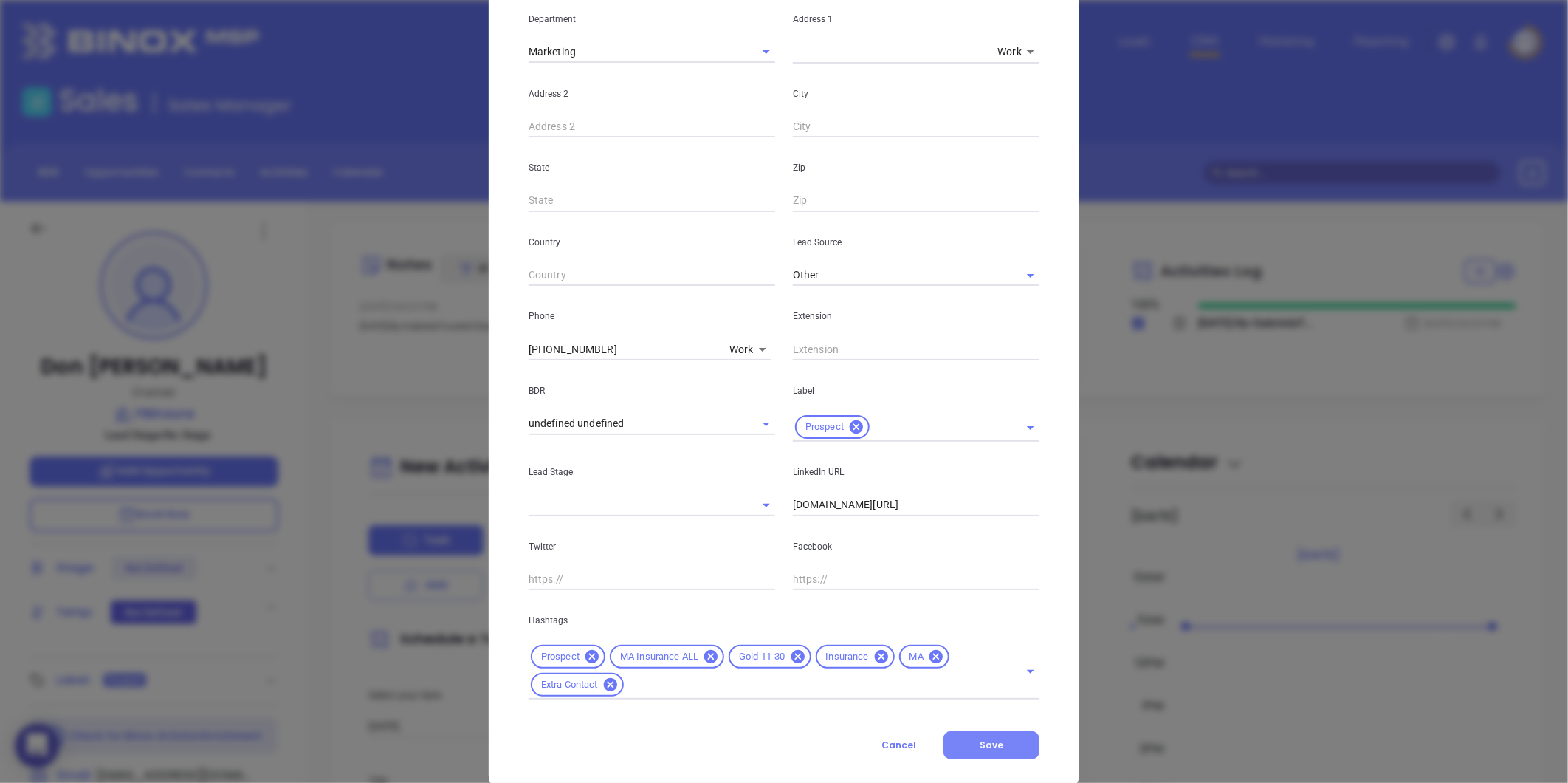
click at [987, 739] on span "Save" at bounding box center [992, 745] width 24 height 13
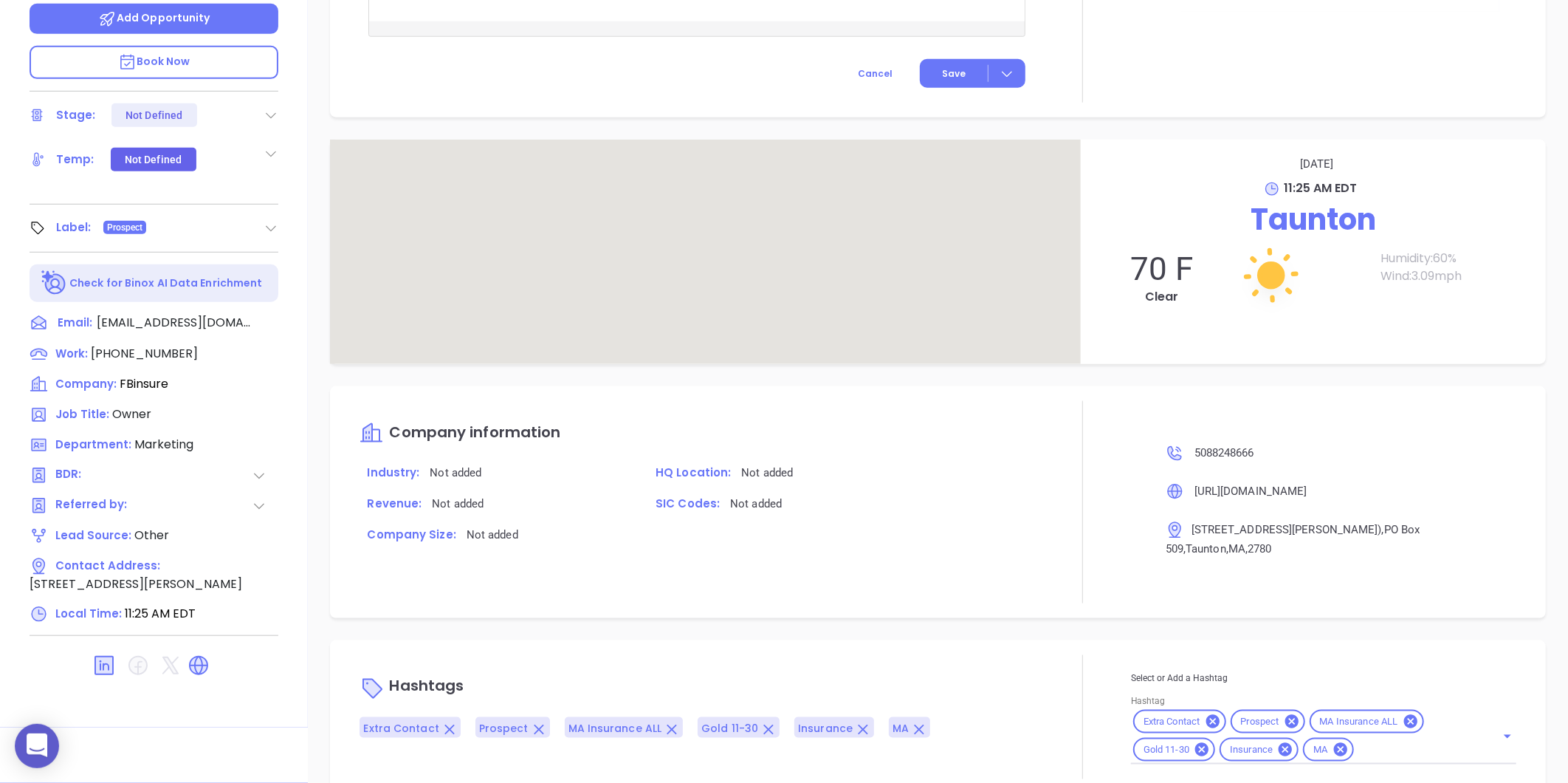
scroll to position [713, 0]
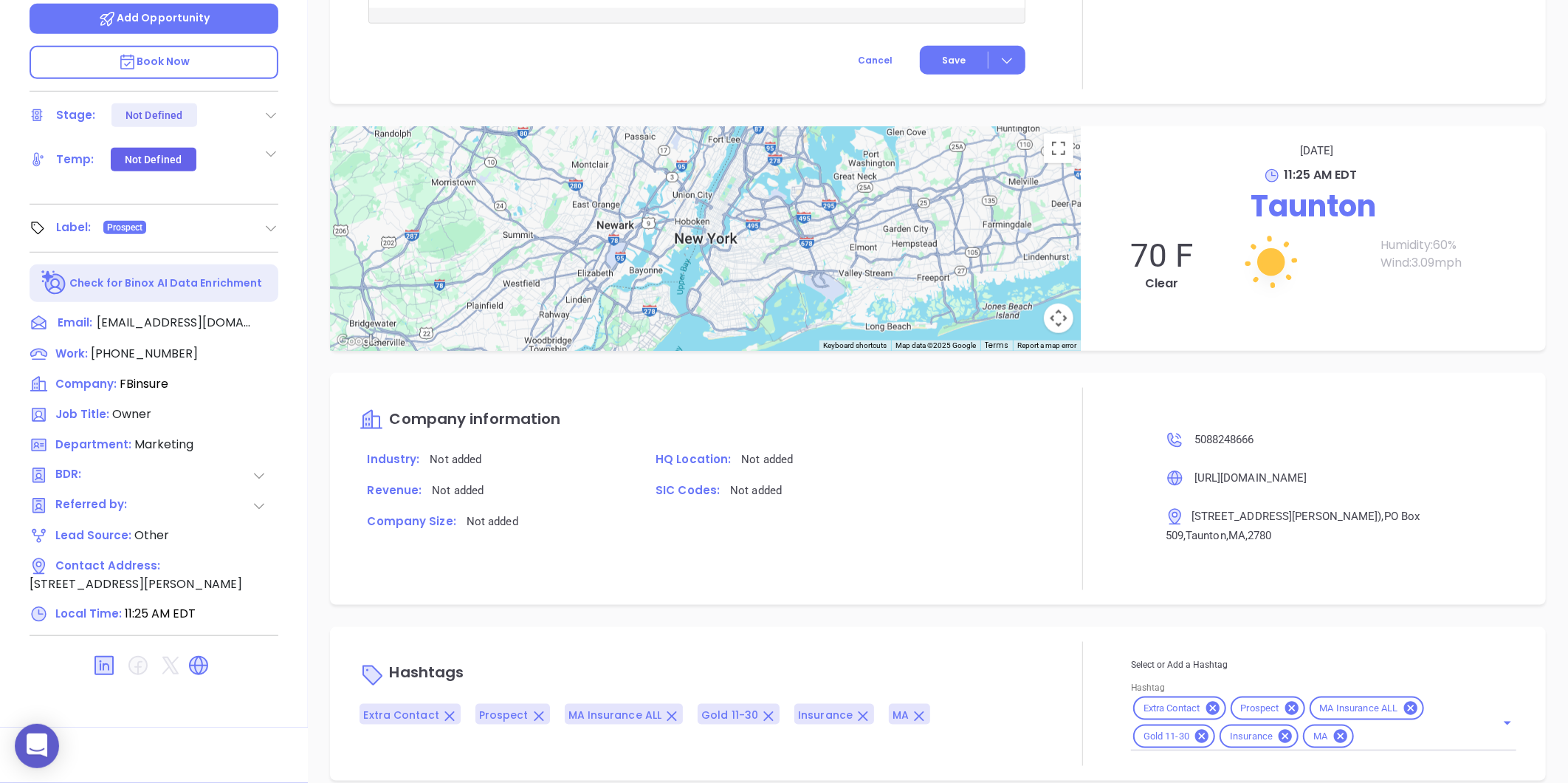
click at [1374, 728] on input "Hashtag" at bounding box center [1415, 737] width 118 height 18
type input "extr"
click at [1154, 760] on li "Extra Contact" at bounding box center [1322, 773] width 382 height 27
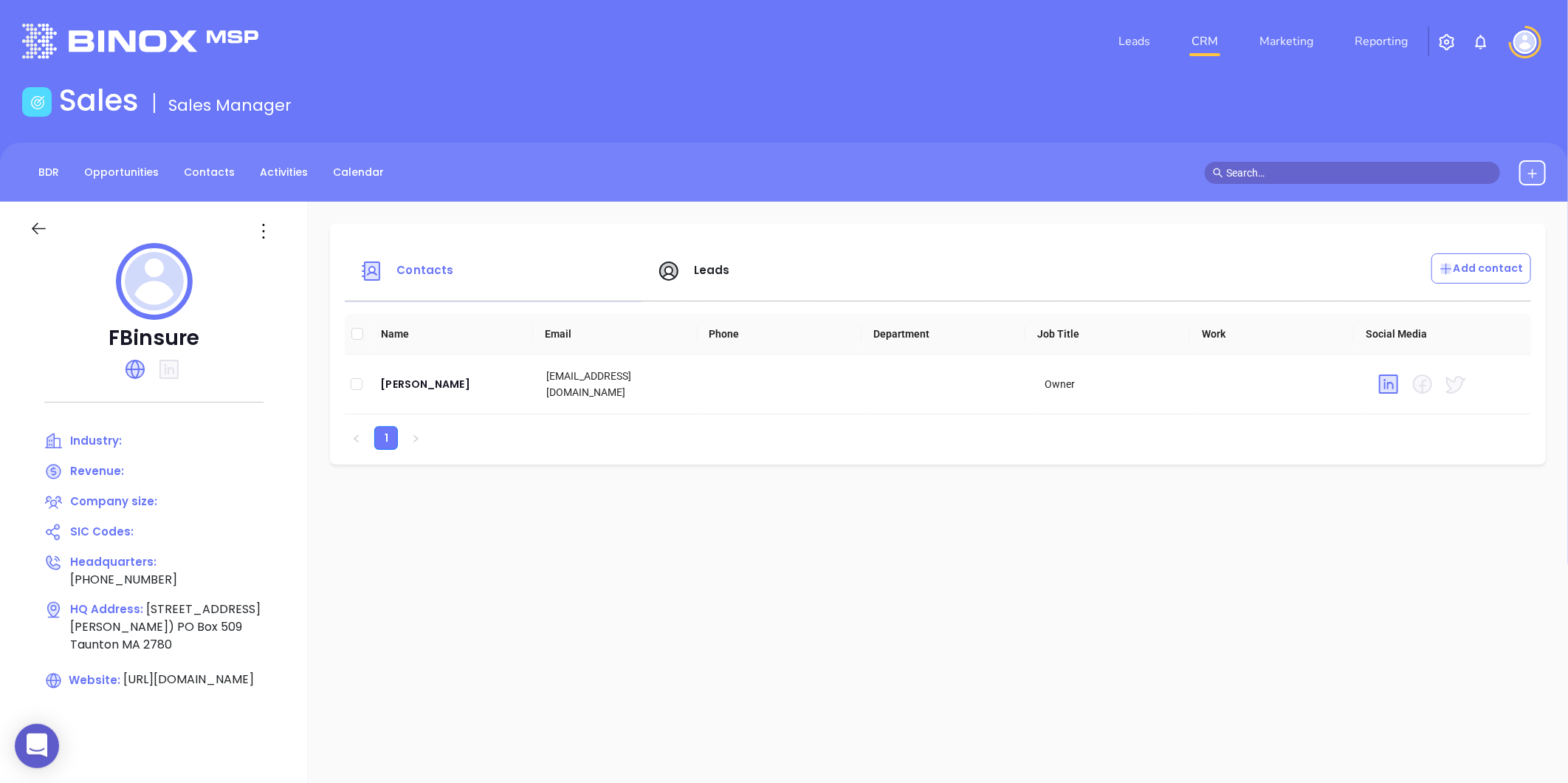
click at [709, 262] on span "Leads" at bounding box center [694, 270] width 73 height 17
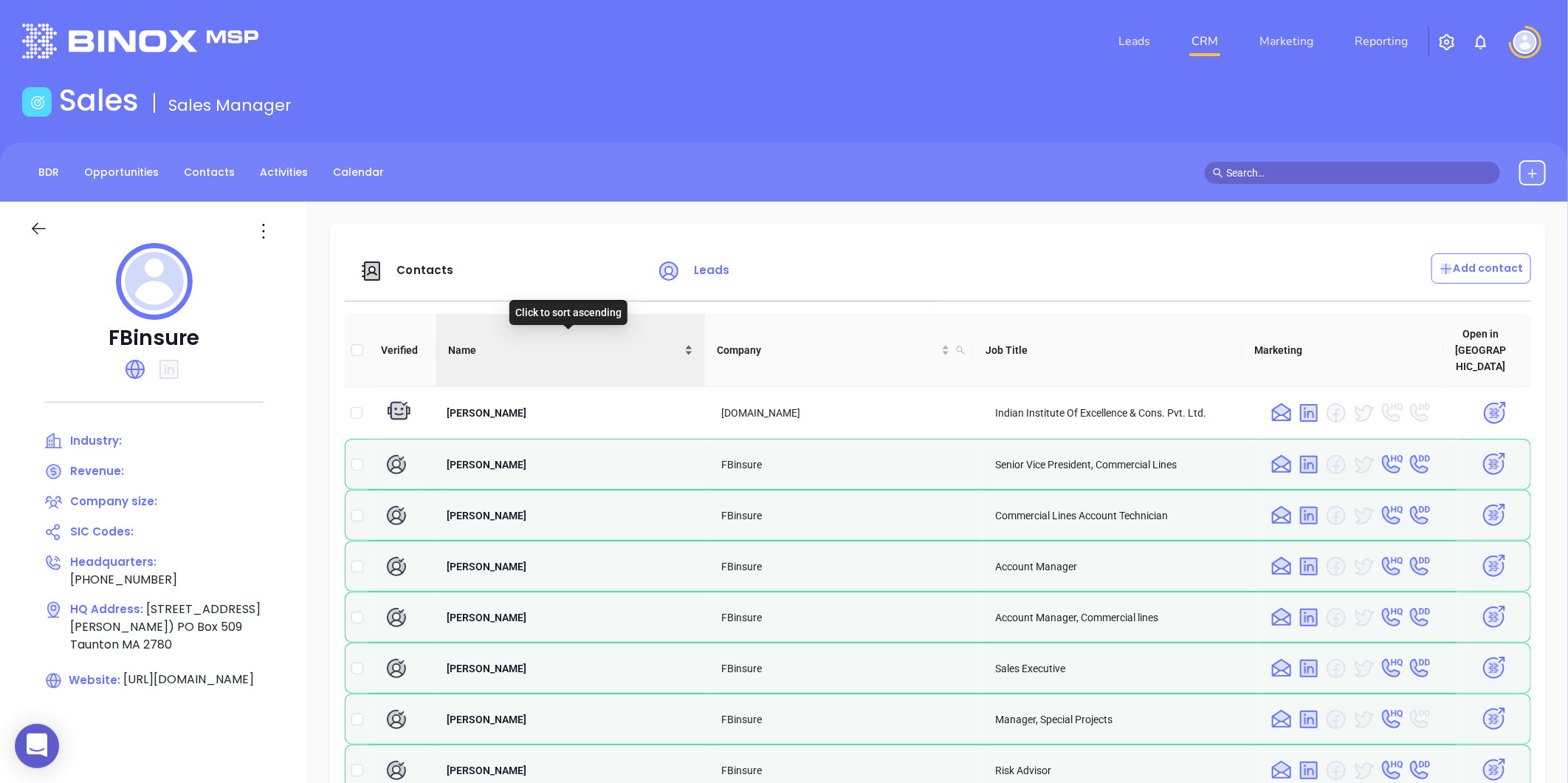
click at [683, 342] on div "Name" at bounding box center [570, 350] width 245 height 17
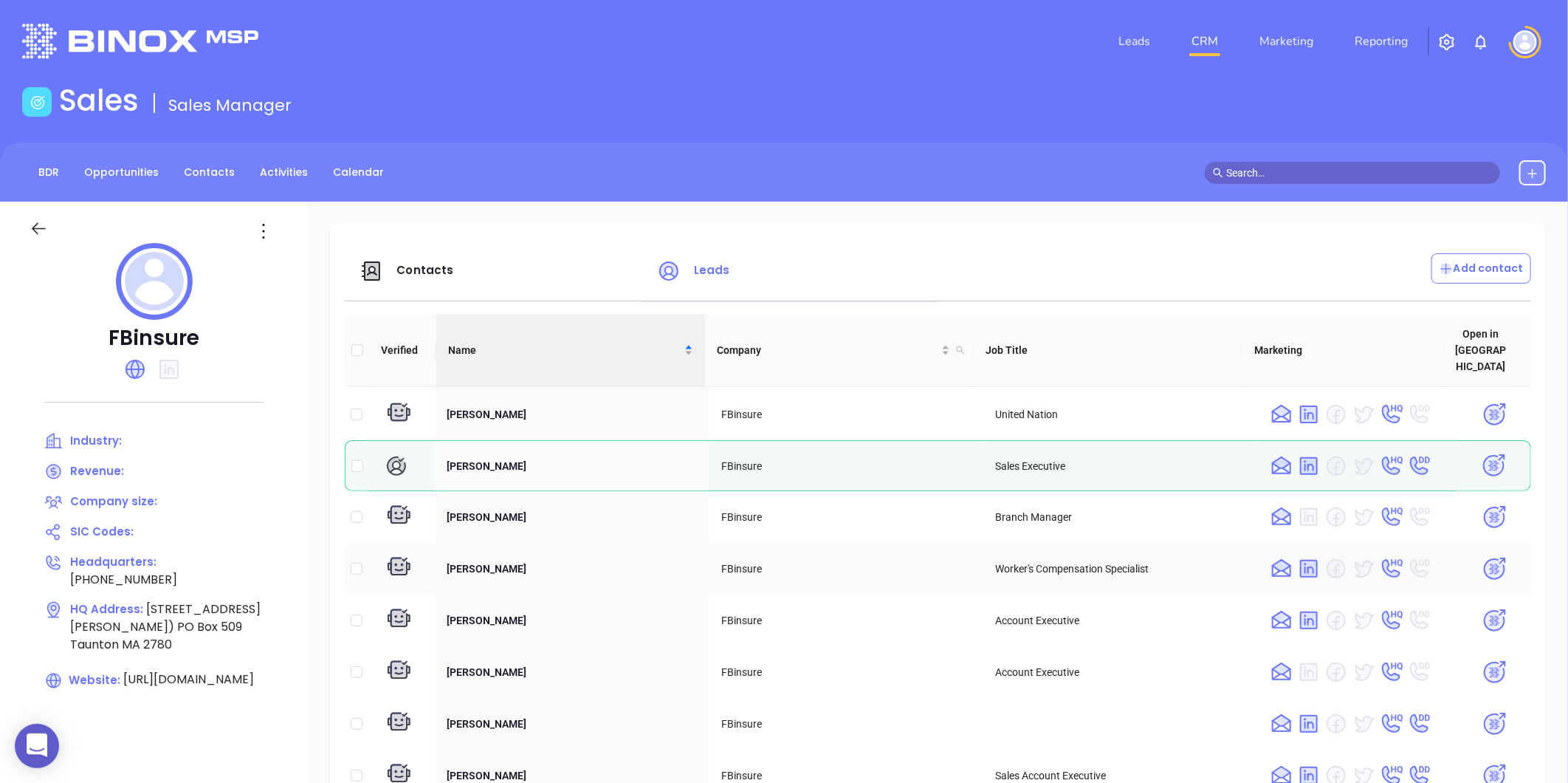
scroll to position [902, 0]
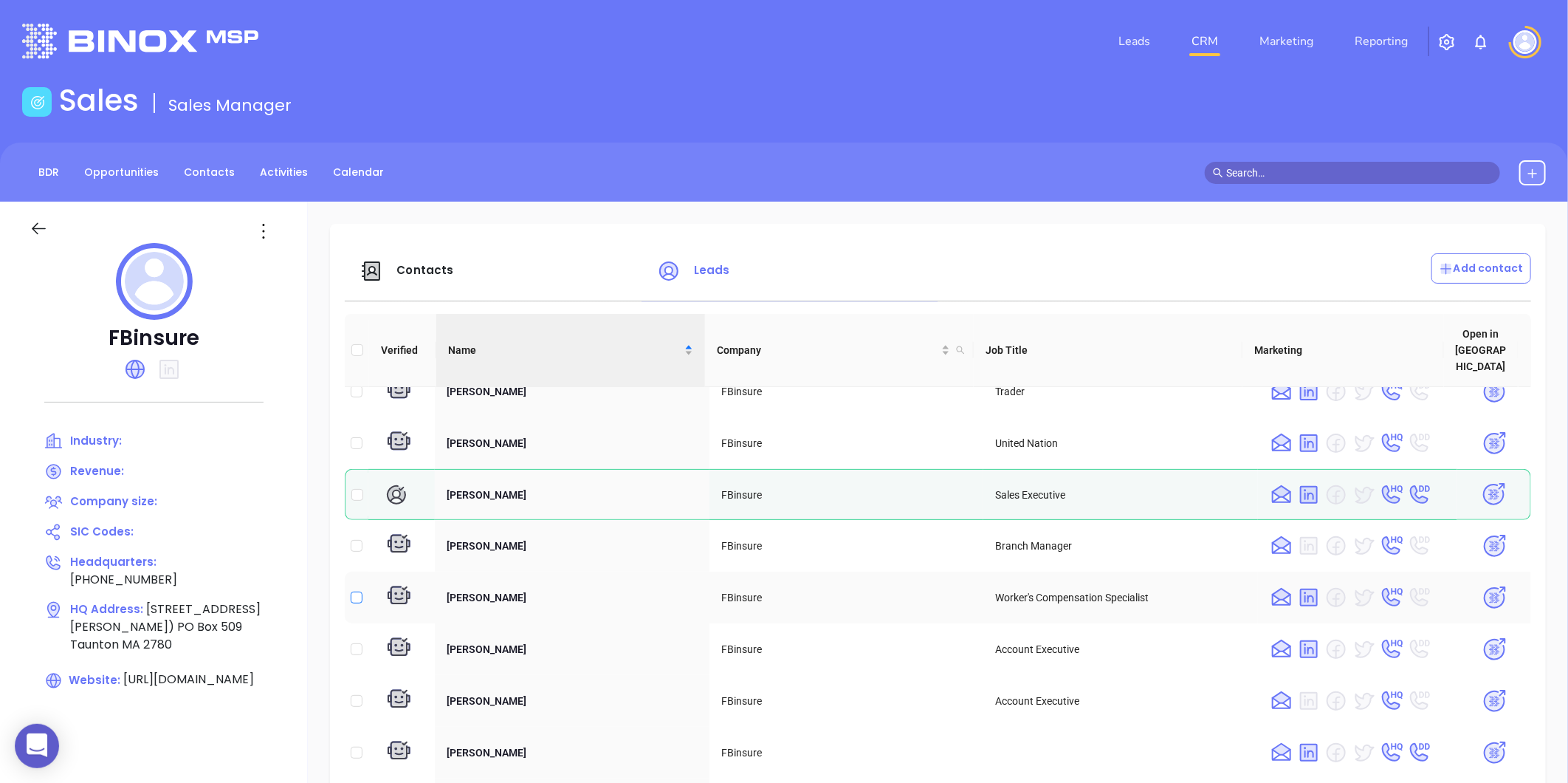
click at [359, 592] on input "checkbox" at bounding box center [356, 597] width 12 height 12
click at [353, 592] on input "checkbox" at bounding box center [356, 597] width 12 height 12
checkbox input "false"
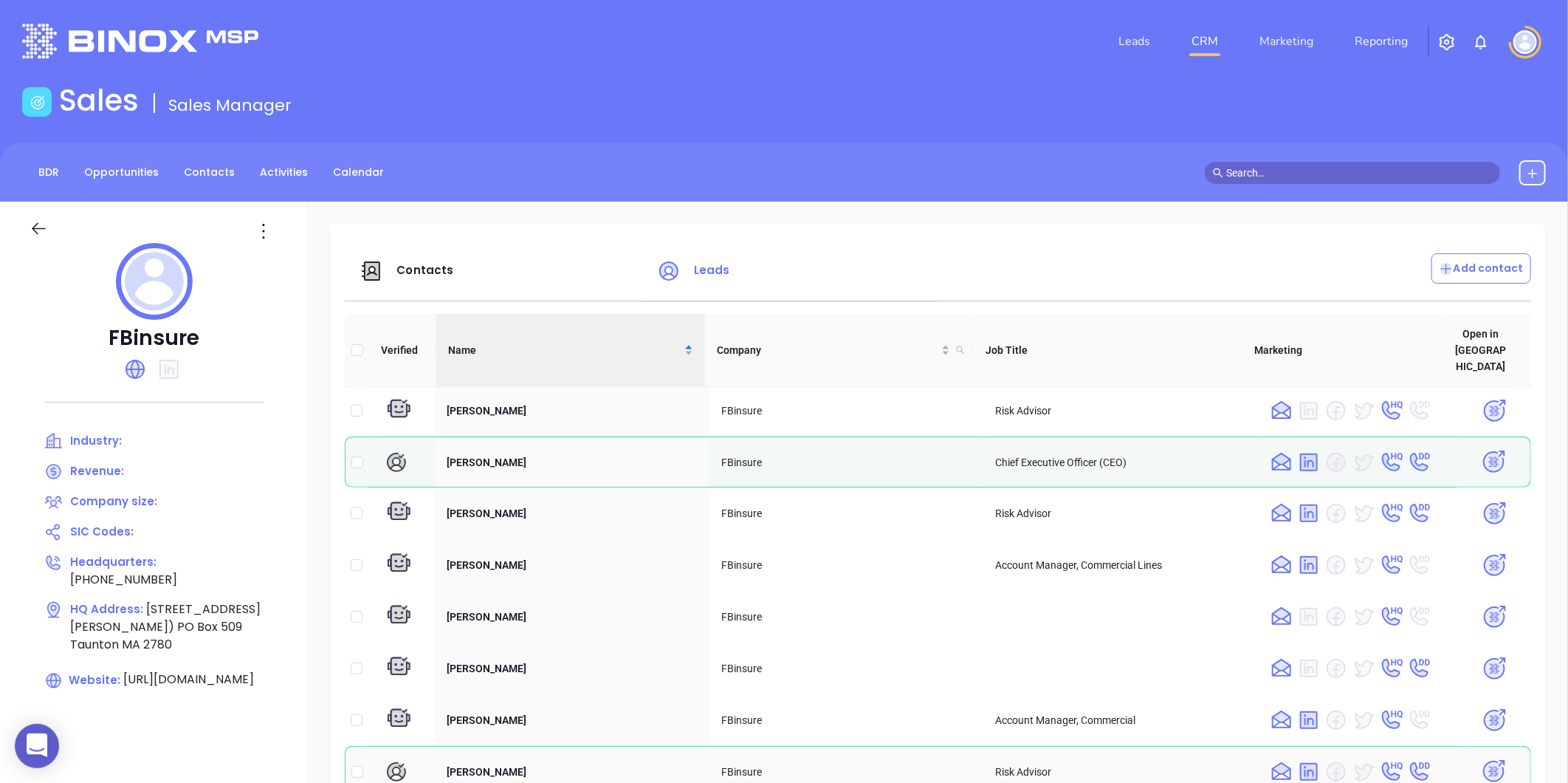
scroll to position [1810, 0]
click at [355, 457] on input "checkbox" at bounding box center [357, 462] width 12 height 12
checkbox input "true"
click at [1481, 449] on img at bounding box center [1494, 462] width 26 height 26
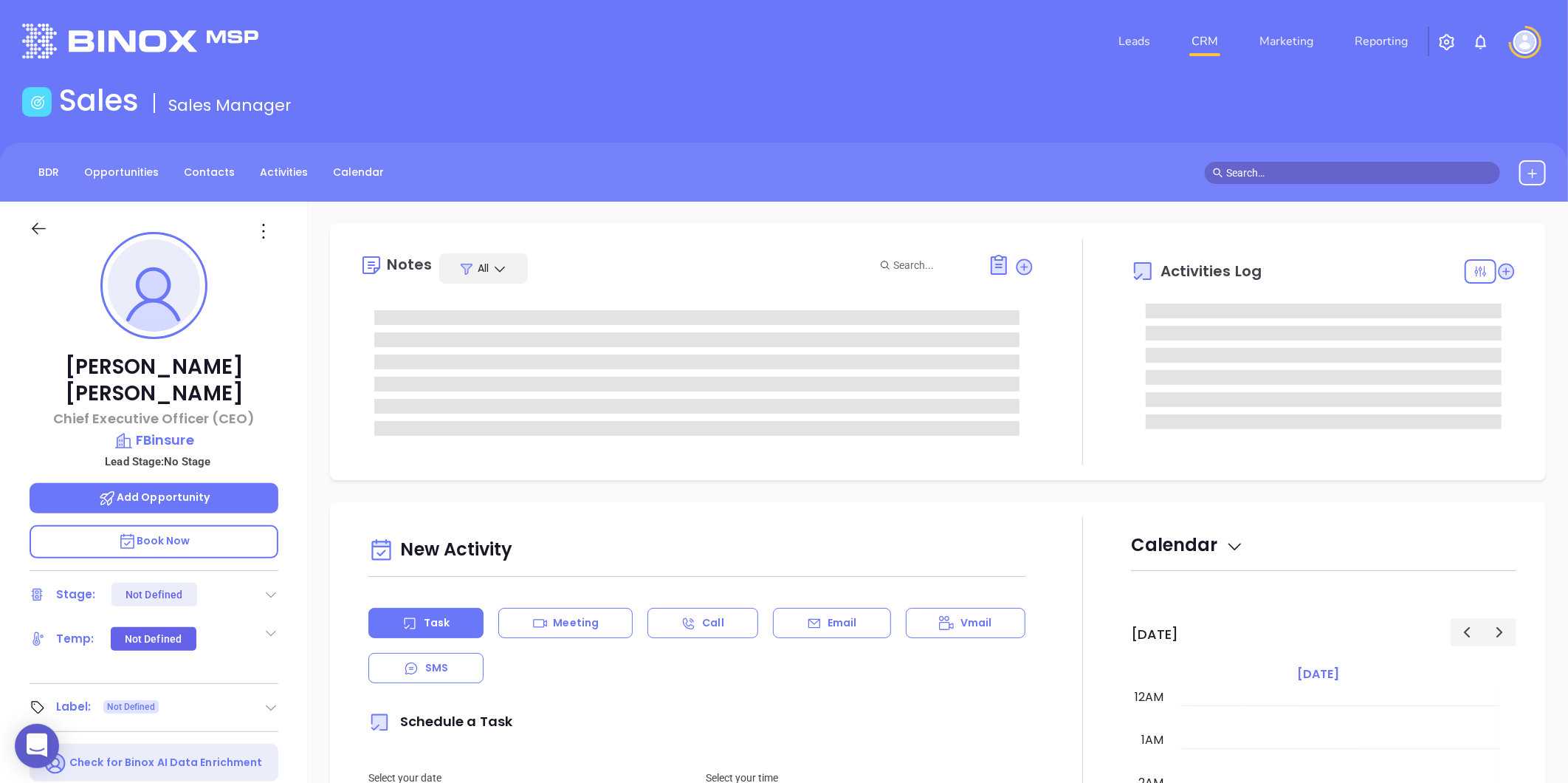
scroll to position [429, 0]
type input "[PERSON_NAME]"
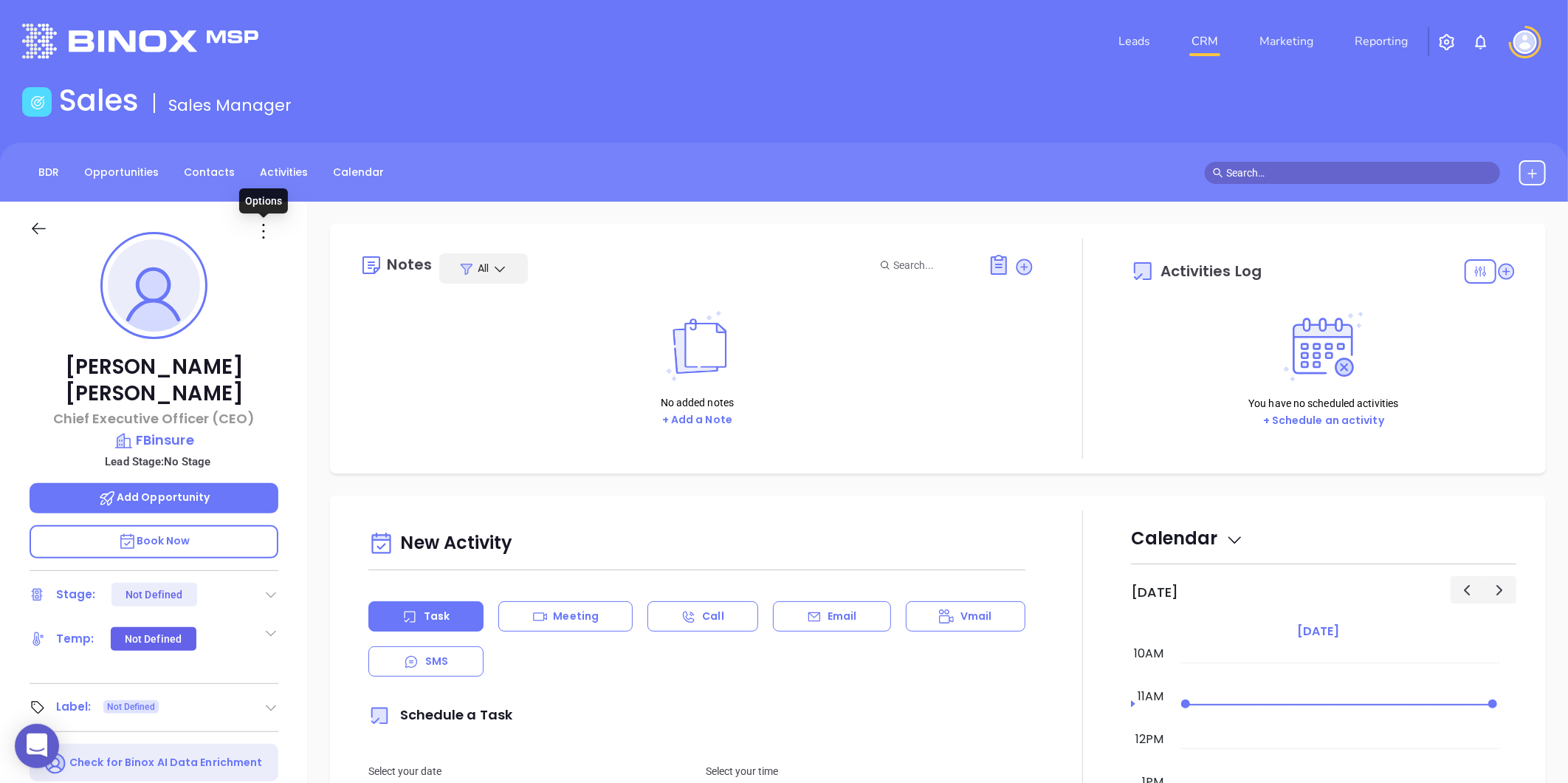
click at [265, 223] on icon at bounding box center [264, 232] width 24 height 24
click at [286, 385] on div "Edit" at bounding box center [336, 390] width 145 height 17
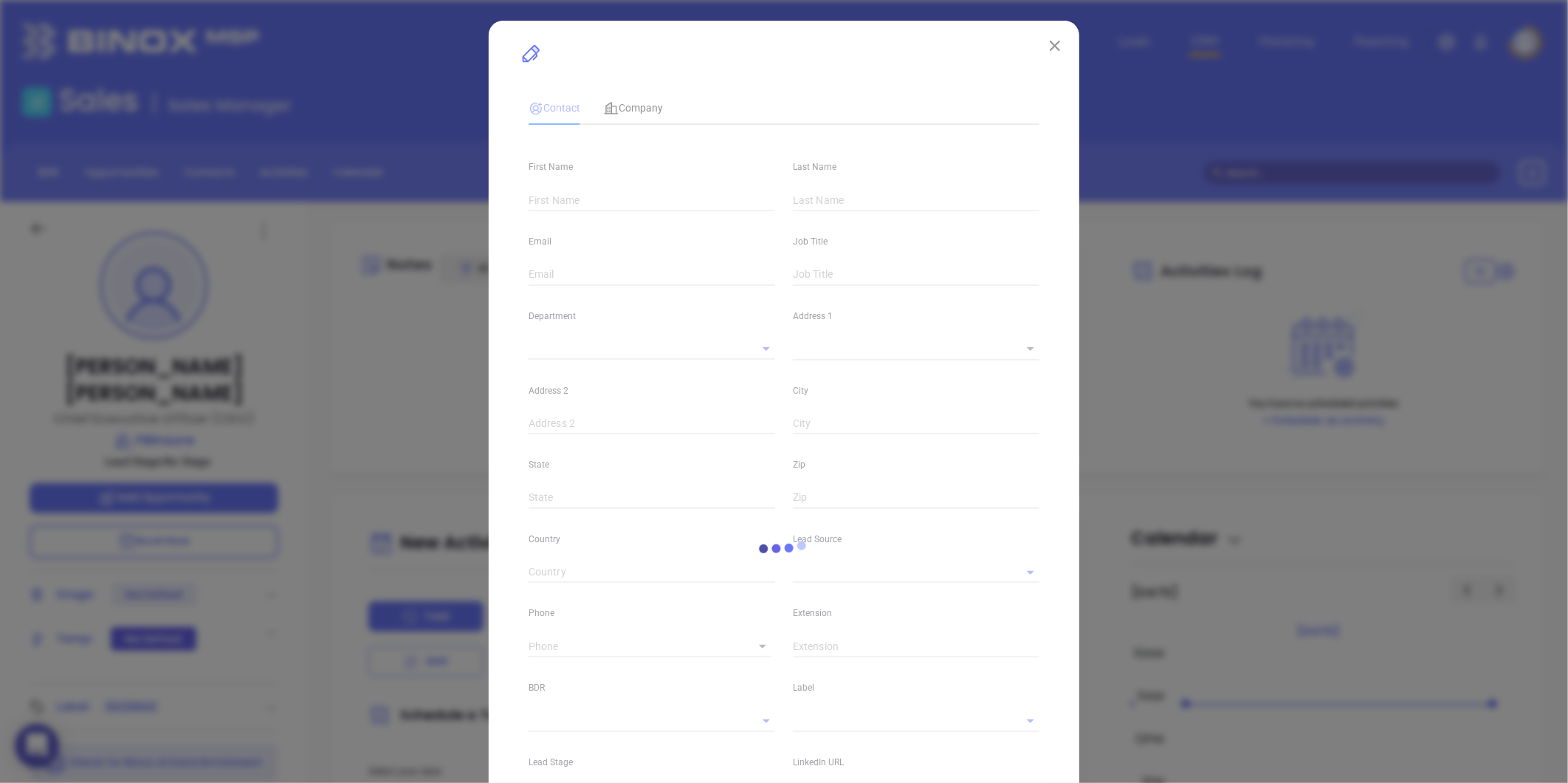
type input "Russel"
type input "Martorana"
type input "russ@fbinsure.com"
type input "Chief Executive Officer (CEO)"
type textarea "128 Dean St. (Rt 44)"
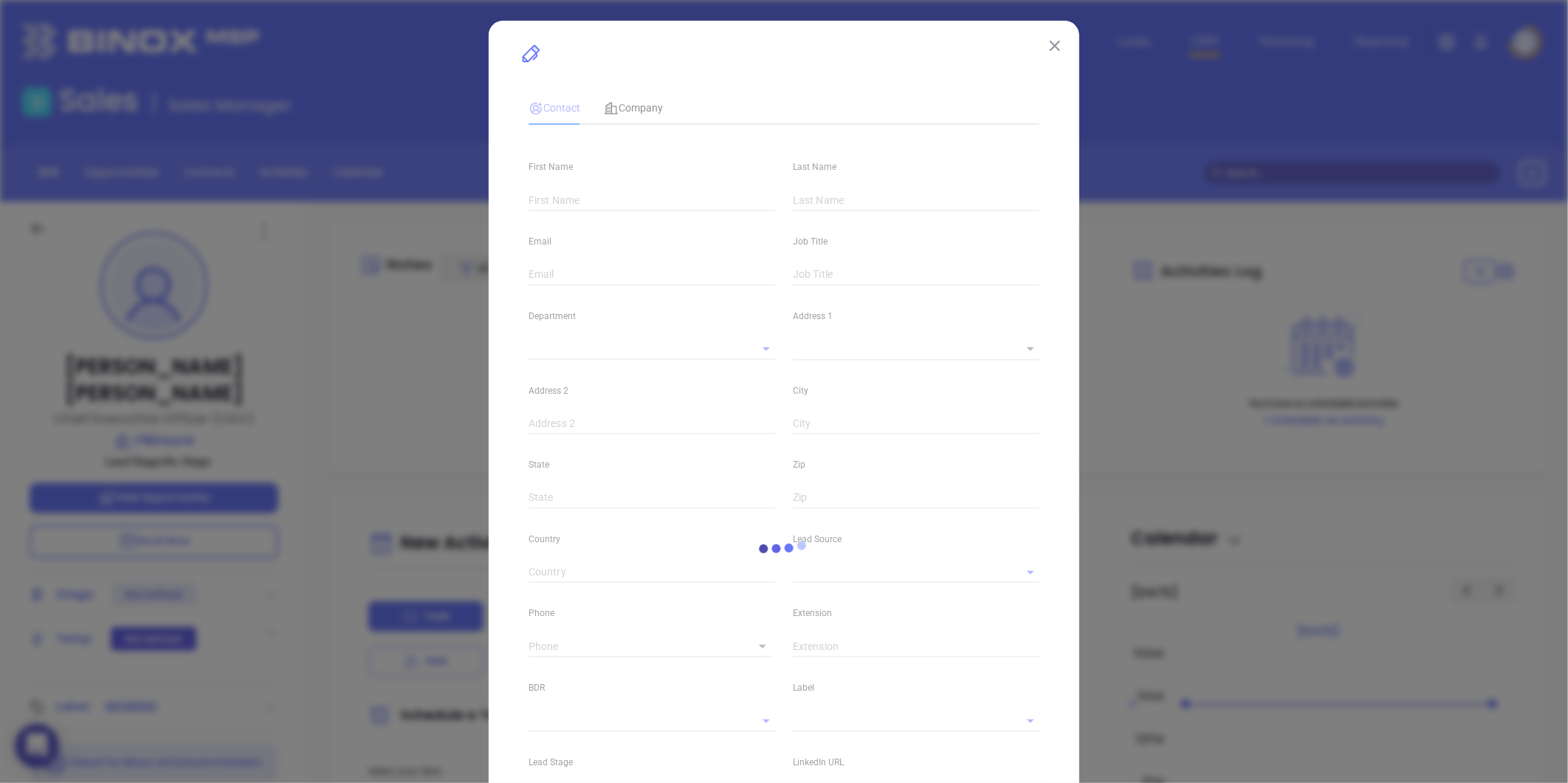
type input "1"
type input "PO Box 509"
type input "Taunton"
type input "MA"
type input "2780"
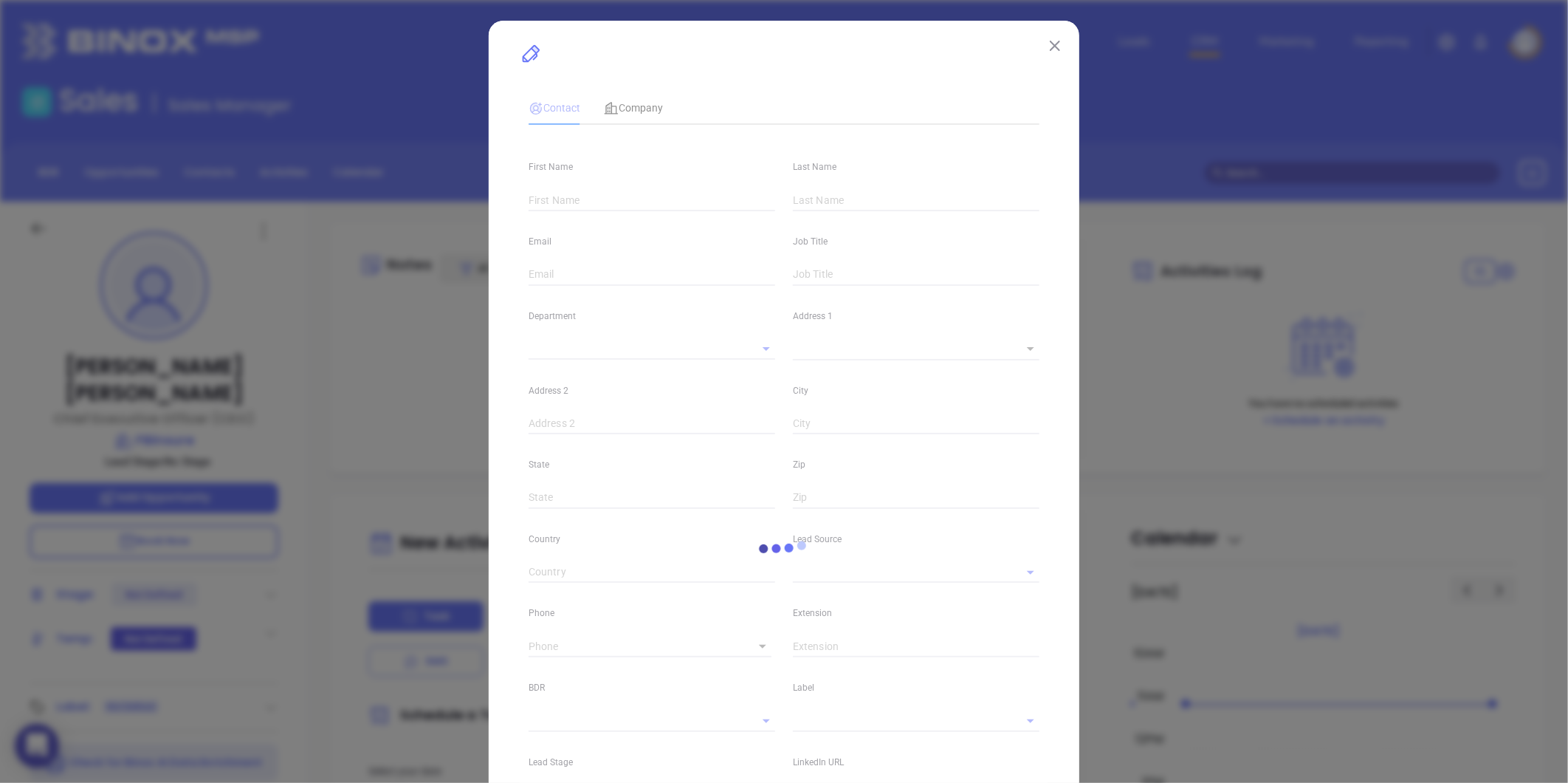
type input "linkedin.com/in/russelmartorana"
type input "(508) 824-8666"
type input "1"
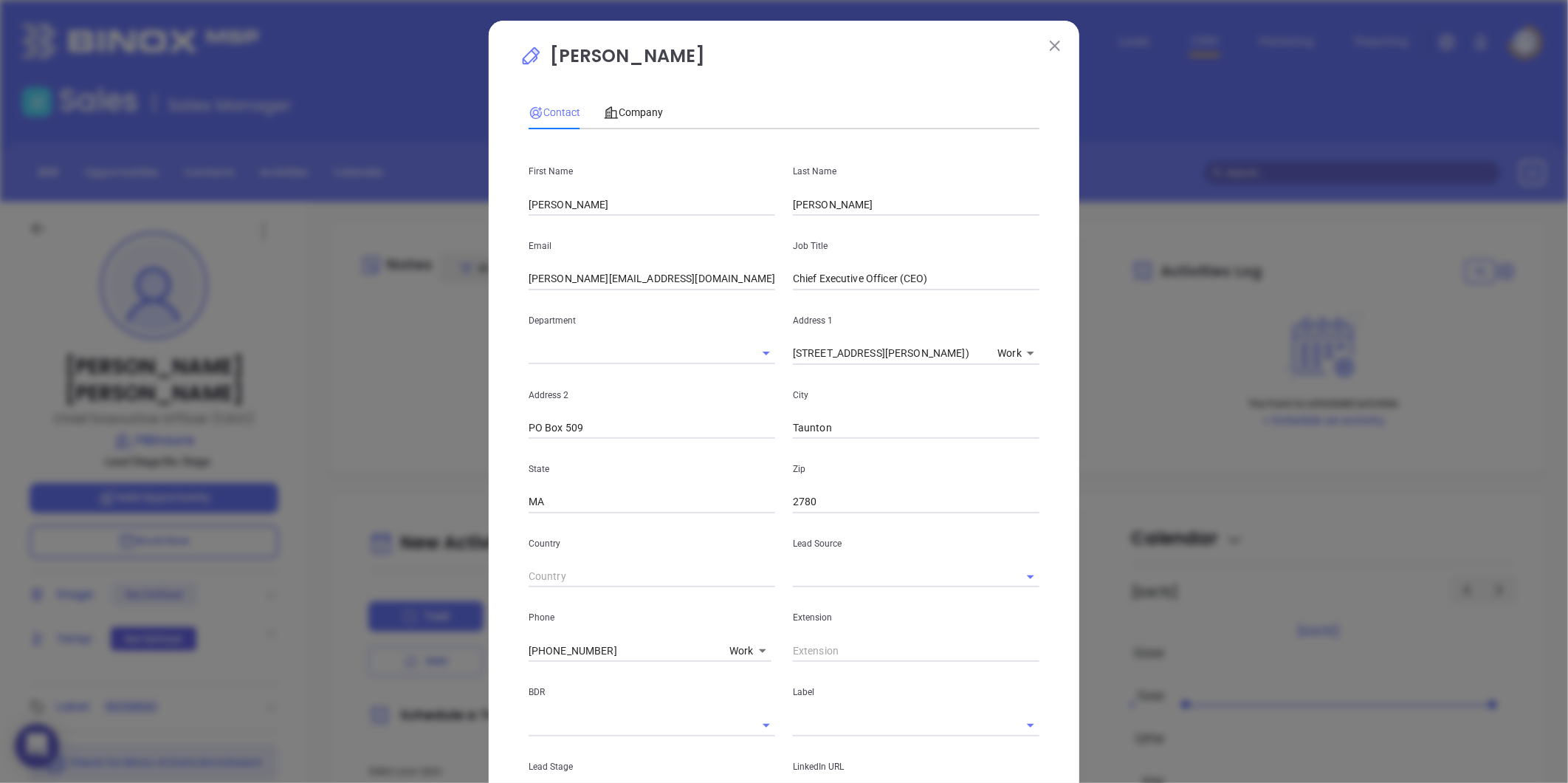
drag, startPoint x: 632, startPoint y: 296, endPoint x: 510, endPoint y: 308, distance: 122.6
click at [511, 307] on div "Russel Martorana Contact Company First Name Russel Last Name Martorana Email ru…" at bounding box center [784, 536] width 591 height 1029
type input ")"
type input "CEO"
click at [633, 100] on div "Company" at bounding box center [633, 112] width 59 height 34
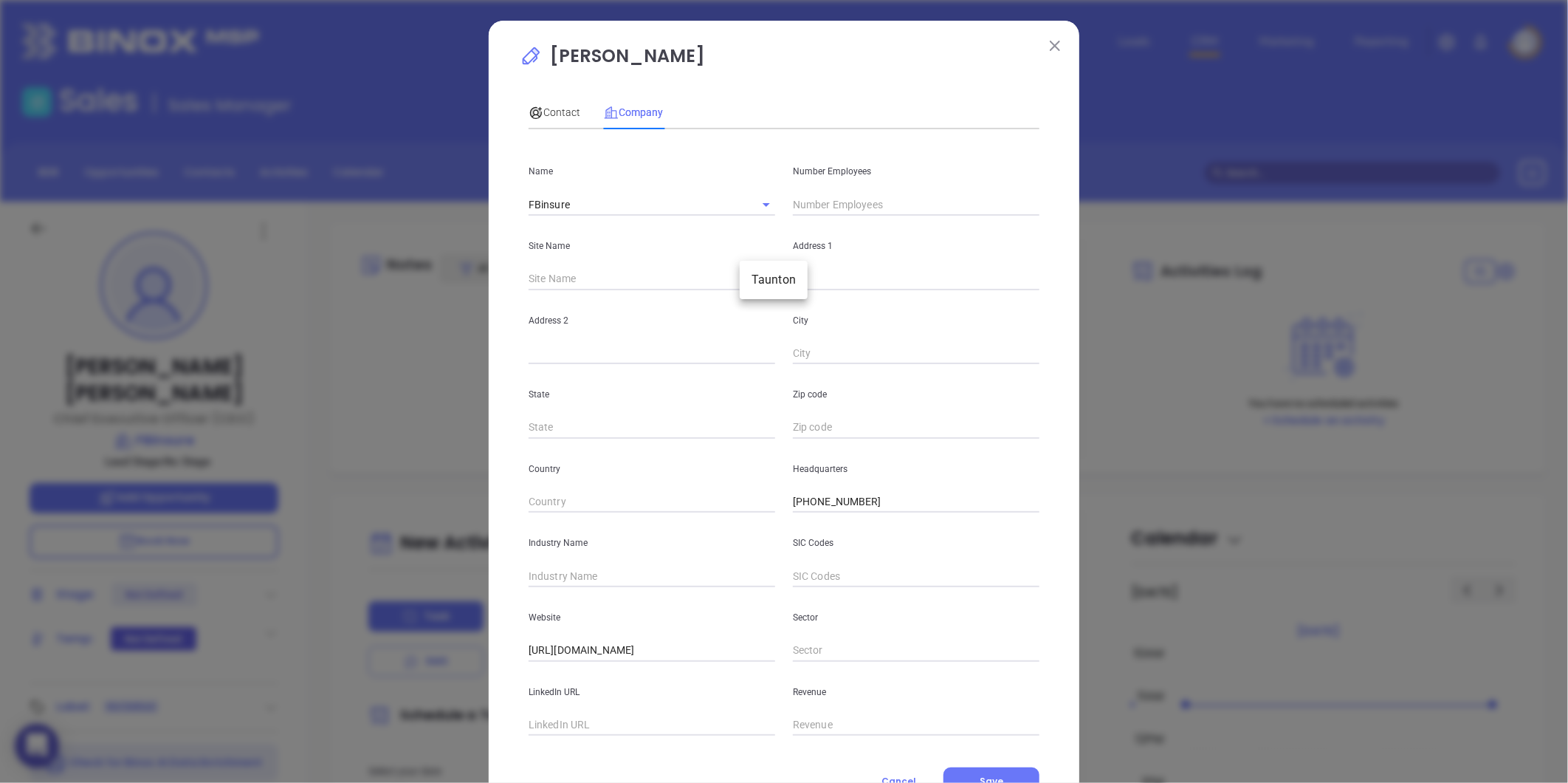
click at [754, 275] on body "0 Leads CRM Marketing Reporting Financial Leads Leads Sales Sales Manager BDR O…" at bounding box center [784, 392] width 1568 height 783
drag, startPoint x: 772, startPoint y: 272, endPoint x: 781, endPoint y: 284, distance: 15.0
click at [773, 272] on li "Taunton" at bounding box center [773, 279] width 68 height 27
type input "Taunton"
type input "97345"
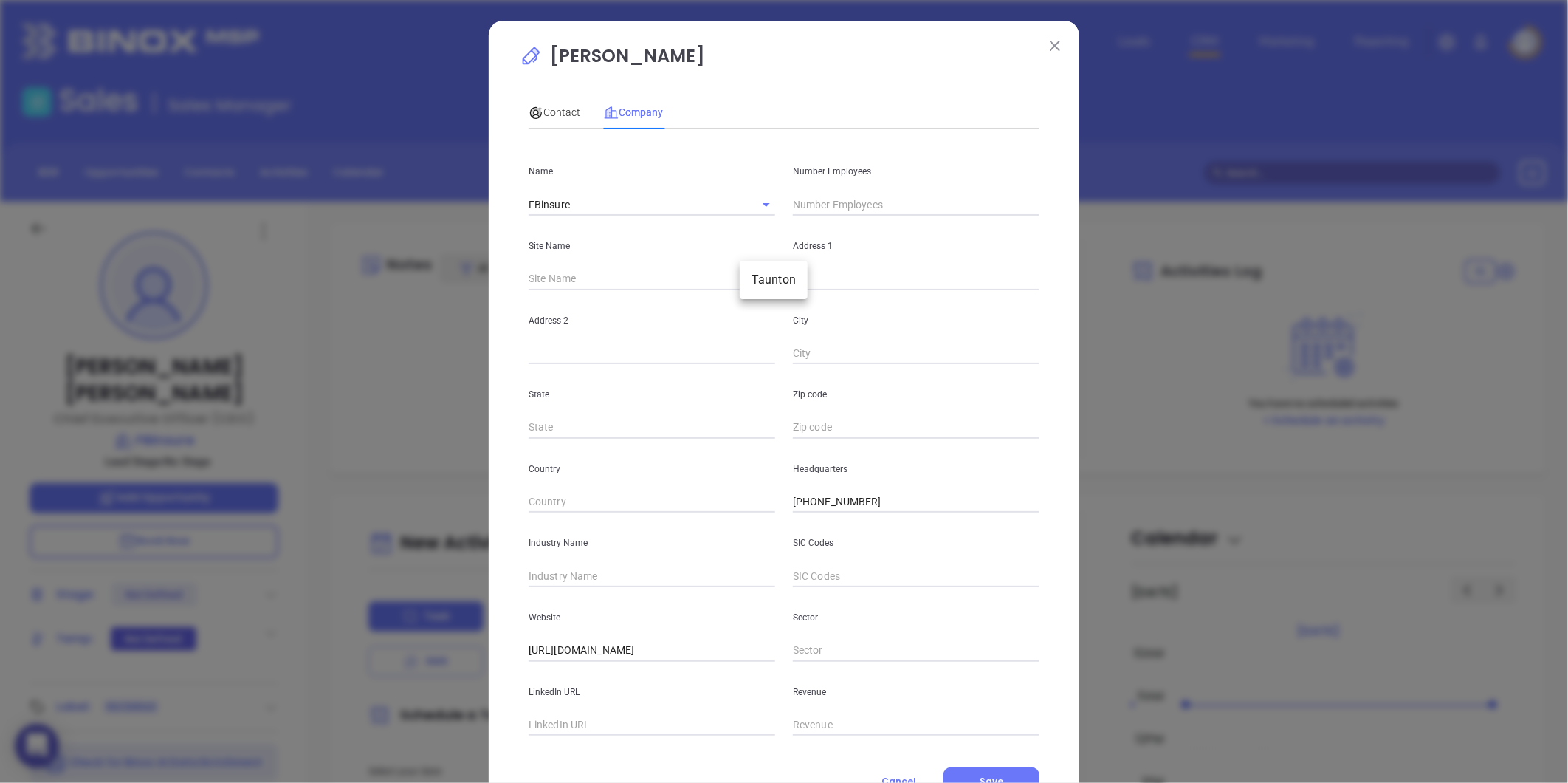
type input "128 Dean St. (Rt 44)"
type input "PO Box 509"
type input "Taunton"
type input "MA"
type input "2780"
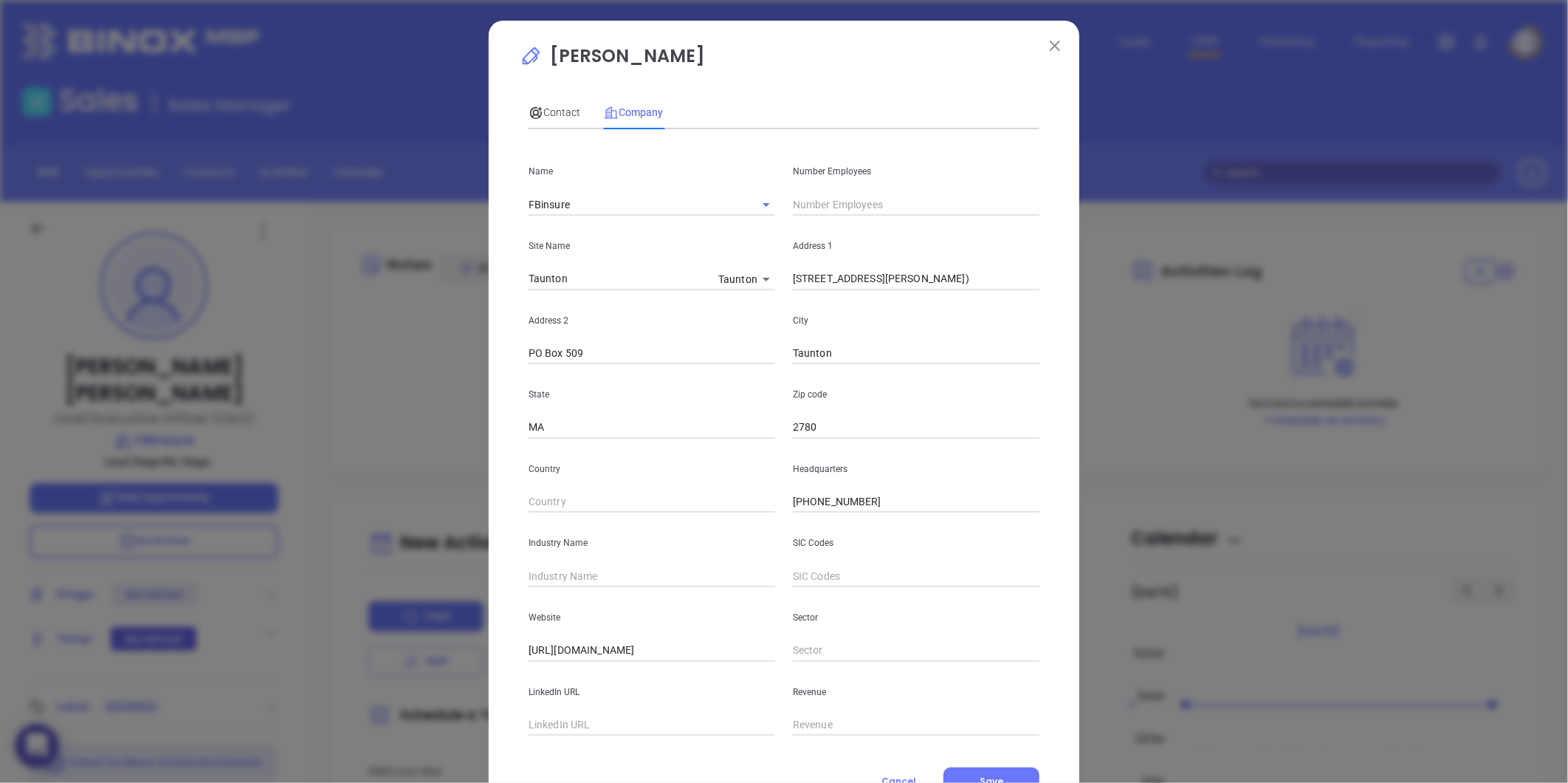
click at [581, 581] on input "text" at bounding box center [651, 576] width 246 height 22
type input "Insurance"
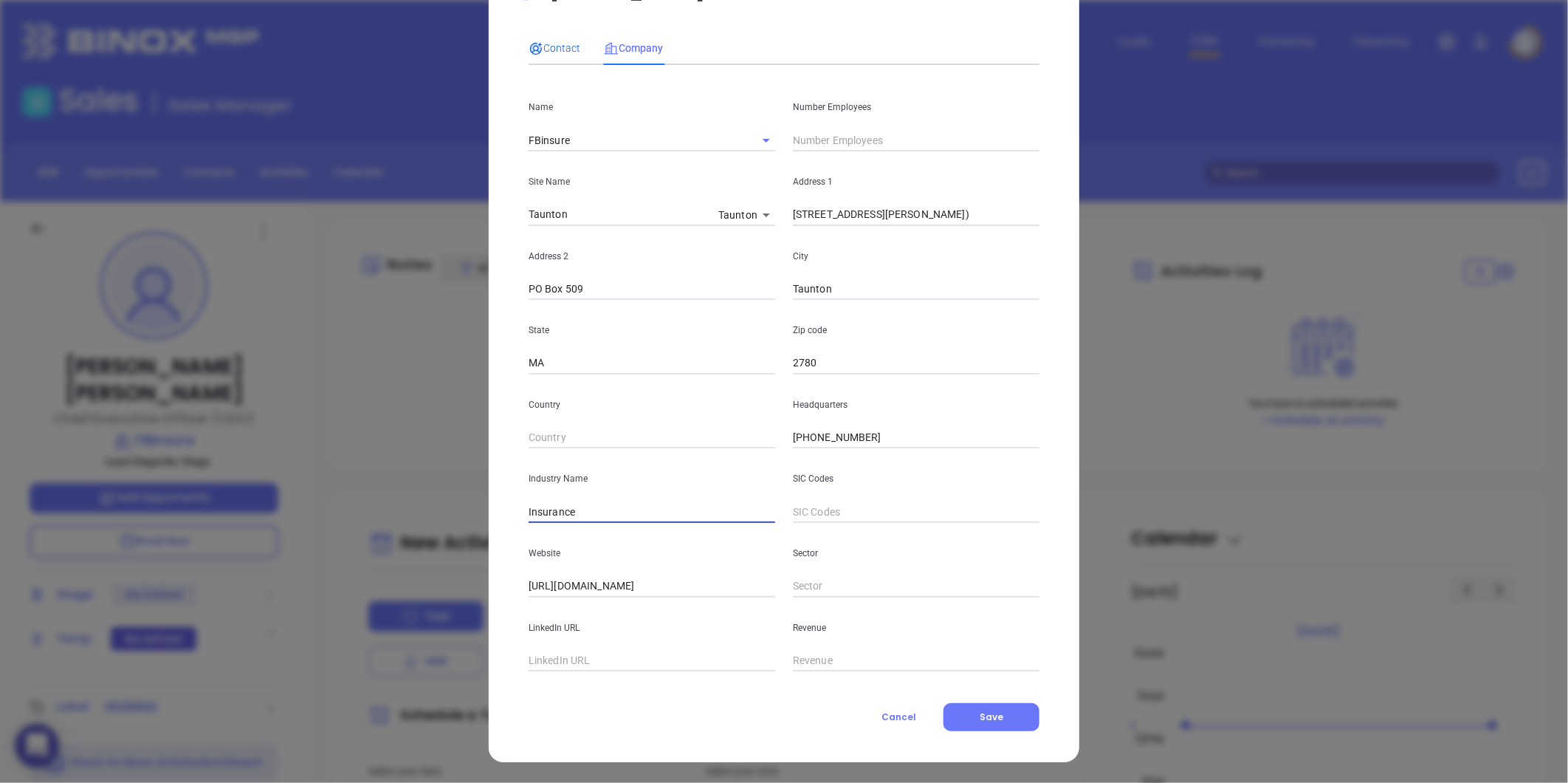
click at [566, 44] on span "Contact" at bounding box center [554, 48] width 51 height 12
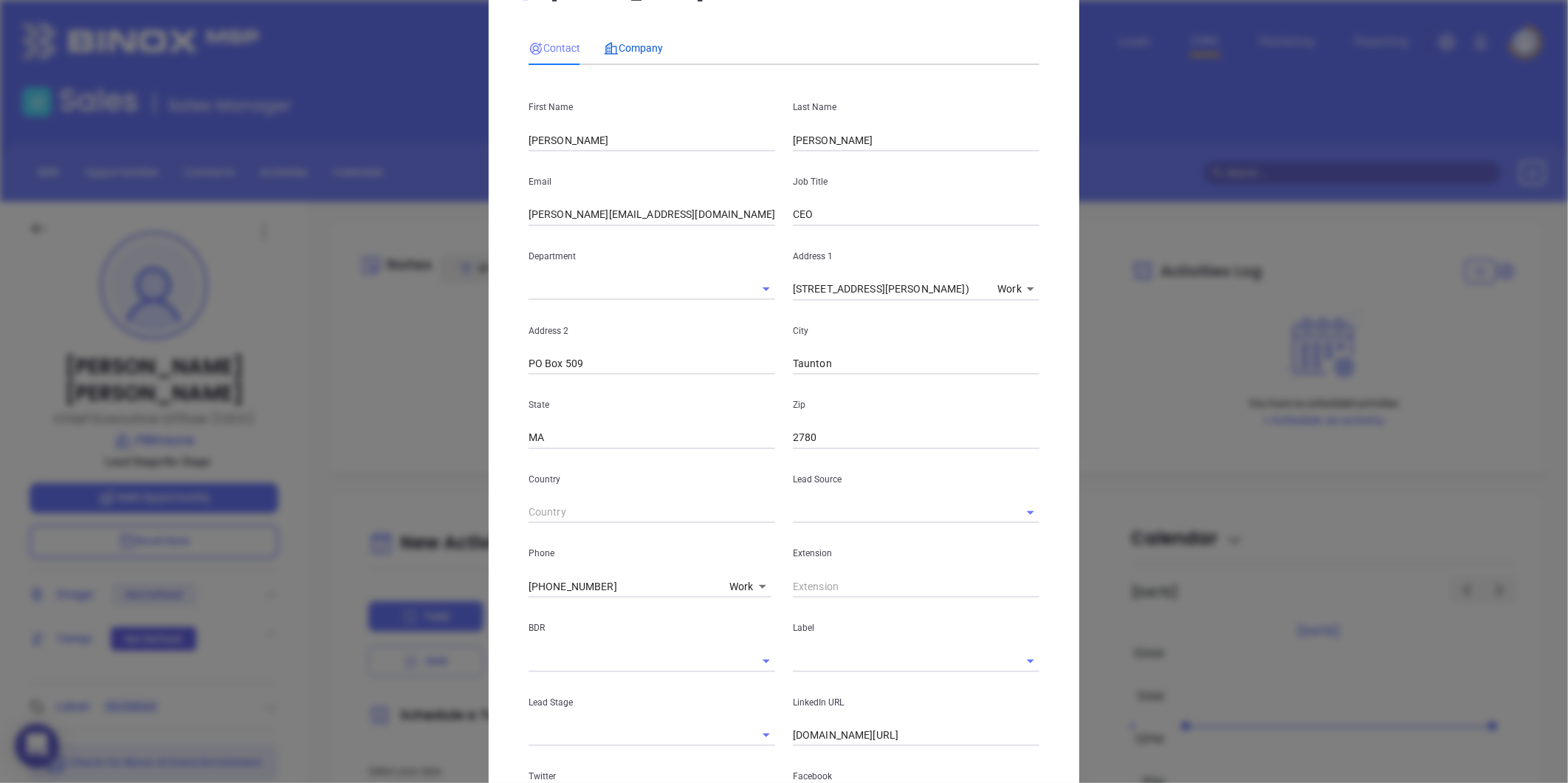
click at [638, 44] on span "Company" at bounding box center [633, 48] width 59 height 12
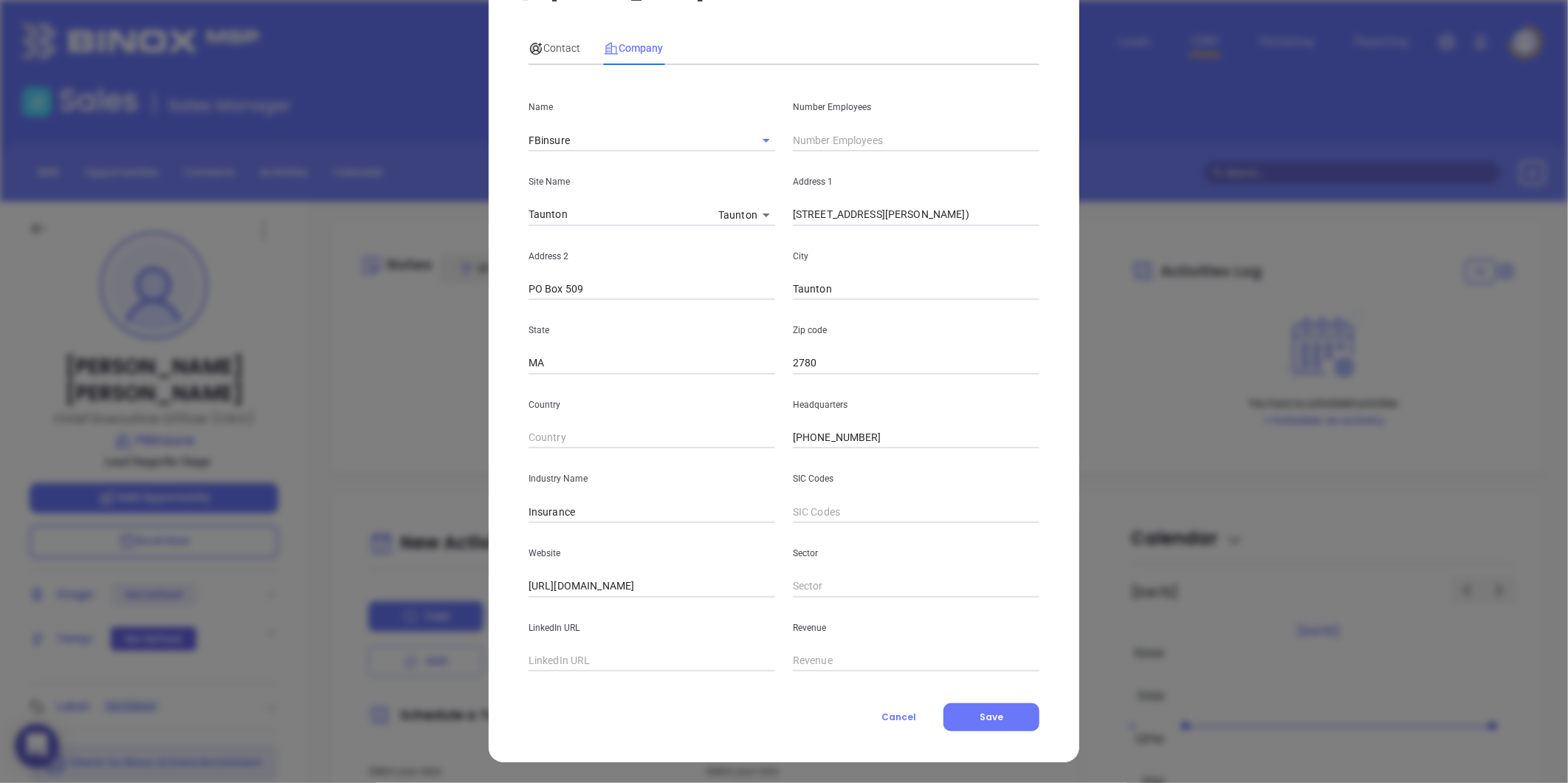
click at [847, 121] on div "Number Employees" at bounding box center [917, 114] width 265 height 74
click at [841, 142] on input "text" at bounding box center [916, 141] width 246 height 22
type input "31"
click at [555, 47] on span "Contact" at bounding box center [554, 48] width 51 height 12
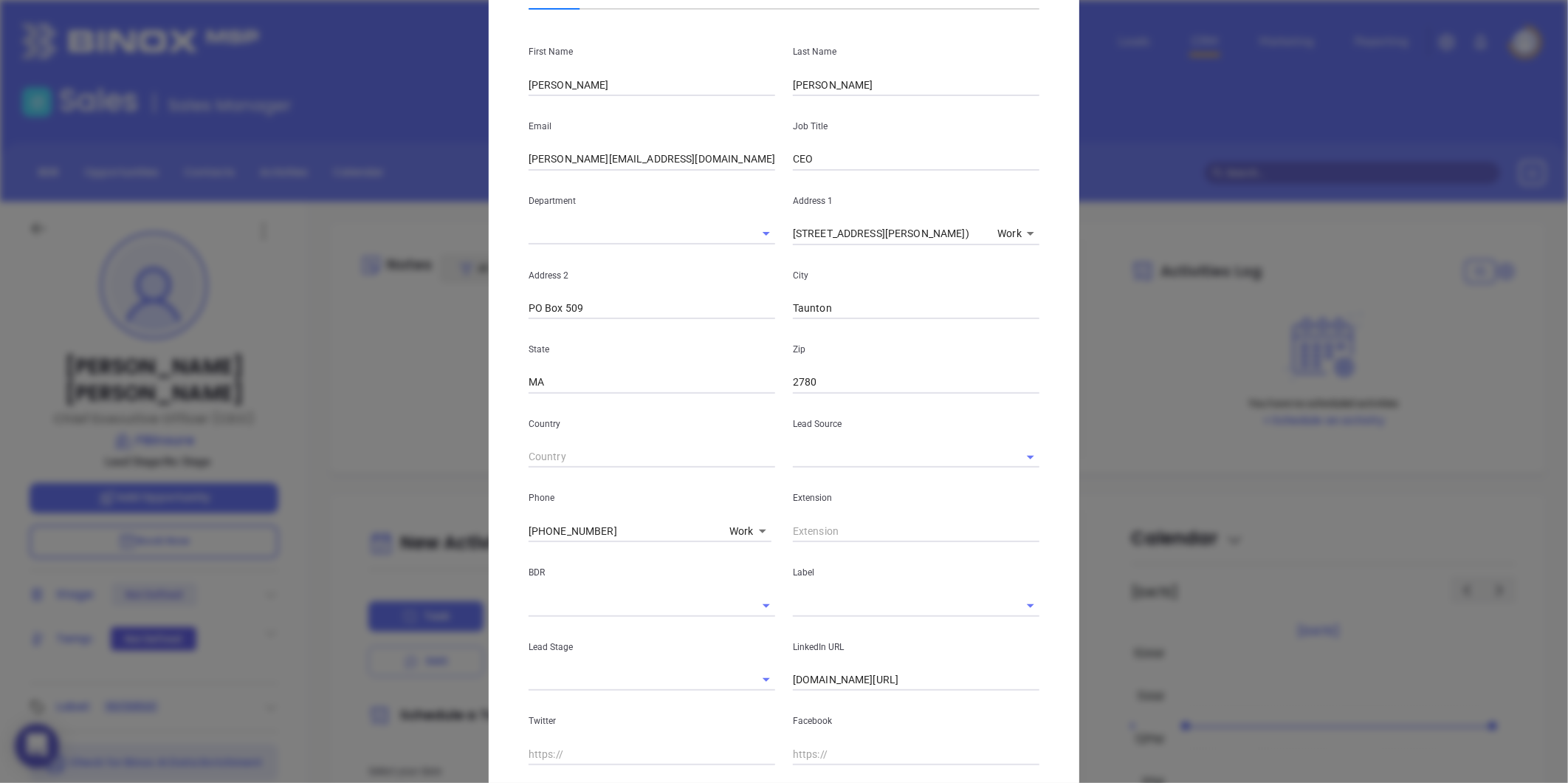
scroll to position [0, 0]
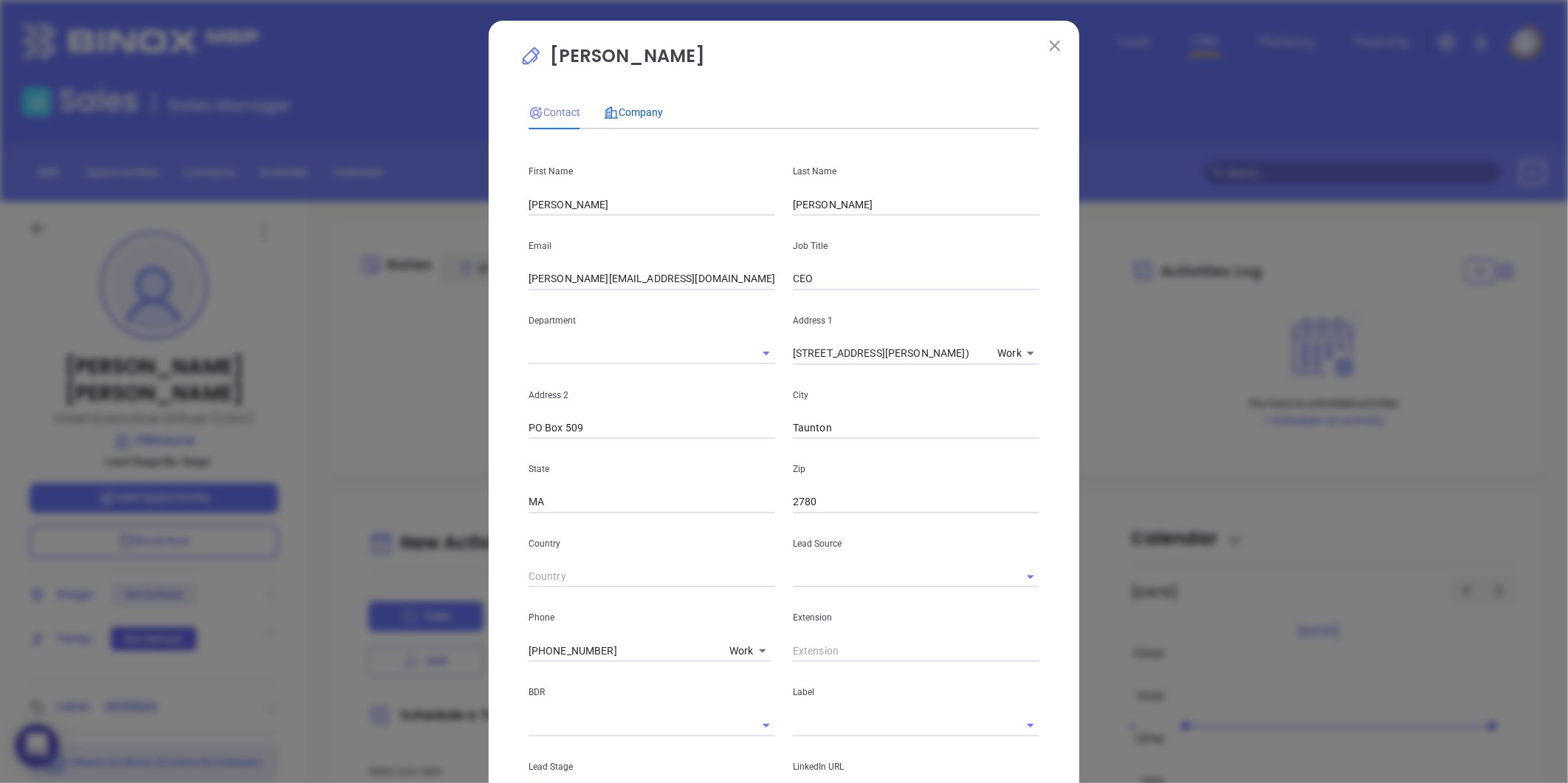
click at [634, 107] on span "Company" at bounding box center [633, 112] width 59 height 12
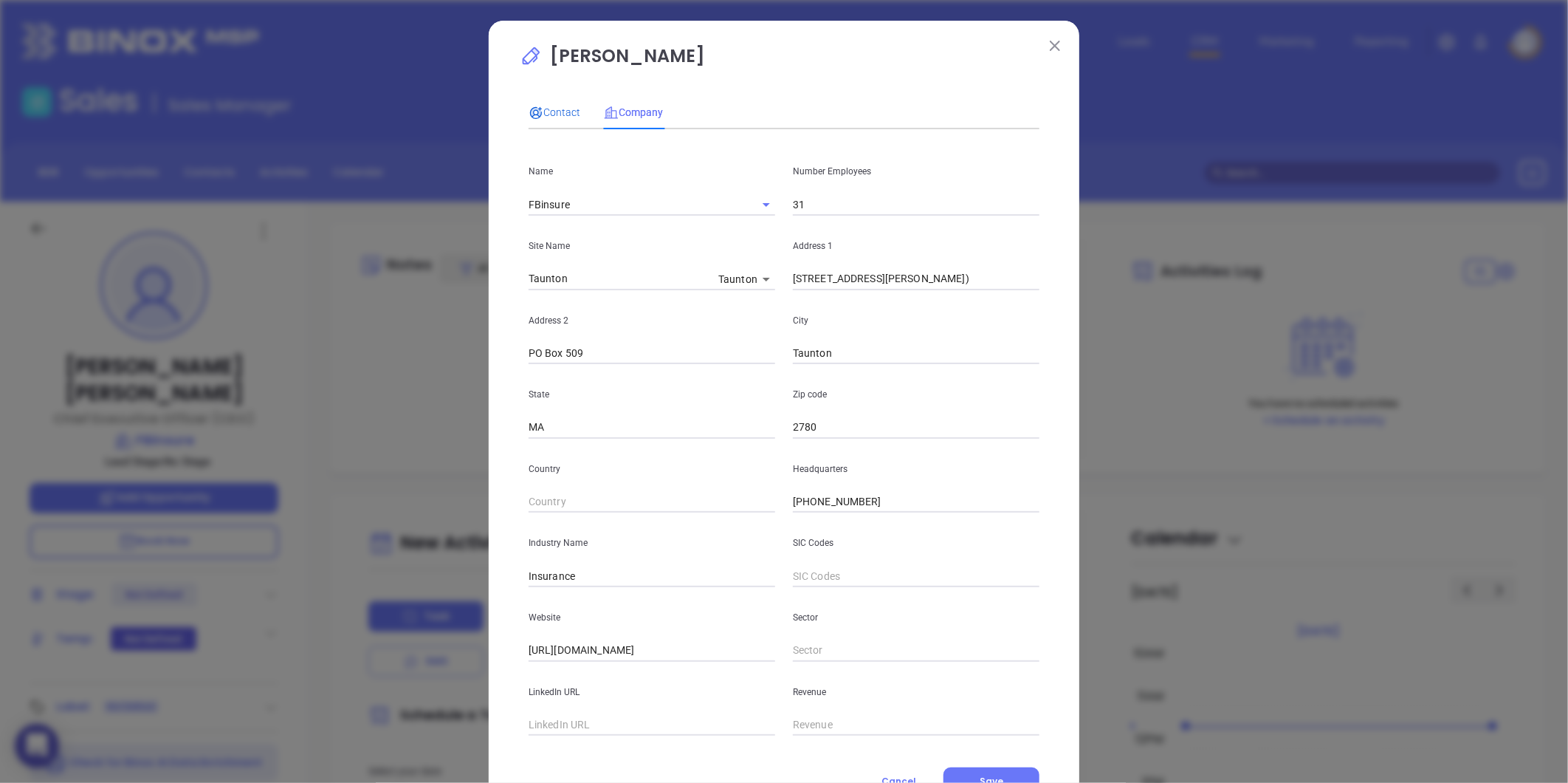
click at [548, 115] on span "Contact" at bounding box center [554, 112] width 51 height 12
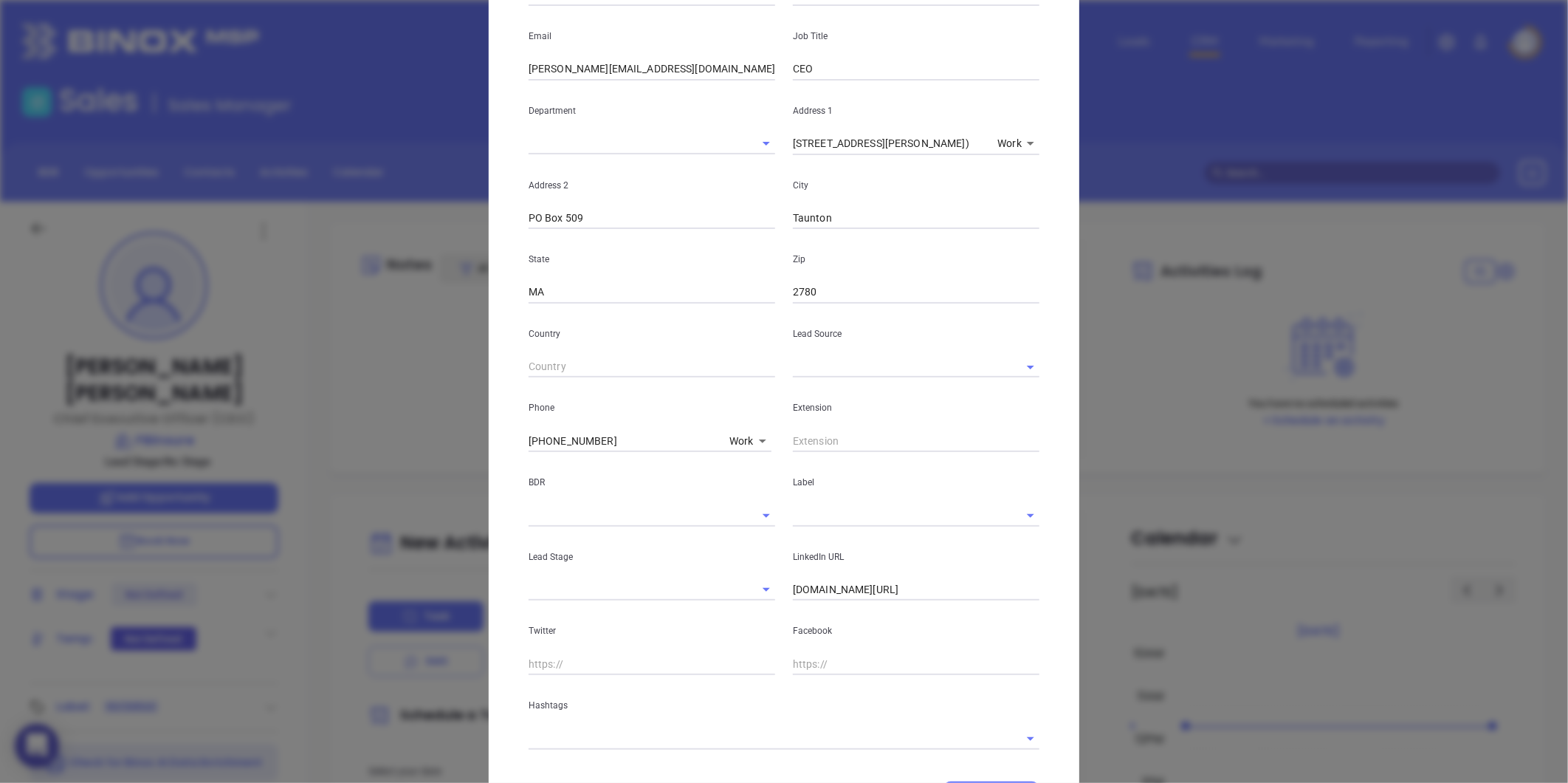
scroll to position [288, 0]
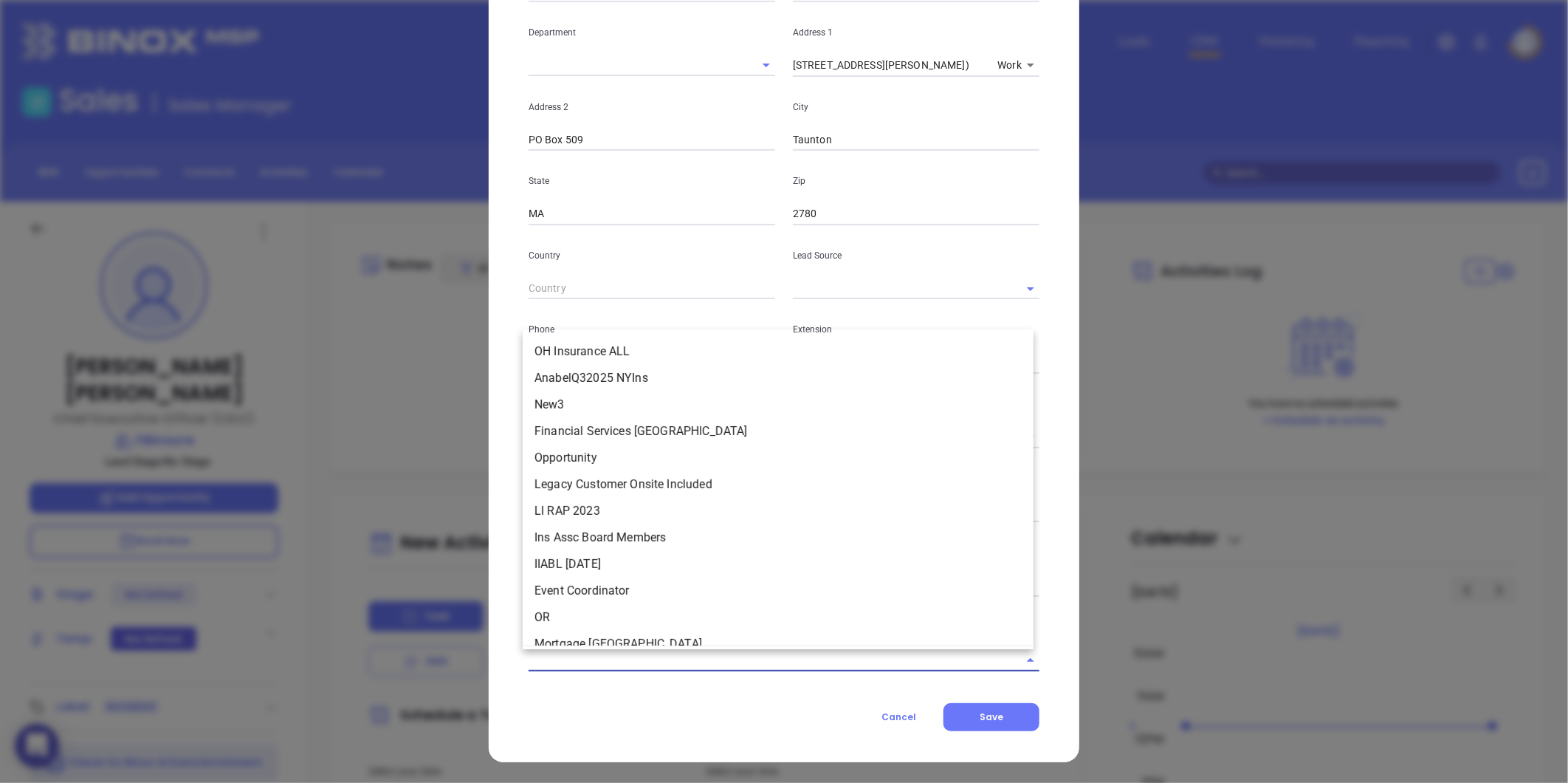
click at [720, 655] on input "text" at bounding box center [762, 659] width 469 height 21
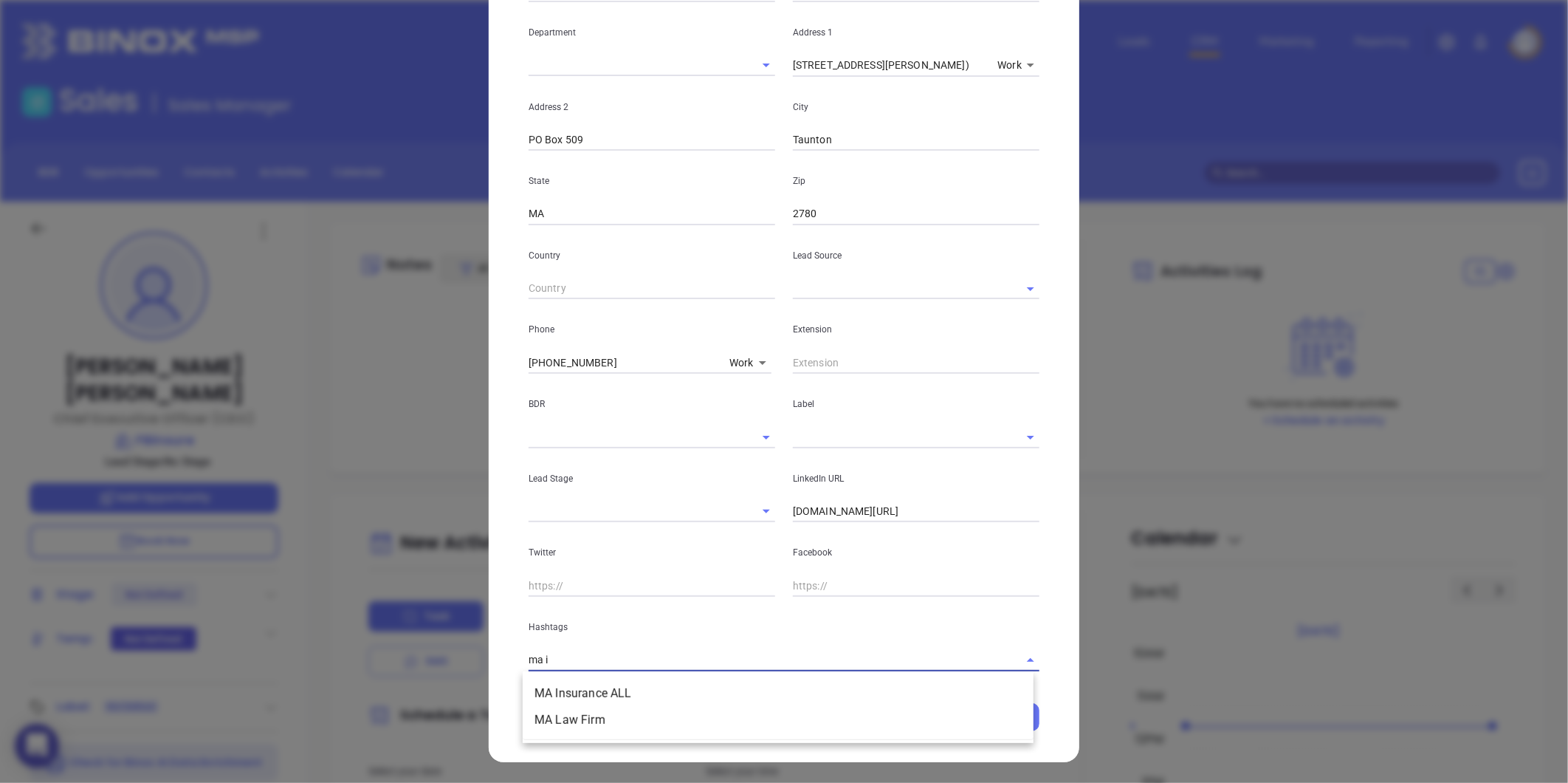
type input "ma in"
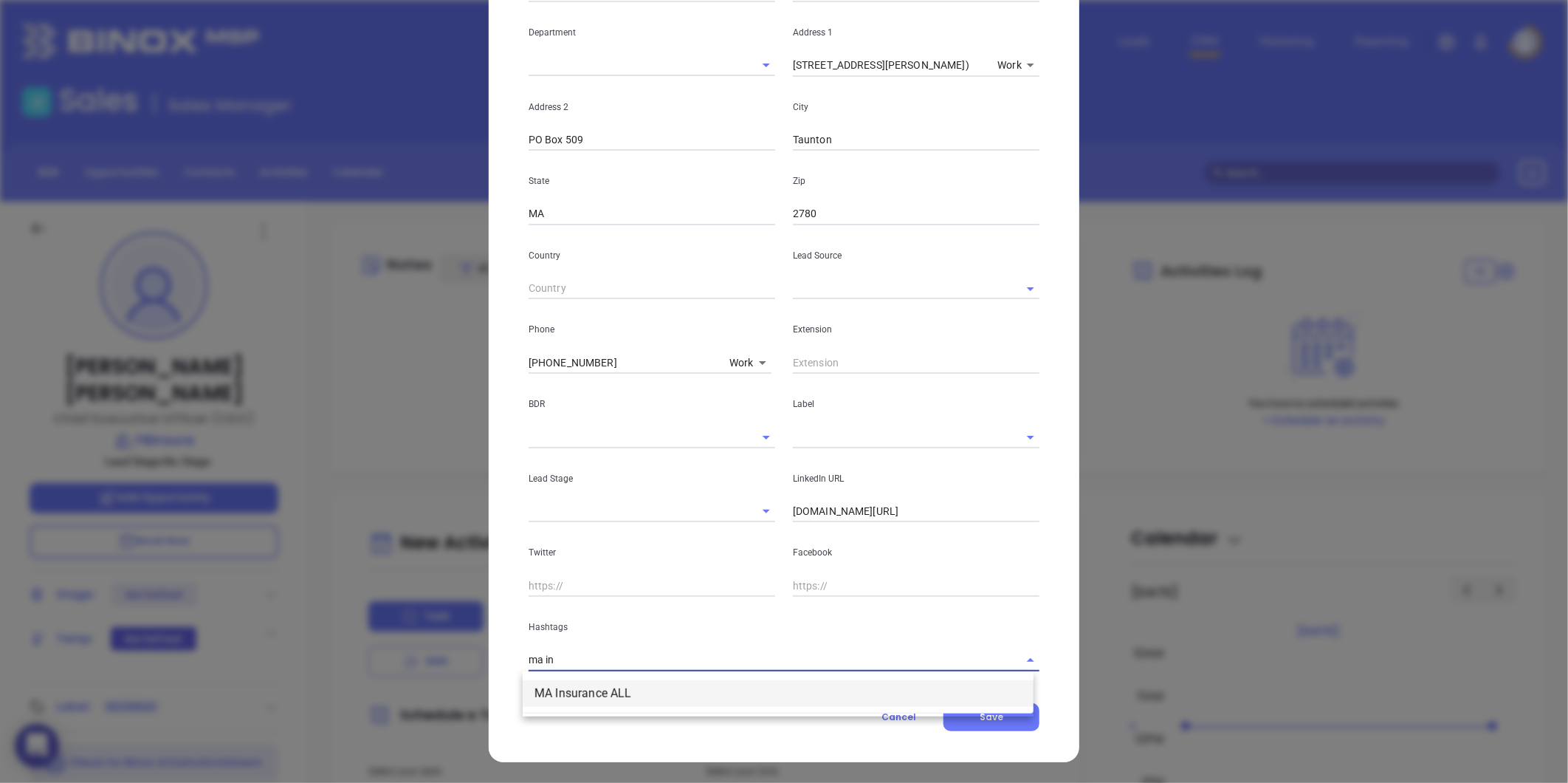
click at [656, 702] on li "MA Insurance ALL" at bounding box center [778, 693] width 511 height 27
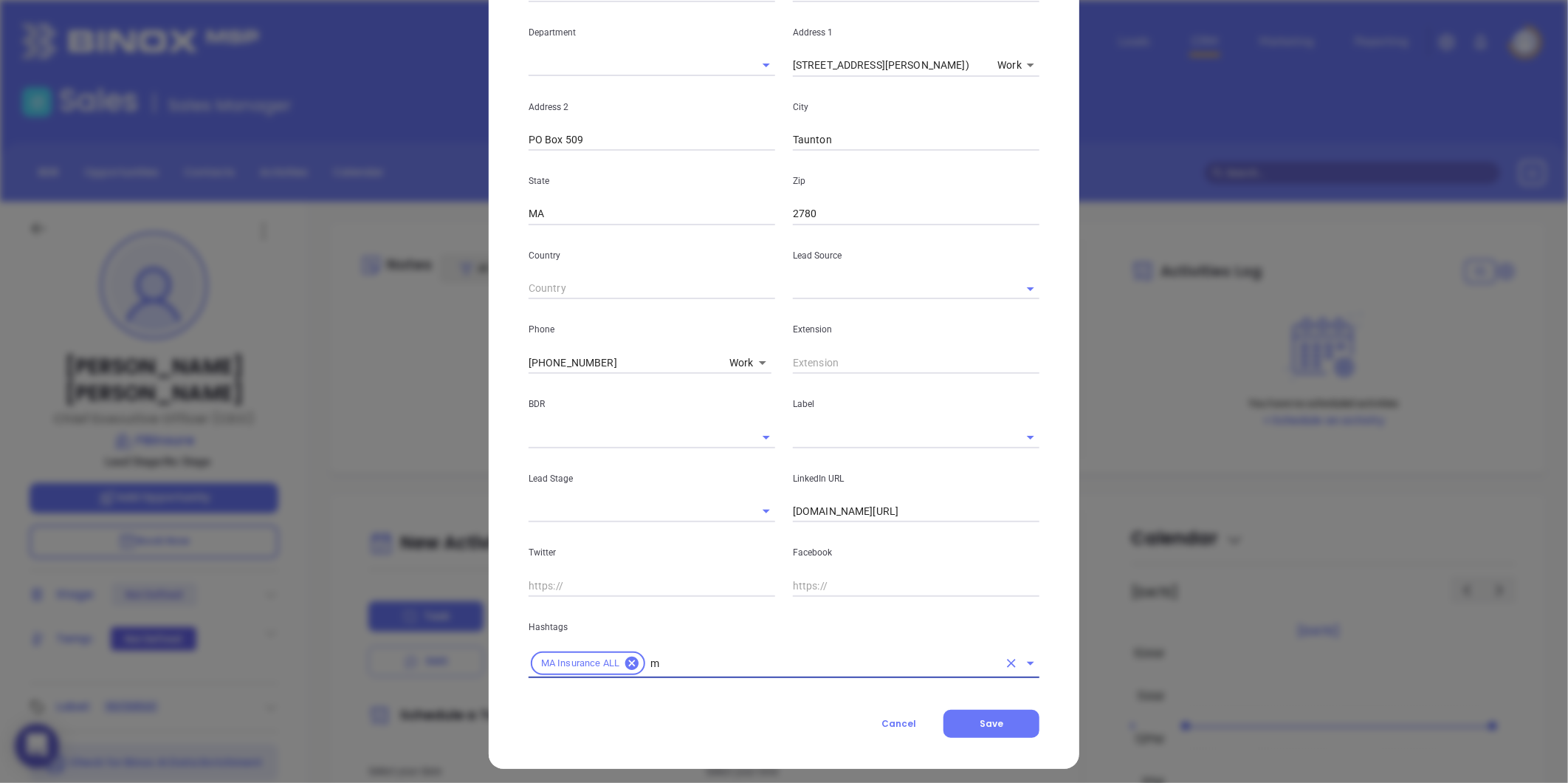
type input "ma"
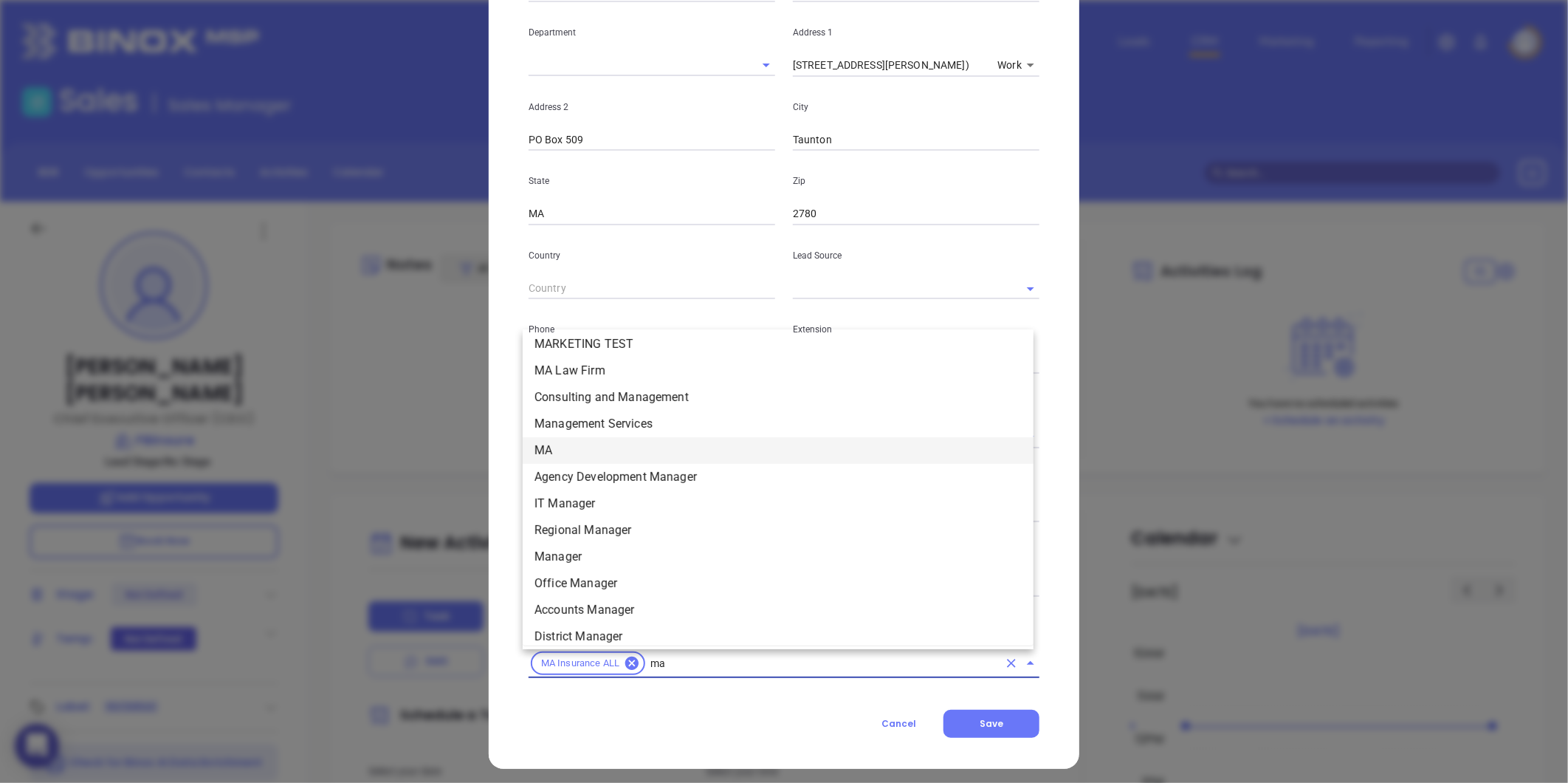
scroll to position [281, 0]
click at [577, 431] on li "MA" at bounding box center [778, 442] width 511 height 27
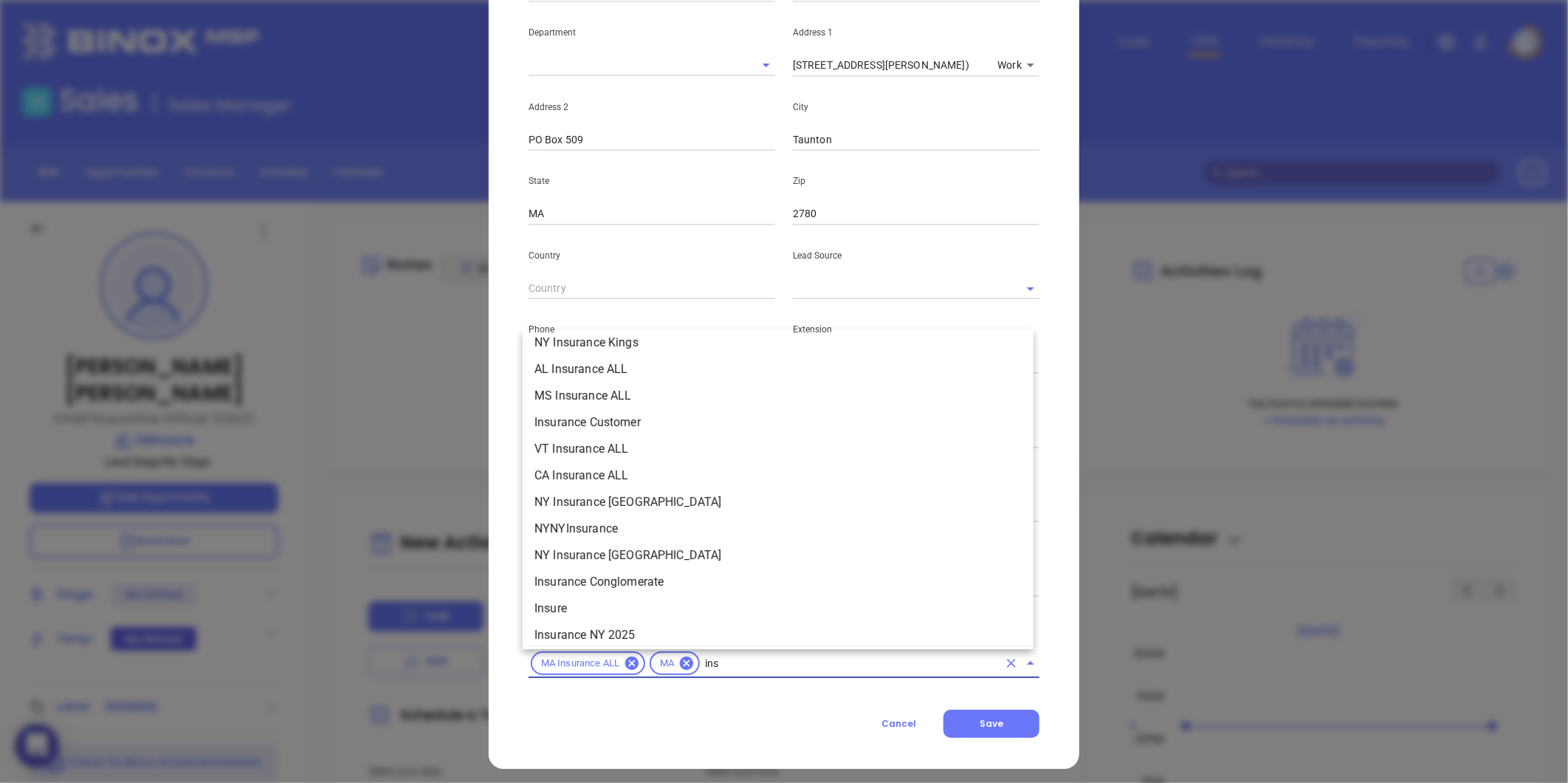
scroll to position [380, 0]
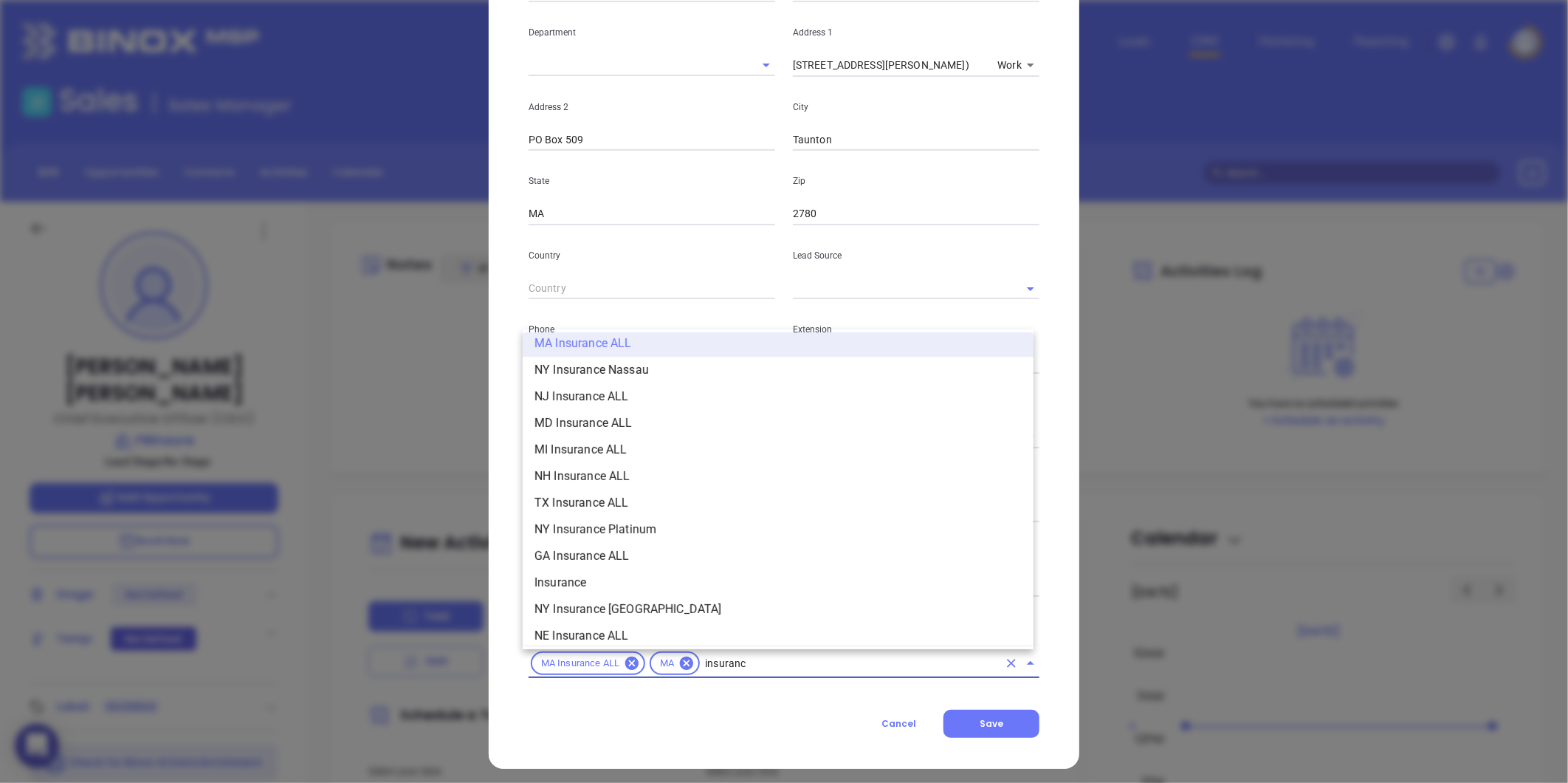
type input "insurance"
click at [579, 574] on li "Insurance" at bounding box center [778, 583] width 511 height 27
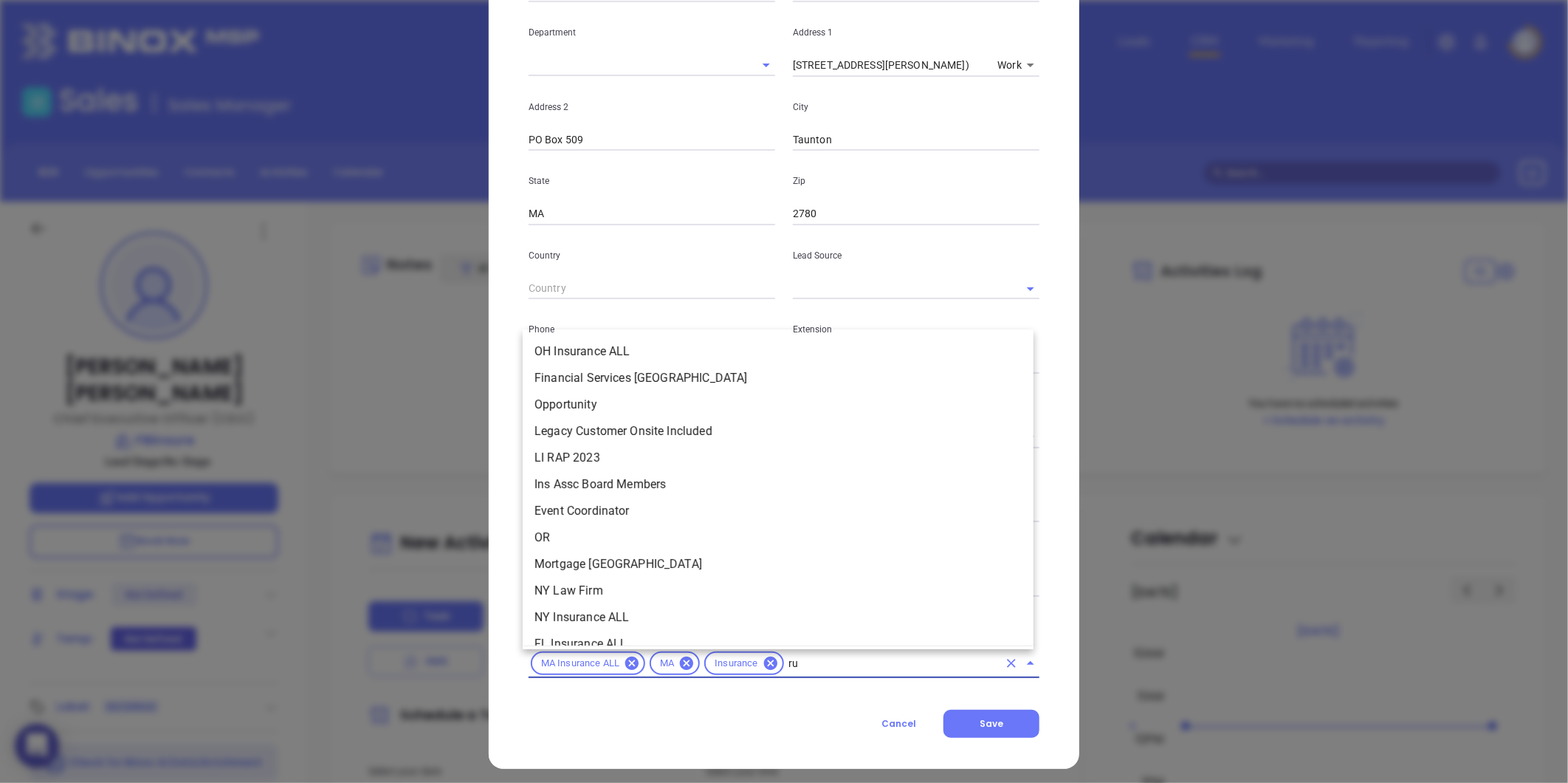
scroll to position [0, 0]
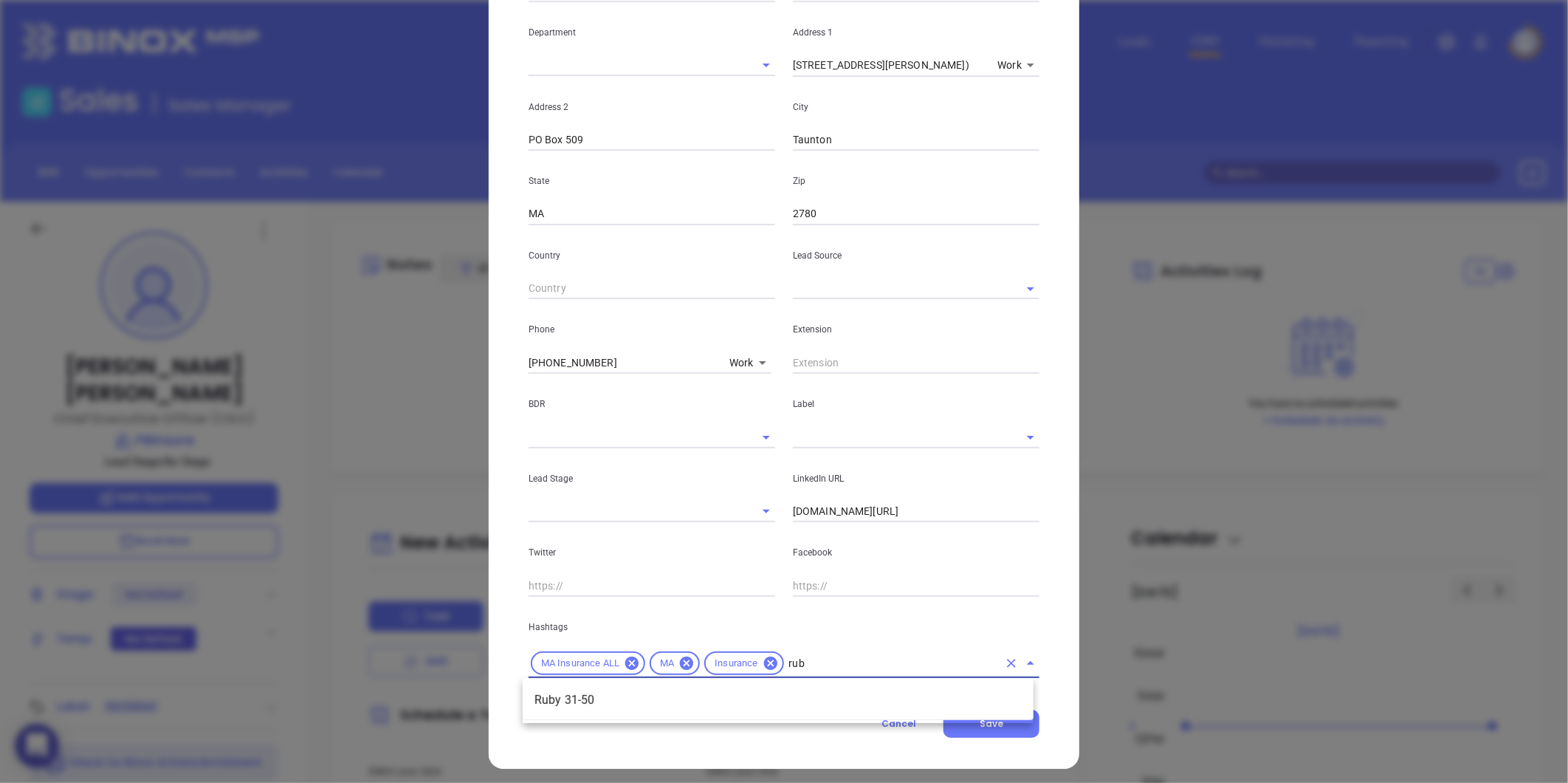
type input "ruby"
click at [577, 702] on li "Ruby 31-50" at bounding box center [778, 699] width 511 height 27
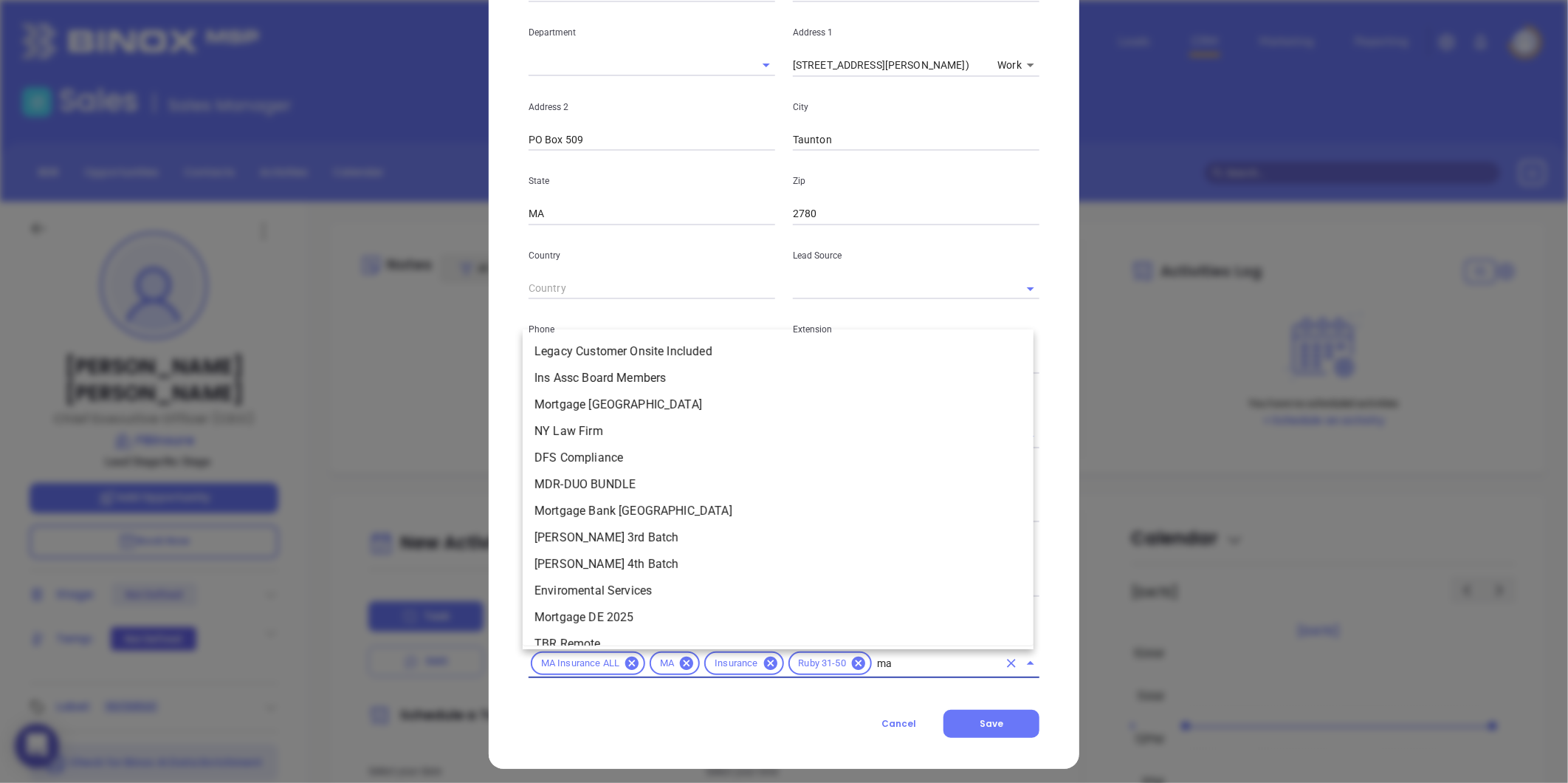
scroll to position [35, 0]
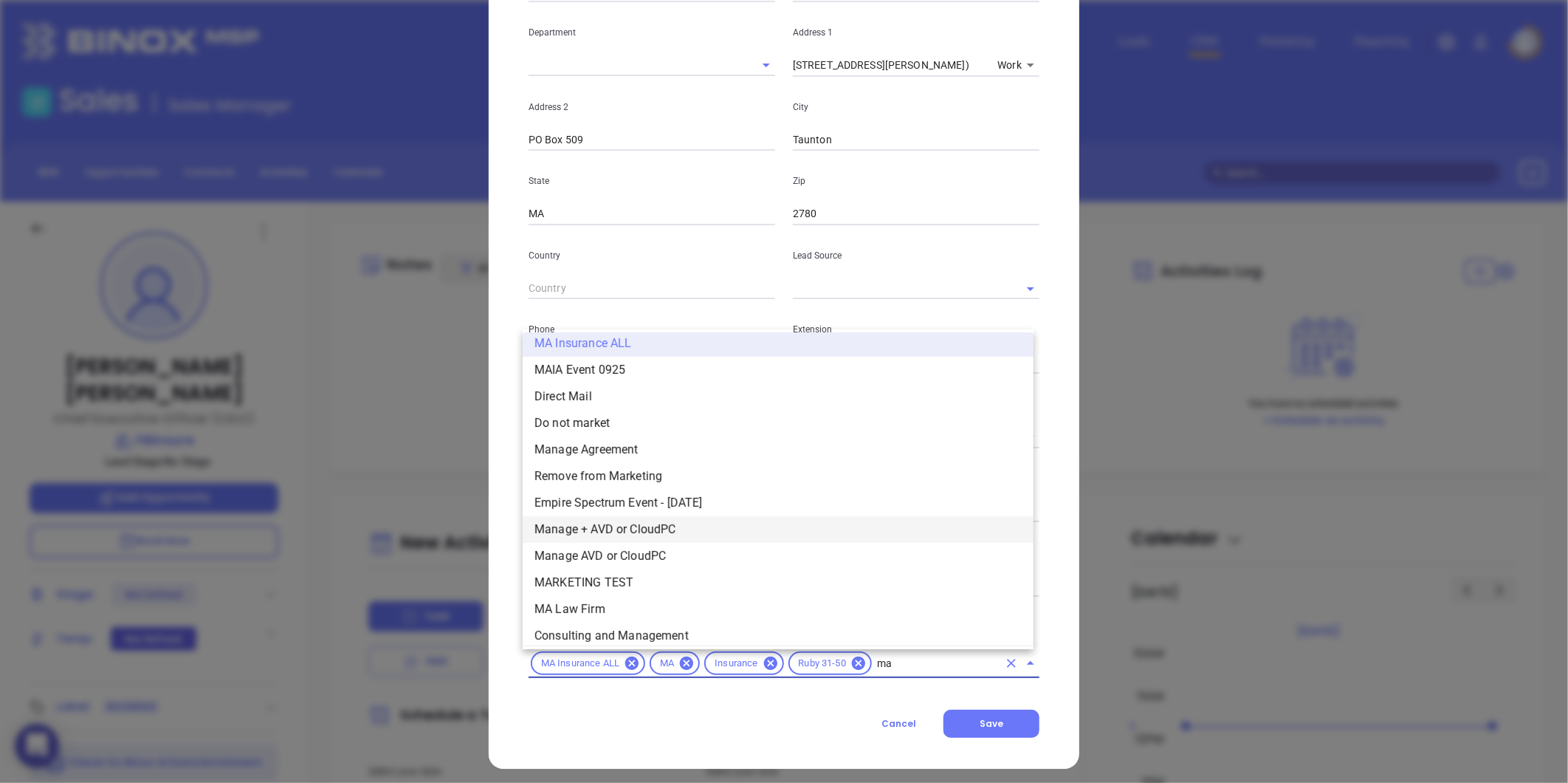
type input "mai"
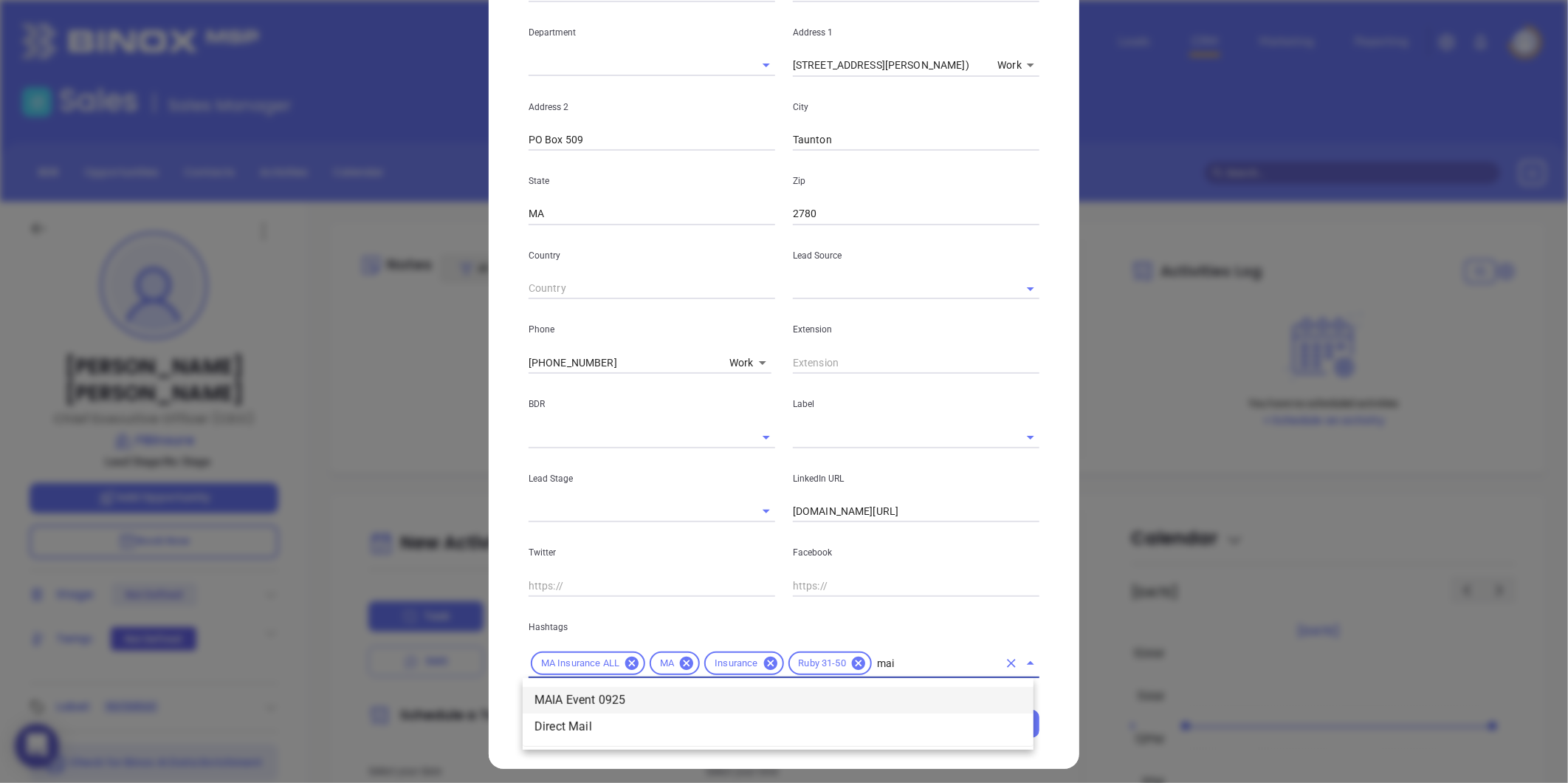
click at [577, 702] on li "MAIA Event 0925" at bounding box center [778, 699] width 511 height 27
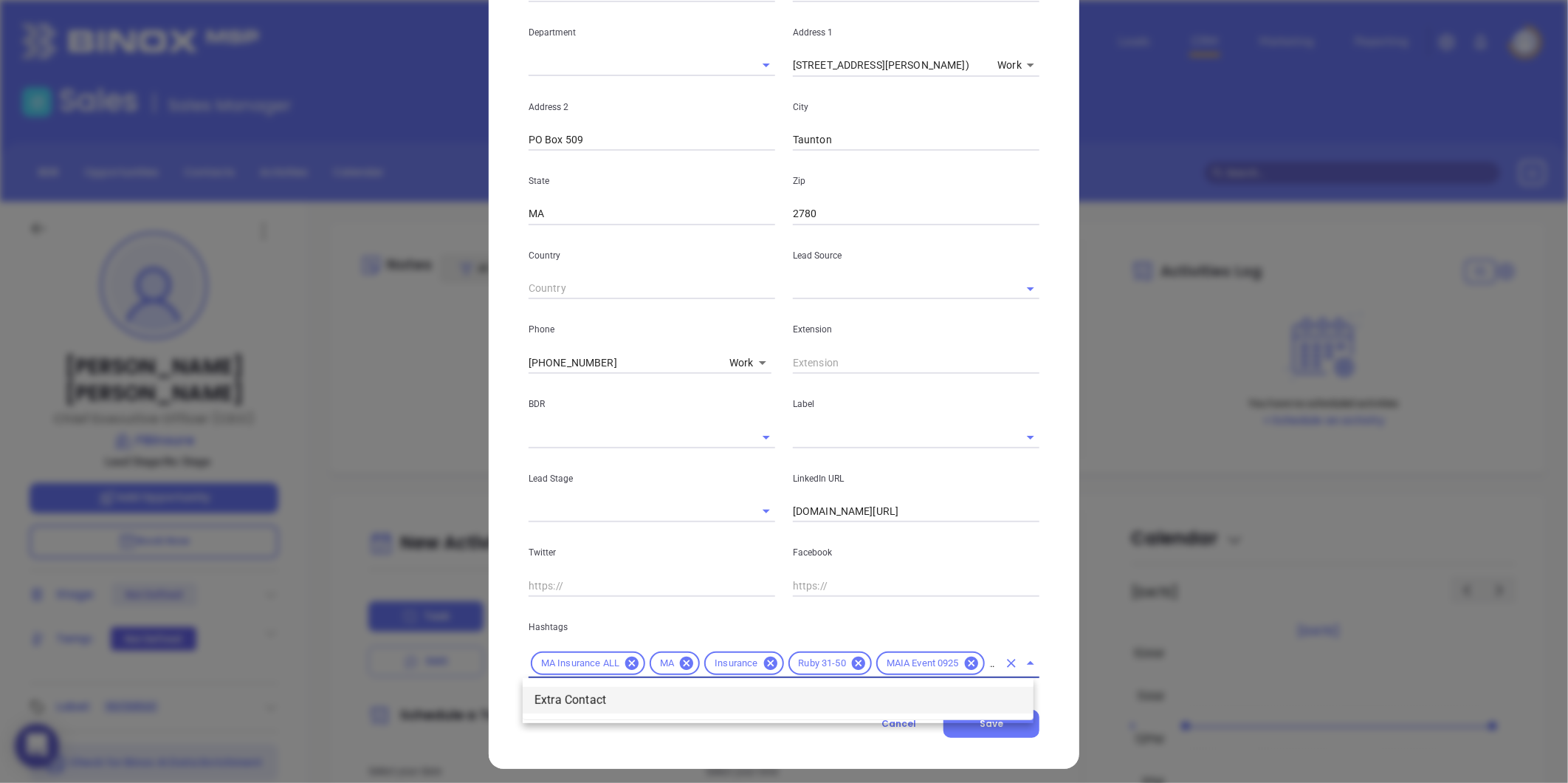
type input "extra"
click at [577, 702] on li "Extra Contact" at bounding box center [778, 699] width 511 height 27
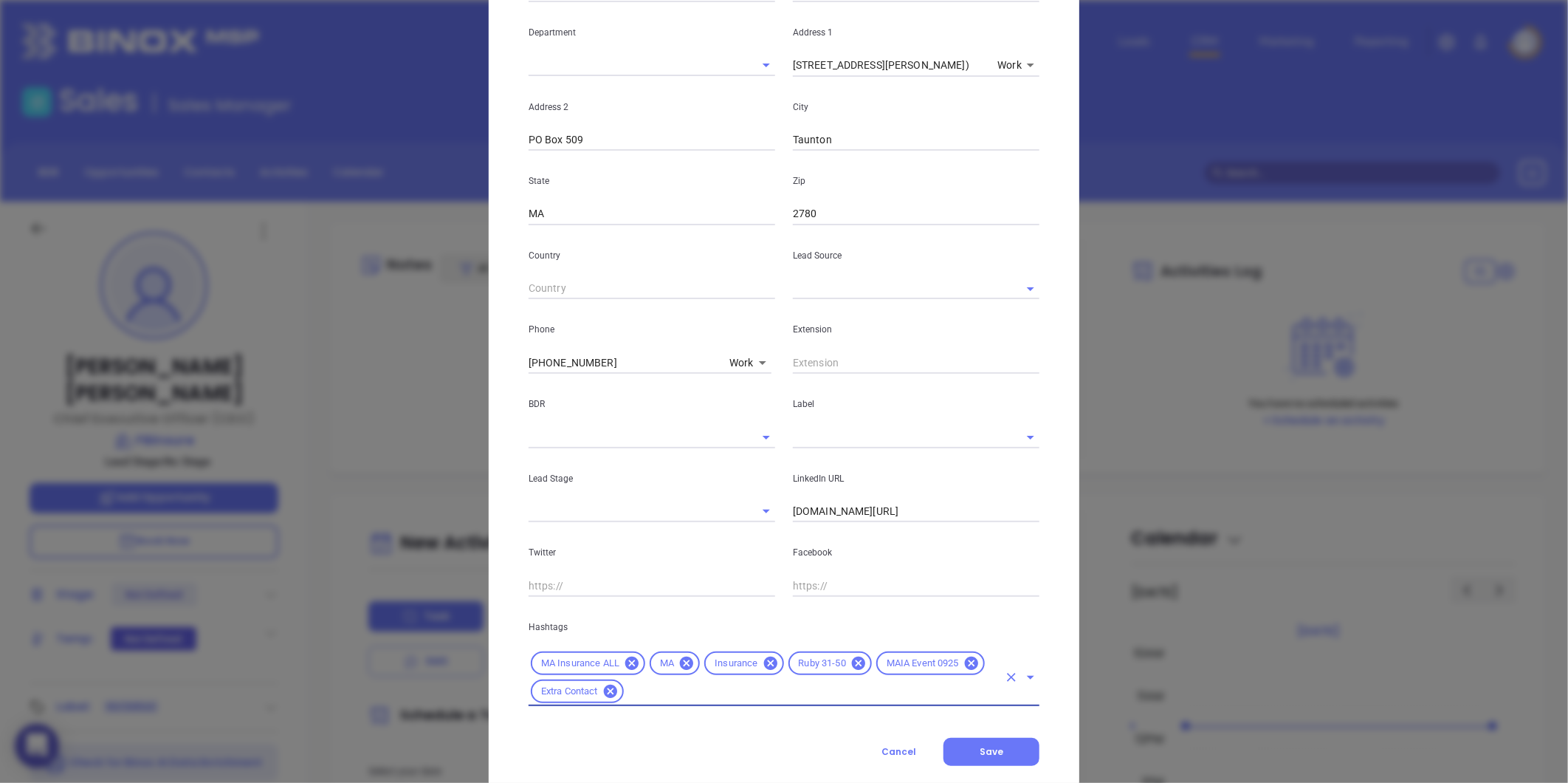
click at [832, 447] on input "text" at bounding box center [895, 437] width 205 height 21
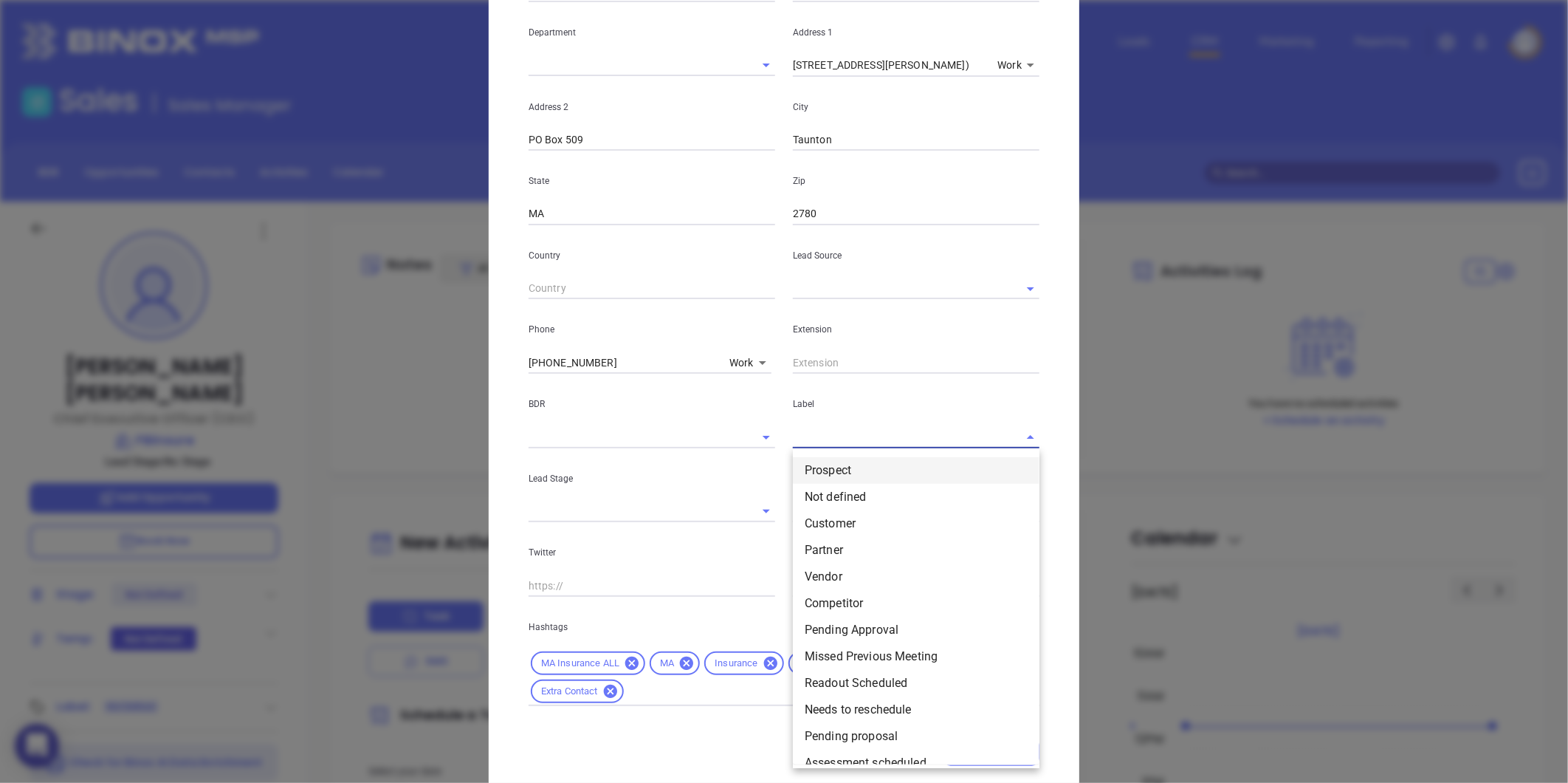
drag, startPoint x: 820, startPoint y: 477, endPoint x: 825, endPoint y: 468, distance: 10.3
click at [822, 472] on li "Prospect" at bounding box center [916, 470] width 246 height 27
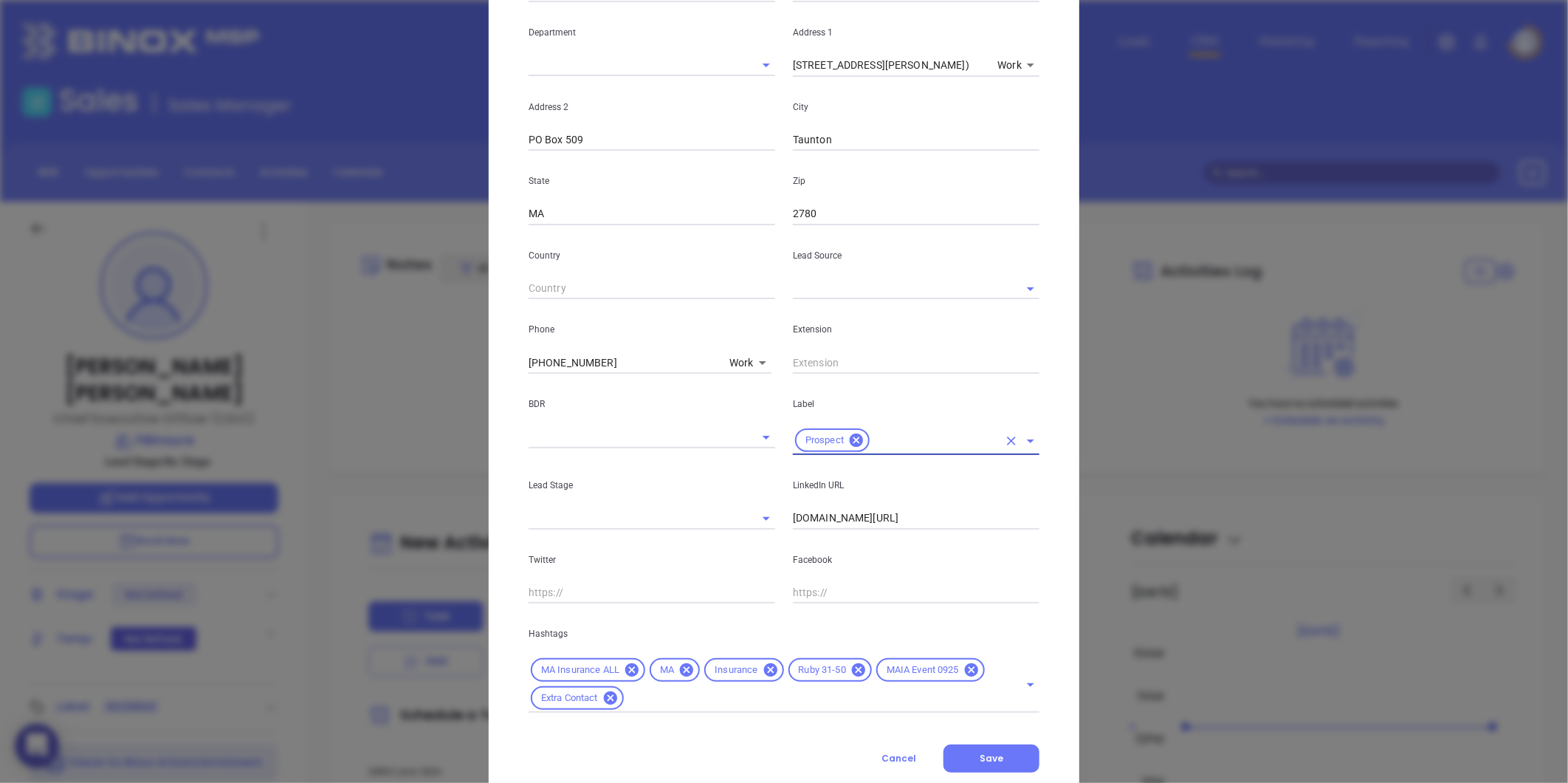
click at [829, 298] on input "text" at bounding box center [895, 288] width 205 height 21
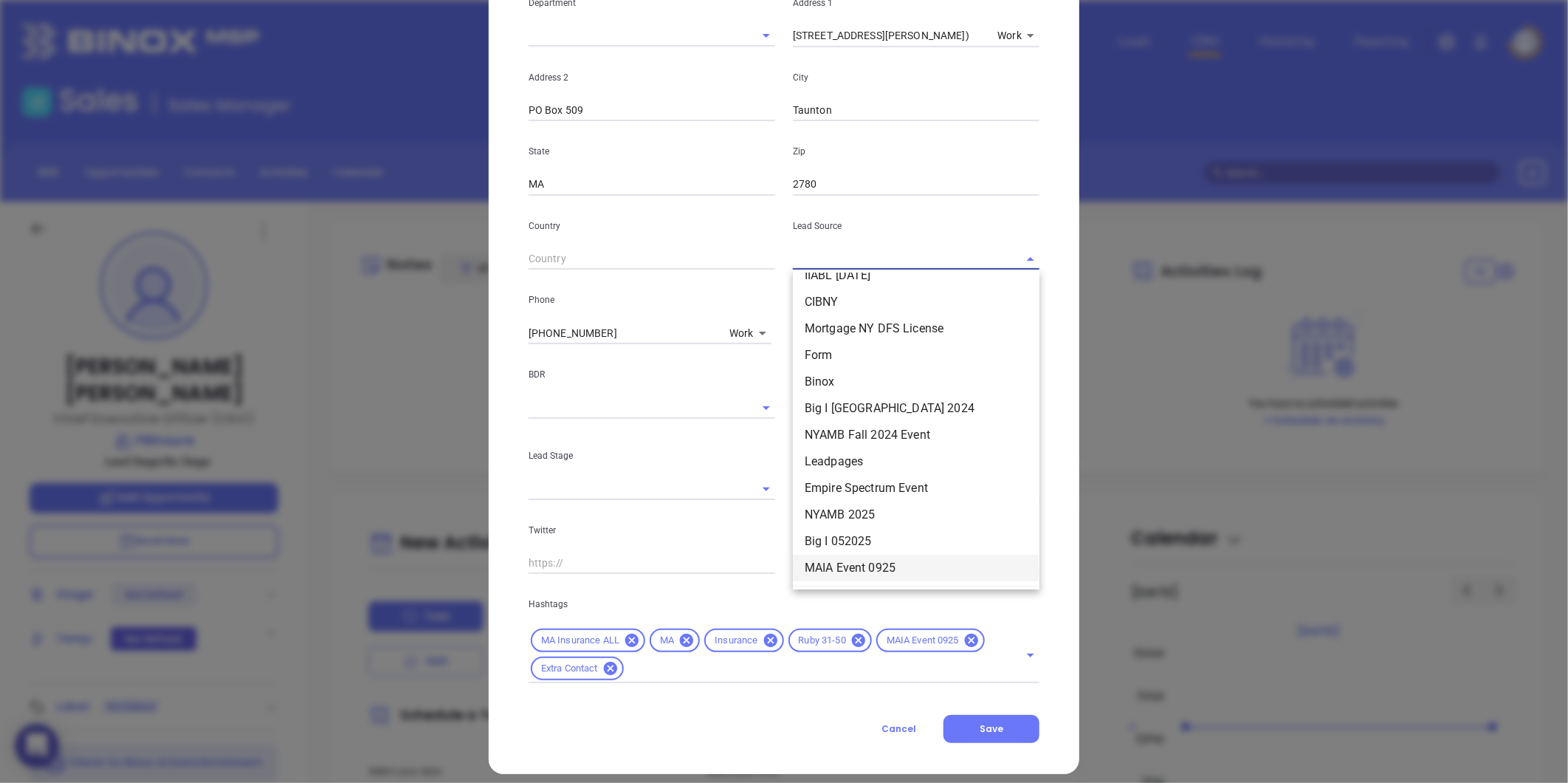
scroll to position [329, 0]
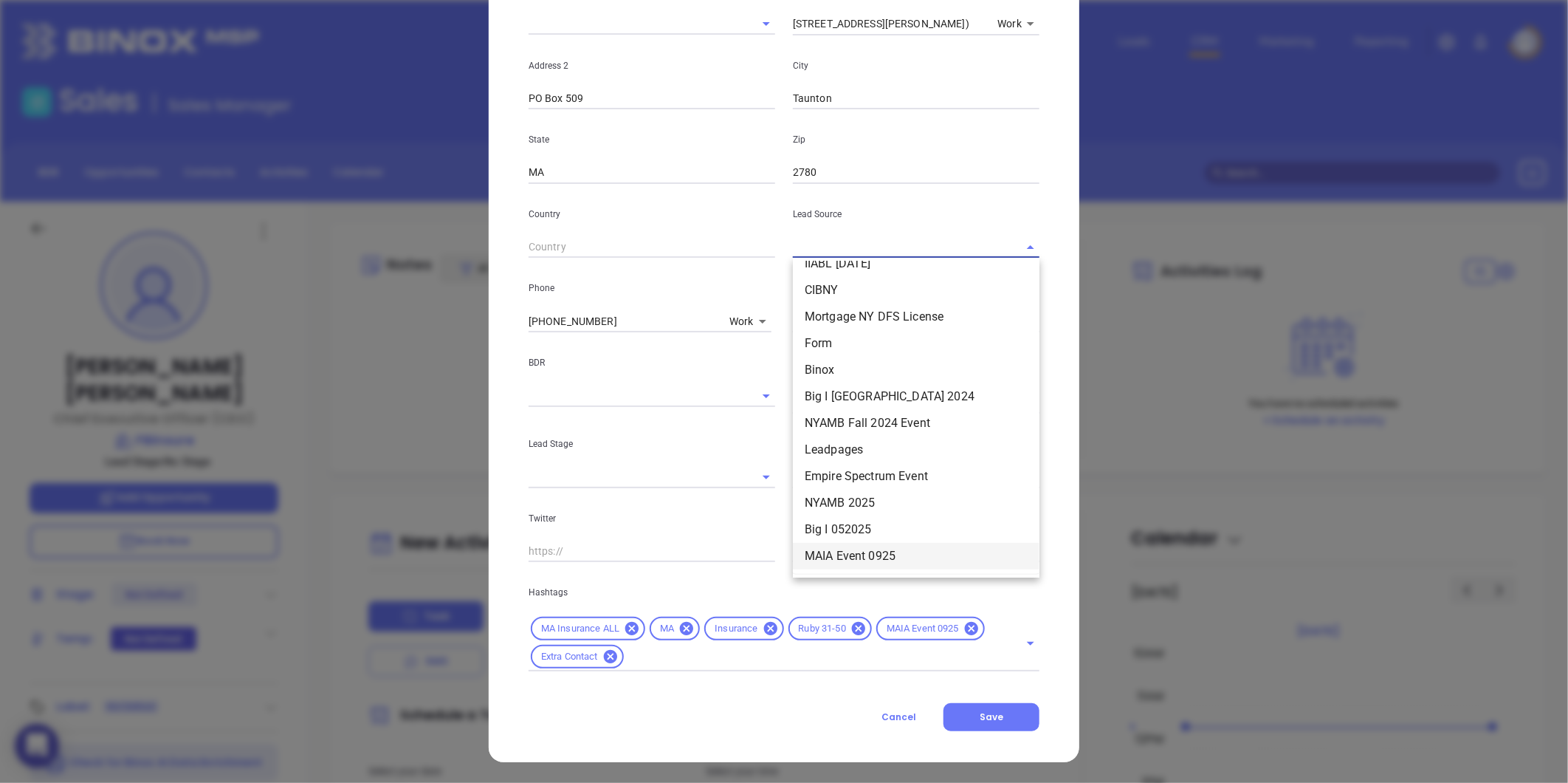
click at [850, 550] on li "MAIA Event 0925" at bounding box center [916, 556] width 246 height 27
type input "MAIA Event 0925"
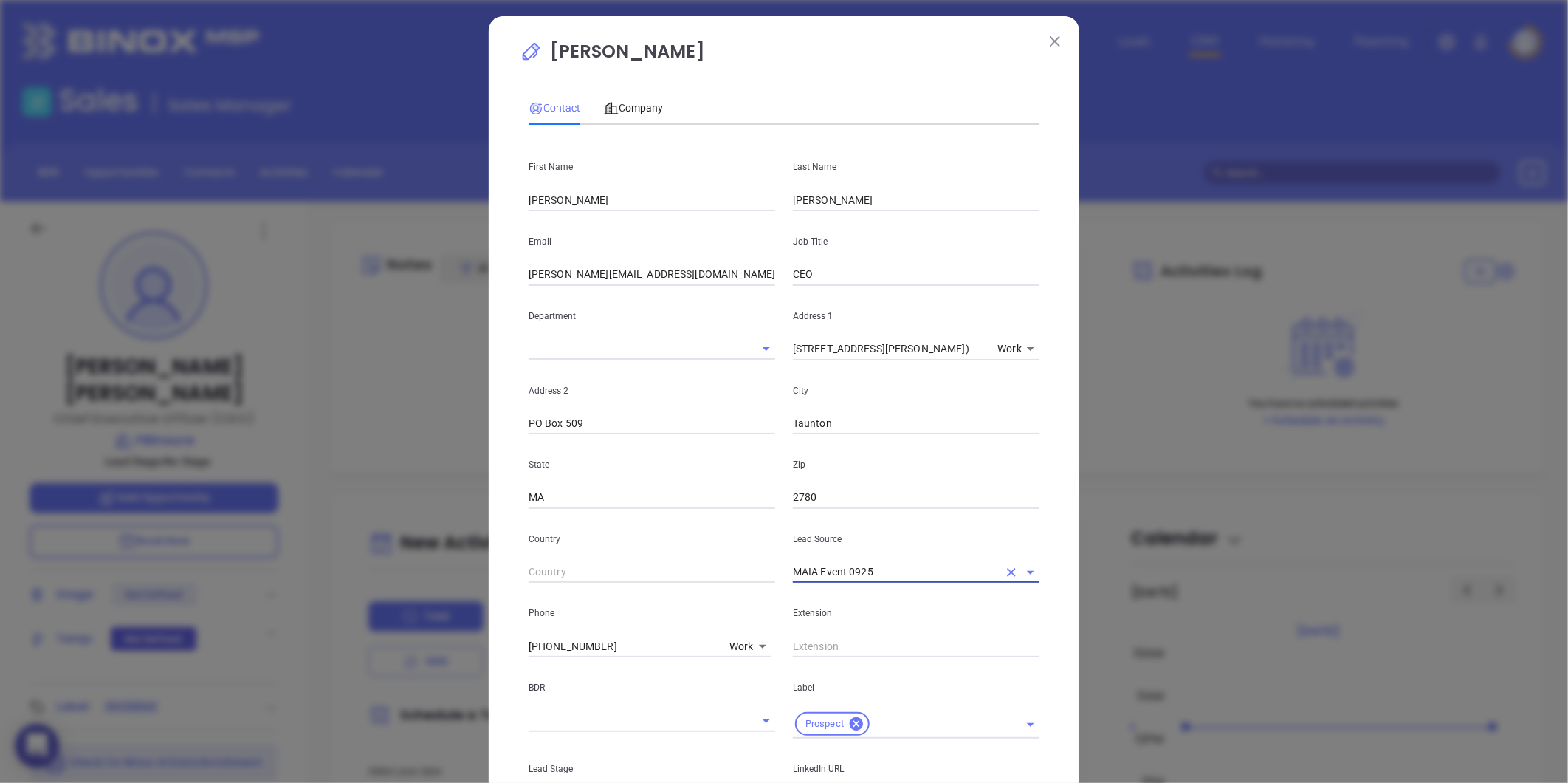
scroll to position [0, 0]
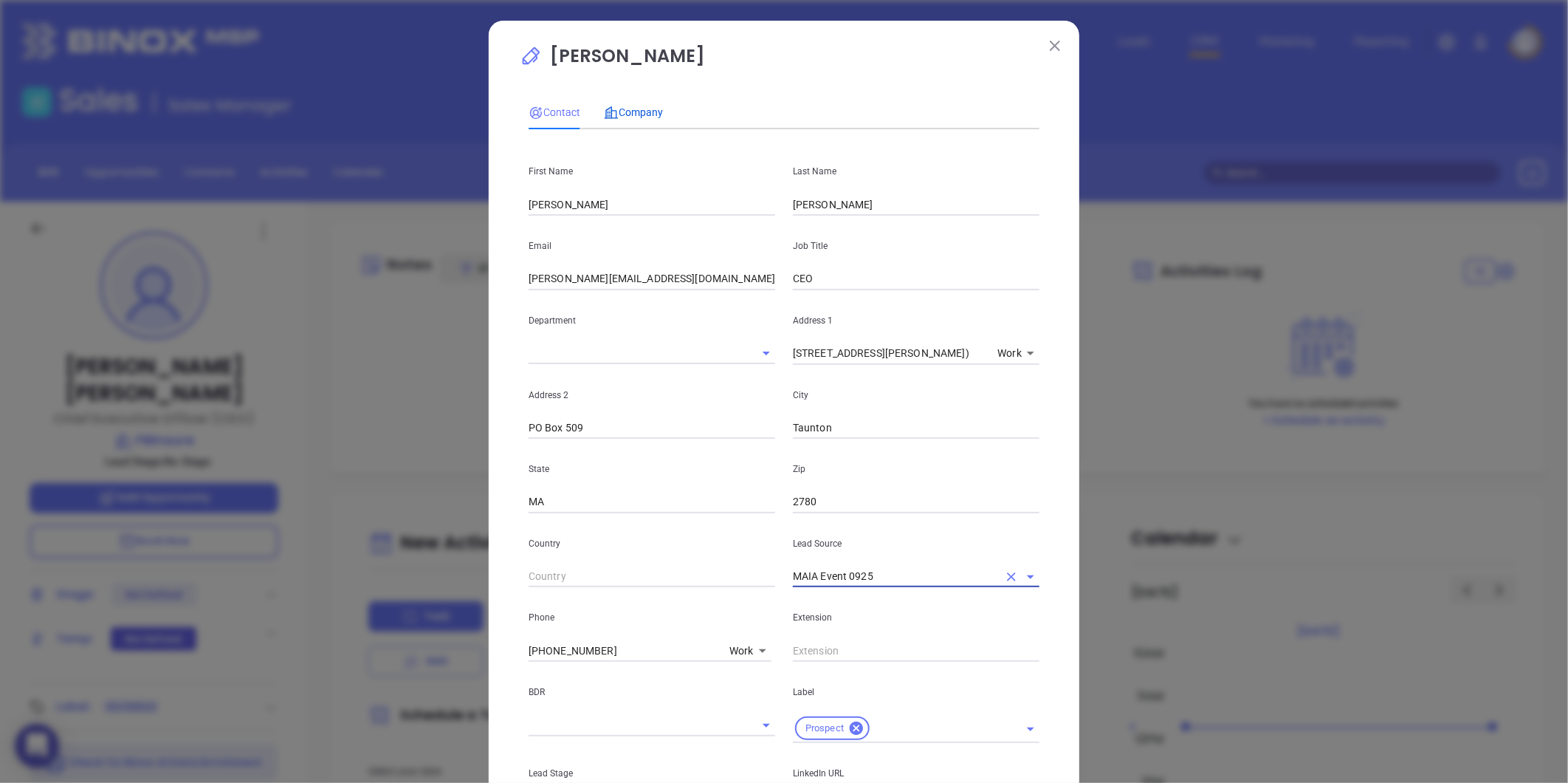
click at [645, 109] on span "Company" at bounding box center [633, 112] width 59 height 12
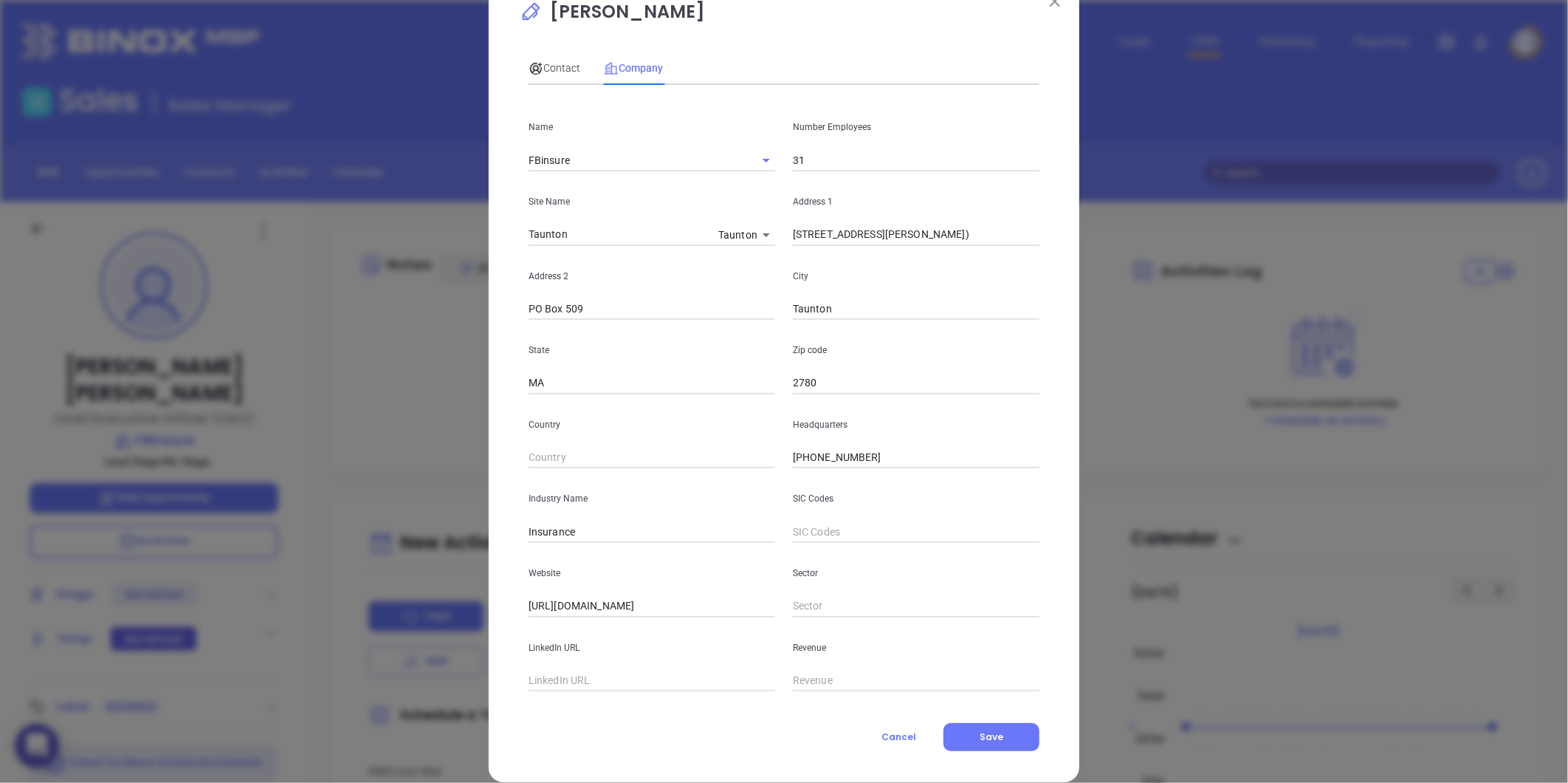
scroll to position [64, 0]
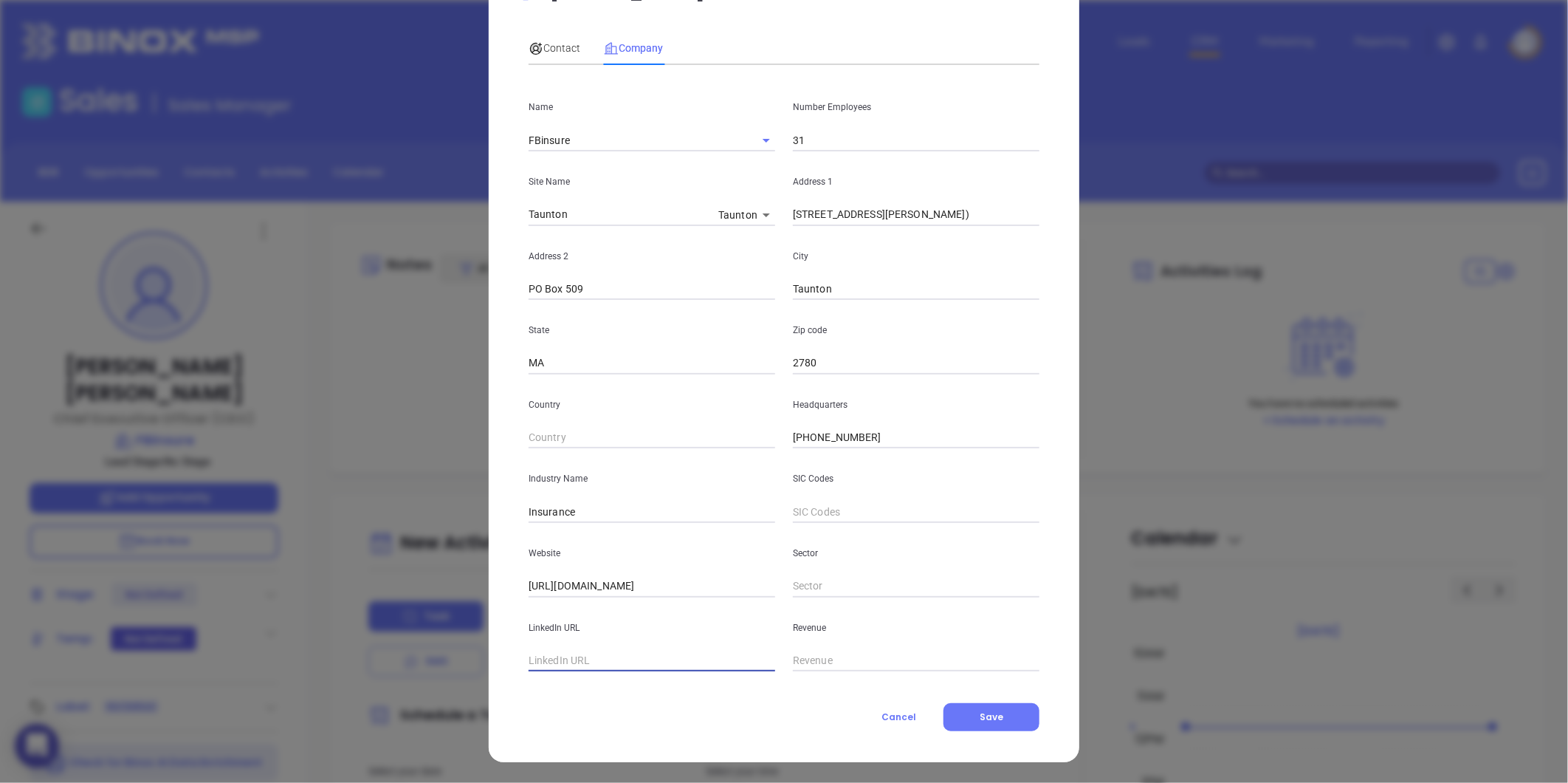
click at [605, 652] on input "text" at bounding box center [651, 661] width 246 height 22
click at [589, 665] on input "text" at bounding box center [651, 661] width 246 height 22
paste input "https://www.linkedin.com/company/fbinsure/"
type input "https://www.linkedin.com/company/fbinsure/"
click at [992, 713] on span "Save" at bounding box center [992, 717] width 24 height 13
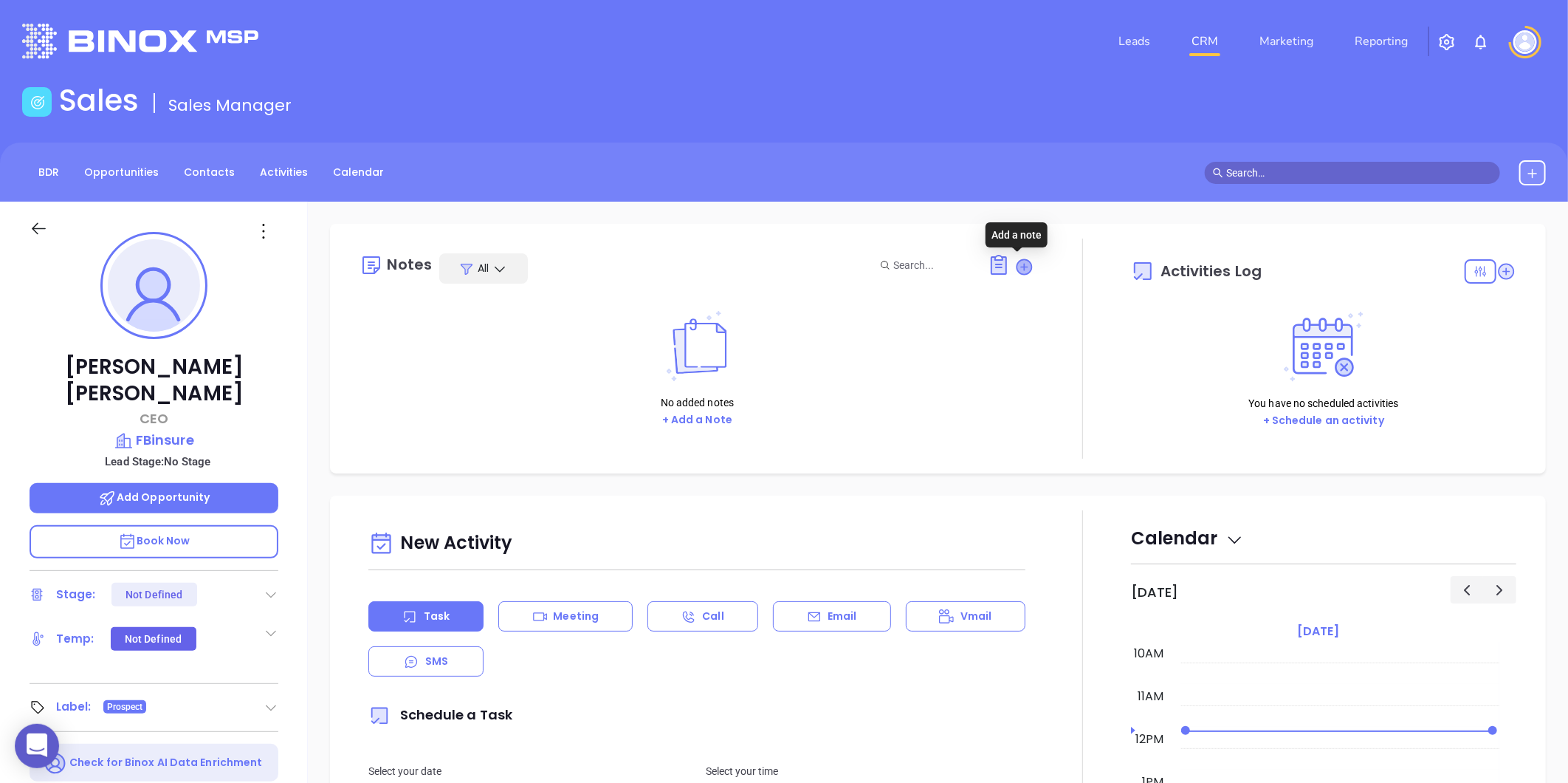
click at [1017, 264] on icon at bounding box center [1024, 267] width 15 height 15
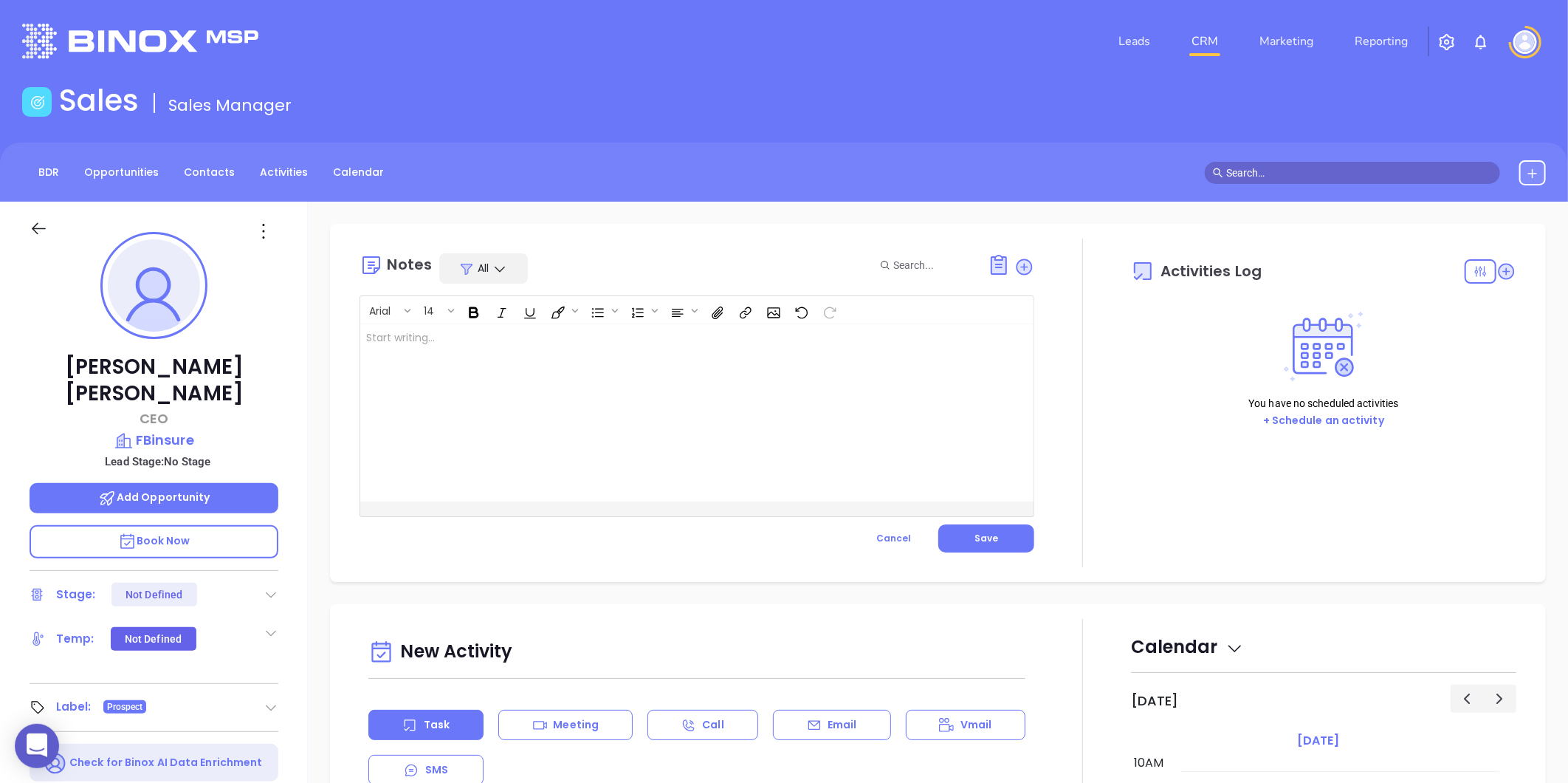
click at [565, 352] on div at bounding box center [673, 413] width 626 height 177
click at [992, 514] on div "Arial 14 MAIA event pre-attendance list ﻿ XXXXXXXXXXXXXXXXXXXXXXXXXXXXXXXXXXXXX…" at bounding box center [696, 405] width 675 height 221
click at [999, 527] on button "Save" at bounding box center [986, 539] width 96 height 28
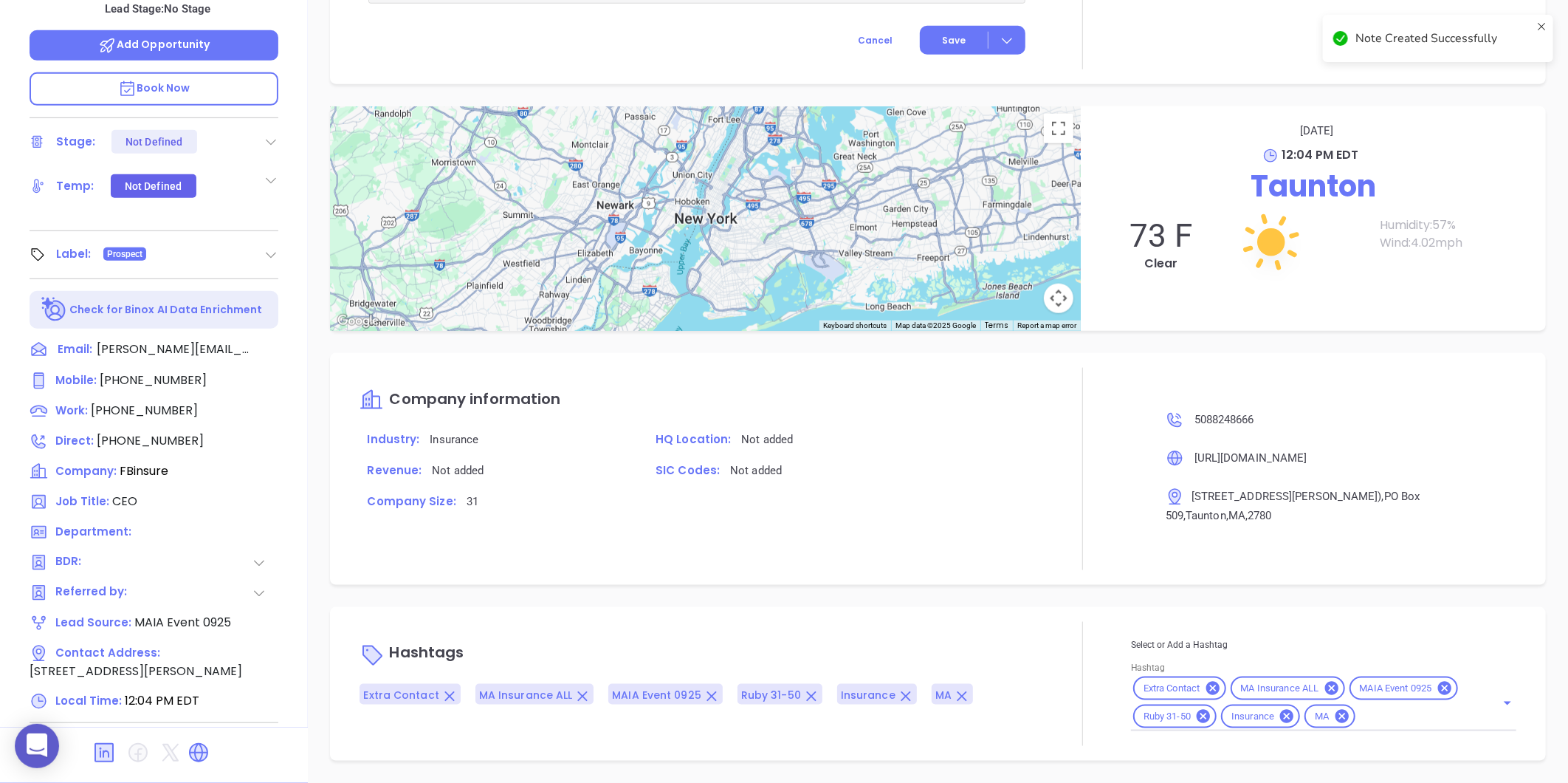
scroll to position [713, 0]
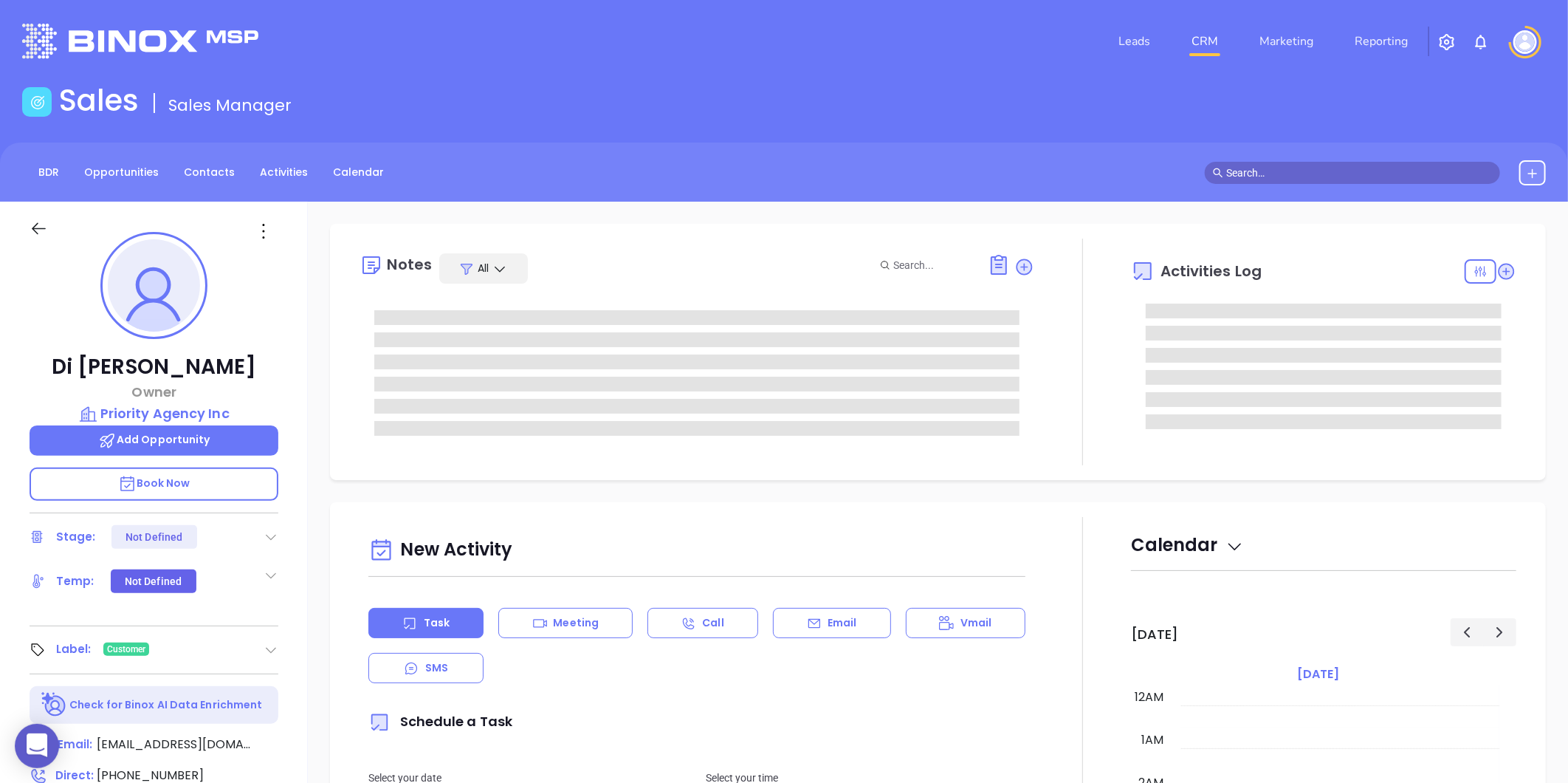
type input "10:00 am"
type input "[DATE]"
type input "[PERSON_NAME]"
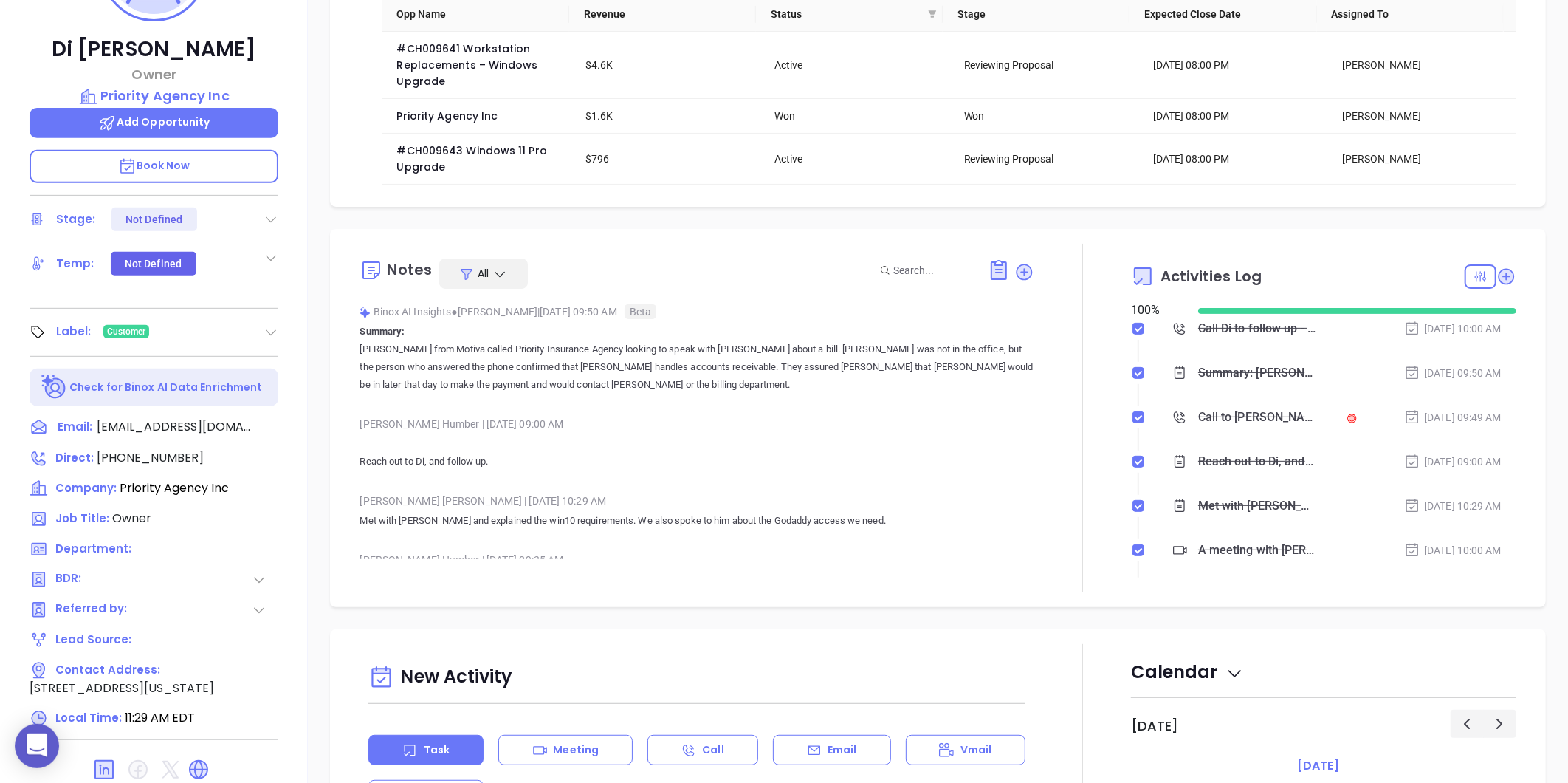
scroll to position [453, 0]
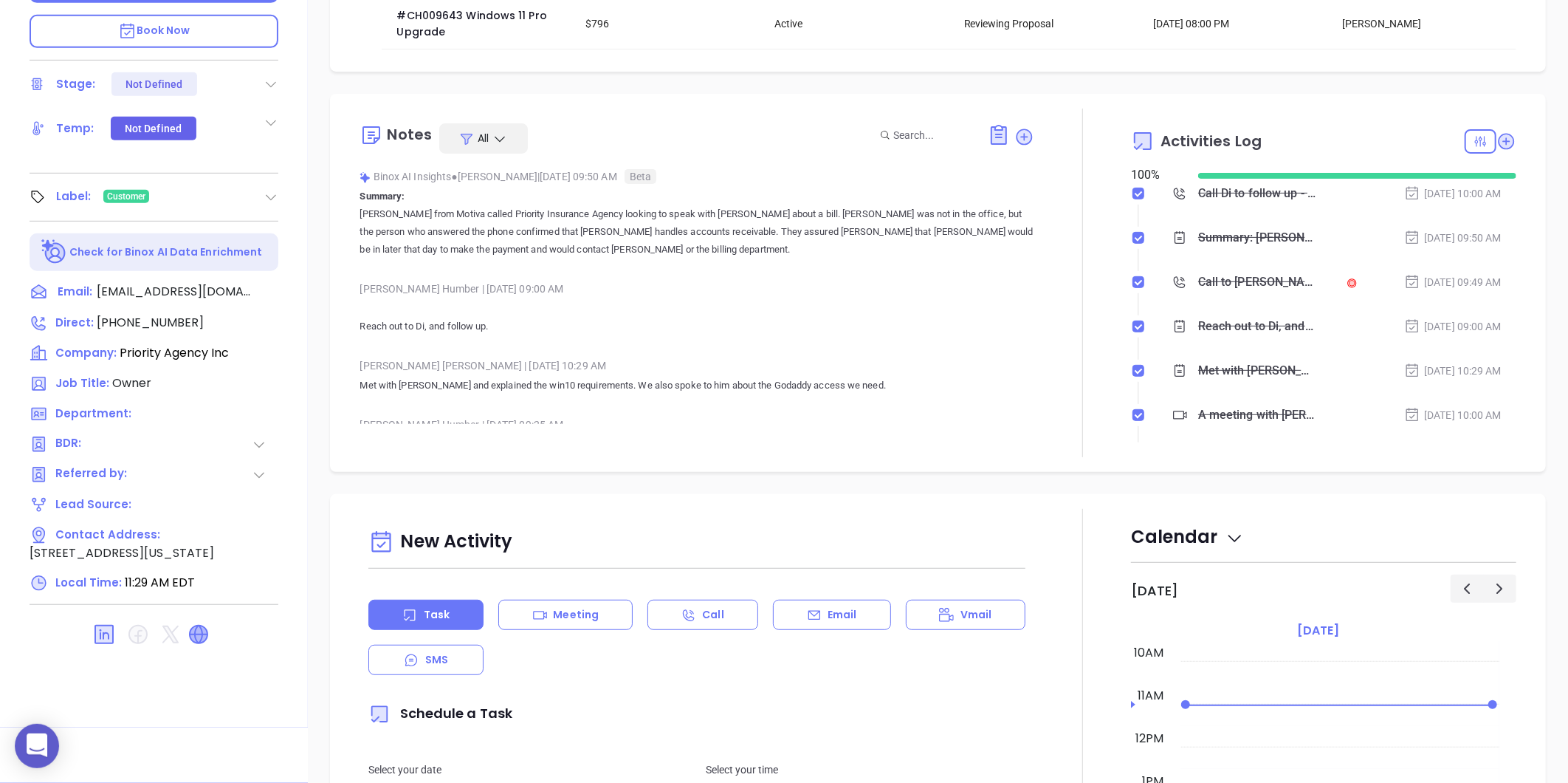
click at [203, 630] on icon at bounding box center [198, 635] width 24 height 24
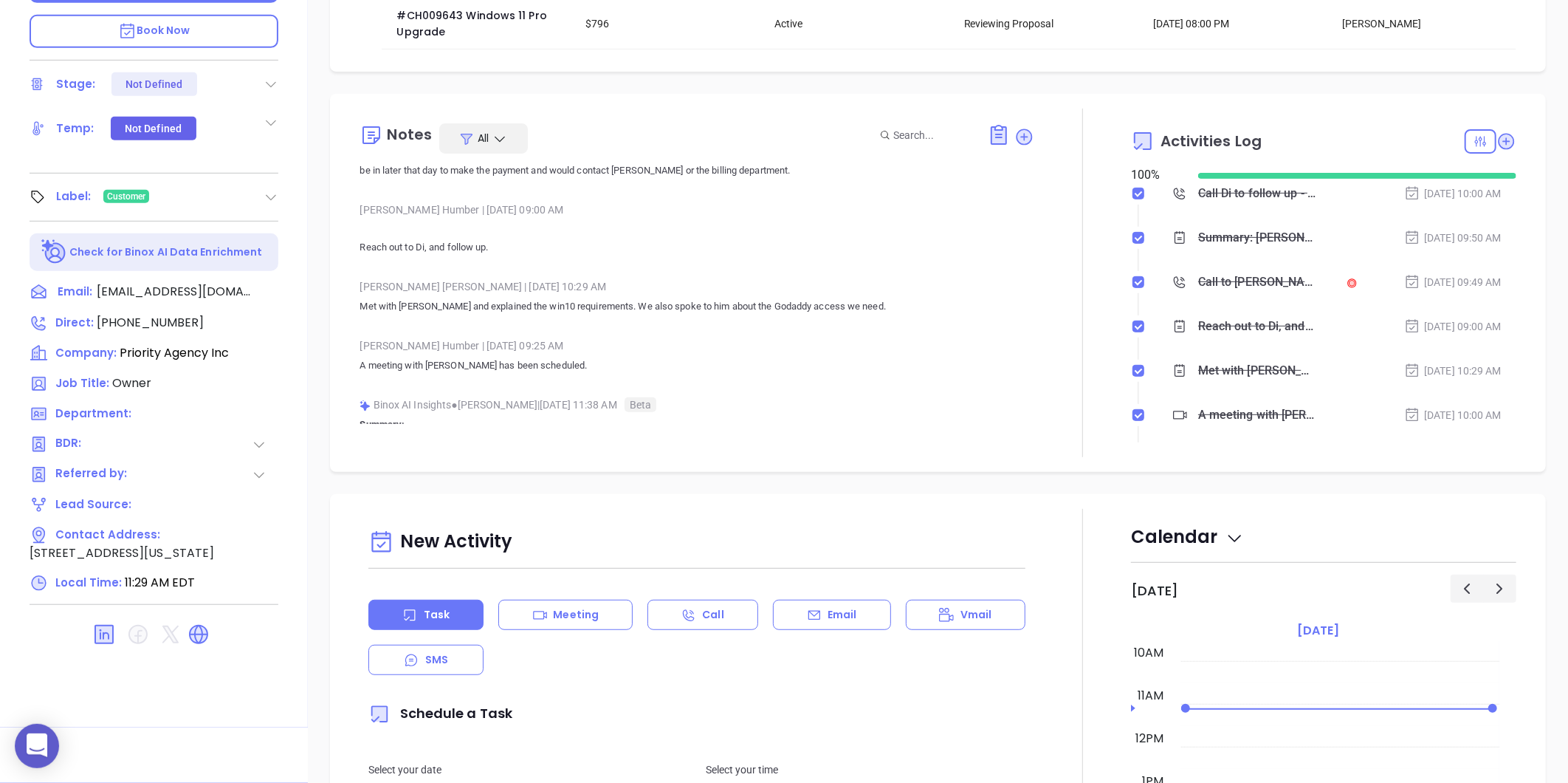
scroll to position [0, 0]
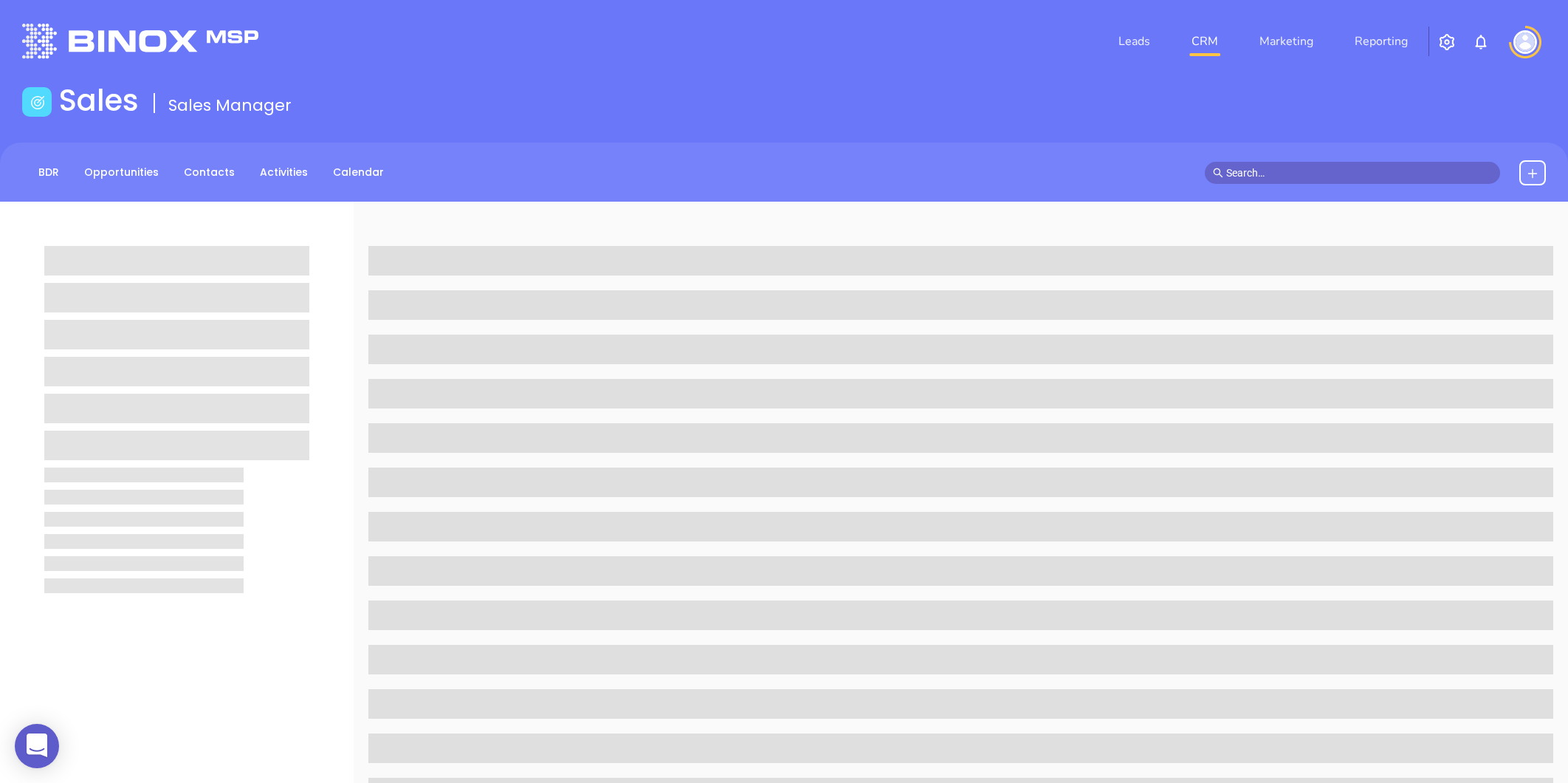
scroll to position [453, 0]
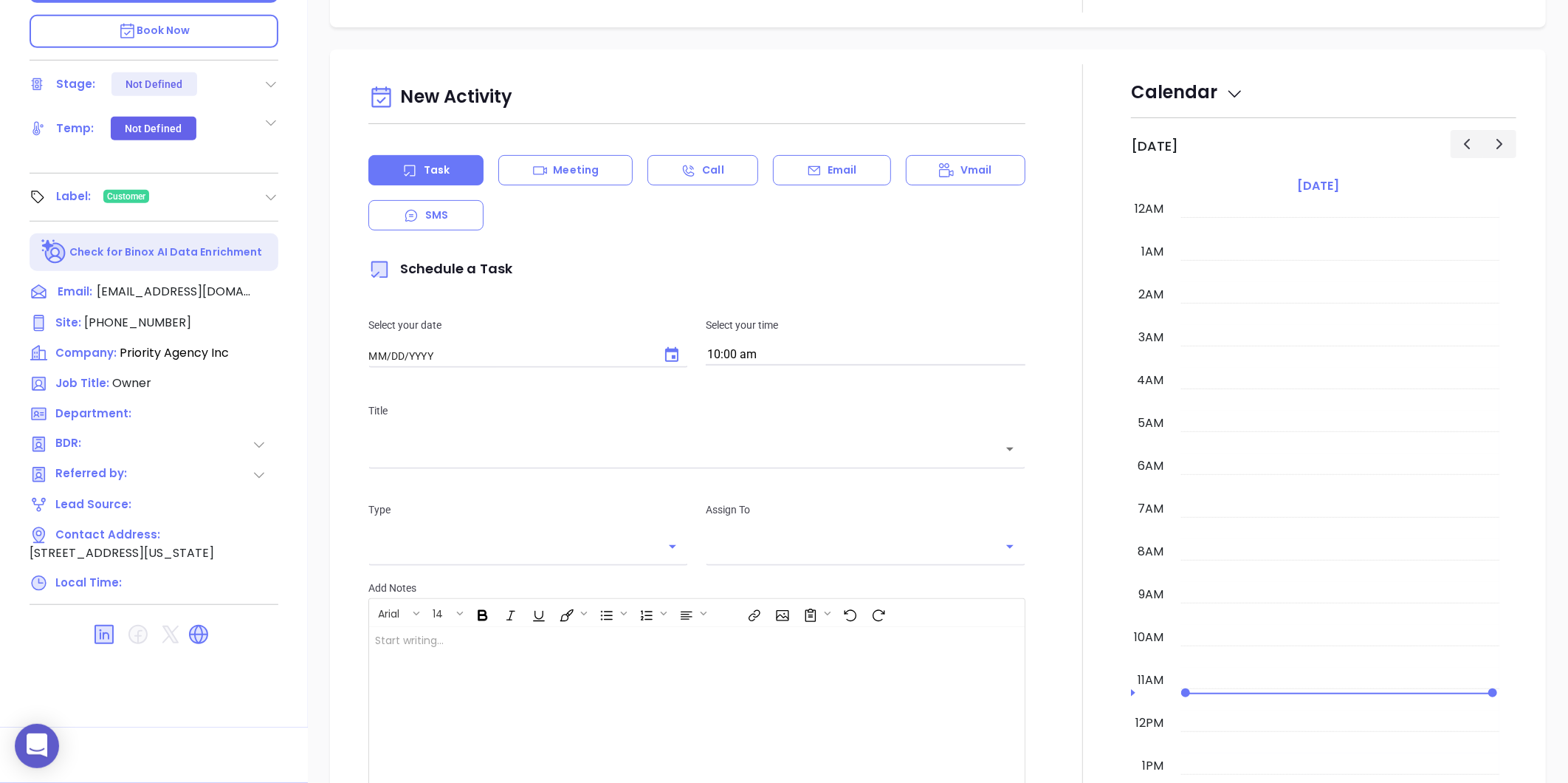
type input "[DATE]"
type input "[PERSON_NAME]"
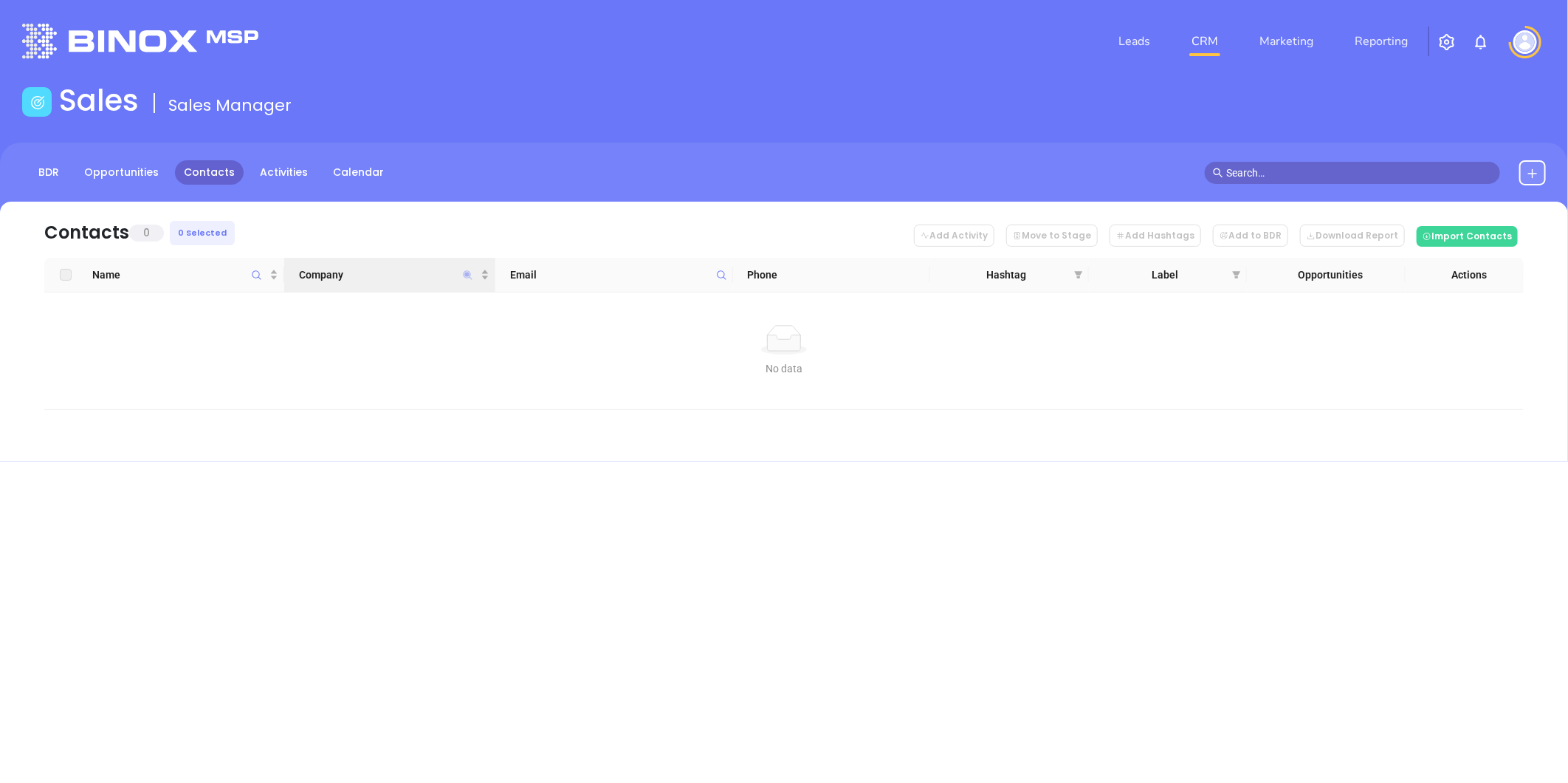
click at [468, 274] on icon "Company" at bounding box center [468, 275] width 9 height 9
paste input "[PERSON_NAME] Flood"
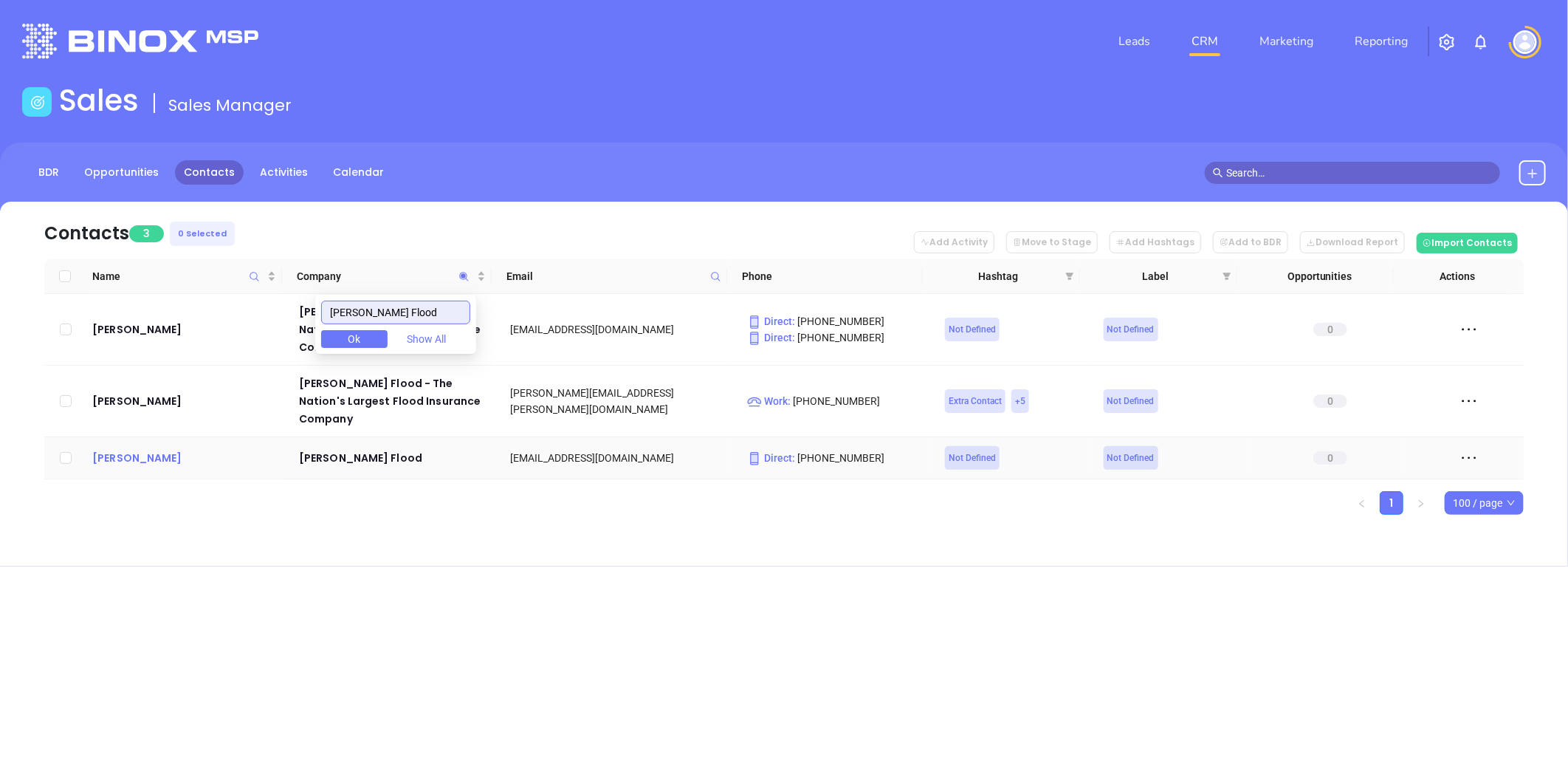
type input "[PERSON_NAME] Flood"
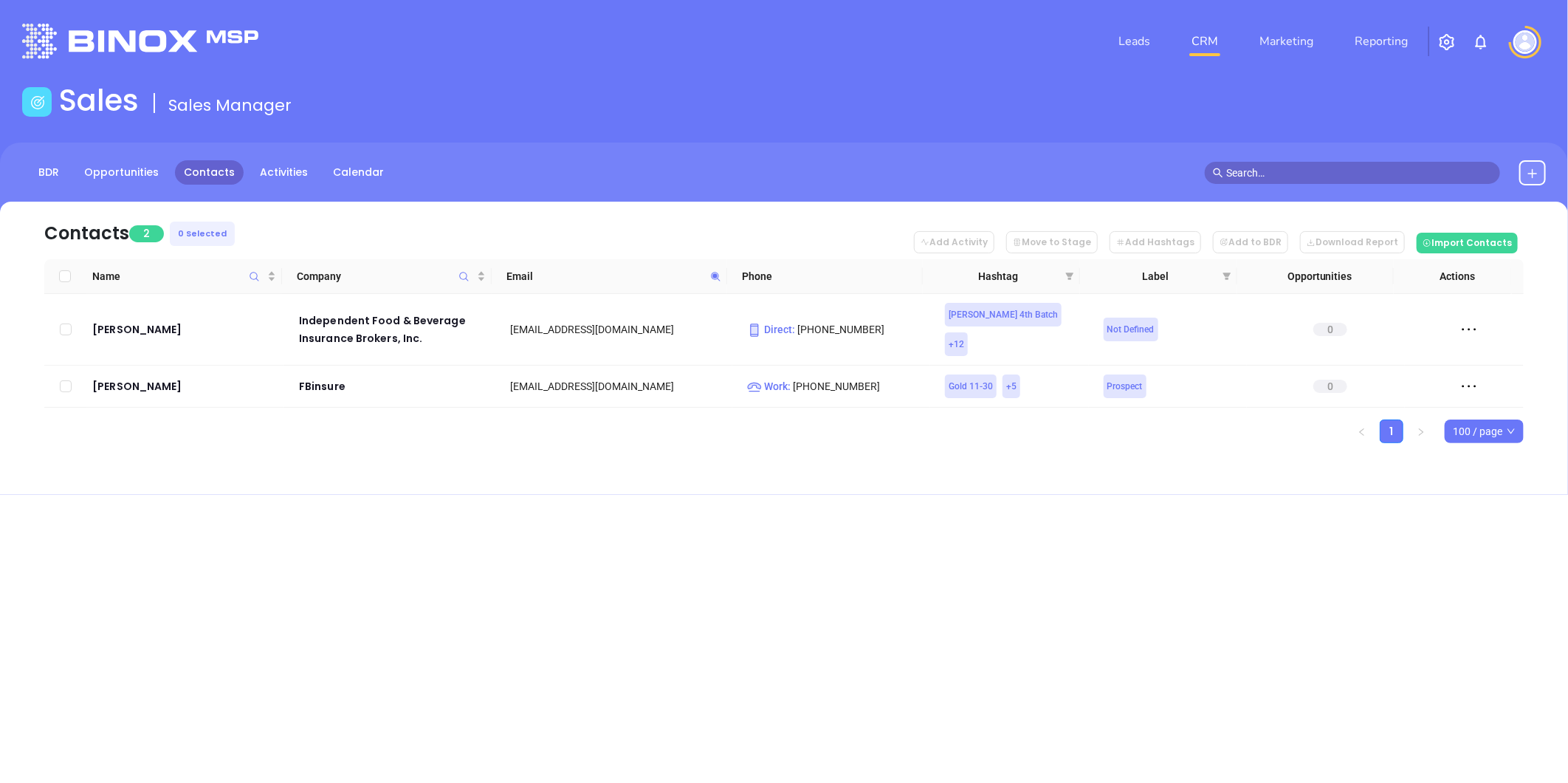
click at [712, 271] on icon at bounding box center [716, 277] width 11 height 11
paste input "xsbrokers"
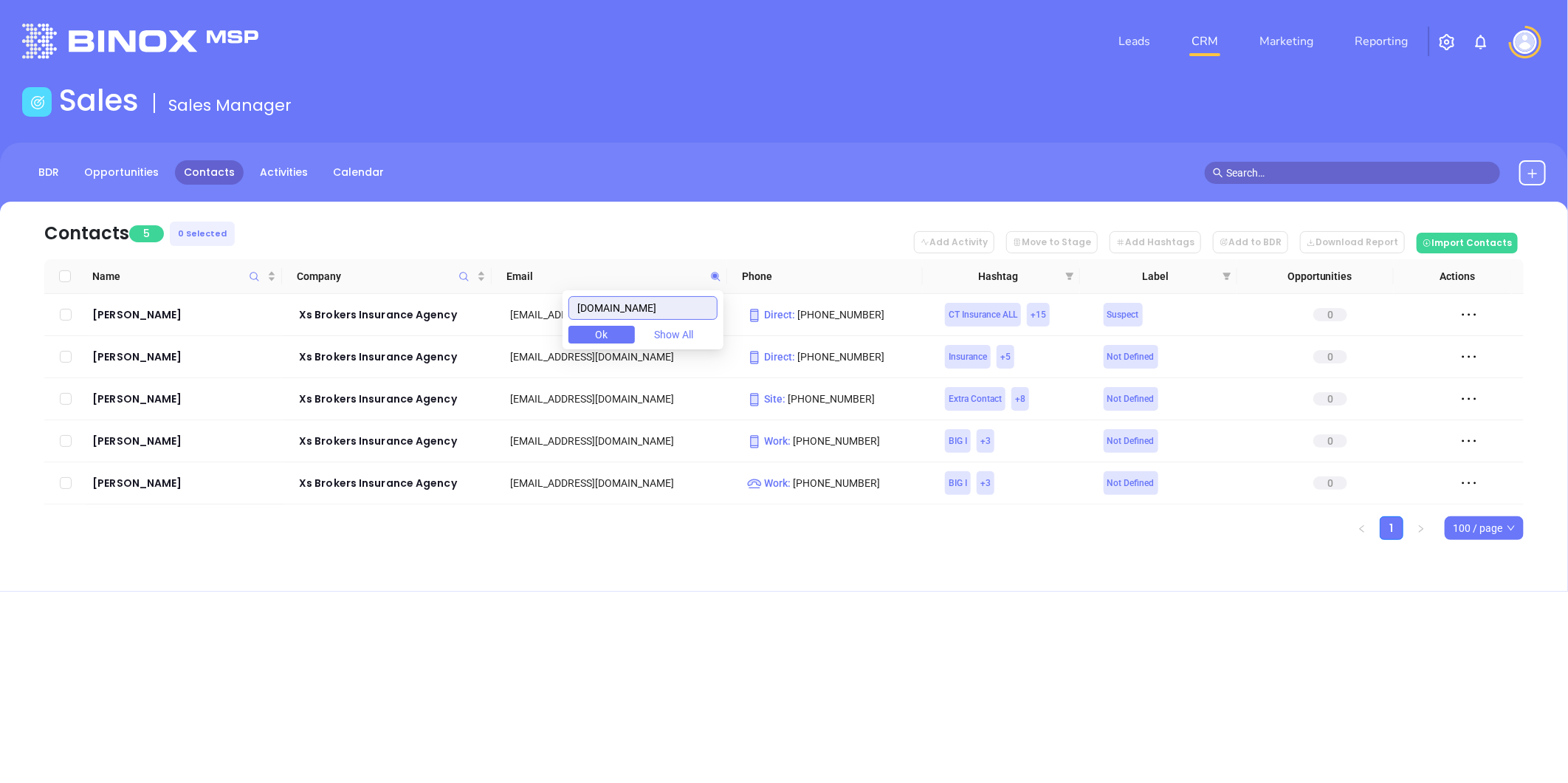
drag, startPoint x: 492, startPoint y: 314, endPoint x: 496, endPoint y: 303, distance: 11.7
click at [460, 314] on body "0 Leads CRM Marketing Reporting Financial Leads Leads Sales Sales Manager BDR O…" at bounding box center [784, 392] width 1568 height 783
paste input "wrightflood"
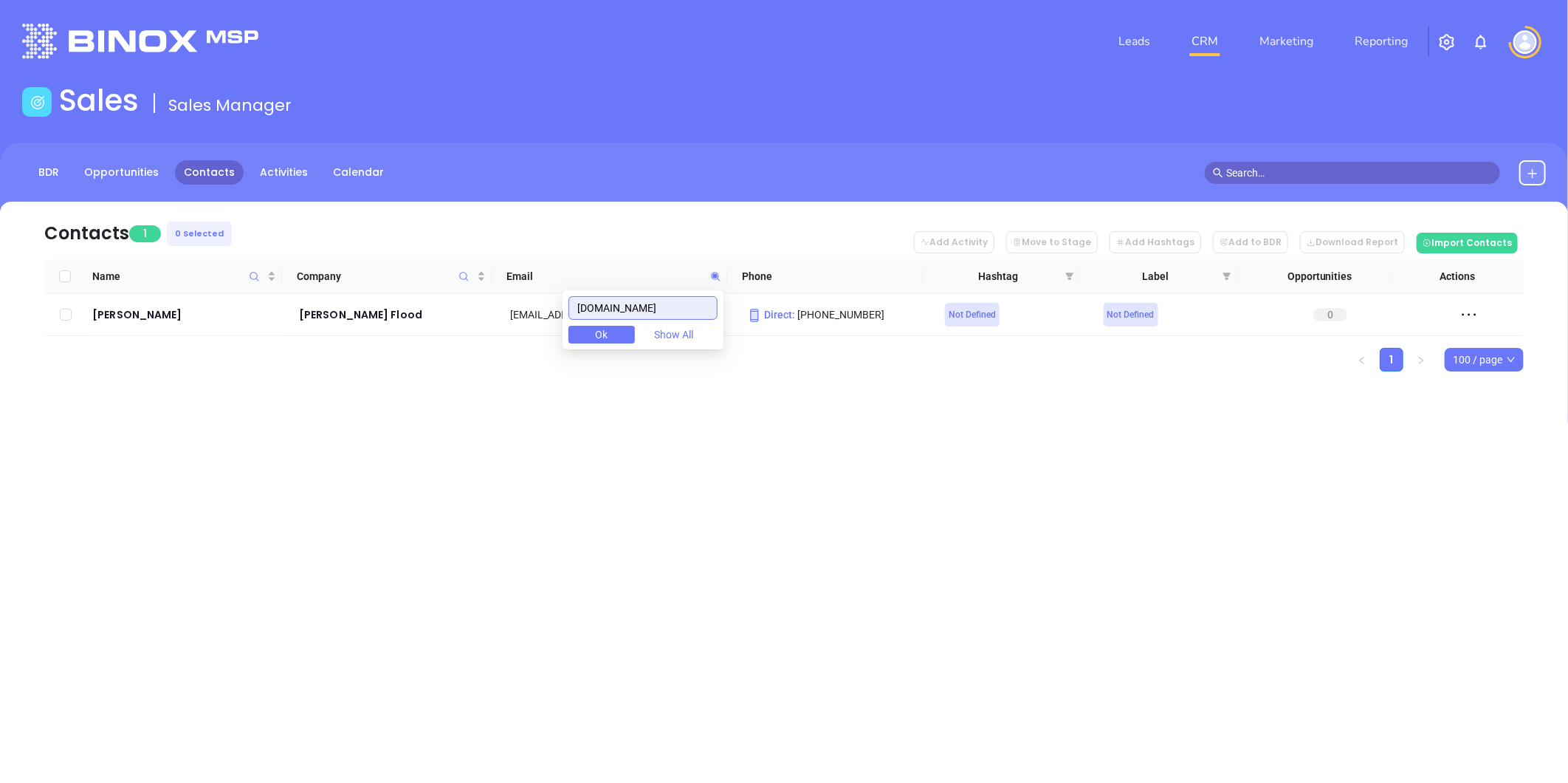
type input "wrightflood.com"
drag, startPoint x: 685, startPoint y: 307, endPoint x: 506, endPoint y: 306, distance: 179.0
click at [506, 307] on body "0 Leads CRM Marketing Reporting Financial Leads Leads Sales Sales Manager BDR O…" at bounding box center [784, 392] width 1568 height 783
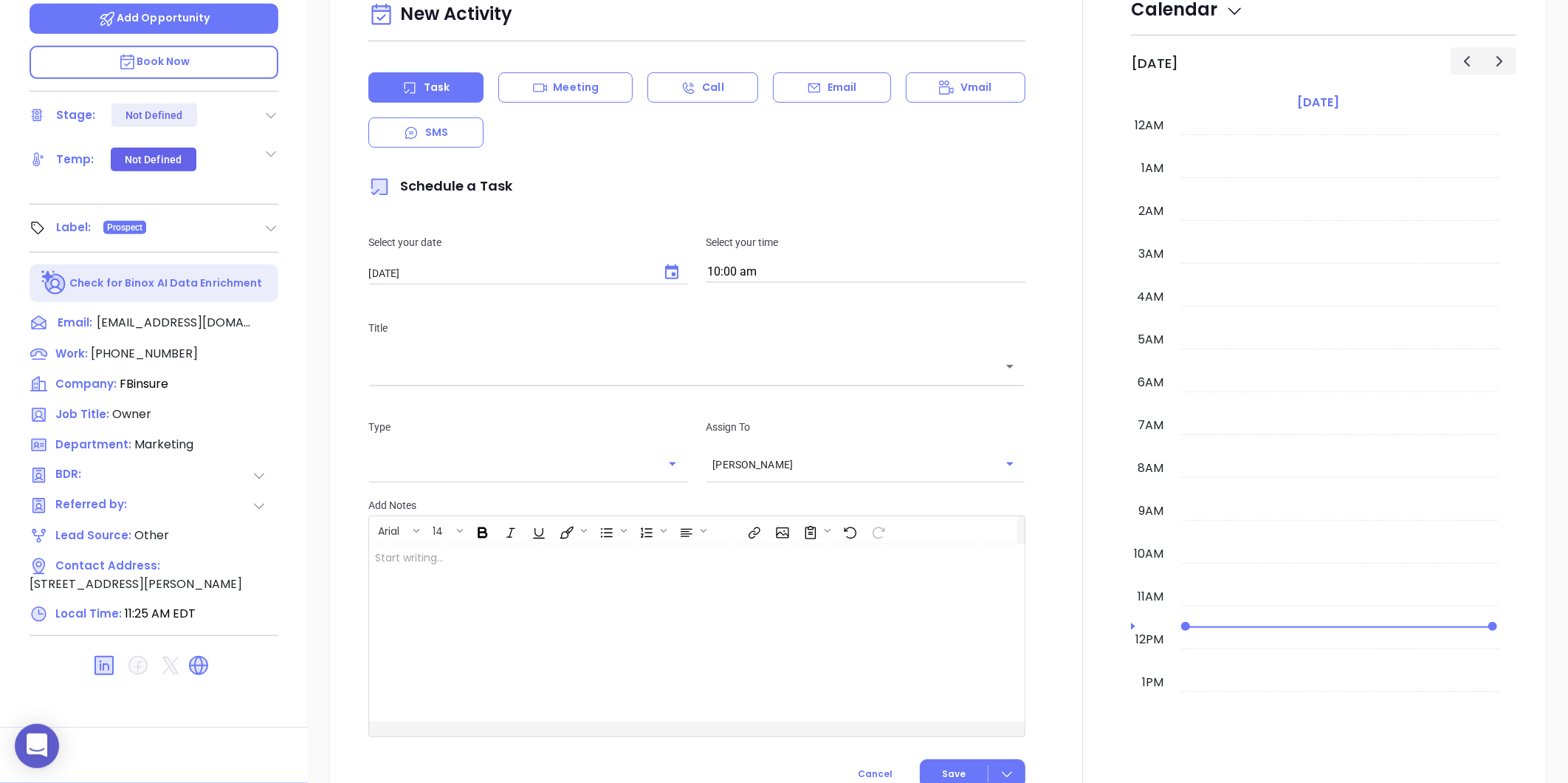
scroll to position [429, 0]
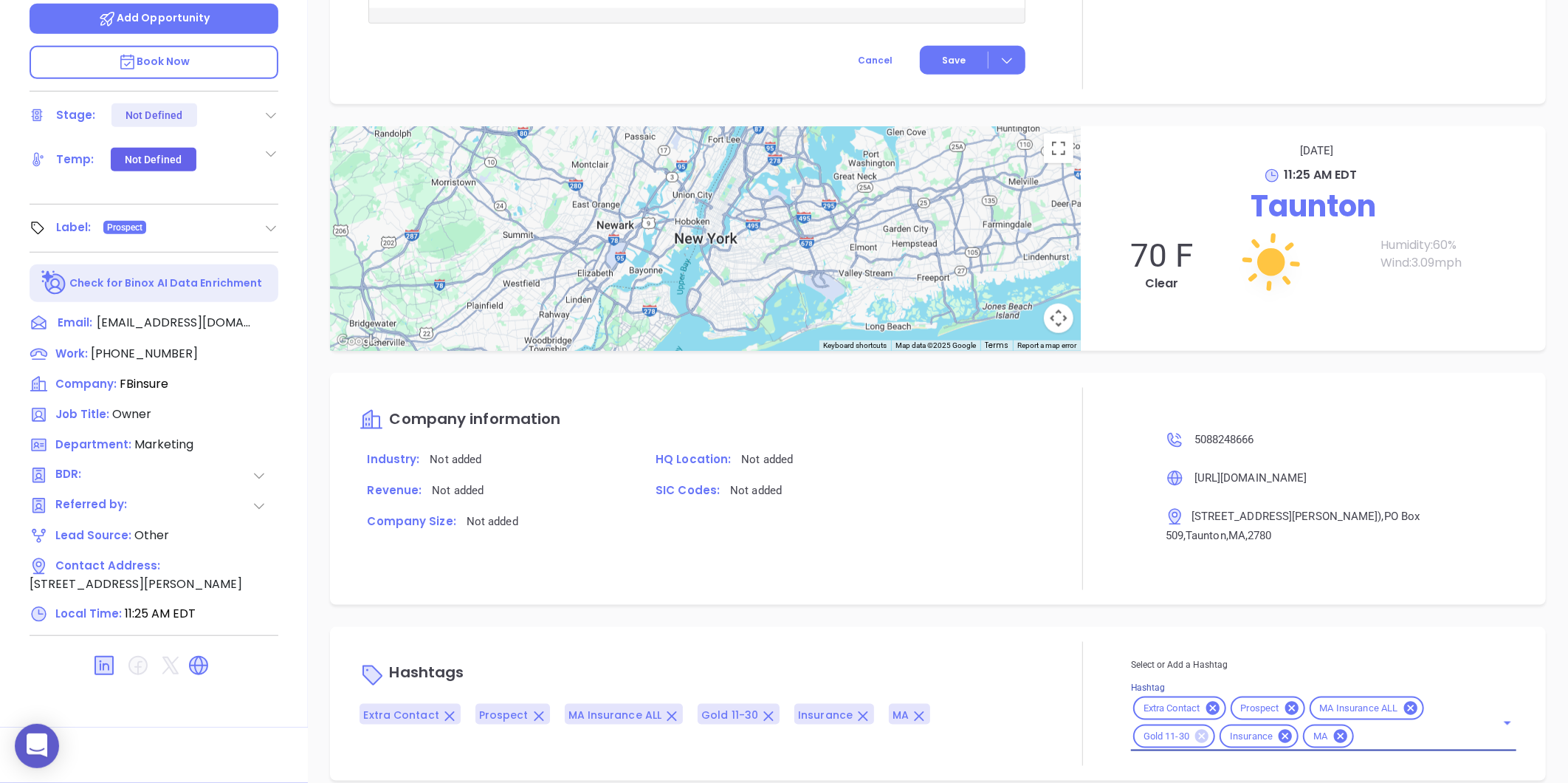
click at [1195, 730] on icon at bounding box center [1201, 736] width 13 height 13
click at [1309, 728] on input "Hashtag" at bounding box center [1372, 737] width 206 height 18
type input "ruby"
click at [1201, 760] on li "Ruby 31-50" at bounding box center [1322, 773] width 382 height 27
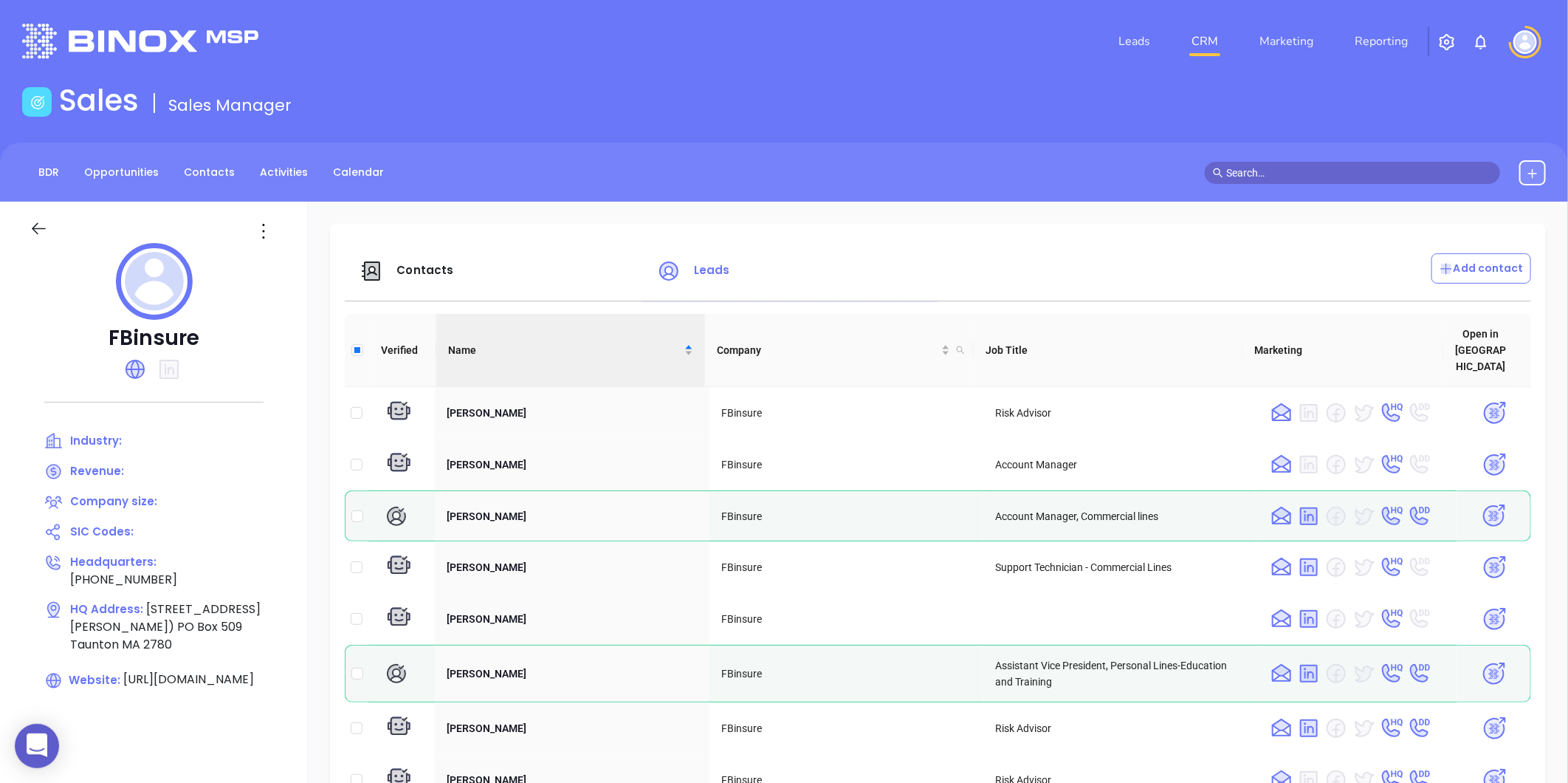
scroll to position [1810, 0]
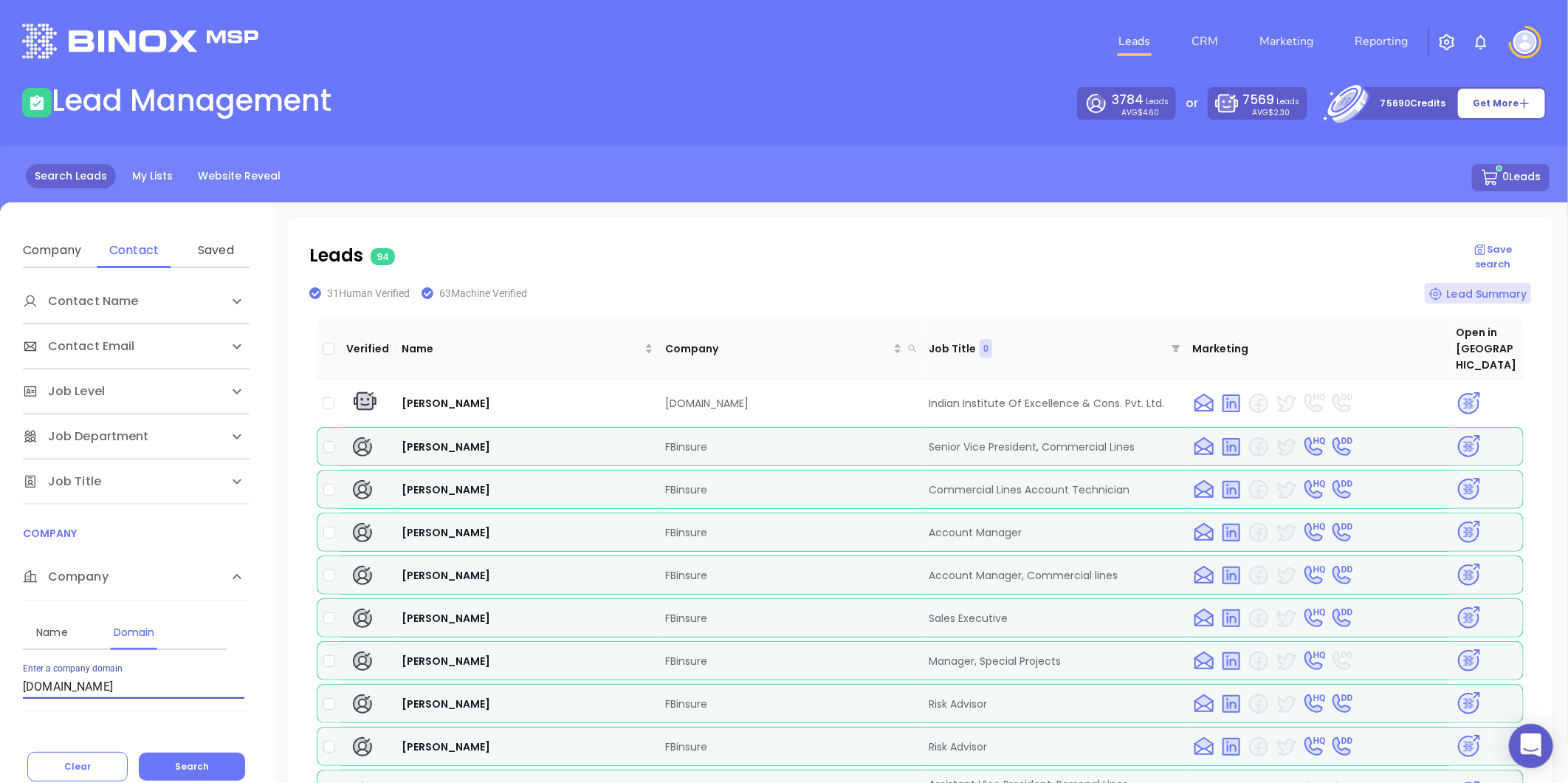
scroll to position [116, 0]
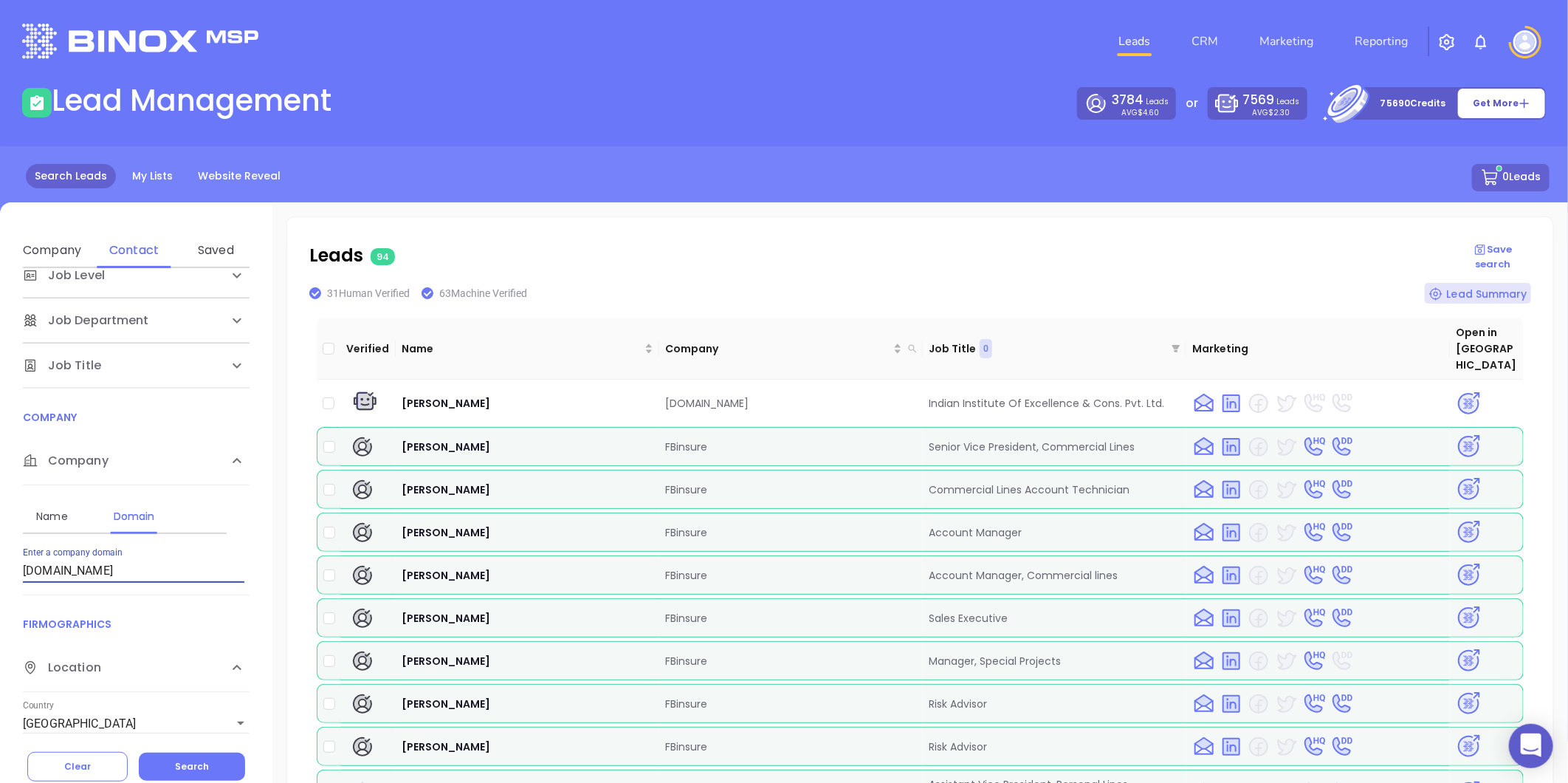
drag, startPoint x: 17, startPoint y: 599, endPoint x: -160, endPoint y: 641, distance: 181.9
click at [0, 641] on html "0 Leads CRM Marketing Reporting Financial Leads Leads Lead Management 3784 Lead…" at bounding box center [784, 392] width 1568 height 783
click at [115, 573] on input "Enter a company name" at bounding box center [133, 571] width 221 height 24
paste input "xsbrokers.com"
type input "xsbrokers.com"
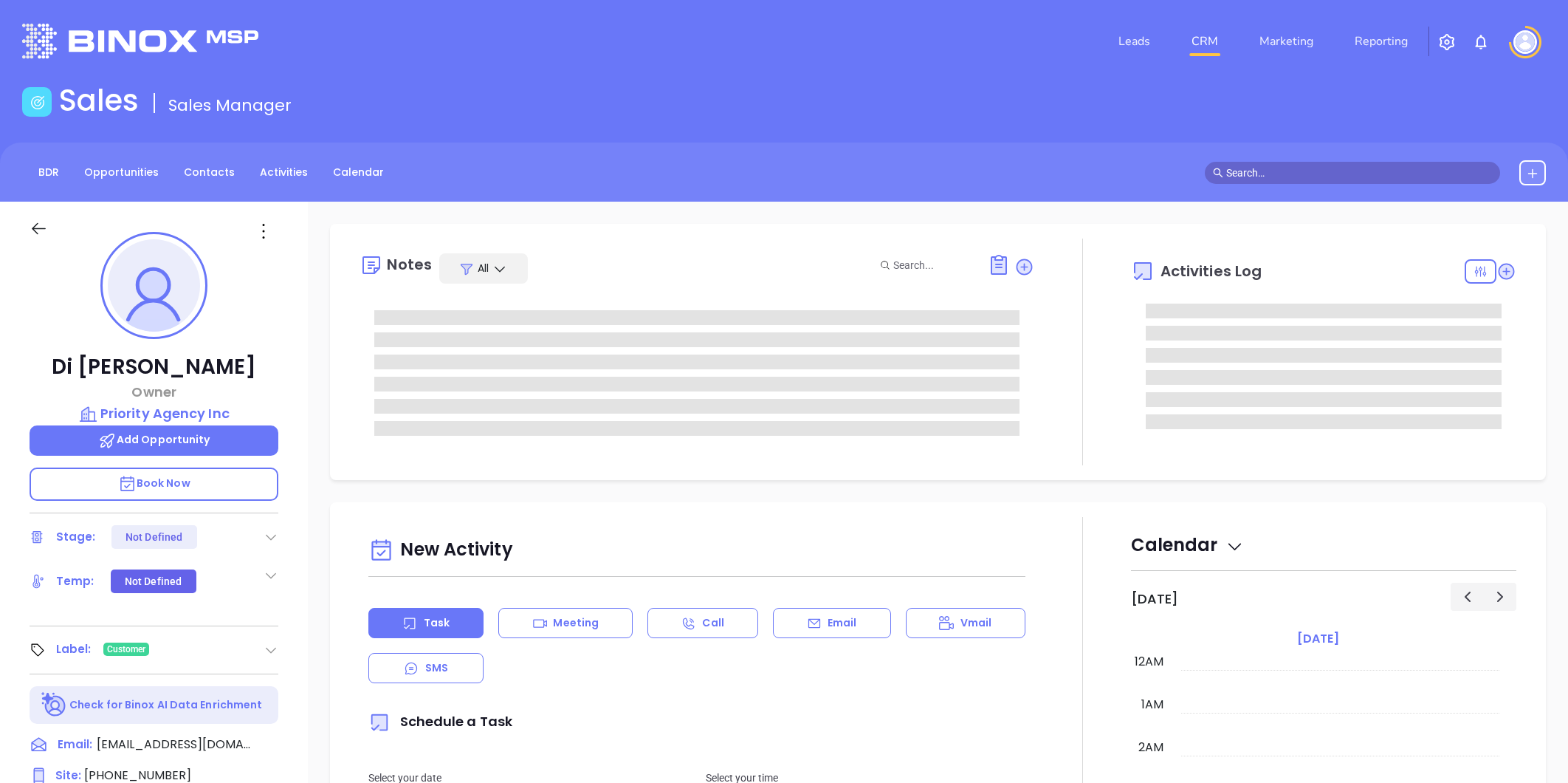
type input "09/12/2025"
type input "Liz Cruz"
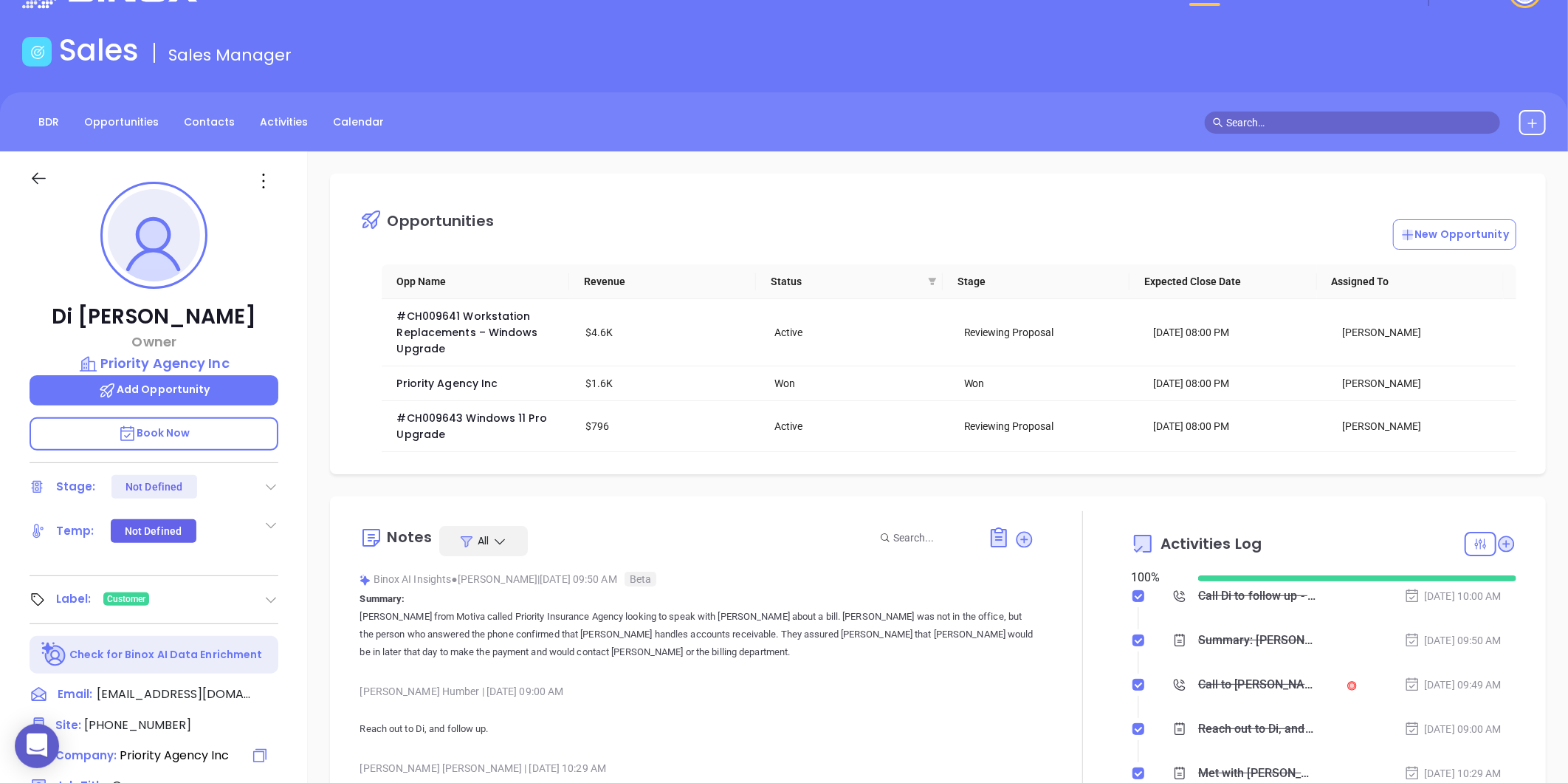
scroll to position [164, 0]
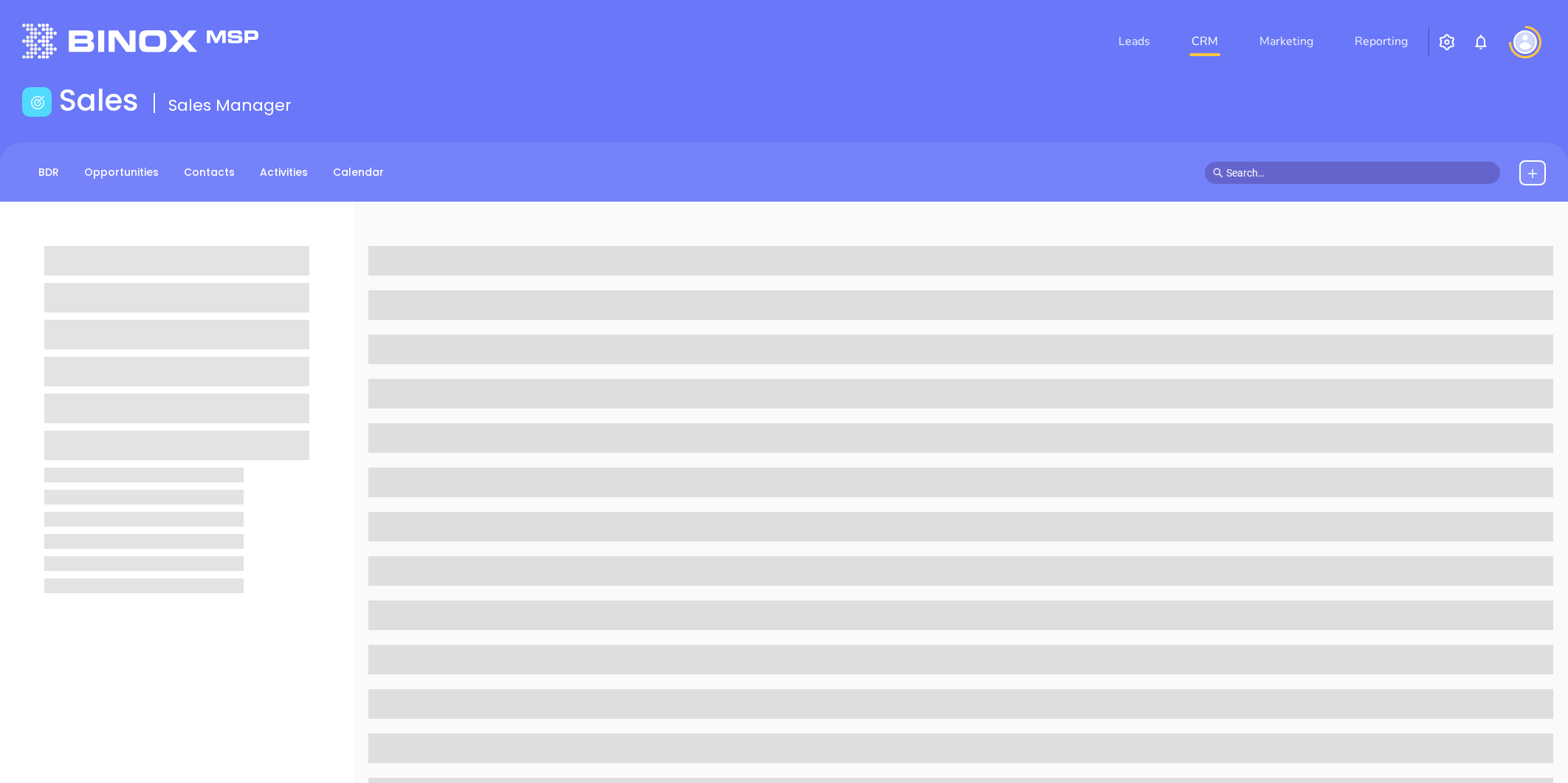
scroll to position [159, 0]
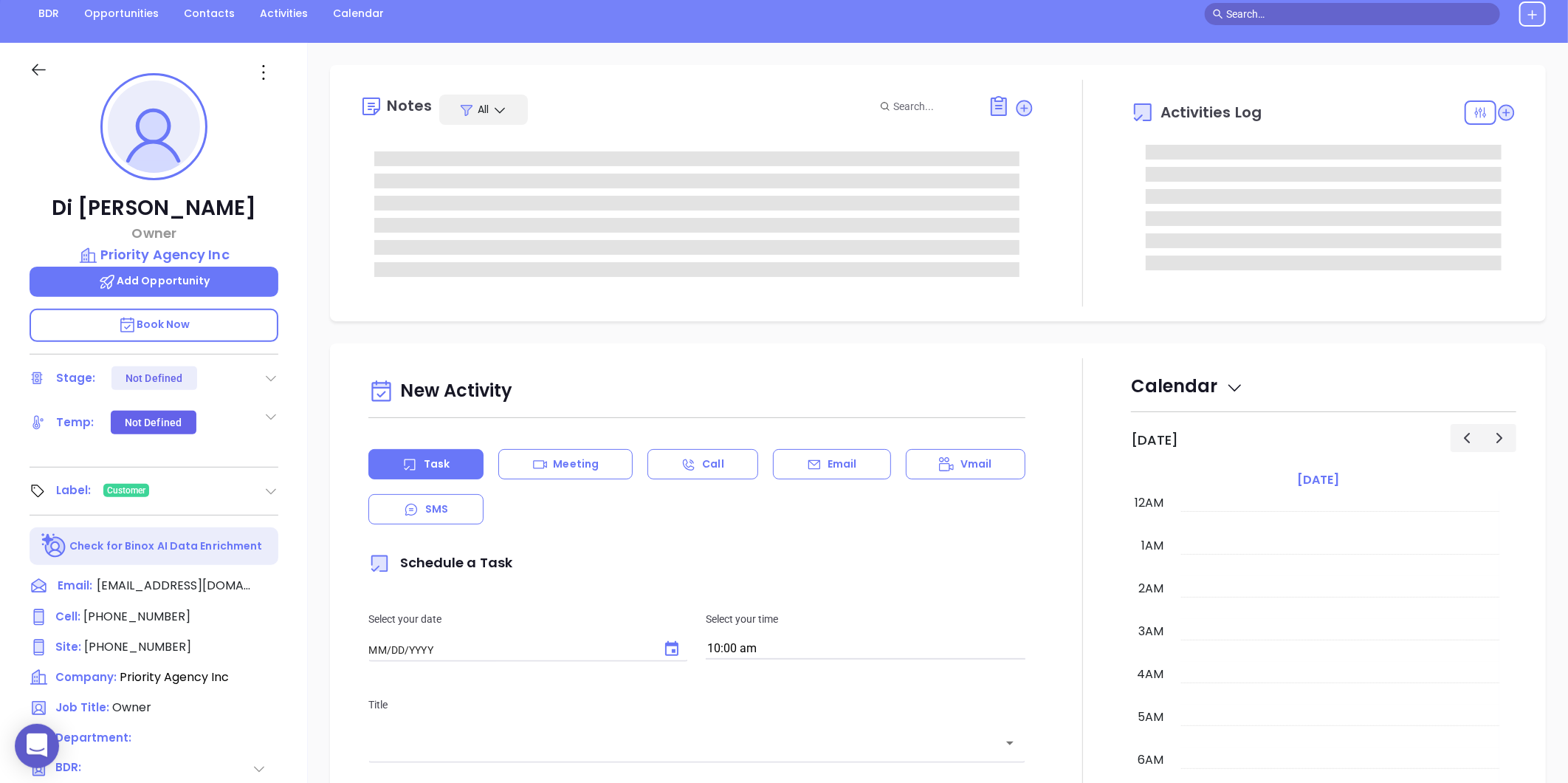
type input "[DATE]"
type input "[PERSON_NAME]"
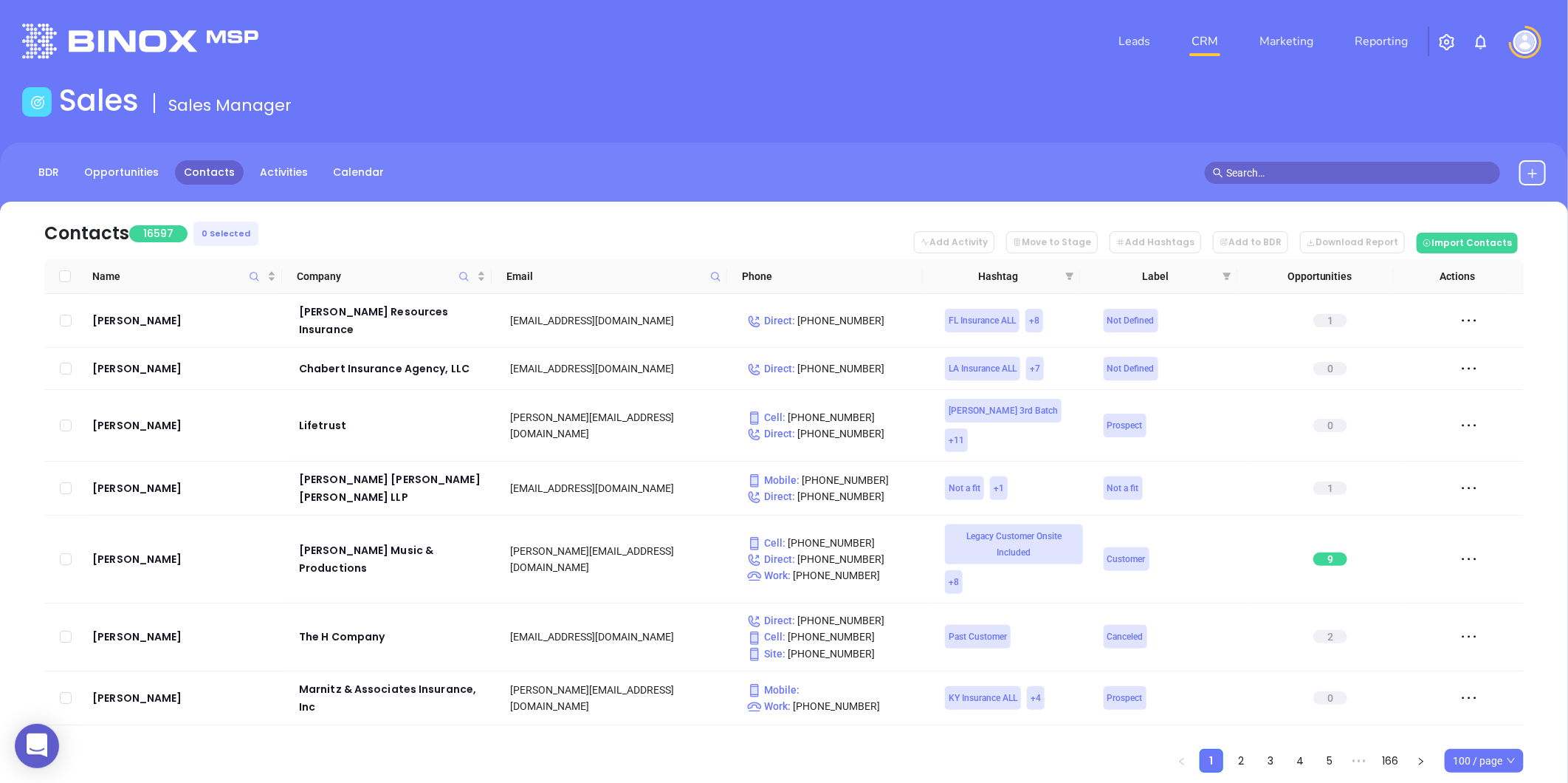
click at [1539, 165] on button at bounding box center [1532, 172] width 27 height 25
click at [1479, 205] on p "New Contact" at bounding box center [1490, 215] width 122 height 24
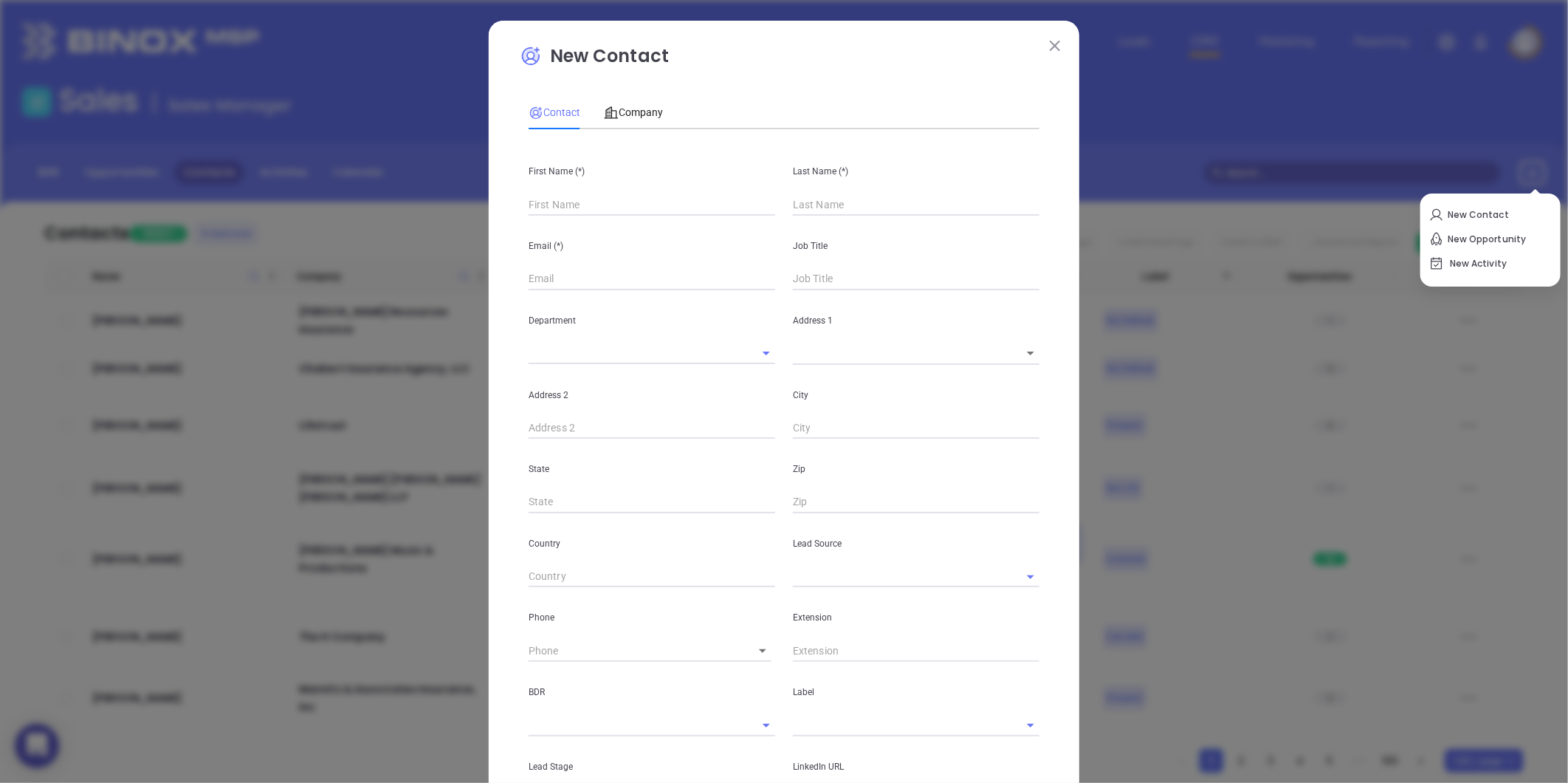
type input "Fourth Phone Call"
type input "1"
click at [539, 201] on input "text" at bounding box center [651, 205] width 246 height 22
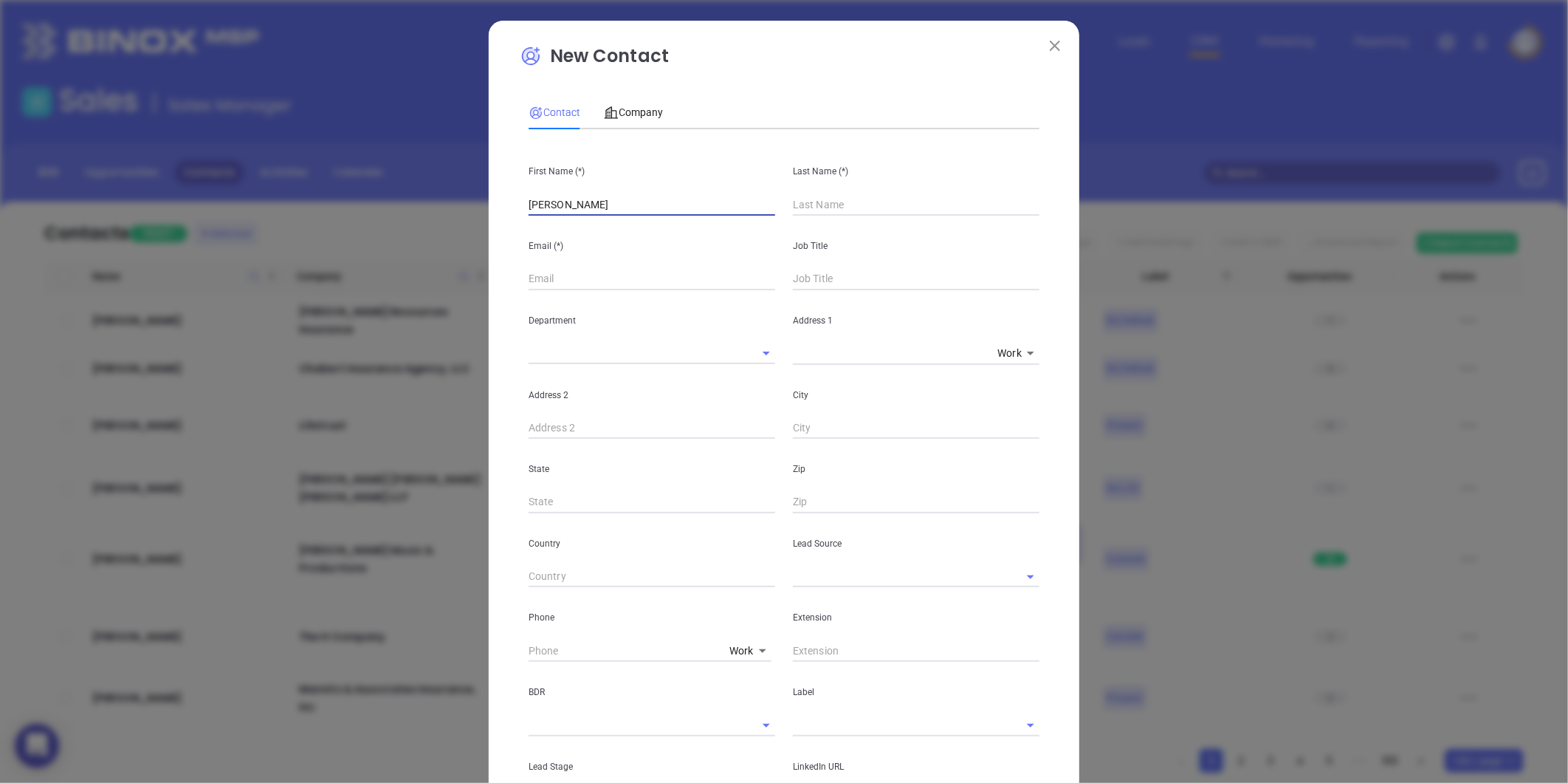
type input "Sean"
type input "Power"
click at [834, 582] on input "text" at bounding box center [895, 576] width 205 height 21
click at [838, 618] on li "MAIA Event 0925" at bounding box center [916, 609] width 246 height 27
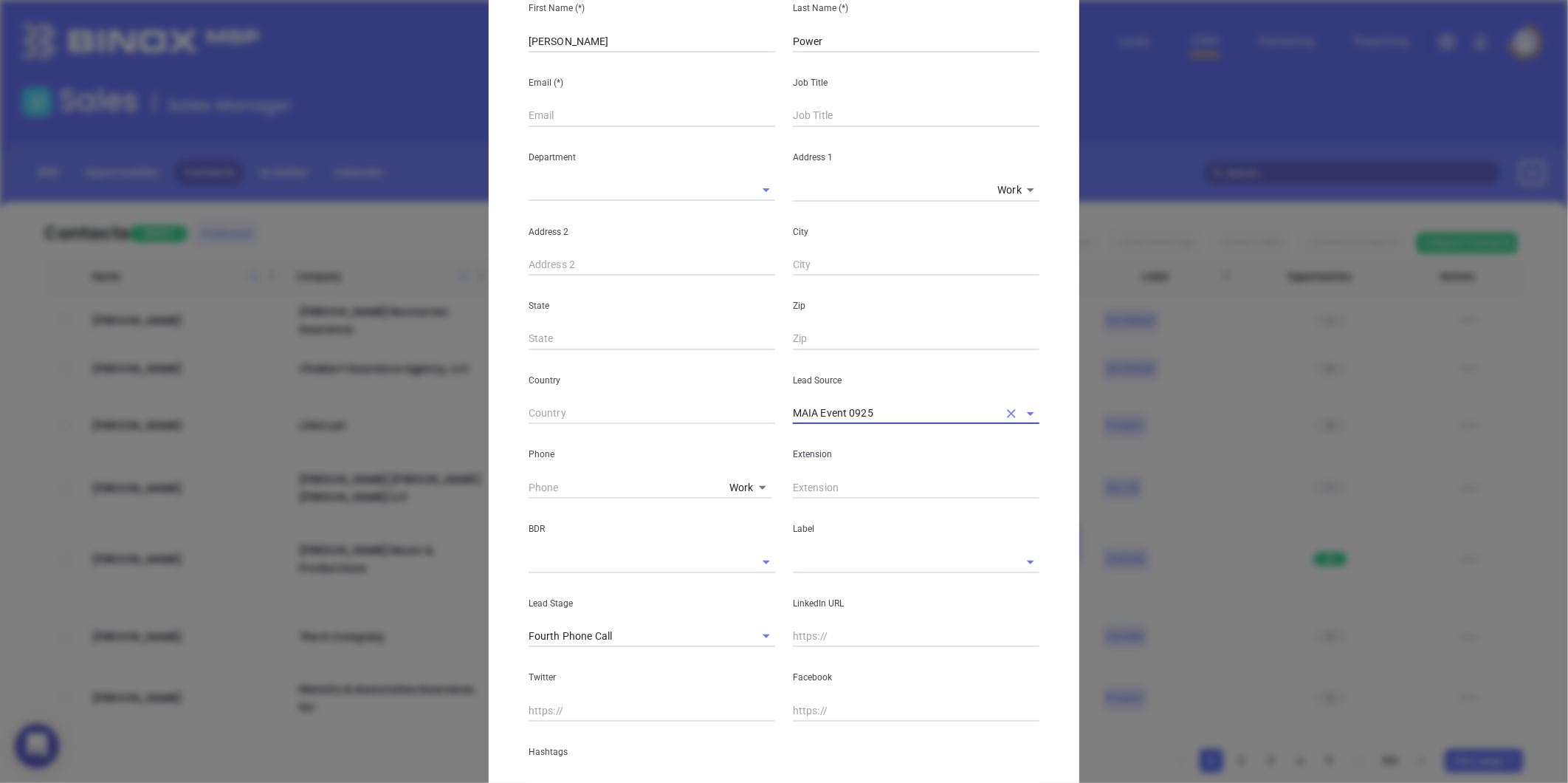
scroll to position [164, 0]
type input "MAIA Event 0925"
click at [807, 570] on input "text" at bounding box center [895, 561] width 205 height 21
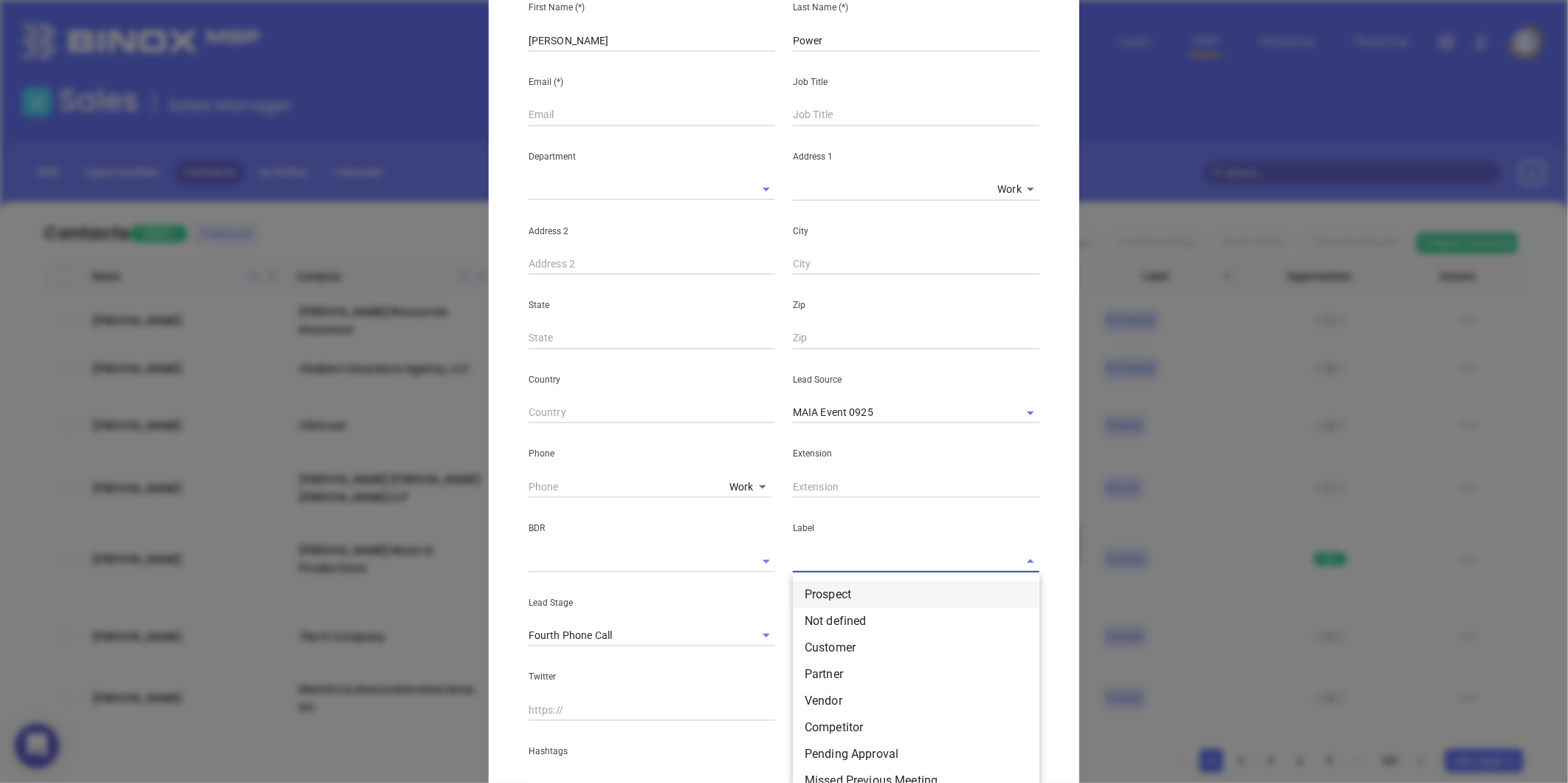
click at [832, 596] on li "Prospect" at bounding box center [916, 595] width 246 height 27
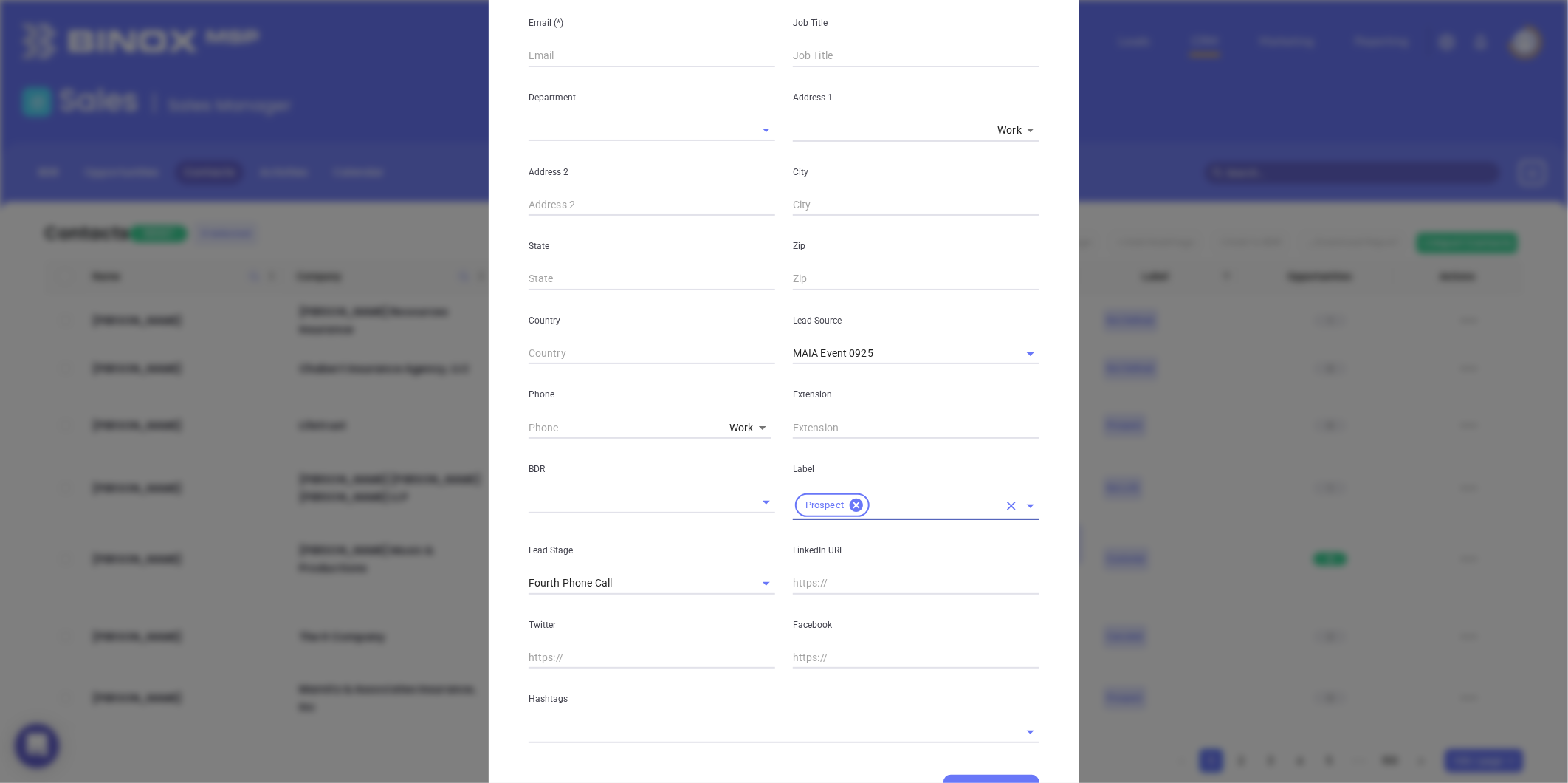
scroll to position [294, 0]
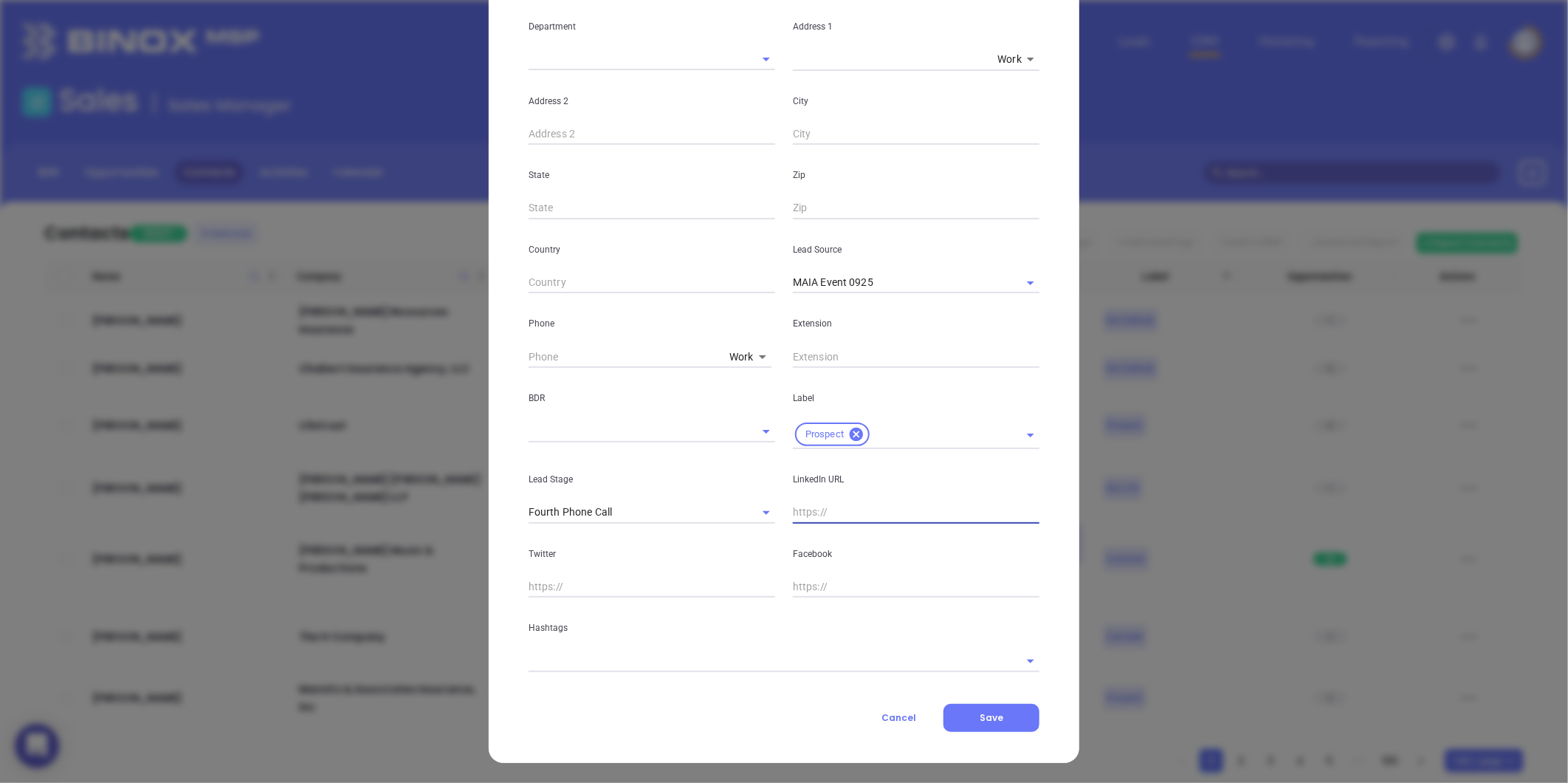
click at [823, 511] on input "text" at bounding box center [916, 513] width 246 height 22
paste input "linkedin.com/in/sean-power-84b8a121"
type input "www.linkedin.com/in/sean-power-84b8a121"
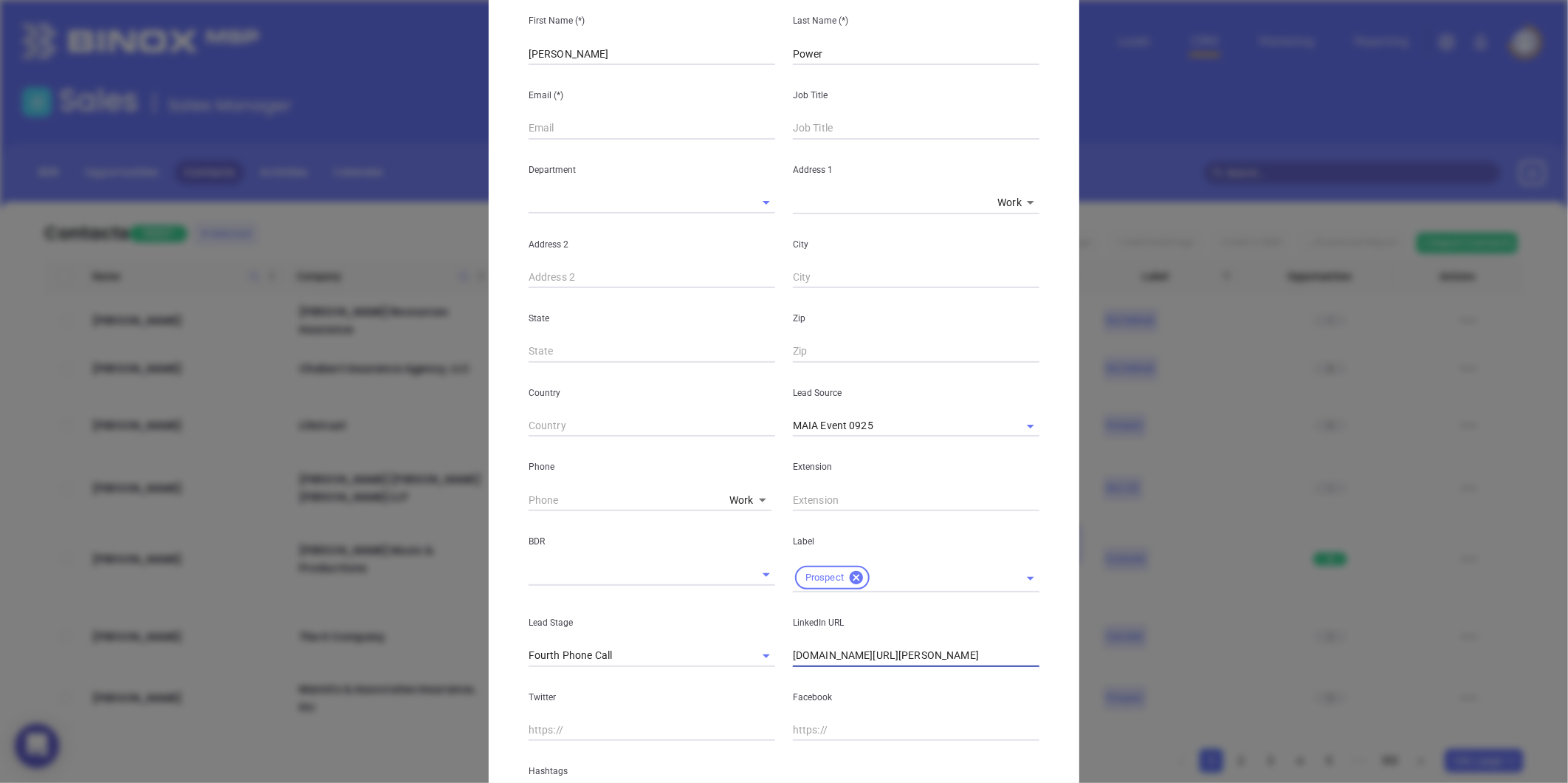
scroll to position [0, 0]
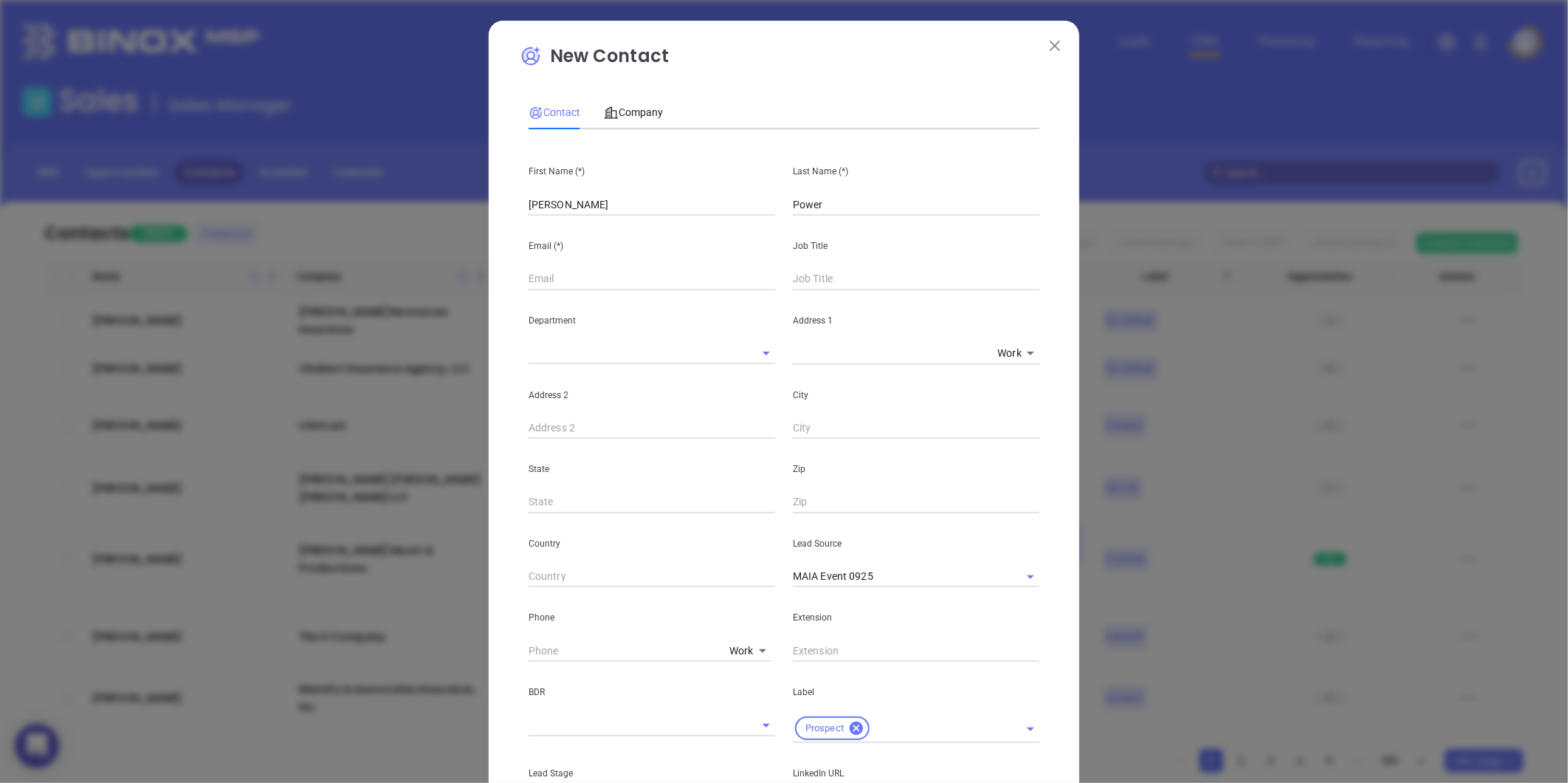
click at [548, 278] on input "text" at bounding box center [651, 279] width 246 height 22
paste input "spower@xsbrokers.com"
type input "spower@xsbrokers.com"
click at [818, 279] on input "text" at bounding box center [916, 279] width 246 height 22
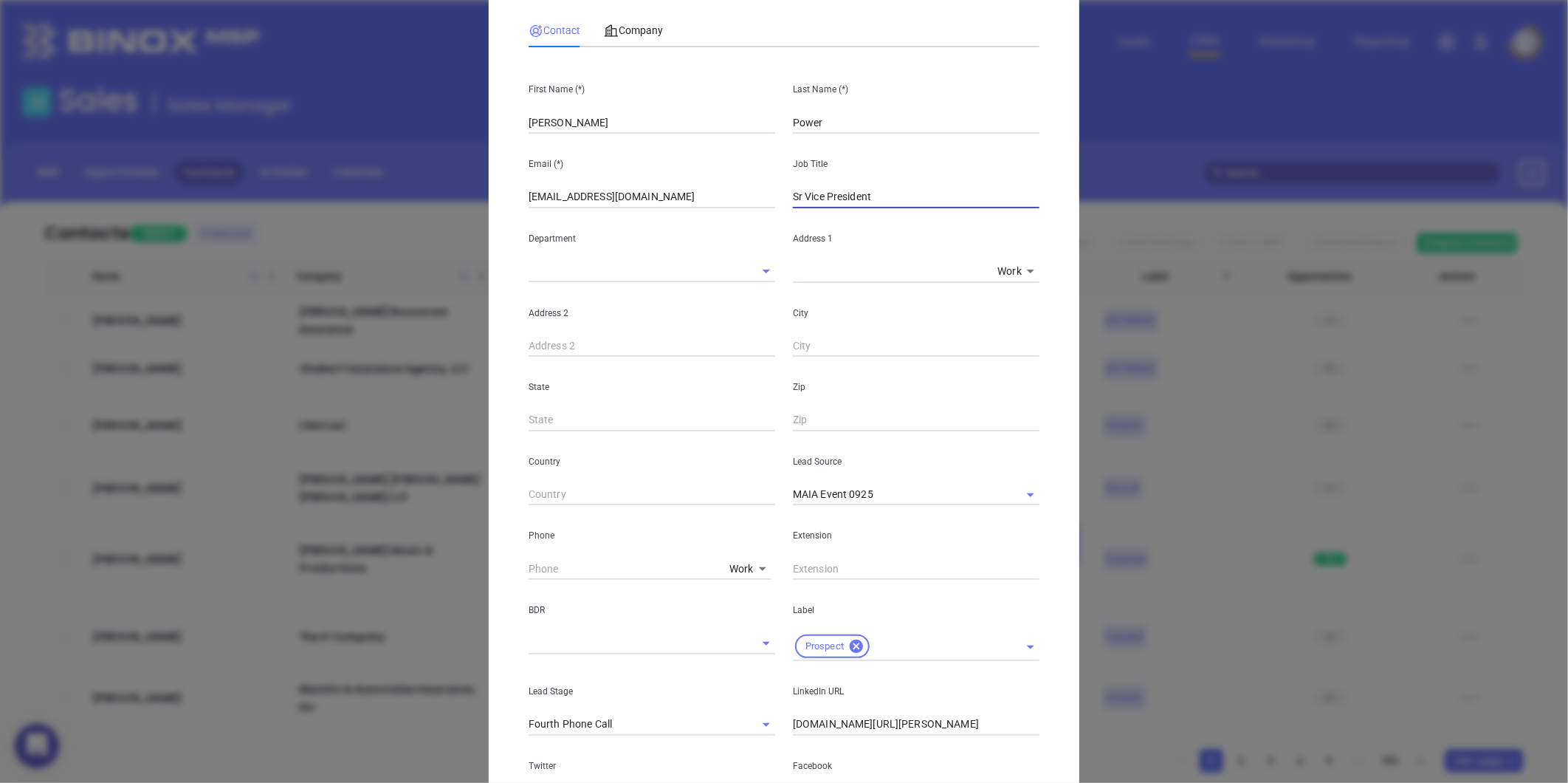
type input "Sr Vice President"
click at [736, 567] on body "0 Leads CRM Marketing Reporting Financial Leads Leads Sales Sales Manager BDR O…" at bounding box center [784, 392] width 1568 height 783
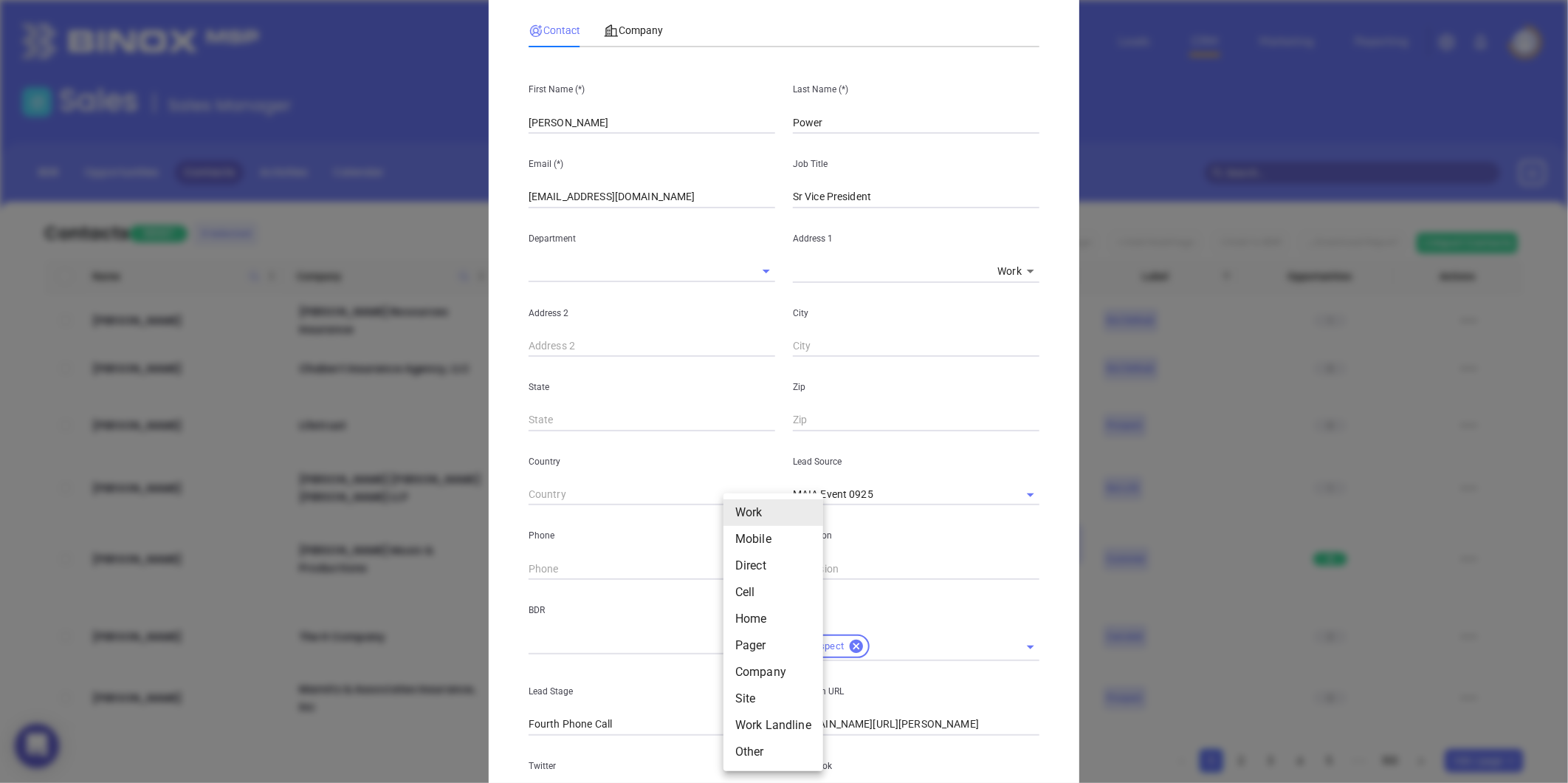
click at [747, 695] on li "Site" at bounding box center [773, 698] width 99 height 27
type input "11"
click at [589, 571] on input "( ) -" at bounding box center [628, 569] width 201 height 22
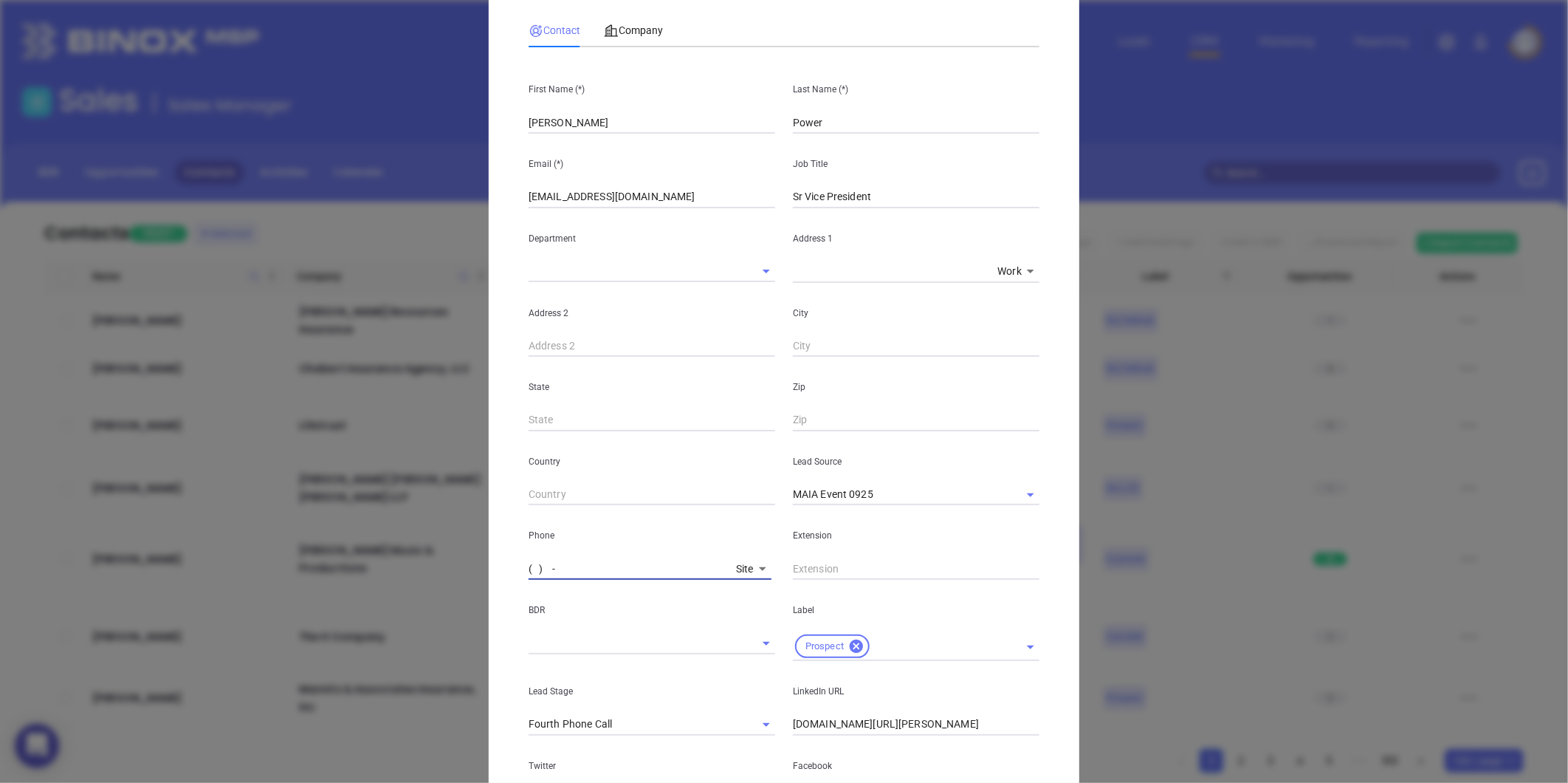
paste input "617) 471-7171"
type input "(617) 471-7171"
click at [631, 25] on span "Company" at bounding box center [633, 30] width 59 height 12
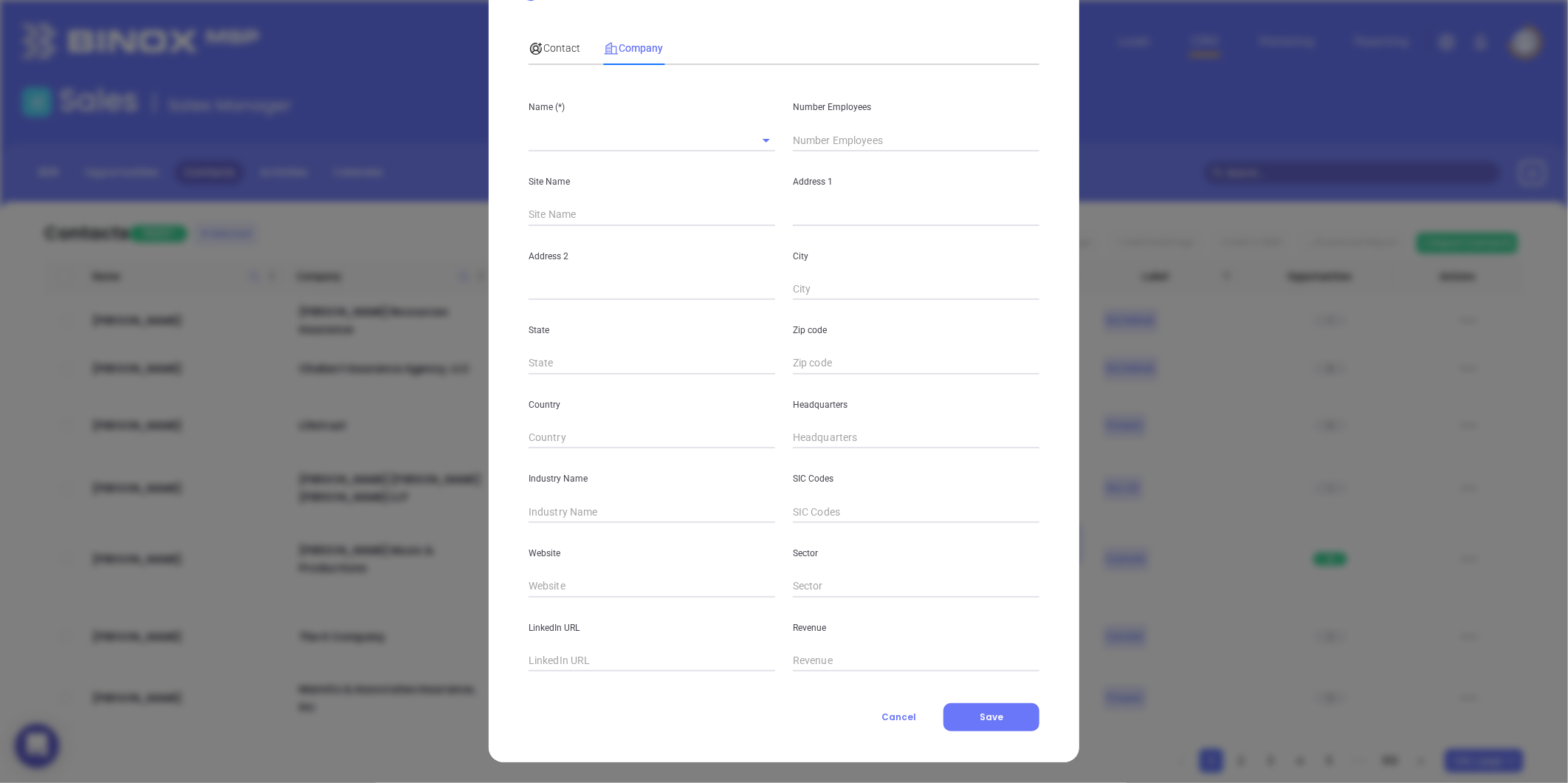
scroll to position [64, 0]
click at [807, 438] on input "( ) -" at bounding box center [916, 438] width 246 height 22
paste input "617) 471-7171"
type input "(617) 471-7171"
click at [807, 218] on input "text" at bounding box center [916, 215] width 246 height 22
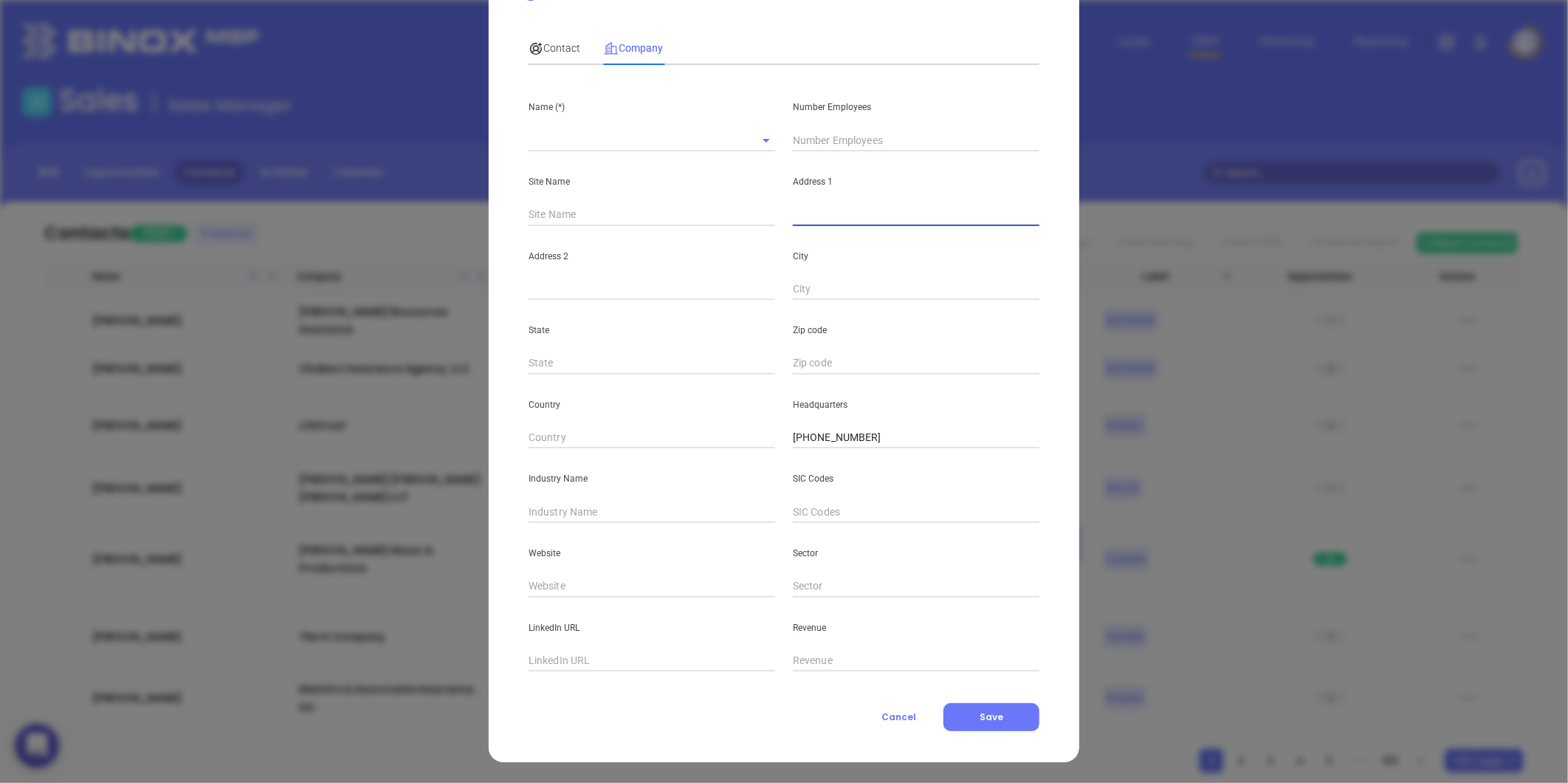
paste input "13 Temple St, PO Box 690377, Quincy, MA 02269"
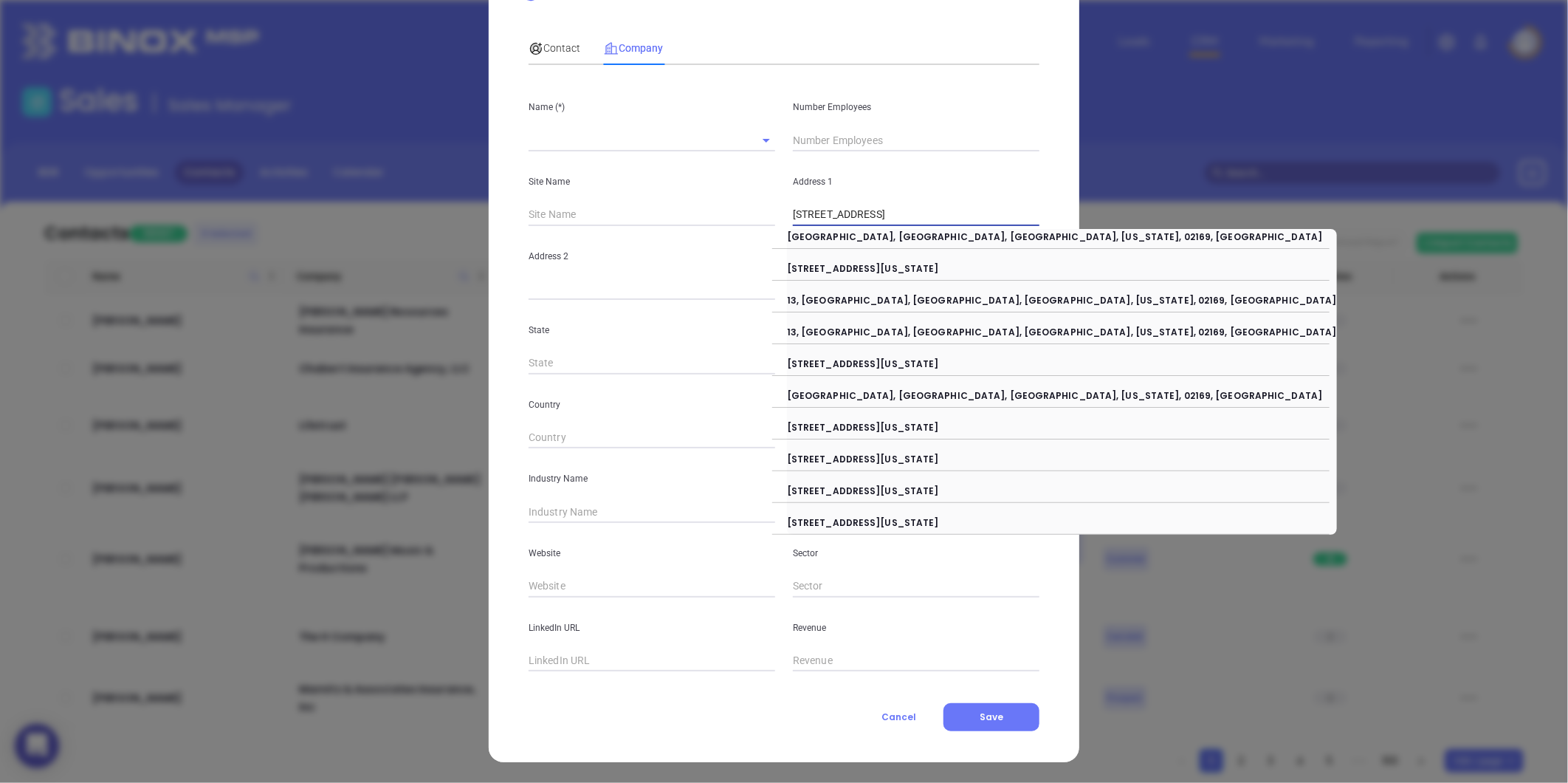
drag, startPoint x: 854, startPoint y: 211, endPoint x: 1269, endPoint y: 164, distance: 417.7
click at [1269, 164] on div "New Contact Contact Company First Name (*) Sean Last Name (*) Power Email (*) s…" at bounding box center [784, 392] width 1568 height 783
type input "13 Temple St"
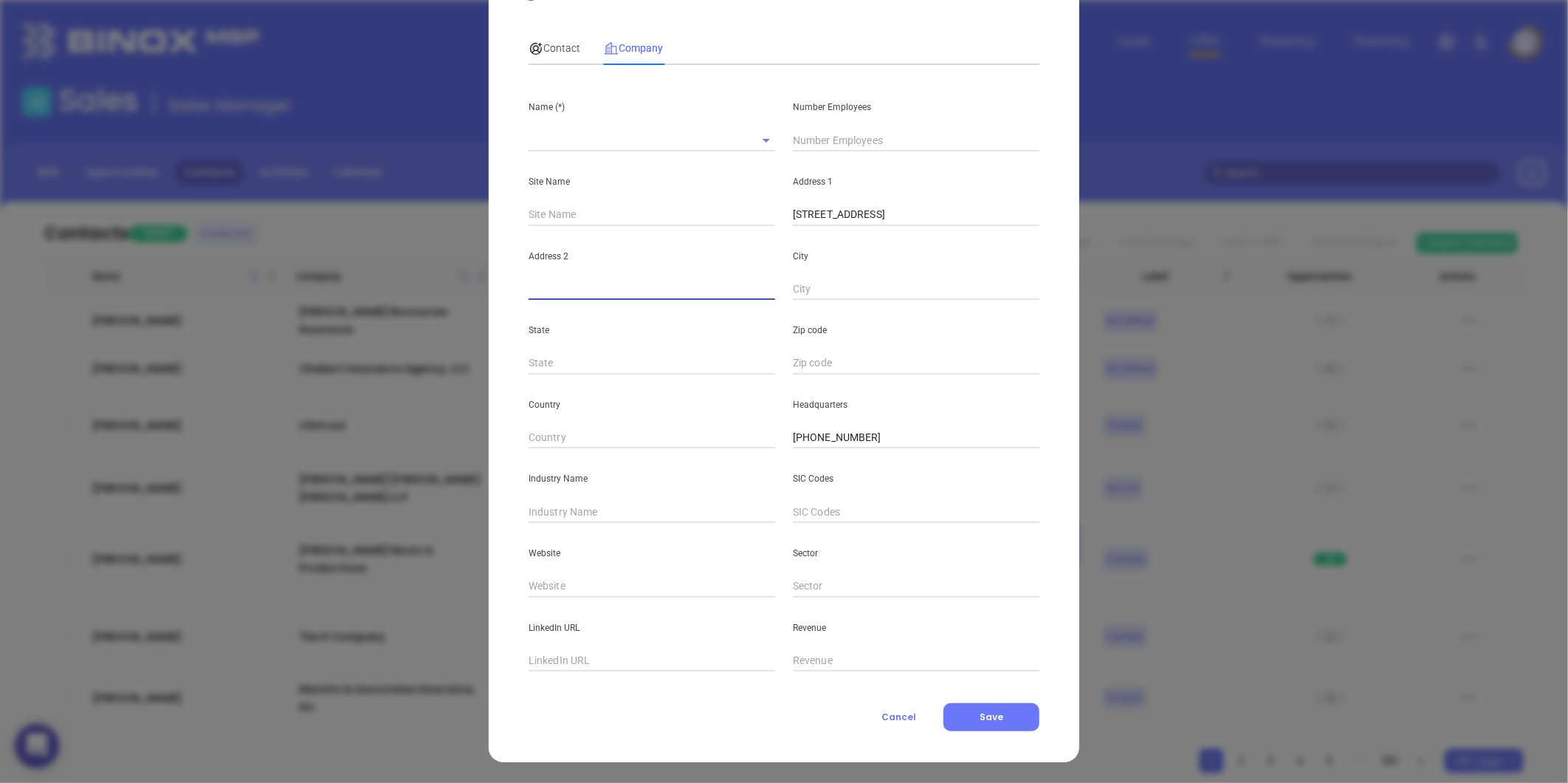
paste input "PO Box 690377, Quincy, MA 02269"
drag, startPoint x: 607, startPoint y: 291, endPoint x: 1065, endPoint y: 300, distance: 458.1
click at [1070, 325] on div "New Contact Contact Company First Name (*) Sean Last Name (*) Power Email (*) s…" at bounding box center [784, 359] width 591 height 806
type input "PO Box 690377"
paste input "Quincy, MA 02269"
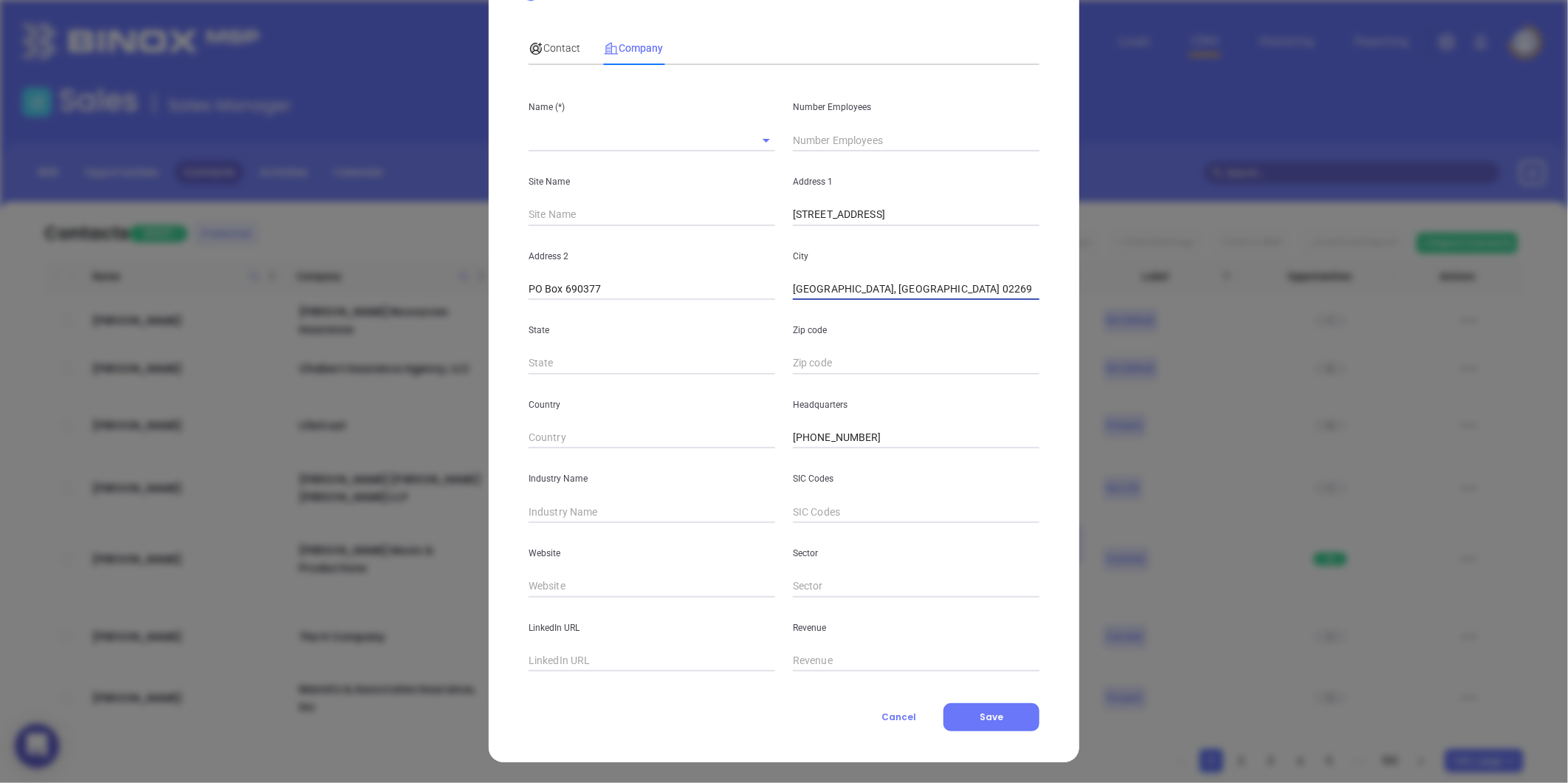
drag, startPoint x: 826, startPoint y: 284, endPoint x: 1006, endPoint y: 307, distance: 181.5
click at [1010, 311] on div "Name (*) Number Employees Site Name Address 1 13 Temple St Address 2 PO Box 690…" at bounding box center [784, 374] width 511 height 595
type input "Quincy"
type input "MA"
paste input "MA 02269"
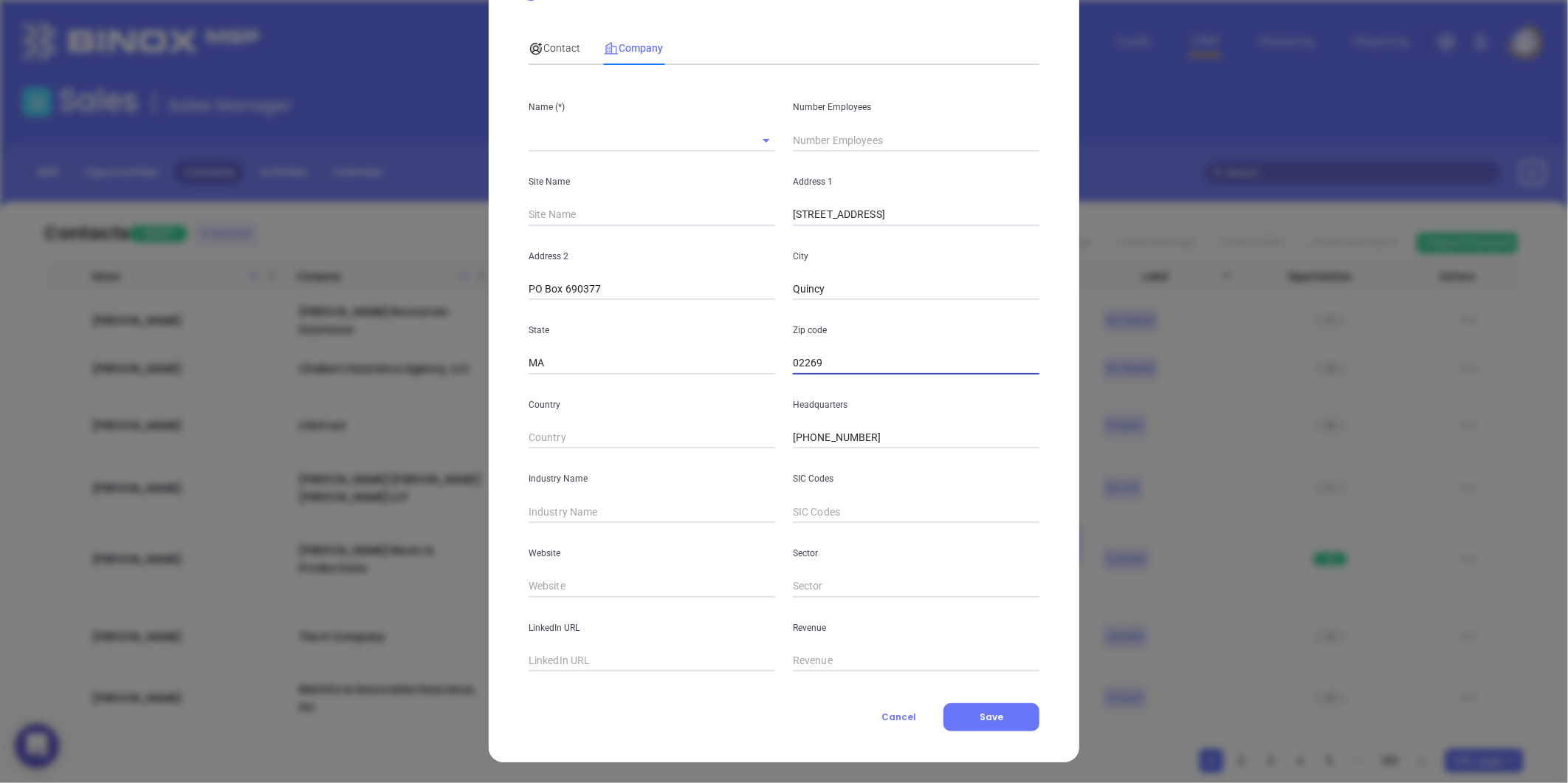
type input "02269"
click at [589, 505] on input "text" at bounding box center [651, 512] width 246 height 22
type input "i"
type input "Insurance"
click at [579, 582] on input "text" at bounding box center [651, 586] width 246 height 22
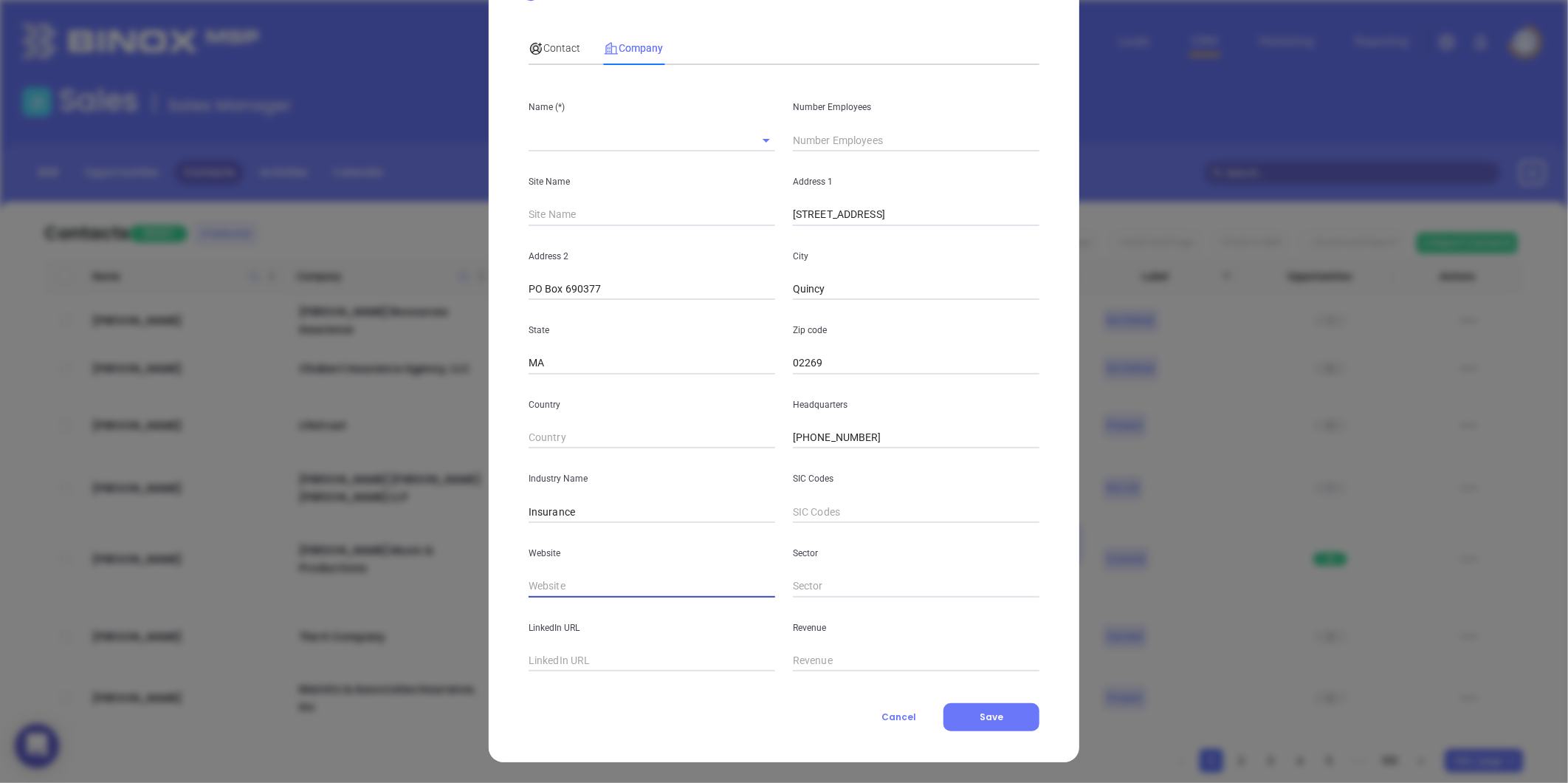
paste input "https://www.xsbrokers.com/"
type input "https://www.xsbrokers.com/"
click at [615, 673] on div "Contact Company First Name (*) Sean Last Name (*) Power Email (*) spower@xsbrok…" at bounding box center [784, 378] width 511 height 708
drag, startPoint x: 558, startPoint y: 650, endPoint x: 562, endPoint y: 667, distance: 17.5
click at [558, 650] on input "text" at bounding box center [651, 661] width 246 height 22
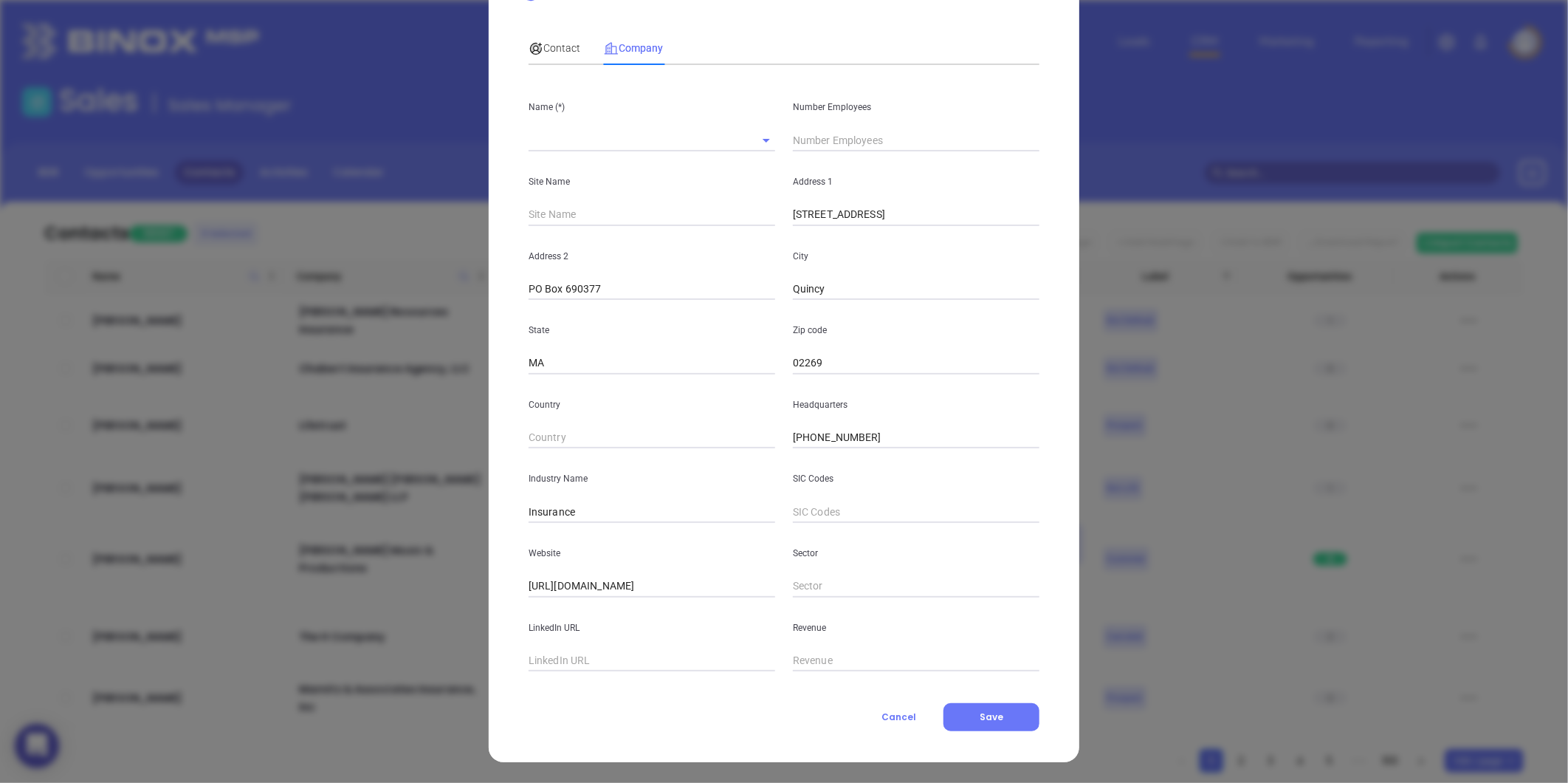
click at [592, 657] on input "text" at bounding box center [651, 661] width 246 height 22
paste input "https://www.linkedin.com/company/xsbrokers/"
type input "https://www.linkedin.com/company/xsbrokers/"
click at [829, 135] on input "text" at bounding box center [916, 141] width 246 height 22
type input "216"
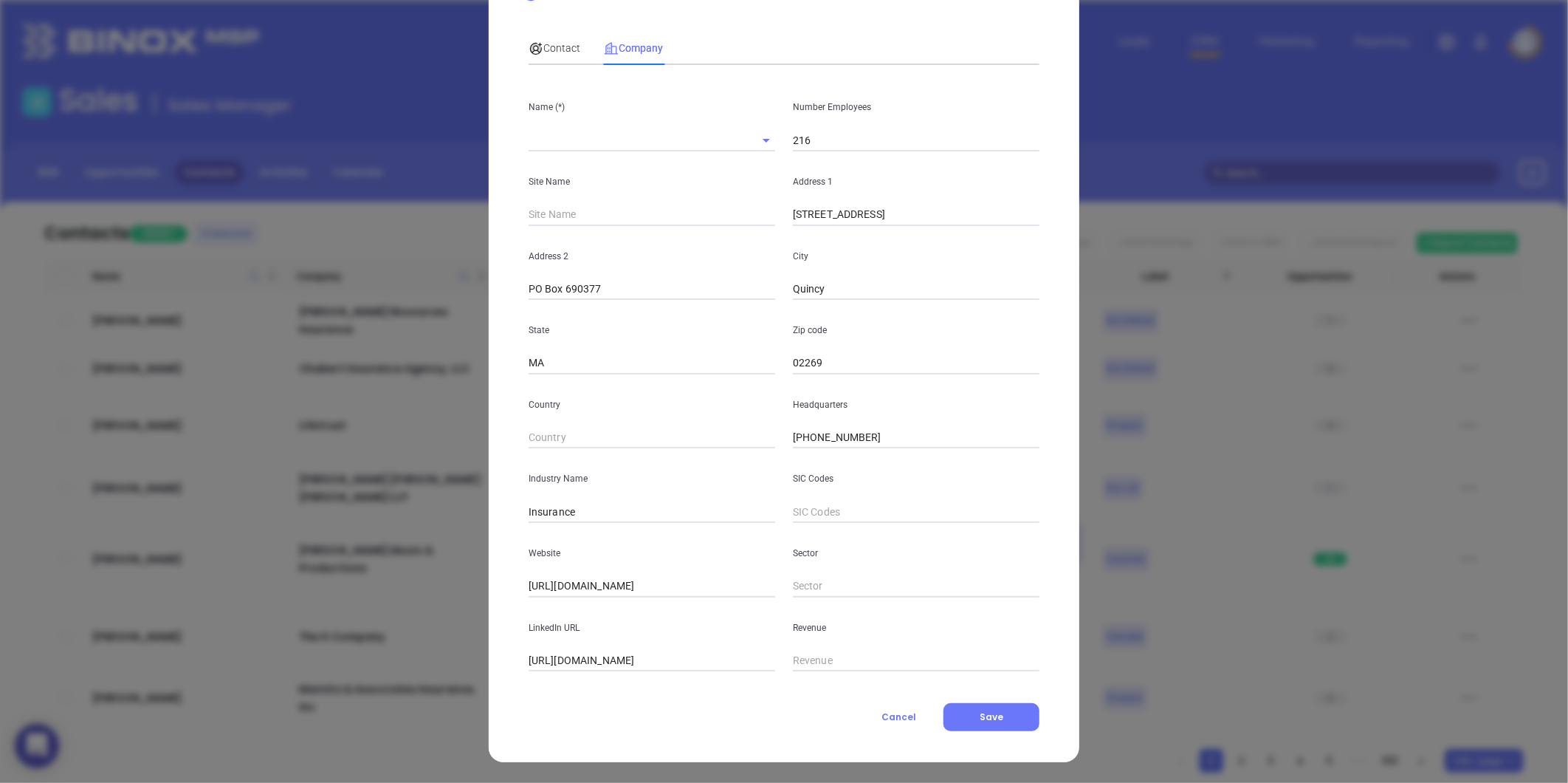
click at [536, 141] on input "text" at bounding box center [630, 140] width 205 height 21
paste input "XS Brokers"
drag, startPoint x: 593, startPoint y: 142, endPoint x: 282, endPoint y: 179, distance: 313.2
click at [281, 179] on div "New Contact Contact Company First Name (*) Sean Last Name (*) Power Email (*) s…" at bounding box center [784, 392] width 1568 height 783
paste input "Insurance Agency"
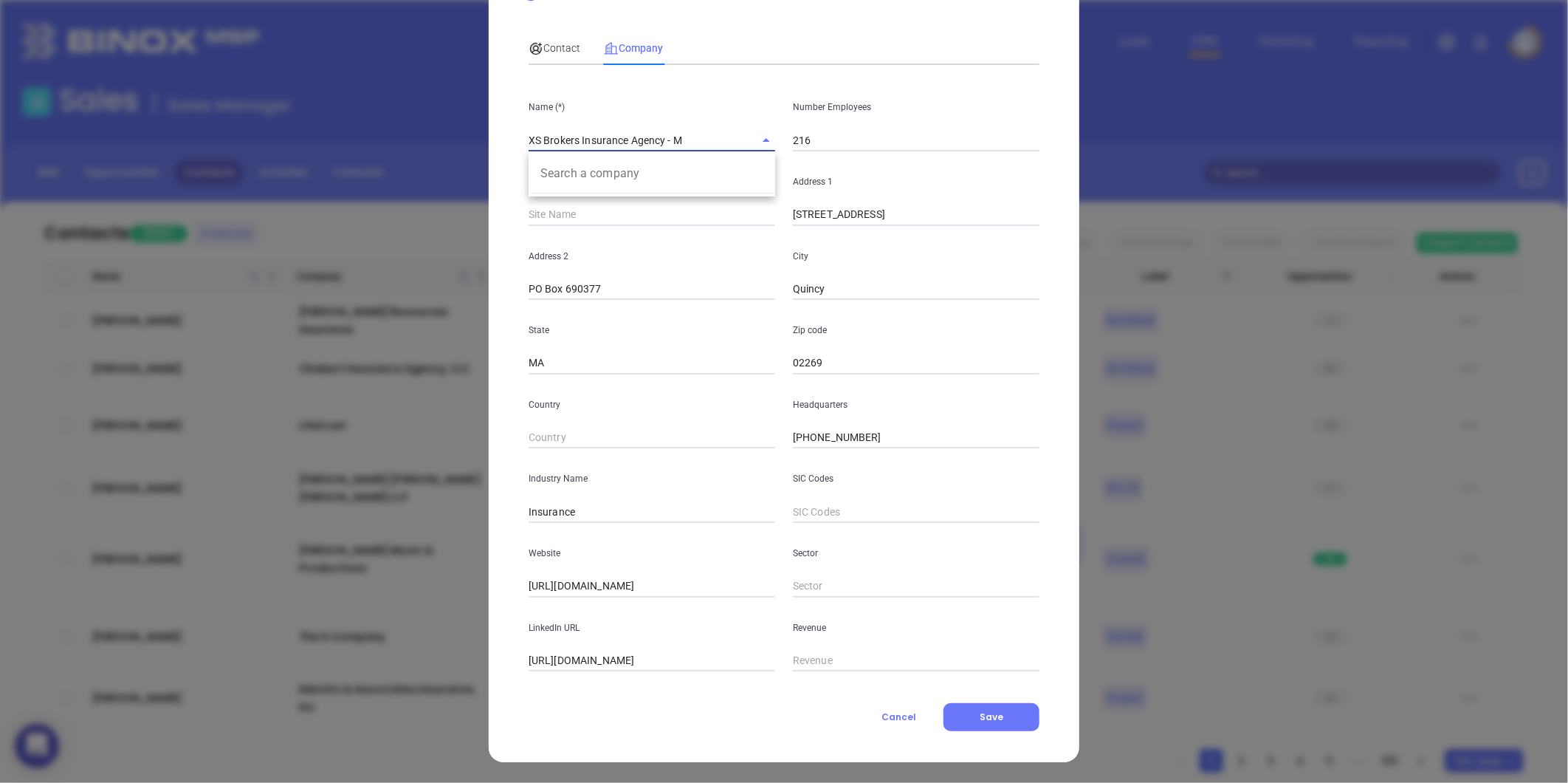
type input "XS Brokers Insurance Agency - MA"
drag, startPoint x: 548, startPoint y: 38, endPoint x: 557, endPoint y: 40, distance: 9.2
click at [548, 37] on div "Contact" at bounding box center [554, 48] width 51 height 34
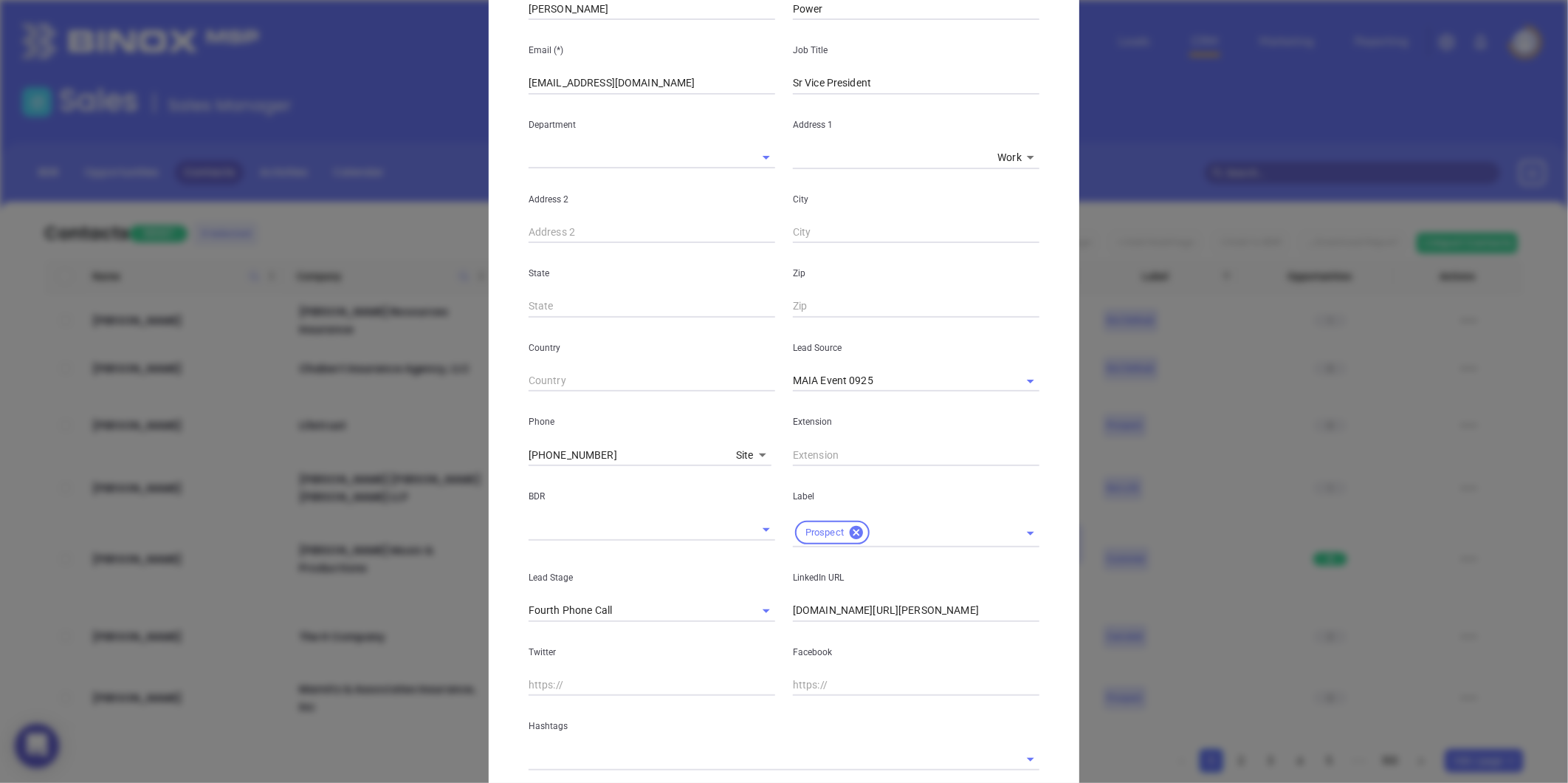
scroll to position [229, 0]
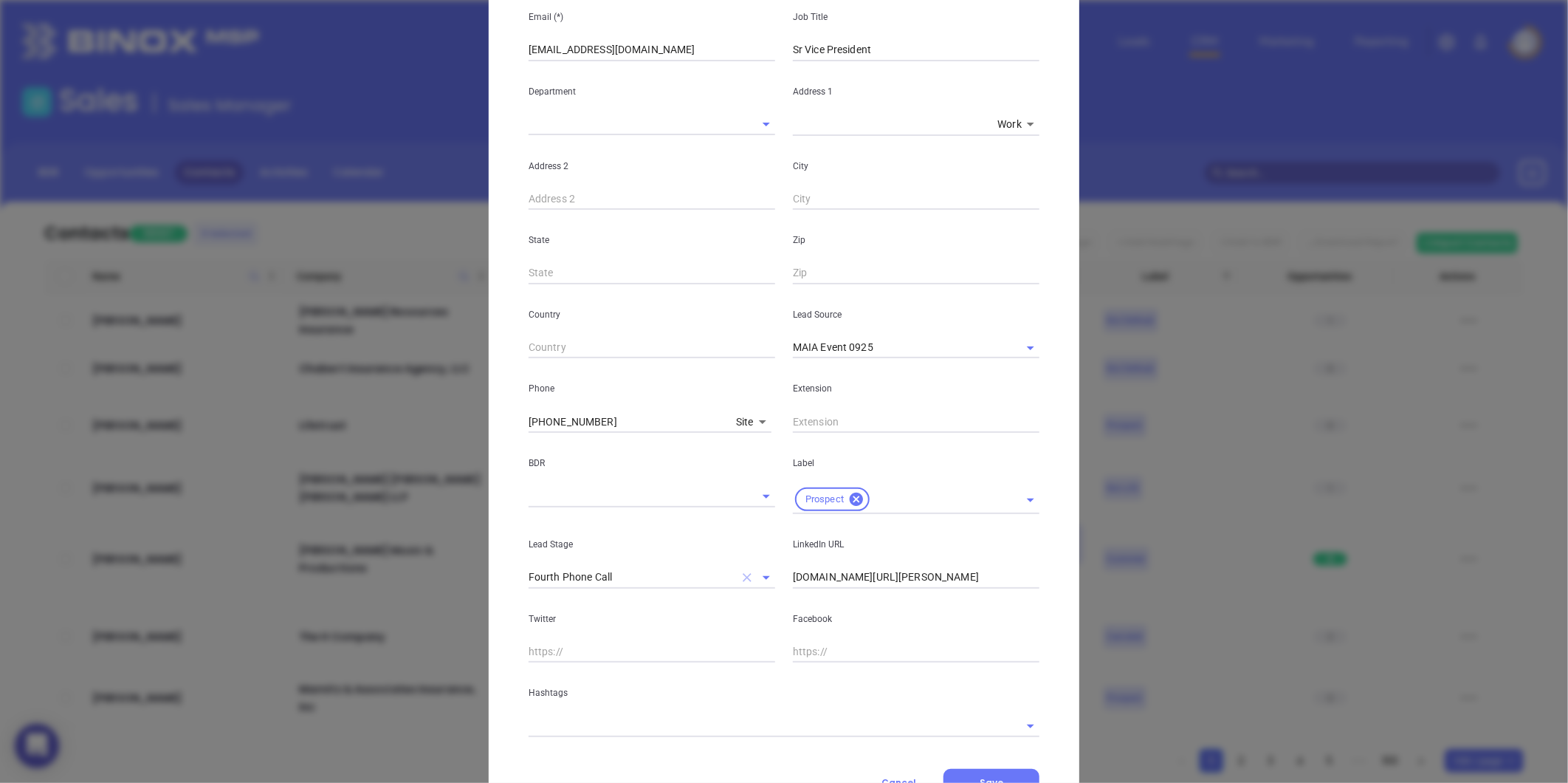
click at [743, 576] on icon "Clear" at bounding box center [748, 578] width 9 height 9
click at [735, 720] on input "text" at bounding box center [762, 725] width 469 height 21
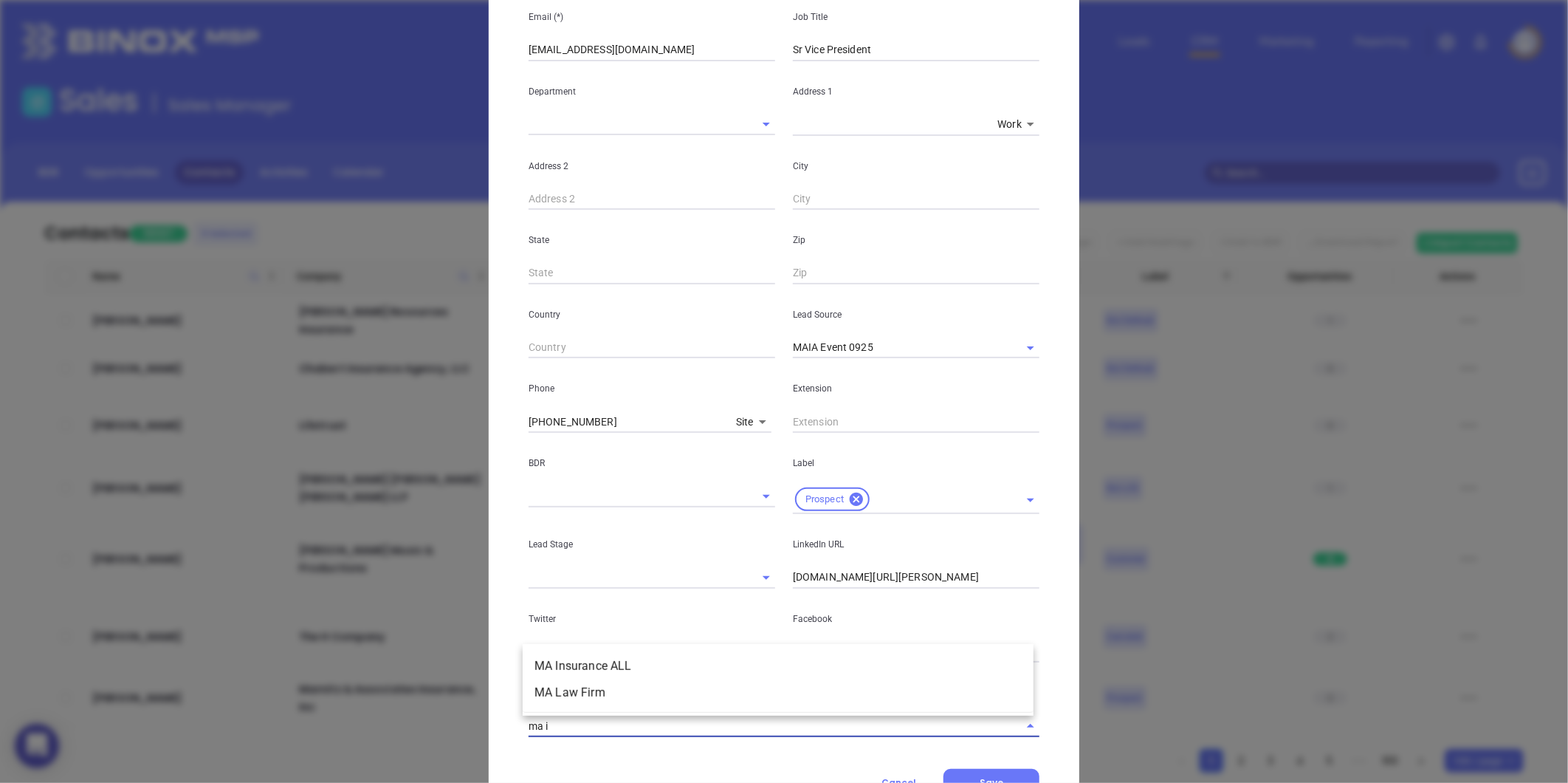
type input "ma in"
click at [704, 696] on li "MA Insurance ALL" at bounding box center [778, 692] width 511 height 27
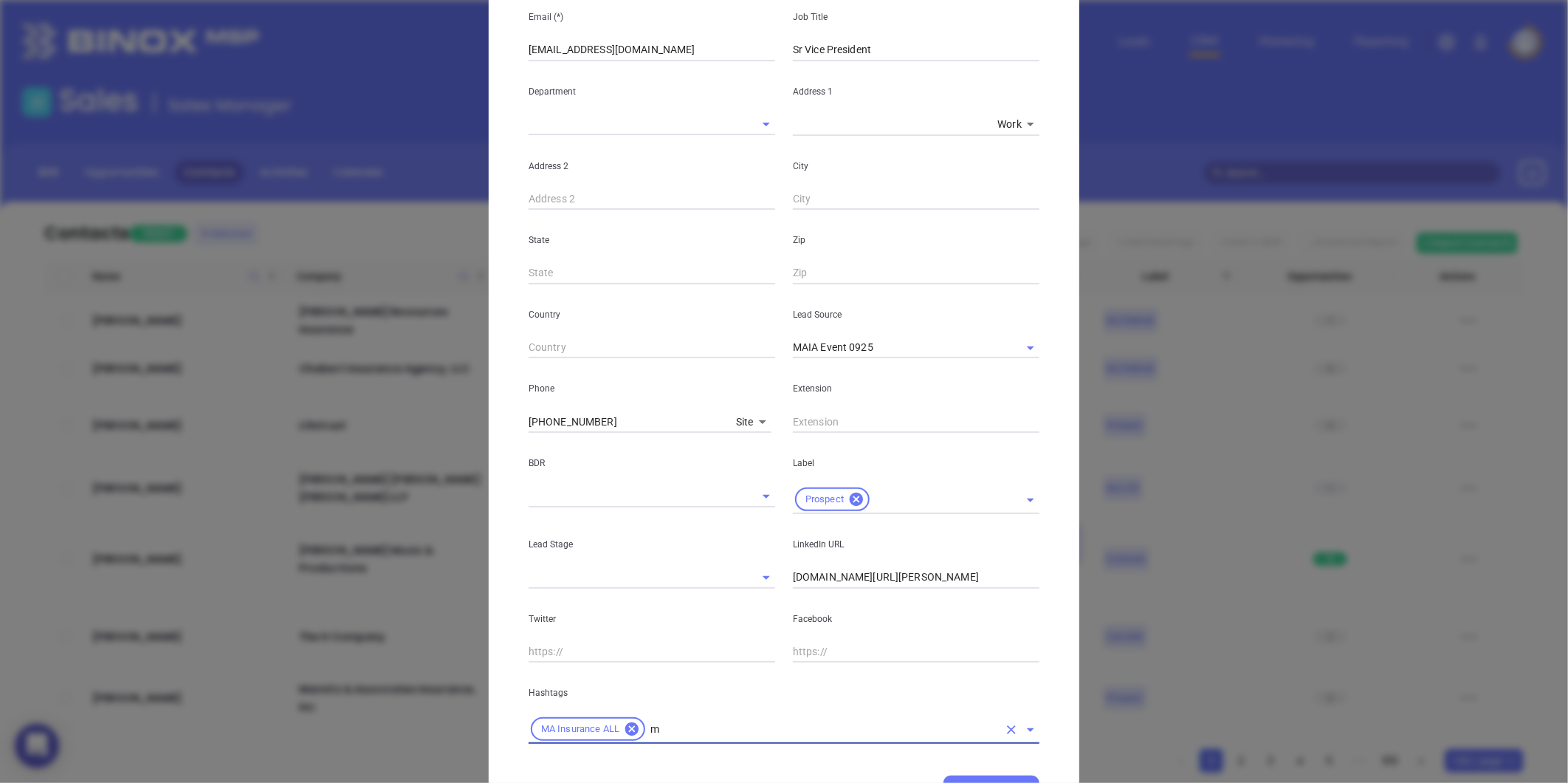
type input "ma"
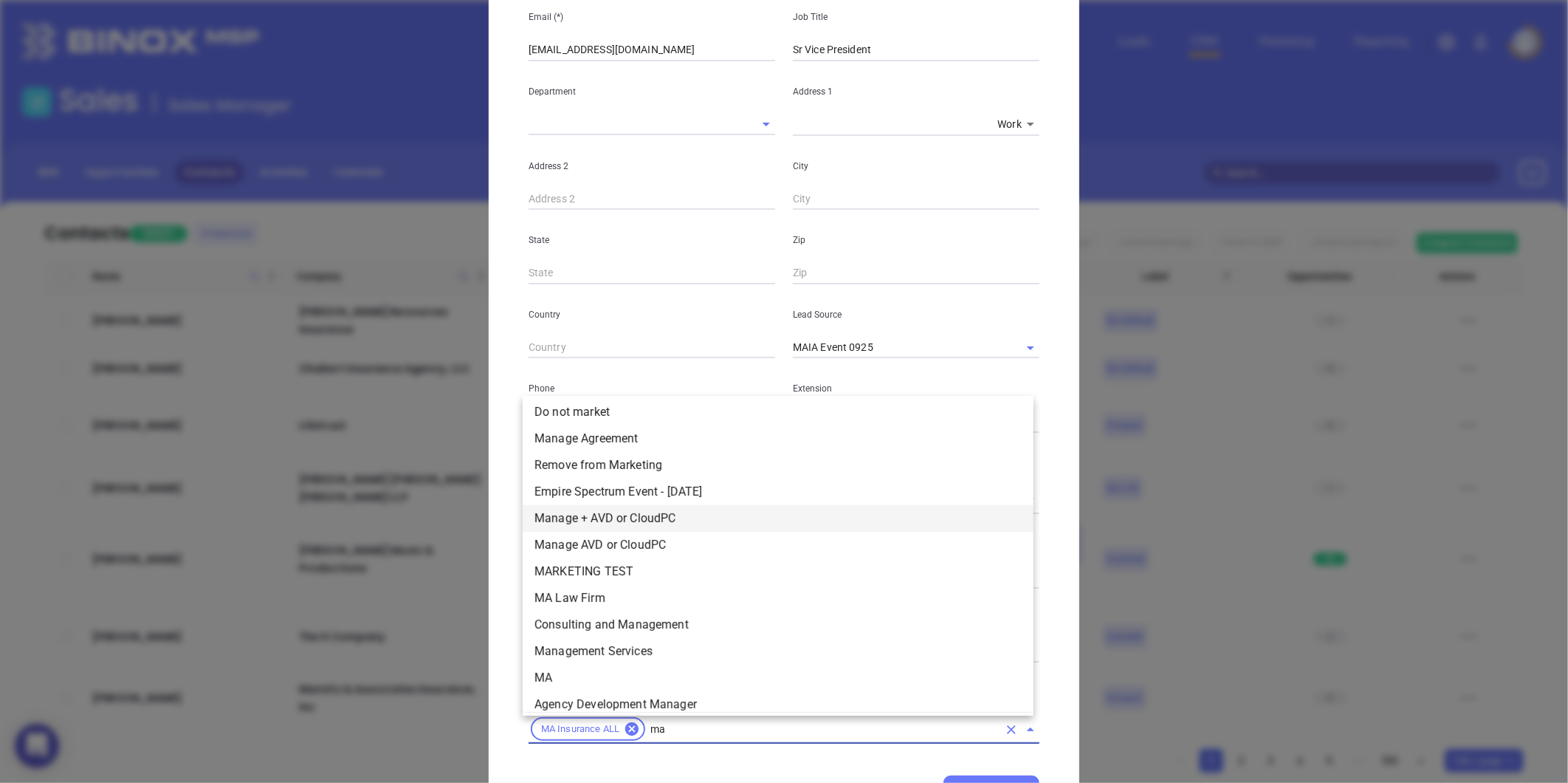
scroll to position [199, 0]
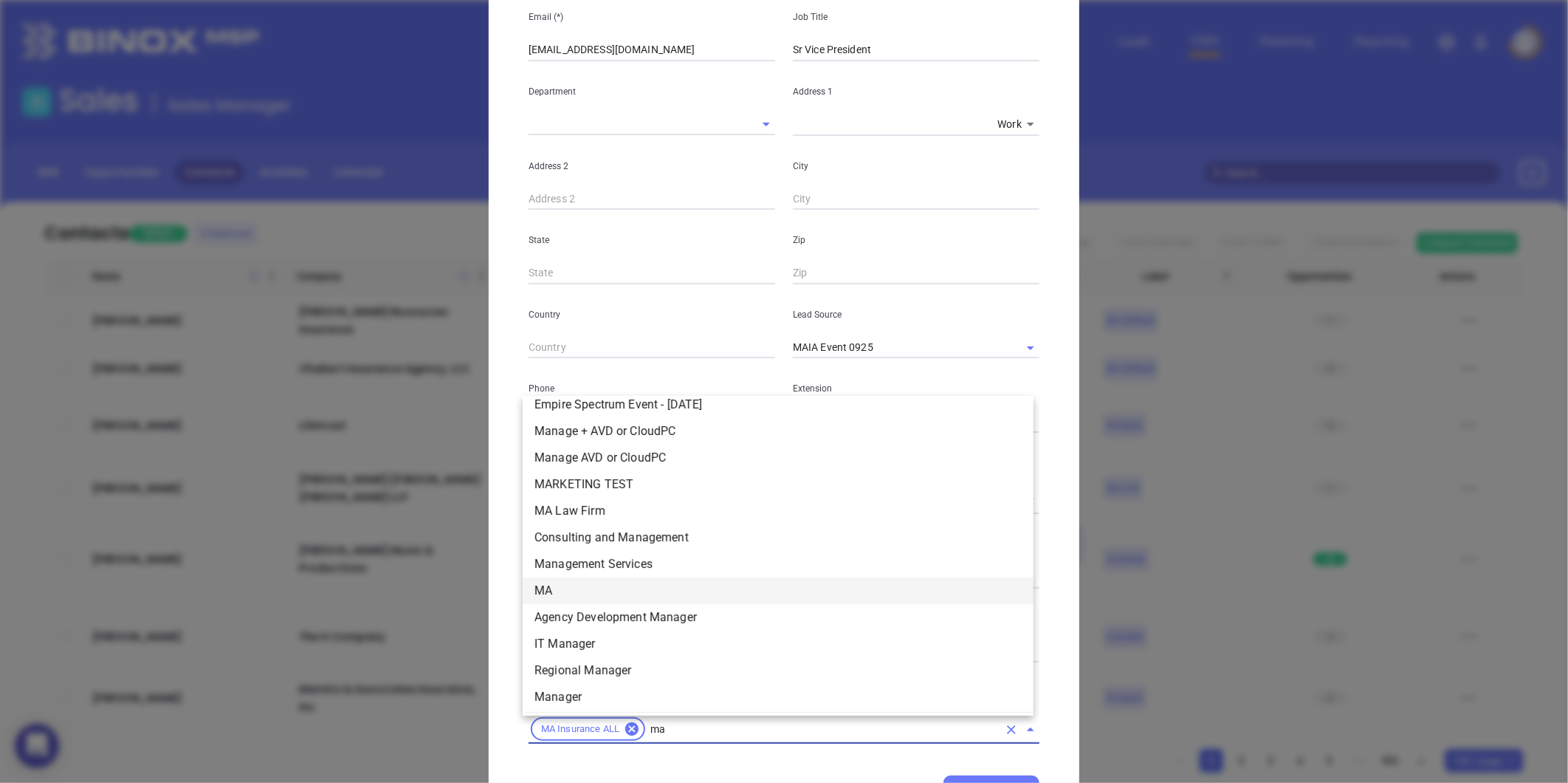
click at [579, 592] on li "MA" at bounding box center [778, 590] width 511 height 27
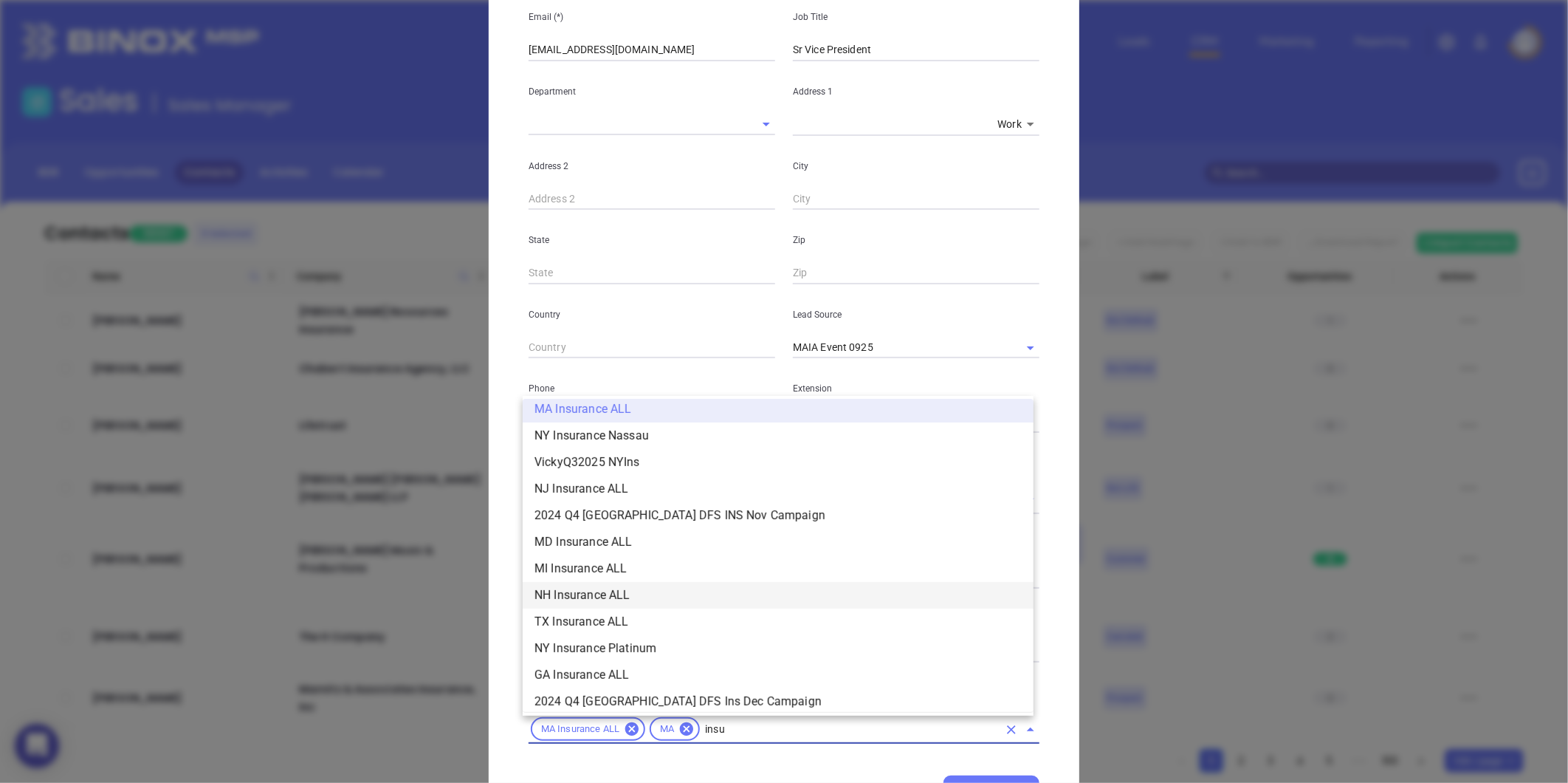
scroll to position [380, 0]
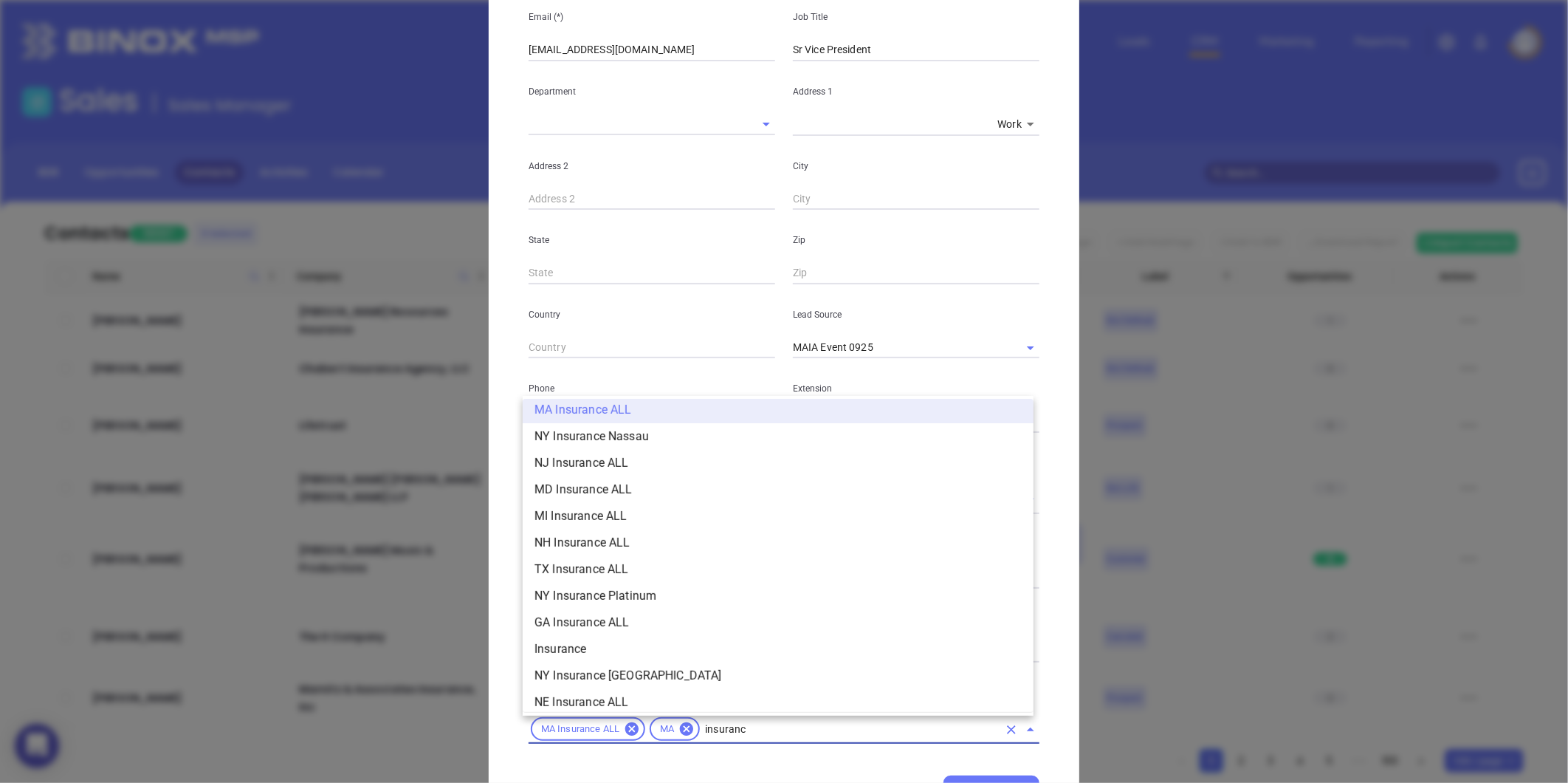
type input "insurance"
click at [577, 648] on li "Insurance" at bounding box center [778, 649] width 511 height 27
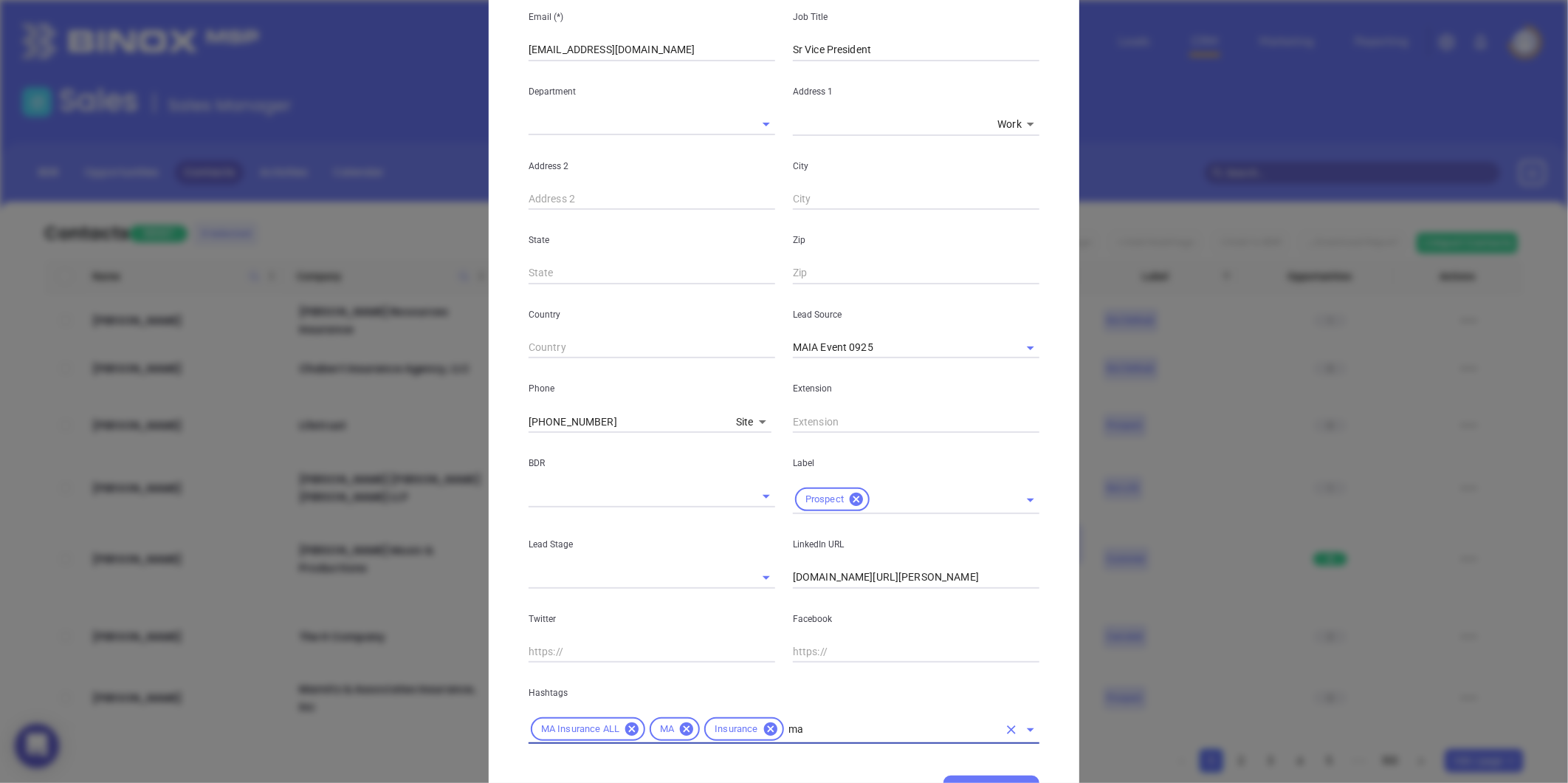
type input "mai"
click at [588, 663] on li "MAIA Event 0925" at bounding box center [778, 665] width 511 height 27
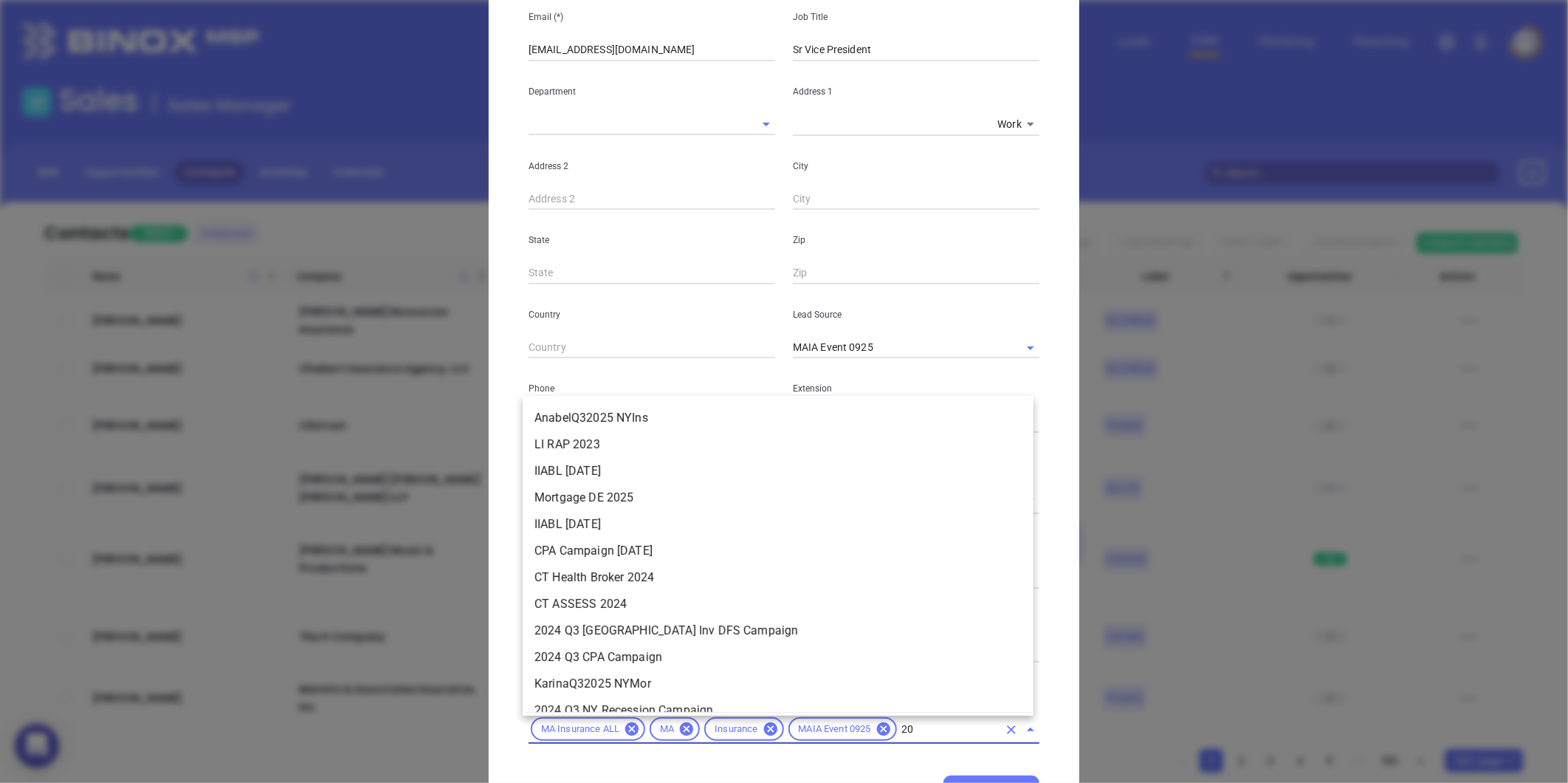
type input "200"
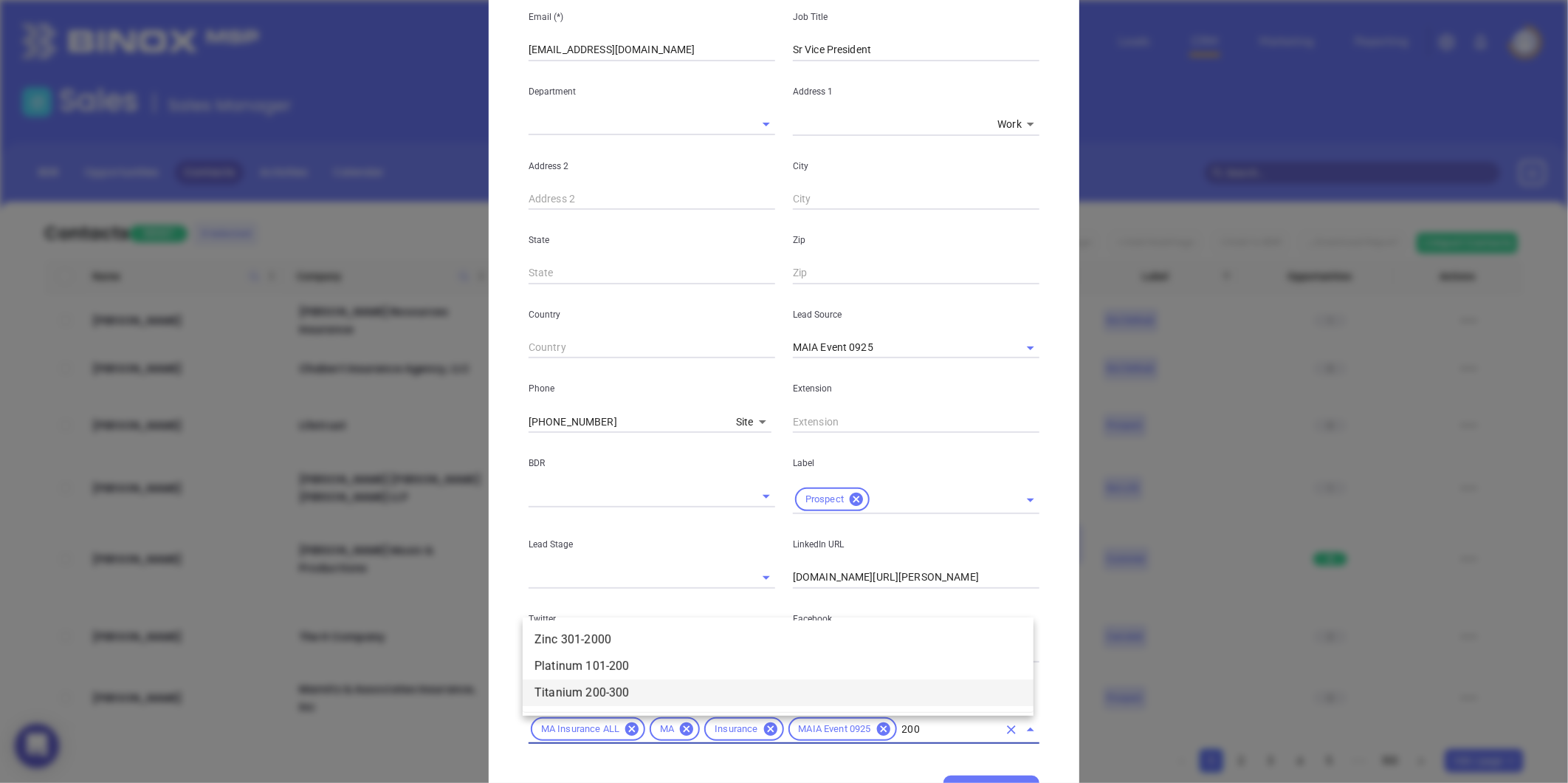
click at [622, 687] on li "Titanium 200-300" at bounding box center [778, 692] width 511 height 27
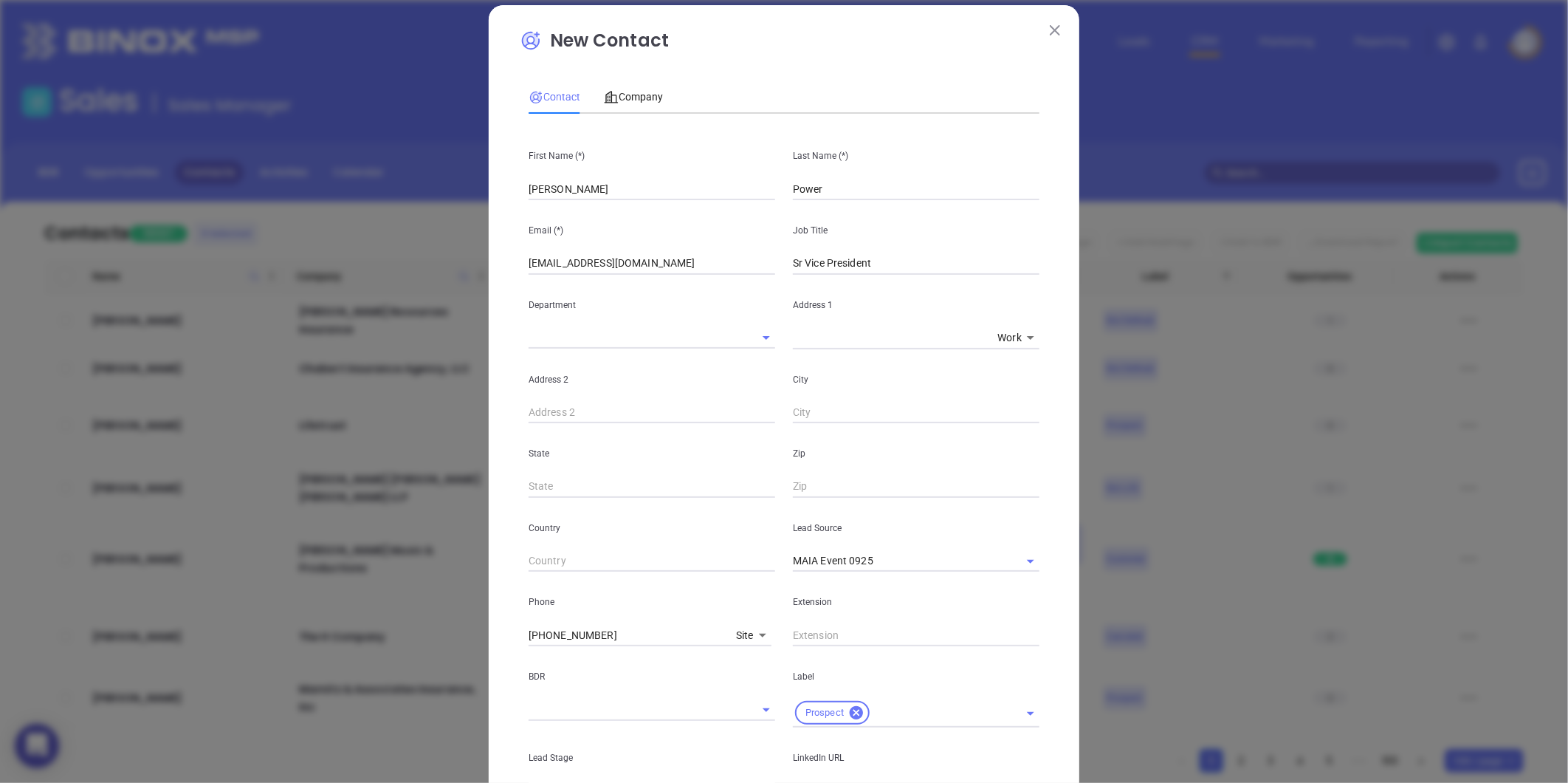
scroll to position [0, 0]
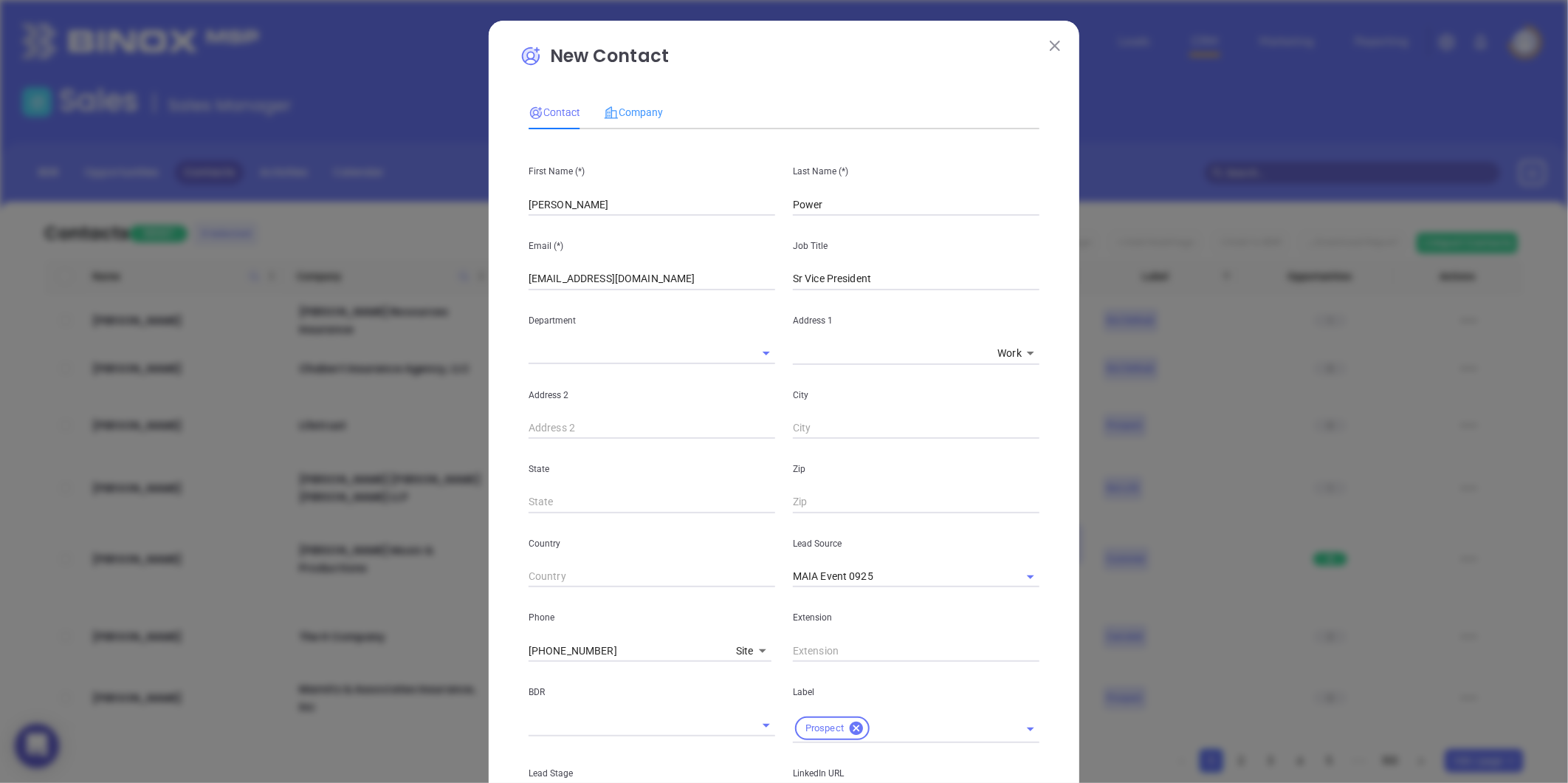
click at [621, 98] on div "Company" at bounding box center [633, 112] width 59 height 34
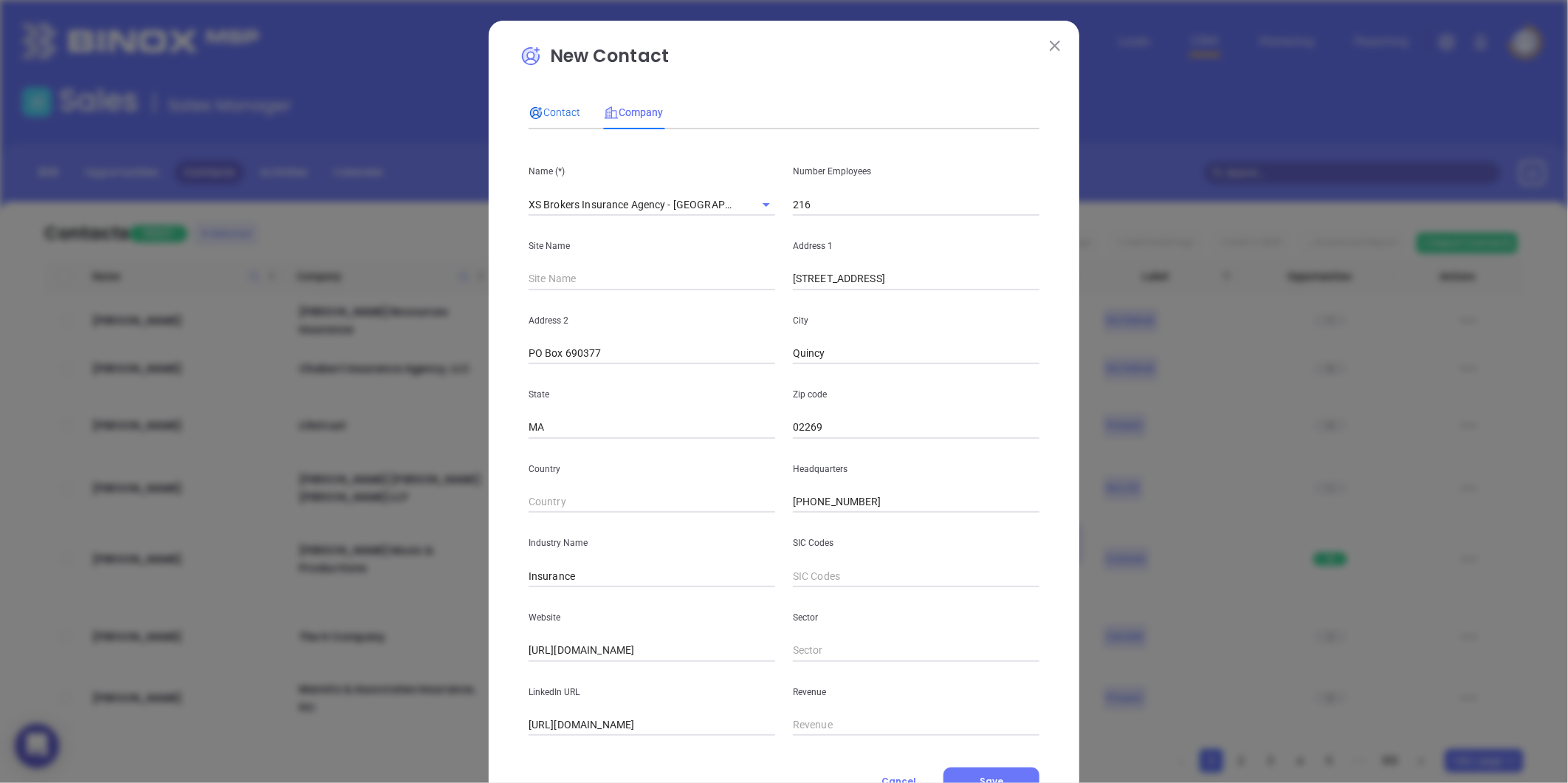
click at [557, 111] on span "Contact" at bounding box center [554, 112] width 51 height 12
click at [558, 96] on div "Contact" at bounding box center [554, 112] width 51 height 34
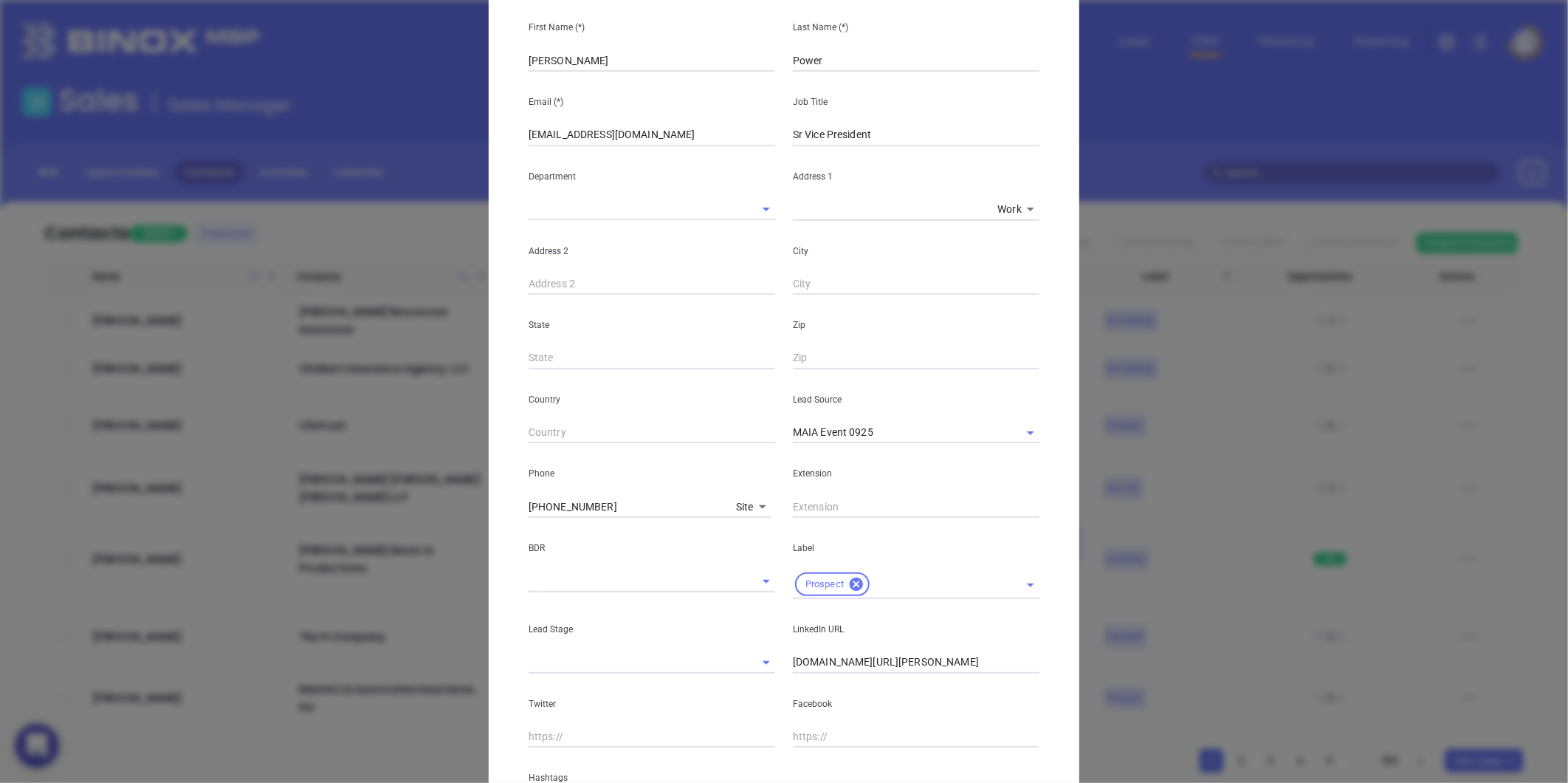
scroll to position [329, 0]
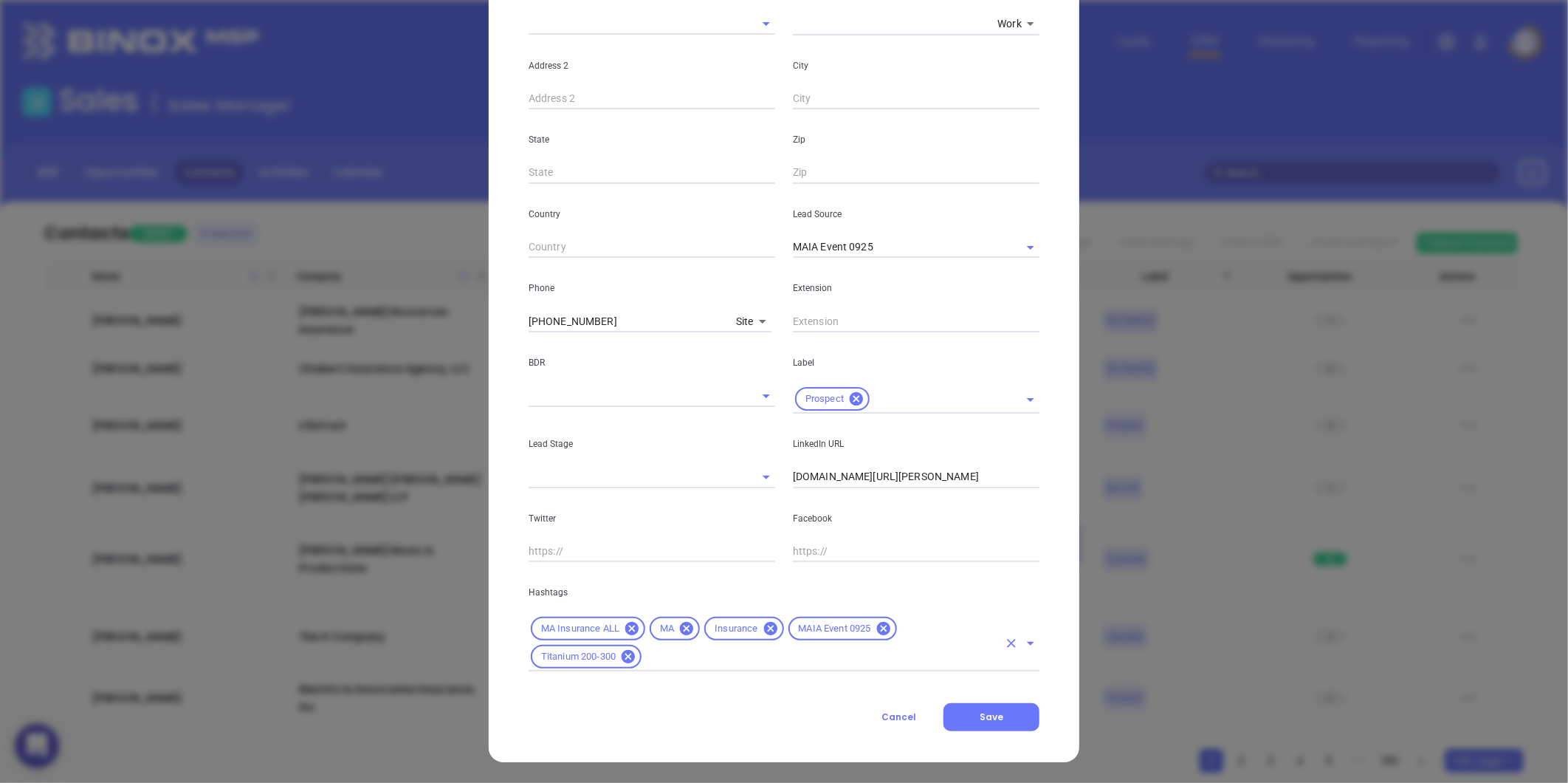
click at [727, 661] on input "text" at bounding box center [821, 657] width 355 height 18
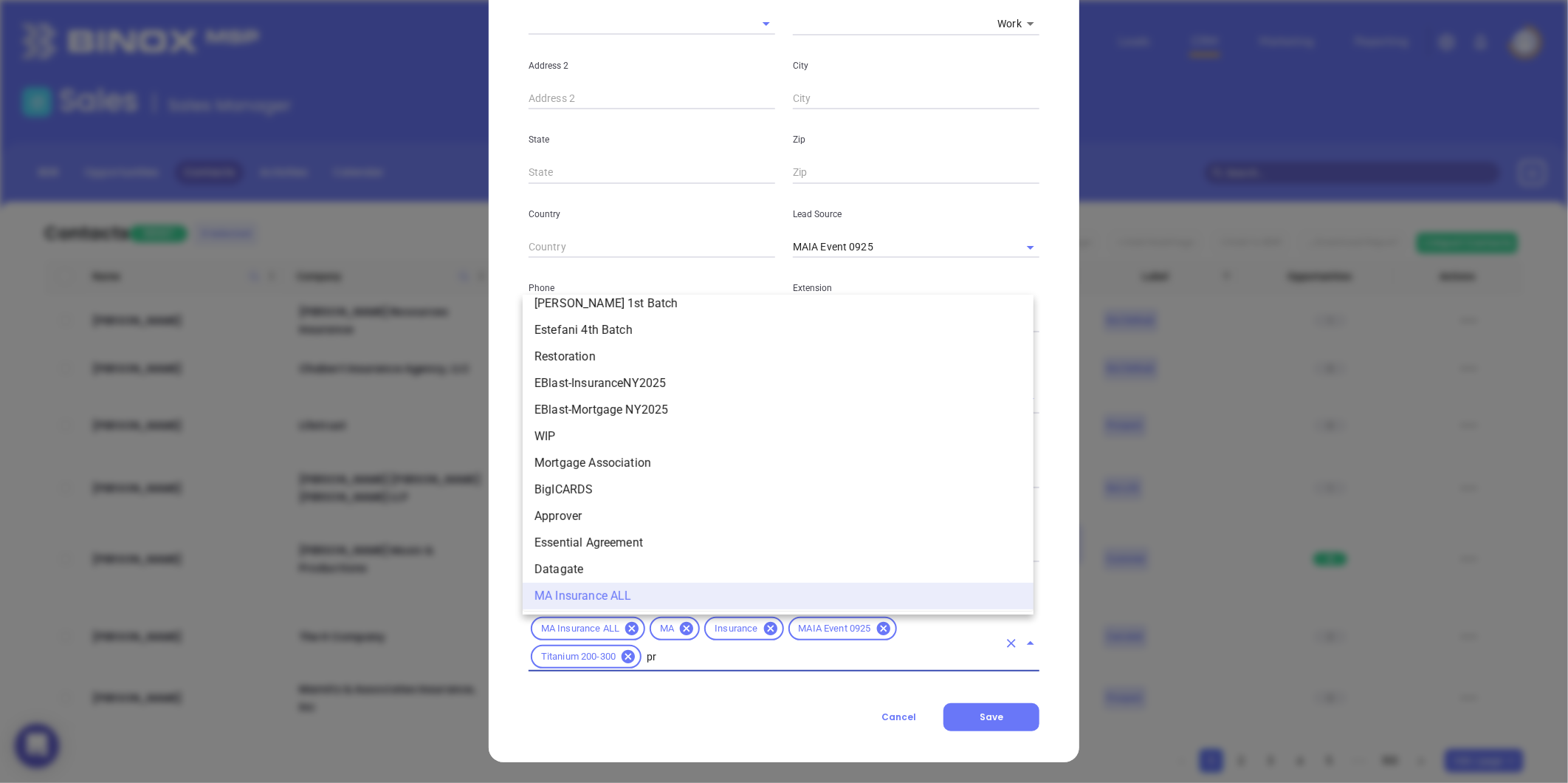
scroll to position [0, 0]
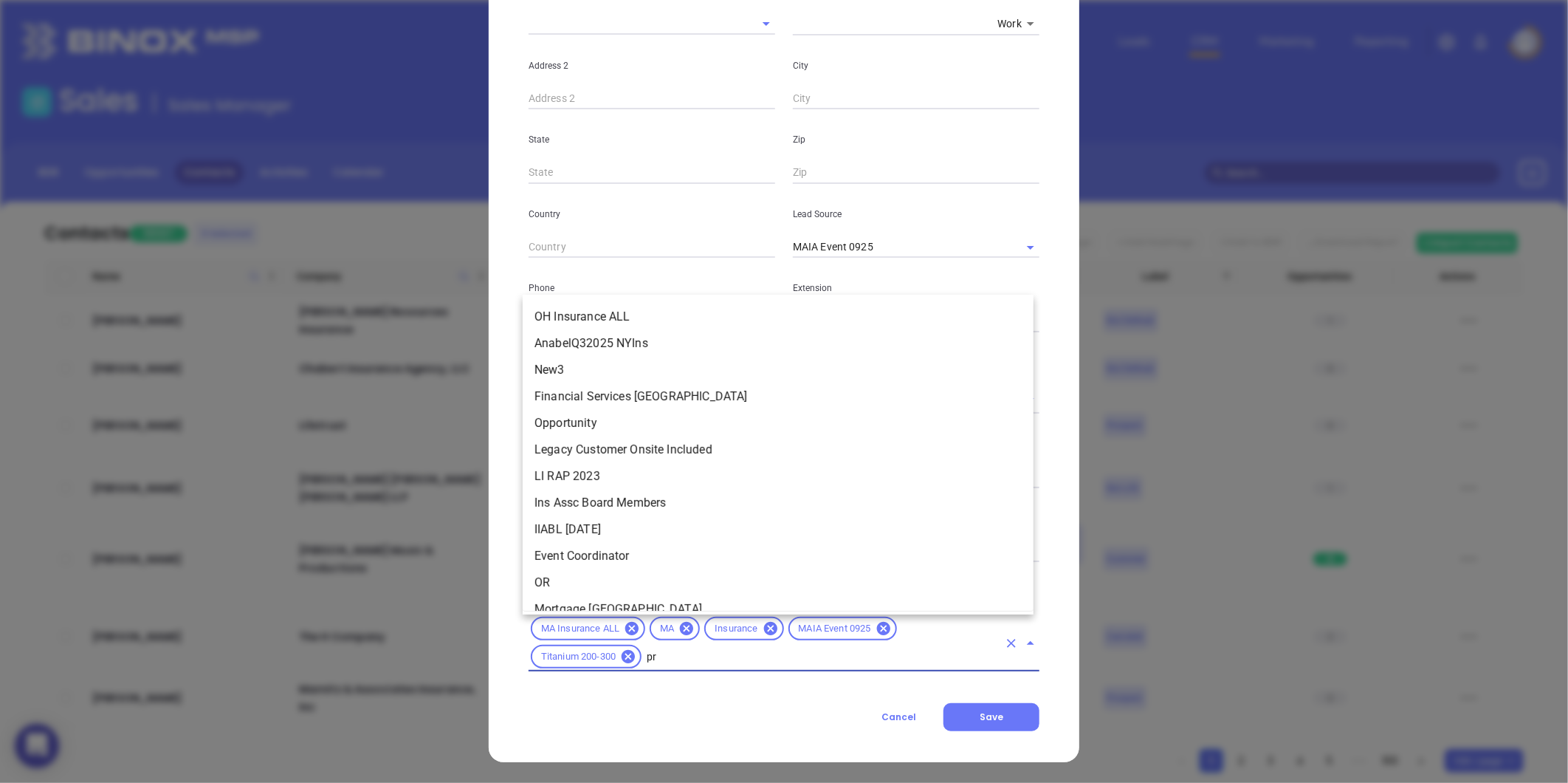
type input "pro"
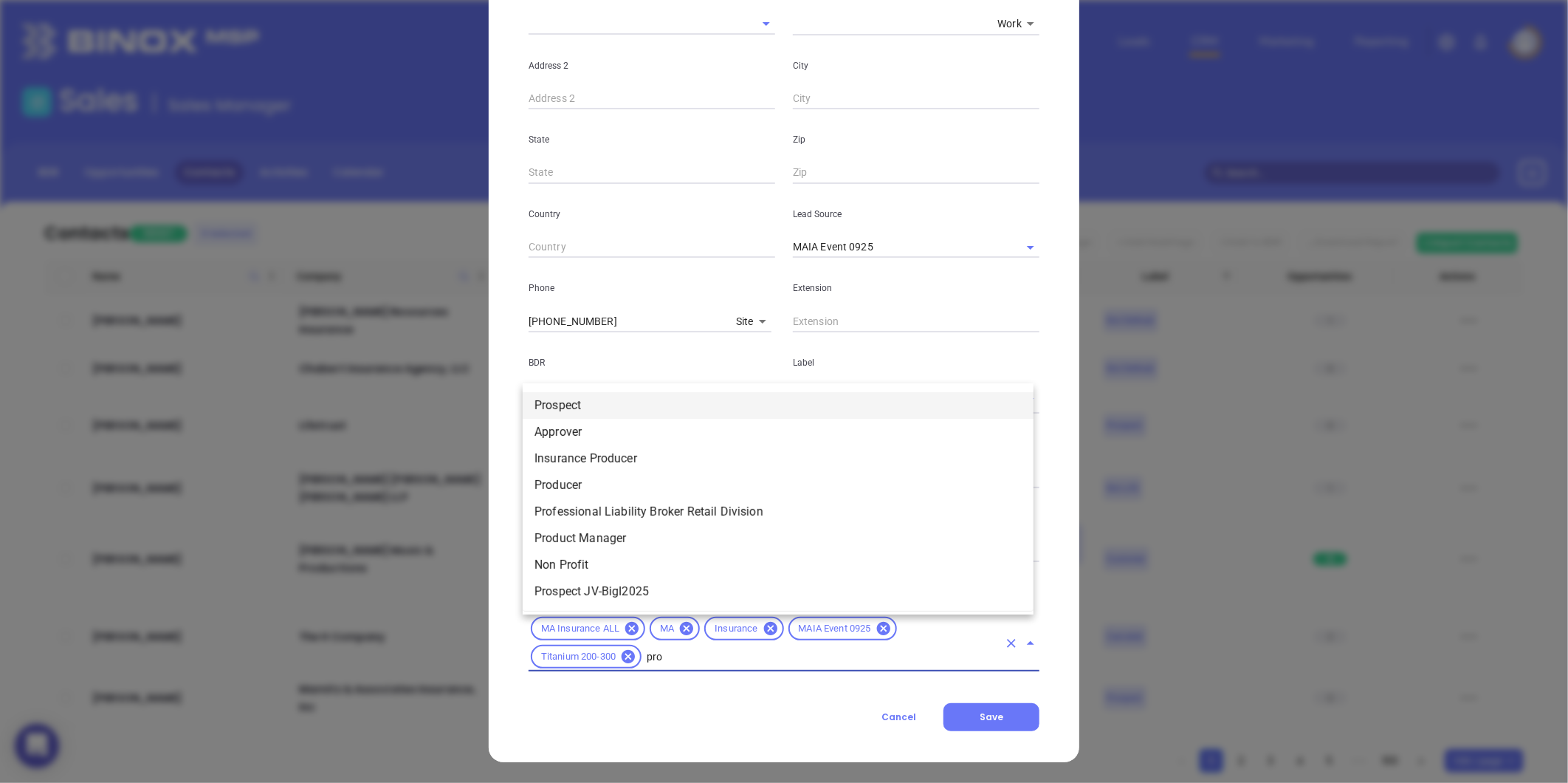
click at [548, 404] on li "Prospect" at bounding box center [778, 405] width 511 height 27
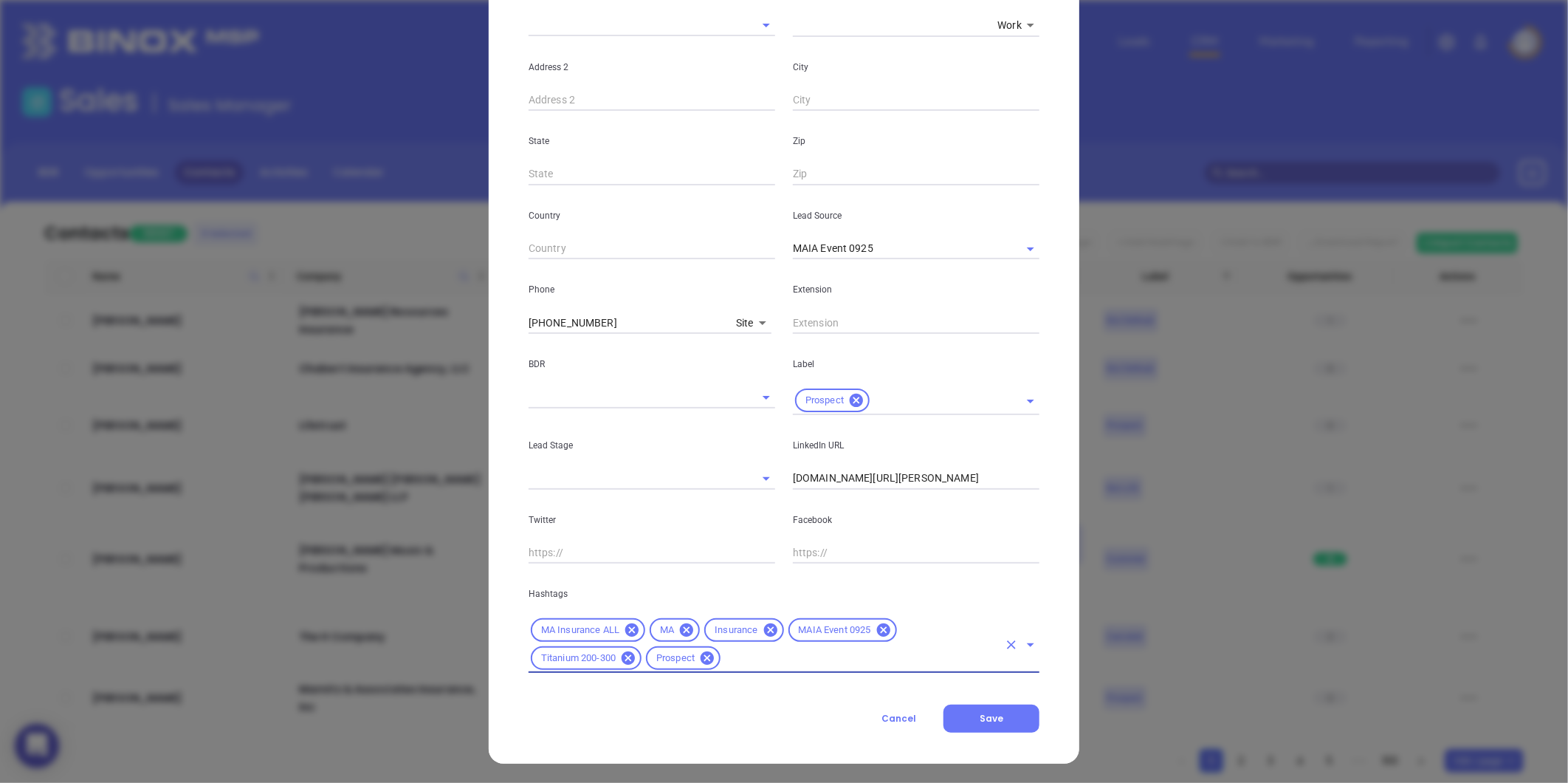
scroll to position [329, 0]
click at [741, 316] on body "0 Leads CRM Marketing Reporting Financial Leads Leads Sales Sales Manager BDR O…" at bounding box center [784, 392] width 1568 height 783
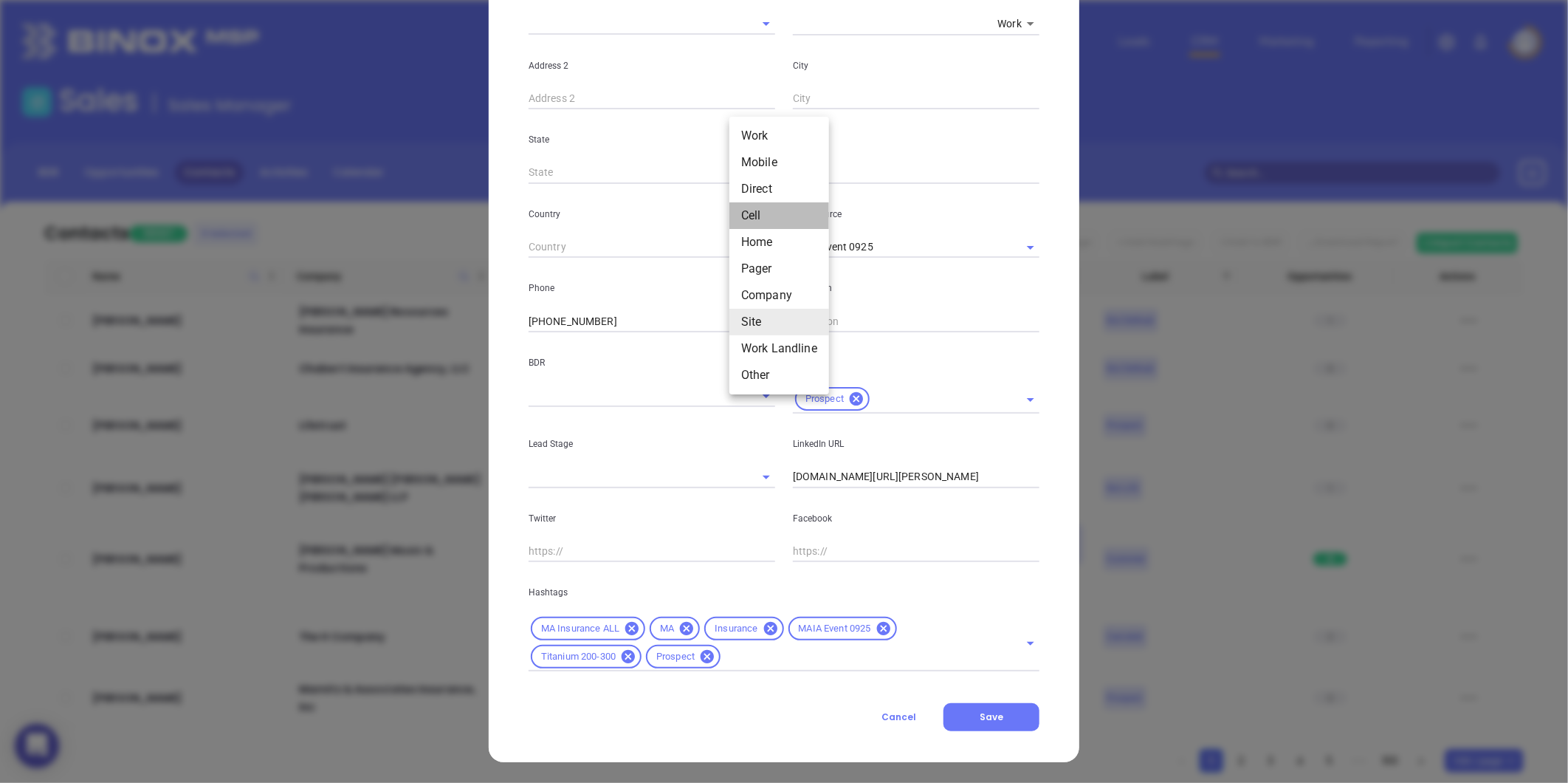
drag, startPoint x: 765, startPoint y: 209, endPoint x: 756, endPoint y: 221, distance: 15.0
click at [765, 209] on li "Cell" at bounding box center [779, 215] width 99 height 27
type input "4"
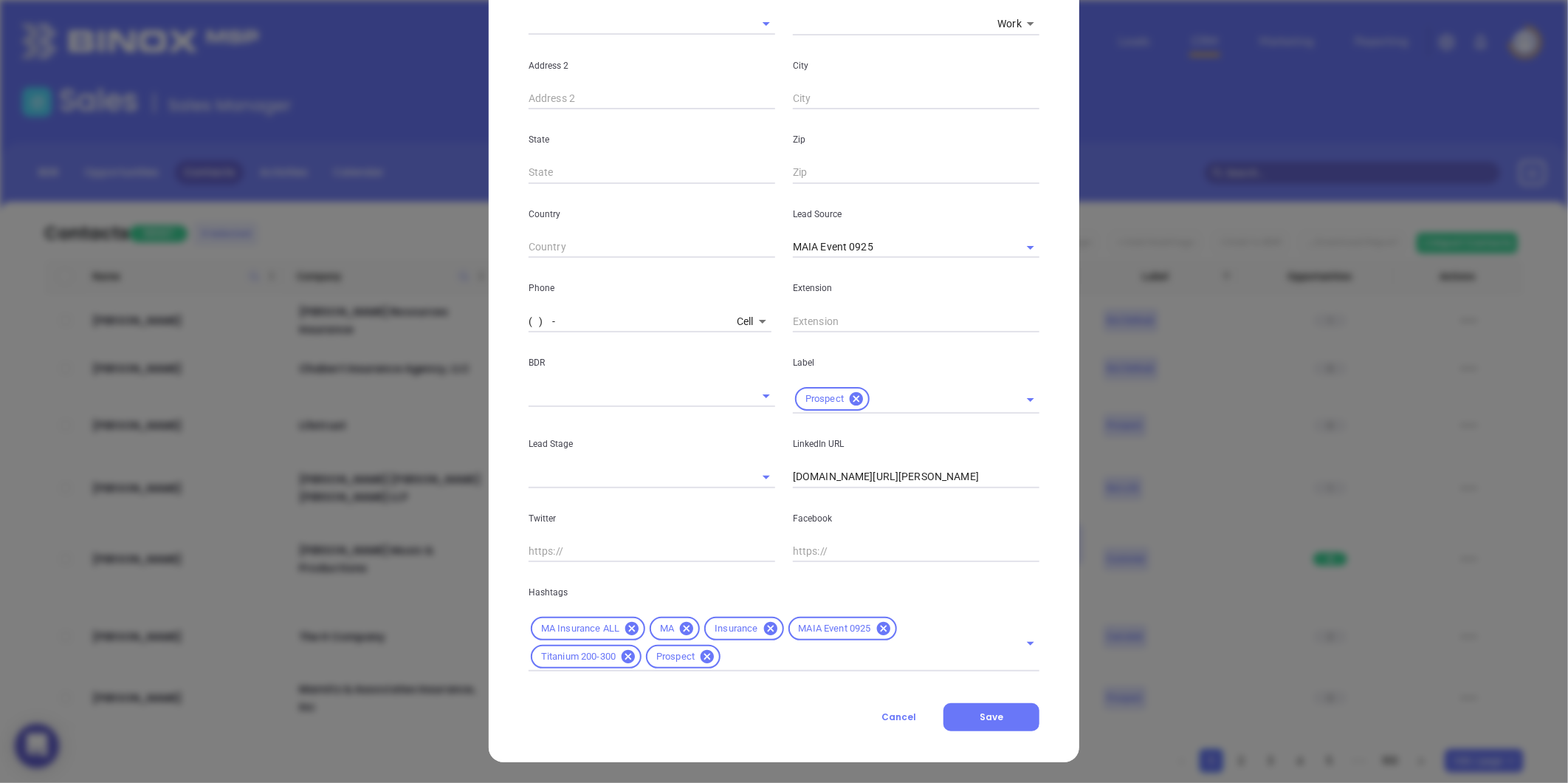
click at [623, 321] on input "( ) -" at bounding box center [629, 322] width 202 height 22
paste input "617) 429-9264"
type input "(617) 429-9264"
click at [993, 707] on button "Save" at bounding box center [991, 717] width 96 height 28
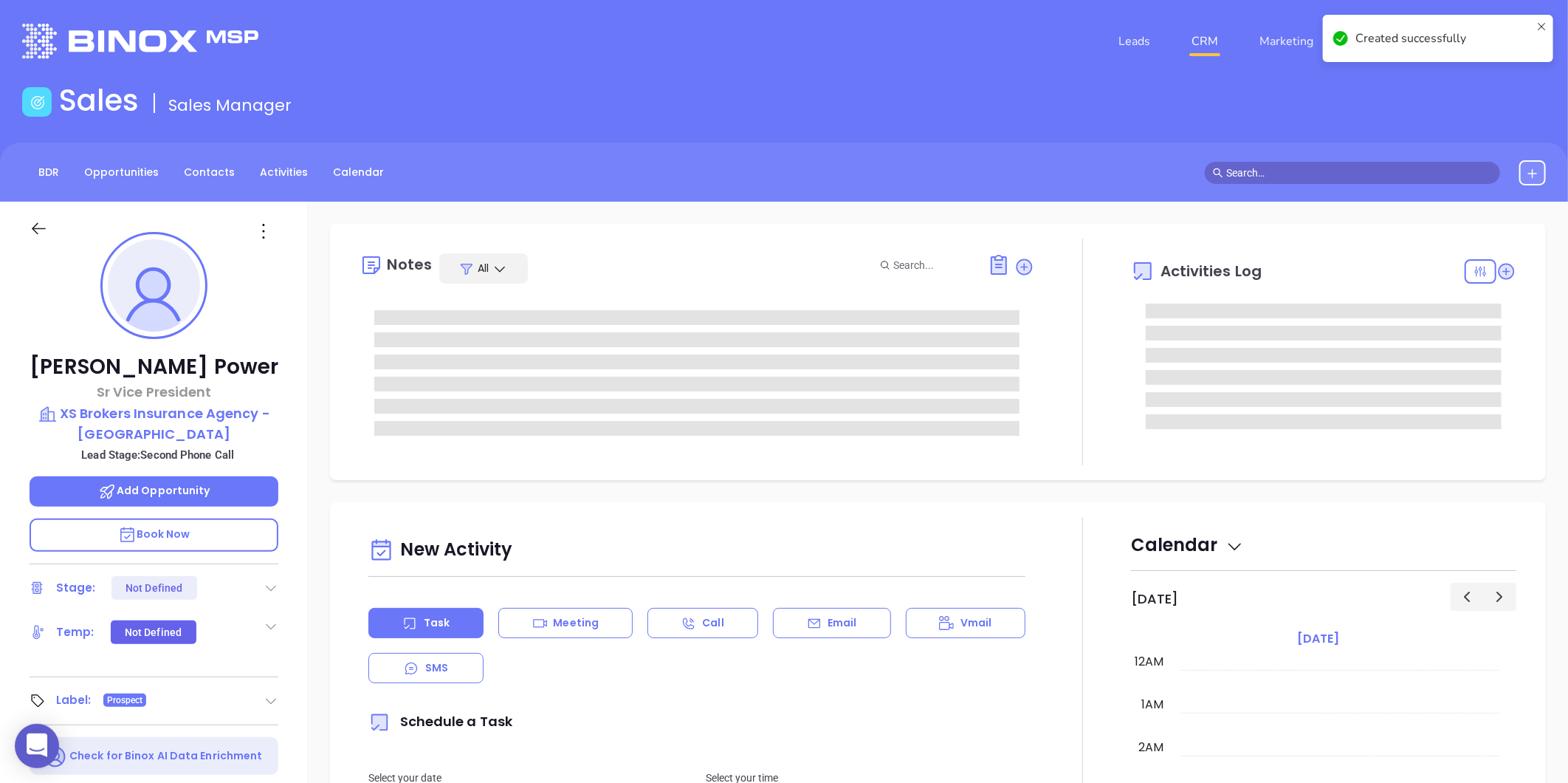
type input "[DATE]"
type input "[PERSON_NAME]"
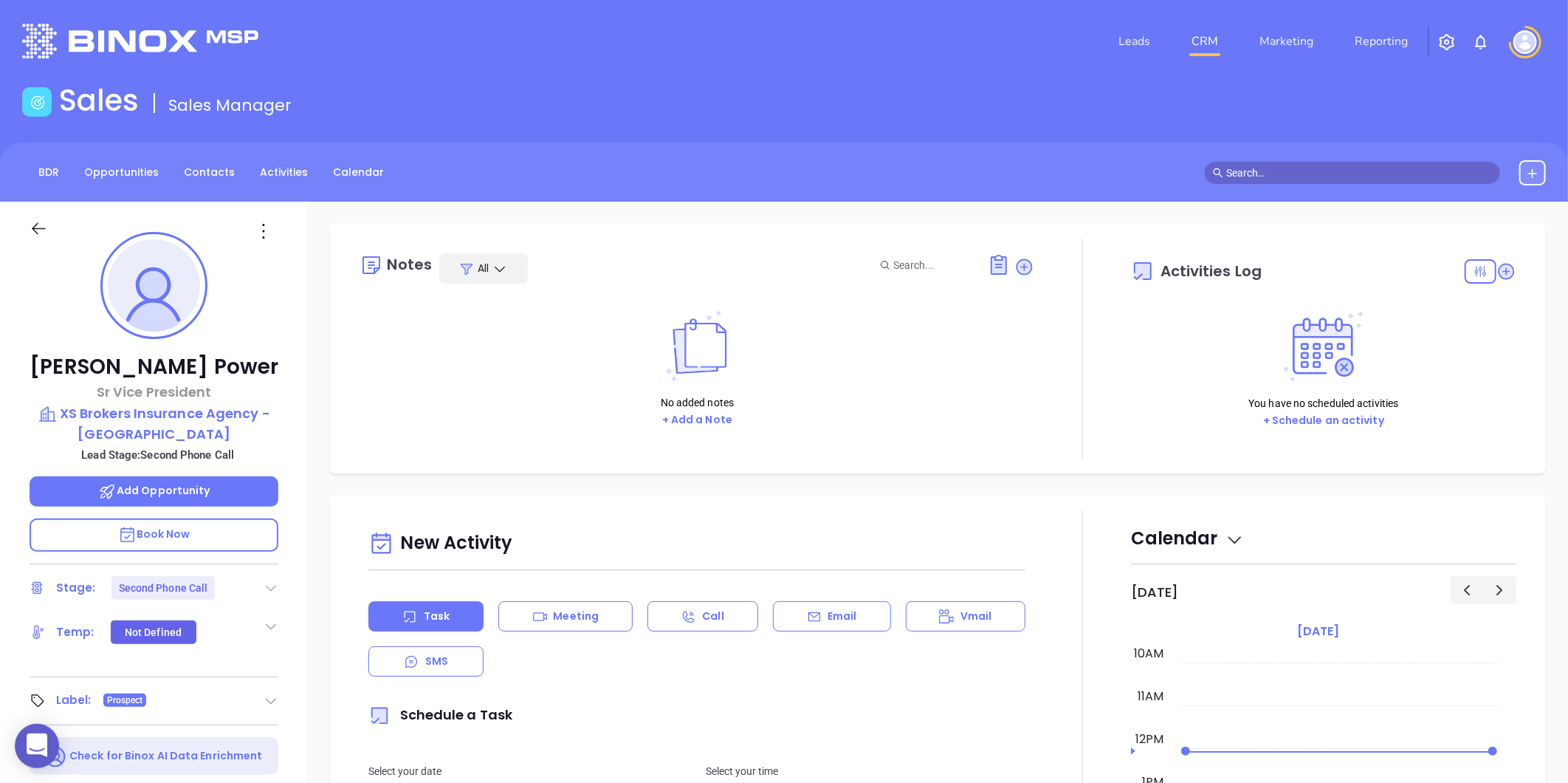
drag, startPoint x: 273, startPoint y: 585, endPoint x: 218, endPoint y: 578, distance: 55.4
click at [272, 585] on icon at bounding box center [271, 588] width 15 height 15
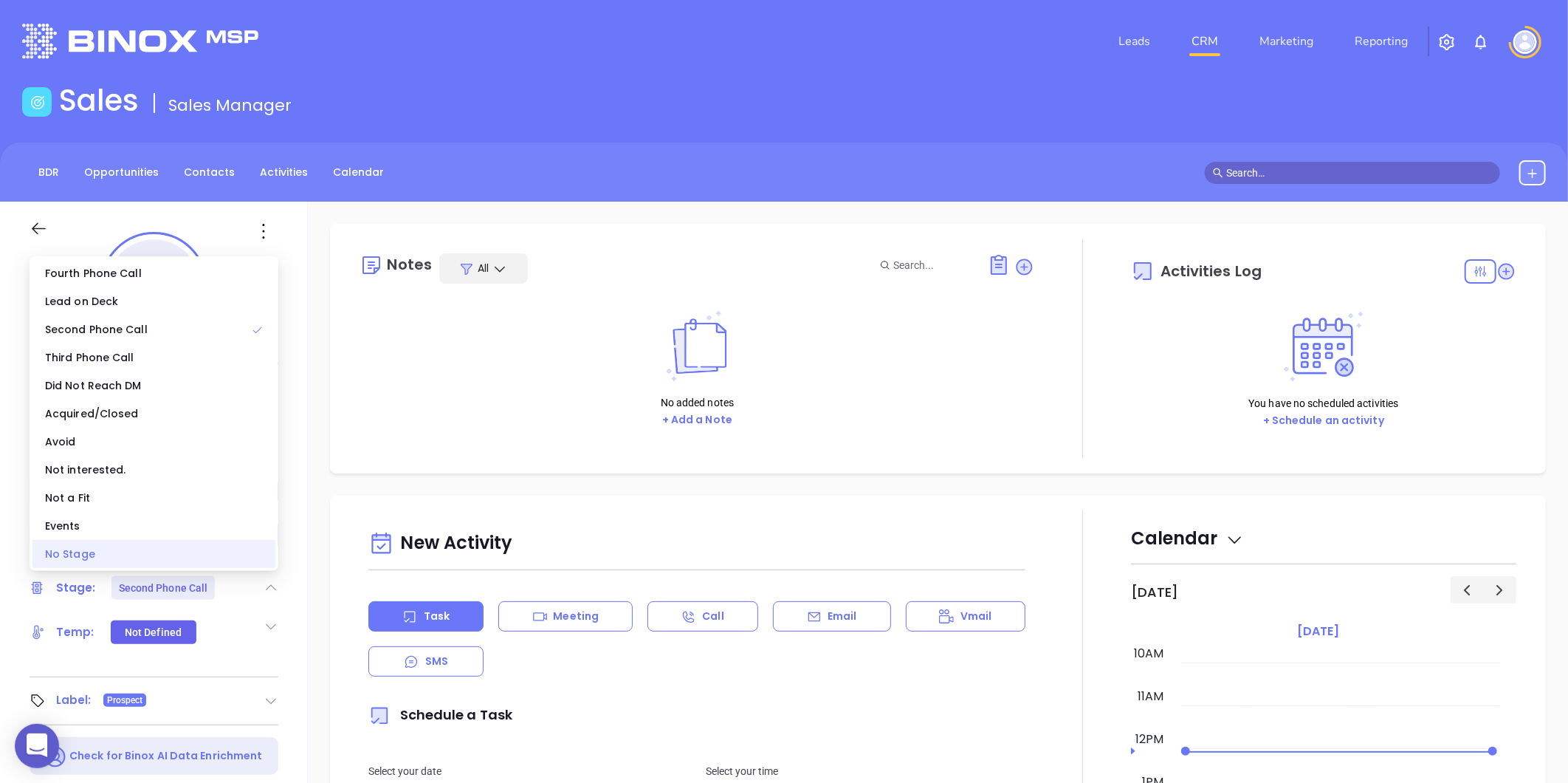
click at [201, 555] on div "No Stage" at bounding box center [153, 554] width 243 height 28
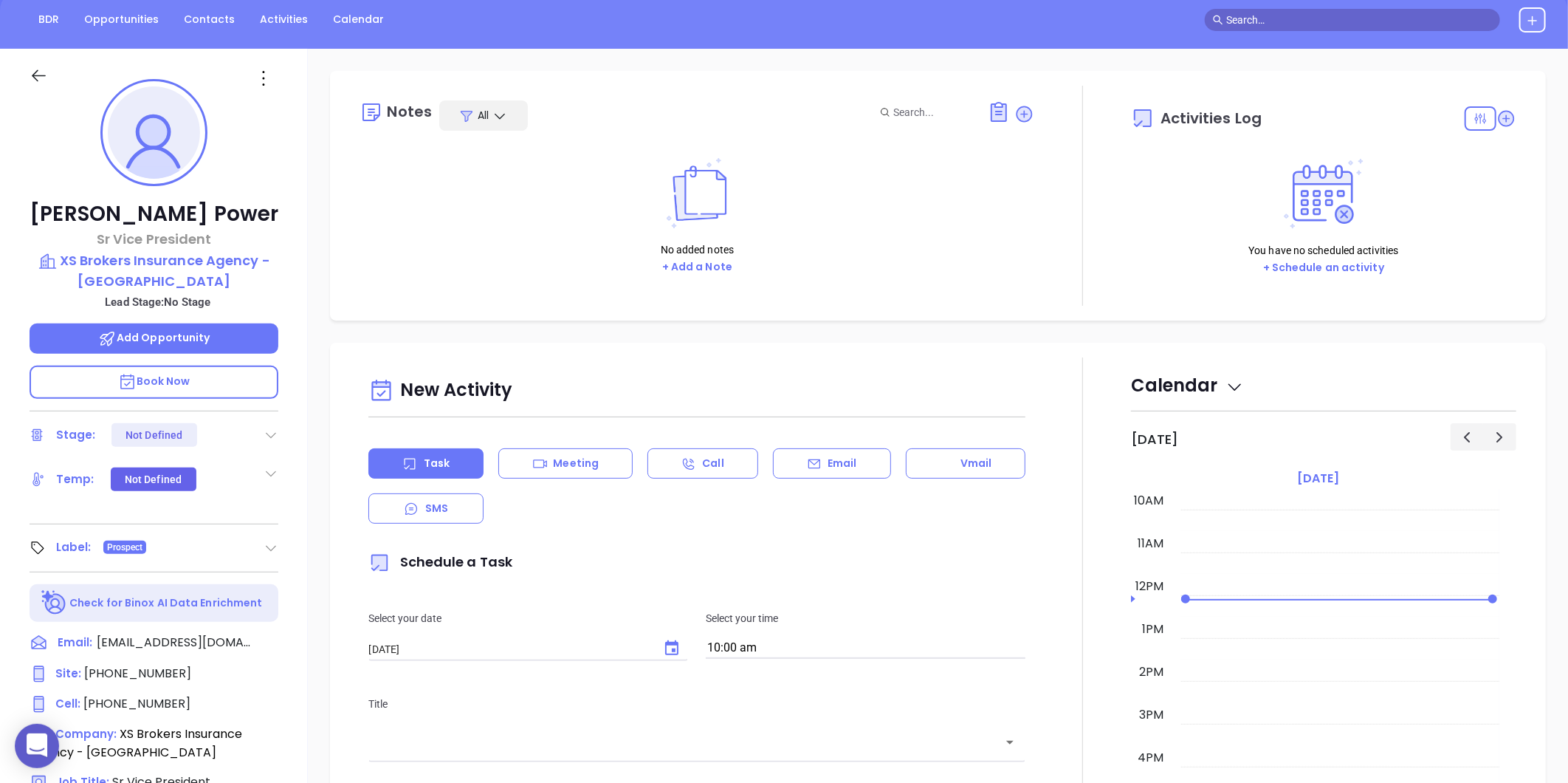
scroll to position [0, 0]
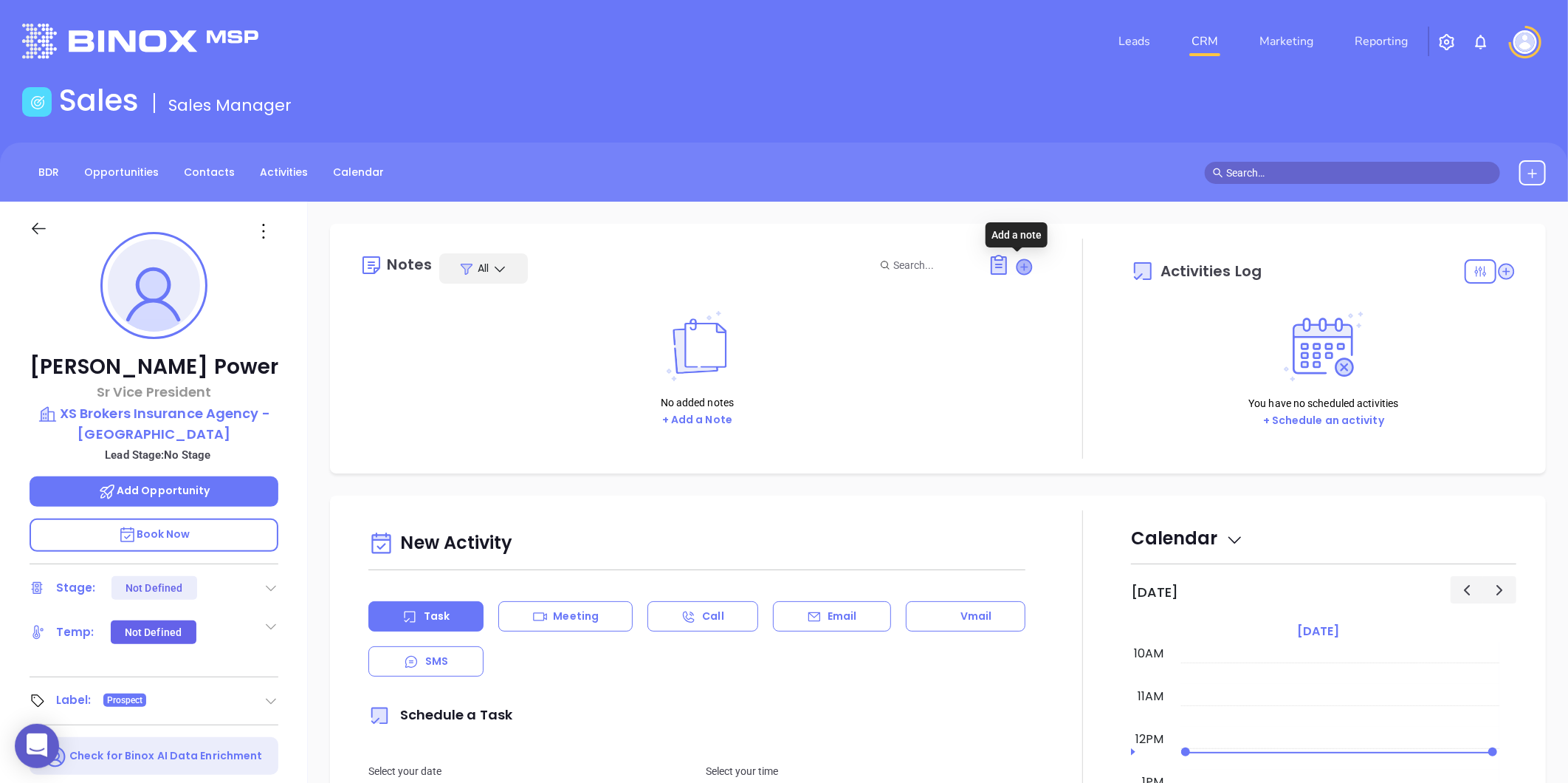
click at [1017, 262] on icon at bounding box center [1024, 267] width 15 height 15
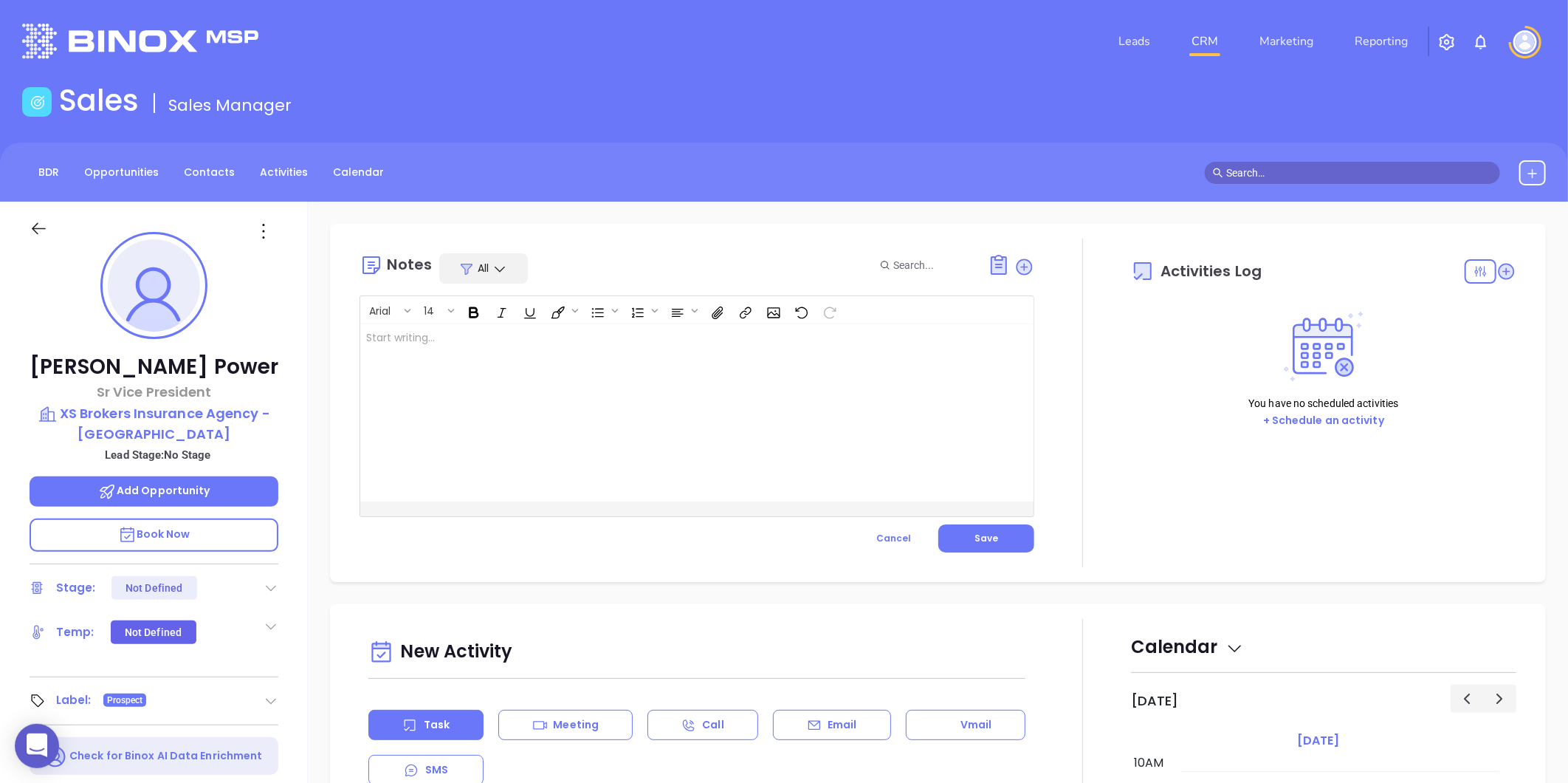
click at [495, 336] on div at bounding box center [673, 413] width 626 height 177
click at [983, 534] on span "Save" at bounding box center [987, 539] width 24 height 13
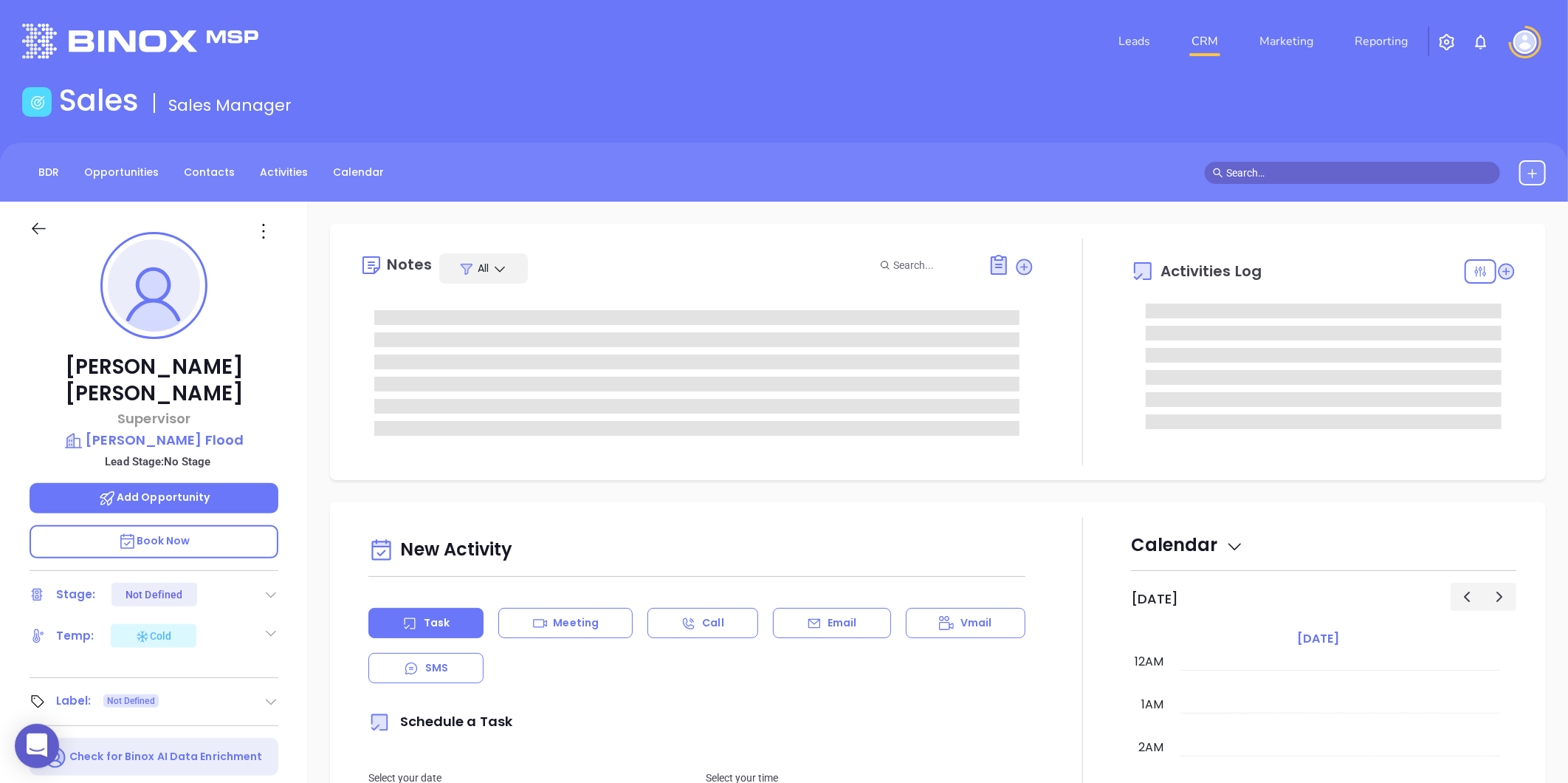
scroll to position [429, 0]
type input "[PERSON_NAME]"
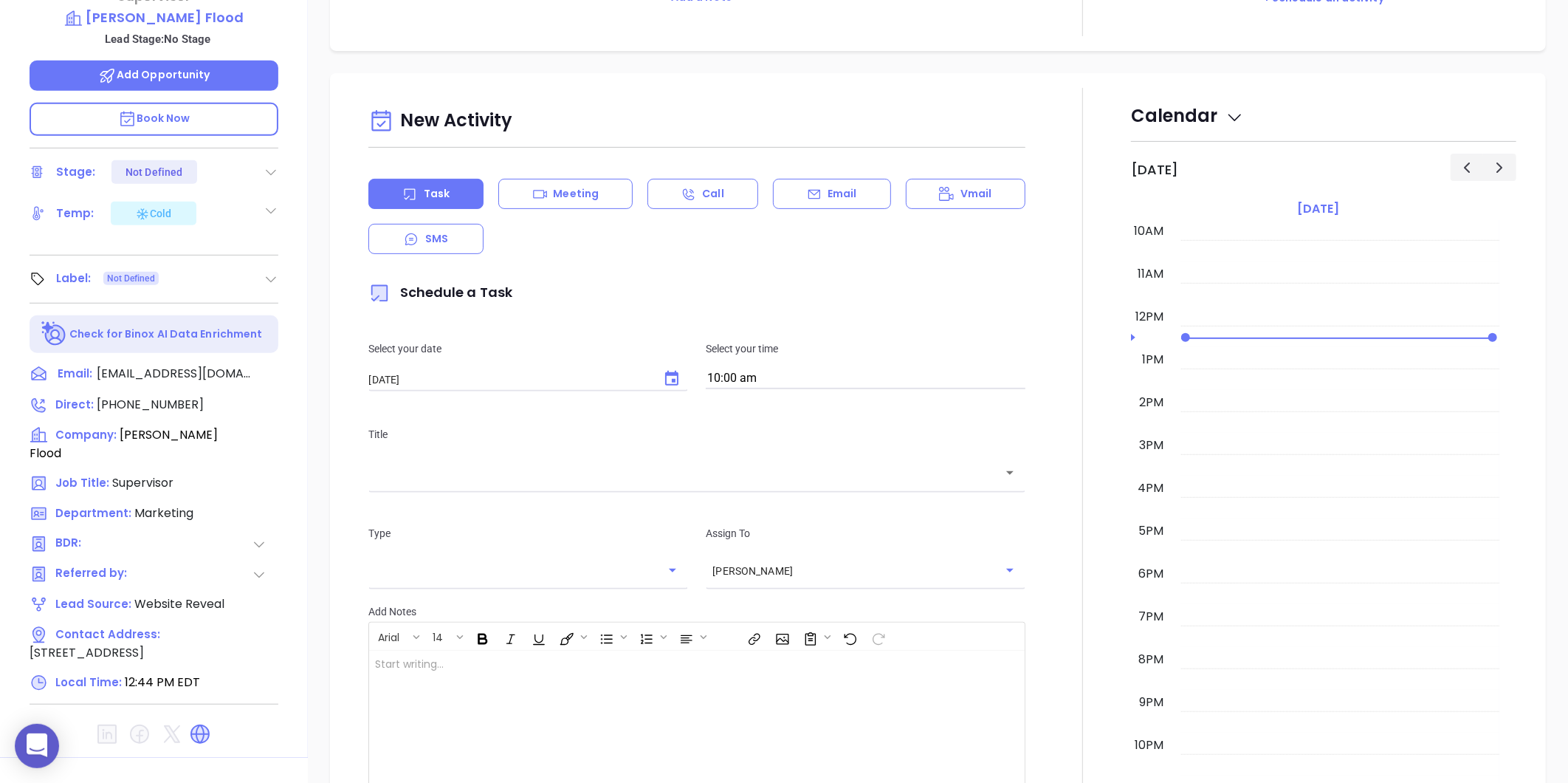
scroll to position [453, 0]
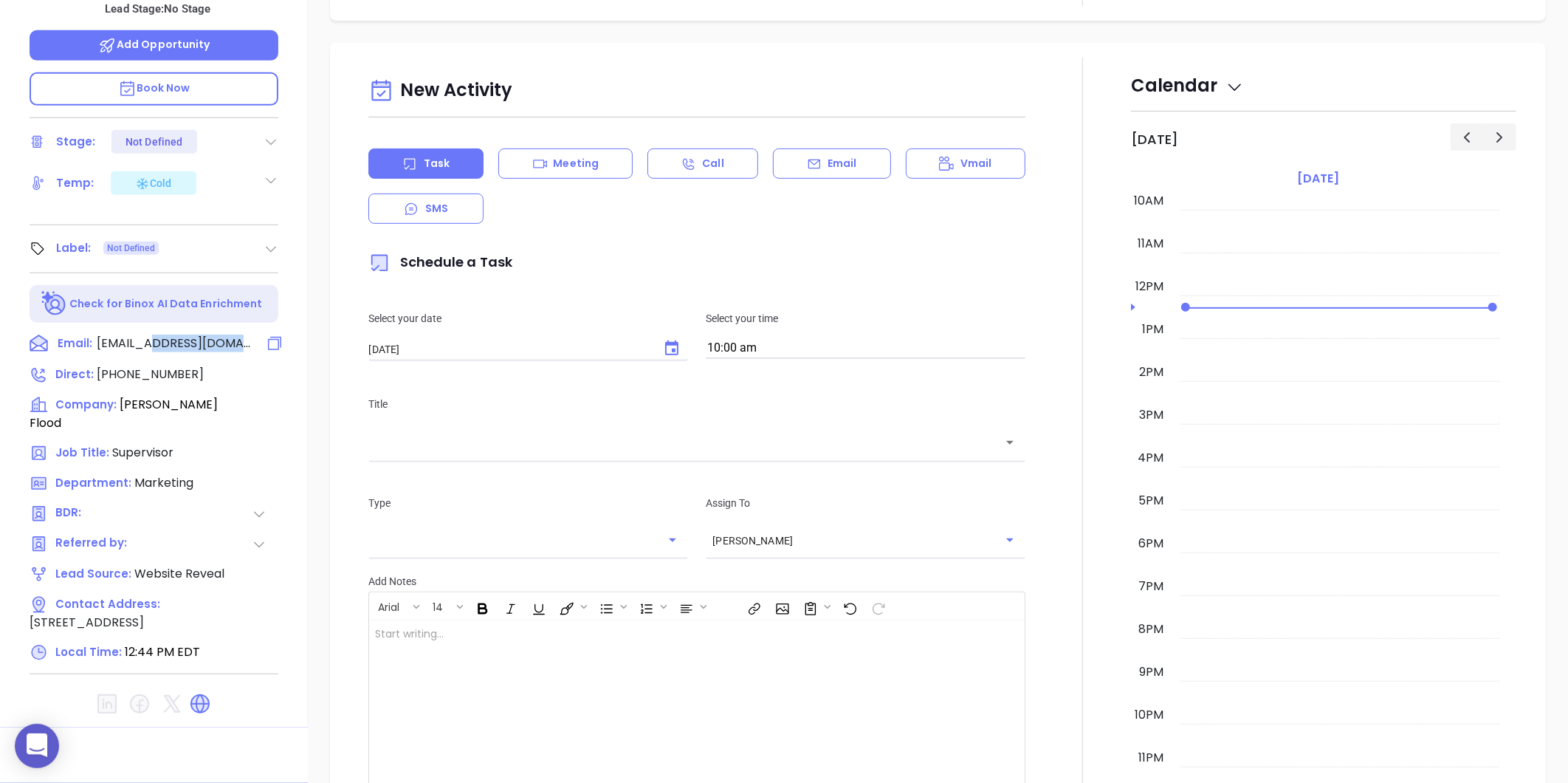
drag, startPoint x: 254, startPoint y: 311, endPoint x: 158, endPoint y: 314, distance: 96.0
click at [158, 335] on div "Email: [EMAIL_ADDRESS][DOMAIN_NAME]" at bounding box center [153, 344] width 249 height 19
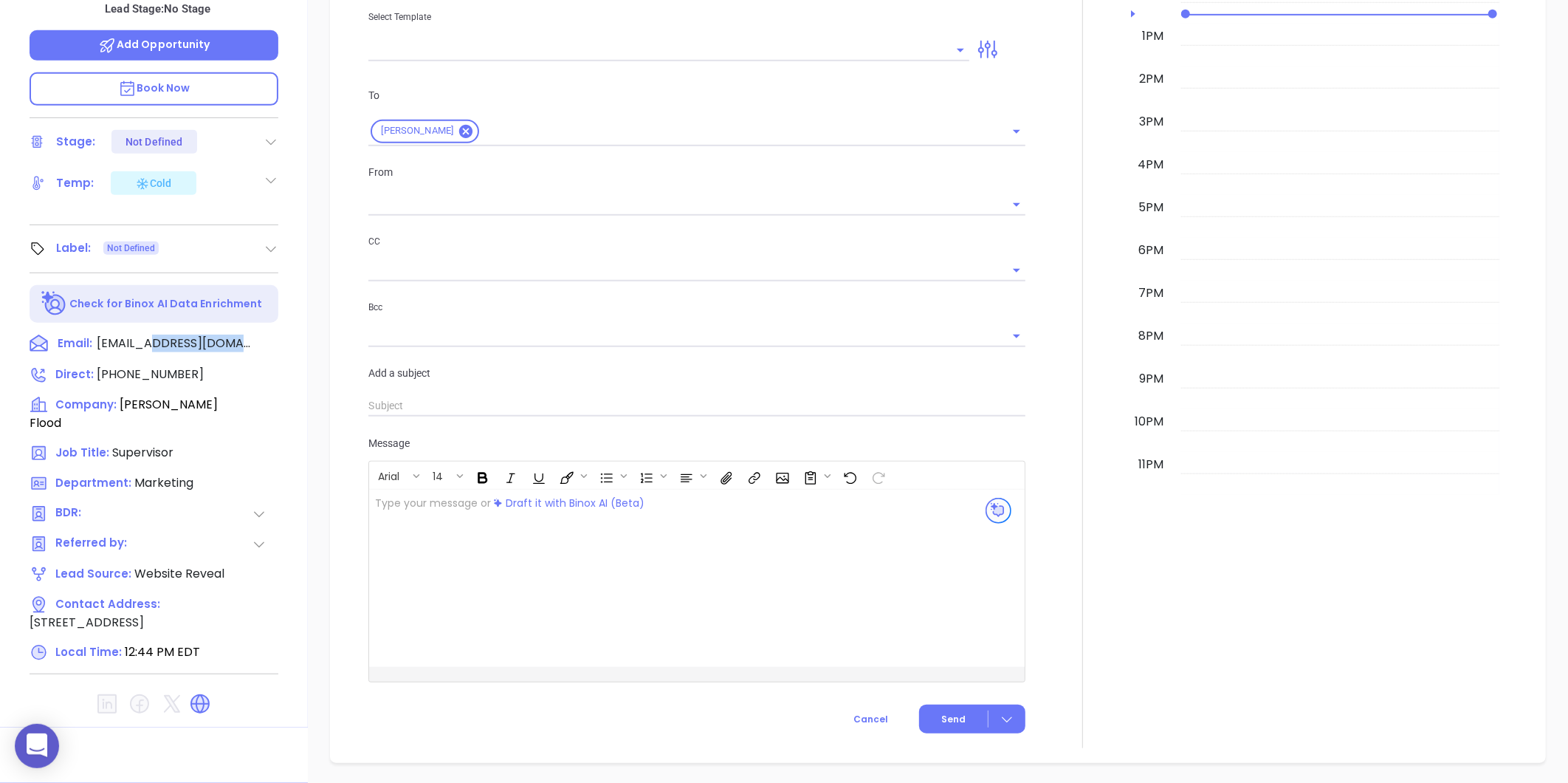
scroll to position [201, 0]
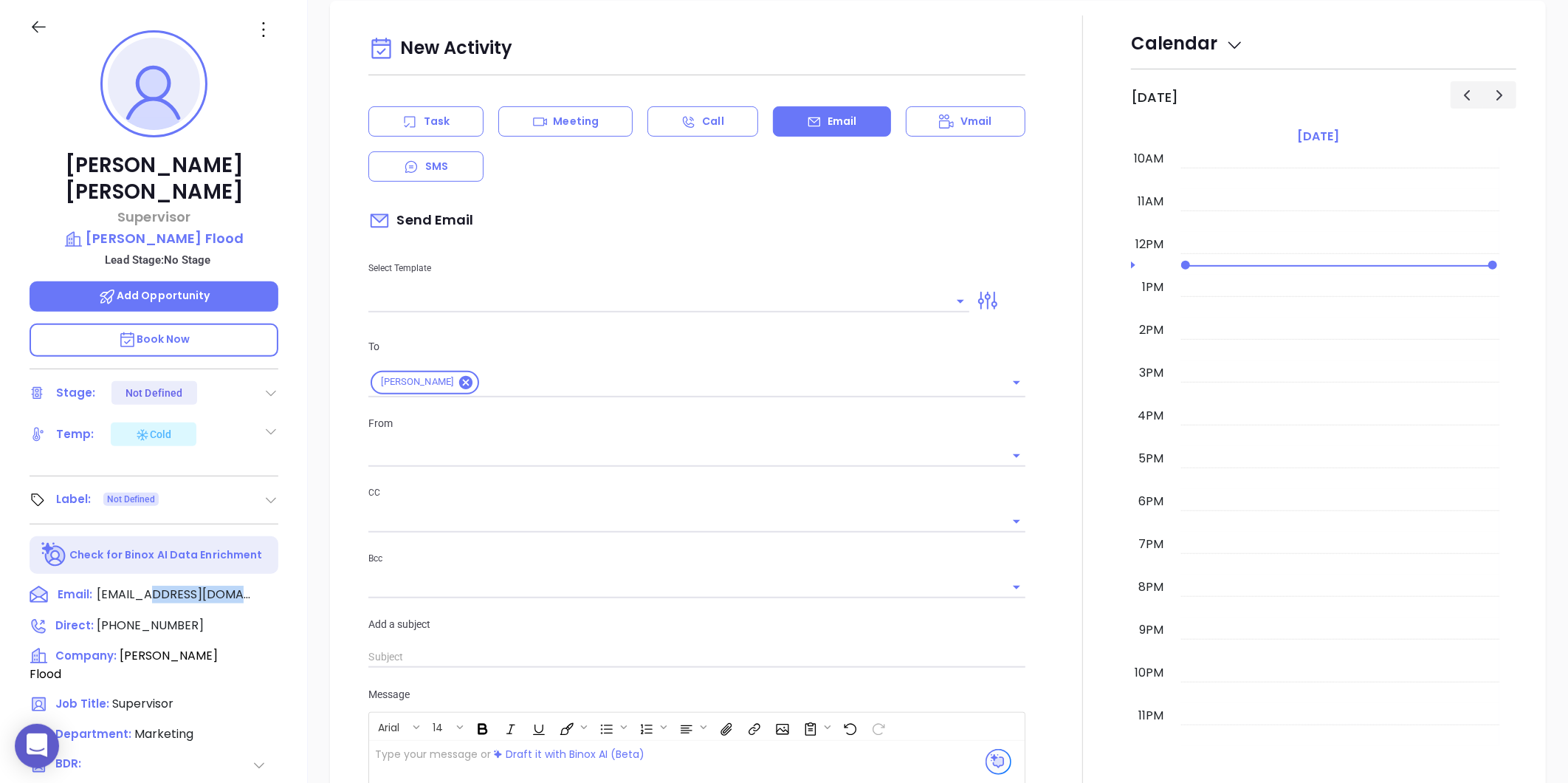
type input "[PERSON_NAME]"
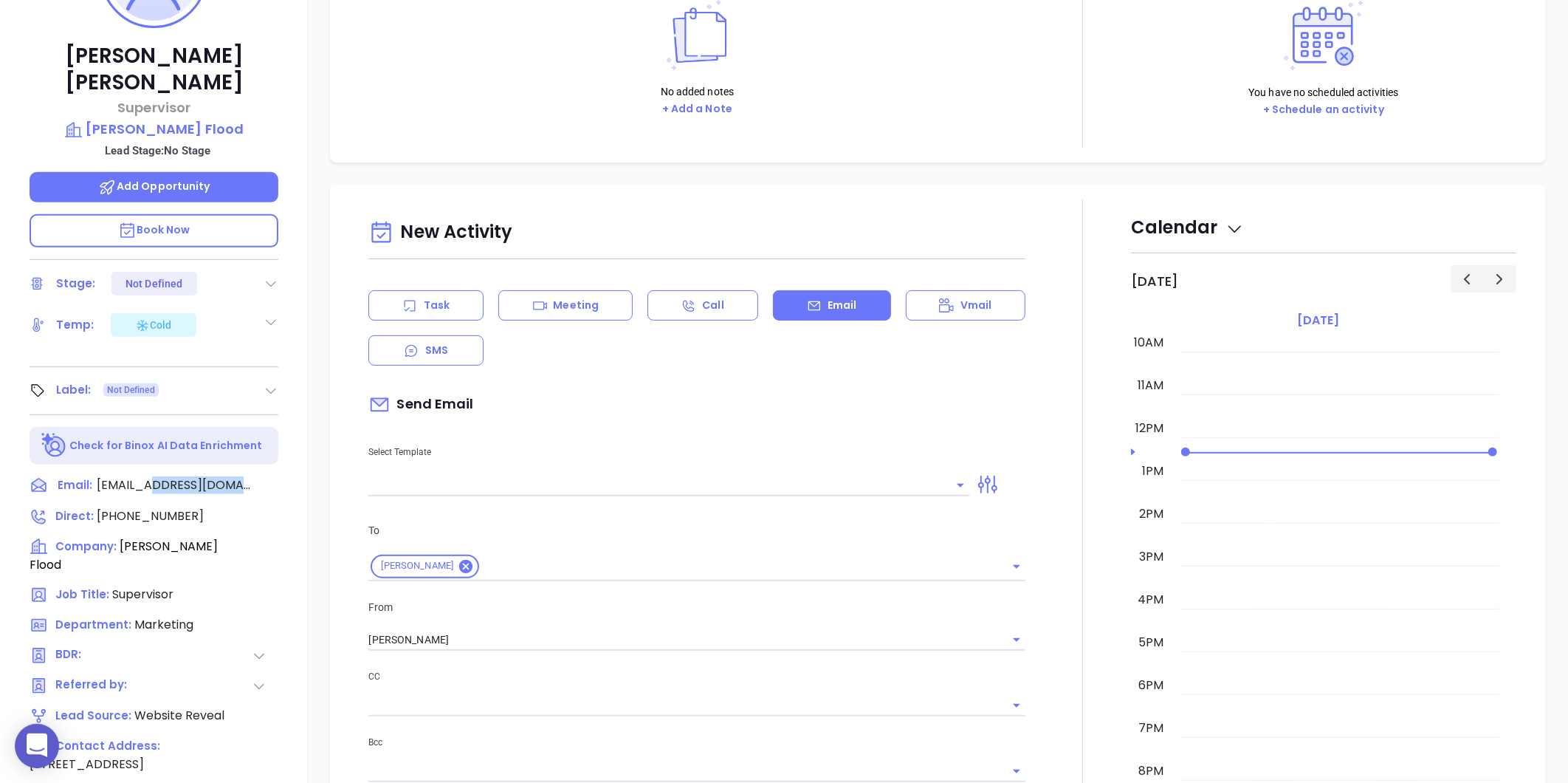
scroll to position [453, 0]
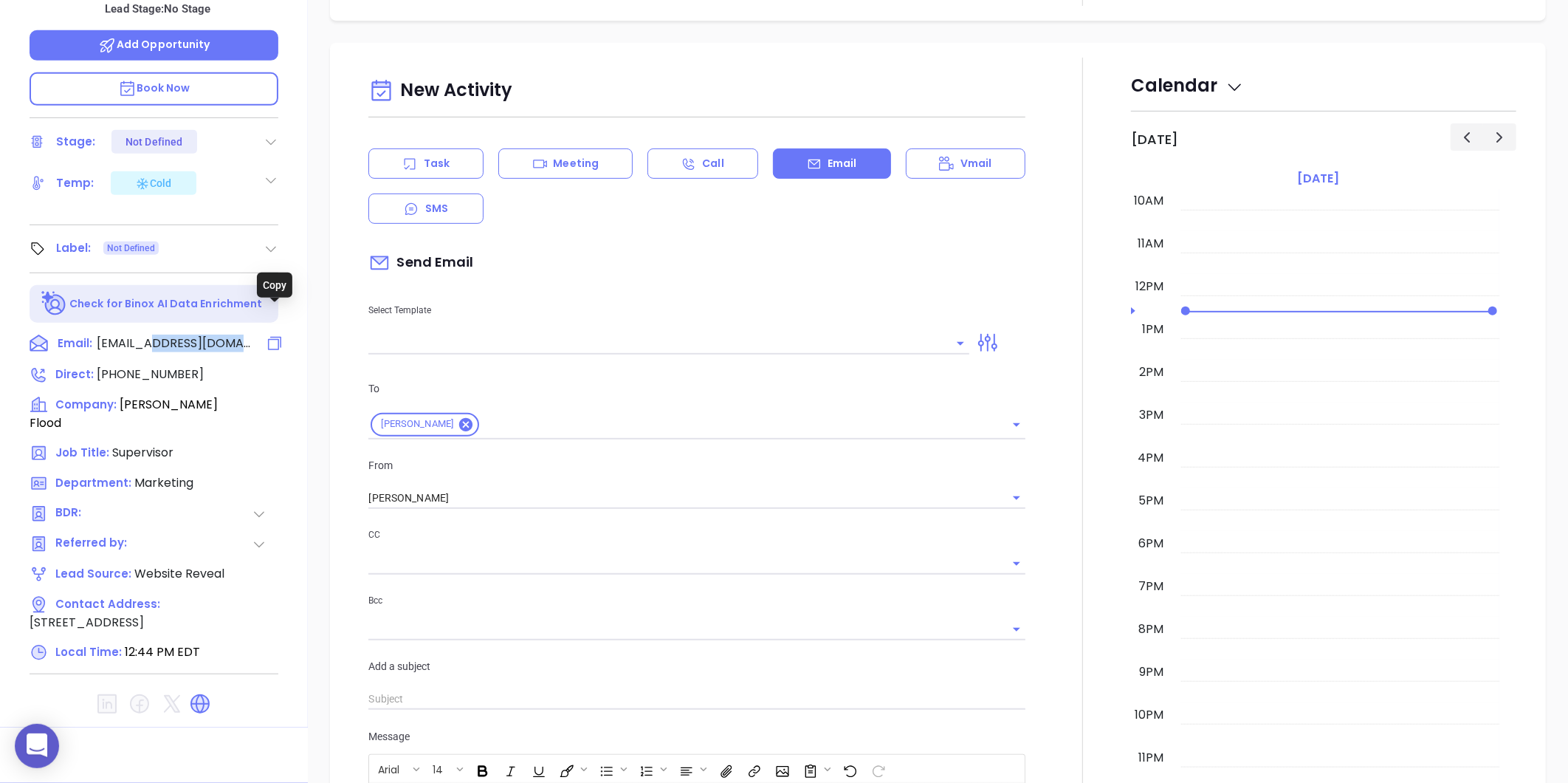
click at [275, 335] on icon at bounding box center [274, 343] width 17 height 17
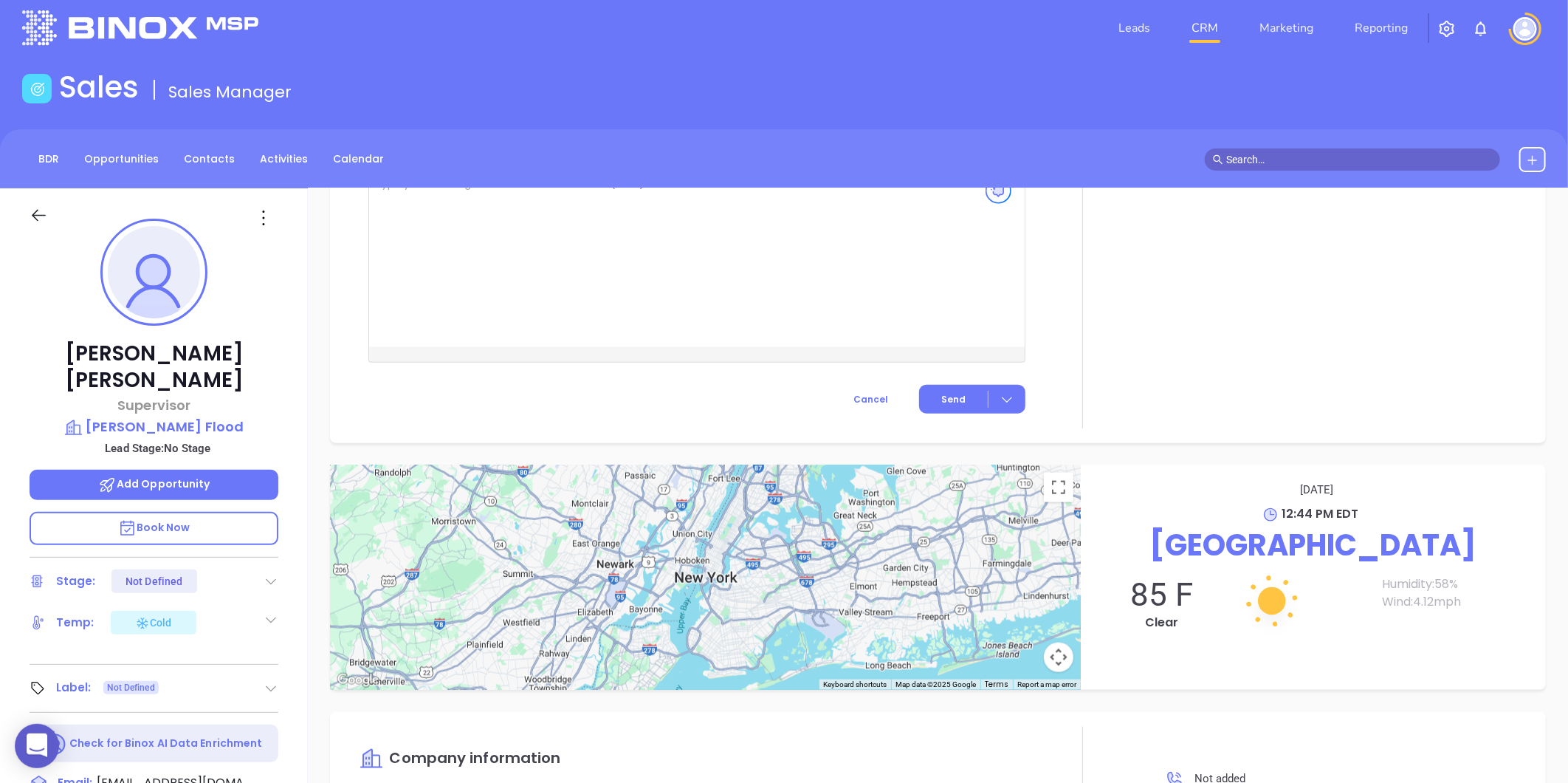
scroll to position [0, 0]
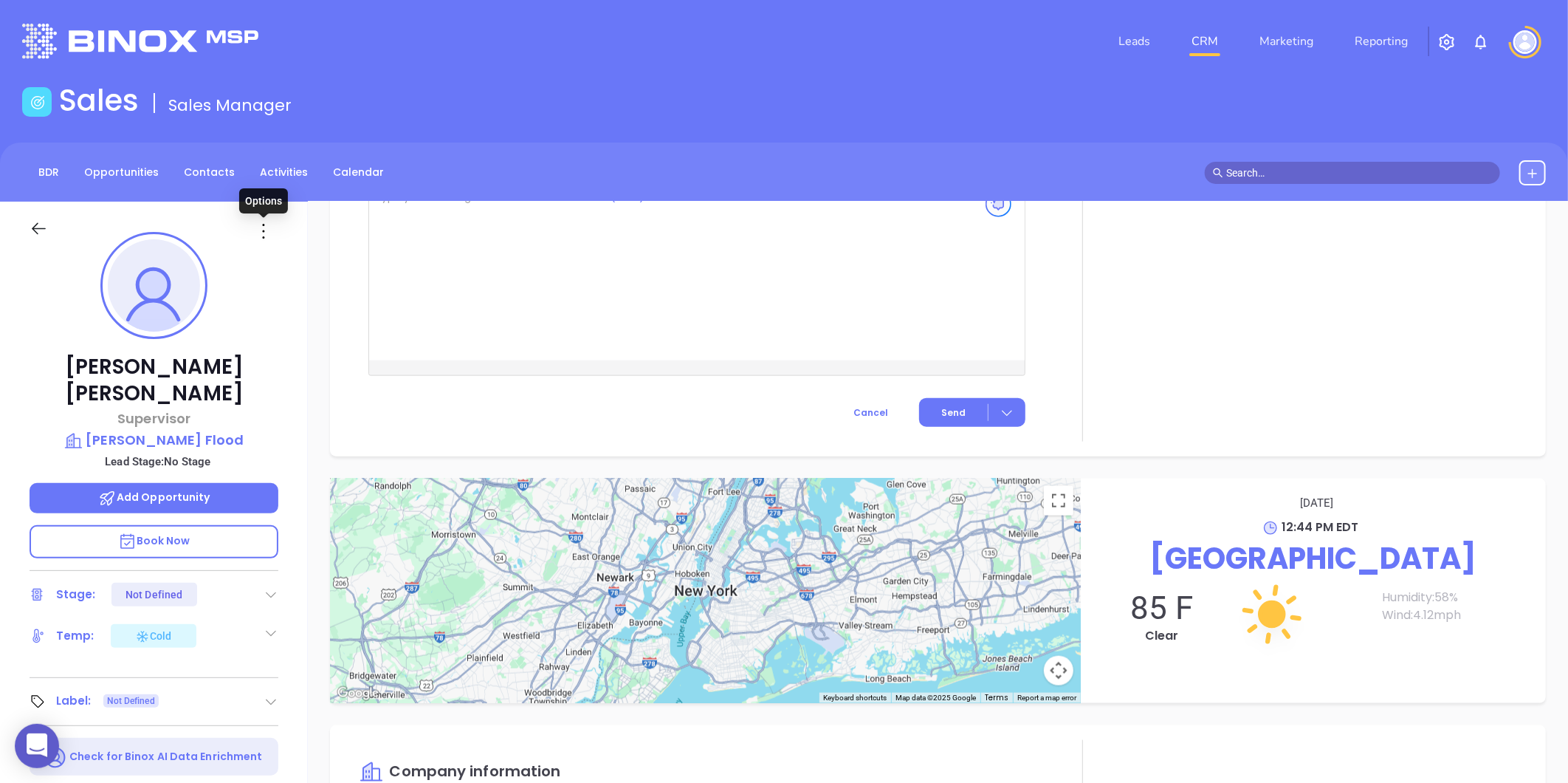
click at [264, 239] on icon at bounding box center [264, 232] width 24 height 24
click at [281, 379] on li "Edit" at bounding box center [335, 390] width 163 height 31
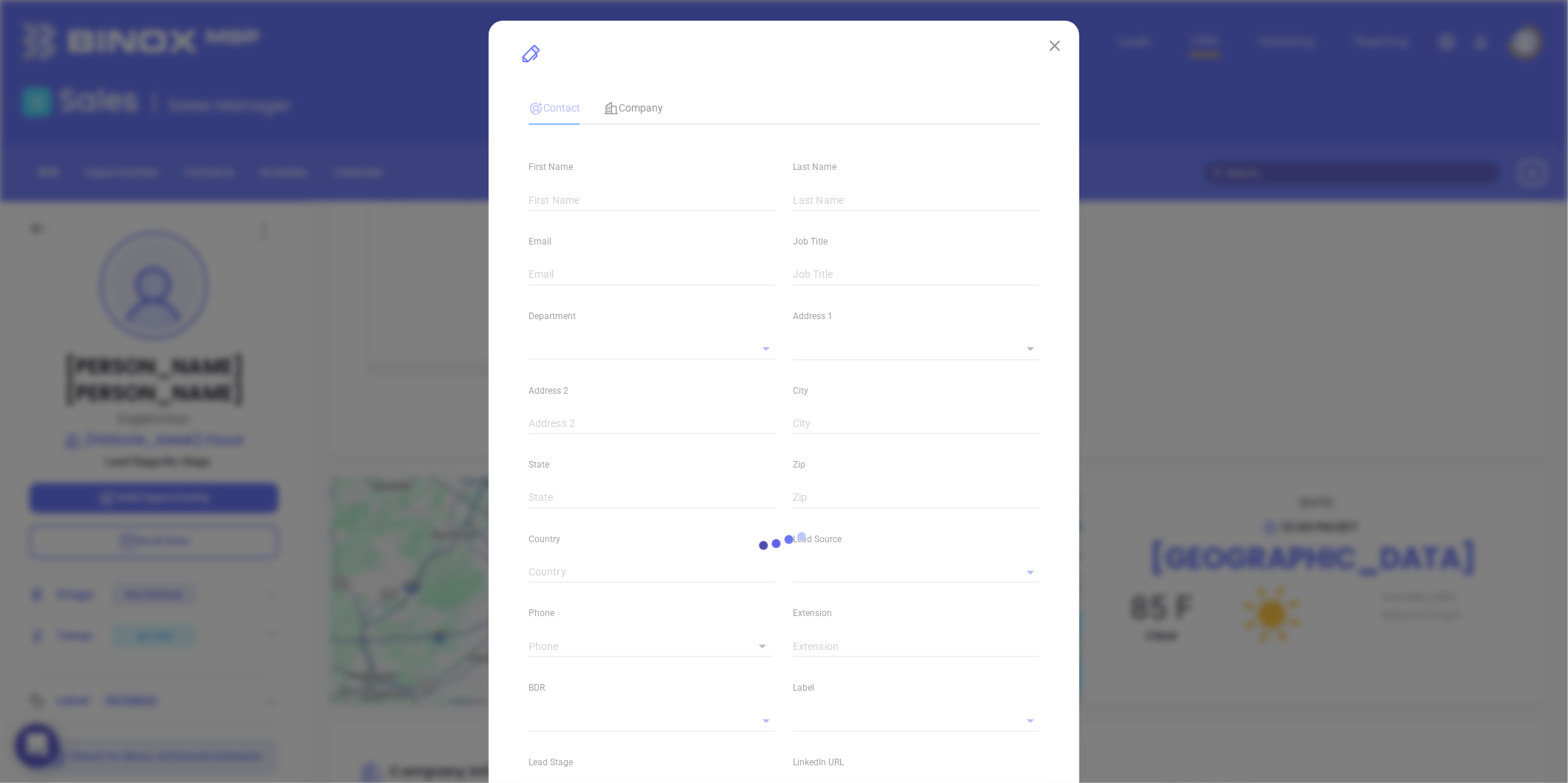
type input "[PERSON_NAME]"
type input "[EMAIL_ADDRESS][DOMAIN_NAME]"
type input "Supervisor"
type input "1"
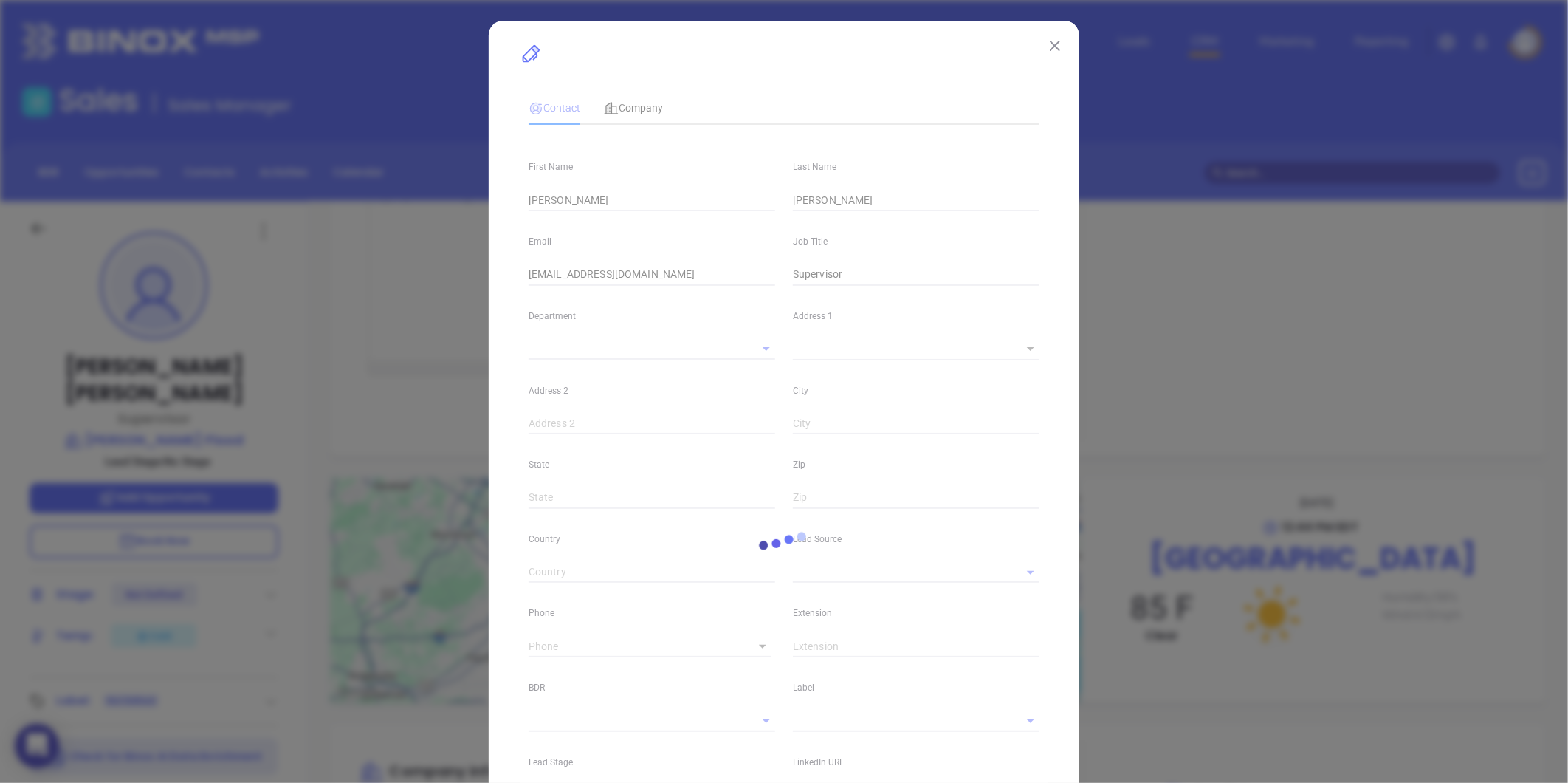
type input "Marketing"
type input "Website Reveal"
type input "undefined undefined"
type input "[PHONE_NUMBER]"
type input "1"
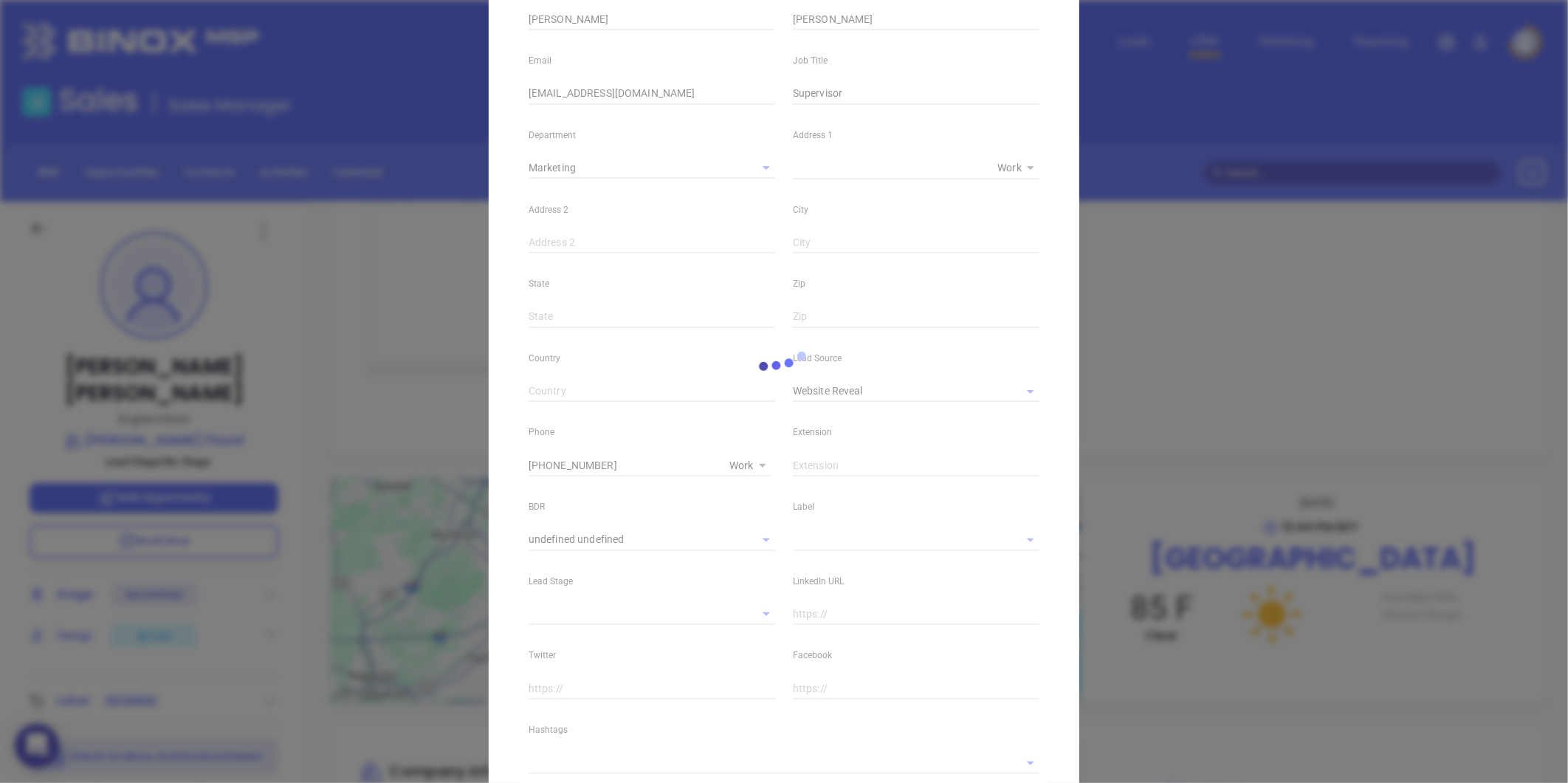
scroll to position [288, 0]
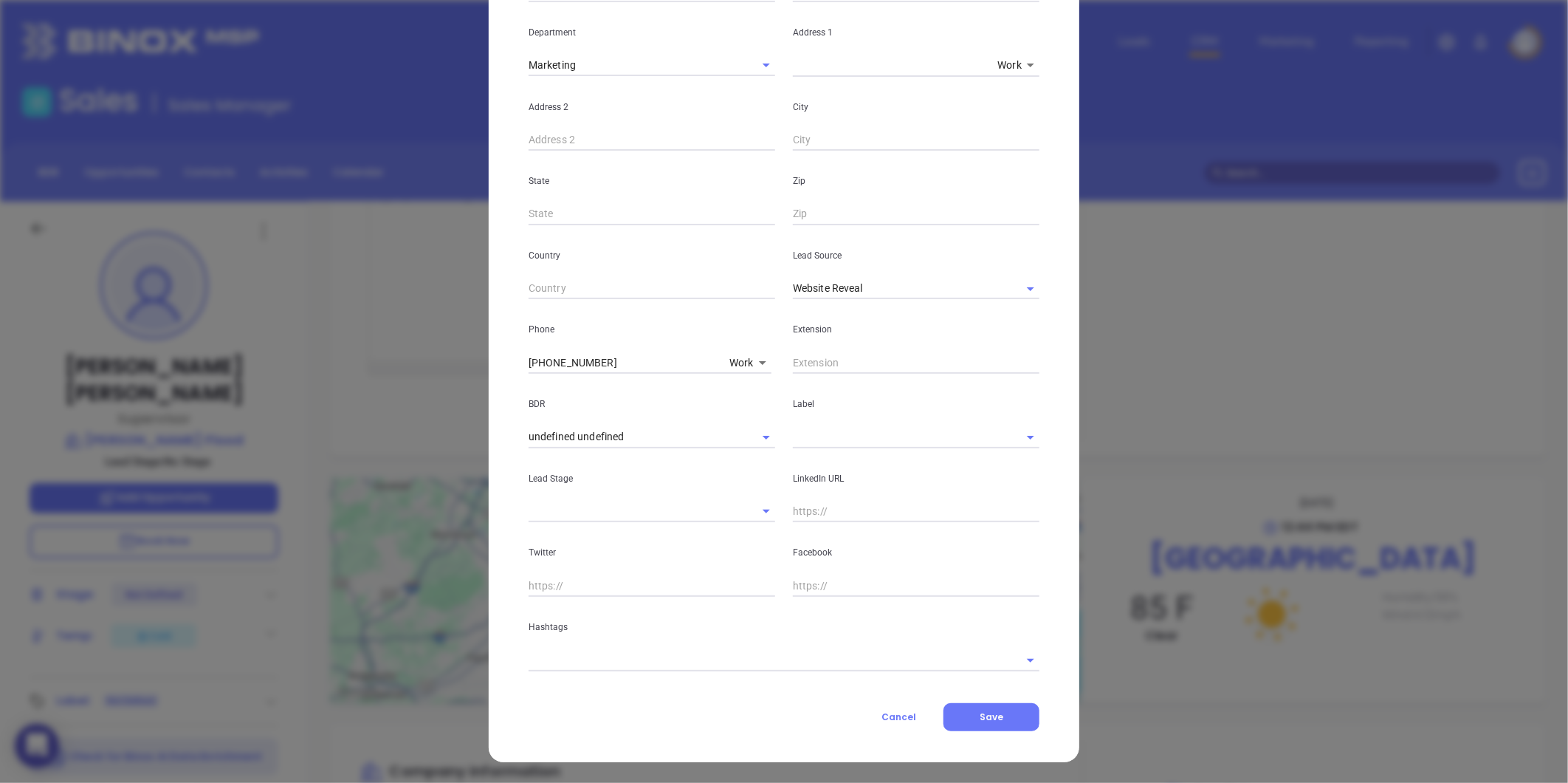
click at [833, 426] on input "text" at bounding box center [895, 437] width 205 height 21
click at [822, 440] on input "text" at bounding box center [895, 437] width 205 height 21
click at [829, 450] on div "LinkedIn URL" at bounding box center [917, 485] width 265 height 74
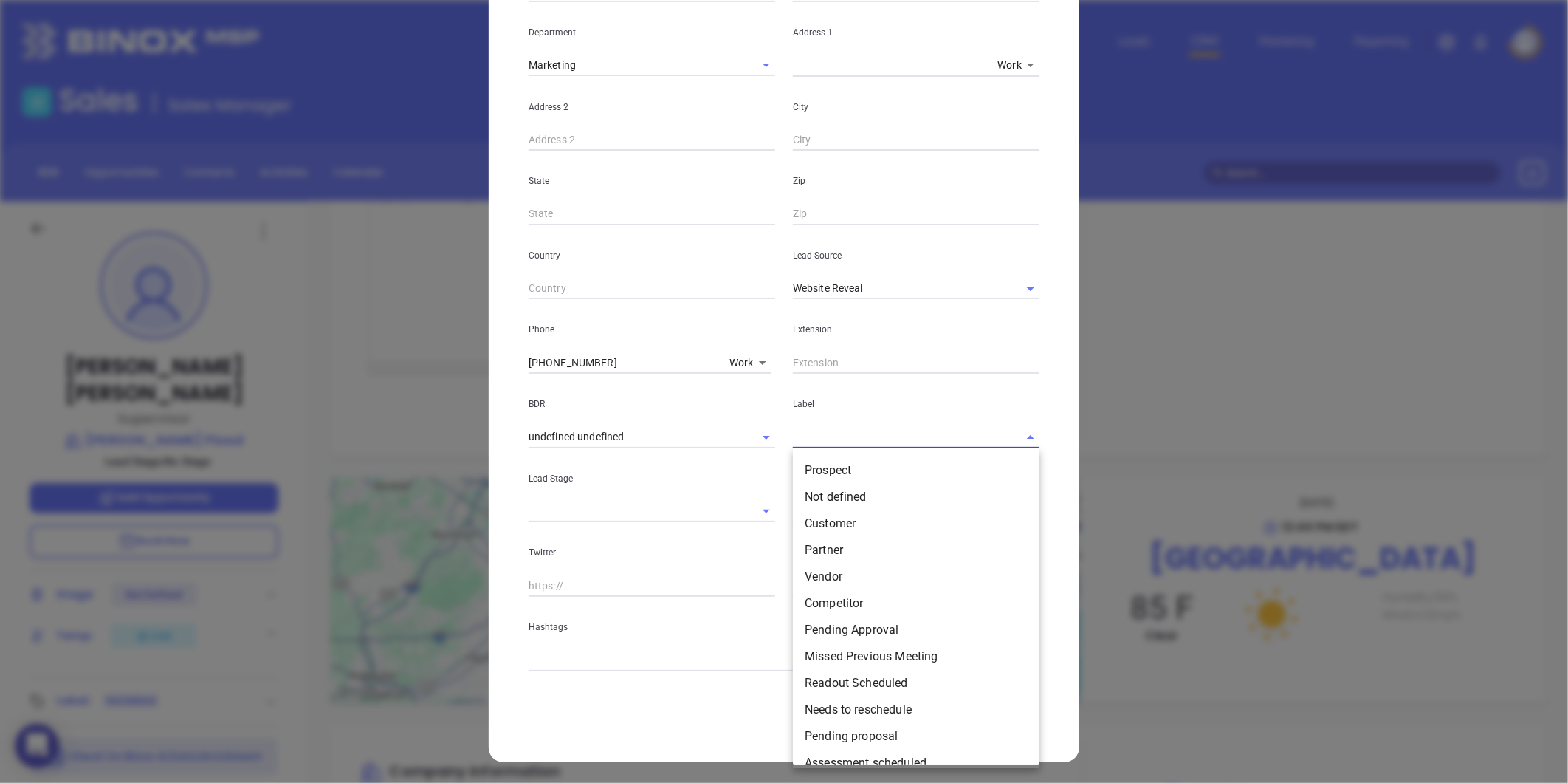
click at [817, 437] on input "text" at bounding box center [895, 437] width 205 height 21
click at [837, 474] on li "Prospect" at bounding box center [916, 470] width 246 height 27
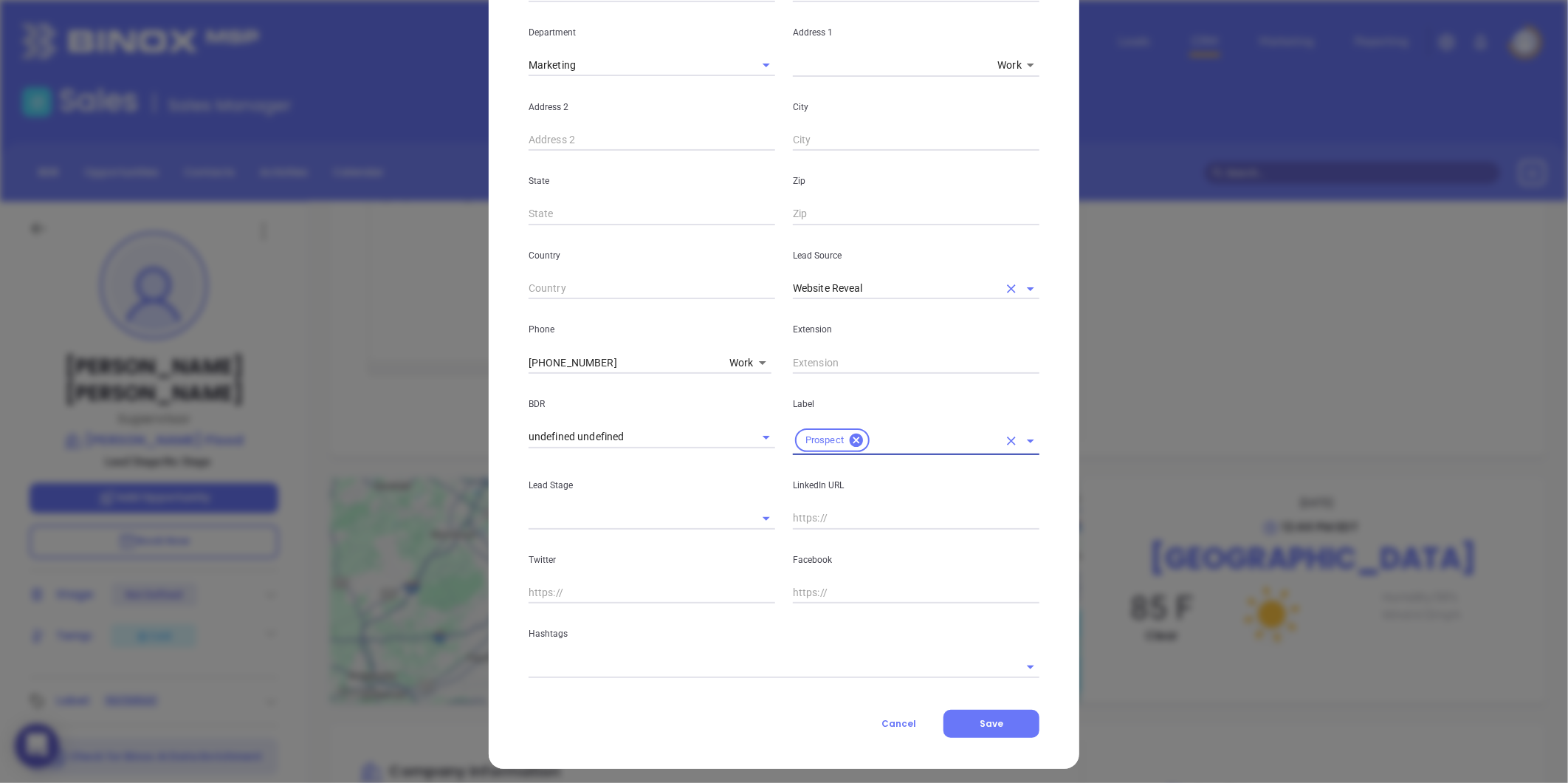
click at [886, 277] on div "Website Reveal" at bounding box center [916, 288] width 246 height 25
click at [1004, 284] on icon "Clear" at bounding box center [1011, 289] width 15 height 15
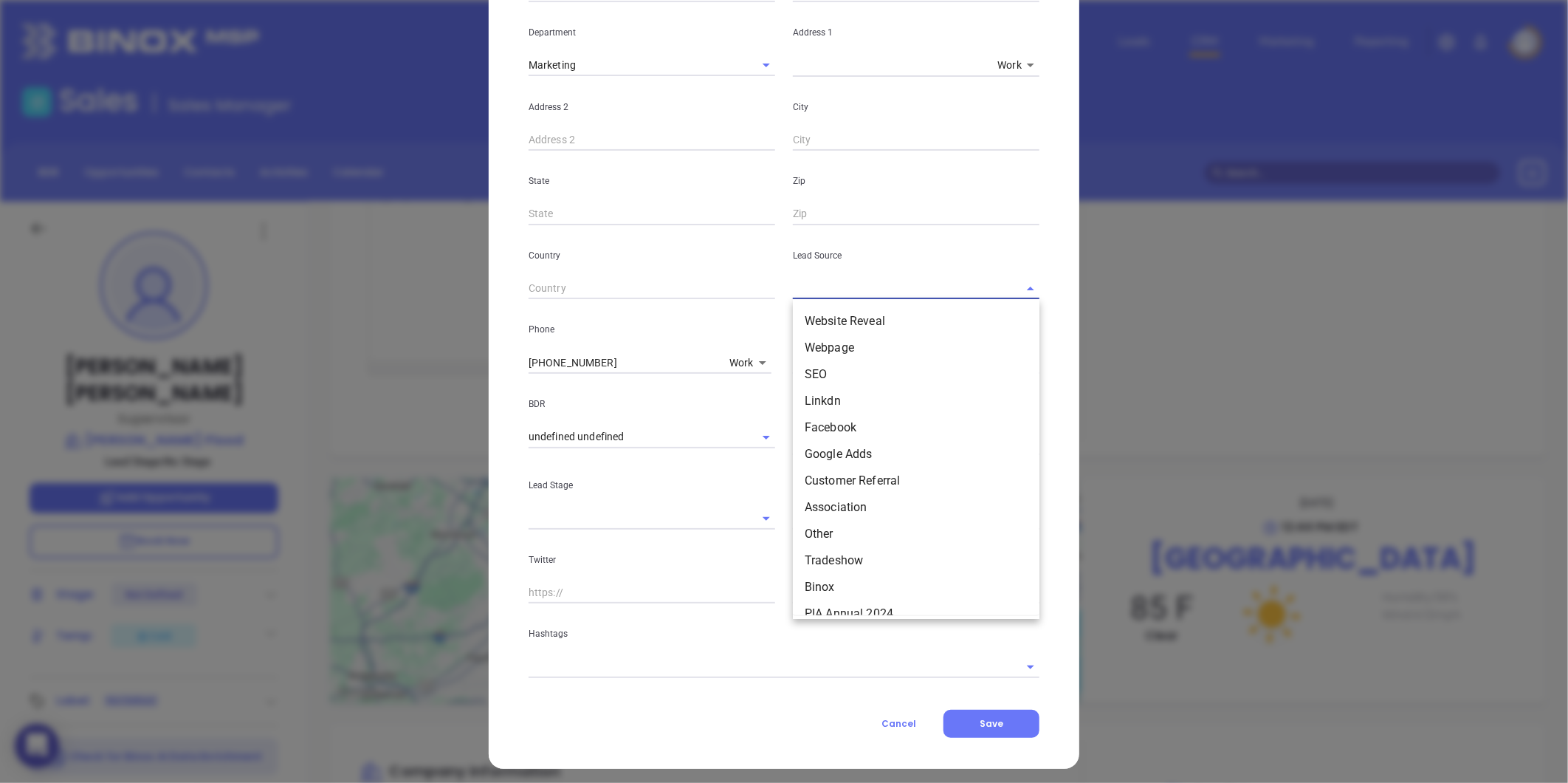
click at [953, 280] on input "text" at bounding box center [895, 288] width 205 height 21
click at [834, 595] on li "Binox" at bounding box center [916, 586] width 246 height 27
type input "Binox"
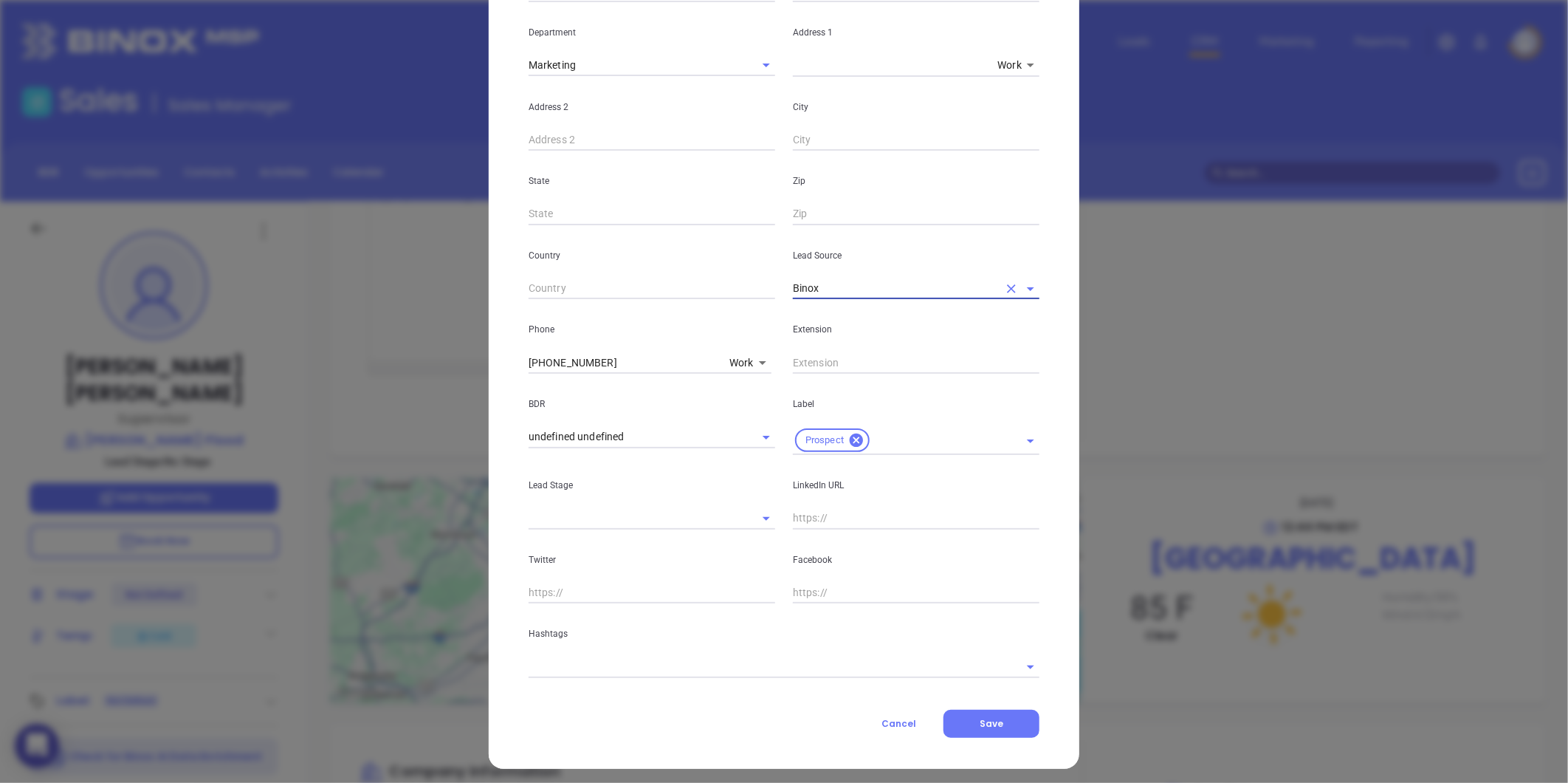
click at [658, 664] on input "text" at bounding box center [762, 666] width 469 height 21
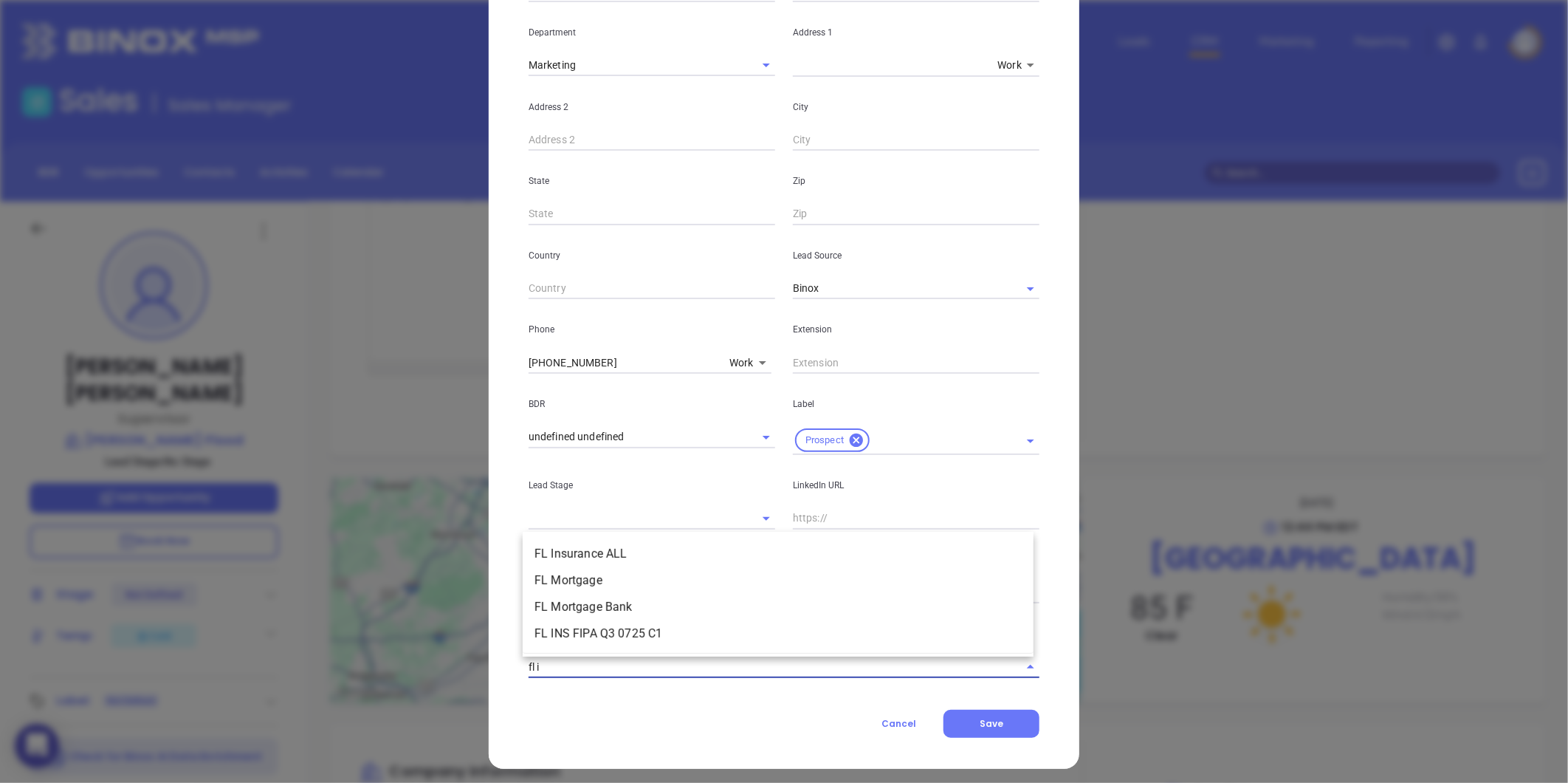
type input "fl in"
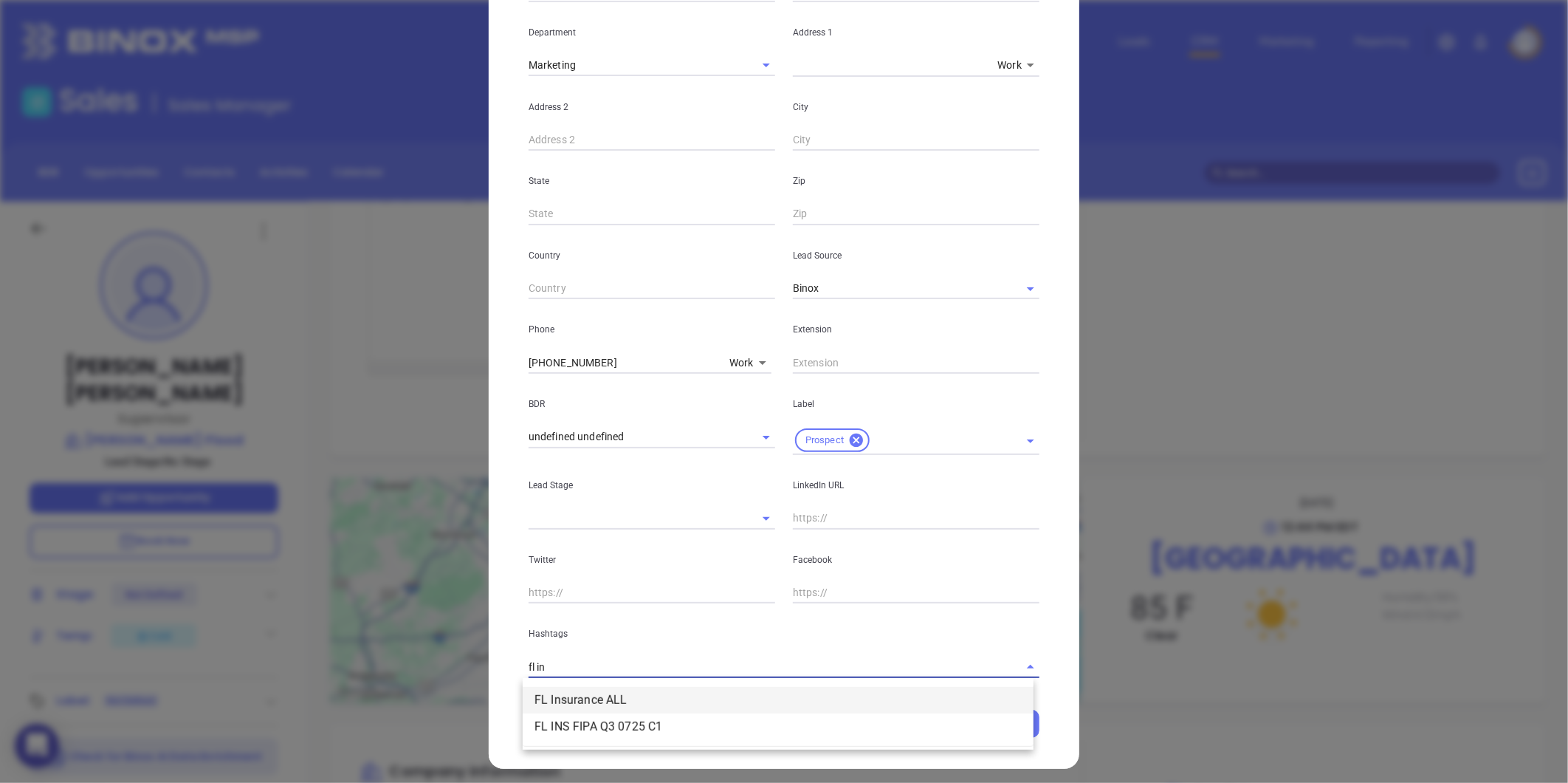
click at [614, 703] on li "FL Insurance ALL" at bounding box center [778, 699] width 511 height 27
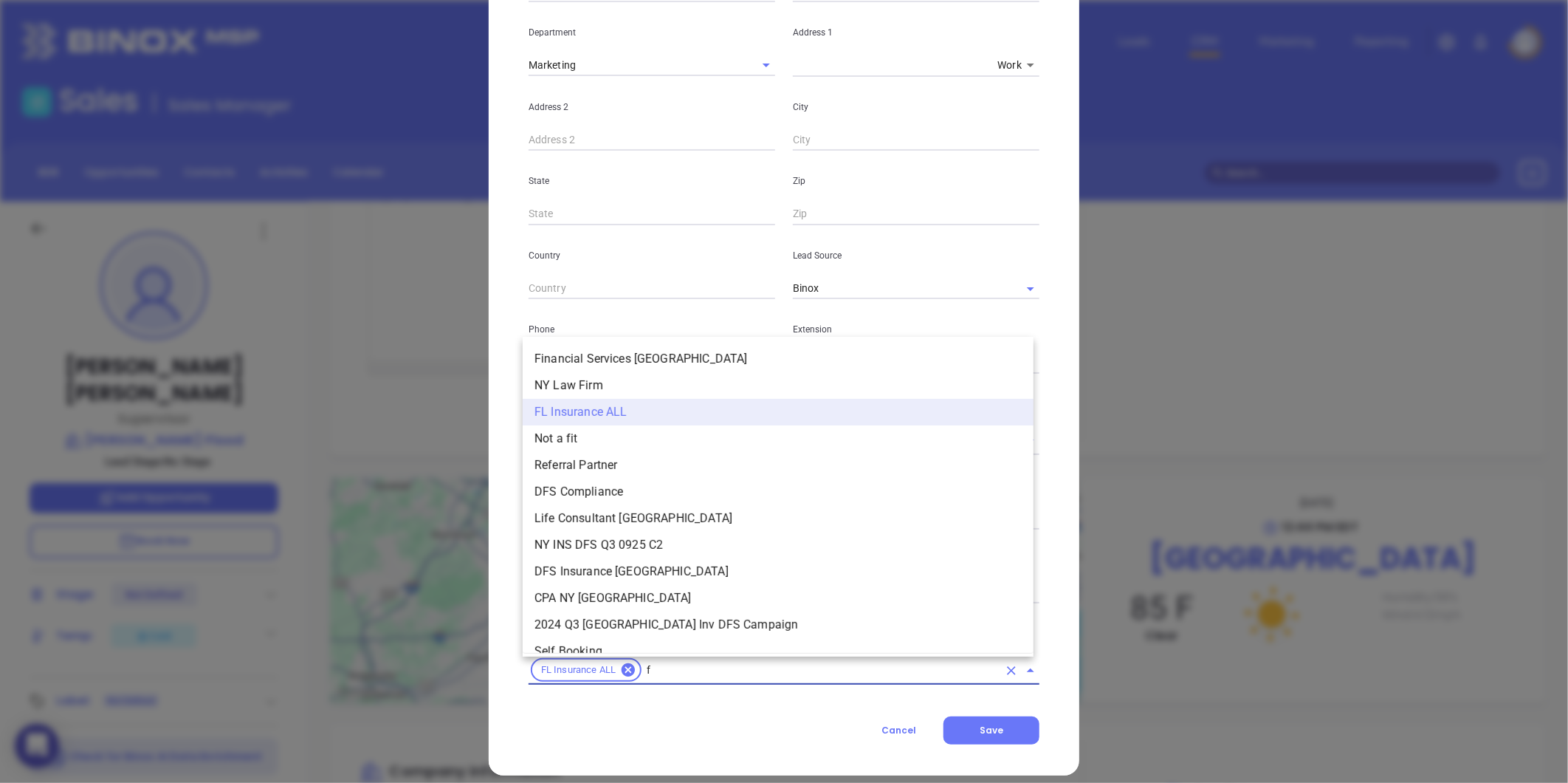
type input "fl"
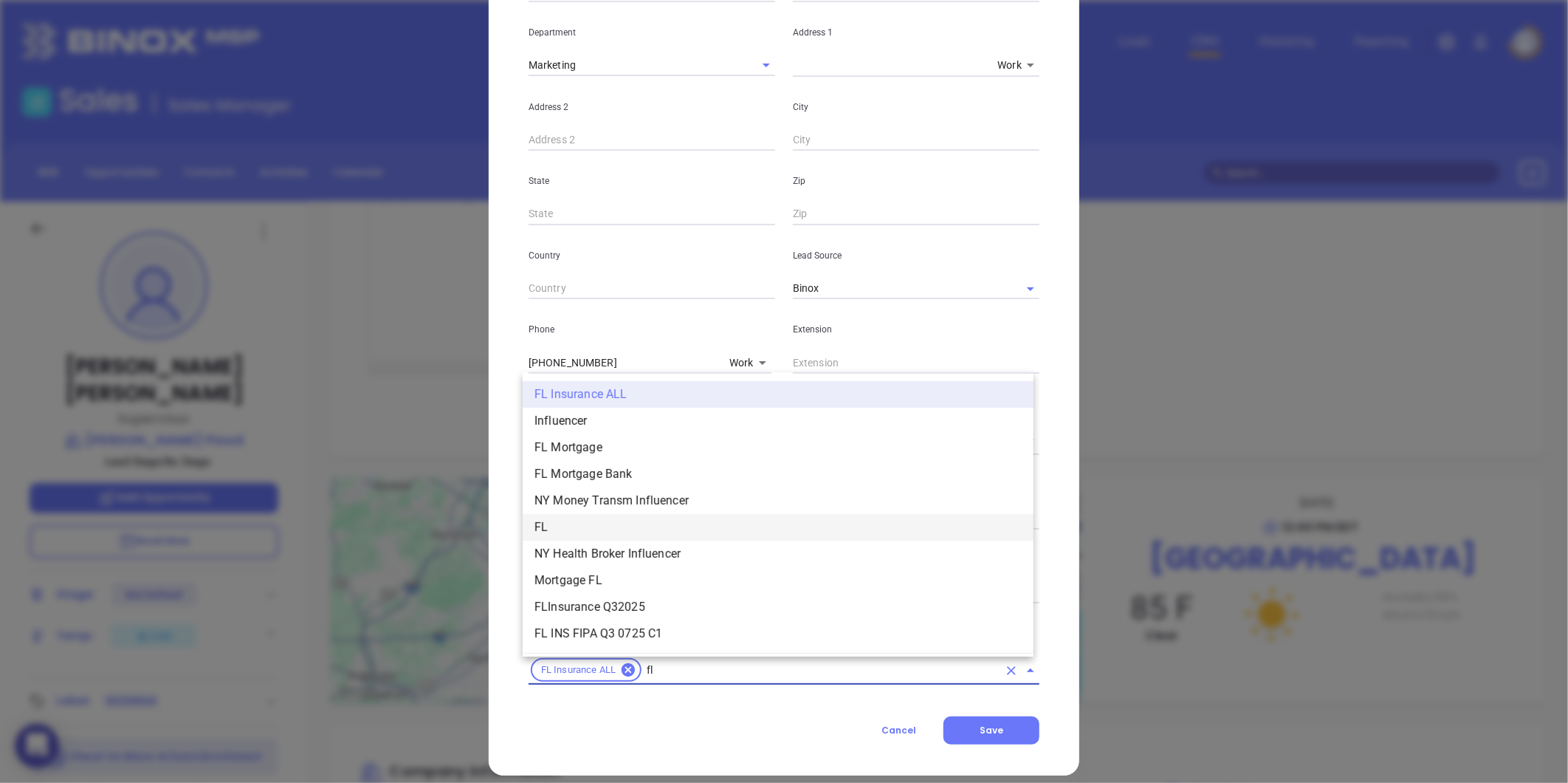
click at [589, 522] on li "FL" at bounding box center [778, 527] width 511 height 27
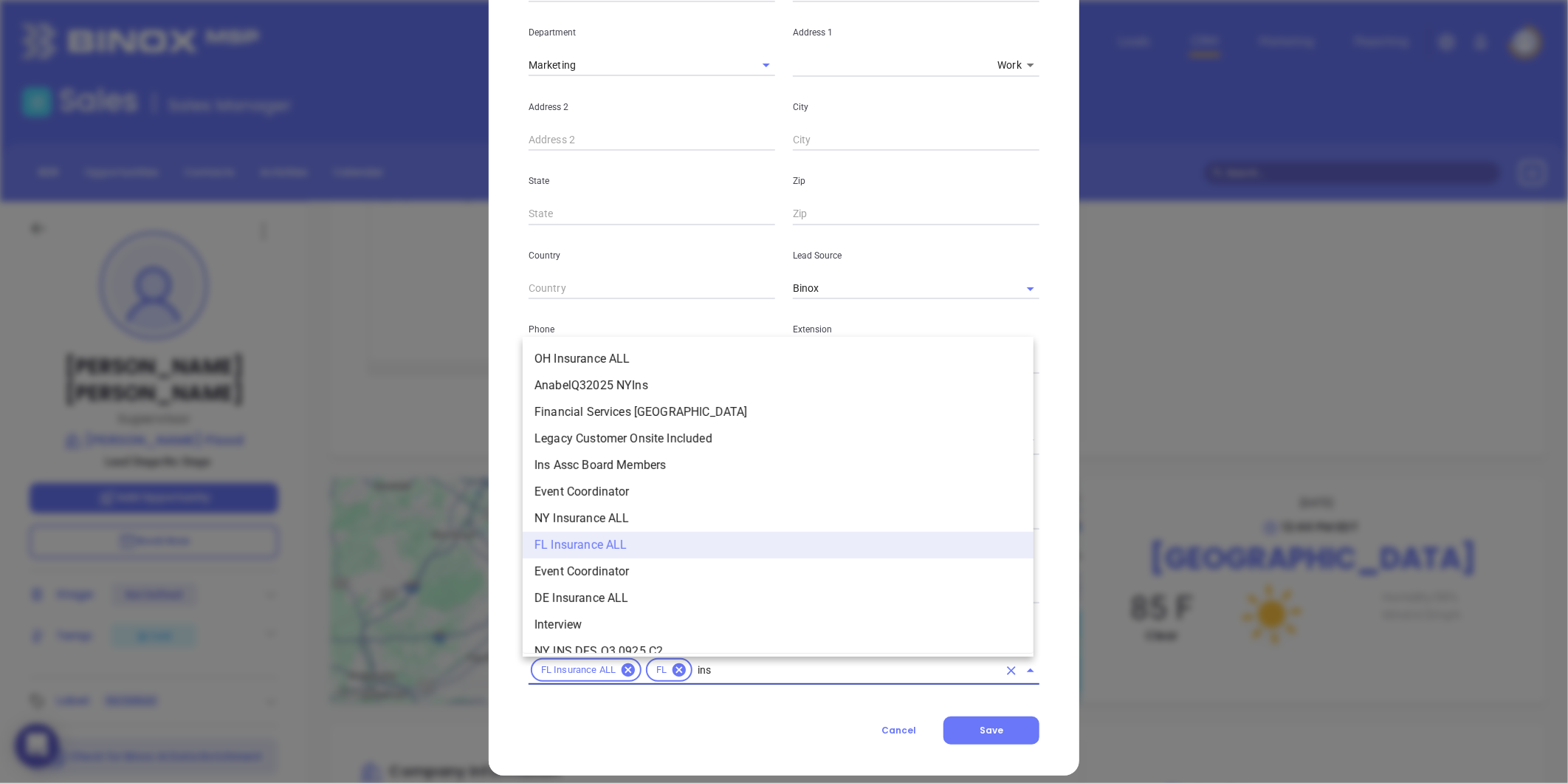
scroll to position [40, 0]
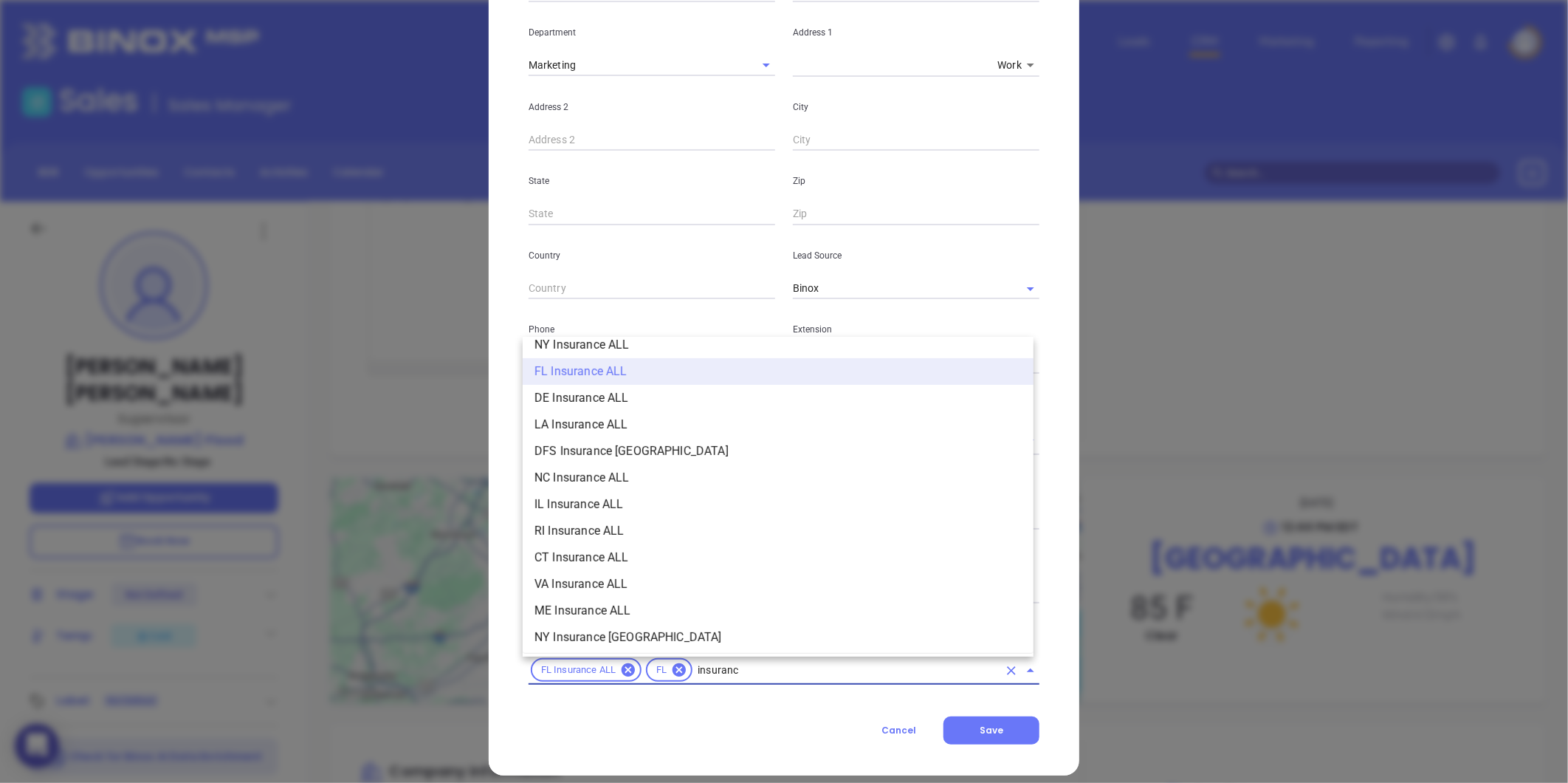
type input "insurance"
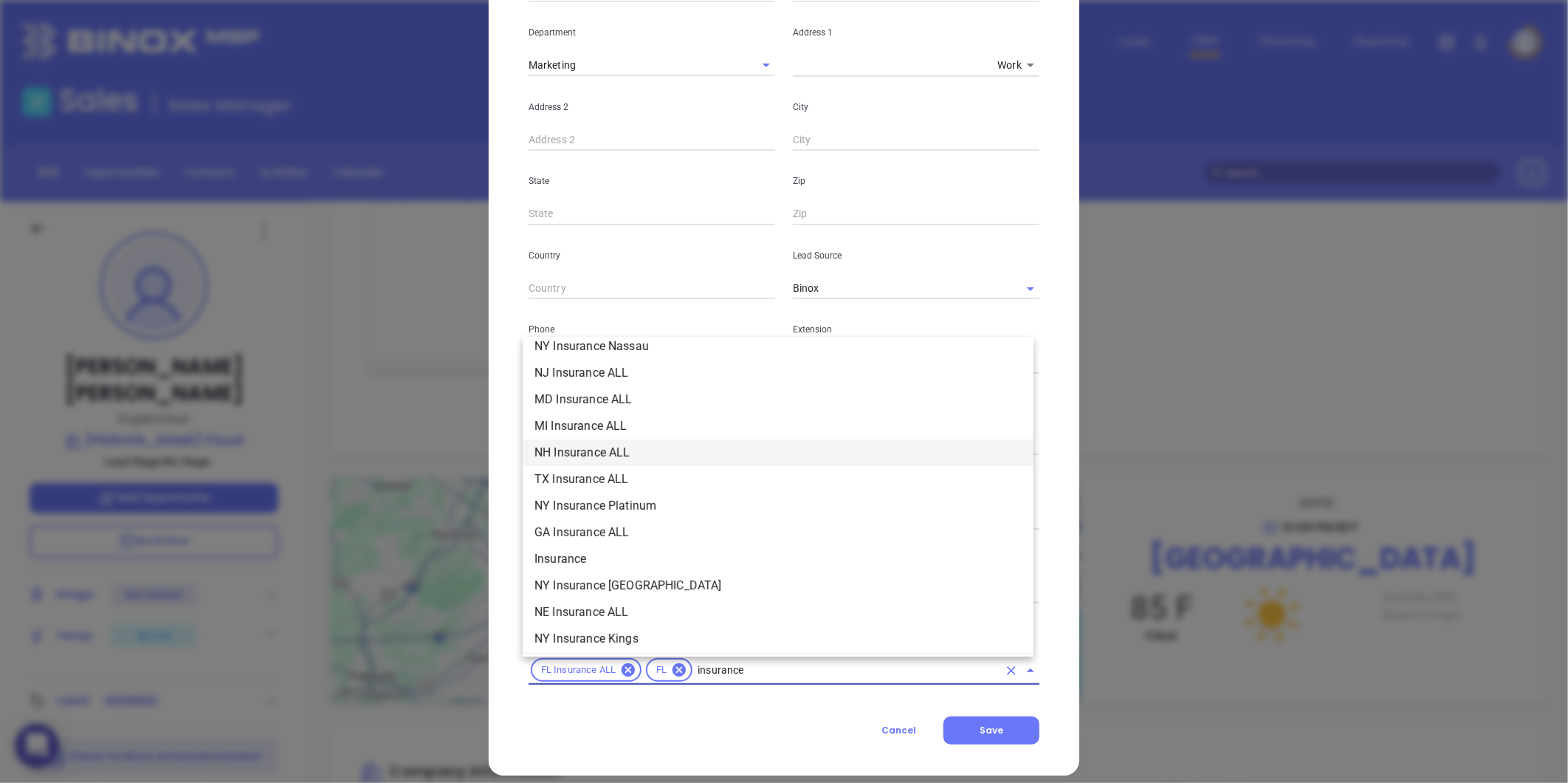
scroll to position [451, 0]
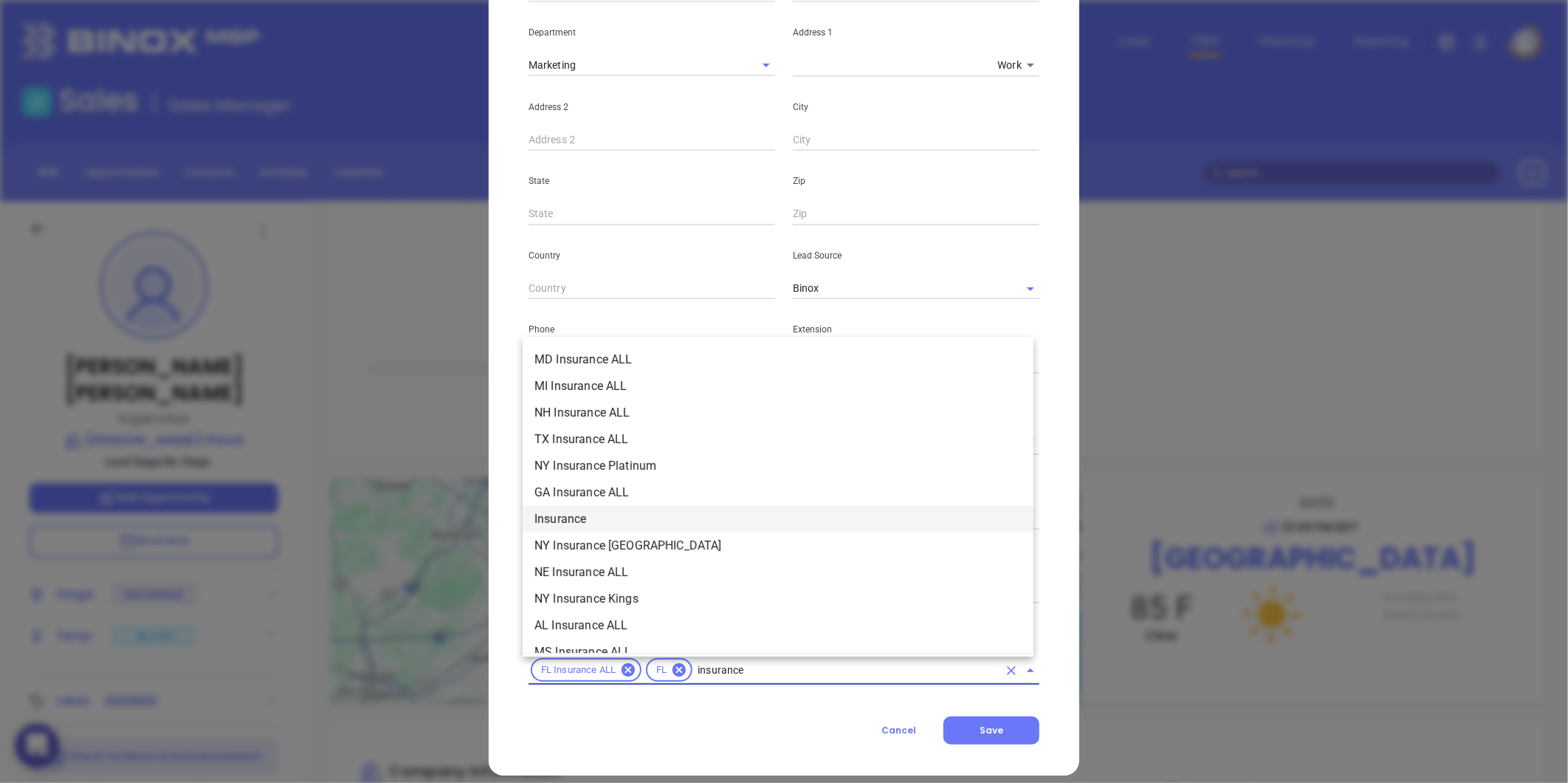
click at [589, 519] on li "Insurance" at bounding box center [778, 519] width 511 height 27
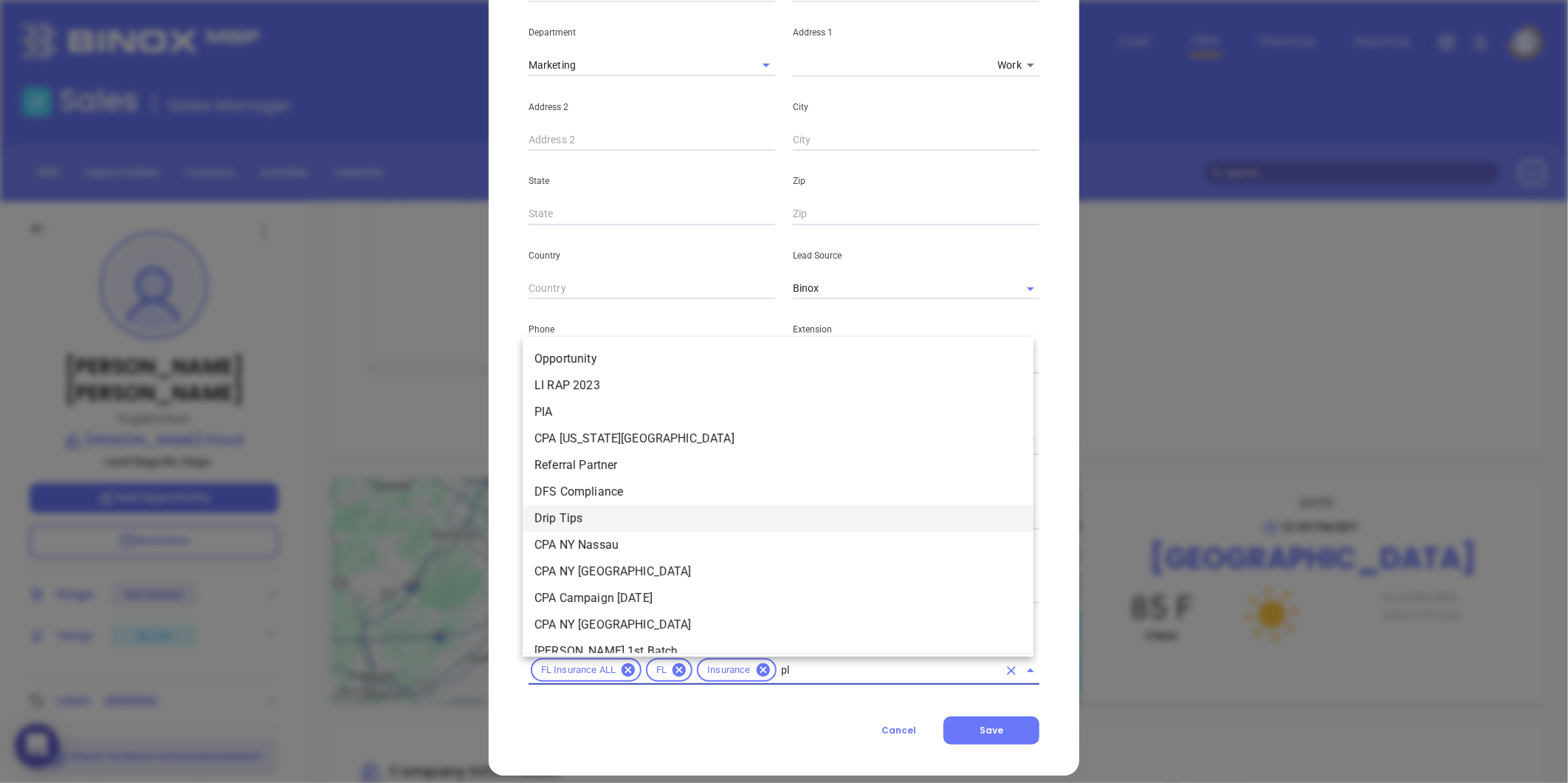
type input "pla"
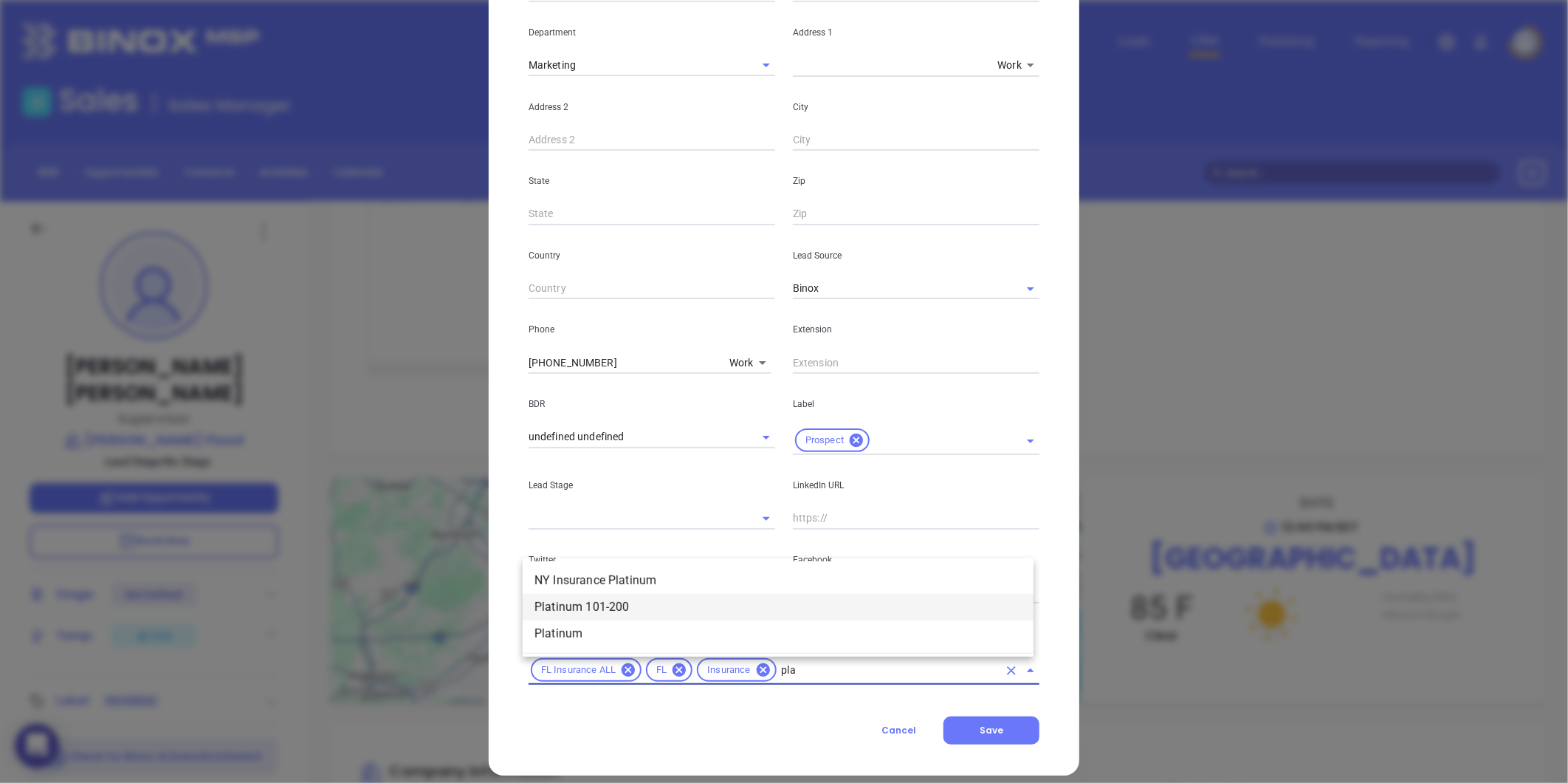
click at [659, 610] on li "Platinum 101-200" at bounding box center [778, 607] width 511 height 27
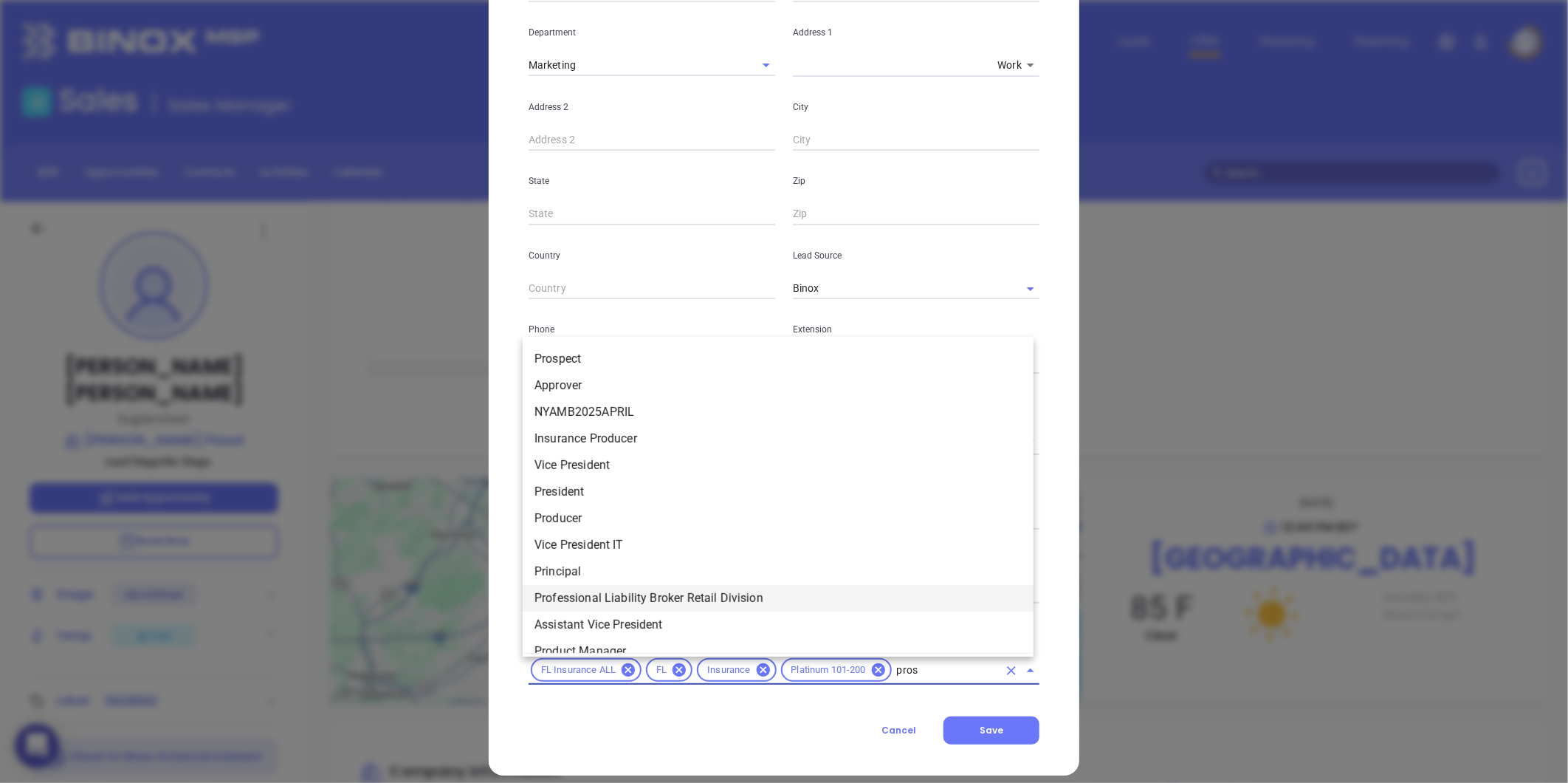
type input "prosp"
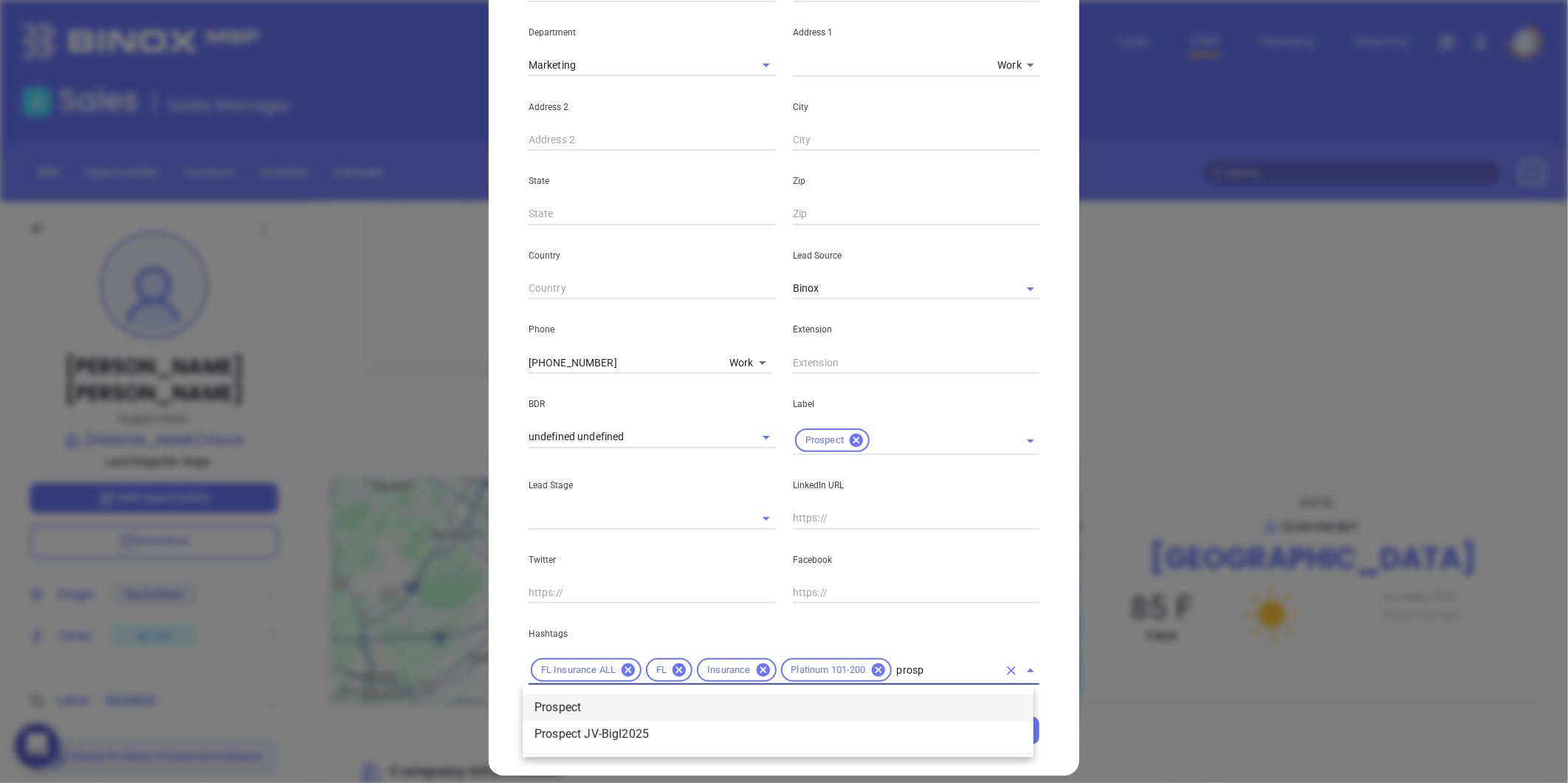
drag, startPoint x: 638, startPoint y: 709, endPoint x: 645, endPoint y: 703, distance: 9.2
click at [639, 706] on li "Prospect" at bounding box center [778, 707] width 511 height 27
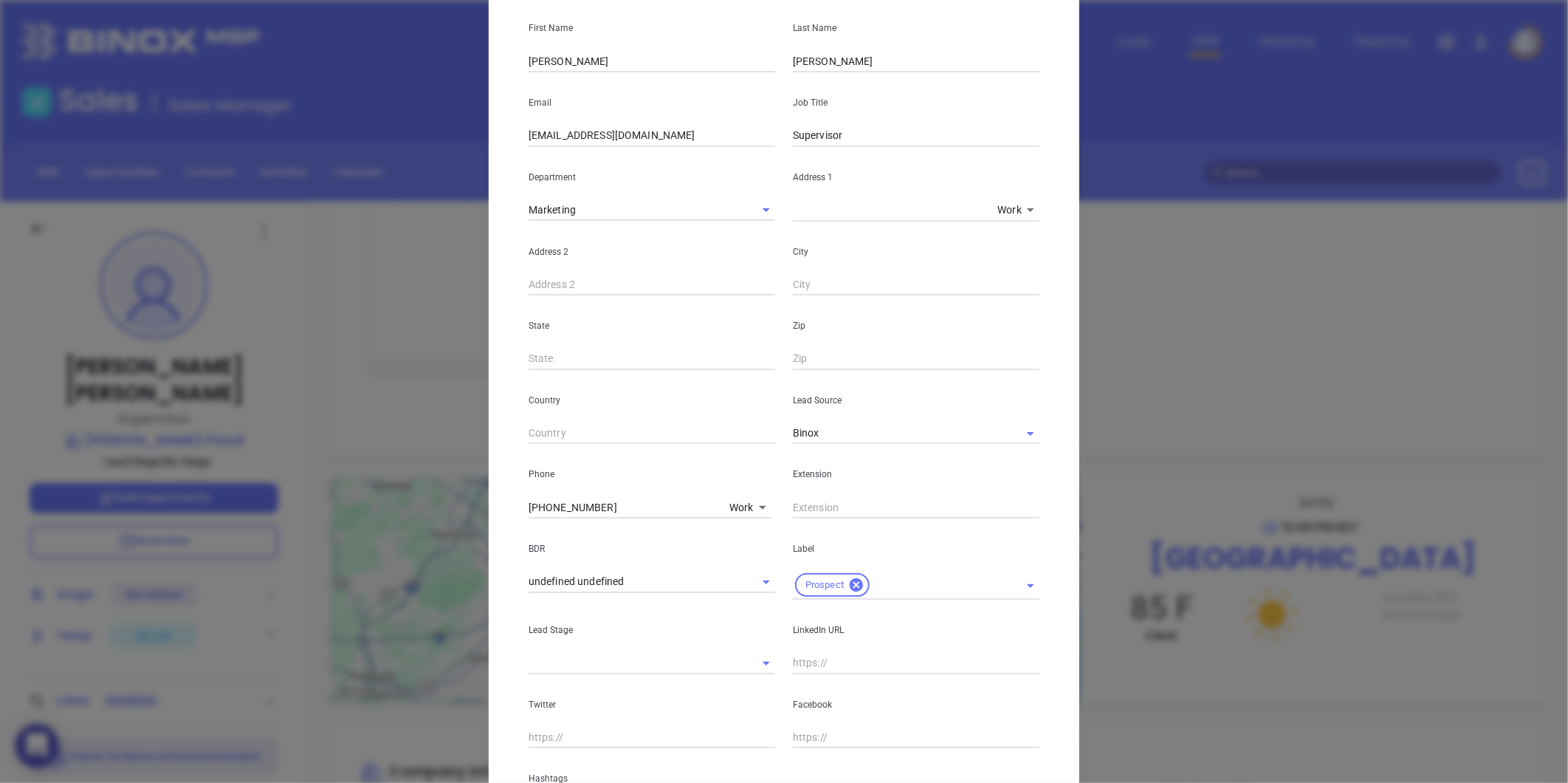
scroll to position [0, 0]
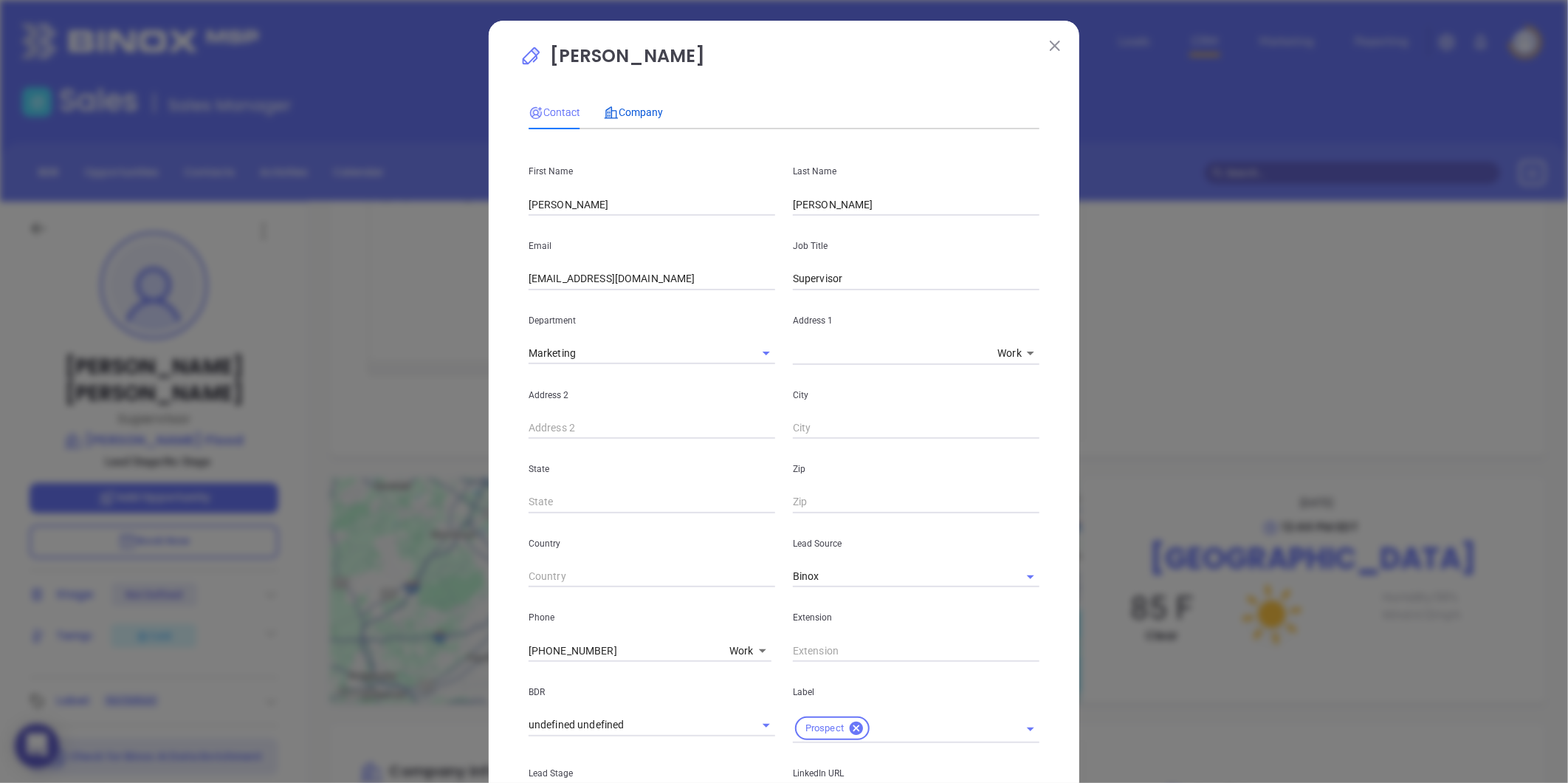
click at [637, 109] on span "Company" at bounding box center [633, 112] width 59 height 12
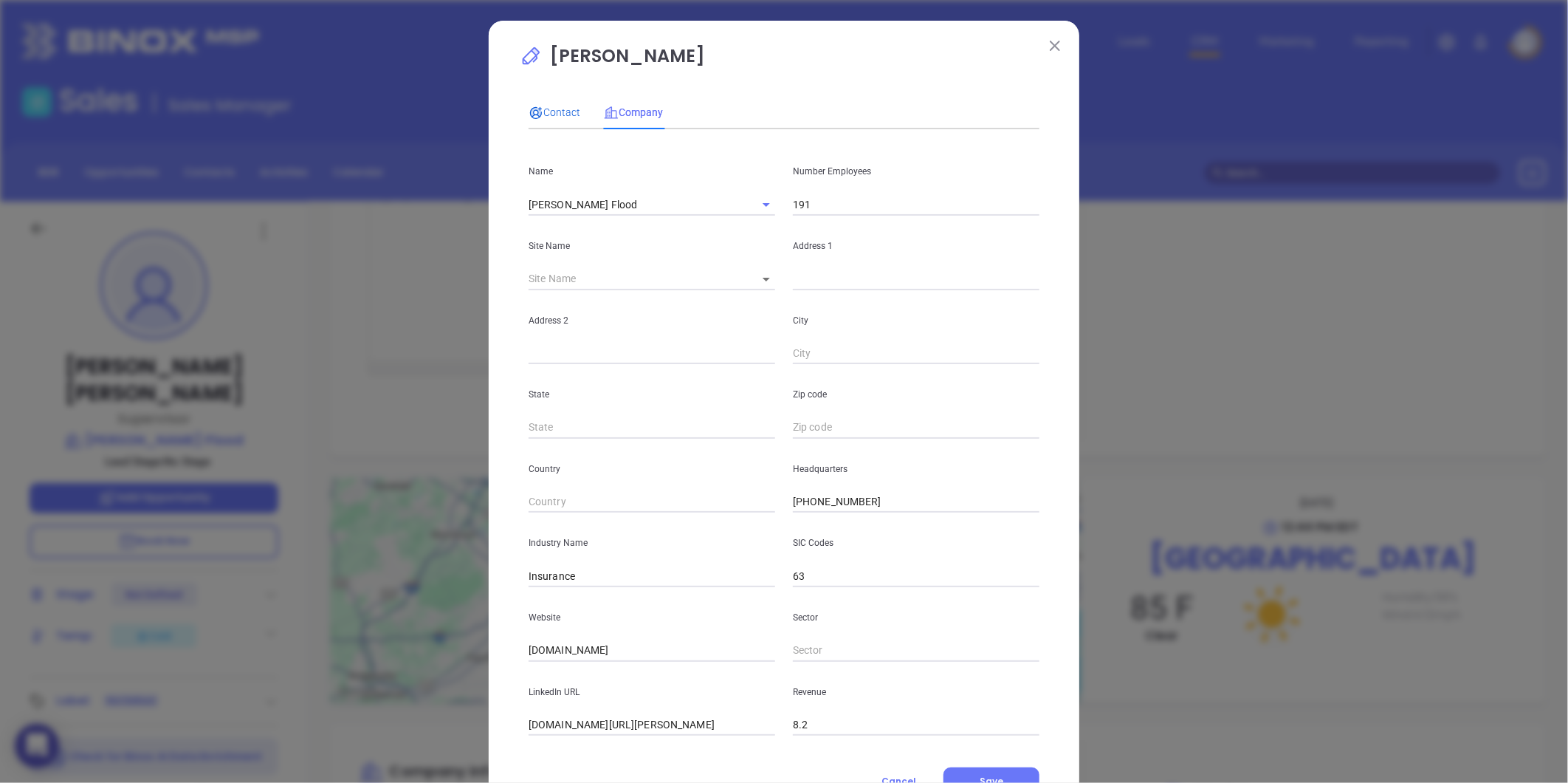
click at [563, 108] on span "Contact" at bounding box center [554, 112] width 51 height 12
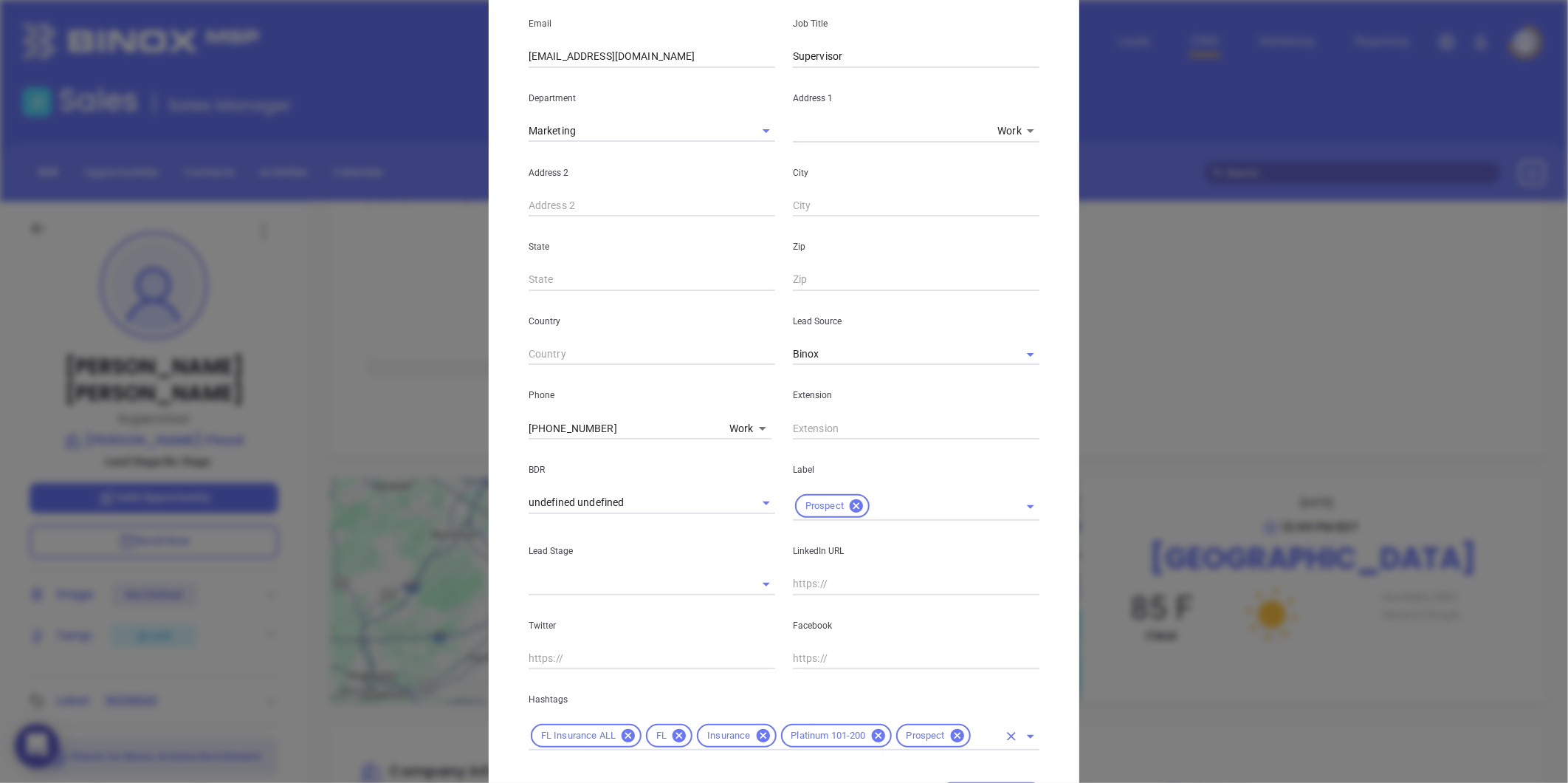
scroll to position [246, 0]
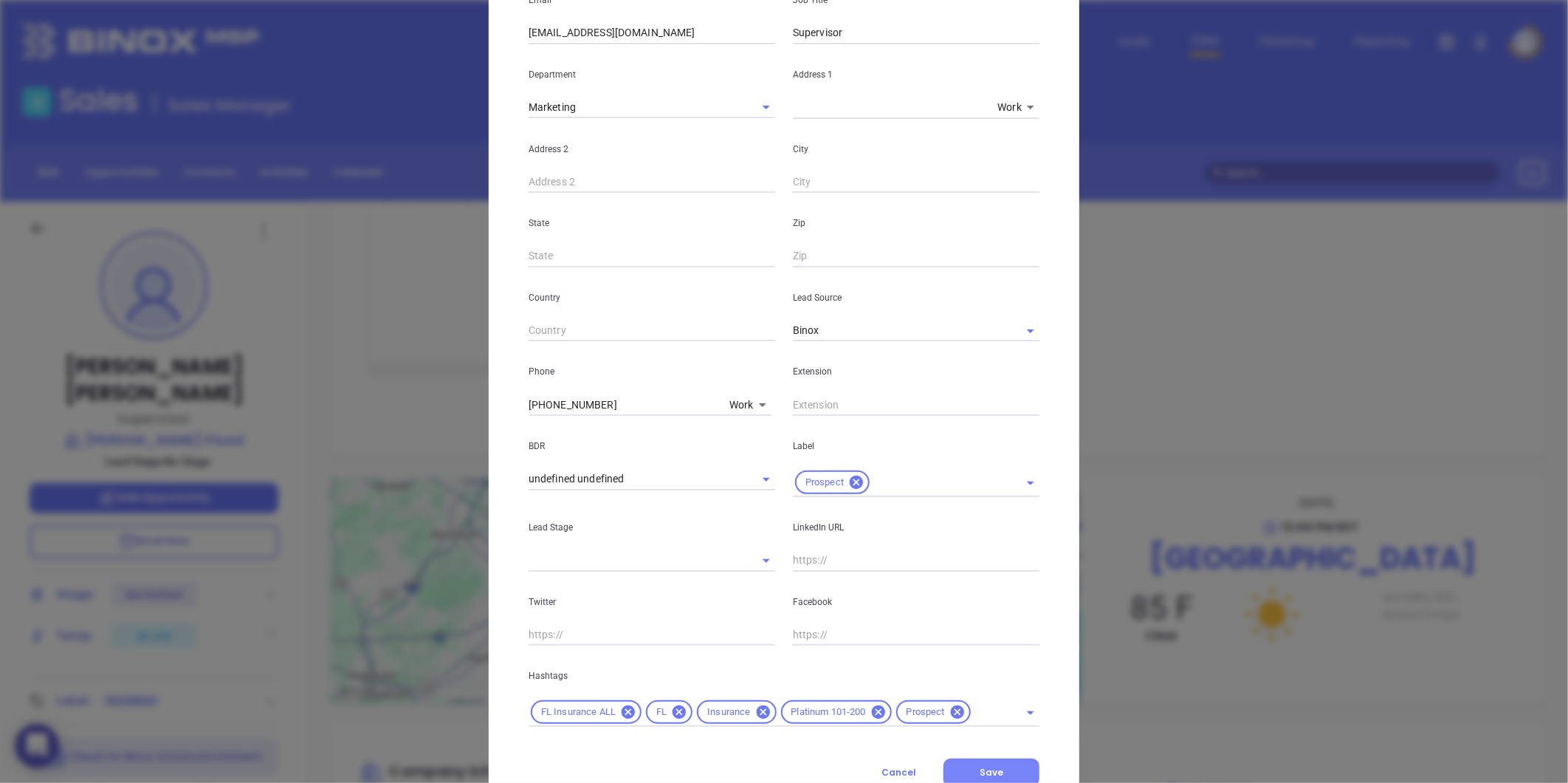
click at [972, 774] on button "Save" at bounding box center [991, 772] width 96 height 28
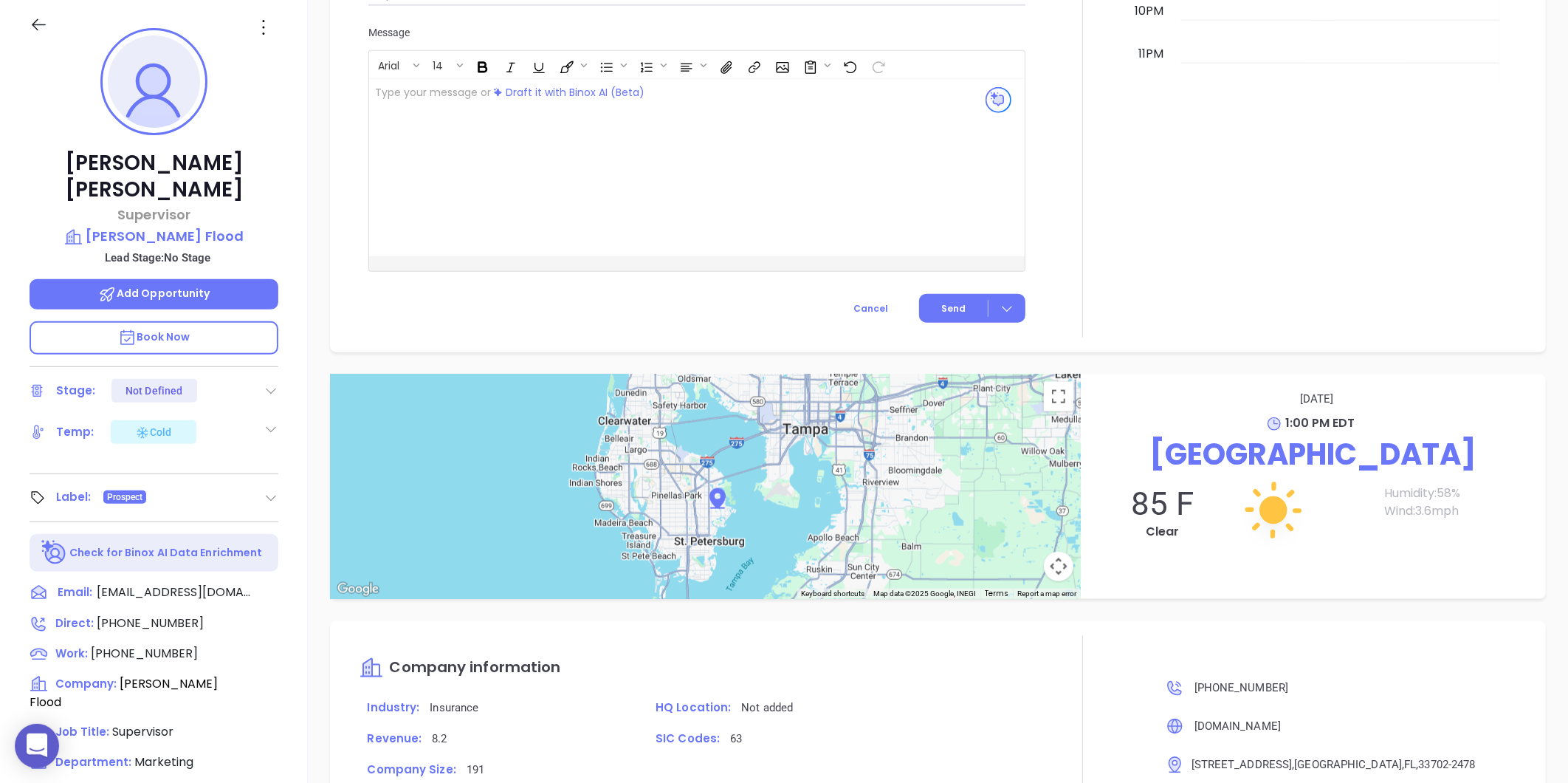
scroll to position [453, 0]
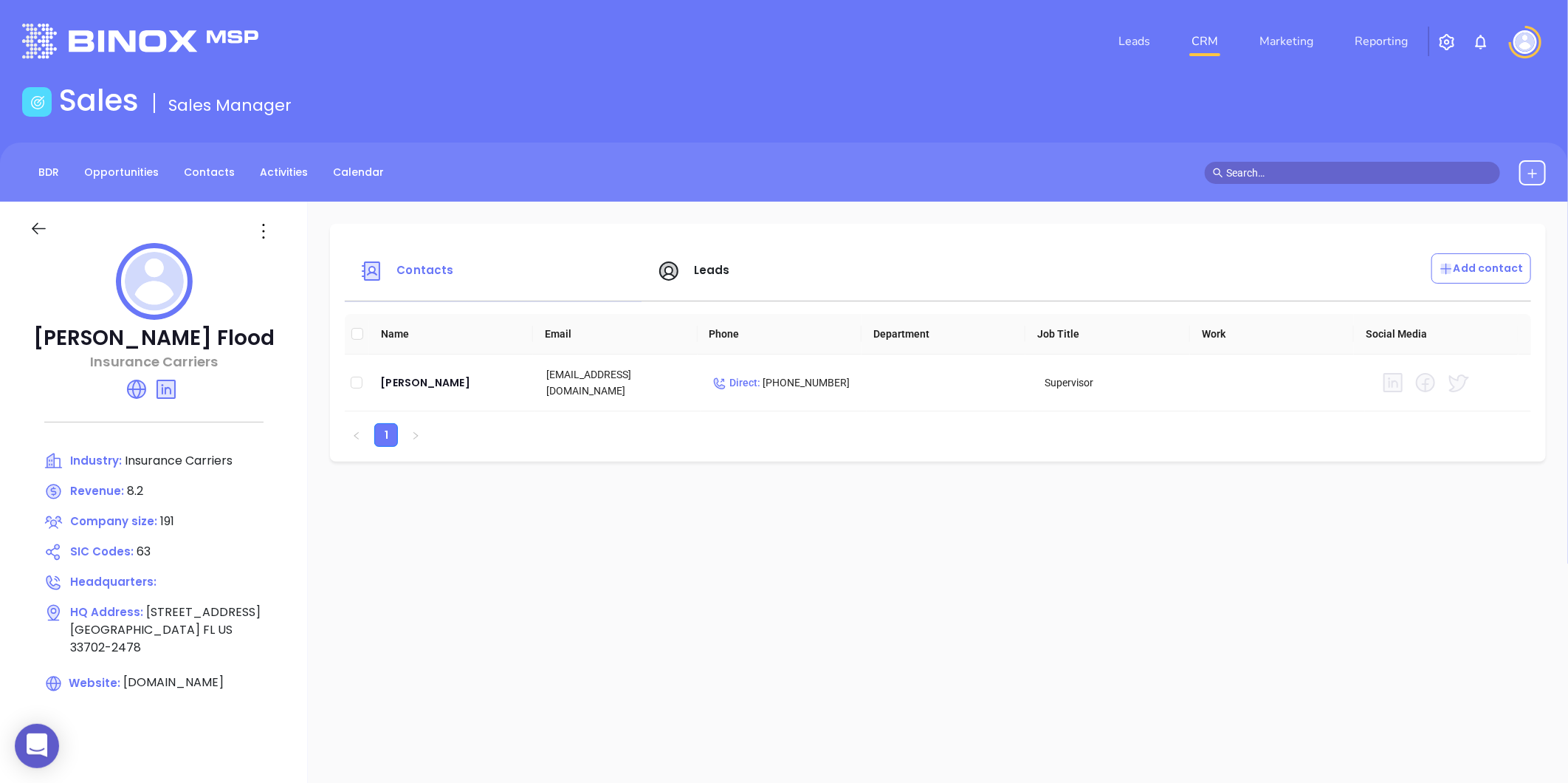
click at [706, 269] on span "Leads" at bounding box center [711, 269] width 36 height 16
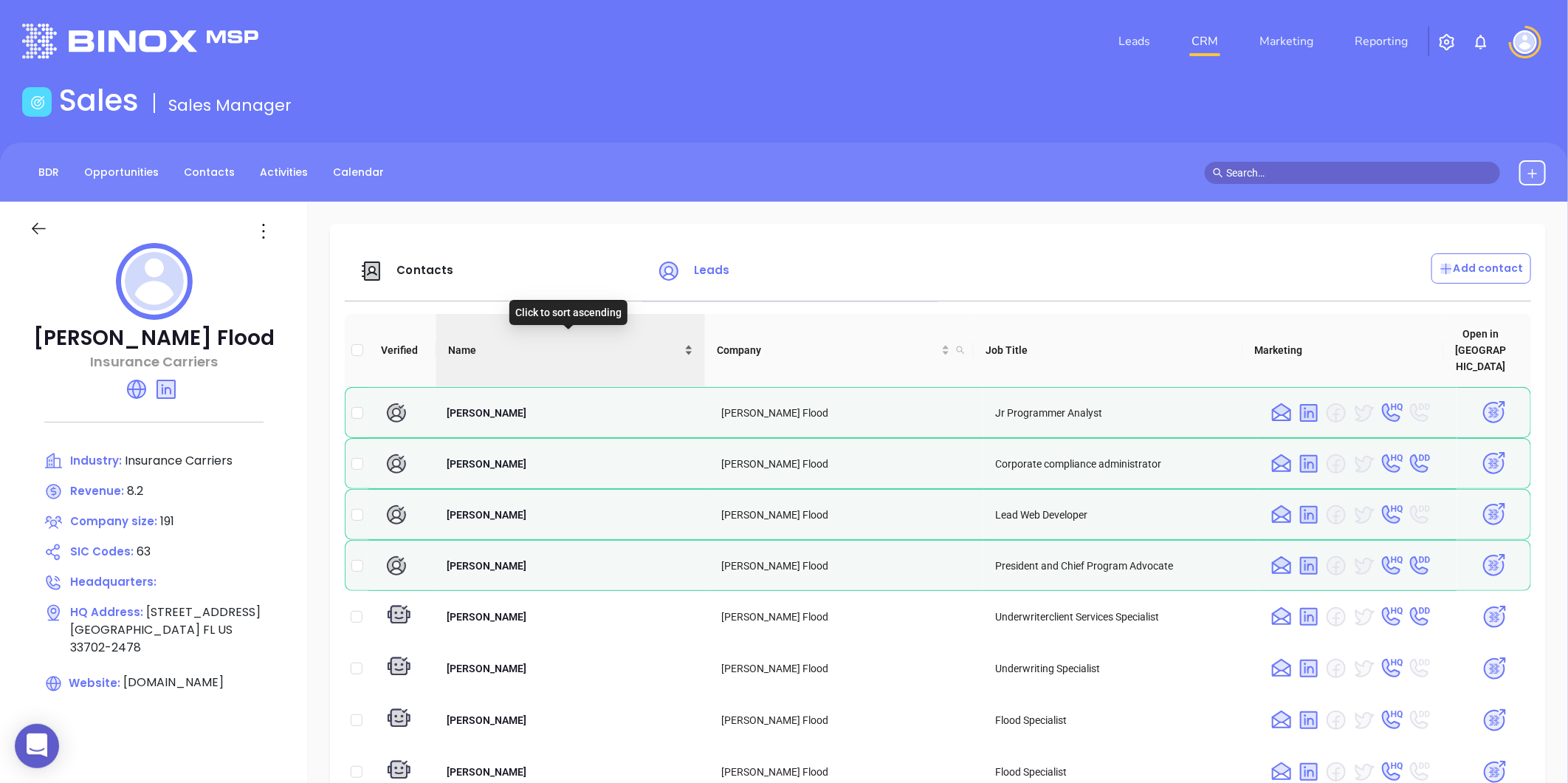
click at [682, 342] on div "Name" at bounding box center [570, 350] width 245 height 17
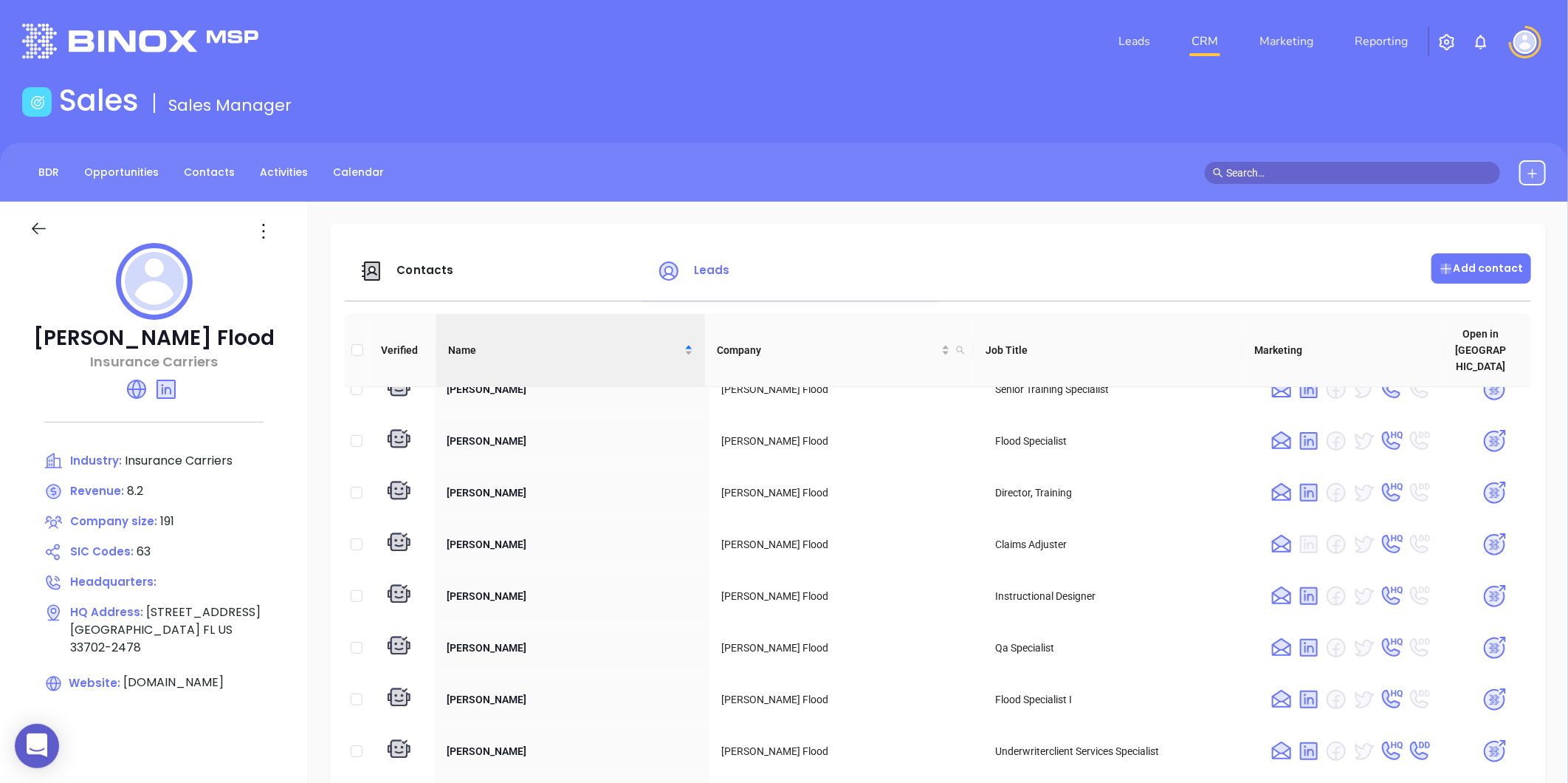
click at [1467, 268] on p "Add contact" at bounding box center [1481, 268] width 85 height 16
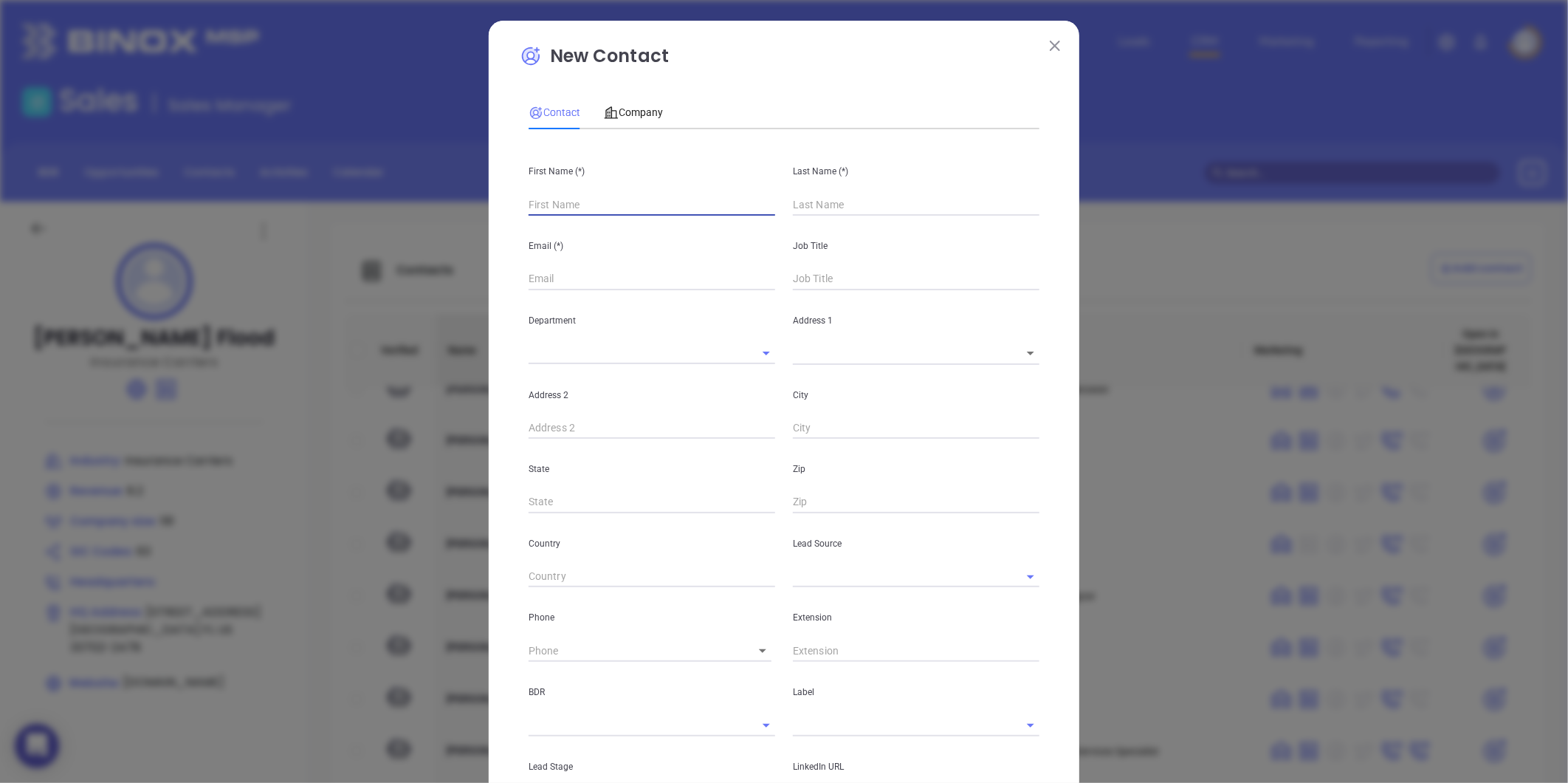
click at [565, 200] on input "text" at bounding box center [651, 205] width 246 height 22
type input "S"
type input "Fourth Phone Call"
type input "[PERSON_NAME]"
type input "1"
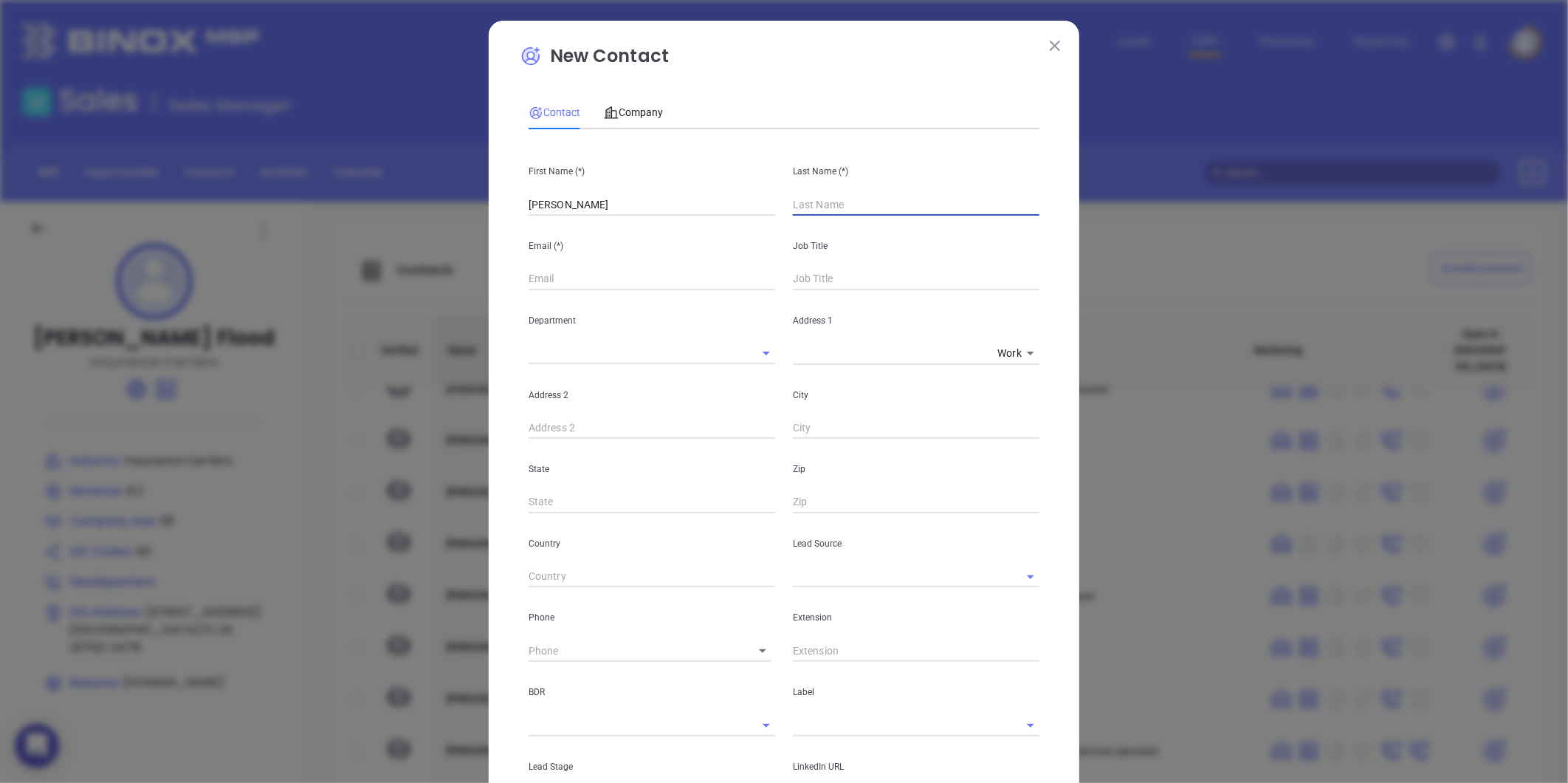
type input "1"
type input "r"
type input "[PERSON_NAME]"
click at [813, 284] on input "text" at bounding box center [916, 279] width 246 height 22
type input "Regional Sales Manager"
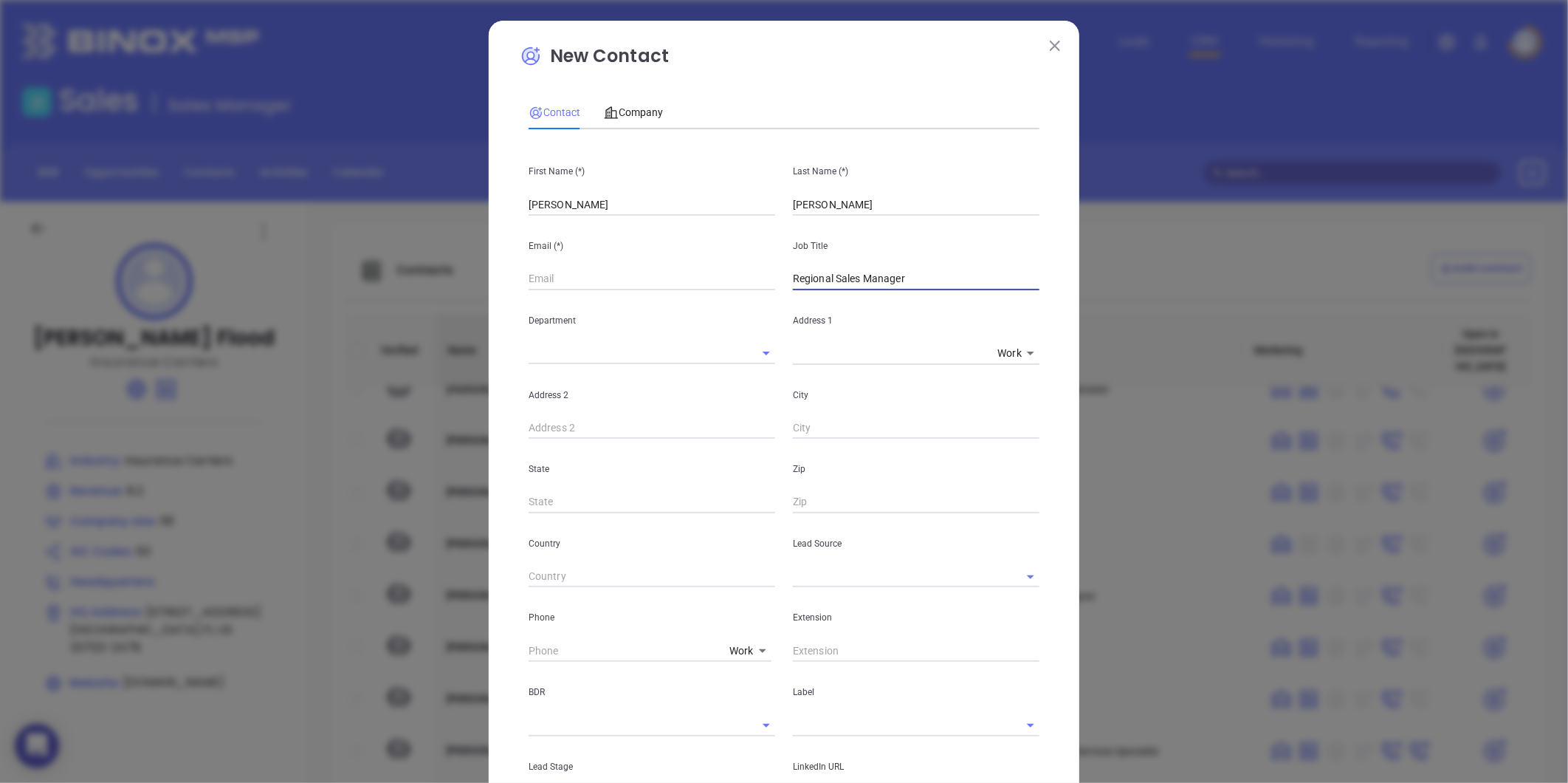
click at [822, 574] on input "text" at bounding box center [895, 576] width 205 height 21
click at [848, 599] on li "MAIA Event 0925" at bounding box center [916, 609] width 246 height 27
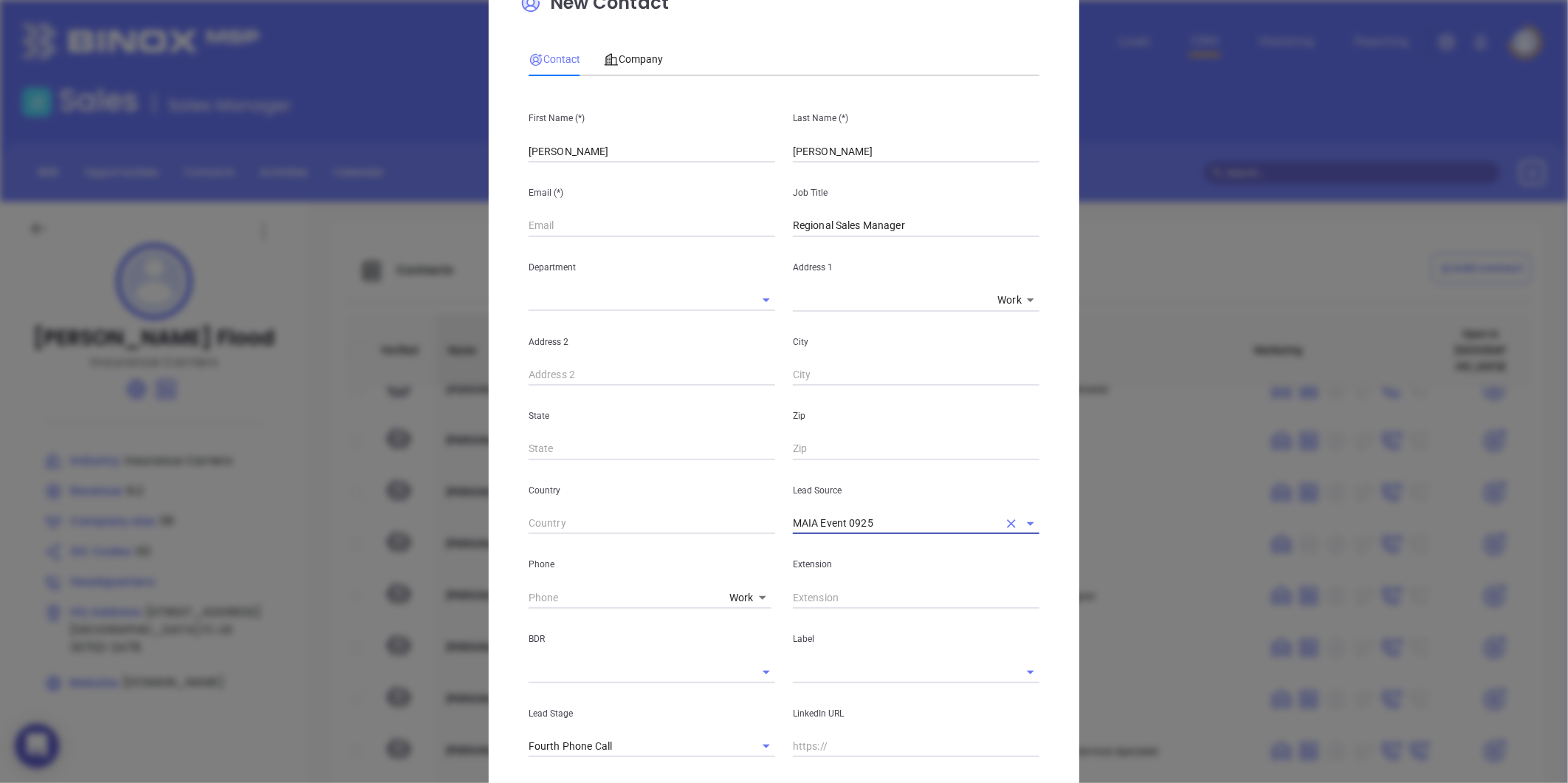
scroll to position [82, 0]
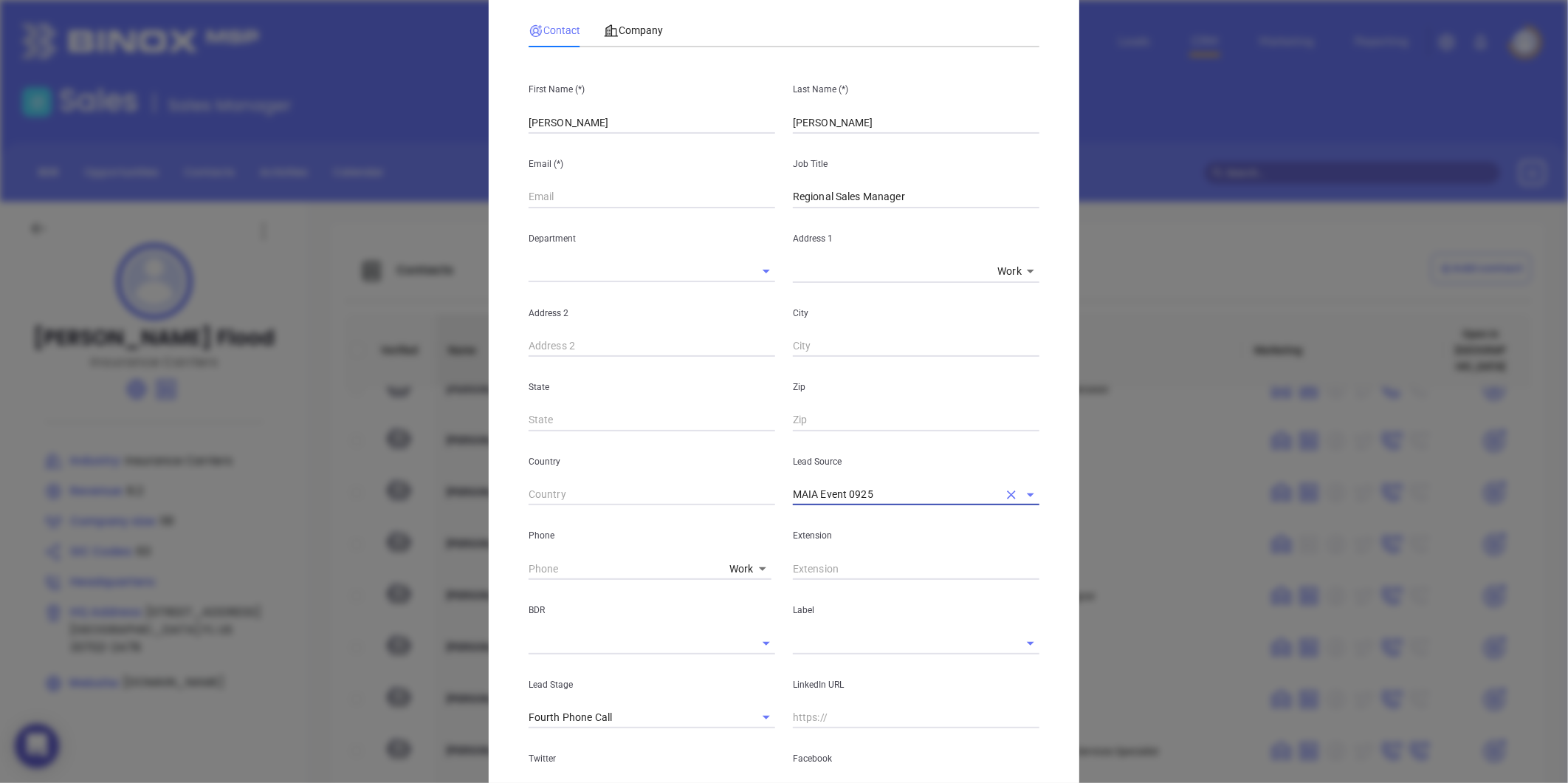
type input "MAIA Event 0925"
drag, startPoint x: 817, startPoint y: 649, endPoint x: 829, endPoint y: 658, distance: 15.0
click at [817, 647] on input "text" at bounding box center [895, 642] width 205 height 21
click at [837, 675] on li "Prospect" at bounding box center [916, 676] width 246 height 27
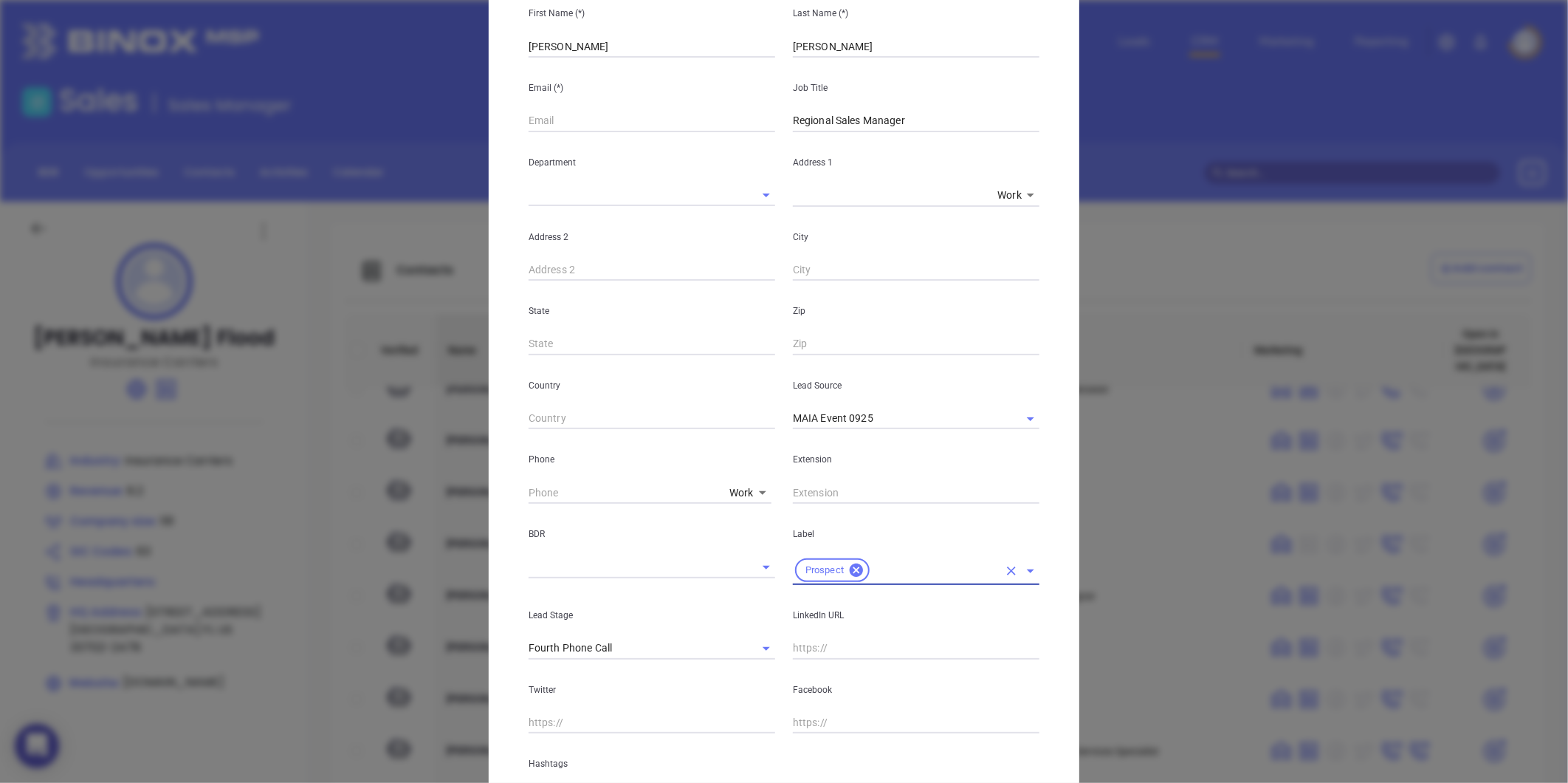
scroll to position [294, 0]
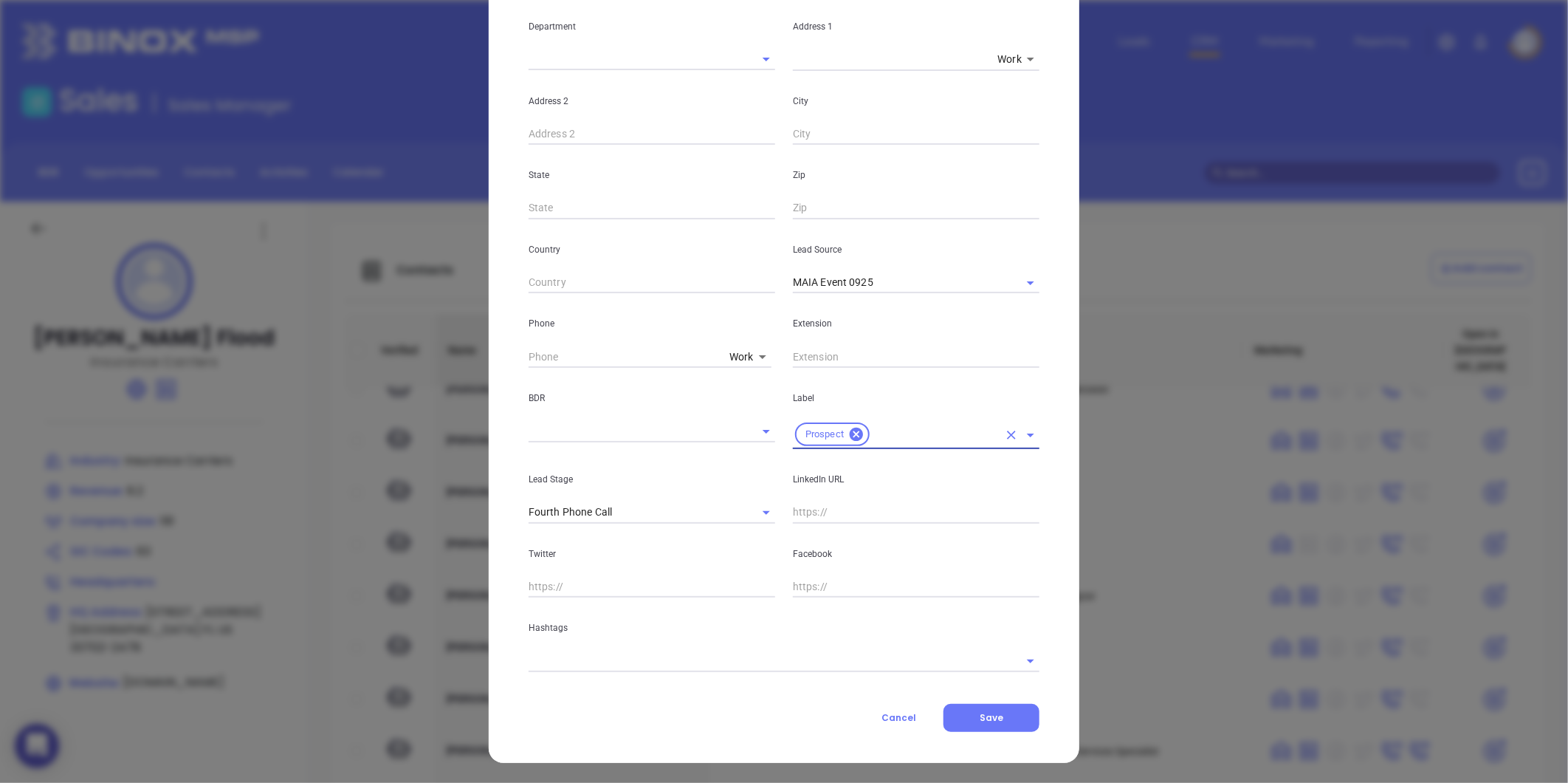
click at [826, 513] on input "text" at bounding box center [916, 513] width 246 height 22
paste input "[DOMAIN_NAME][URL][PERSON_NAME][DEMOGRAPHIC_DATA][PERSON_NAME]"
type input "[DOMAIN_NAME][URL][PERSON_NAME][DEMOGRAPHIC_DATA][PERSON_NAME]"
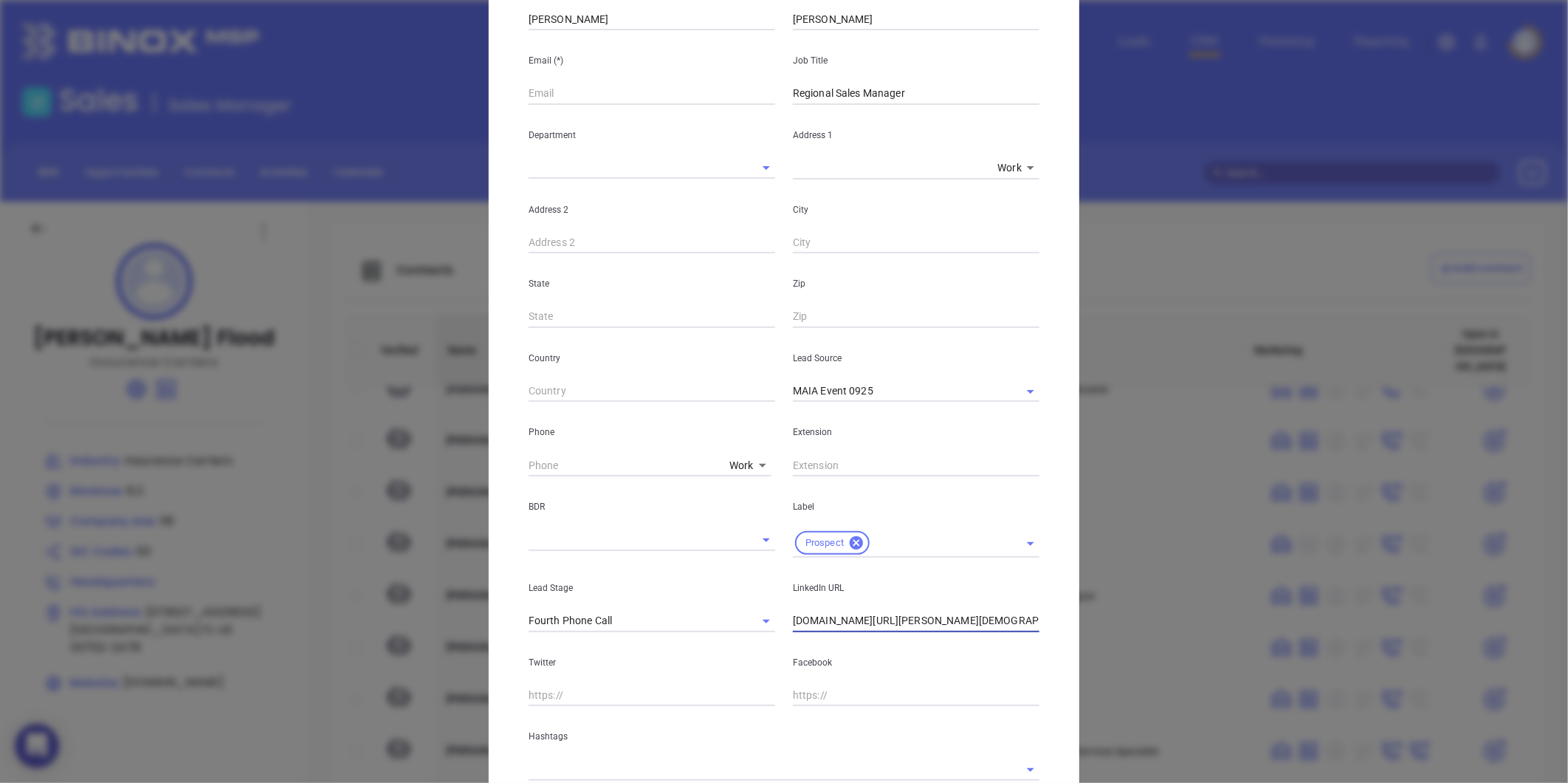
scroll to position [0, 0]
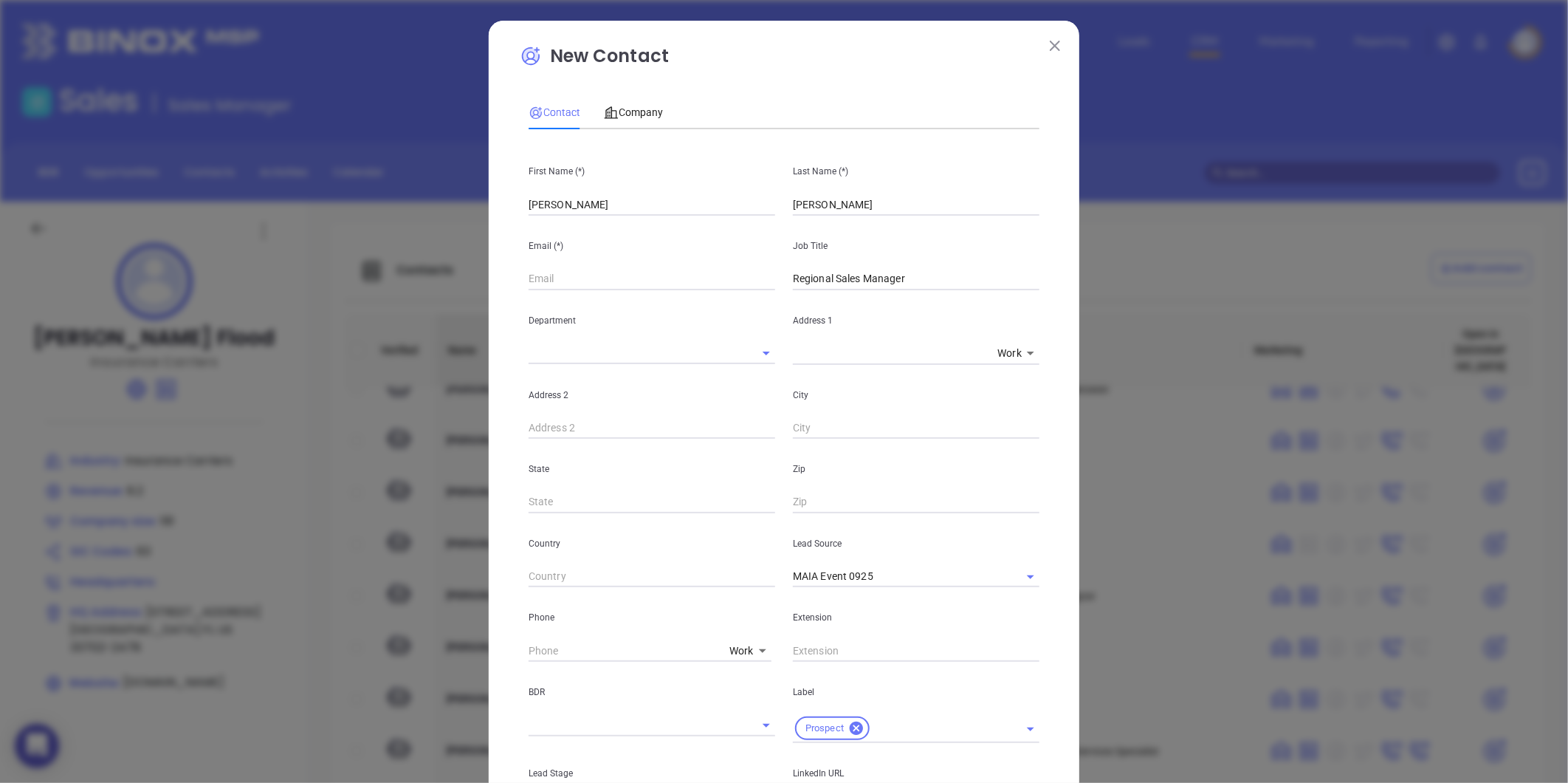
click at [557, 279] on input "text" at bounding box center [651, 279] width 246 height 22
paste input "[EMAIL_ADDRESS][DOMAIN_NAME]"
type input "[EMAIL_ADDRESS][DOMAIN_NAME]"
click at [668, 338] on div "Department" at bounding box center [652, 327] width 265 height 74
click at [646, 96] on div "Company" at bounding box center [633, 112] width 59 height 34
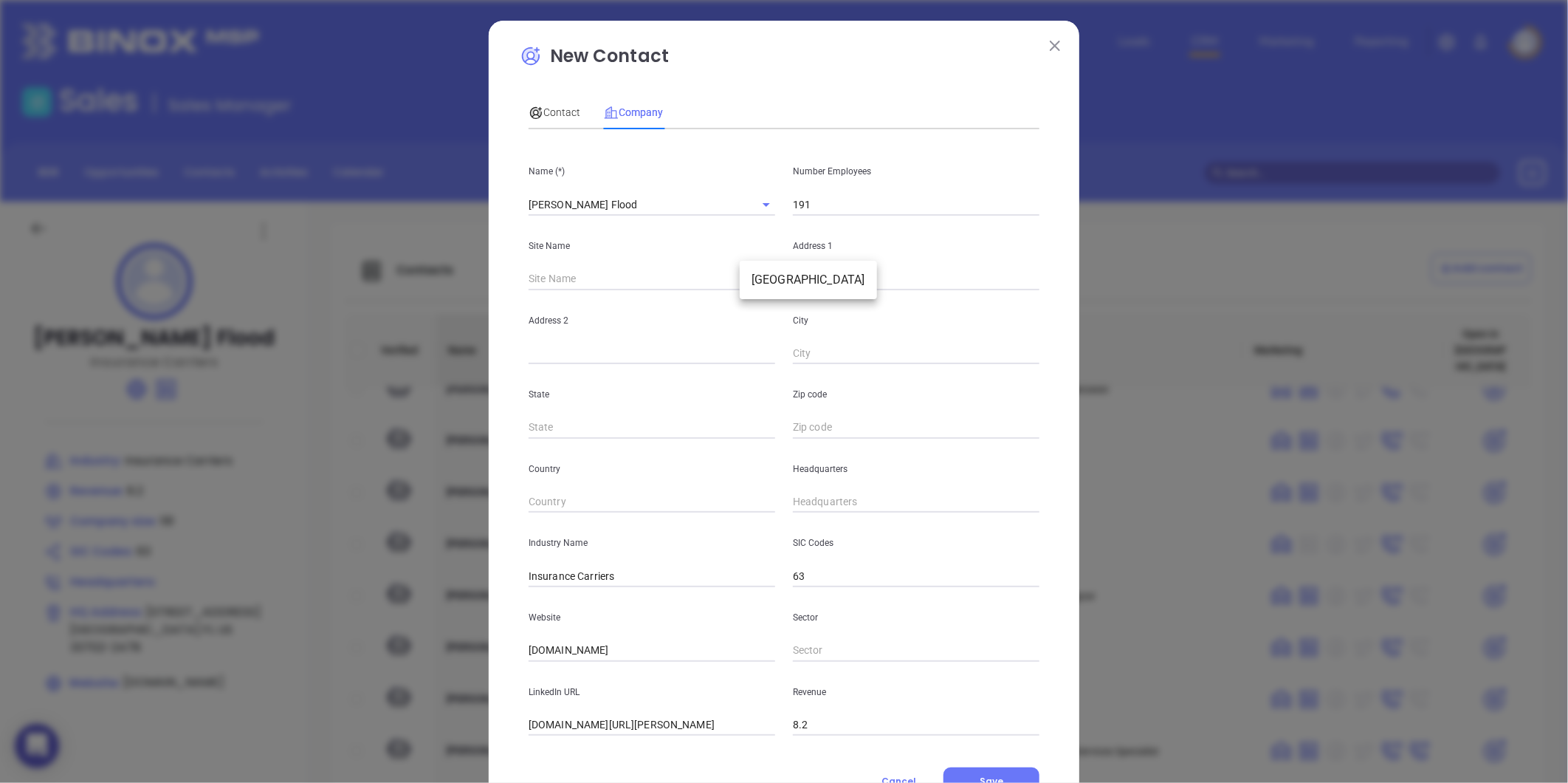
drag, startPoint x: 754, startPoint y: 275, endPoint x: 784, endPoint y: 286, distance: 32.0
click at [754, 274] on body "0 Leads CRM Marketing Reporting Financial Leads Leads Sales Sales Manager BDR O…" at bounding box center [784, 392] width 1568 height 783
click at [784, 269] on li "Saint Petersburg" at bounding box center [807, 279] width 137 height 27
type input "Saint Petersburg"
type input "100583"
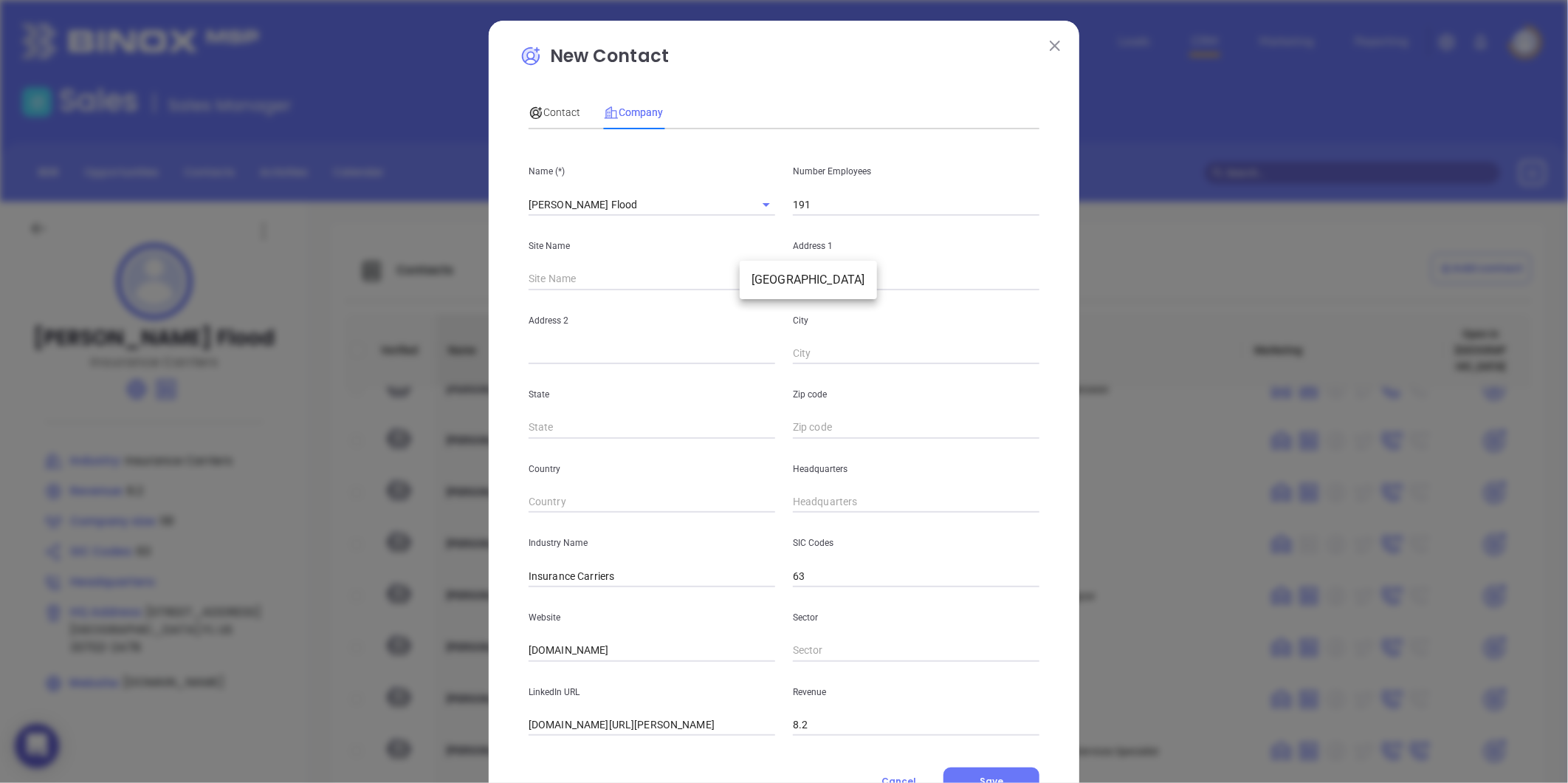
type input "801 94th Ave N Ste 110"
type input "Saint Petersburg"
type input "FL"
type input "33702-2478"
type input "US"
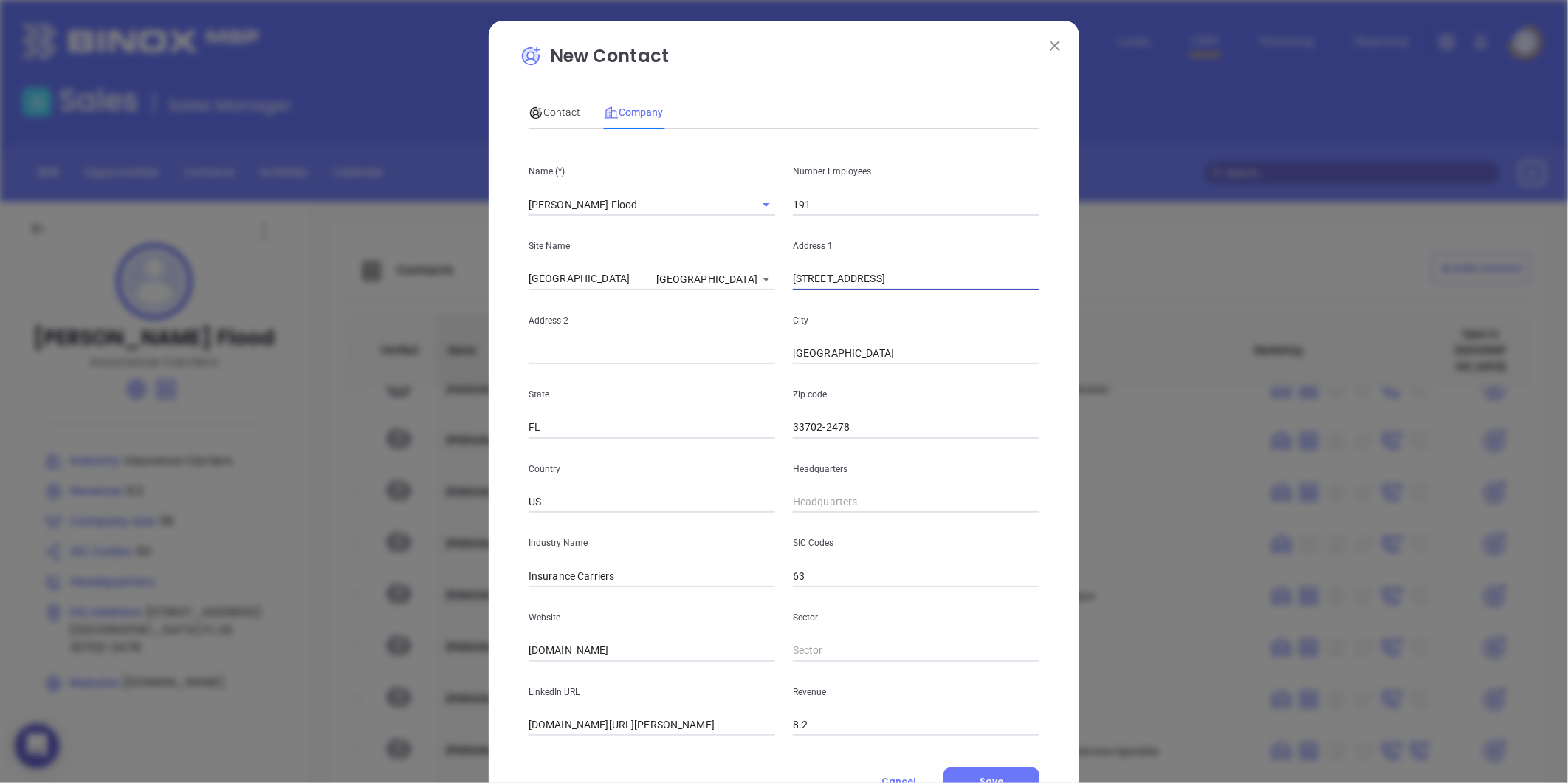
drag, startPoint x: 863, startPoint y: 278, endPoint x: 1119, endPoint y: 273, distance: 256.0
click at [1119, 273] on div "New Contact Contact Company First Name (*) Donna Last Name (*) Rodriguez Email …" at bounding box center [784, 392] width 1568 height 783
click at [868, 273] on input "801 94th Ave" at bounding box center [916, 279] width 246 height 22
paste input "Ste 110"
drag, startPoint x: 851, startPoint y: 281, endPoint x: 1117, endPoint y: 270, distance: 266.2
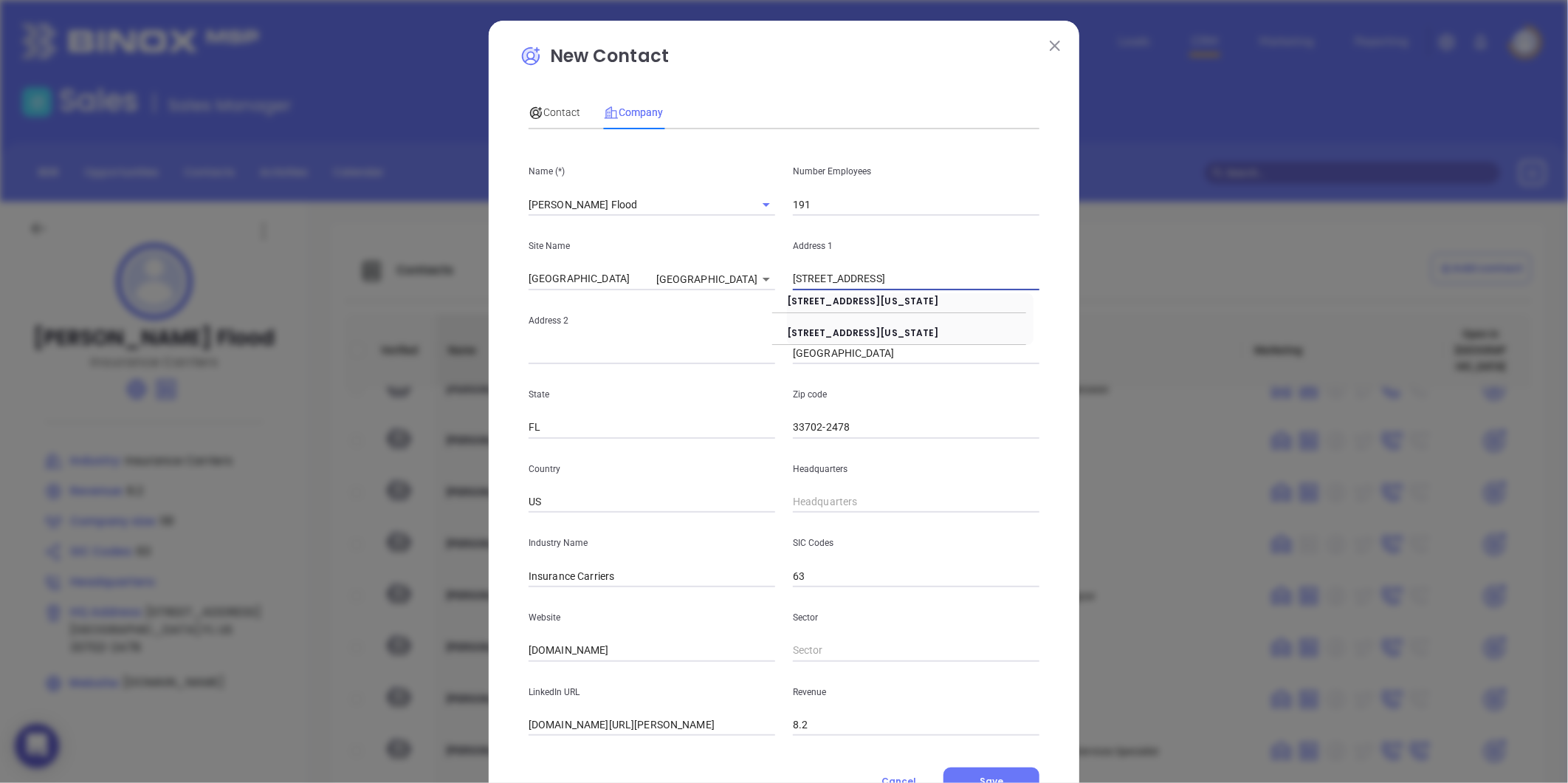
click at [1117, 271] on div "New Contact Contact Company First Name (*) Donna Last Name (*) Rodriguez Email …" at bounding box center [784, 392] width 1568 height 783
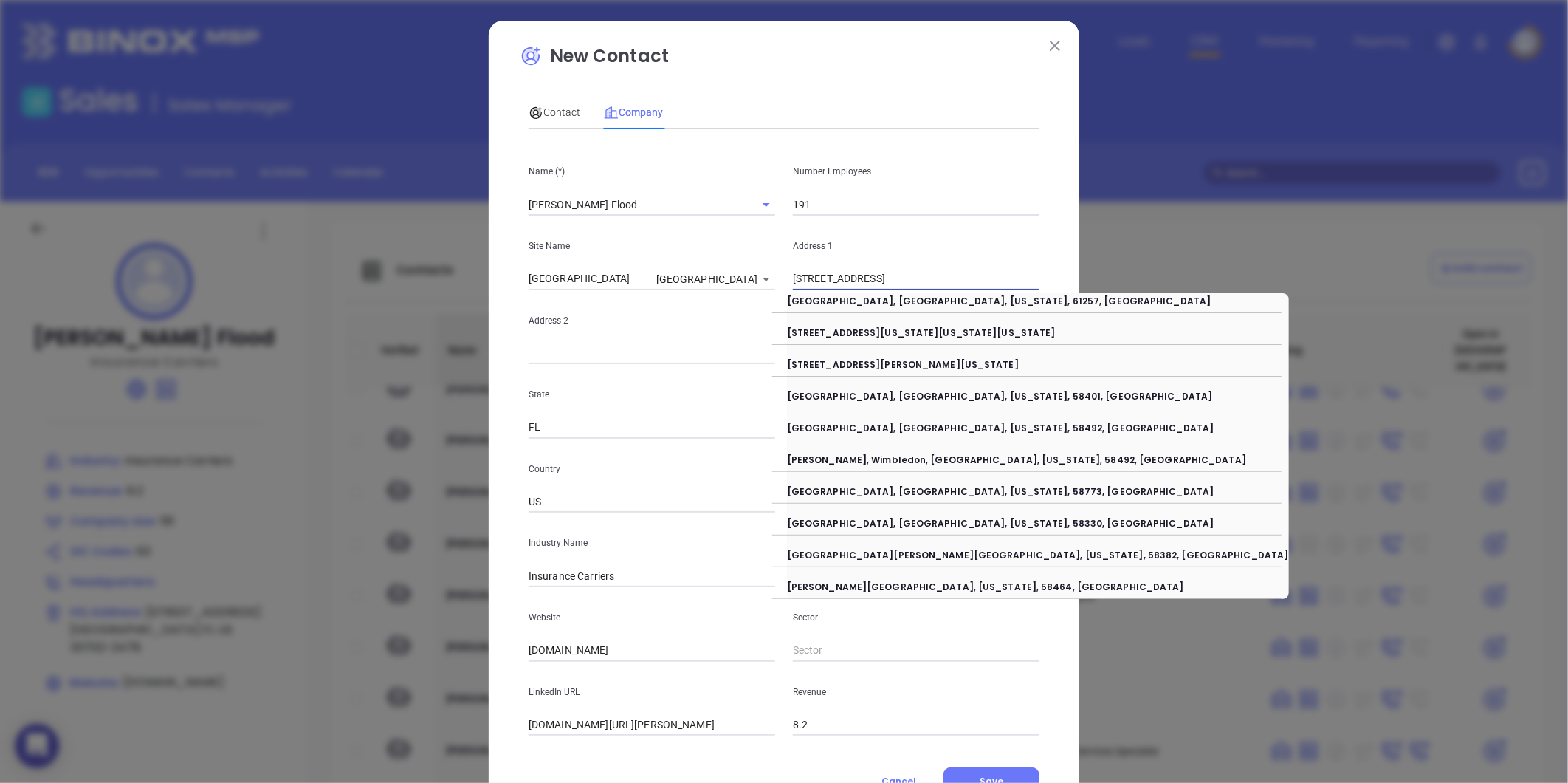
type input "801 94th Ave N"
click at [539, 358] on input "text" at bounding box center [651, 354] width 246 height 22
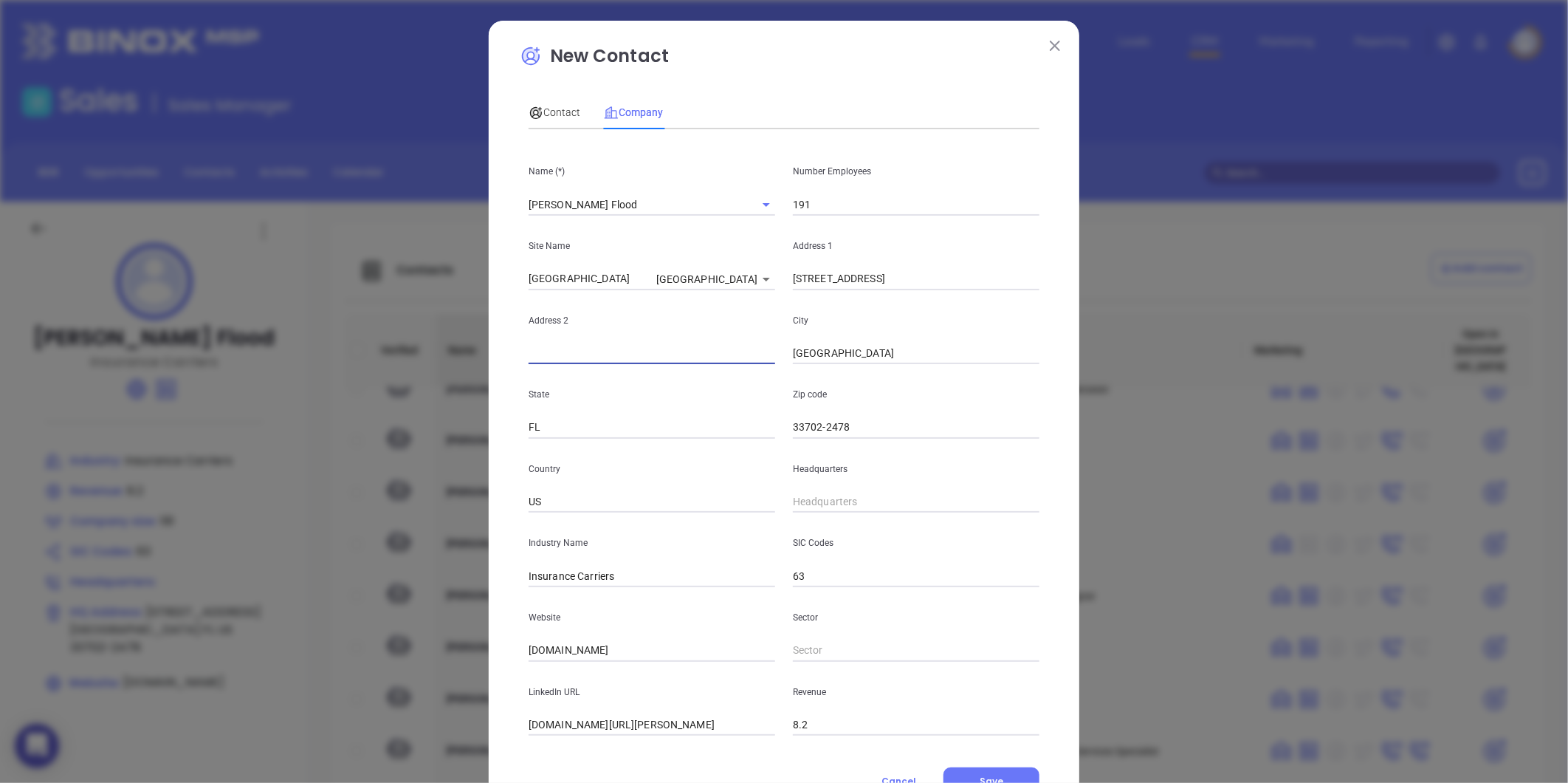
paste input "Ste 110"
type input "Ste 110"
click at [968, 345] on input "Saint Petersburg" at bounding box center [916, 354] width 246 height 22
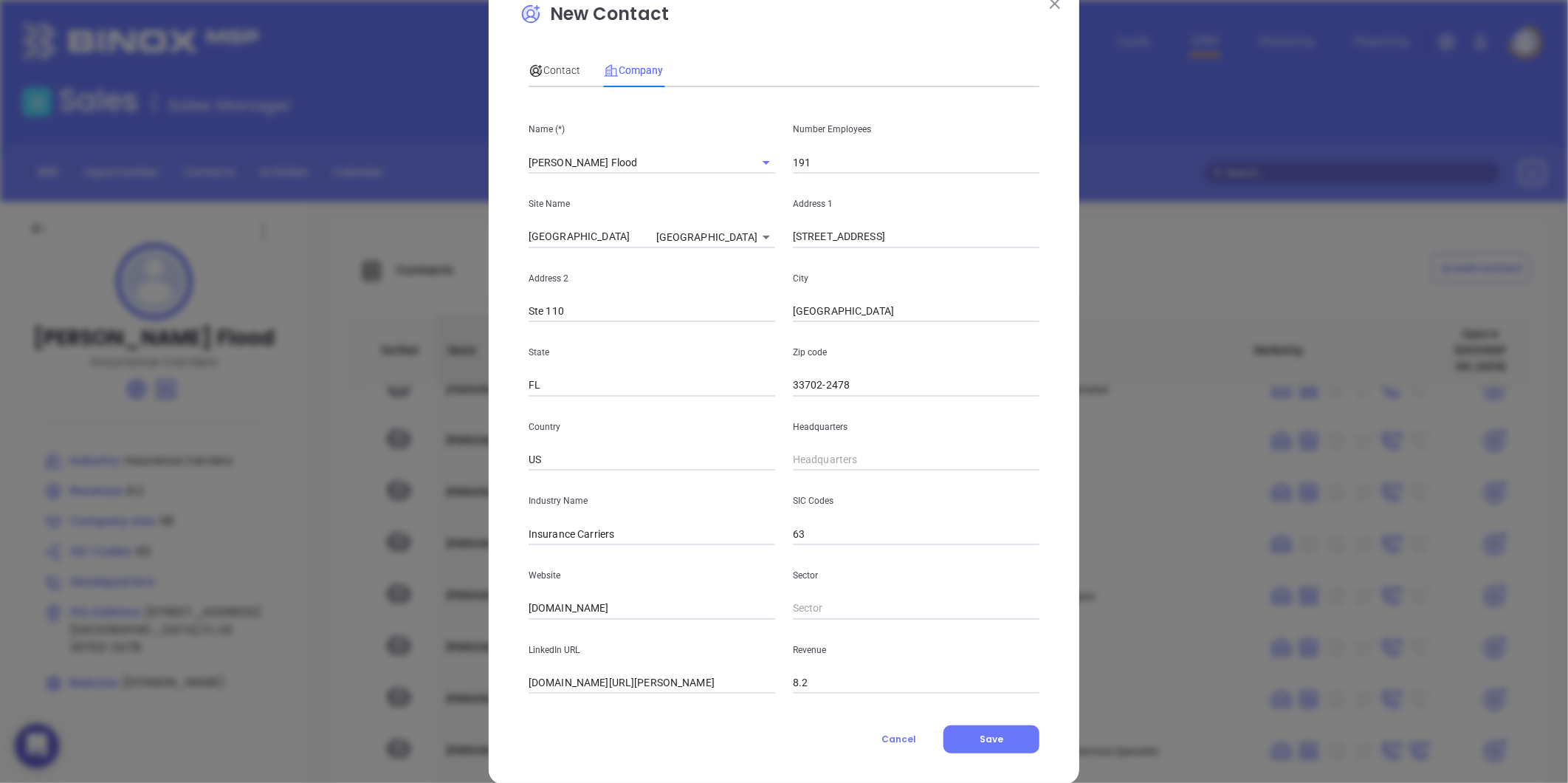
scroll to position [64, 0]
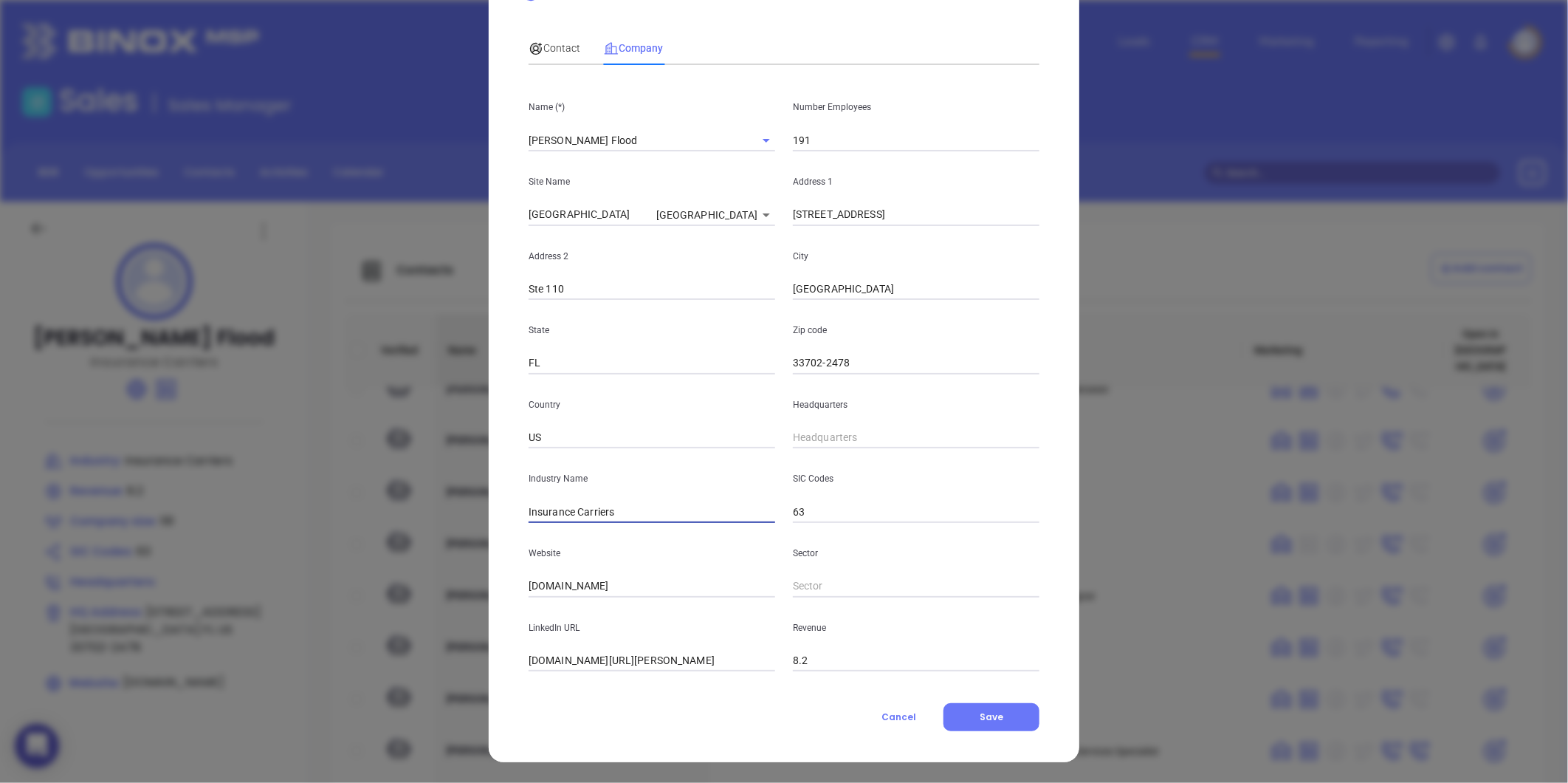
drag, startPoint x: 573, startPoint y: 510, endPoint x: 690, endPoint y: 514, distance: 117.1
click at [690, 514] on input "Insurance Carriers" at bounding box center [651, 512] width 246 height 22
type input "Insurance"
click at [552, 42] on span "Contact" at bounding box center [554, 48] width 51 height 12
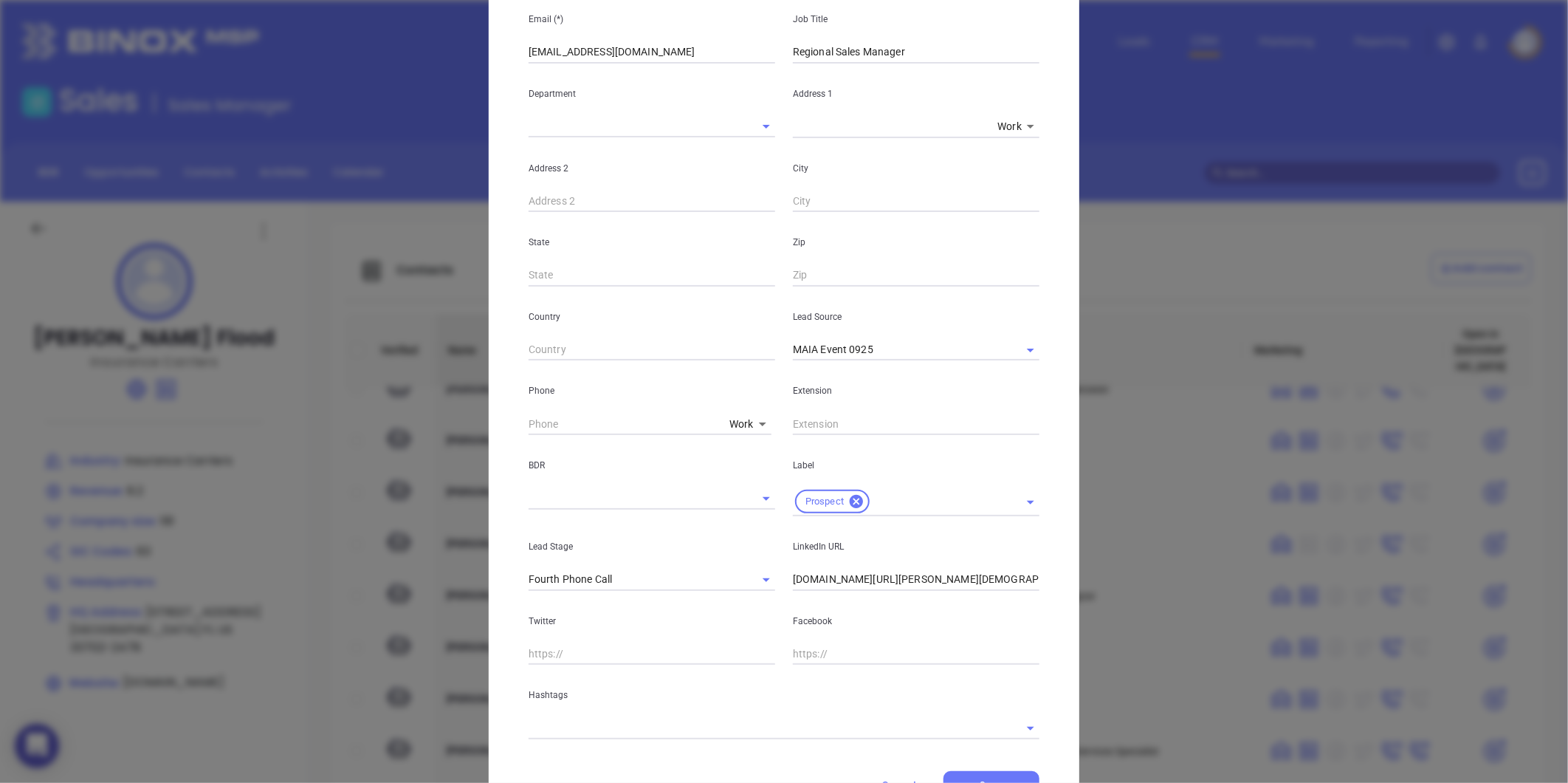
scroll to position [229, 0]
click at [739, 573] on icon "Clear" at bounding box center [747, 577] width 15 height 15
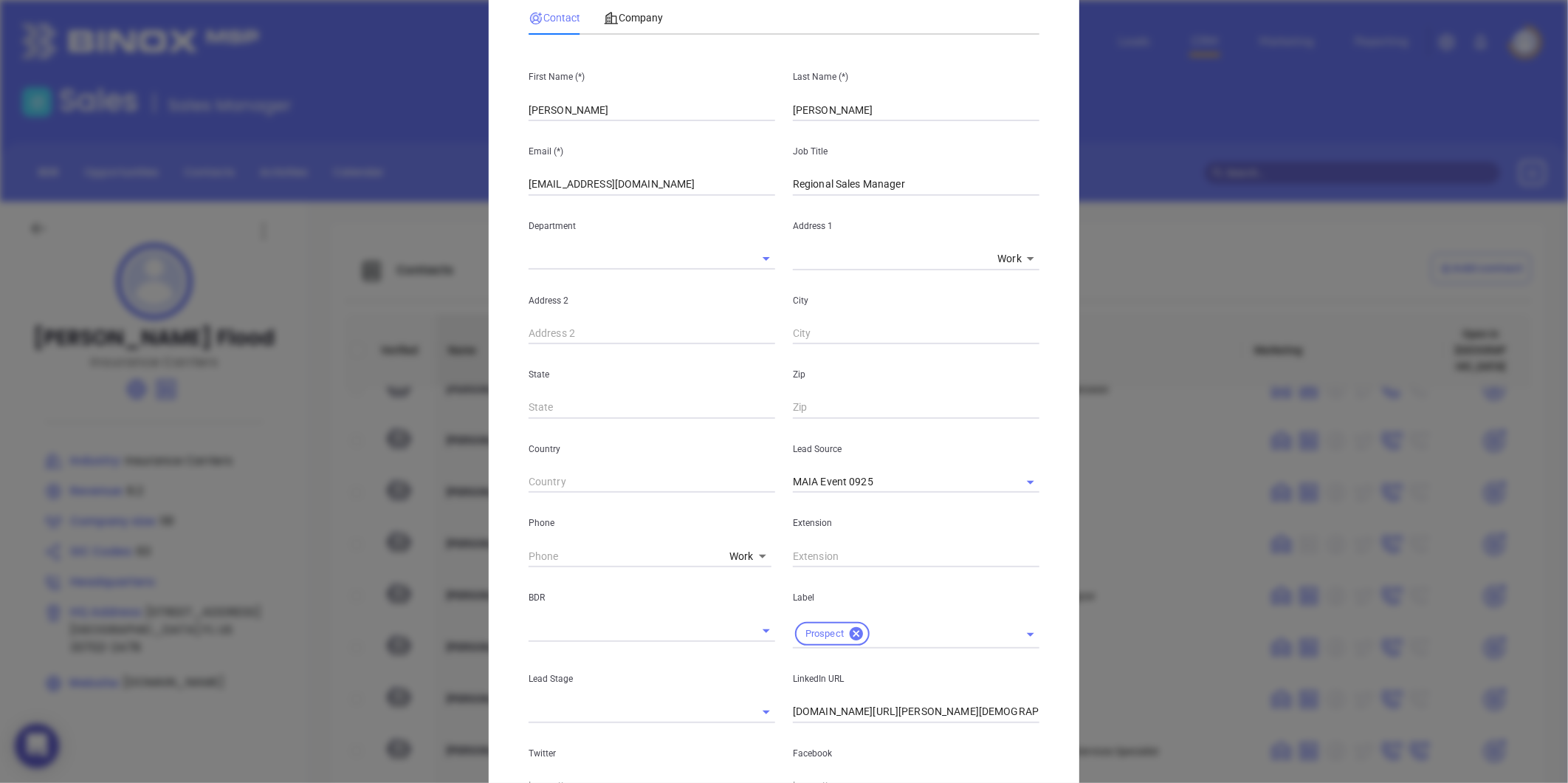
scroll to position [0, 0]
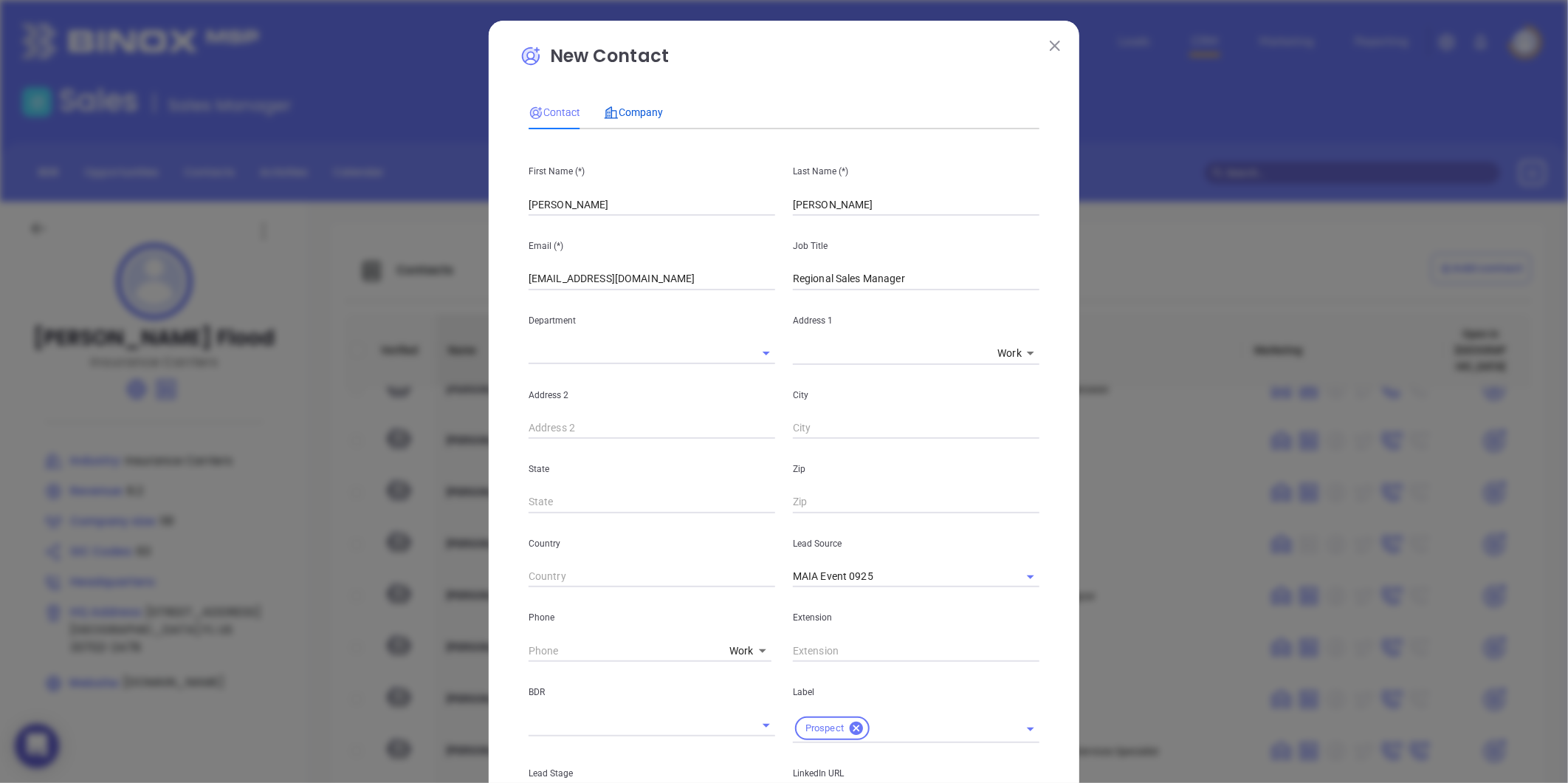
drag, startPoint x: 625, startPoint y: 106, endPoint x: 645, endPoint y: 114, distance: 21.5
click at [626, 107] on span "Company" at bounding box center [633, 112] width 59 height 12
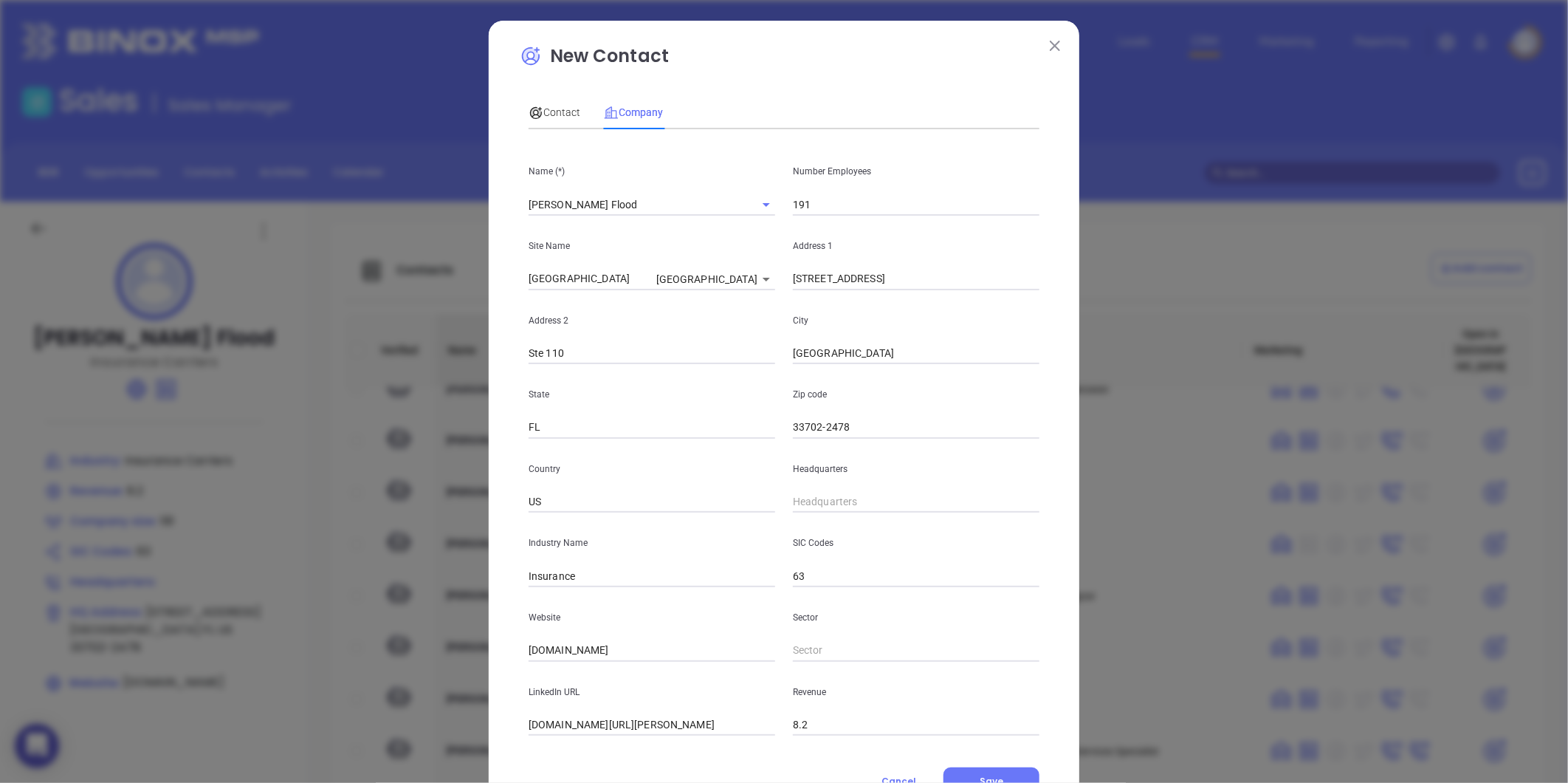
drag, startPoint x: 831, startPoint y: 287, endPoint x: 615, endPoint y: 306, distance: 216.8
click at [592, 311] on div "Name (*) Wright Flood Number Employees 191 Site Name Saint Petersburg Saint Pet…" at bounding box center [784, 438] width 511 height 595
paste input "P.O. Box 33064, St Petersburg, FL 33733"
drag, startPoint x: 862, startPoint y: 280, endPoint x: 1367, endPoint y: 306, distance: 505.7
click at [1367, 306] on div "New Contact Contact Company First Name (*) Donna Last Name (*) Rodriguez Email …" at bounding box center [784, 392] width 1568 height 783
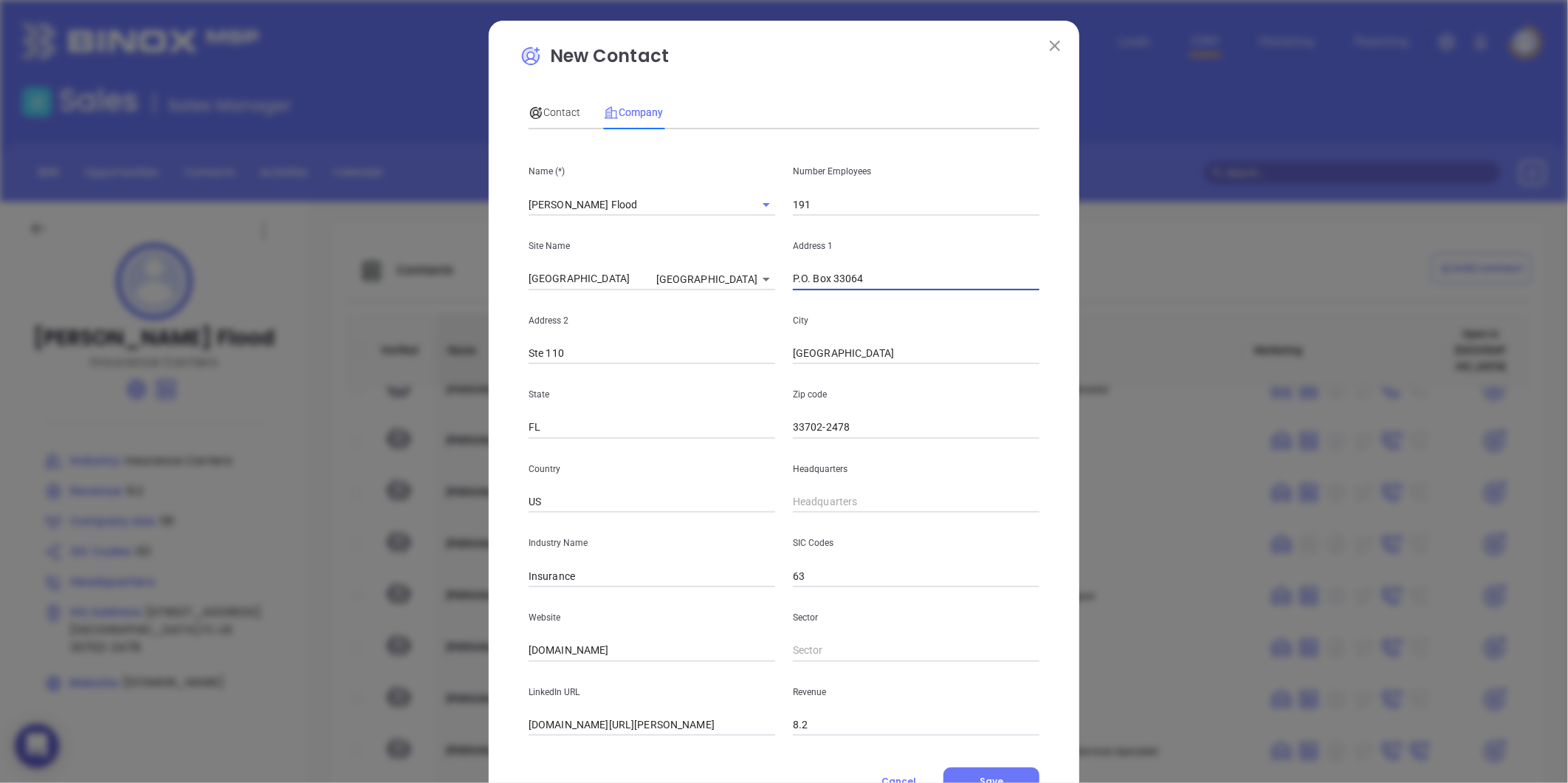
type input "P.O. Box 33064"
paste input "St Petersburg, FL 33733"
drag, startPoint x: 866, startPoint y: 428, endPoint x: 436, endPoint y: 473, distance: 432.3
click at [436, 473] on div "New Contact Contact Company First Name (*) Donna Last Name (*) Rodriguez Email …" at bounding box center [784, 392] width 1568 height 783
type input "33733"
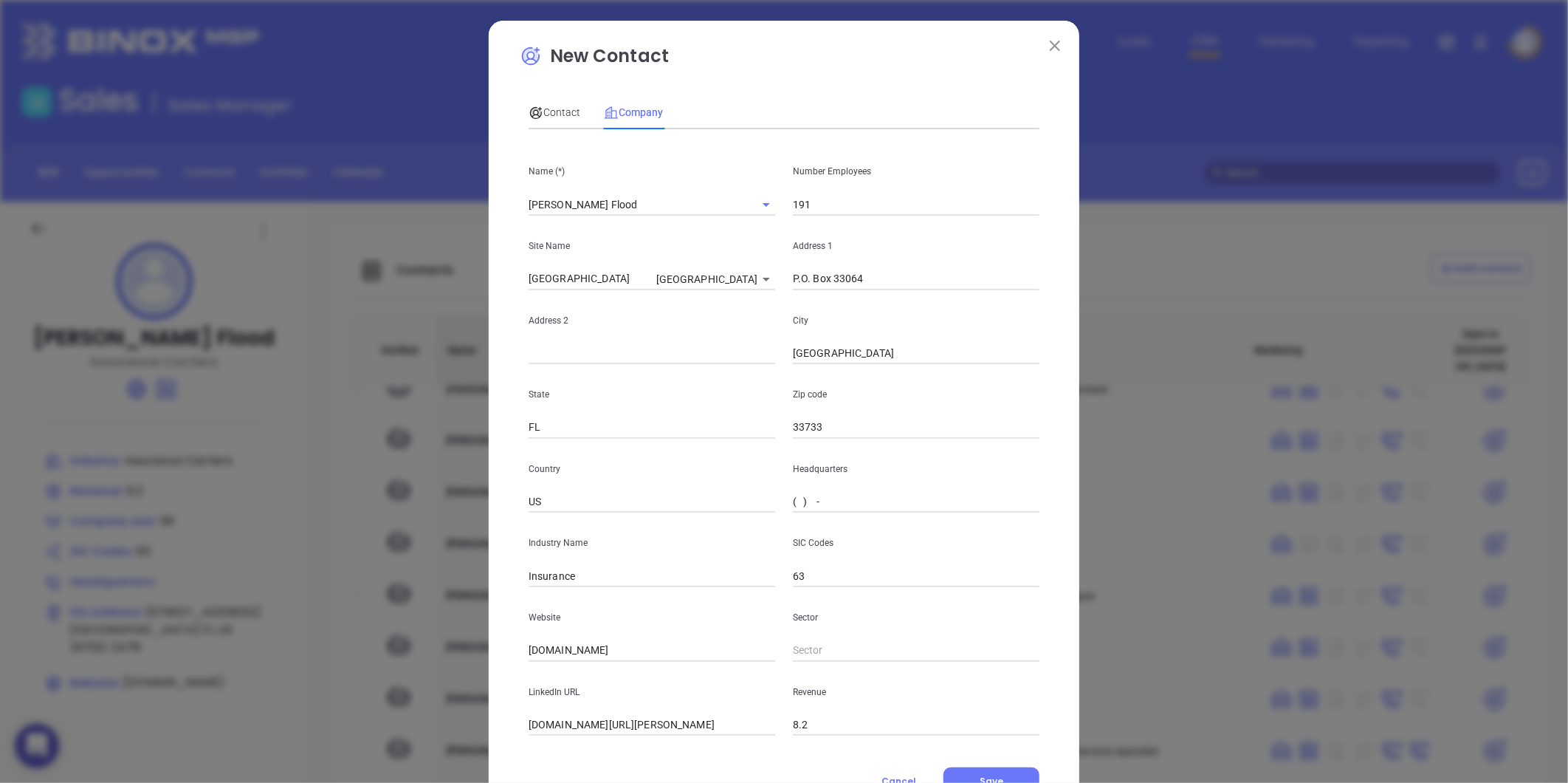
click at [829, 498] on input "( ) -" at bounding box center [916, 502] width 246 height 22
paste input "866) 373-5663"
type input "(866) 373-5663"
click at [547, 107] on span "Contact" at bounding box center [554, 112] width 51 height 12
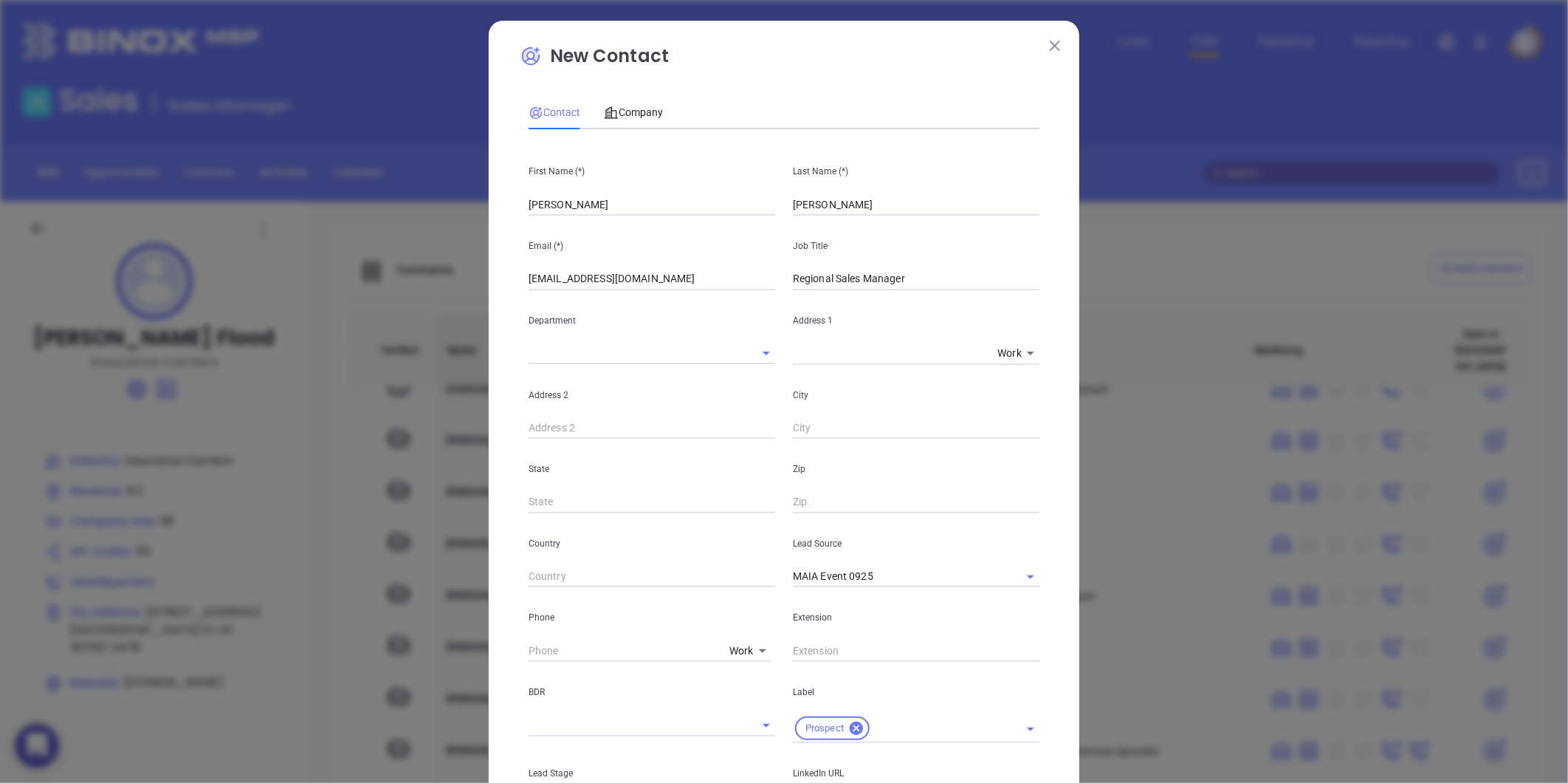
click at [739, 650] on body "0 Leads CRM Marketing Reporting Financial Leads Leads Sales Sales Manager BDR O…" at bounding box center [784, 392] width 1568 height 783
click at [754, 699] on li "Site" at bounding box center [773, 698] width 99 height 27
type input "11"
click at [591, 652] on input "( ) -" at bounding box center [628, 651] width 201 height 22
paste input "866) 373-5663"
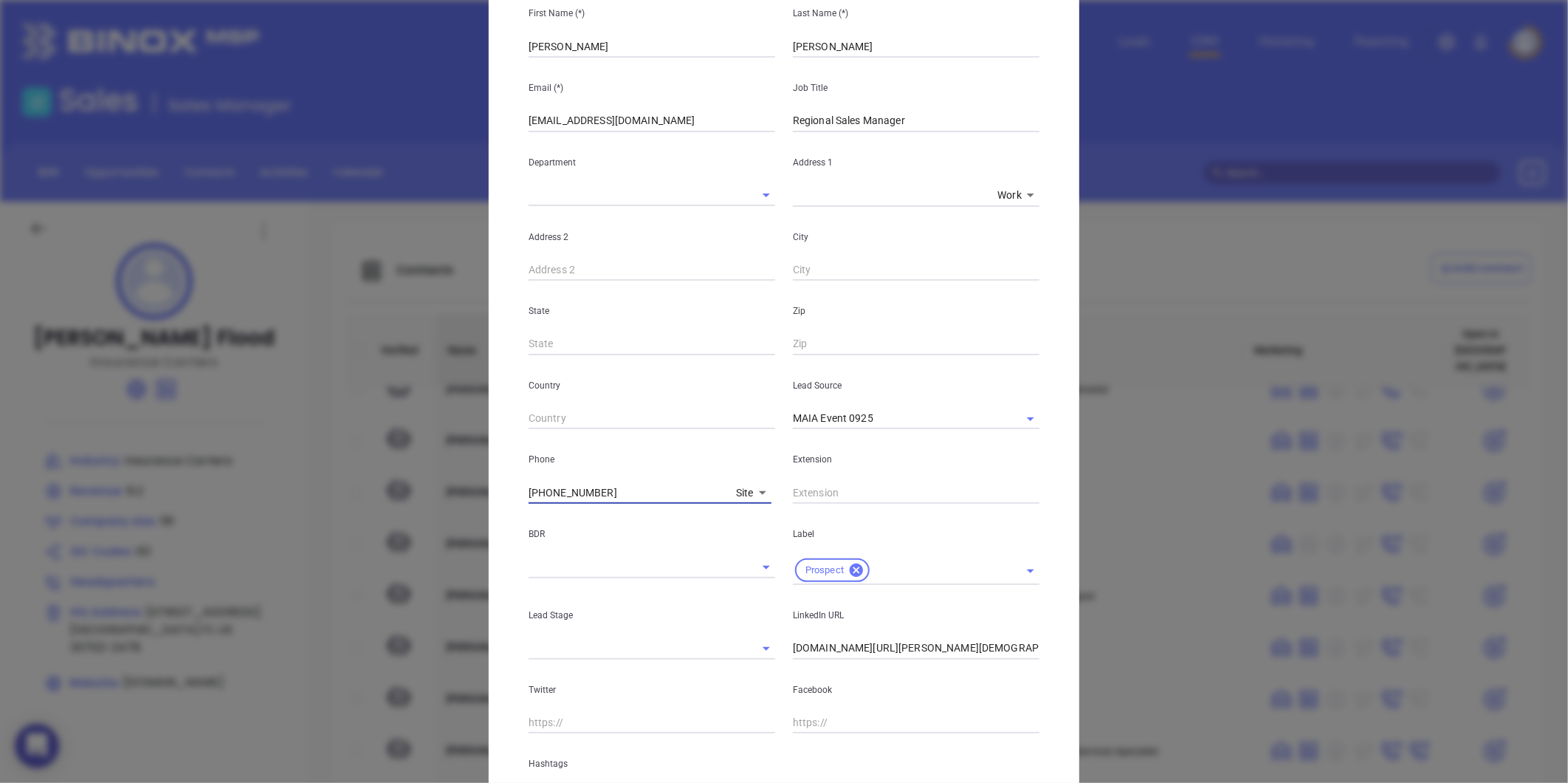
scroll to position [246, 0]
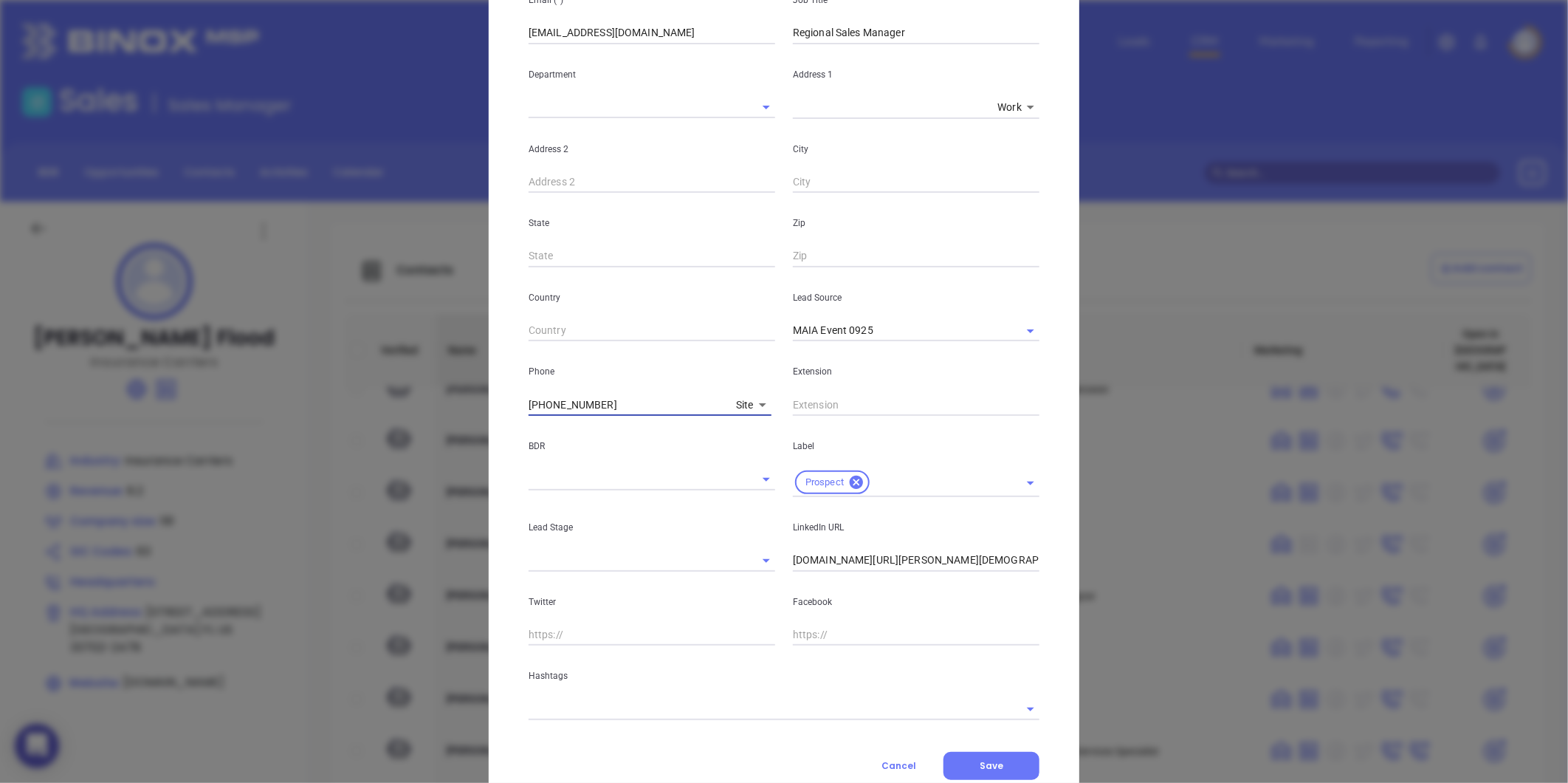
type input "(866) 373-5663"
drag, startPoint x: 688, startPoint y: 710, endPoint x: 678, endPoint y: 706, distance: 10.8
click at [680, 706] on input "text" at bounding box center [762, 708] width 469 height 21
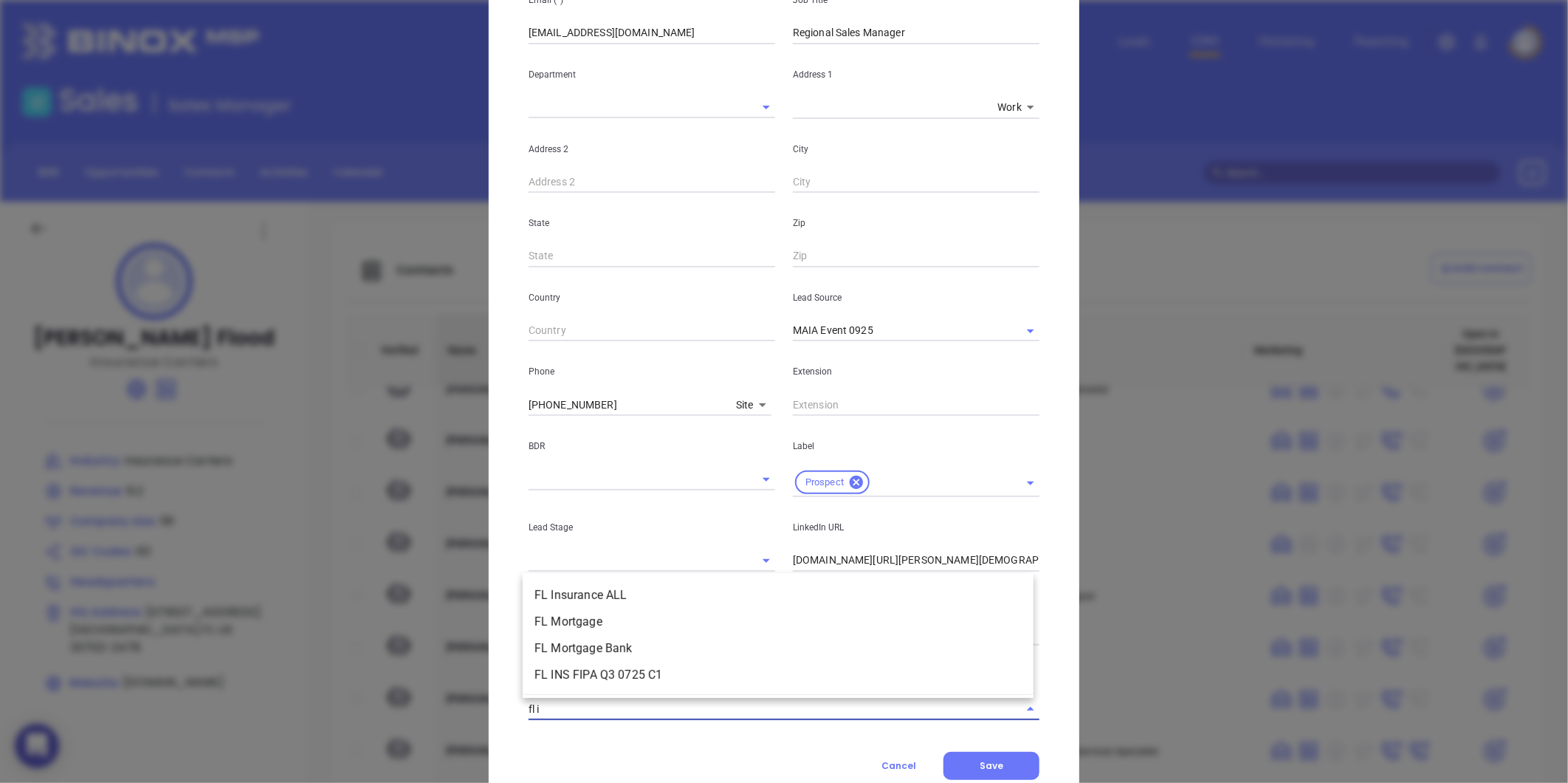
type input "fl in"
click at [641, 644] on li "FL Insurance ALL" at bounding box center [778, 648] width 511 height 27
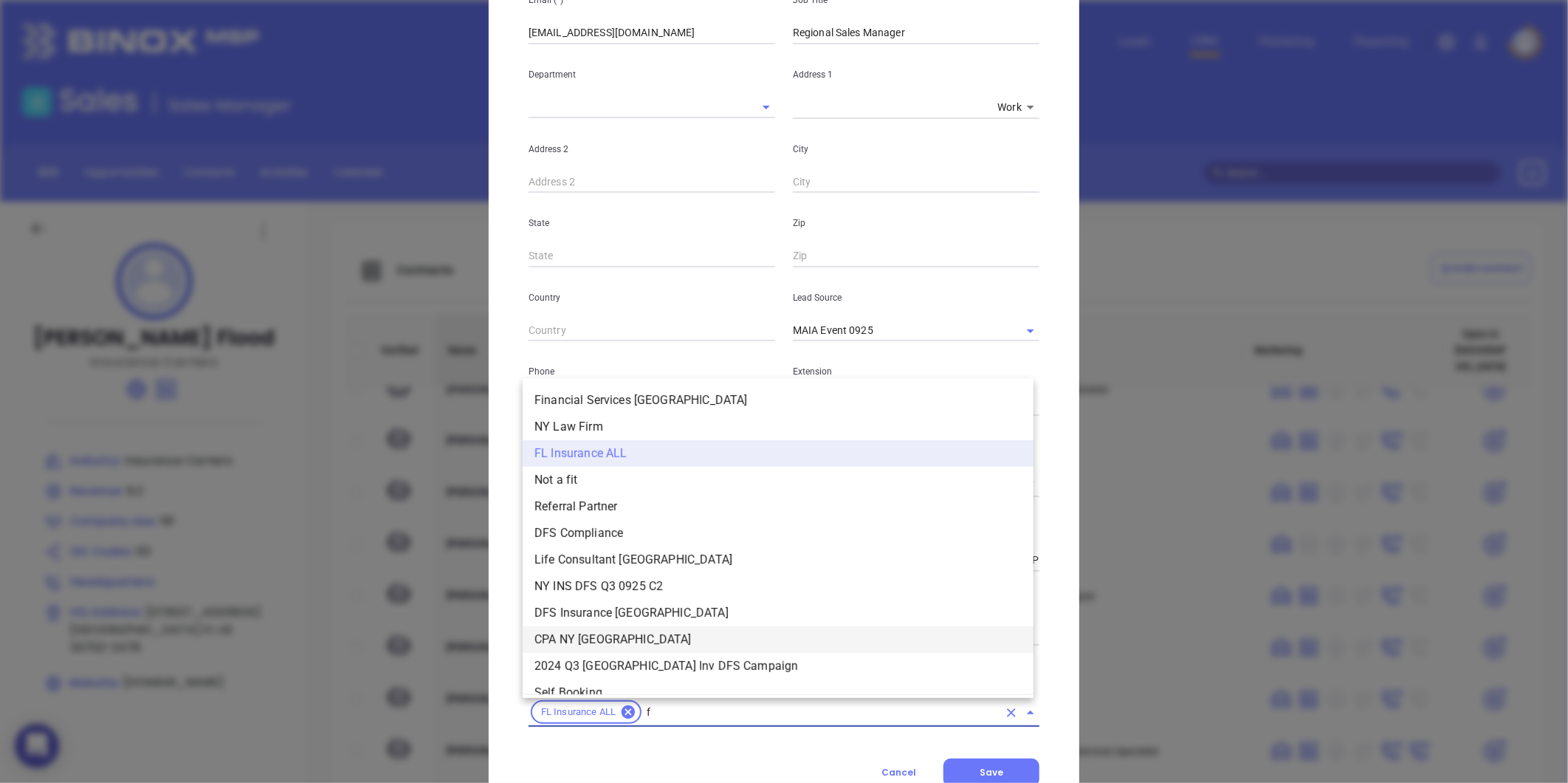
type input "fl"
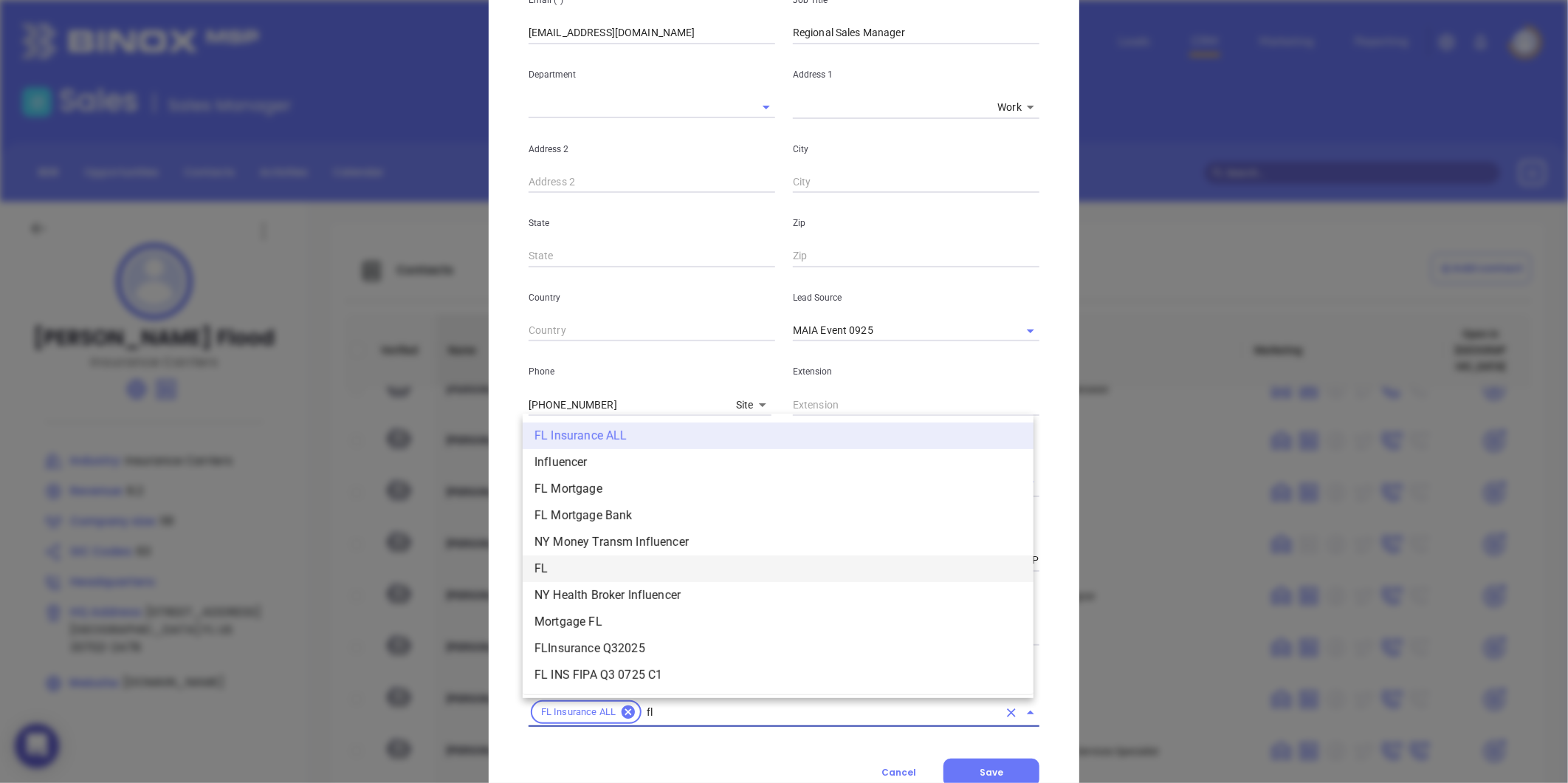
click at [562, 567] on li "FL" at bounding box center [778, 568] width 511 height 27
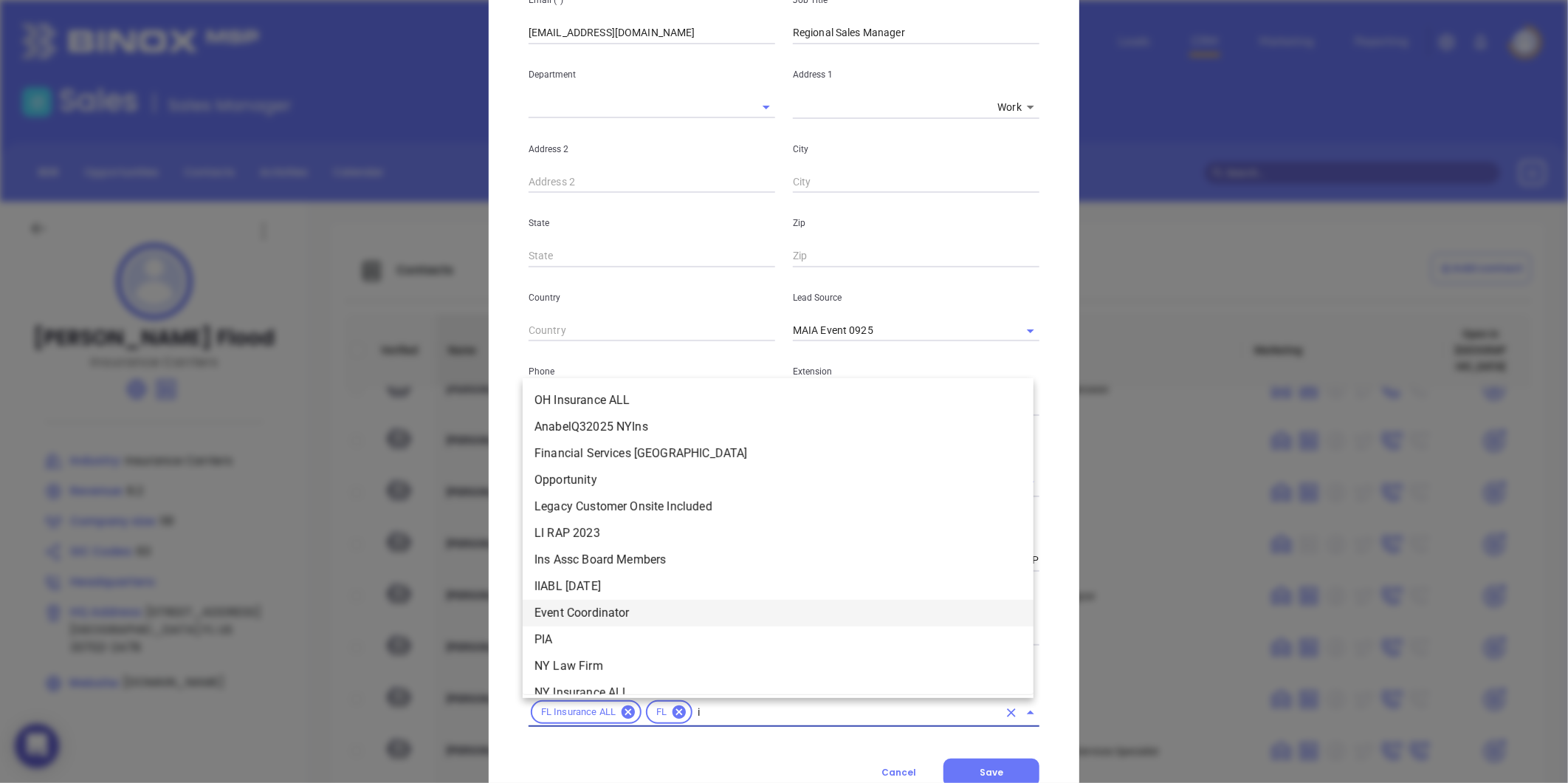
scroll to position [40, 0]
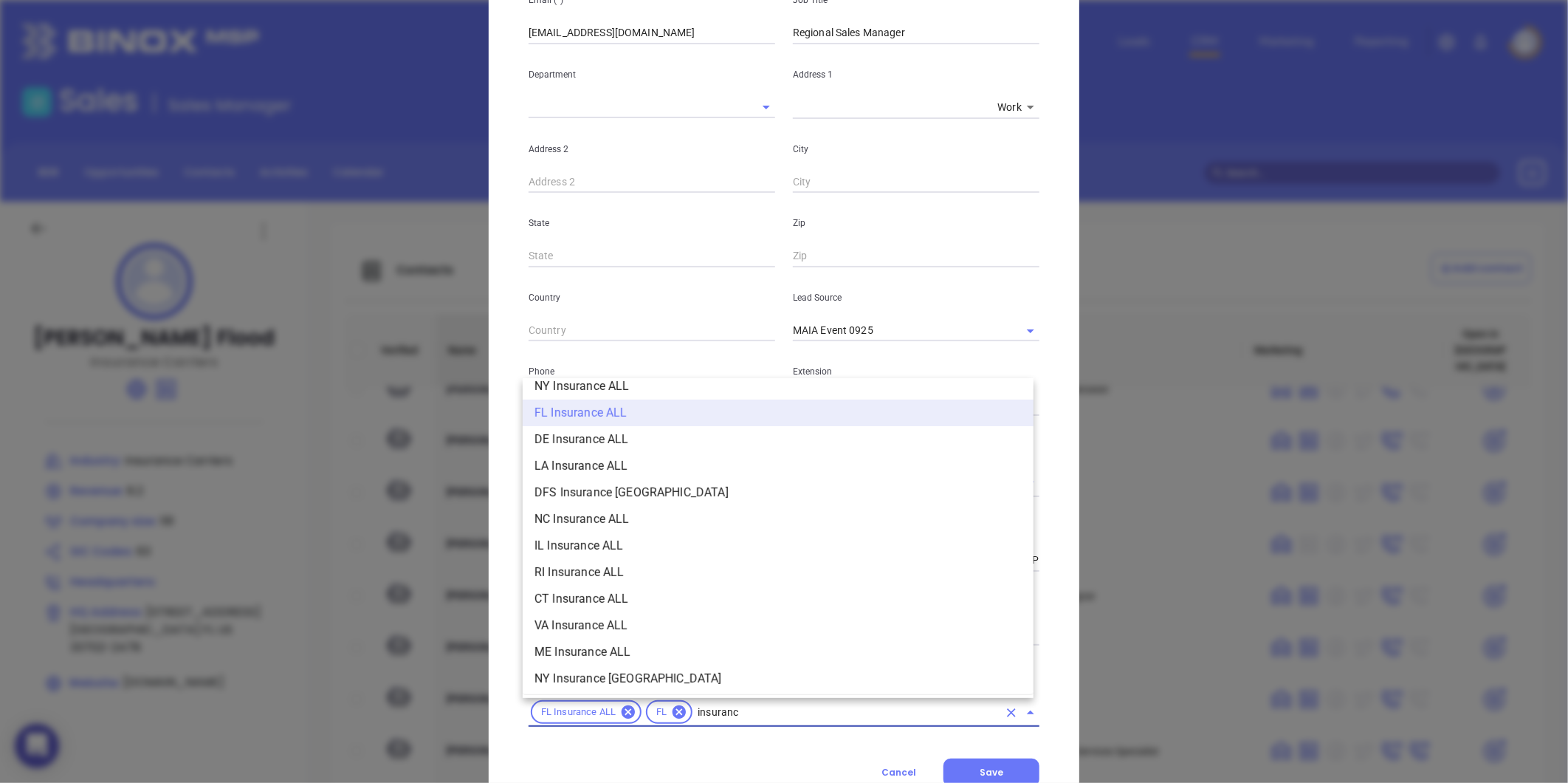
type input "insurance"
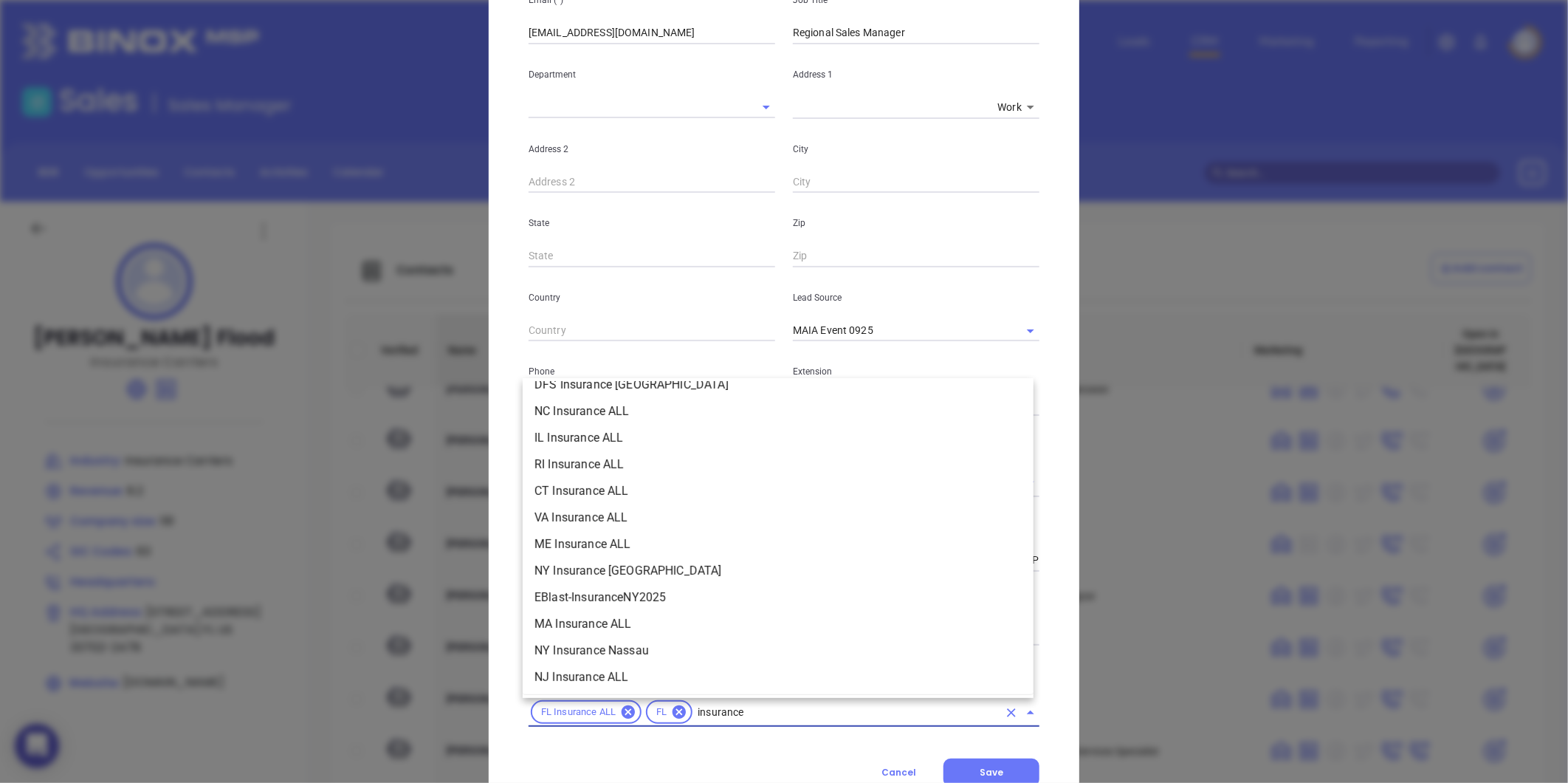
scroll to position [369, 0]
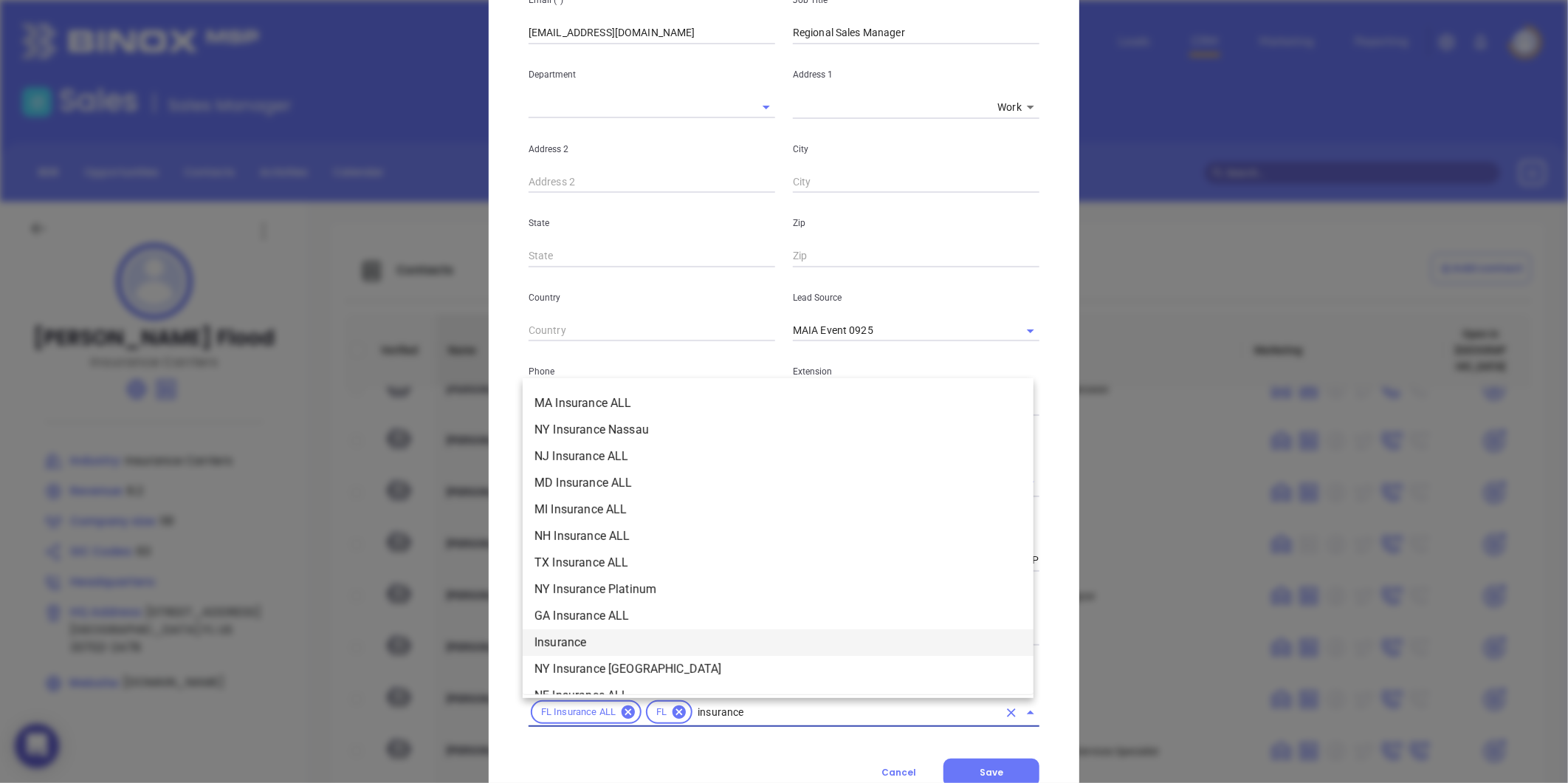
click at [584, 641] on li "Insurance" at bounding box center [778, 642] width 511 height 27
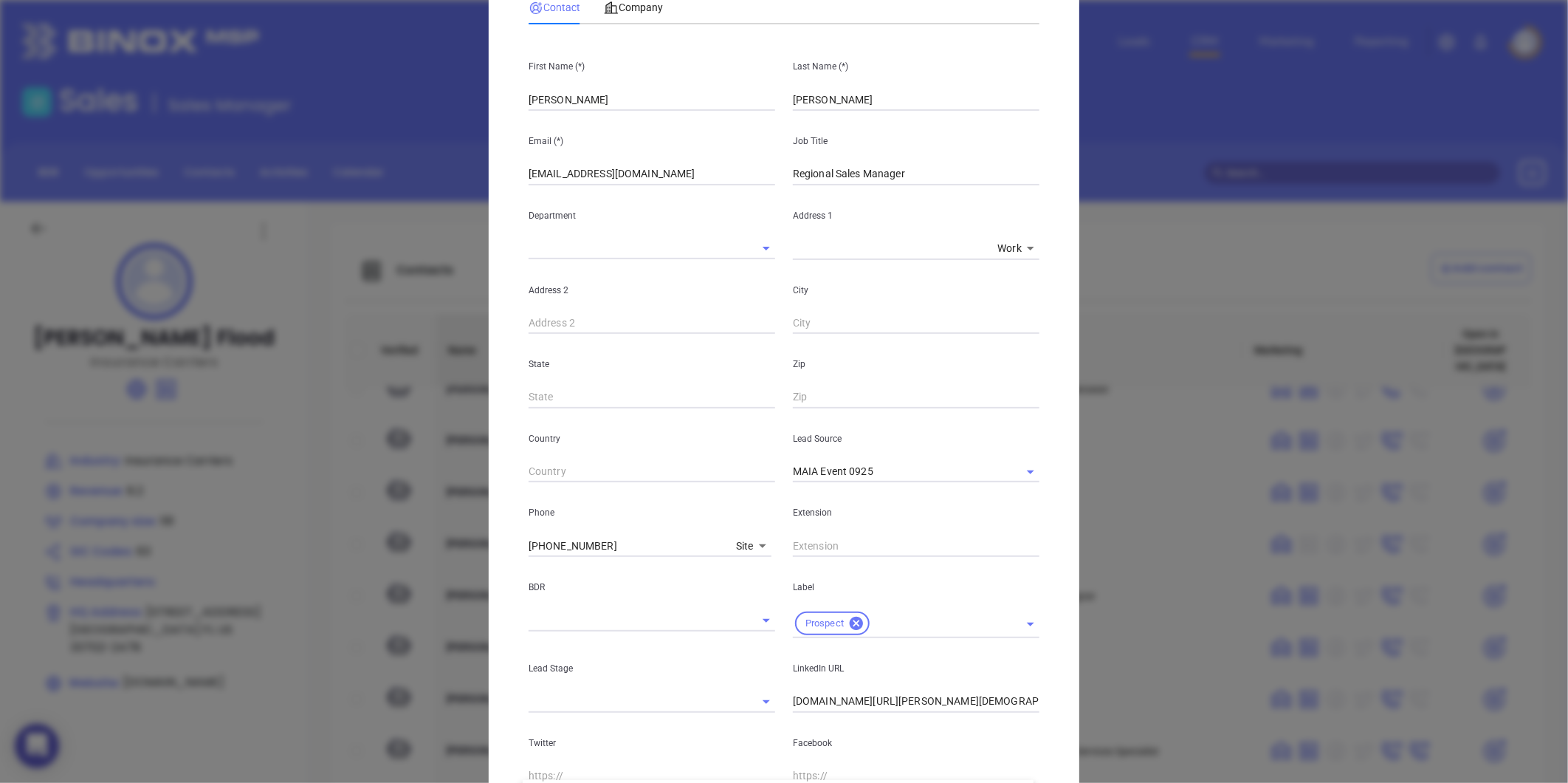
scroll to position [0, 0]
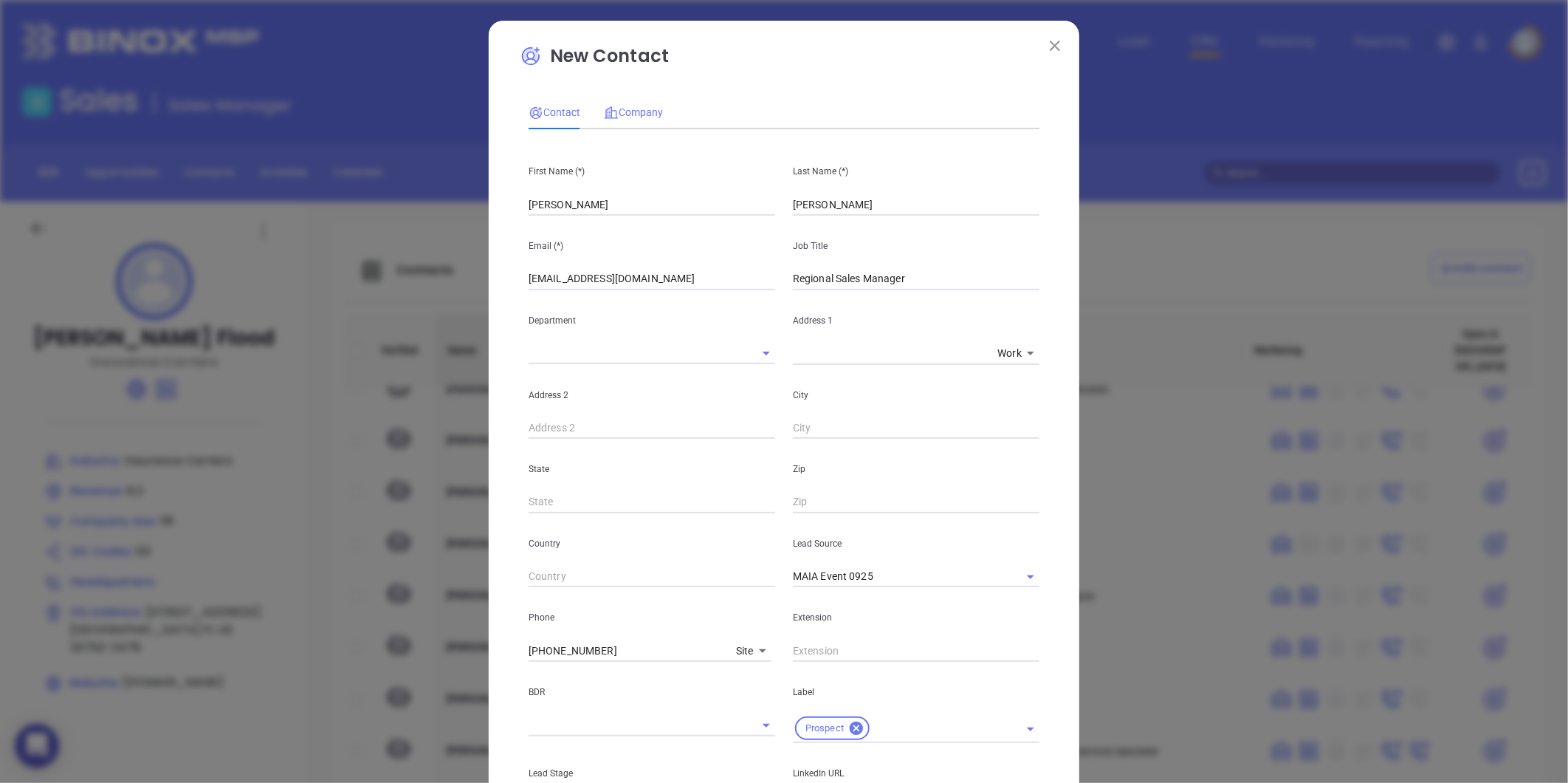
type input "pla"
click at [637, 116] on span "Company" at bounding box center [633, 112] width 59 height 12
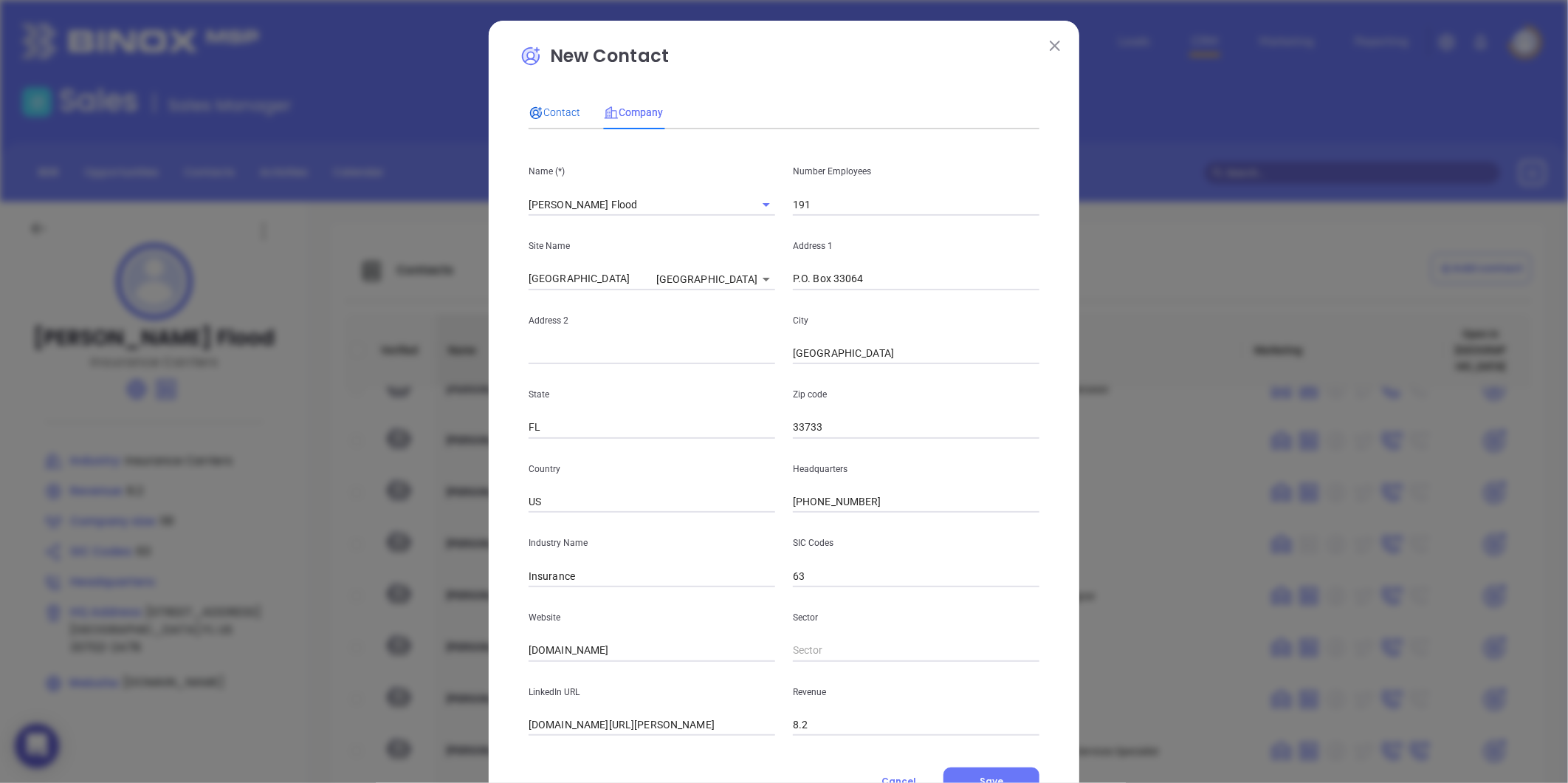
click at [536, 108] on icon at bounding box center [536, 113] width 15 height 15
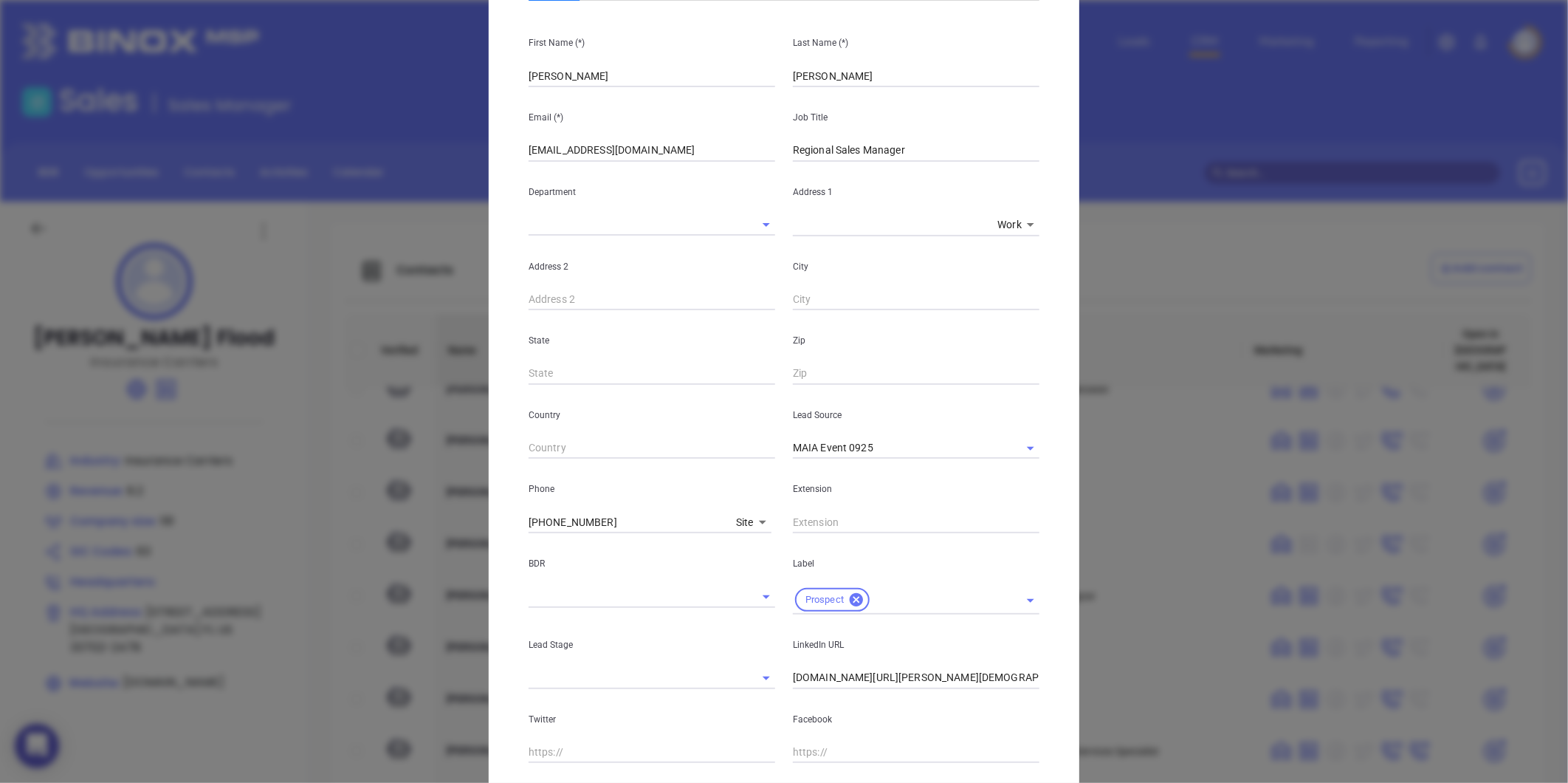
scroll to position [301, 0]
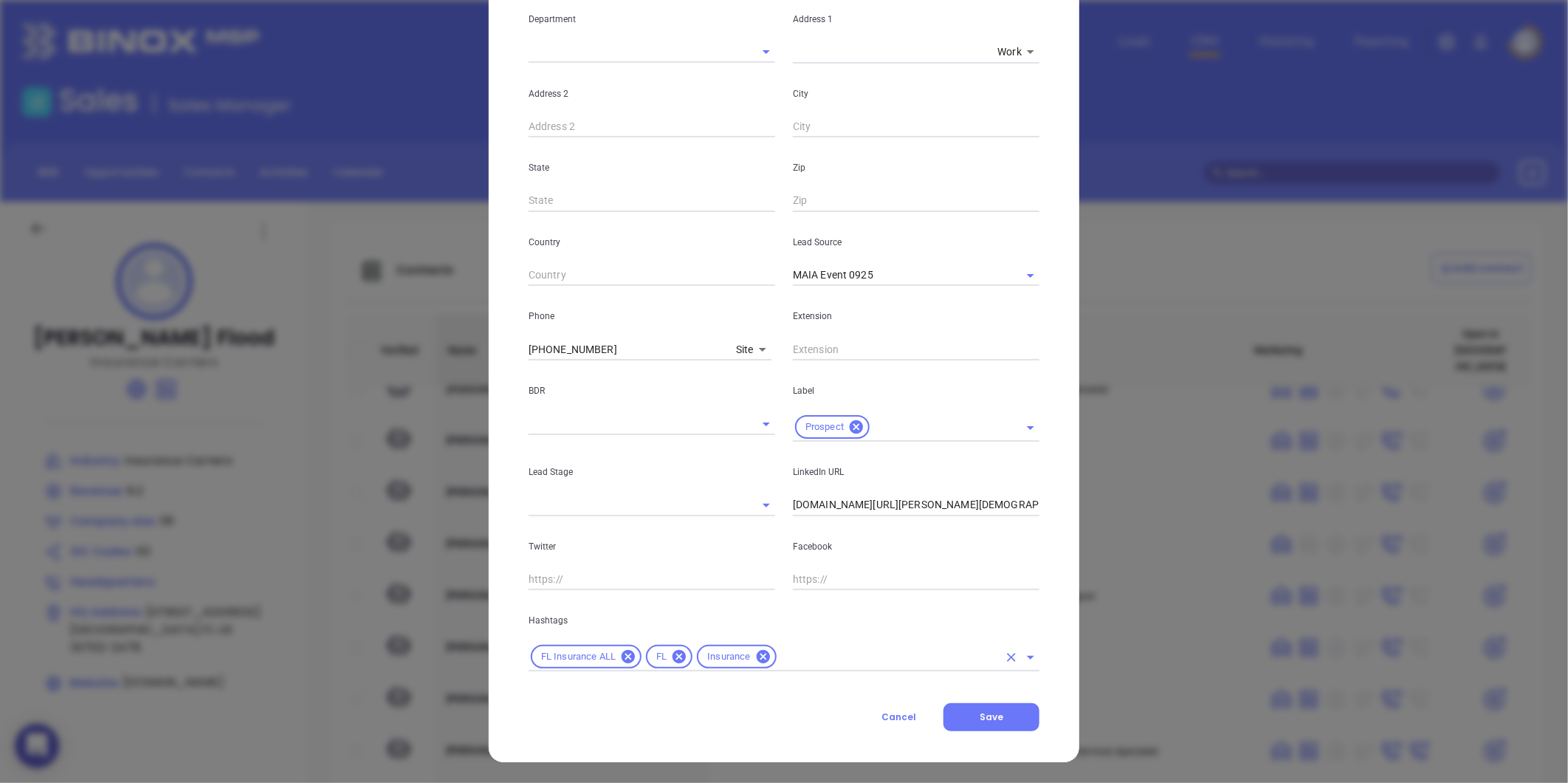
click at [814, 654] on input "text" at bounding box center [888, 657] width 220 height 18
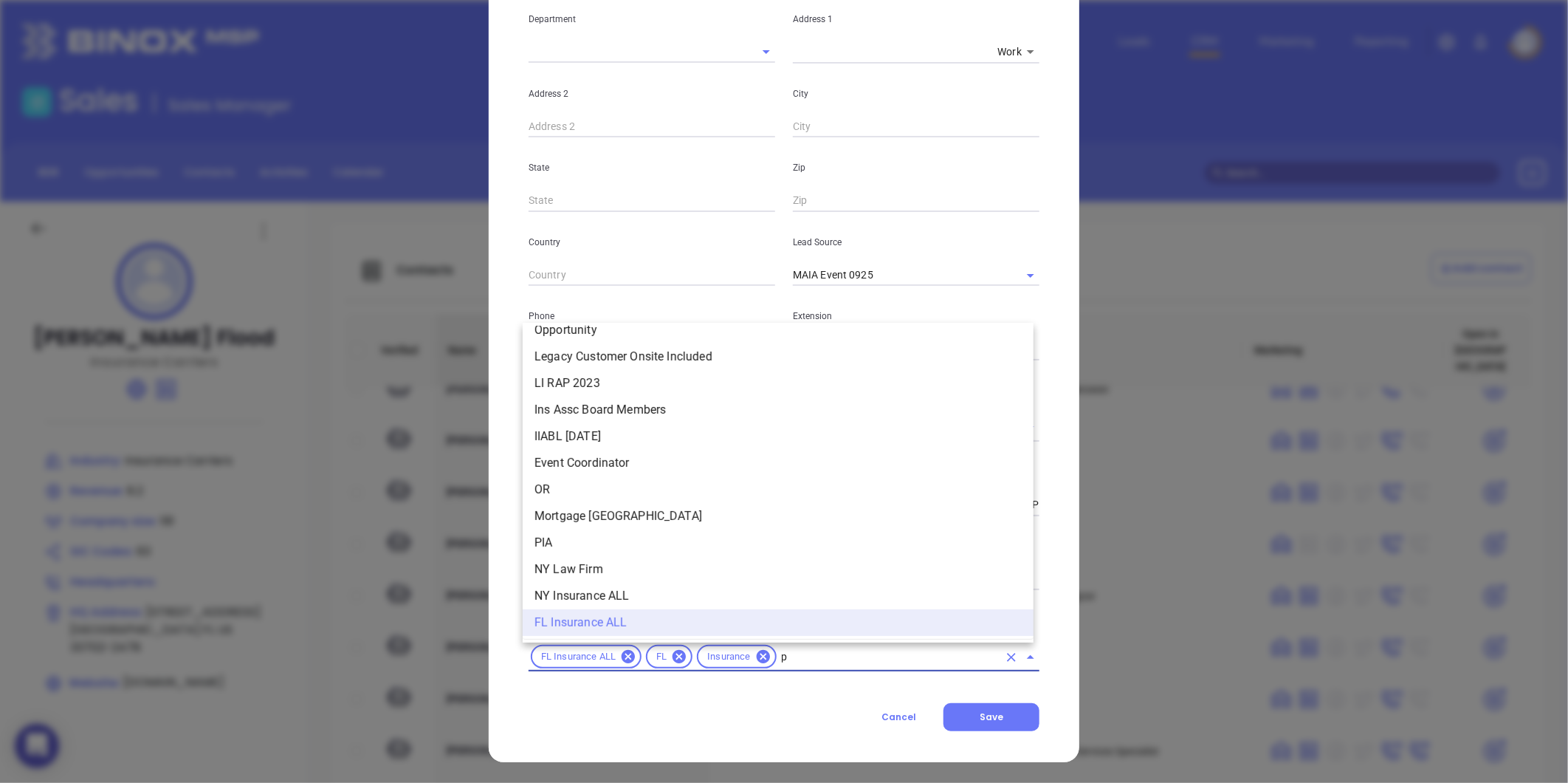
scroll to position [0, 0]
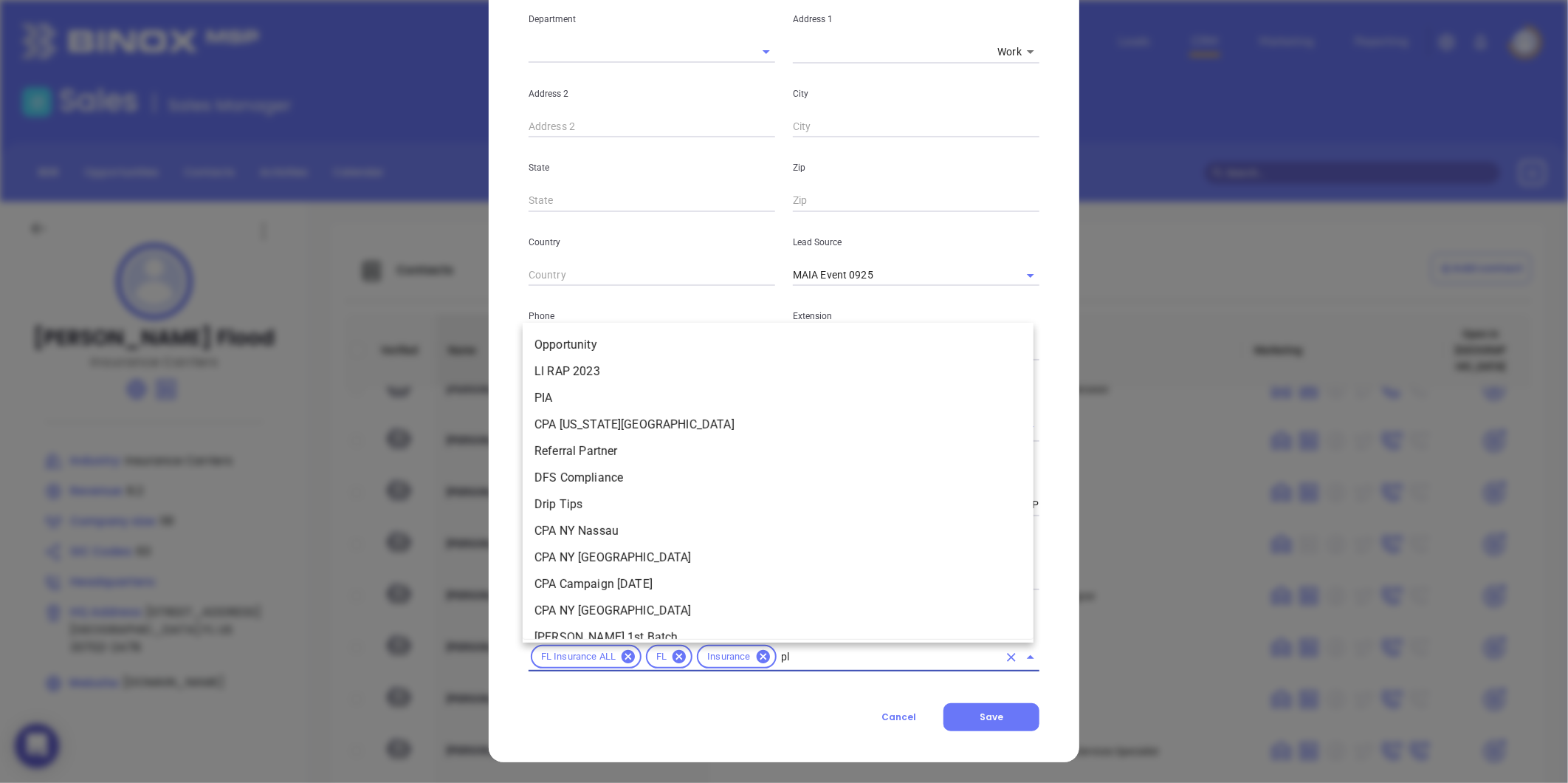
type input "pla"
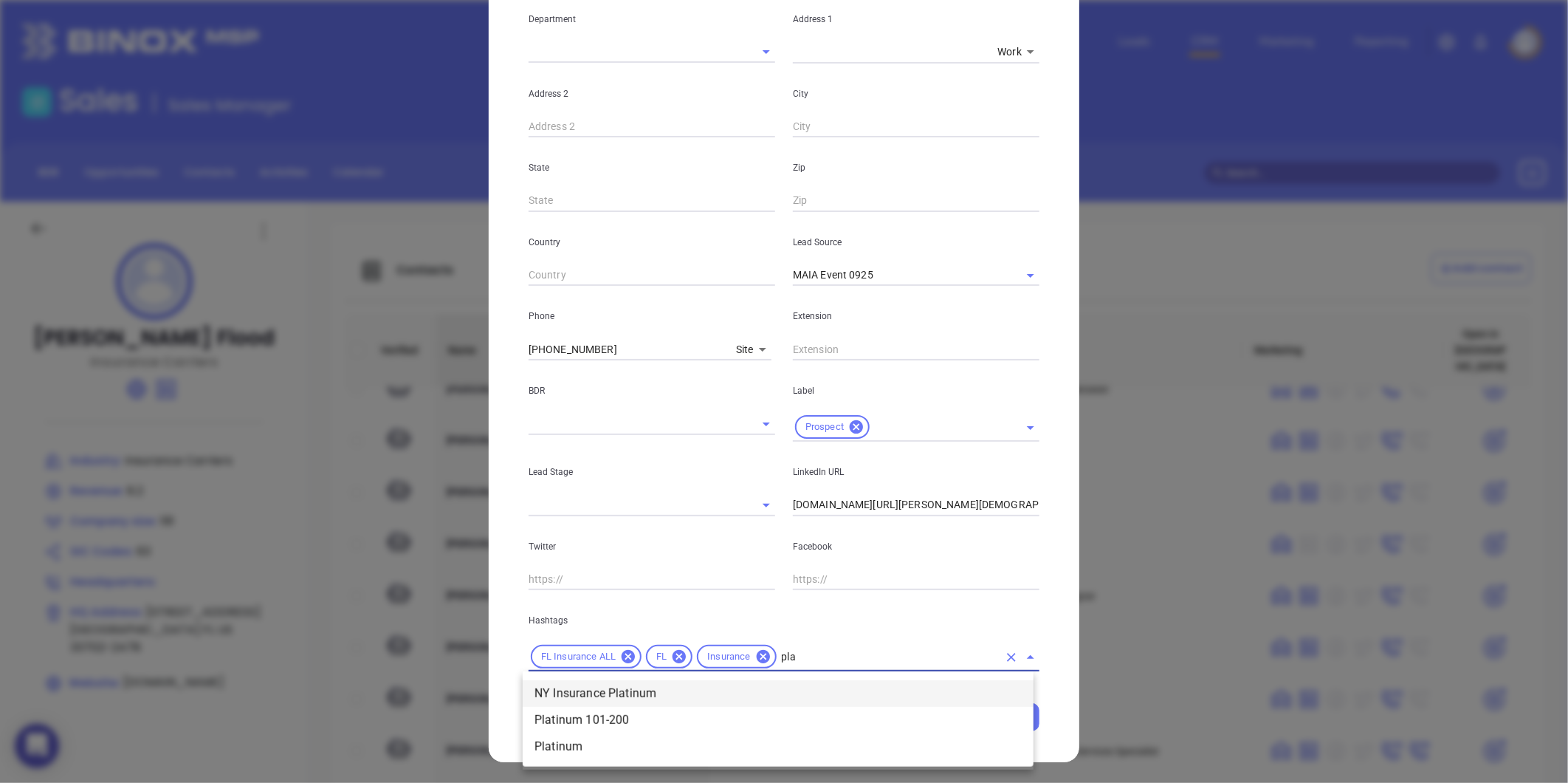
click at [653, 718] on li "Platinum 101-200" at bounding box center [778, 720] width 511 height 27
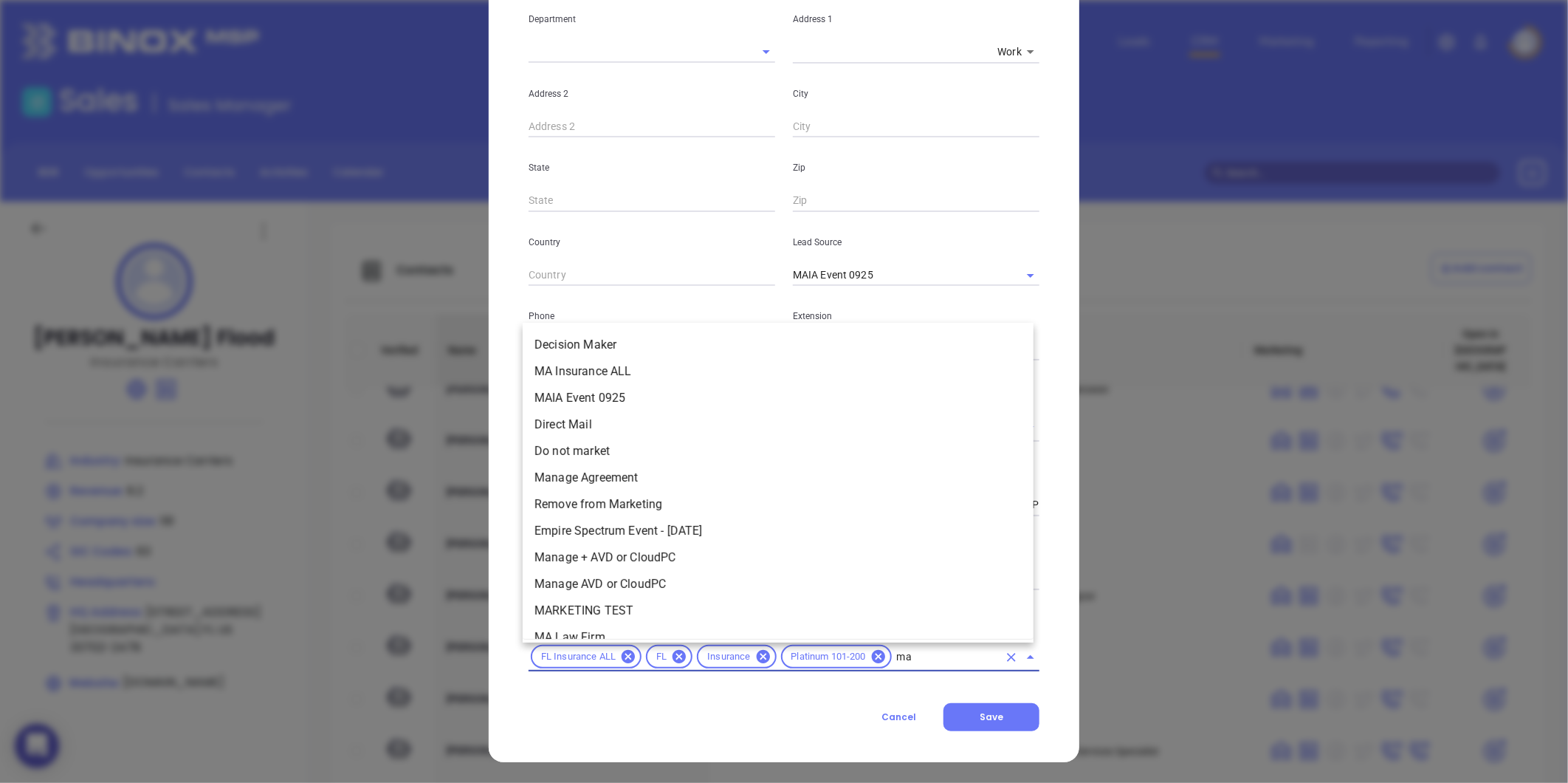
type input "mai"
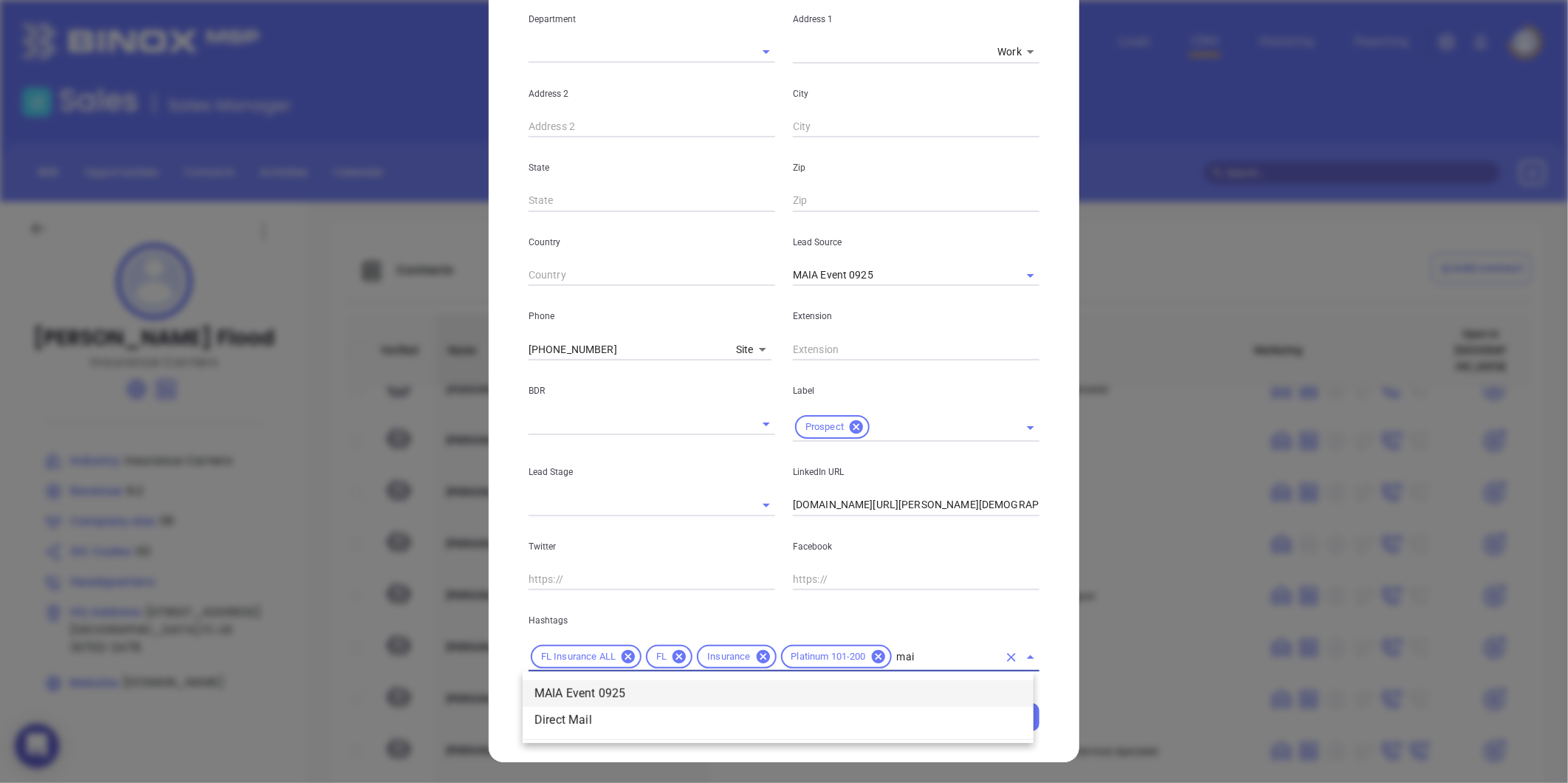
click at [615, 693] on li "MAIA Event 0925" at bounding box center [778, 693] width 511 height 27
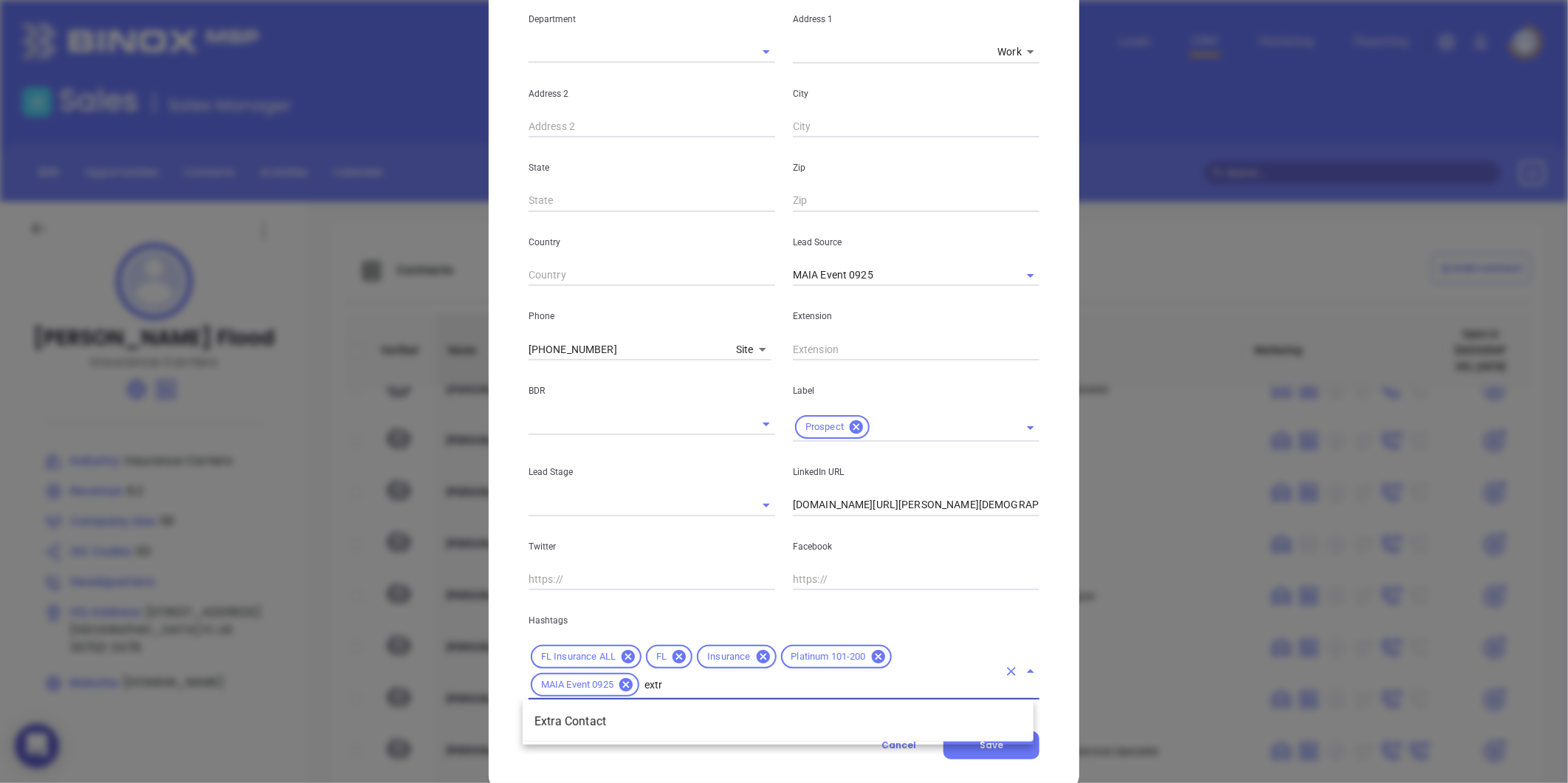
type input "extra"
click at [592, 728] on li "Extra Contact" at bounding box center [778, 721] width 511 height 27
click at [998, 741] on button "Save" at bounding box center [991, 745] width 96 height 28
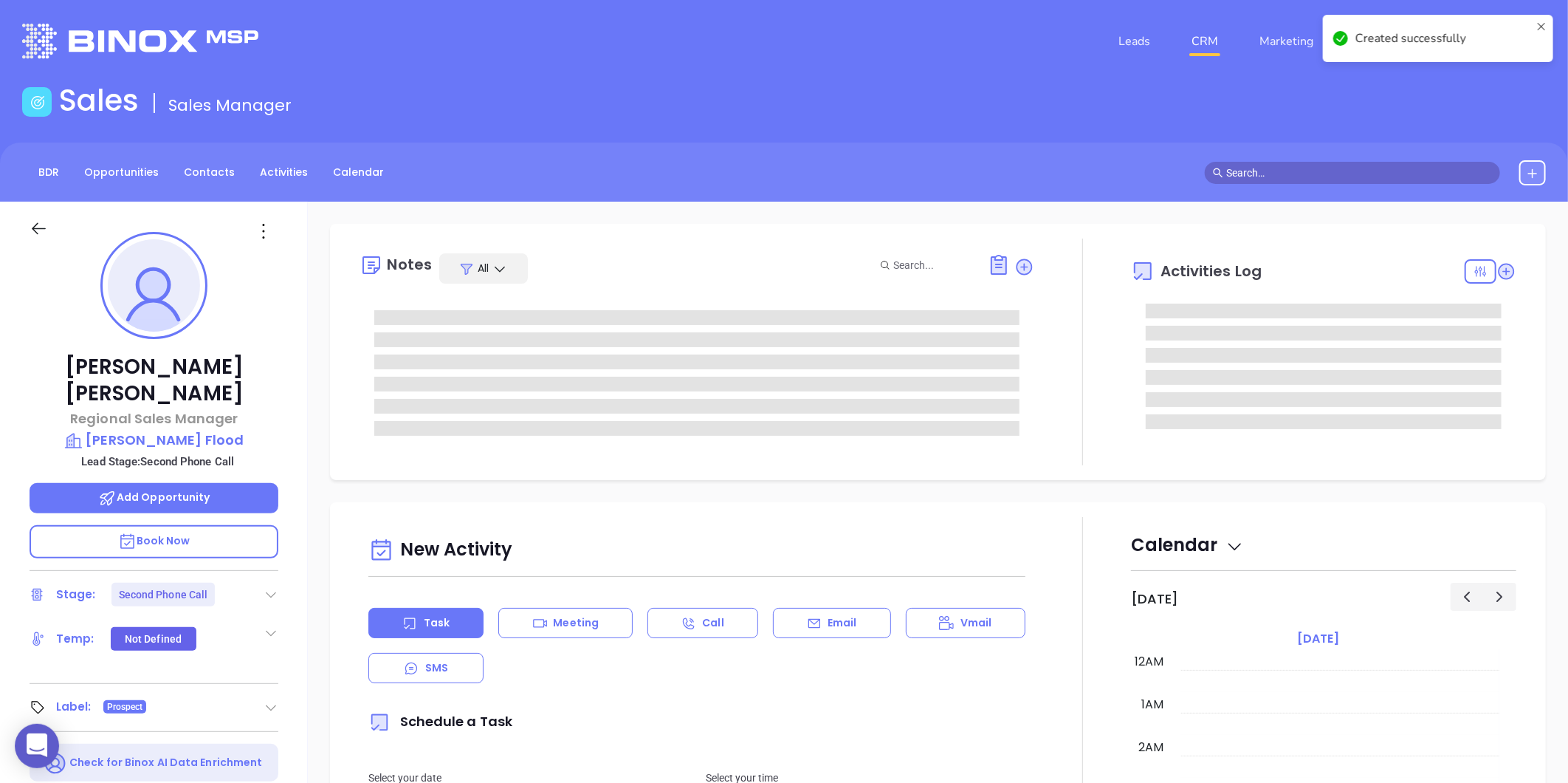
type input "[PERSON_NAME]"
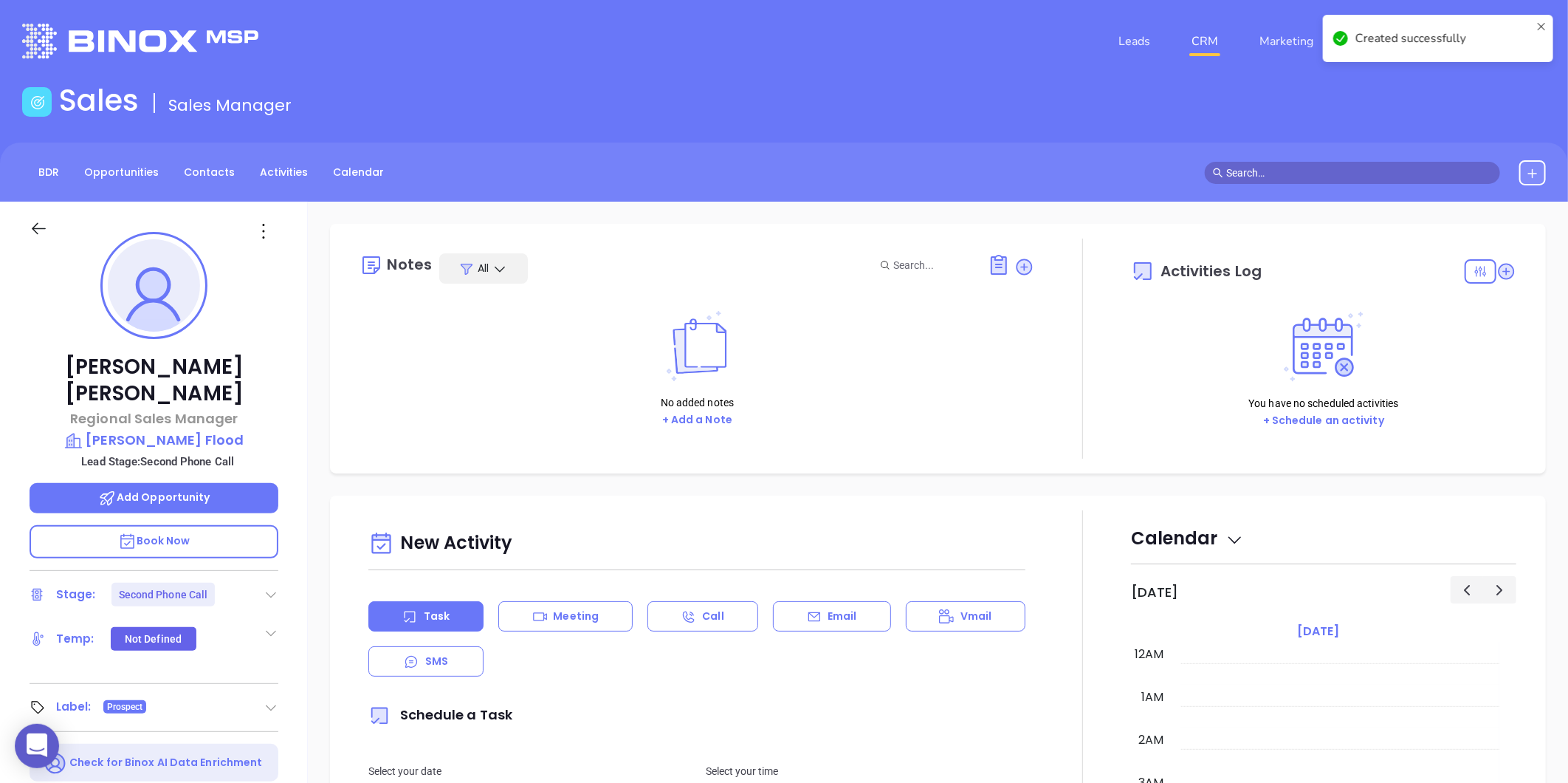
scroll to position [429, 0]
click at [270, 587] on icon at bounding box center [271, 595] width 15 height 15
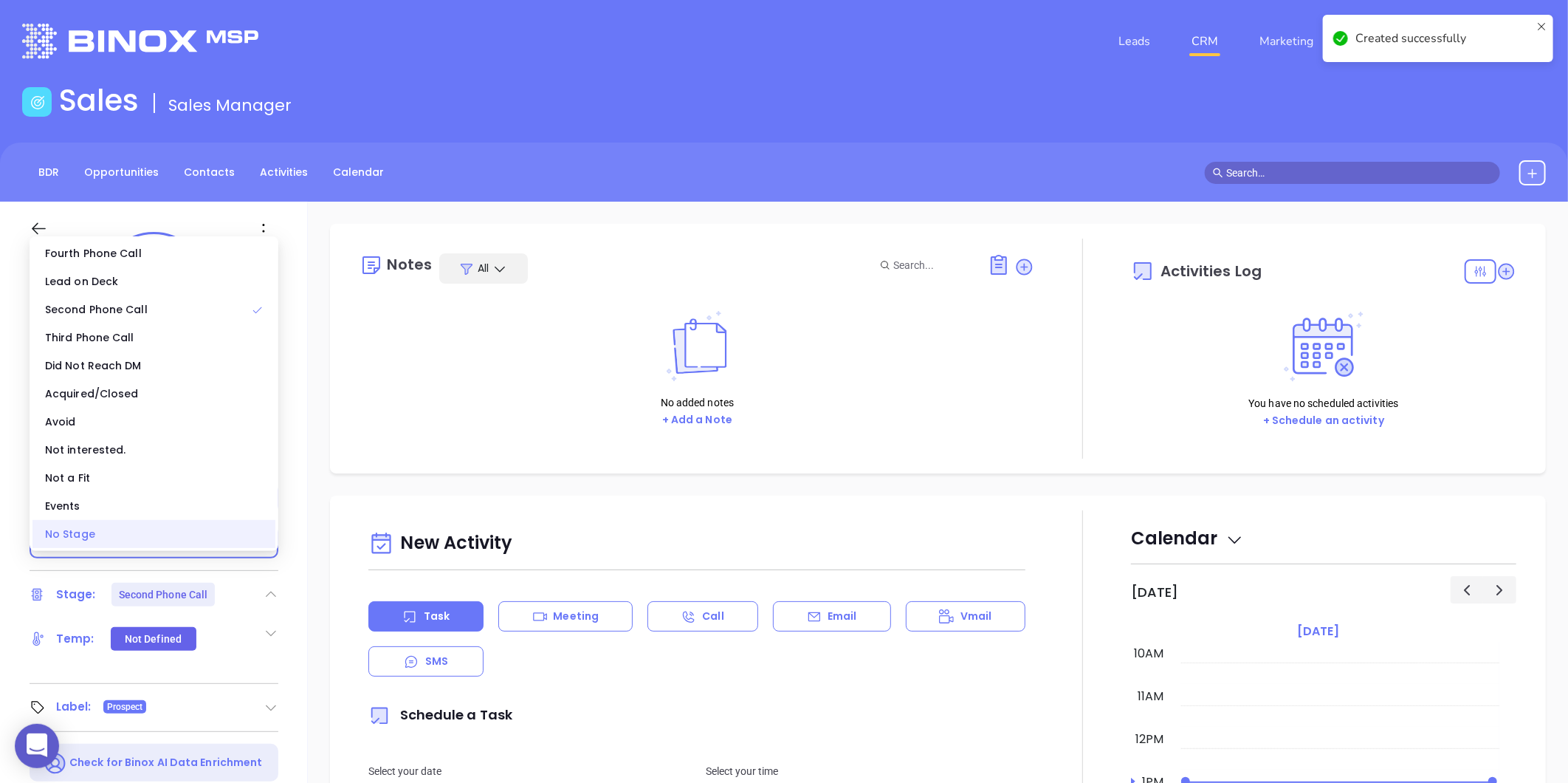
click at [195, 542] on div "No Stage" at bounding box center [153, 534] width 243 height 28
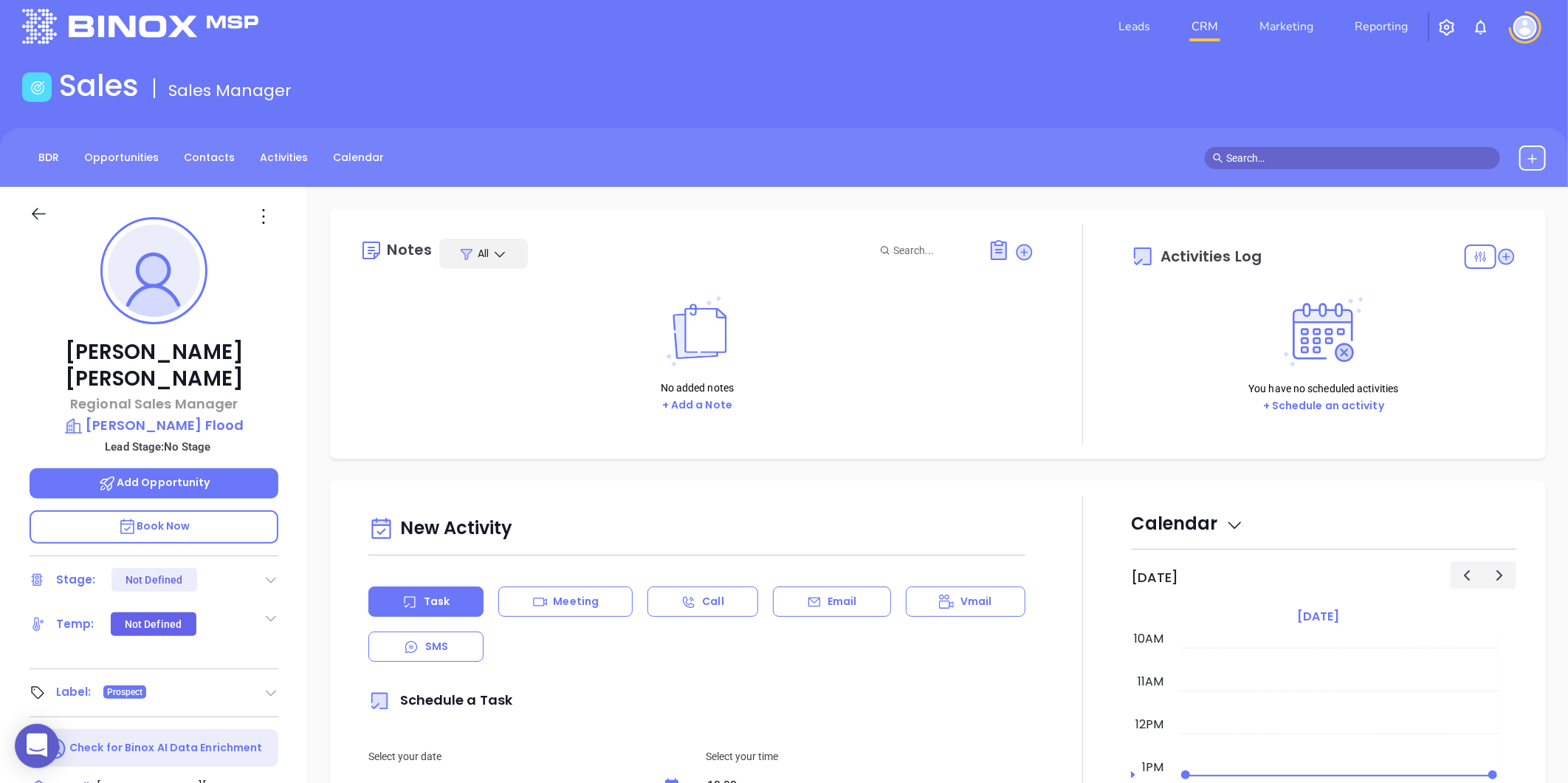
scroll to position [0, 0]
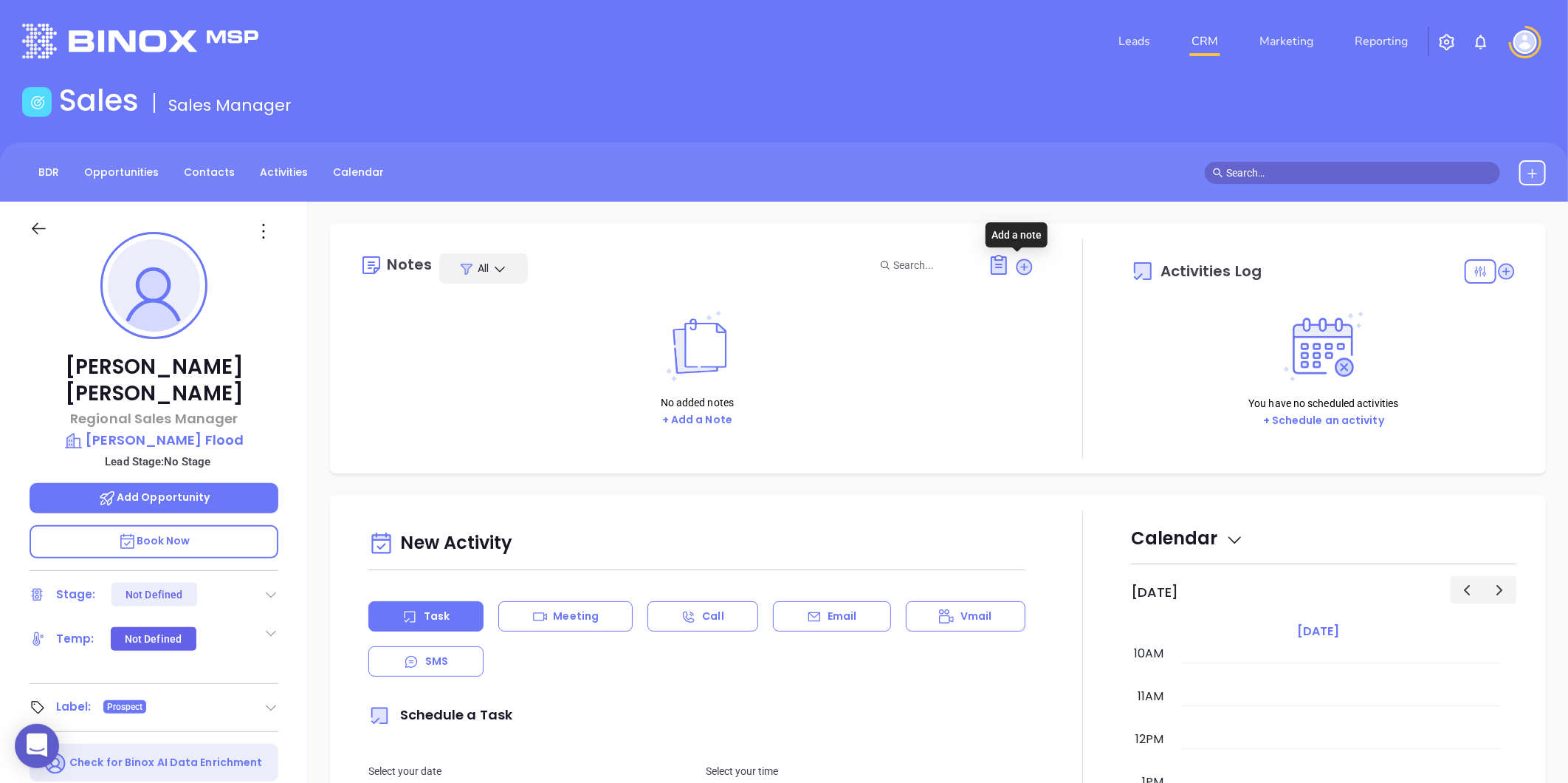
click at [1017, 262] on icon at bounding box center [1024, 267] width 15 height 15
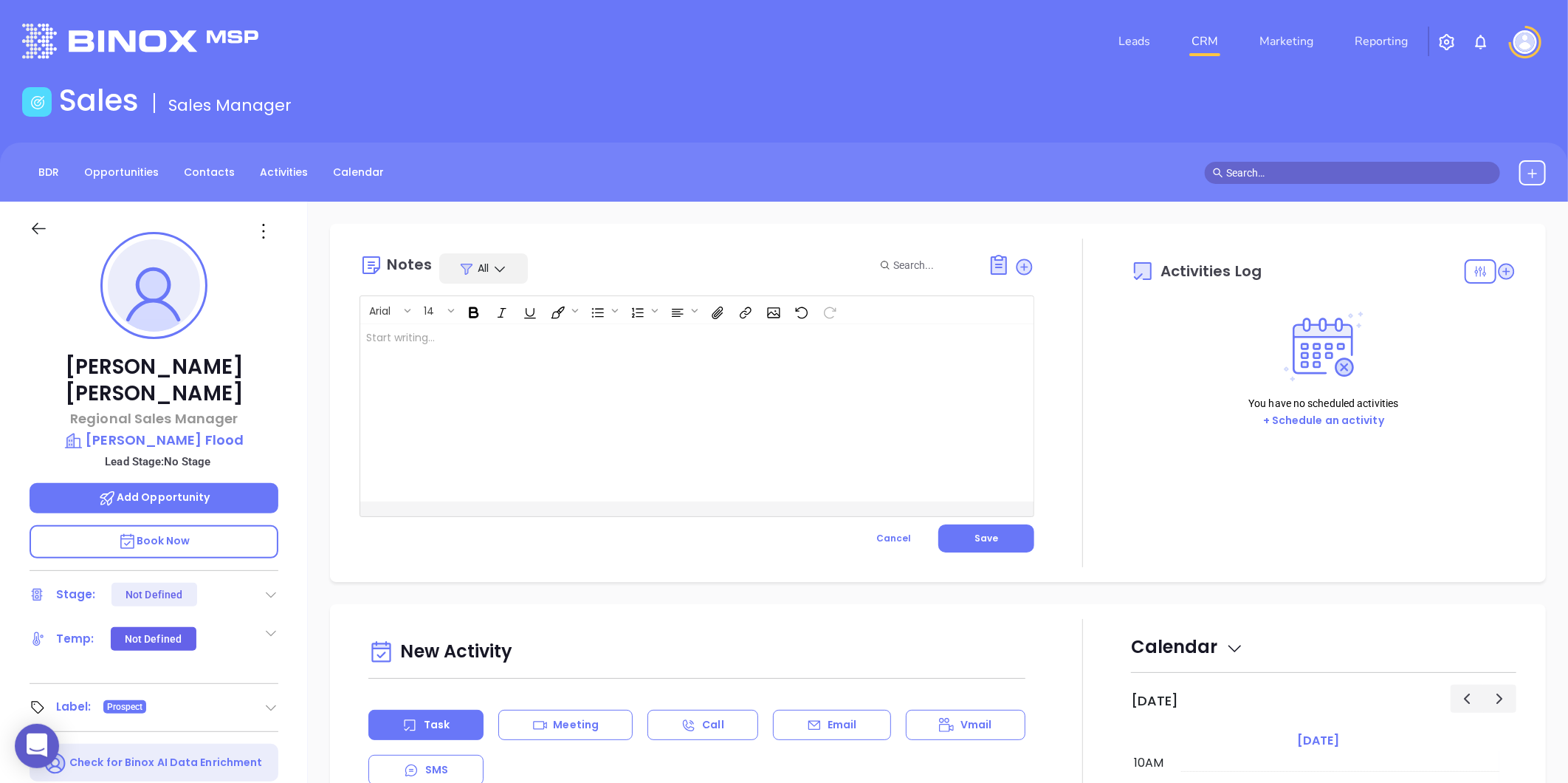
click at [600, 342] on div at bounding box center [673, 413] width 626 height 177
click at [964, 543] on button "Save" at bounding box center [986, 539] width 96 height 28
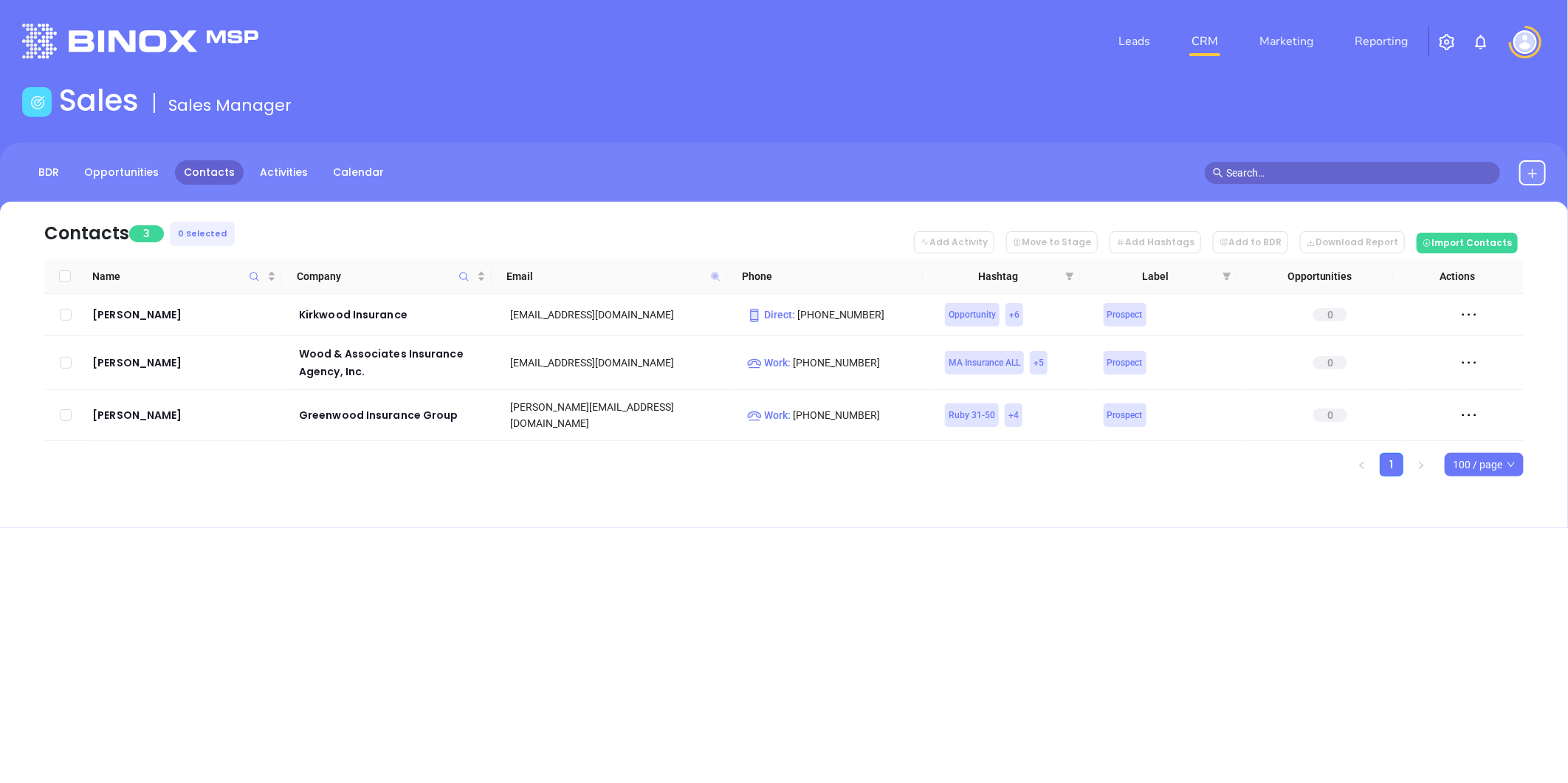
click at [714, 274] on icon at bounding box center [716, 277] width 9 height 9
paste input "[DOMAIN_NAME]"
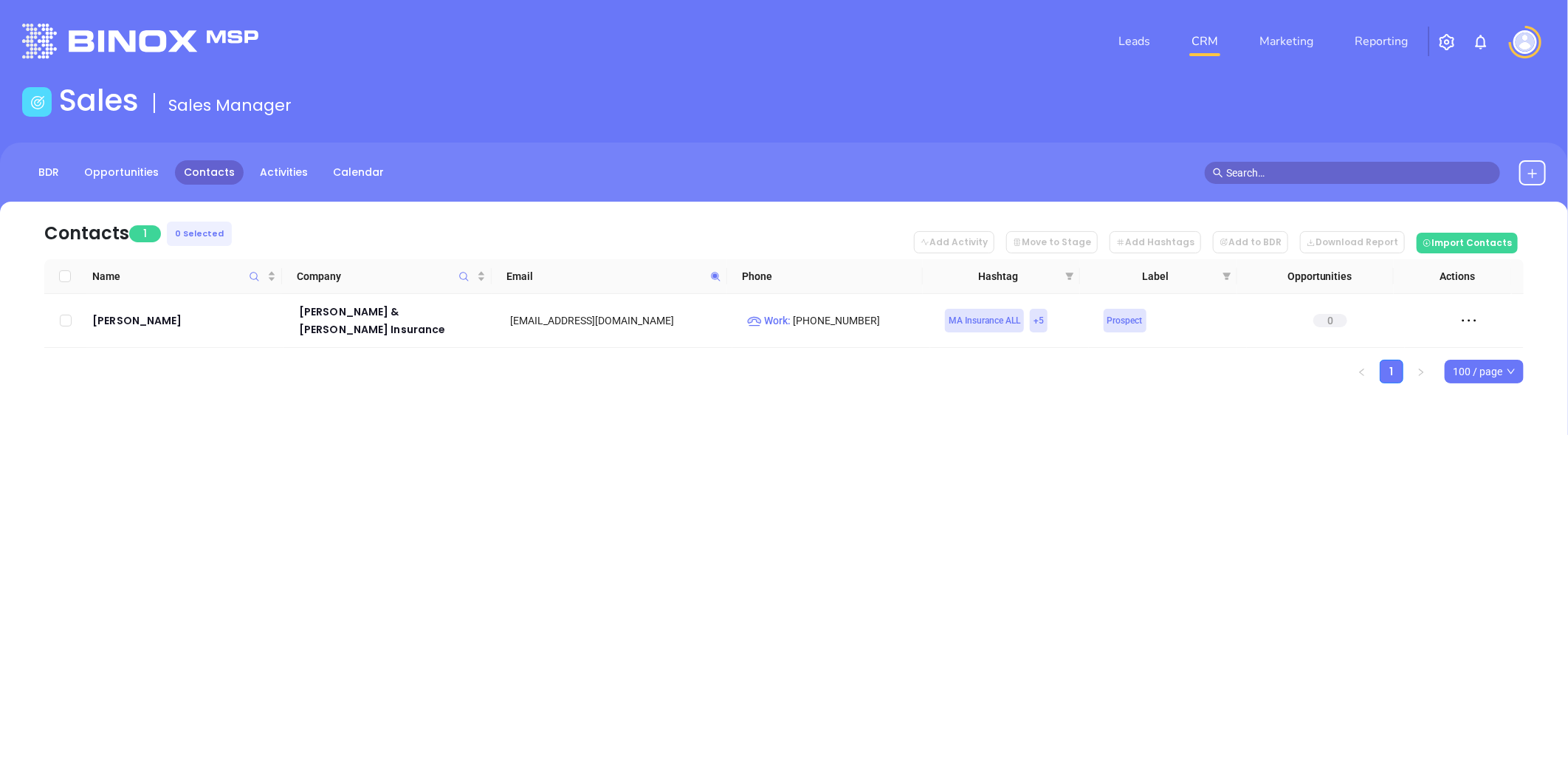
click at [713, 268] on span at bounding box center [716, 277] width 17 height 22
paste input "aleninsurance"
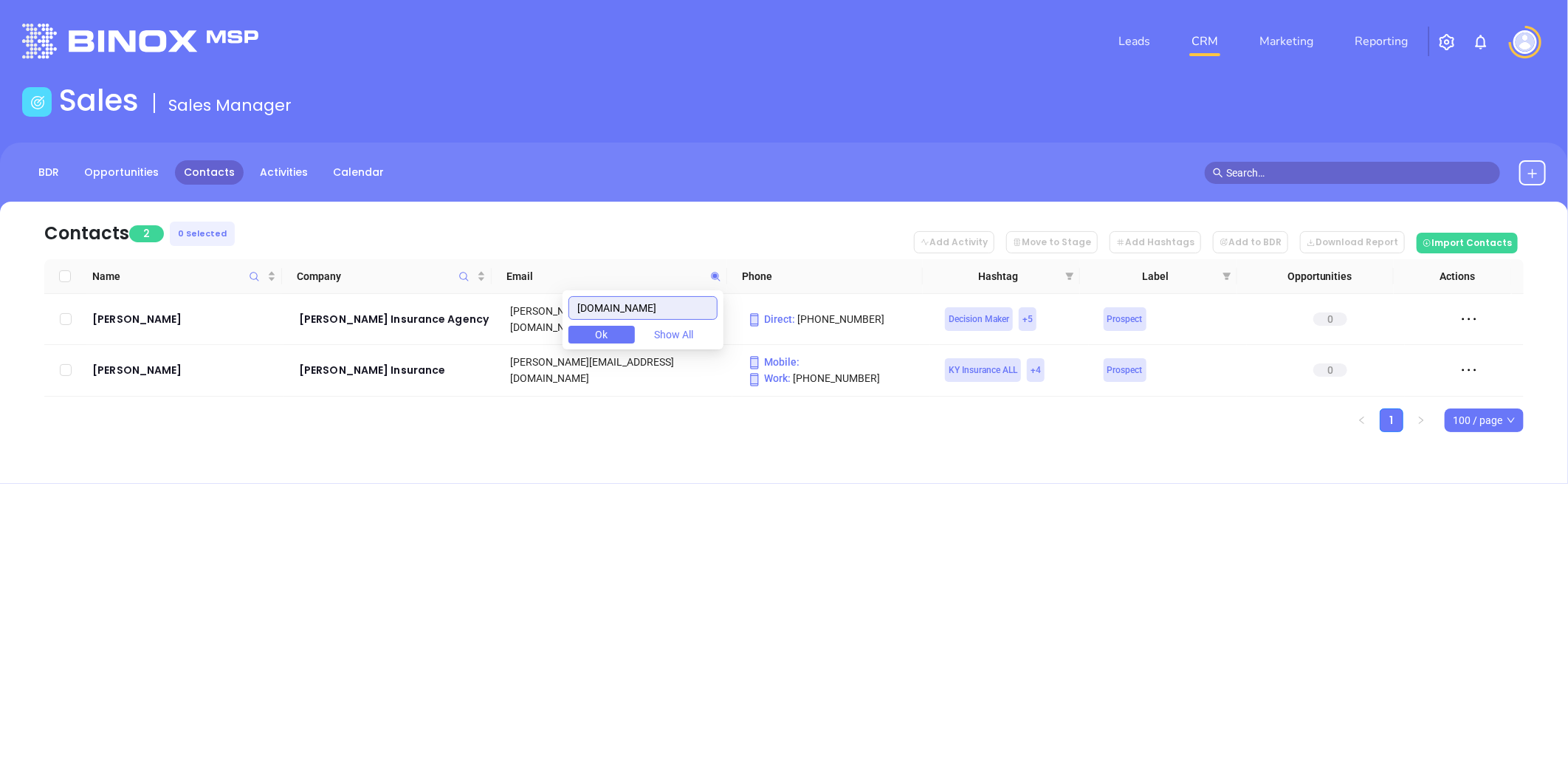
type input "[DOMAIN_NAME]"
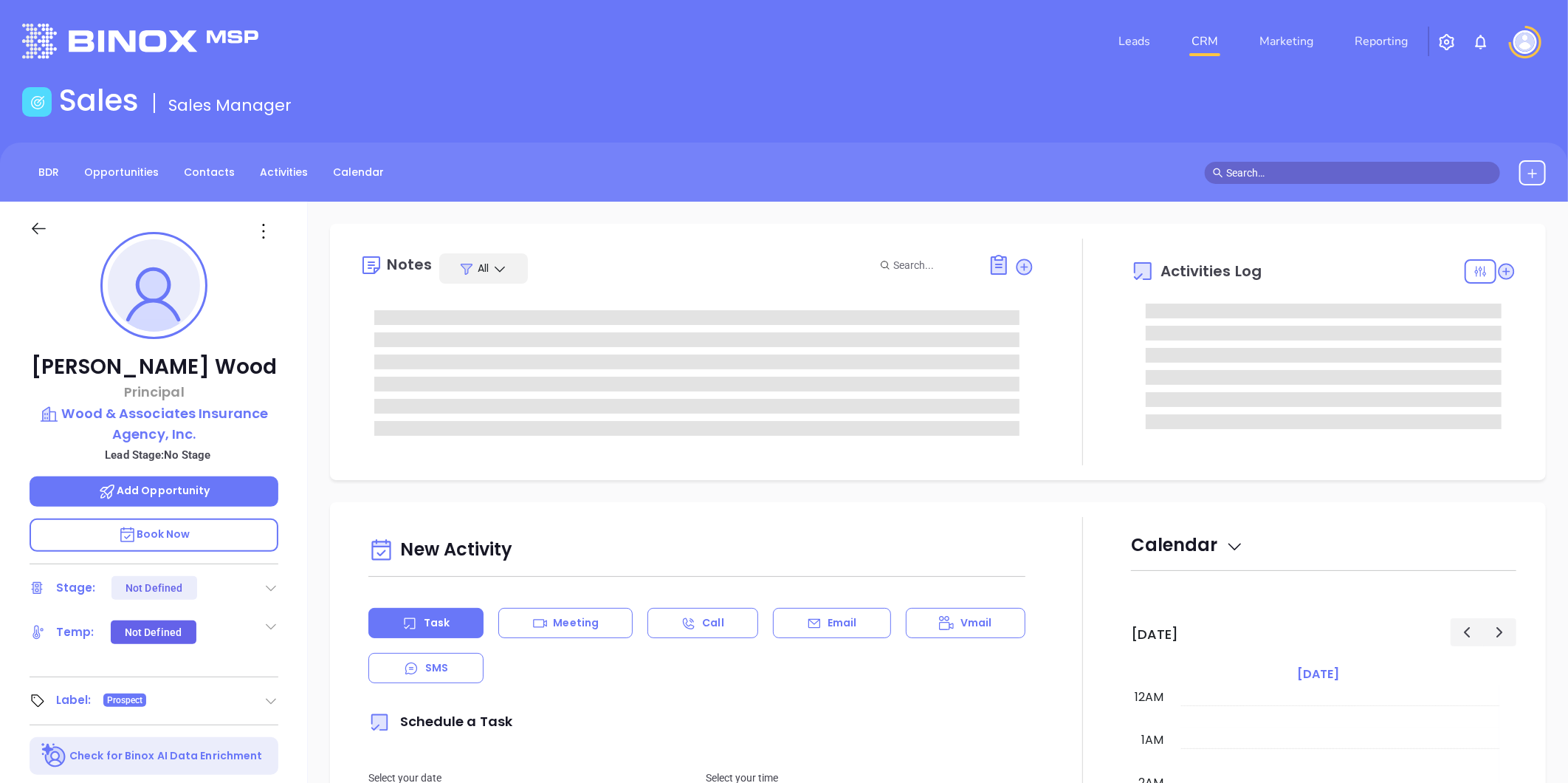
type input "[DATE]"
type input "[PERSON_NAME]"
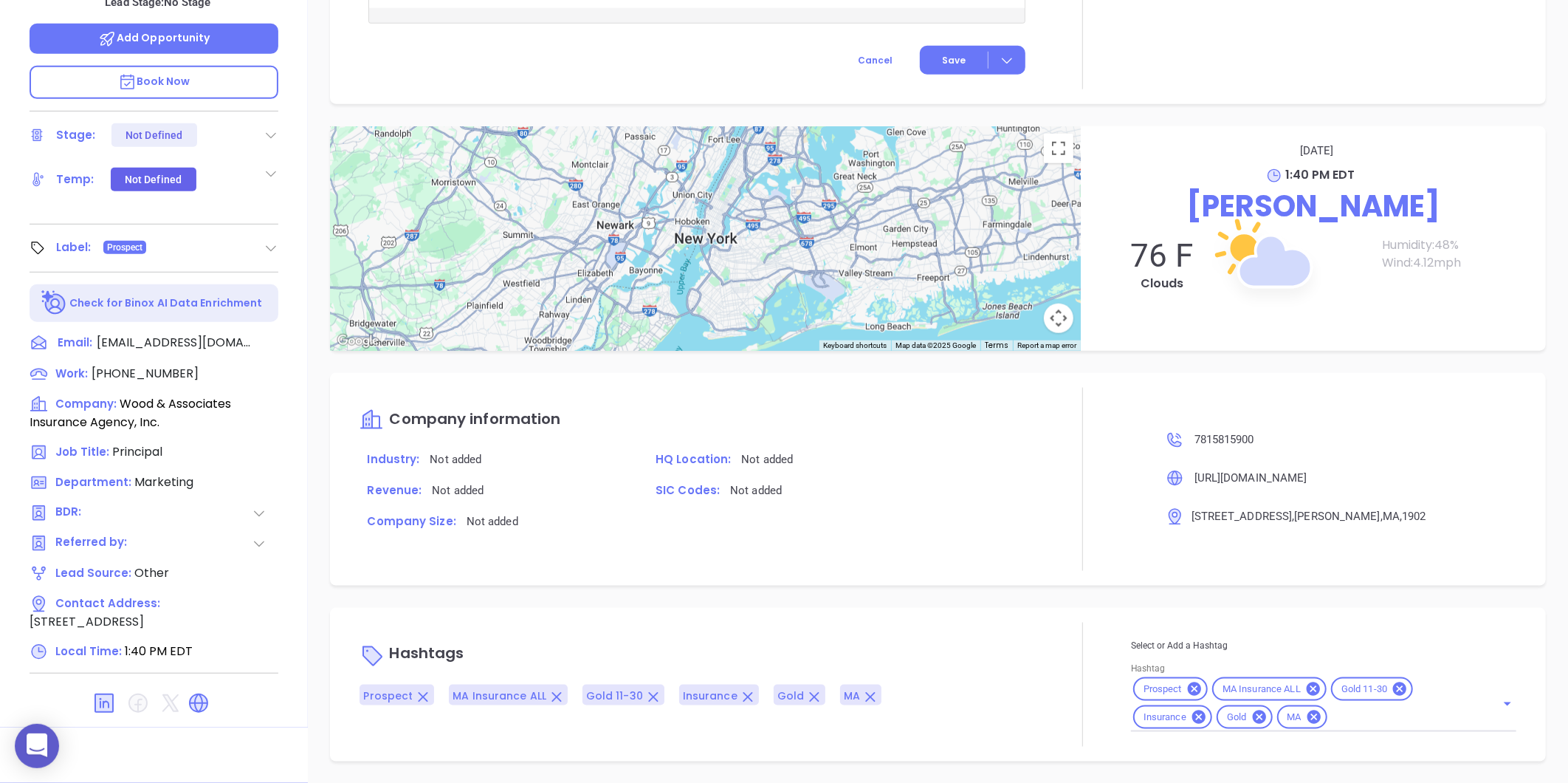
scroll to position [0, 0]
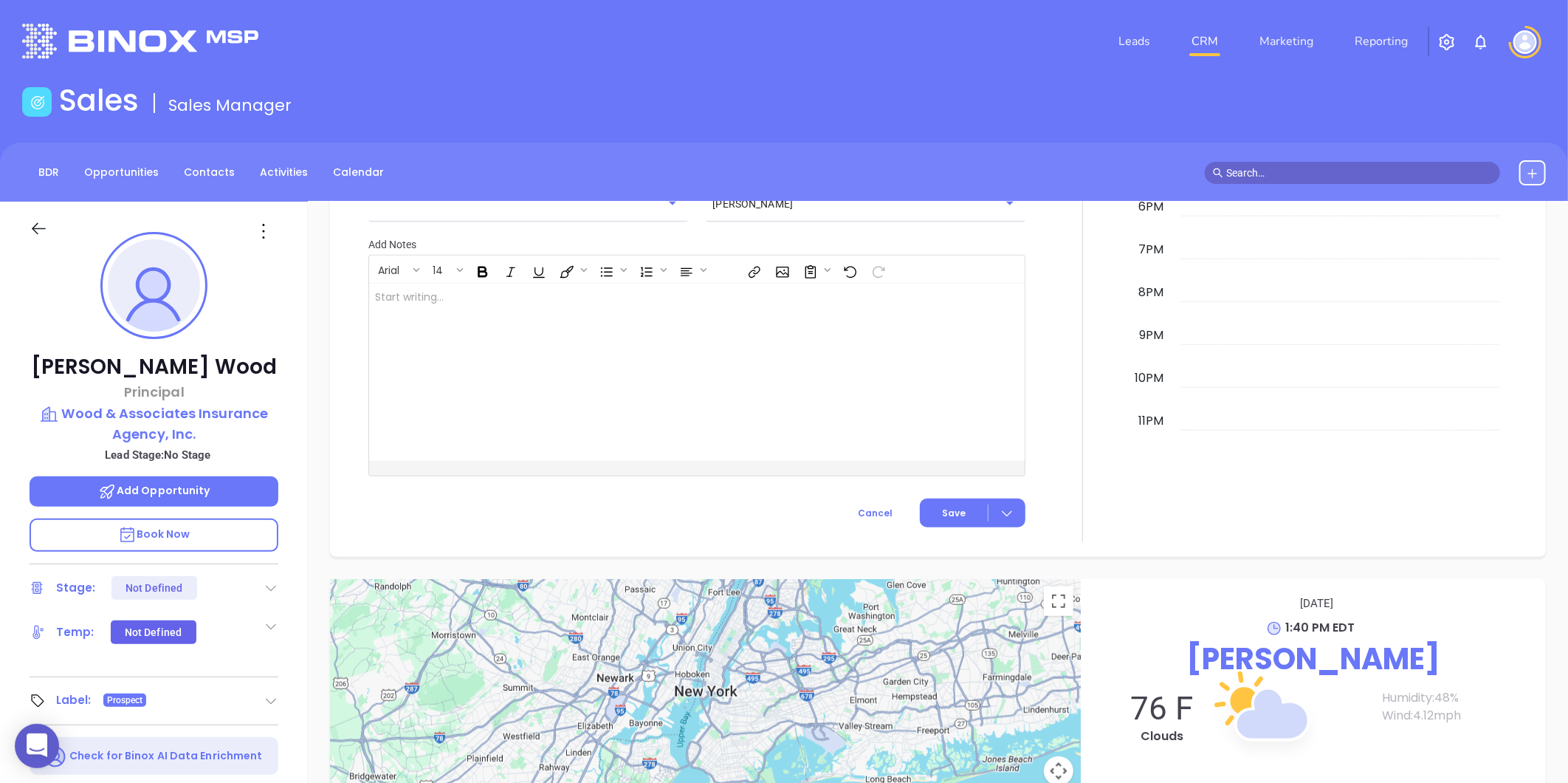
click at [257, 228] on icon at bounding box center [264, 232] width 24 height 24
click at [284, 387] on div "Edit" at bounding box center [336, 390] width 145 height 17
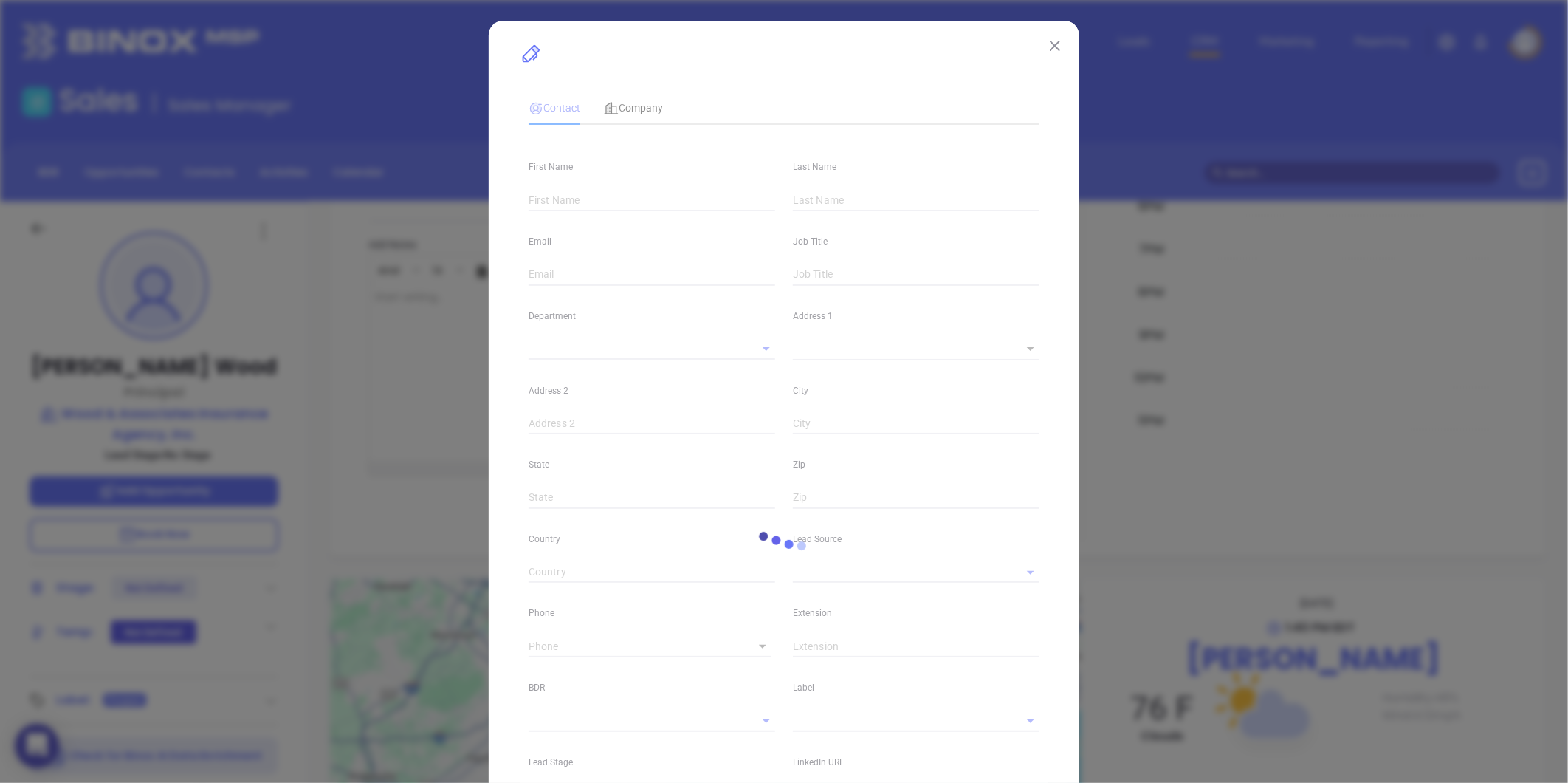
type input "[PERSON_NAME]"
type input "Wood"
type input "[EMAIL_ADDRESS][DOMAIN_NAME]"
type input "Principal"
type input "1"
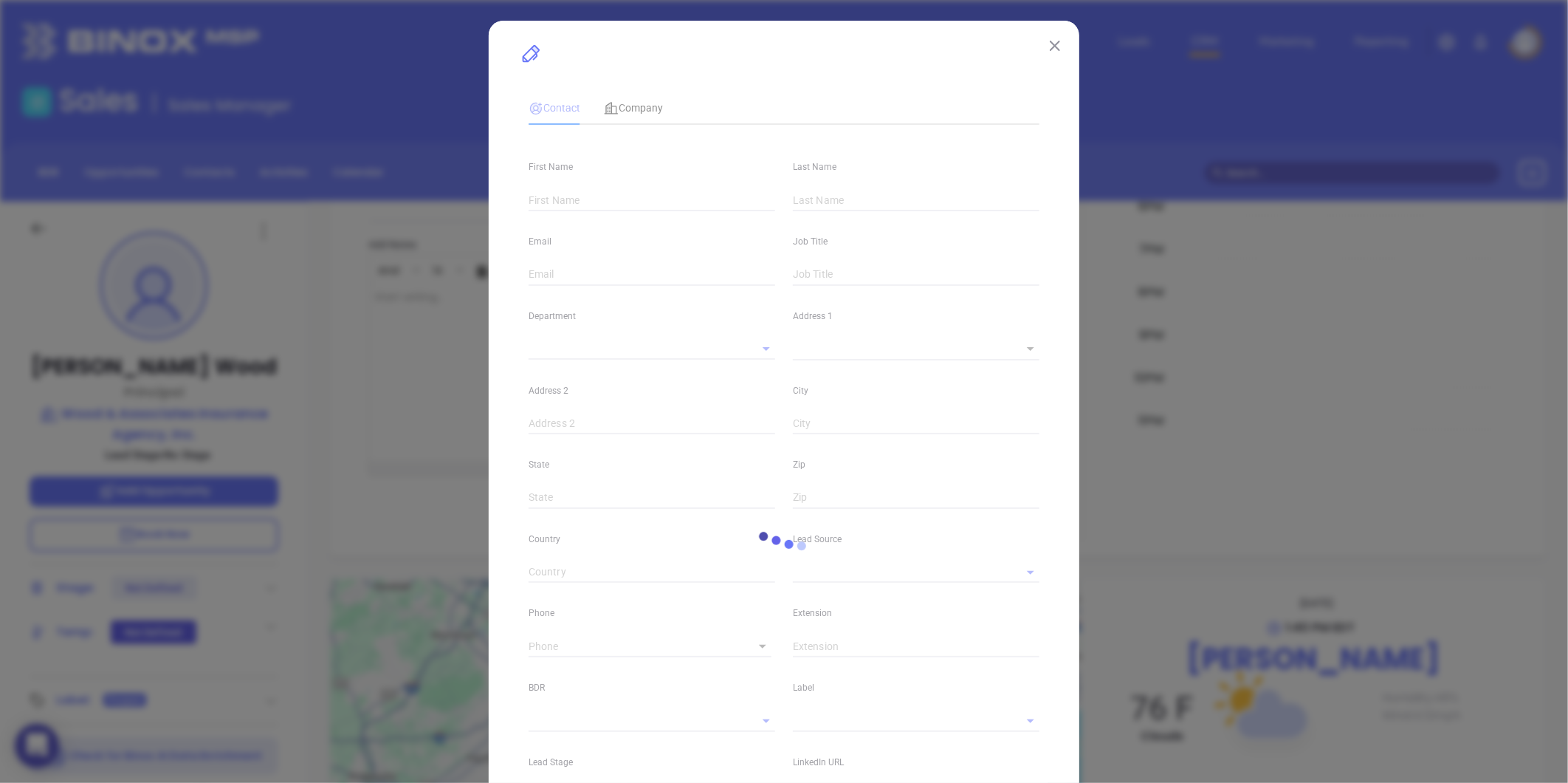
type input "[DOMAIN_NAME][URL][PERSON_NAME]"
type input "Marketing"
type input "Other"
type input "undefined undefined"
type input "(781) 581-5900"
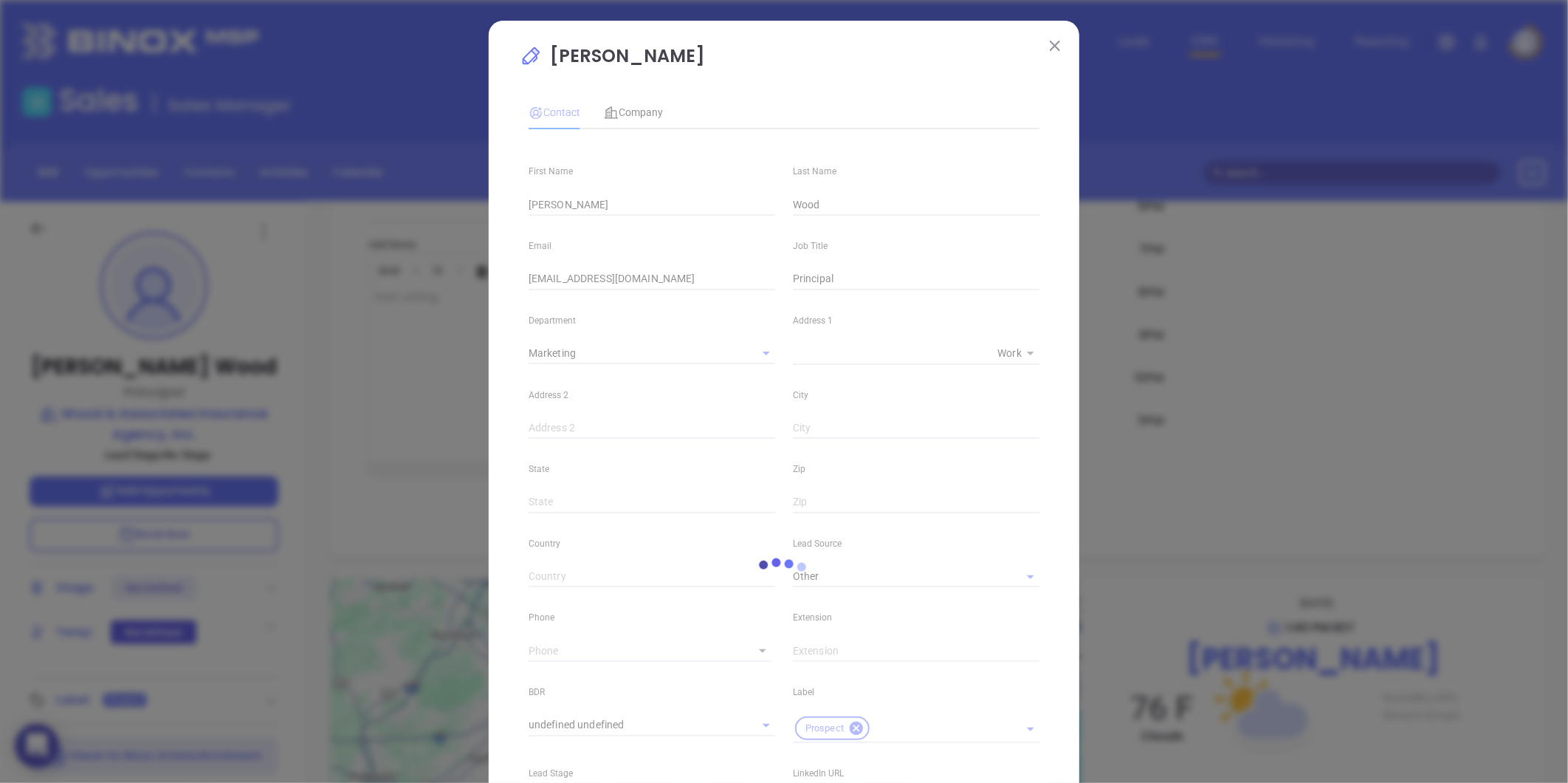
type input "1"
drag, startPoint x: 637, startPoint y: 104, endPoint x: 662, endPoint y: 123, distance: 31.4
click at [637, 104] on div "Company" at bounding box center [633, 112] width 59 height 17
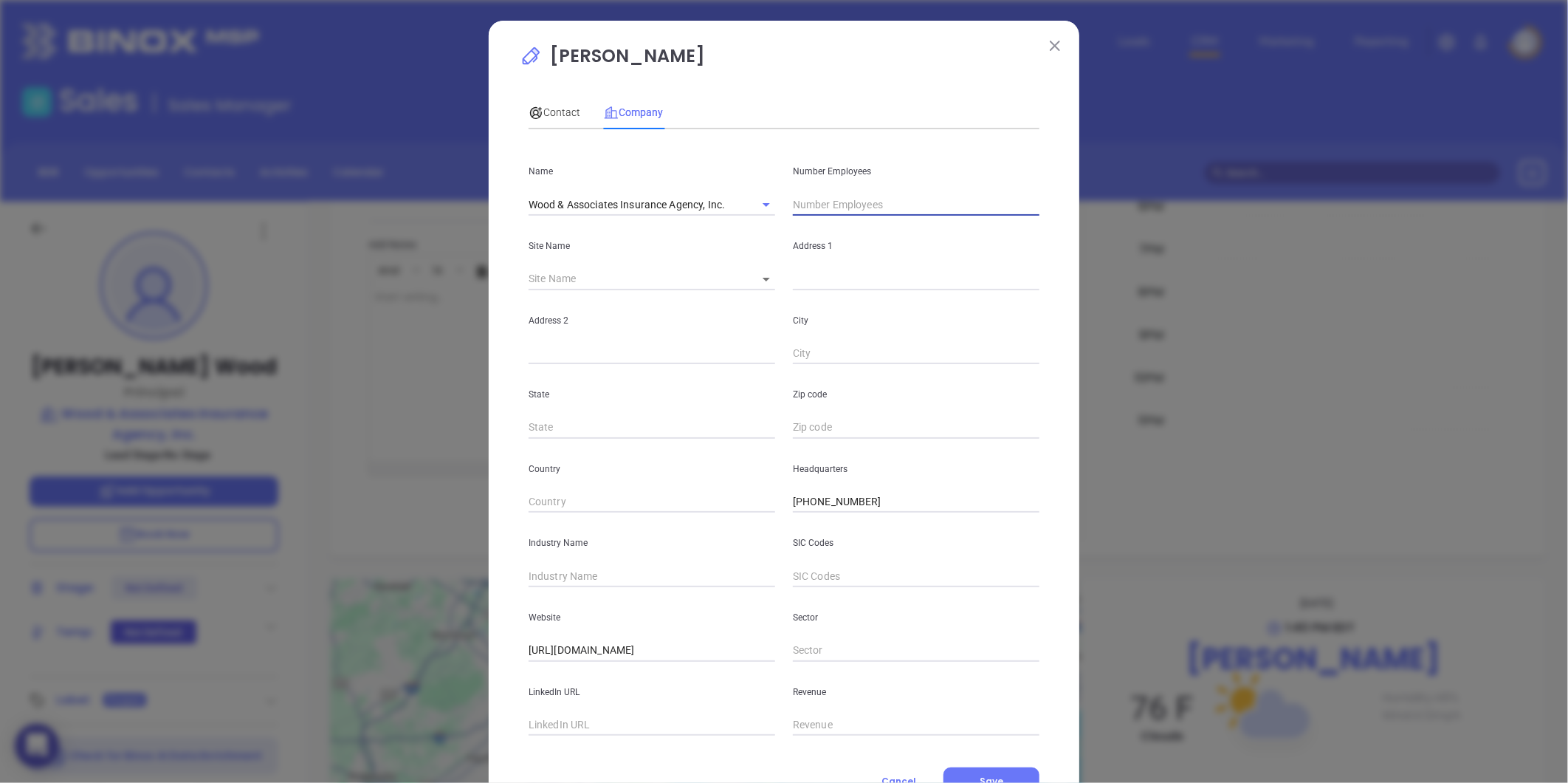
click at [831, 207] on input "text" at bounding box center [916, 205] width 246 height 22
type input "9"
click at [585, 578] on input "text" at bounding box center [651, 576] width 246 height 22
type input "Insurance"
click at [552, 726] on input "text" at bounding box center [651, 725] width 246 height 22
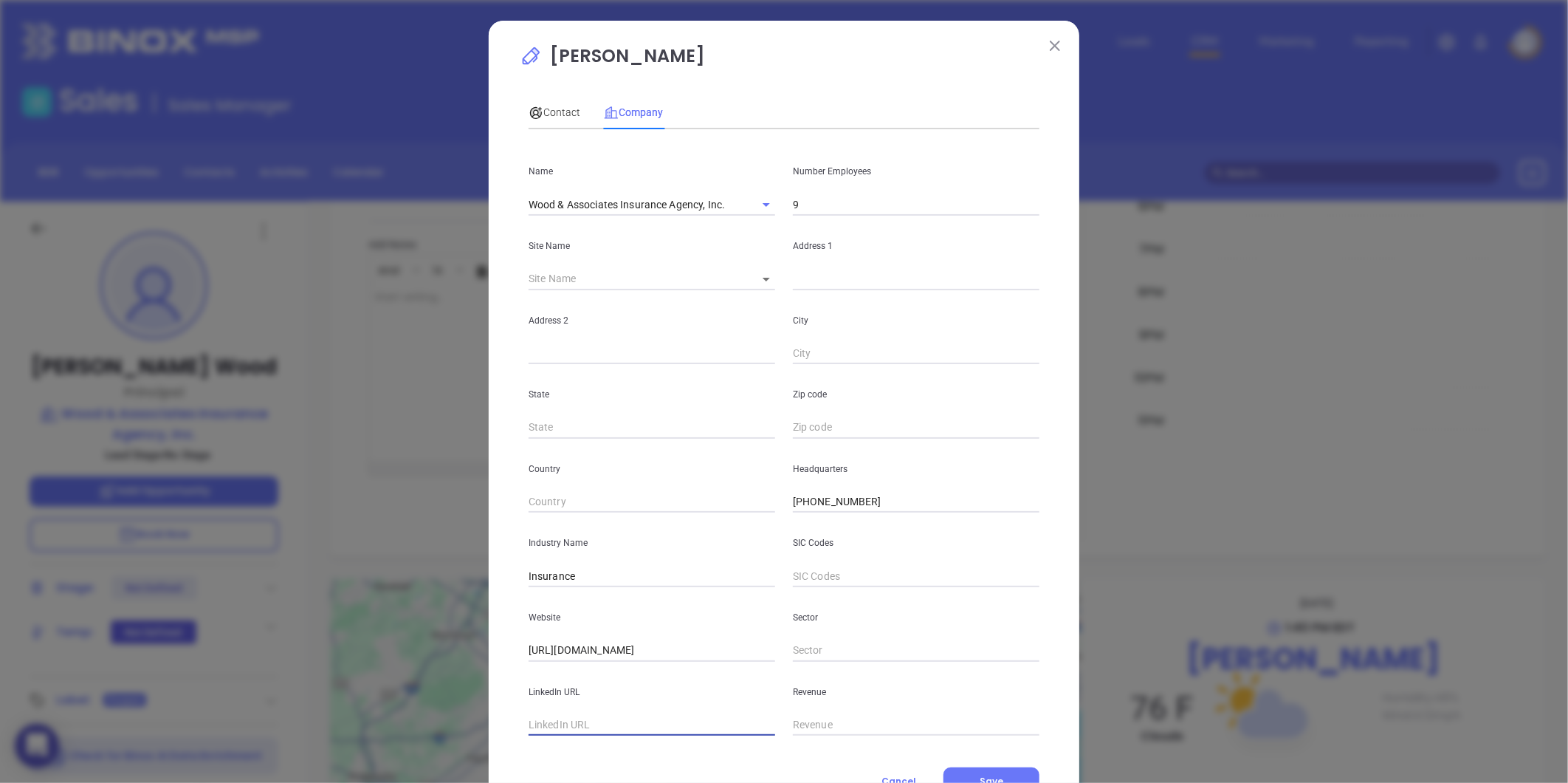
paste input "https://www.linkedin.com/company/wood-associates-insurance-agency-inc/"
type input "https://www.linkedin.com/company/wood-associates-insurance-agency-inc/"
click at [753, 271] on body "0 Leads CRM Marketing Reporting Financial Leads Leads Sales Sales Manager BDR O…" at bounding box center [784, 392] width 1568 height 783
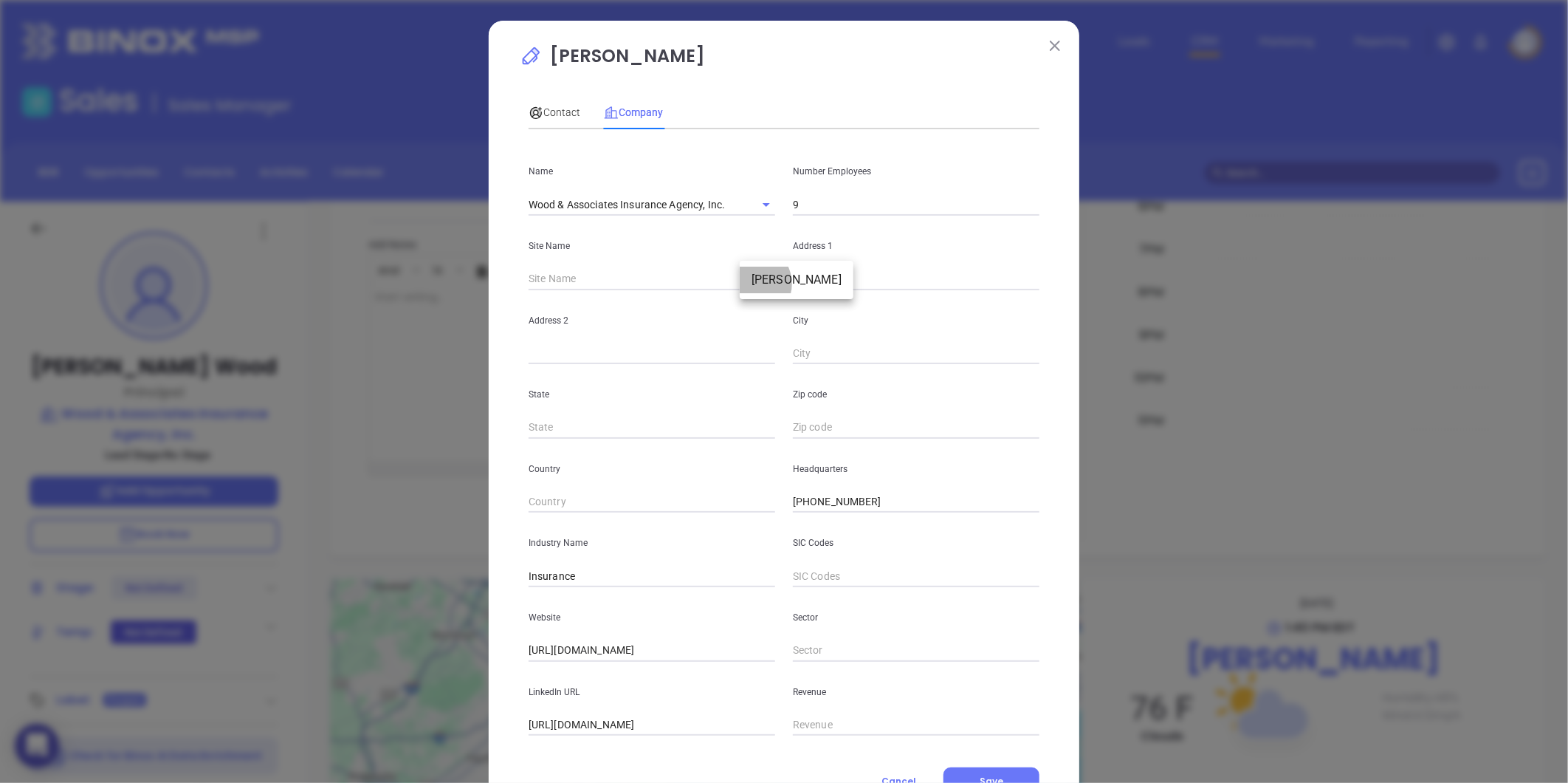
click at [751, 284] on li "Lynn" at bounding box center [796, 279] width 114 height 27
type input "Lynn"
type input "97464"
type input "32 South Common Street"
type input "Lynn"
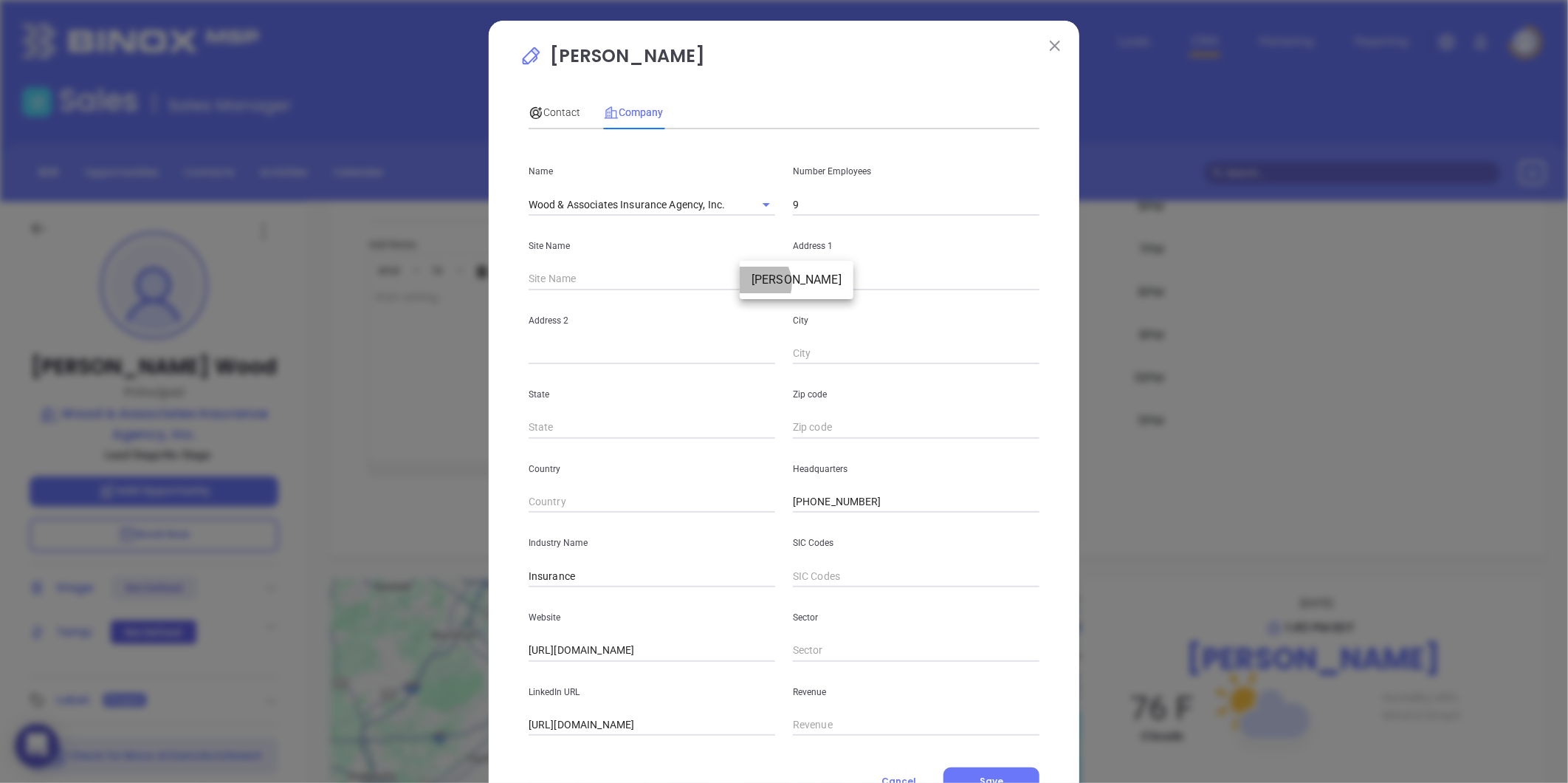
type input "MA"
click at [808, 429] on input "1902" at bounding box center [916, 427] width 246 height 22
type input "01902"
click at [545, 107] on span "Contact" at bounding box center [554, 112] width 51 height 12
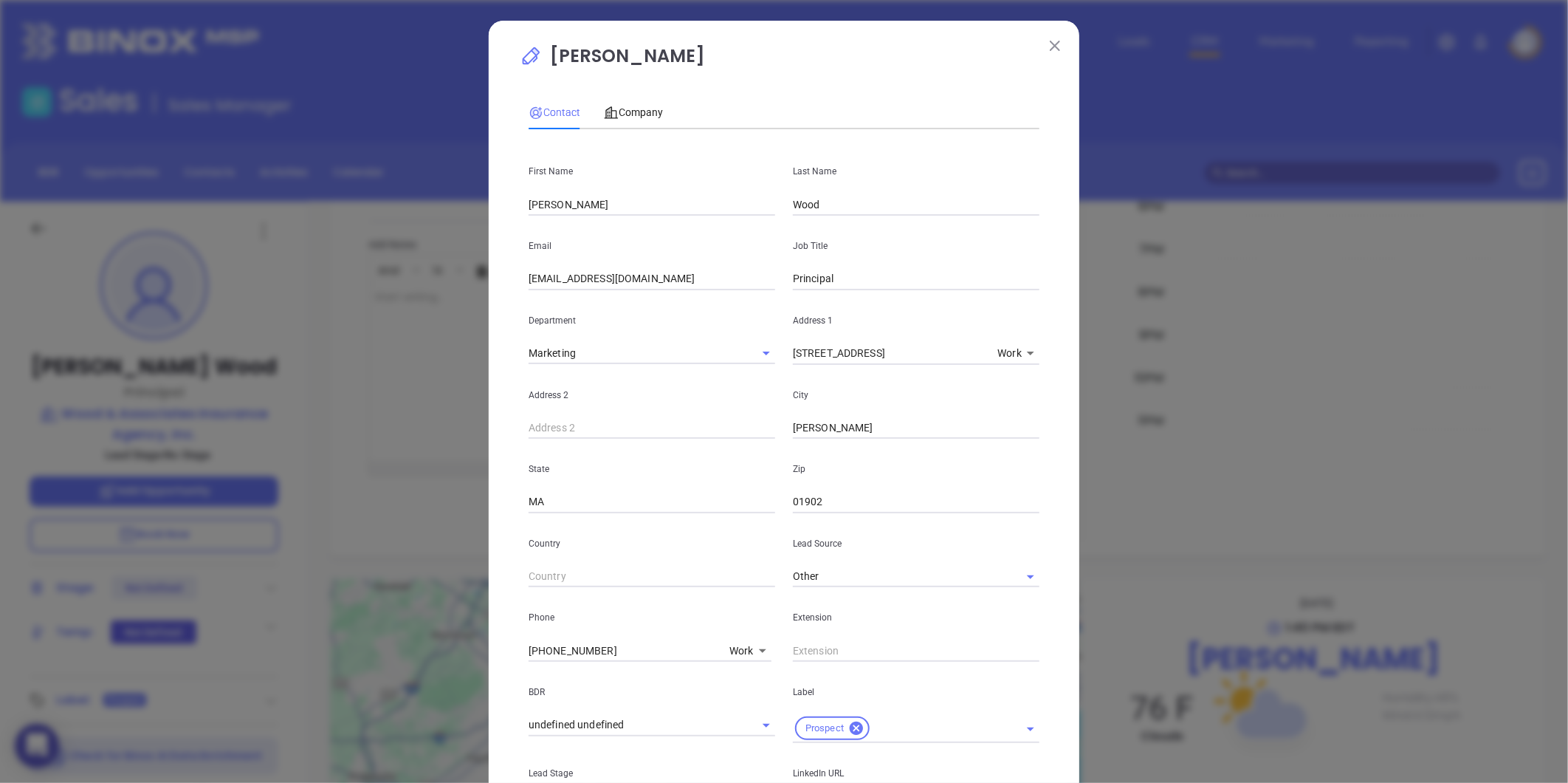
scroll to position [329, 0]
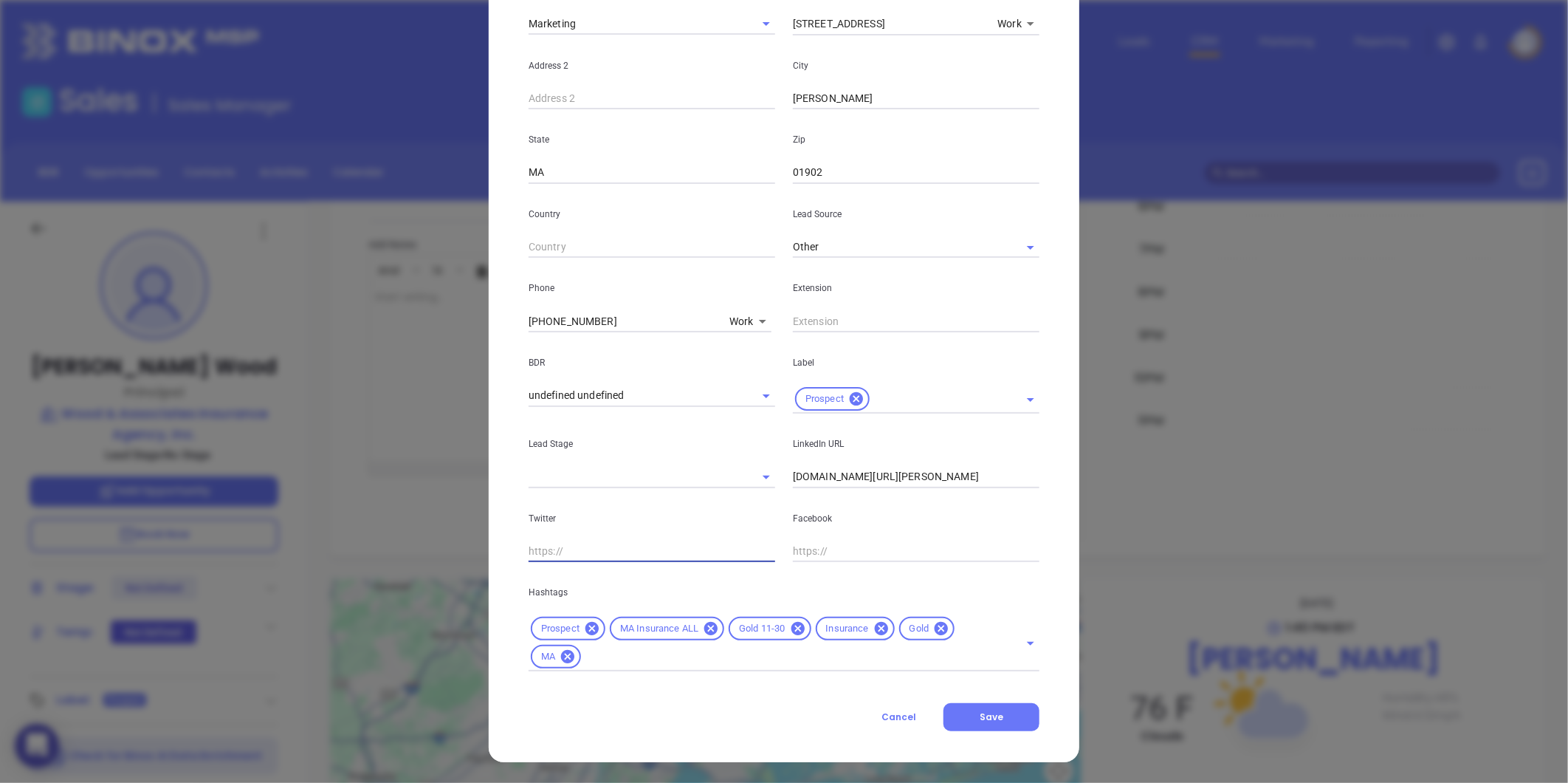
click at [713, 548] on input "text" at bounding box center [651, 551] width 246 height 22
drag, startPoint x: 938, startPoint y: 627, endPoint x: 928, endPoint y: 621, distance: 11.7
click at [938, 626] on icon at bounding box center [941, 629] width 13 height 13
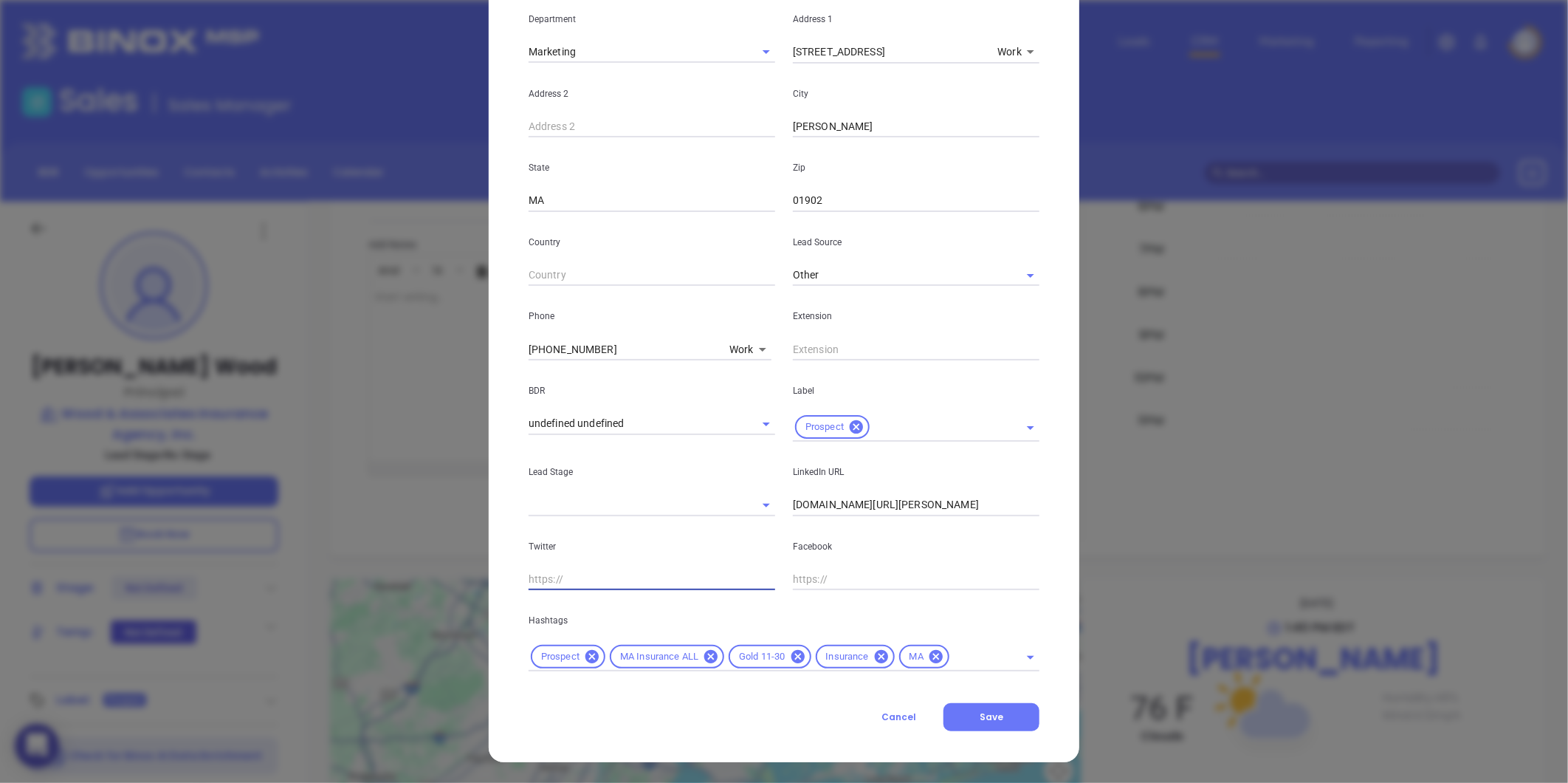
click at [956, 613] on p "Hashtags" at bounding box center [784, 620] width 511 height 17
click at [791, 655] on icon at bounding box center [797, 656] width 13 height 13
click at [908, 649] on input "text" at bounding box center [931, 657] width 133 height 18
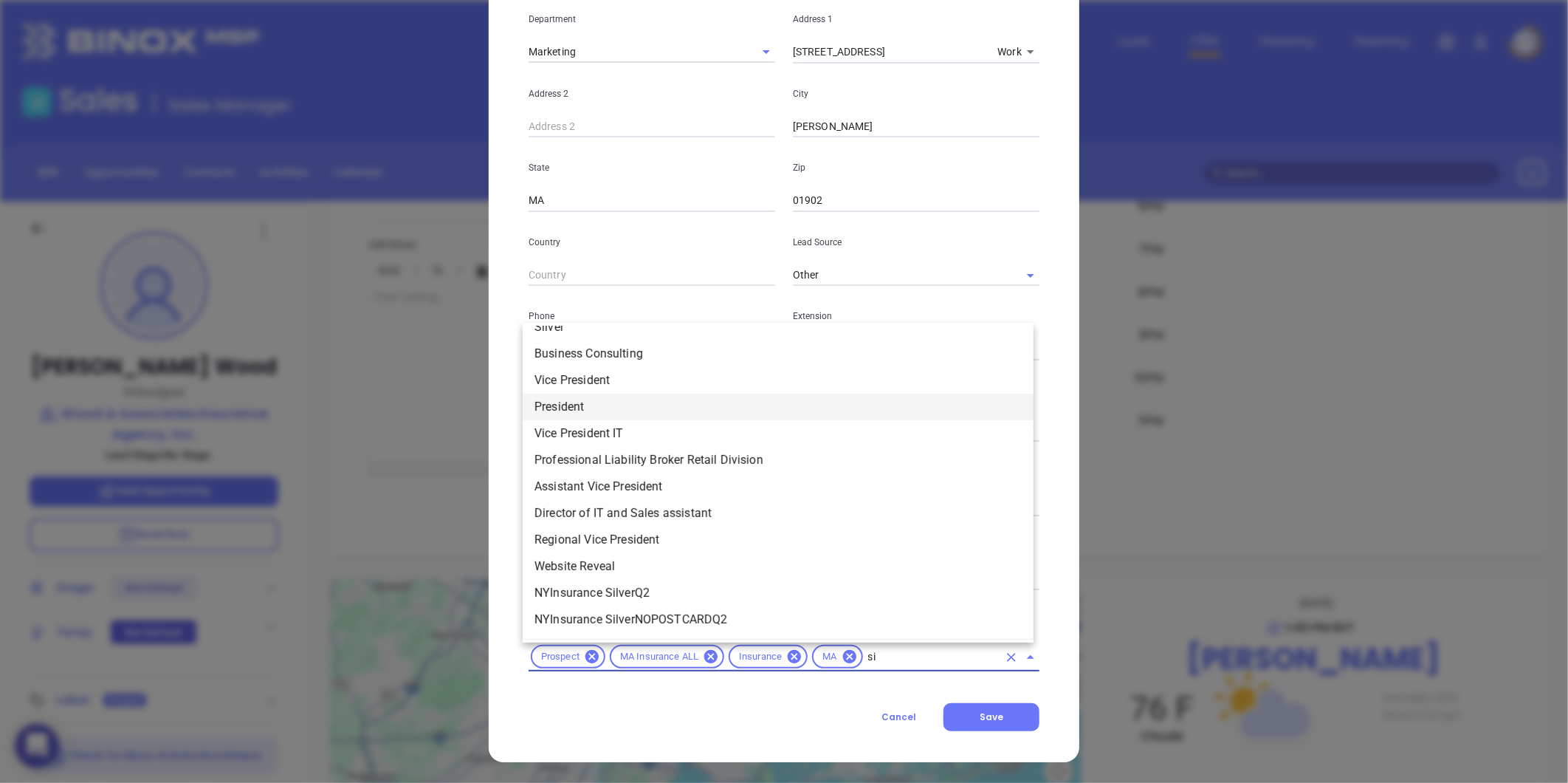
scroll to position [0, 0]
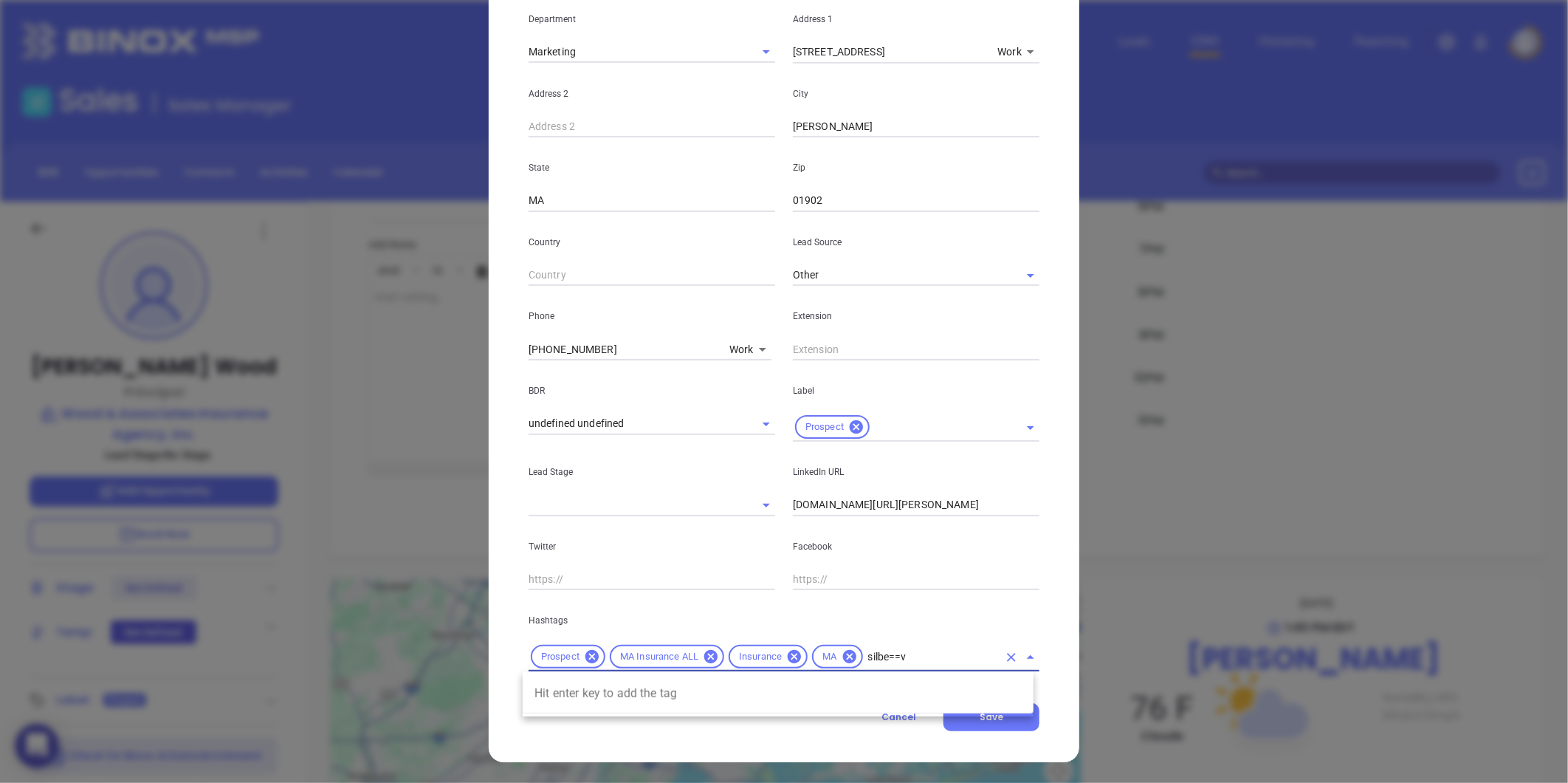
type input "silbe==v"
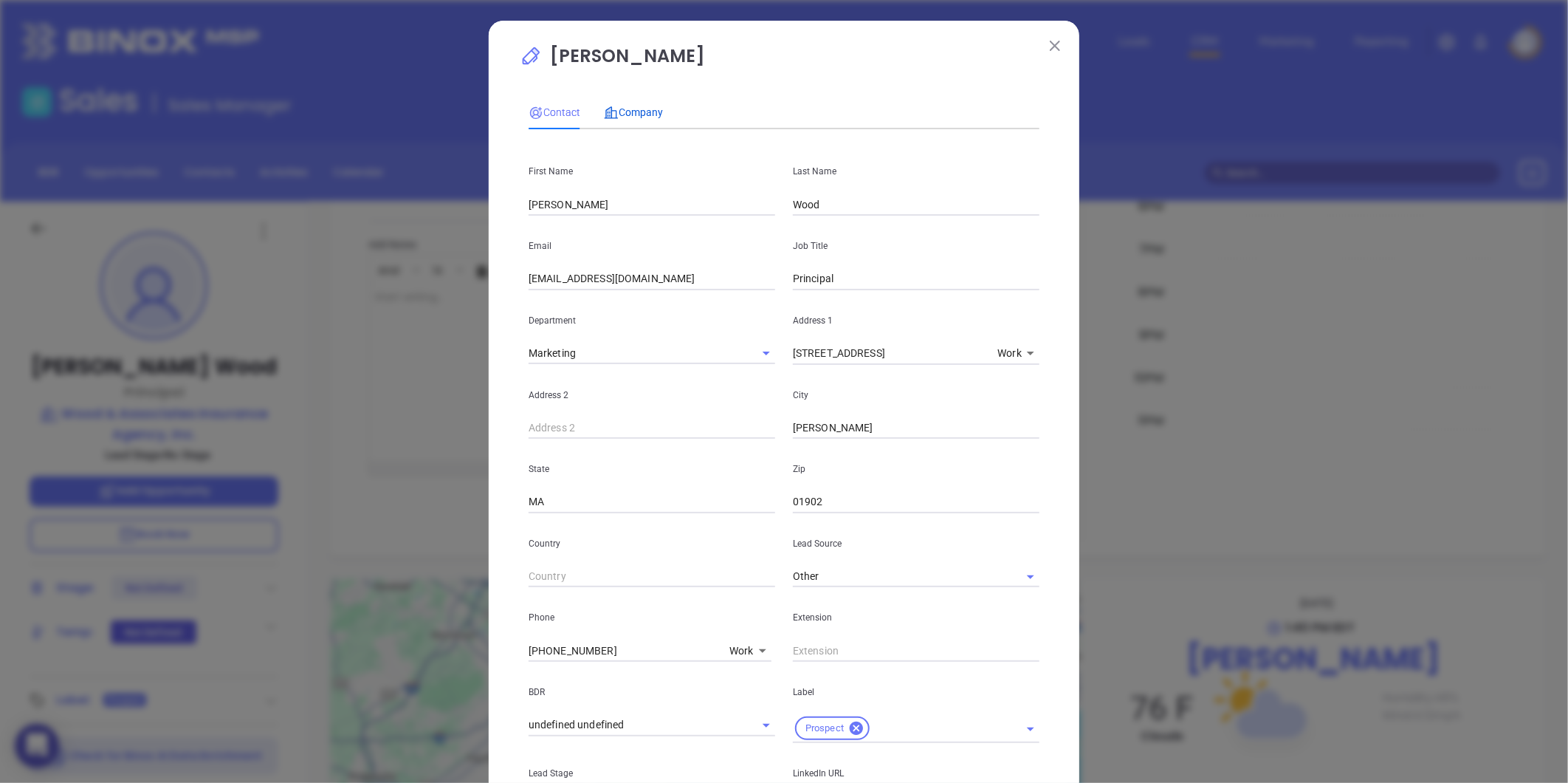
click at [625, 107] on span "Company" at bounding box center [633, 112] width 59 height 12
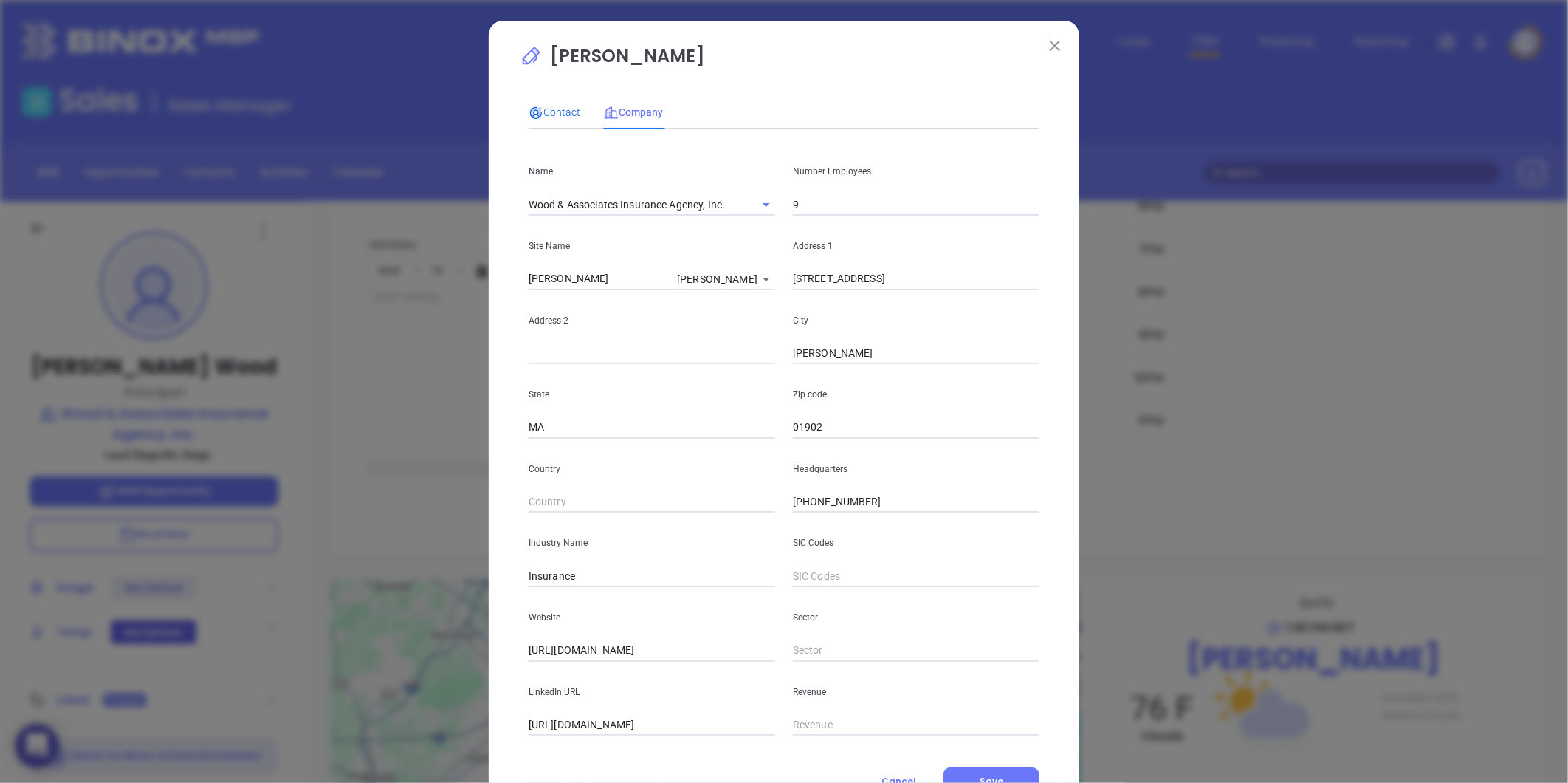
click at [544, 108] on span "Contact" at bounding box center [554, 112] width 51 height 12
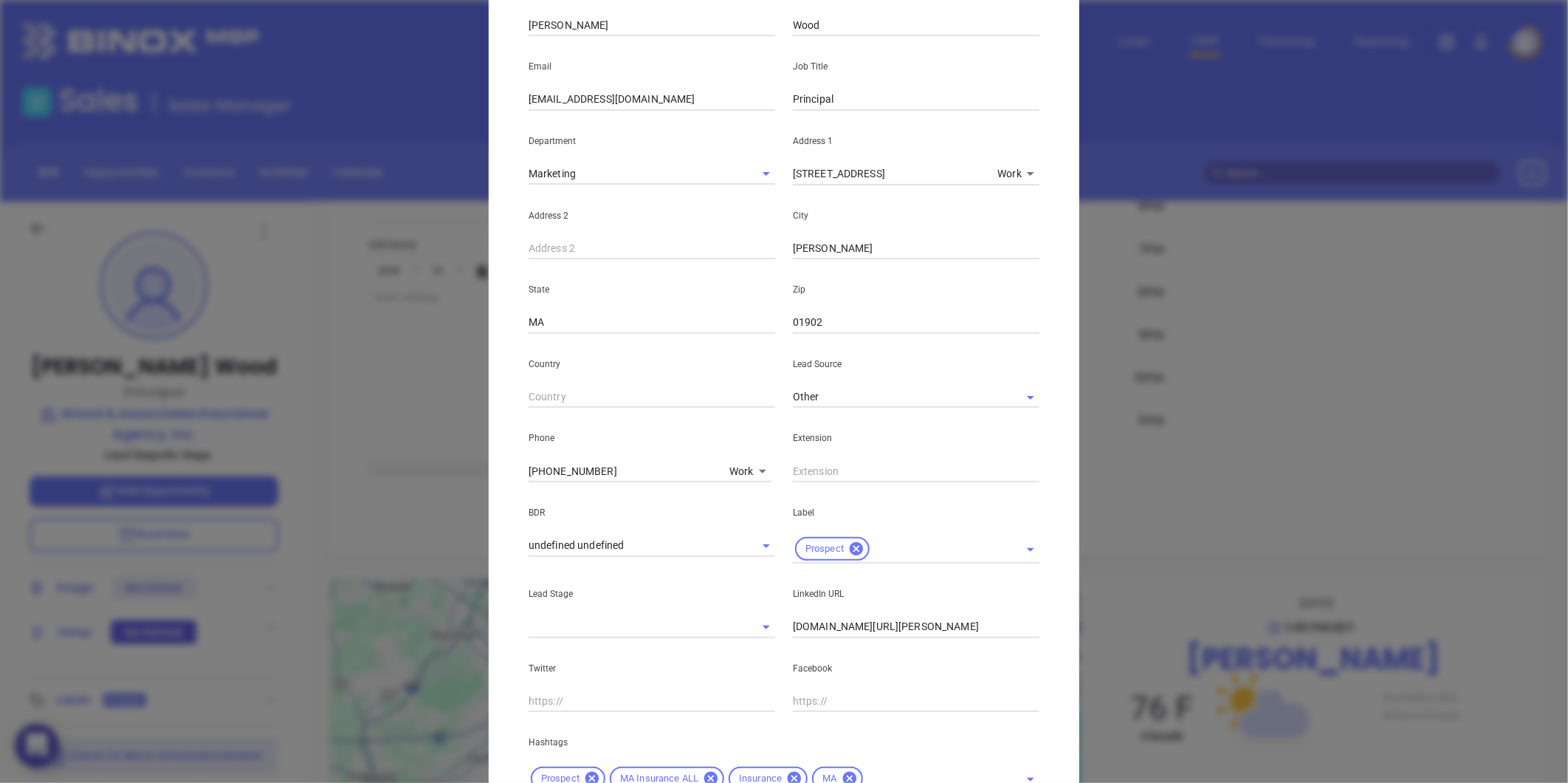
scroll to position [301, 0]
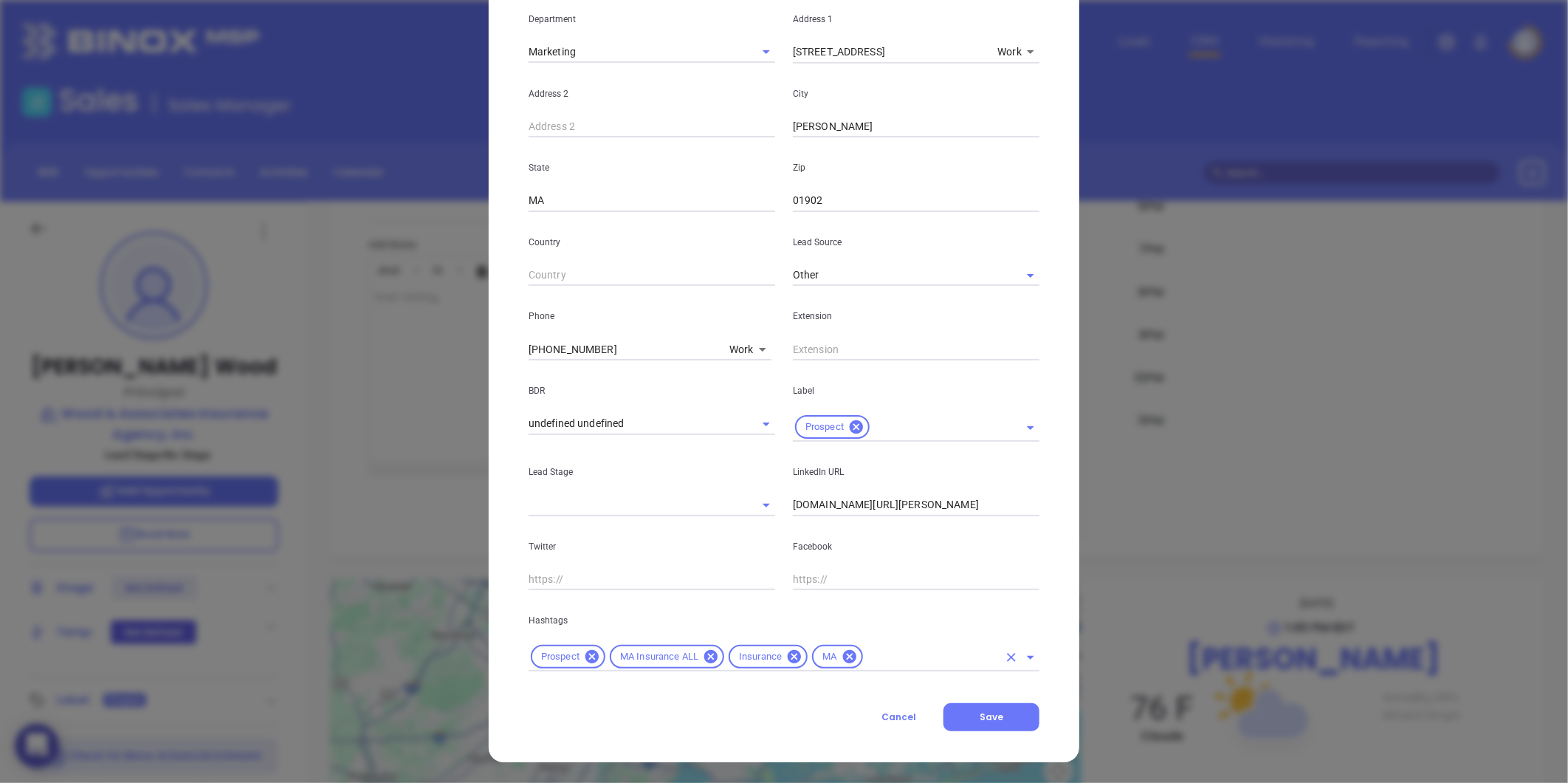
click input "text"
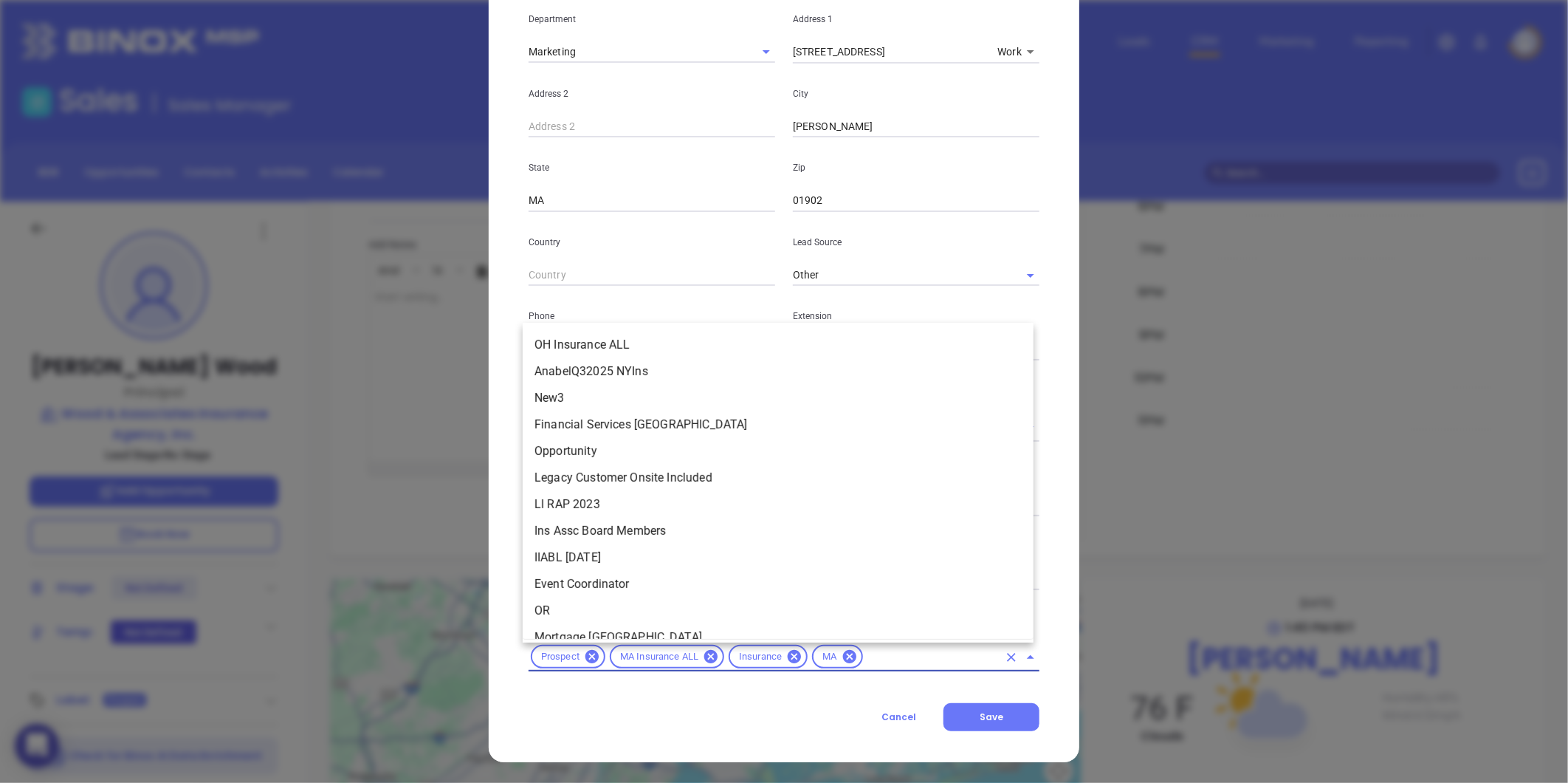
scroll to position [1981, 0]
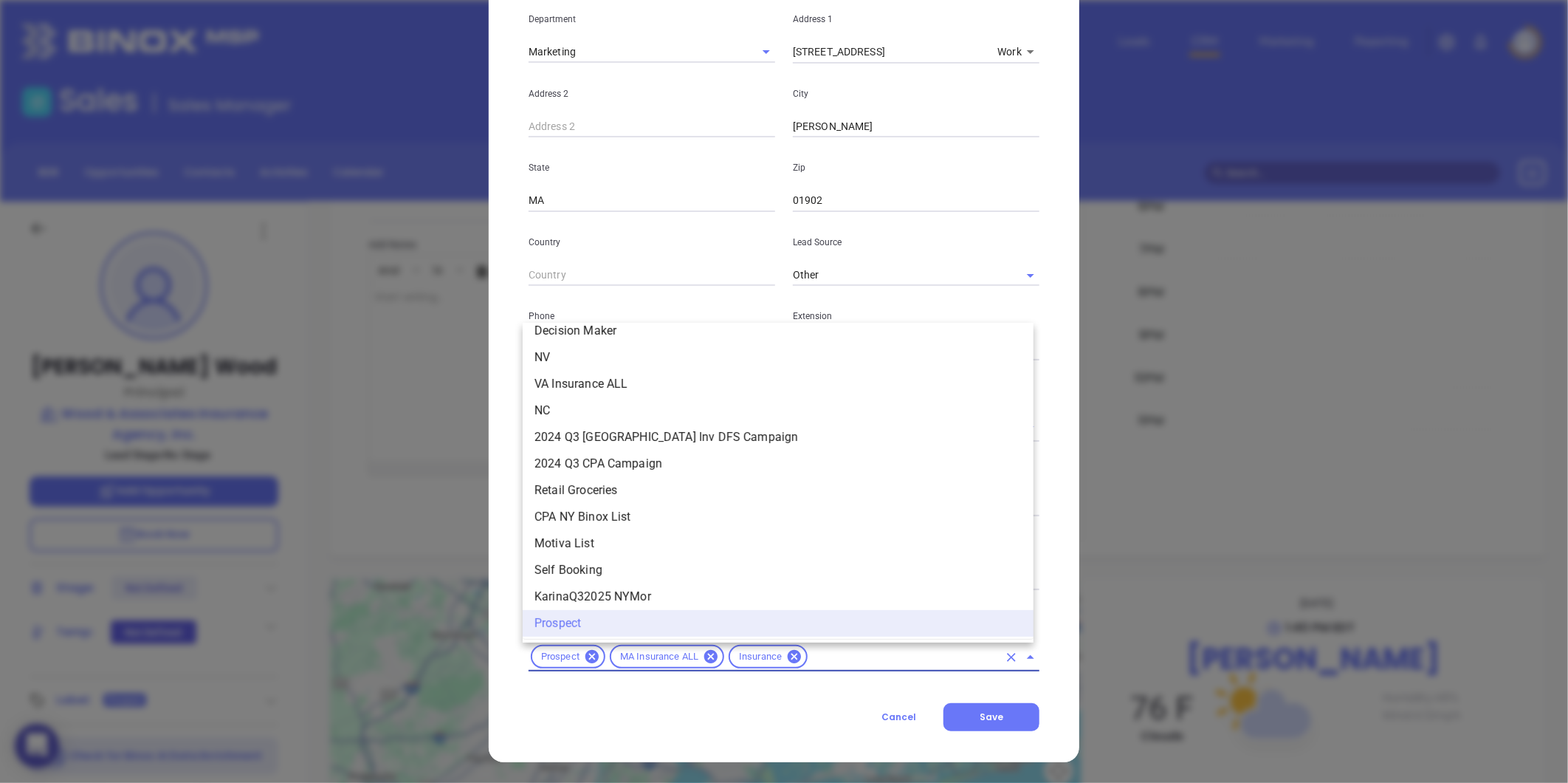
type input "s"
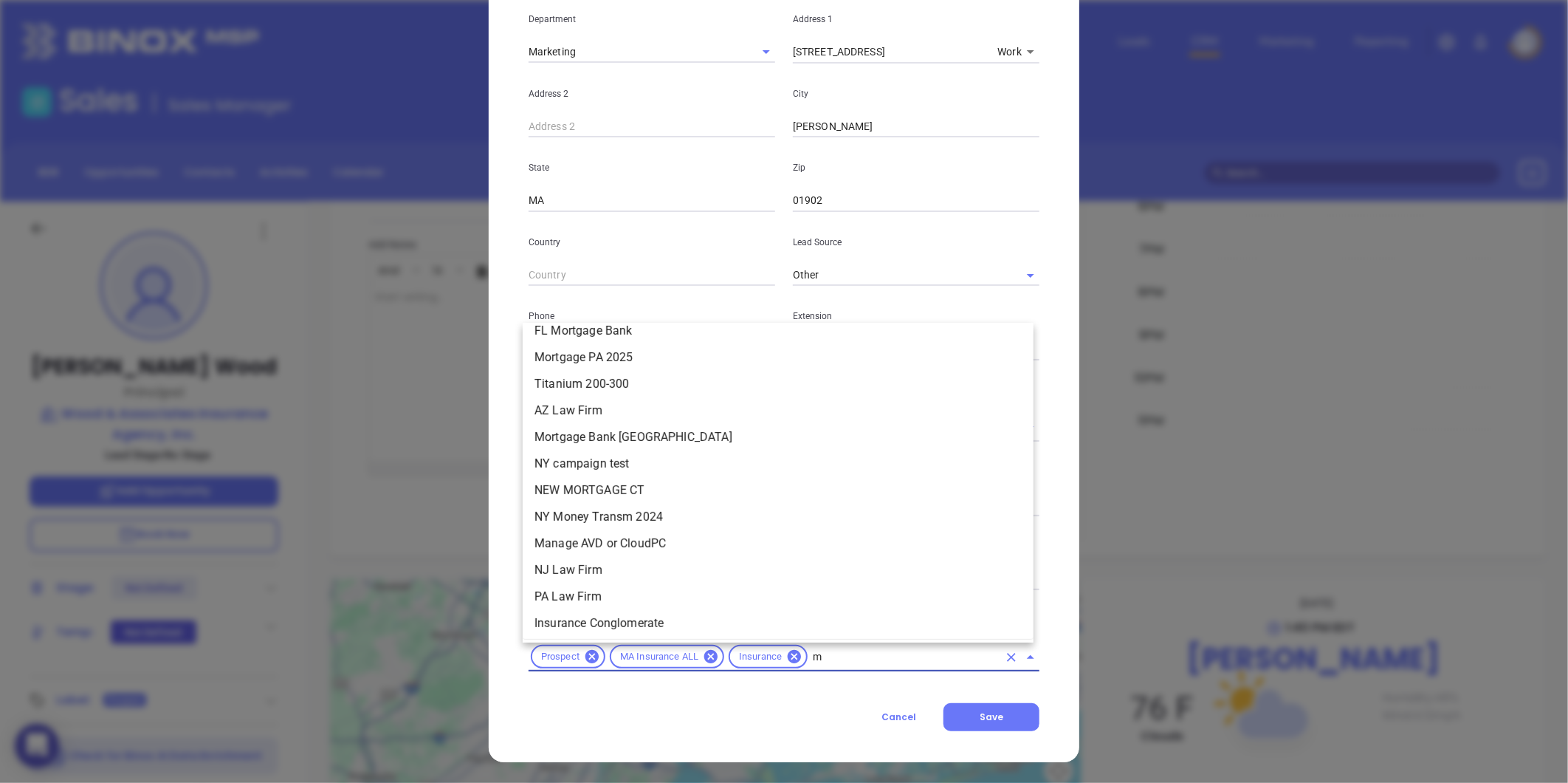
scroll to position [0, 0]
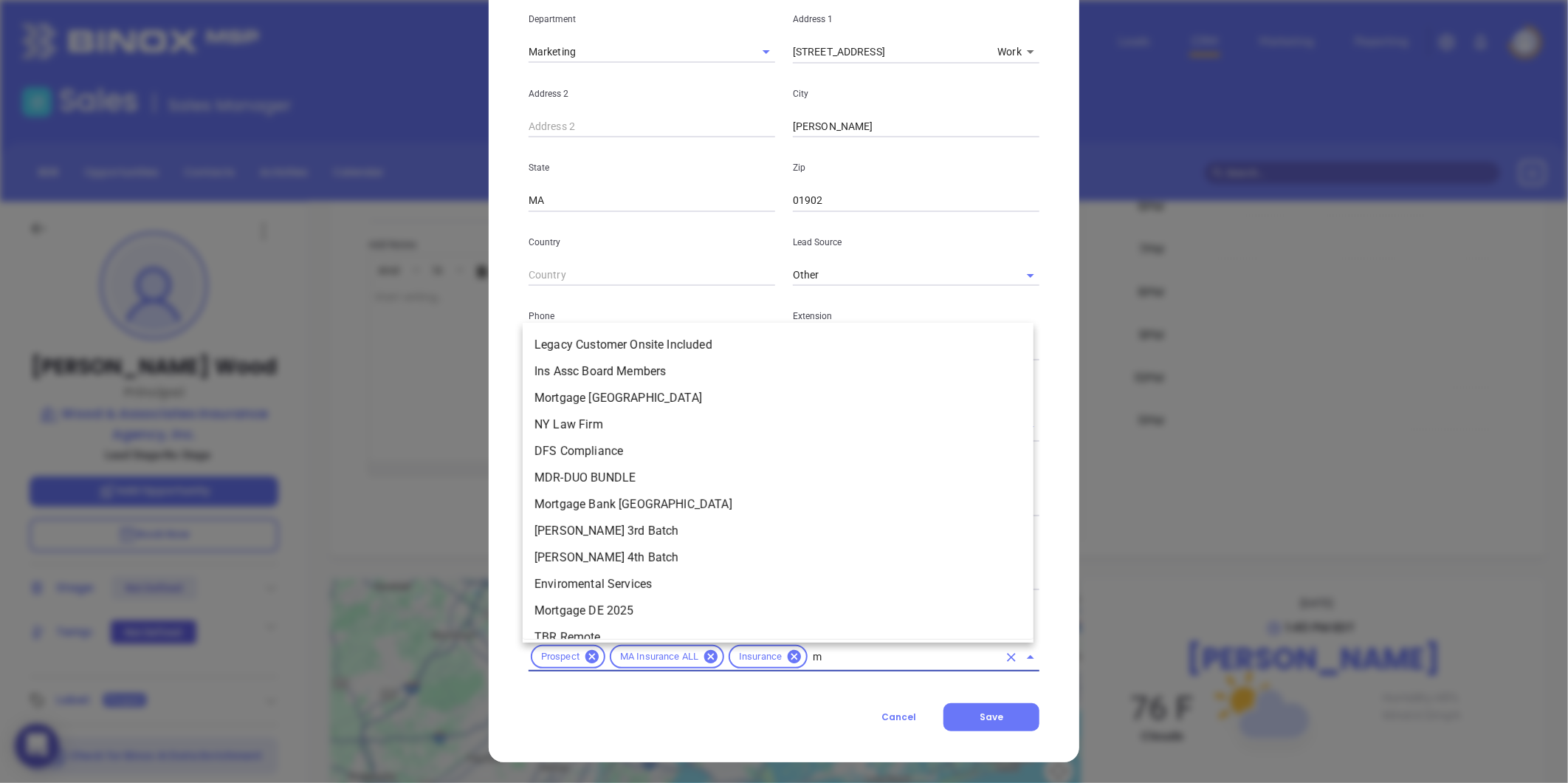
type input "ma"
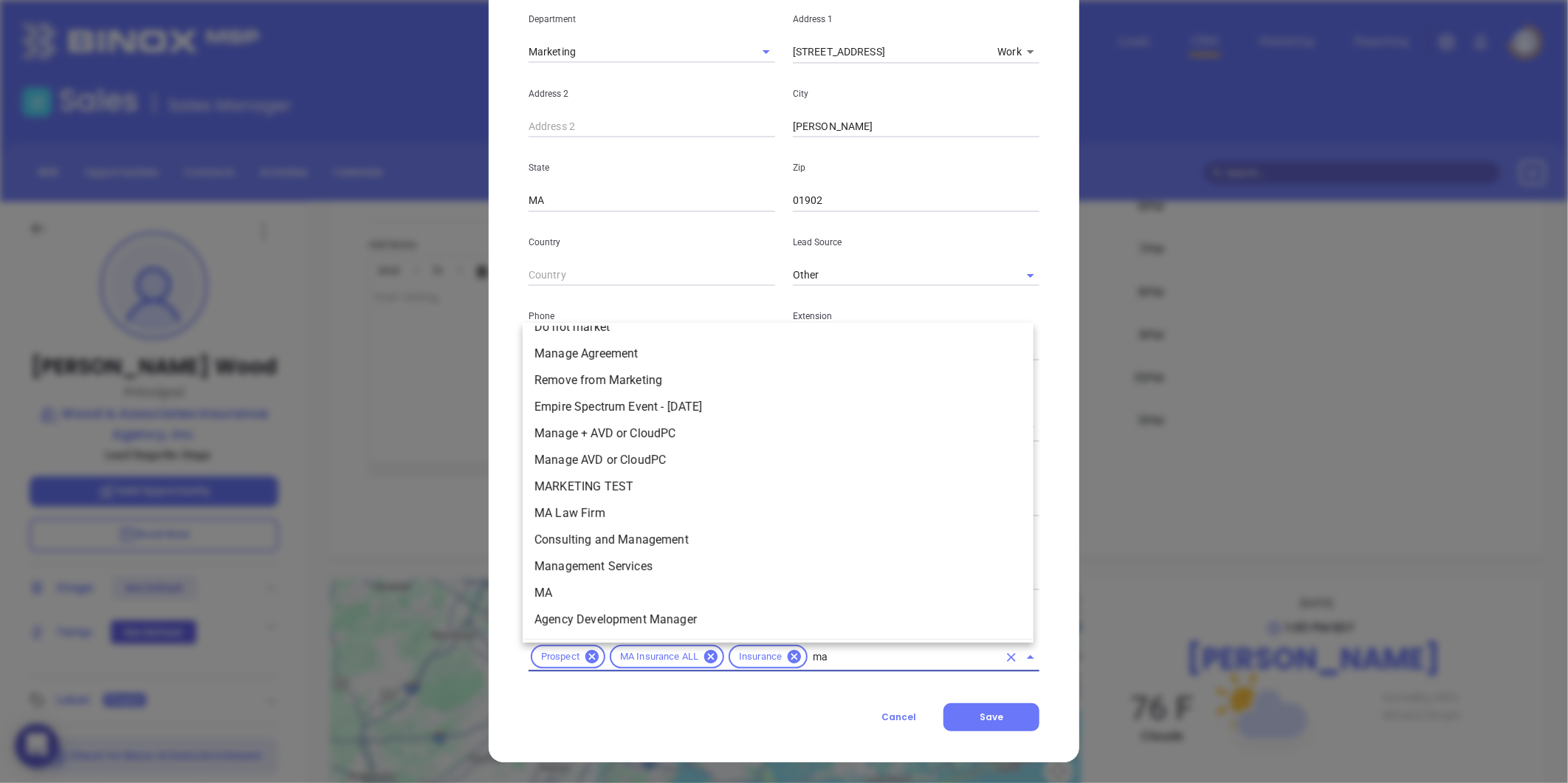
scroll to position [164, 0]
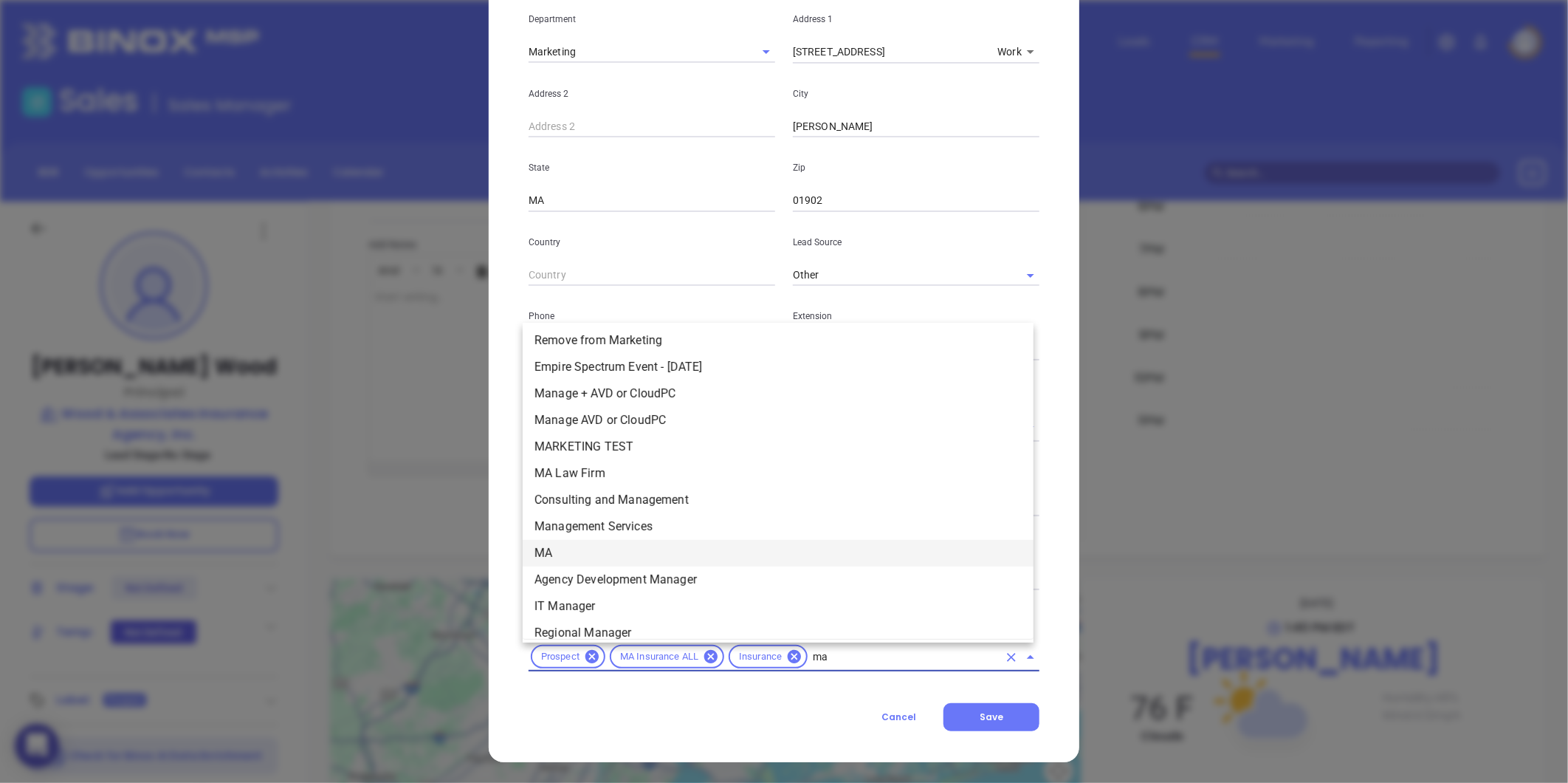
click li "MA"
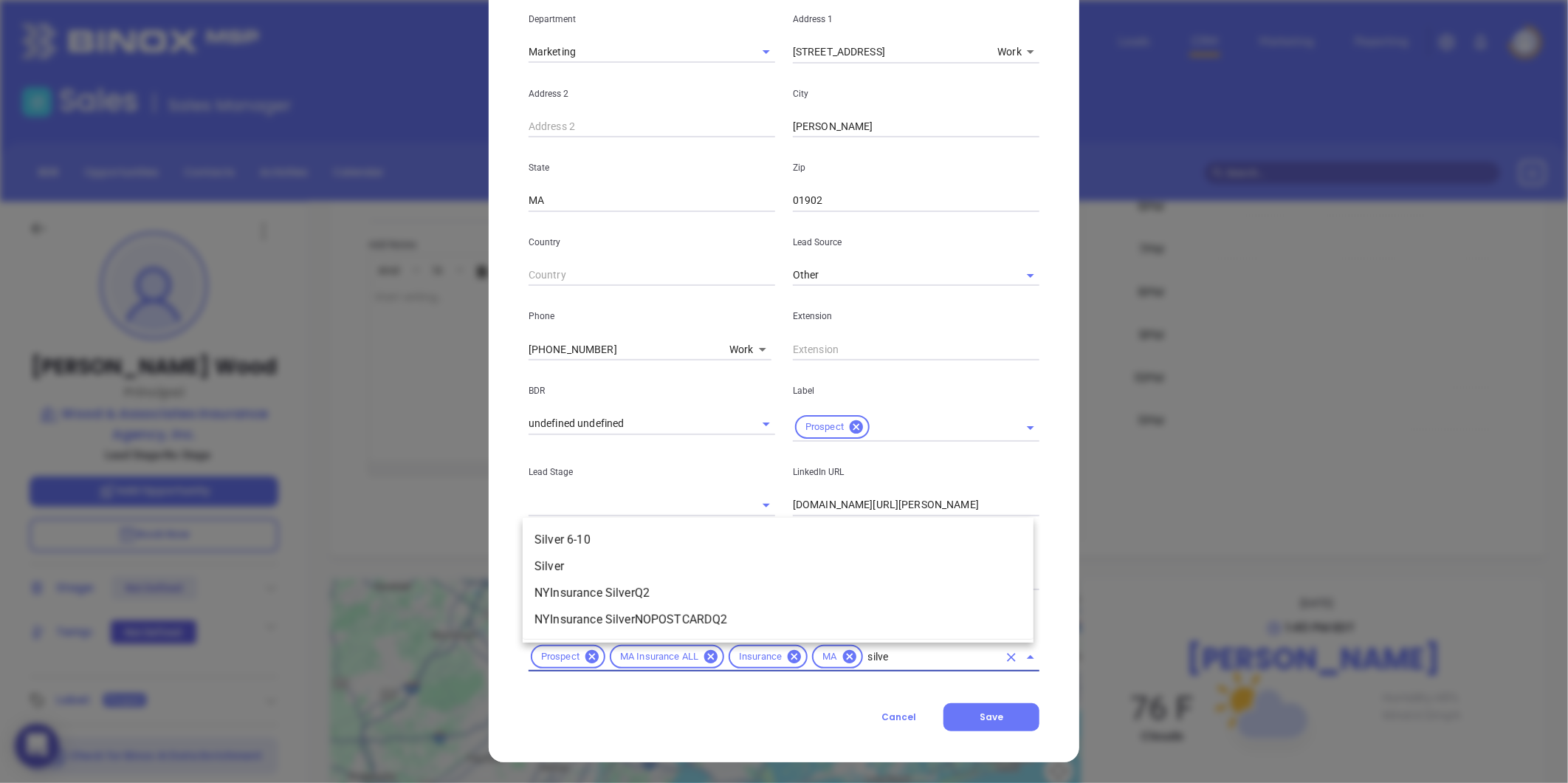
type input "silver"
click li "Silver 6-10"
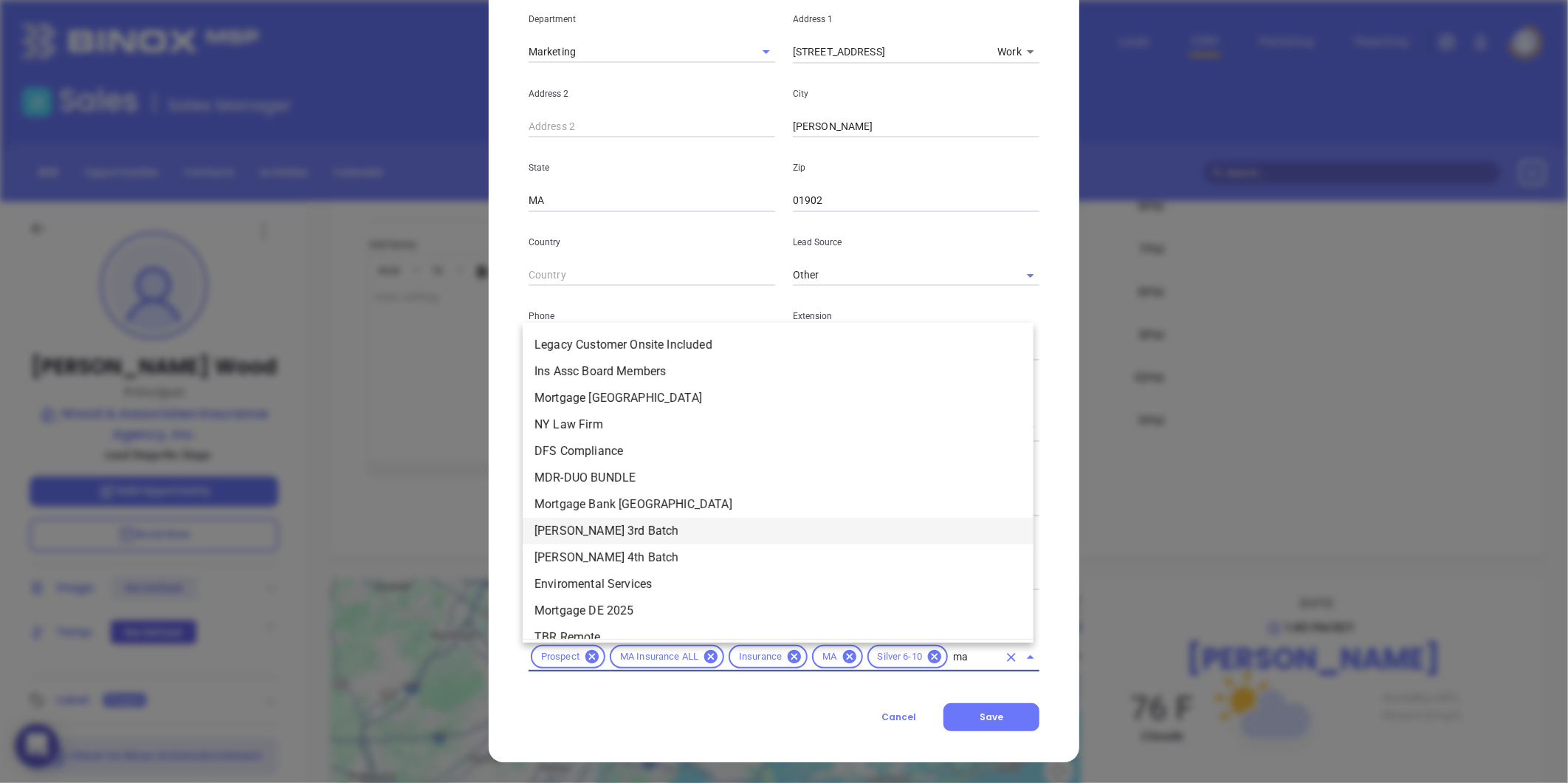
type input "mai"
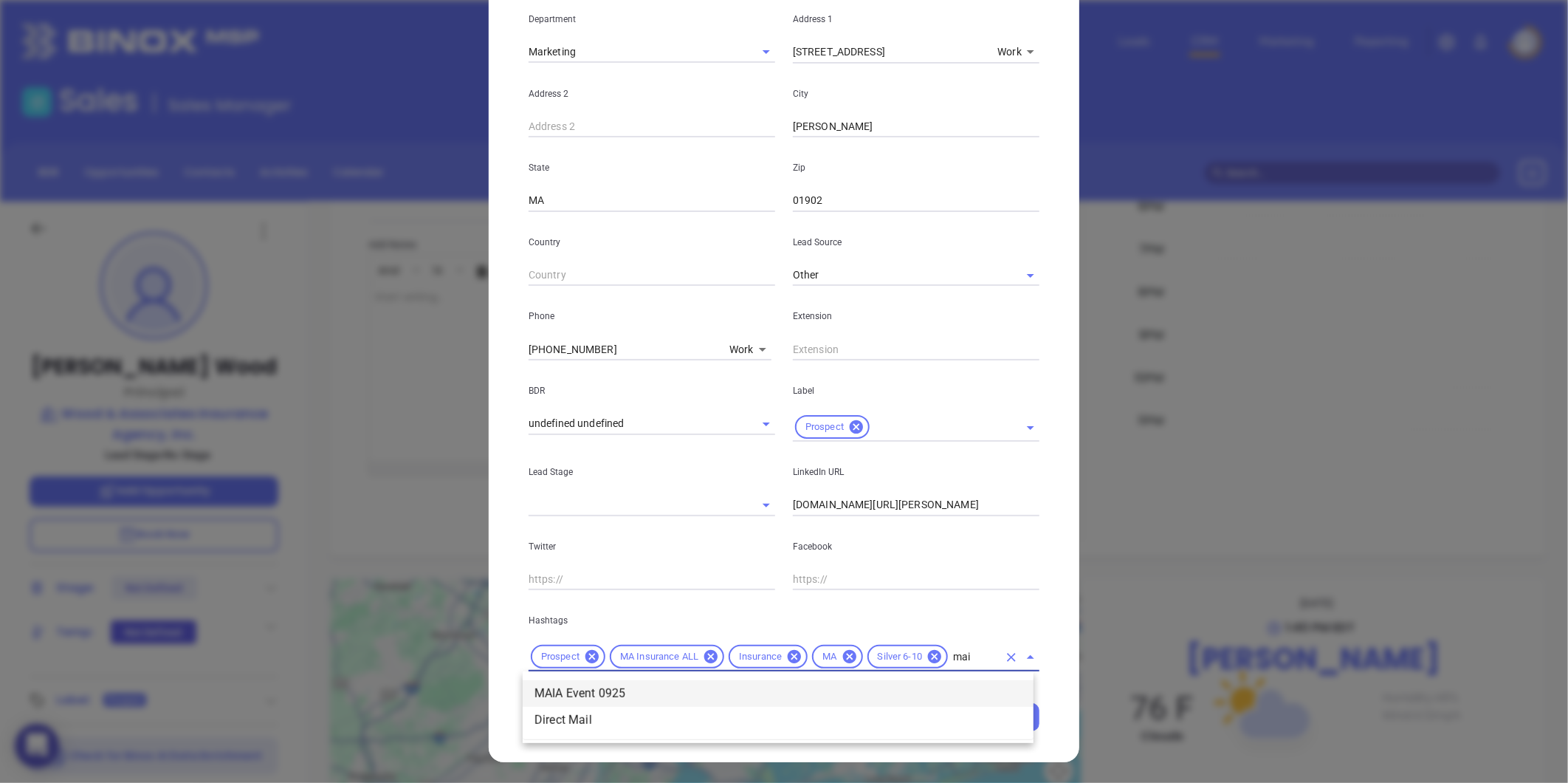
click li "MAIA Event 0925"
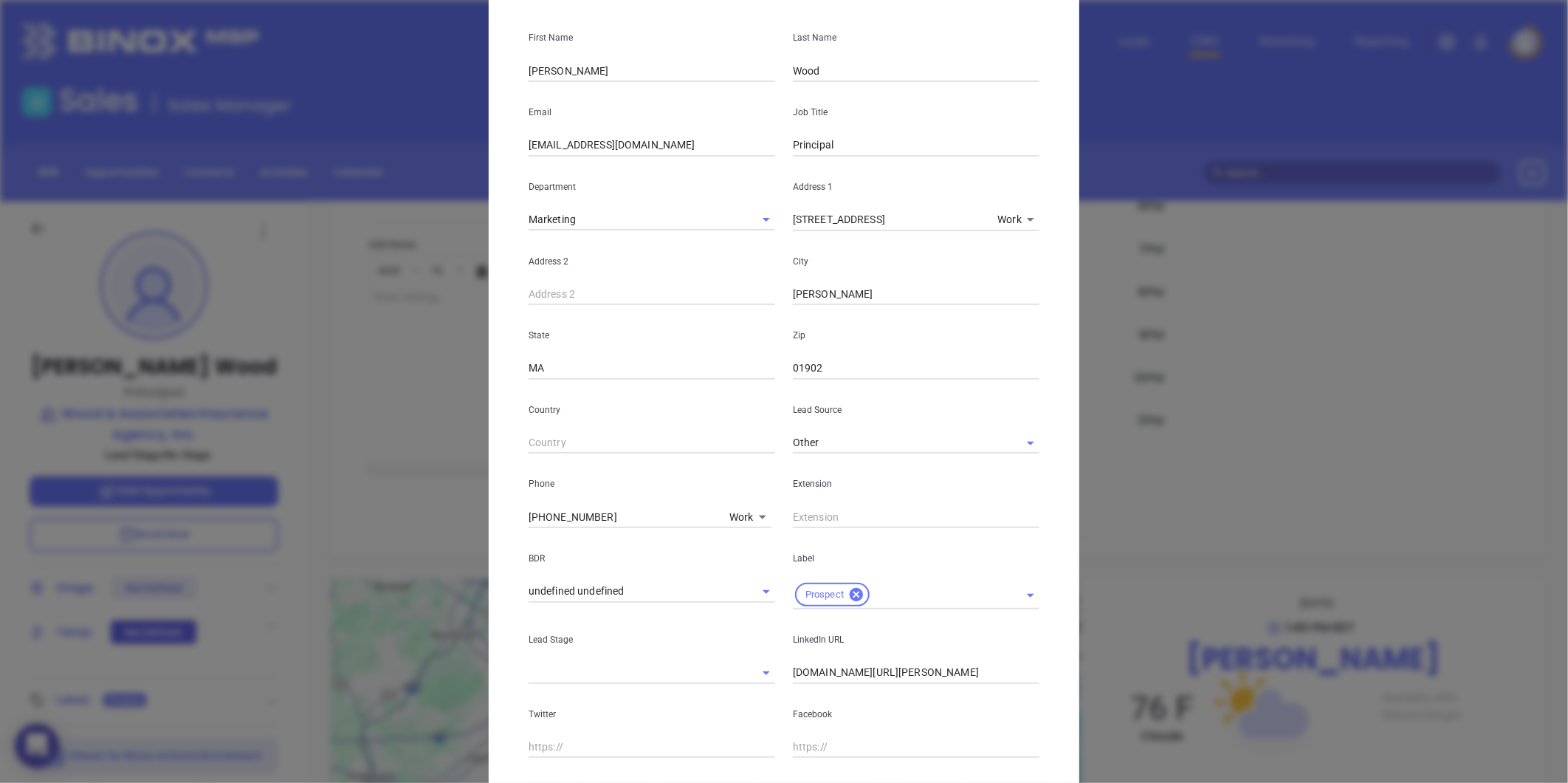
scroll to position [329, 0]
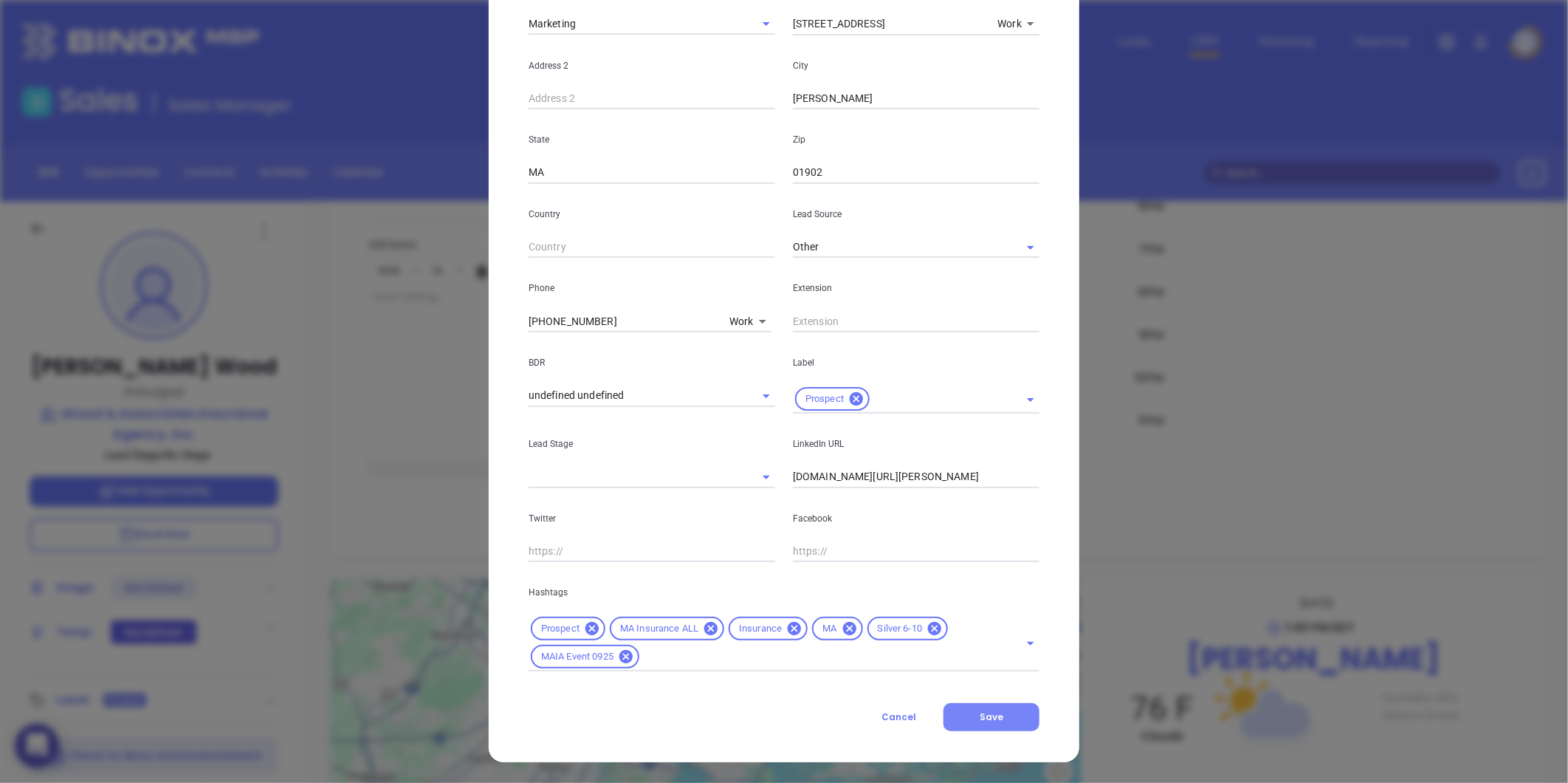
click button "Save"
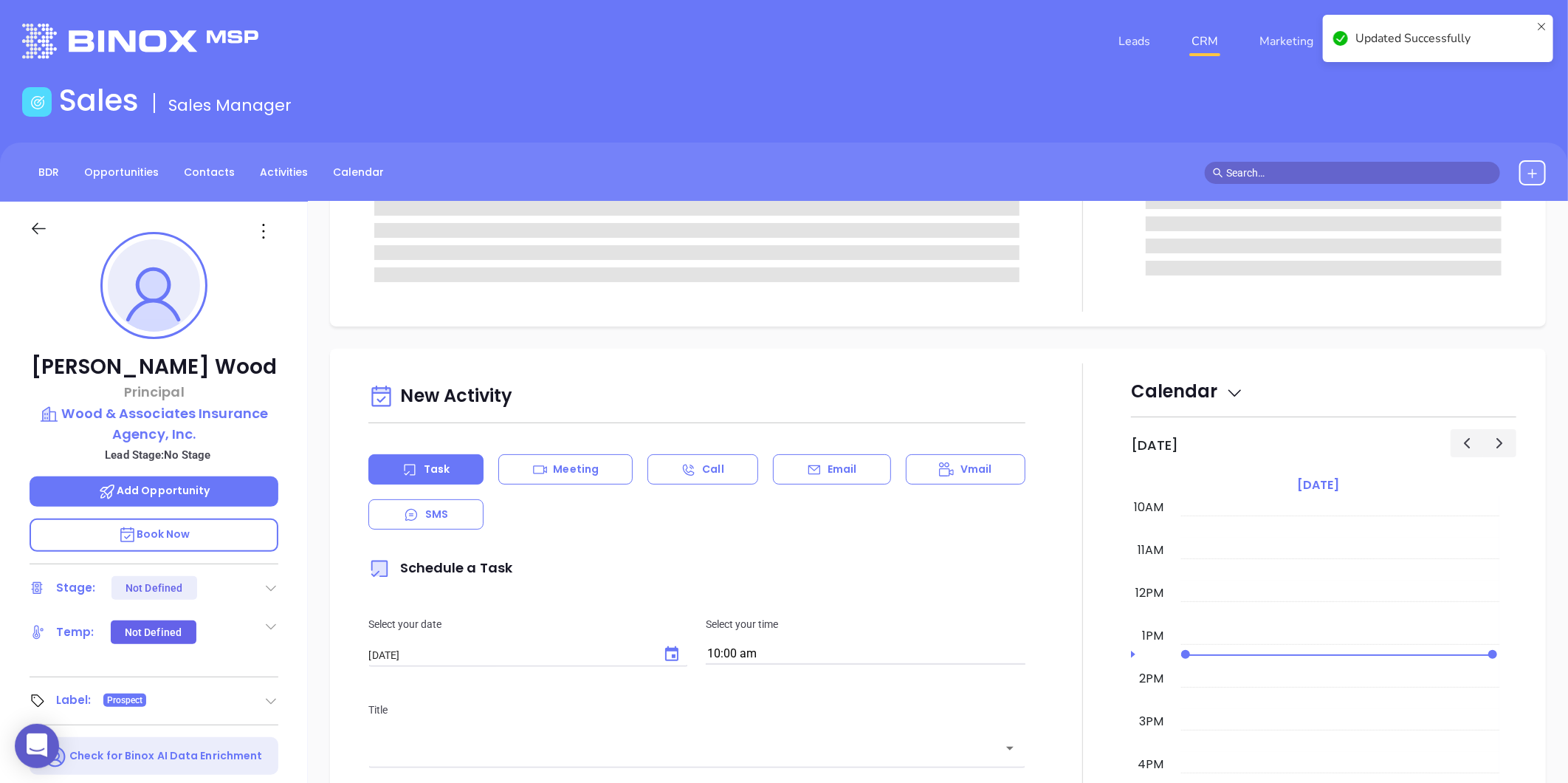
scroll to position [0, 0]
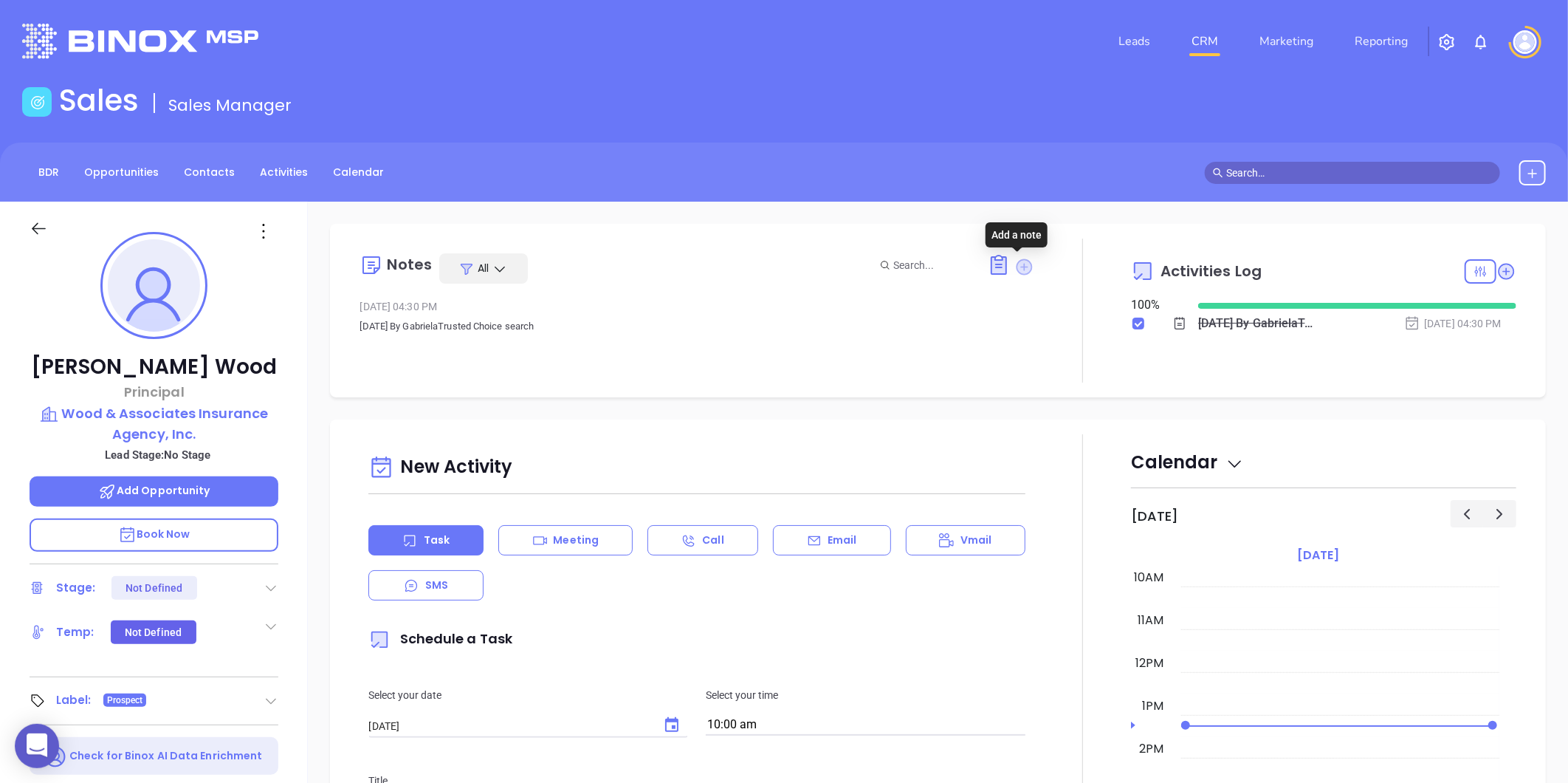
click icon
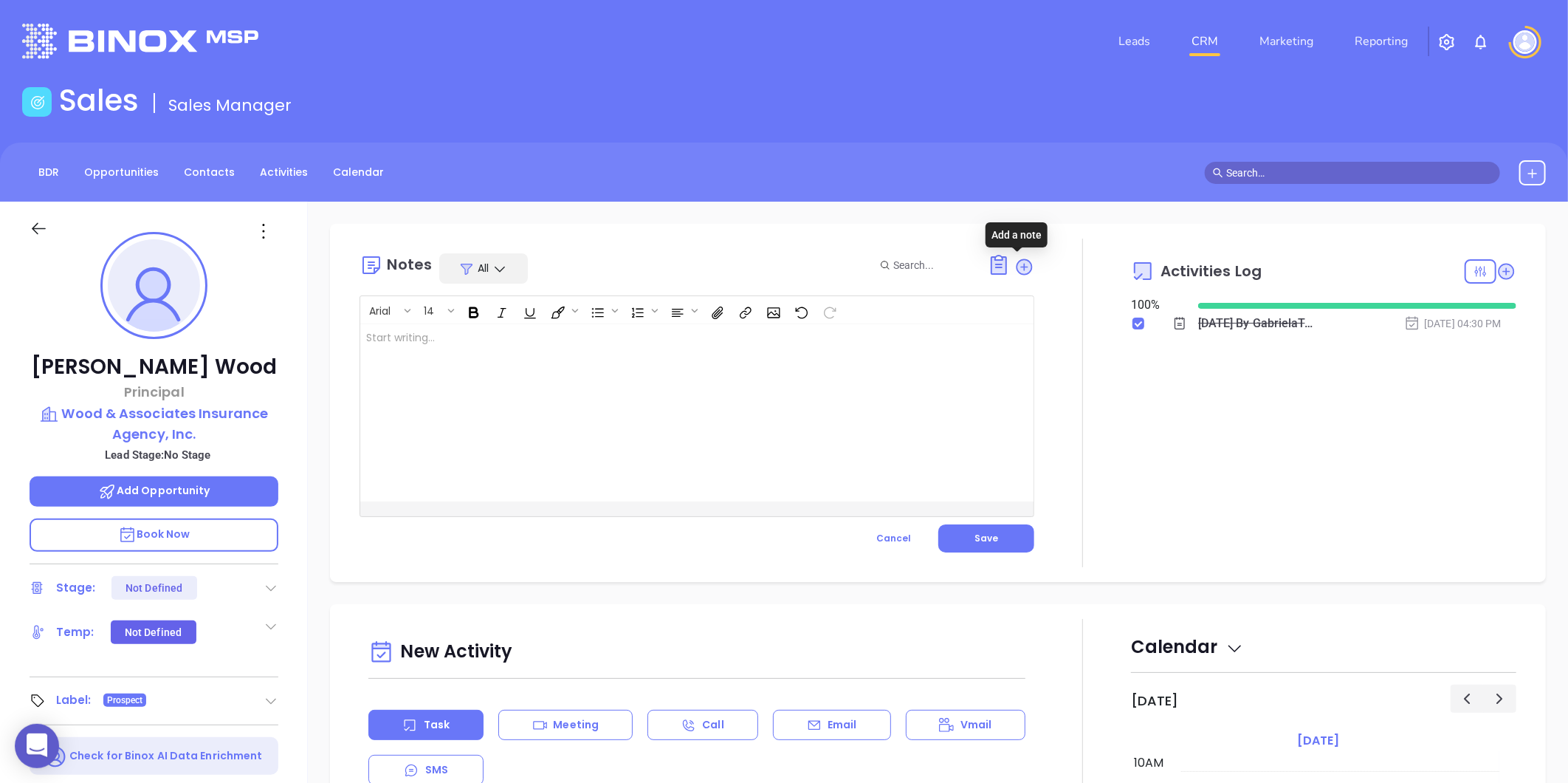
click div
click div "Arial 14 MAIA event pre-attendance list ﻿ XXXXXXXXXXXXXXXXXXXXXXXXXXXXXXXXXXXXX…"
drag, startPoint x: 1005, startPoint y: 540, endPoint x: 998, endPoint y: 529, distance: 13.0
click button "Save"
